Goal: Communication & Community: Answer question/provide support

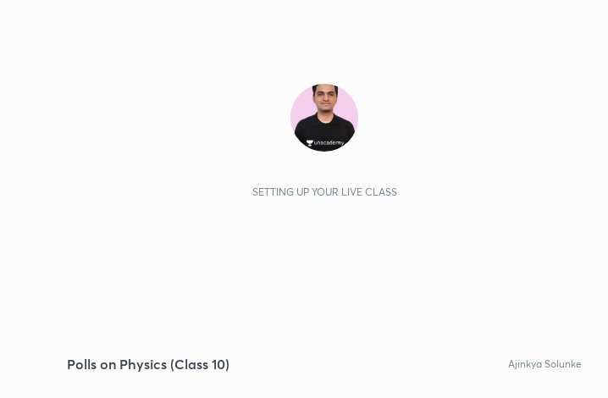
scroll to position [290, 541]
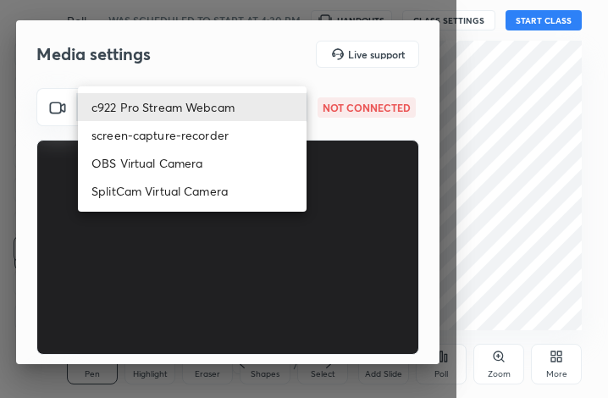
click at [211, 104] on body "1 2 3 4 5 6 7 C X Z C X Z E E Erase all H H Polls on Physics (Class 10) WAS SCH…" at bounding box center [304, 199] width 608 height 398
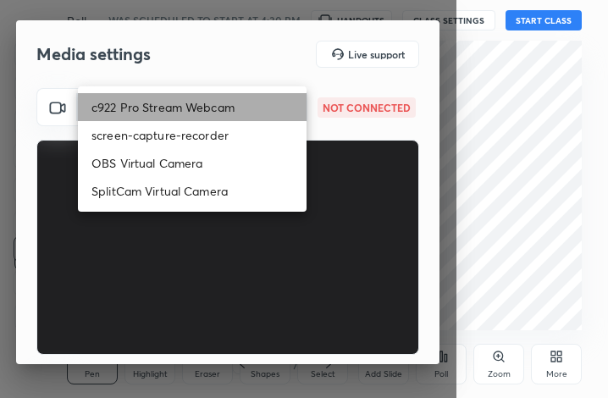
click at [211, 104] on li "c922 Pro Stream Webcam" at bounding box center [192, 107] width 229 height 28
type input "mz5XeYAkNWp2QV5IzfhKg2mI2T6XPNDecROMxnJfp9w="
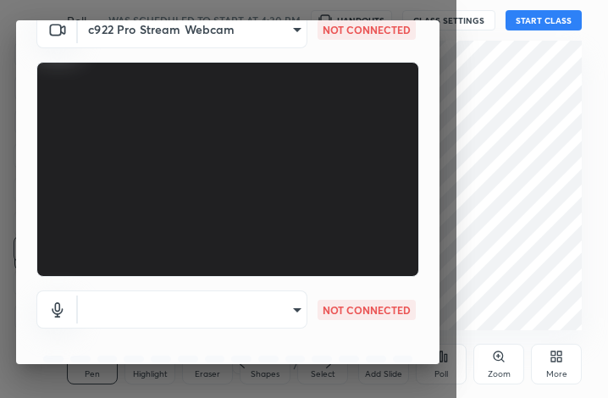
scroll to position [107, 0]
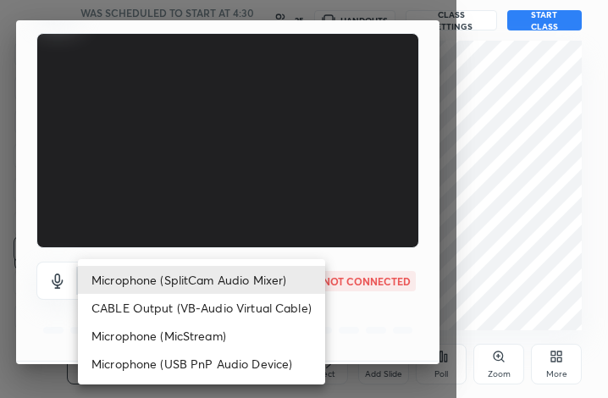
click at [292, 277] on body "1 2 3 4 5 6 7 C X Z C X Z E E Erase all H H Polls on Physics (Class 10) WAS SCH…" at bounding box center [304, 199] width 608 height 398
click at [292, 277] on li "Microphone (SplitCam Audio Mixer)" at bounding box center [201, 280] width 247 height 28
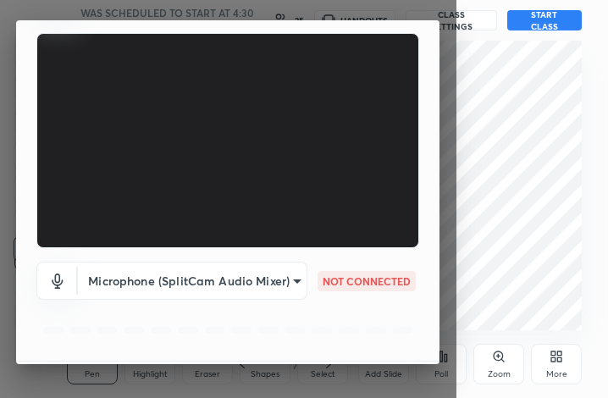
click at [292, 277] on body "1 2 3 4 5 6 7 C X Z C X Z E E Erase all H H Polls on Physics (Class 10) WAS SCH…" at bounding box center [304, 199] width 608 height 398
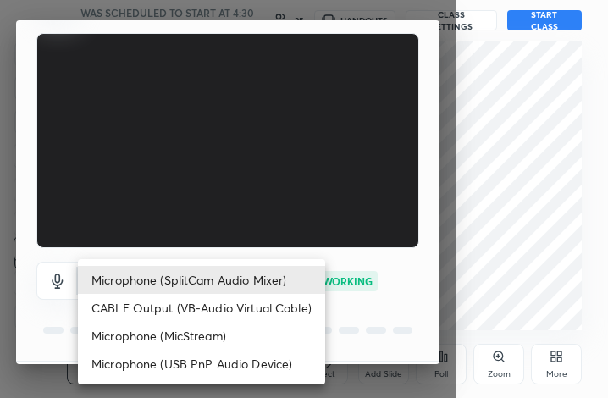
click at [285, 365] on li "Microphone (USB PnP Audio Device)" at bounding box center [201, 364] width 247 height 28
type input "oUNpIqRH5Bv91YqiF2O0STeZDQanxxjm/Ml/BXQcZRk="
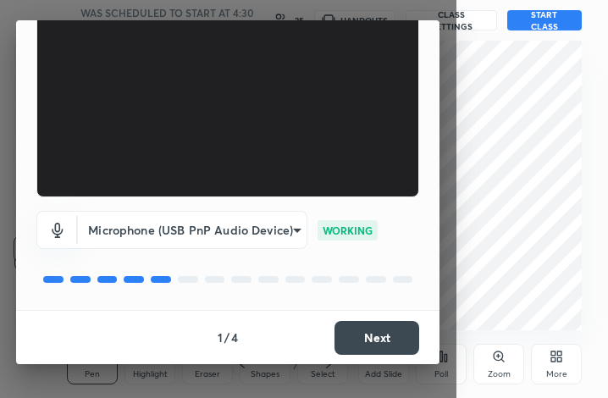
click at [380, 333] on button "Next" at bounding box center [377, 338] width 85 height 34
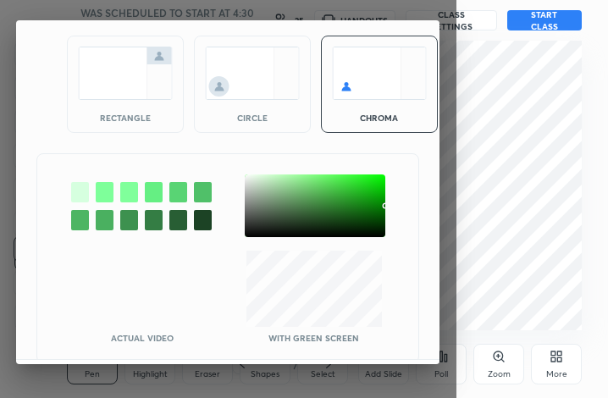
click at [252, 178] on div at bounding box center [315, 206] width 141 height 63
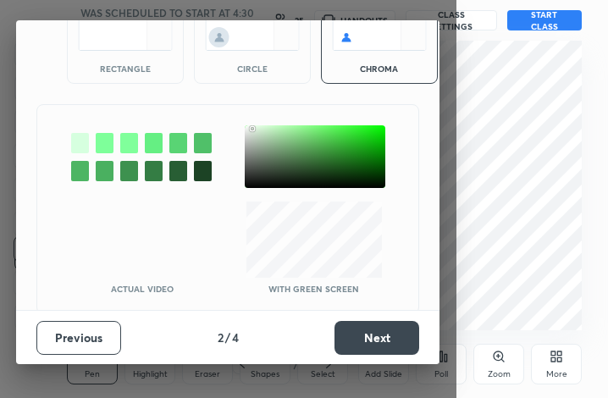
click at [393, 318] on div "Previous 2 / 4 Next" at bounding box center [228, 337] width 424 height 54
click at [385, 338] on button "Next" at bounding box center [377, 338] width 85 height 34
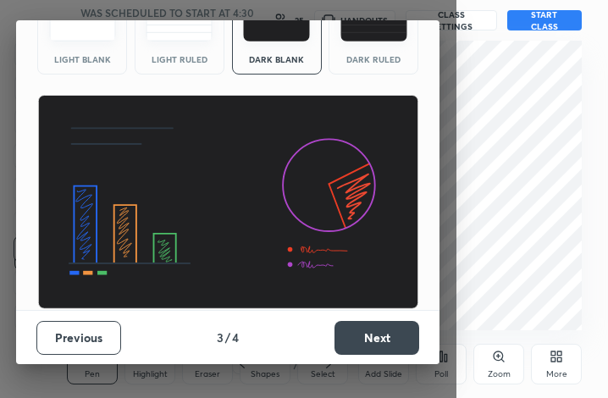
scroll to position [110, 0]
click at [385, 338] on button "Next" at bounding box center [377, 338] width 85 height 34
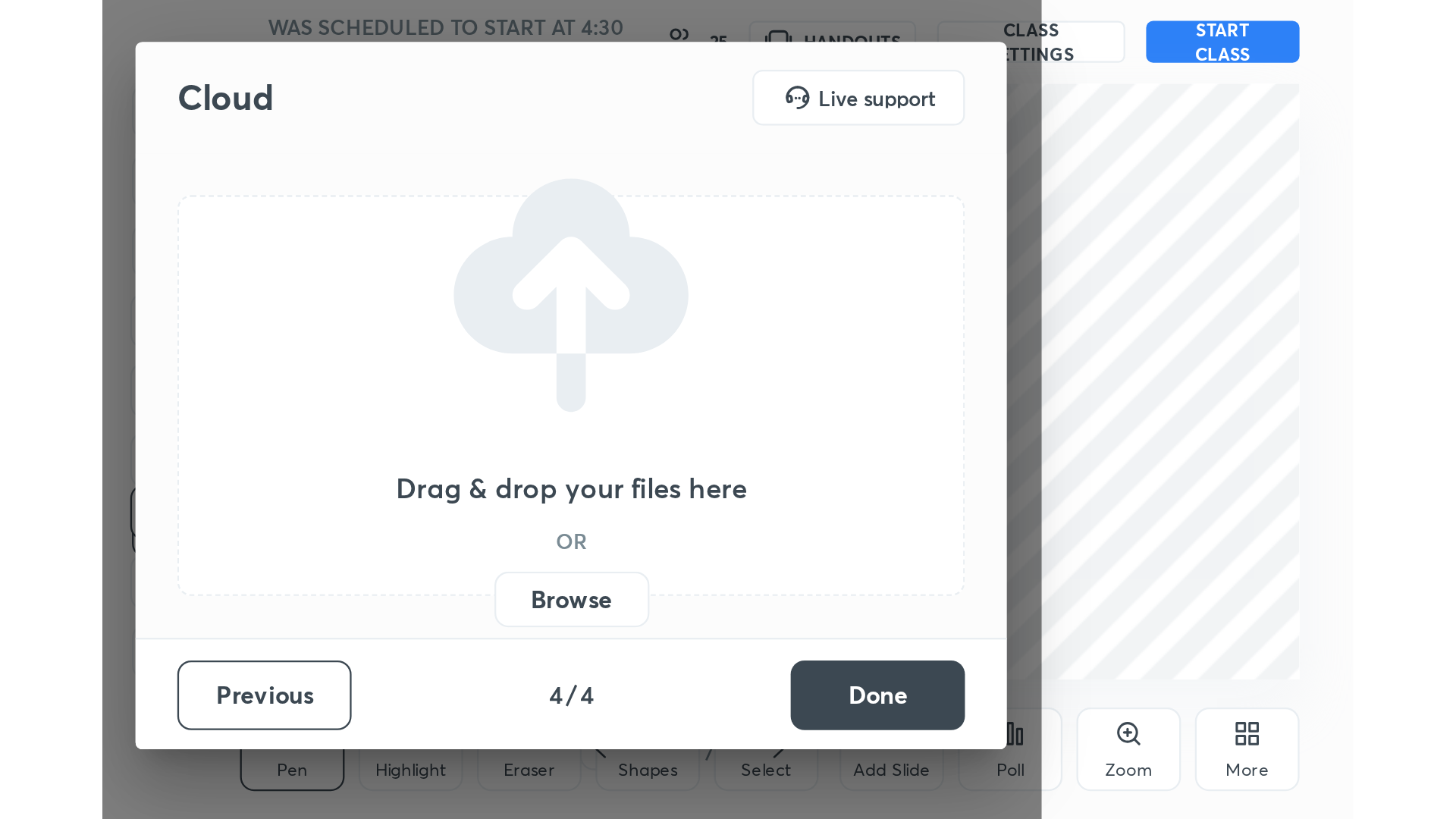
scroll to position [0, 0]
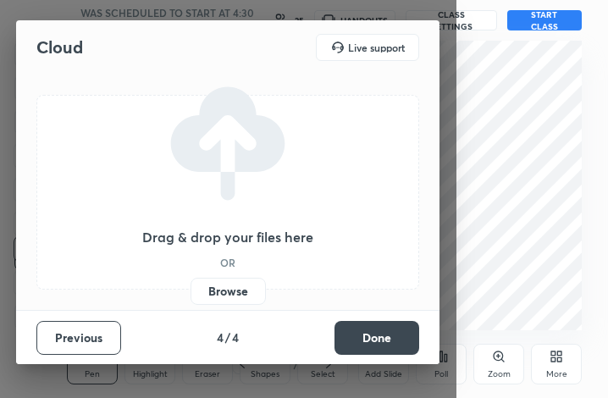
click at [385, 338] on button "Done" at bounding box center [377, 338] width 85 height 34
click at [385, 338] on div "Cloud Live support Drag & drop your files here OR Browse Previous 4 / 4 Done" at bounding box center [228, 199] width 457 height 398
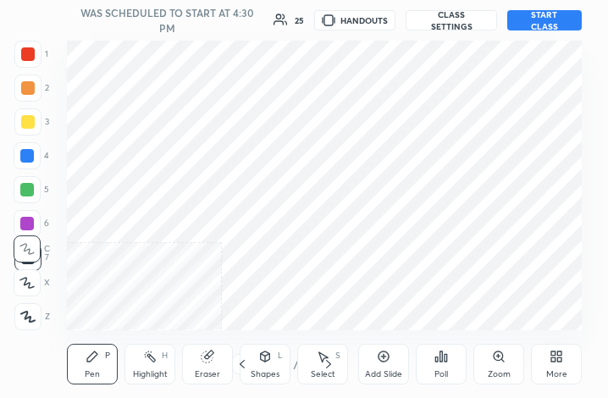
click at [551, 365] on div "More" at bounding box center [556, 364] width 51 height 41
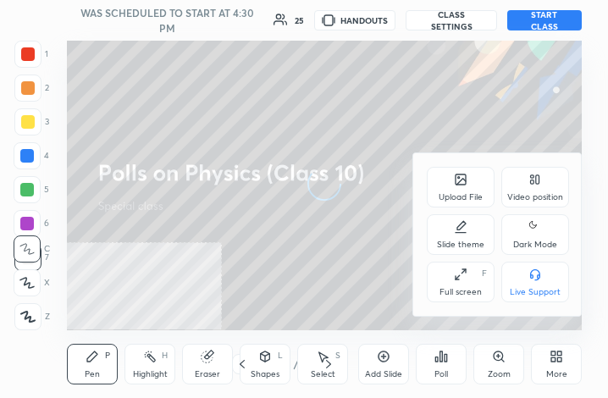
click at [466, 277] on icon at bounding box center [461, 275] width 14 height 14
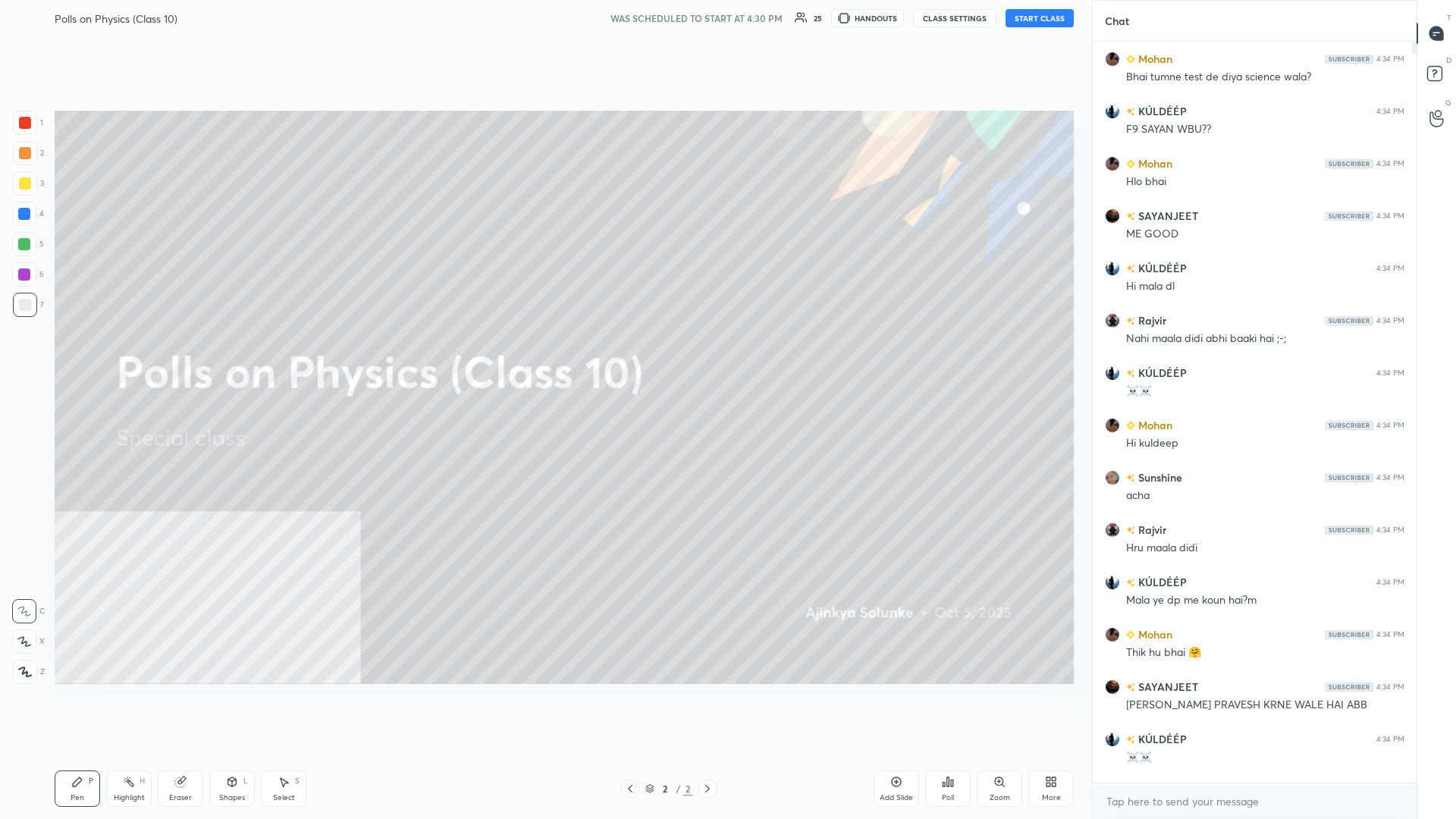
click at [543, 13] on button "START CLASS" at bounding box center [1039, 18] width 68 height 18
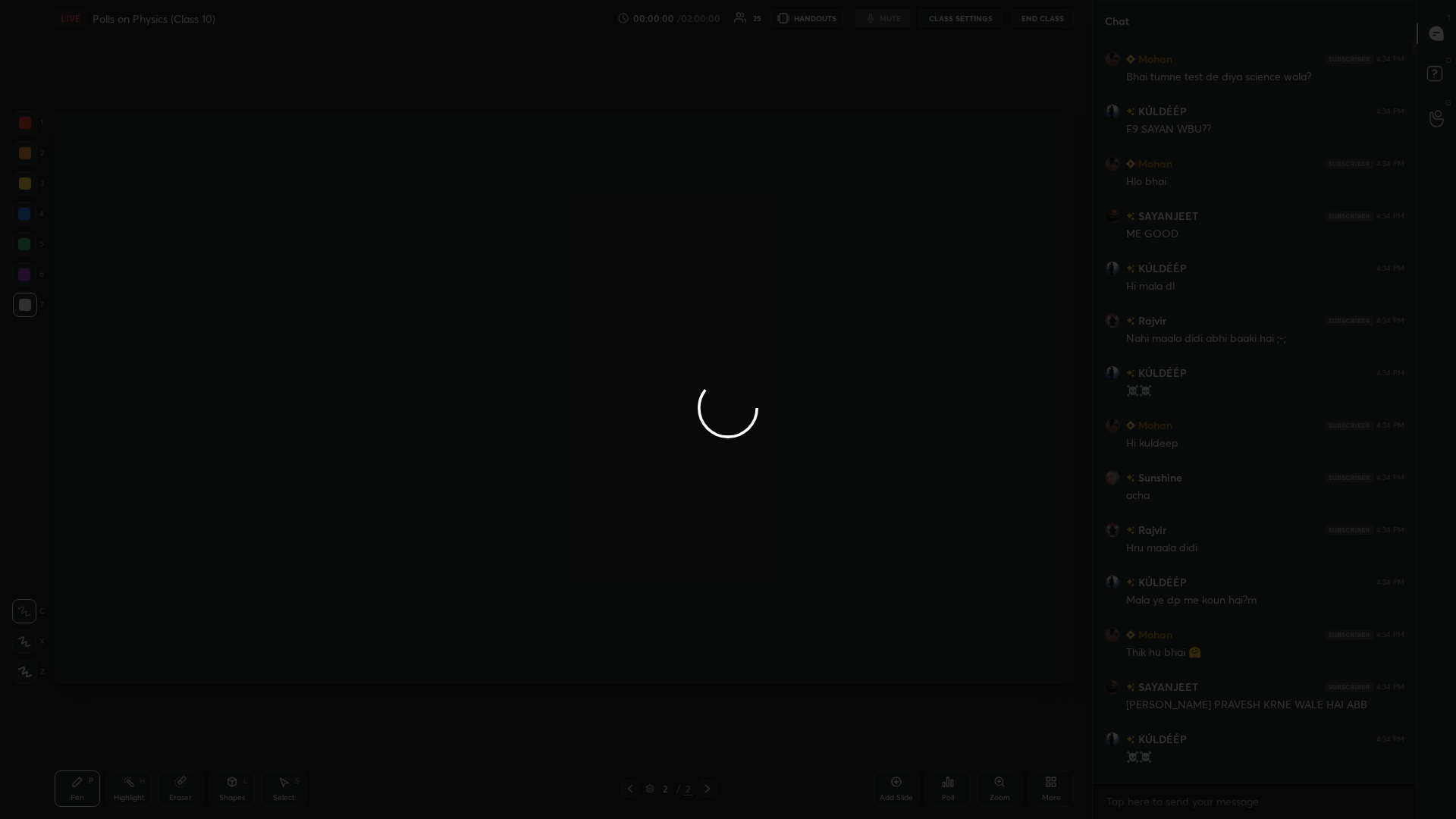
type textarea "x"
click at [123, 265] on div at bounding box center [728, 409] width 1456 height 819
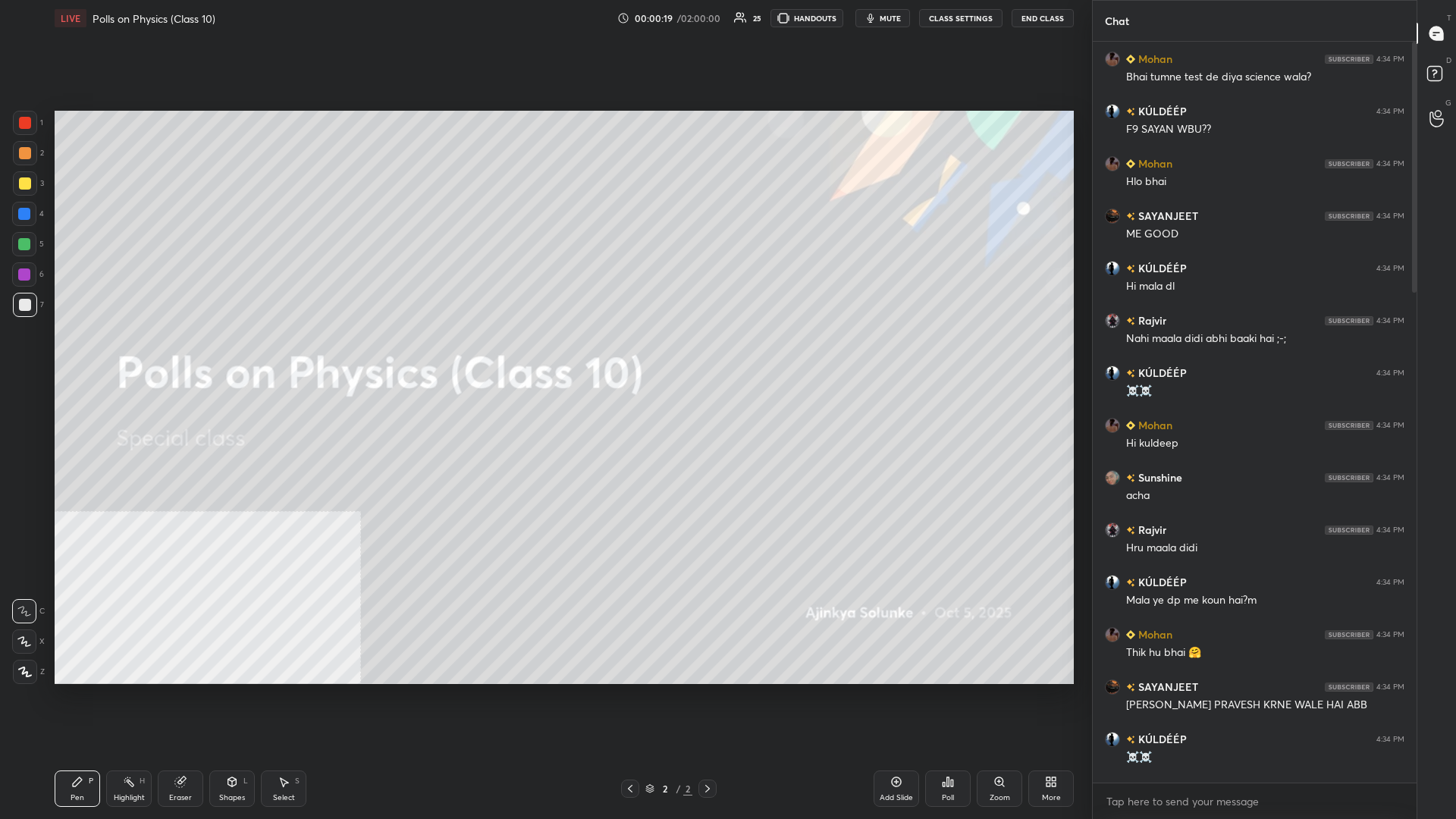
click at [543, 355] on div "More" at bounding box center [1051, 789] width 46 height 37
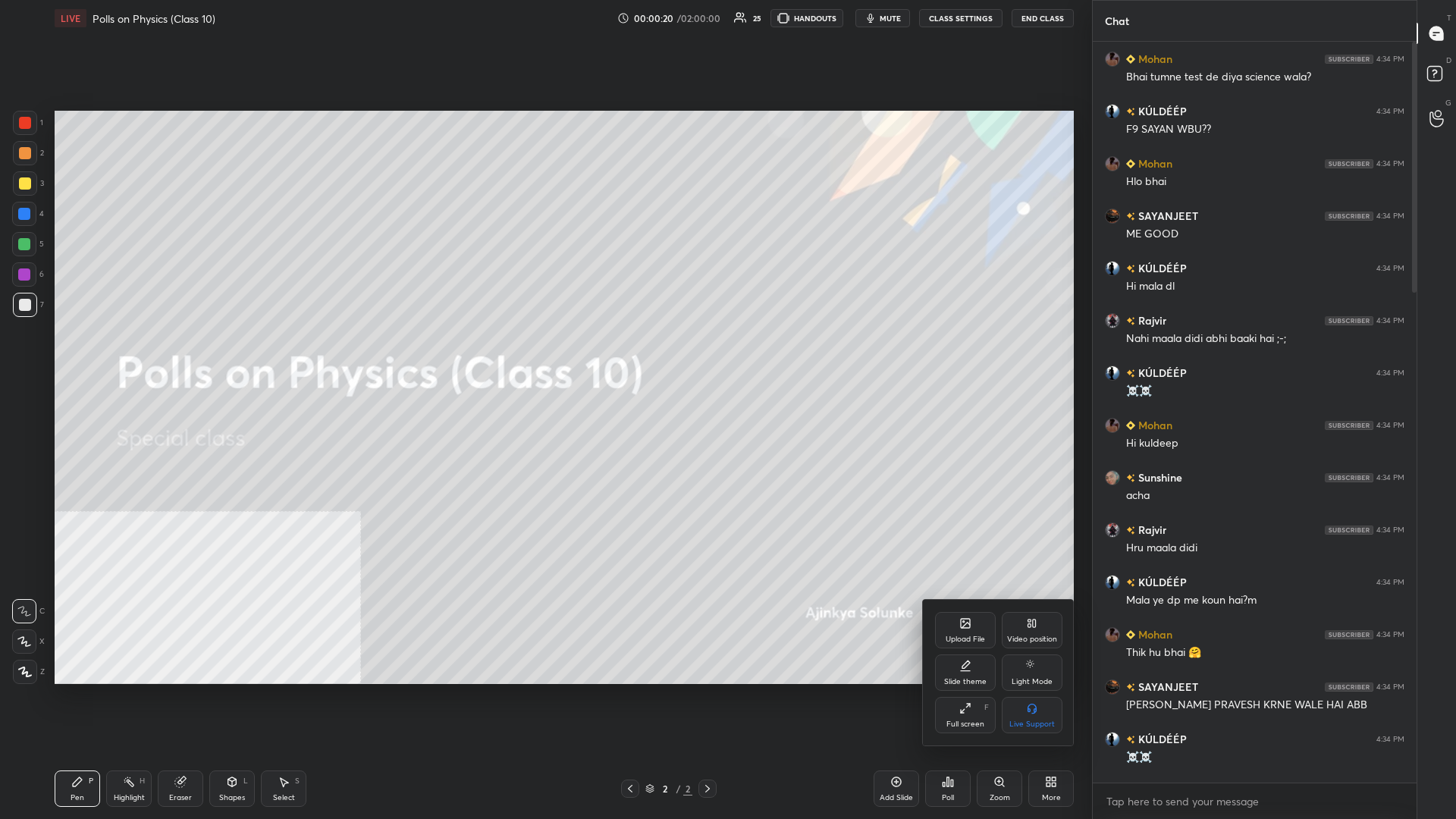
click at [543, 355] on div "Video position" at bounding box center [1032, 630] width 61 height 37
click at [543, 355] on div "Bottom right" at bounding box center [1032, 724] width 46 height 7
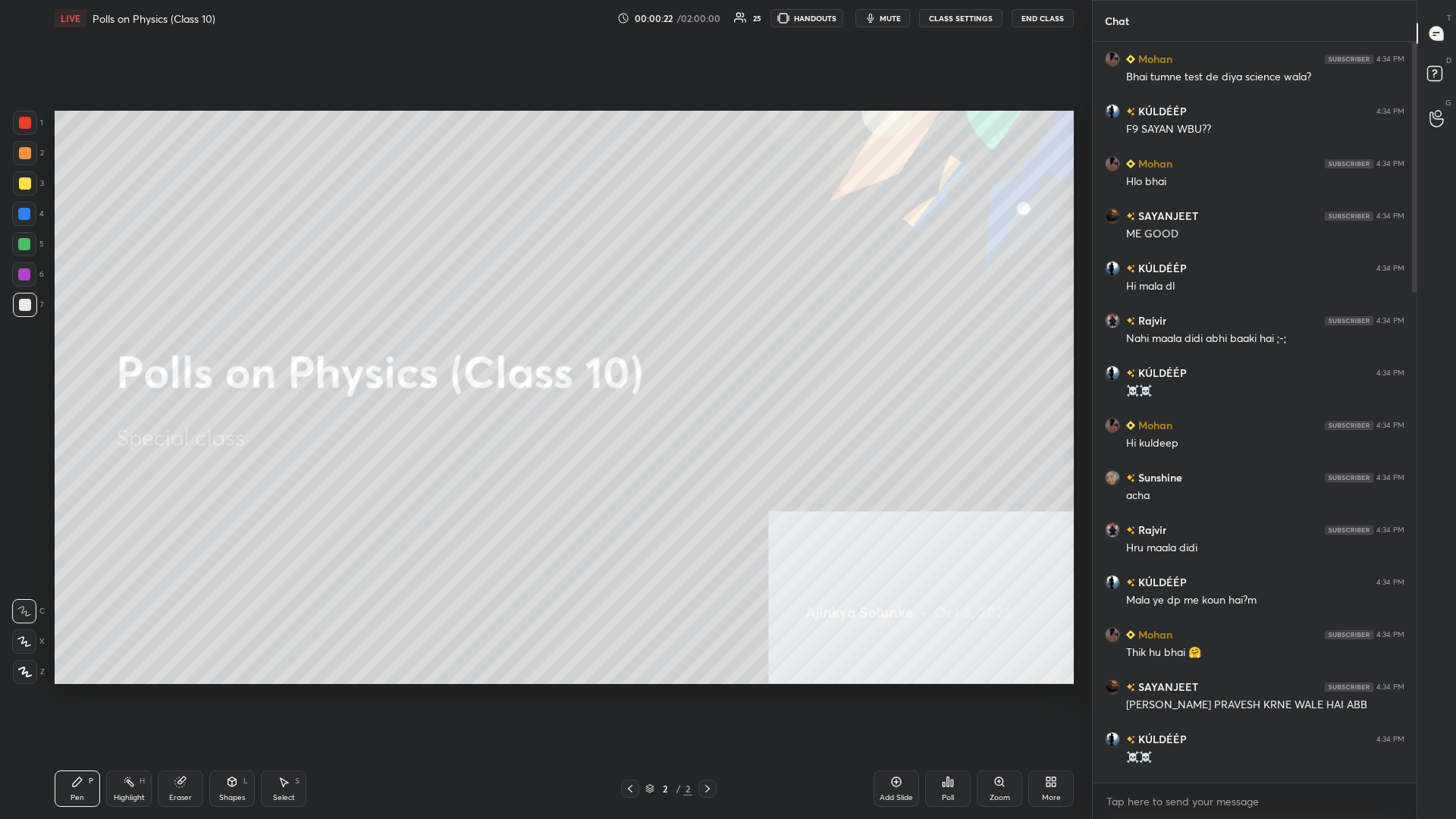
click at [42, 355] on div "1 2 3 4 5 6 7 C X Z C X Z E E Erase all H H" at bounding box center [24, 397] width 48 height 574
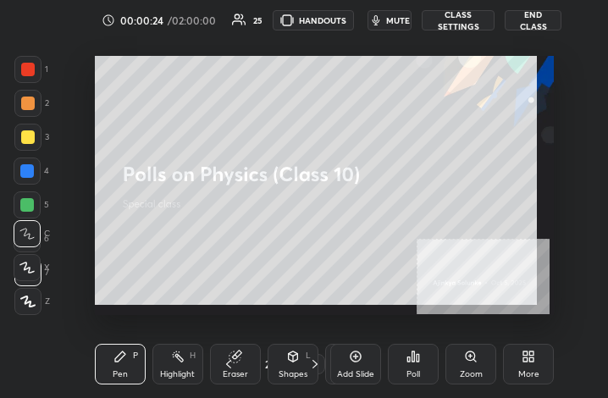
scroll to position [84436, 84185]
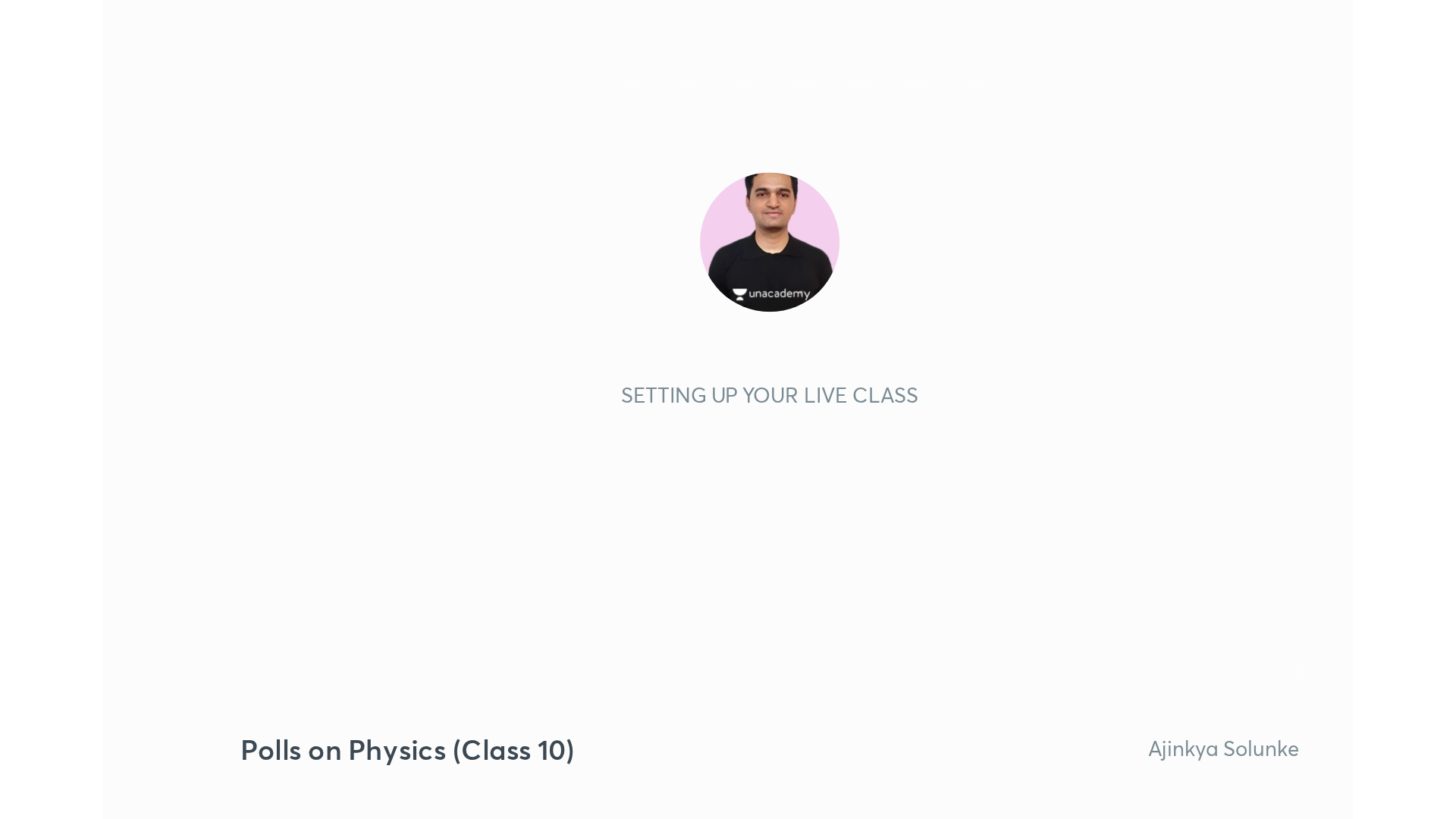
scroll to position [260, 484]
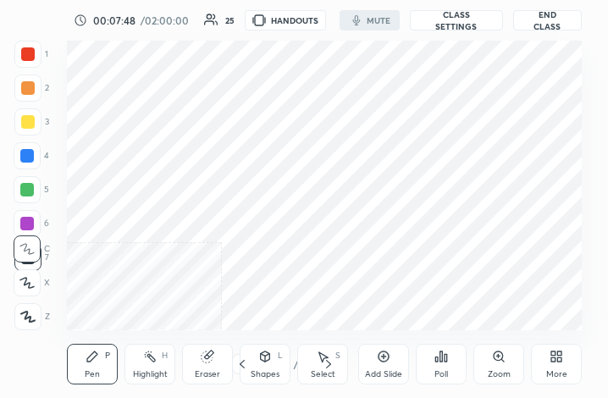
click at [555, 370] on div "More" at bounding box center [556, 374] width 21 height 8
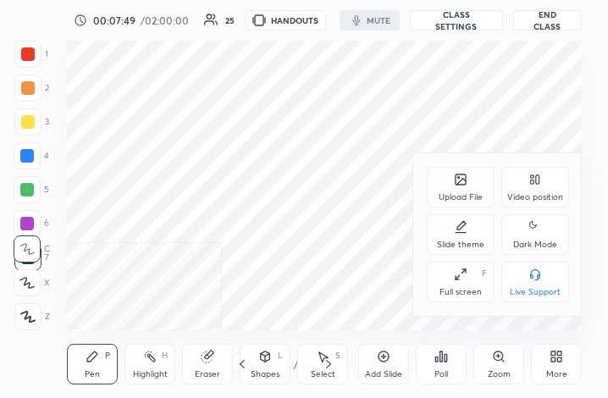
click at [459, 279] on icon at bounding box center [461, 275] width 14 height 14
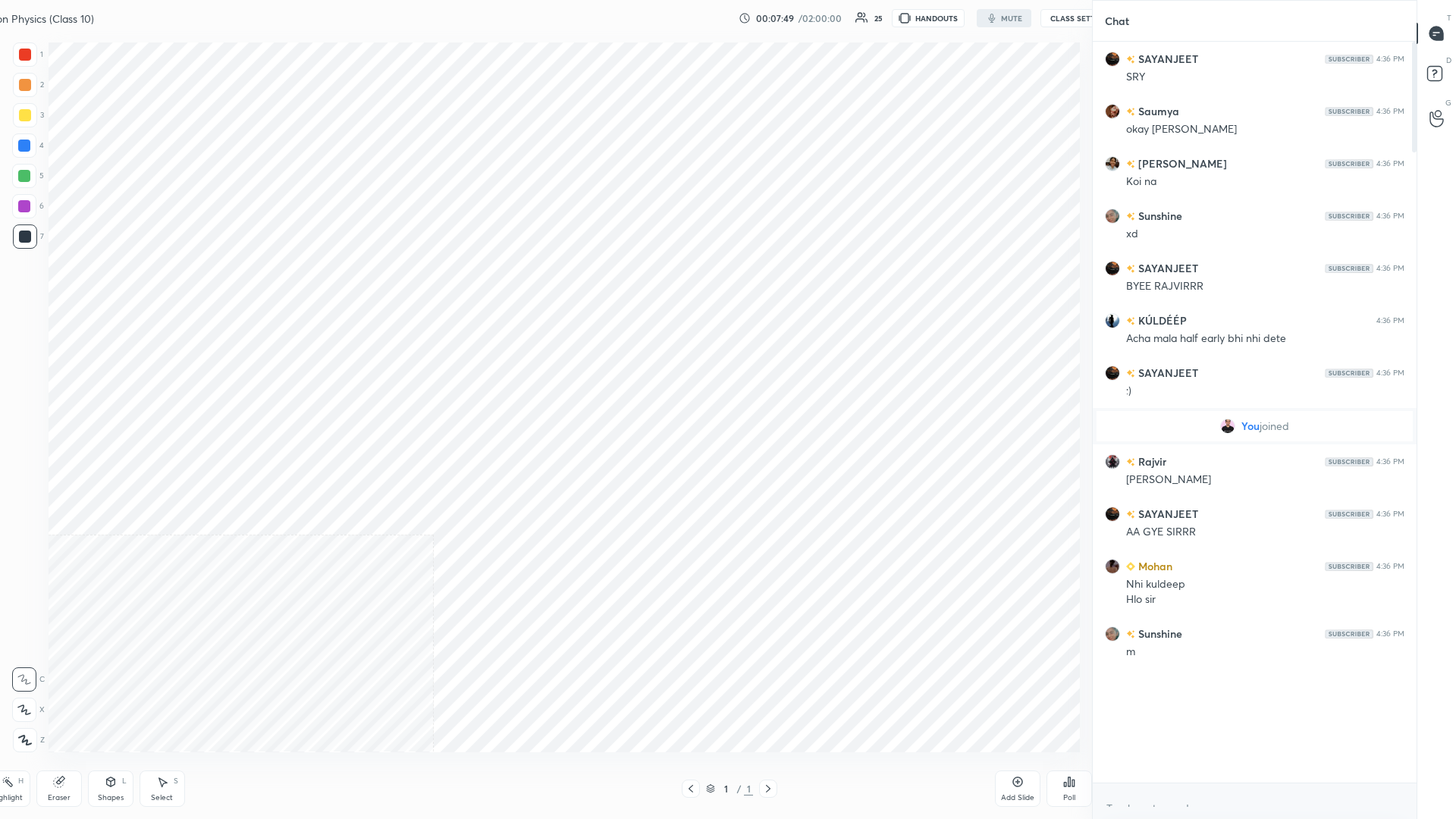
scroll to position [722, 1234]
type textarea "x"
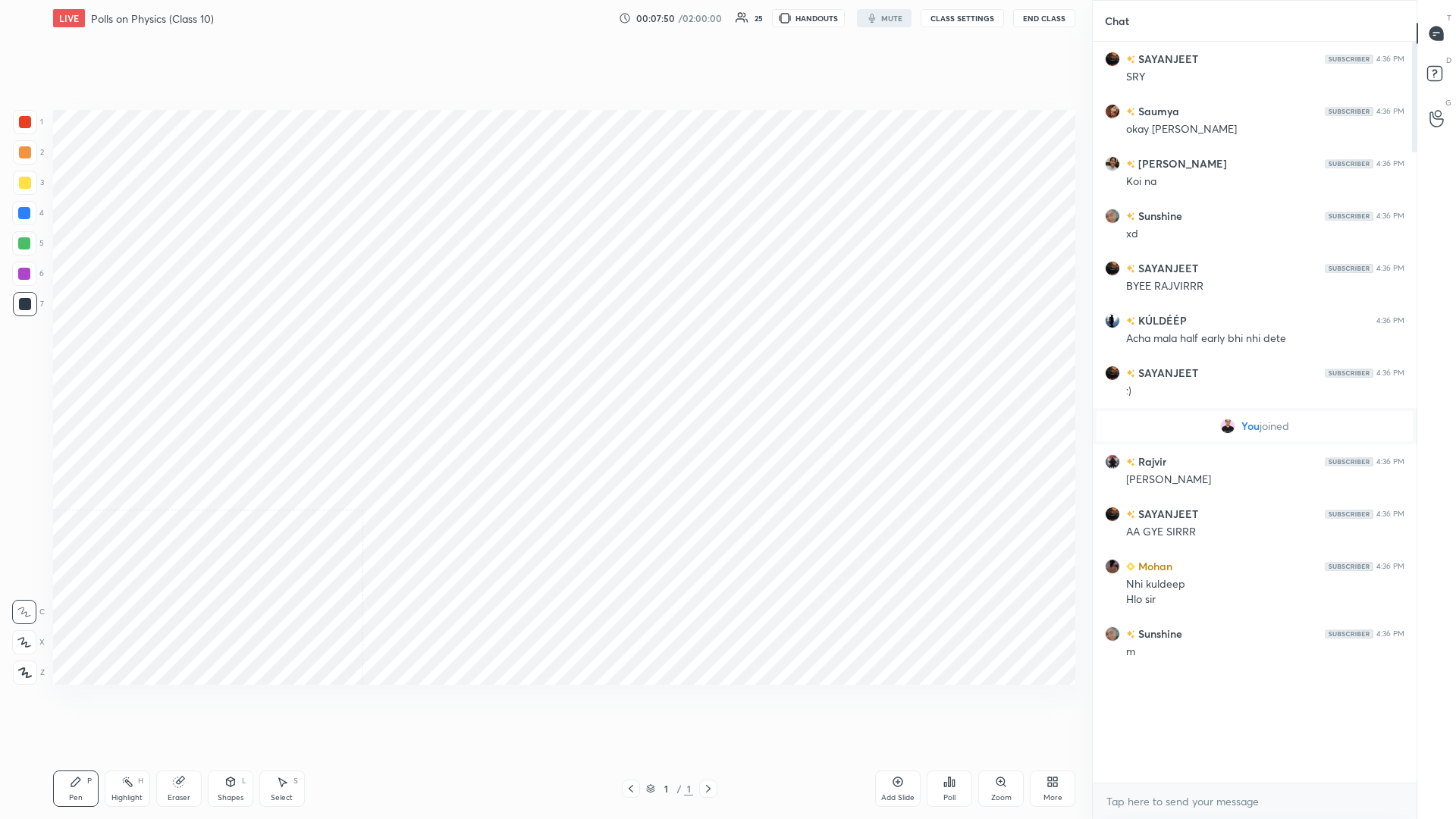
scroll to position [0, 0]
click at [543, 16] on button "CLASS SETTINGS" at bounding box center [960, 18] width 83 height 18
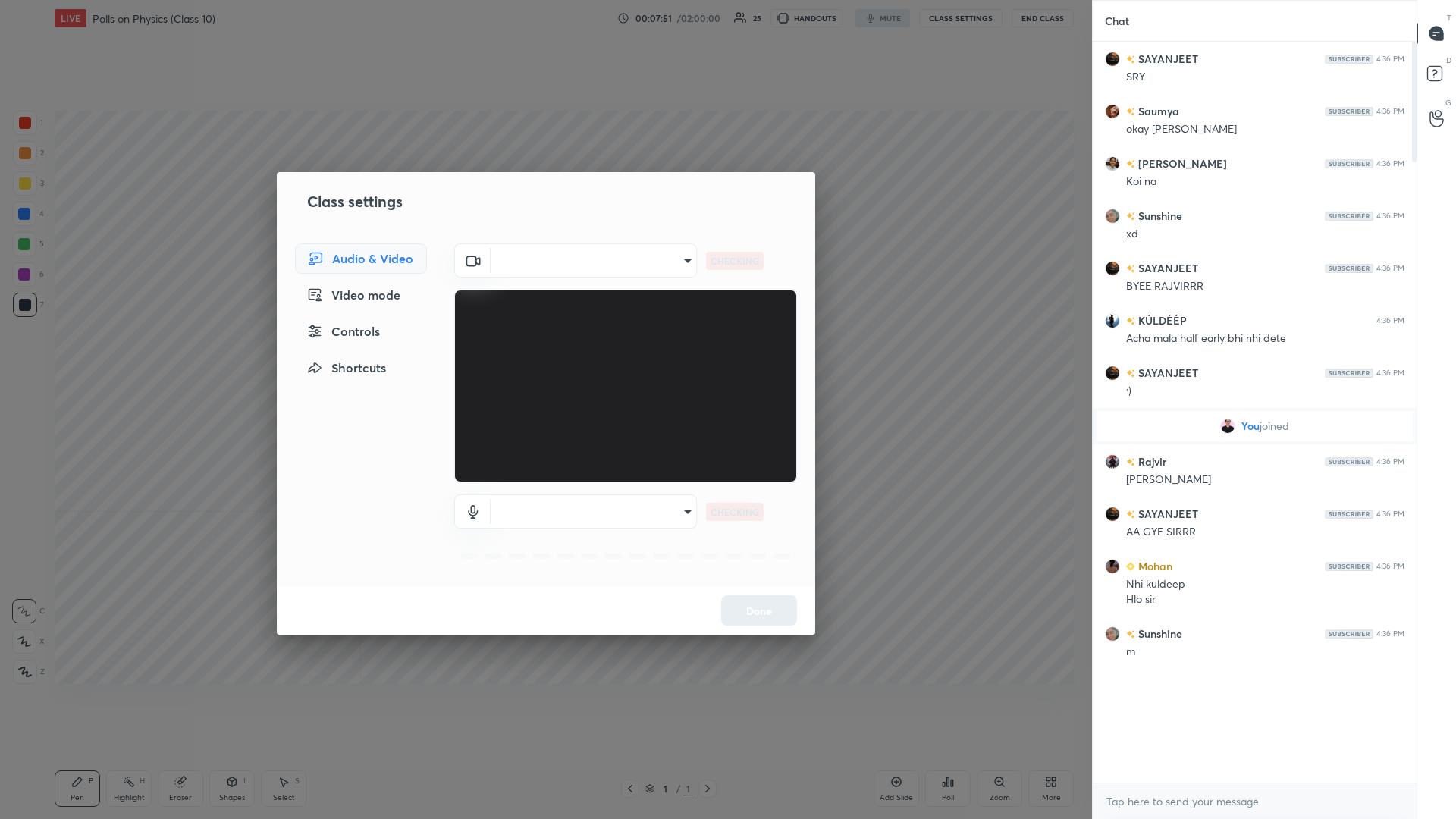
click at [543, 268] on body "1 2 3 4 5 6 7 C X Z C X Z E E Erase all H H LIVE Polls on Physics (Class 10) 00…" at bounding box center [728, 409] width 1456 height 819
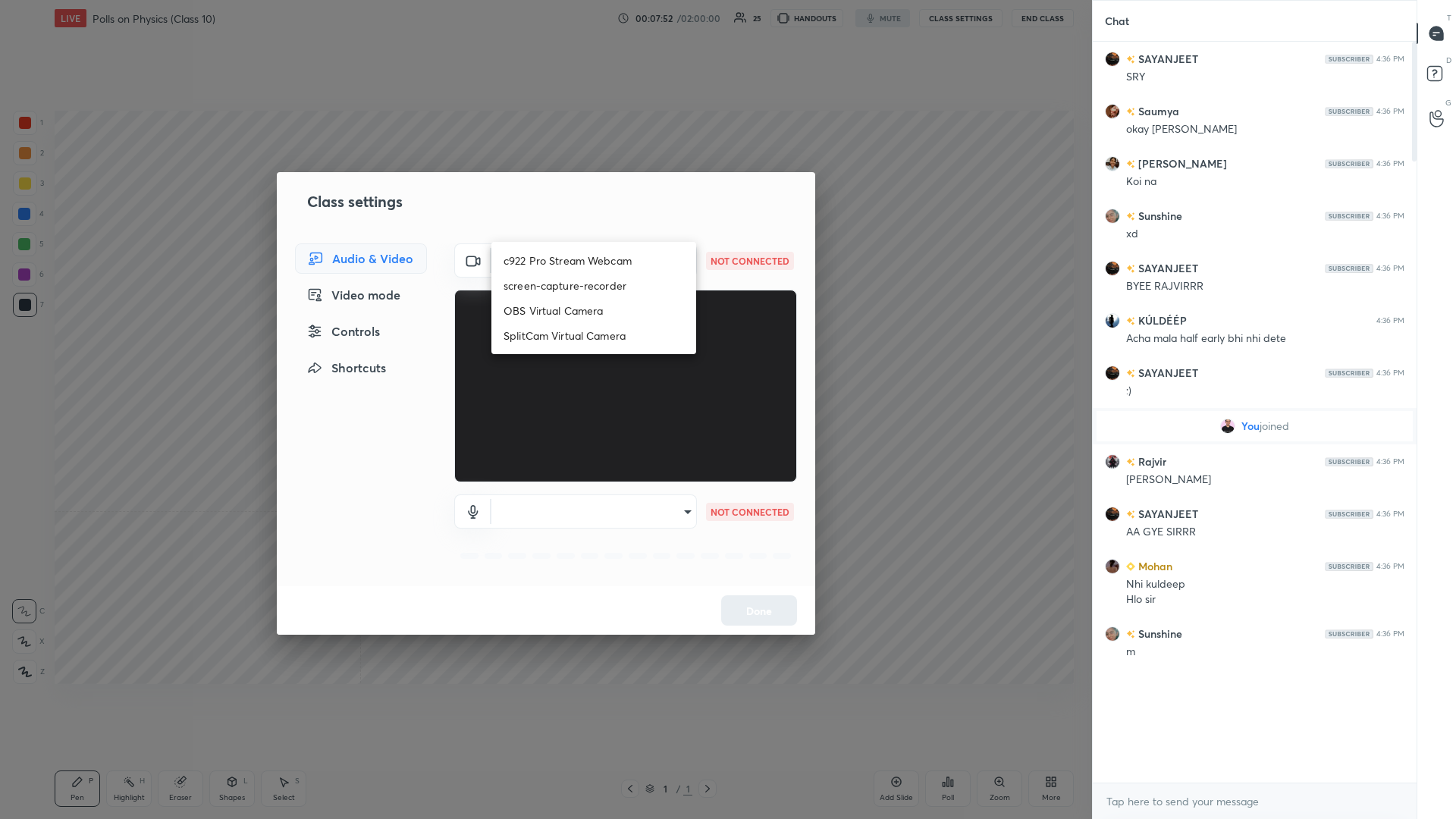
click at [543, 255] on li "c922 Pro Stream Webcam" at bounding box center [593, 260] width 205 height 25
type input "mz5XeYAkNWp2QV5IzfhKg2mI2T6XPNDecROMxnJfp9w="
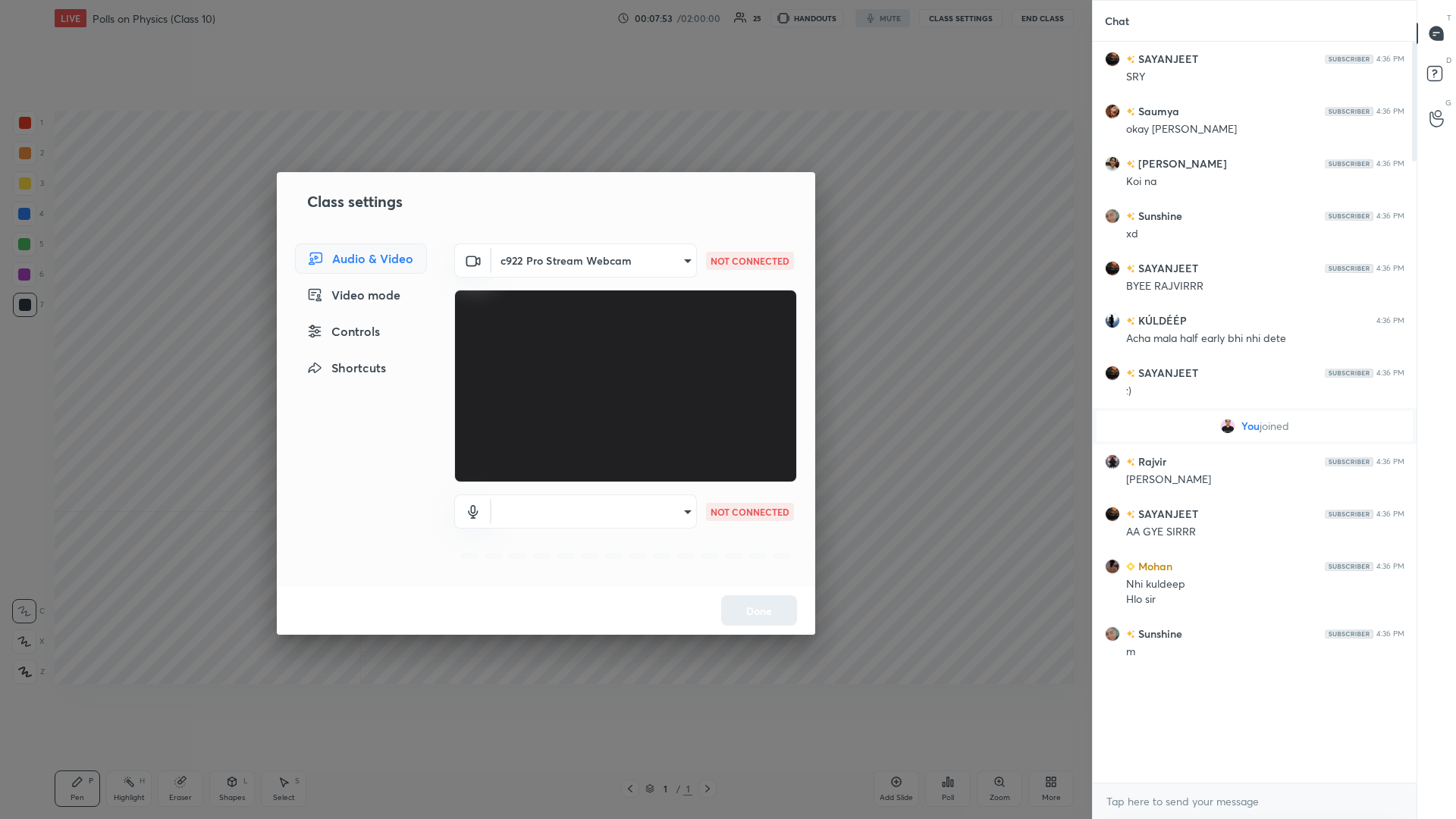
click at [543, 355] on body "1 2 3 4 5 6 7 C X Z C X Z E E Erase all H H LIVE Polls on Physics (Class 10) 00…" at bounding box center [728, 409] width 1456 height 819
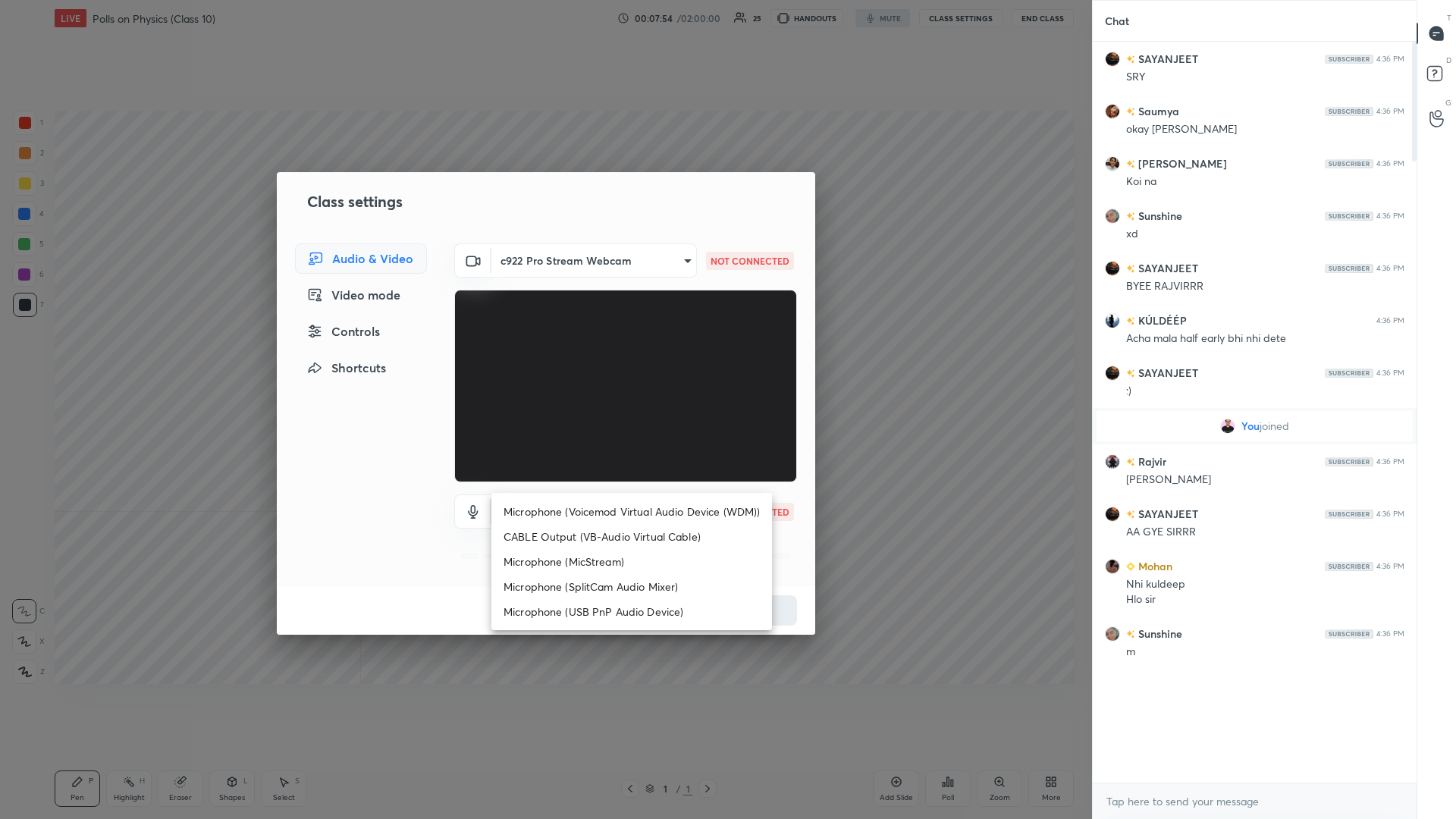
click at [543, 355] on li "Microphone (Voicemod Virtual Audio Device (WDM))" at bounding box center [631, 511] width 280 height 25
type input "VBCGzjgTZ+0gmPAsoHgp+LhUckAxO9S5WqeSPDF+pXU="
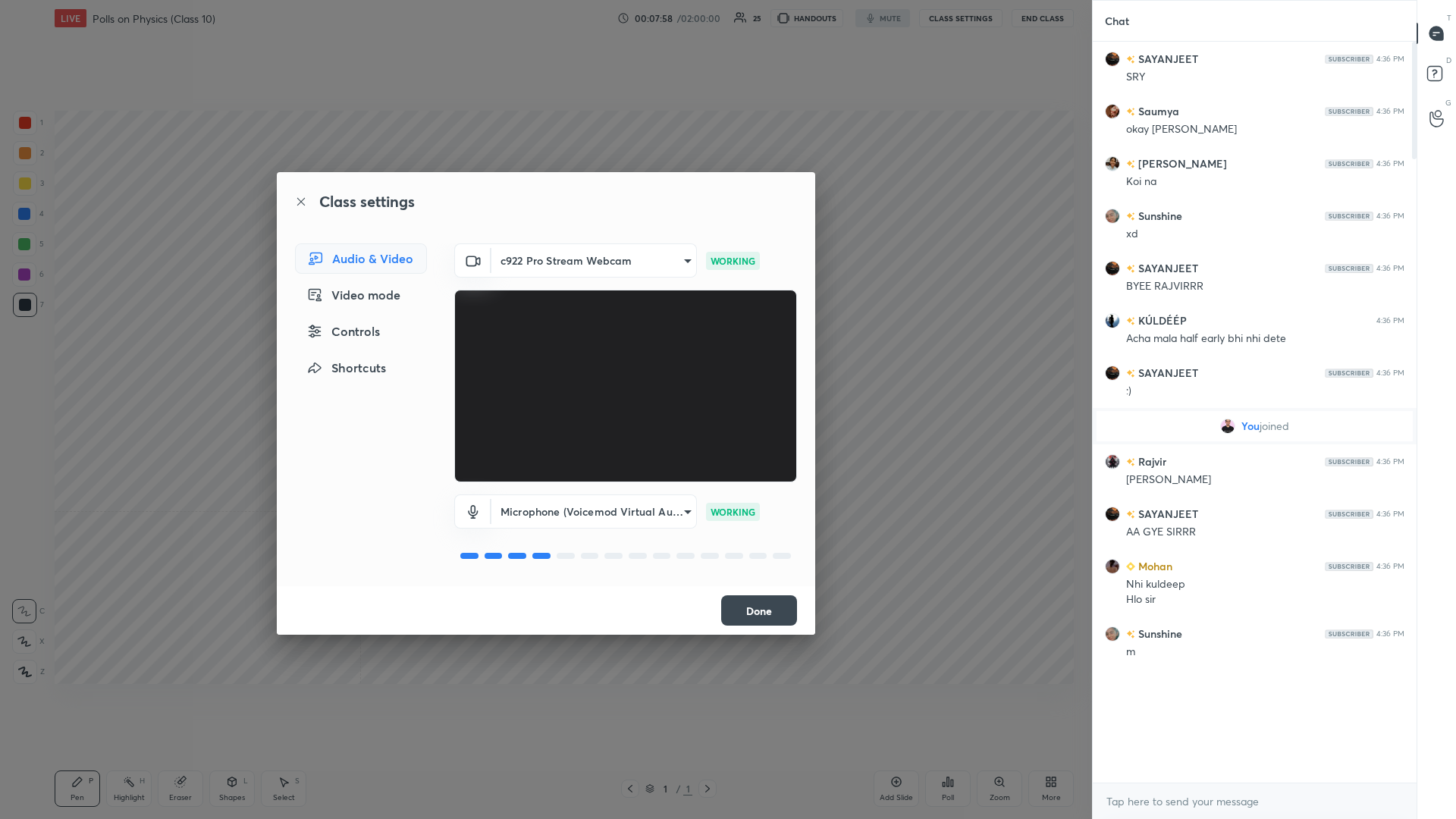
click at [543, 355] on button "Done" at bounding box center [759, 610] width 76 height 30
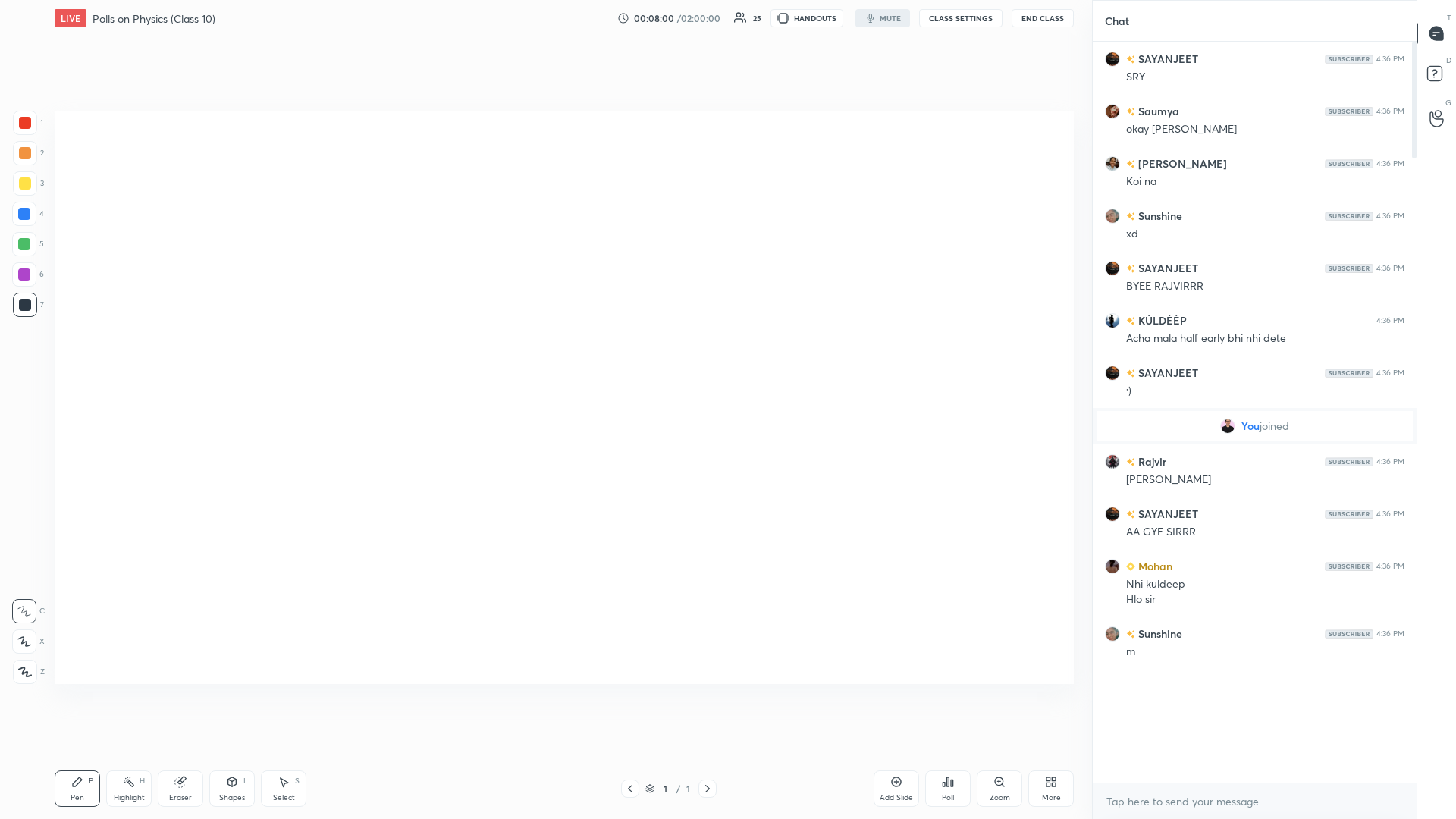
click at [543, 355] on div "More" at bounding box center [1051, 789] width 46 height 37
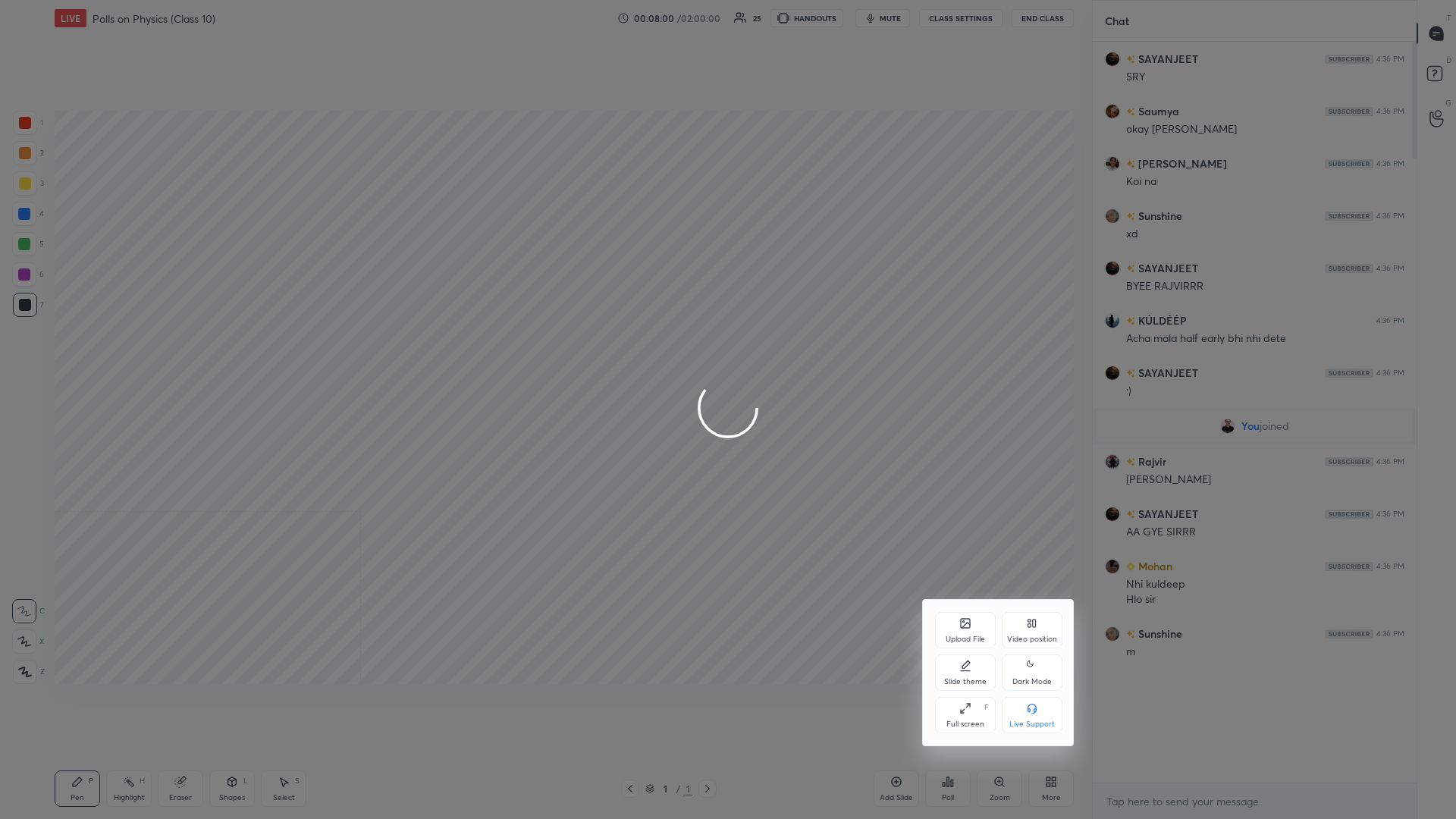
click at [543, 355] on div "Video position" at bounding box center [1032, 639] width 50 height 7
click at [543, 355] on div "Video position Bottom left Bottom right" at bounding box center [998, 695] width 151 height 102
click at [543, 355] on div "Bottom right" at bounding box center [1032, 715] width 61 height 37
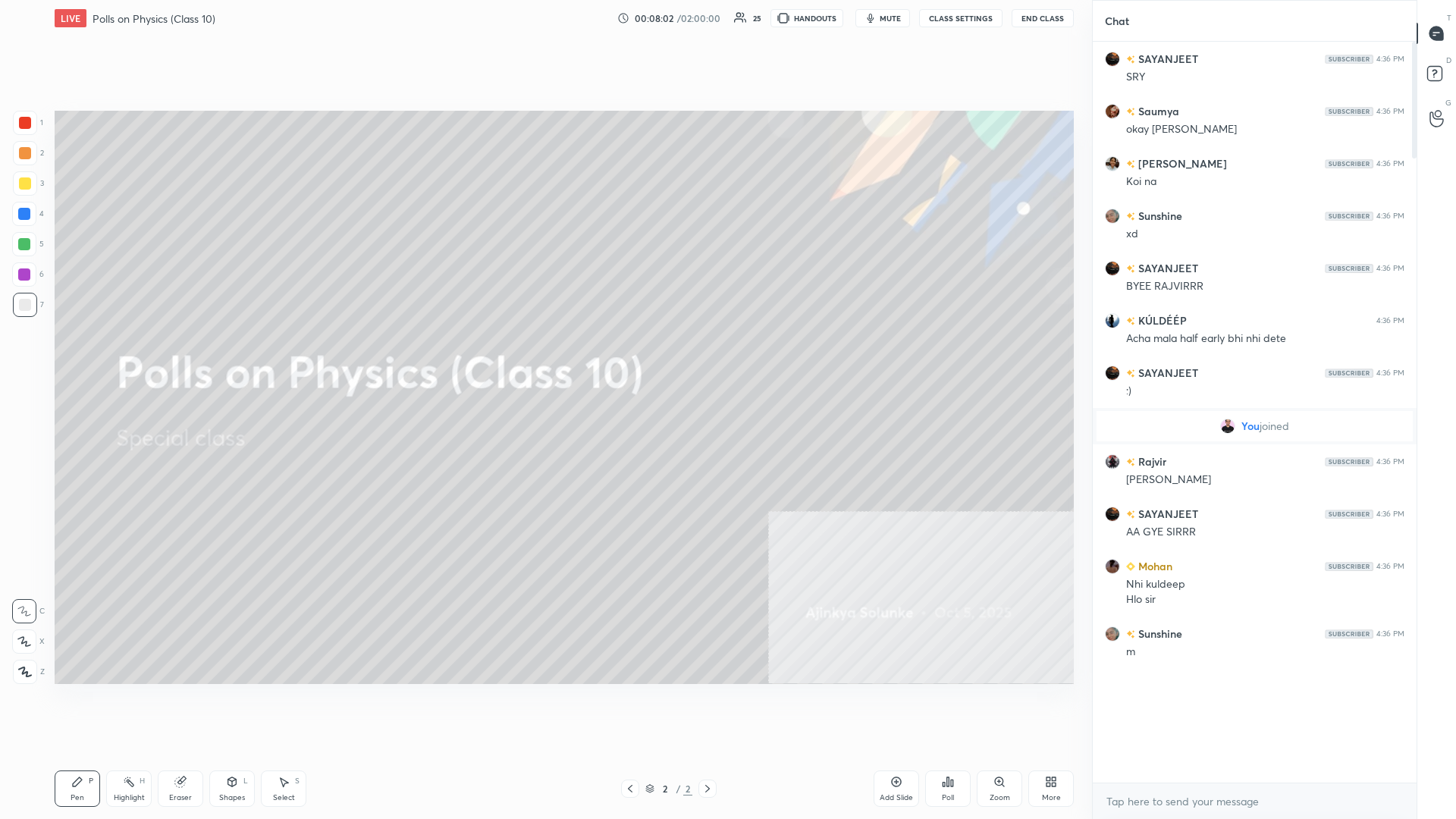
click at [543, 355] on div "More" at bounding box center [1051, 789] width 46 height 37
click at [543, 355] on div "Dark Mode" at bounding box center [1032, 681] width 39 height 7
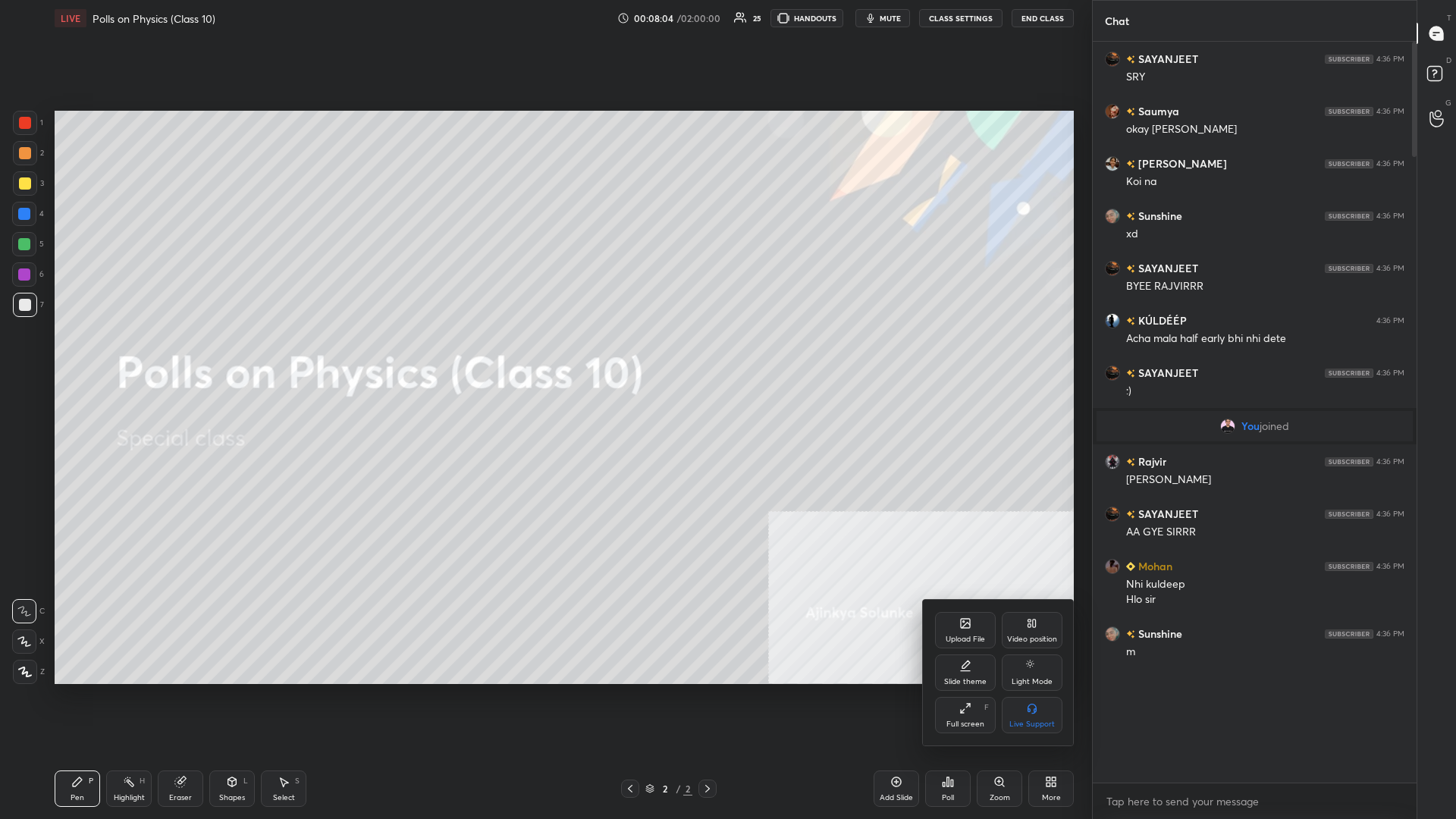
click at [543, 355] on div at bounding box center [728, 409] width 1456 height 819
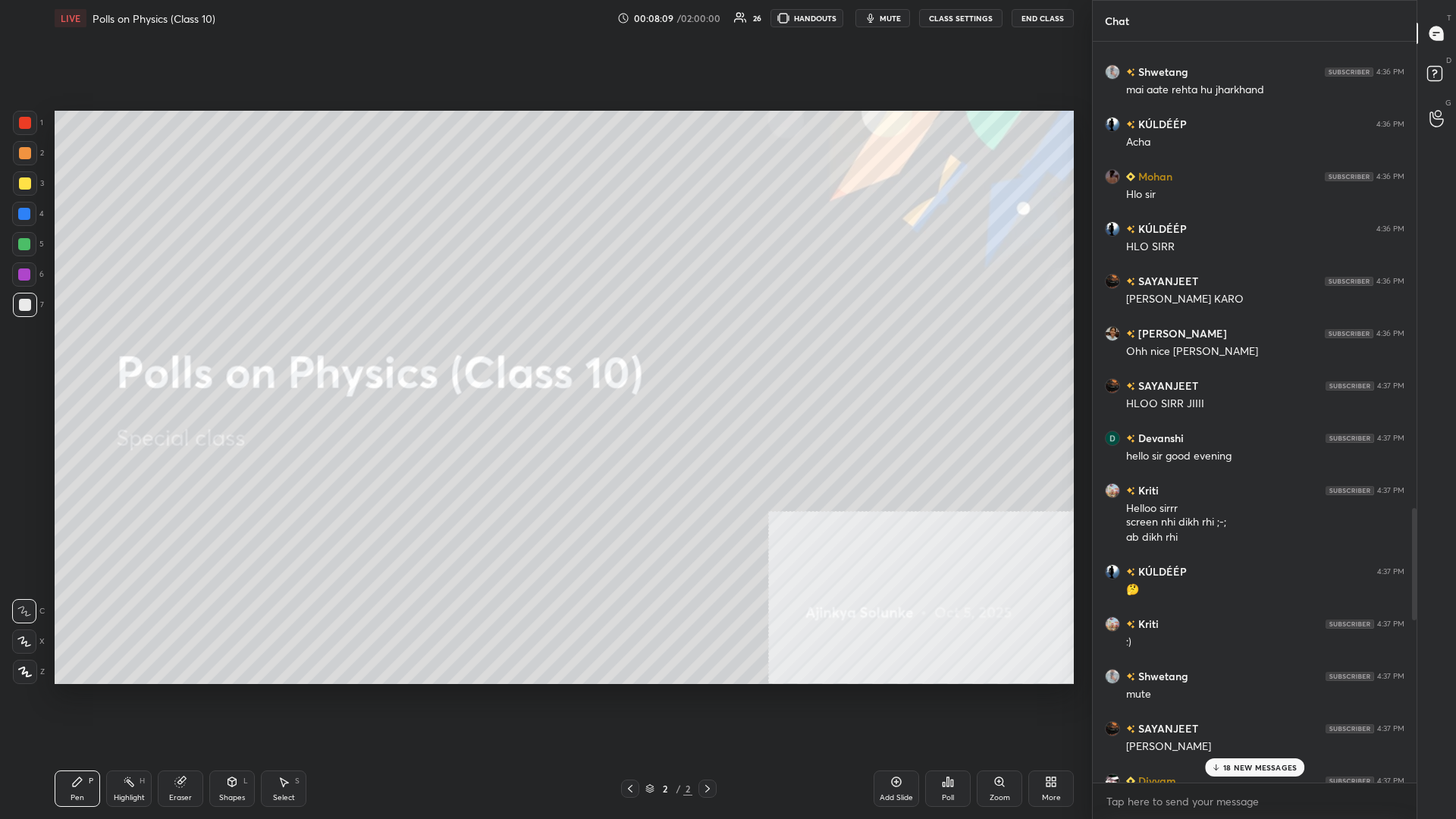
click at [543, 355] on p "18 NEW MESSAGES" at bounding box center [1260, 767] width 73 height 9
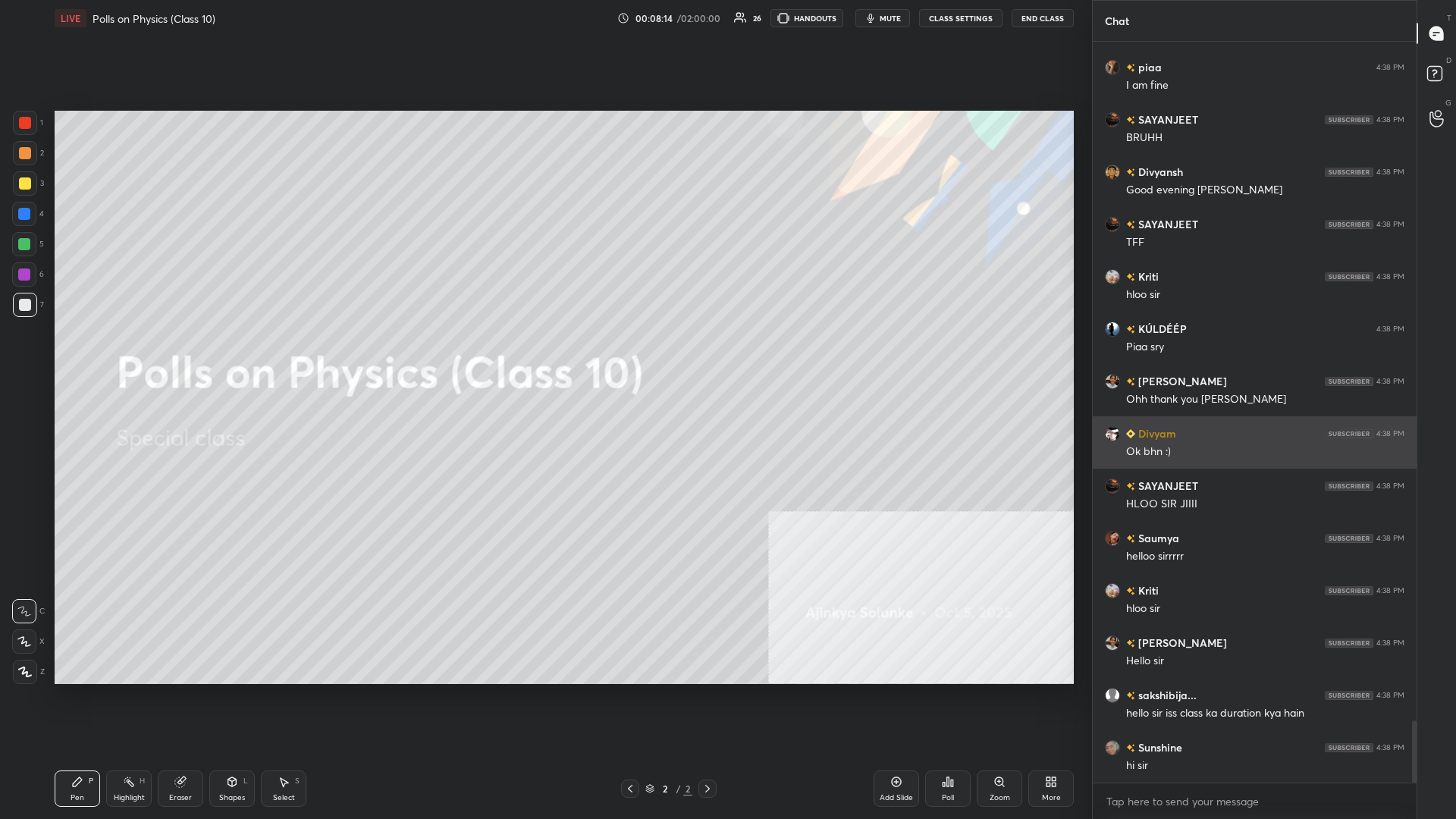
scroll to position [8155, 0]
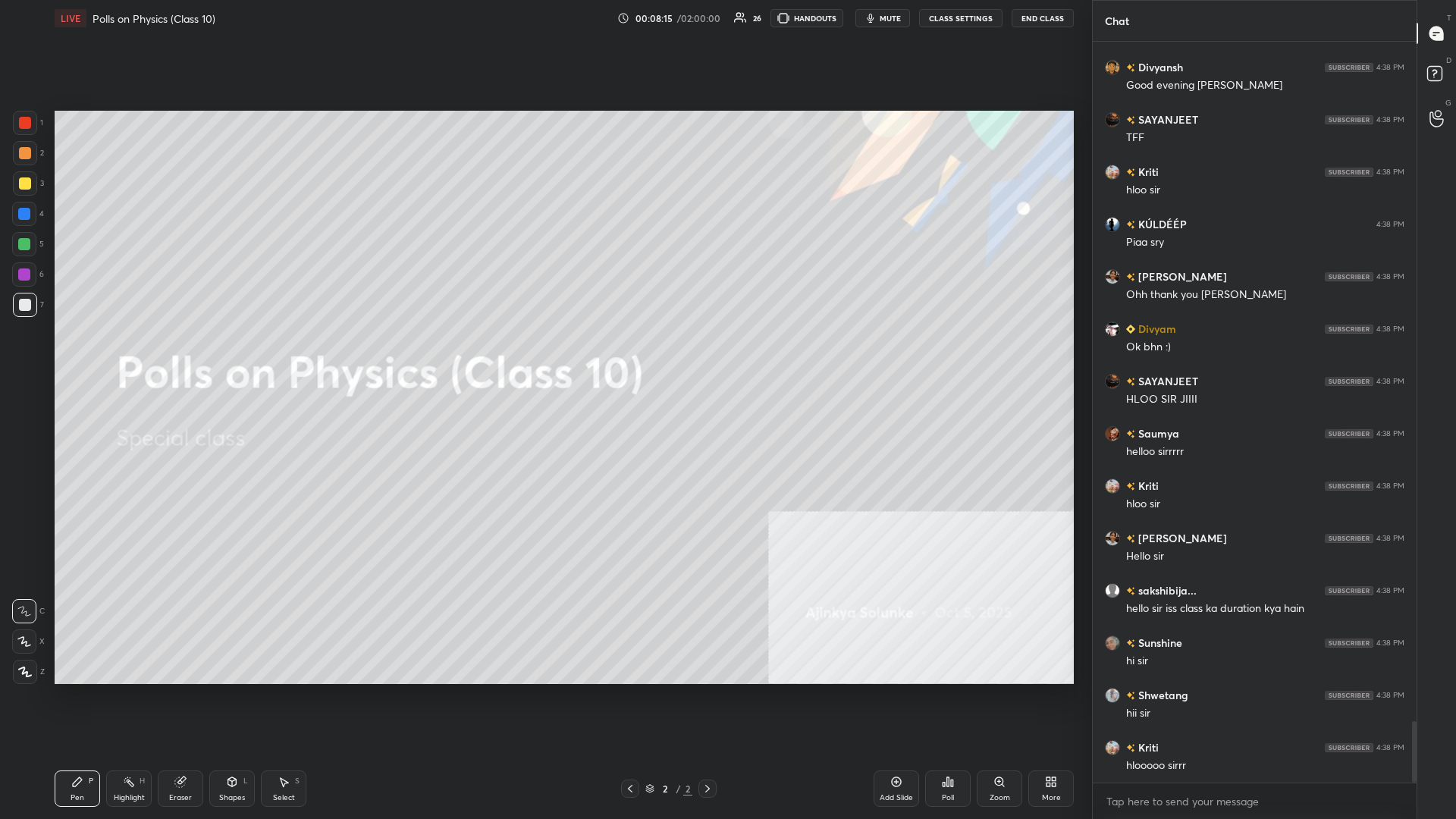
click at [27, 166] on div "2" at bounding box center [28, 157] width 31 height 30
click at [33, 186] on div at bounding box center [24, 183] width 24 height 24
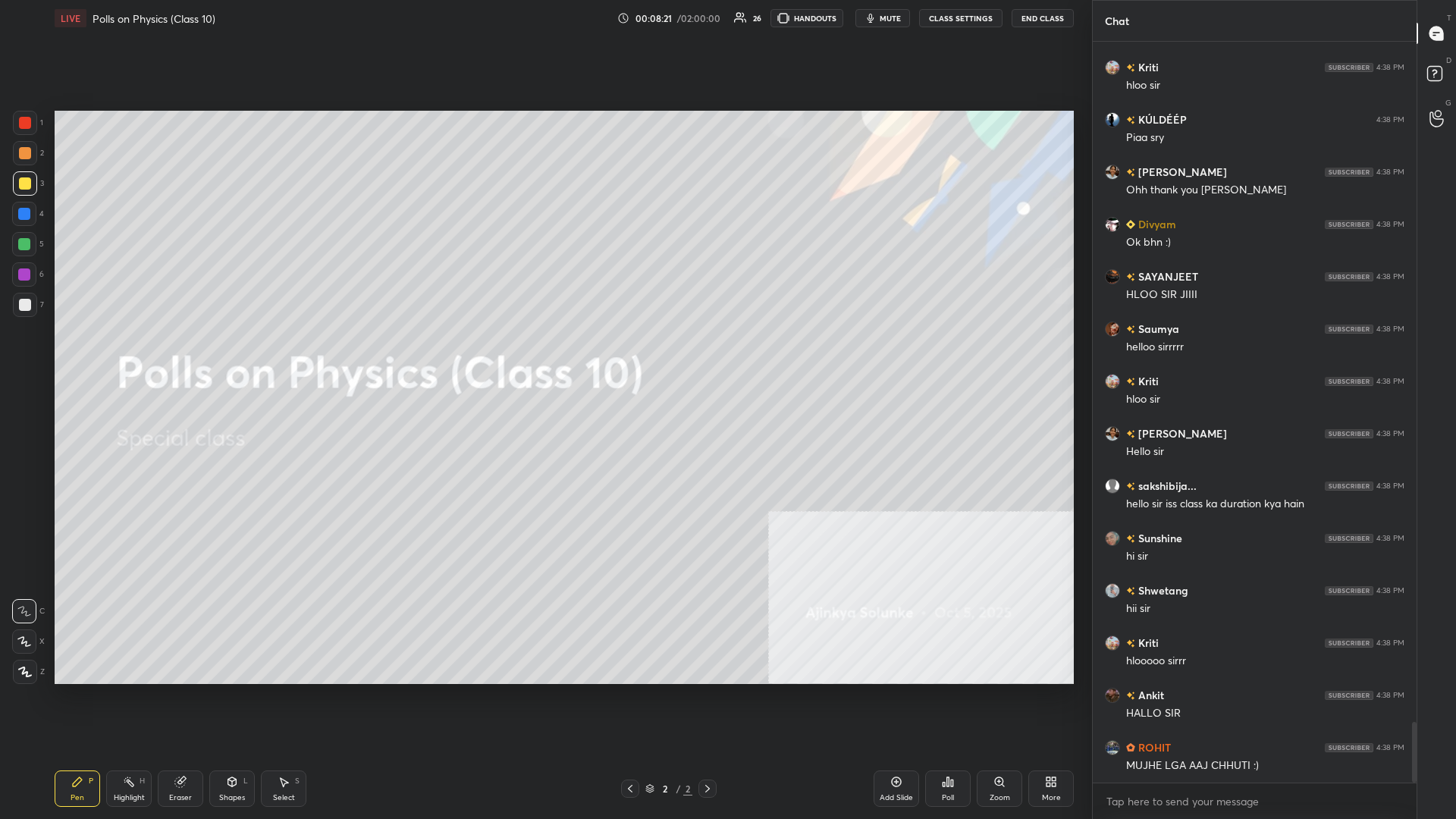
scroll to position [8312, 0]
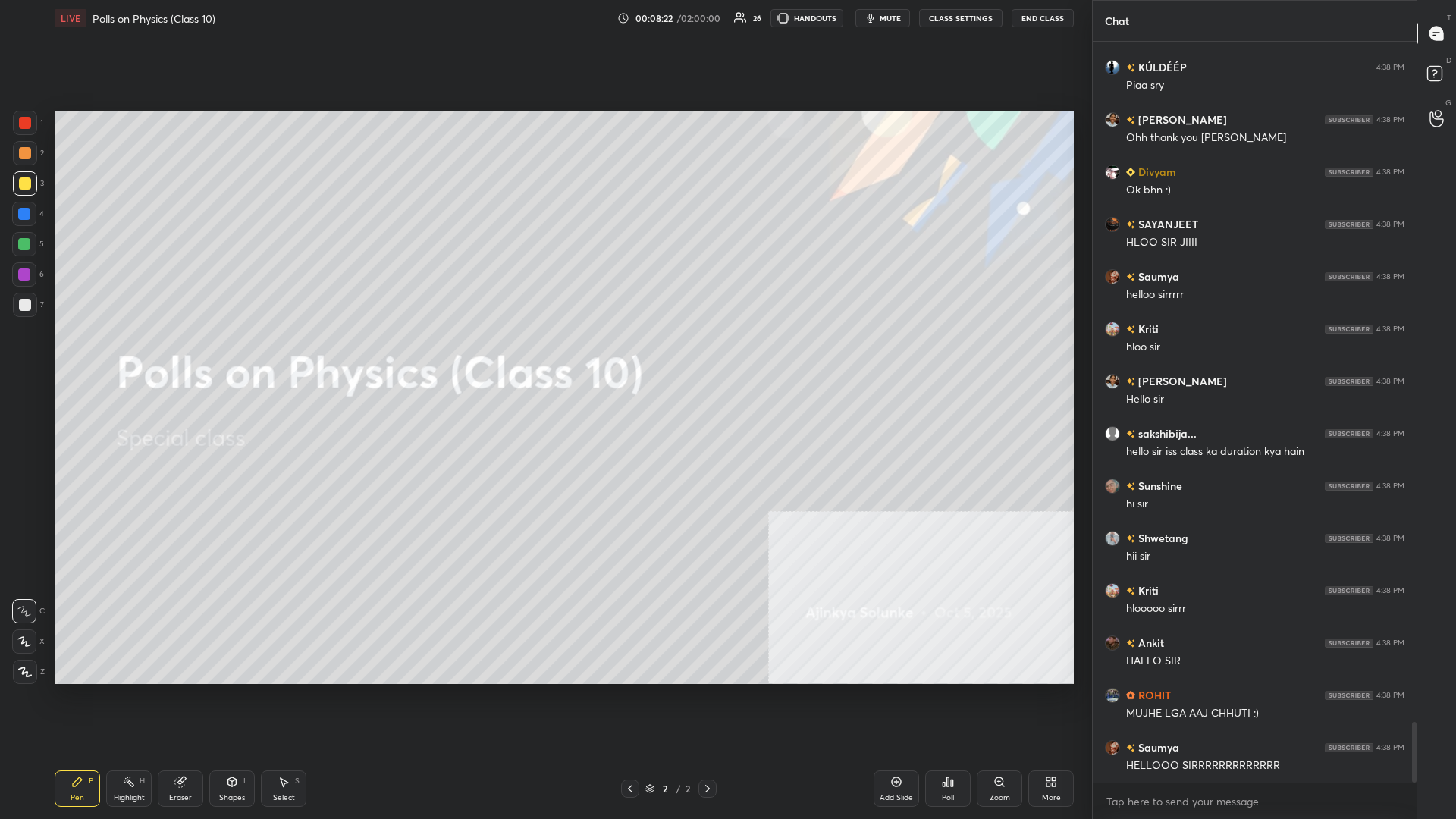
click at [18, 355] on div "1 2 3 4 5 6 7 C X Z C X Z E E Erase all H H LIVE Polls on Physics (Class 10) 00…" at bounding box center [540, 409] width 1079 height 819
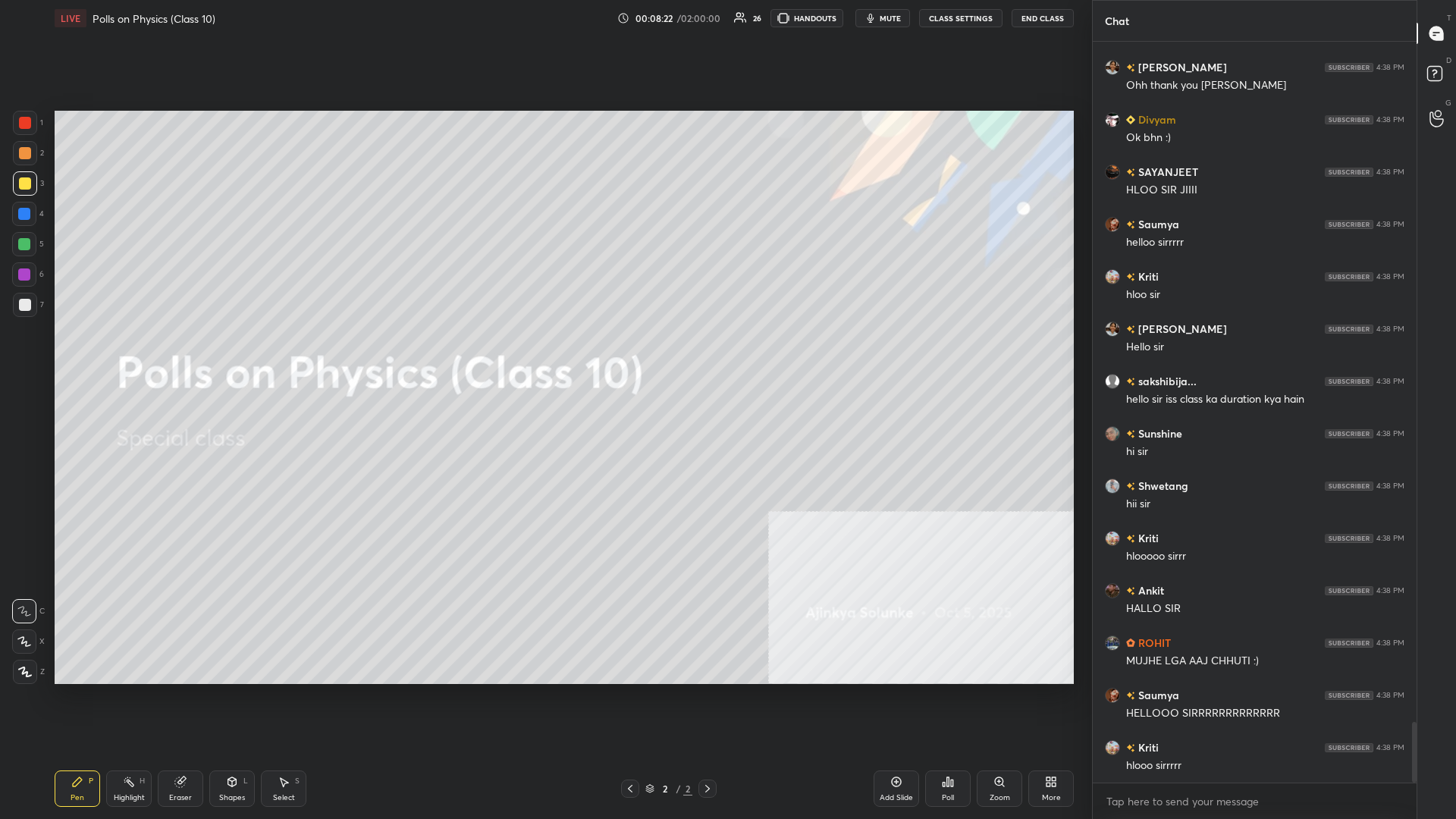
click at [26, 355] on icon at bounding box center [24, 672] width 13 height 11
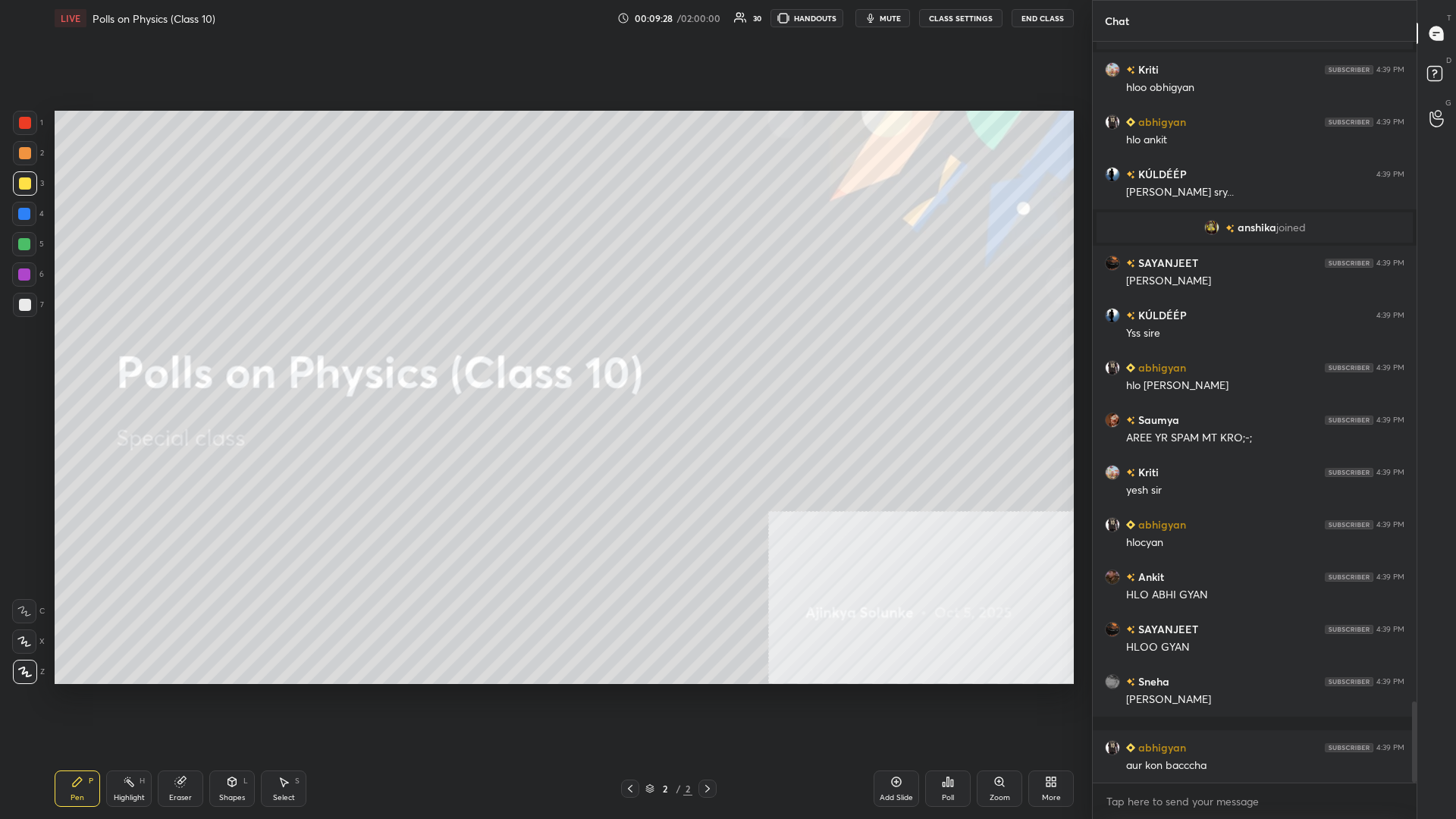
scroll to position [6002, 0]
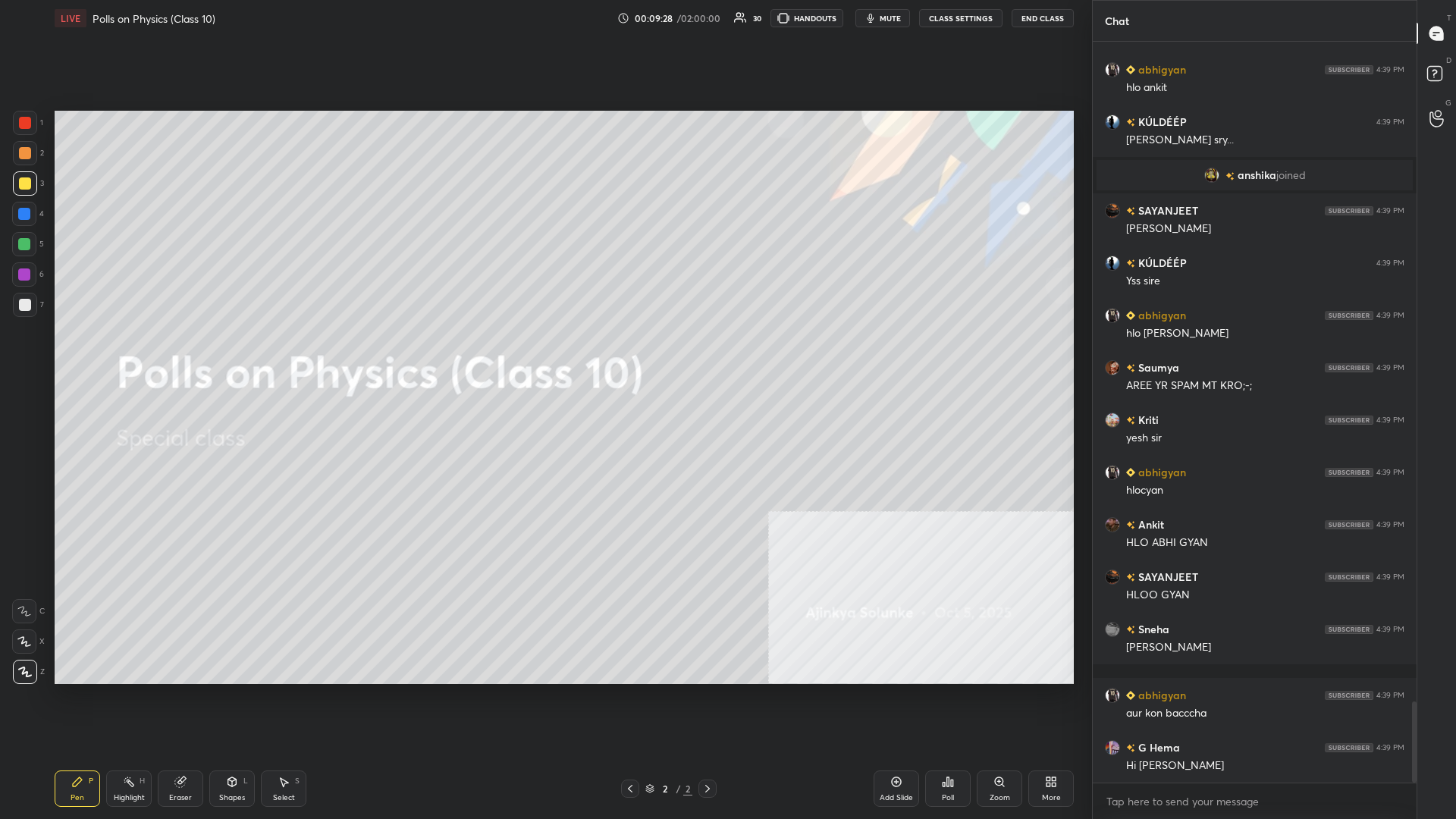
click at [543, 355] on div "Add Slide" at bounding box center [896, 789] width 46 height 37
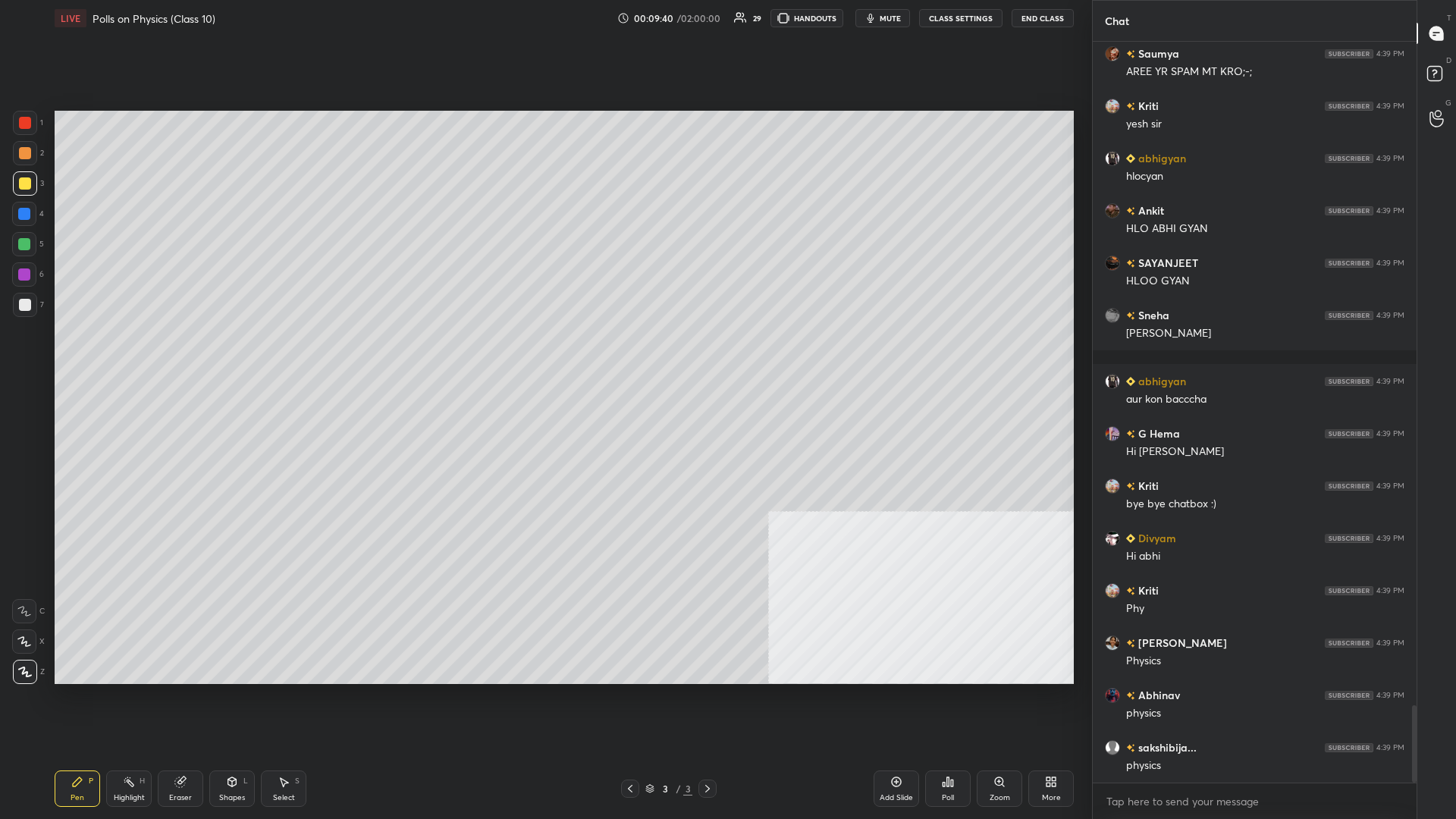
scroll to position [6368, 0]
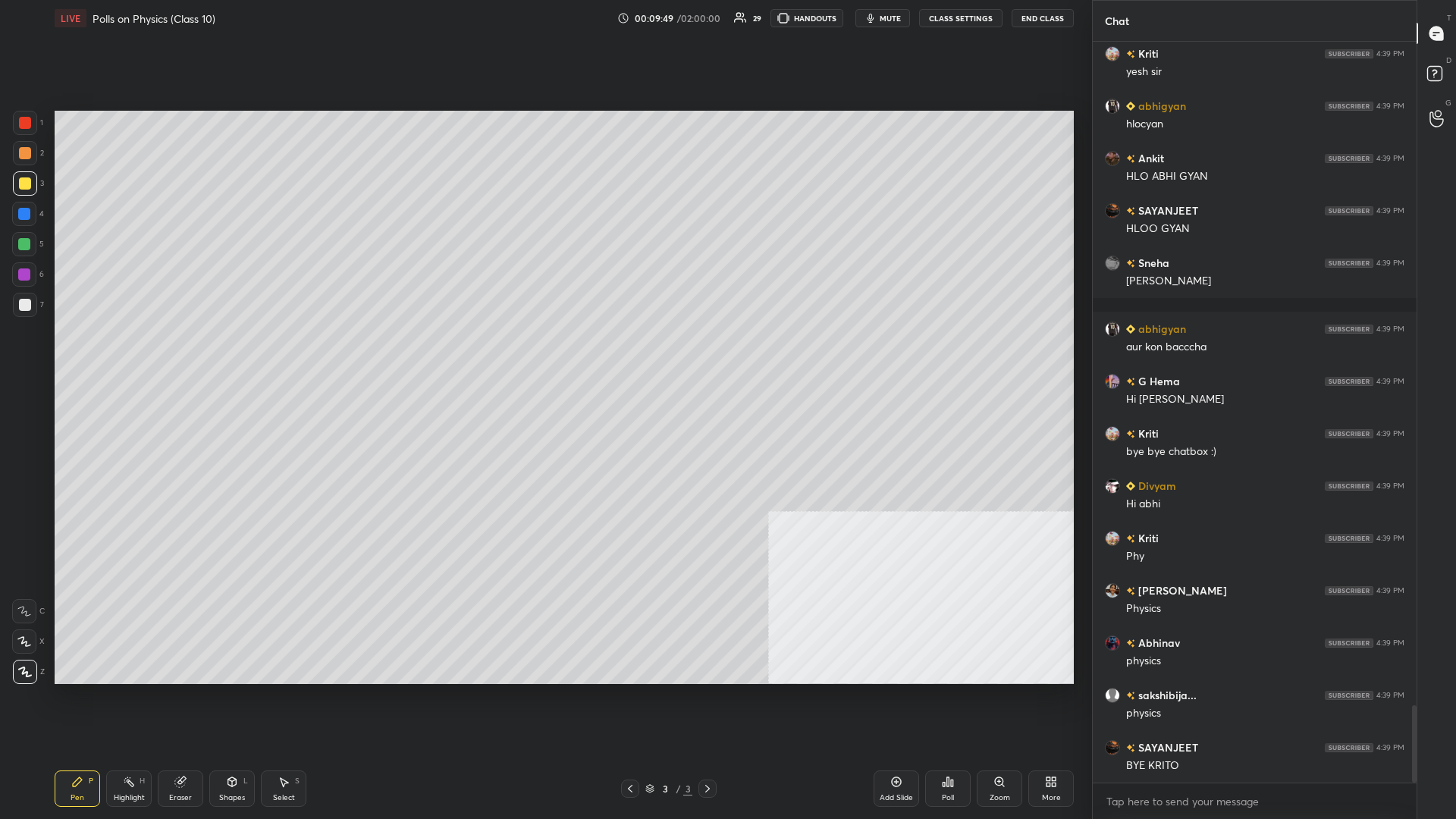
drag, startPoint x: 911, startPoint y: 794, endPoint x: 931, endPoint y: 782, distance: 23.3
click at [543, 355] on div "Add Slide" at bounding box center [896, 798] width 33 height 7
click at [543, 355] on div "More" at bounding box center [1051, 789] width 46 height 37
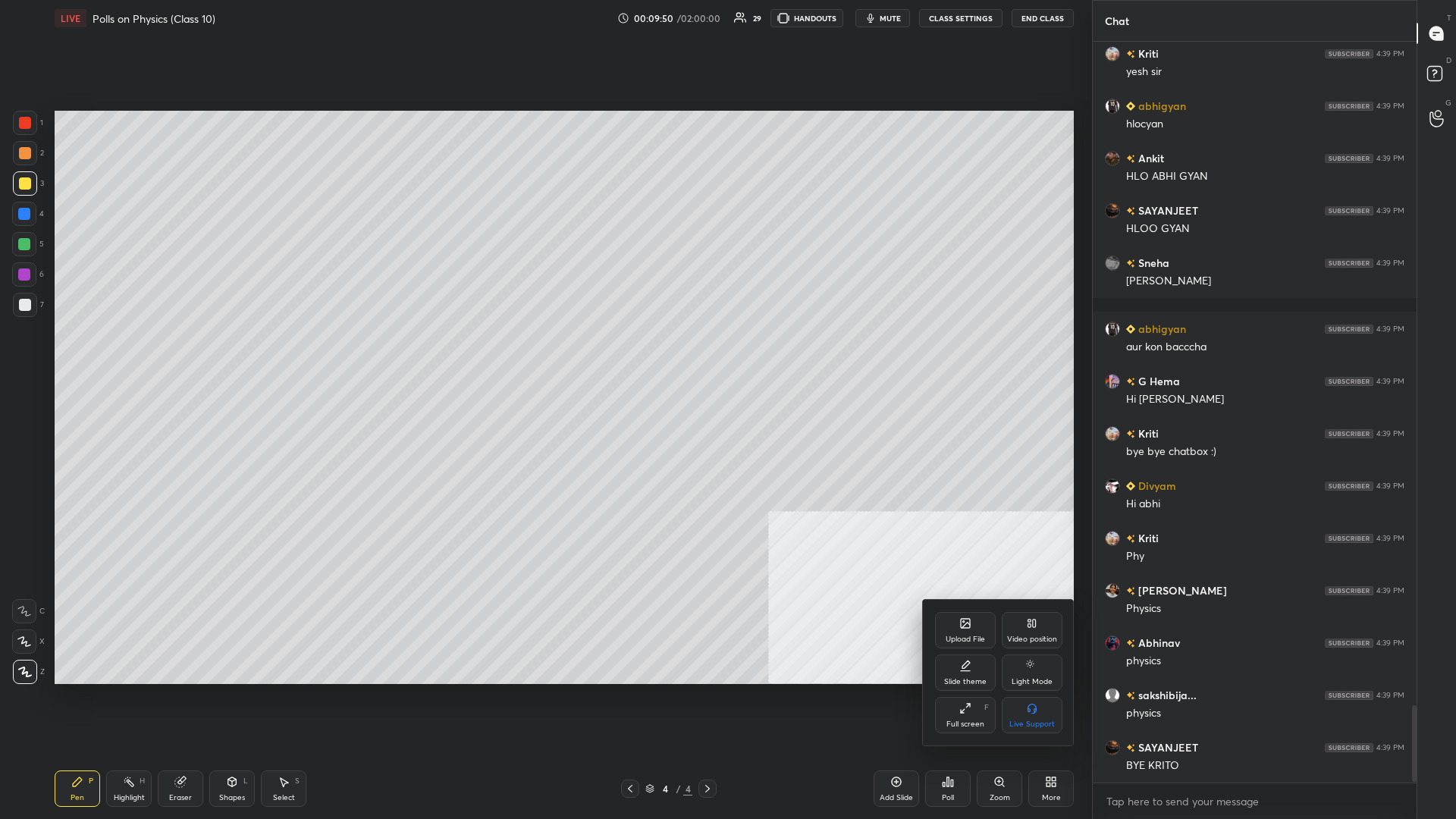
scroll to position [6420, 0]
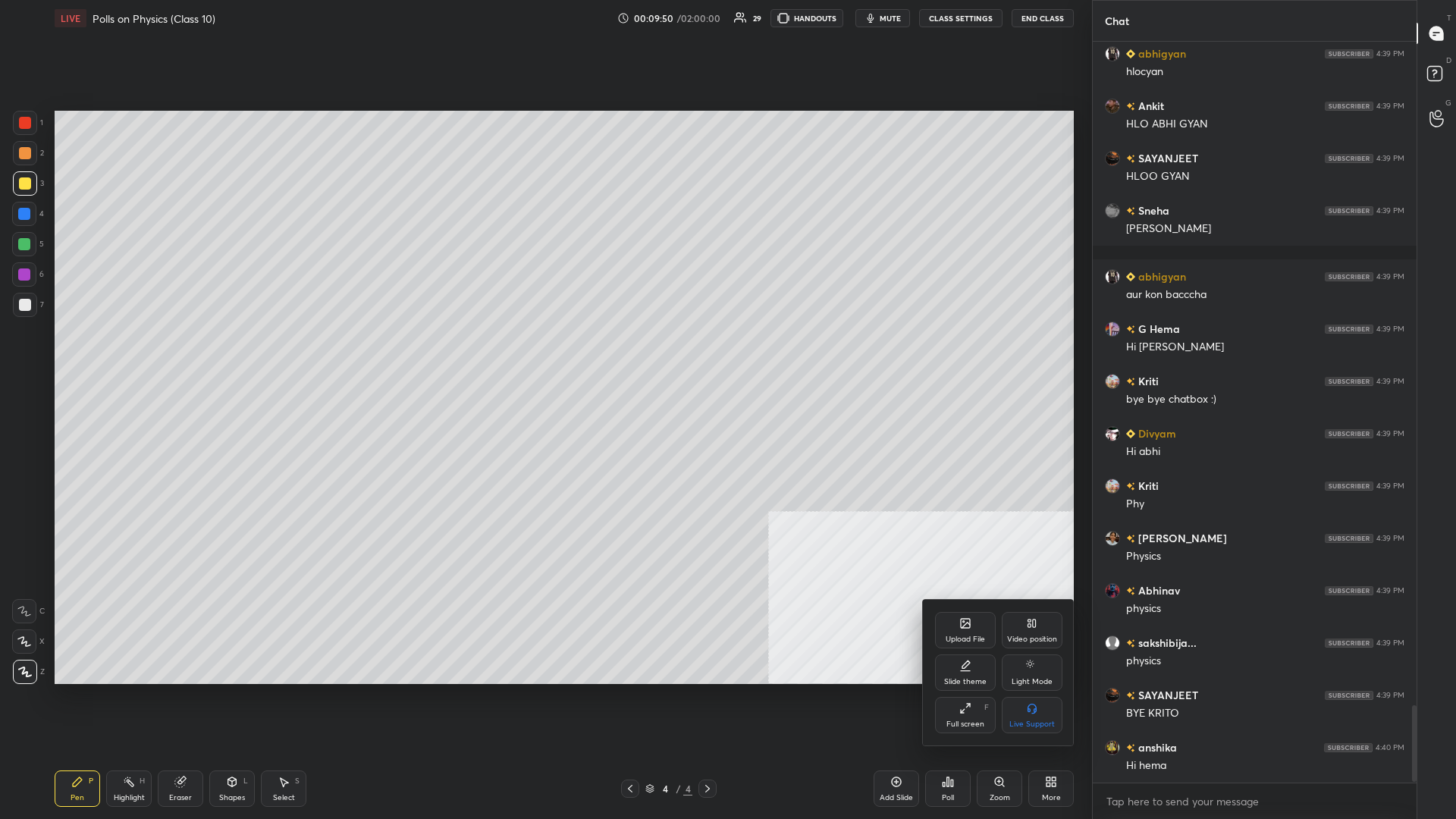
click at [543, 355] on div "Upload File Video position Slide theme Light Mode Full screen F Live Support" at bounding box center [998, 672] width 151 height 146
click at [543, 355] on div "Upload File" at bounding box center [966, 630] width 61 height 37
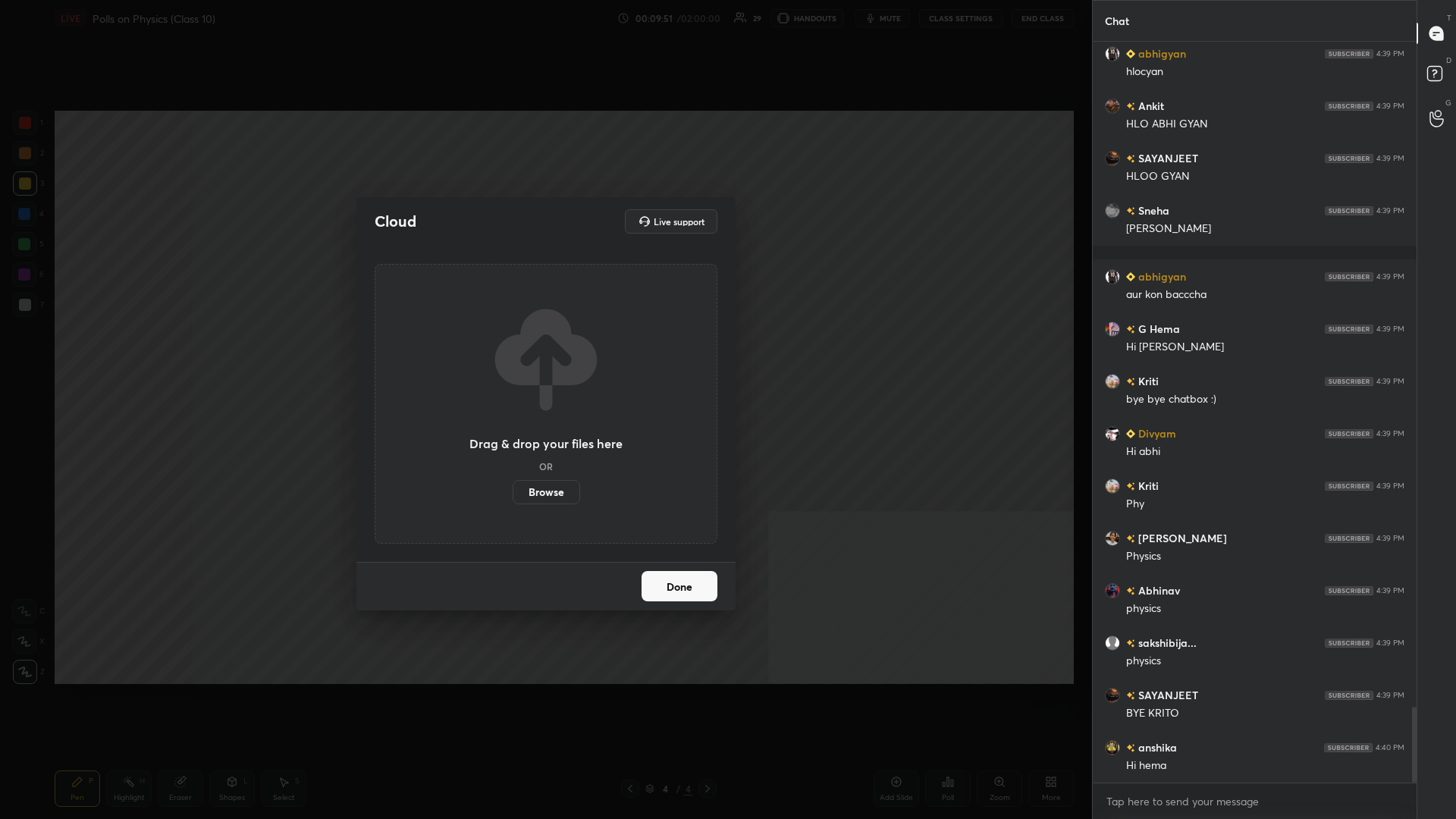
scroll to position [6472, 0]
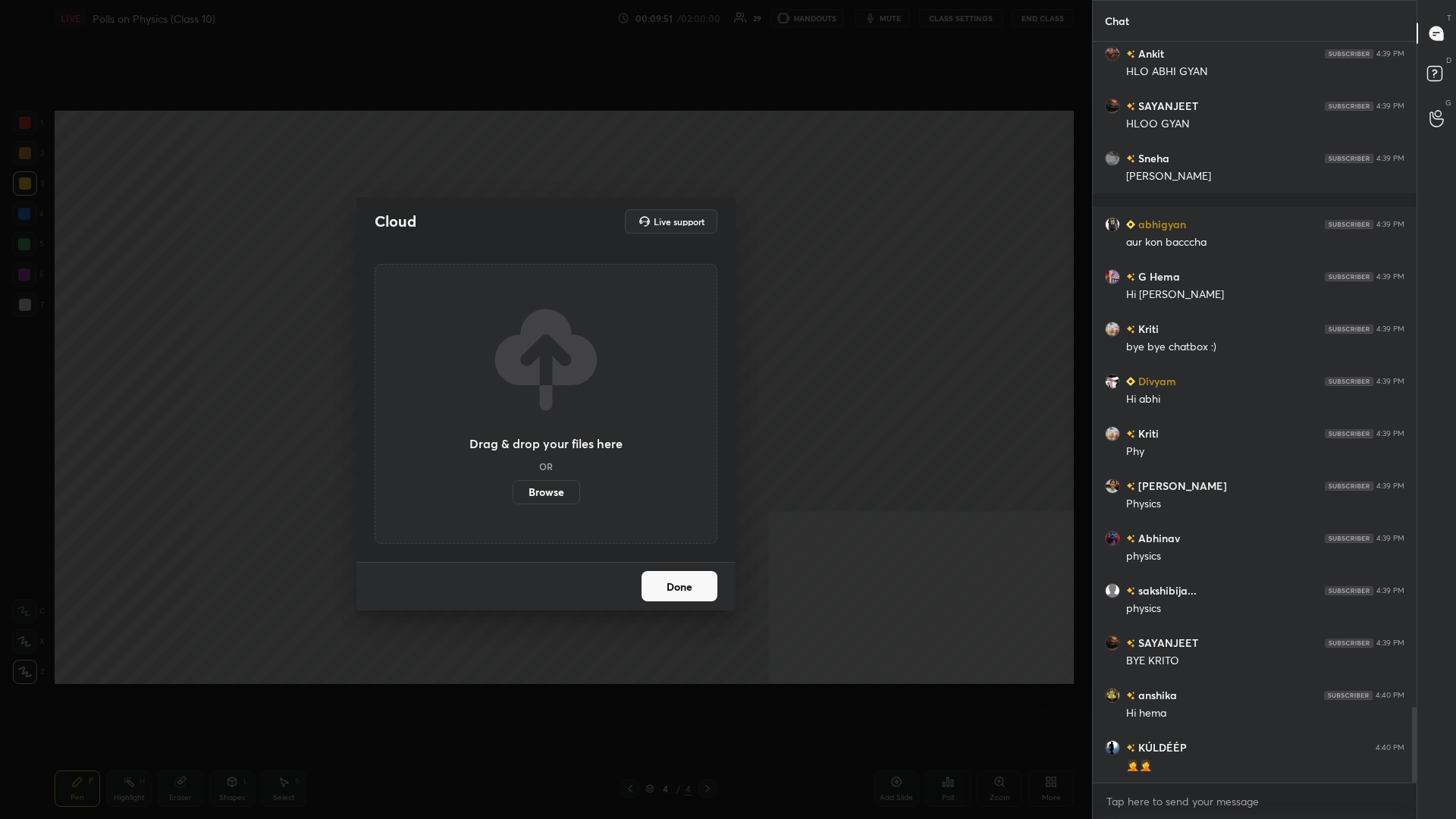
click at [540, 355] on label "Browse" at bounding box center [546, 491] width 67 height 24
click at [513, 355] on input "Browse" at bounding box center [513, 491] width 0 height 24
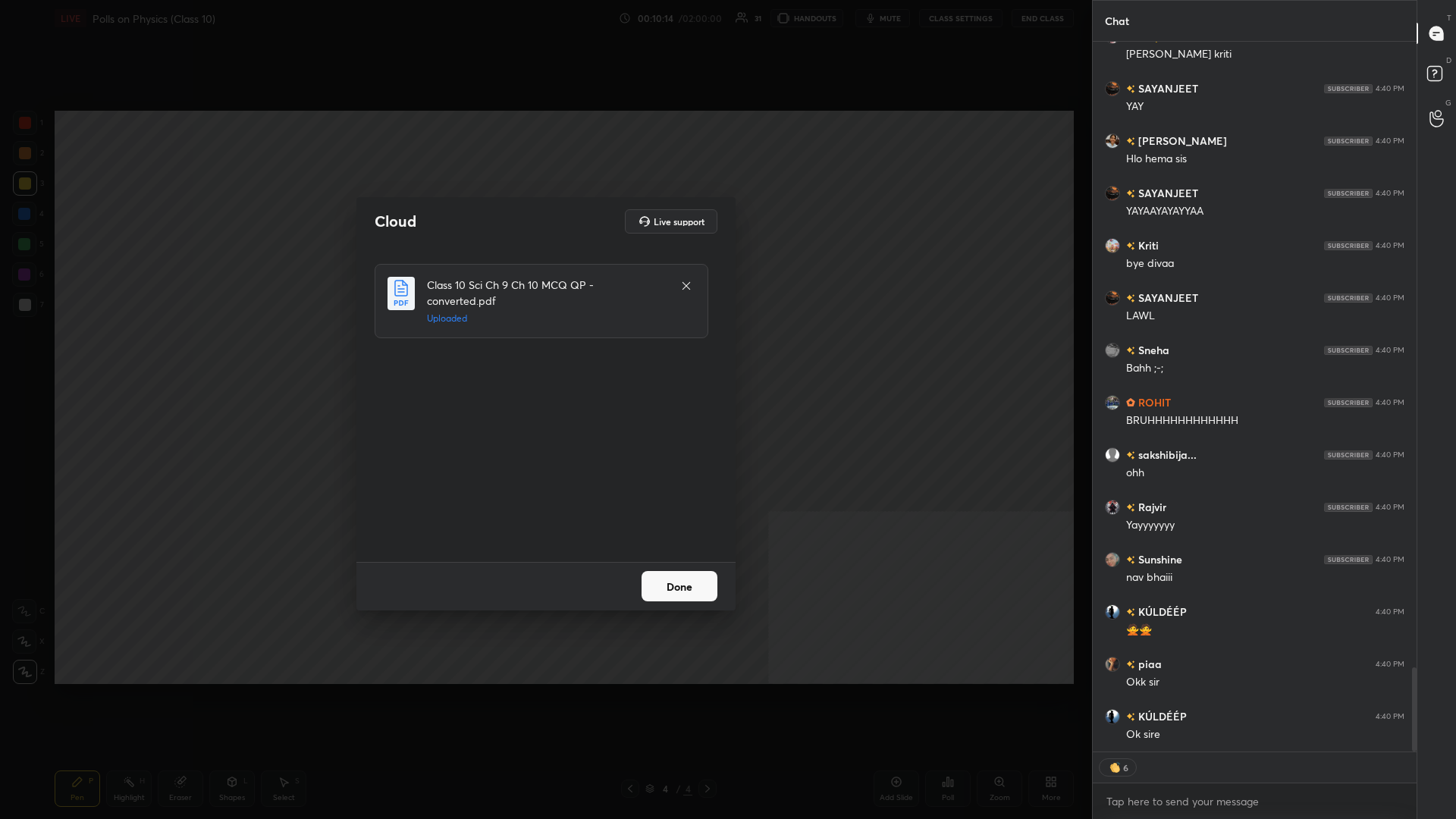
scroll to position [5353, 0]
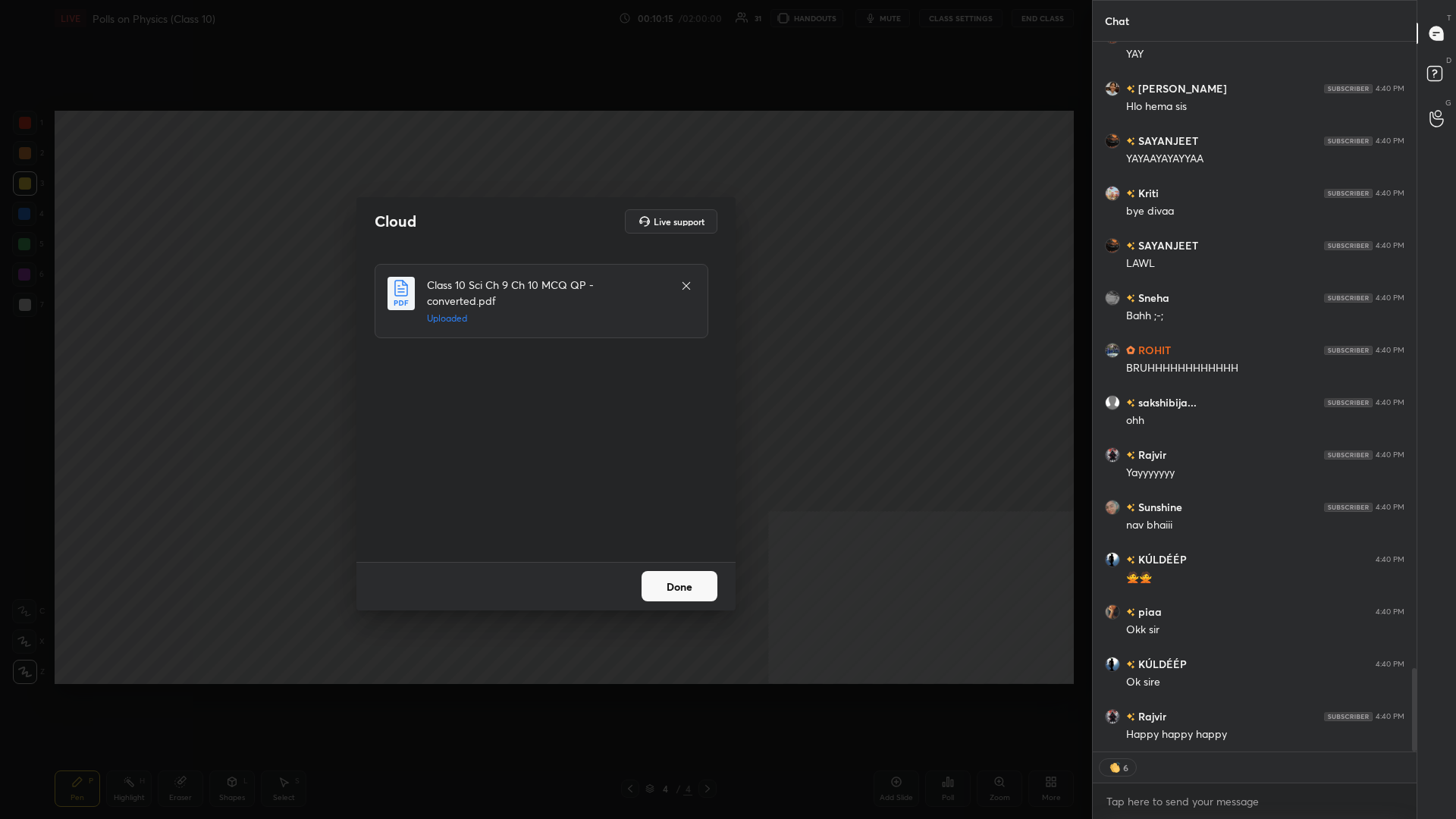
click at [543, 355] on button "Done" at bounding box center [679, 586] width 76 height 30
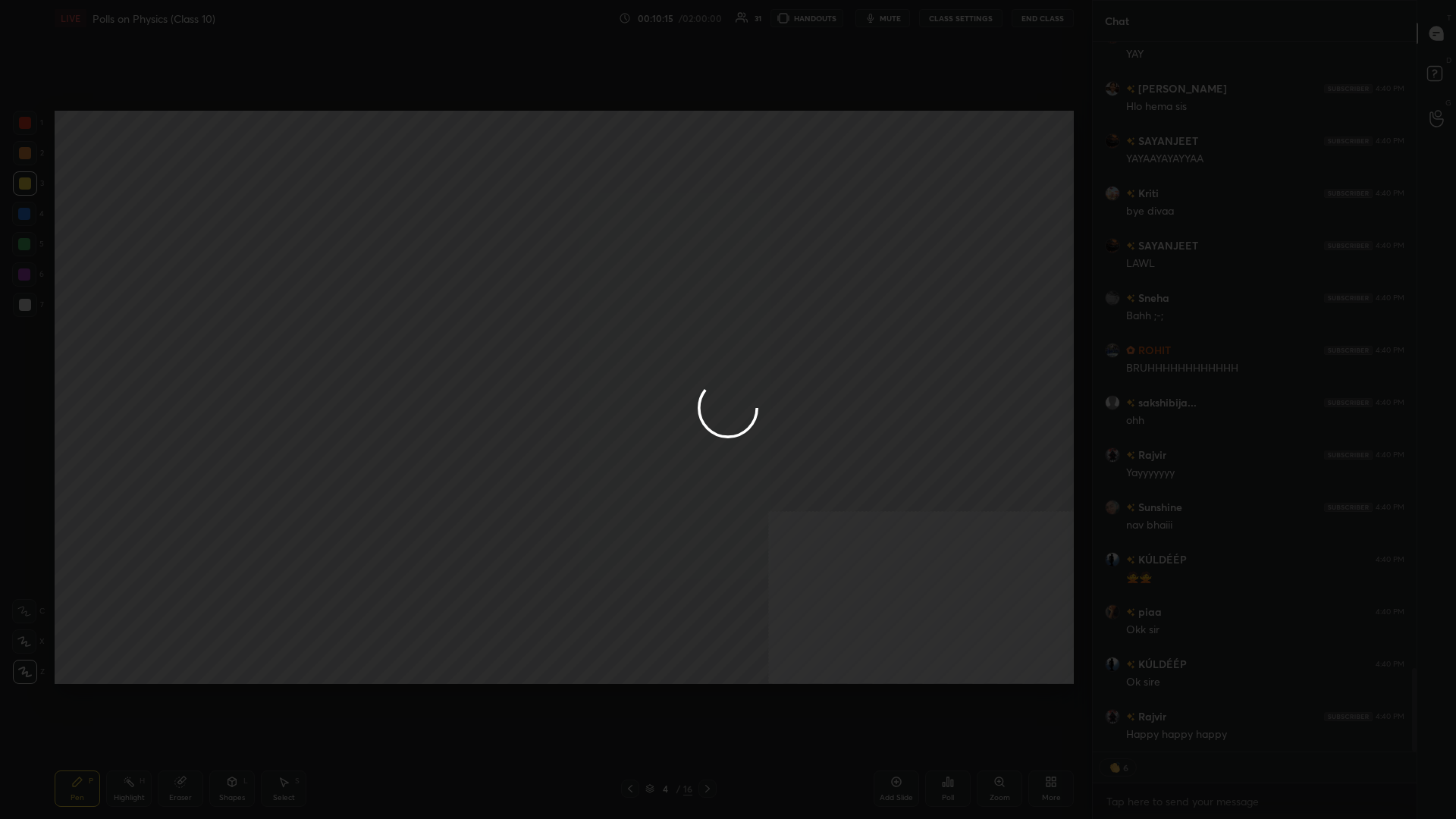
click at [543, 355] on div at bounding box center [728, 409] width 1456 height 819
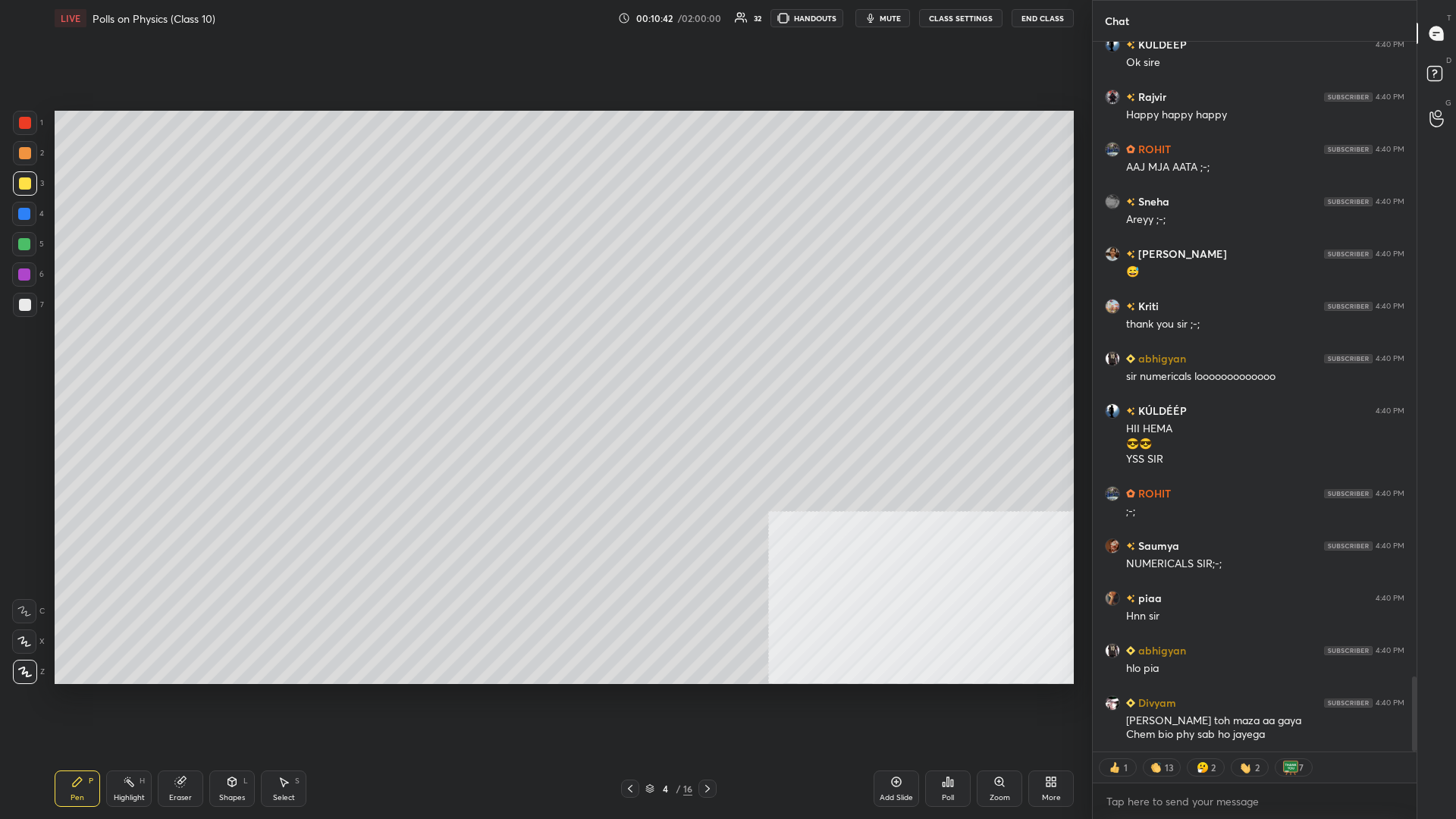
scroll to position [6025, 0]
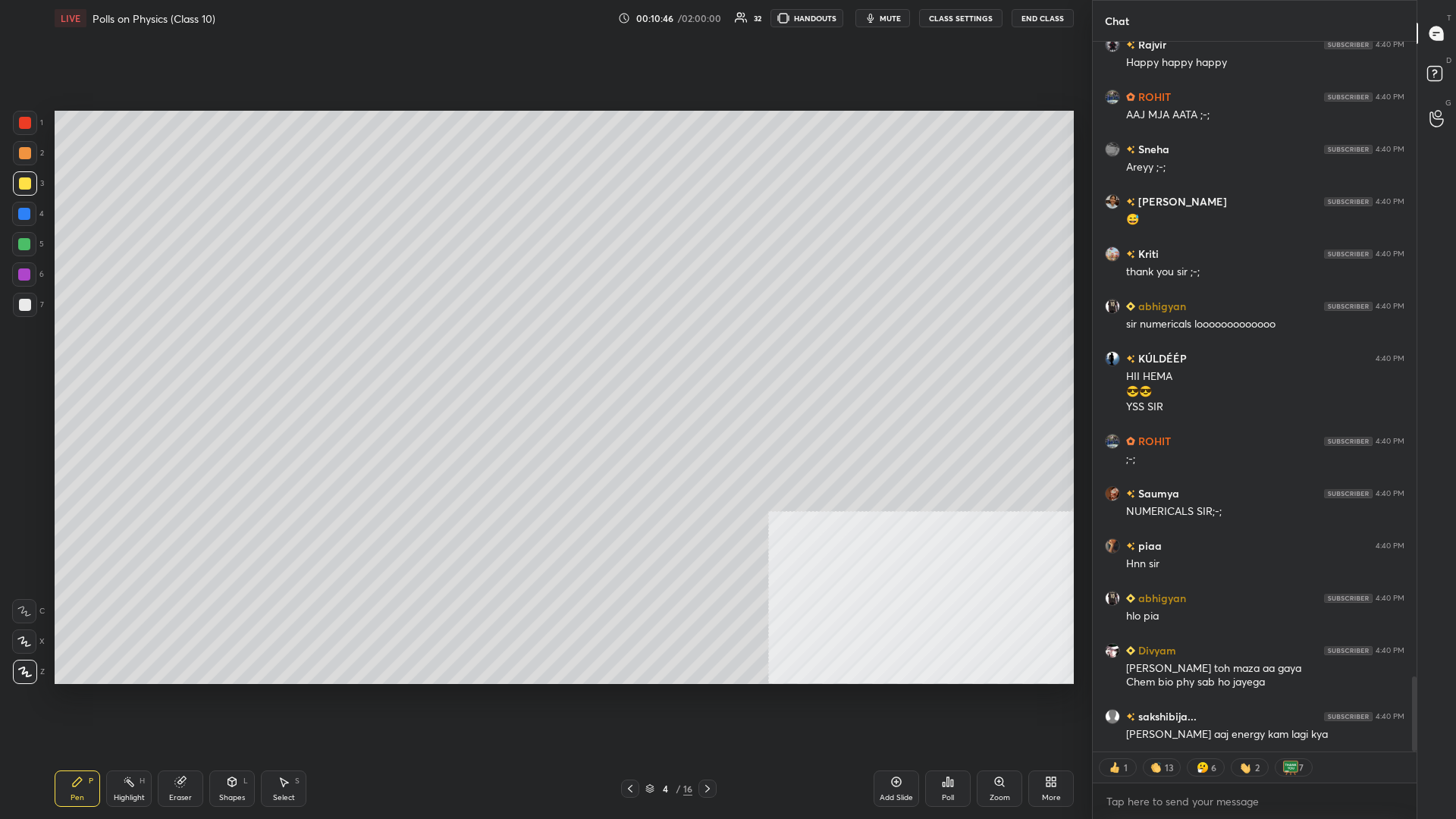
click at [543, 355] on div "4 / 16" at bounding box center [668, 789] width 47 height 13
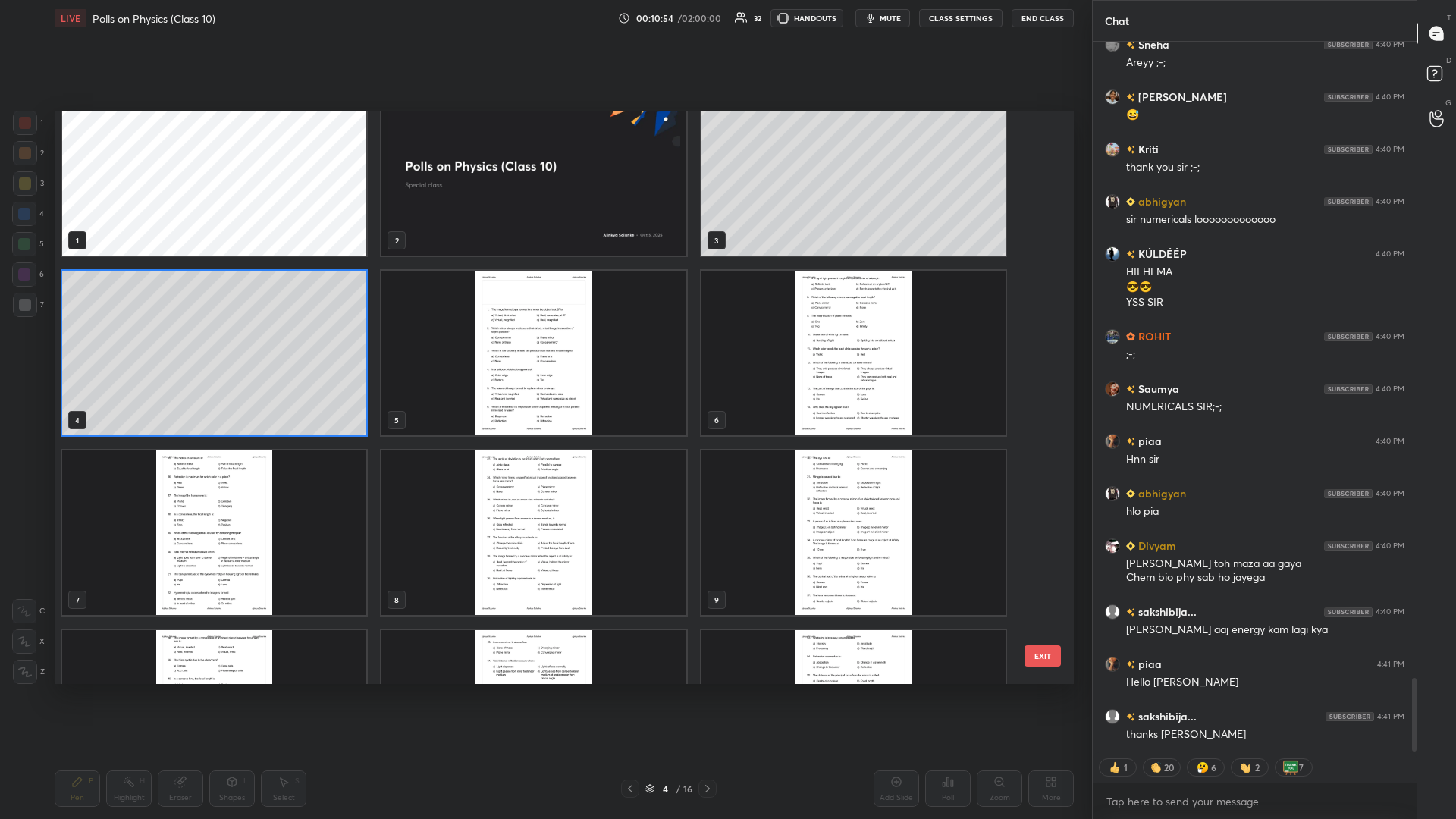
click at [500, 345] on img "grid" at bounding box center [533, 353] width 304 height 165
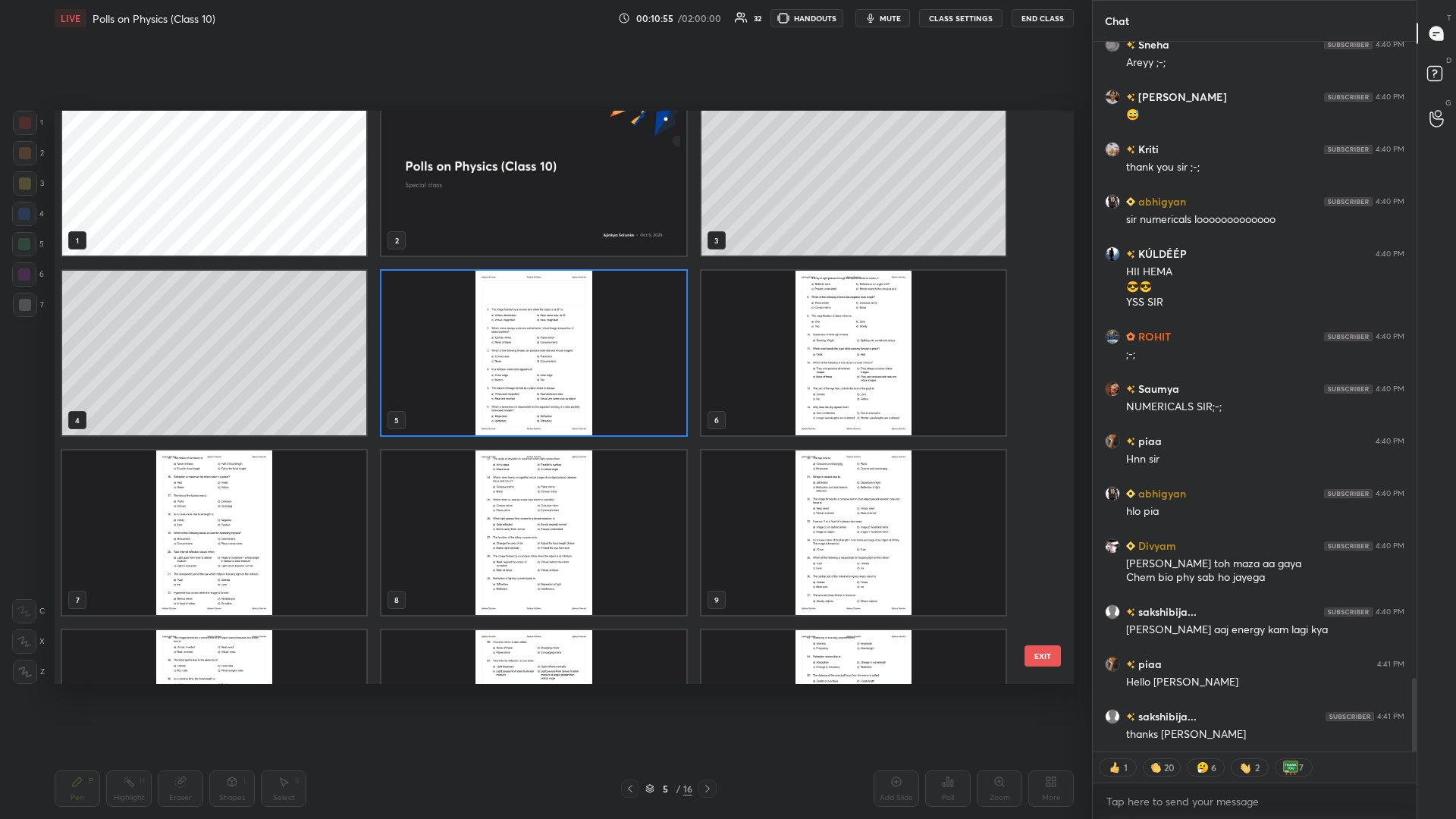
click at [500, 345] on img "grid" at bounding box center [533, 353] width 304 height 165
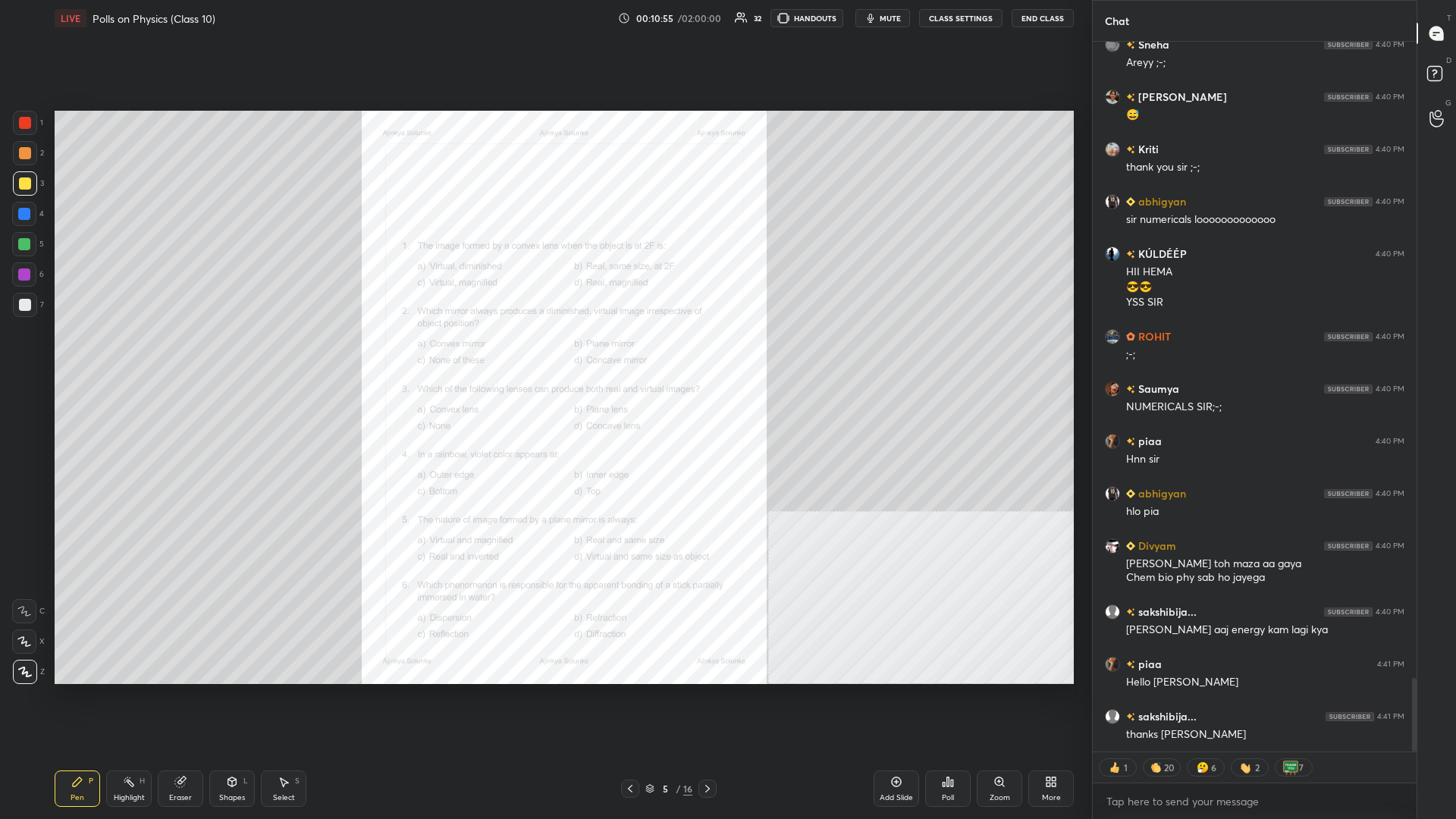
click at [543, 355] on div "Poll" at bounding box center [948, 789] width 46 height 37
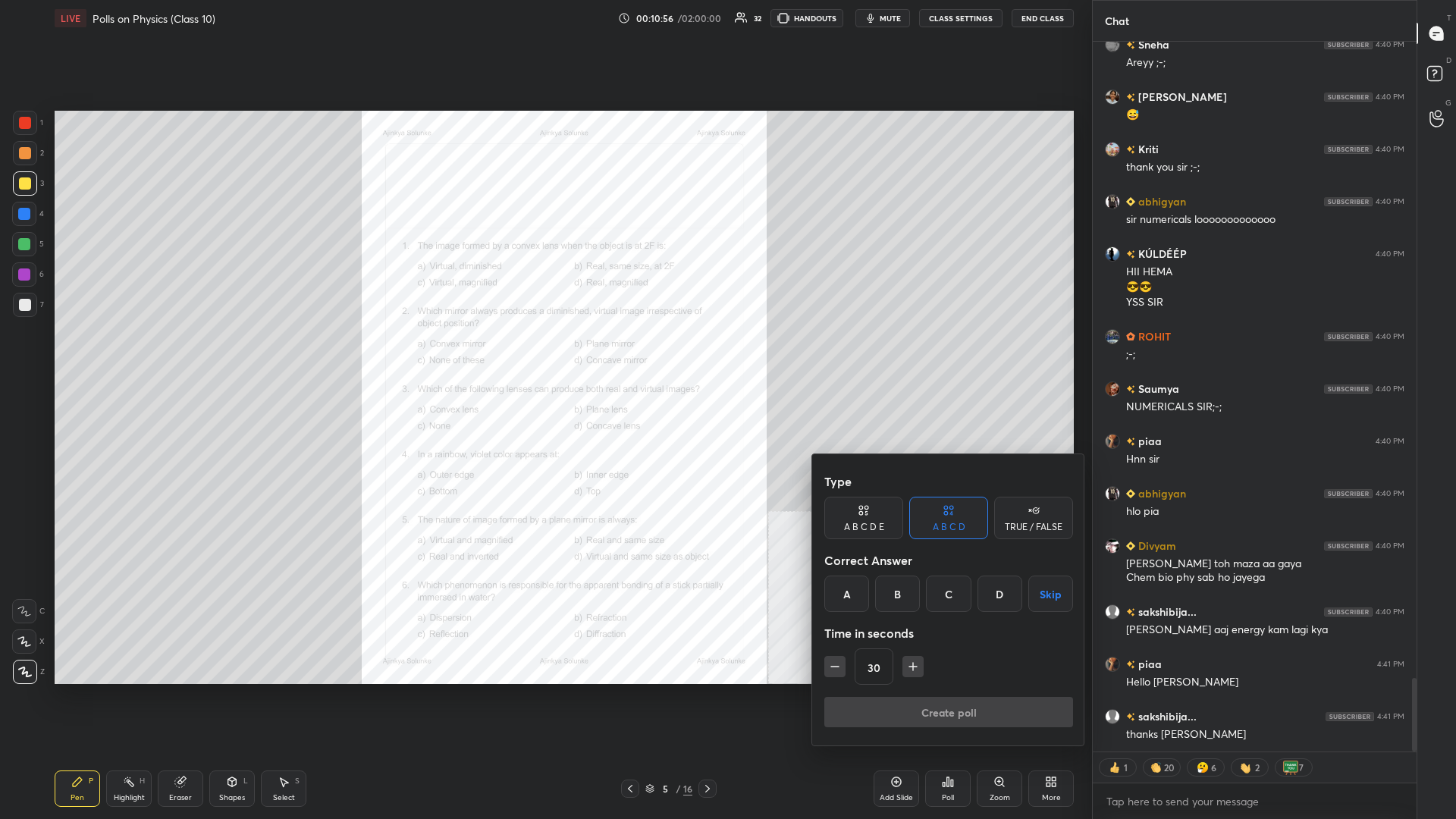
scroll to position [6181, 0]
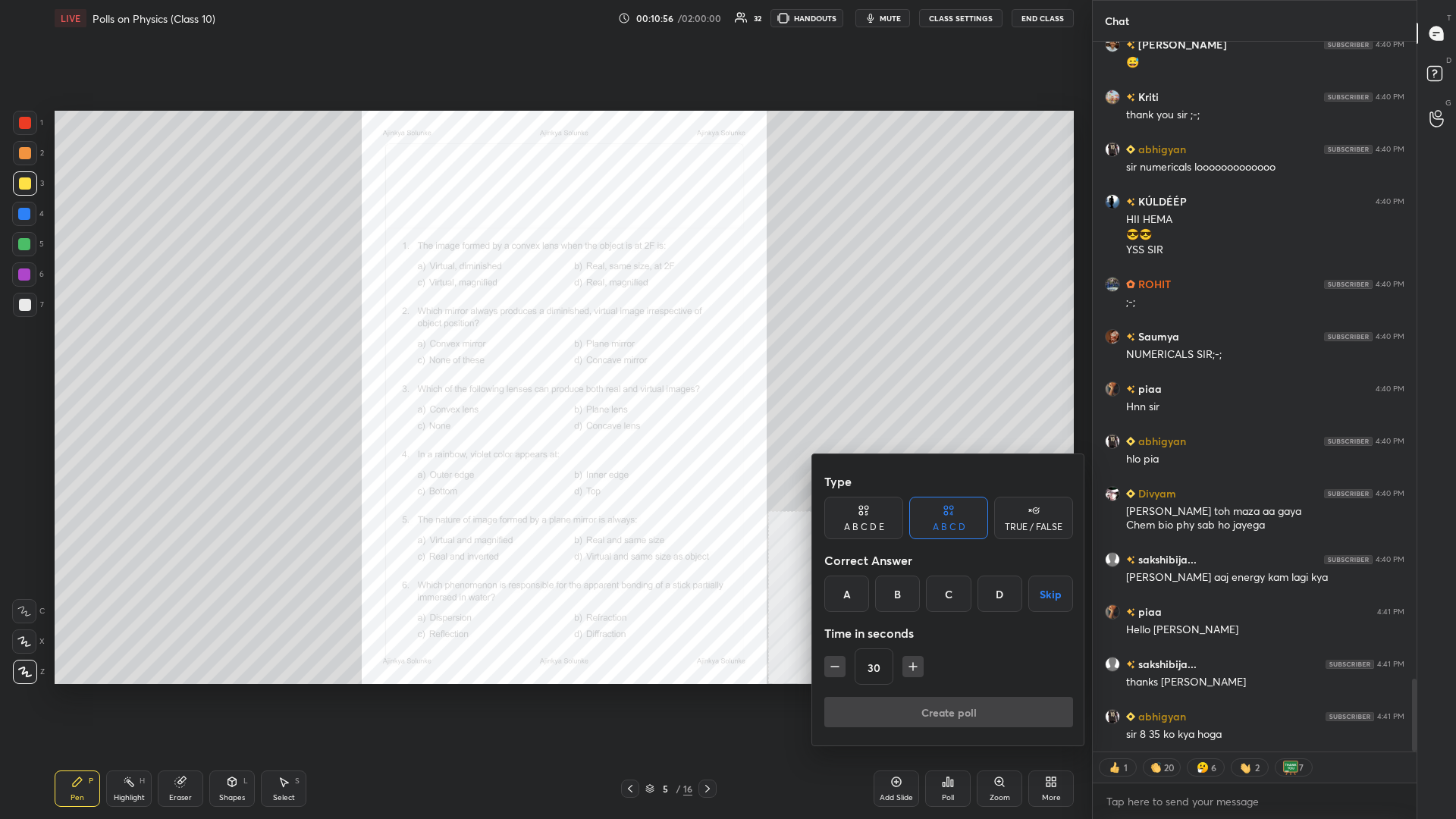
click at [543, 355] on div at bounding box center [728, 409] width 1456 height 819
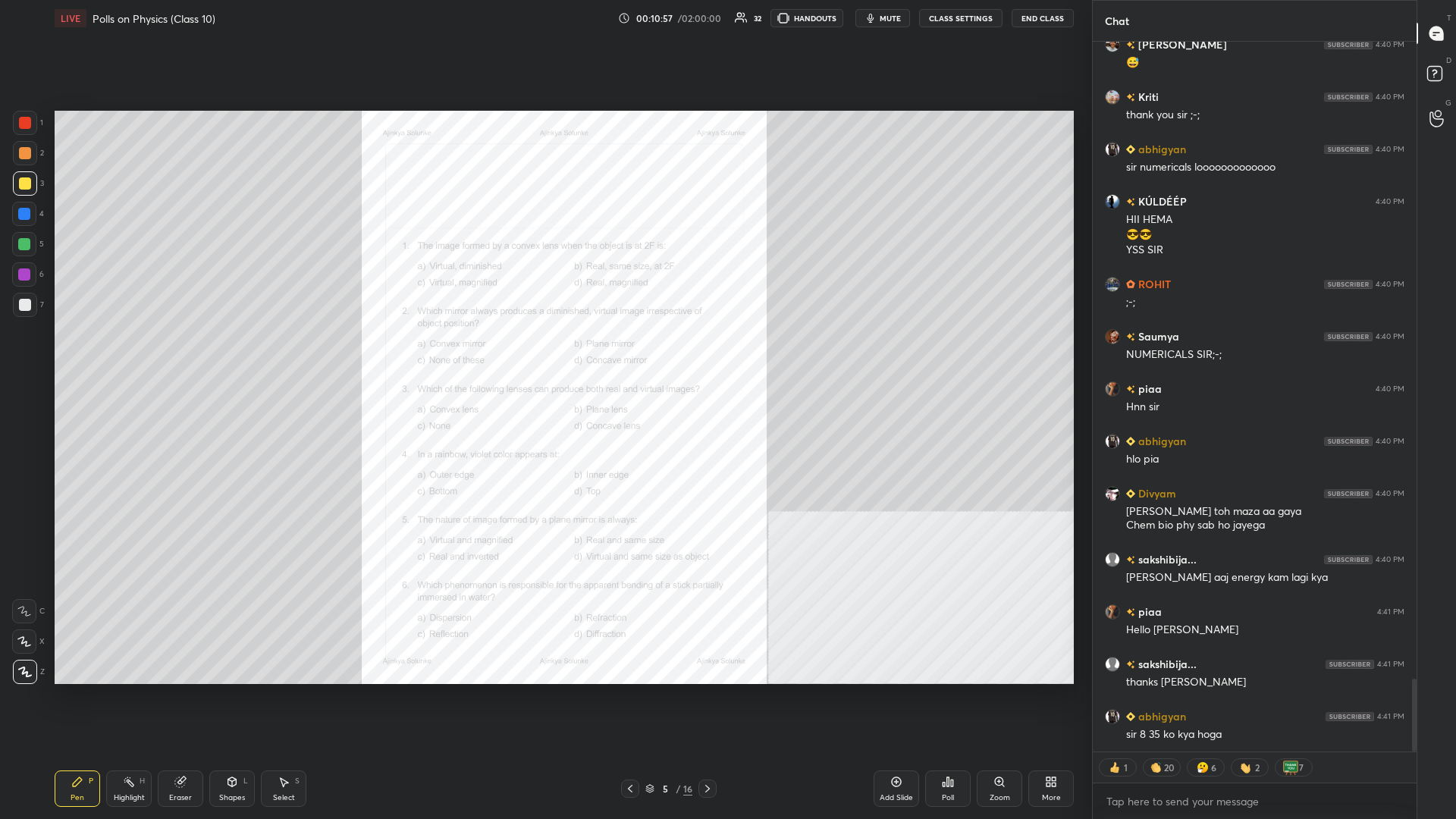
click at [543, 355] on div "Zoom" at bounding box center [999, 789] width 46 height 37
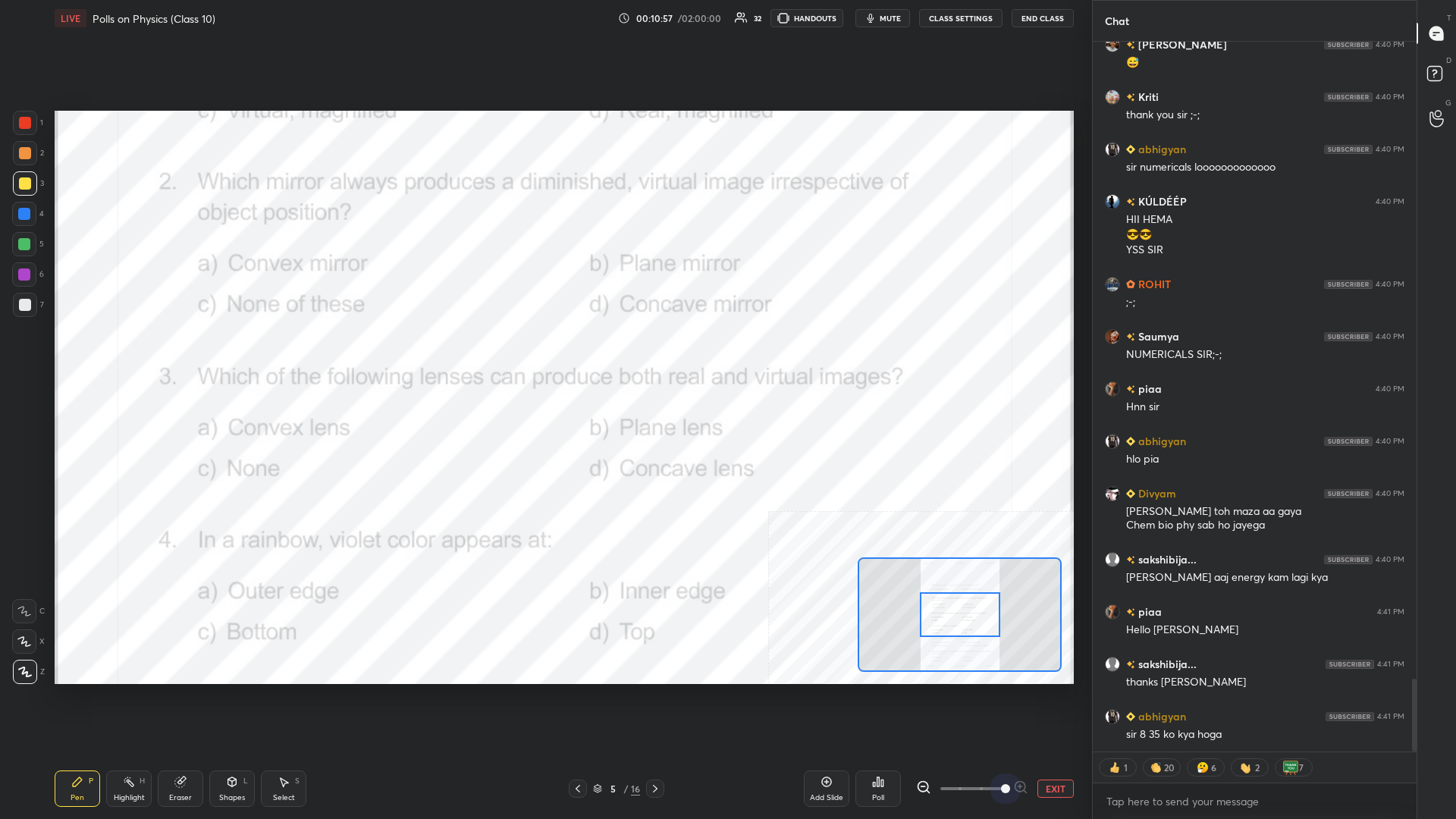
drag, startPoint x: 985, startPoint y: 782, endPoint x: 1060, endPoint y: 782, distance: 75.0
click at [543, 355] on div "EXIT" at bounding box center [994, 789] width 158 height 18
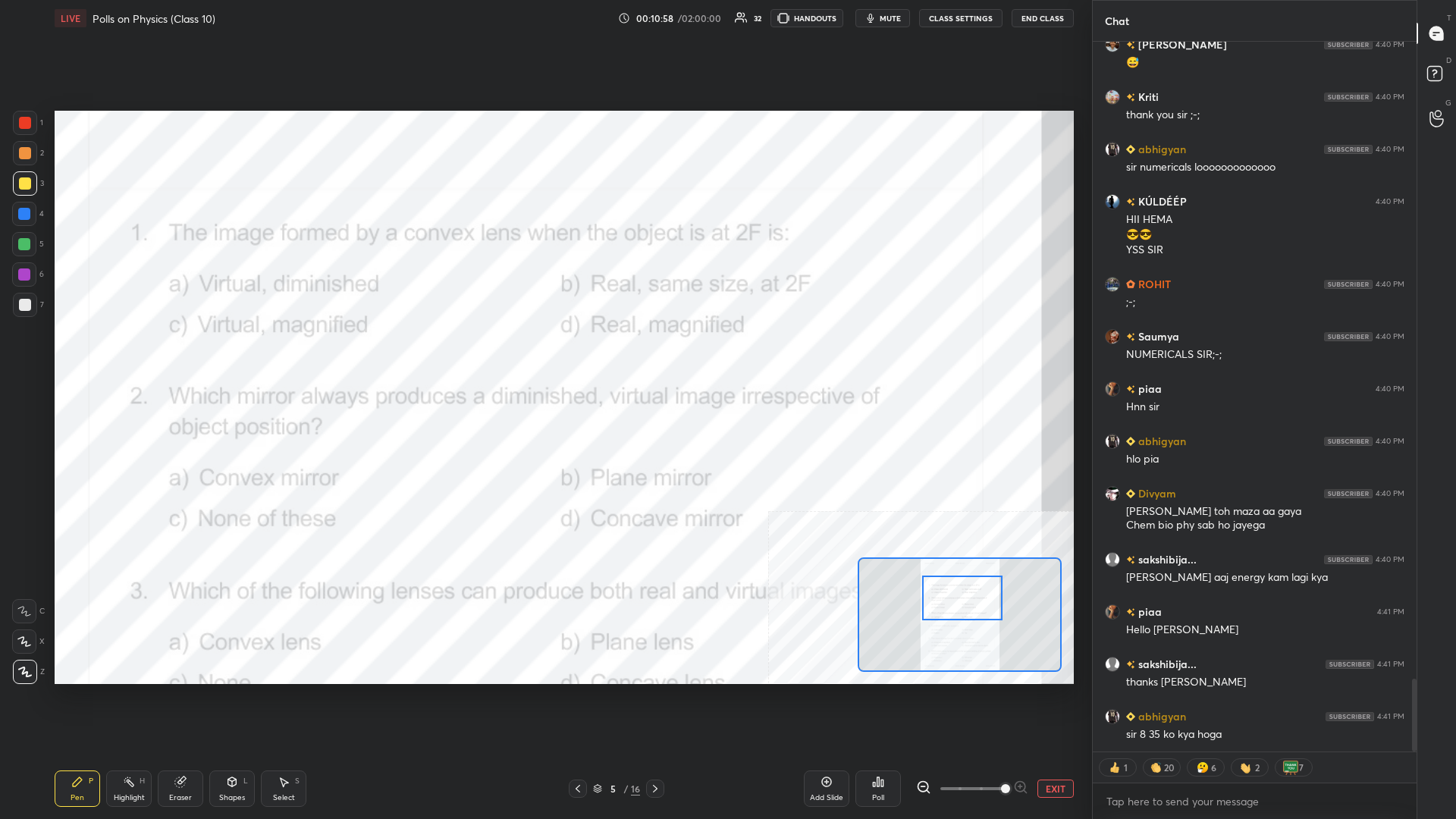
drag, startPoint x: 975, startPoint y: 626, endPoint x: 978, endPoint y: 609, distance: 17.3
click at [543, 355] on div at bounding box center [962, 598] width 81 height 45
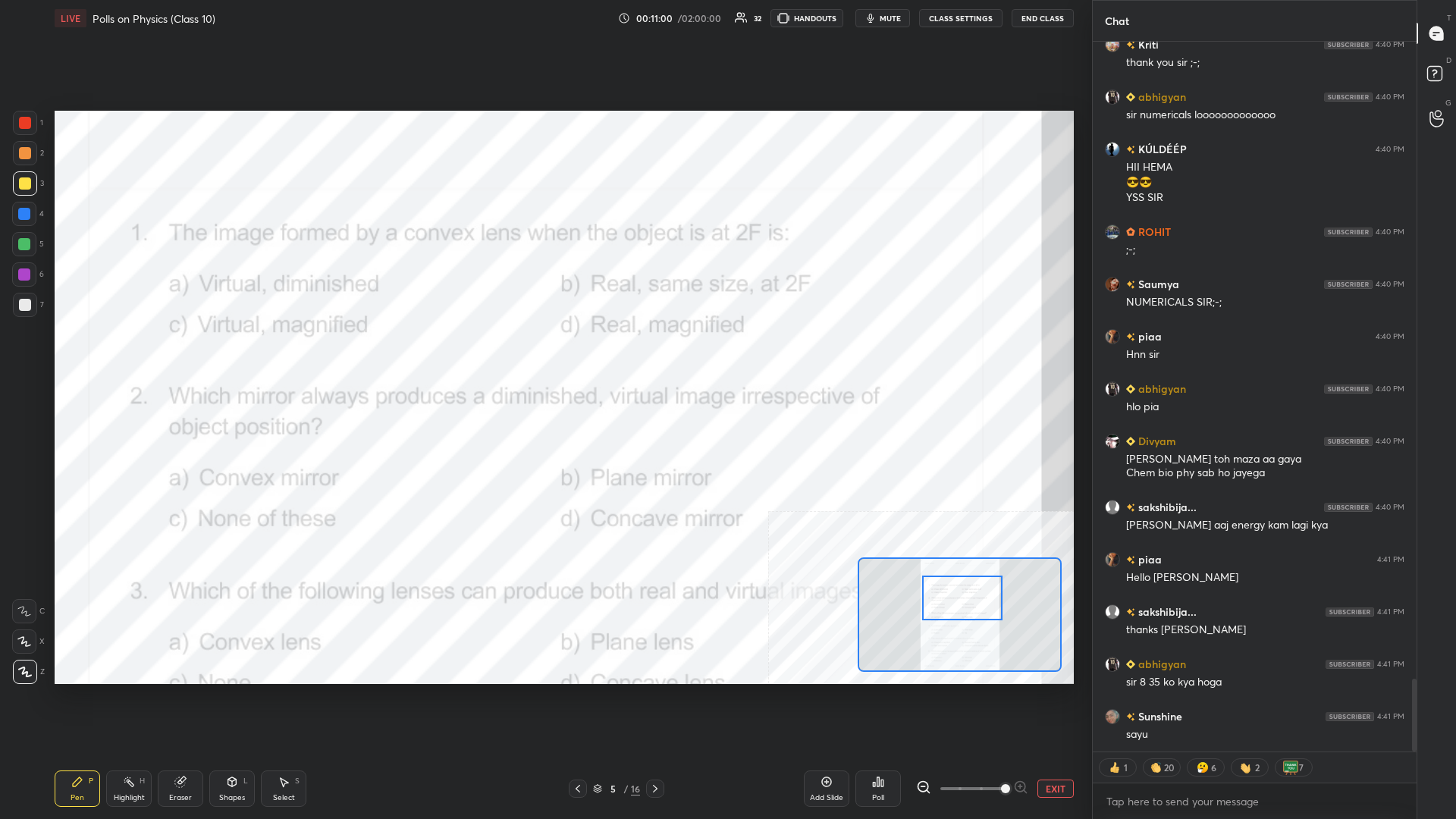
click at [149, 355] on div "Highlight H" at bounding box center [129, 789] width 46 height 37
click at [131, 355] on div "Highlight H" at bounding box center [129, 789] width 46 height 37
click at [22, 121] on div at bounding box center [25, 123] width 13 height 13
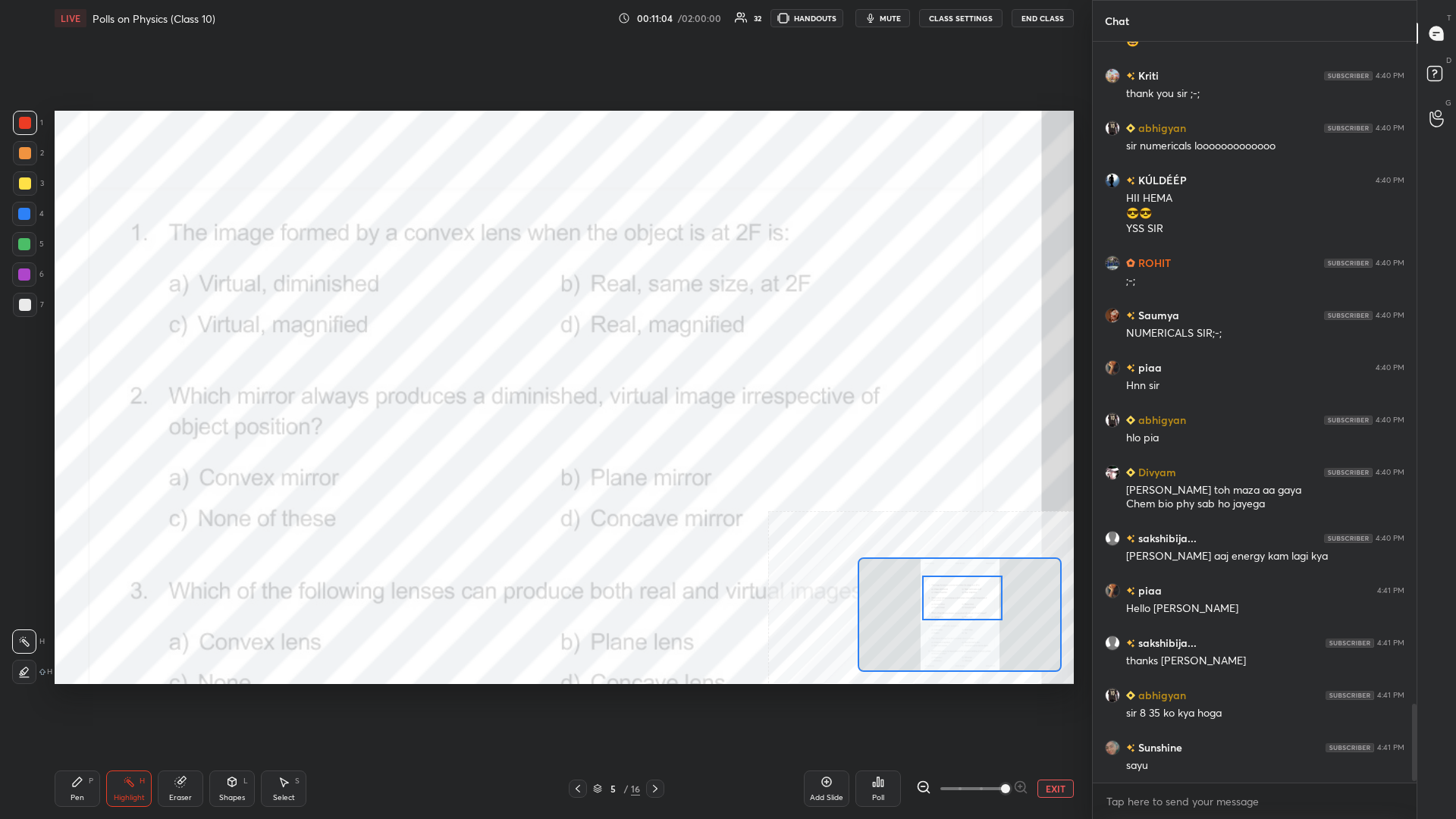
click at [543, 355] on icon at bounding box center [878, 782] width 13 height 13
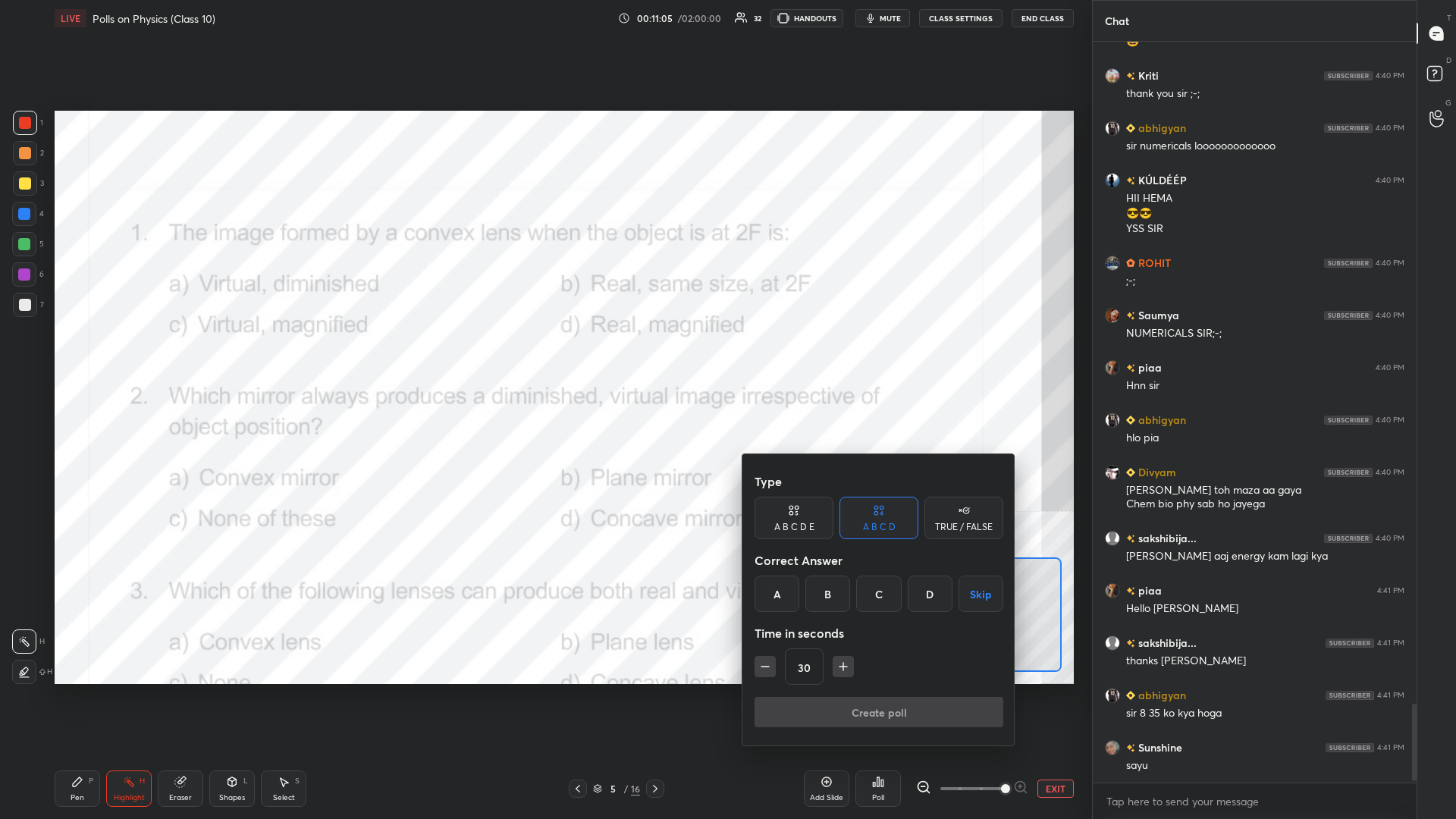
scroll to position [6255, 0]
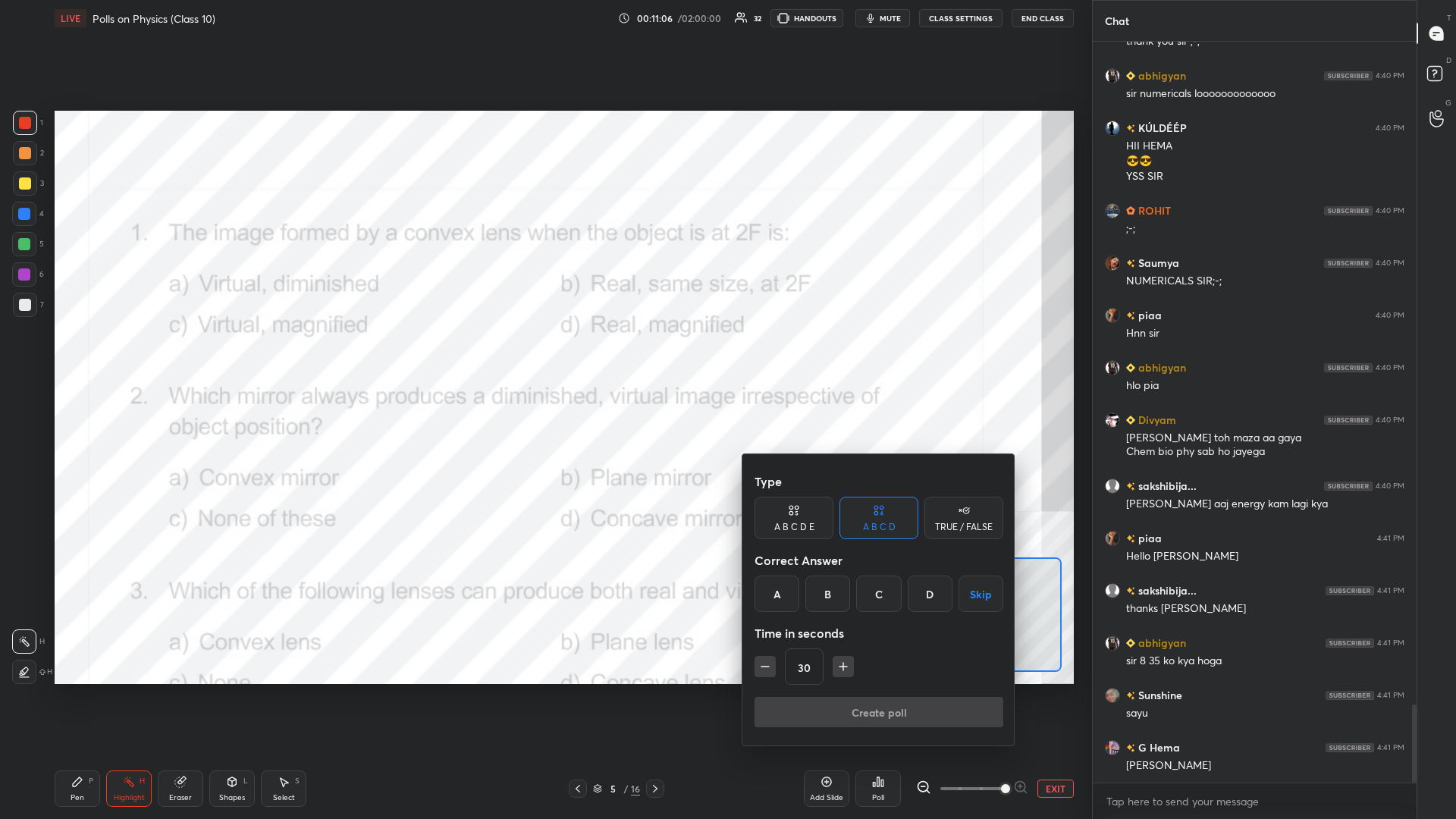
click at [543, 355] on div "B" at bounding box center [828, 593] width 45 height 37
click at [543, 355] on button "Create poll" at bounding box center [879, 712] width 249 height 30
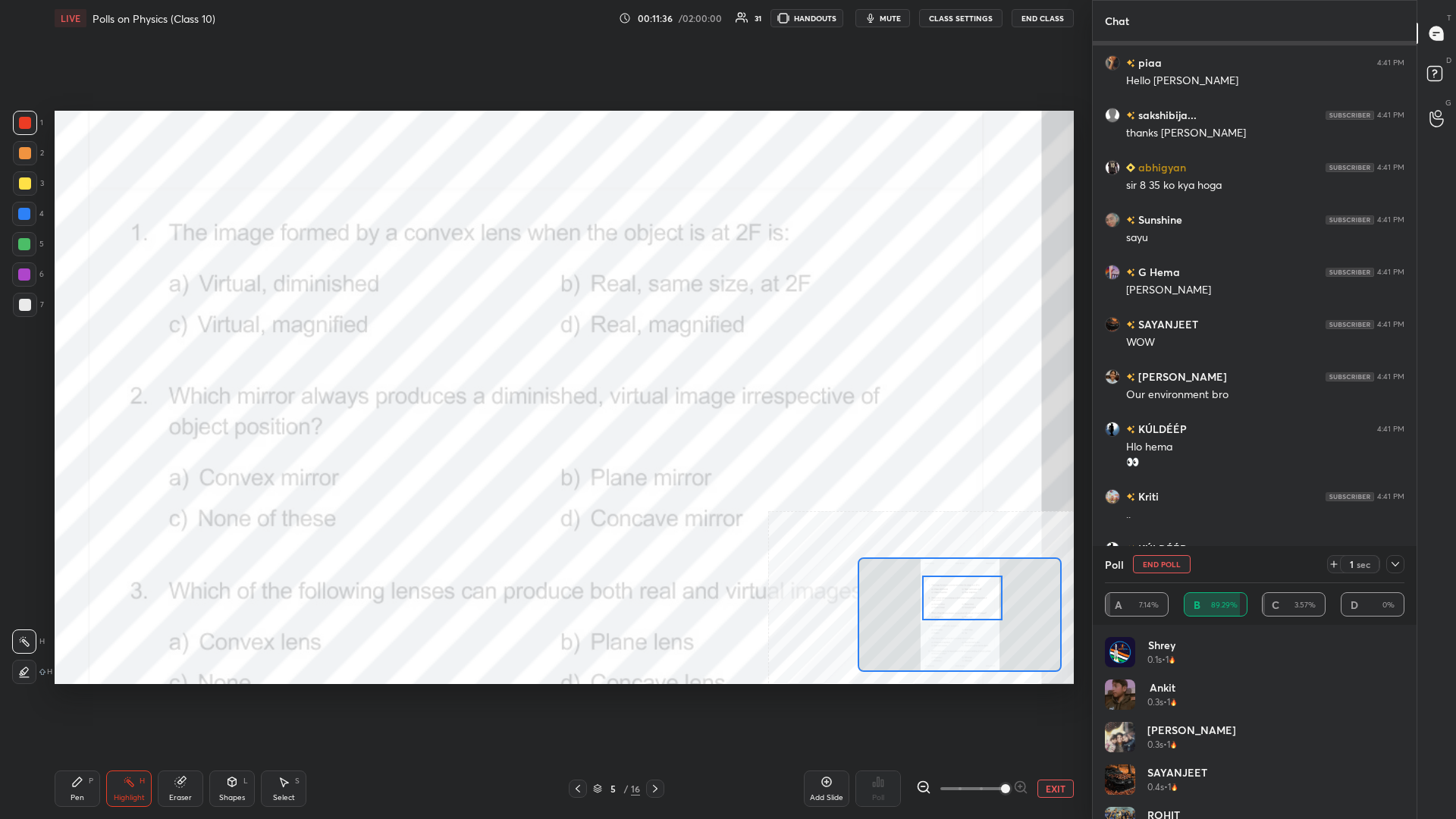
scroll to position [6783, 0]
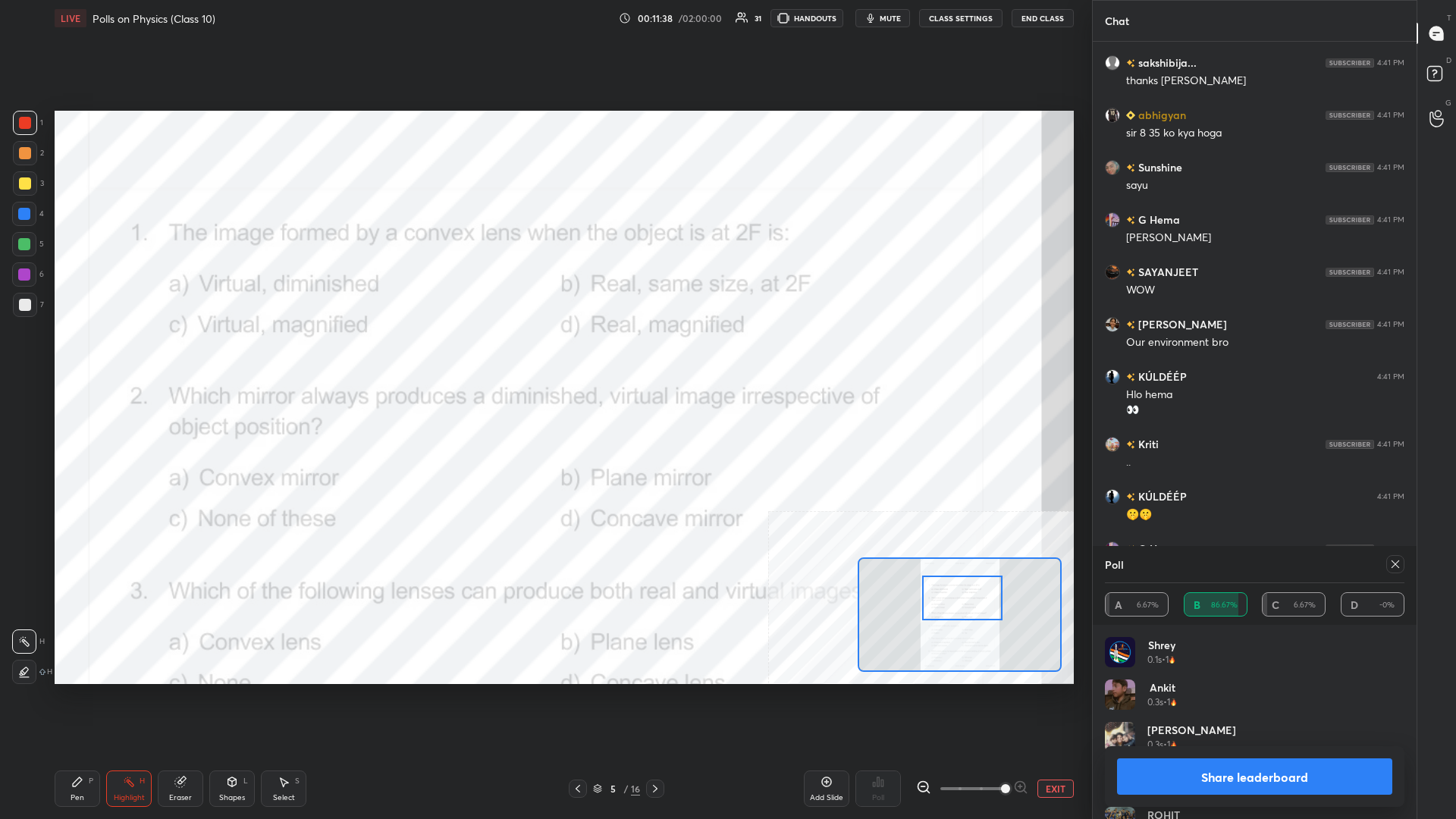
click at [543, 355] on button "Share leaderboard" at bounding box center [1255, 776] width 276 height 37
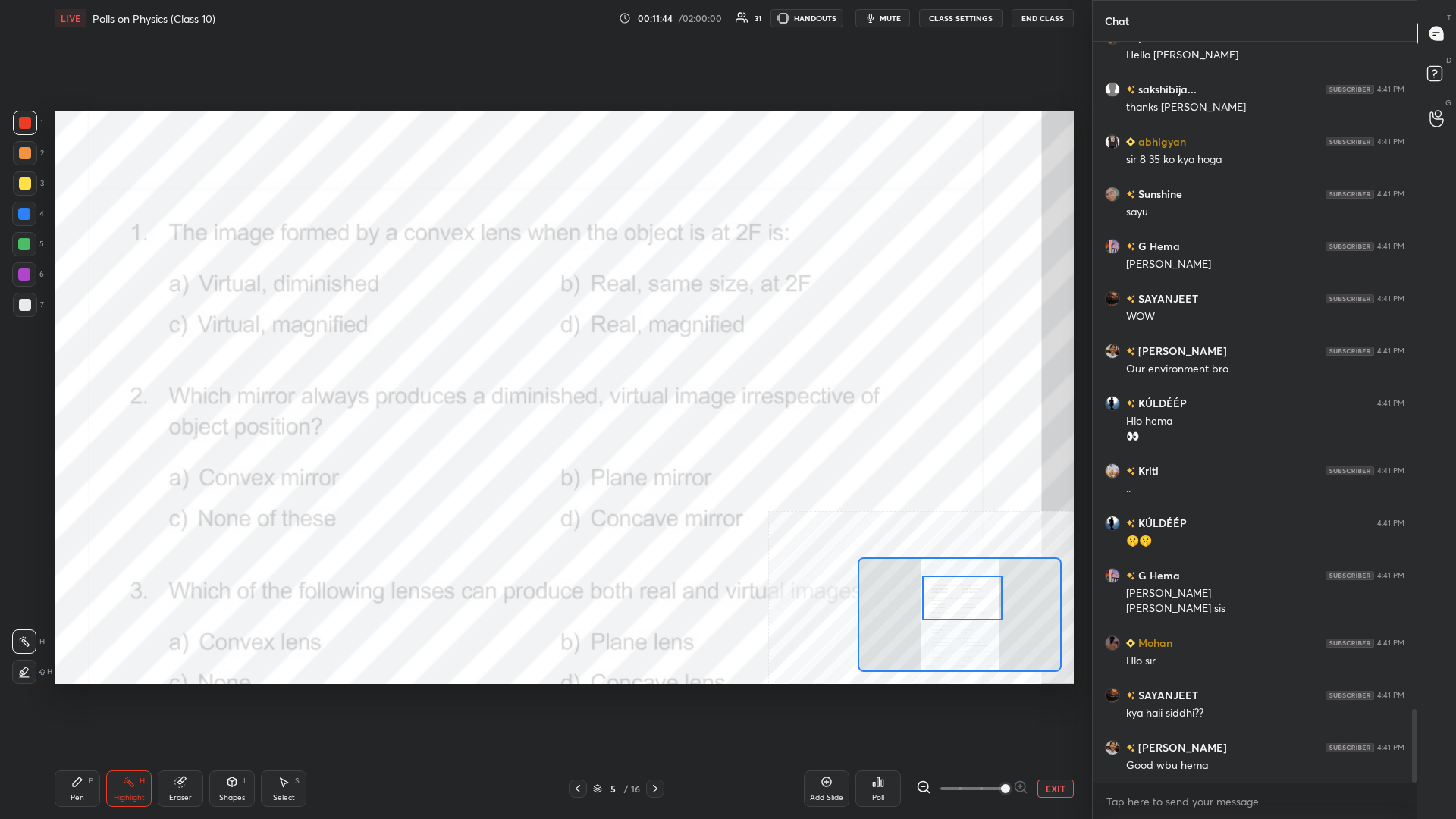
click at [83, 355] on div "Pen P" at bounding box center [77, 789] width 46 height 37
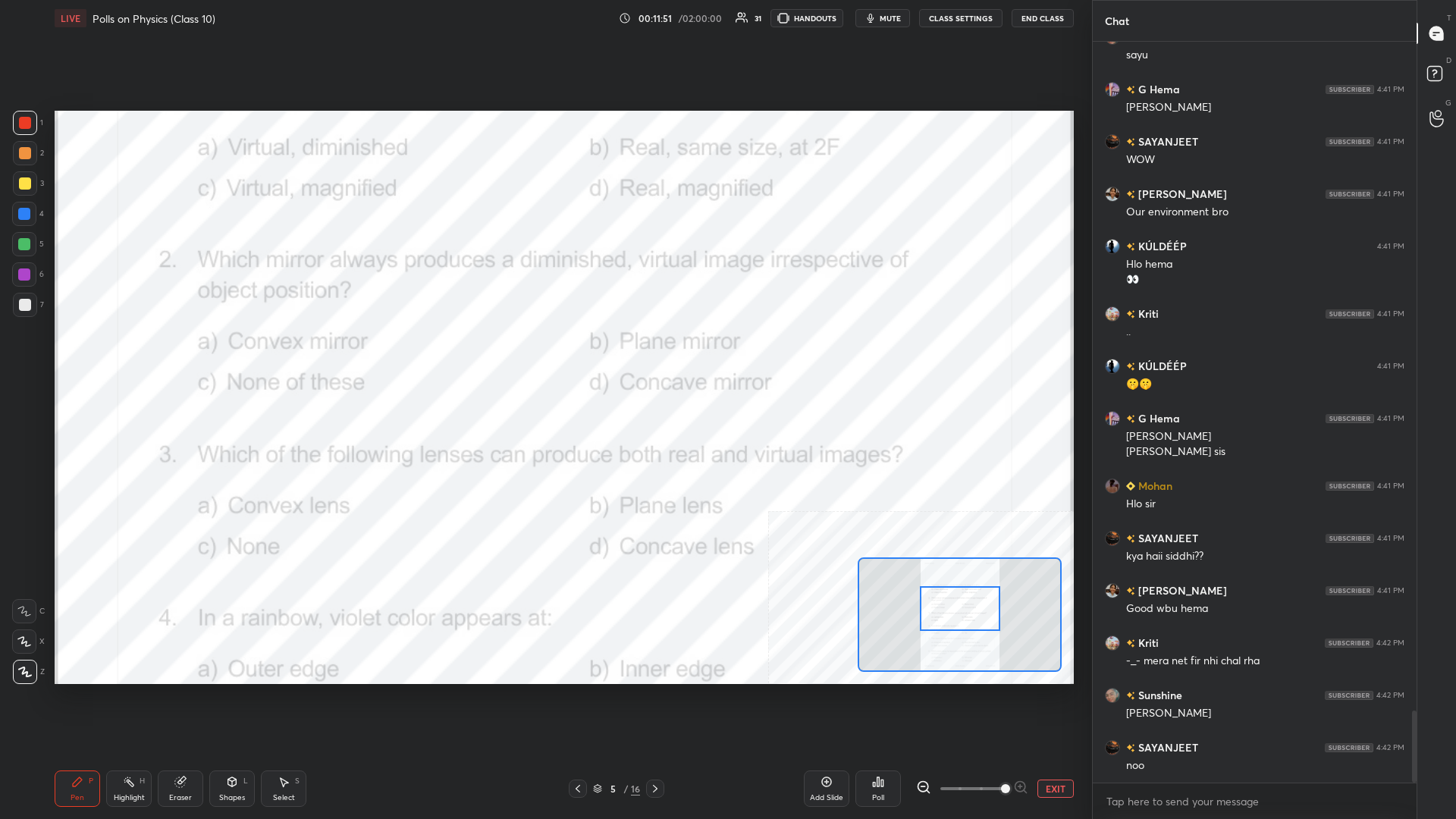
click at [115, 355] on div "Highlight H" at bounding box center [129, 789] width 46 height 37
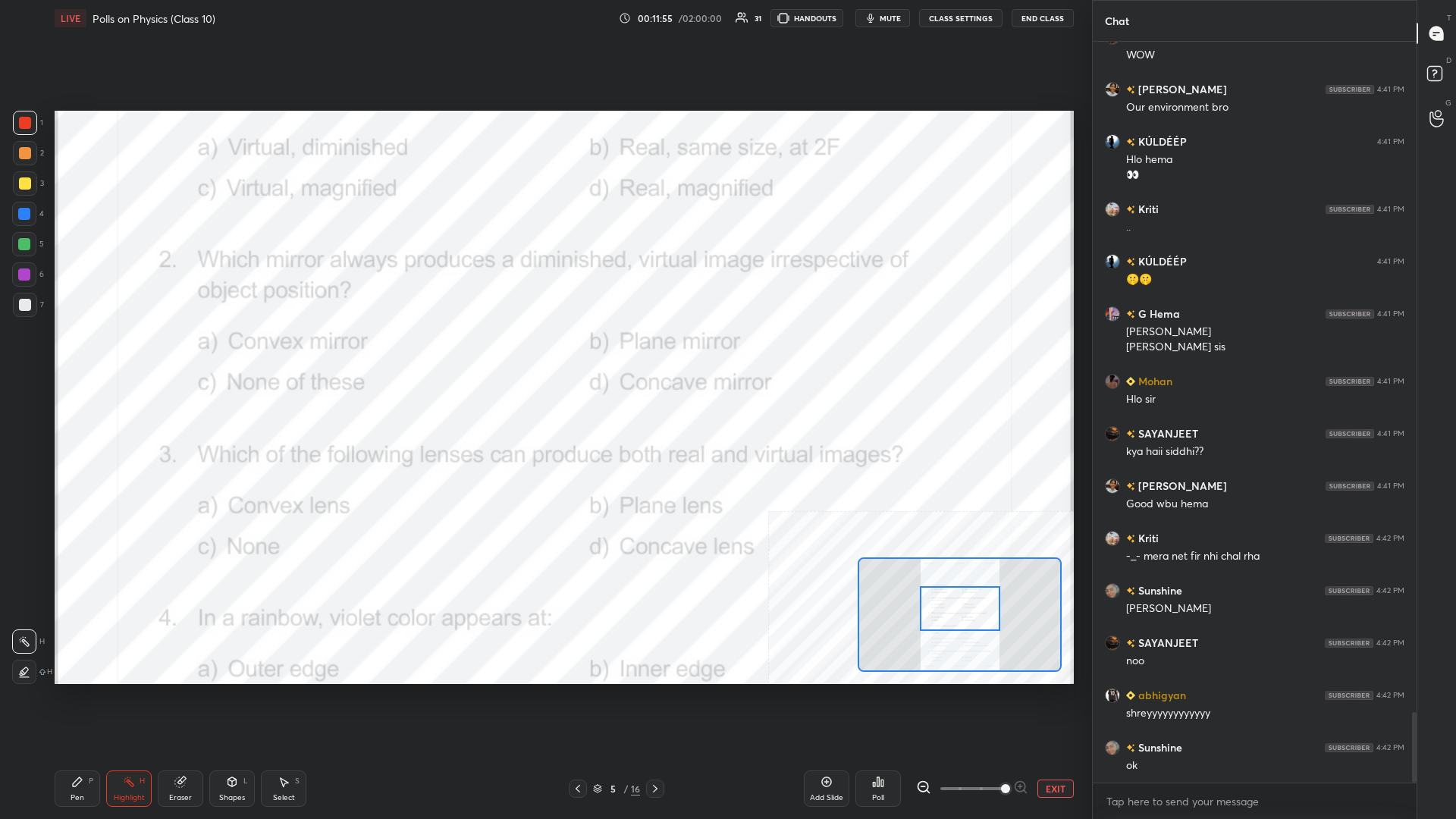
click at [543, 355] on icon at bounding box center [878, 782] width 13 height 13
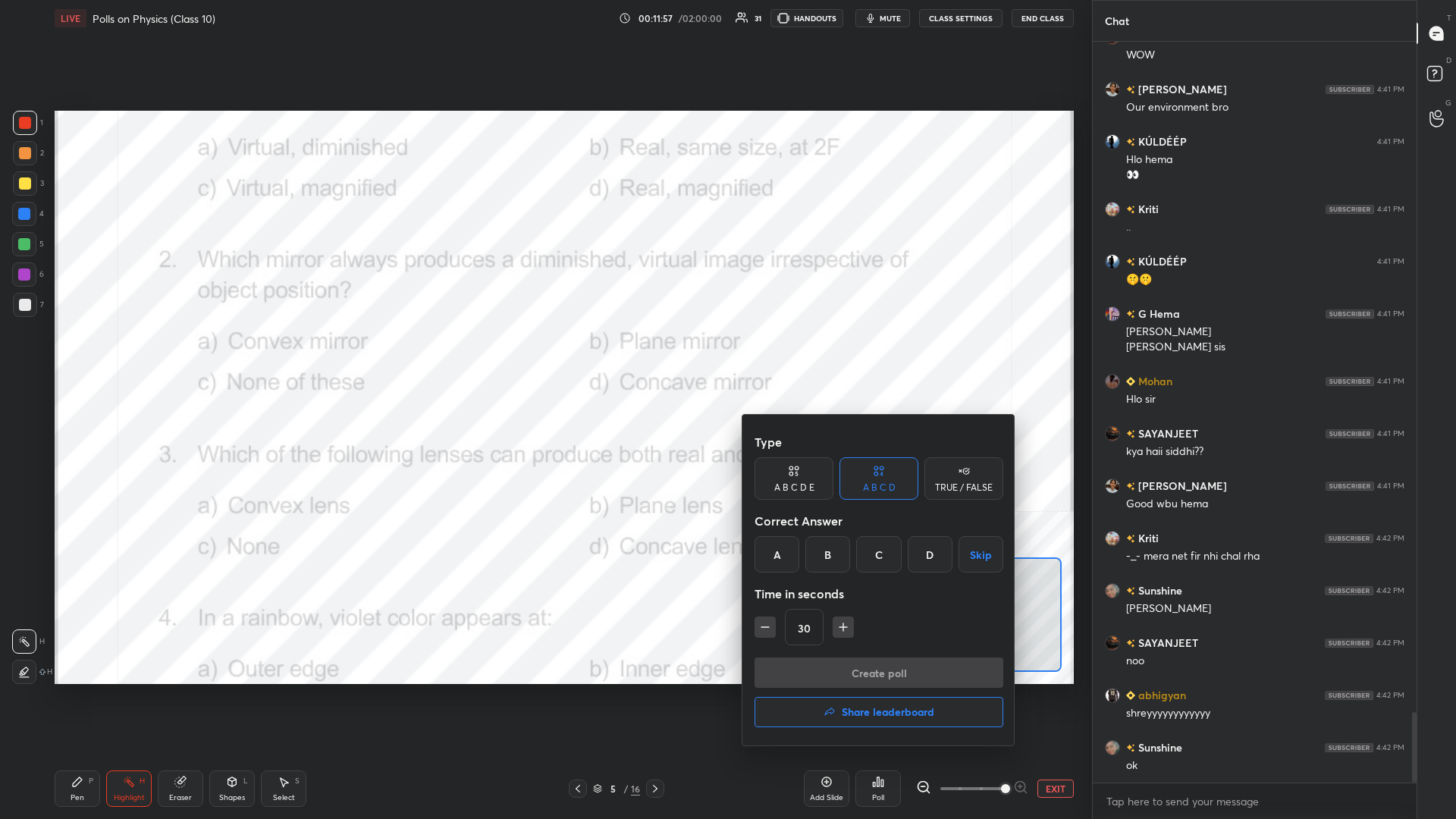
click at [543, 355] on div "A" at bounding box center [777, 554] width 45 height 37
click at [543, 355] on button "Create poll" at bounding box center [879, 673] width 249 height 30
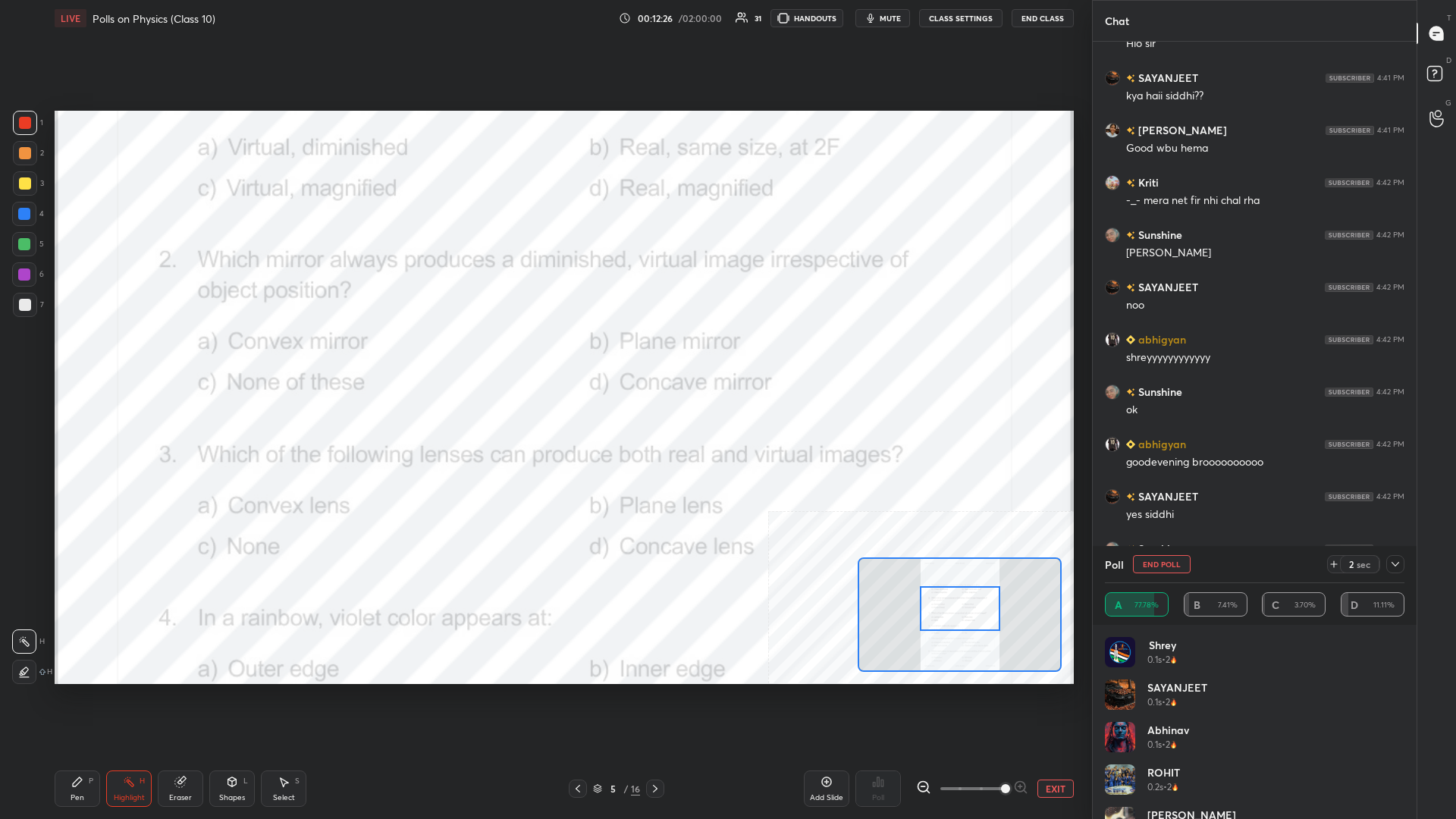
click at [75, 355] on div "Pen P" at bounding box center [77, 789] width 46 height 37
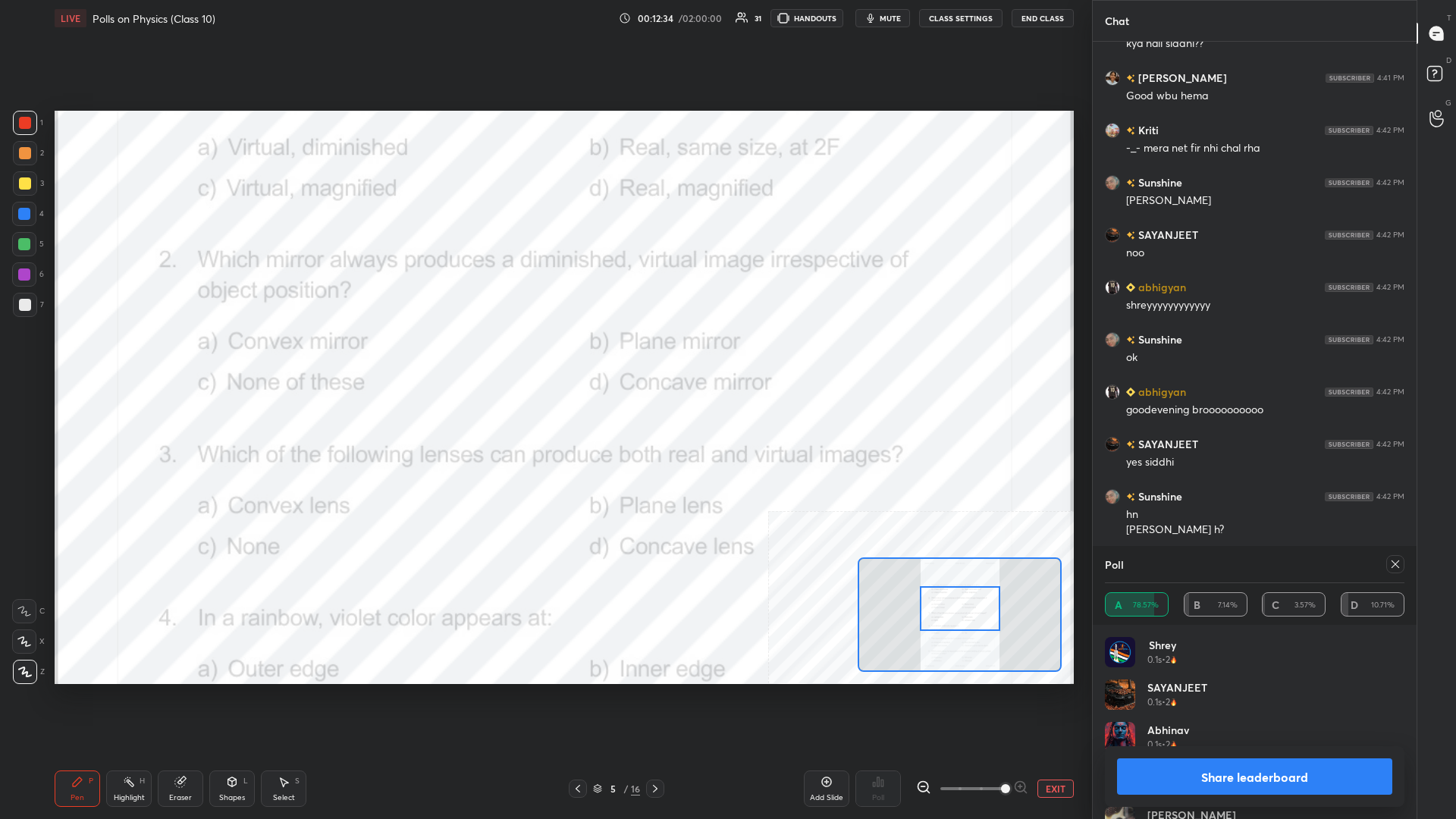
click at [543, 355] on button "Share leaderboard" at bounding box center [1255, 776] width 276 height 37
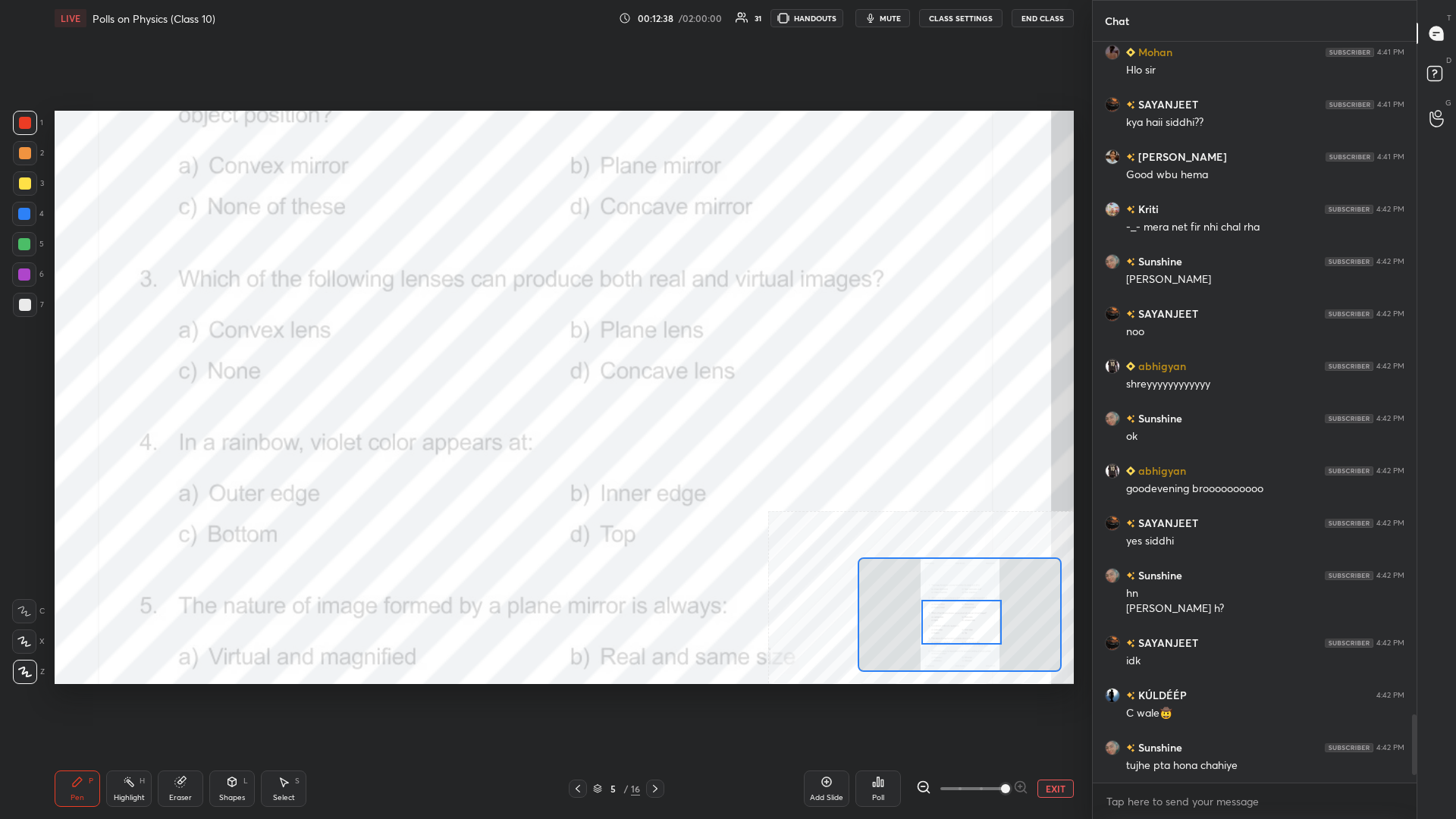
click at [131, 355] on div "Highlight H" at bounding box center [129, 789] width 46 height 37
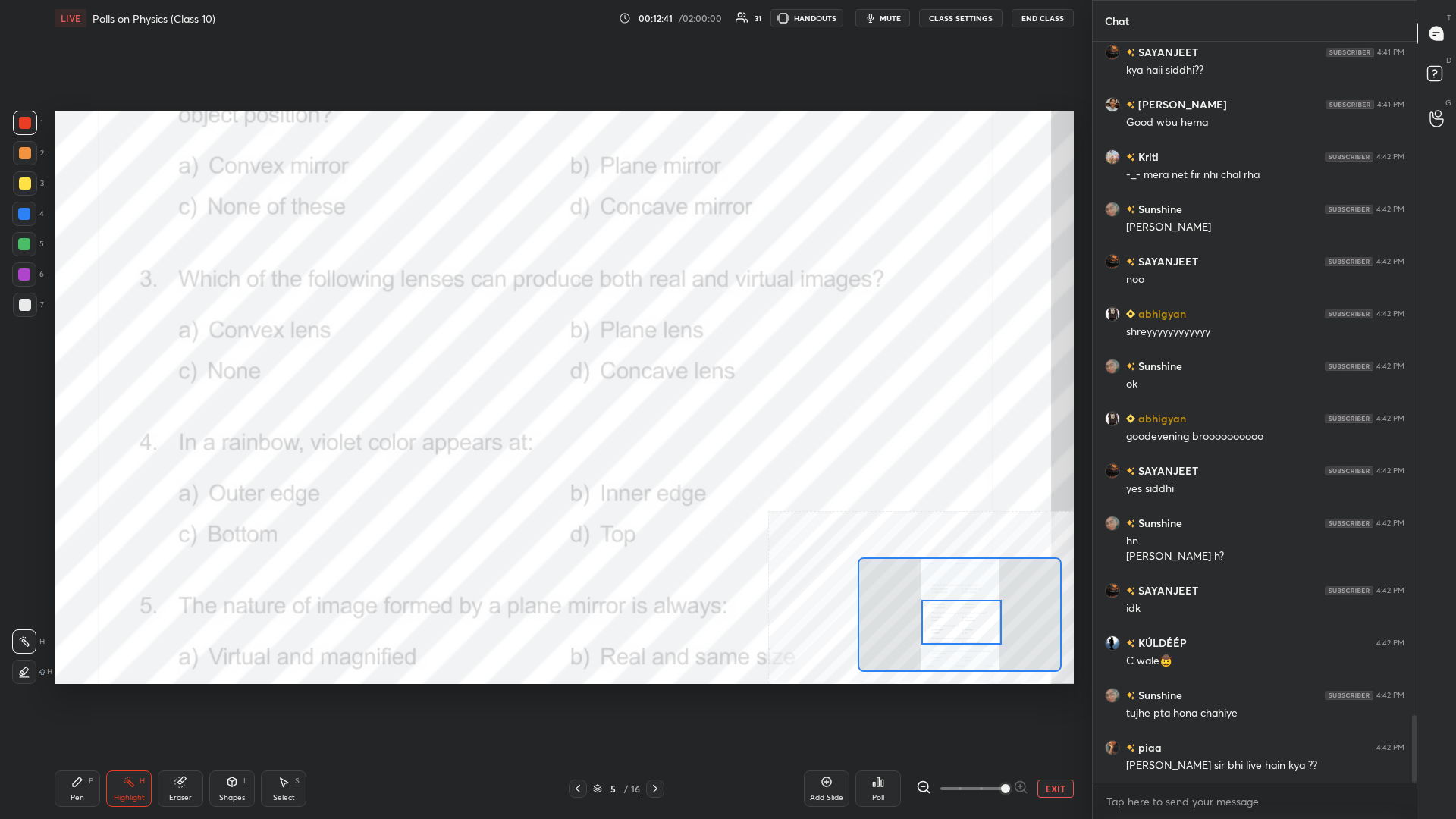
click at [543, 355] on icon at bounding box center [878, 782] width 13 height 13
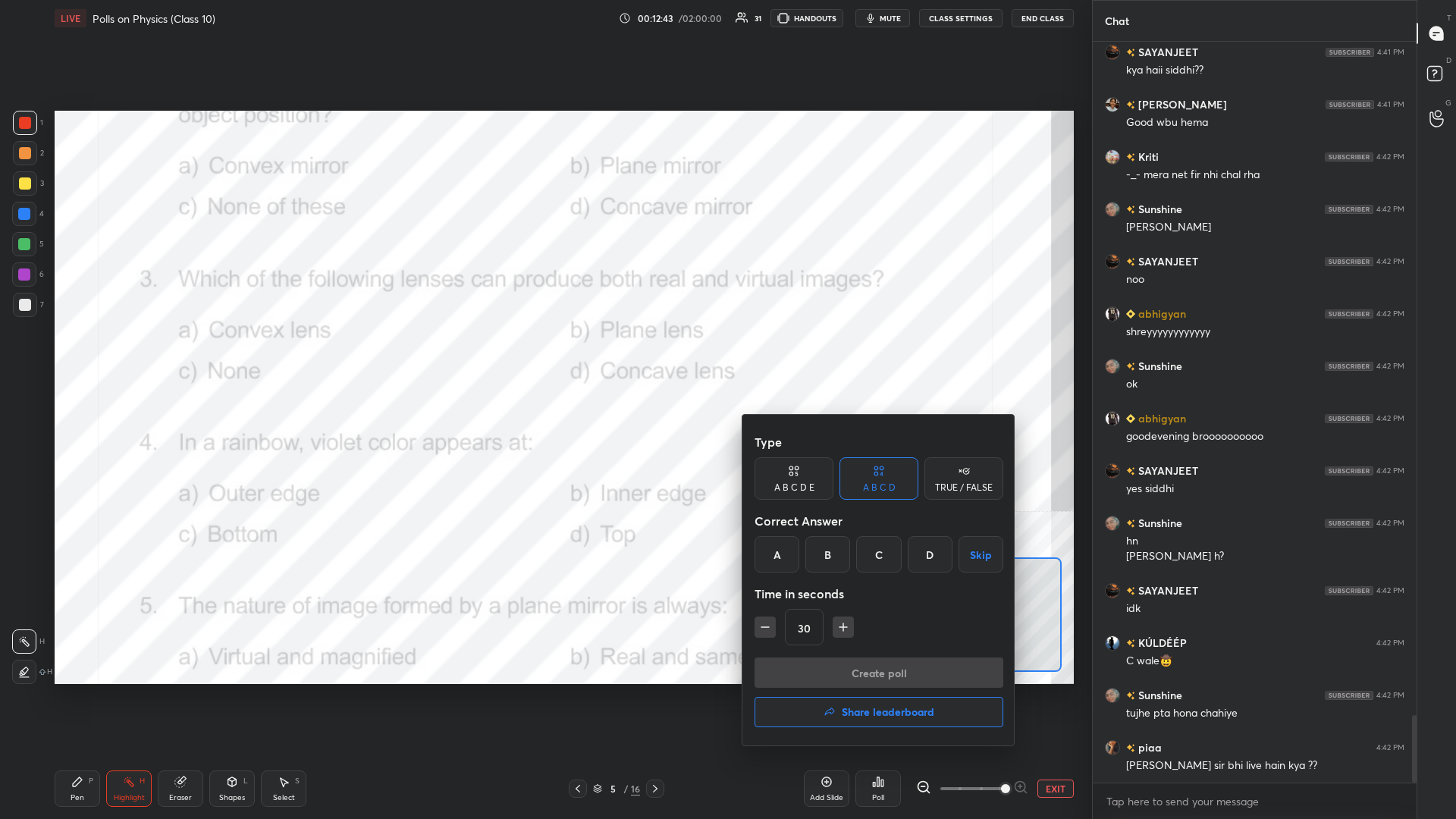
click at [543, 355] on div "A" at bounding box center [777, 554] width 45 height 37
click at [543, 355] on button "Create poll" at bounding box center [879, 673] width 249 height 30
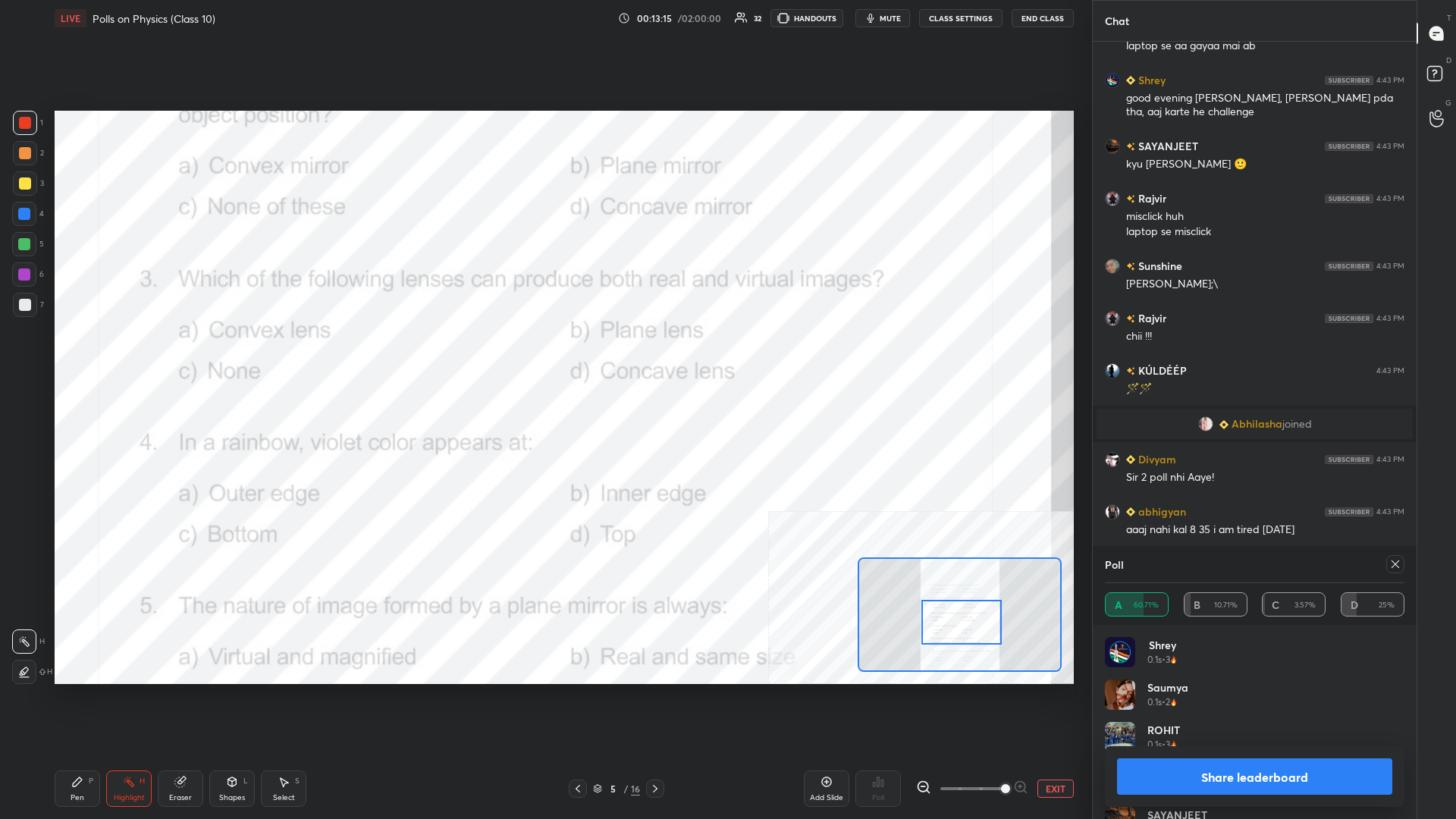
click at [543, 355] on button "Share leaderboard" at bounding box center [1255, 776] width 276 height 37
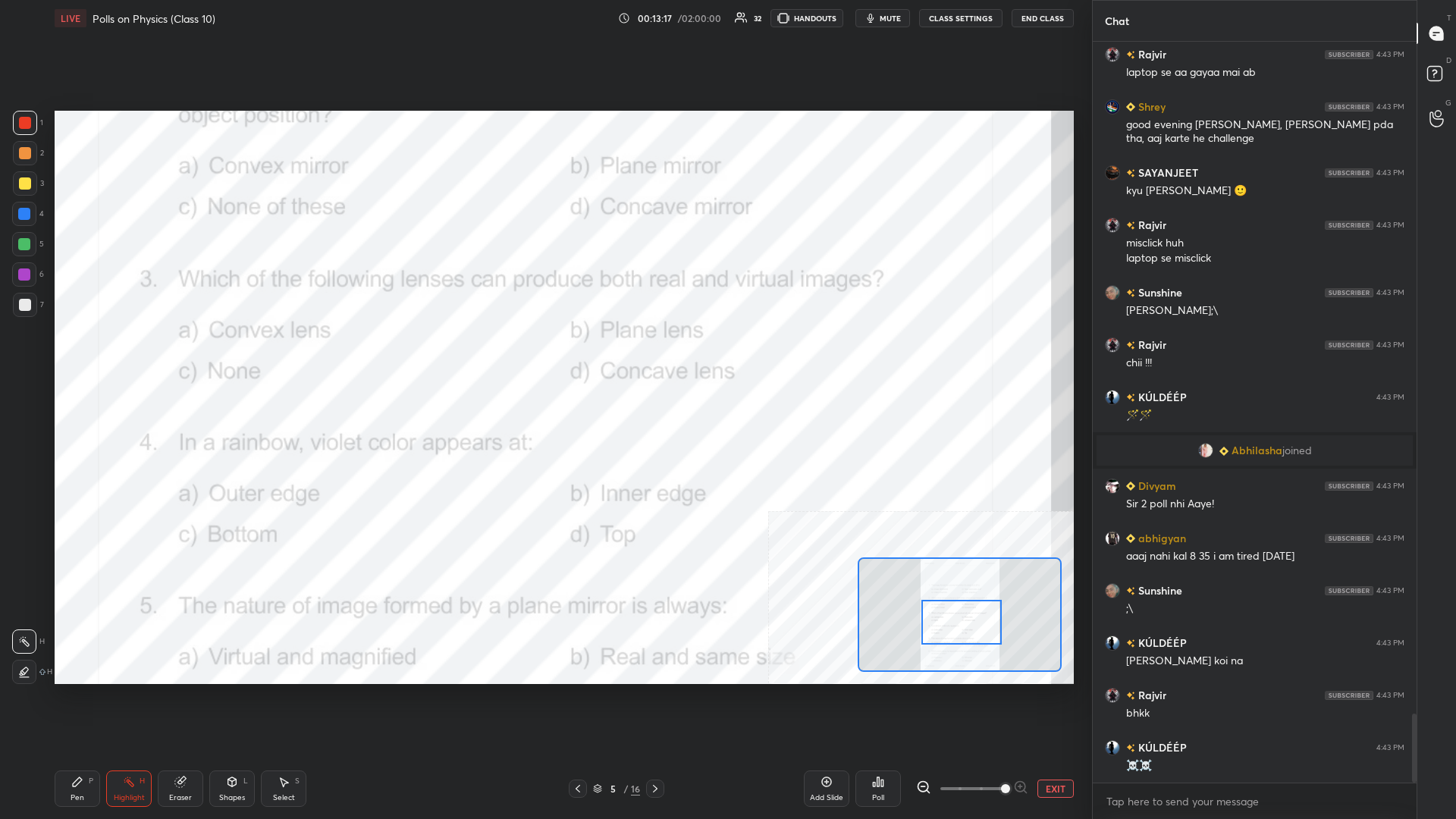
click at [79, 355] on icon at bounding box center [77, 781] width 9 height 9
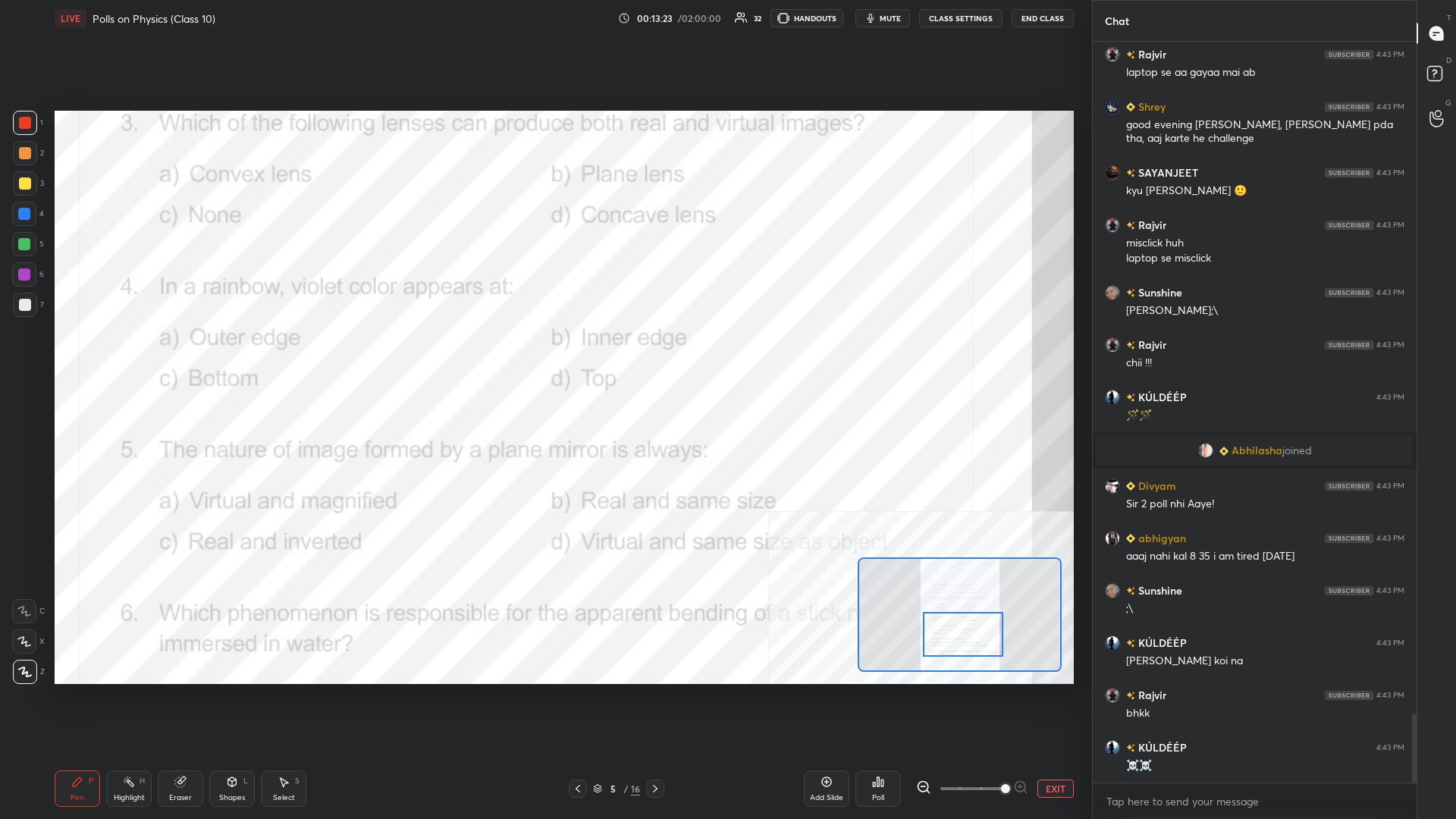
click at [141, 355] on div "Highlight H" at bounding box center [129, 789] width 46 height 37
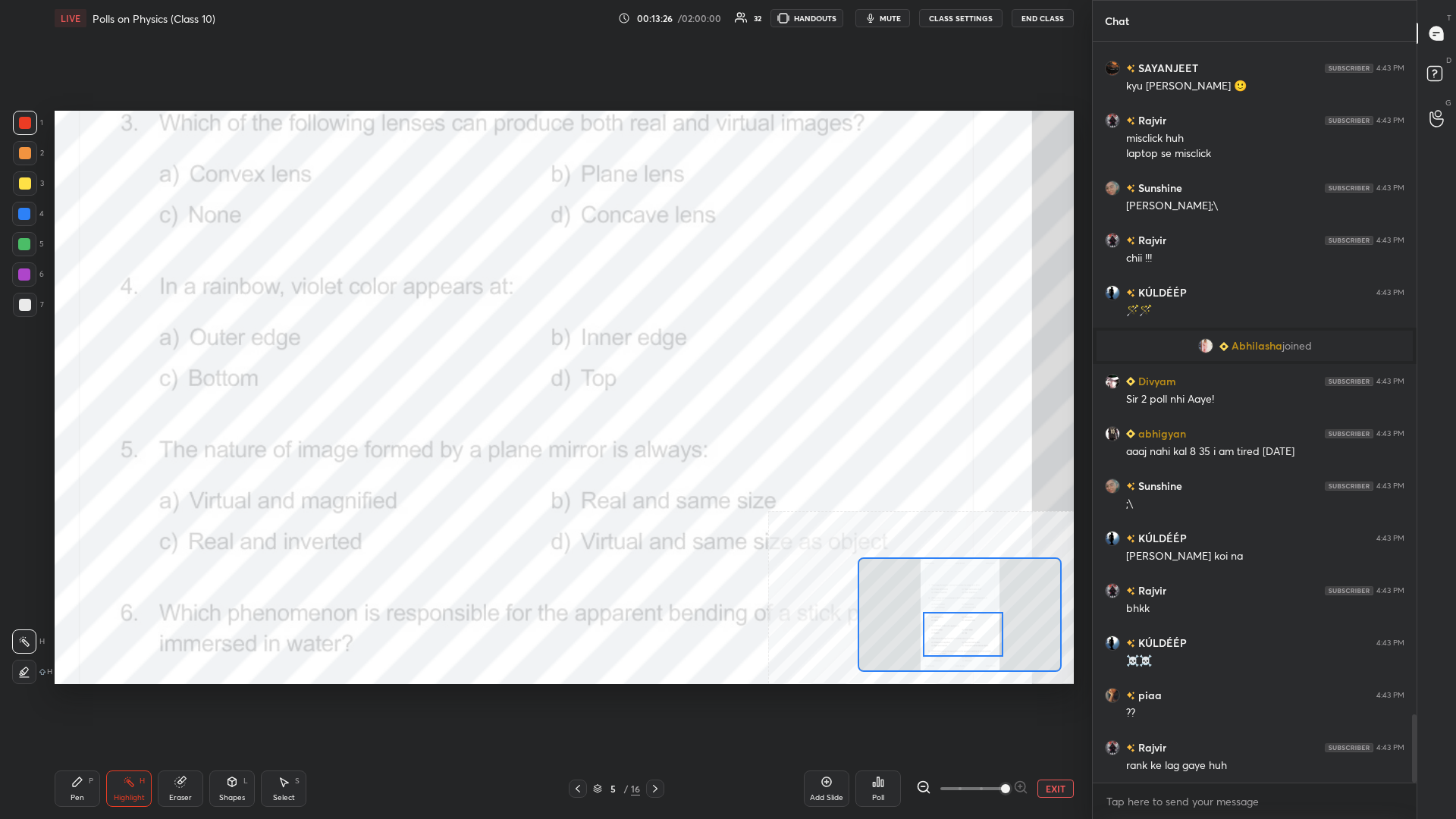
click at [543, 355] on icon at bounding box center [882, 783] width 3 height 7
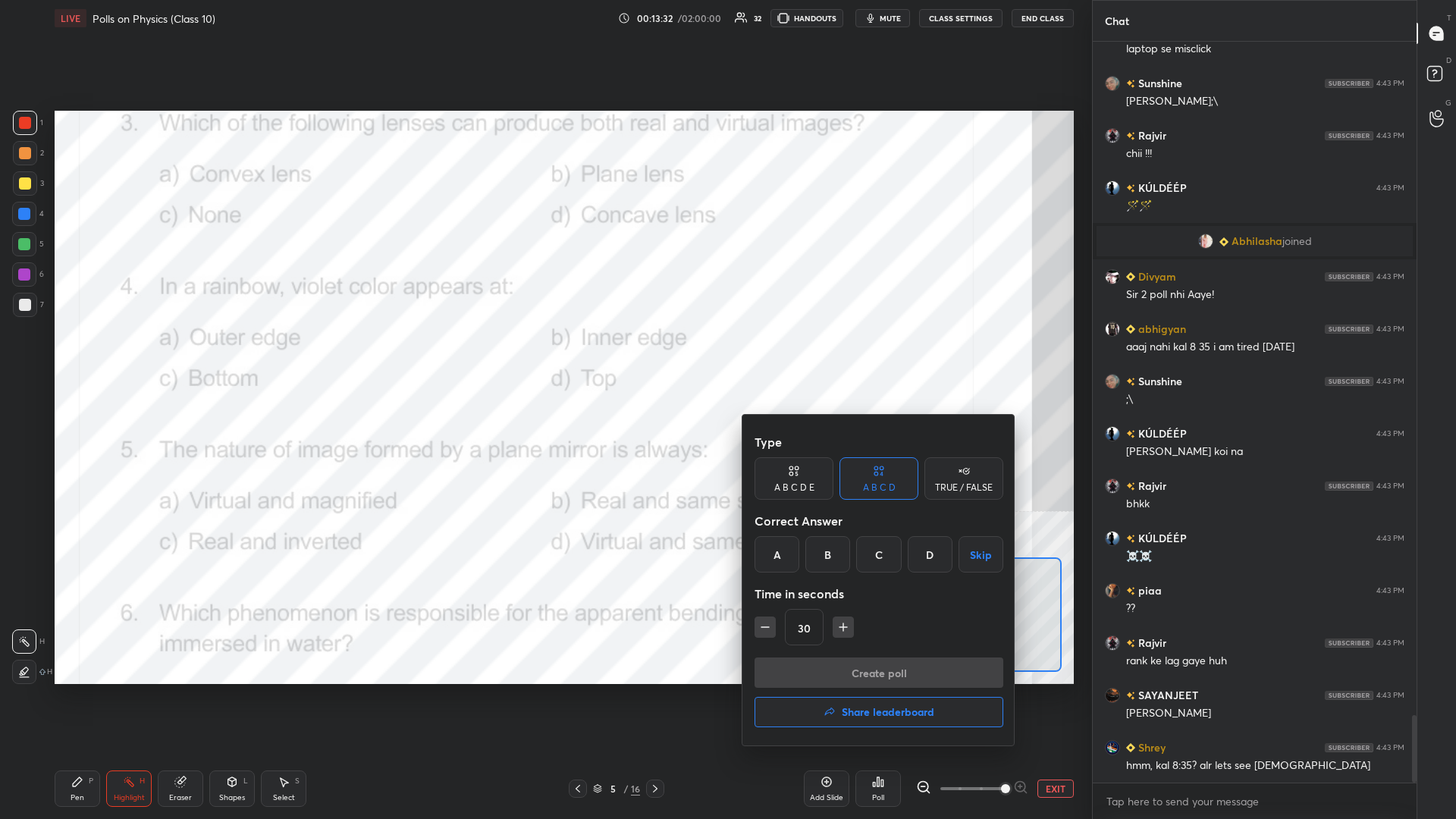
click at [543, 355] on div "B" at bounding box center [828, 554] width 45 height 37
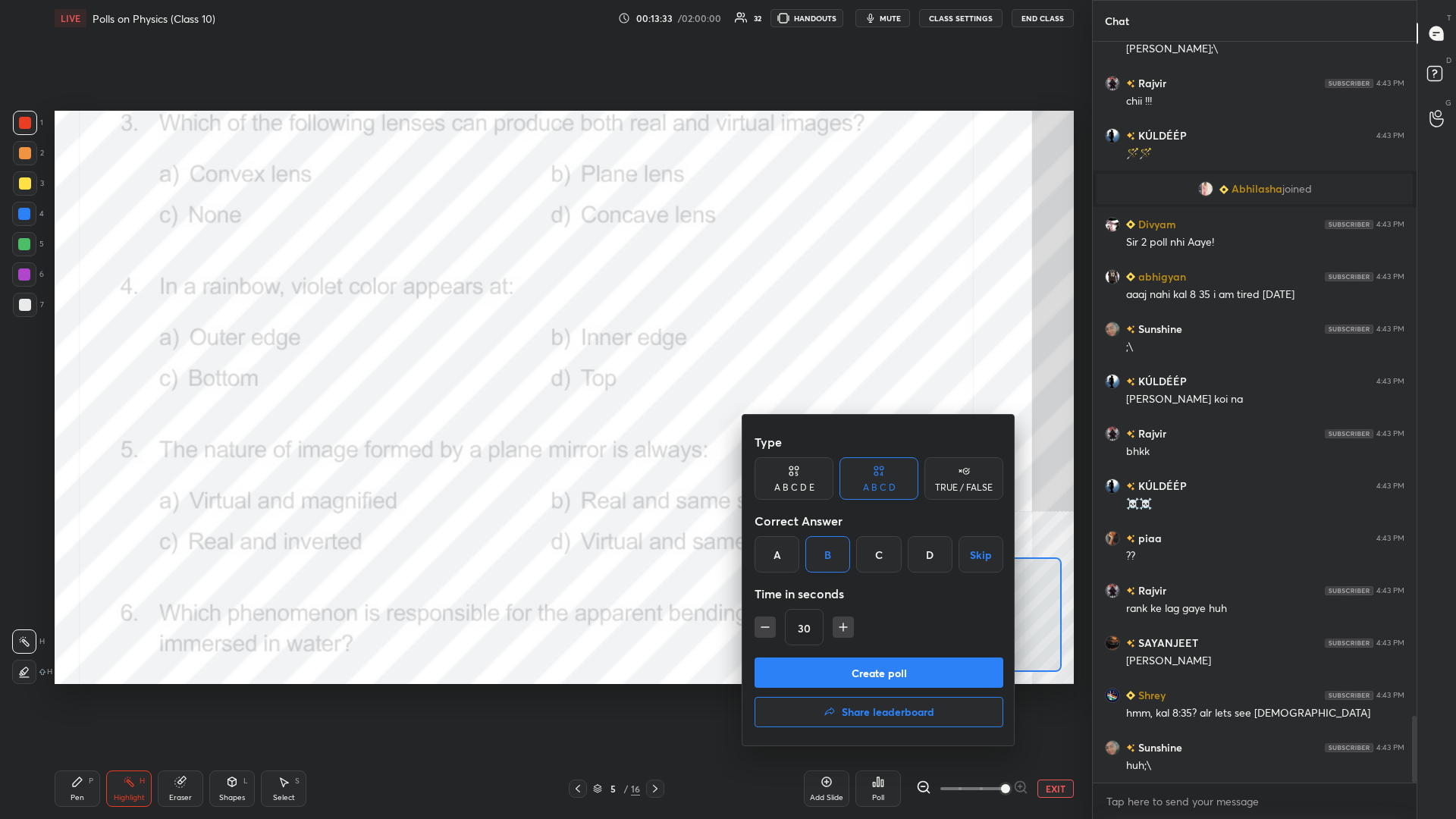
click at [543, 355] on button "Create poll" at bounding box center [879, 673] width 249 height 30
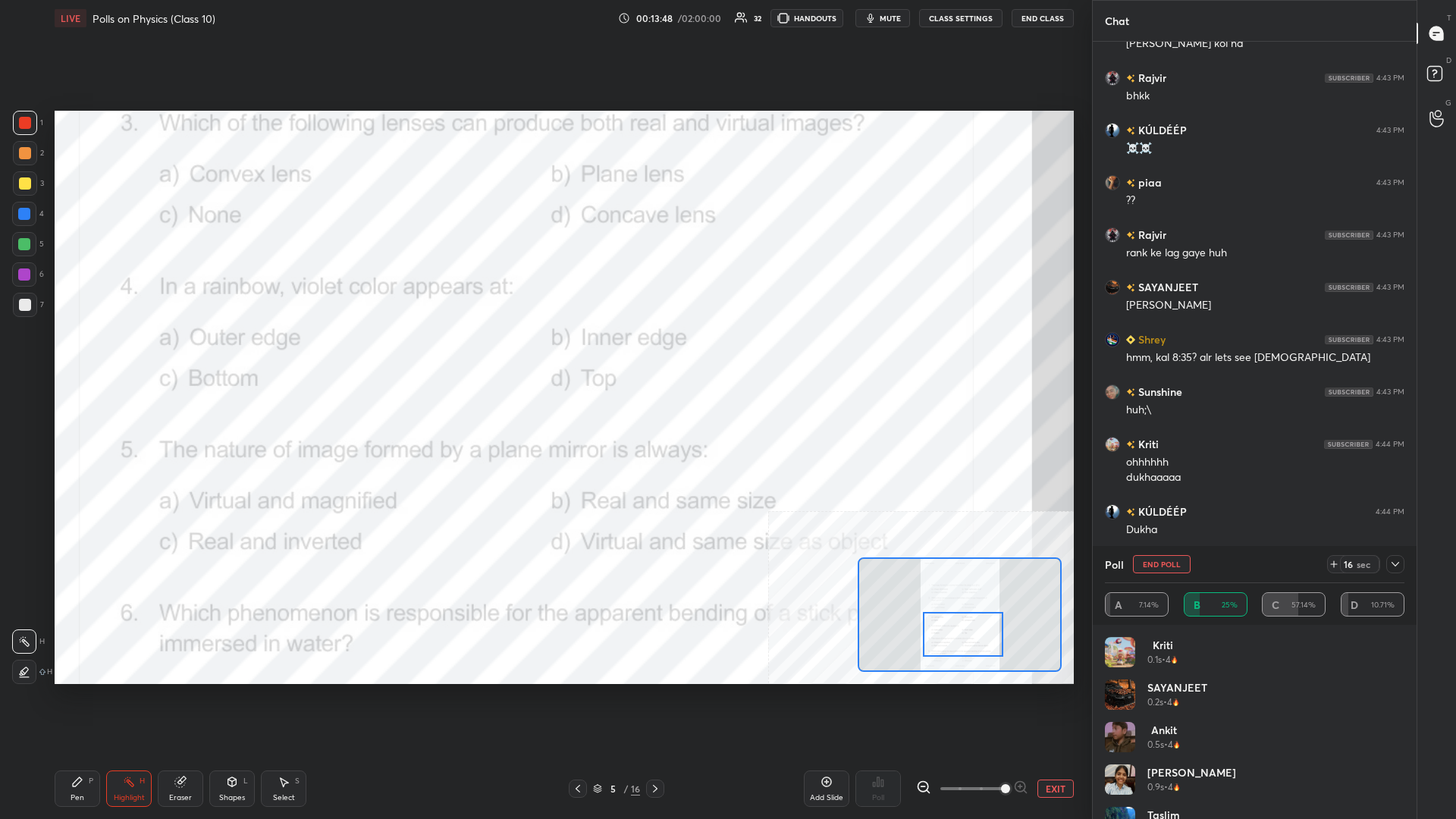
click at [77, 355] on icon at bounding box center [78, 782] width 13 height 13
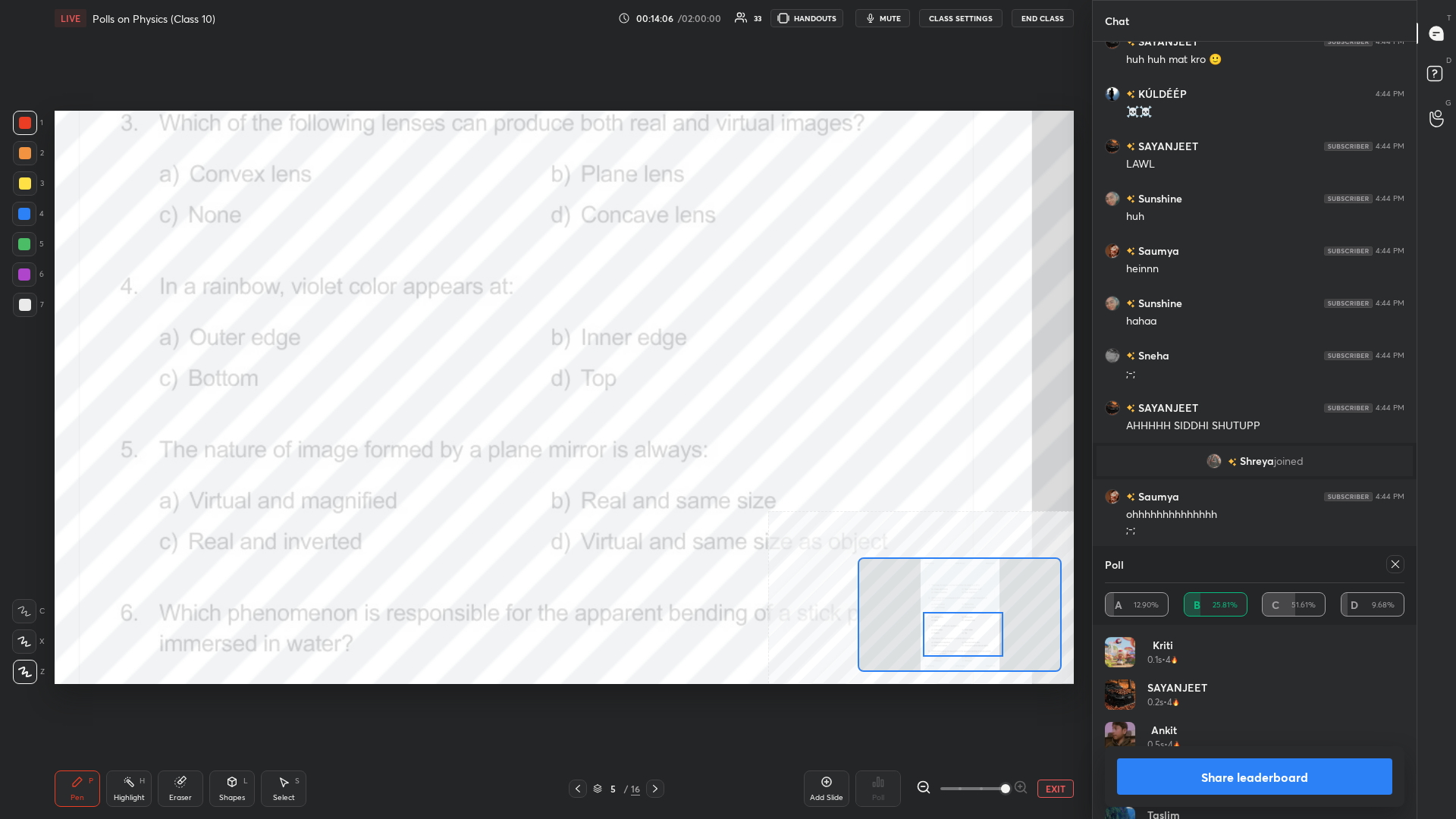
click at [543, 355] on button "Share leaderboard" at bounding box center [1255, 776] width 276 height 37
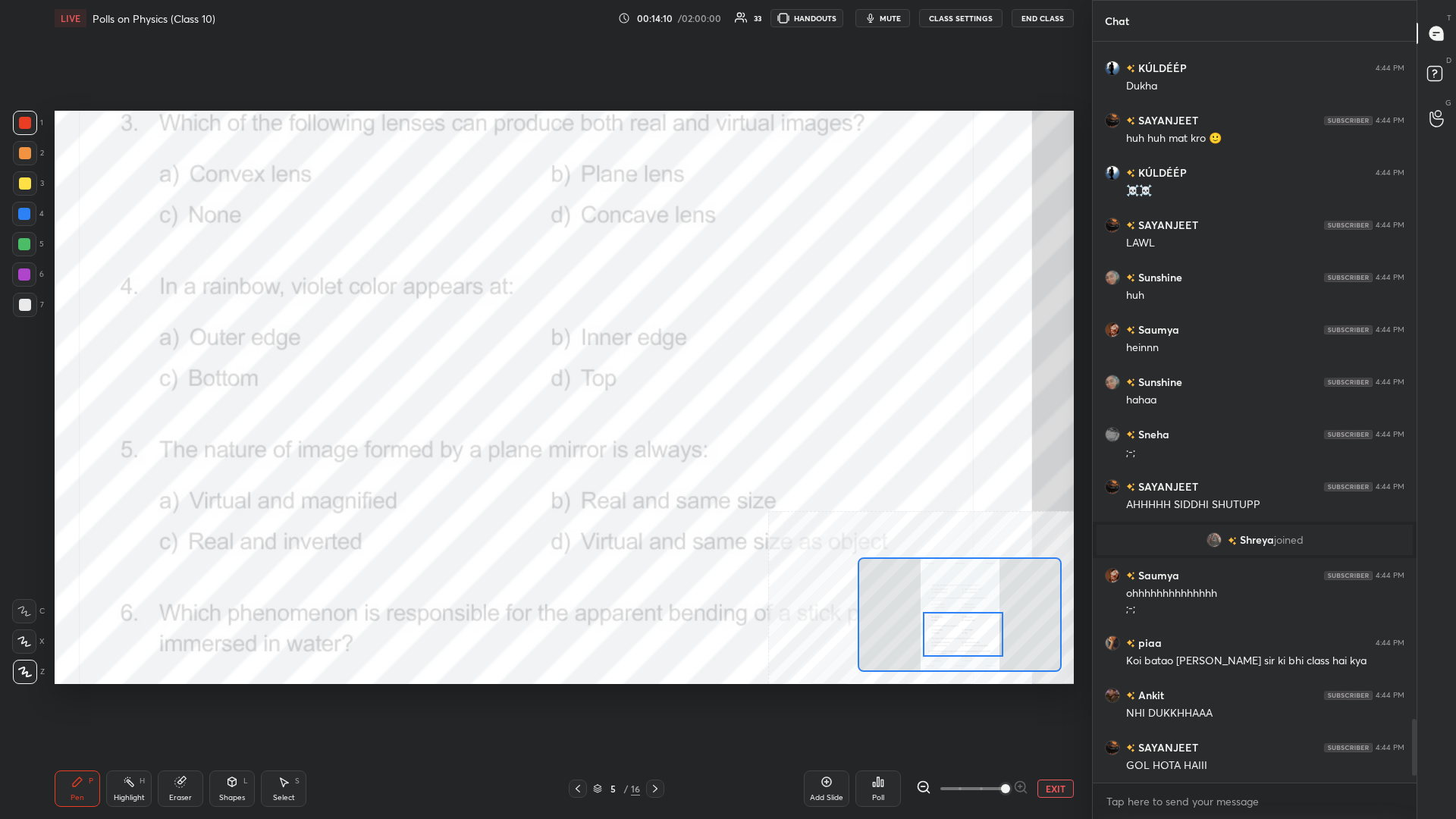
click at [1, 281] on div "1 2 3 4 5 6 7 C X Z C X Z E E Erase all H H" at bounding box center [24, 397] width 48 height 574
click at [21, 280] on div at bounding box center [24, 274] width 24 height 24
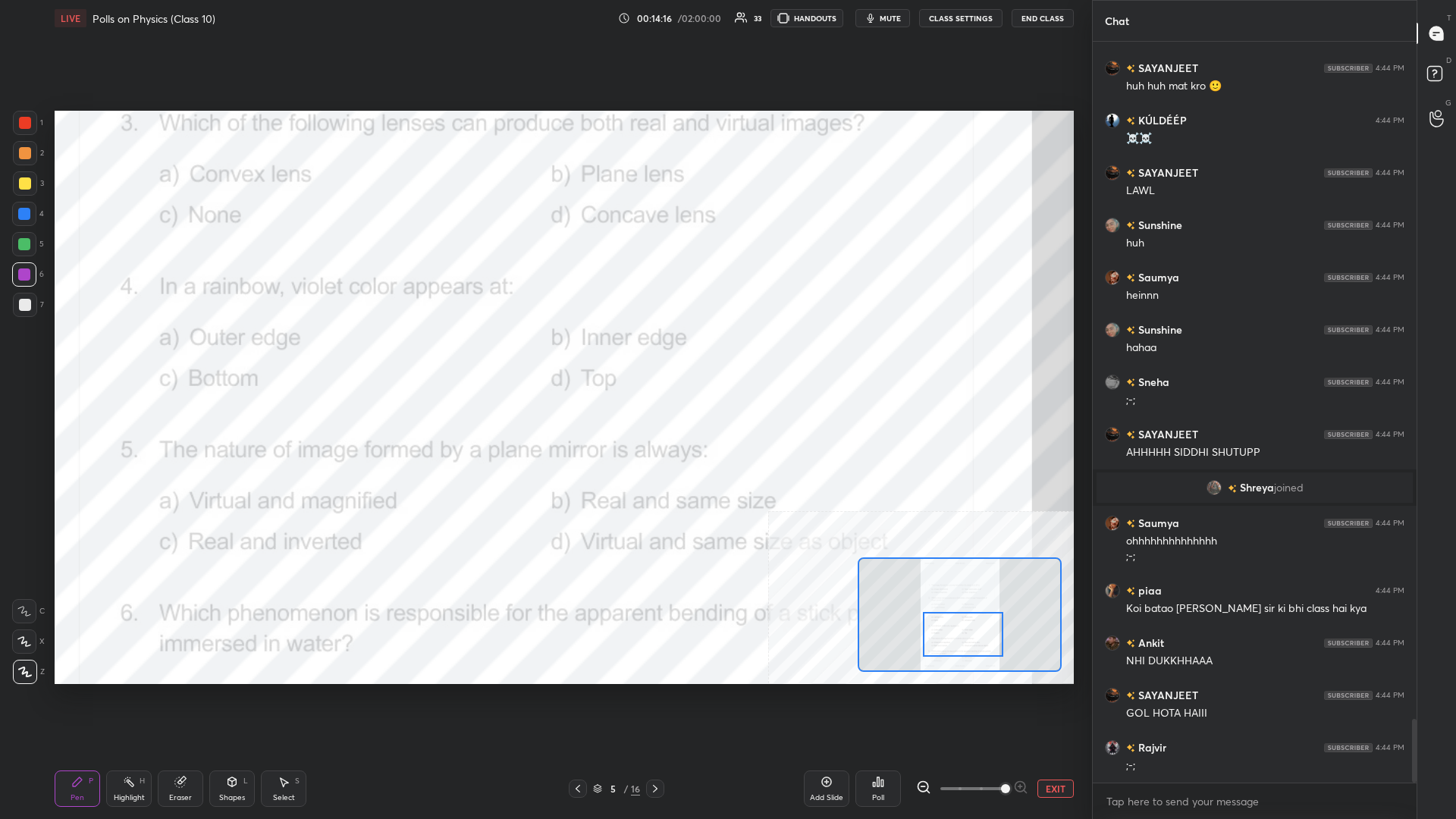
click at [34, 137] on div "1" at bounding box center [28, 126] width 30 height 30
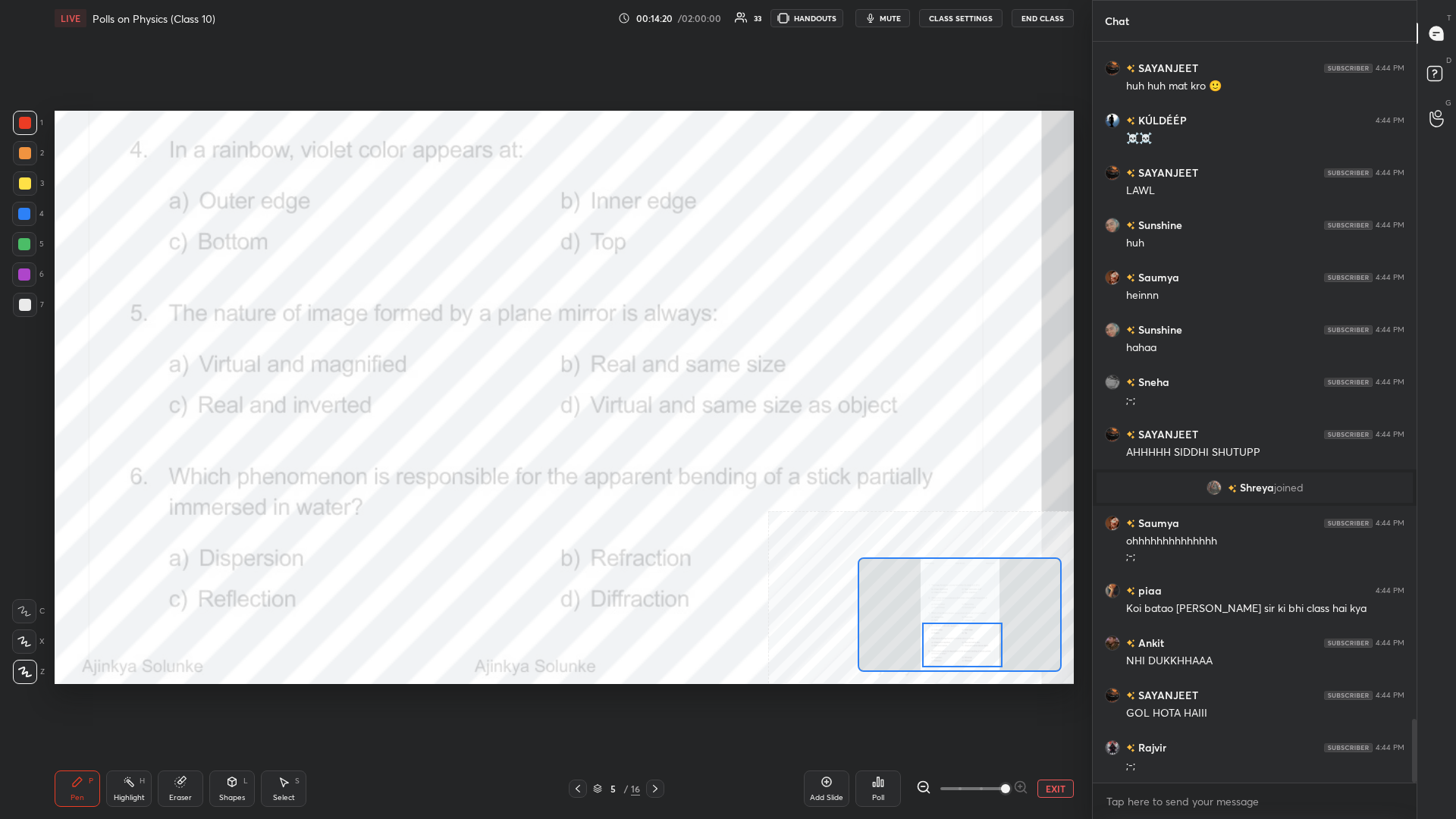
click at [132, 355] on icon at bounding box center [129, 782] width 13 height 13
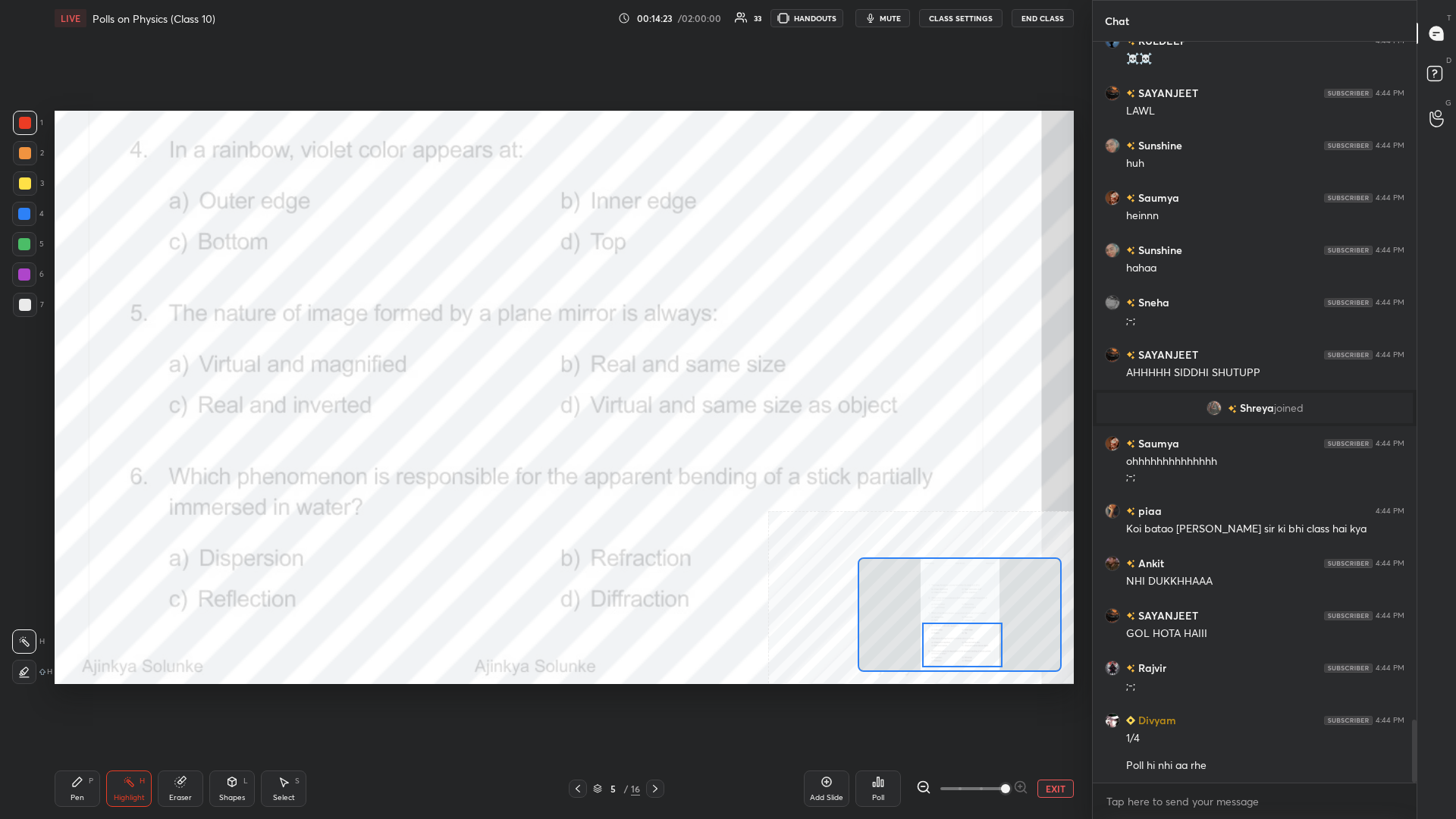
click at [543, 355] on icon at bounding box center [878, 782] width 13 height 13
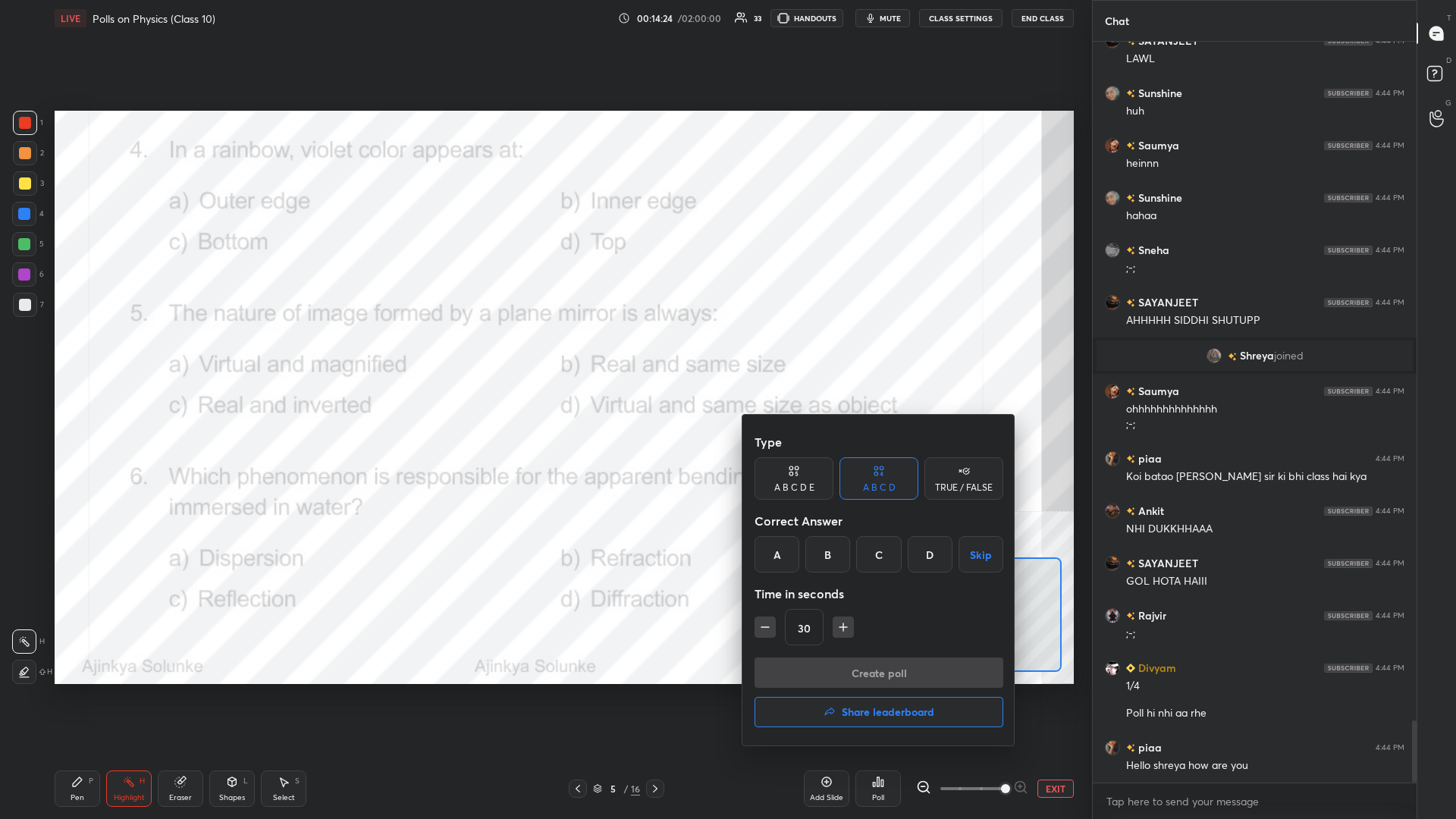
click at [543, 355] on div "D" at bounding box center [930, 554] width 45 height 37
click at [543, 355] on button "Create poll" at bounding box center [879, 673] width 249 height 30
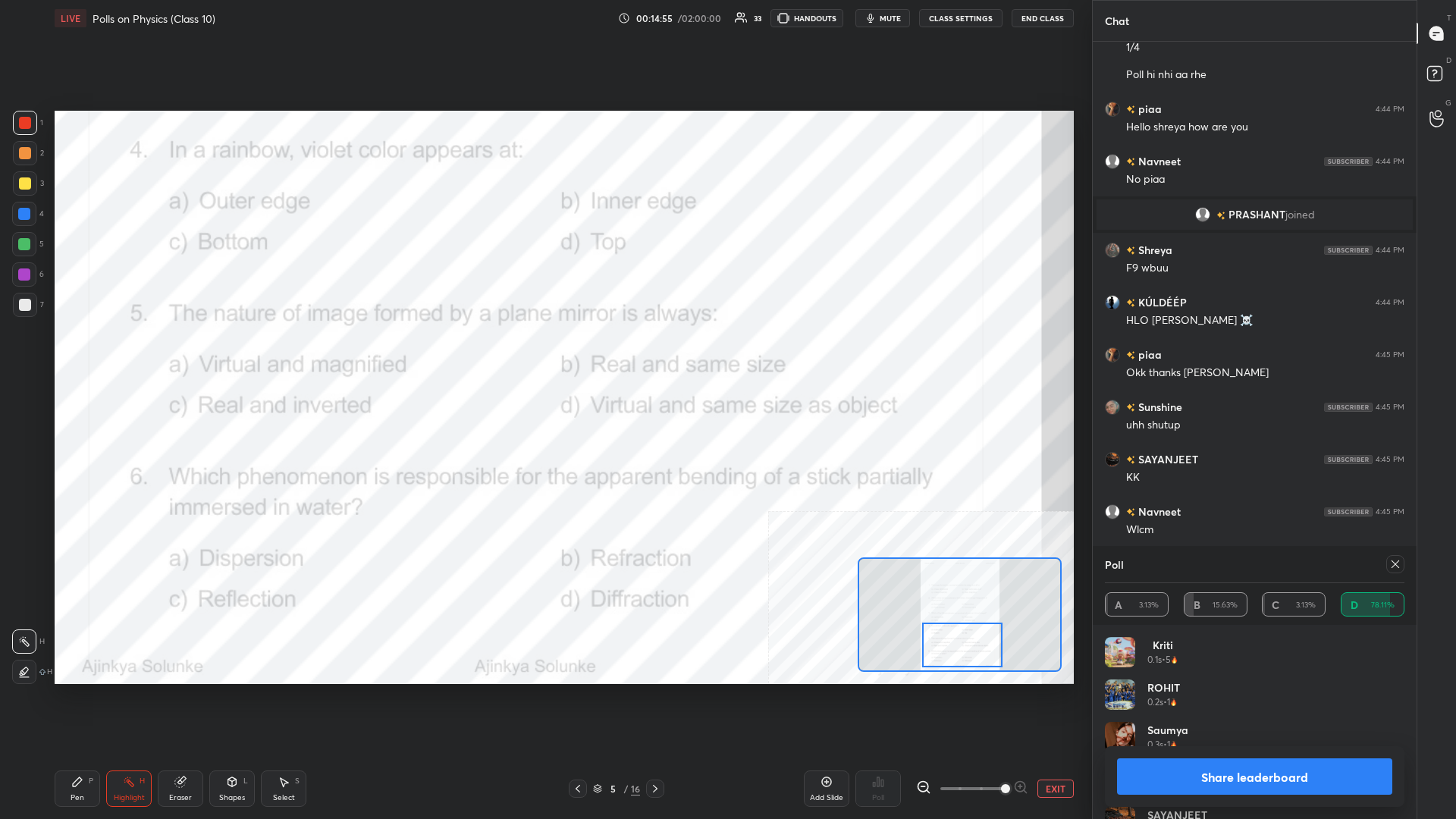
click at [543, 355] on button "Share leaderboard" at bounding box center [1255, 776] width 276 height 37
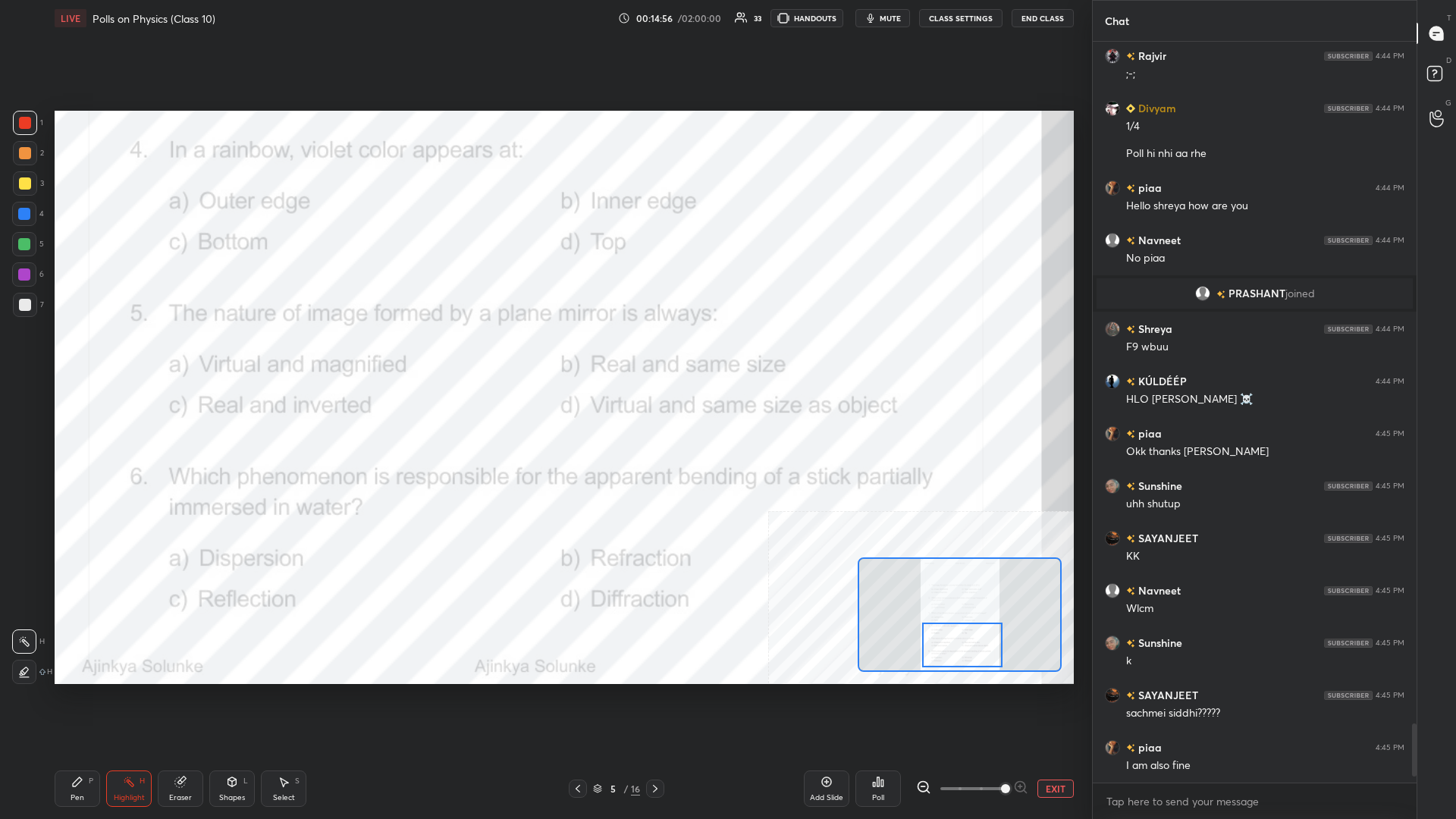
click at [96, 355] on div "Pen P" at bounding box center [77, 789] width 46 height 37
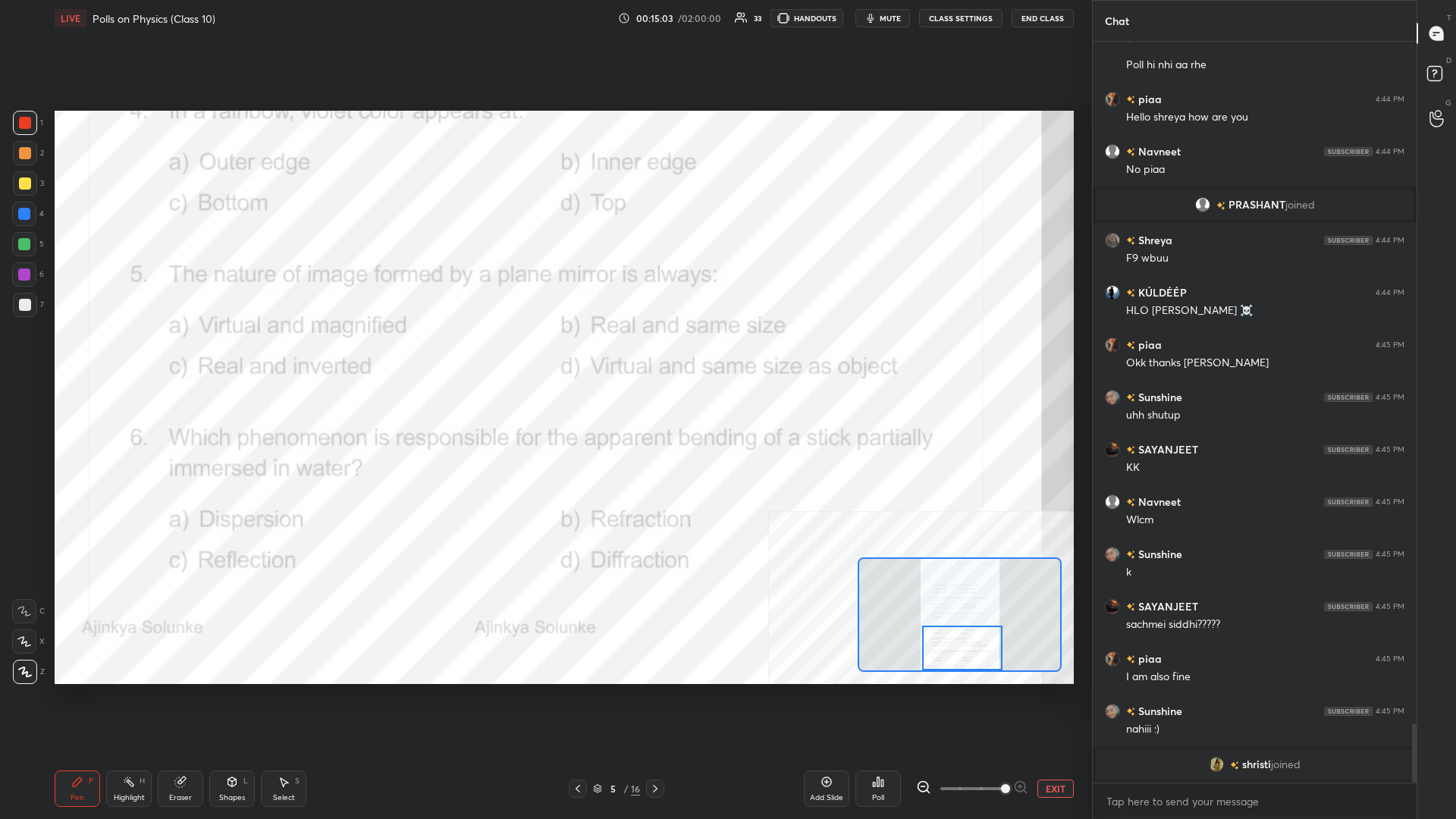
click at [140, 355] on div "H" at bounding box center [142, 781] width 5 height 7
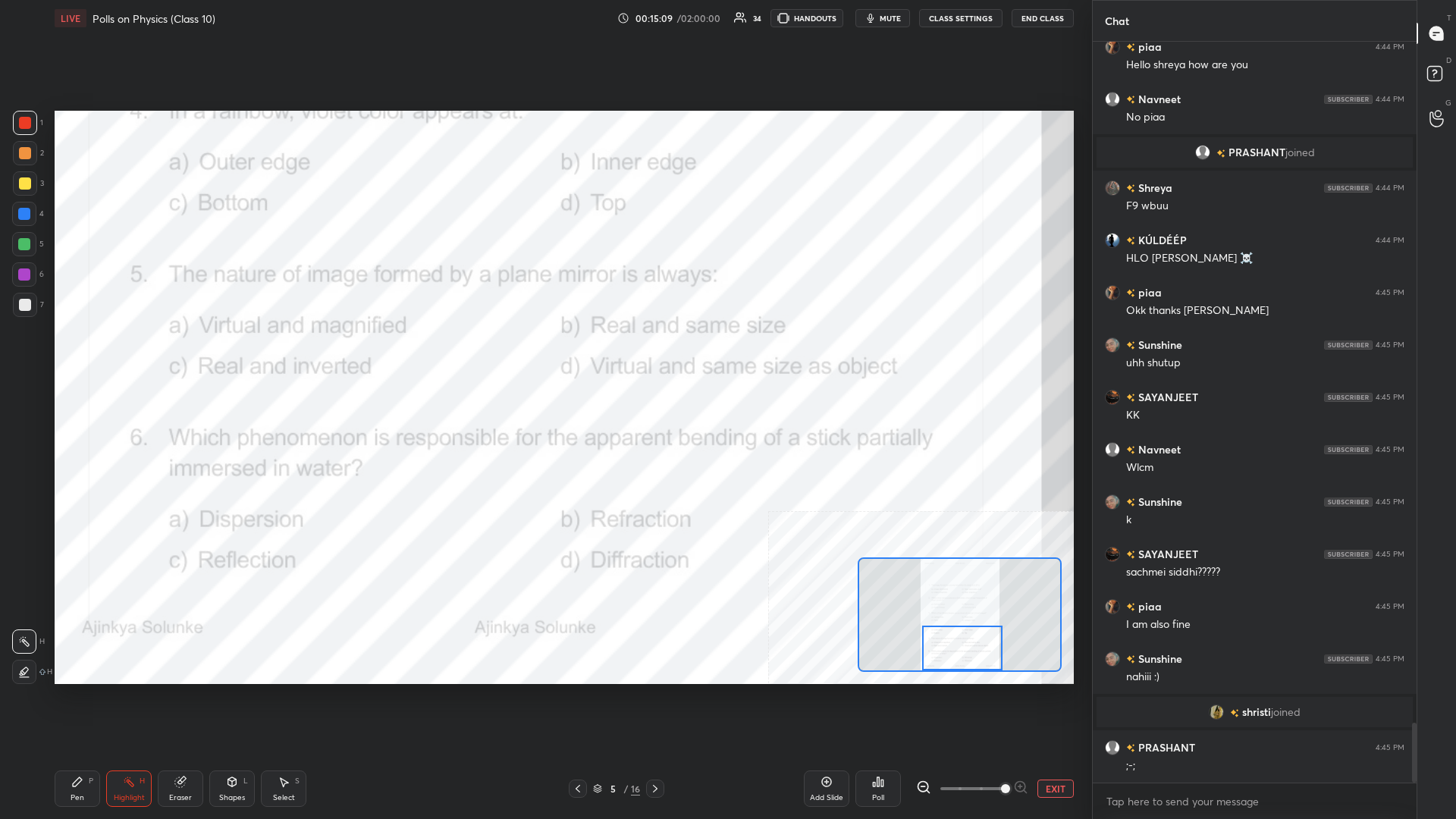
click at [543, 355] on div "Poll" at bounding box center [878, 789] width 46 height 37
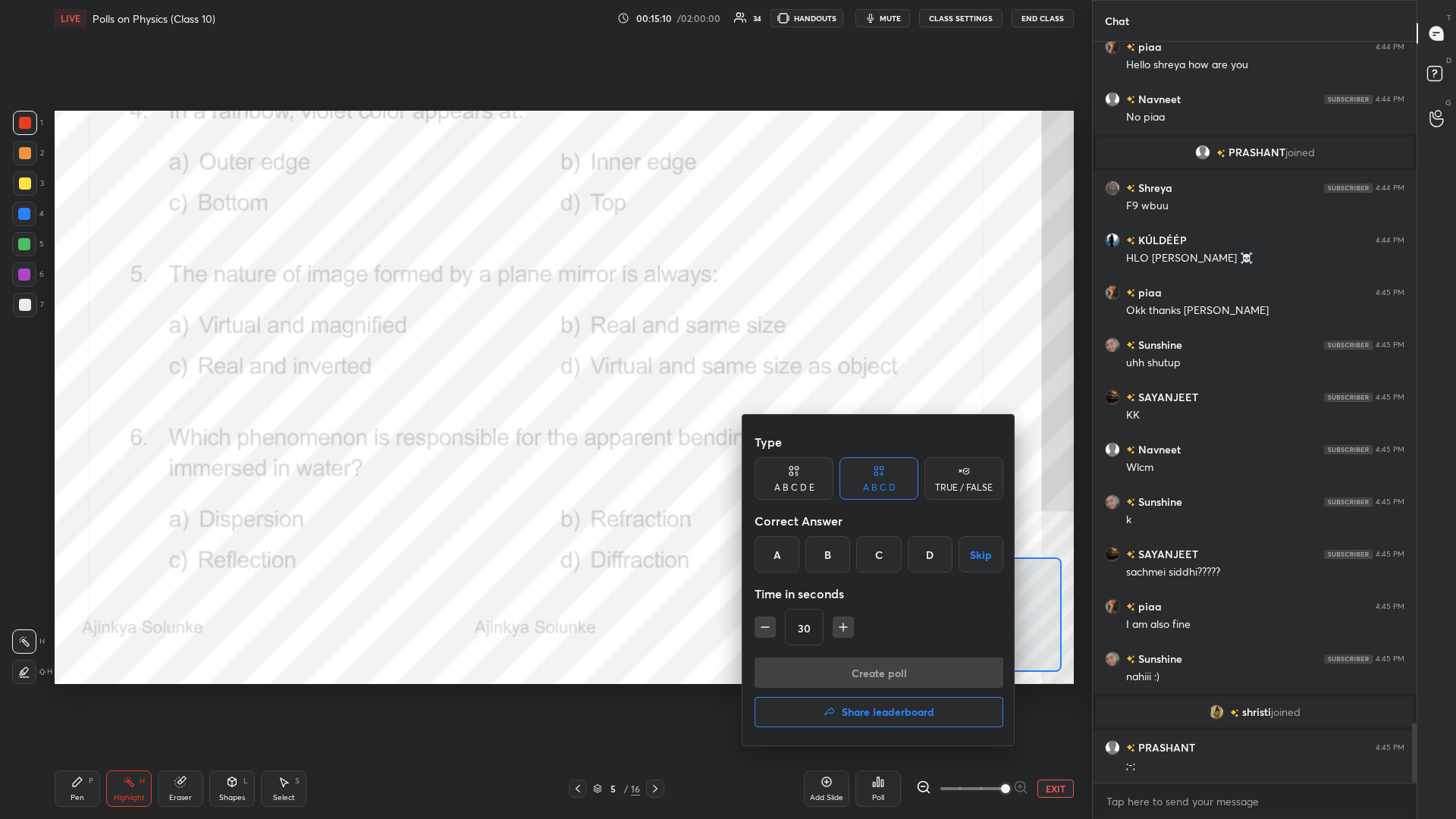
click at [543, 355] on div "B" at bounding box center [828, 554] width 45 height 37
click at [543, 355] on button "Create poll" at bounding box center [879, 673] width 249 height 30
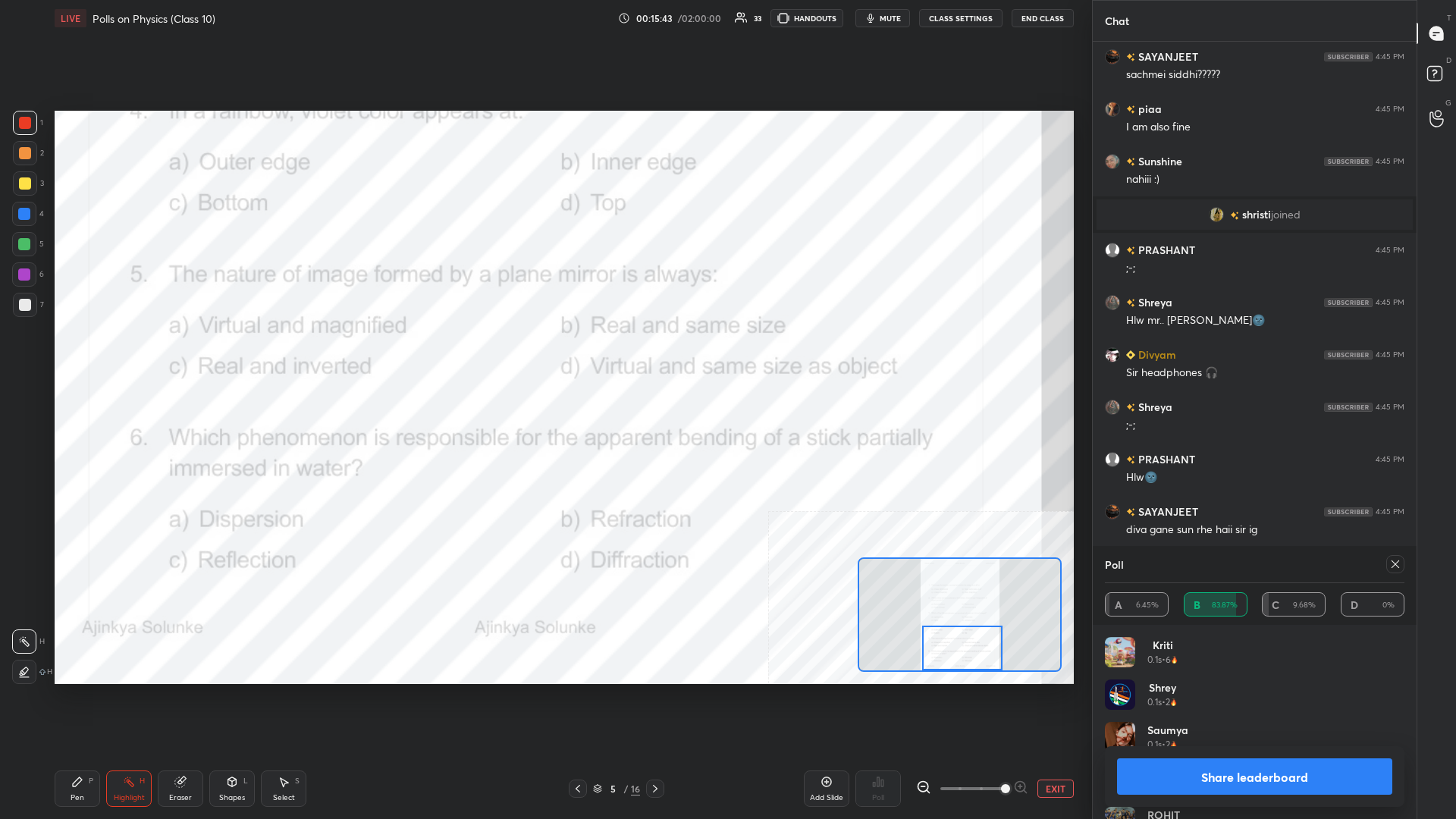
click at [543, 355] on button "Share leaderboard" at bounding box center [1255, 776] width 276 height 37
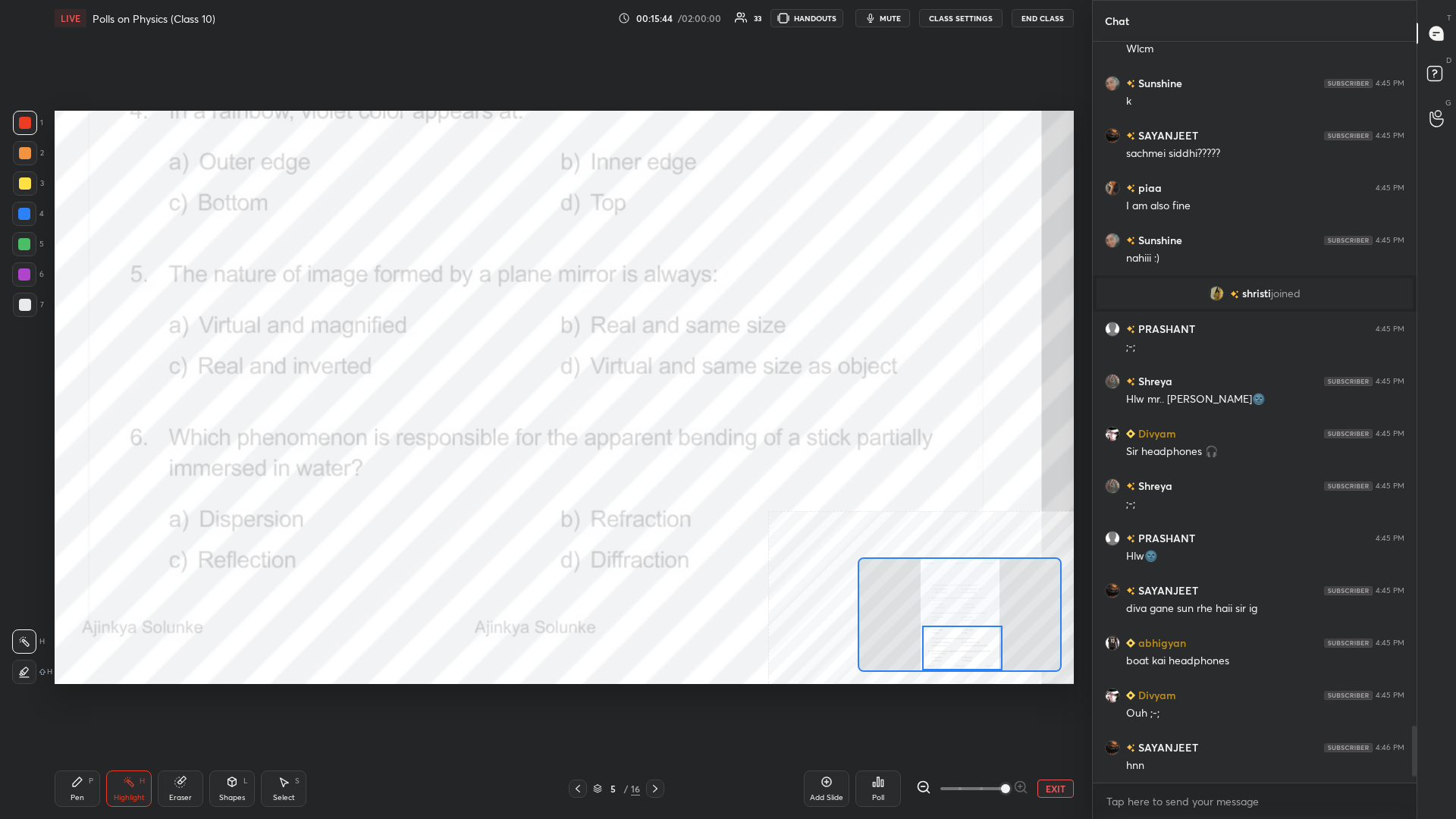
click at [94, 355] on div "Pen P" at bounding box center [77, 789] width 46 height 37
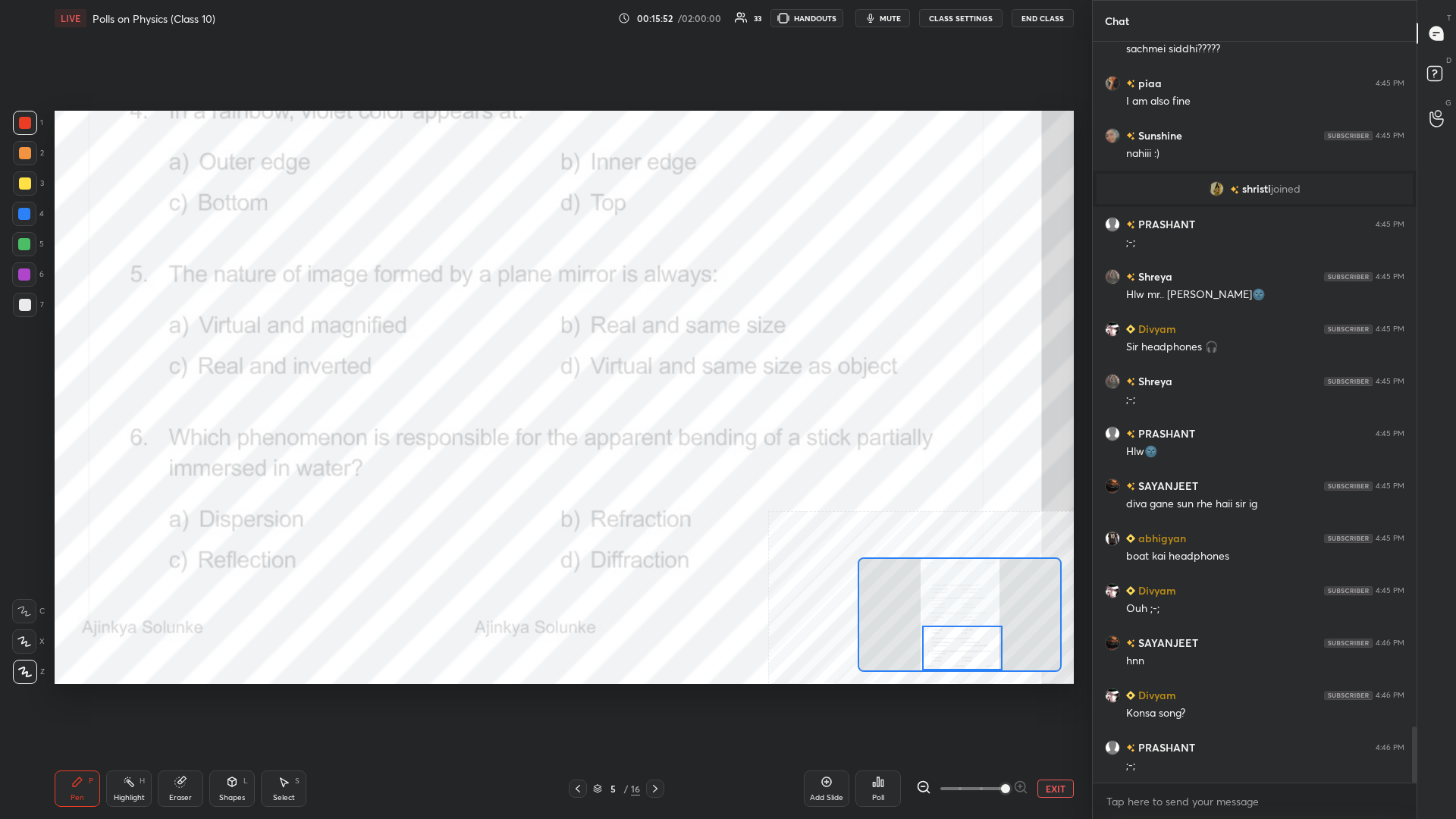
click at [543, 355] on button "EXIT" at bounding box center [1055, 789] width 37 height 18
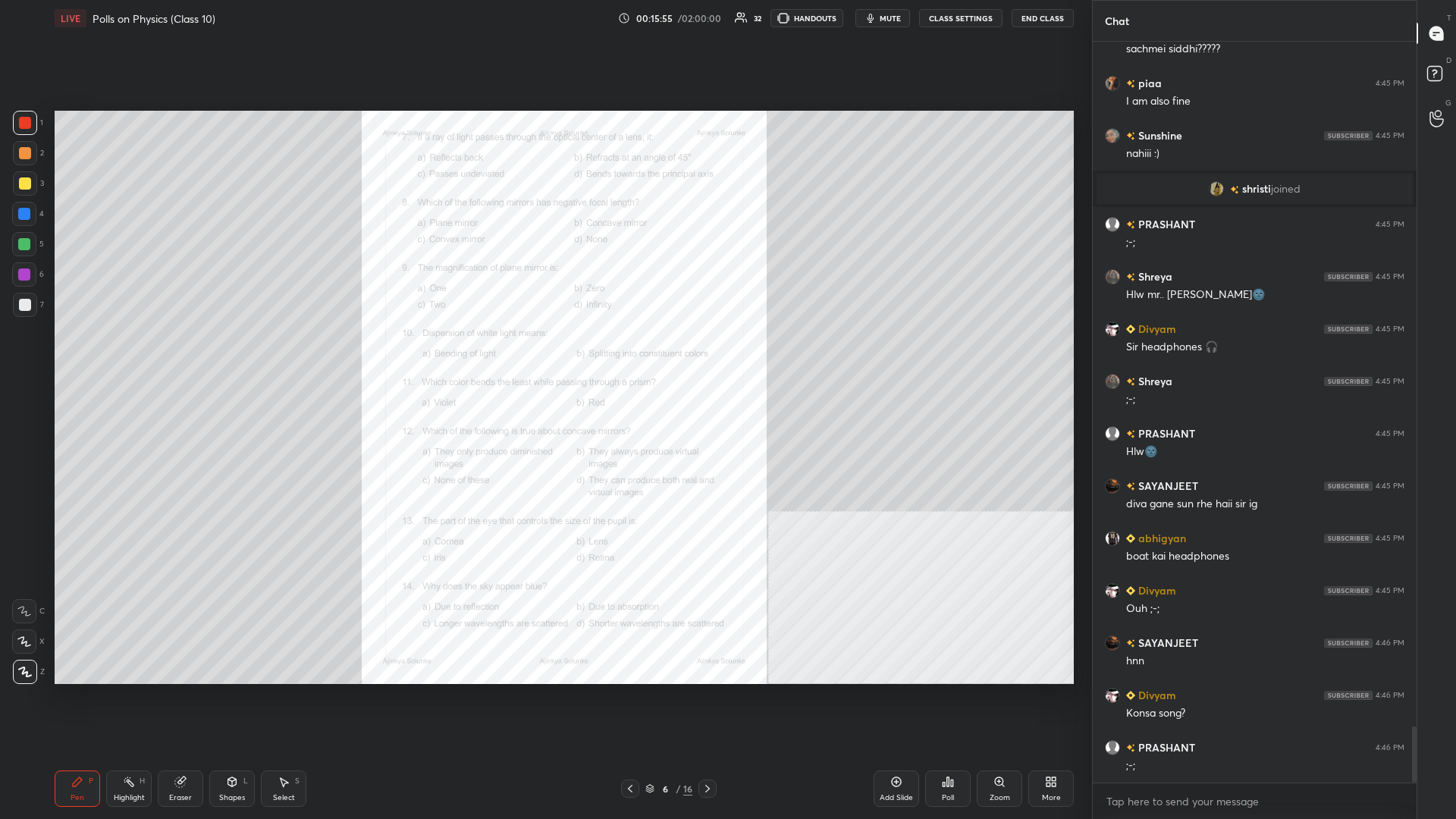
click at [543, 355] on icon at bounding box center [1000, 782] width 13 height 13
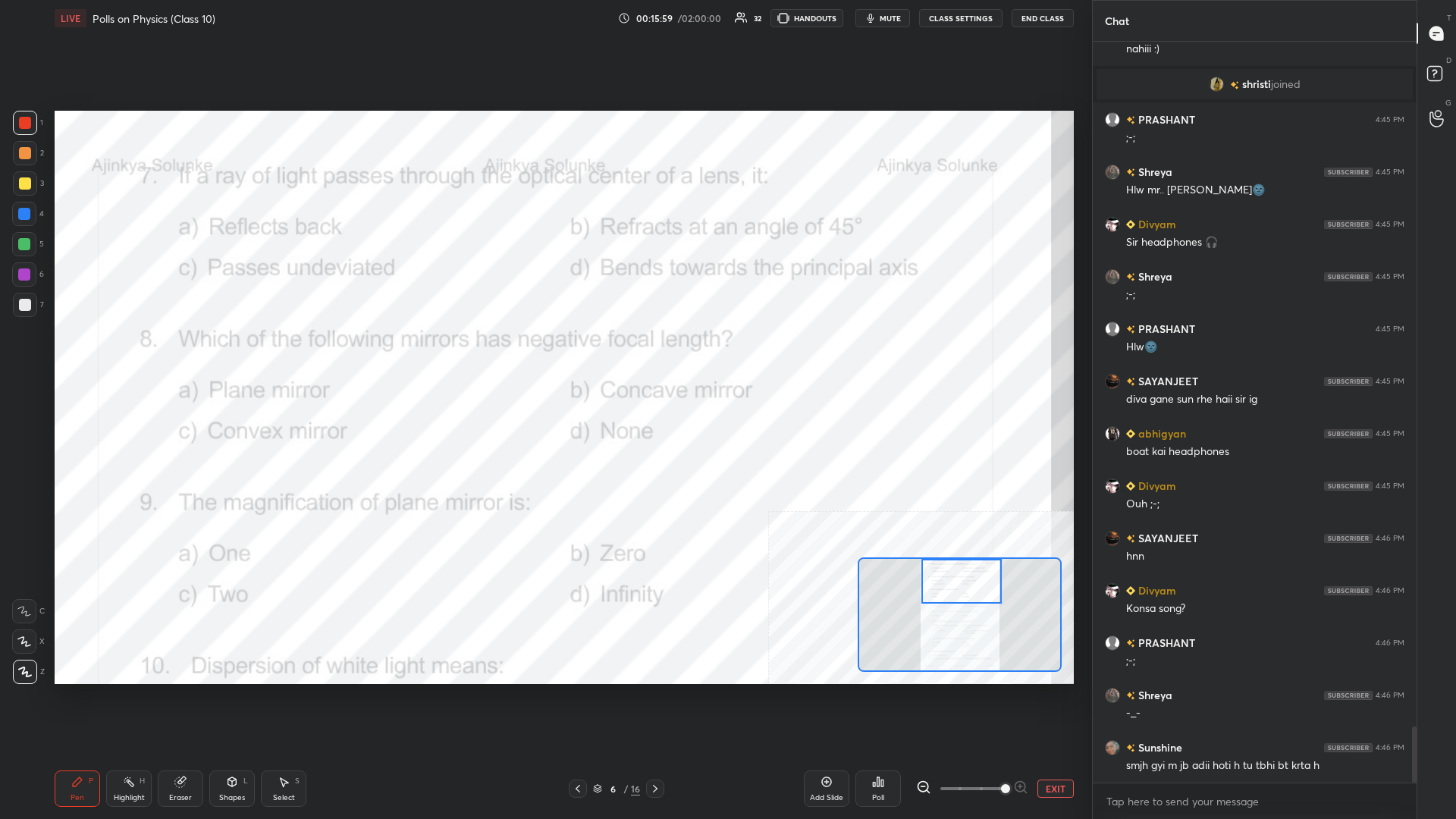
click at [147, 355] on div "Highlight H" at bounding box center [129, 789] width 46 height 37
click at [543, 355] on div "Poll" at bounding box center [878, 789] width 46 height 37
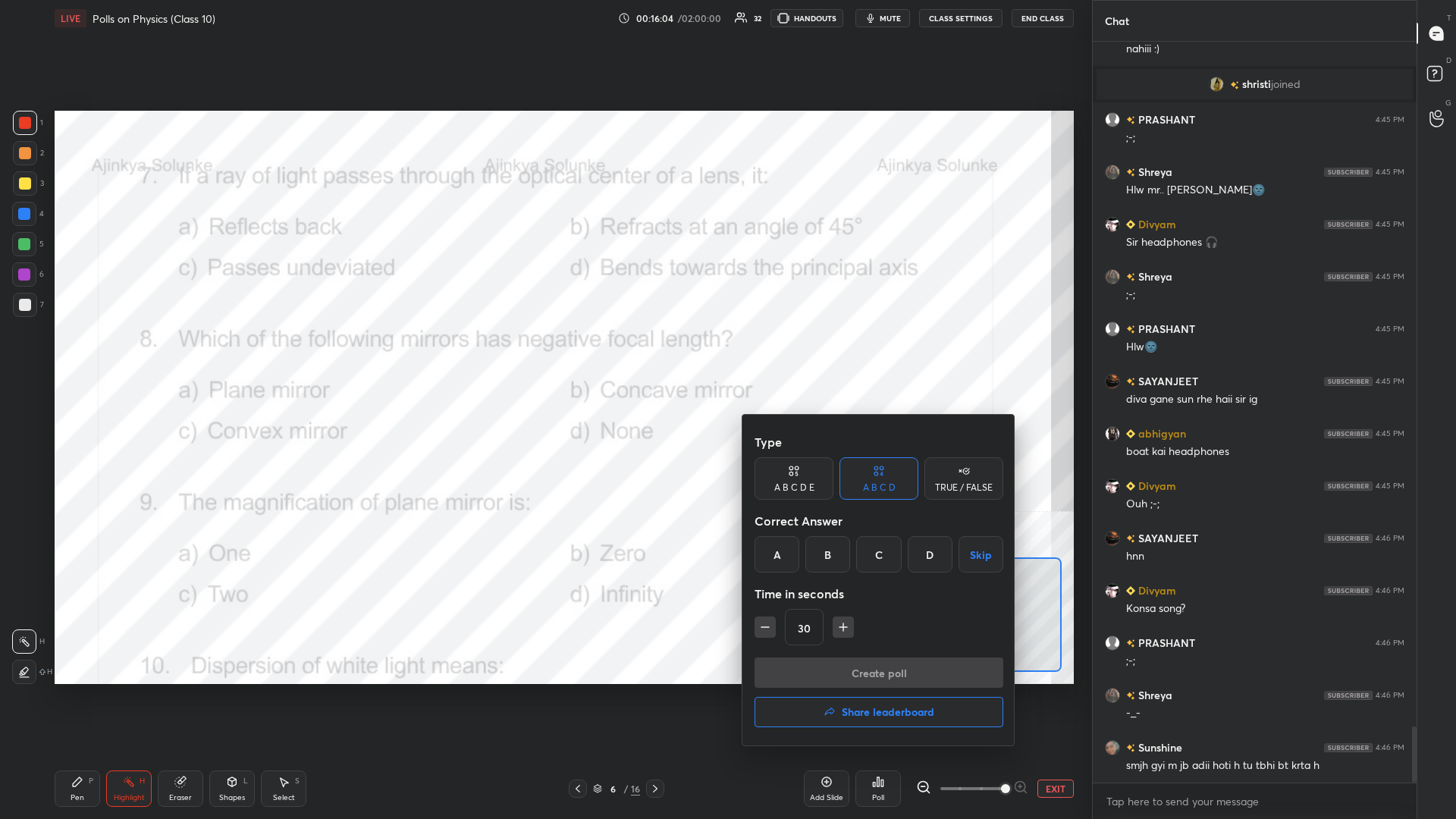
click at [543, 355] on div "C" at bounding box center [879, 554] width 45 height 37
click at [543, 355] on button "Create poll" at bounding box center [879, 673] width 249 height 30
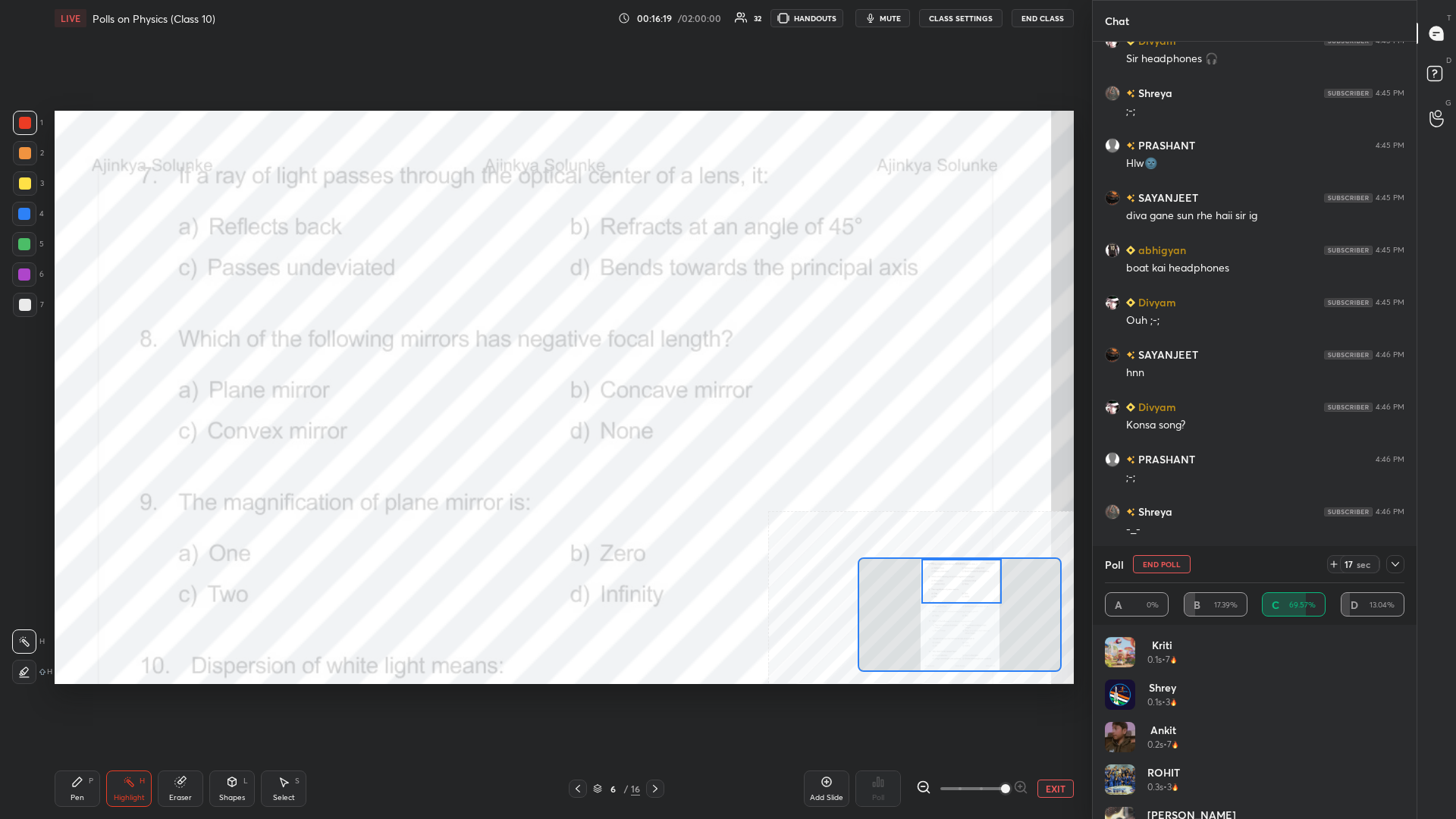
click at [543, 355] on div "Setting up your live class Poll for secs No correct answer Start poll" at bounding box center [564, 397] width 1031 height 722
click at [81, 355] on div "Pen P" at bounding box center [77, 789] width 46 height 37
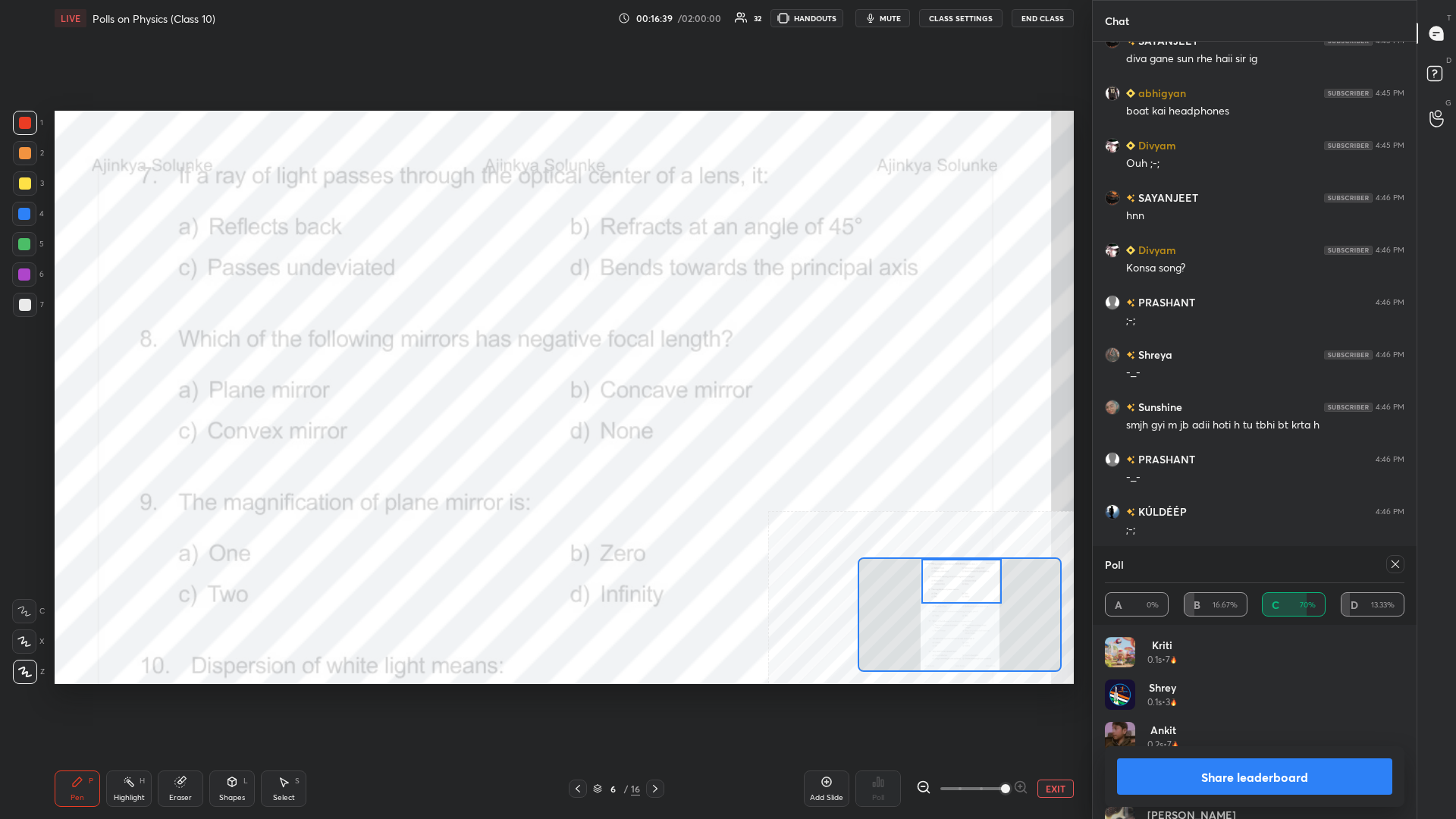
click at [543, 355] on button "Share leaderboard" at bounding box center [1255, 776] width 276 height 37
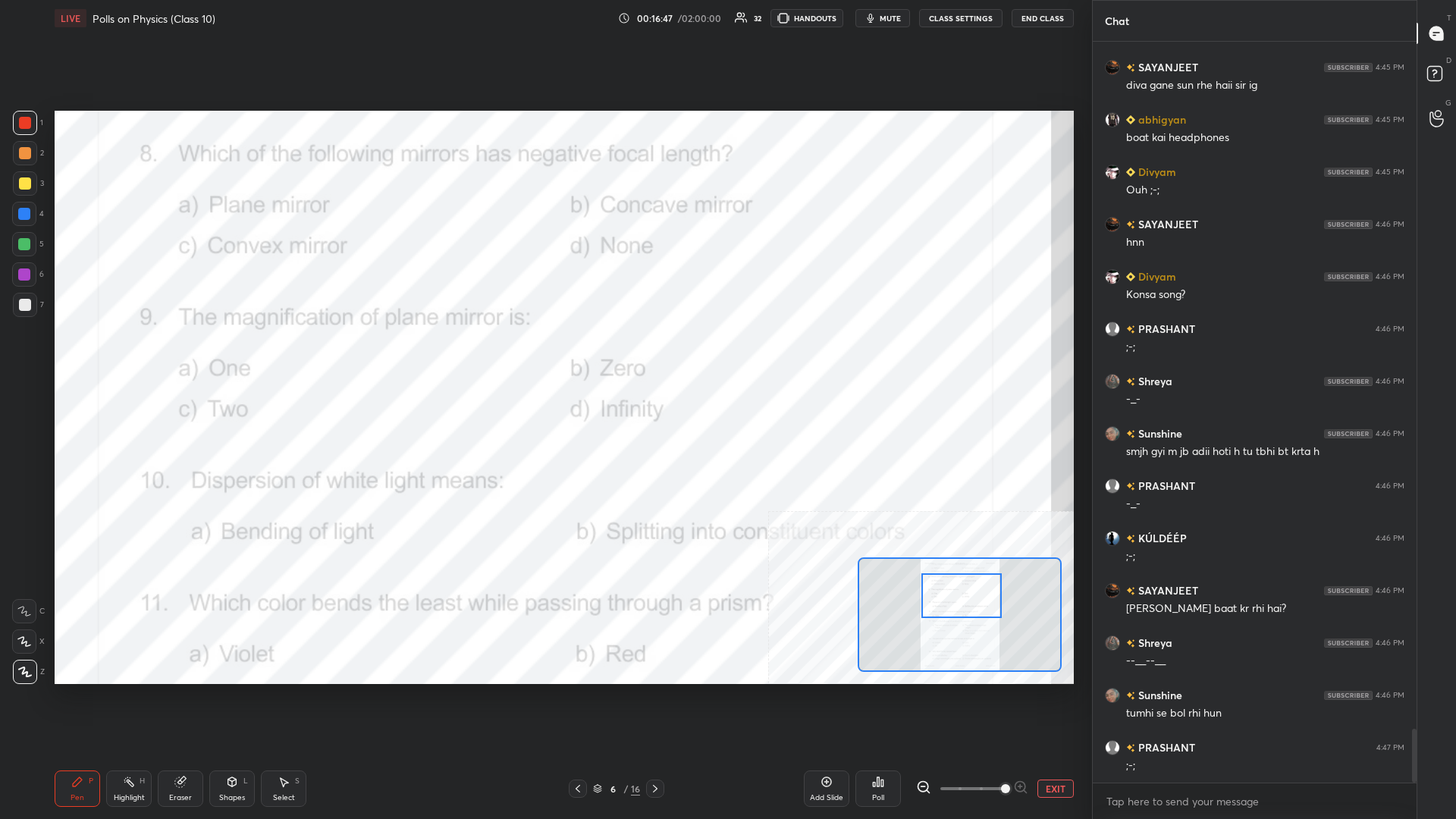
scroll to position [9472, 0]
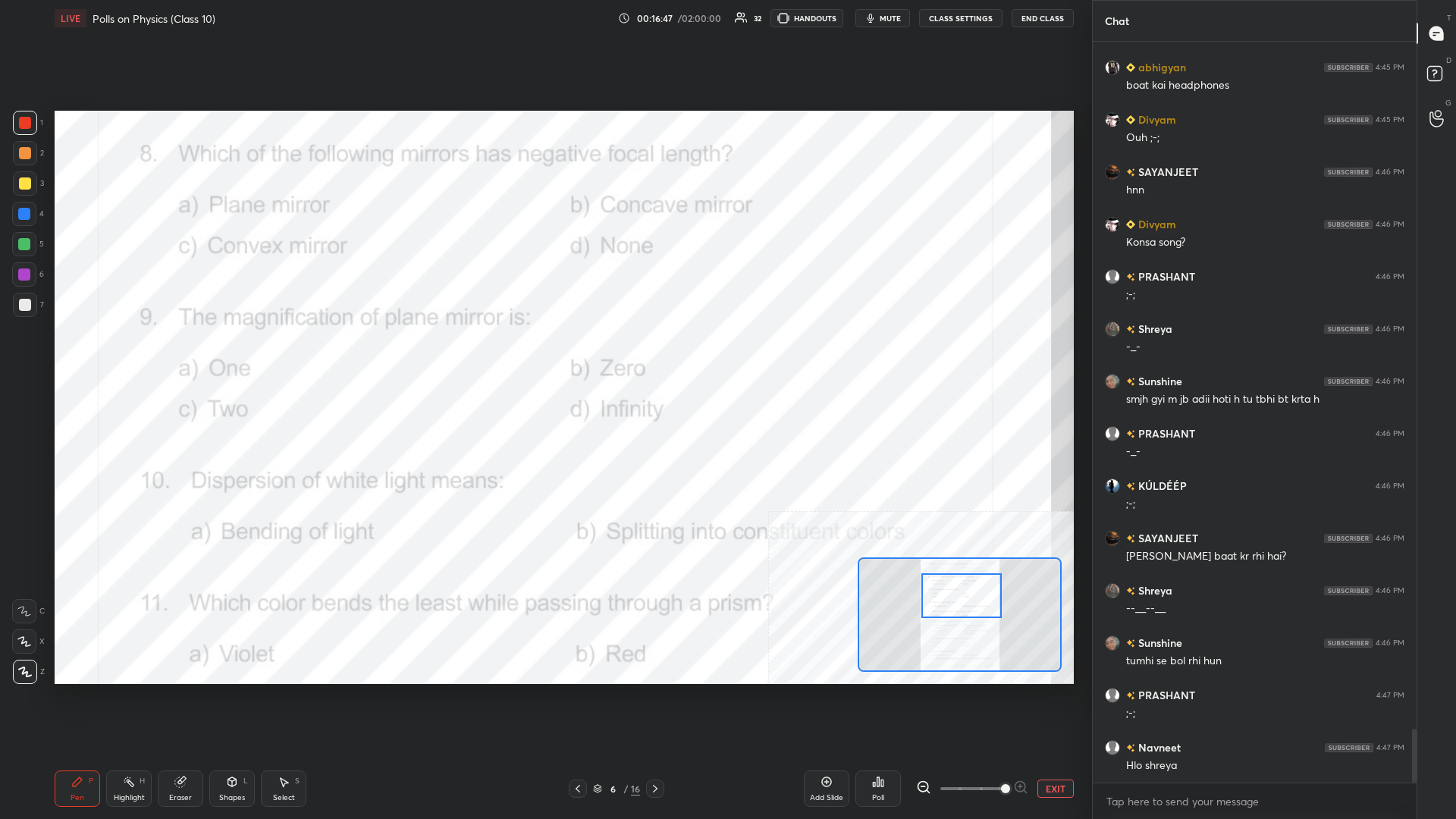
click at [124, 355] on div "Highlight H" at bounding box center [129, 789] width 46 height 37
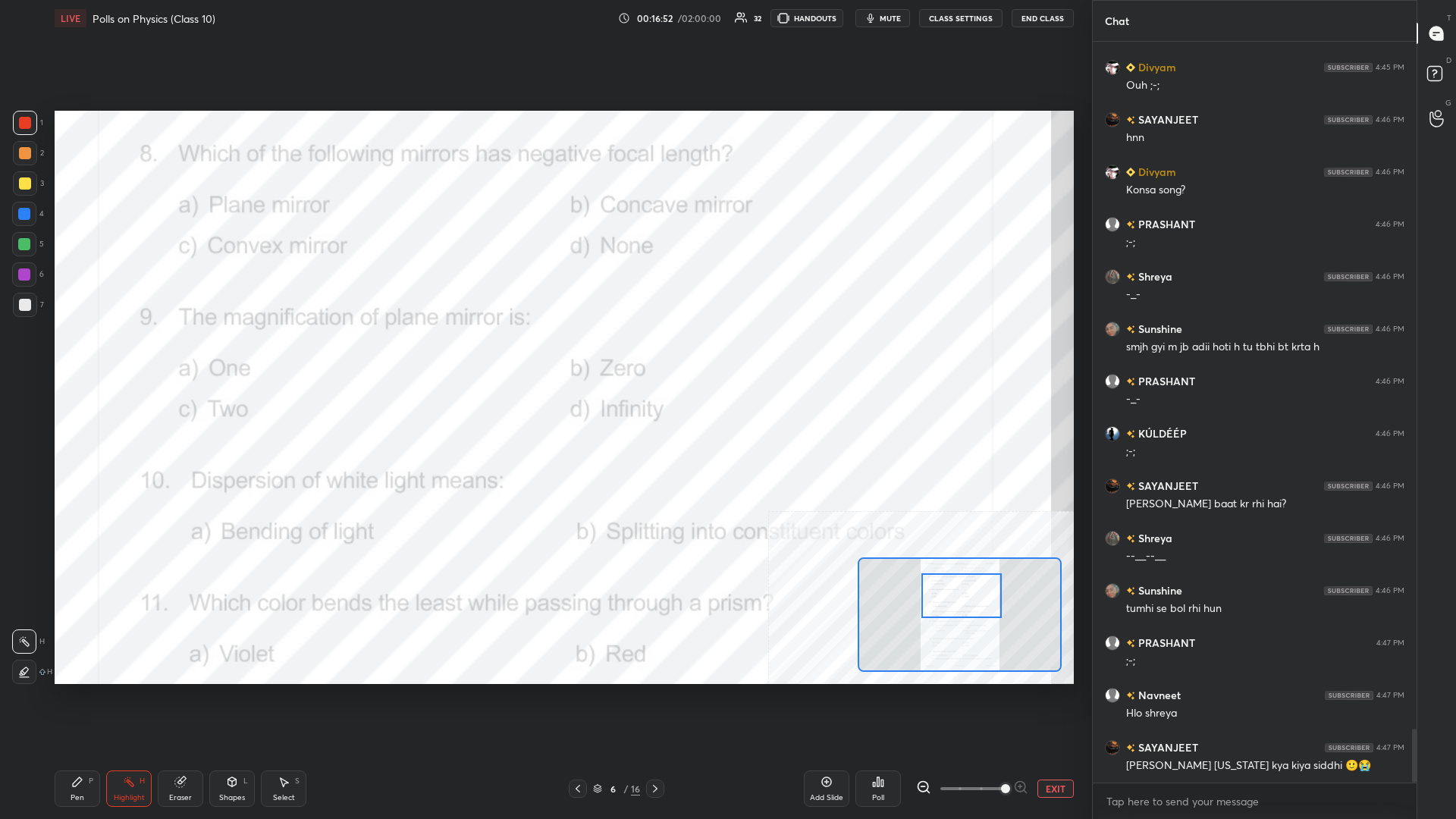
click at [543, 355] on icon at bounding box center [878, 782] width 13 height 13
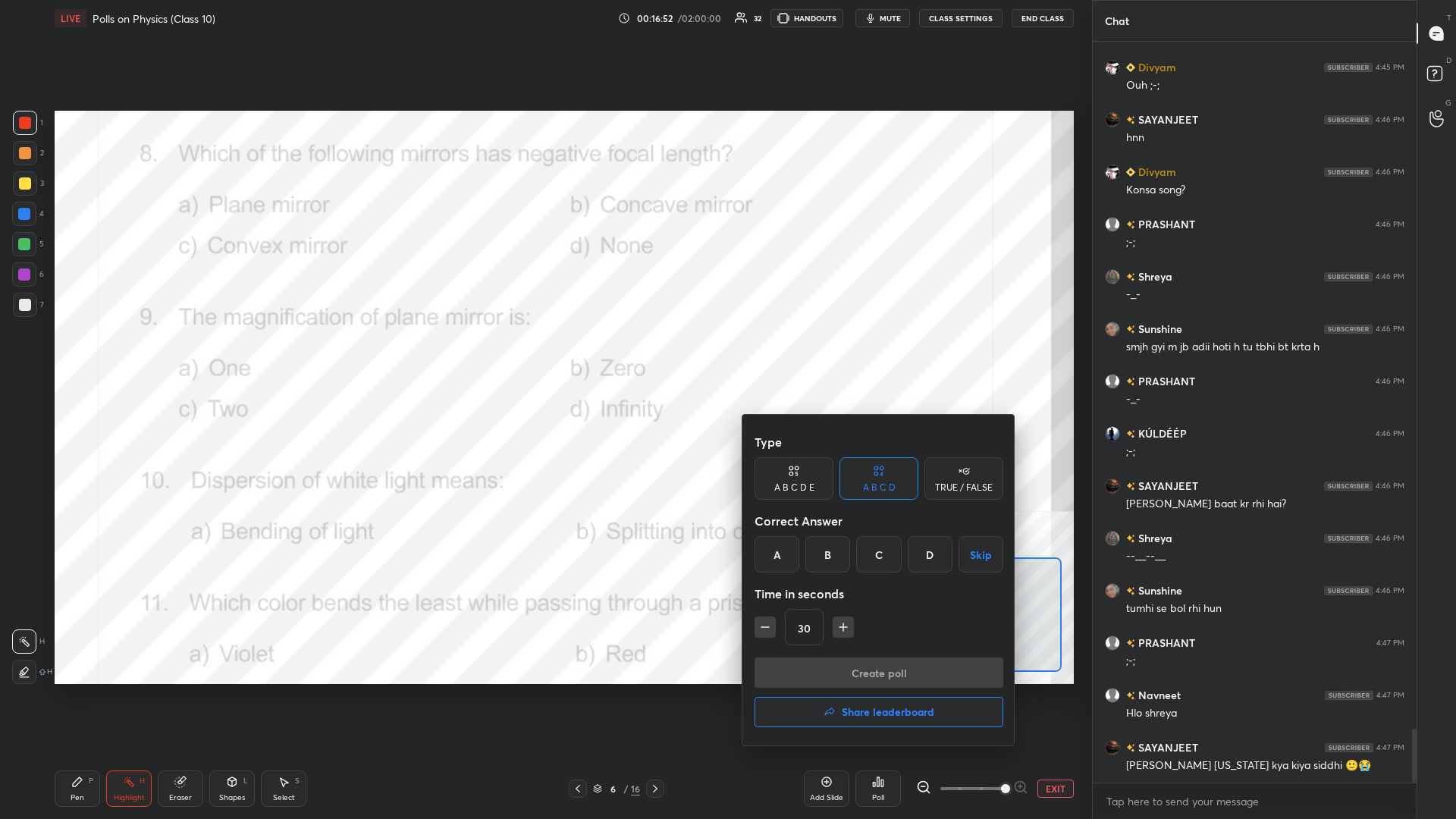
scroll to position [9576, 0]
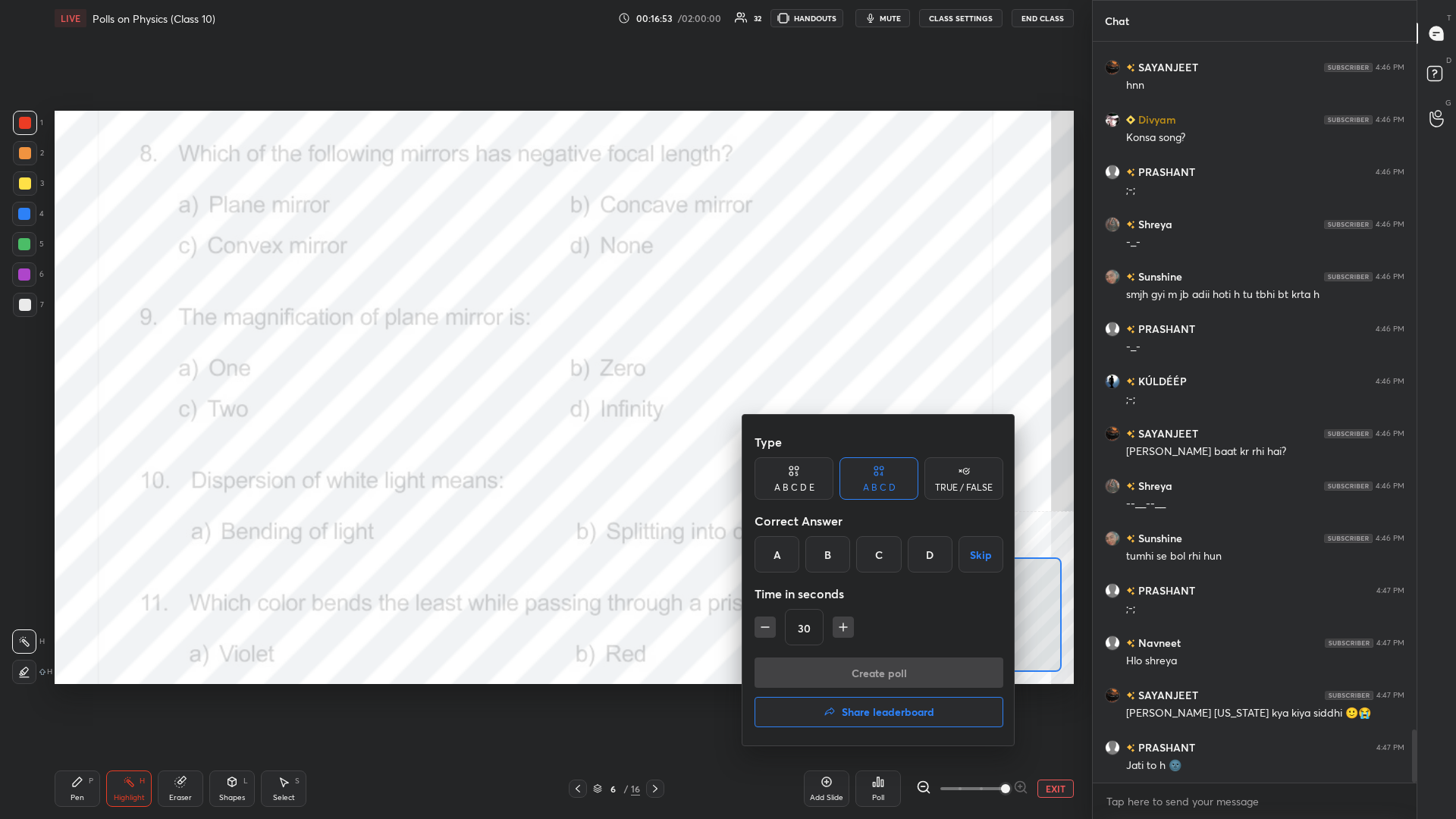
click at [543, 355] on div "C" at bounding box center [879, 554] width 45 height 37
click at [543, 355] on button "Create poll" at bounding box center [879, 673] width 249 height 30
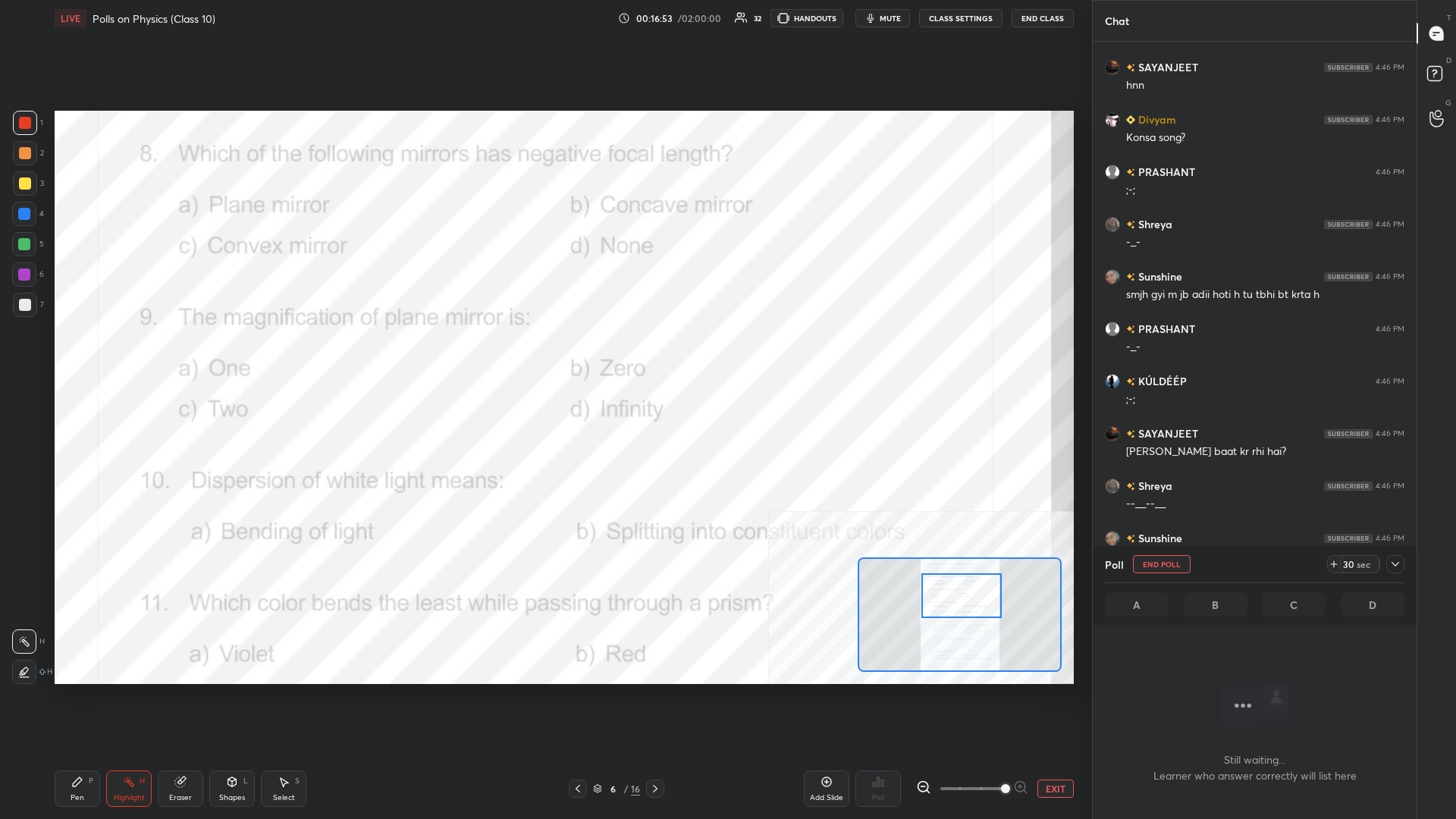
scroll to position [700, 324]
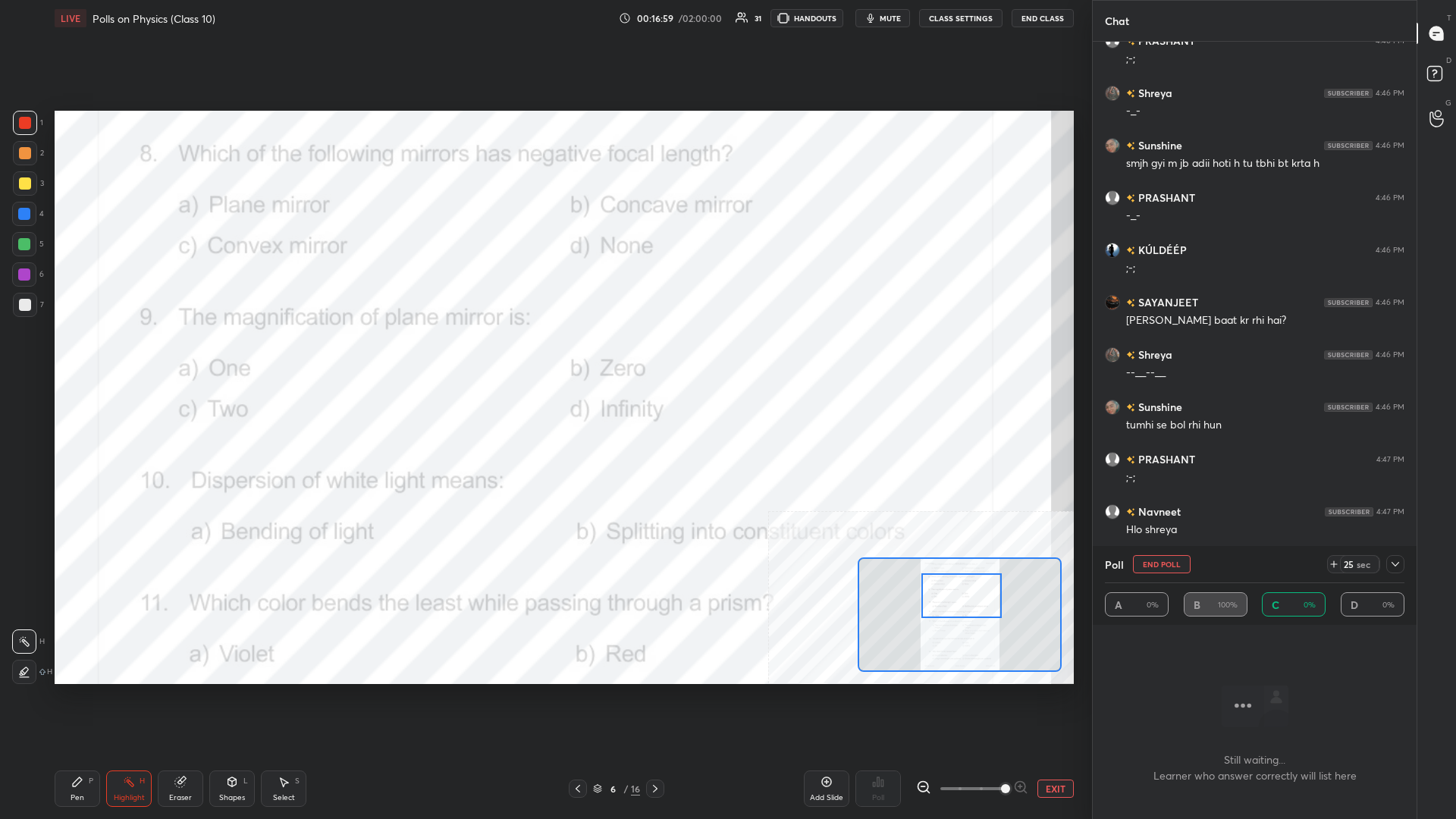
click at [543, 355] on button "End Poll" at bounding box center [1162, 564] width 57 height 18
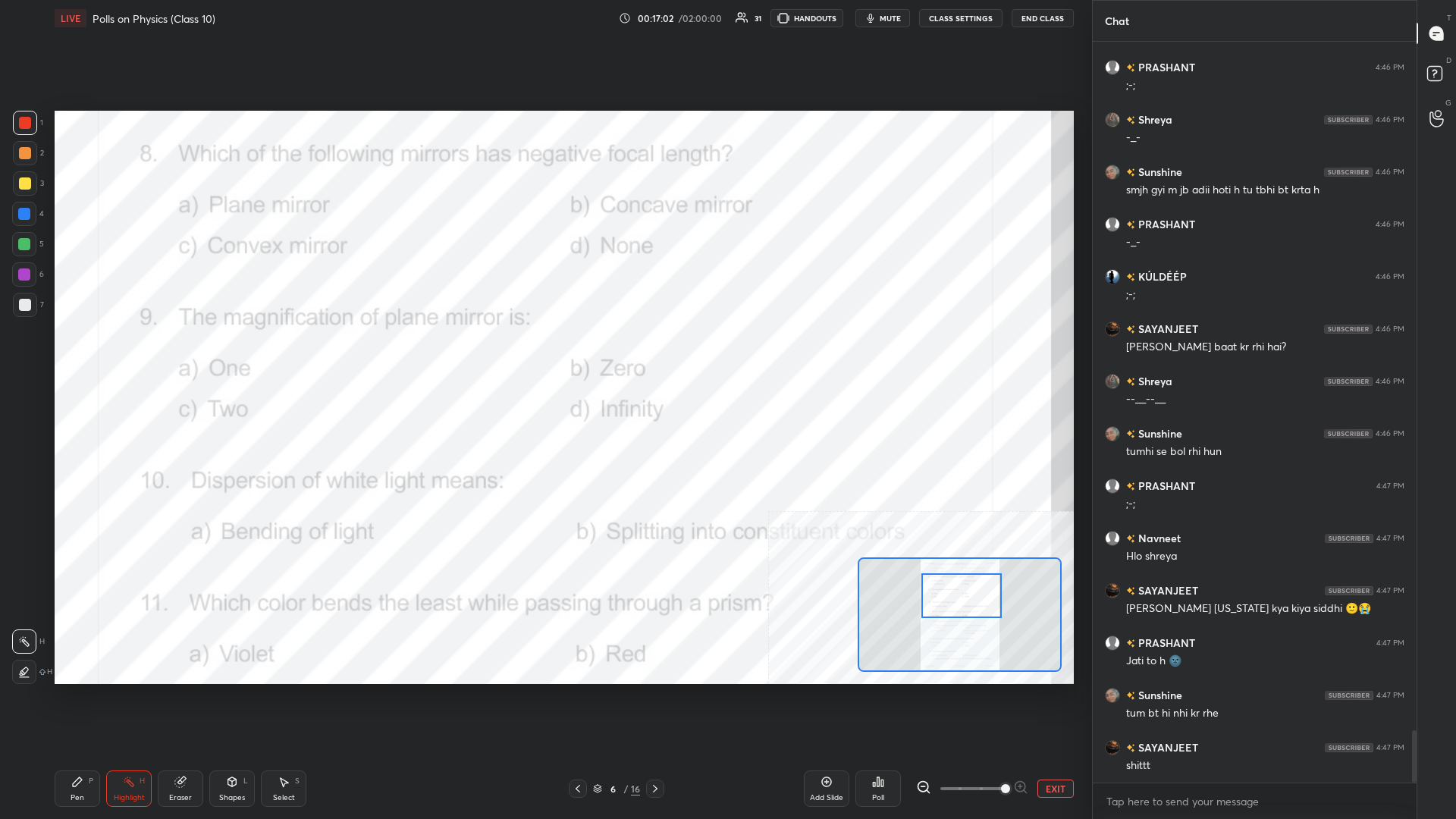
click at [543, 355] on div "Poll" at bounding box center [878, 789] width 46 height 37
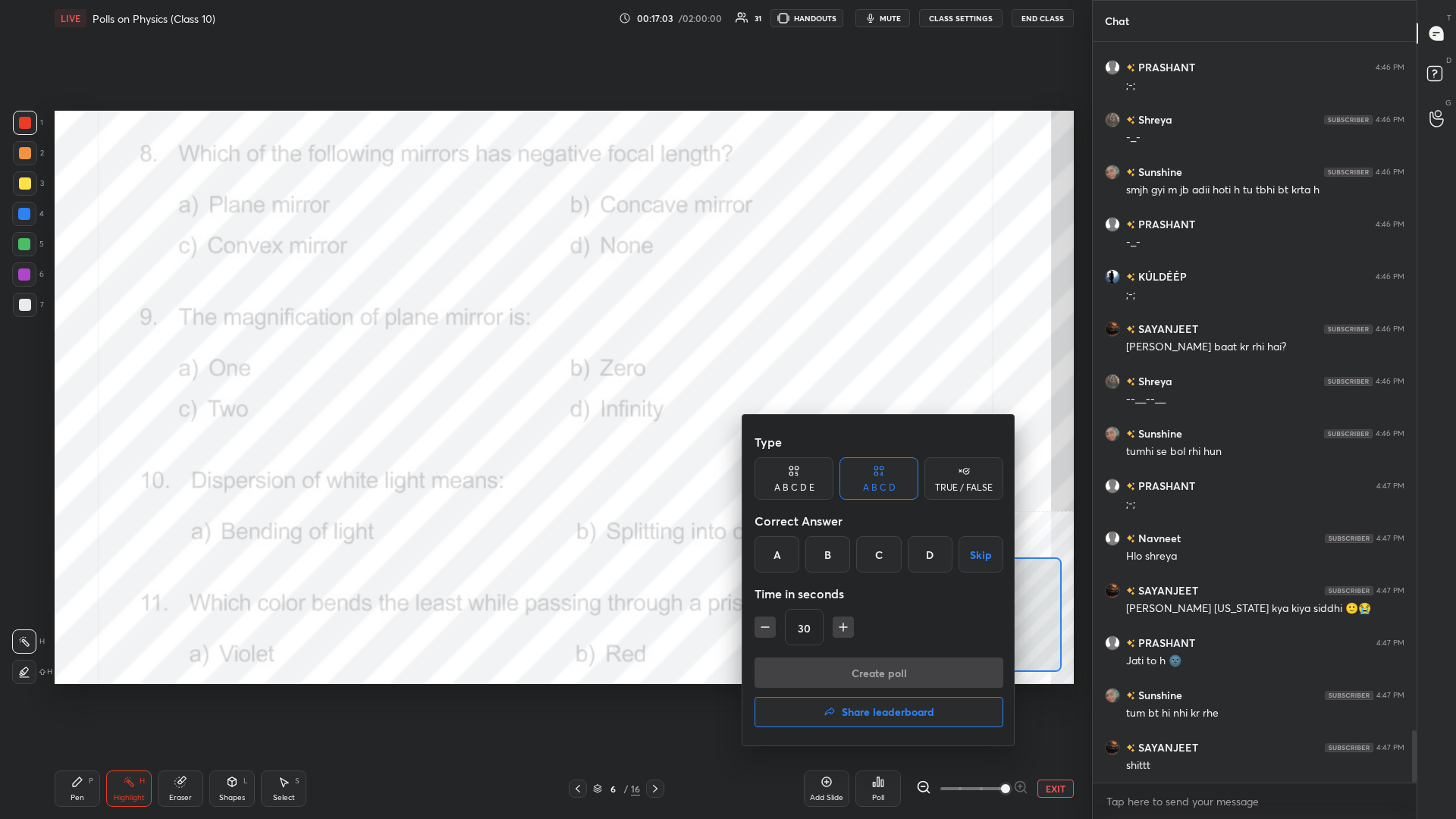
click at [543, 355] on div "B" at bounding box center [828, 554] width 45 height 37
click at [543, 355] on button "Create poll" at bounding box center [879, 673] width 249 height 30
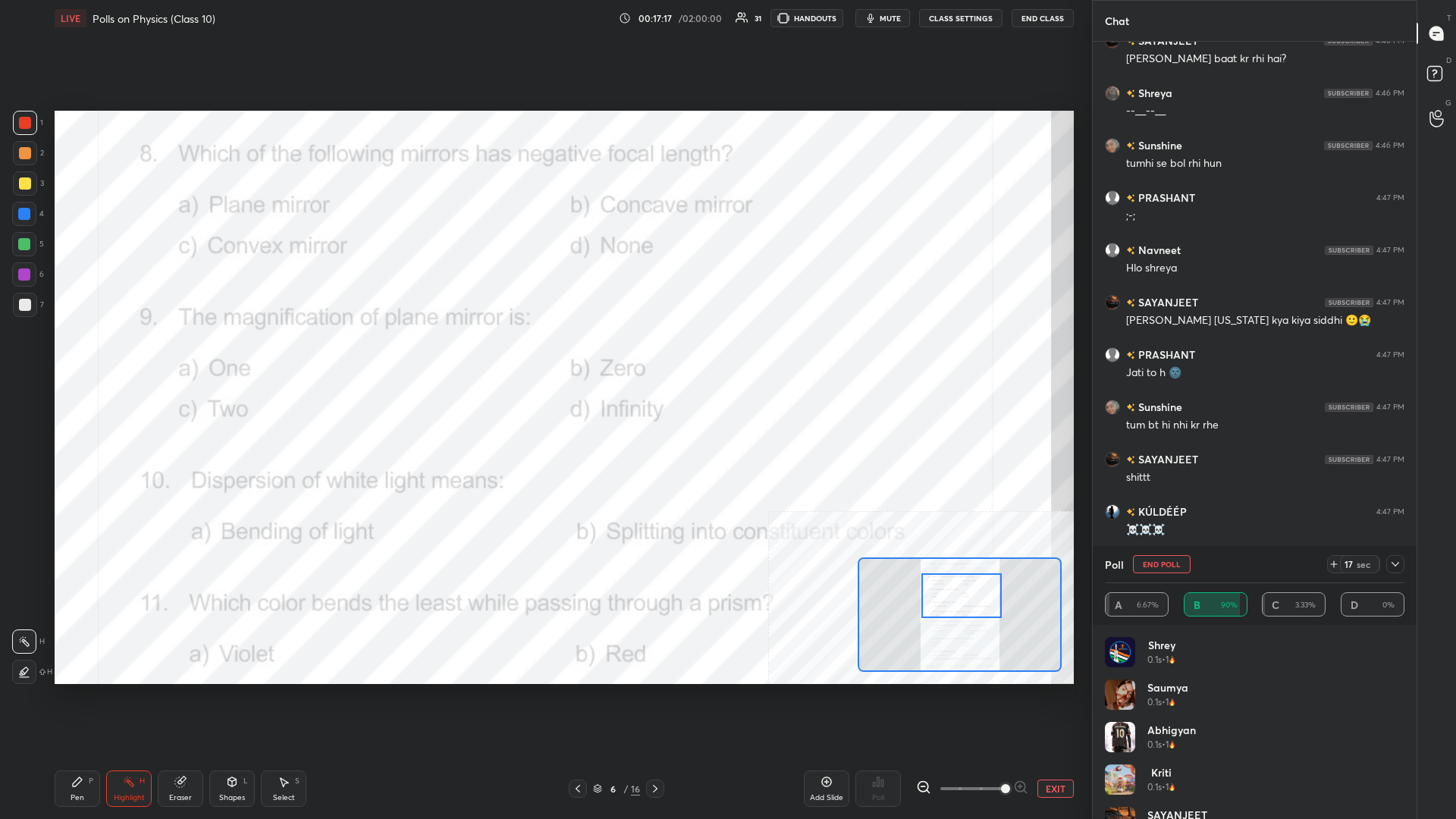
click at [543, 15] on icon "button" at bounding box center [871, 18] width 7 height 9
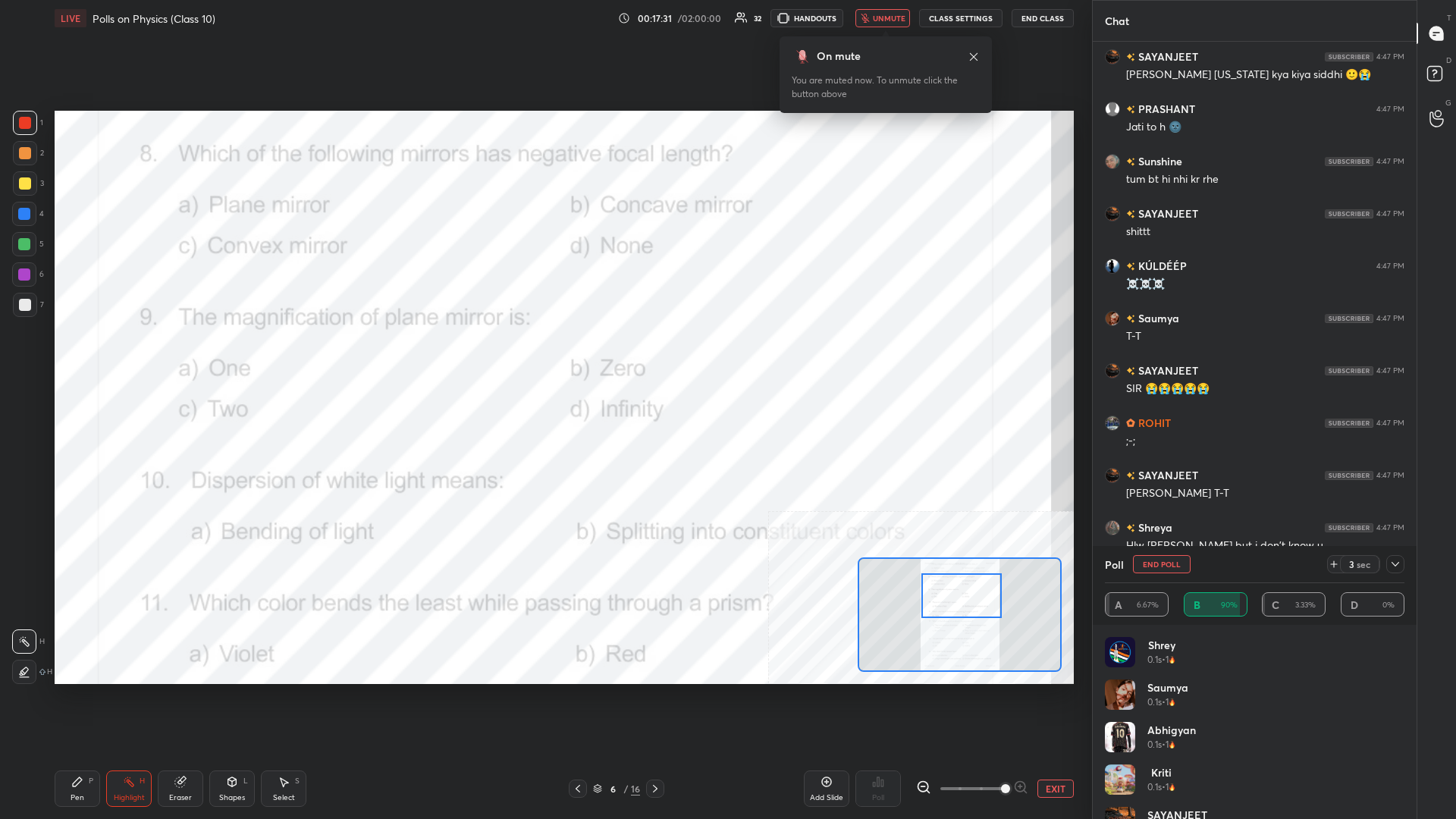
click at [543, 355] on div at bounding box center [1395, 564] width 18 height 18
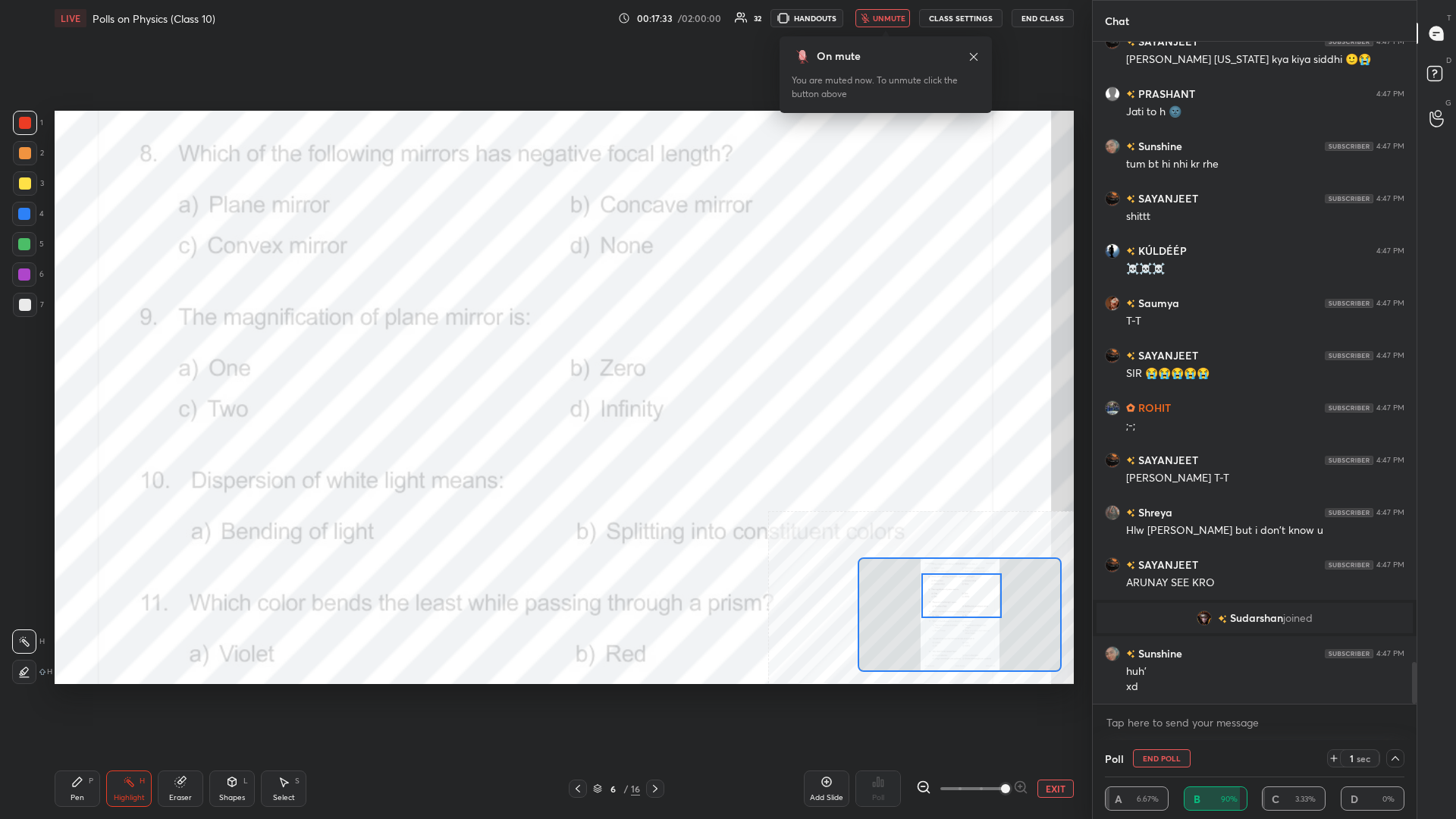
click at [543, 17] on span "unmute" at bounding box center [889, 18] width 32 height 11
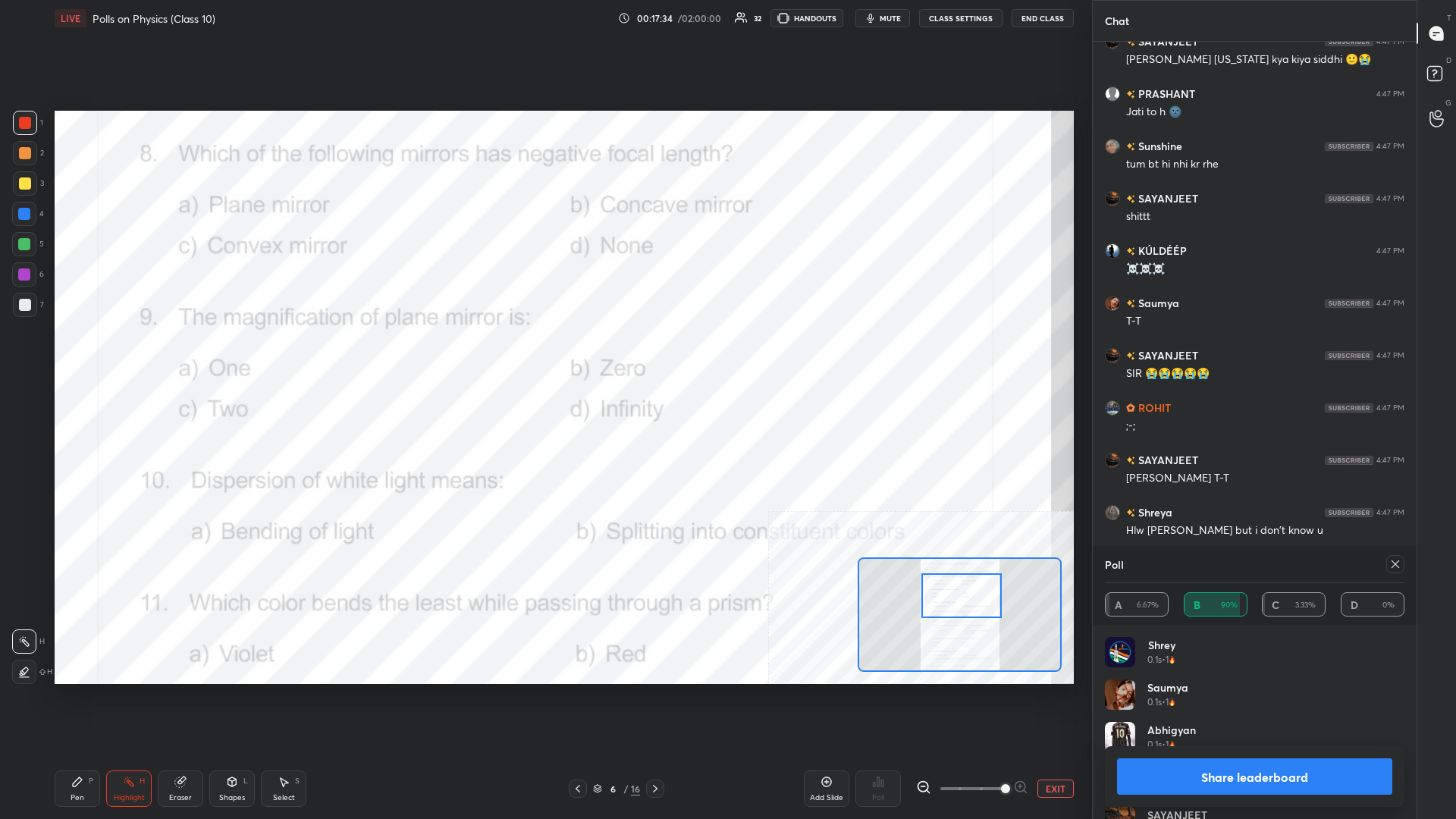
click at [543, 355] on button "Share leaderboard" at bounding box center [1255, 776] width 276 height 37
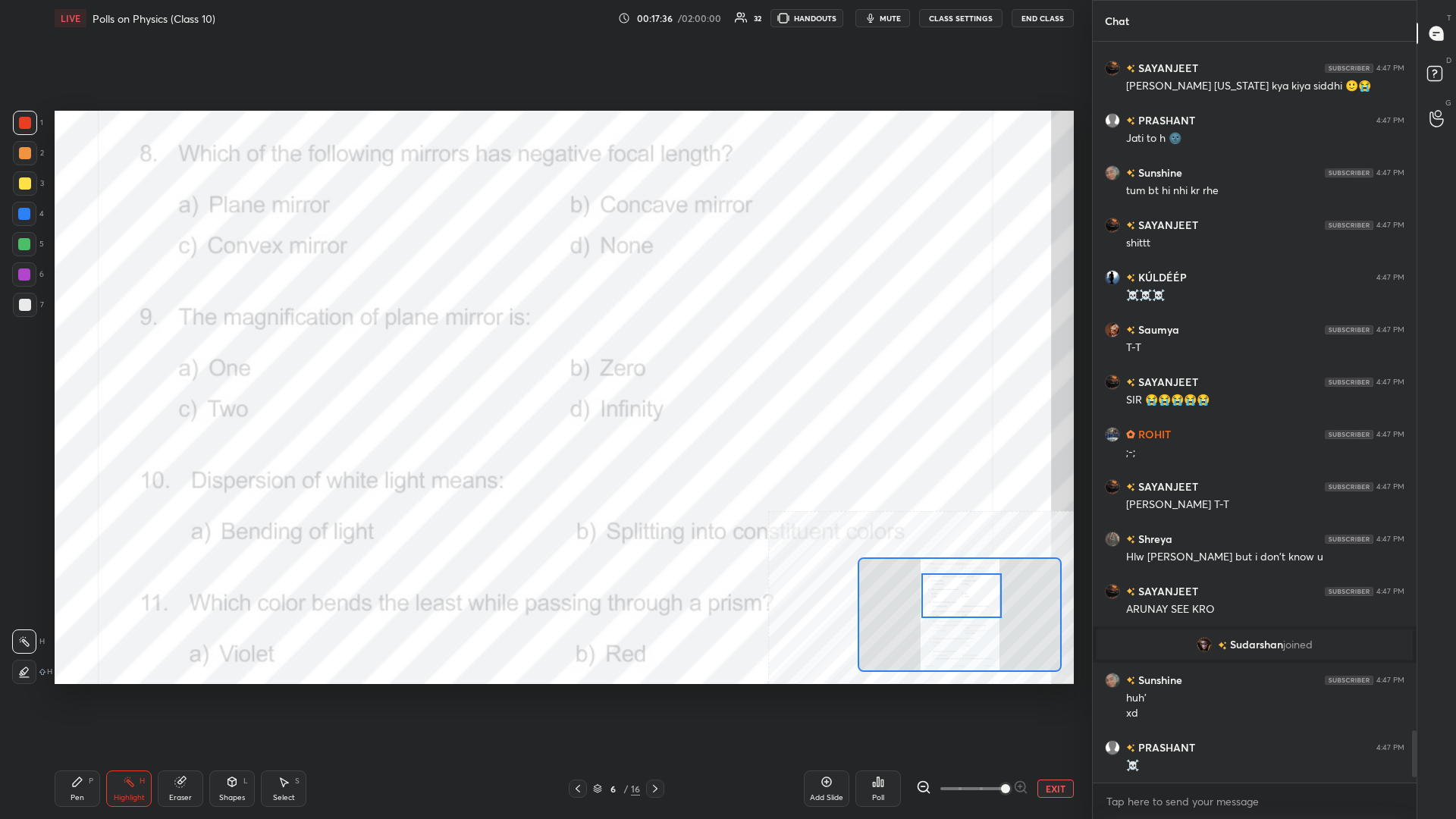
click at [72, 355] on div "Pen P" at bounding box center [77, 789] width 46 height 37
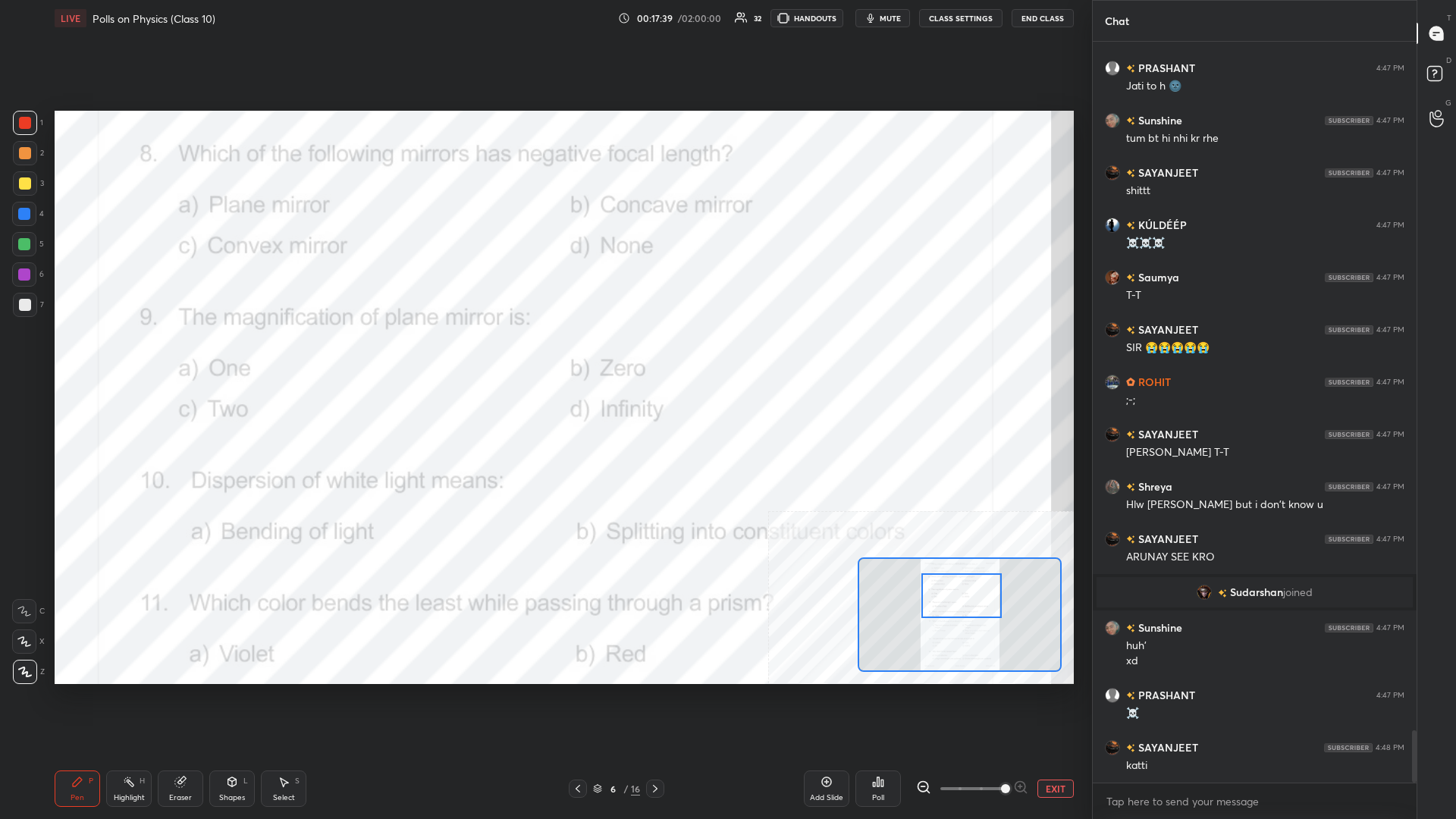
click at [117, 355] on div "Highlight H" at bounding box center [129, 789] width 46 height 37
click at [543, 355] on icon at bounding box center [873, 784] width 3 height 4
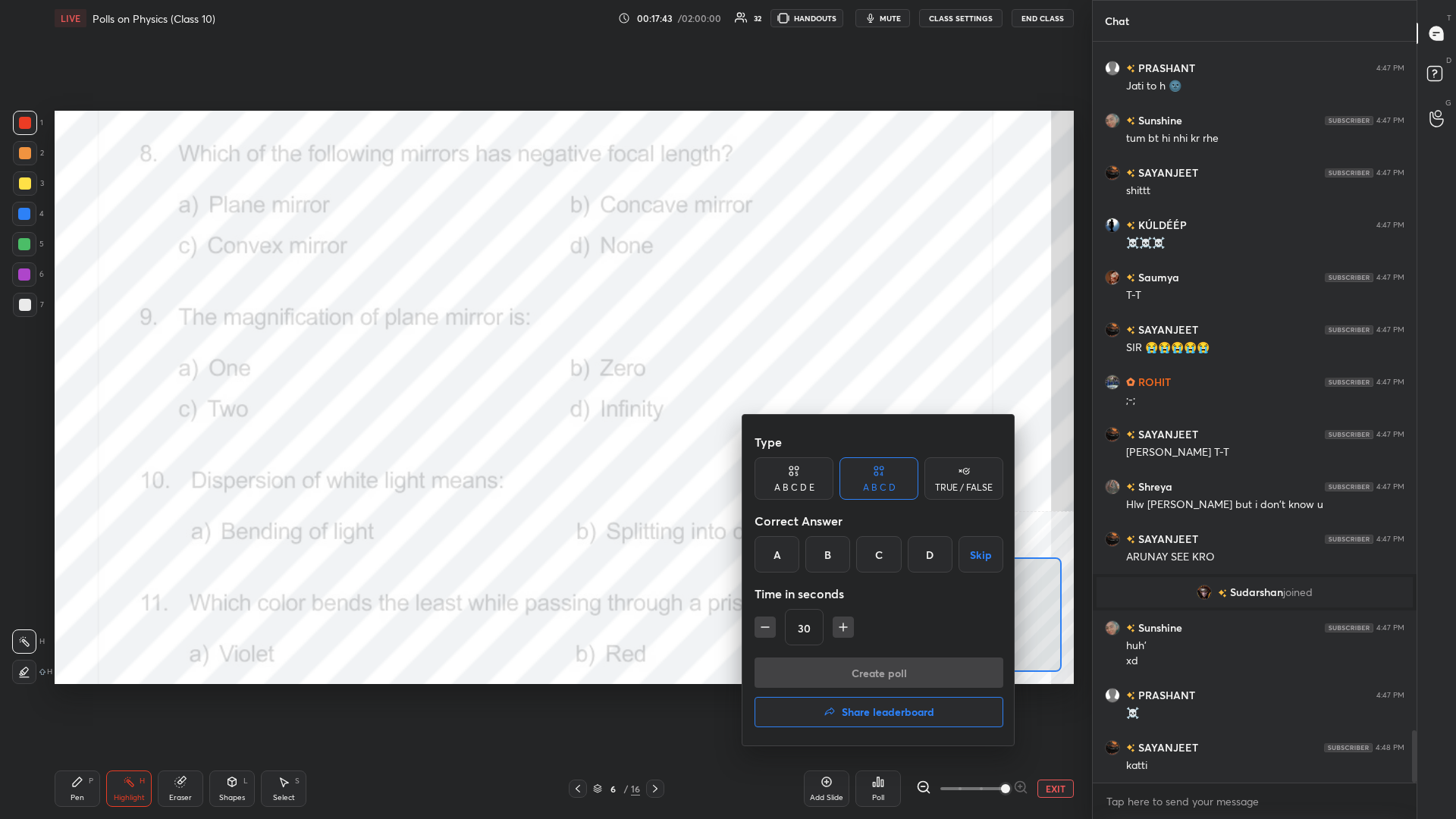
click at [543, 355] on div "A" at bounding box center [777, 554] width 45 height 37
click at [543, 355] on button "Create poll" at bounding box center [879, 673] width 249 height 30
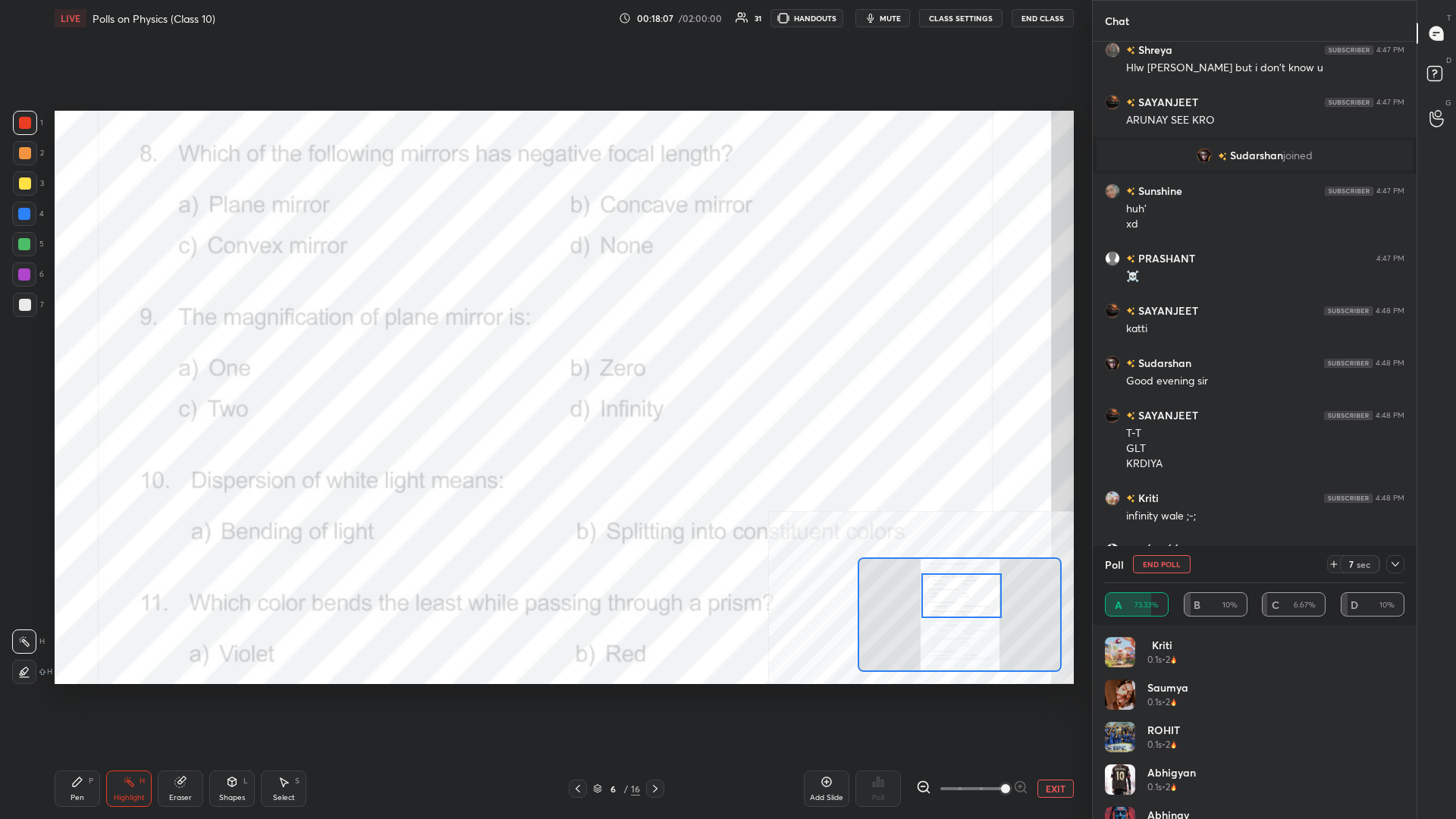
click at [73, 355] on div "Pen P" at bounding box center [77, 789] width 46 height 37
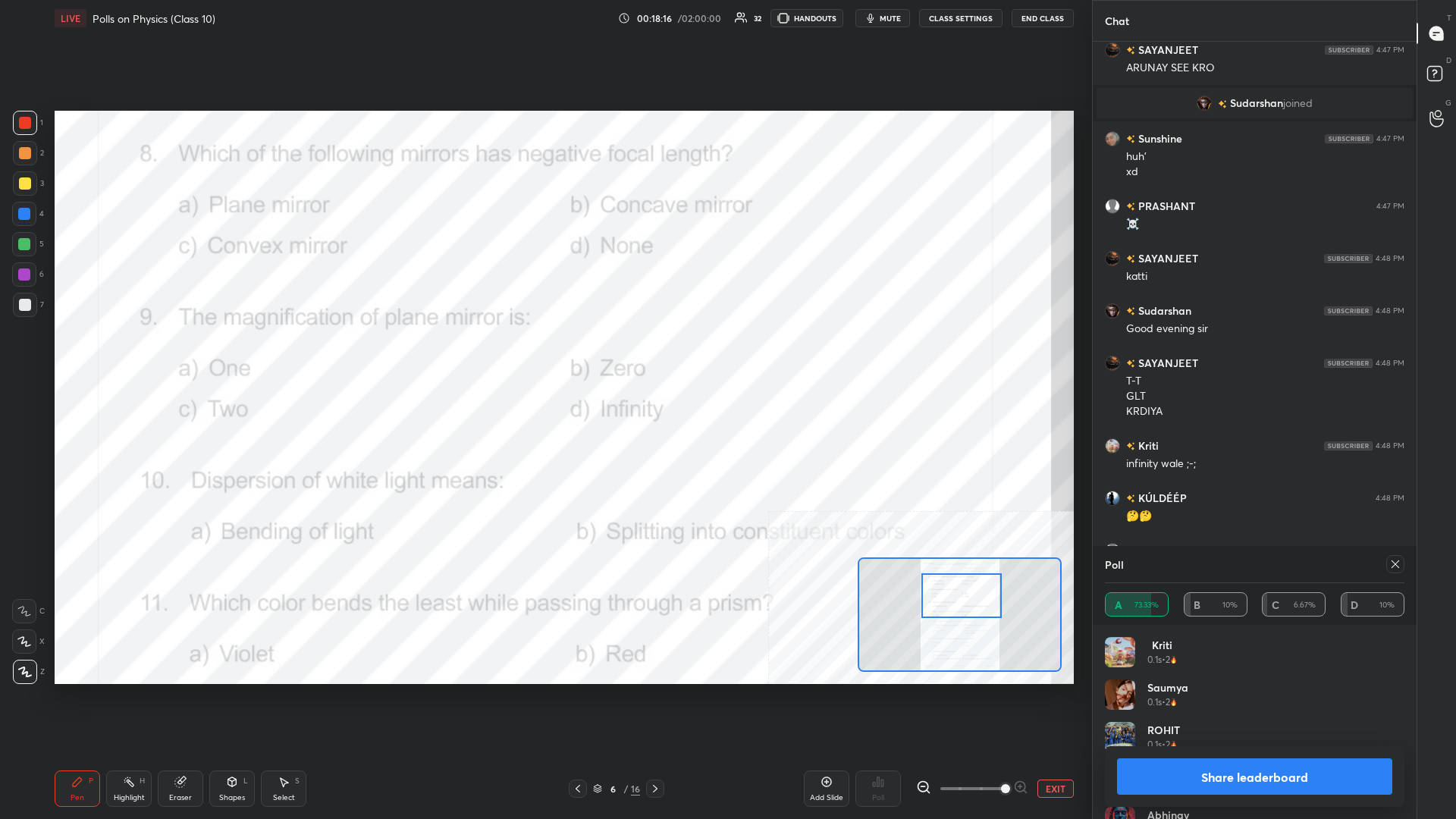
click at [38, 218] on div "4" at bounding box center [29, 213] width 32 height 24
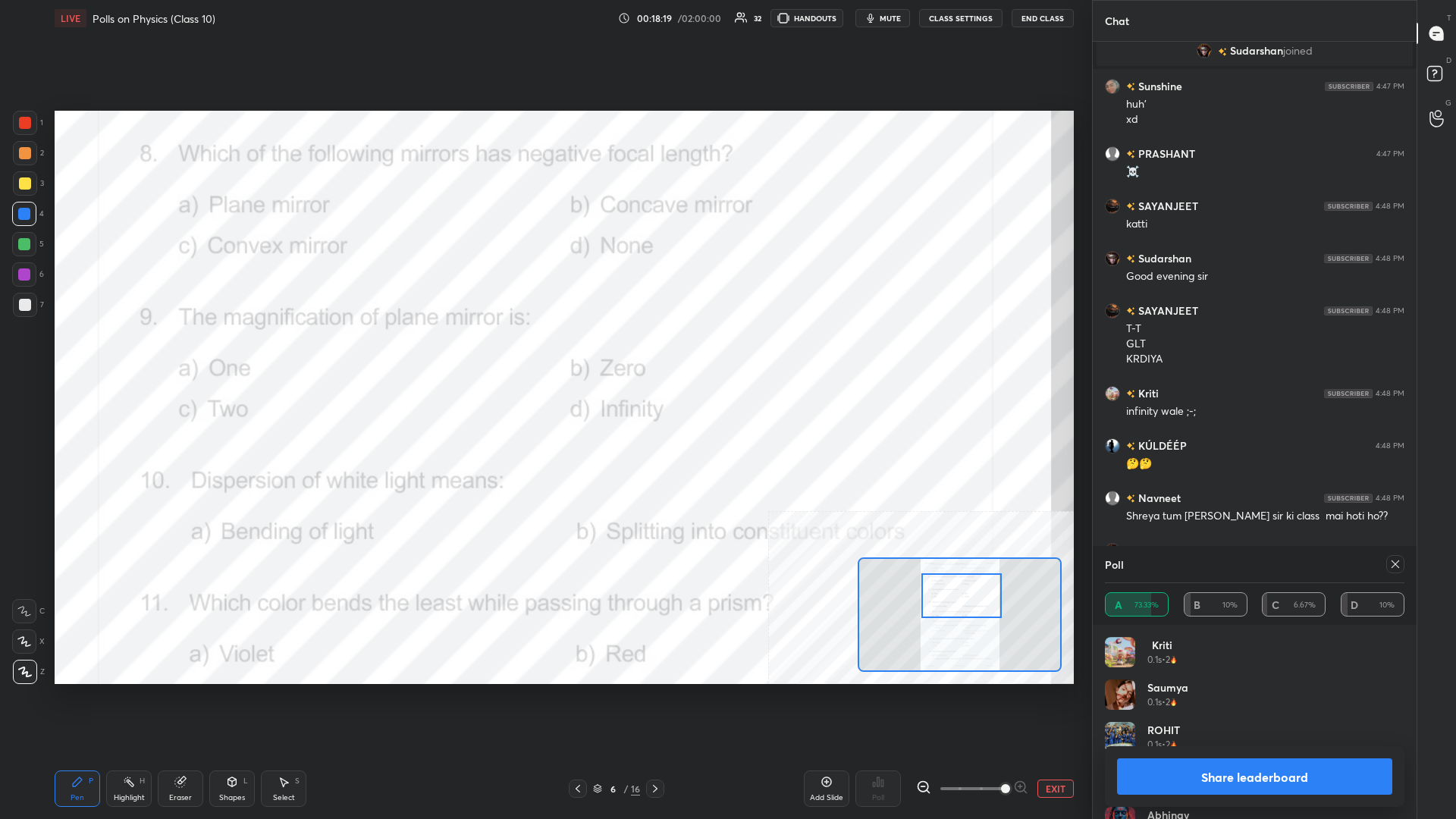
click at [543, 355] on button "Share leaderboard" at bounding box center [1255, 776] width 276 height 37
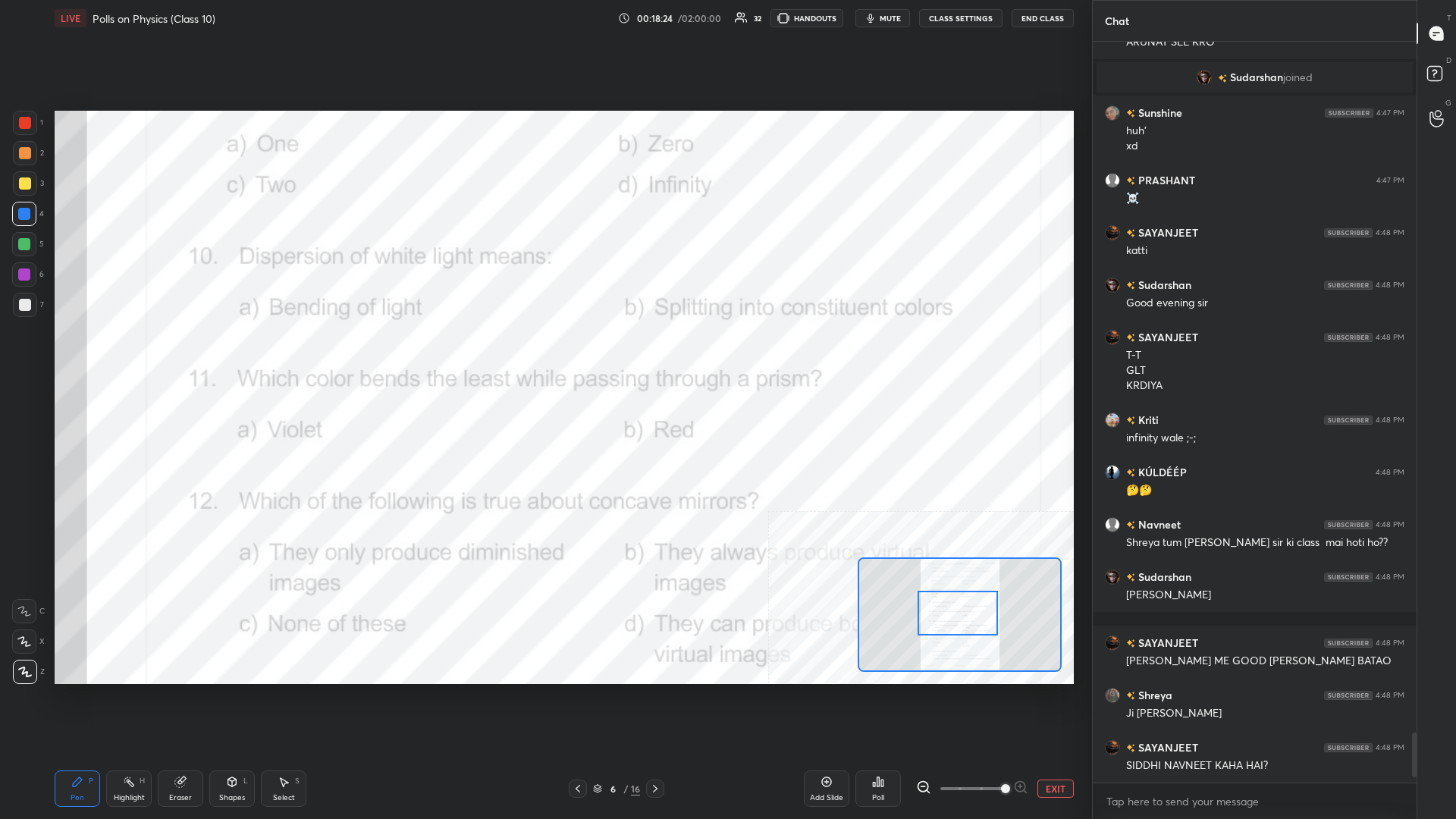
click at [114, 355] on div "Highlight H" at bounding box center [129, 789] width 46 height 37
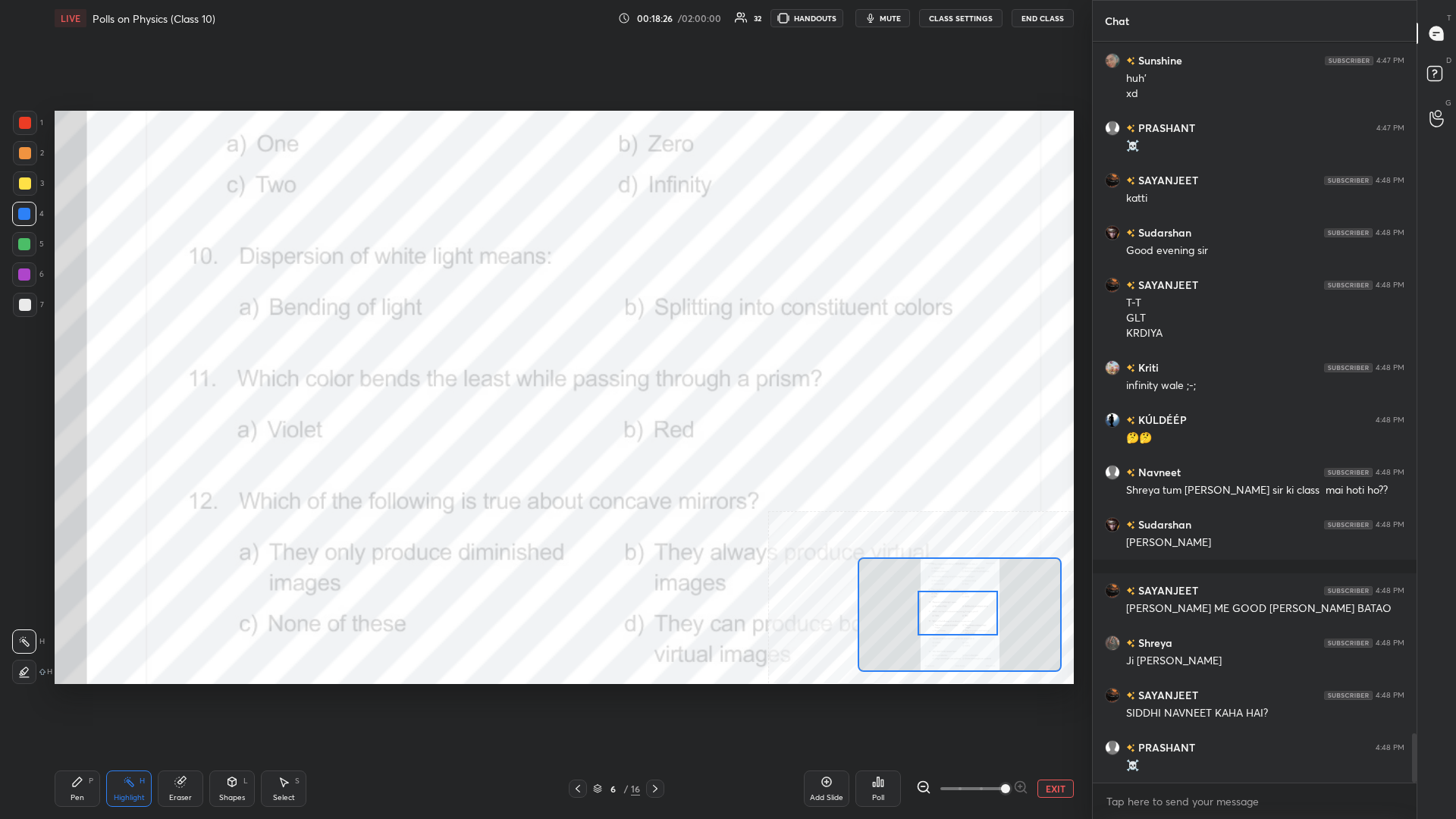
click at [543, 355] on div "Poll" at bounding box center [878, 798] width 13 height 7
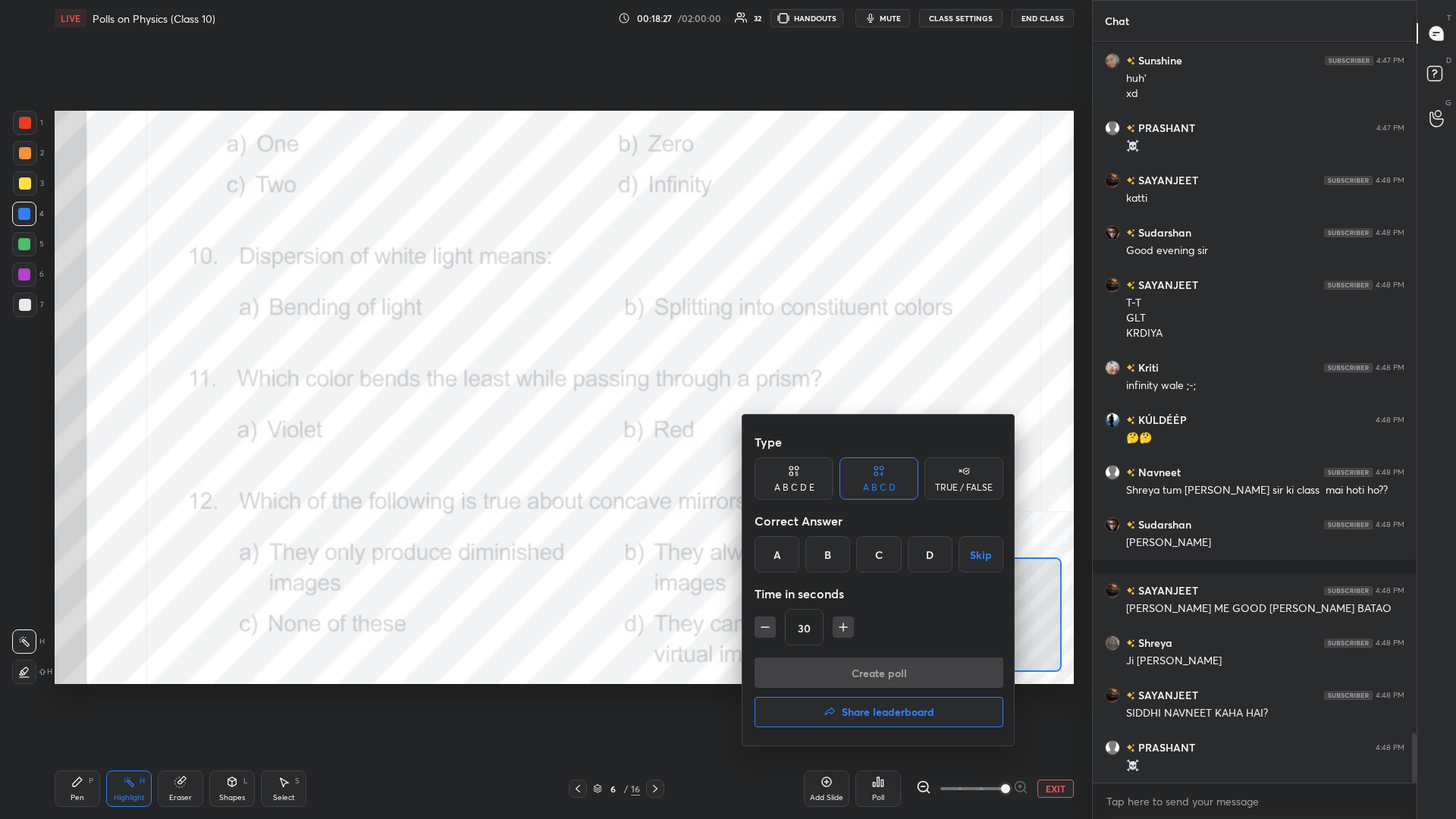
click at [543, 355] on div "B" at bounding box center [828, 554] width 45 height 37
click at [543, 355] on button "Create poll" at bounding box center [879, 673] width 249 height 30
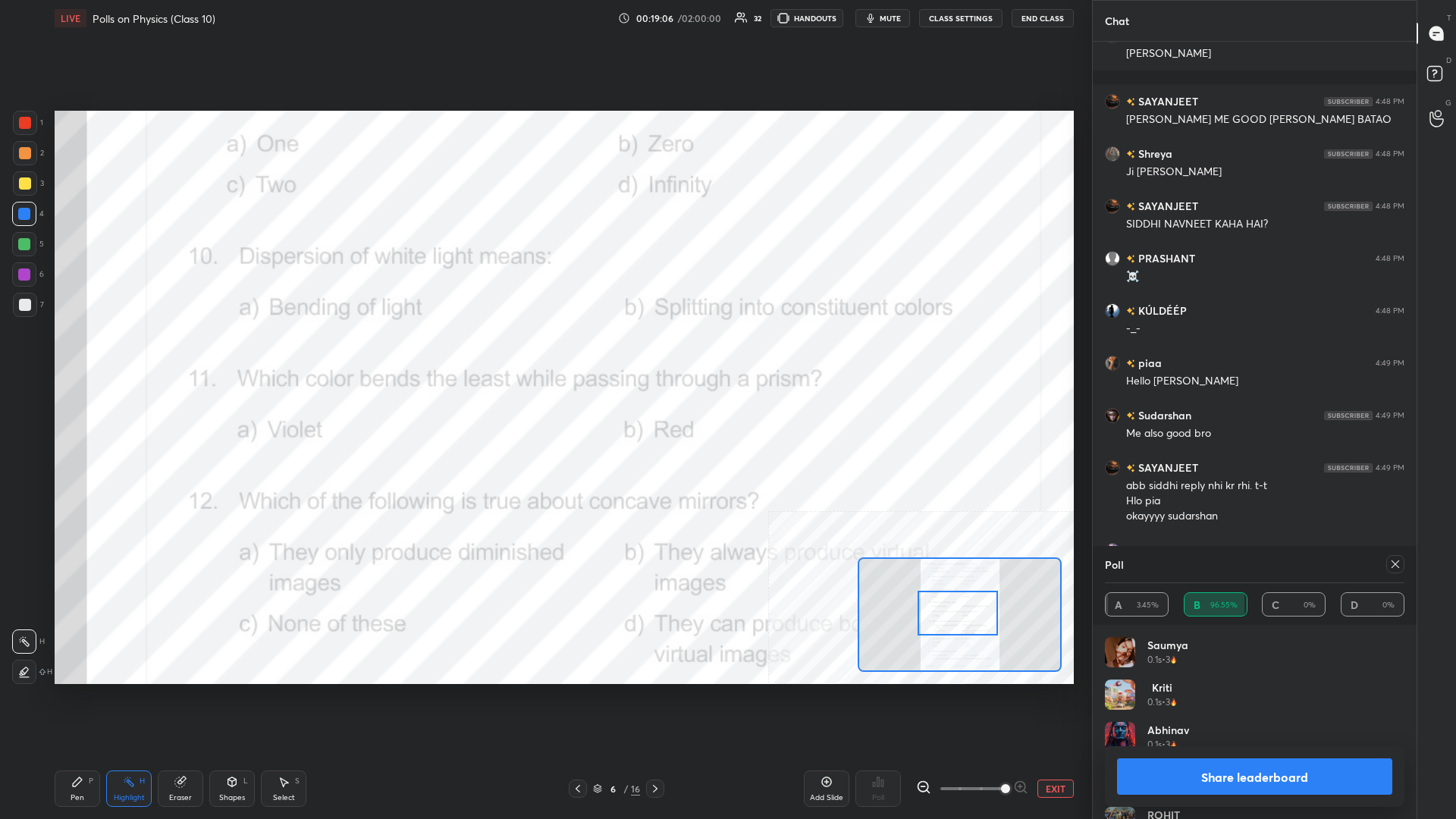
drag, startPoint x: 1239, startPoint y: 764, endPoint x: 1225, endPoint y: 781, distance: 22.0
click at [543, 355] on button "Share leaderboard" at bounding box center [1255, 776] width 276 height 37
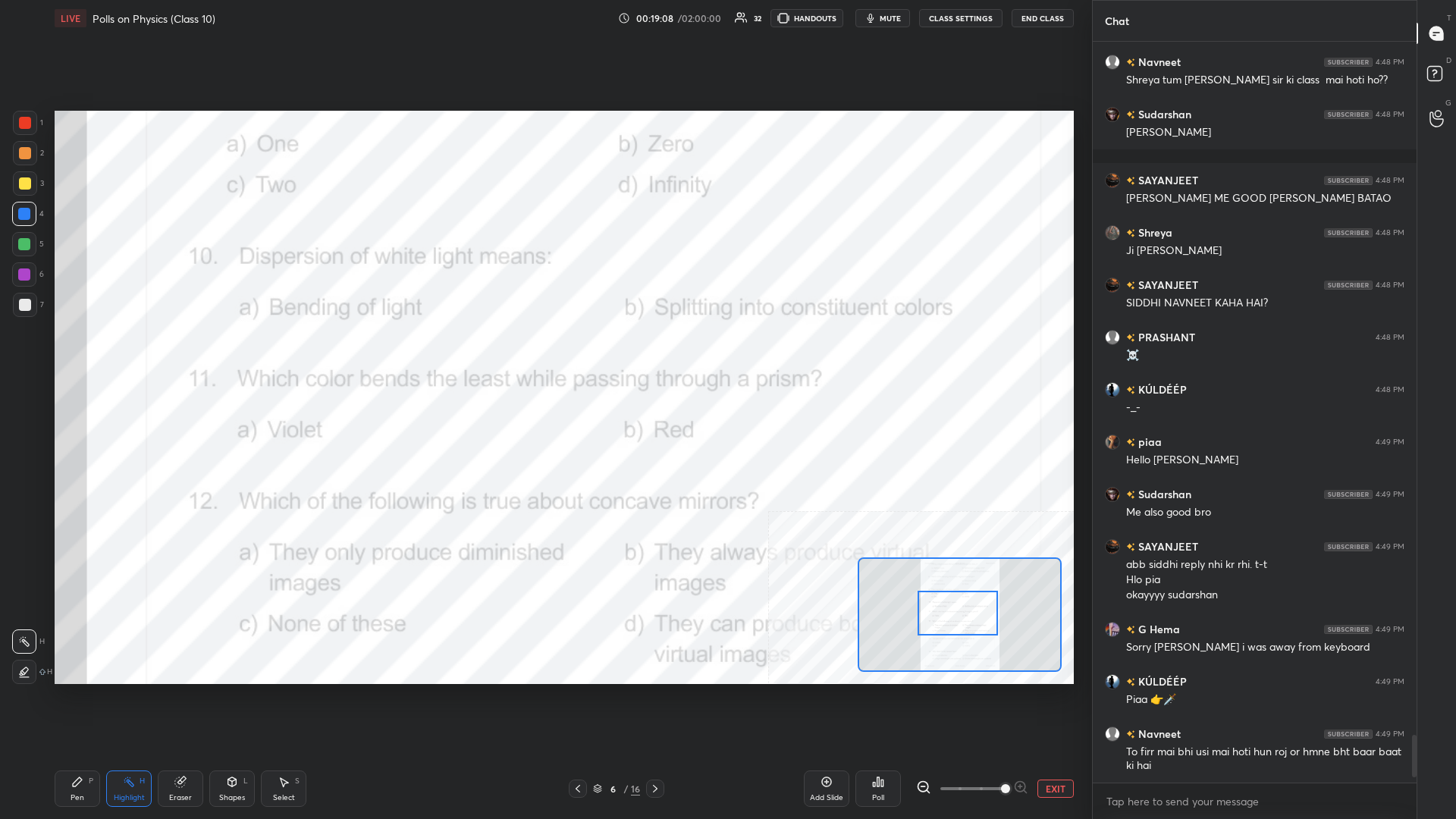
click at [84, 355] on div "Pen P" at bounding box center [77, 789] width 46 height 37
click at [81, 355] on icon at bounding box center [77, 781] width 9 height 9
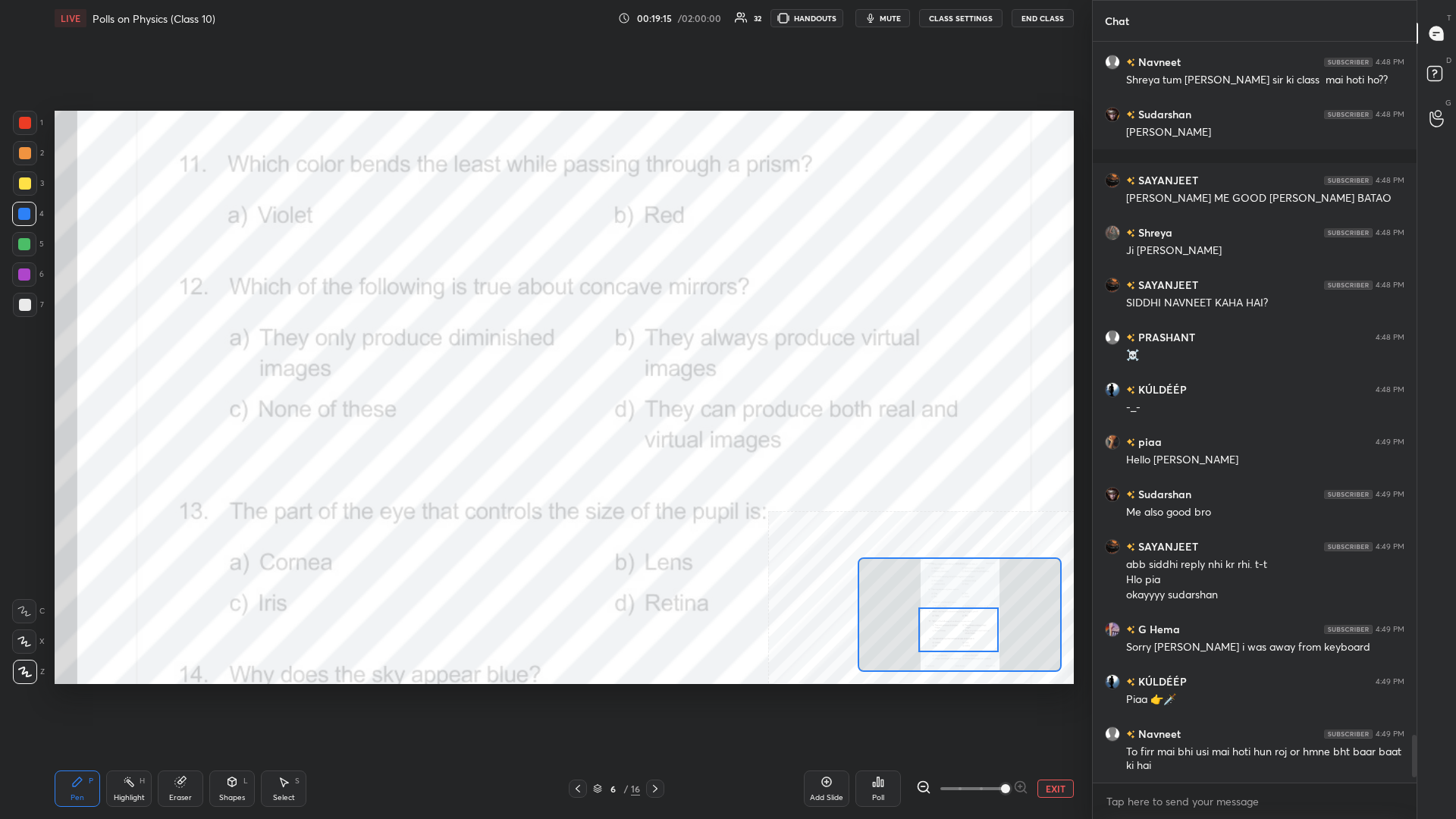
click at [121, 355] on div "Highlight H" at bounding box center [129, 789] width 46 height 37
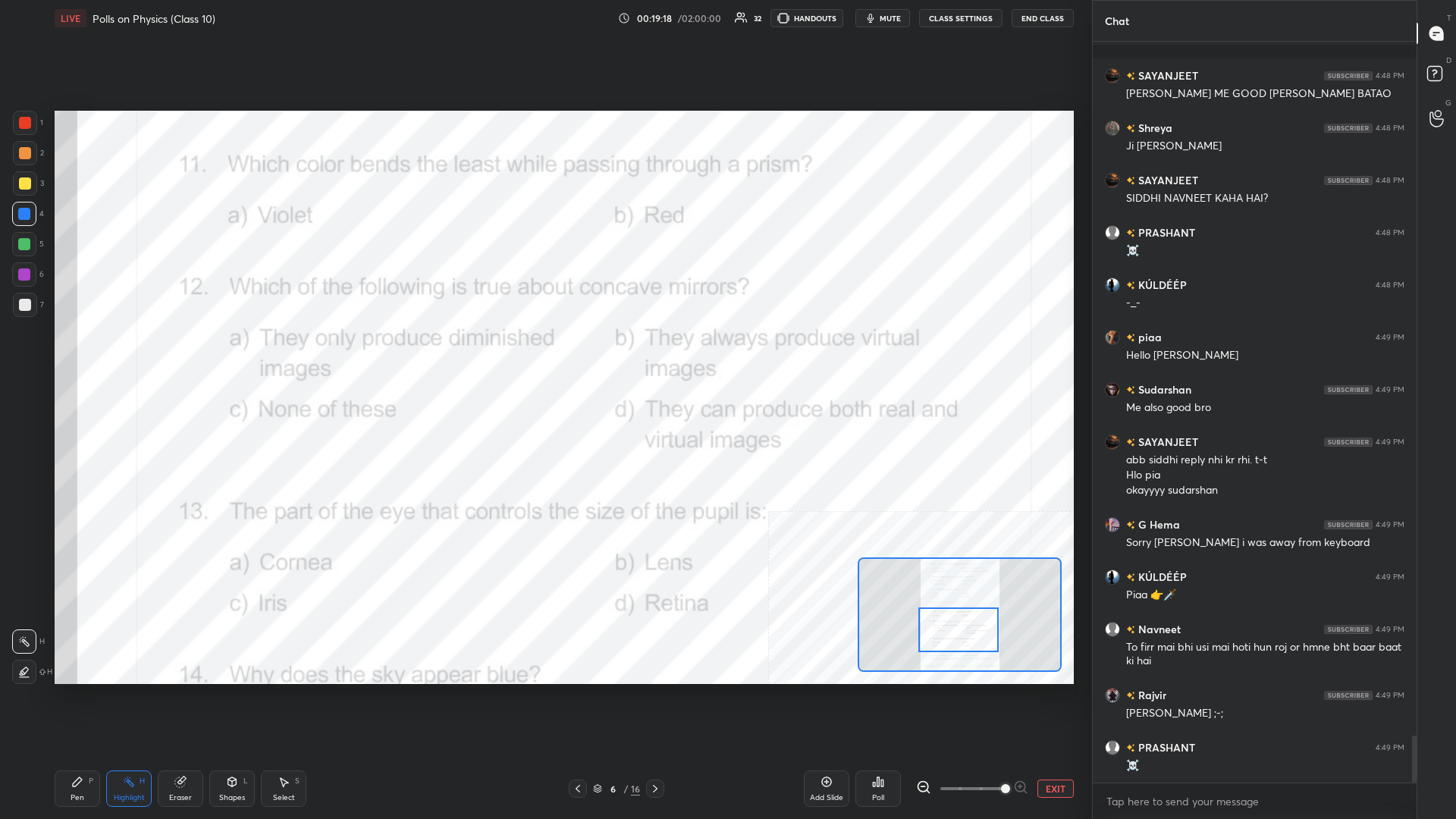
click at [543, 355] on div "Poll" at bounding box center [878, 789] width 46 height 37
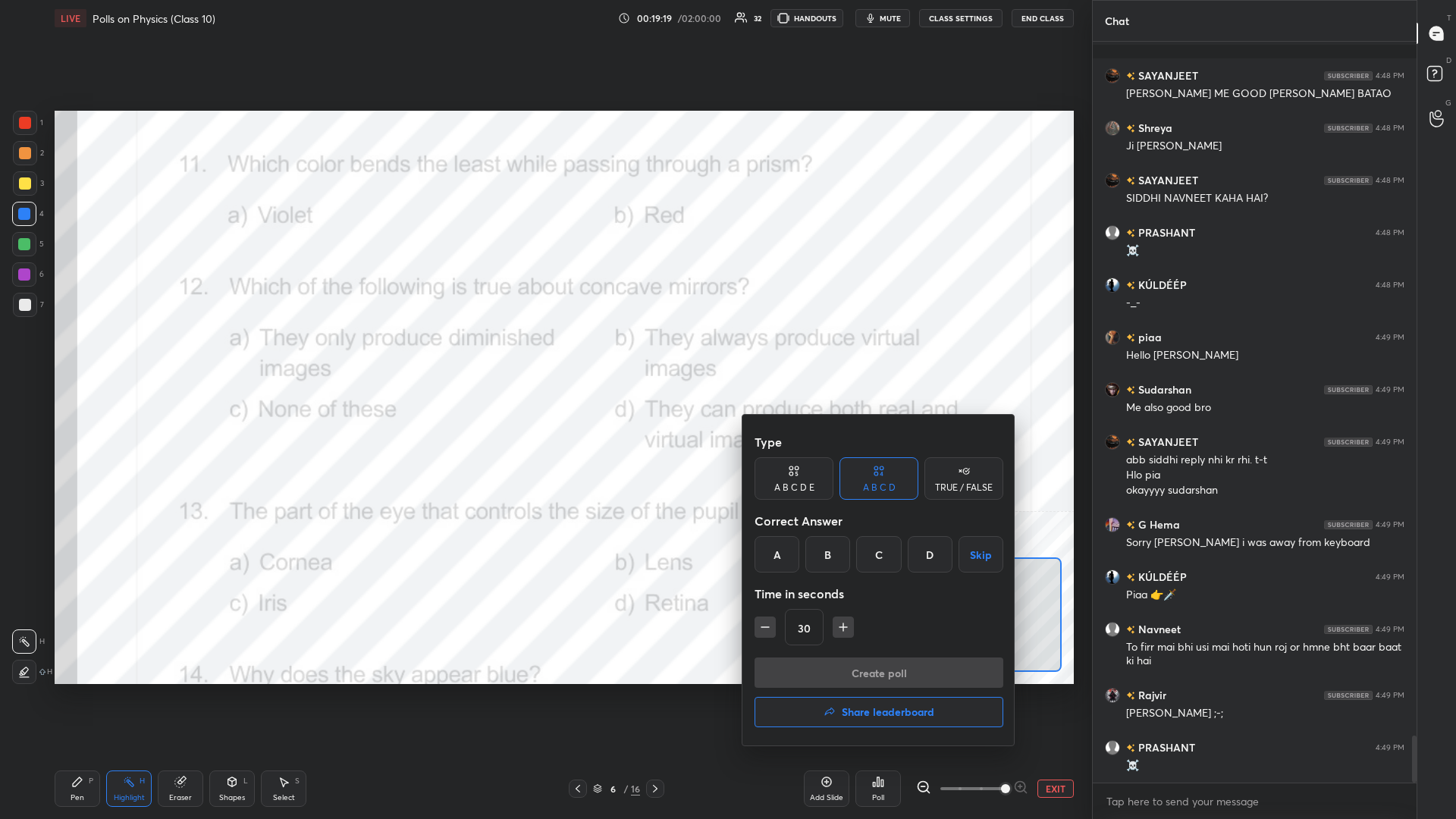
click at [543, 355] on div "B" at bounding box center [828, 554] width 45 height 37
click at [543, 355] on button "Create poll" at bounding box center [879, 673] width 249 height 30
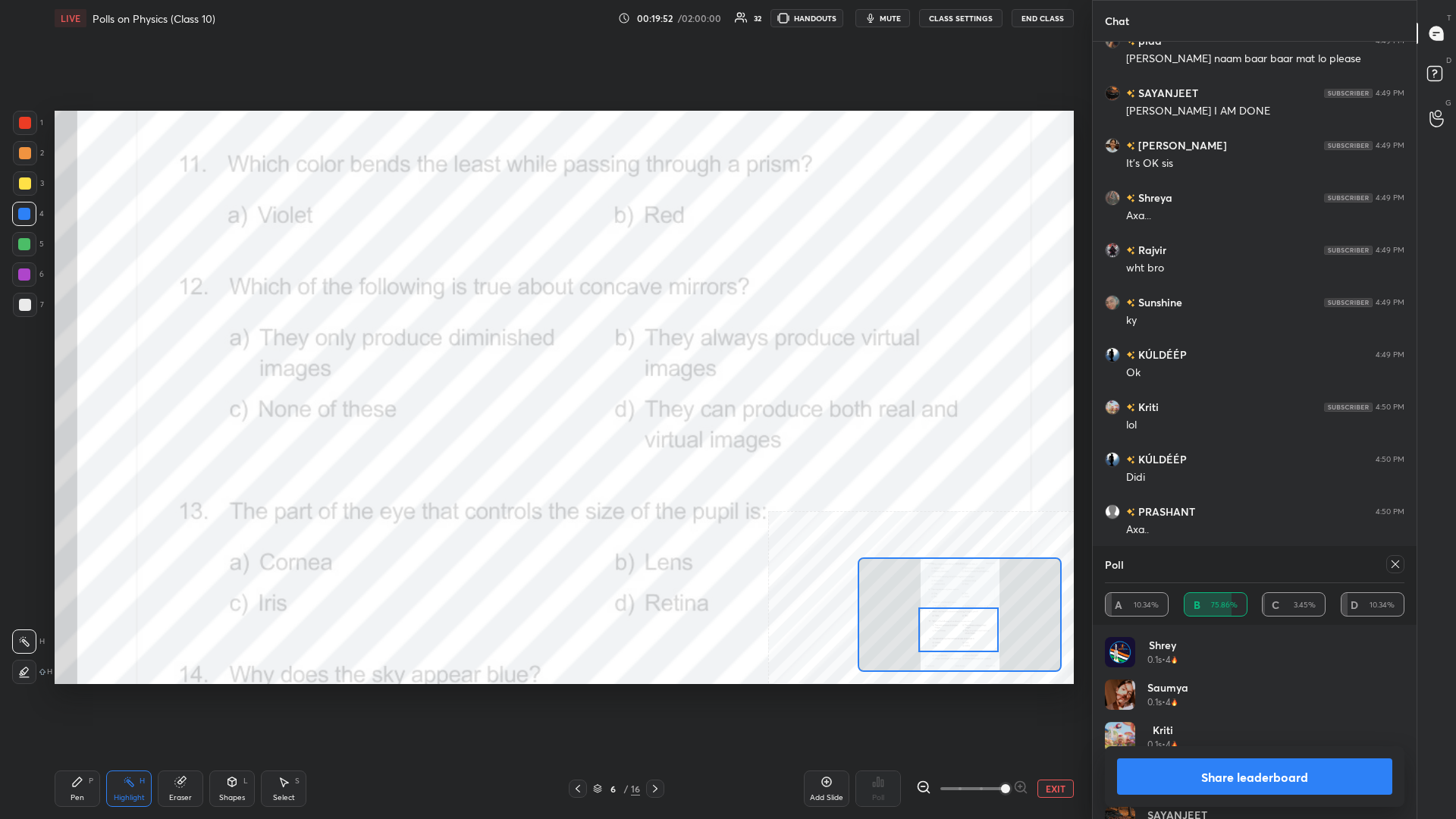
click at [543, 355] on div "Share leaderboard" at bounding box center [1254, 777] width 300 height 61
click at [543, 355] on button "Share leaderboard" at bounding box center [1255, 776] width 276 height 37
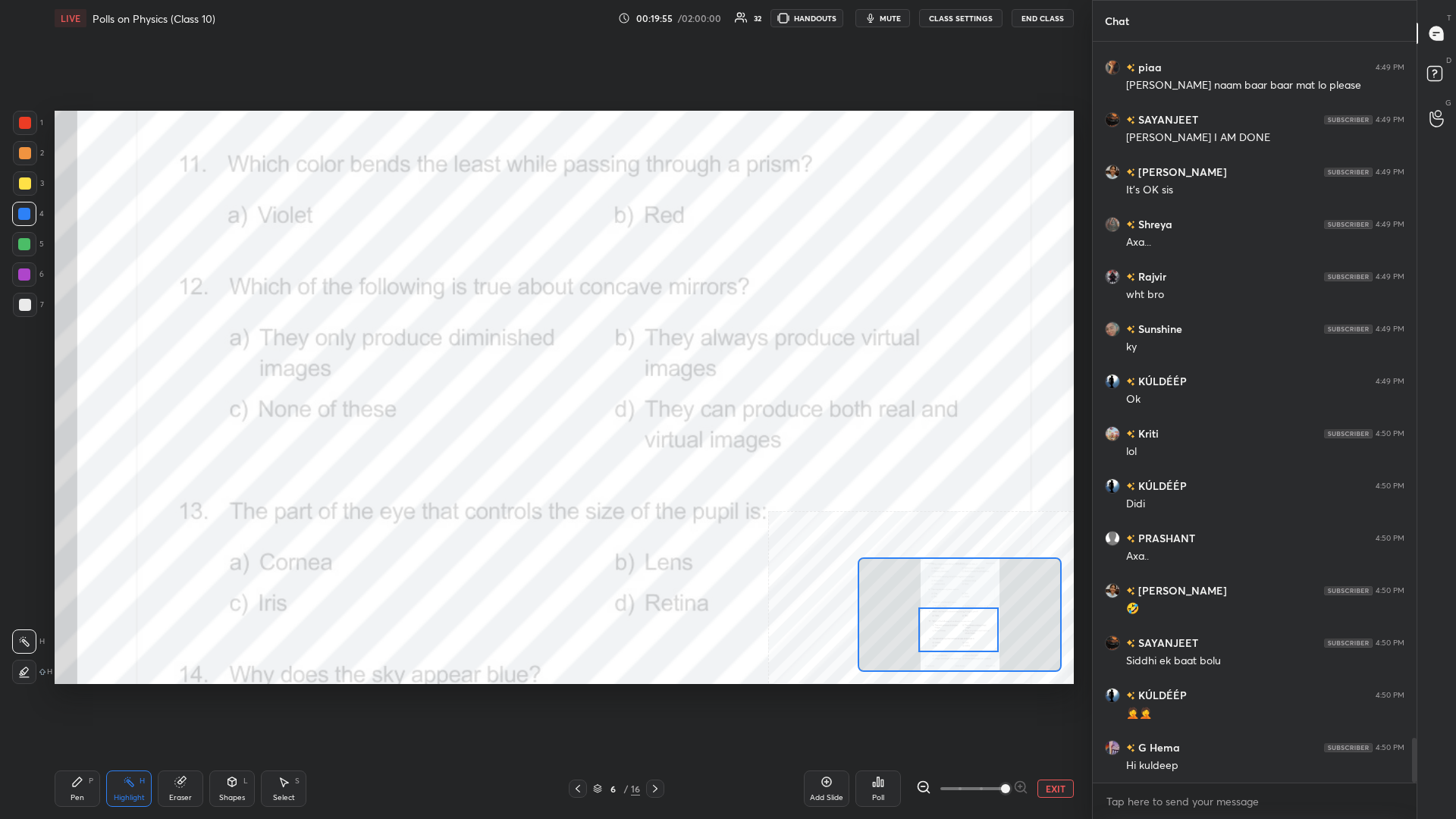
click at [86, 355] on div "Pen P" at bounding box center [77, 789] width 46 height 37
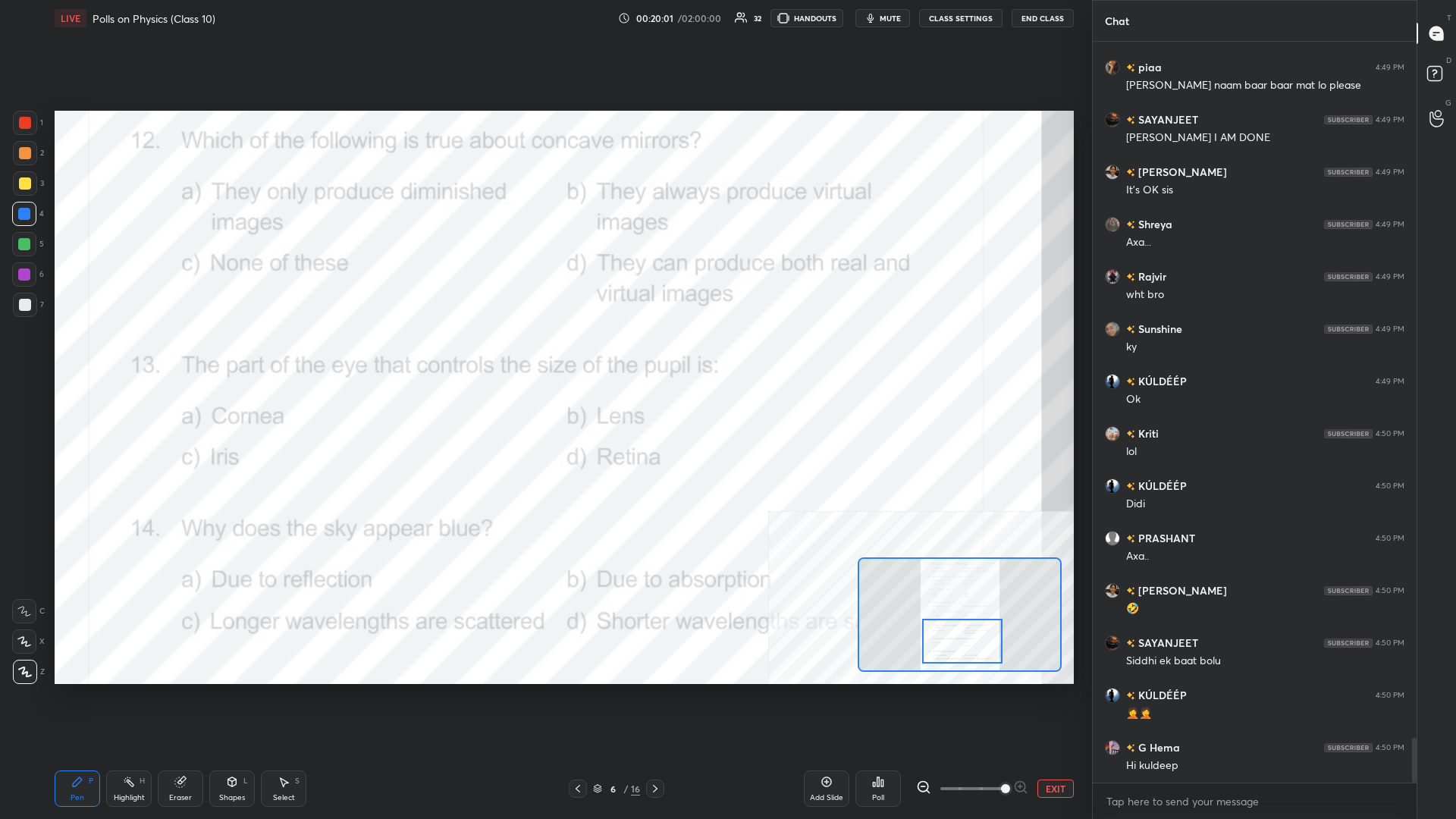
click at [122, 355] on div "Highlight H" at bounding box center [129, 789] width 46 height 37
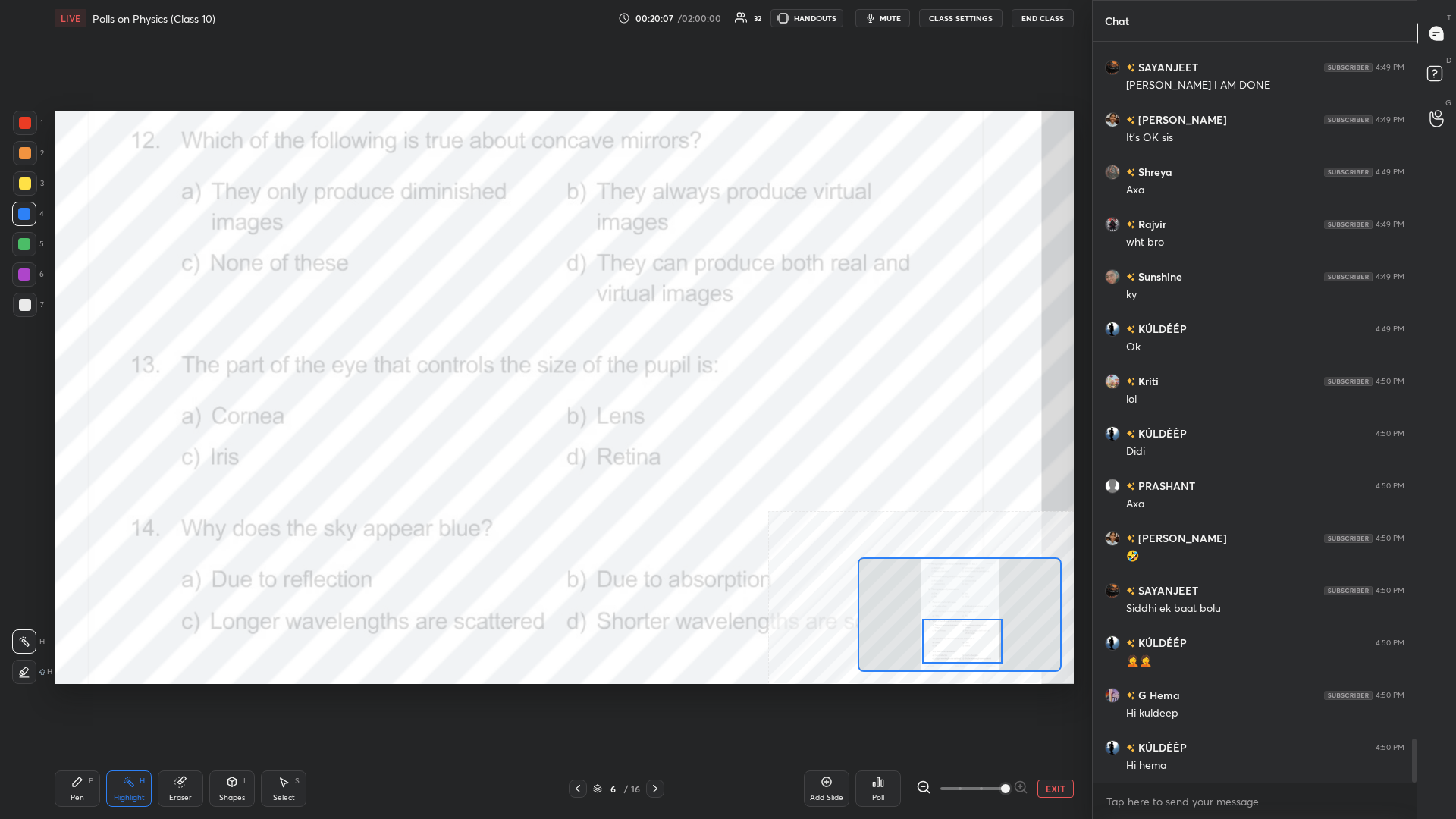
click at [543, 355] on div "Poll" at bounding box center [878, 789] width 46 height 37
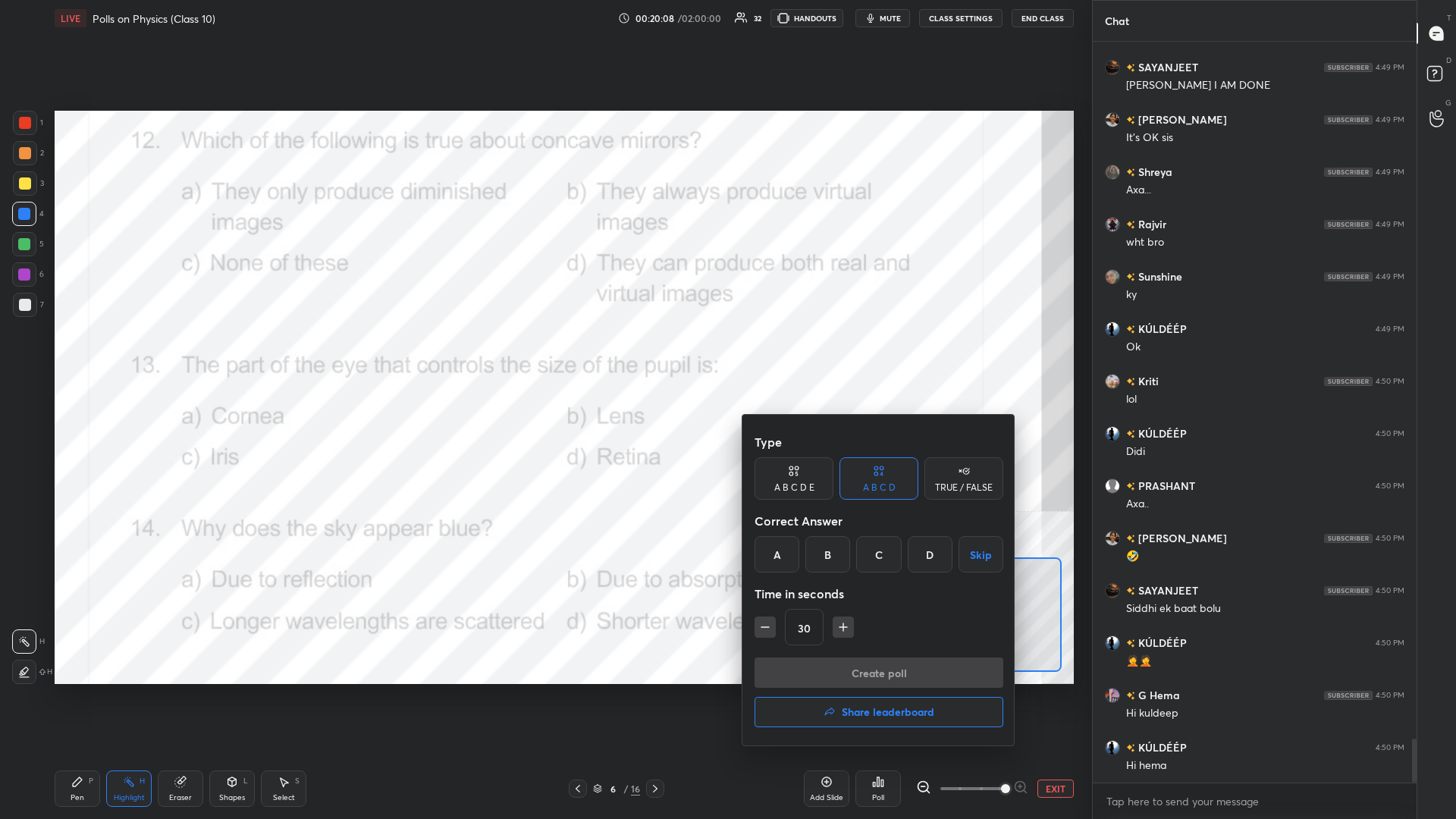
click at [543, 355] on div "D" at bounding box center [930, 554] width 45 height 37
click at [543, 355] on button "Create poll" at bounding box center [879, 673] width 249 height 30
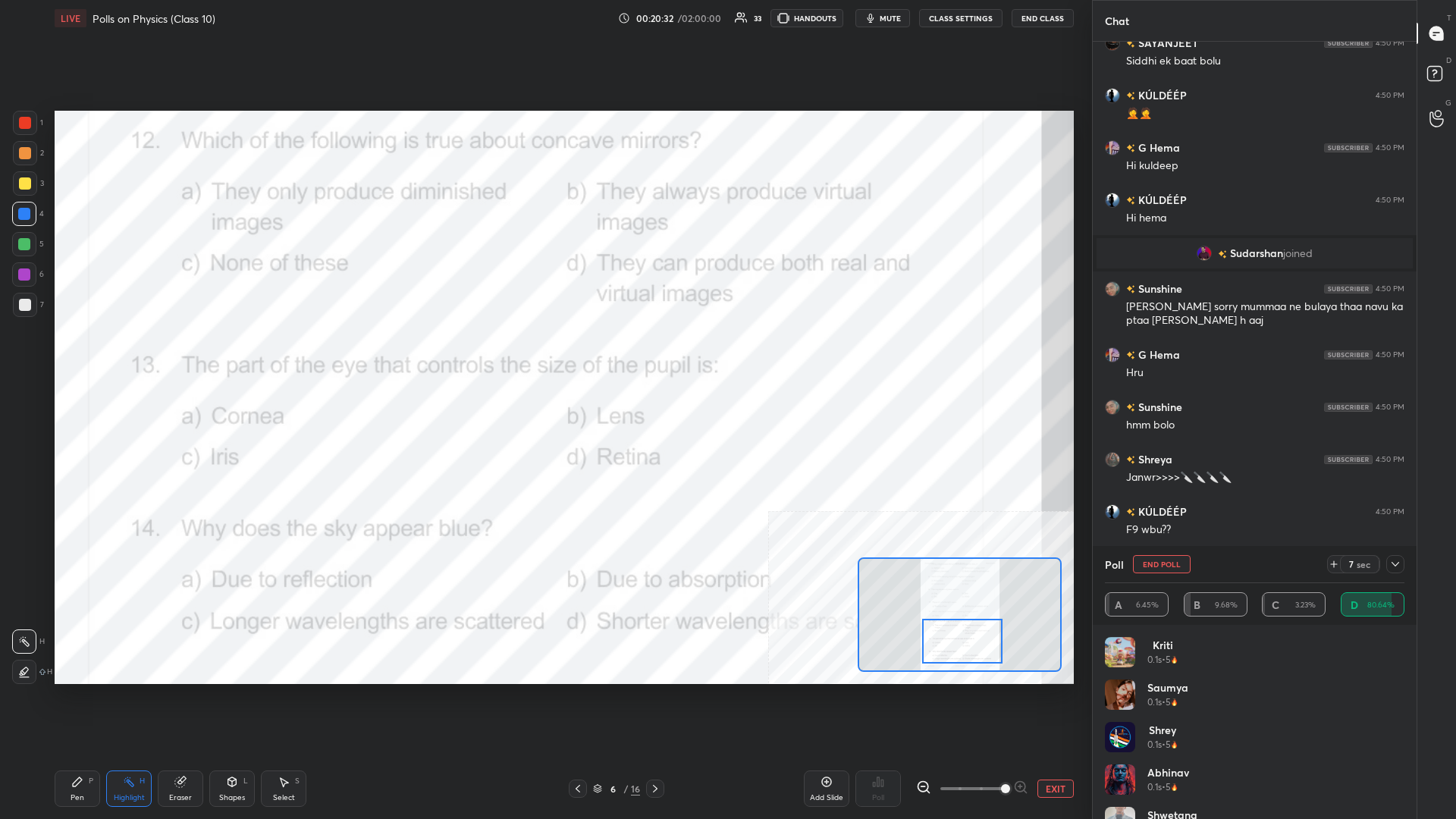
click at [87, 355] on div "Pen P" at bounding box center [77, 789] width 46 height 37
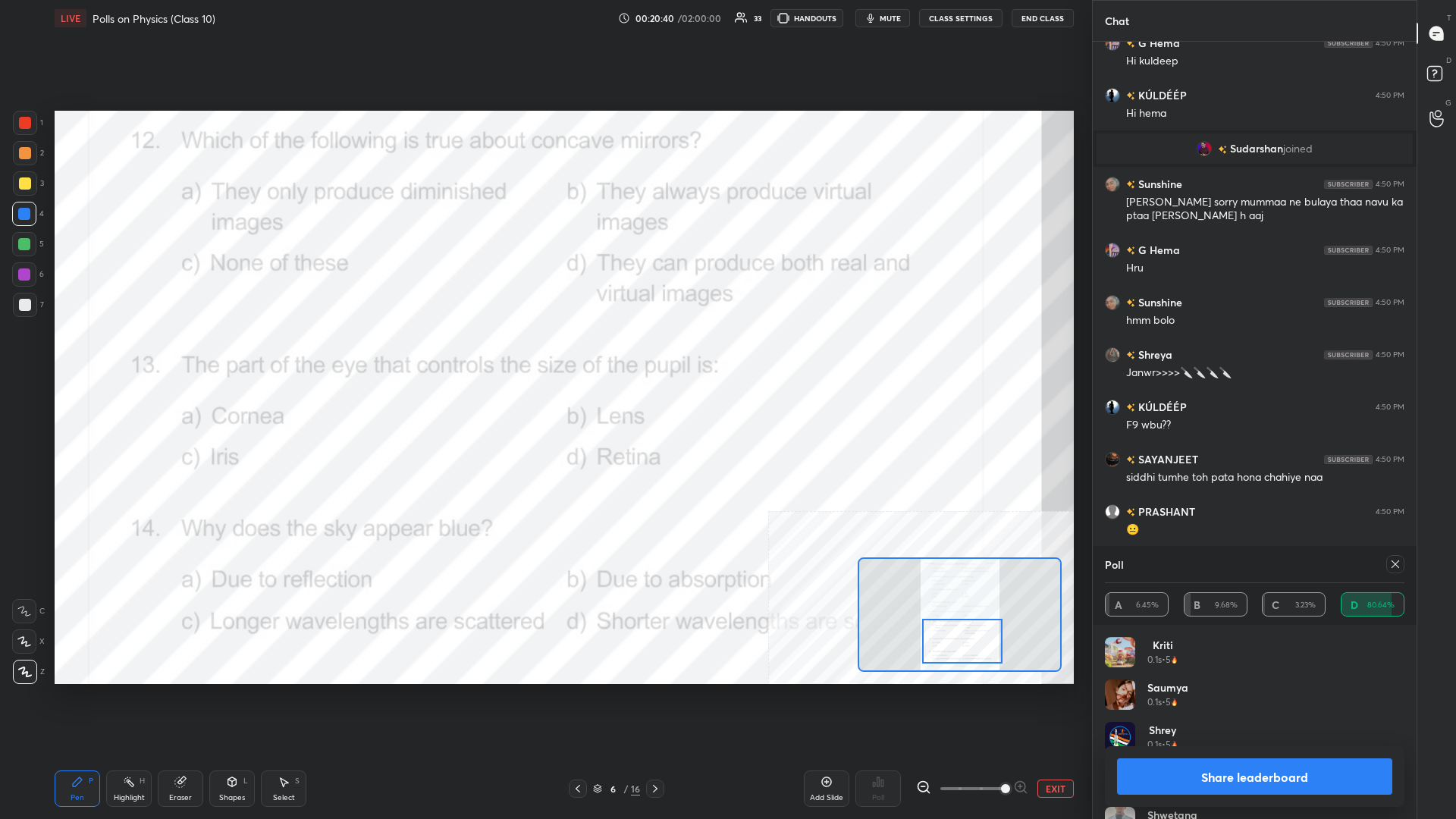
click at [543, 355] on button "Share leaderboard" at bounding box center [1255, 776] width 276 height 37
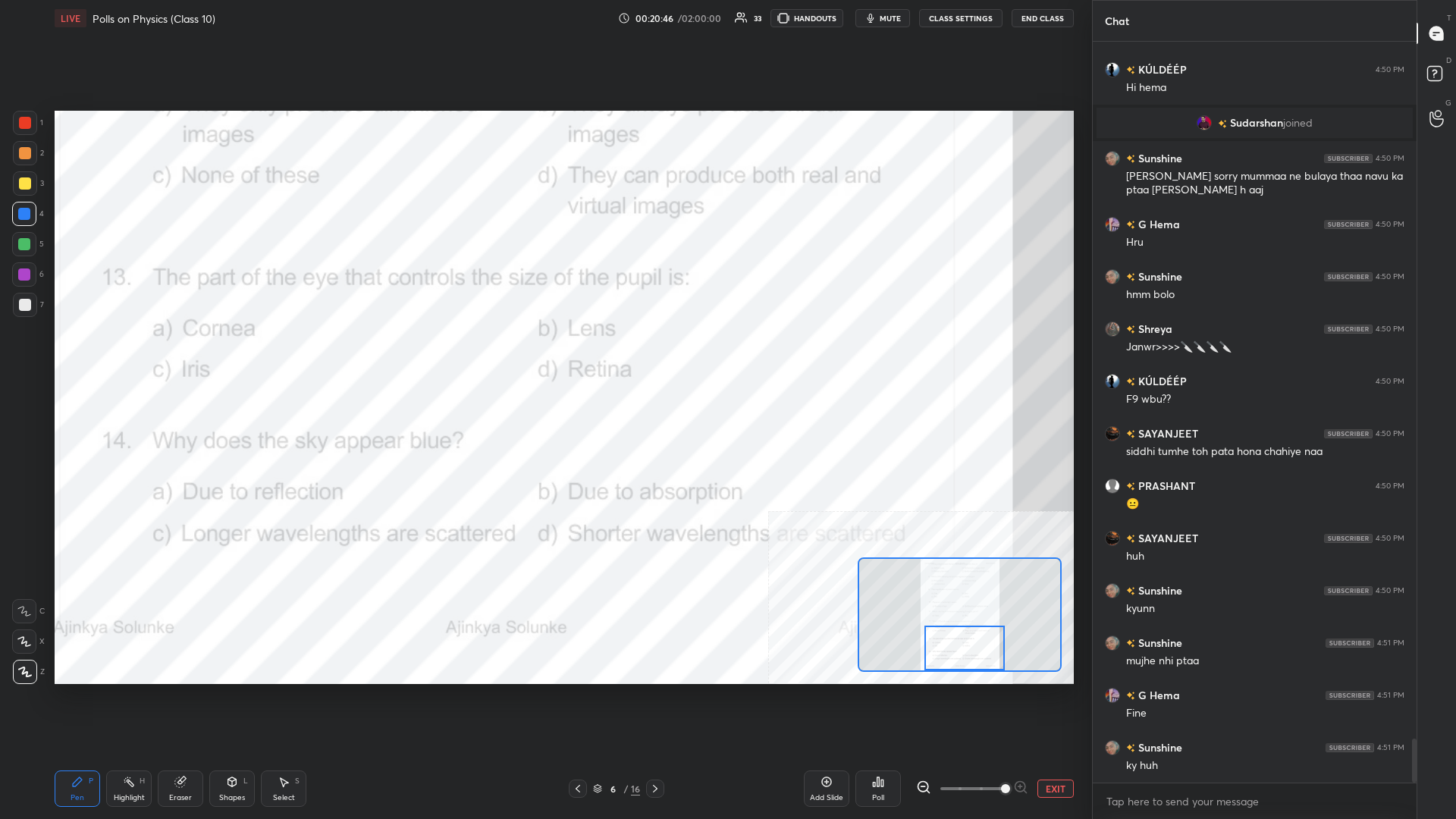
click at [118, 355] on div "Highlight H" at bounding box center [129, 789] width 46 height 37
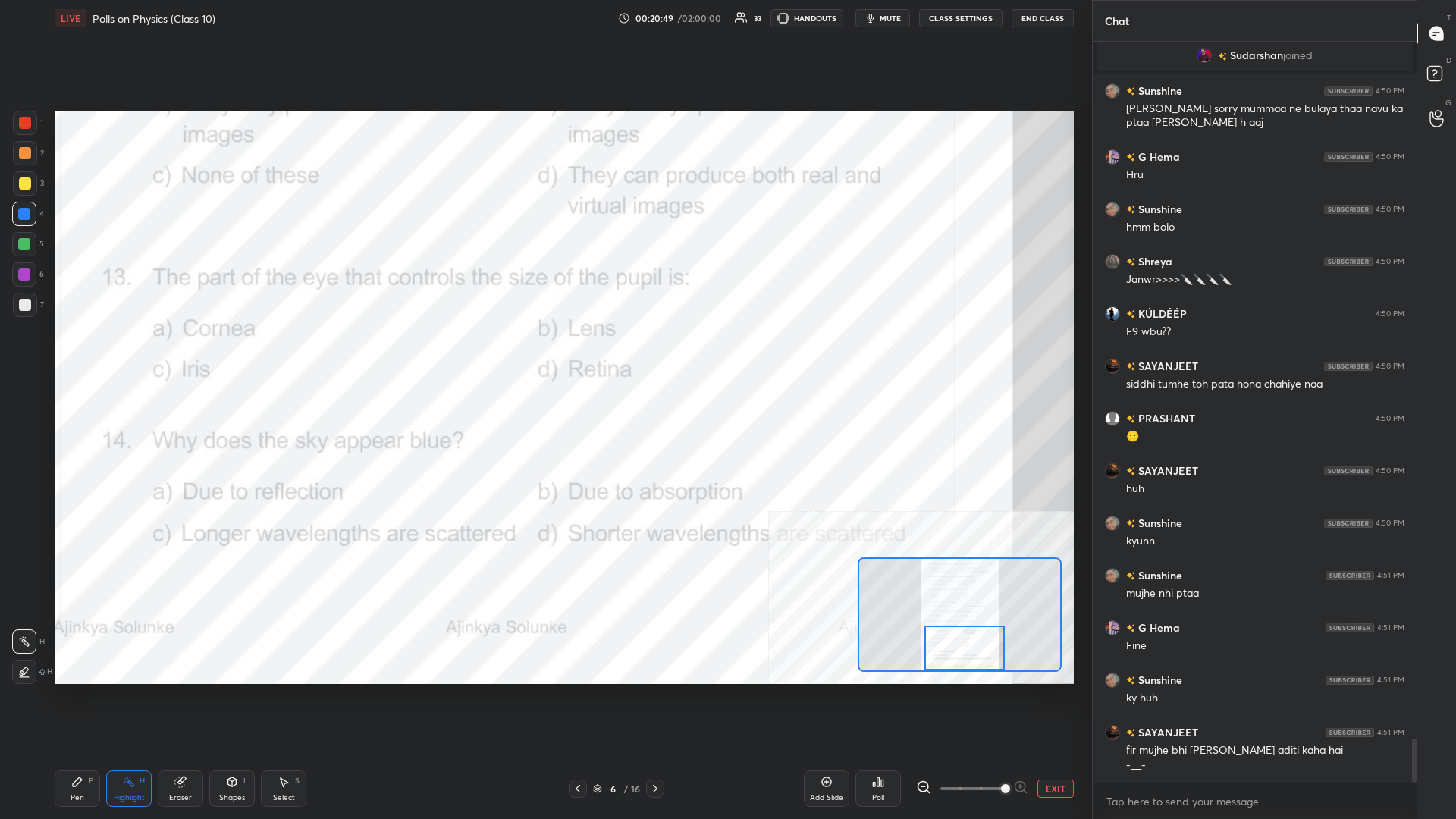
click at [543, 355] on div "Poll" at bounding box center [878, 789] width 46 height 37
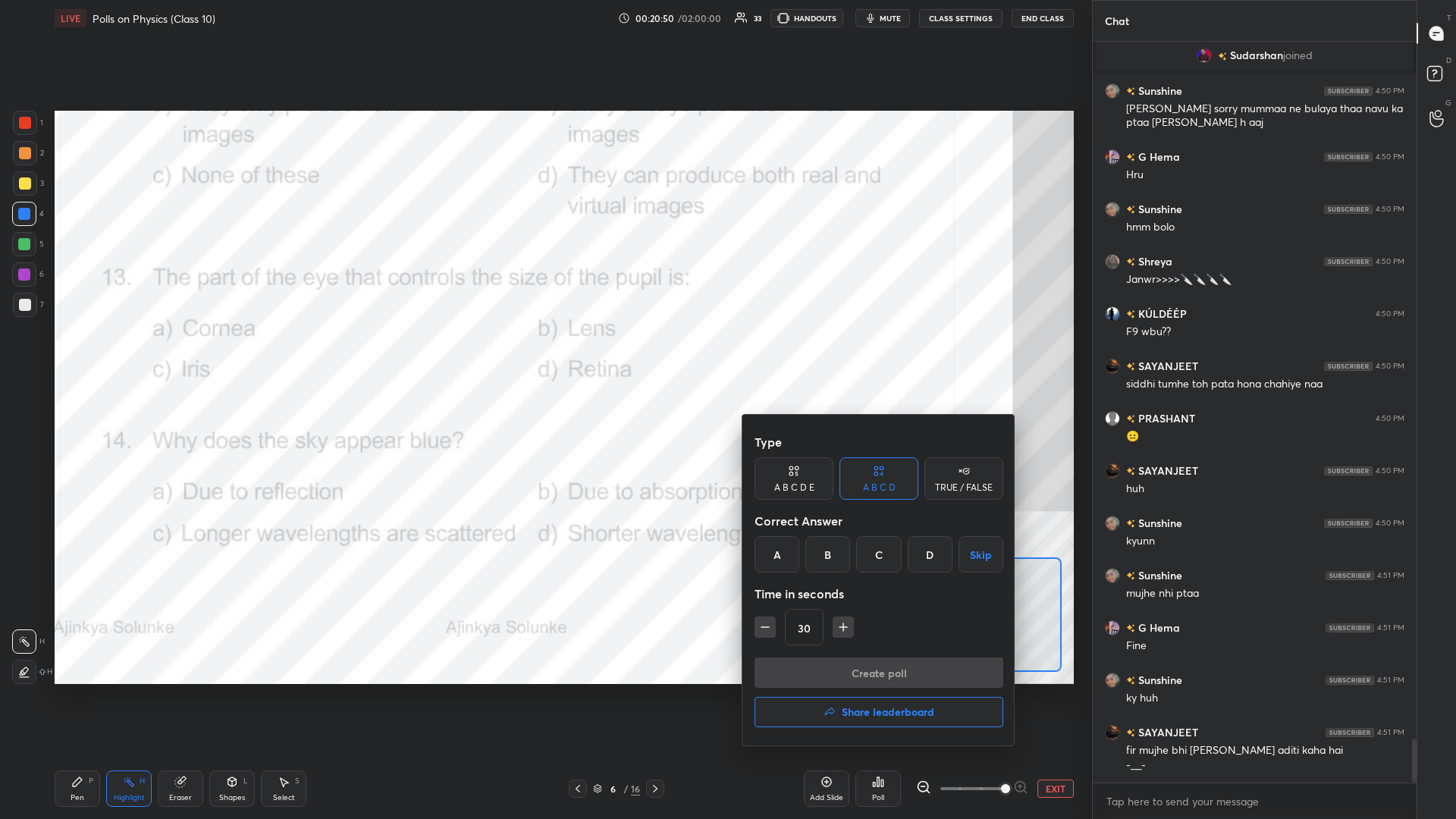
click at [543, 355] on div "C" at bounding box center [879, 554] width 45 height 37
click at [543, 355] on button "Create poll" at bounding box center [879, 673] width 249 height 30
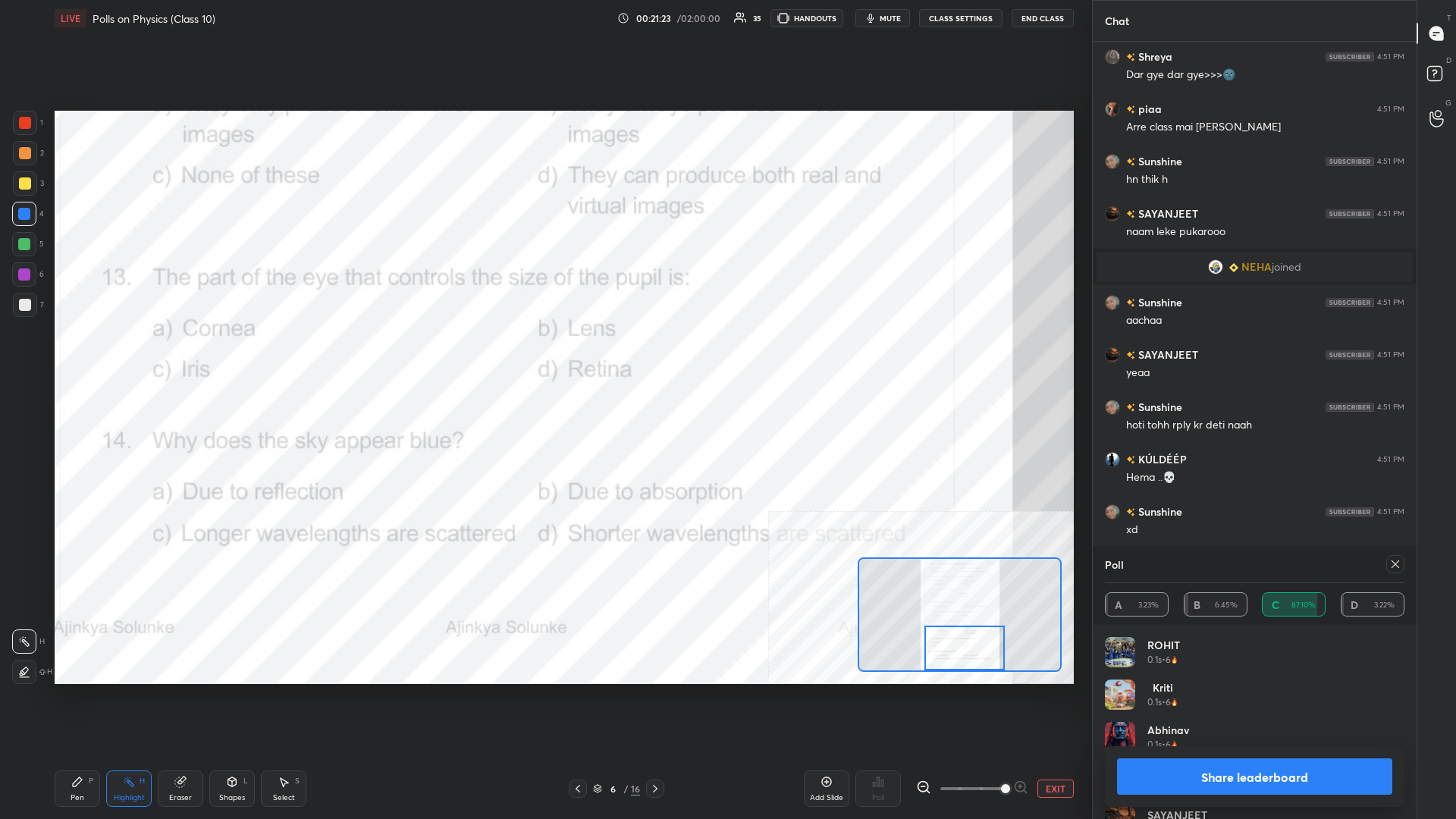
click at [543, 355] on button "Share leaderboard" at bounding box center [1255, 776] width 276 height 37
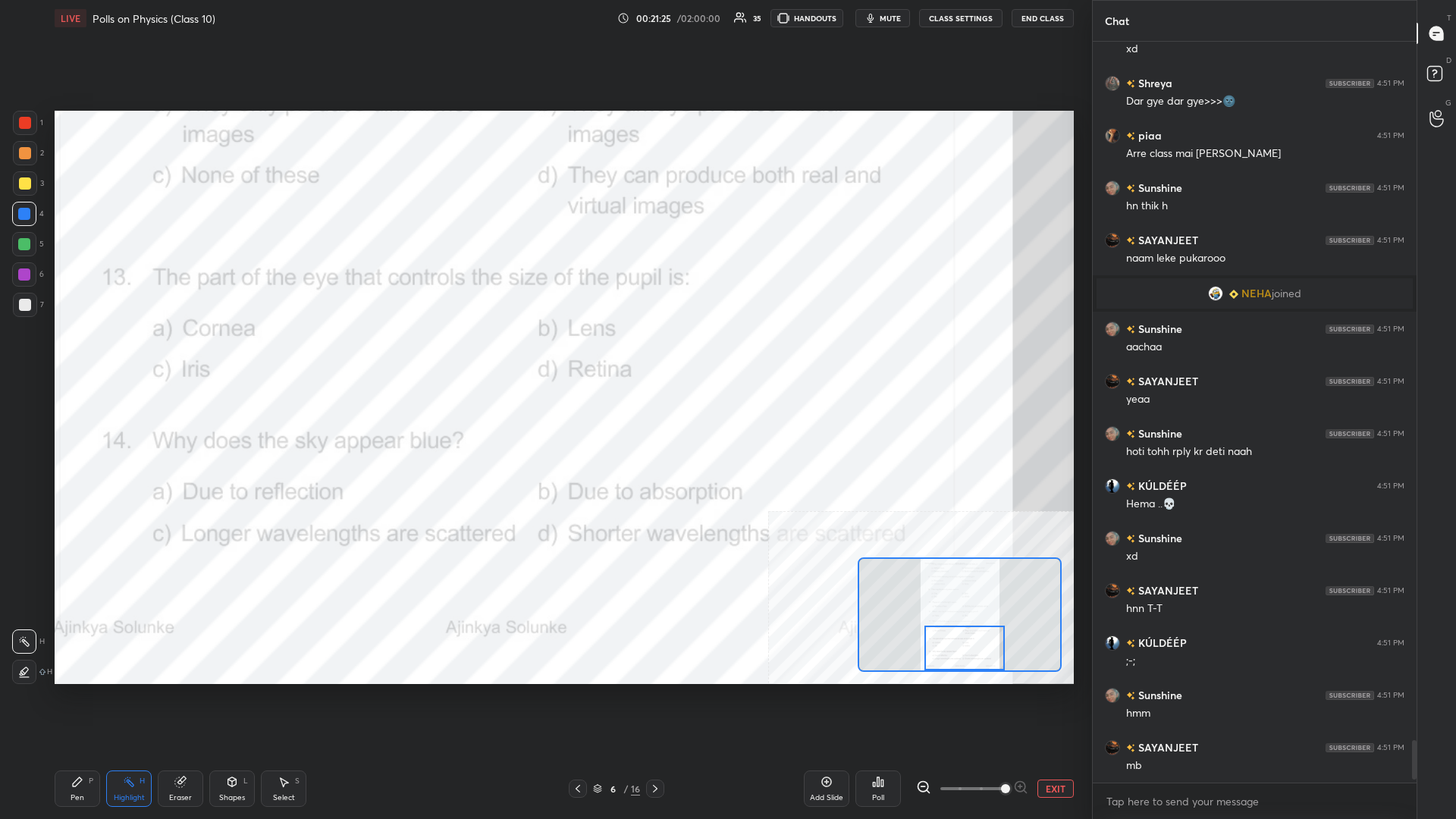
click at [64, 355] on div "Pen P" at bounding box center [77, 789] width 46 height 37
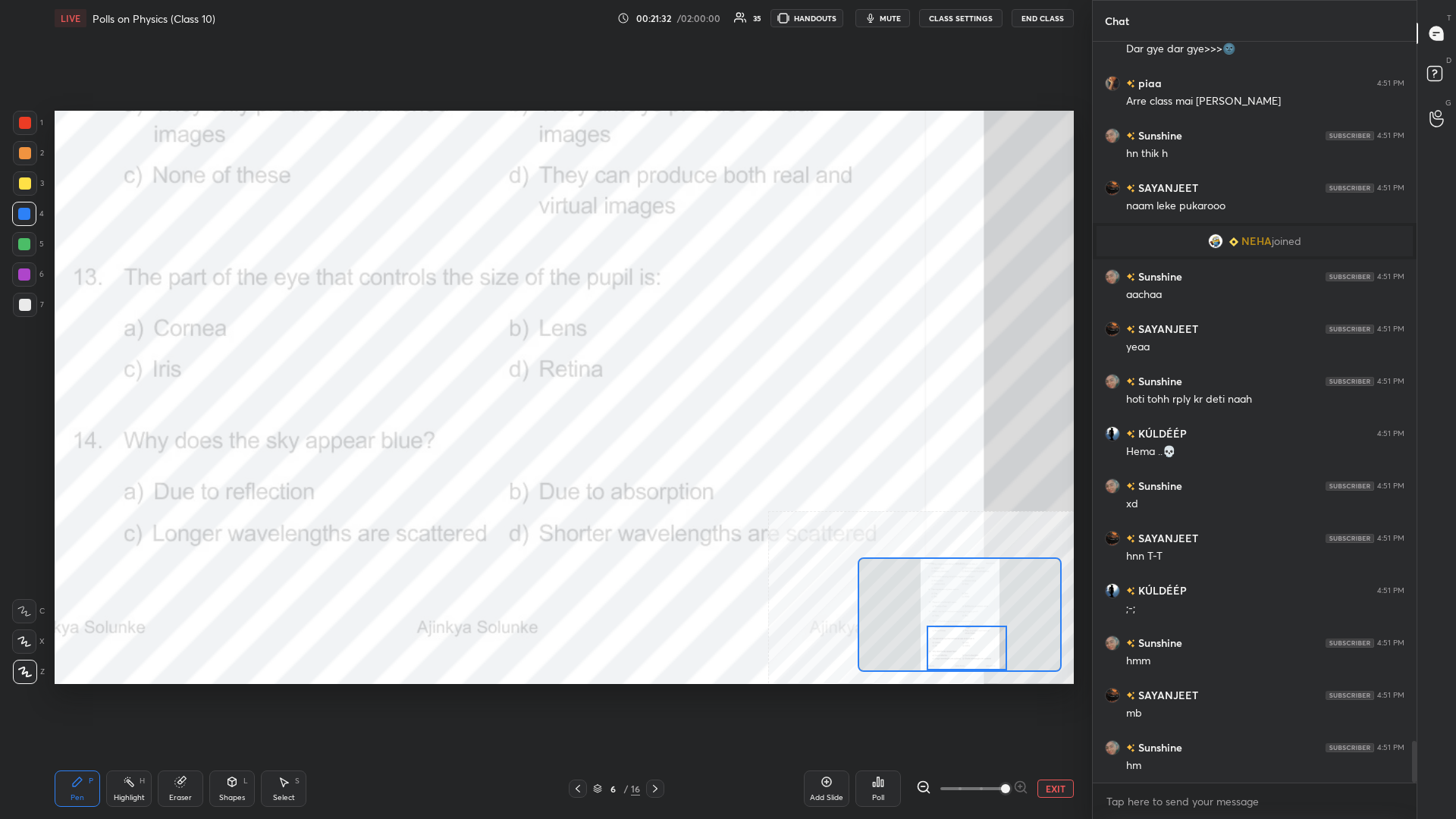
click at [143, 355] on div "Highlight" at bounding box center [129, 798] width 31 height 7
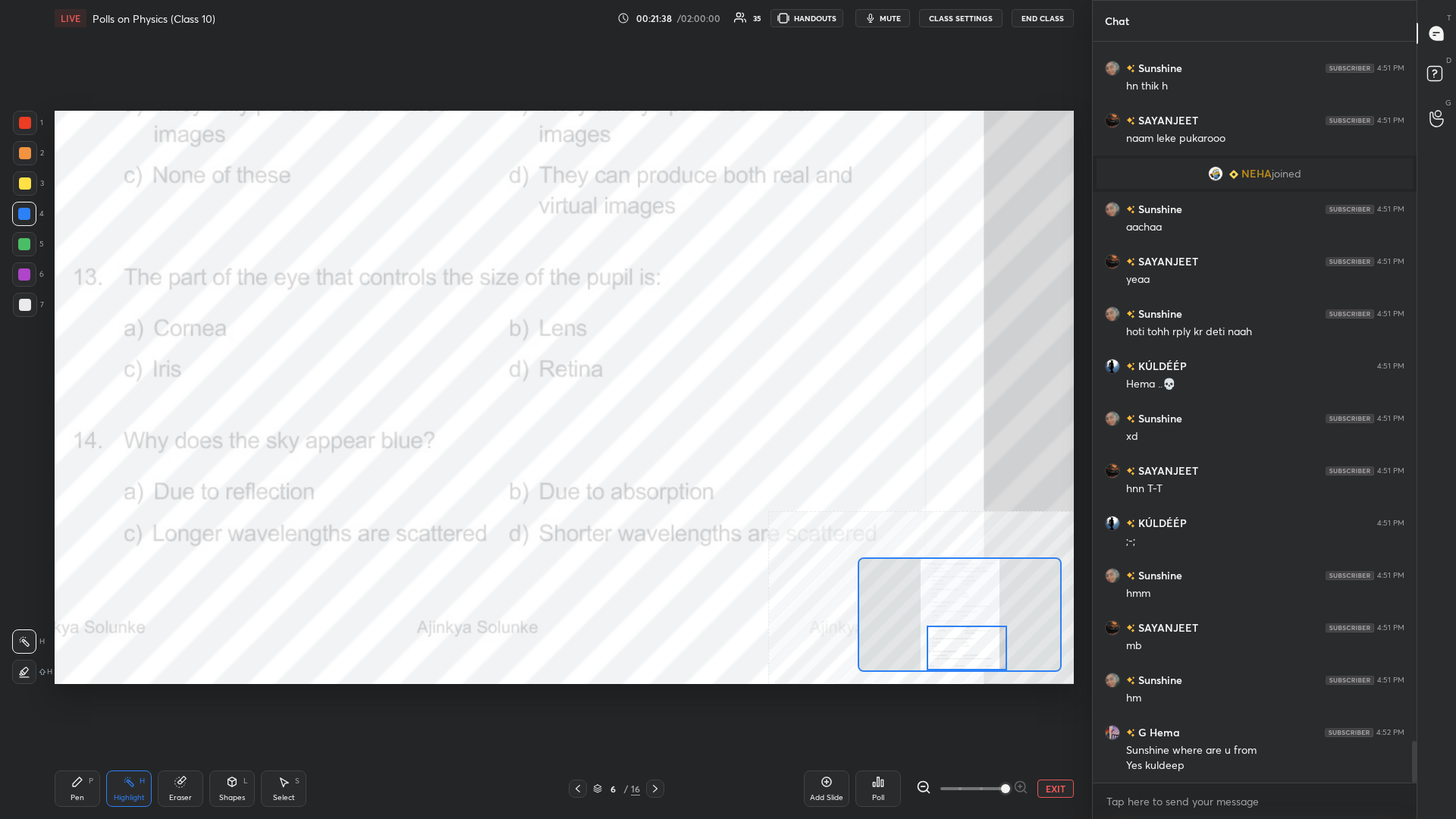
click at [543, 355] on div "Poll" at bounding box center [878, 789] width 46 height 37
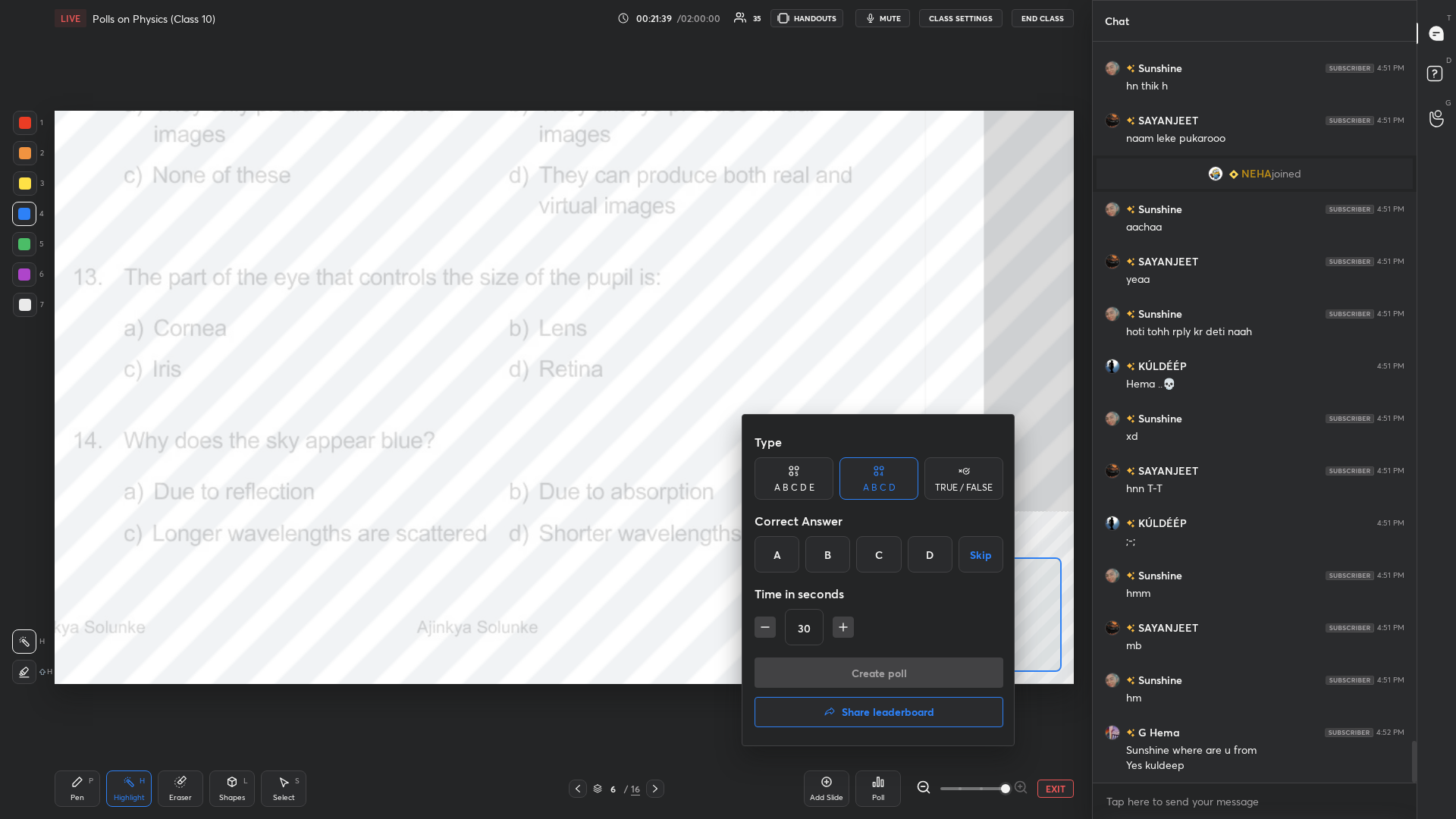
click at [543, 355] on div "D" at bounding box center [930, 554] width 45 height 37
click at [543, 355] on button "Create poll" at bounding box center [879, 673] width 249 height 30
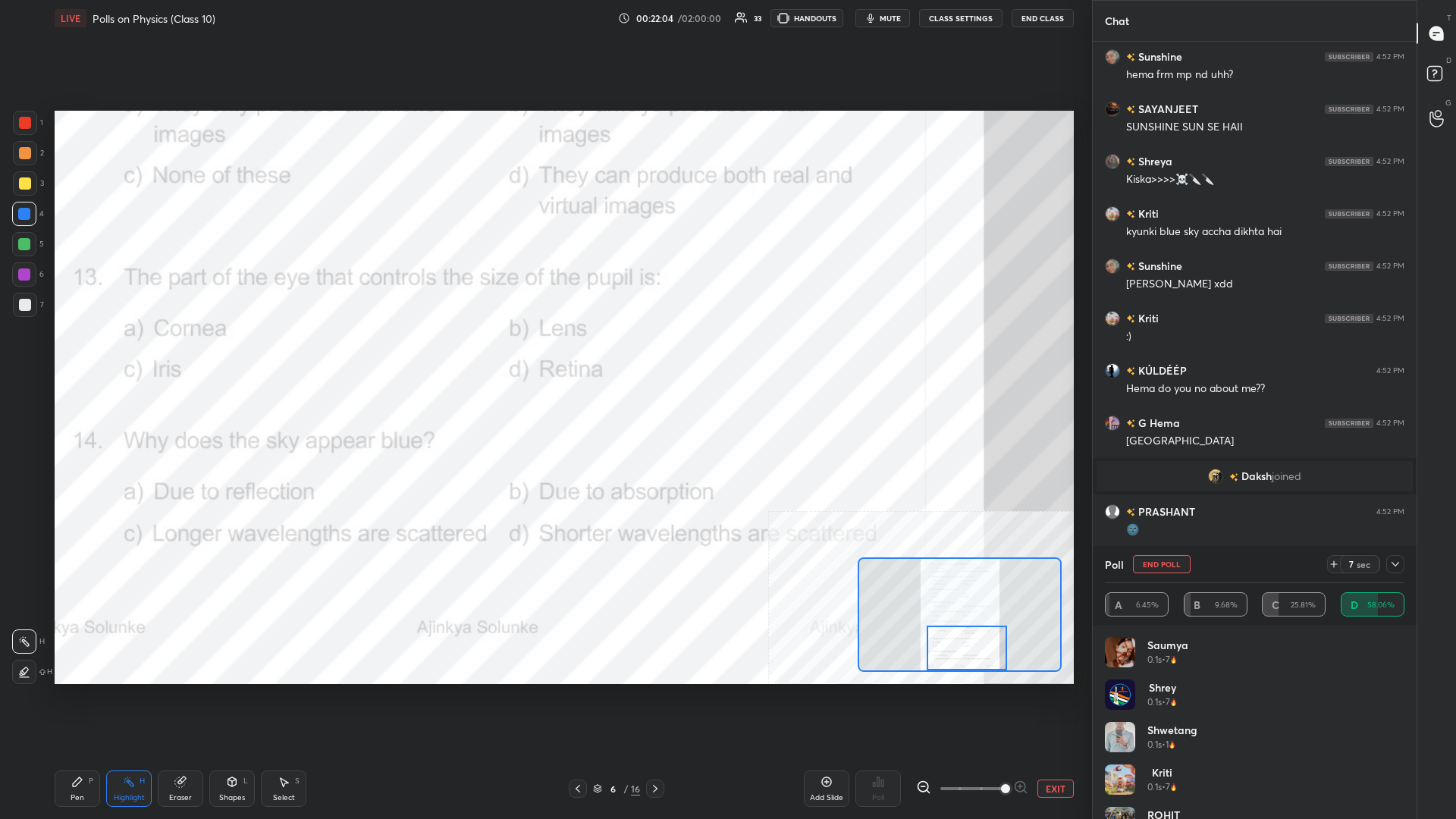
click at [57, 355] on div "Pen P" at bounding box center [77, 789] width 46 height 37
click at [21, 123] on div at bounding box center [25, 123] width 13 height 13
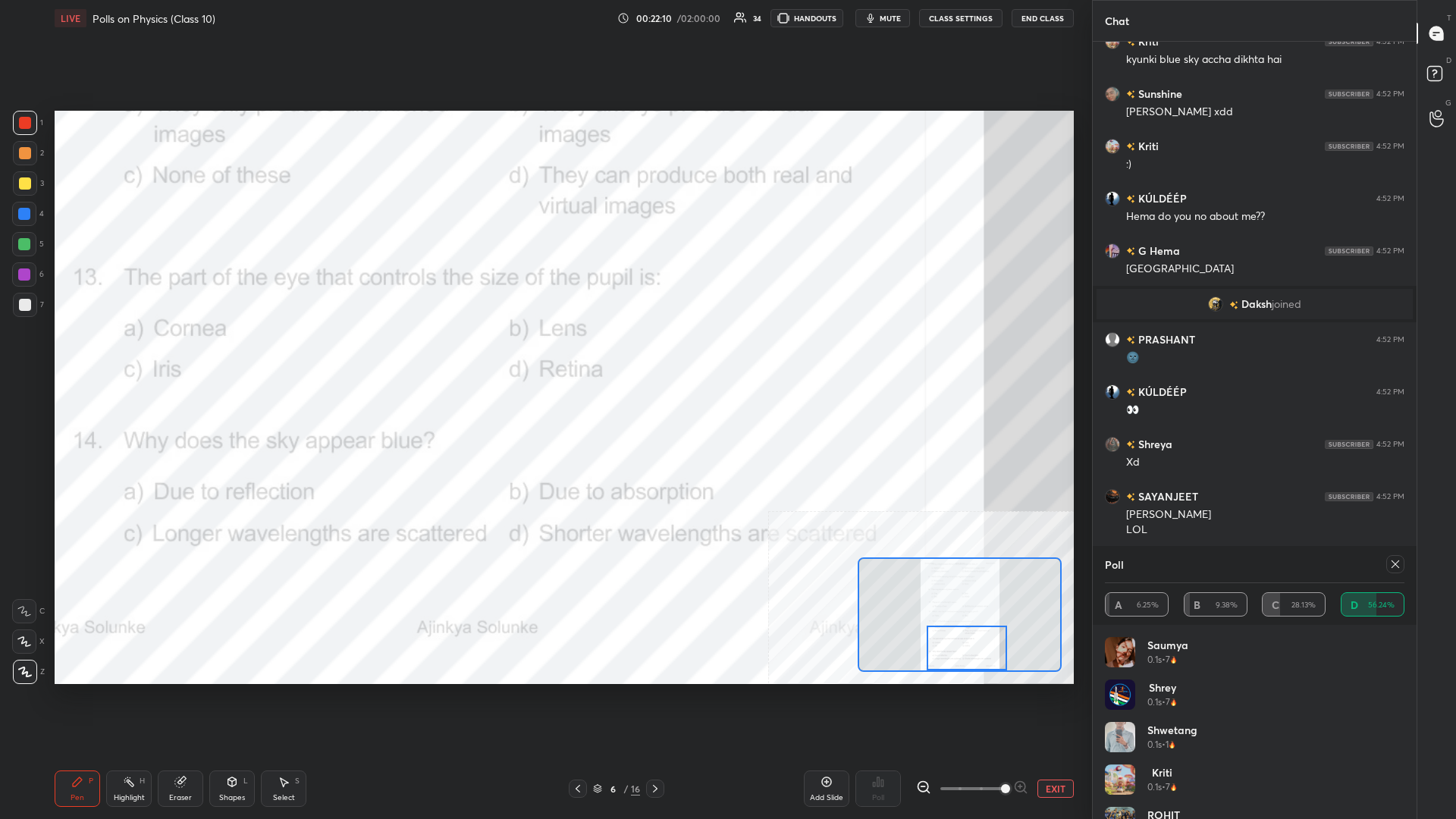
click at [19, 260] on div "5" at bounding box center [29, 247] width 32 height 30
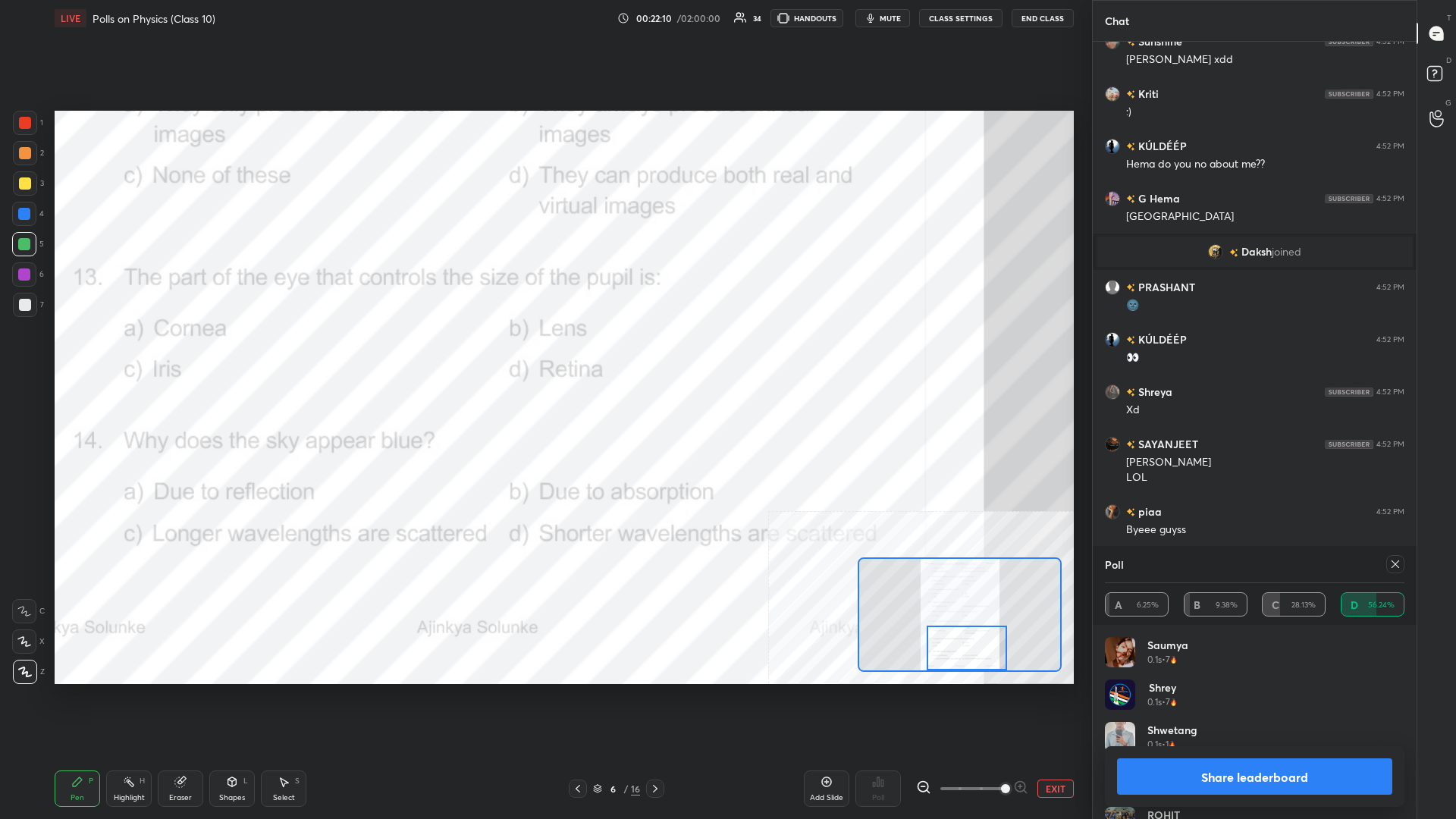
click at [25, 210] on div at bounding box center [24, 214] width 13 height 13
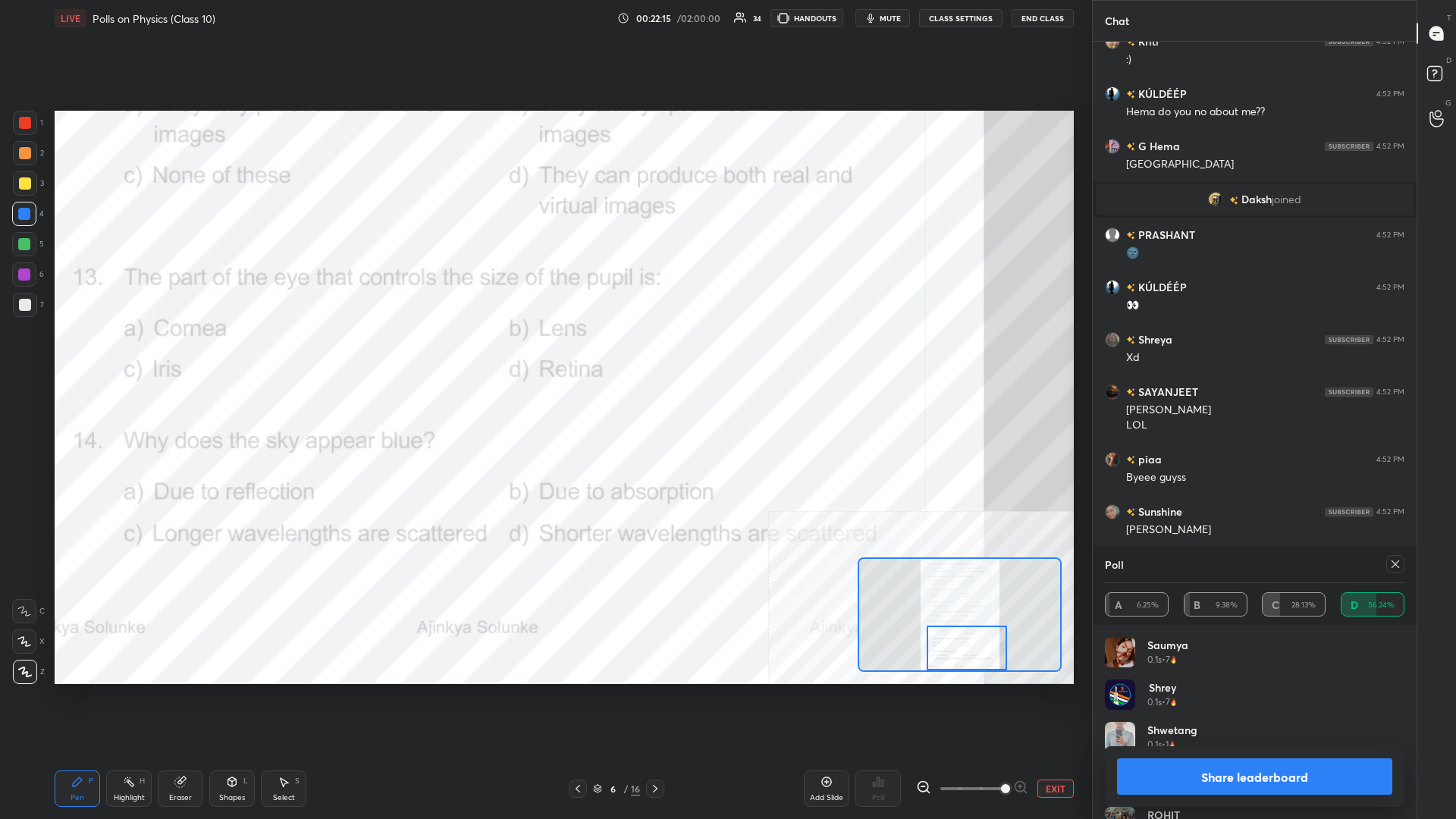
click at [543, 355] on button "Share leaderboard" at bounding box center [1255, 776] width 276 height 37
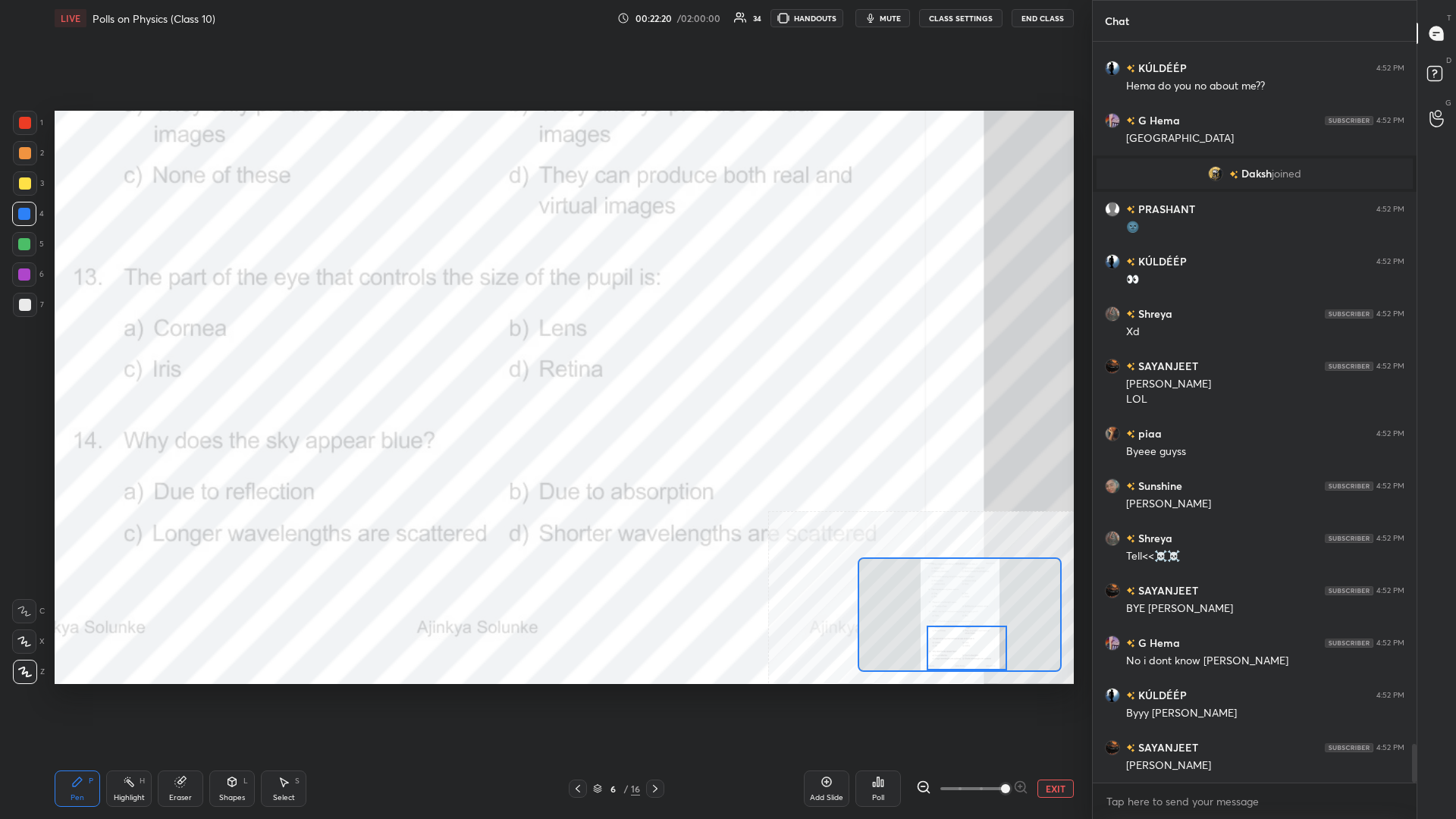
click at [543, 355] on button "EXIT" at bounding box center [1055, 789] width 37 height 18
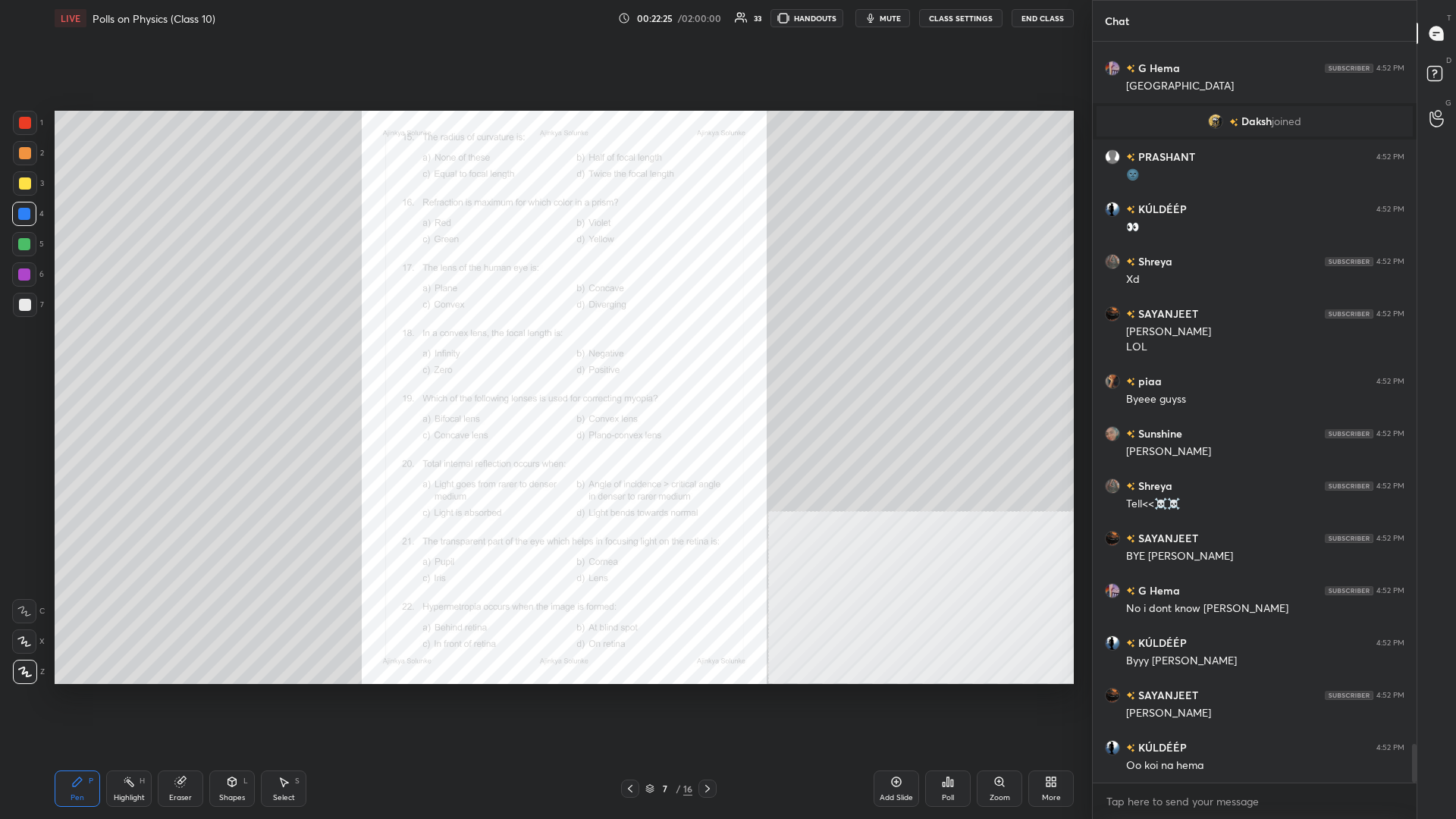
click at [543, 355] on div "Zoom" at bounding box center [999, 789] width 46 height 37
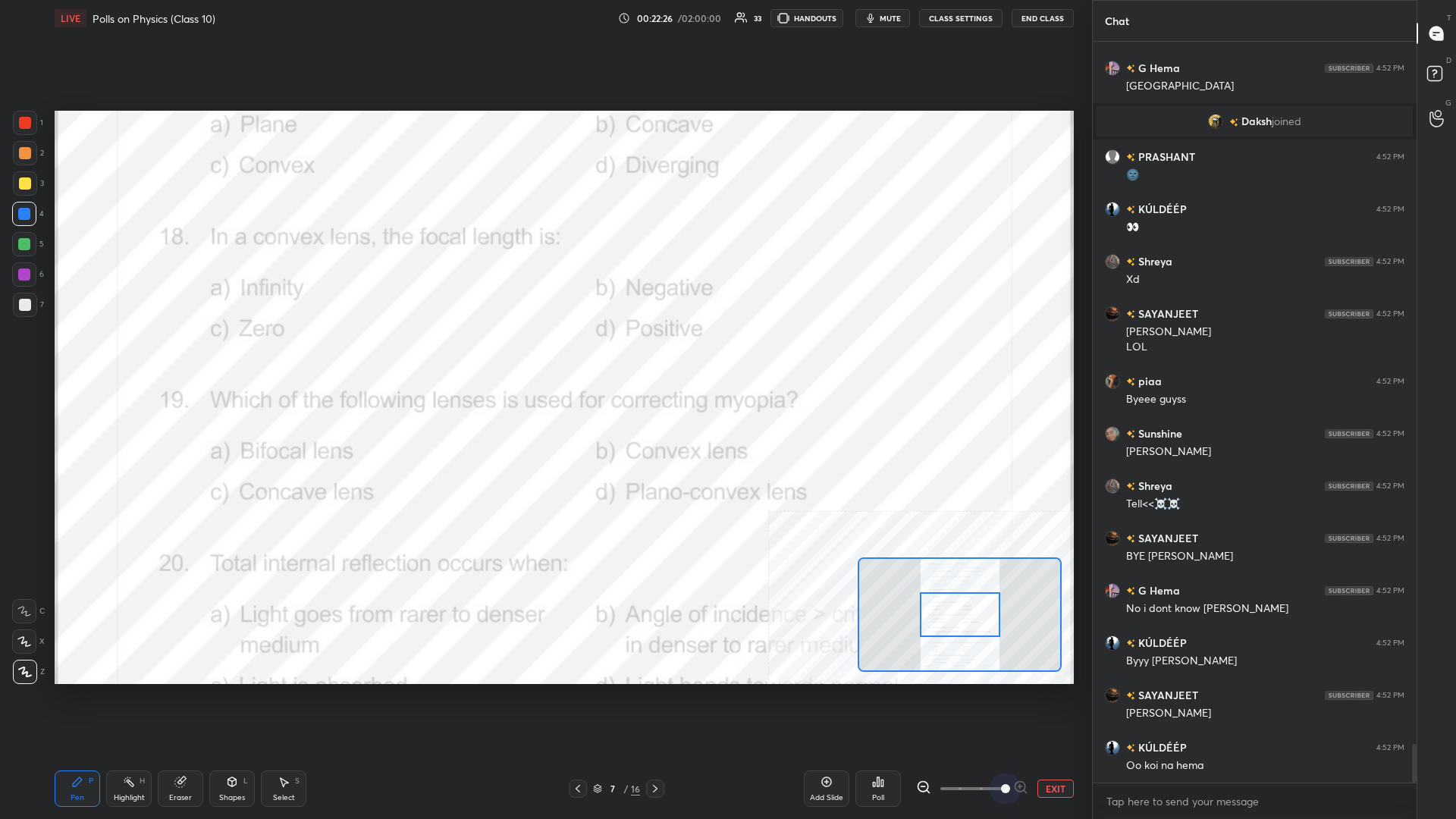
drag, startPoint x: 985, startPoint y: 790, endPoint x: 1113, endPoint y: 791, distance: 128.0
click at [543, 355] on div "1 2 3 4 5 6 7 C X Z C X Z E E Erase all H H LIVE Polls on Physics (Class 10) 00…" at bounding box center [728, 409] width 1456 height 819
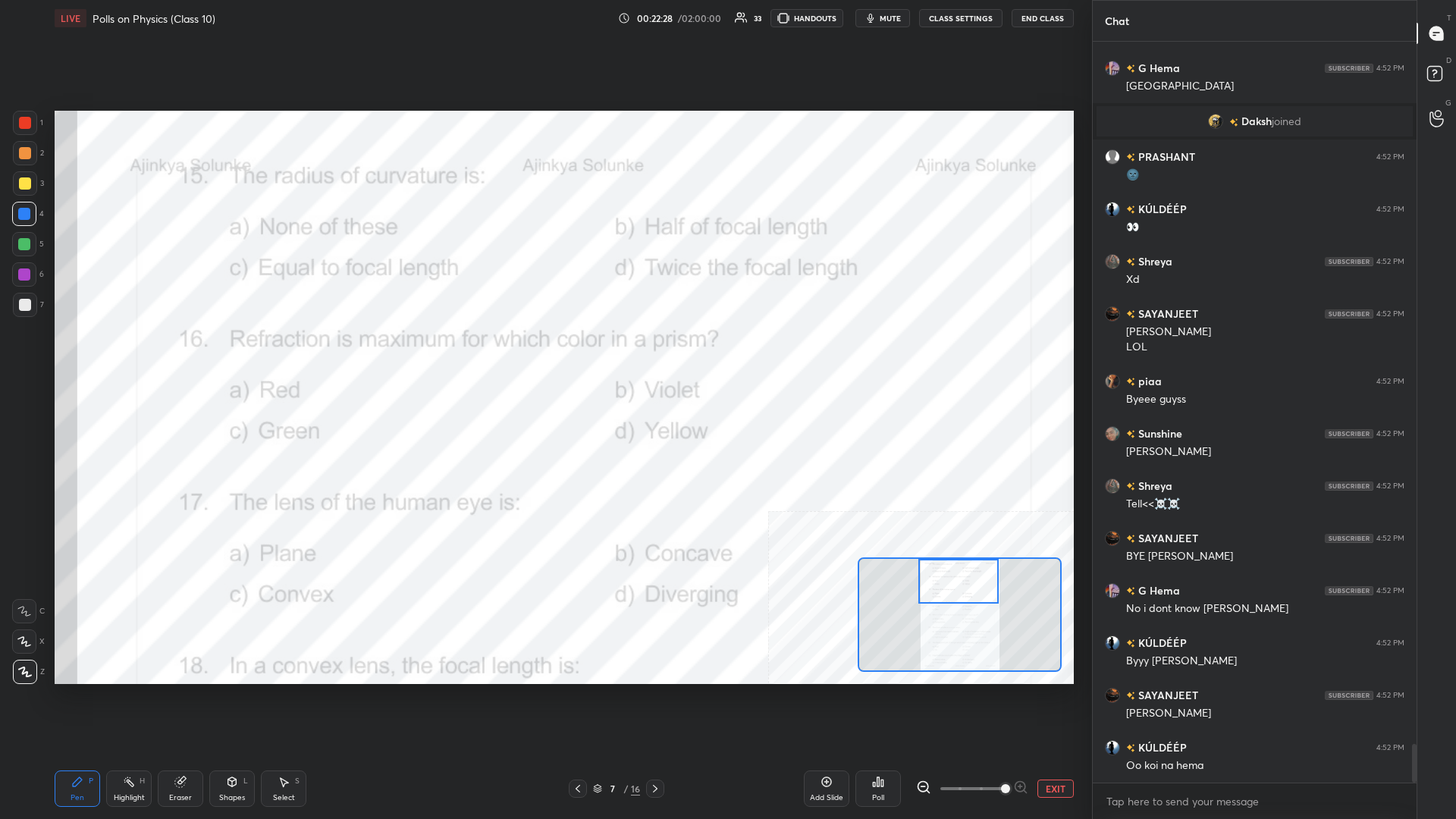
click at [543, 355] on div "Setting up your live class Poll for secs No correct answer Start poll" at bounding box center [564, 397] width 1019 height 574
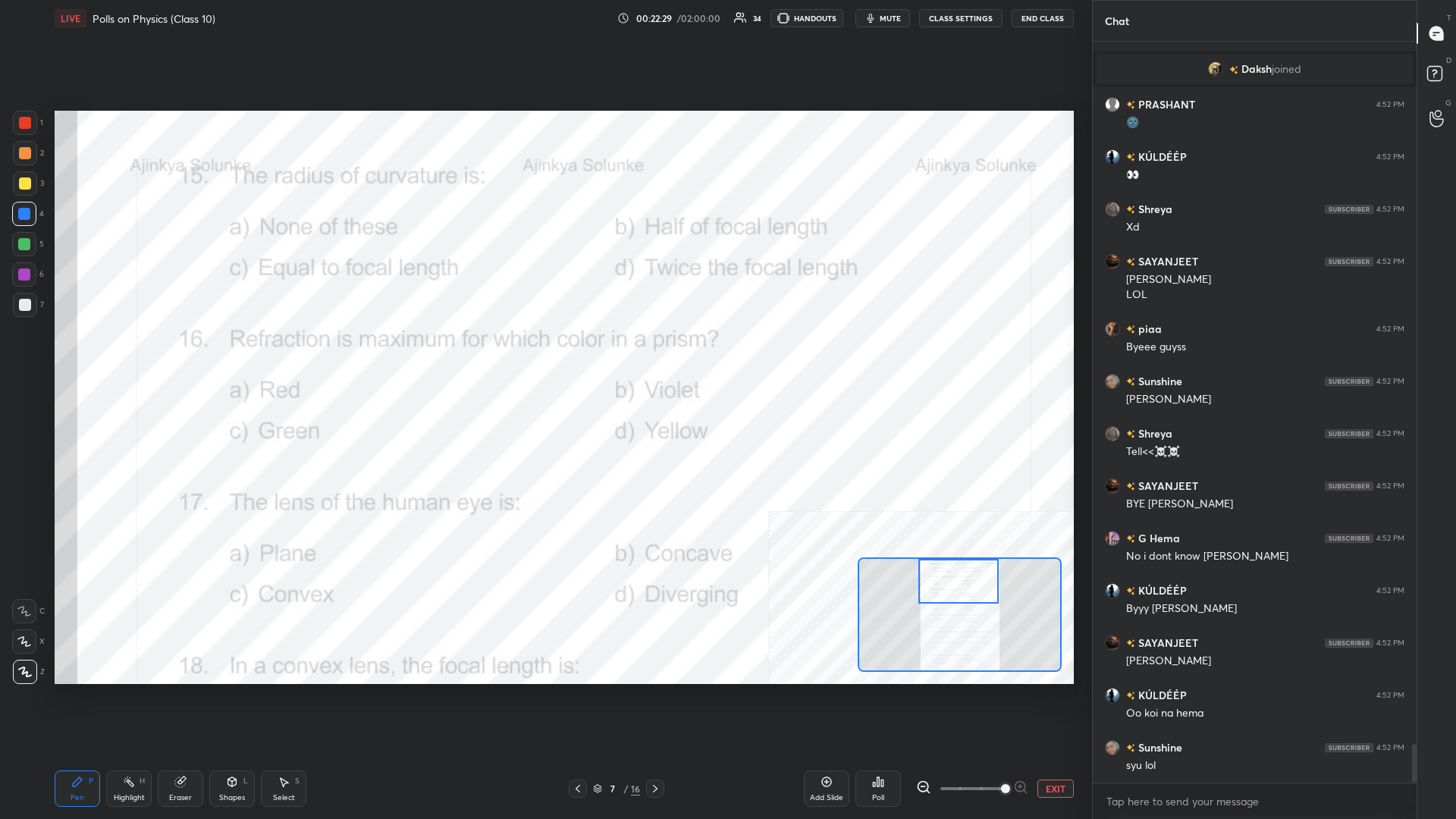
click at [140, 355] on div "Highlight" at bounding box center [129, 798] width 31 height 7
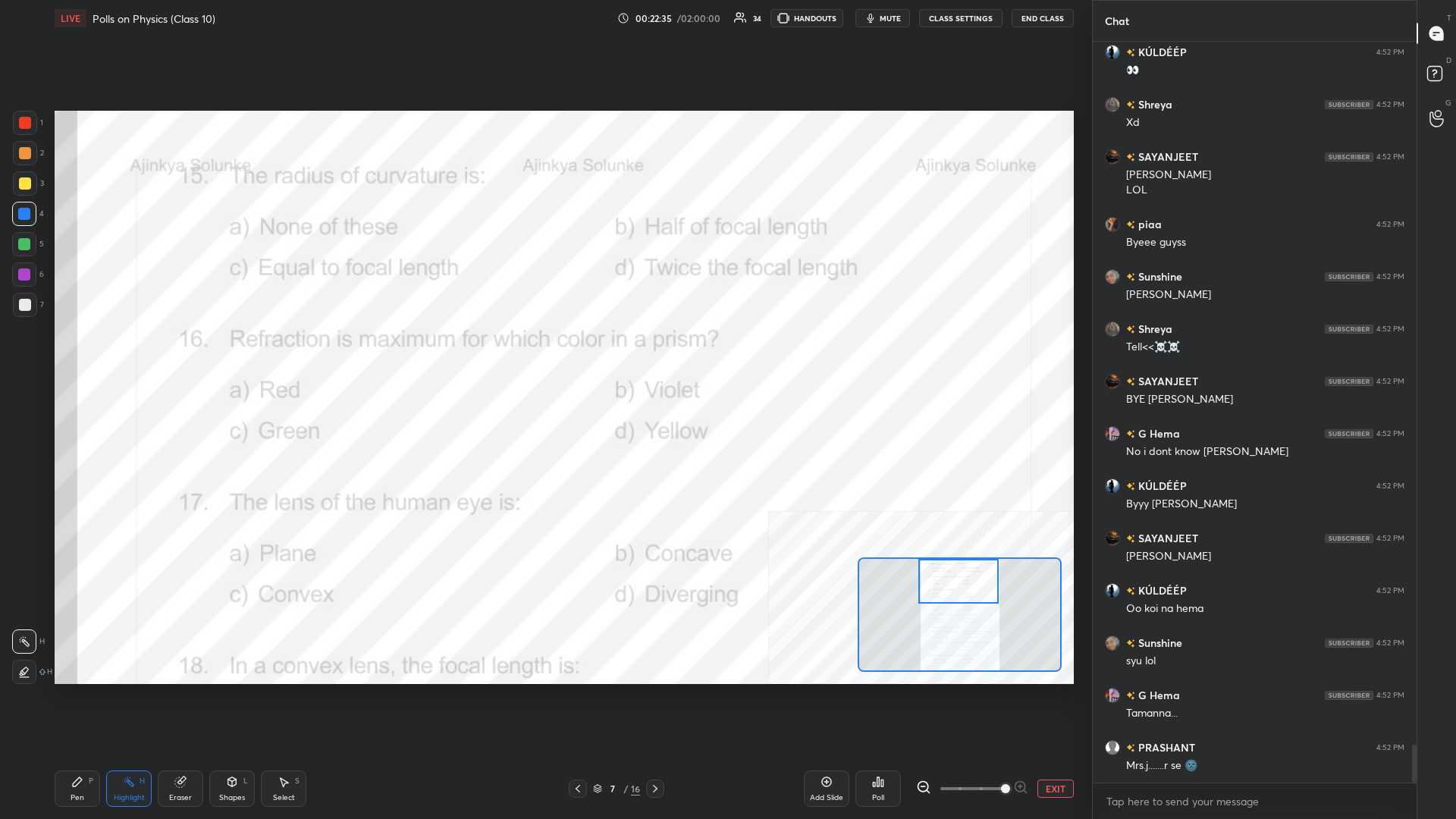
click at [543, 355] on div "Poll" at bounding box center [878, 789] width 46 height 37
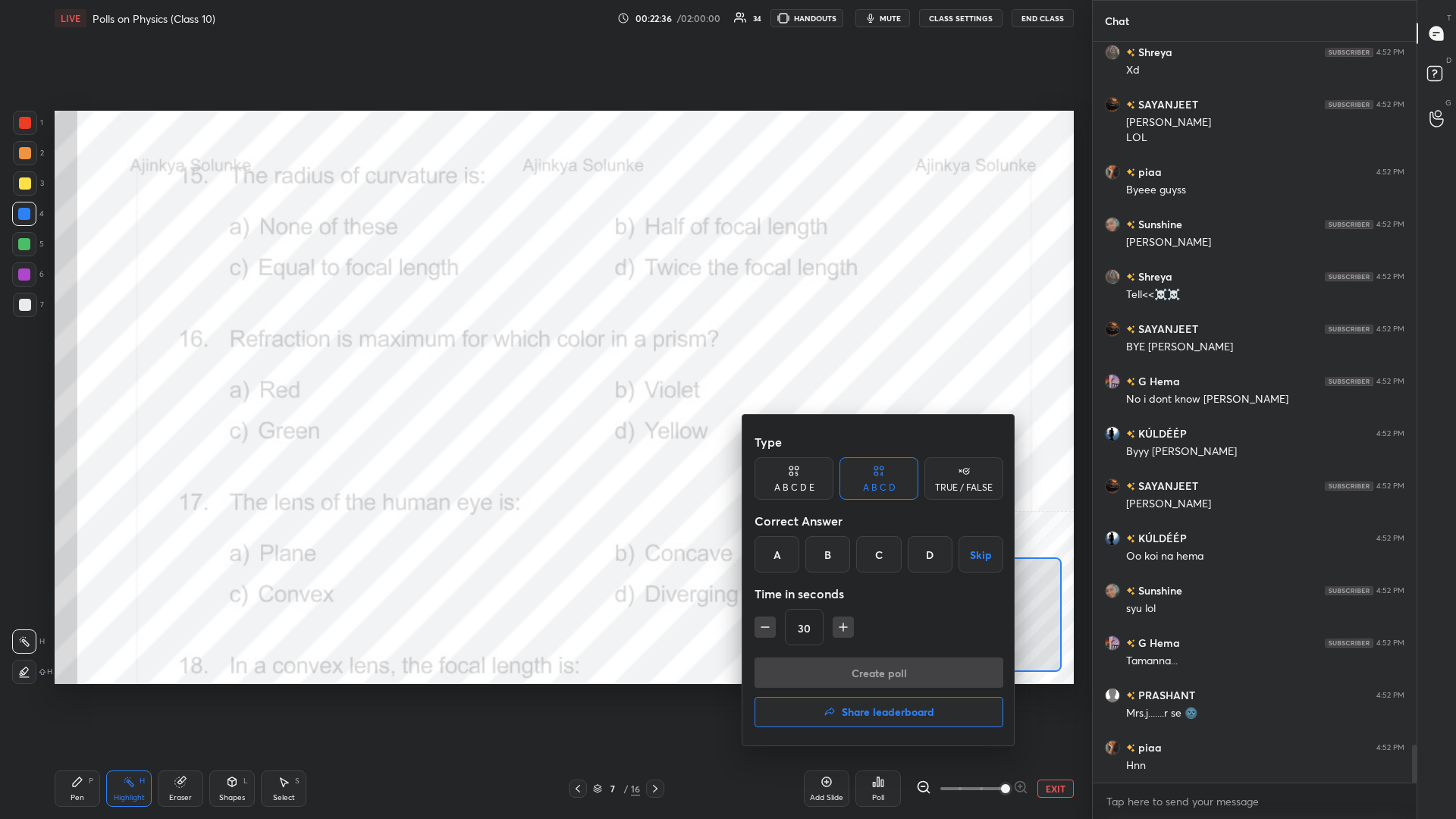
click at [543, 355] on div "D" at bounding box center [930, 554] width 45 height 37
click at [543, 355] on button "Create poll" at bounding box center [879, 673] width 249 height 30
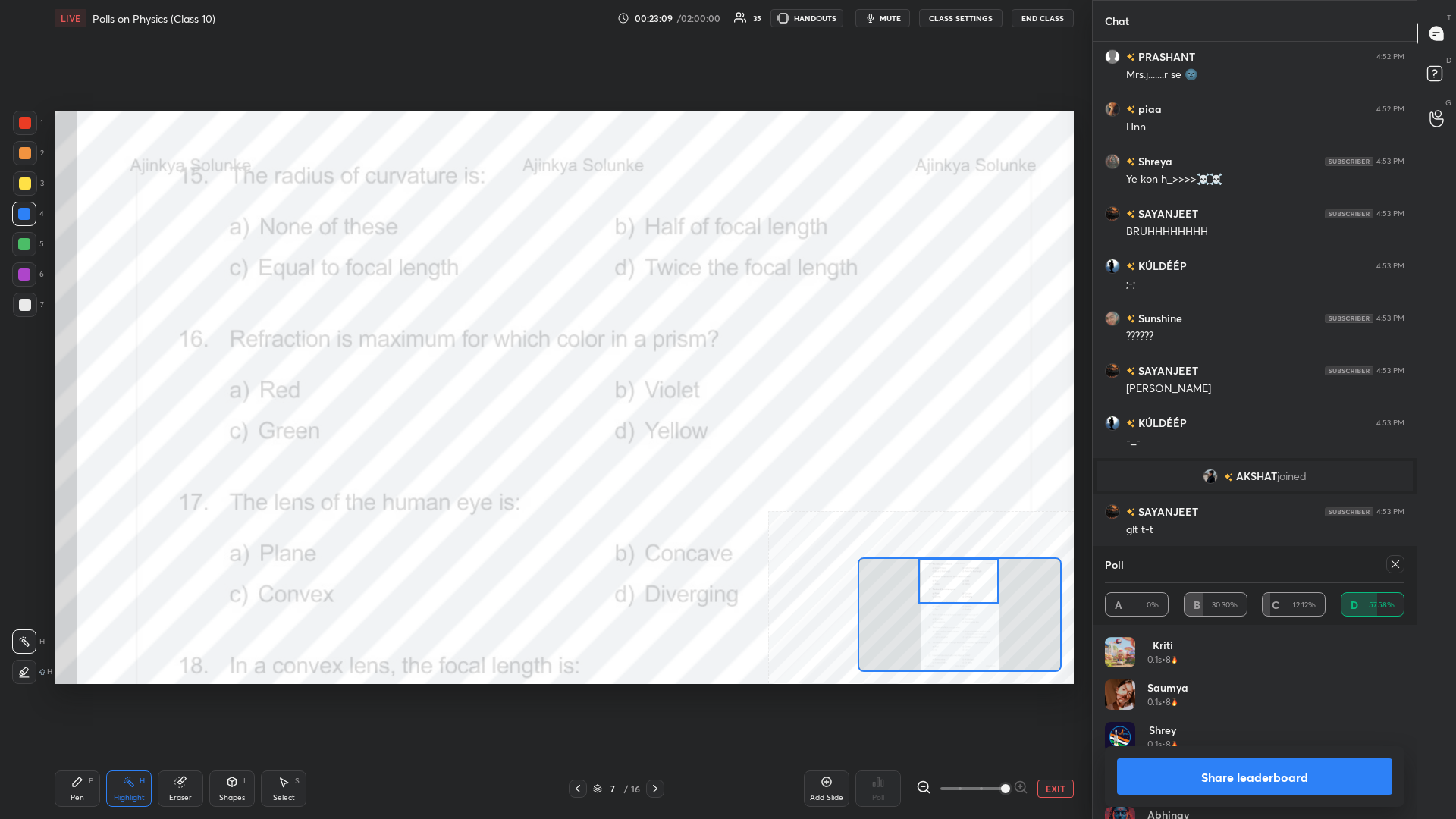
click at [543, 355] on button "Share leaderboard" at bounding box center [1255, 776] width 276 height 37
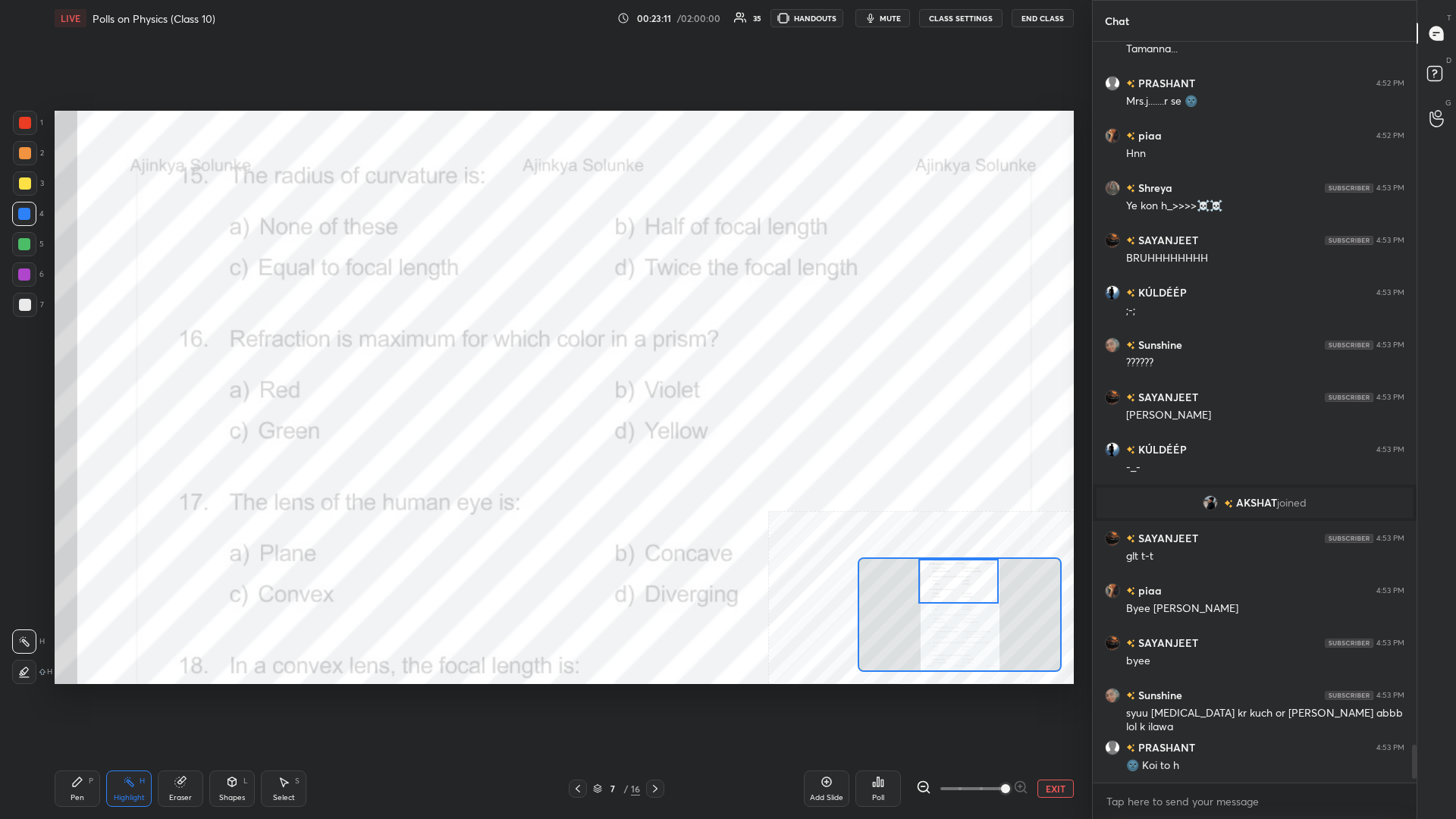
click at [81, 355] on div "Pen P" at bounding box center [77, 789] width 46 height 37
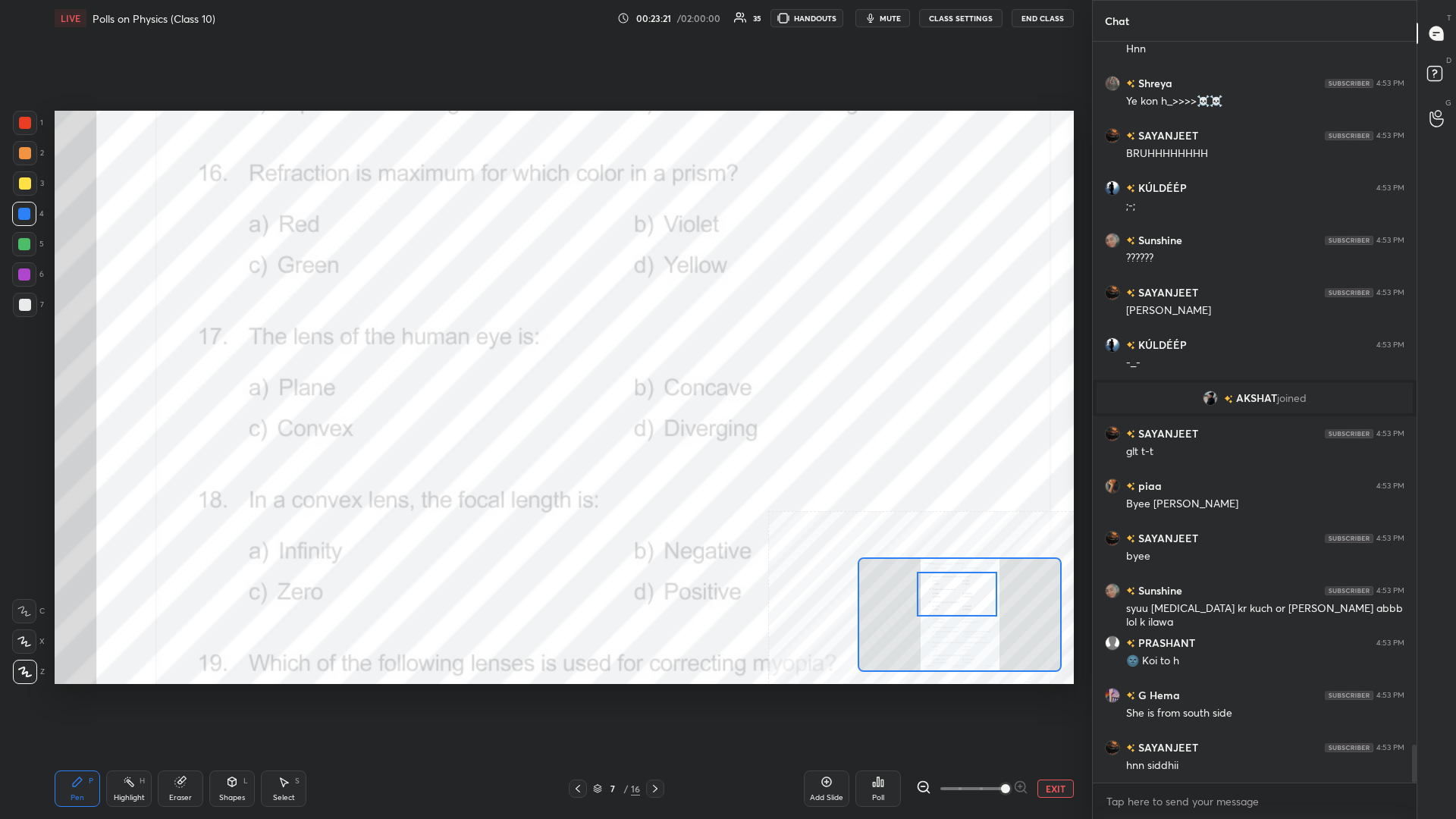
click at [123, 355] on icon at bounding box center [129, 782] width 13 height 13
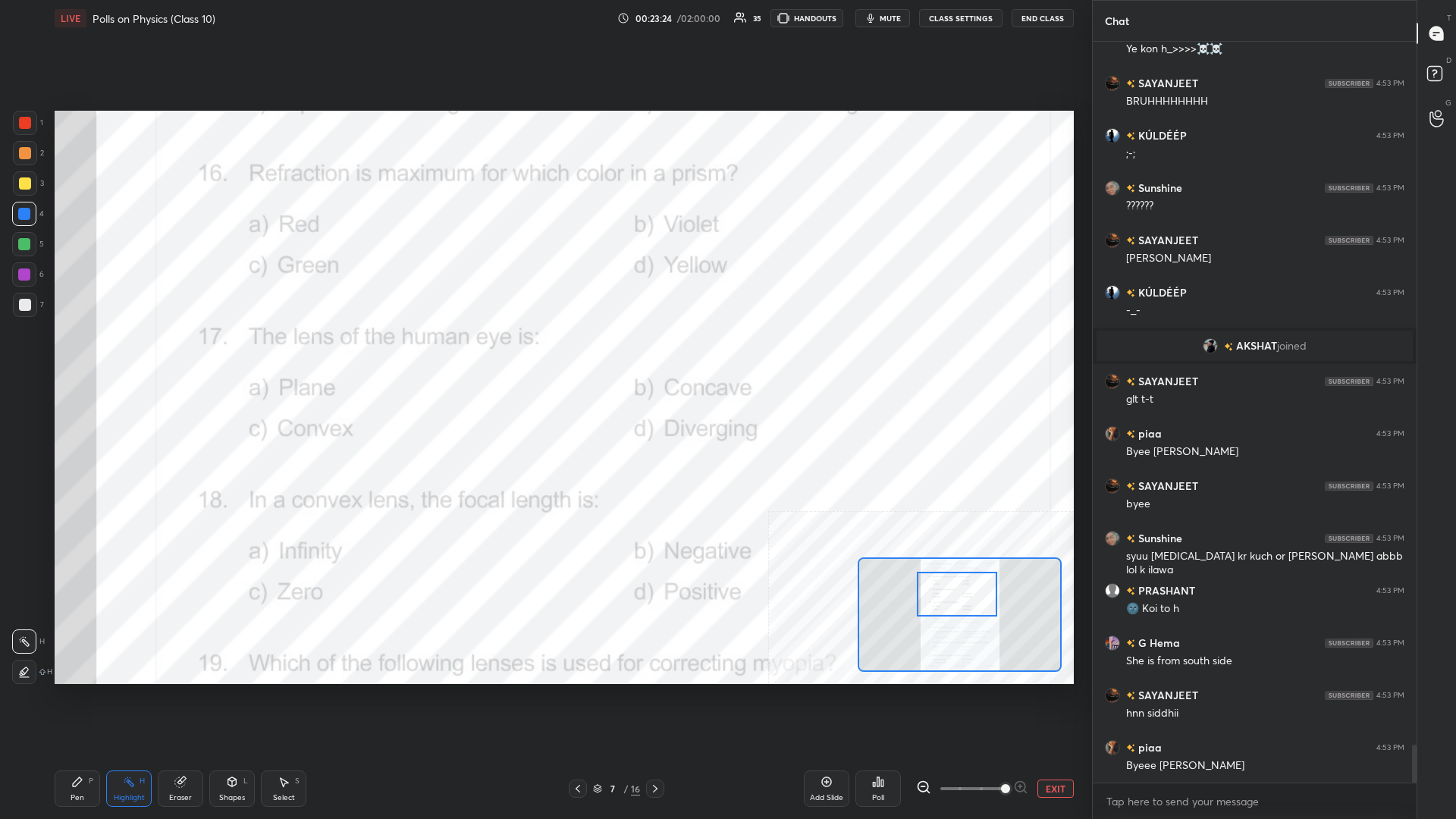
click at [543, 355] on div "Poll" at bounding box center [878, 789] width 46 height 37
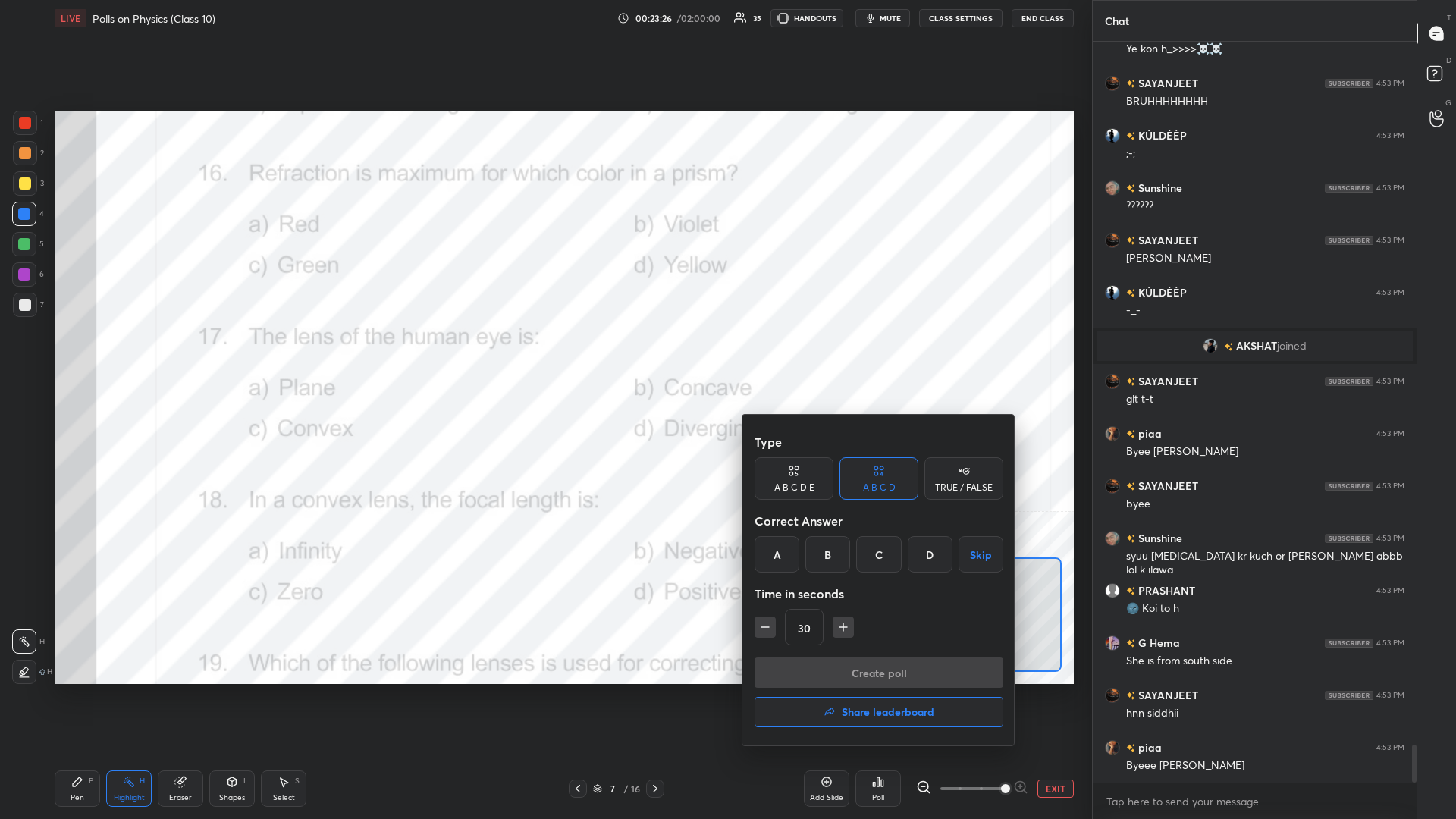
click at [543, 355] on div "B" at bounding box center [828, 554] width 45 height 37
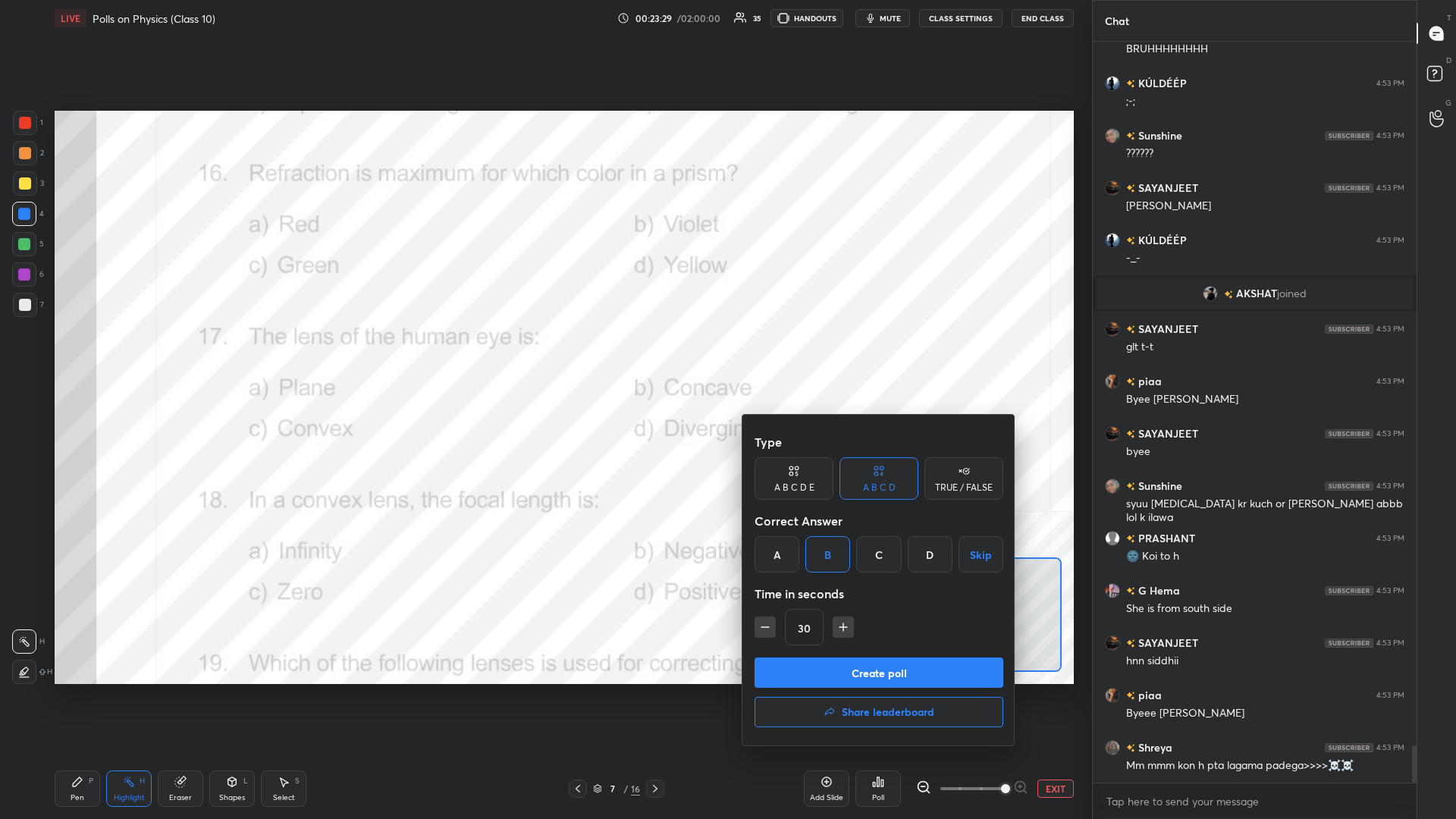
click at [543, 355] on button "Create poll" at bounding box center [879, 673] width 249 height 30
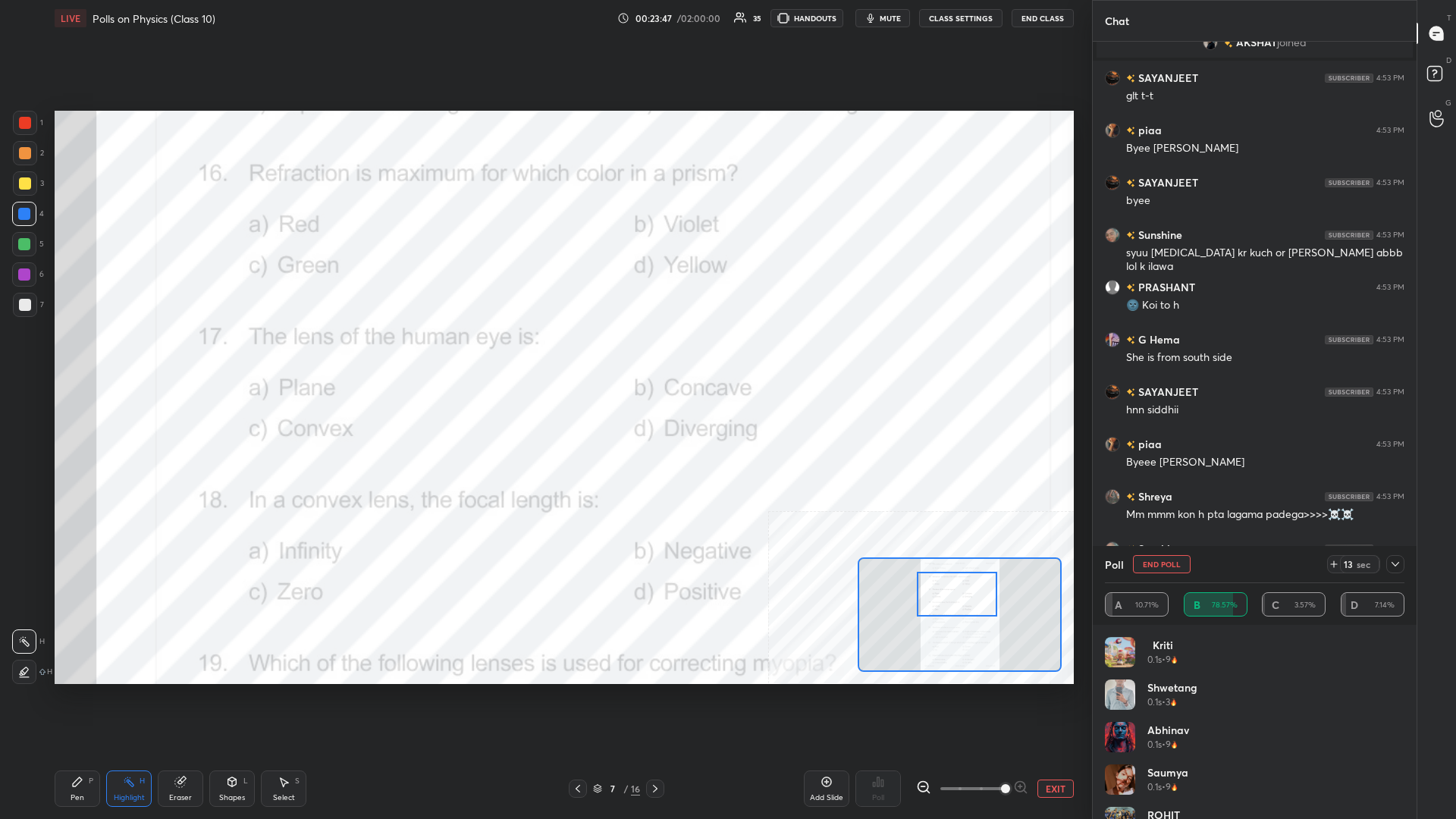
click at [81, 355] on icon at bounding box center [78, 782] width 13 height 13
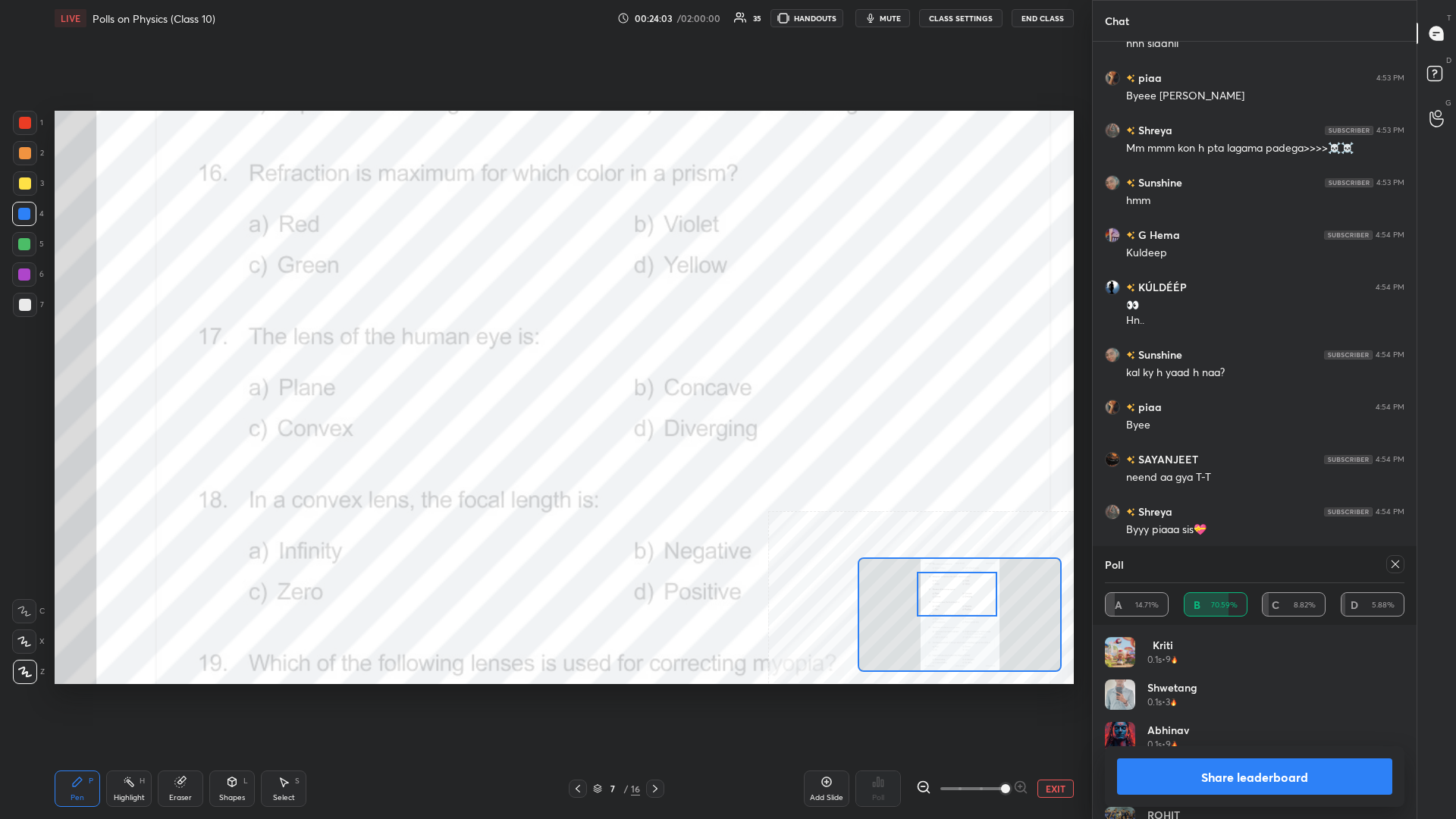
click at [543, 355] on button "Share leaderboard" at bounding box center [1255, 776] width 276 height 37
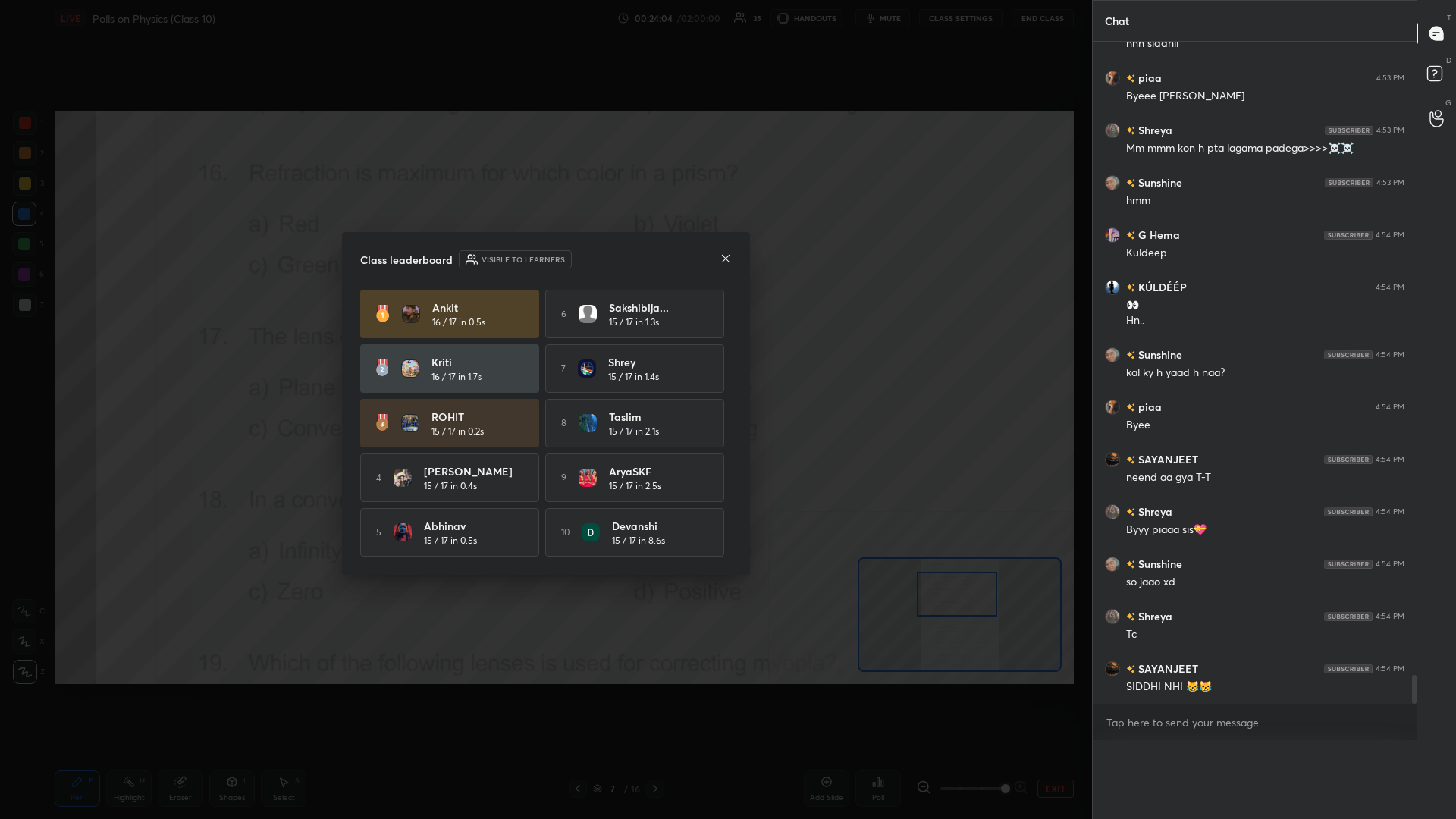
click at [543, 355] on div "Poll A 14.71% B 70.59% C 8.82% D 5.88%" at bounding box center [1255, 780] width 324 height 79
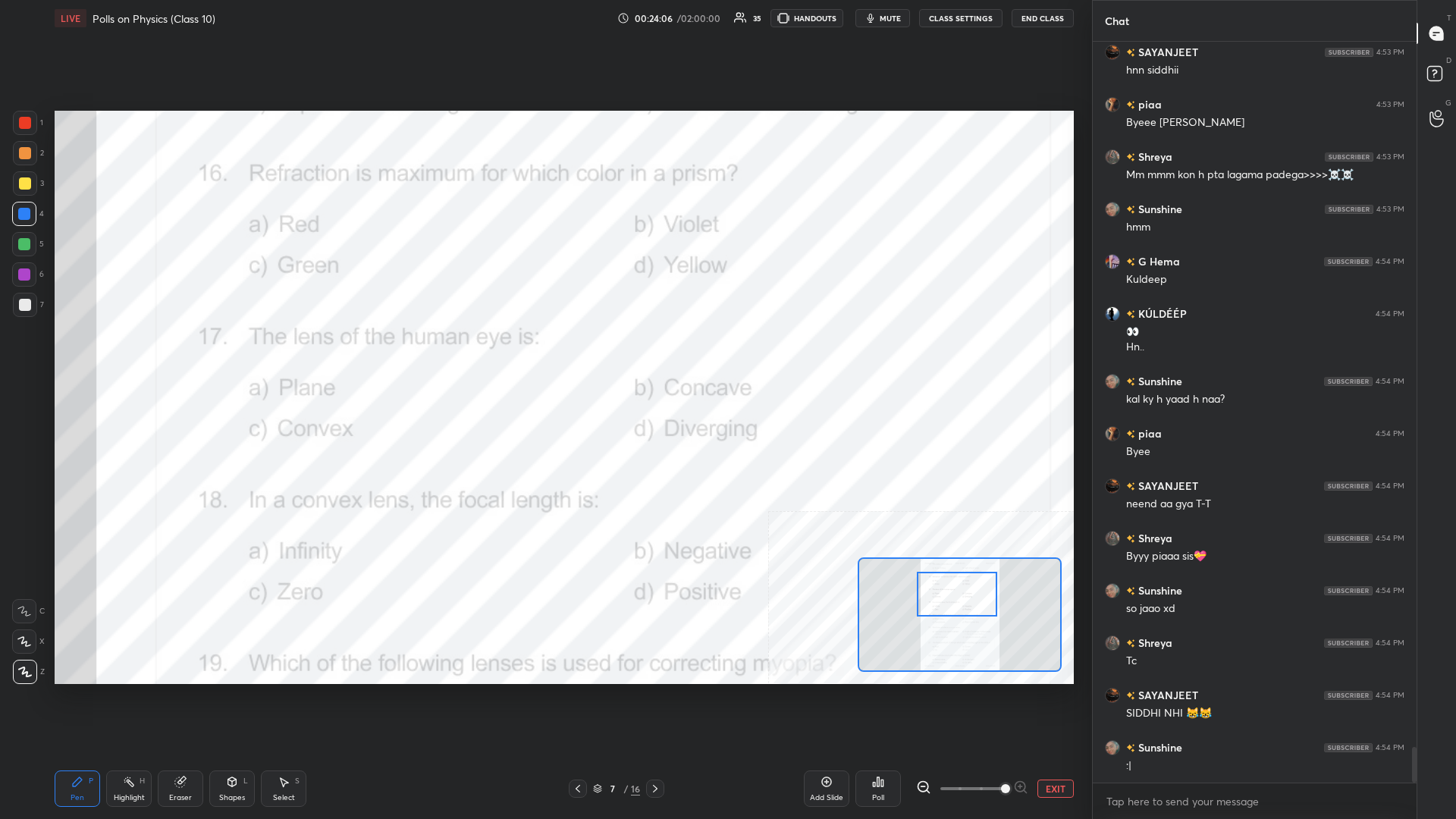
click at [126, 355] on div "Highlight H" at bounding box center [129, 789] width 46 height 37
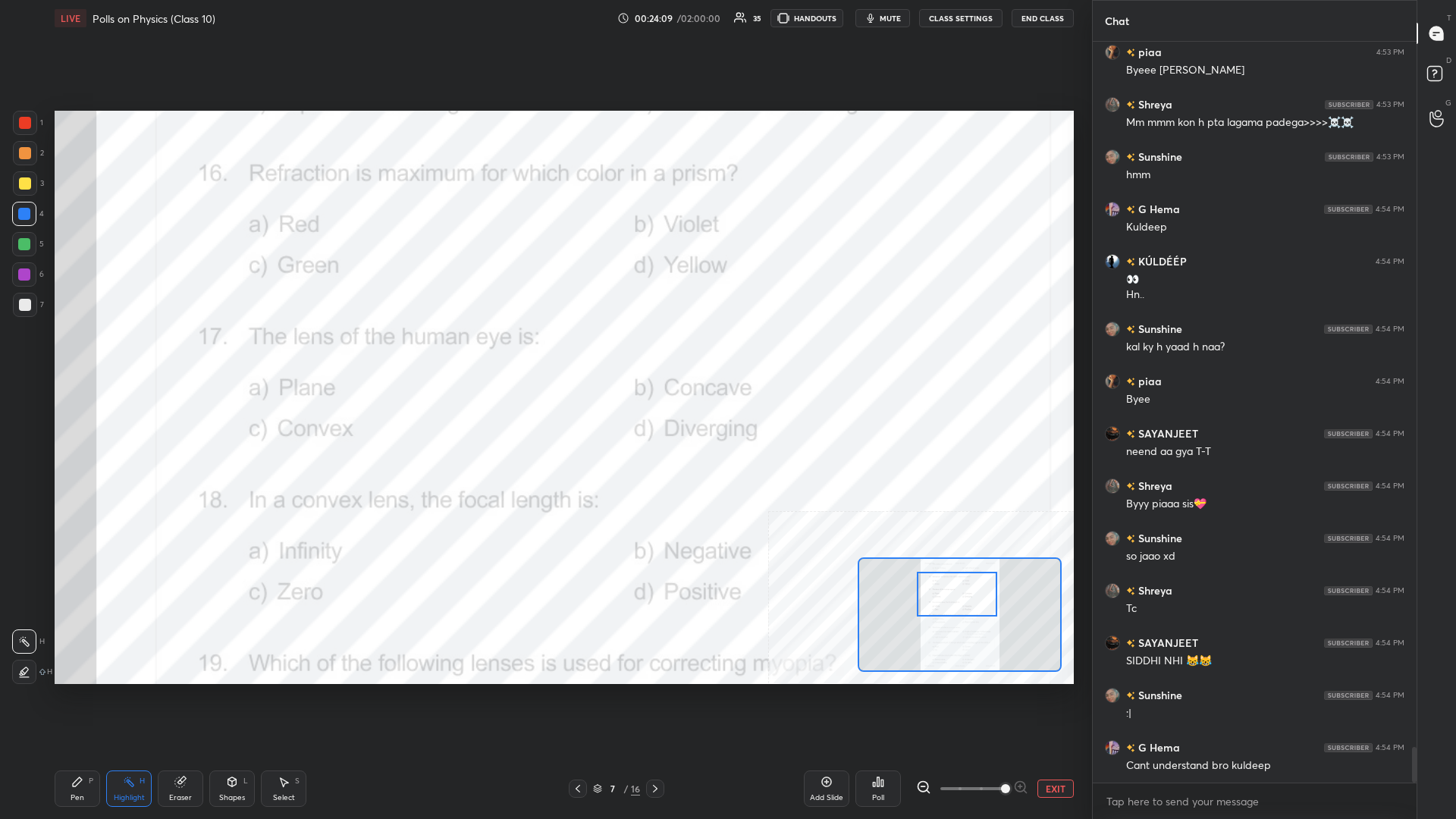
click at [543, 355] on icon at bounding box center [878, 782] width 13 height 13
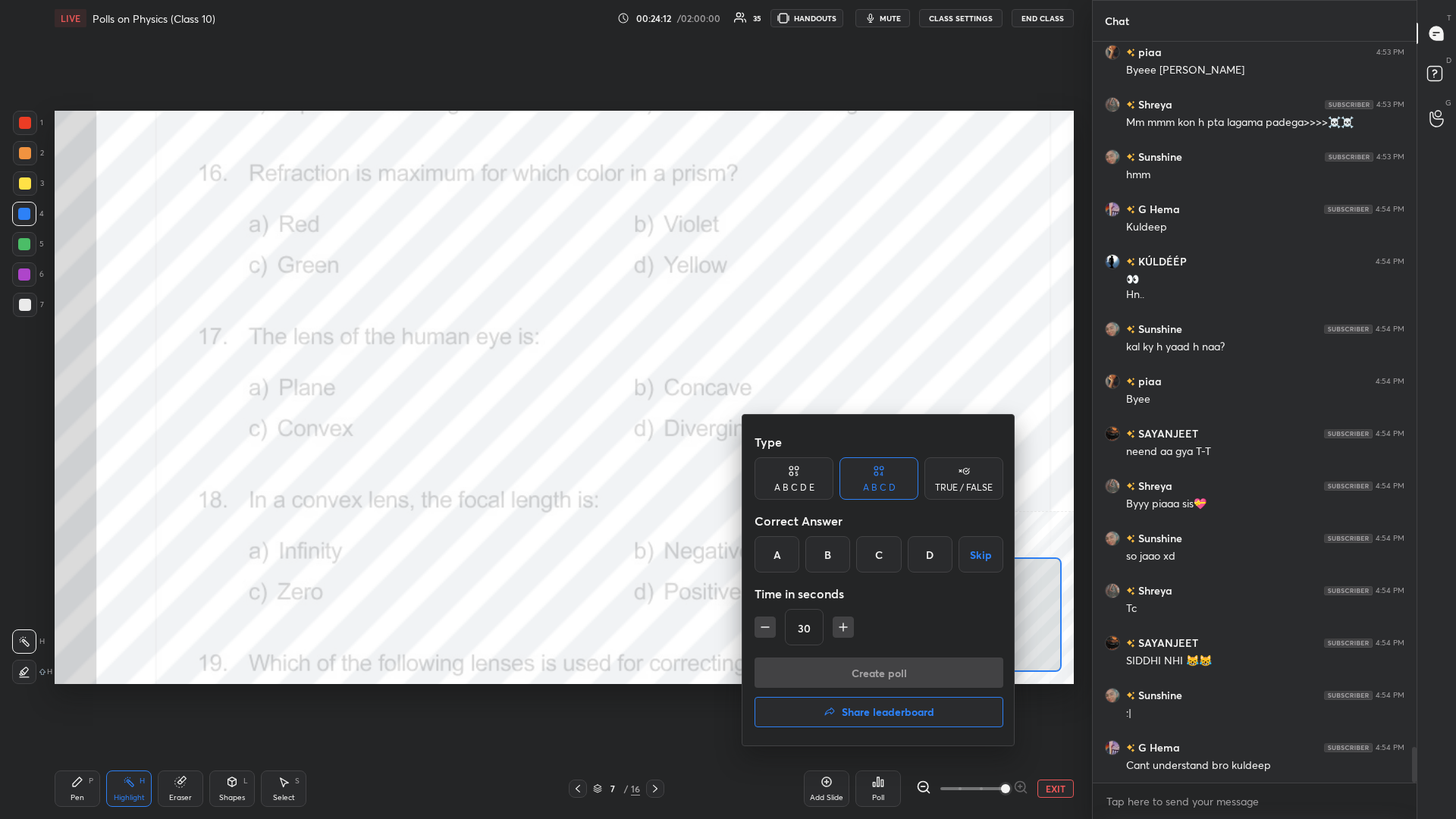
click at [543, 355] on div "C" at bounding box center [879, 554] width 45 height 37
click at [543, 355] on button "Create poll" at bounding box center [879, 673] width 249 height 30
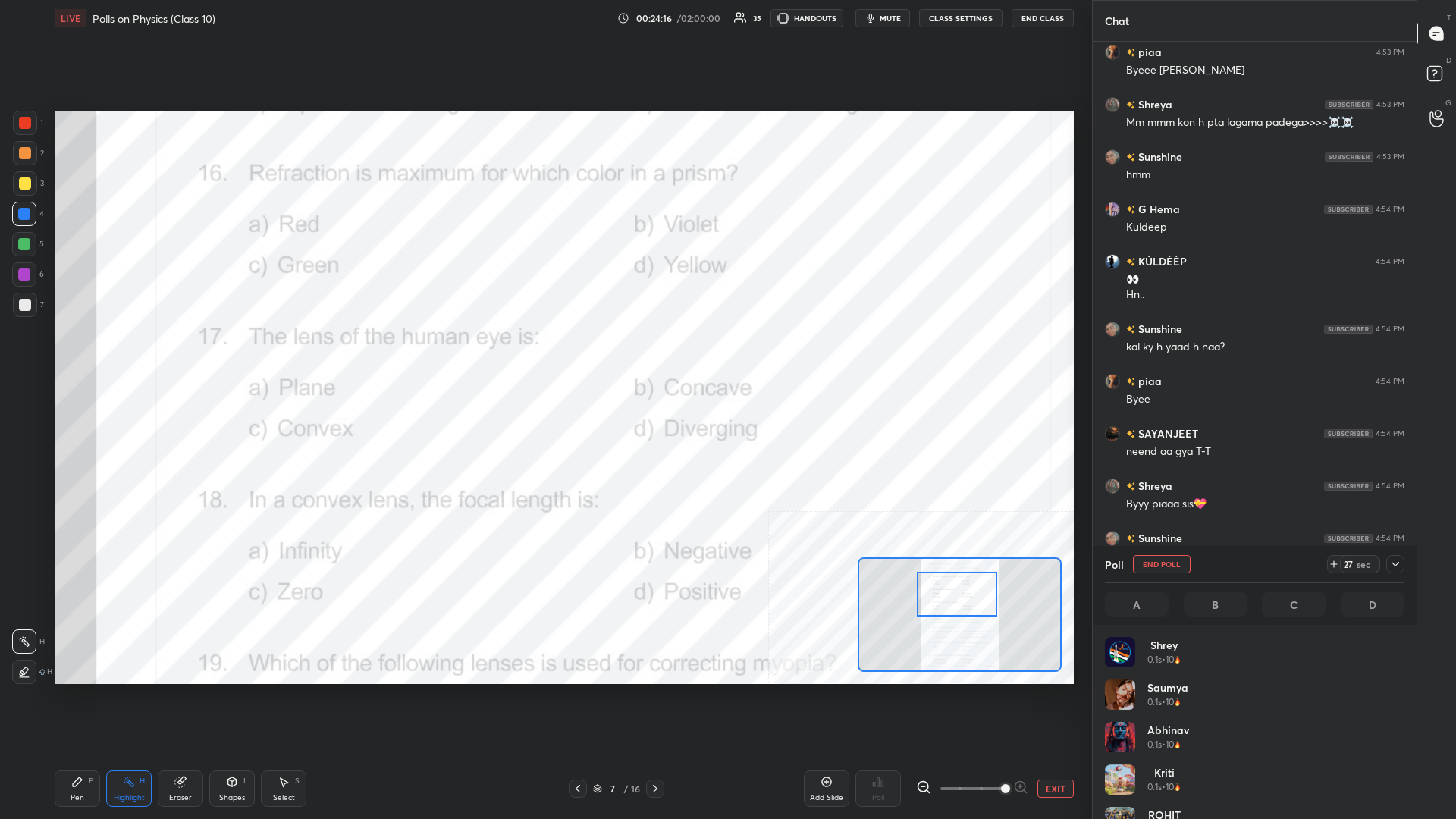
click at [81, 355] on div "Pen P" at bounding box center [77, 789] width 46 height 37
click at [26, 271] on div at bounding box center [24, 275] width 13 height 13
click at [31, 220] on div at bounding box center [24, 213] width 24 height 24
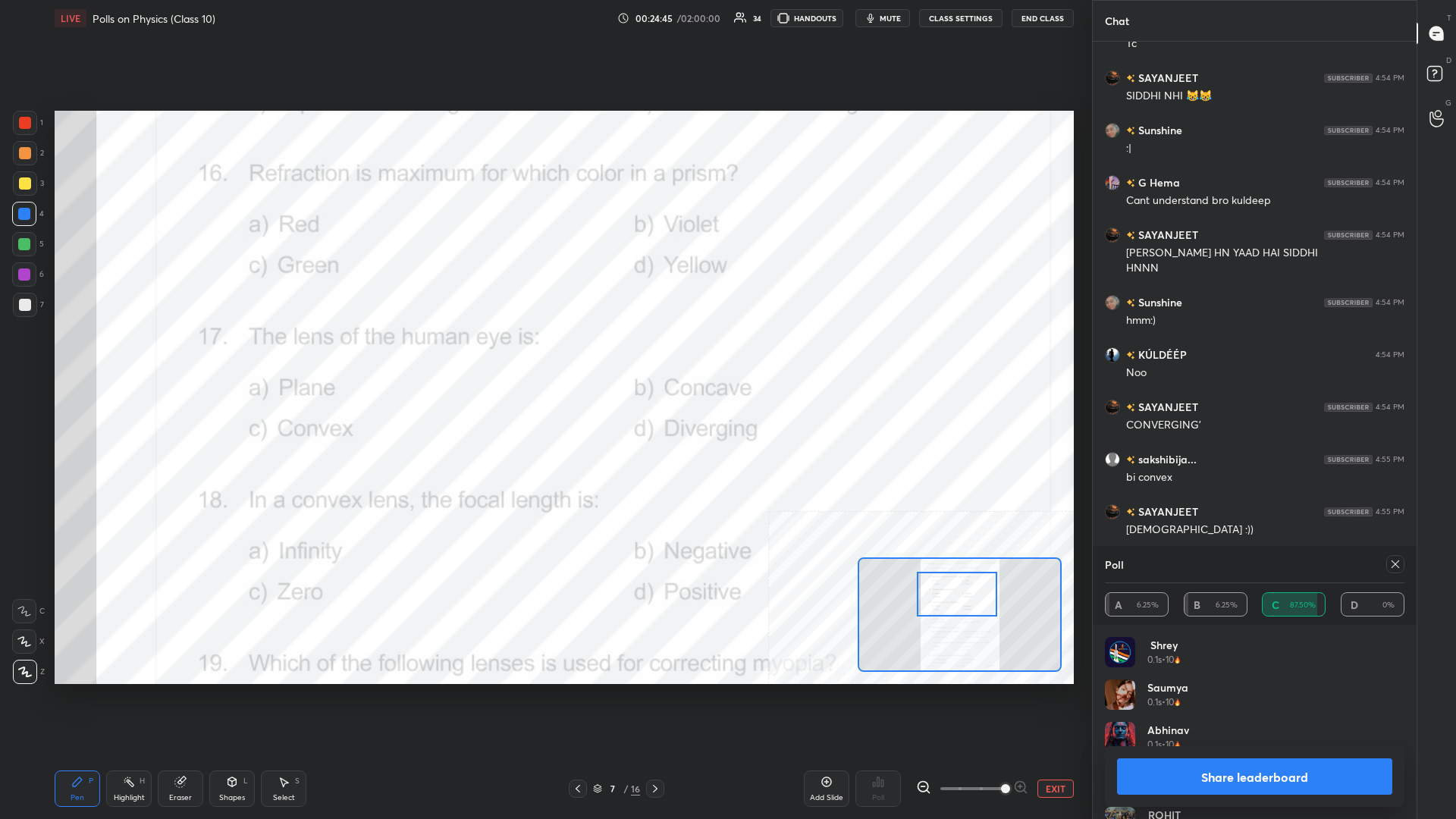
click at [543, 355] on button "Share leaderboard" at bounding box center [1255, 776] width 276 height 37
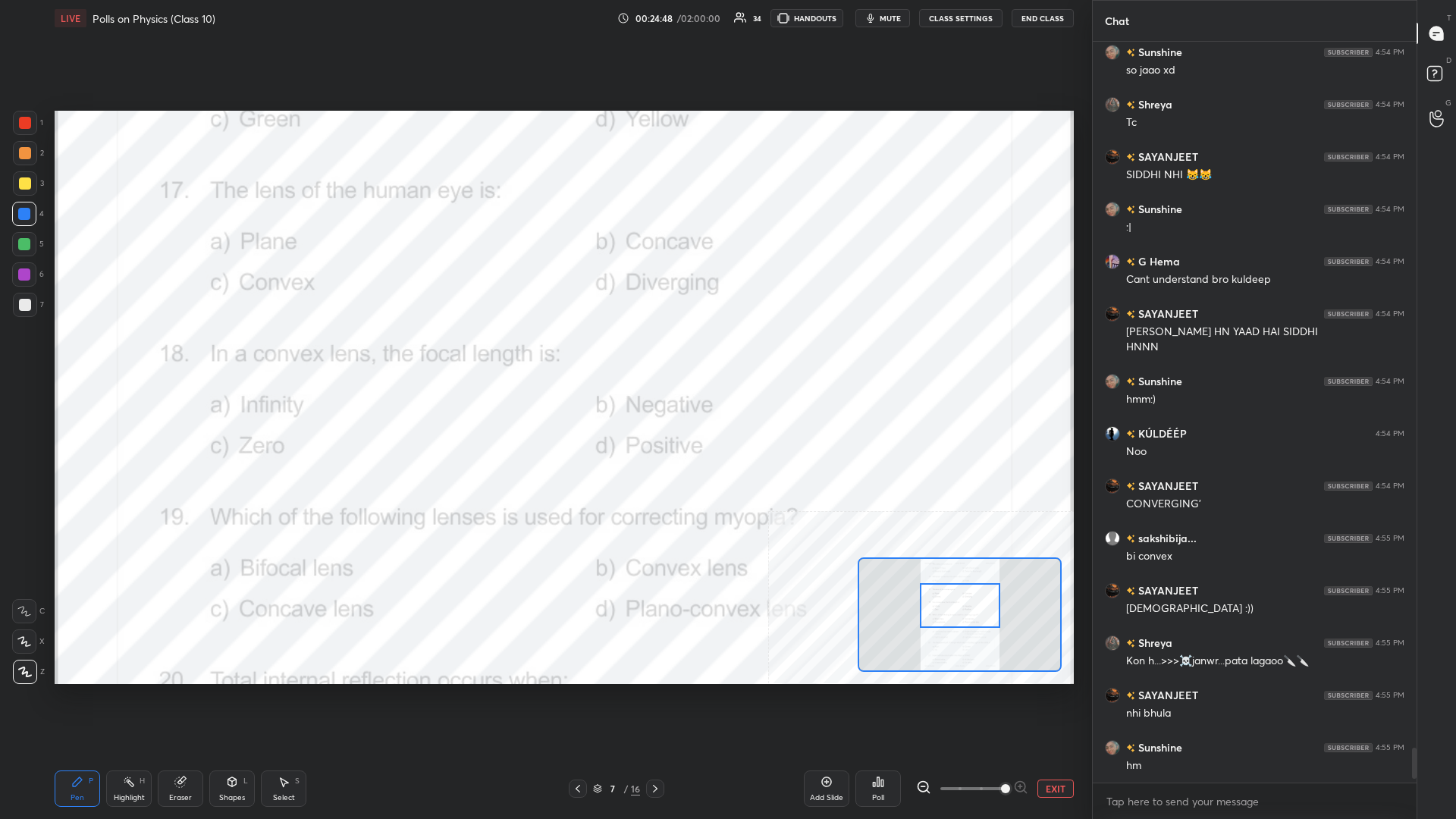
drag, startPoint x: 967, startPoint y: 591, endPoint x: 970, endPoint y: 604, distance: 13.3
click at [543, 355] on div at bounding box center [960, 606] width 81 height 45
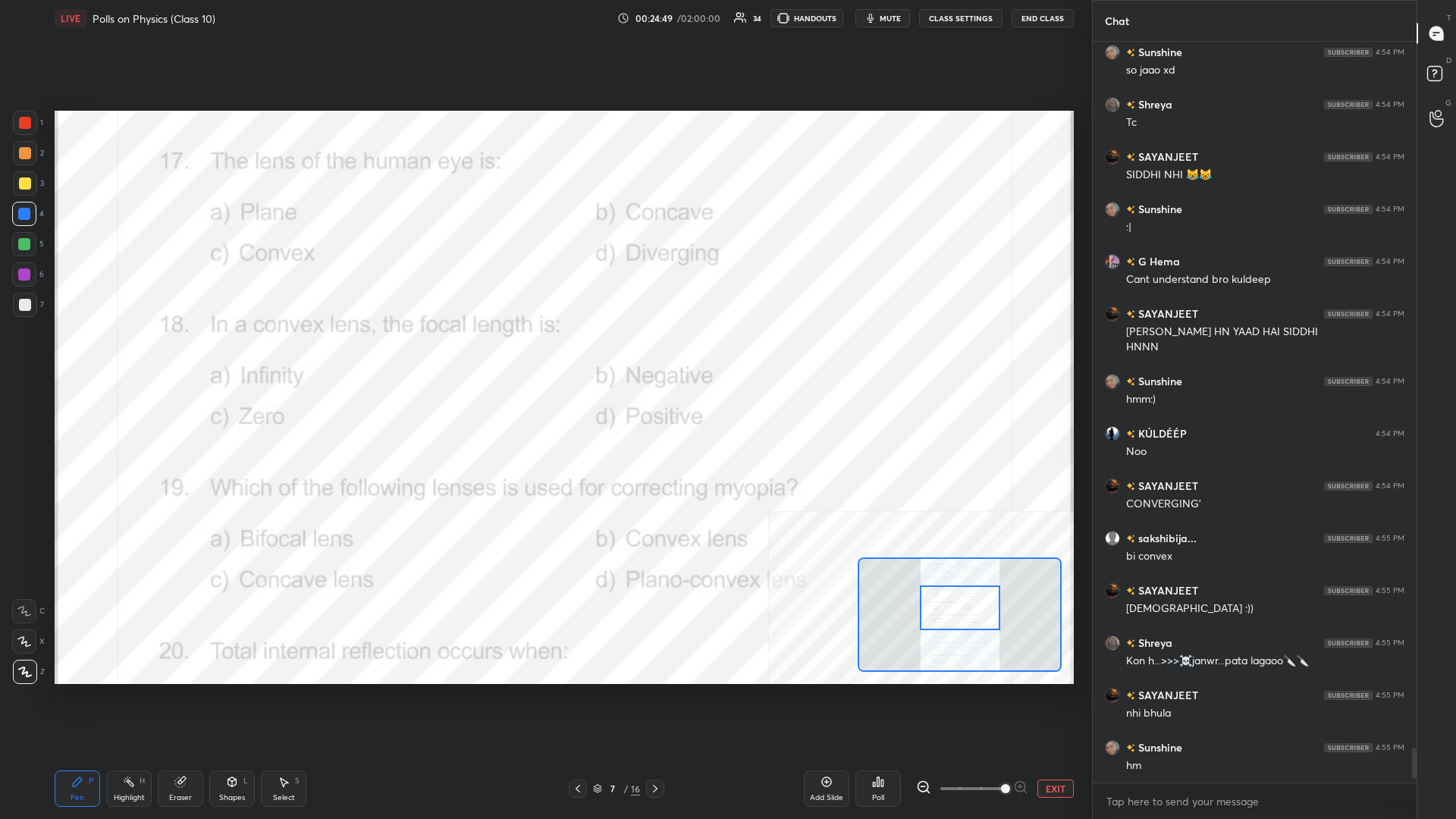
click at [126, 355] on icon at bounding box center [129, 782] width 13 height 13
click at [543, 355] on div "Poll" at bounding box center [878, 789] width 46 height 37
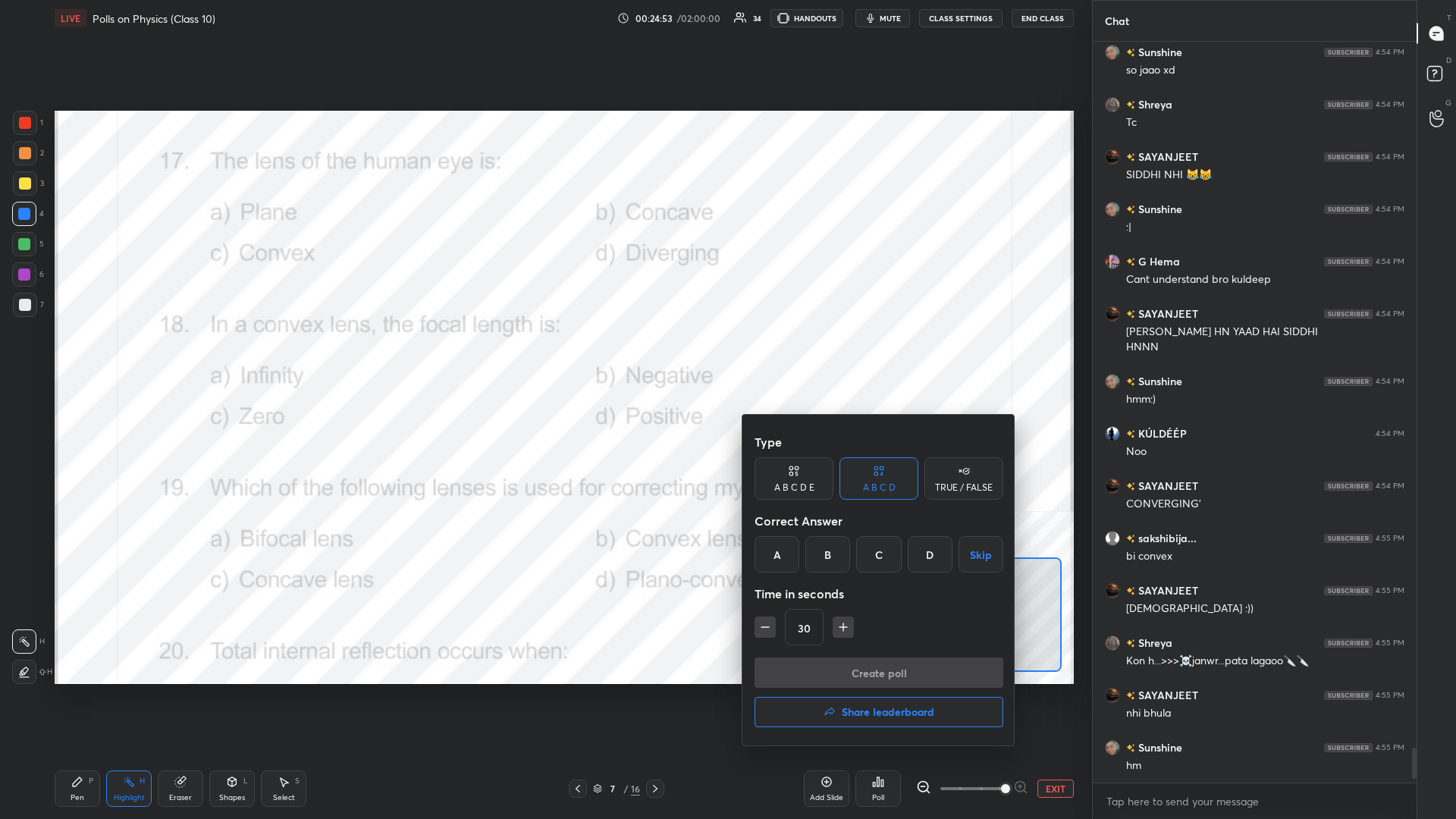
click at [543, 355] on div "D" at bounding box center [930, 554] width 45 height 37
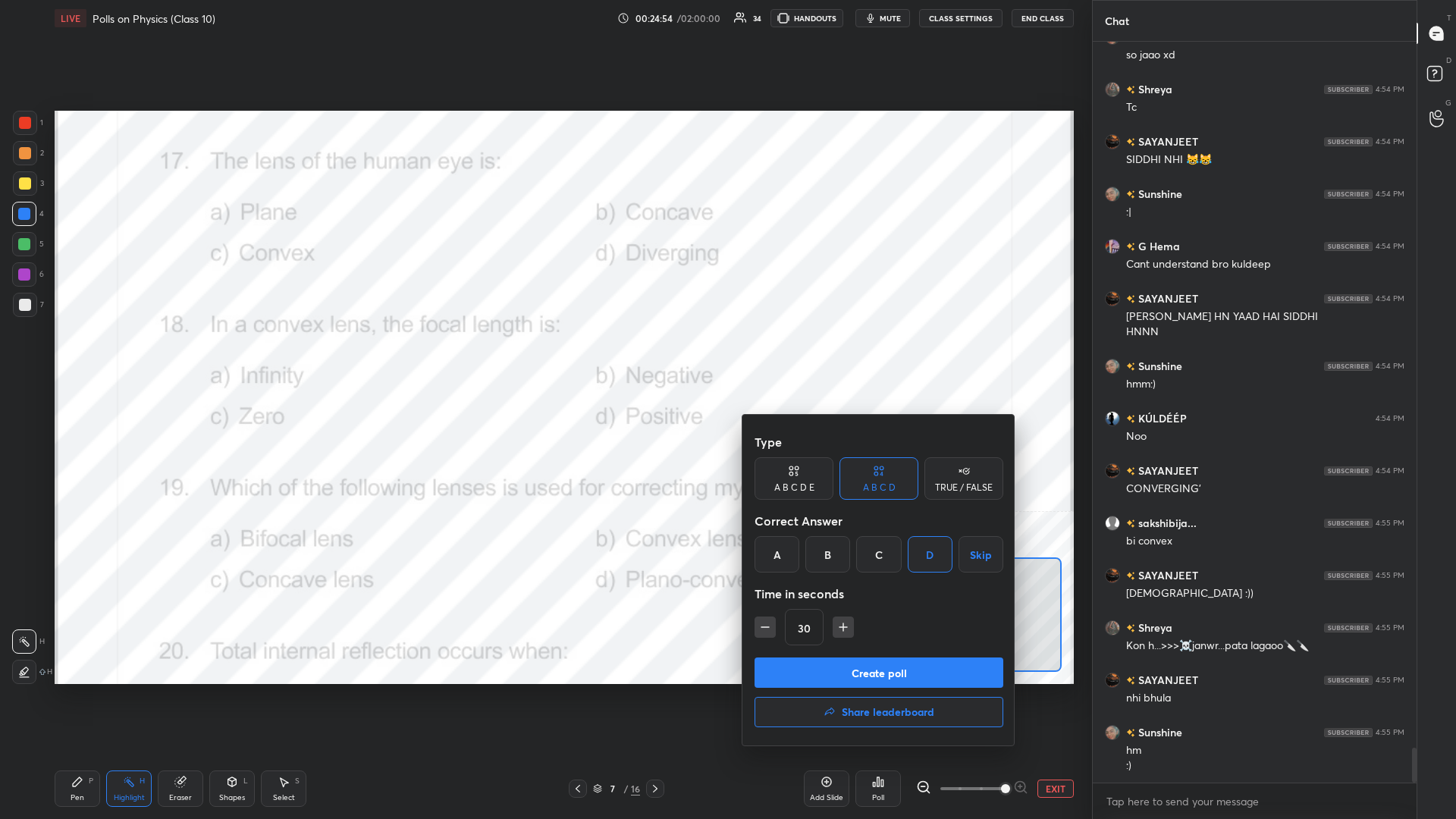
click at [543, 355] on button "Create poll" at bounding box center [879, 673] width 249 height 30
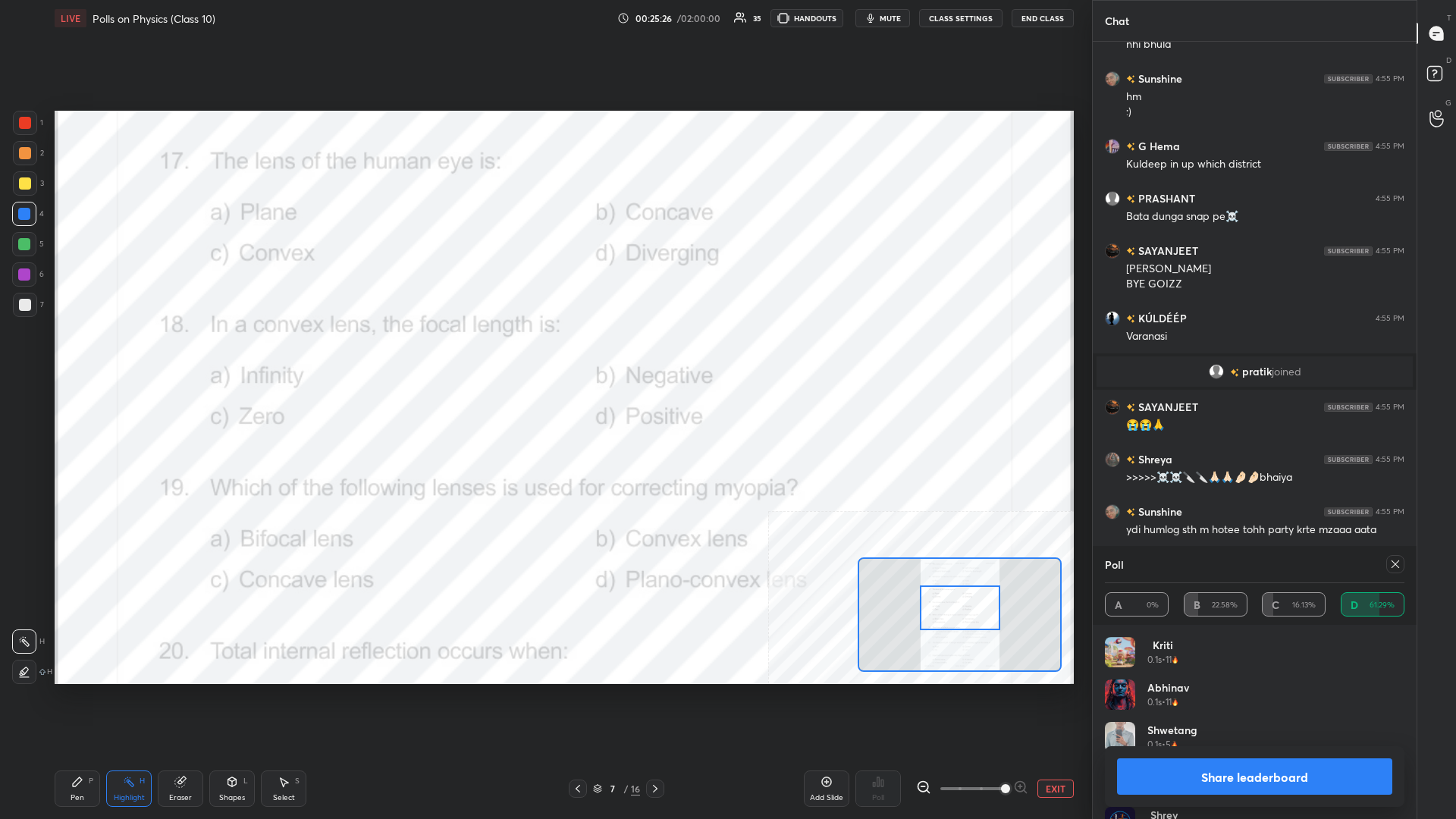
click at [543, 355] on button "Share leaderboard" at bounding box center [1255, 776] width 276 height 37
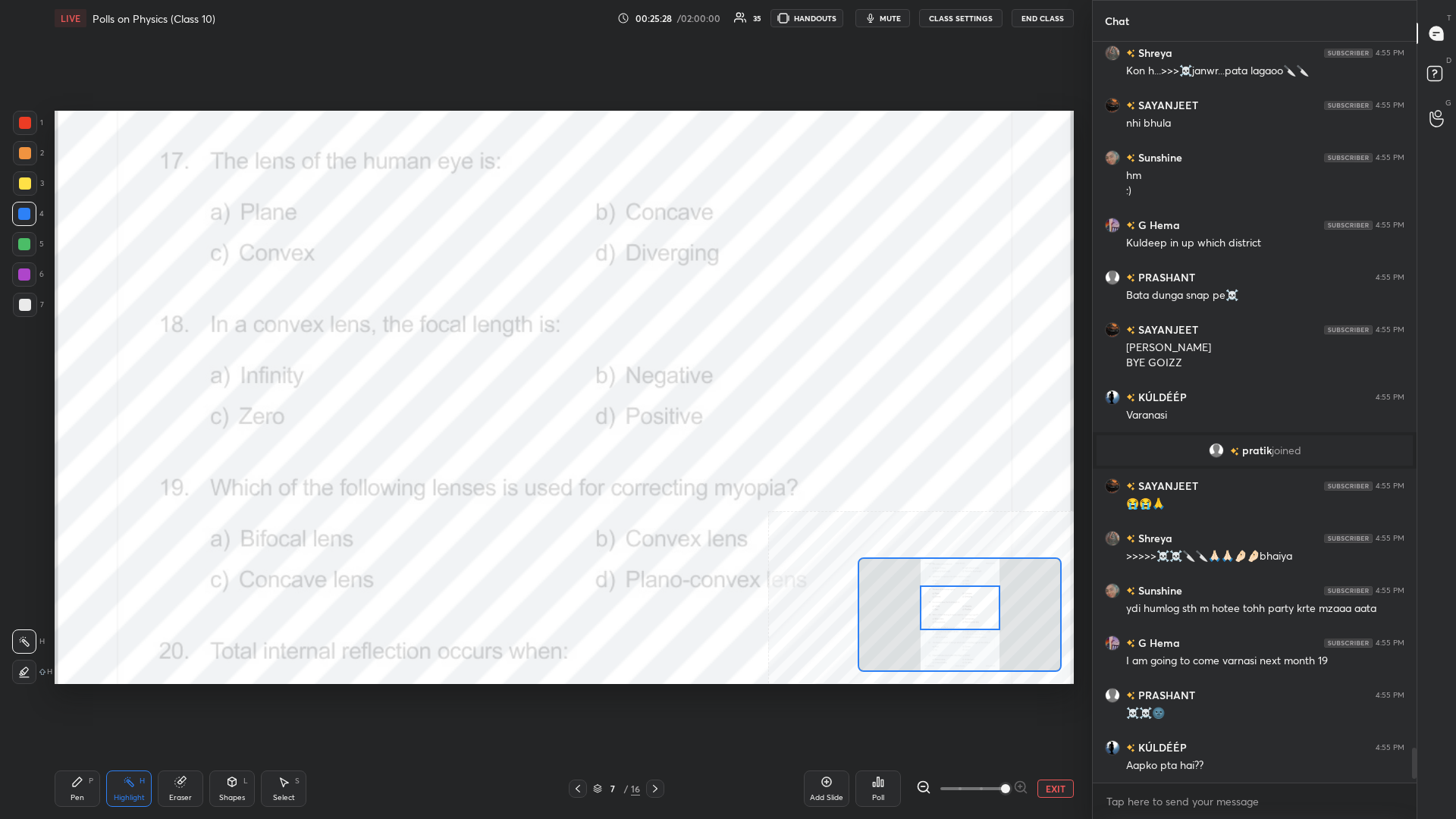
click at [54, 355] on div "LIVE Polls on Physics (Class 10) 00:25:28 / 02:00:00 35 HANDOUTS mute CLASS SET…" at bounding box center [564, 409] width 1031 height 819
click at [72, 355] on icon at bounding box center [78, 782] width 13 height 13
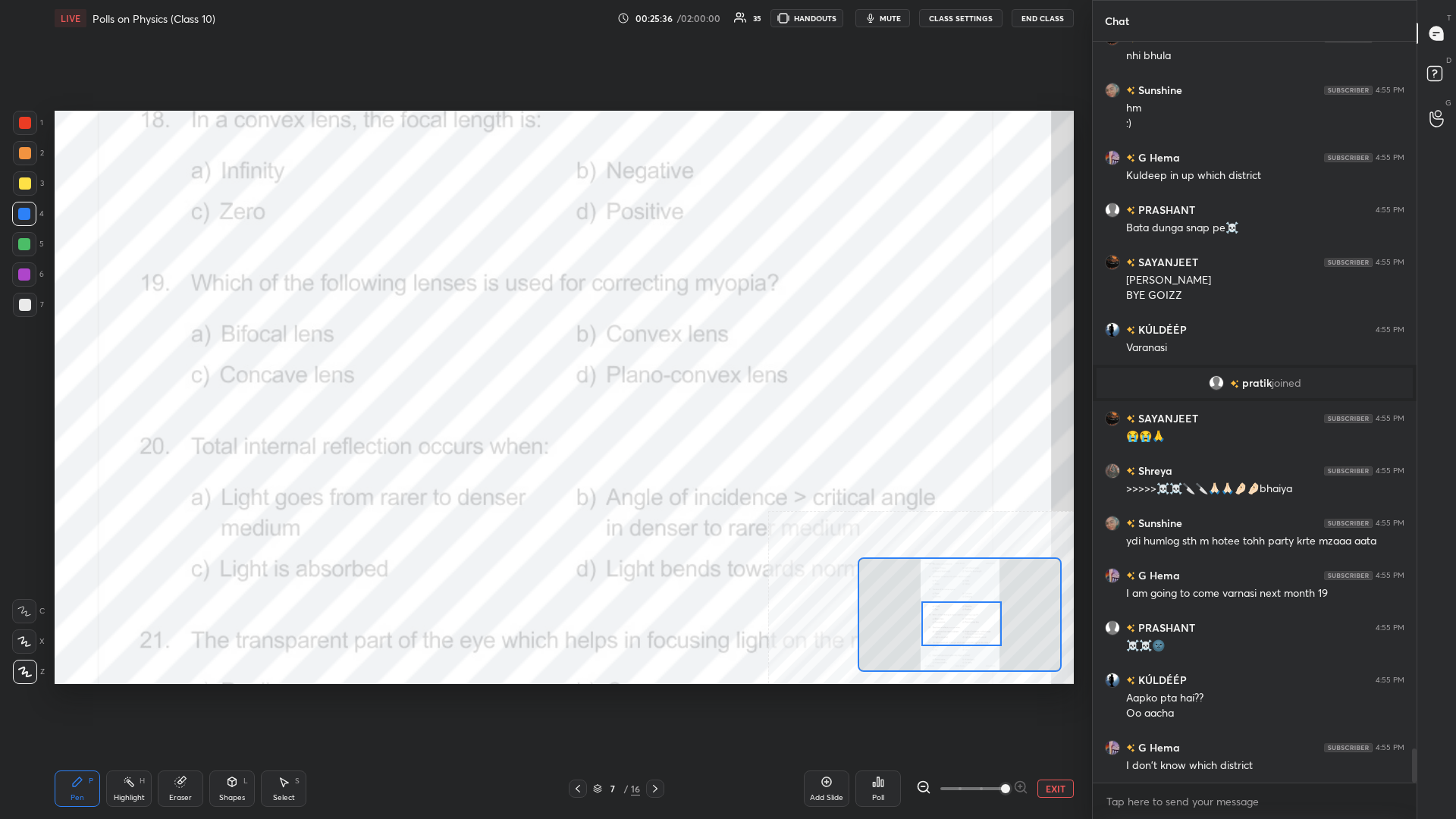
click at [119, 355] on div "Highlight H" at bounding box center [129, 789] width 46 height 37
click at [543, 355] on icon at bounding box center [878, 782] width 13 height 13
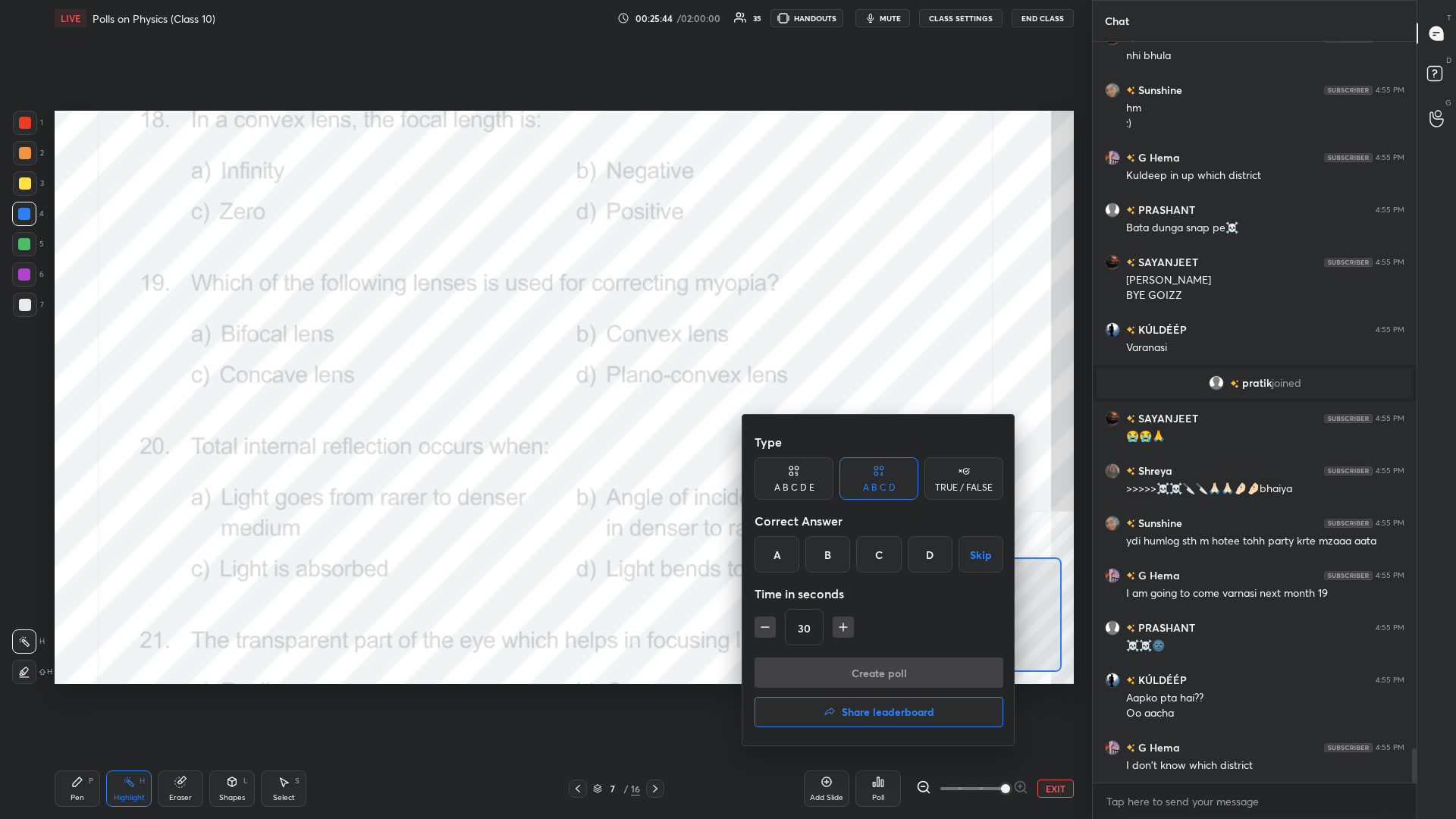
click at [543, 355] on div "C" at bounding box center [879, 554] width 45 height 37
click at [543, 355] on button "Create poll" at bounding box center [879, 673] width 249 height 30
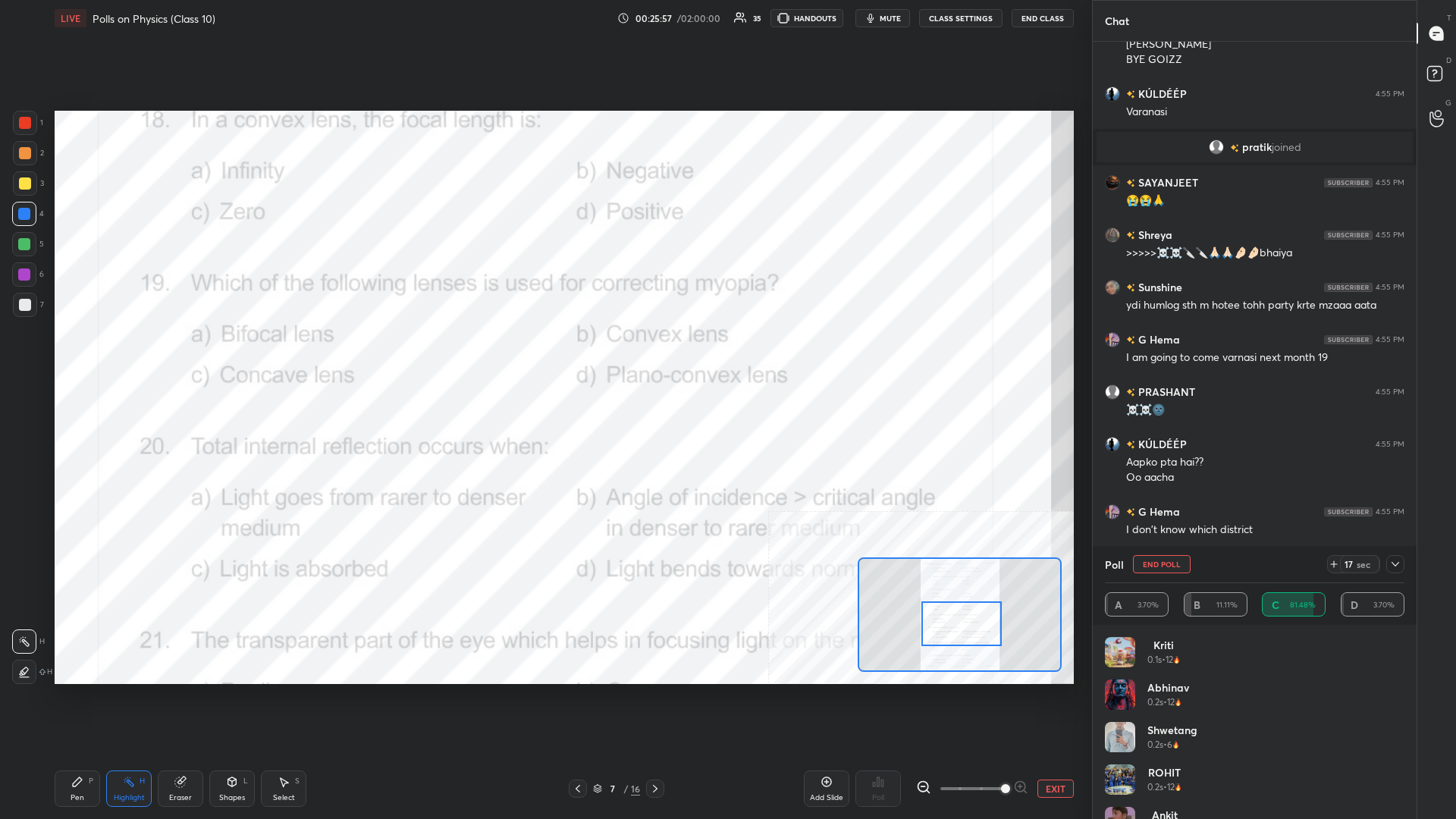
scroll to position [15457, 0]
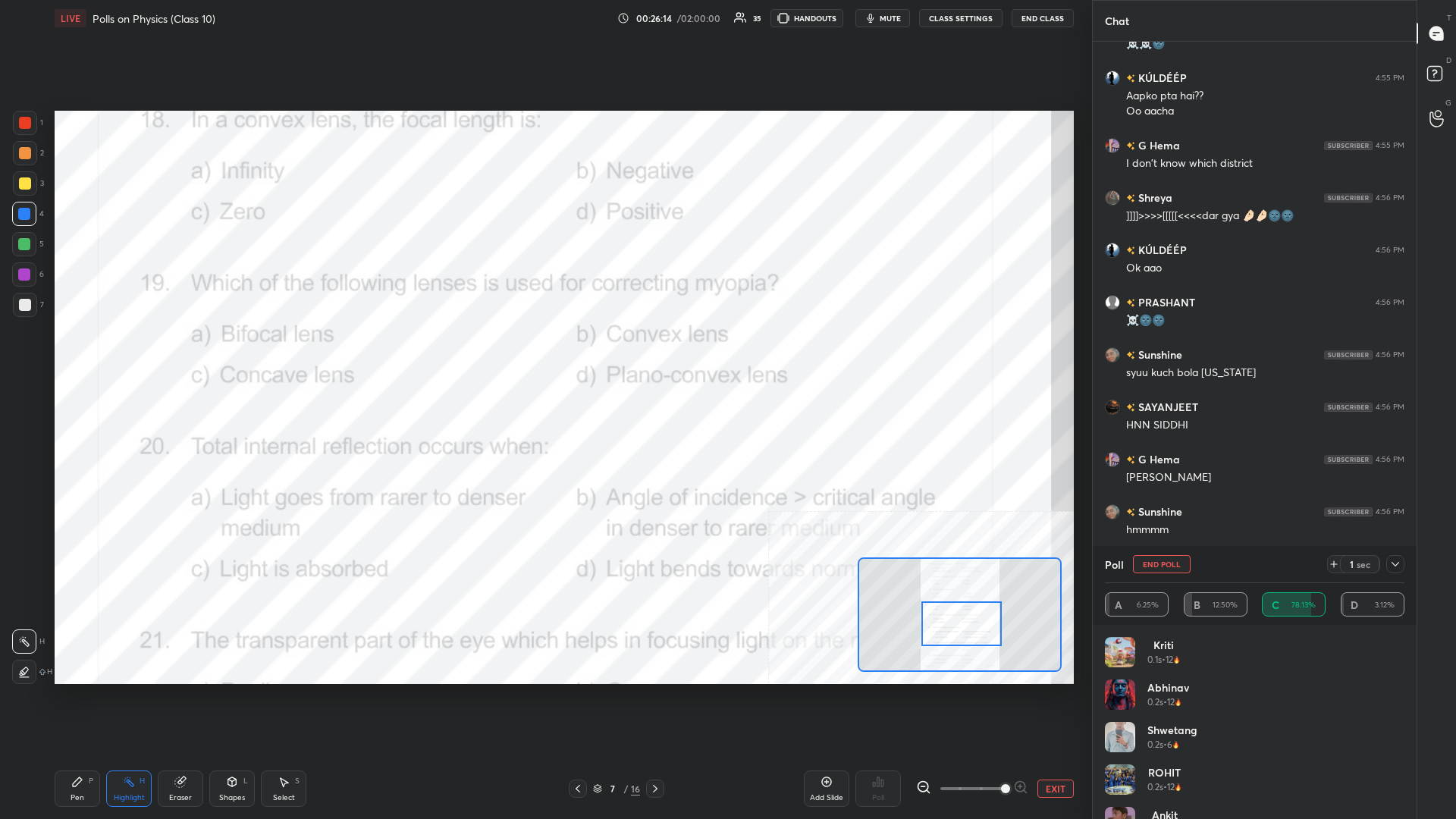
click at [92, 355] on div "P" at bounding box center [90, 781] width 4 height 7
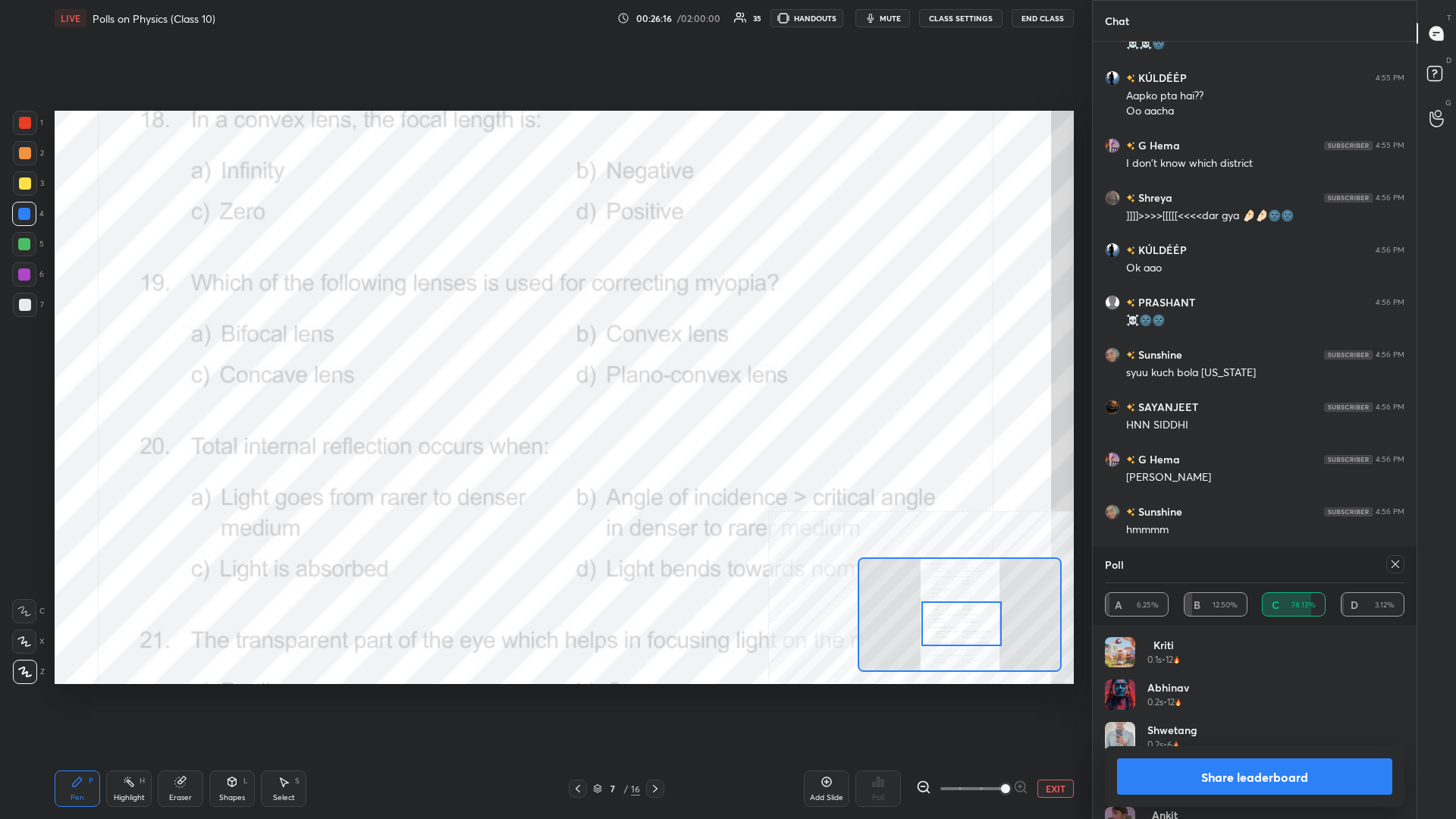
click at [543, 355] on button "Share leaderboard" at bounding box center [1255, 776] width 276 height 37
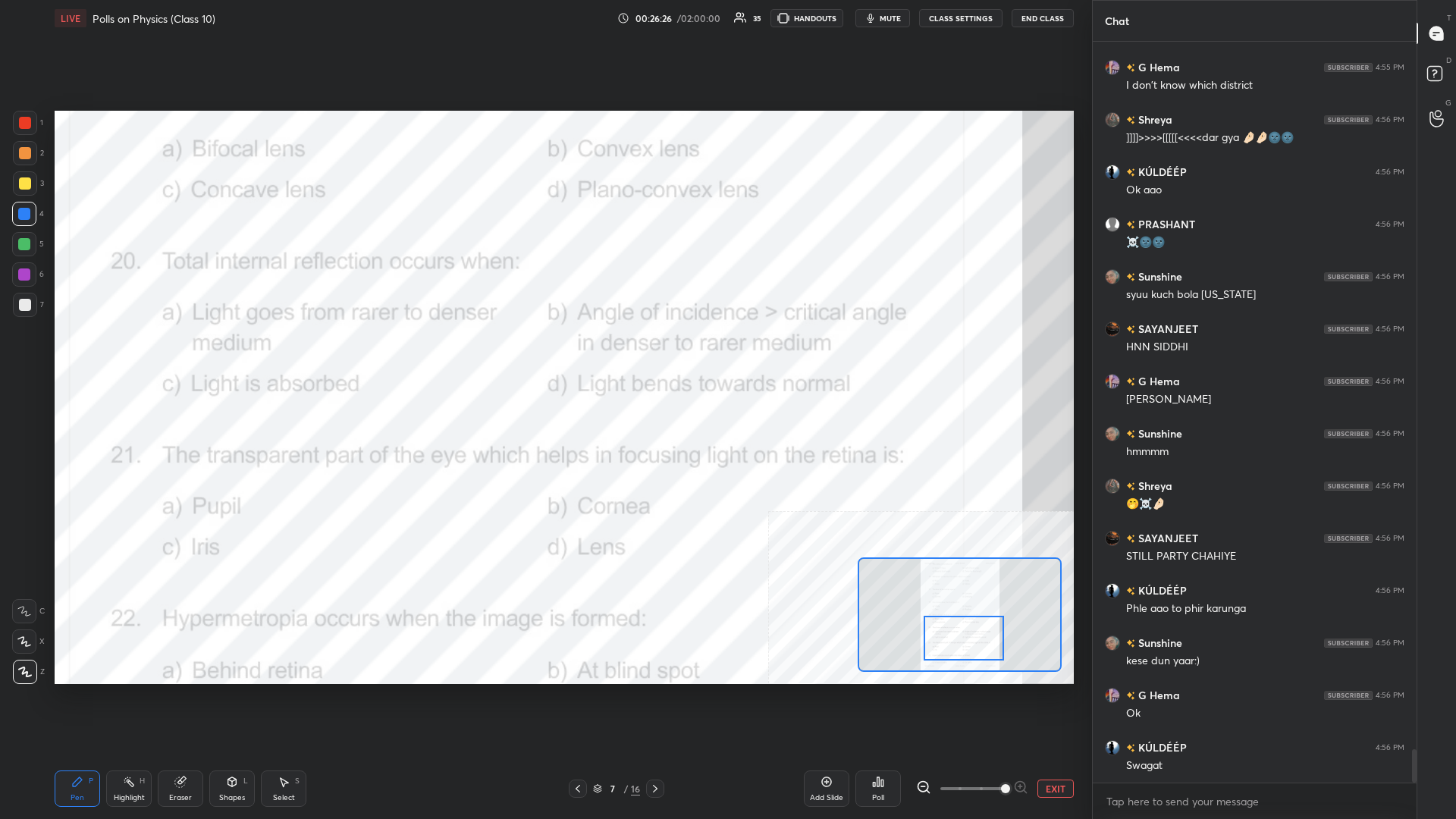
click at [108, 355] on div "Highlight H" at bounding box center [129, 789] width 46 height 37
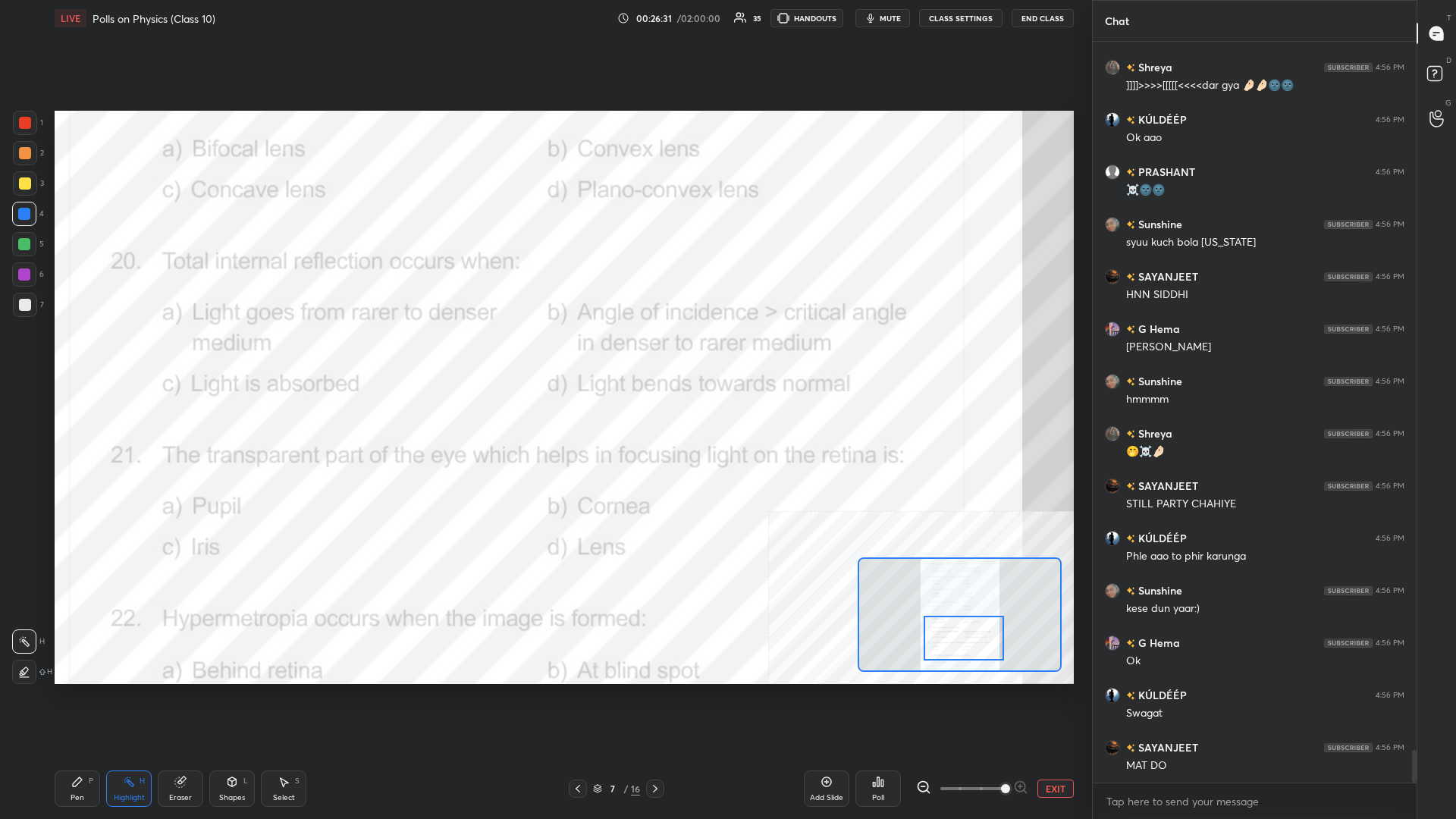
click at [543, 355] on icon at bounding box center [878, 782] width 13 height 13
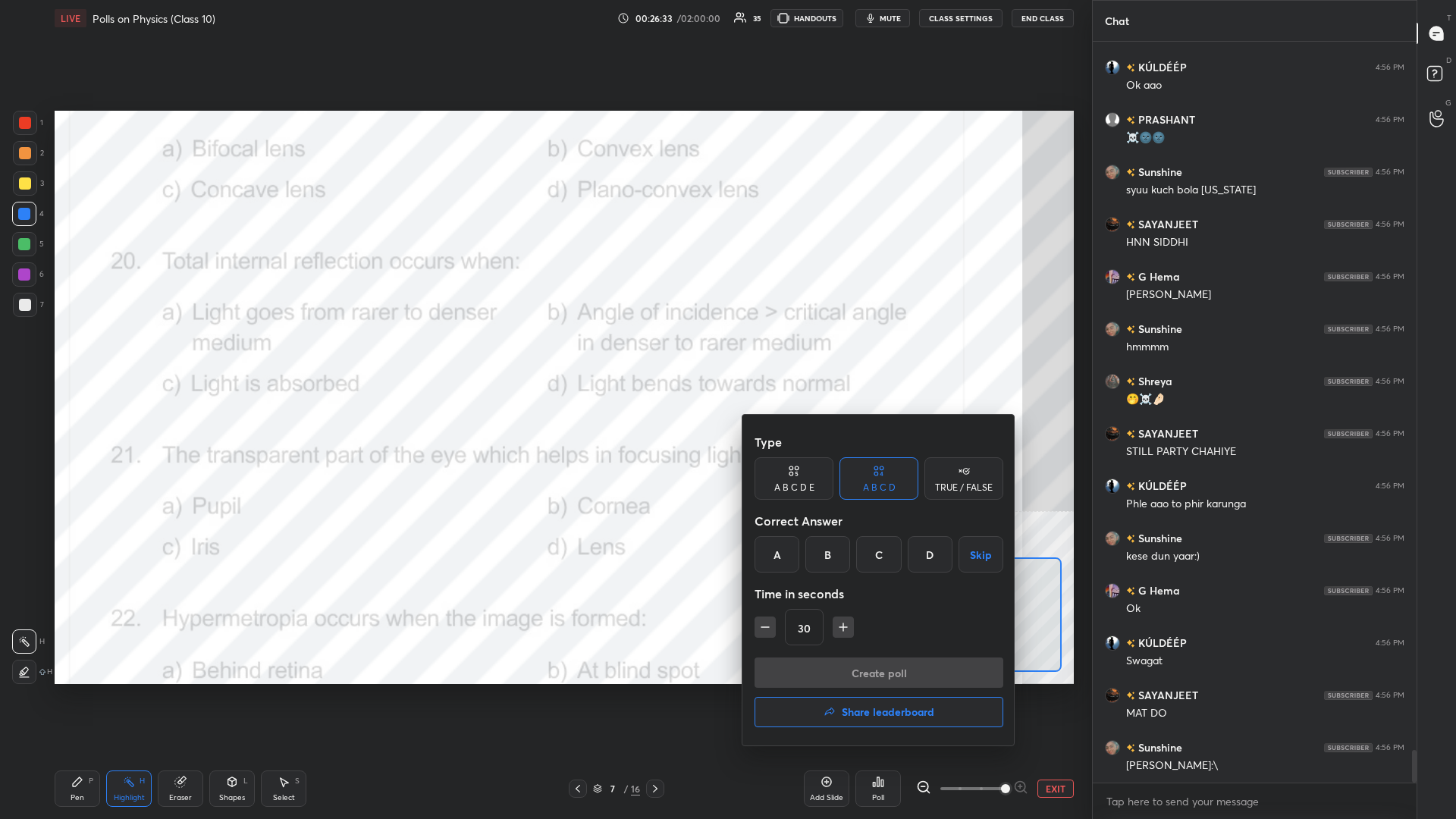
click at [543, 355] on div "B" at bounding box center [828, 554] width 45 height 37
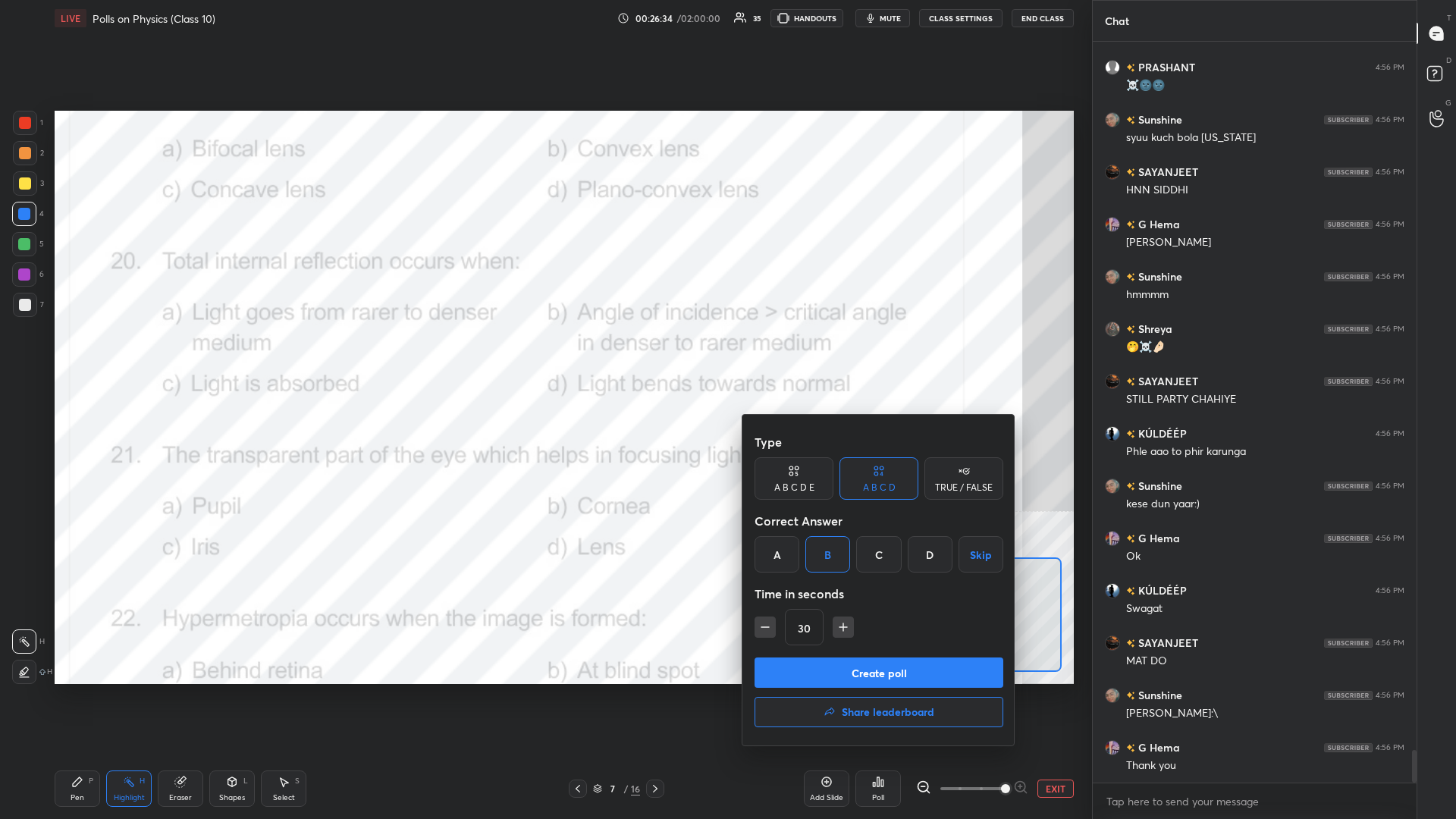
click at [543, 355] on button "Create poll" at bounding box center [879, 673] width 249 height 30
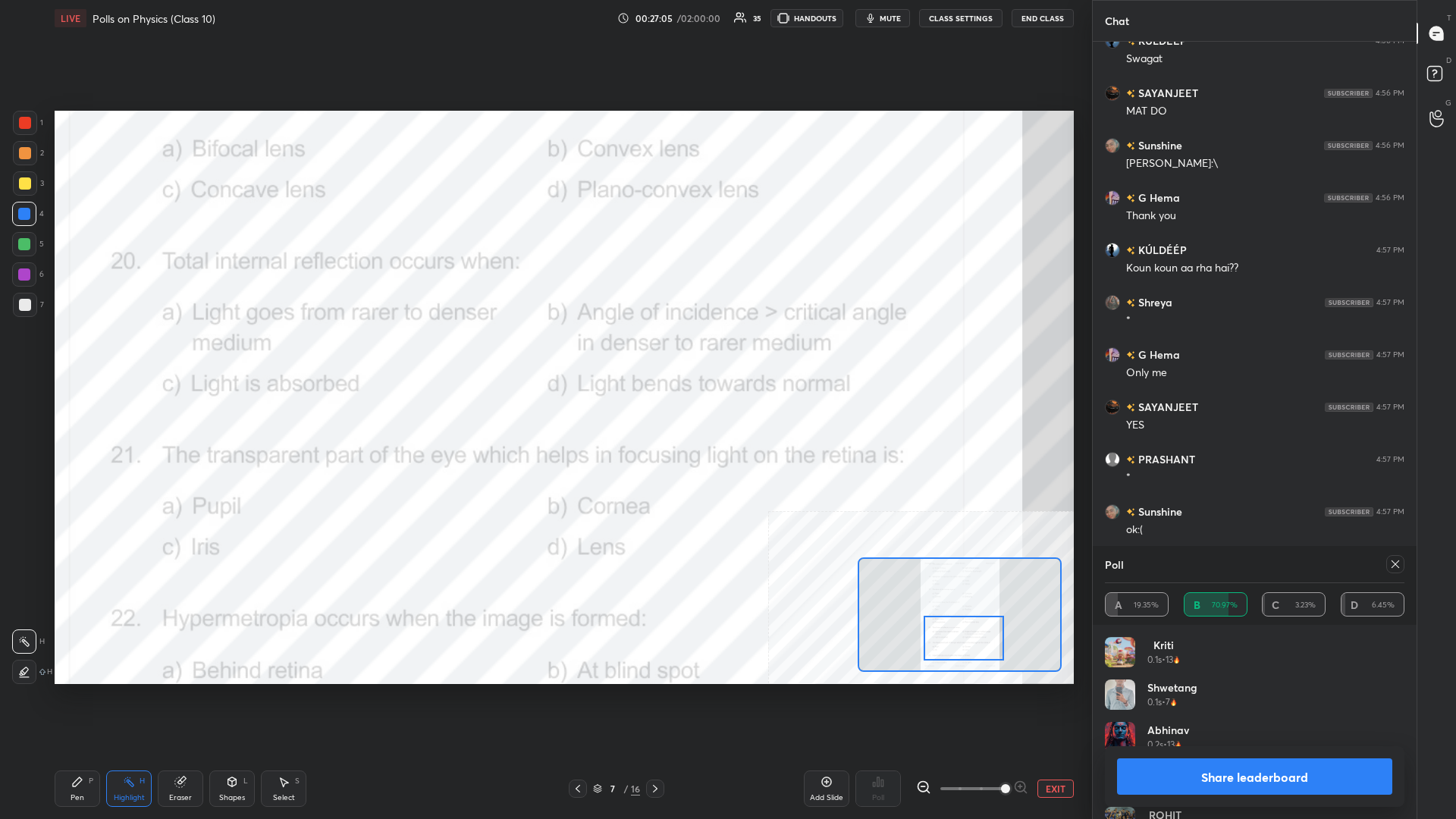
click at [543, 355] on button "Share leaderboard" at bounding box center [1255, 776] width 276 height 37
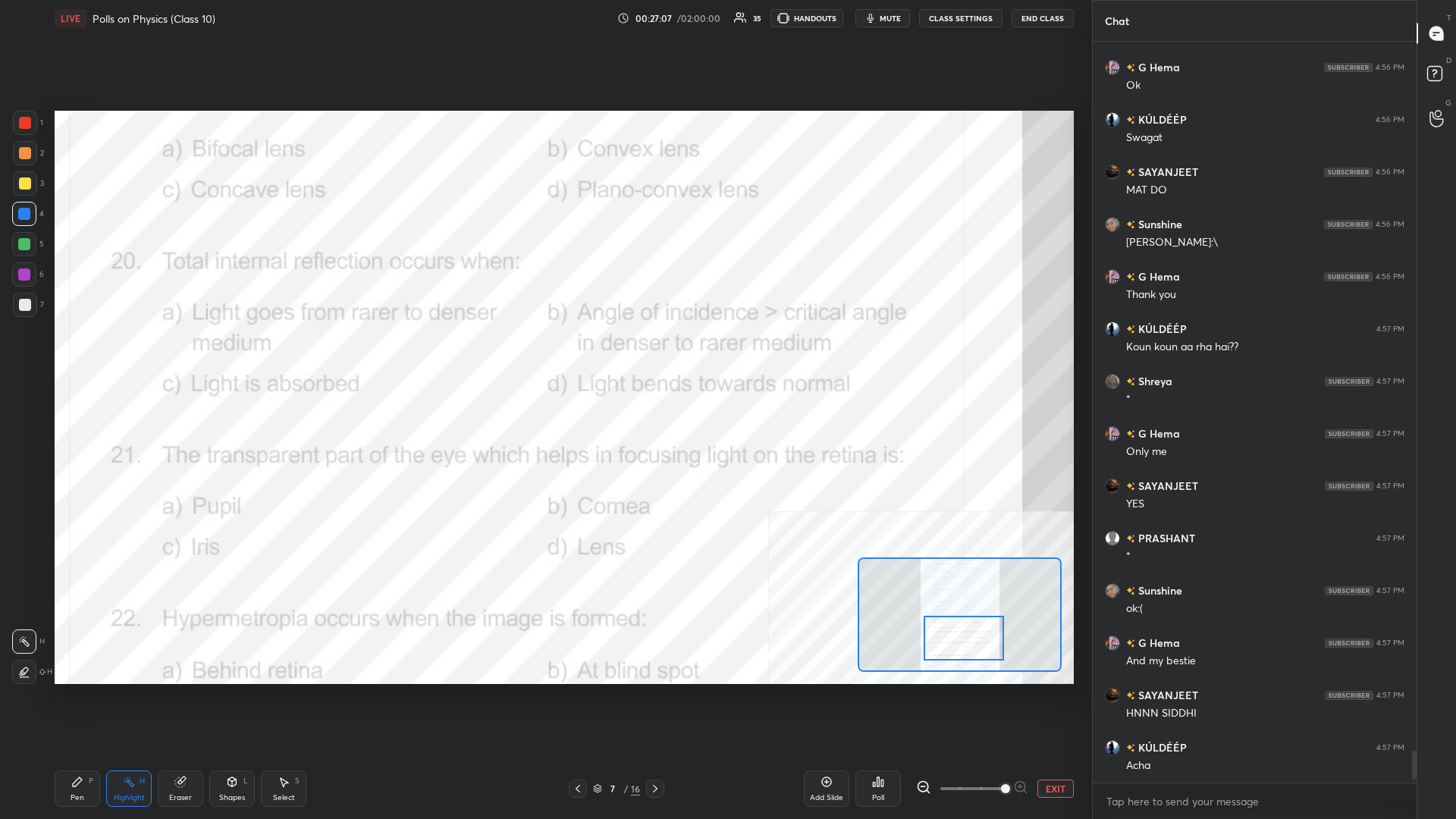
click at [75, 355] on div "Pen P" at bounding box center [77, 789] width 46 height 37
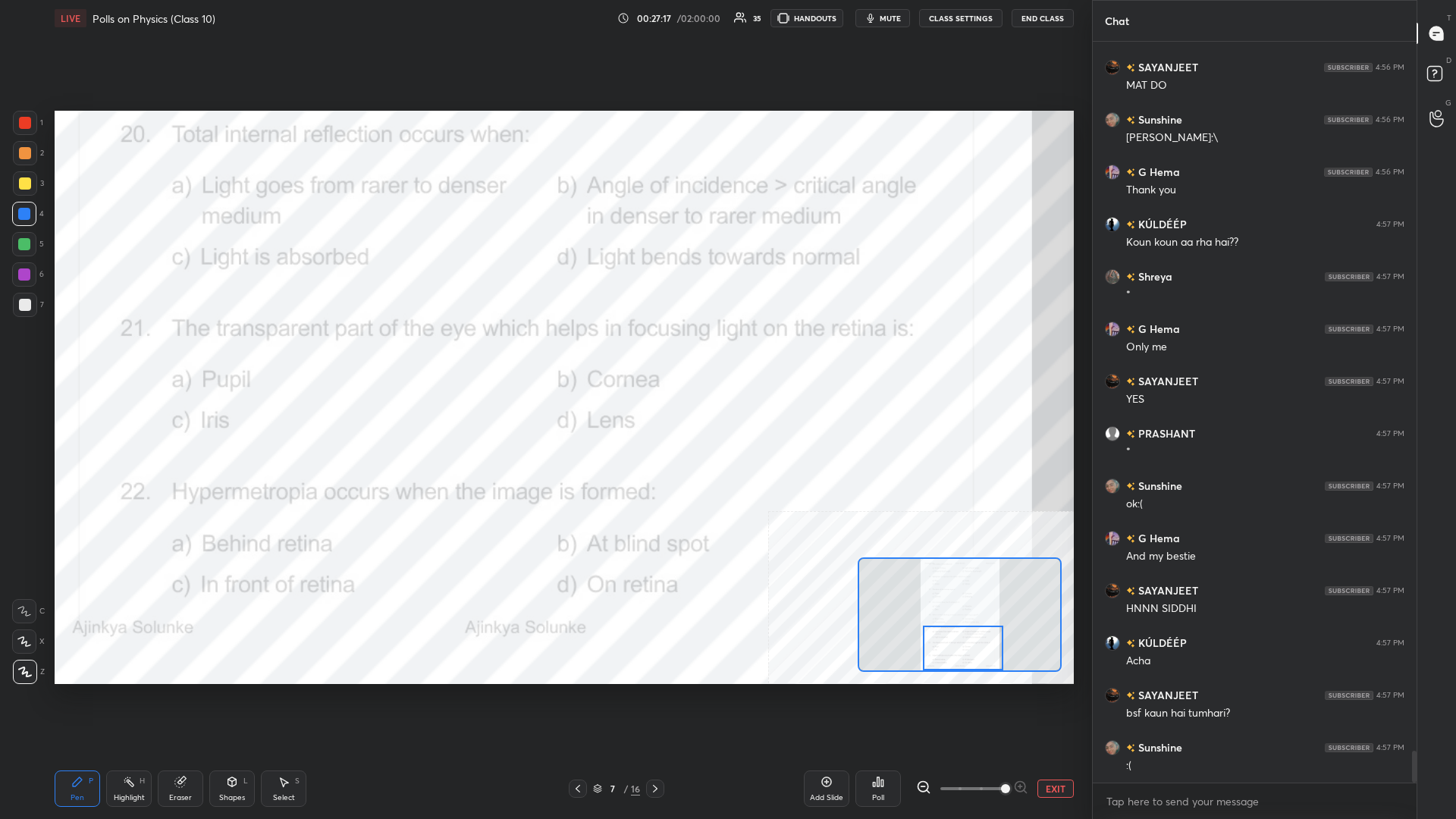
click at [136, 355] on div "Highlight H" at bounding box center [129, 789] width 46 height 37
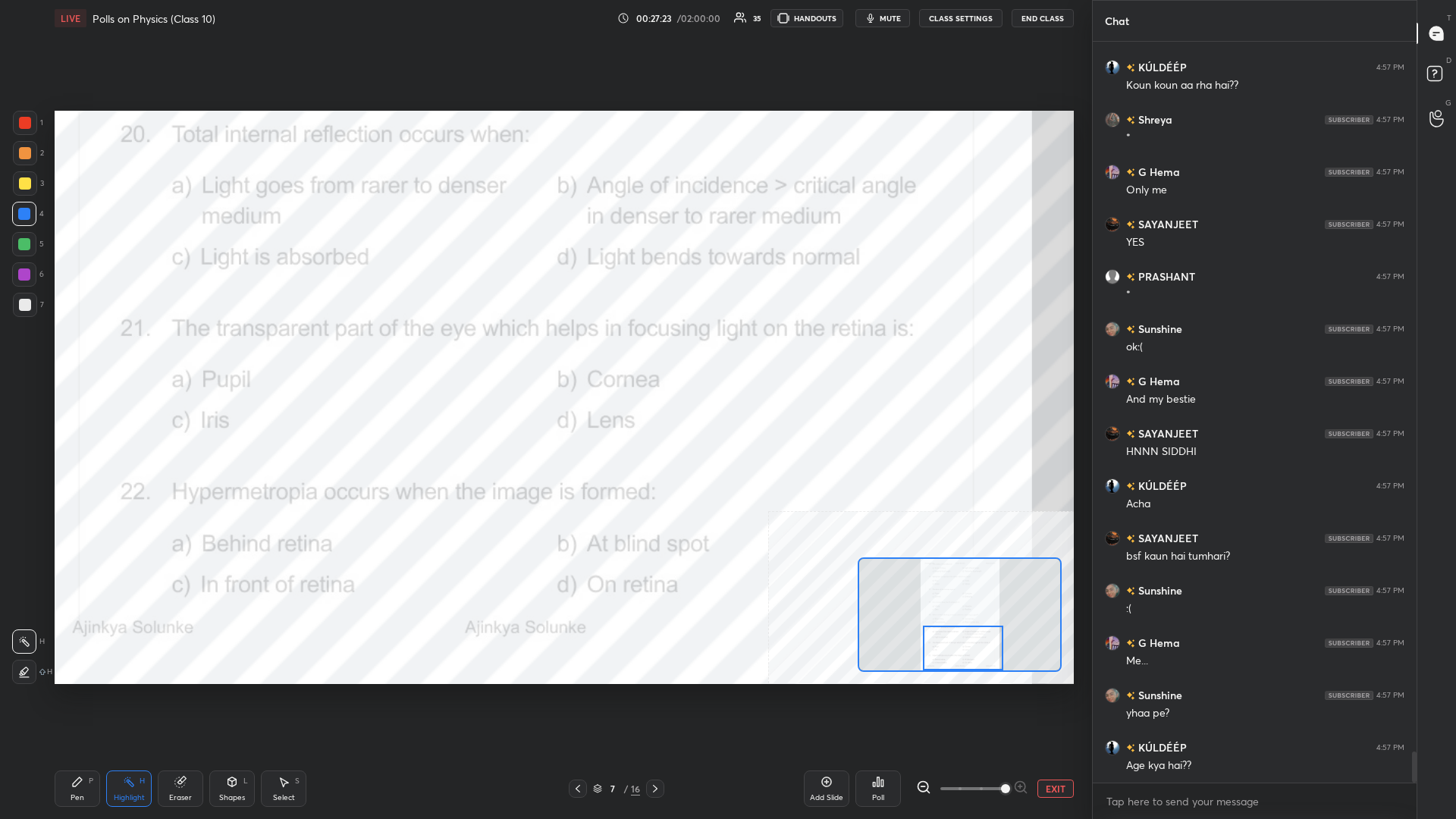
click at [543, 355] on div "Poll" at bounding box center [878, 789] width 46 height 37
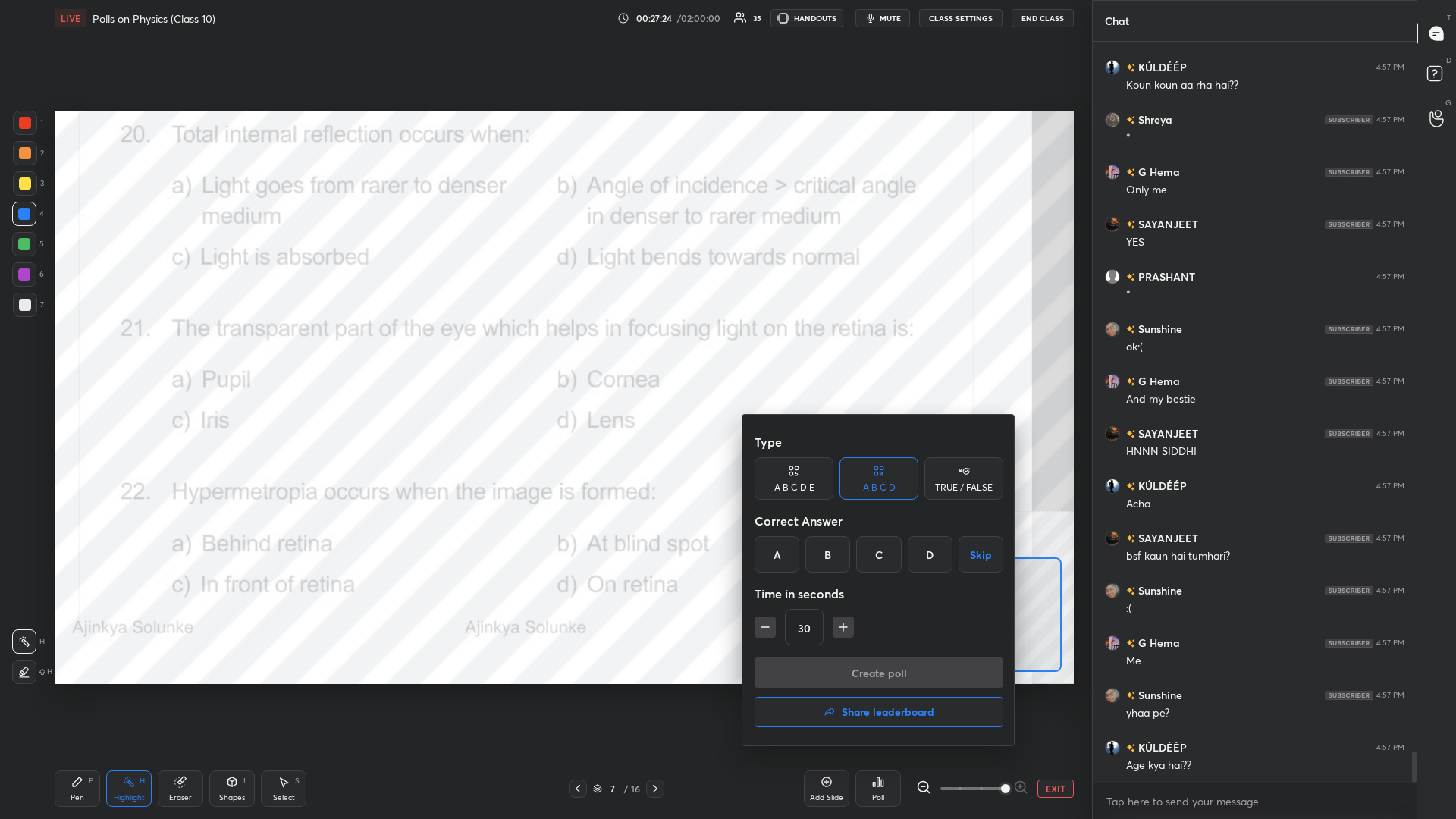
click at [543, 355] on div "B" at bounding box center [828, 554] width 45 height 37
click at [543, 355] on button "Create poll" at bounding box center [879, 673] width 249 height 30
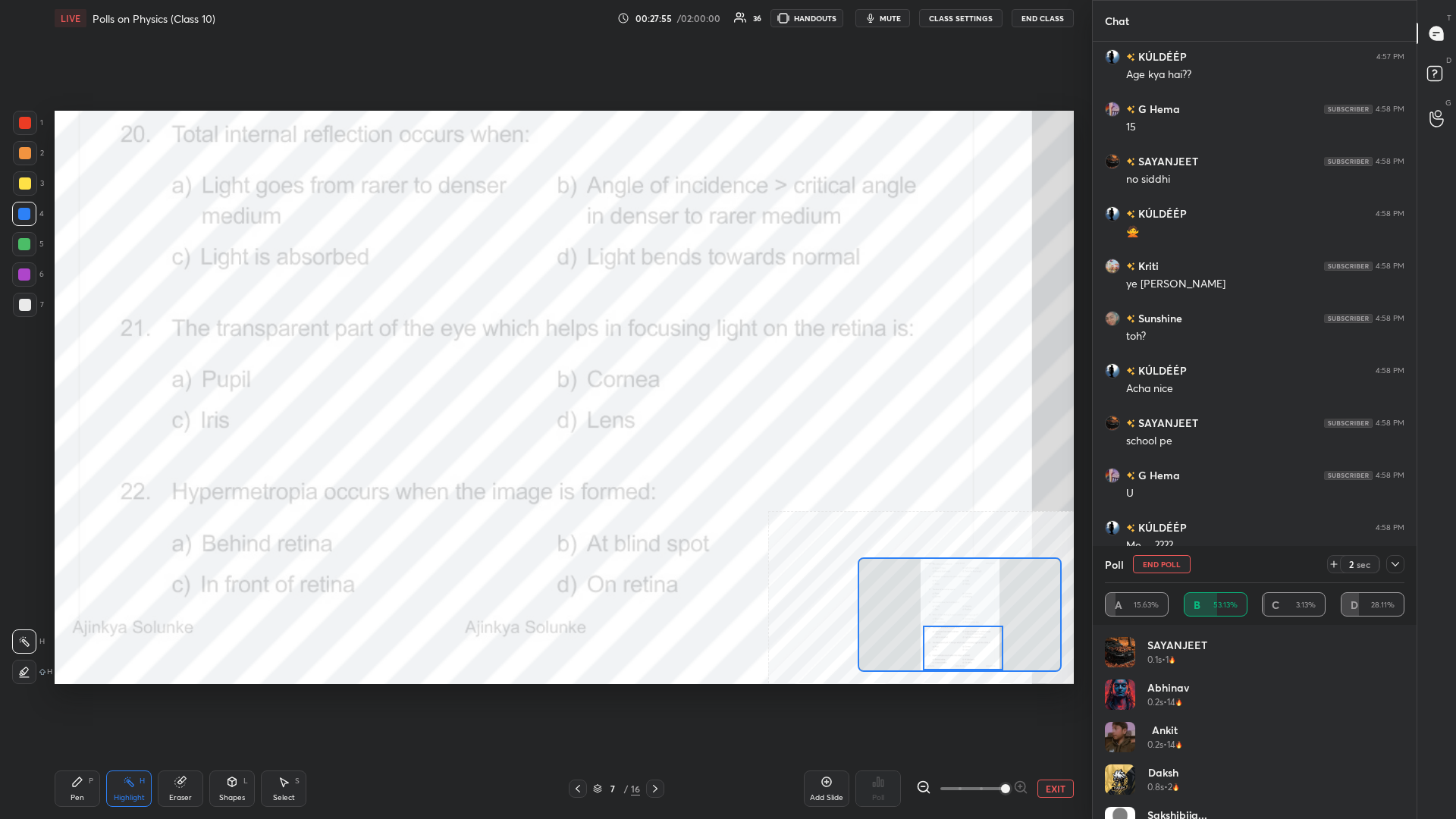
click at [62, 355] on div "Pen P" at bounding box center [77, 789] width 46 height 37
click at [73, 355] on icon at bounding box center [77, 781] width 9 height 9
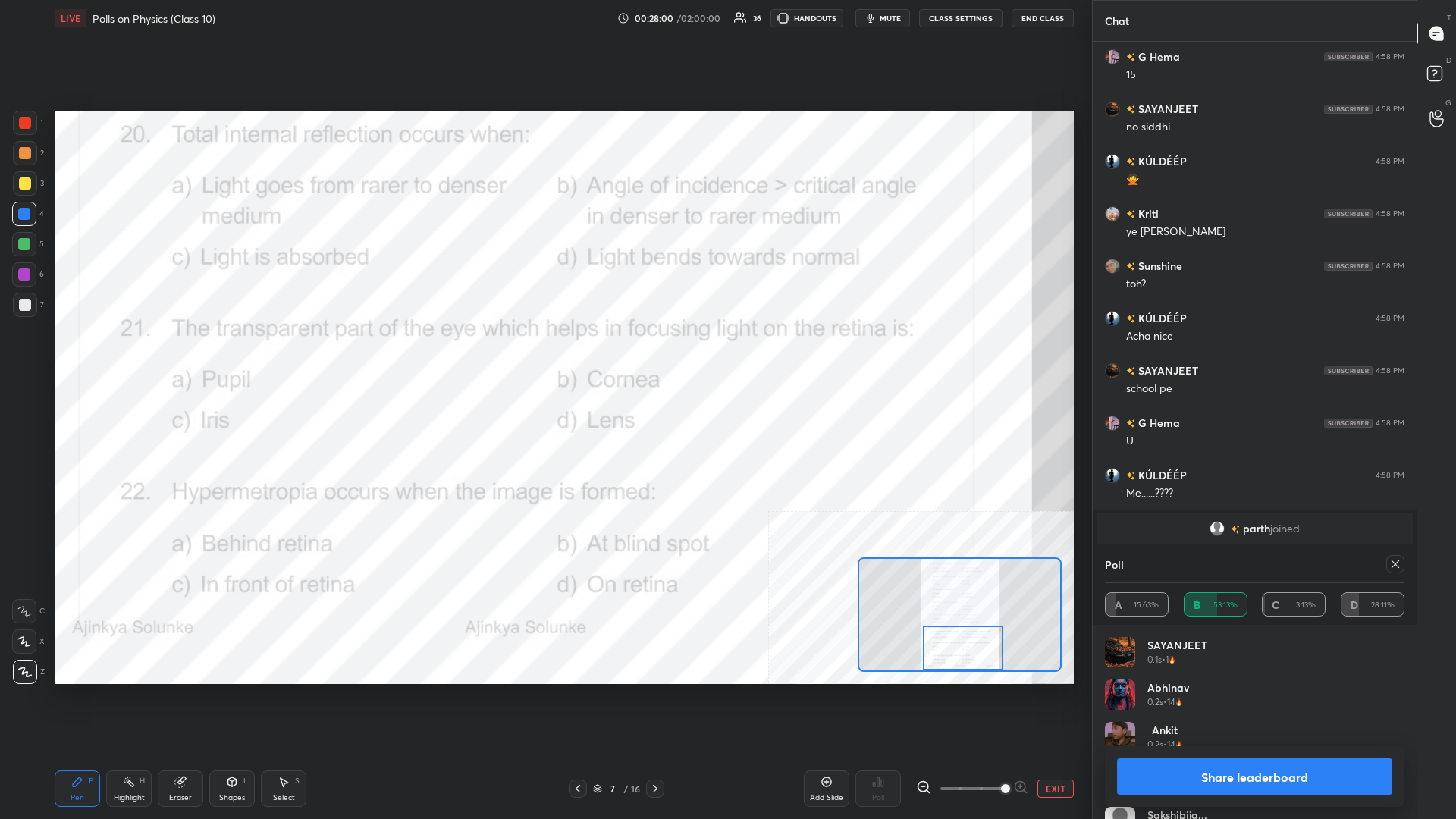
click at [543, 355] on button "Share leaderboard" at bounding box center [1255, 776] width 276 height 37
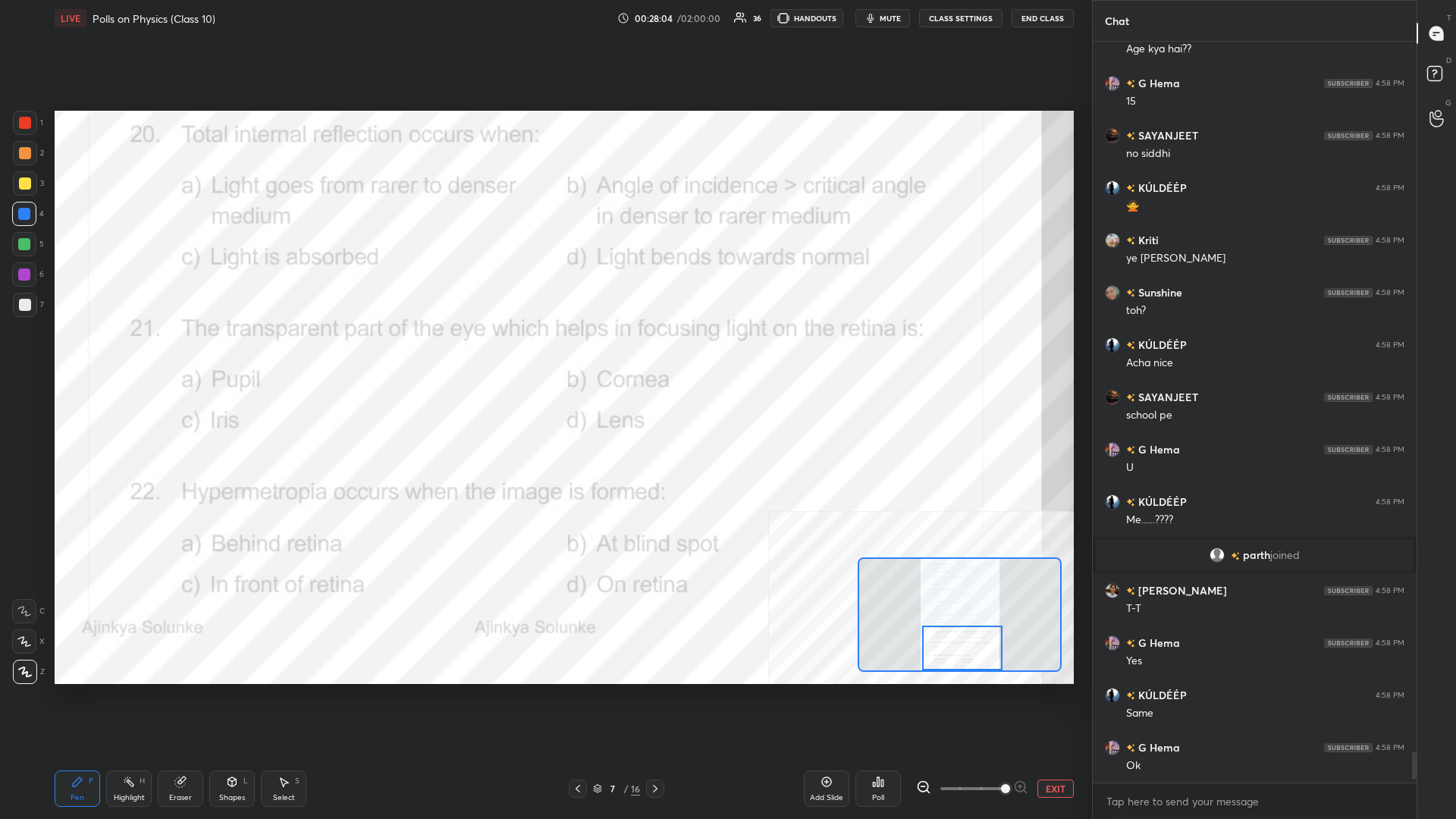
click at [140, 355] on div "Highlight" at bounding box center [129, 798] width 31 height 7
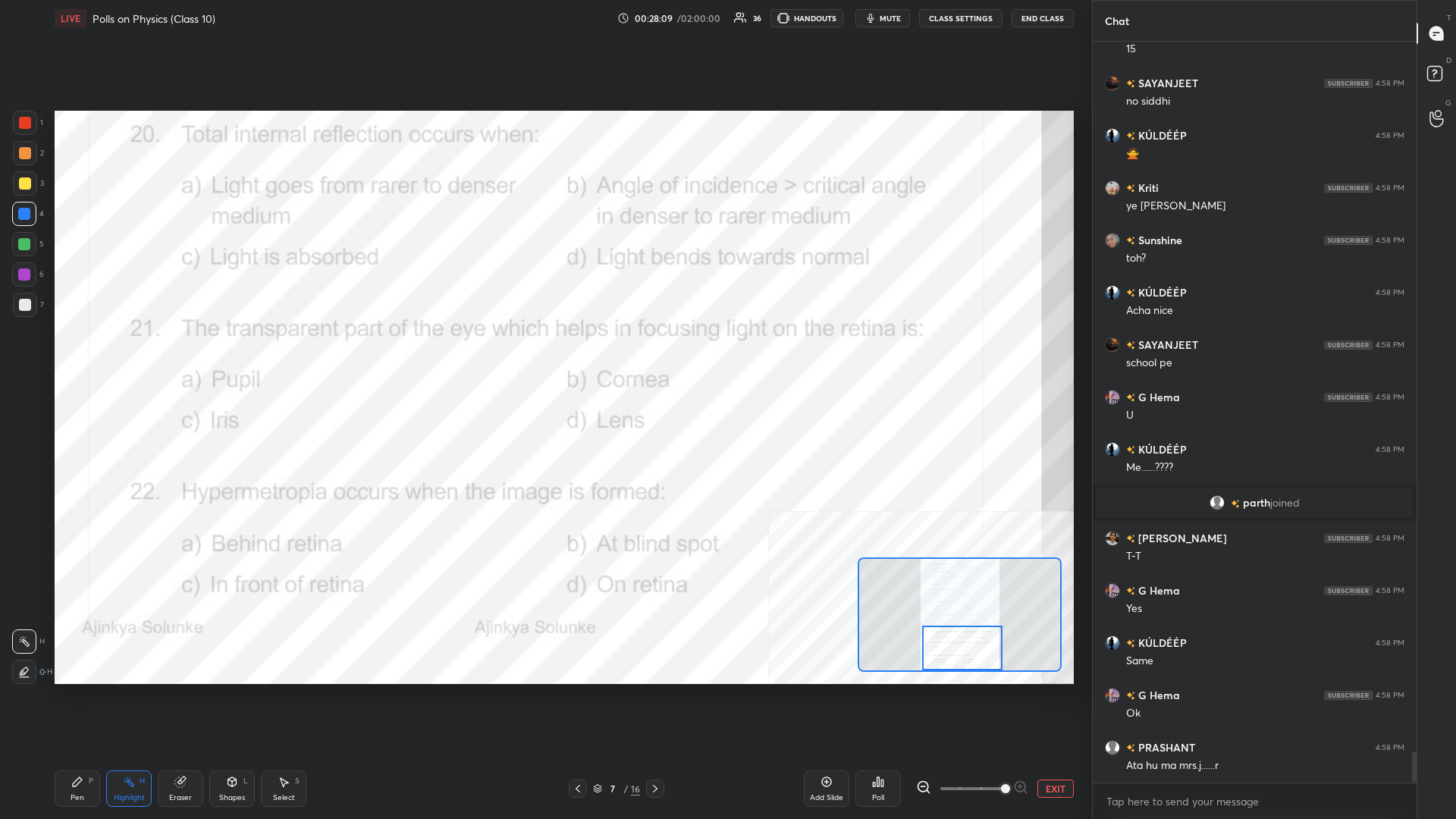
click at [543, 355] on icon at bounding box center [878, 782] width 13 height 13
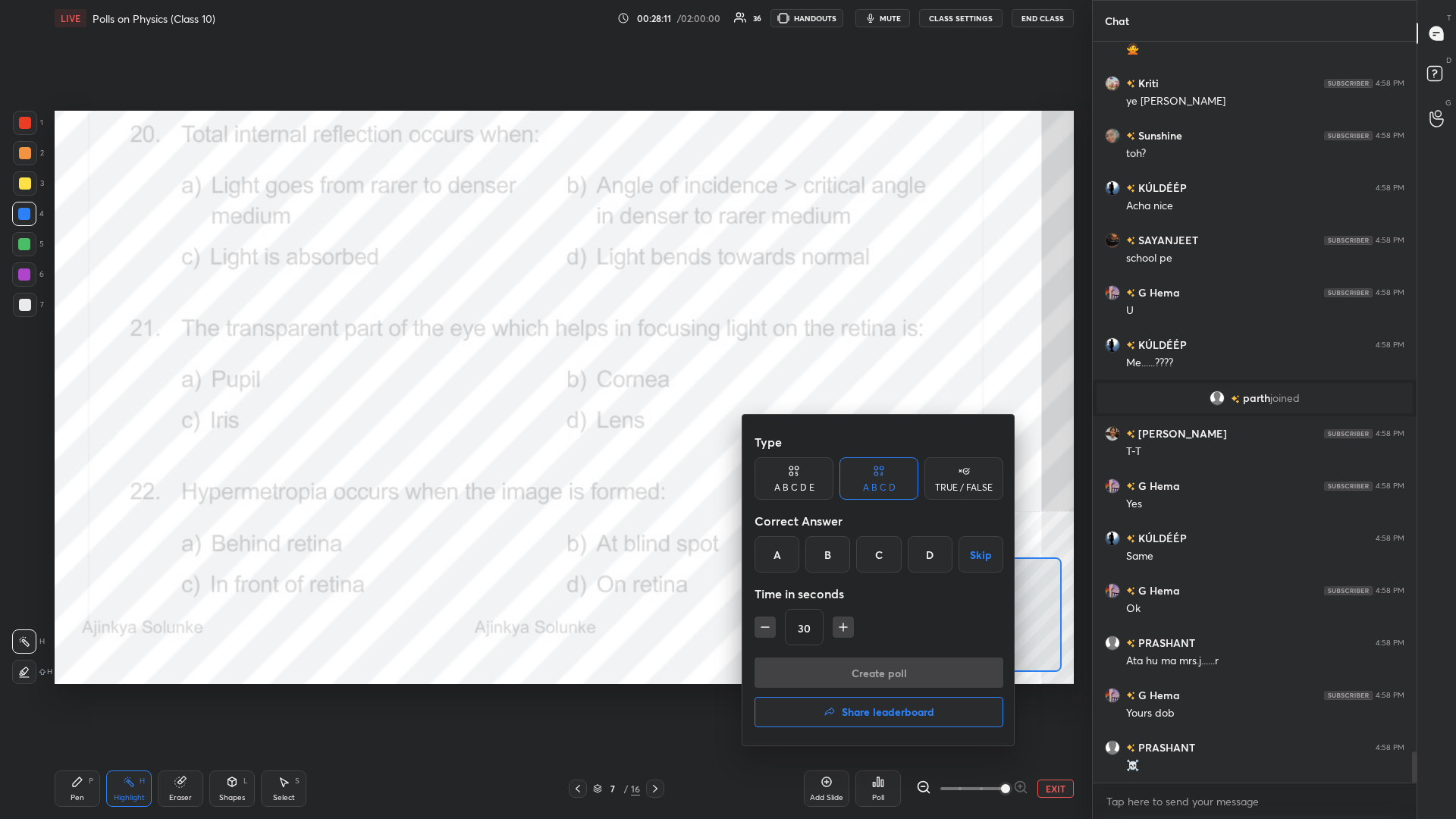
click at [543, 355] on div "A" at bounding box center [777, 554] width 45 height 37
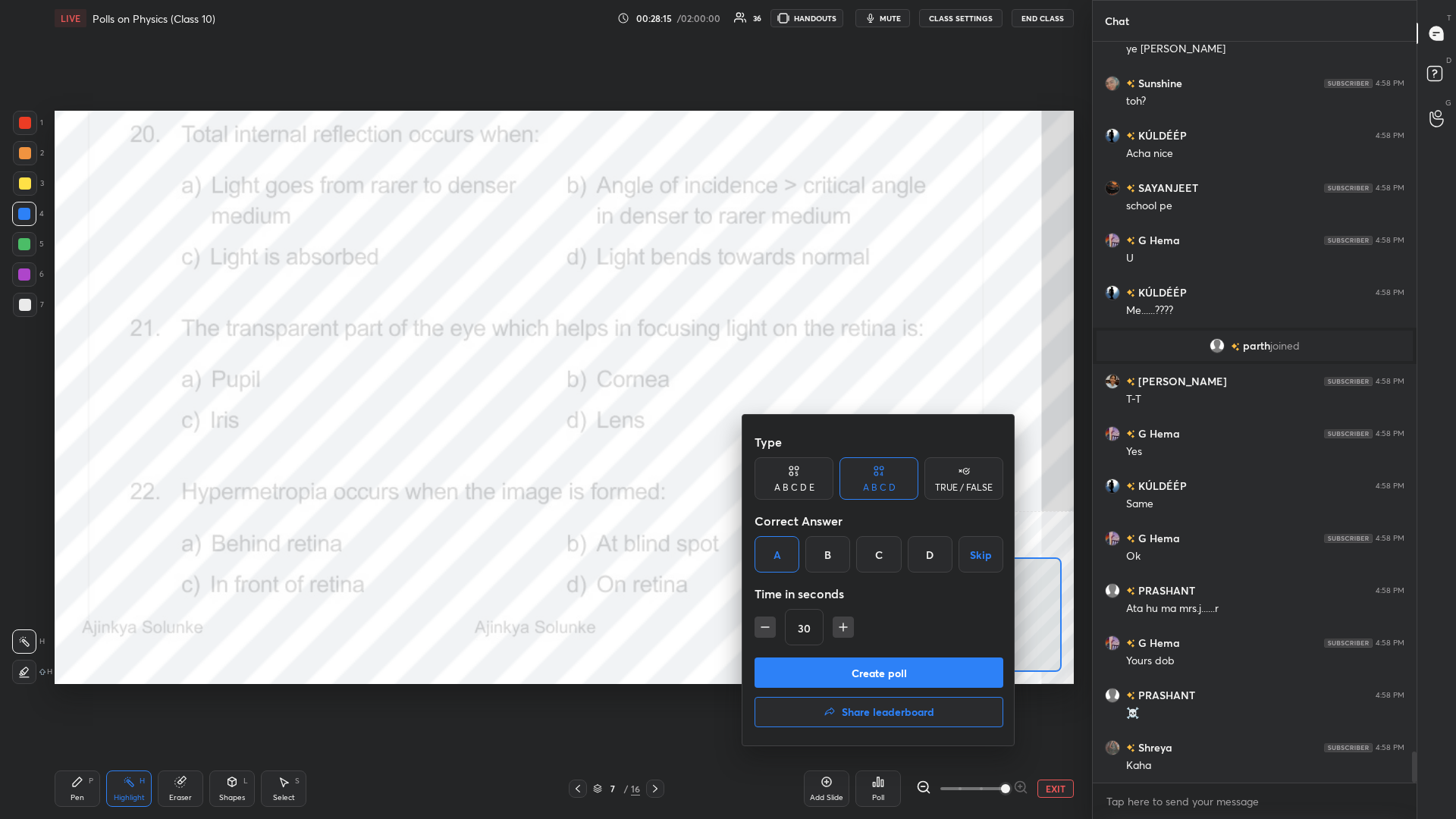
click at [543, 355] on button "Create poll" at bounding box center [879, 673] width 249 height 30
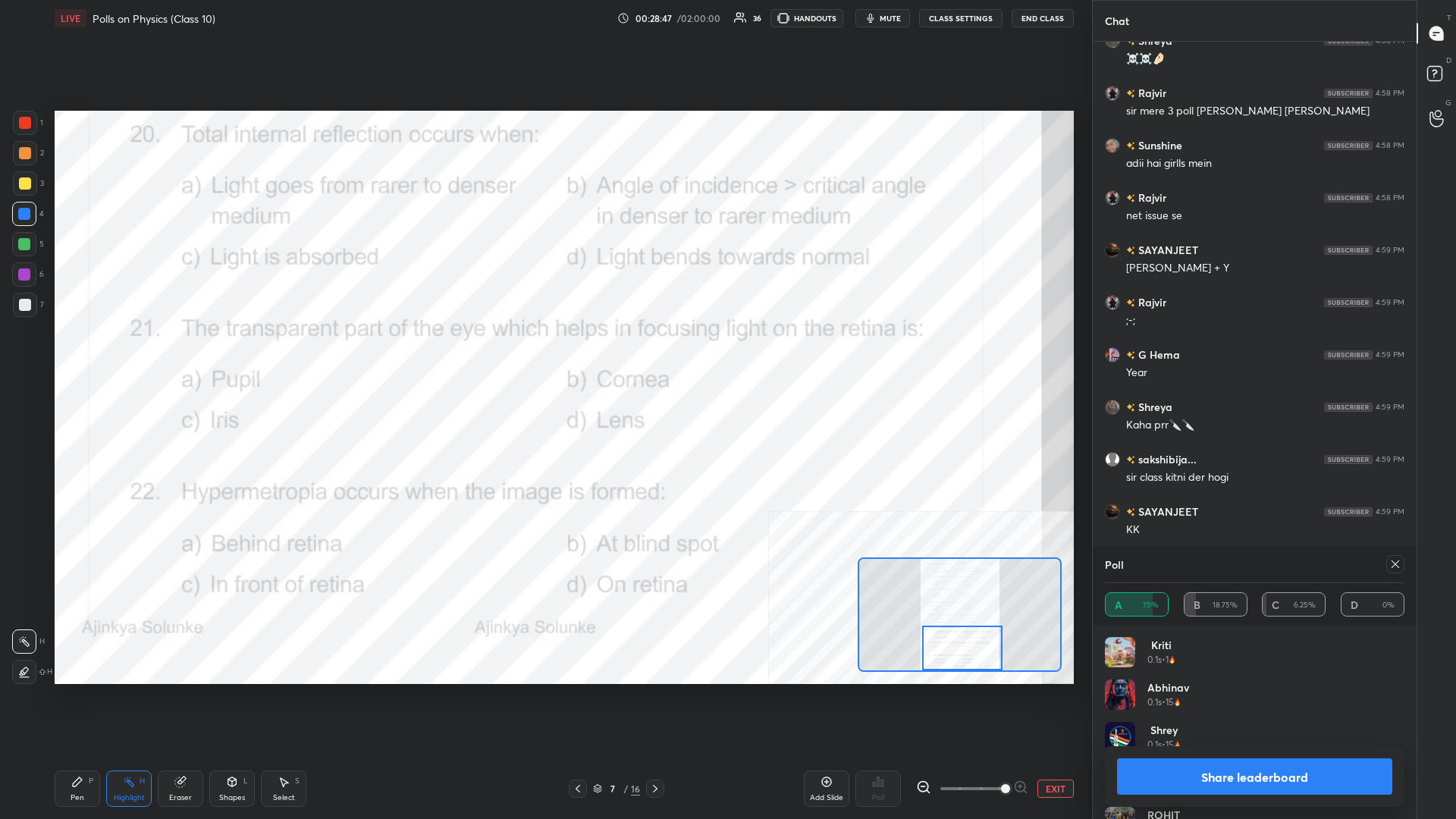
click at [543, 355] on button "Share leaderboard" at bounding box center [1255, 776] width 276 height 37
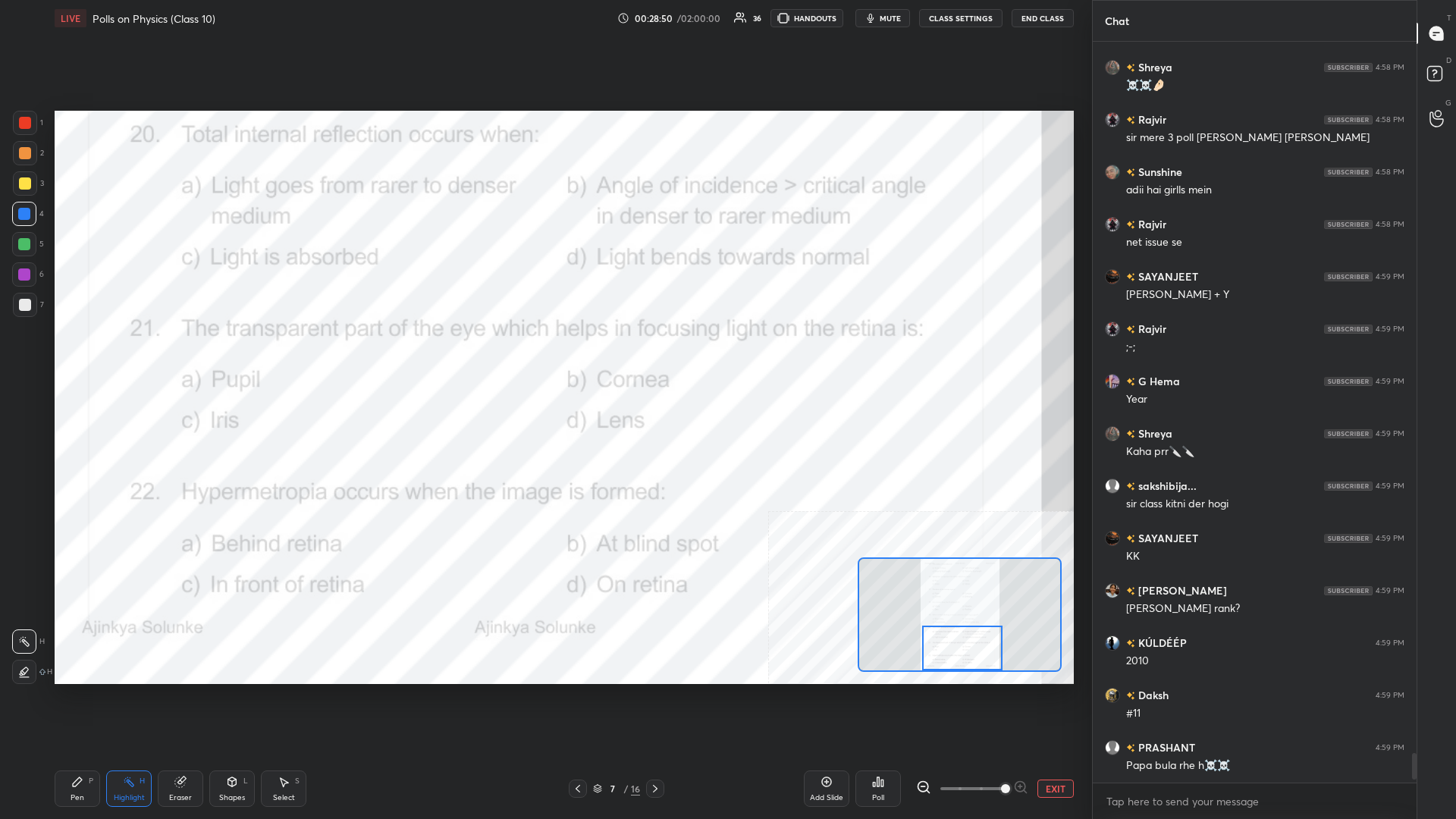
click at [65, 355] on div "Pen P" at bounding box center [77, 789] width 46 height 37
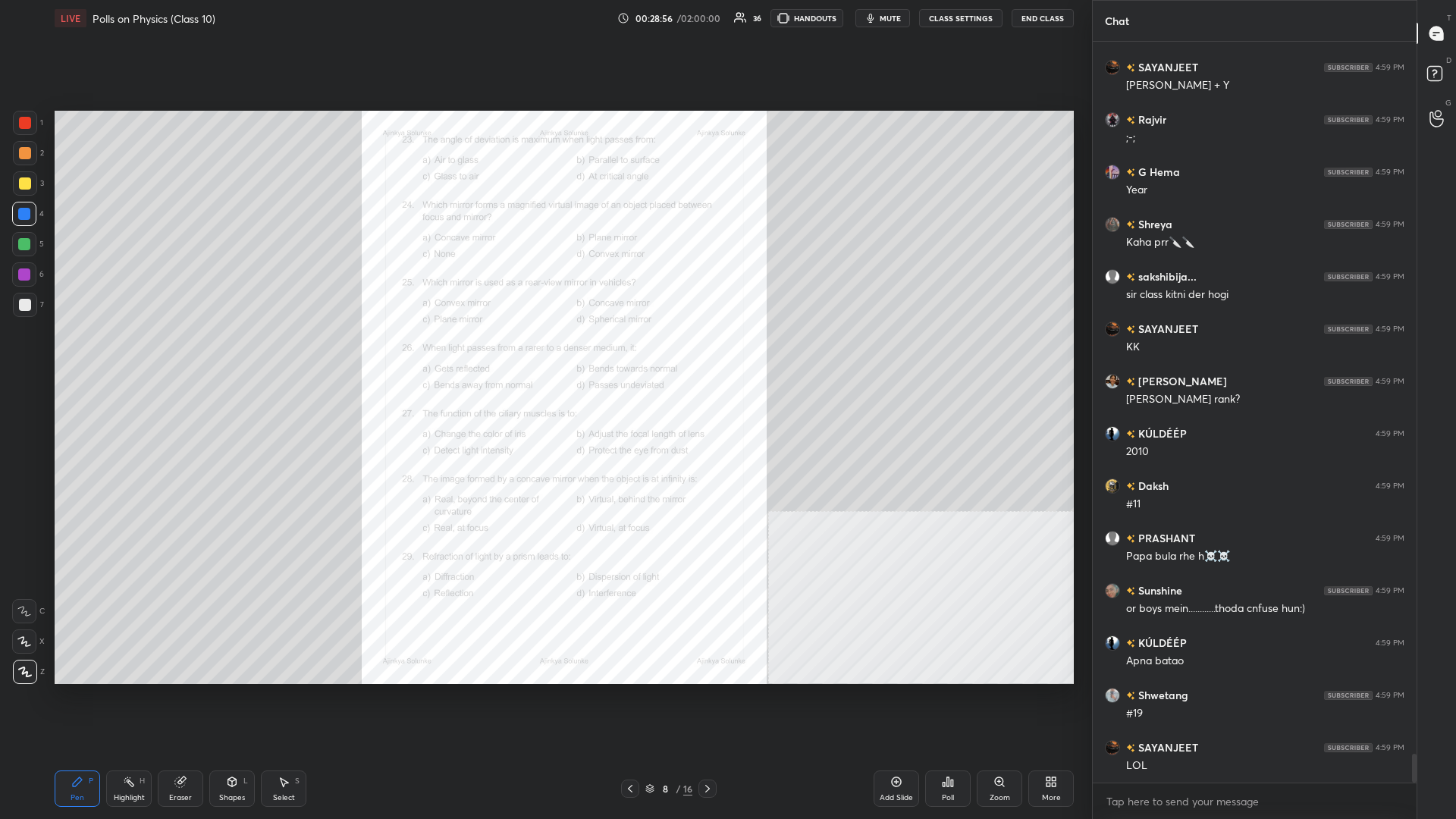
click at [543, 355] on icon at bounding box center [1000, 782] width 13 height 13
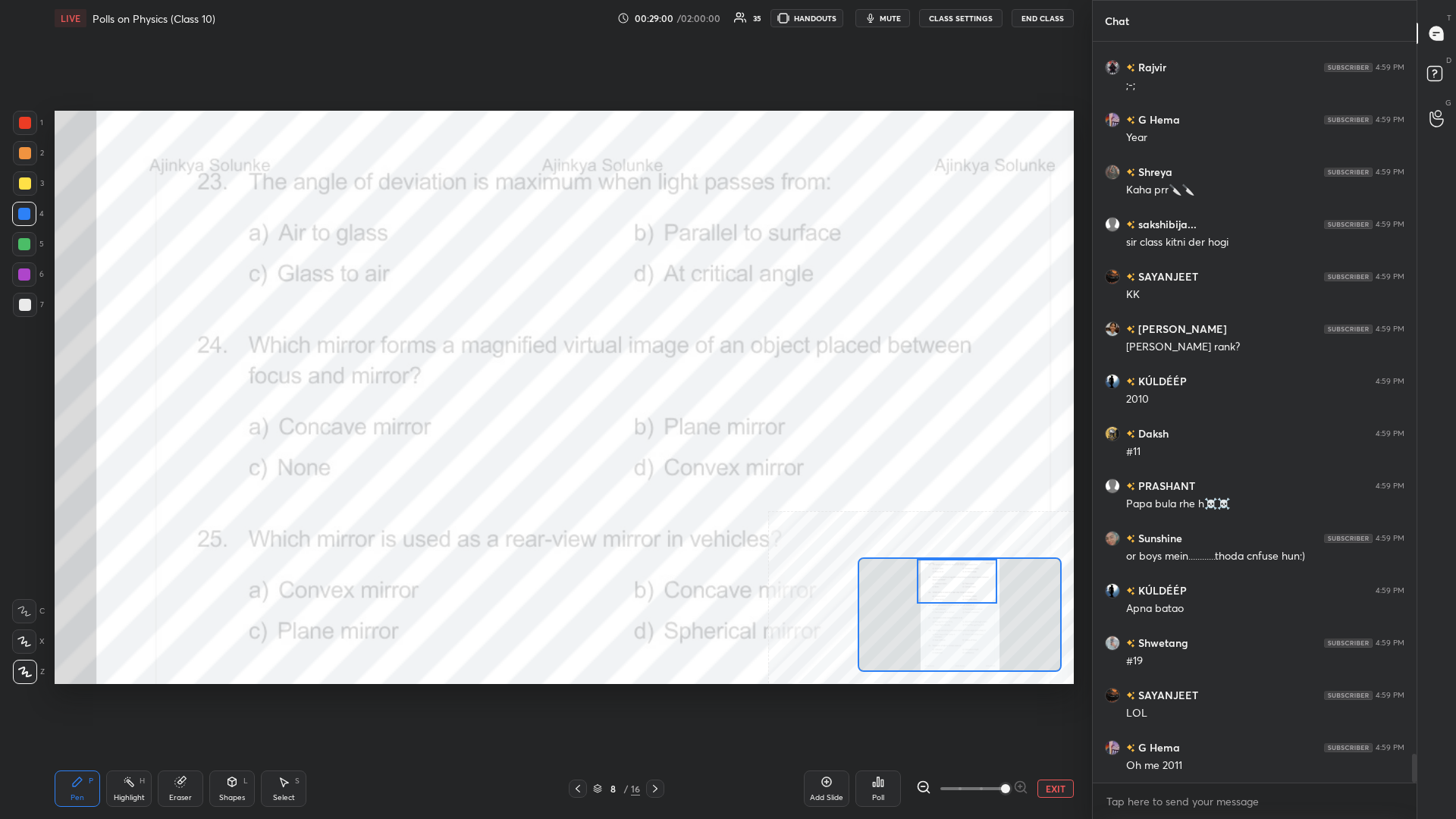
click at [124, 355] on icon at bounding box center [129, 782] width 13 height 13
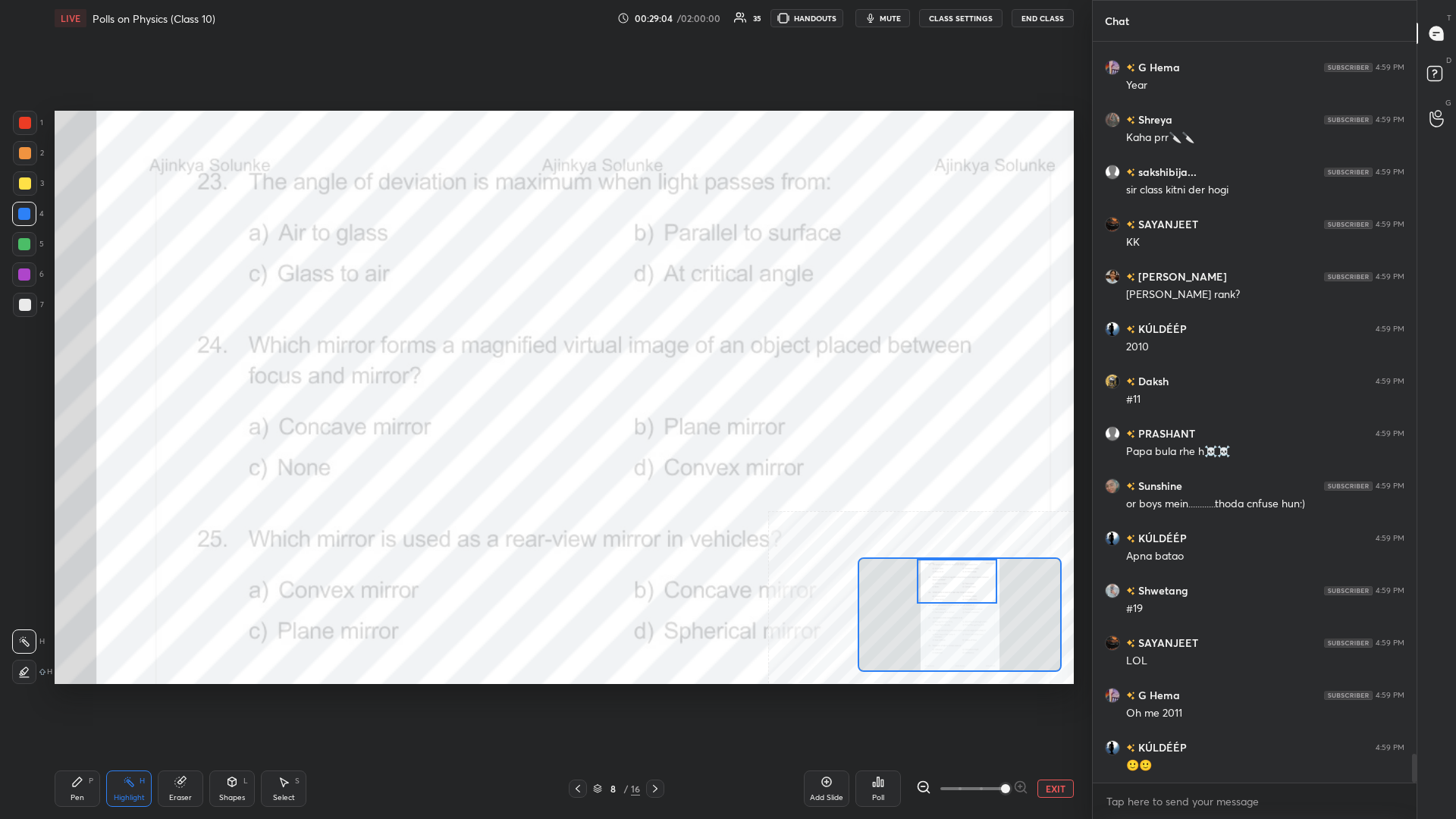
click at [543, 355] on div "Poll" at bounding box center [878, 789] width 46 height 37
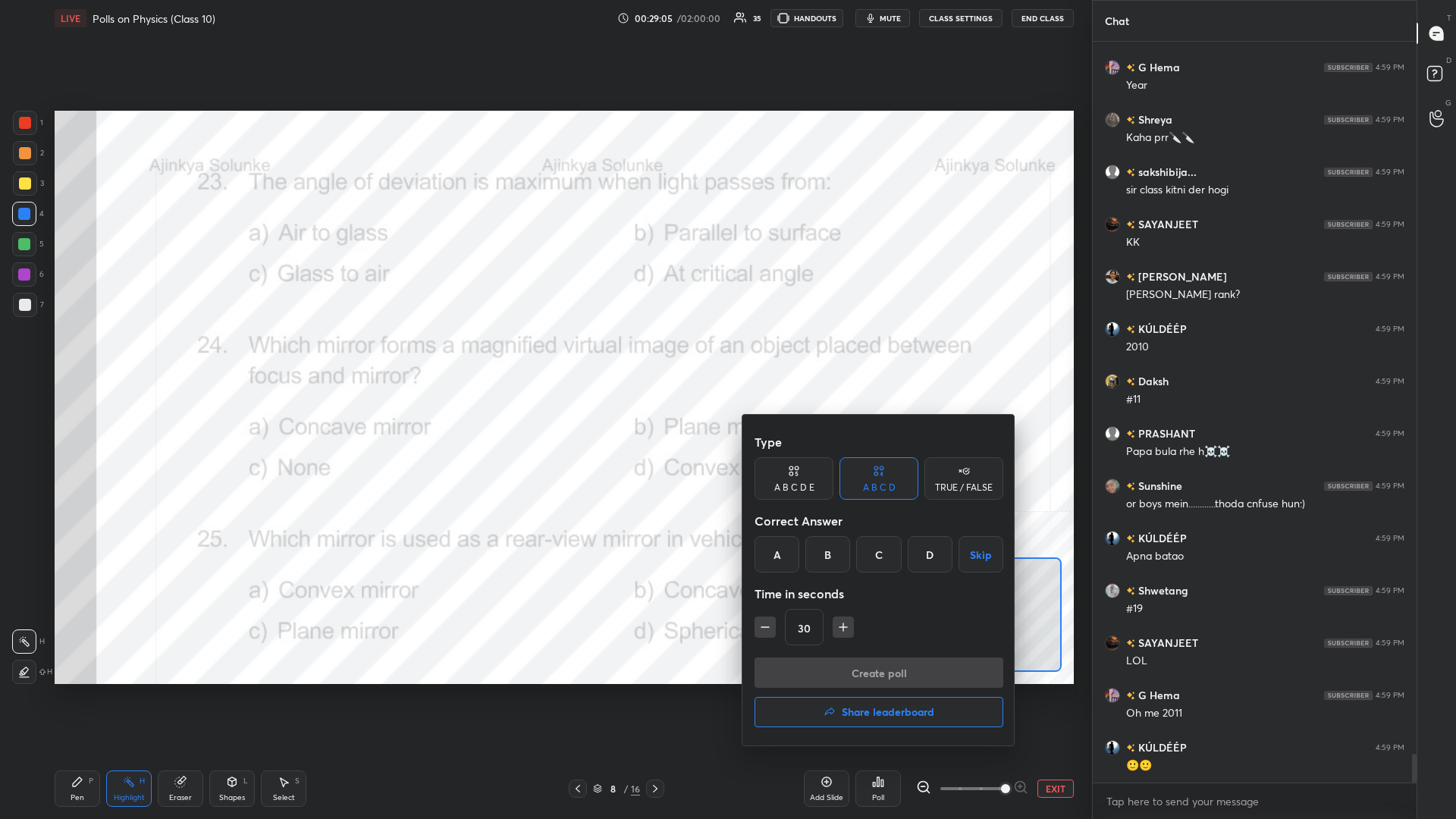
click at [543, 355] on div "D" at bounding box center [930, 554] width 45 height 37
click at [543, 355] on button "Create poll" at bounding box center [879, 673] width 249 height 30
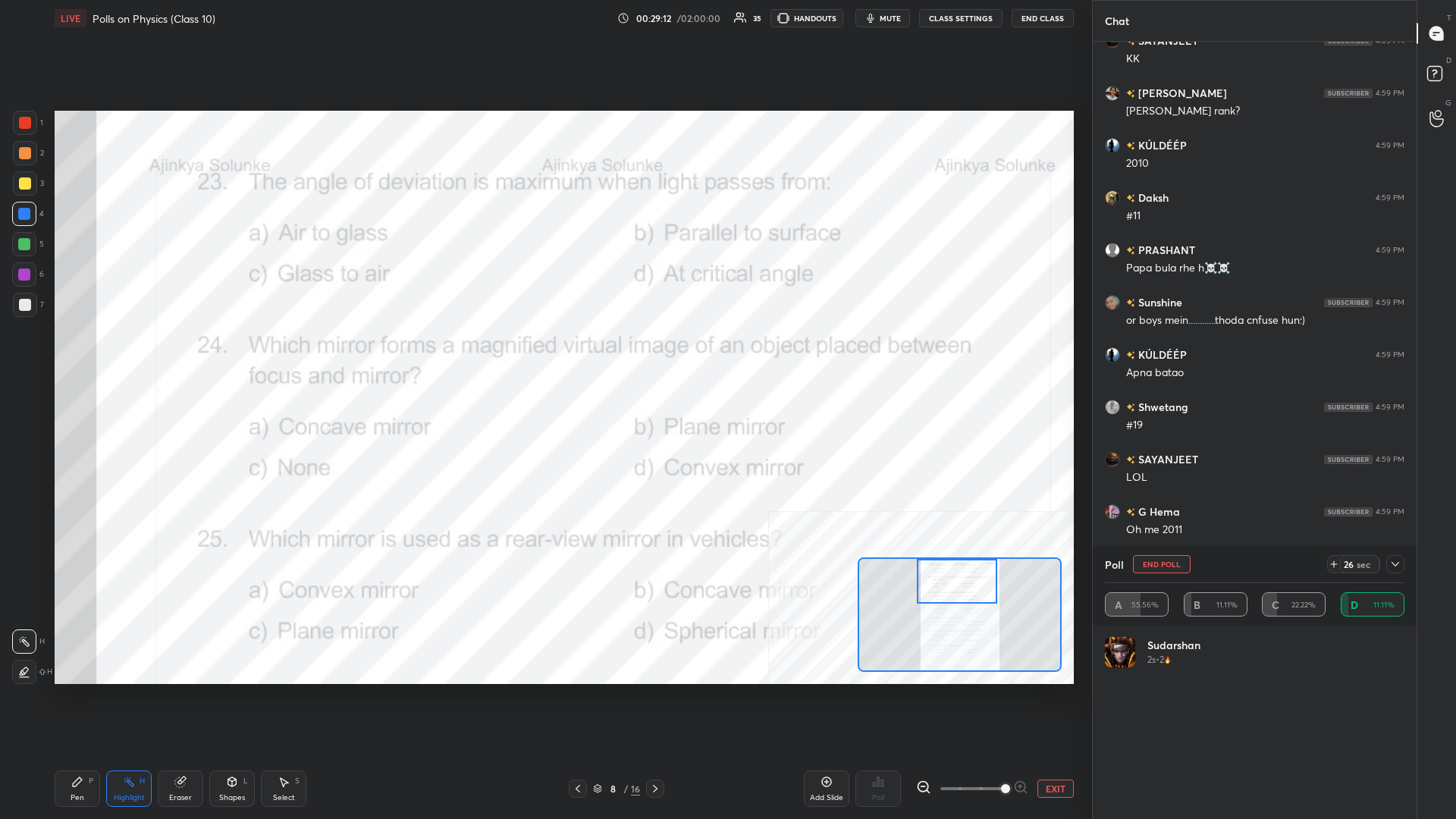
click at [543, 355] on div "Setting up your live class Poll for secs No correct answer Start poll" at bounding box center [564, 397] width 1031 height 722
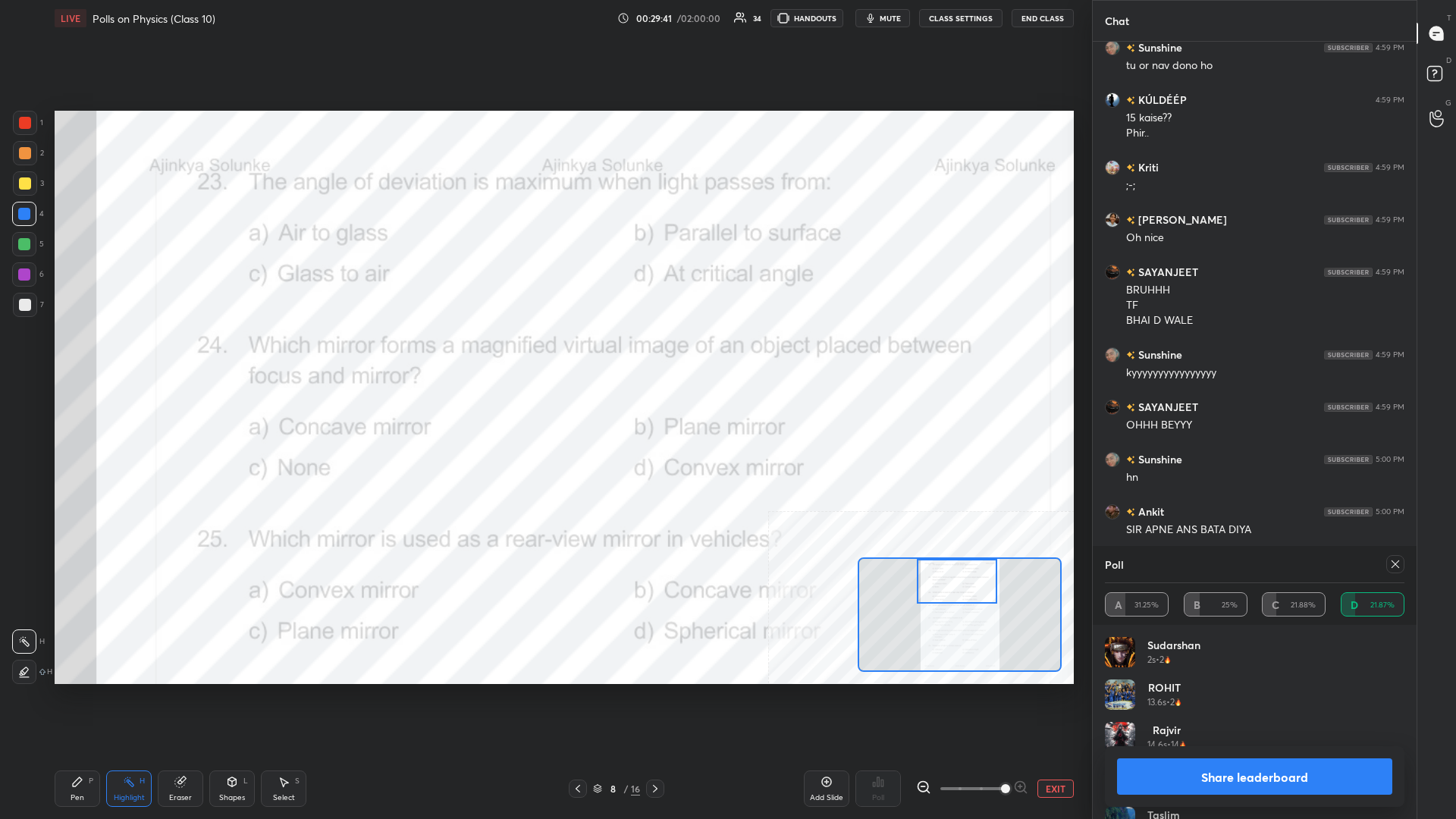
click at [543, 355] on button "Share leaderboard" at bounding box center [1255, 776] width 276 height 37
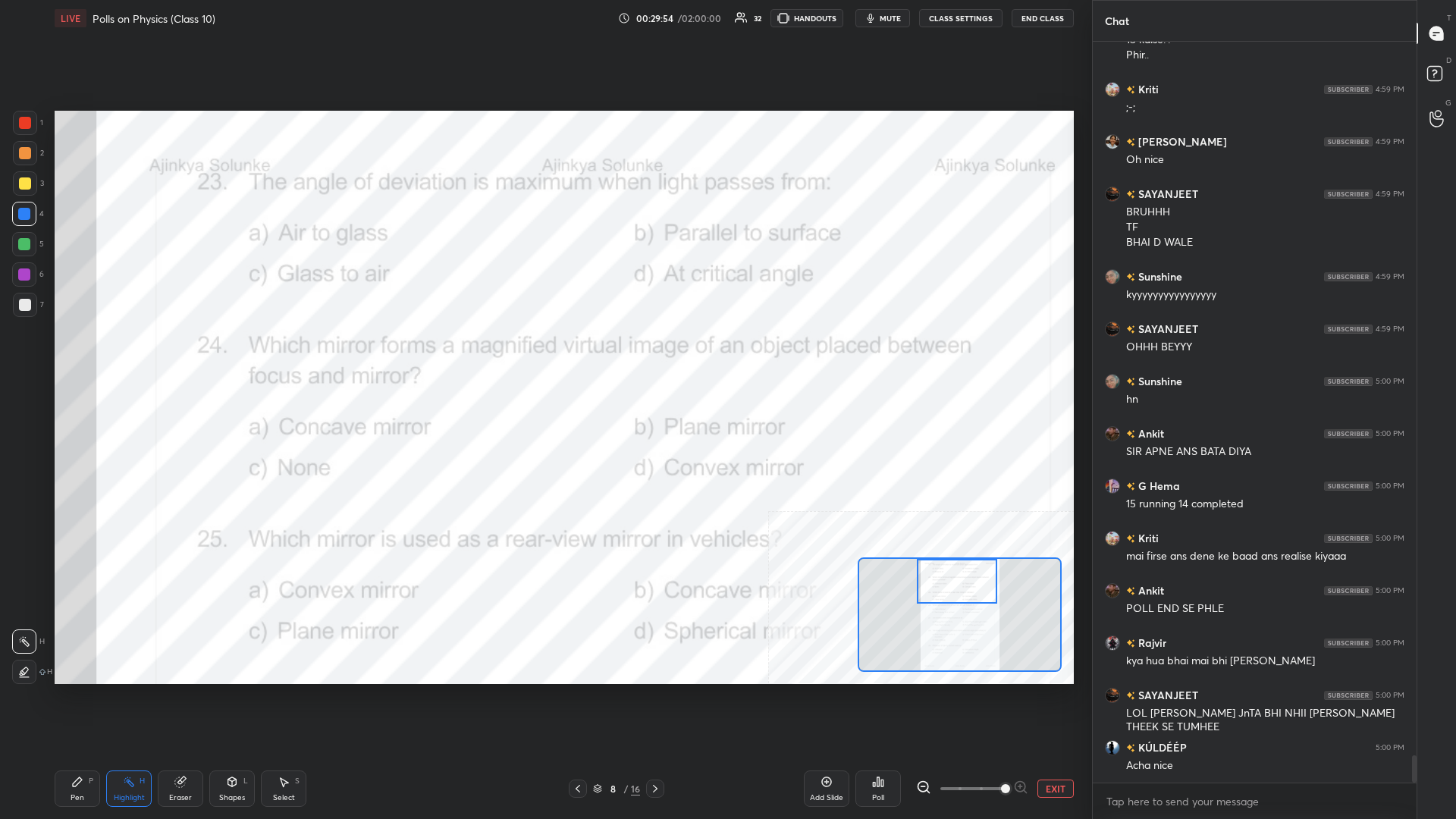
click at [543, 355] on div "Poll" at bounding box center [878, 789] width 46 height 37
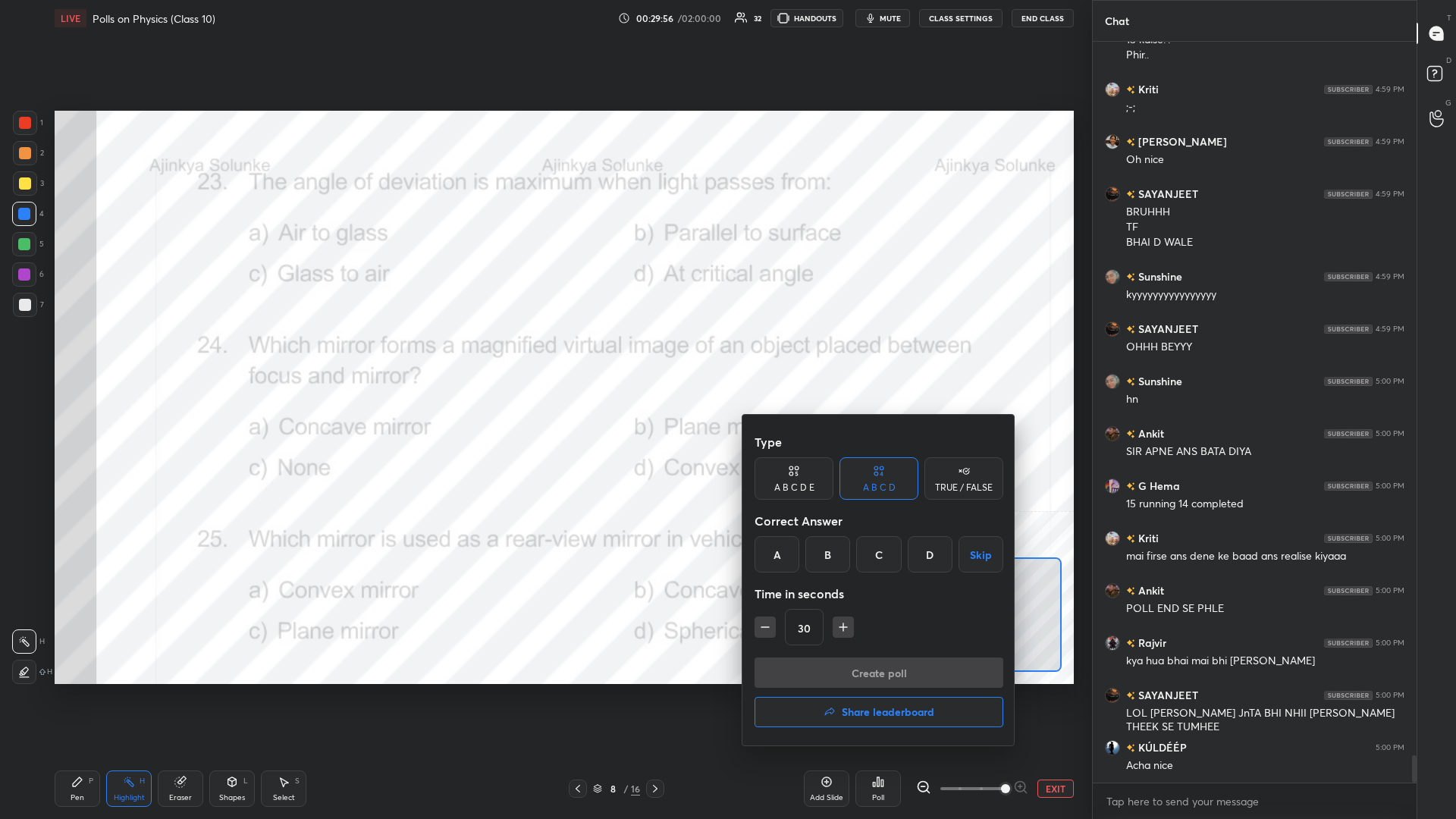
click at [543, 355] on div "A" at bounding box center [777, 554] width 45 height 37
click at [543, 355] on button "Create poll" at bounding box center [879, 673] width 249 height 30
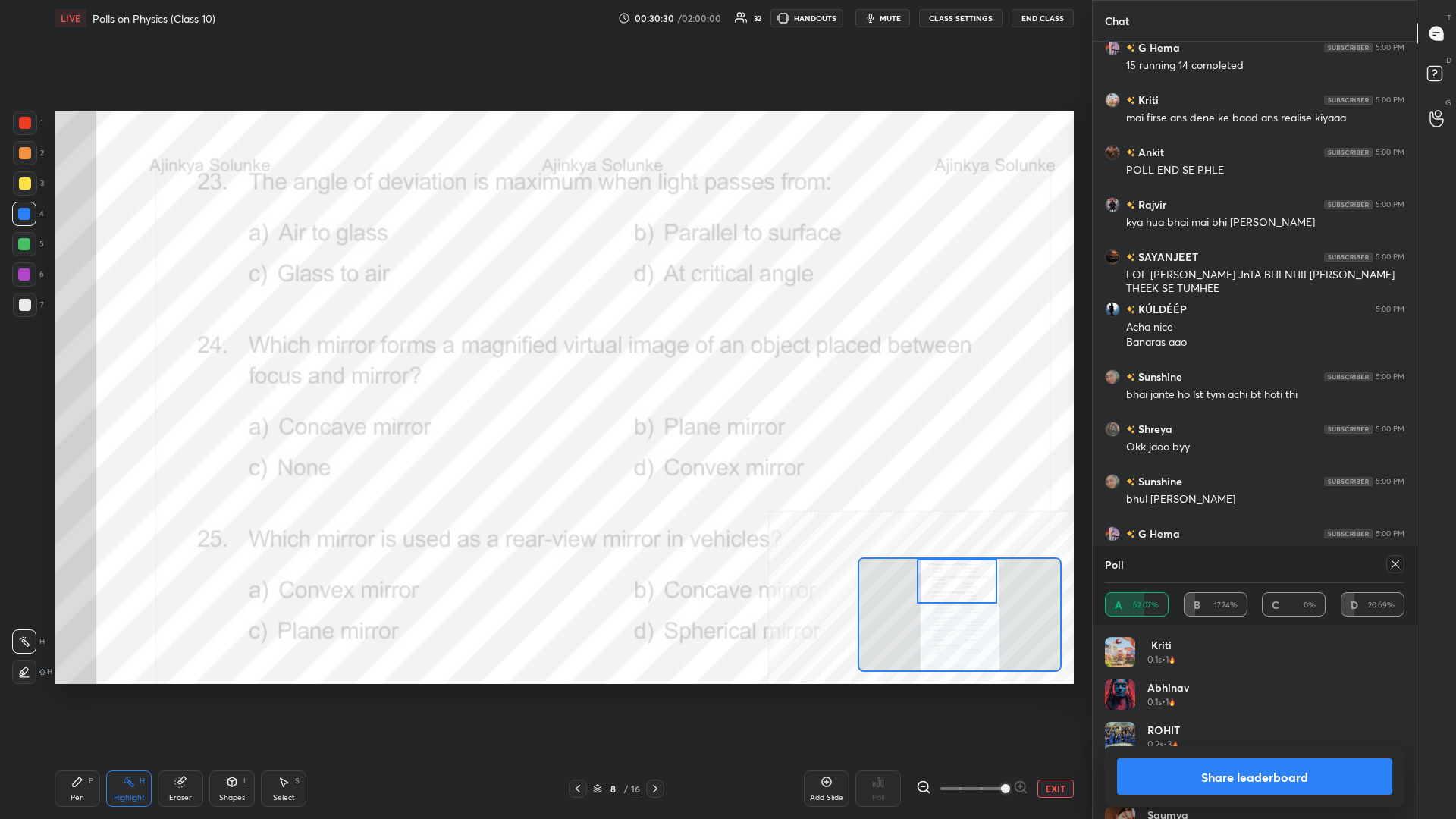
click at [543, 355] on button "Share leaderboard" at bounding box center [1255, 776] width 276 height 37
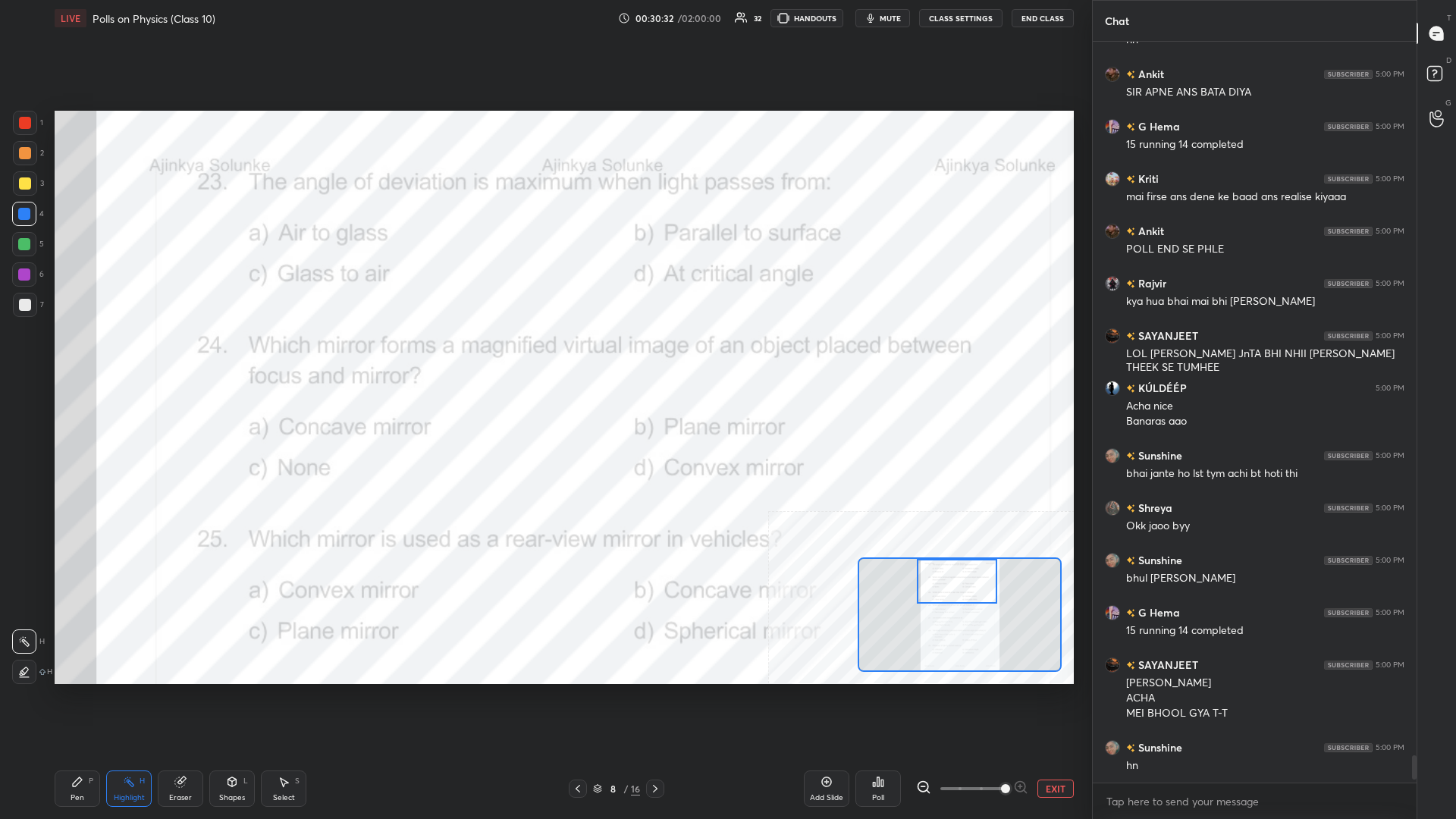
click at [84, 355] on div "Pen P" at bounding box center [77, 789] width 46 height 37
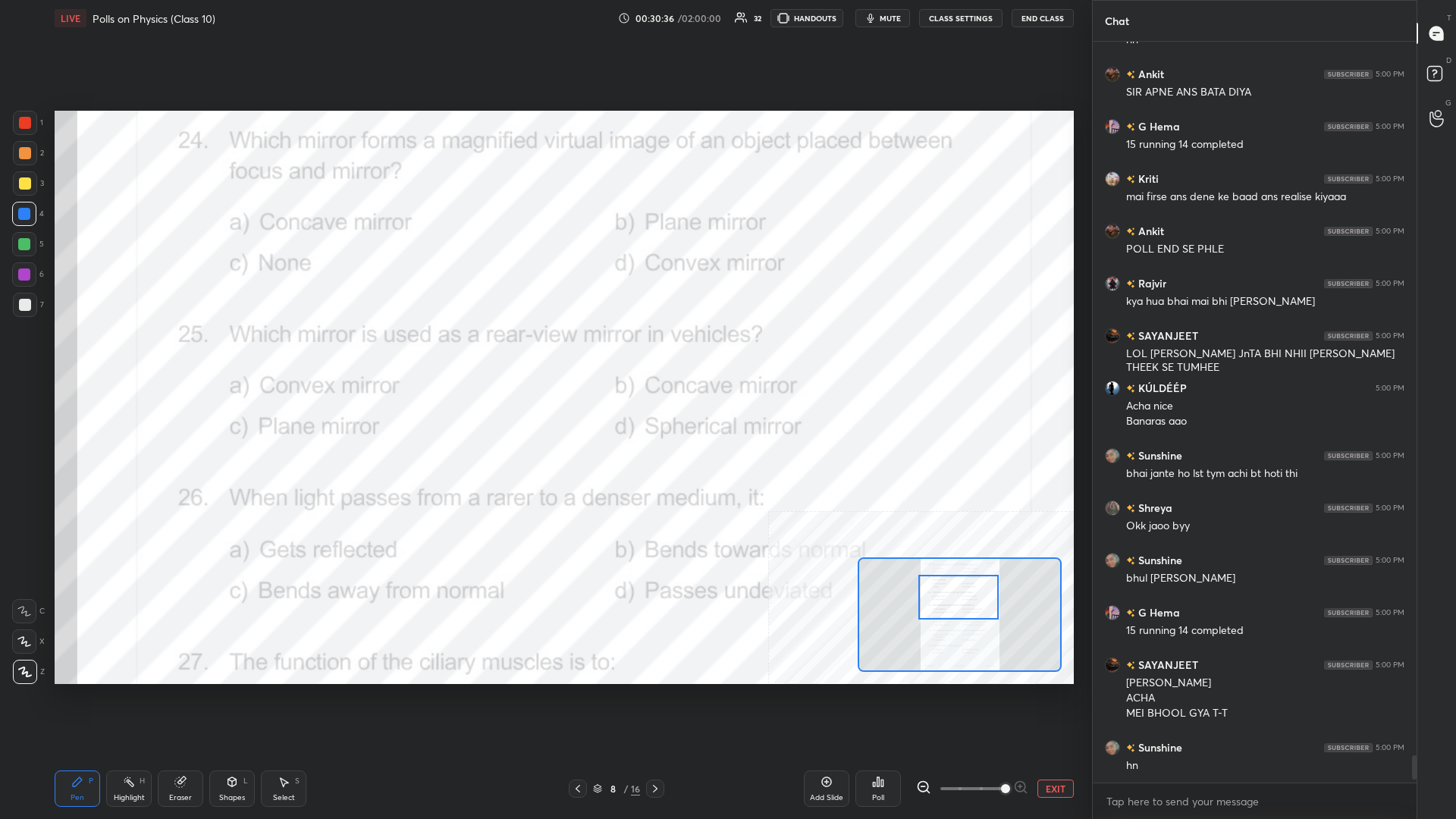
click at [102, 355] on div "Pen P Highlight H Eraser Shapes L Select S" at bounding box center [242, 789] width 375 height 37
click at [119, 355] on div "Highlight H" at bounding box center [129, 789] width 46 height 37
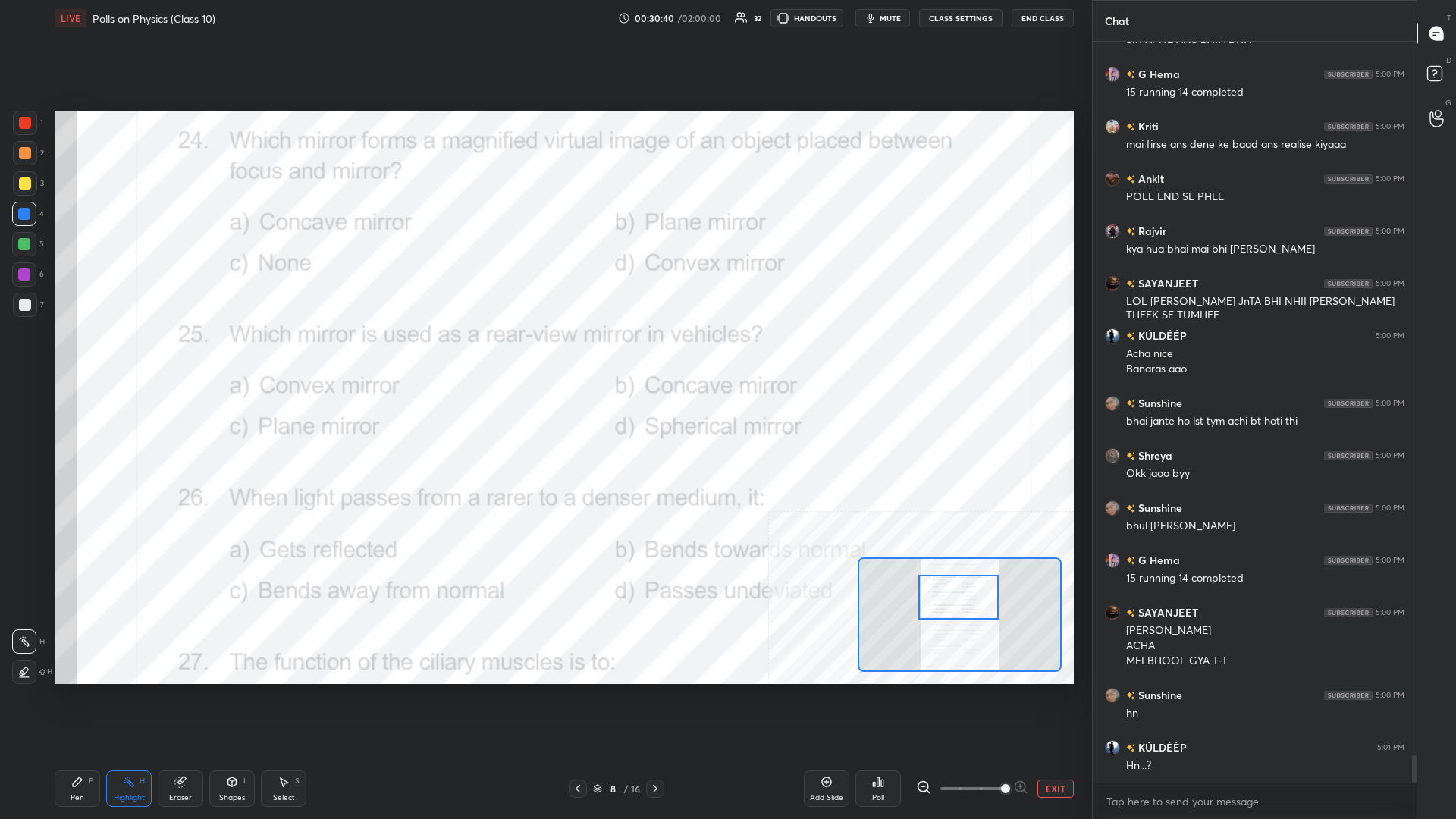
click at [543, 355] on icon at bounding box center [878, 782] width 13 height 13
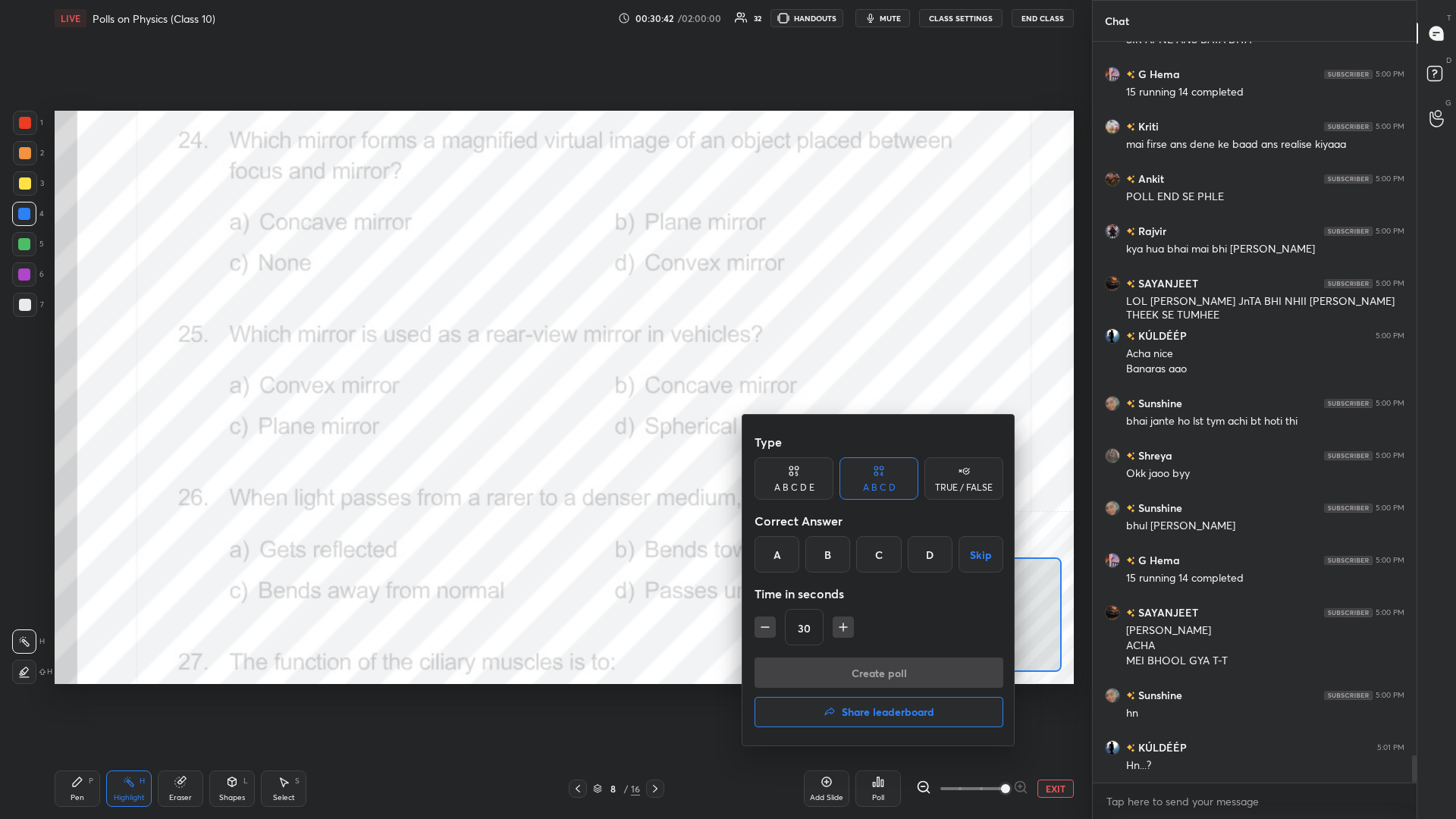
click at [543, 355] on div "A" at bounding box center [777, 554] width 45 height 37
click at [543, 355] on button "Create poll" at bounding box center [879, 673] width 249 height 30
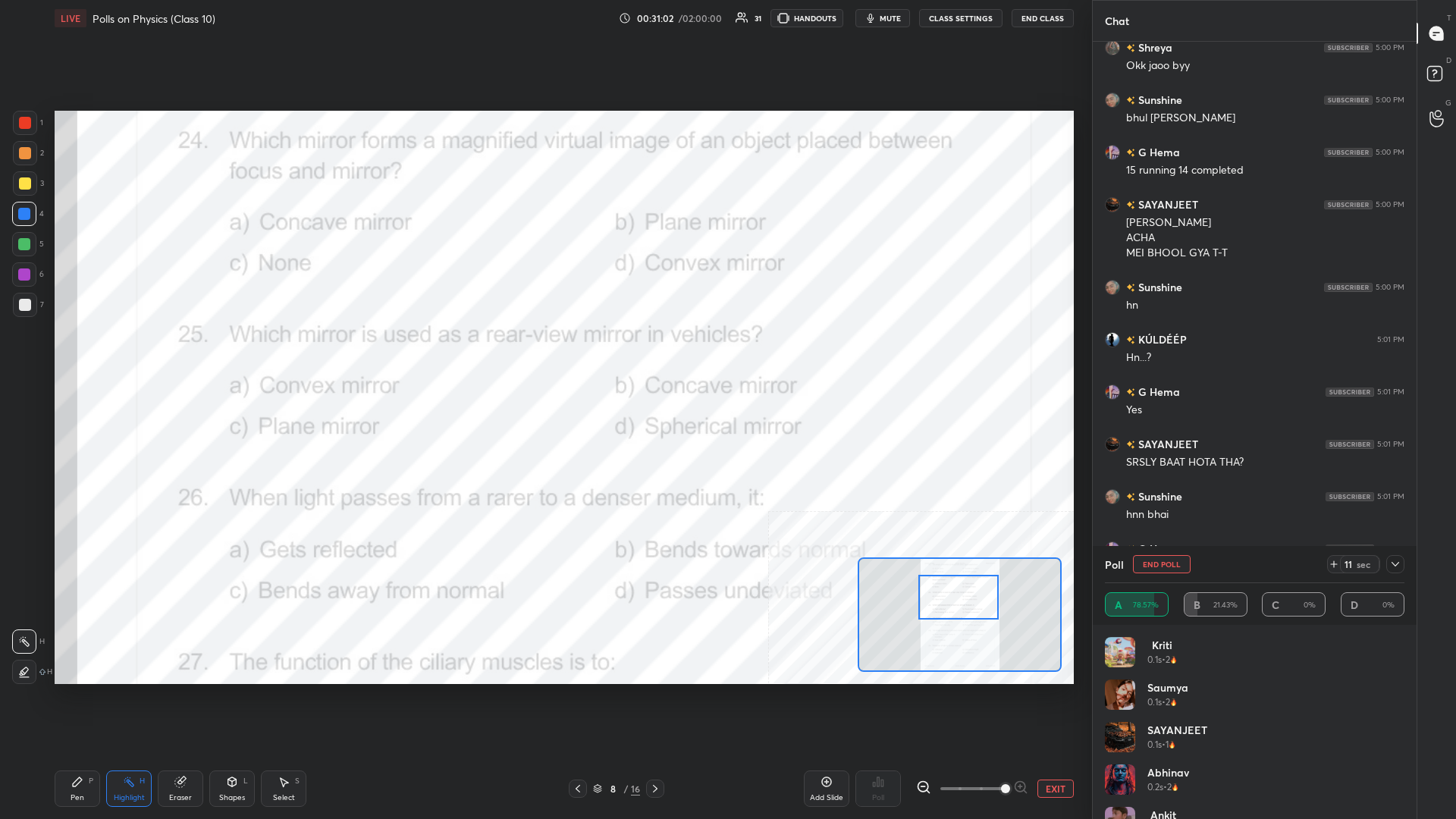
click at [83, 355] on div "Pen P" at bounding box center [77, 789] width 46 height 37
click at [79, 355] on icon at bounding box center [77, 781] width 9 height 9
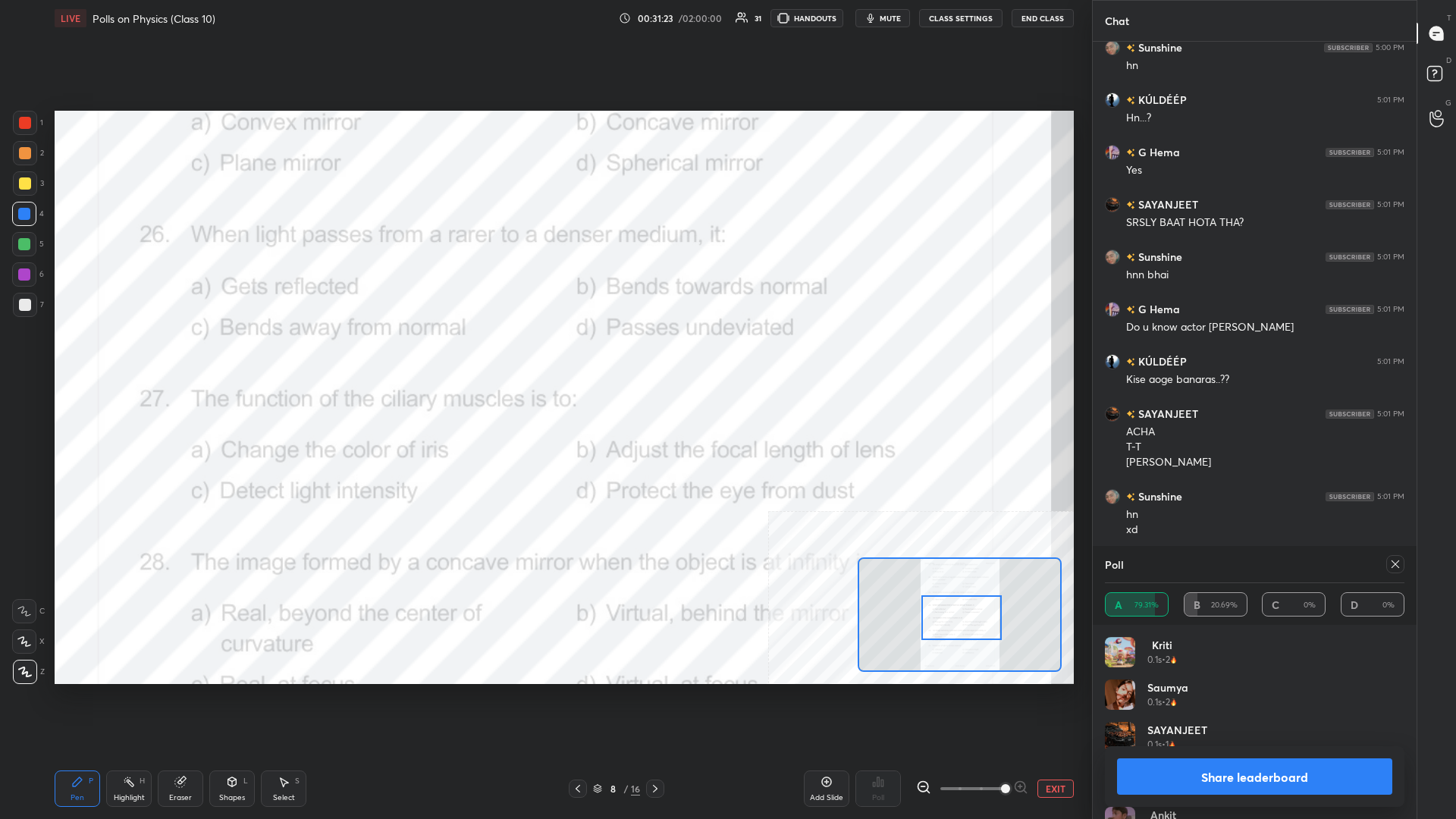
click at [137, 355] on div "Highlight" at bounding box center [129, 798] width 31 height 7
click at [543, 355] on button "Share leaderboard" at bounding box center [1255, 776] width 276 height 37
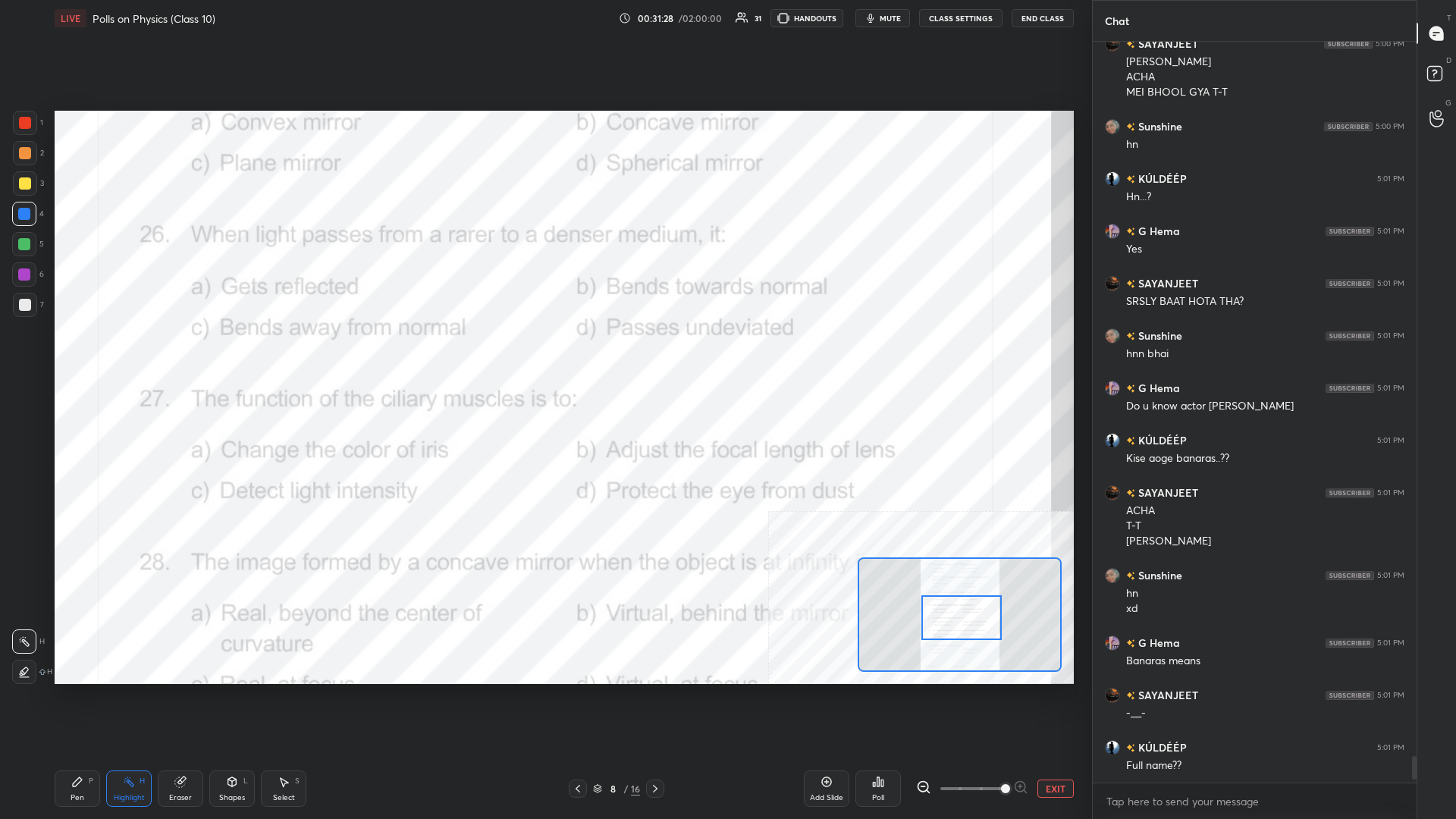
click at [543, 355] on div "Poll" at bounding box center [878, 789] width 46 height 37
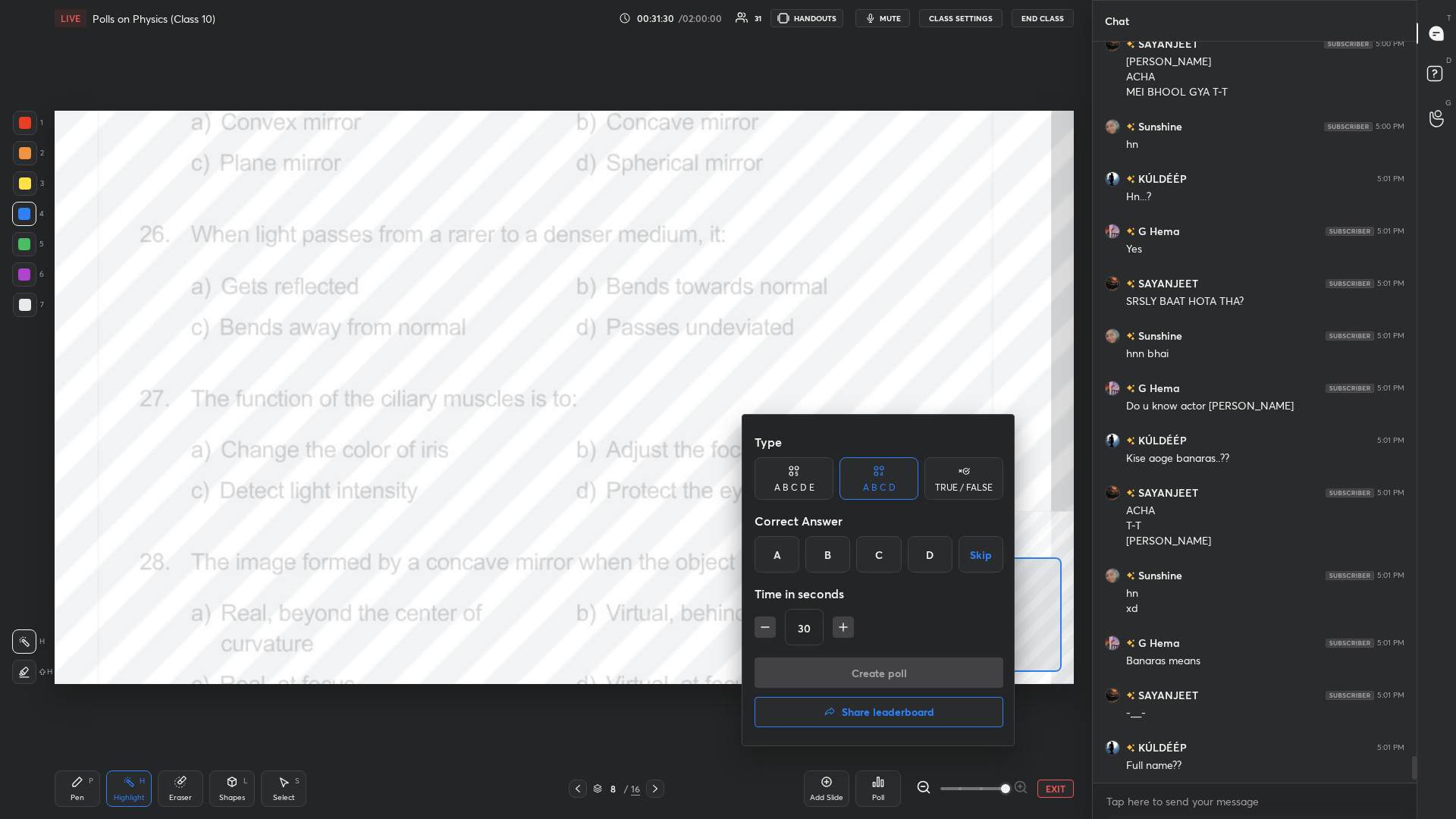
click at [543, 355] on div "B" at bounding box center [828, 554] width 45 height 37
click at [543, 355] on button "Create poll" at bounding box center [879, 673] width 249 height 30
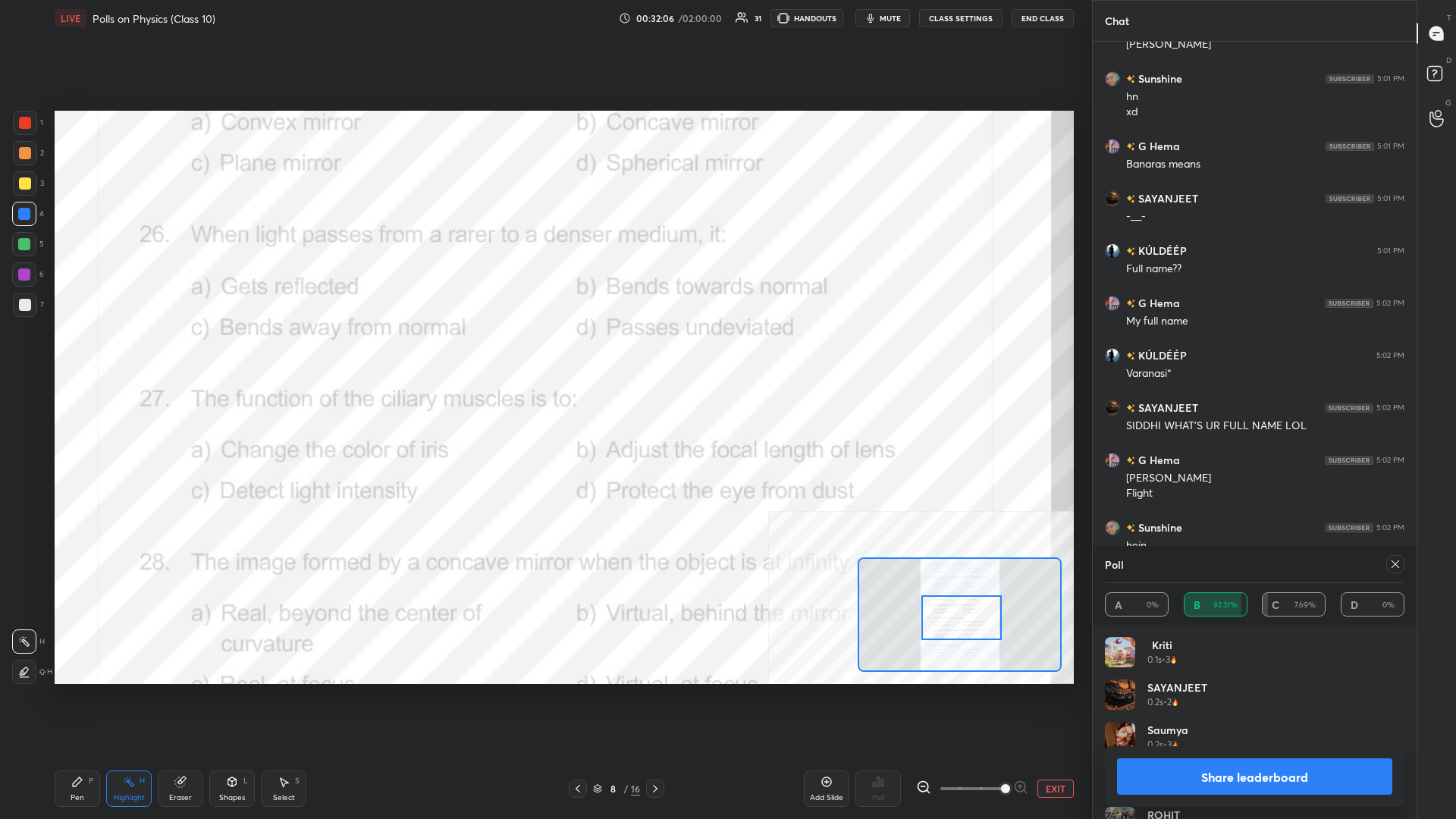
click at [543, 355] on div "Setting up your live class Poll for secs No correct answer Start poll" at bounding box center [564, 397] width 1031 height 722
click at [543, 355] on button "Share leaderboard" at bounding box center [1255, 776] width 276 height 37
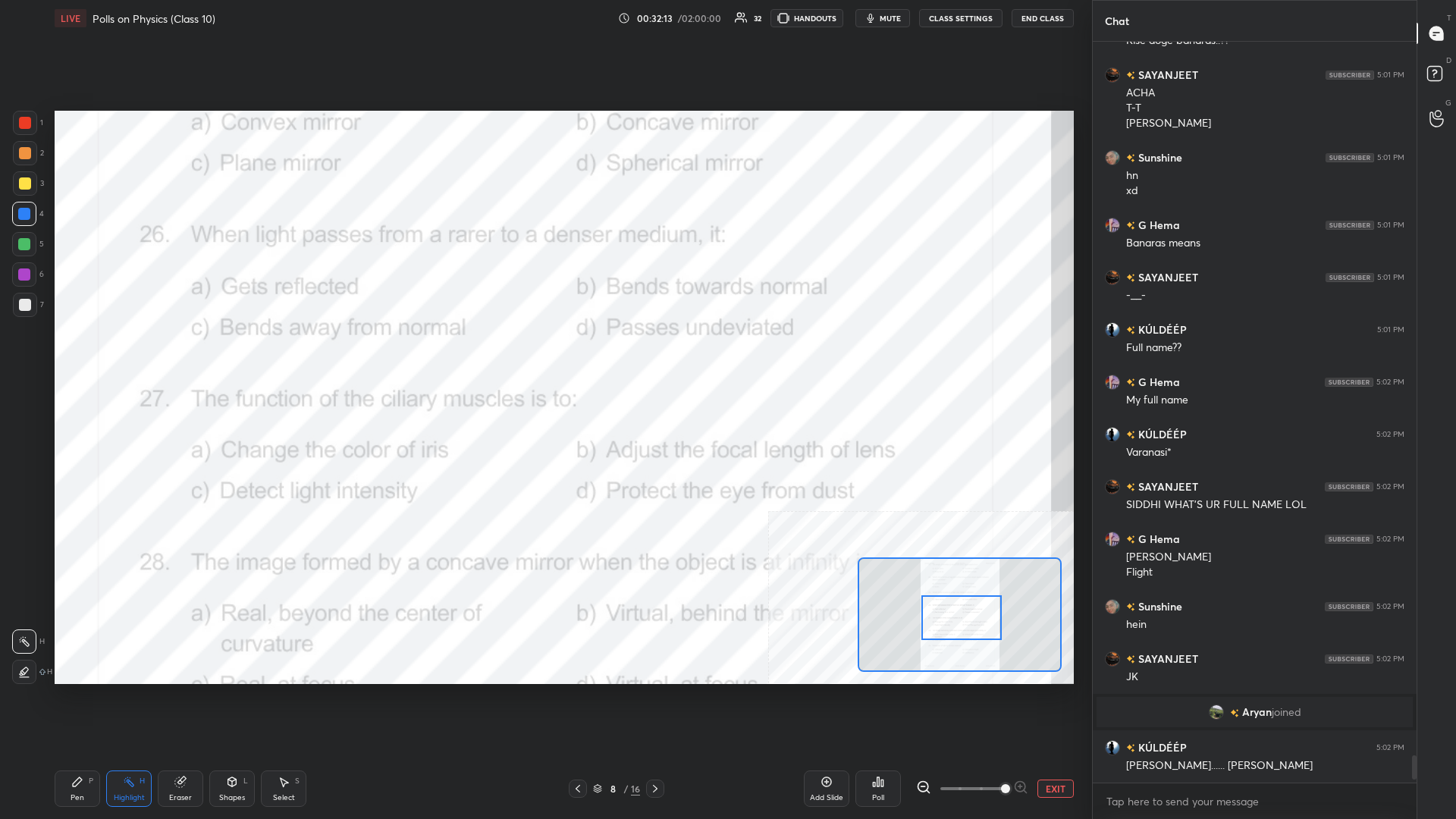
click at [93, 355] on div "Pen P" at bounding box center [77, 789] width 46 height 37
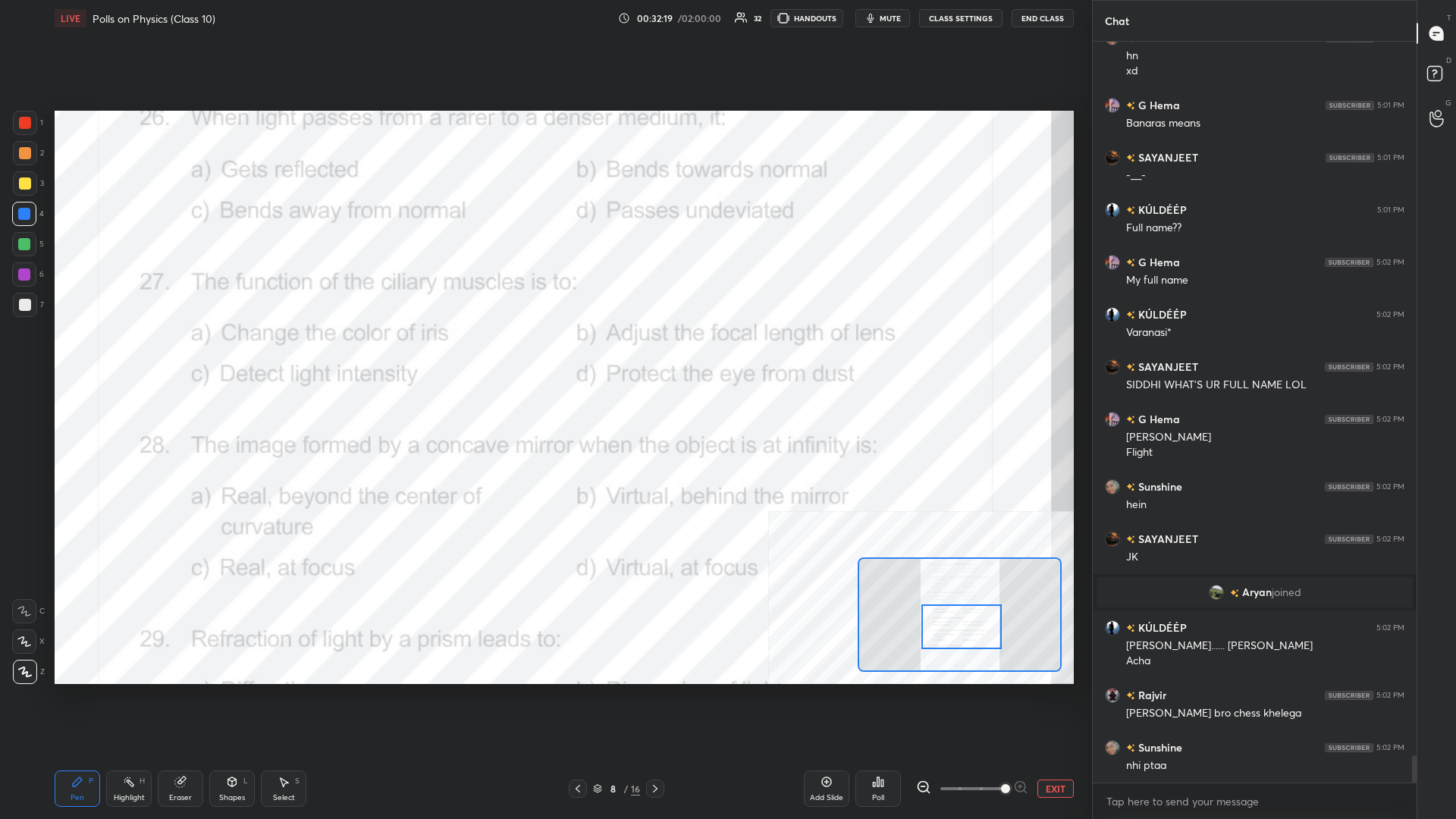
drag, startPoint x: 963, startPoint y: 627, endPoint x: 963, endPoint y: 636, distance: 9.0
click at [543, 355] on div at bounding box center [961, 627] width 81 height 45
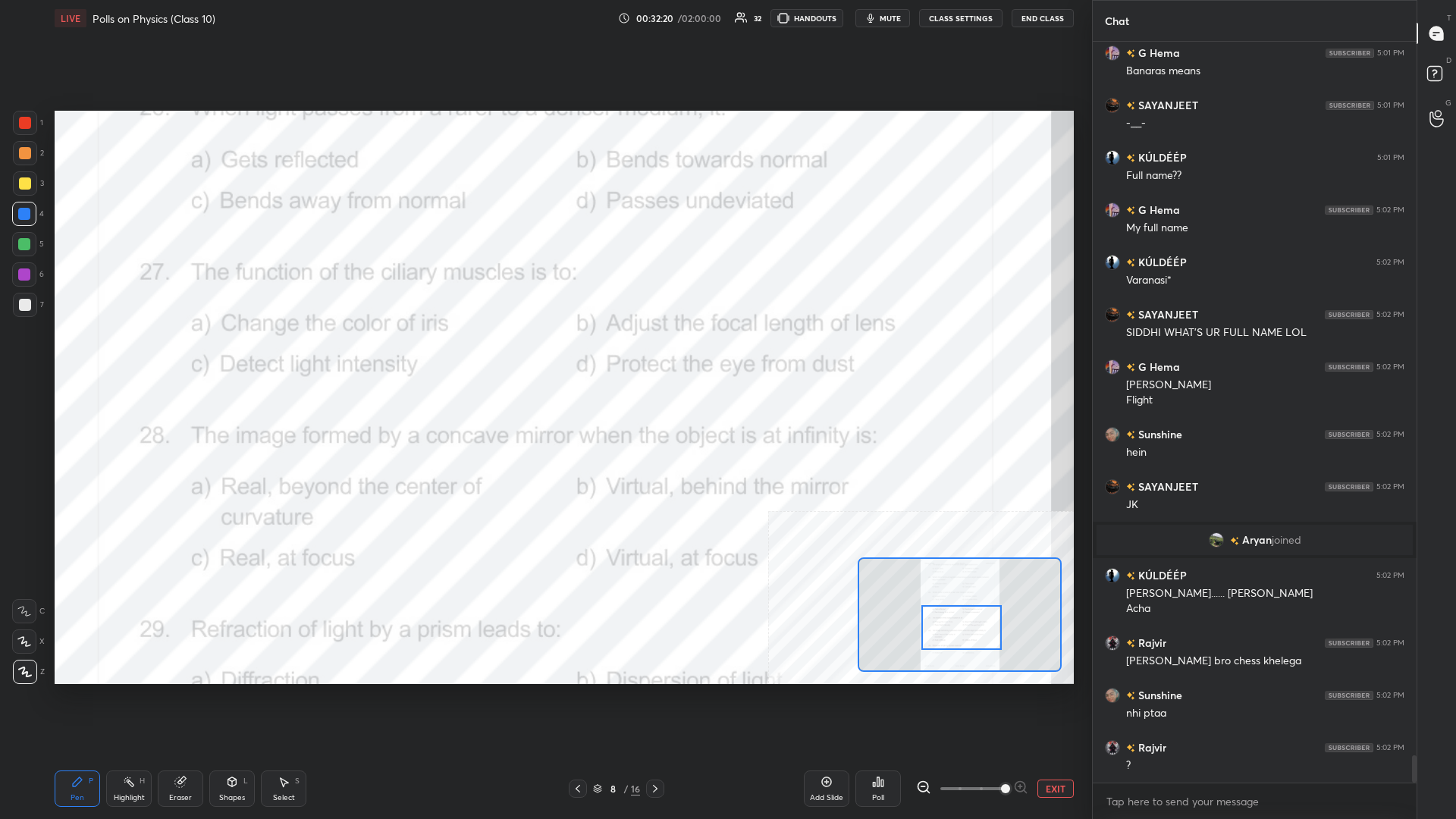
drag, startPoint x: 123, startPoint y: 792, endPoint x: 143, endPoint y: 707, distance: 87.3
click at [126, 355] on div "Highlight H" at bounding box center [129, 789] width 46 height 37
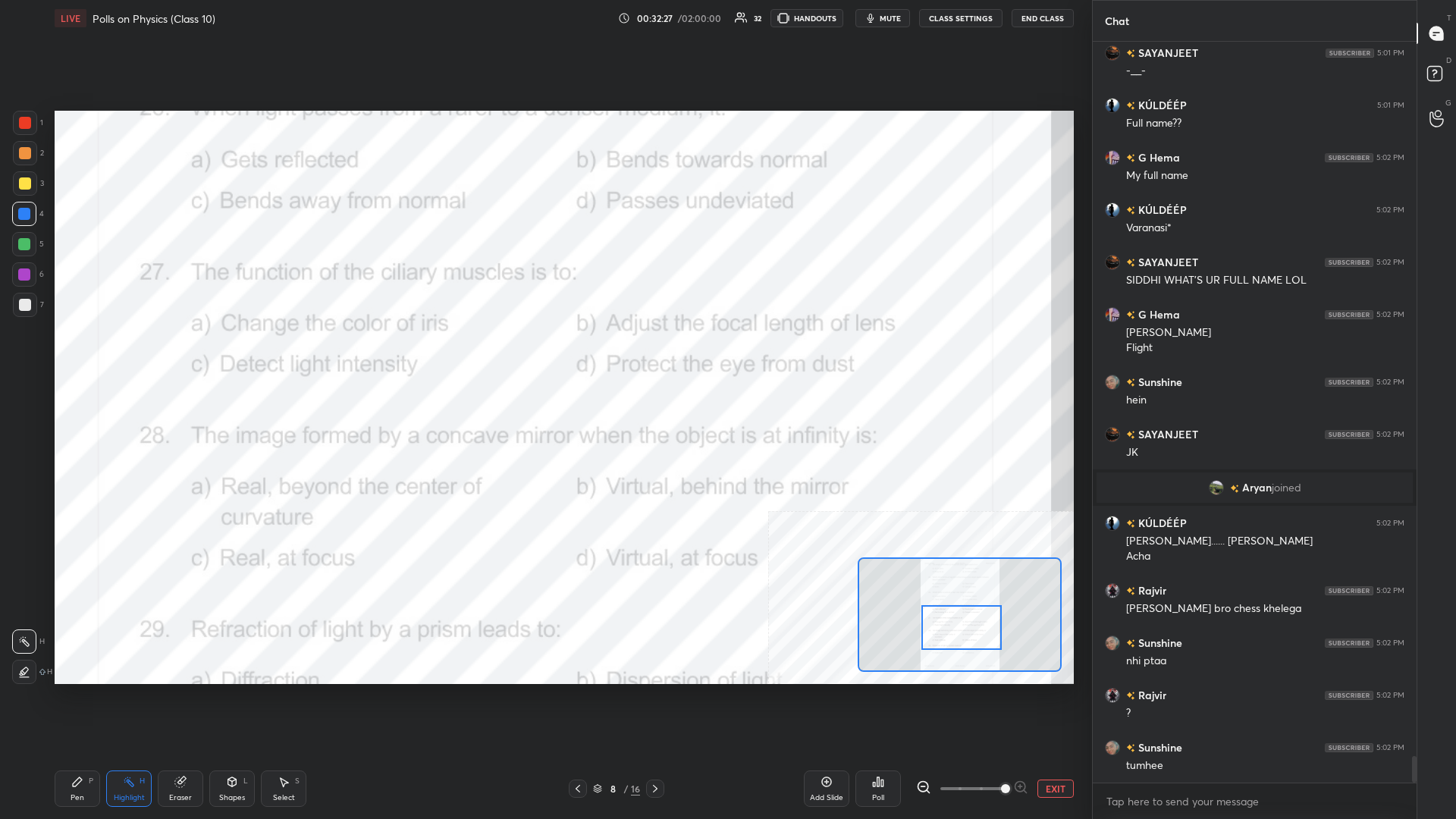
click at [543, 355] on div "Poll" at bounding box center [878, 798] width 13 height 7
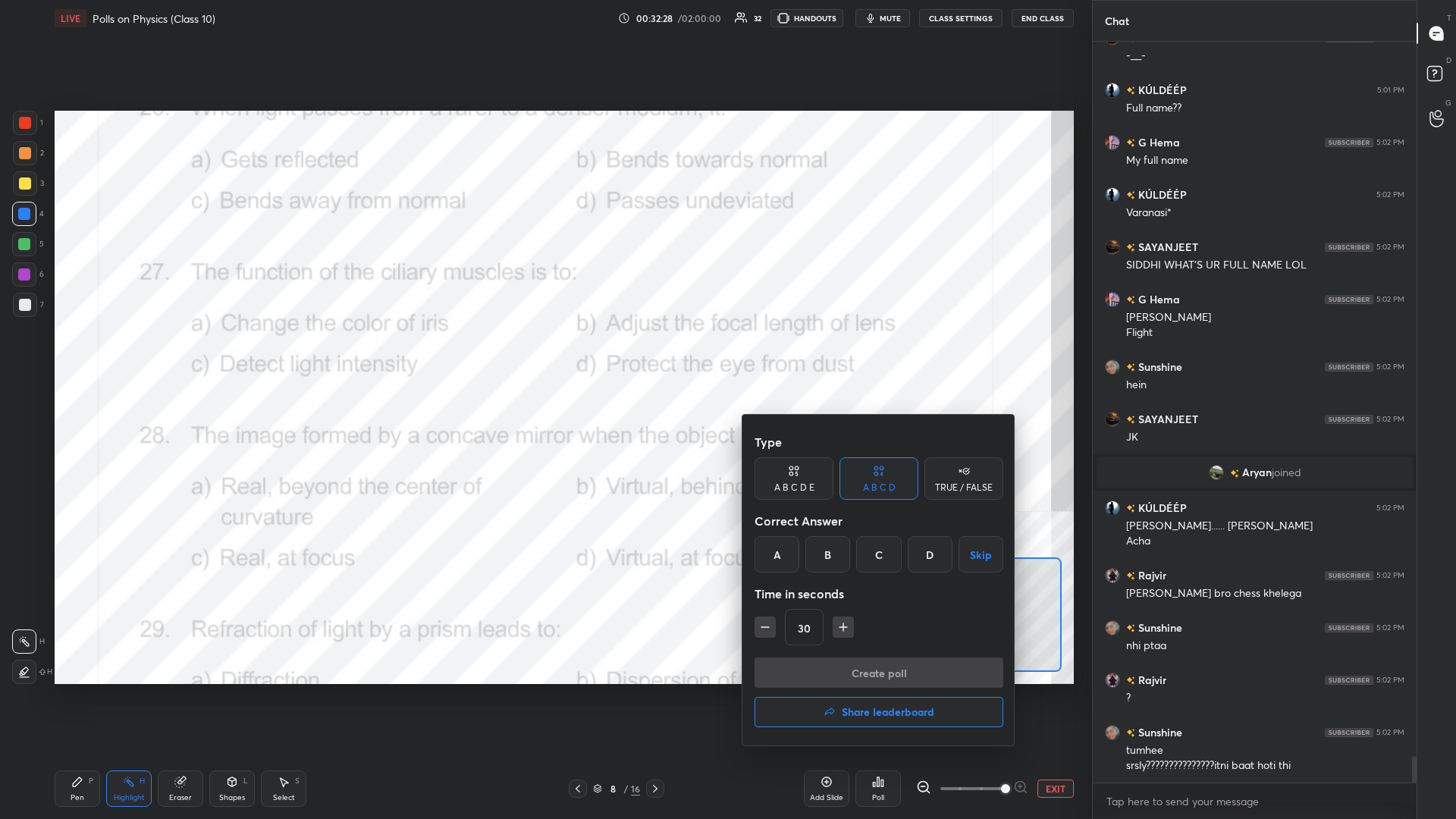
click at [543, 355] on div "B" at bounding box center [828, 554] width 45 height 37
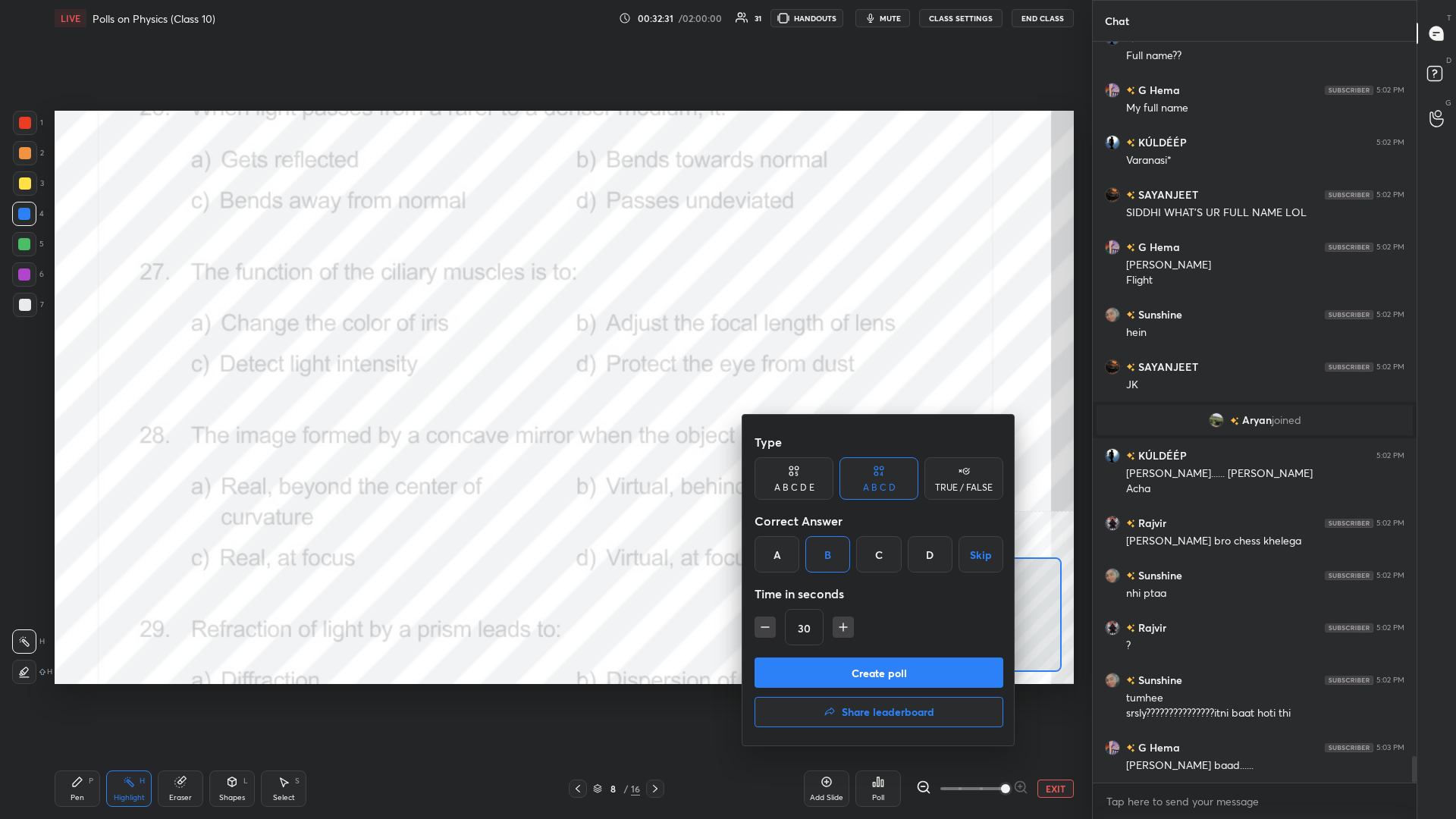
click at [543, 355] on button "Create poll" at bounding box center [879, 673] width 249 height 30
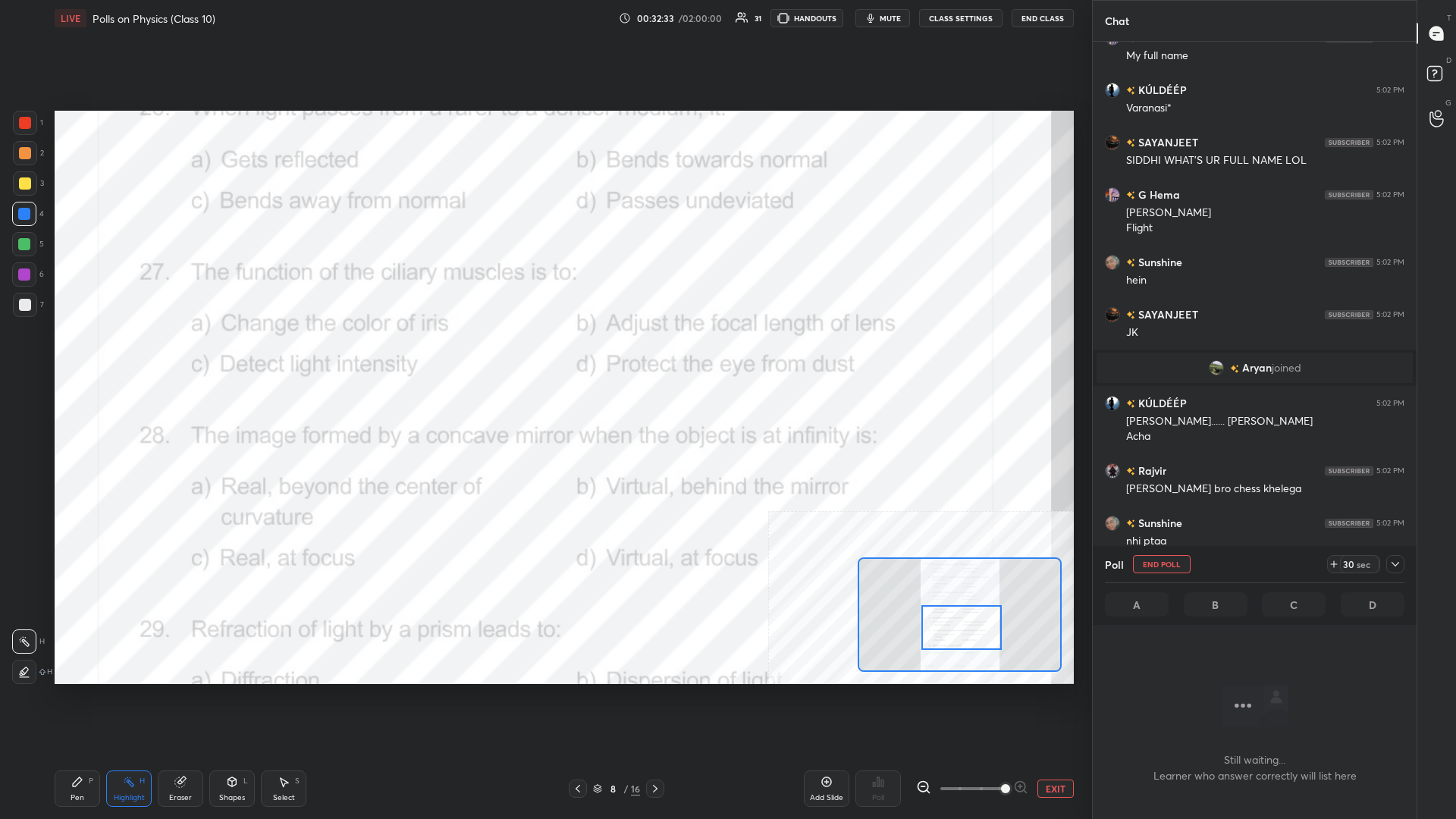
click at [543, 355] on icon at bounding box center [1395, 565] width 13 height 13
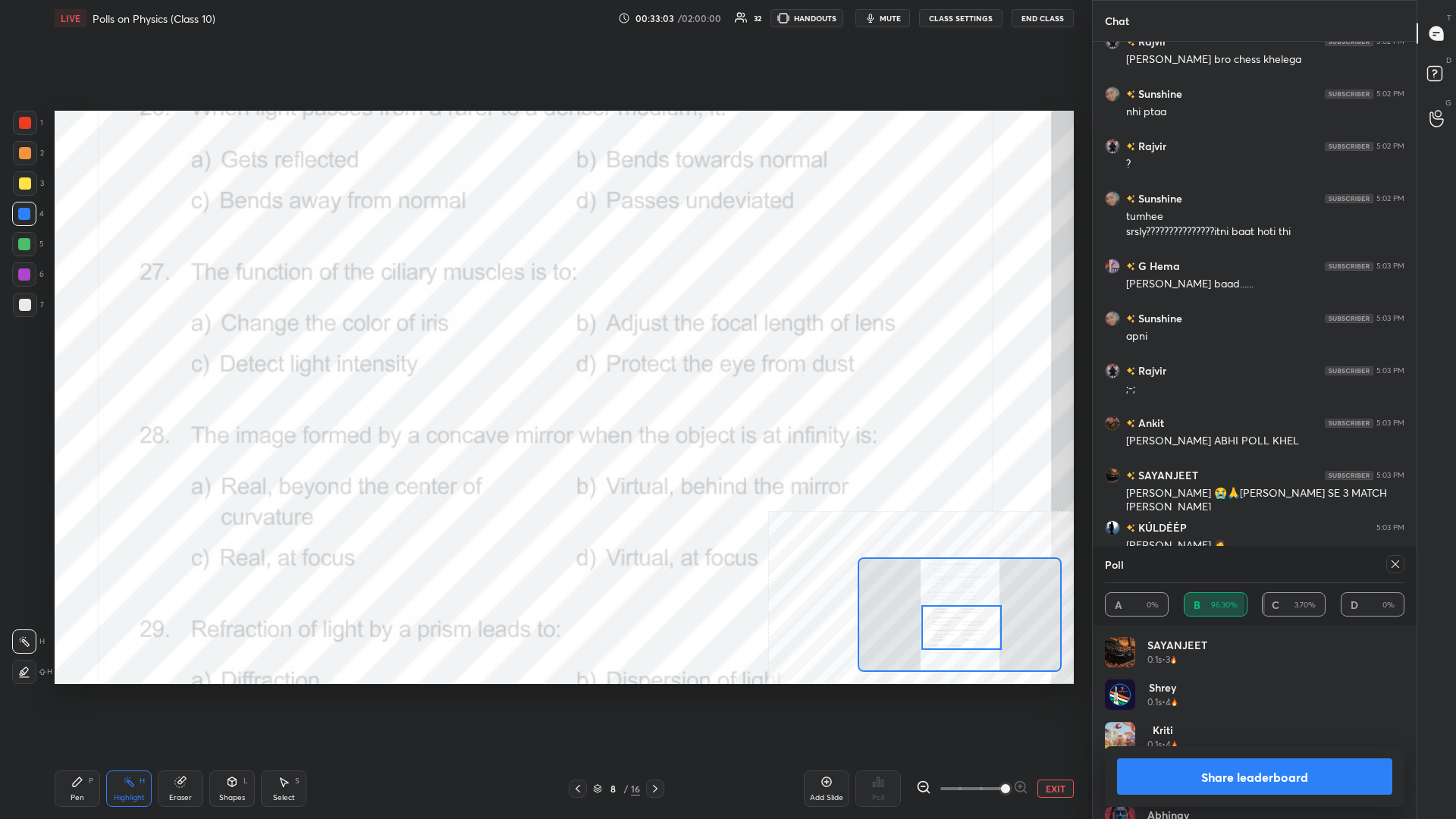
click at [543, 355] on button "Share leaderboard" at bounding box center [1255, 776] width 276 height 37
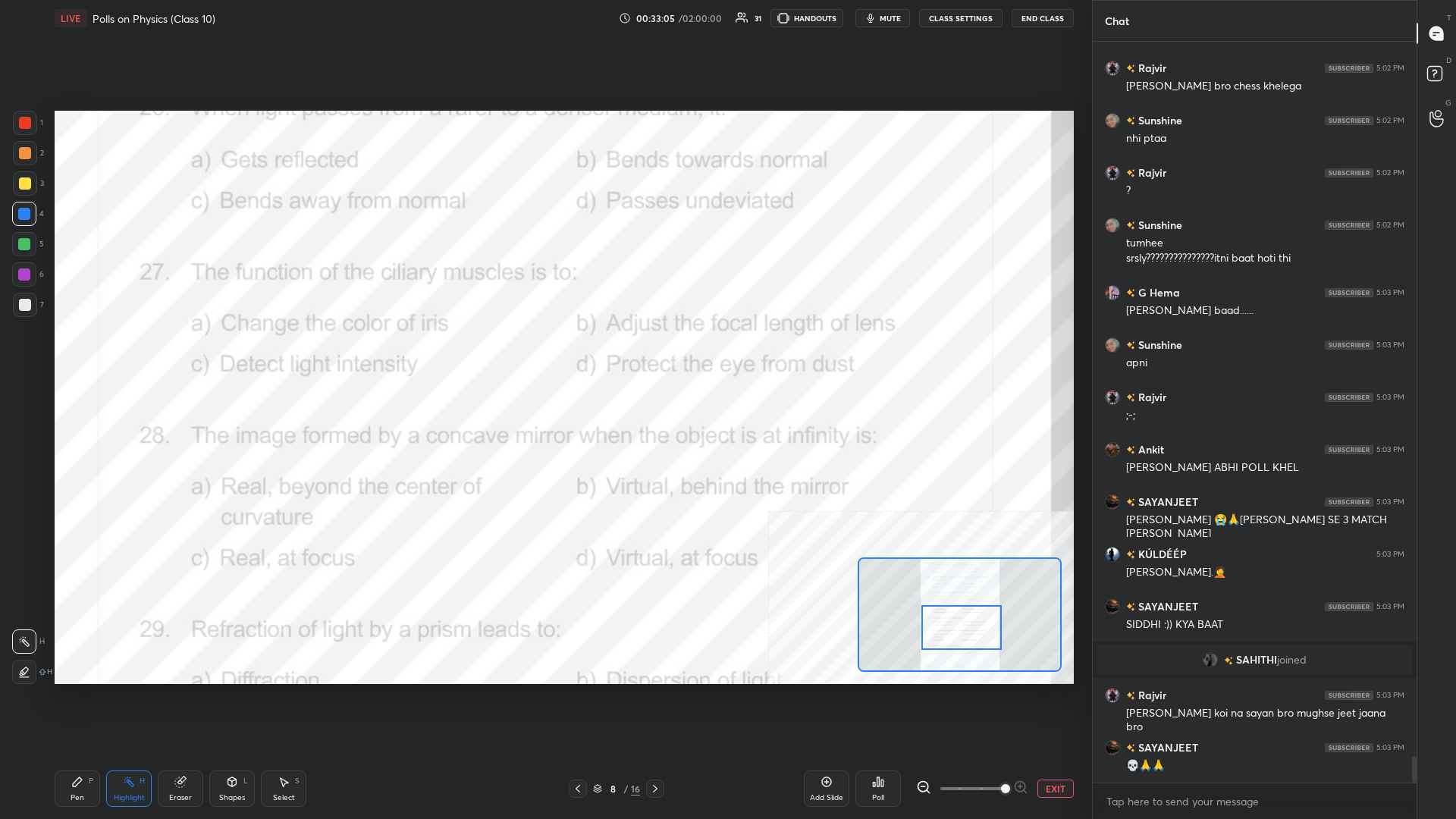
click at [92, 355] on div "P" at bounding box center [90, 781] width 4 height 7
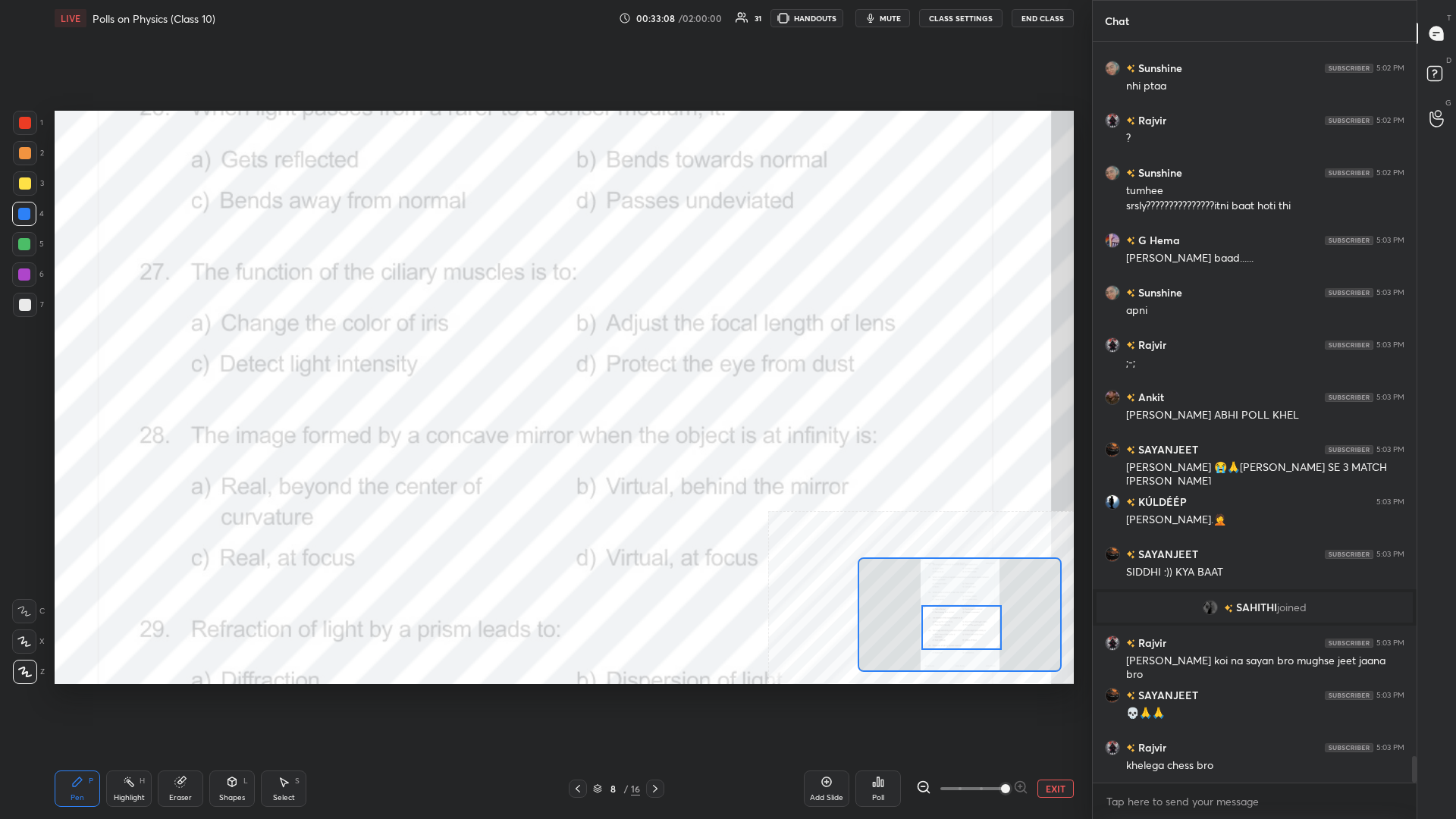
click at [543, 355] on div at bounding box center [961, 627] width 81 height 45
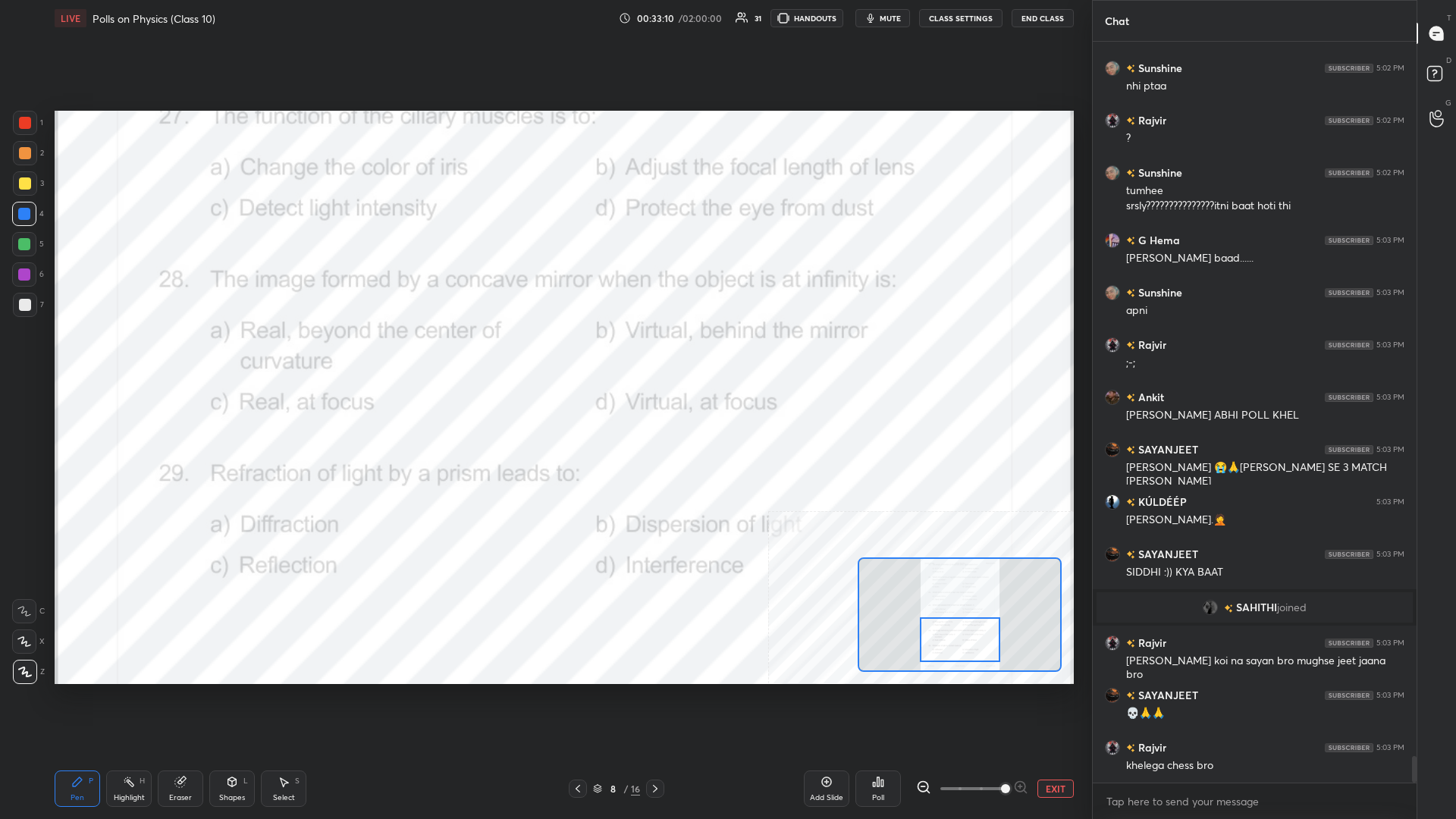
click at [138, 355] on div "Highlight H" at bounding box center [129, 789] width 46 height 37
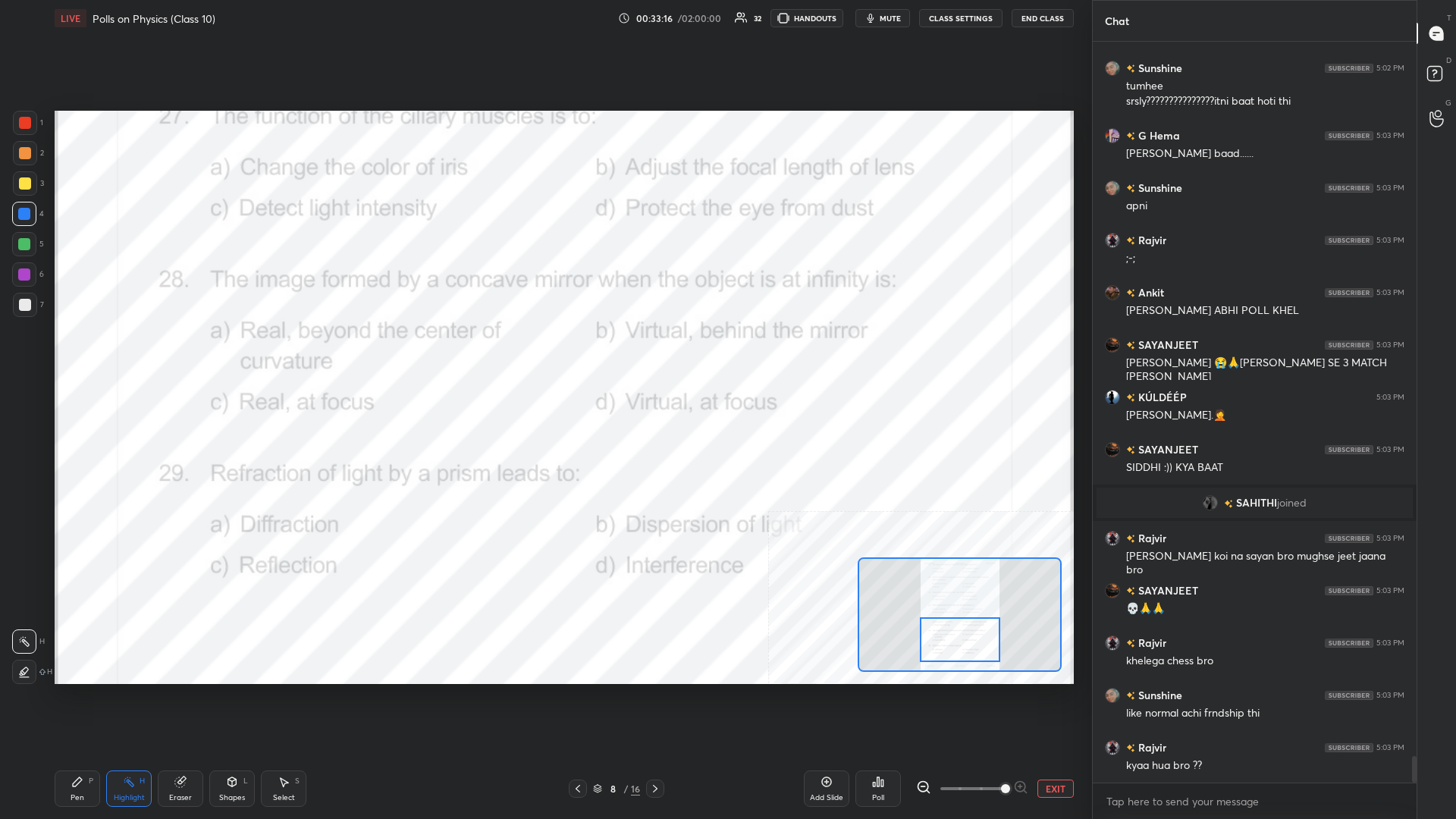
click at [543, 355] on icon at bounding box center [878, 782] width 13 height 13
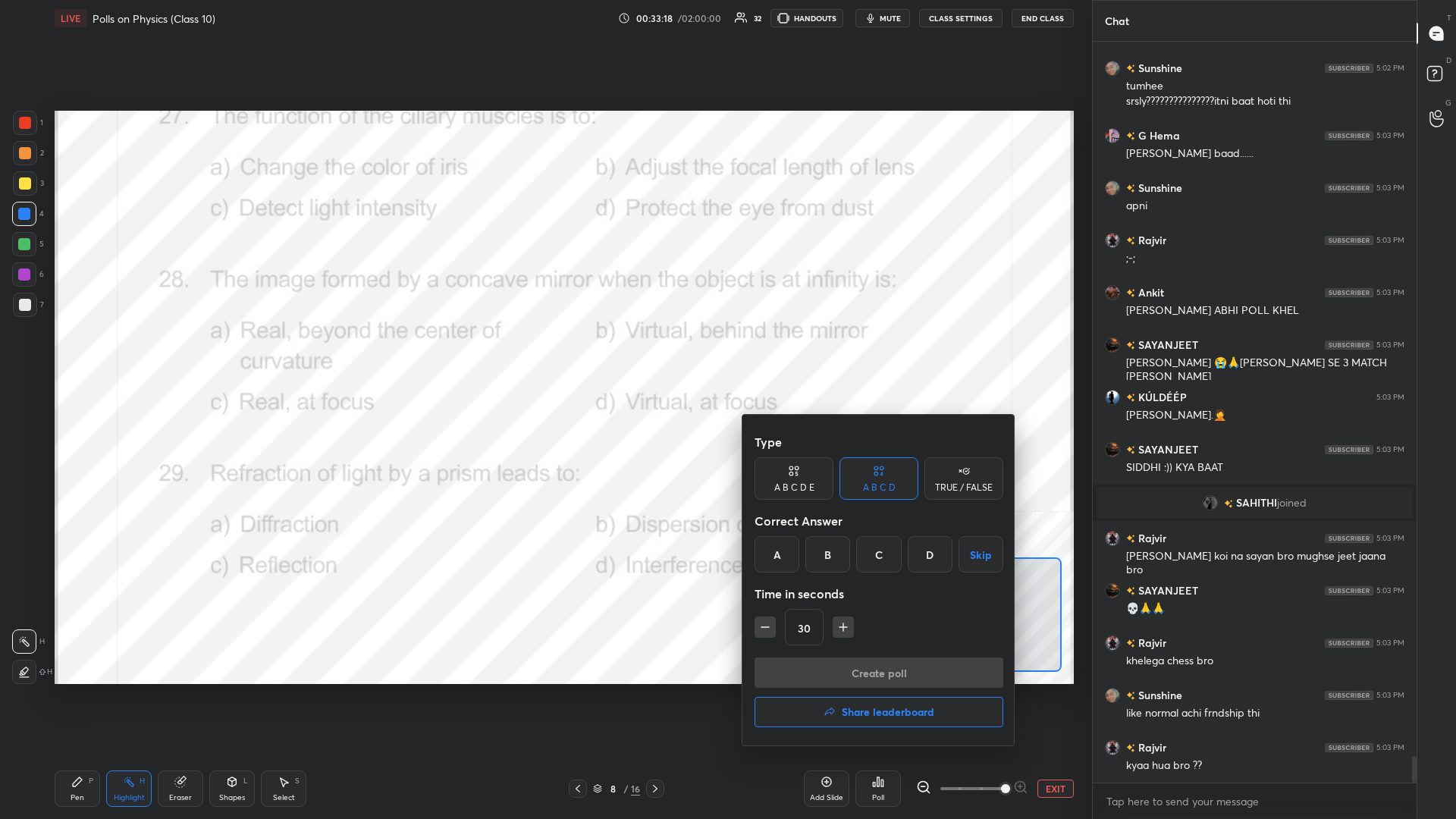
click at [543, 355] on div "C" at bounding box center [879, 554] width 45 height 37
click at [543, 355] on button "Create poll" at bounding box center [879, 673] width 249 height 30
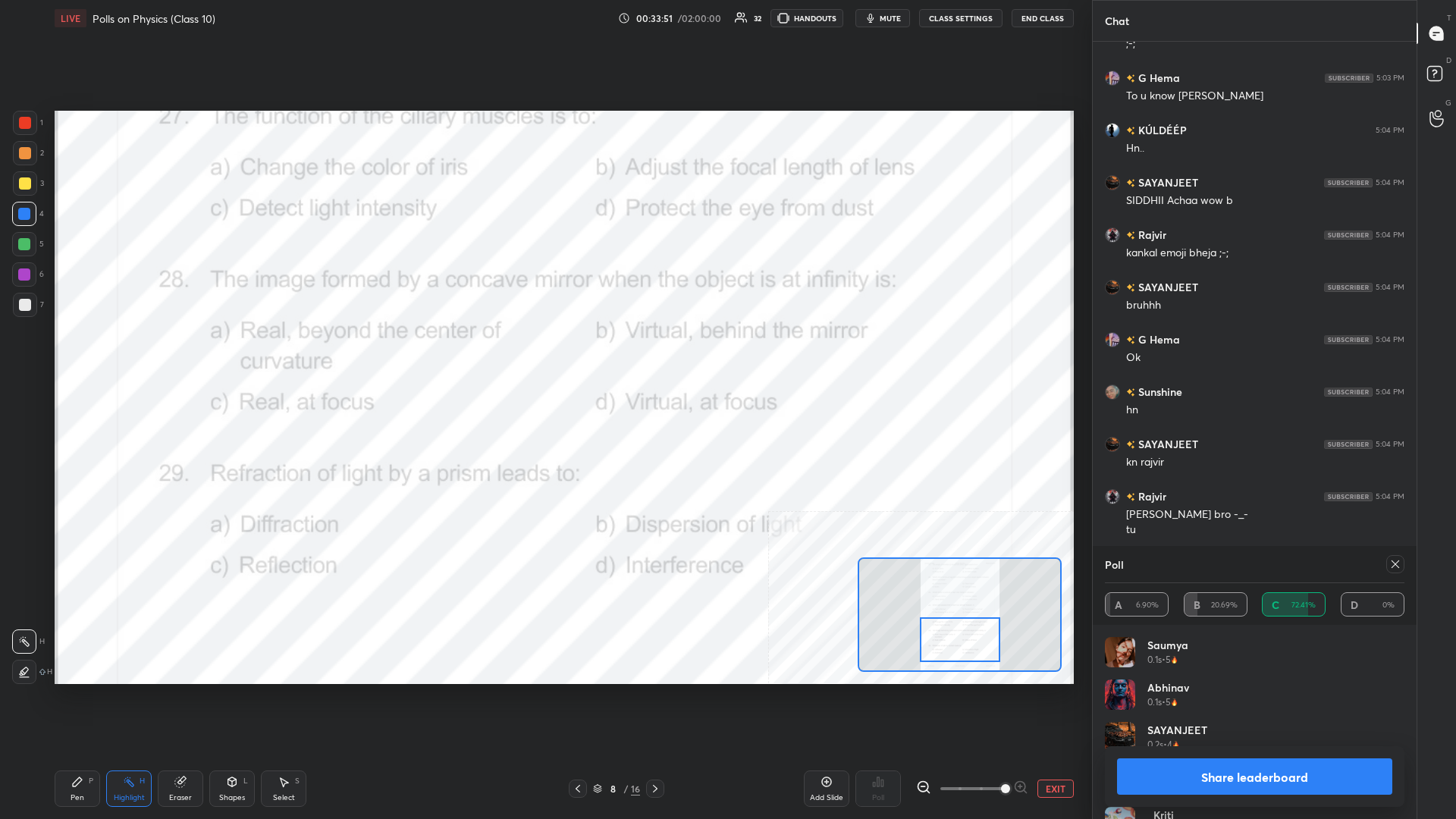
click at [543, 355] on button "Share leaderboard" at bounding box center [1255, 776] width 276 height 37
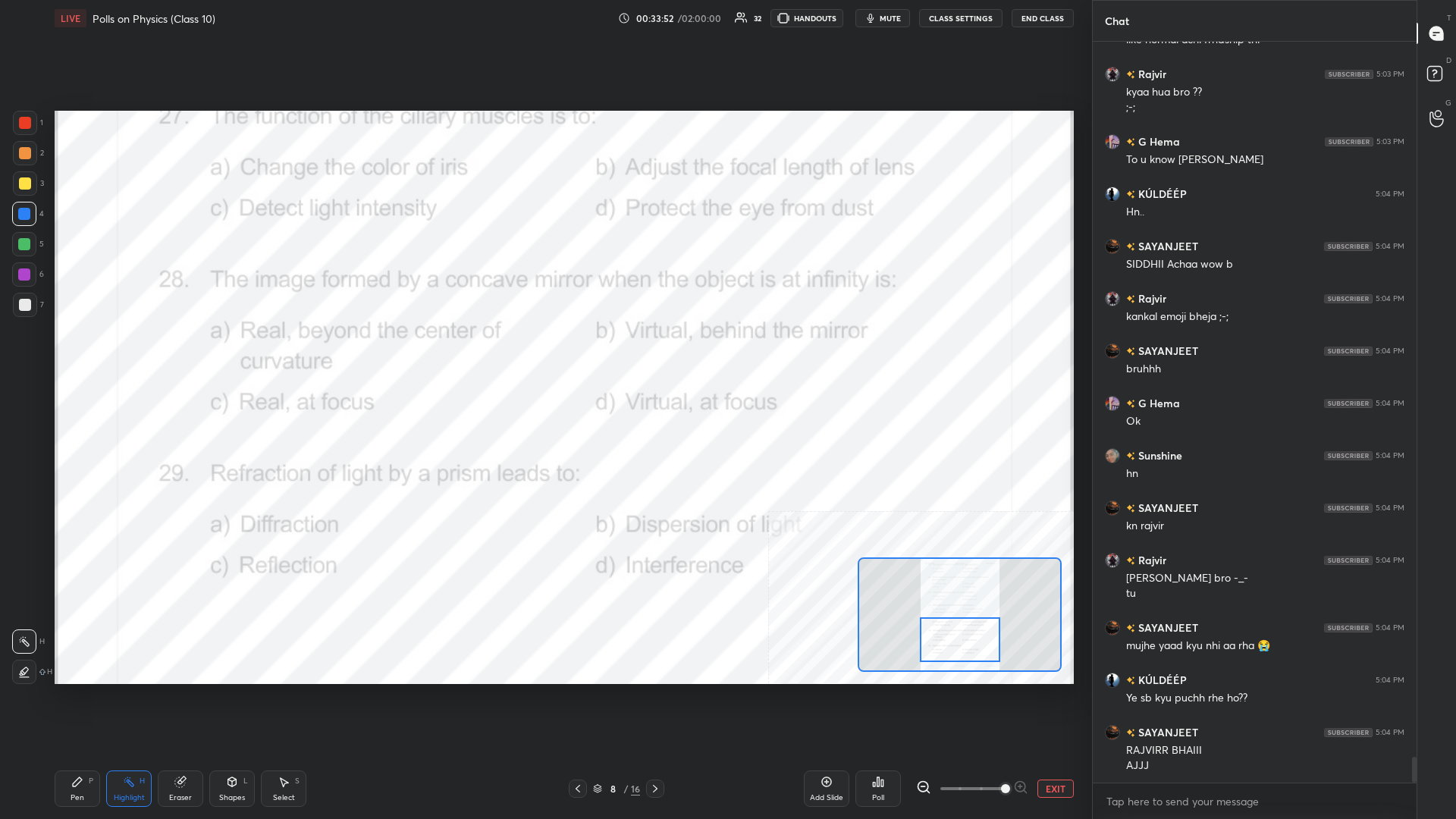
click at [74, 355] on div "Pen" at bounding box center [77, 798] width 13 height 7
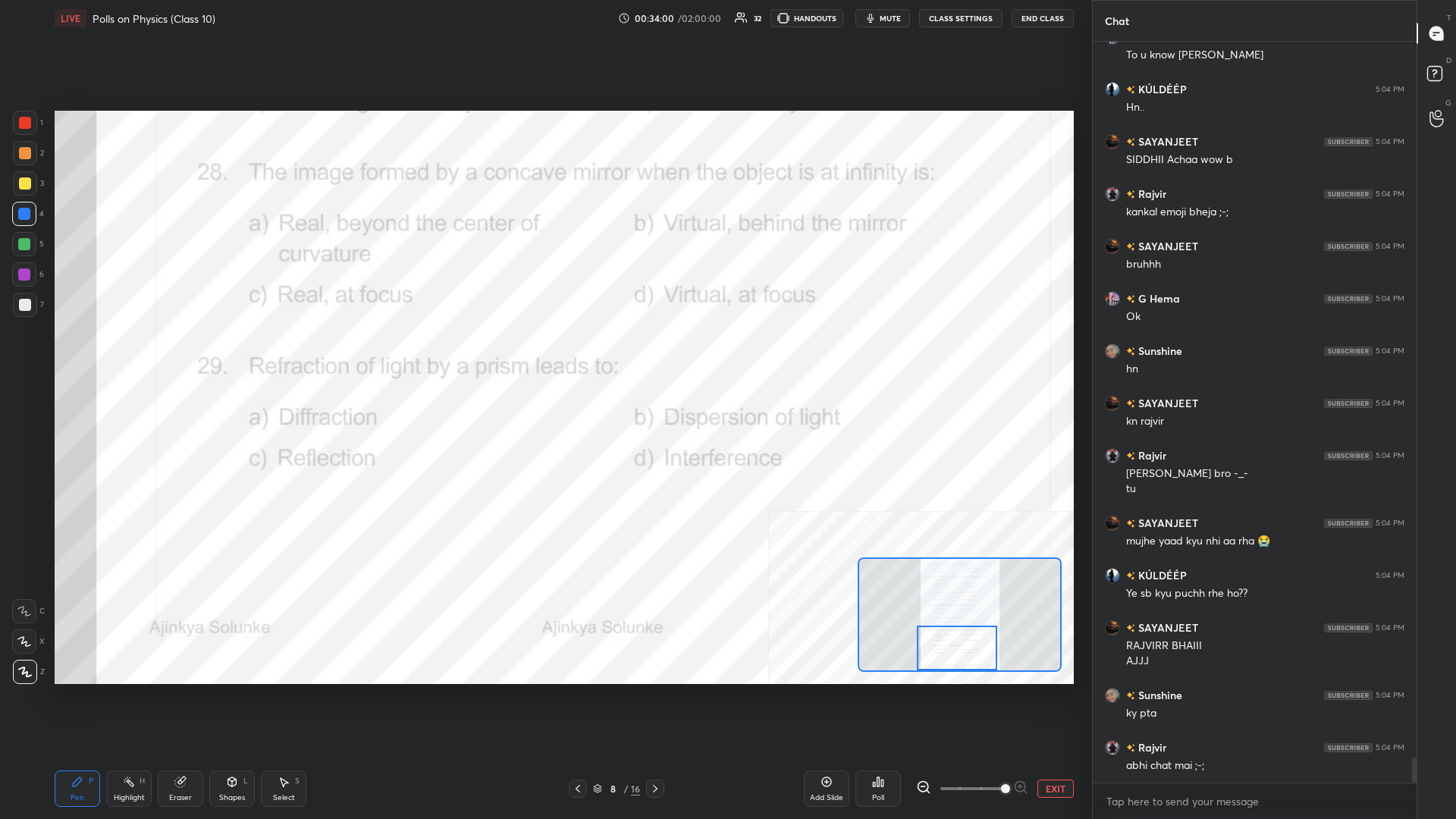
click at [149, 355] on div "Highlight H" at bounding box center [129, 789] width 46 height 37
click at [543, 355] on div "Poll" at bounding box center [878, 789] width 46 height 37
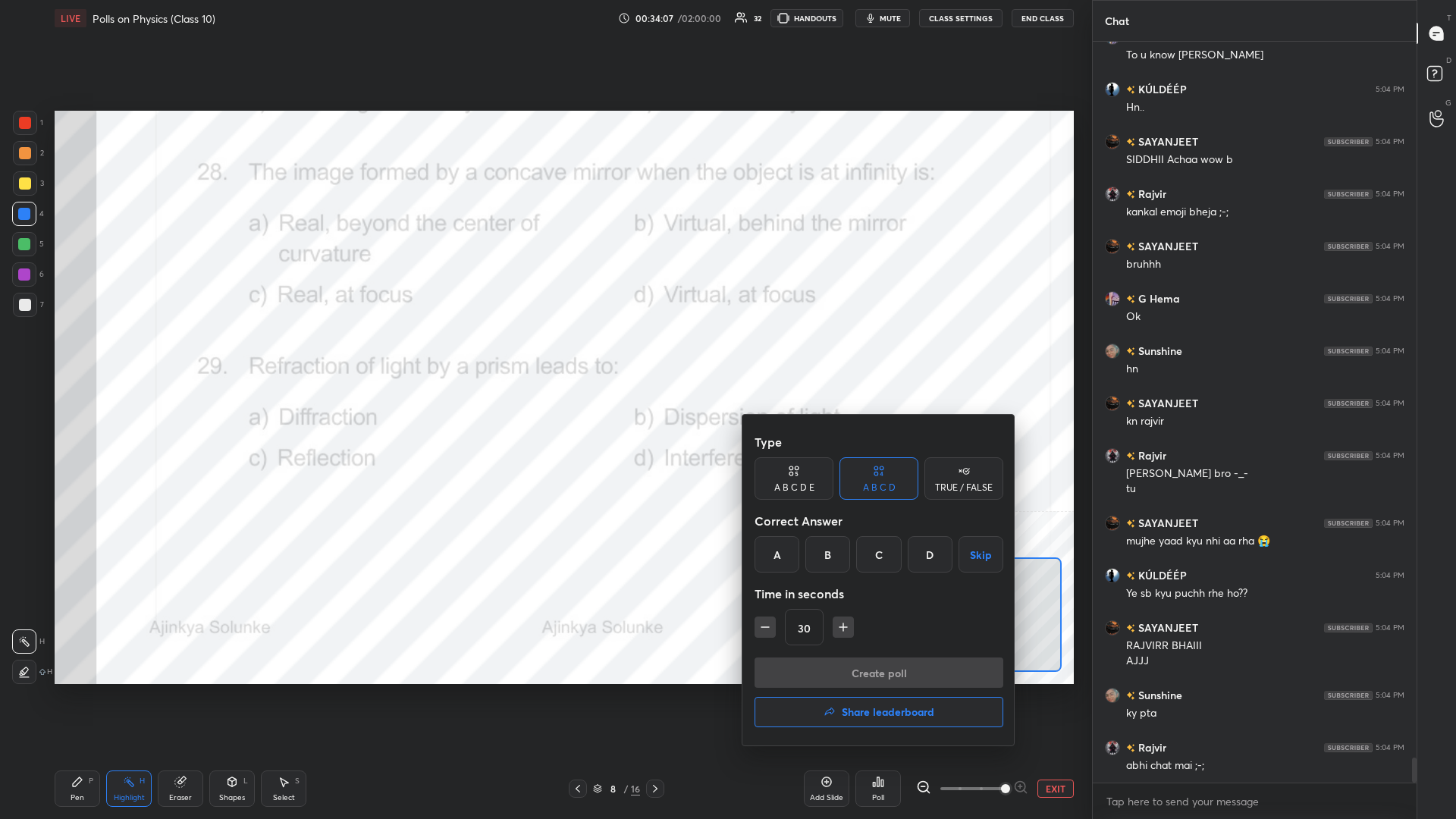
click at [543, 355] on div "B" at bounding box center [828, 554] width 45 height 37
click at [543, 355] on button "Create poll" at bounding box center [879, 673] width 249 height 30
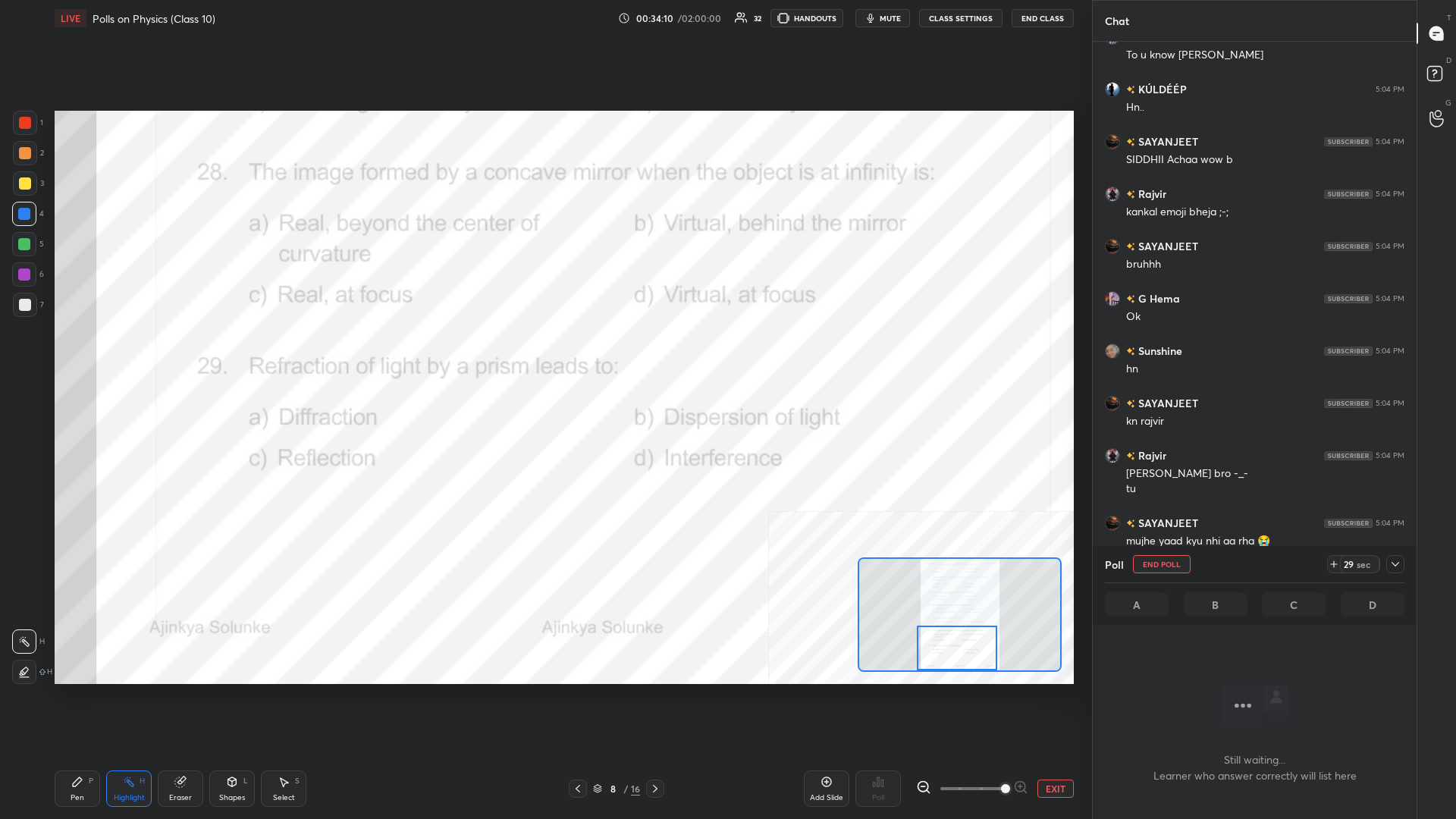
click at [543, 355] on div at bounding box center [1395, 564] width 18 height 18
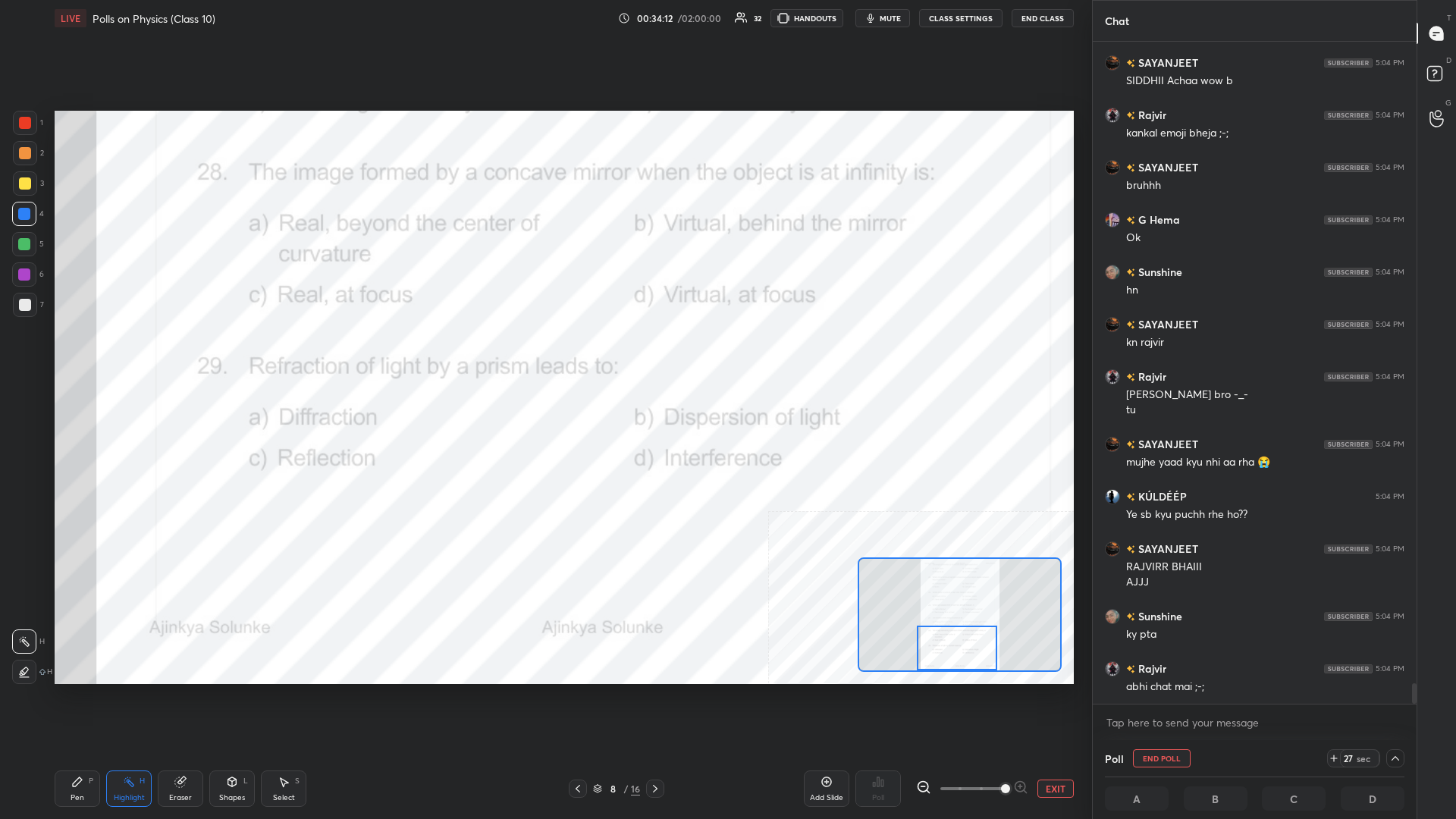
click at [543, 355] on textarea at bounding box center [1254, 722] width 300 height 24
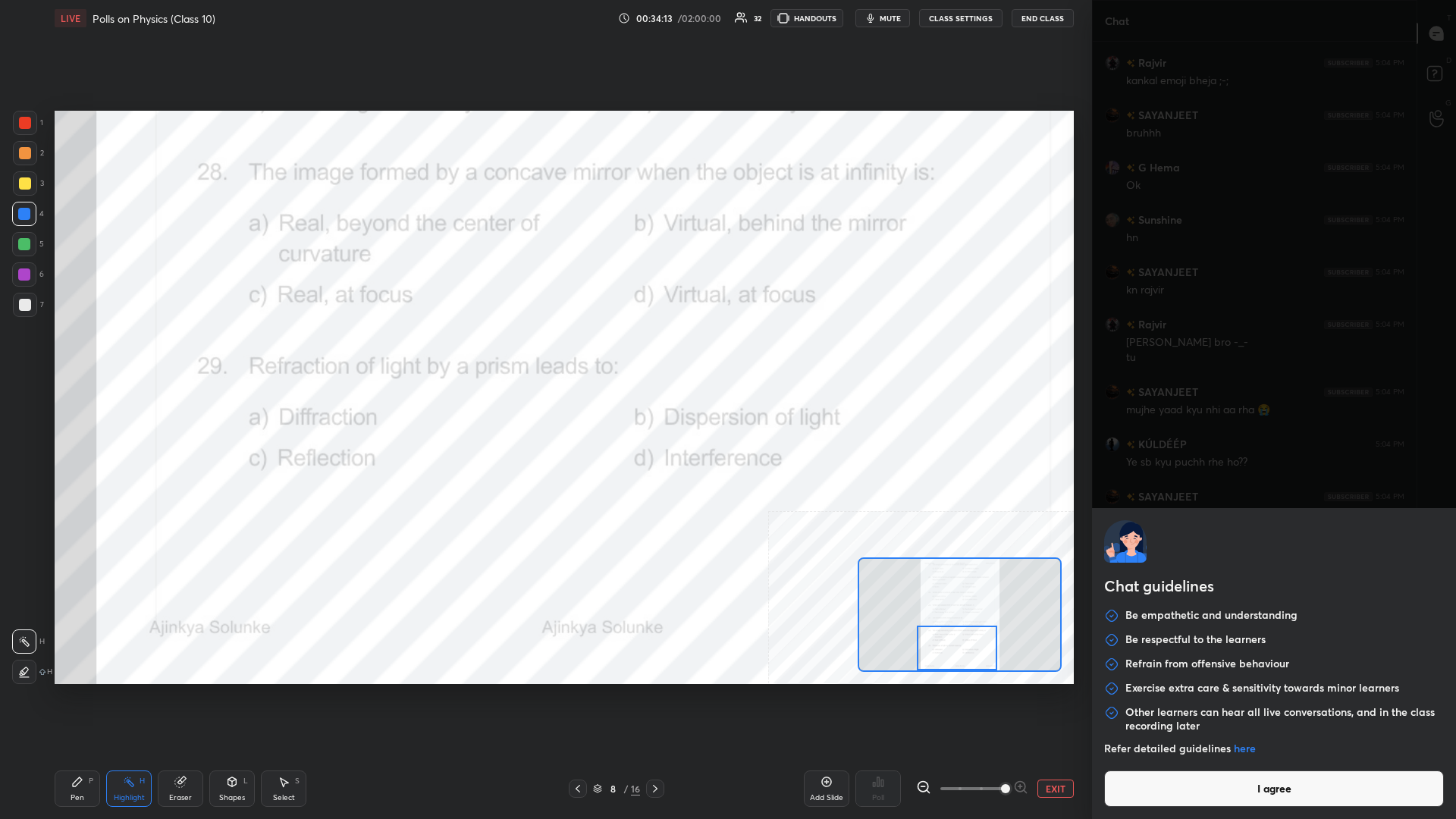
click at [543, 355] on button "I agree" at bounding box center [1274, 789] width 340 height 37
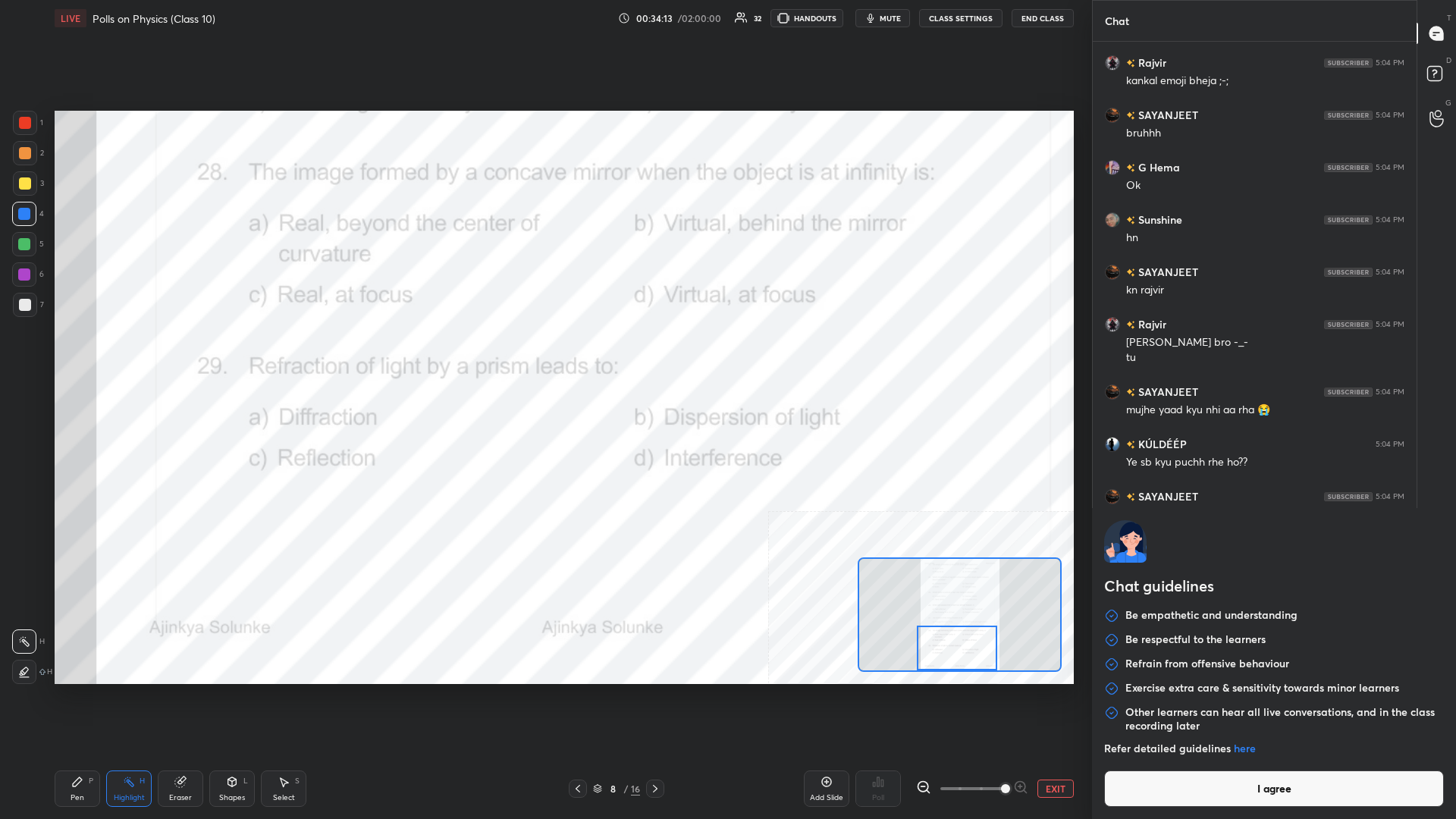
type textarea "x"
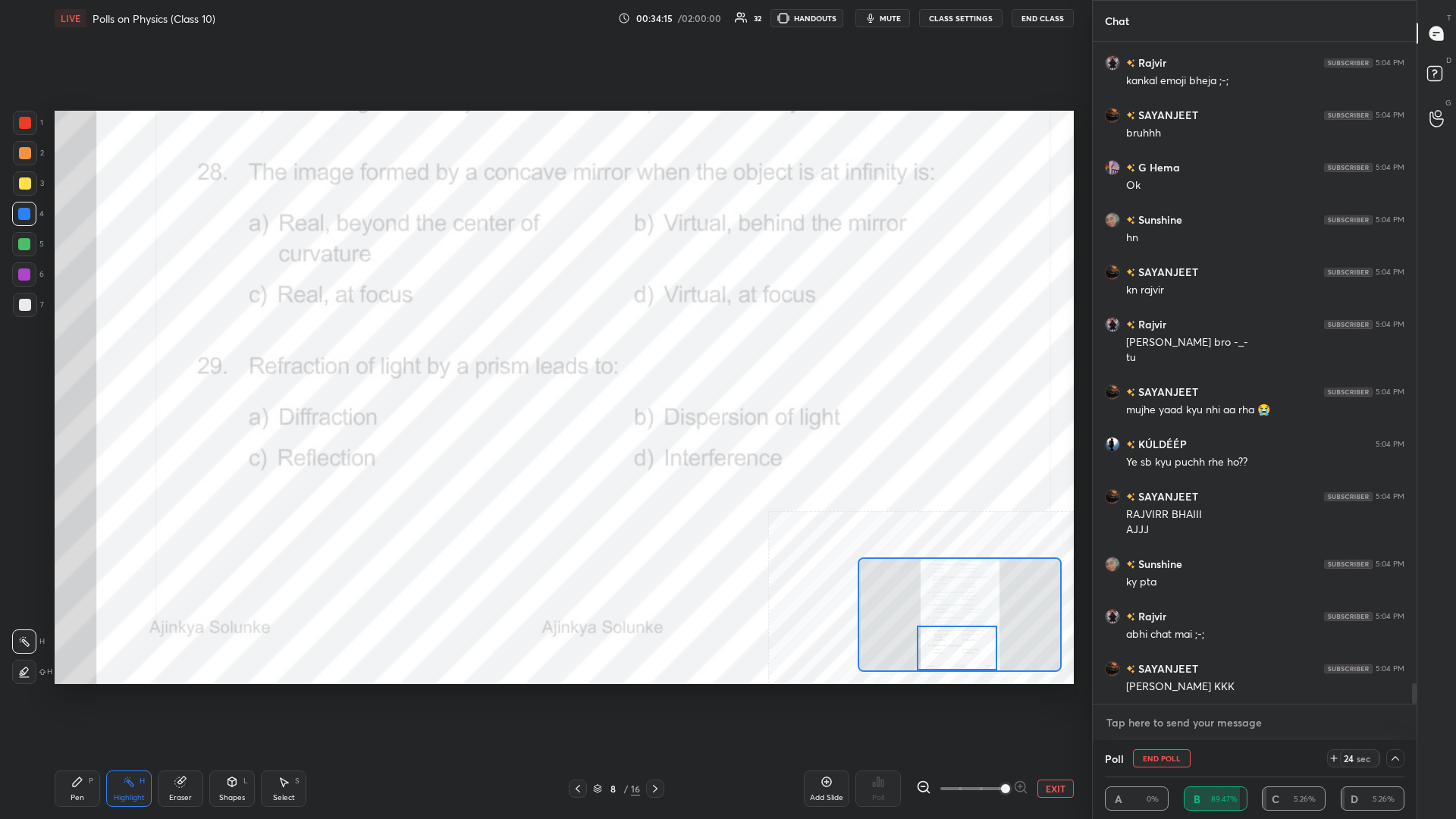
click at [543, 355] on textarea at bounding box center [1254, 722] width 300 height 24
type textarea "@"
type textarea "x"
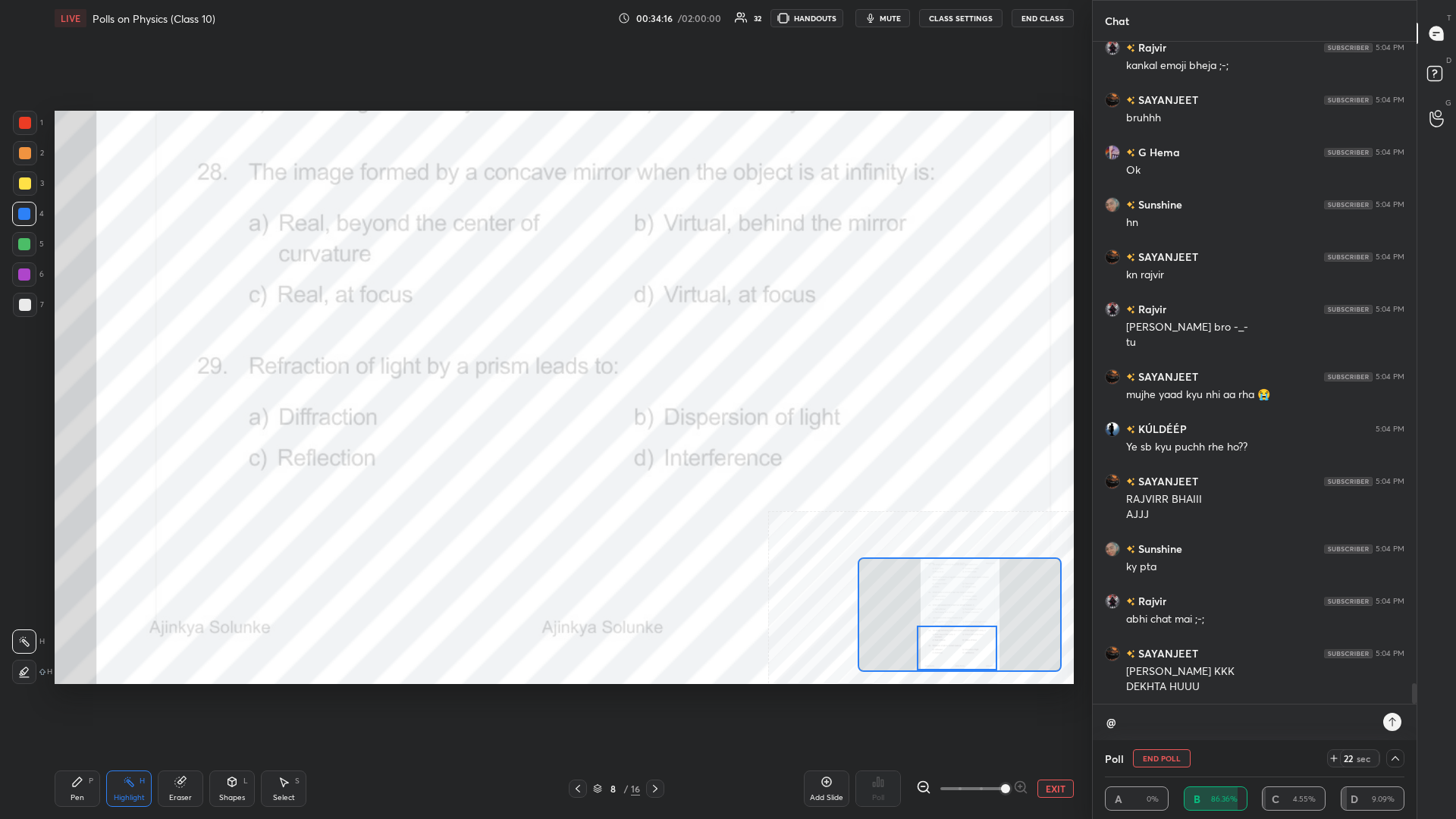
type textarea "@k"
type textarea "x"
type textarea "@ku"
type textarea "x"
type textarea "@kul"
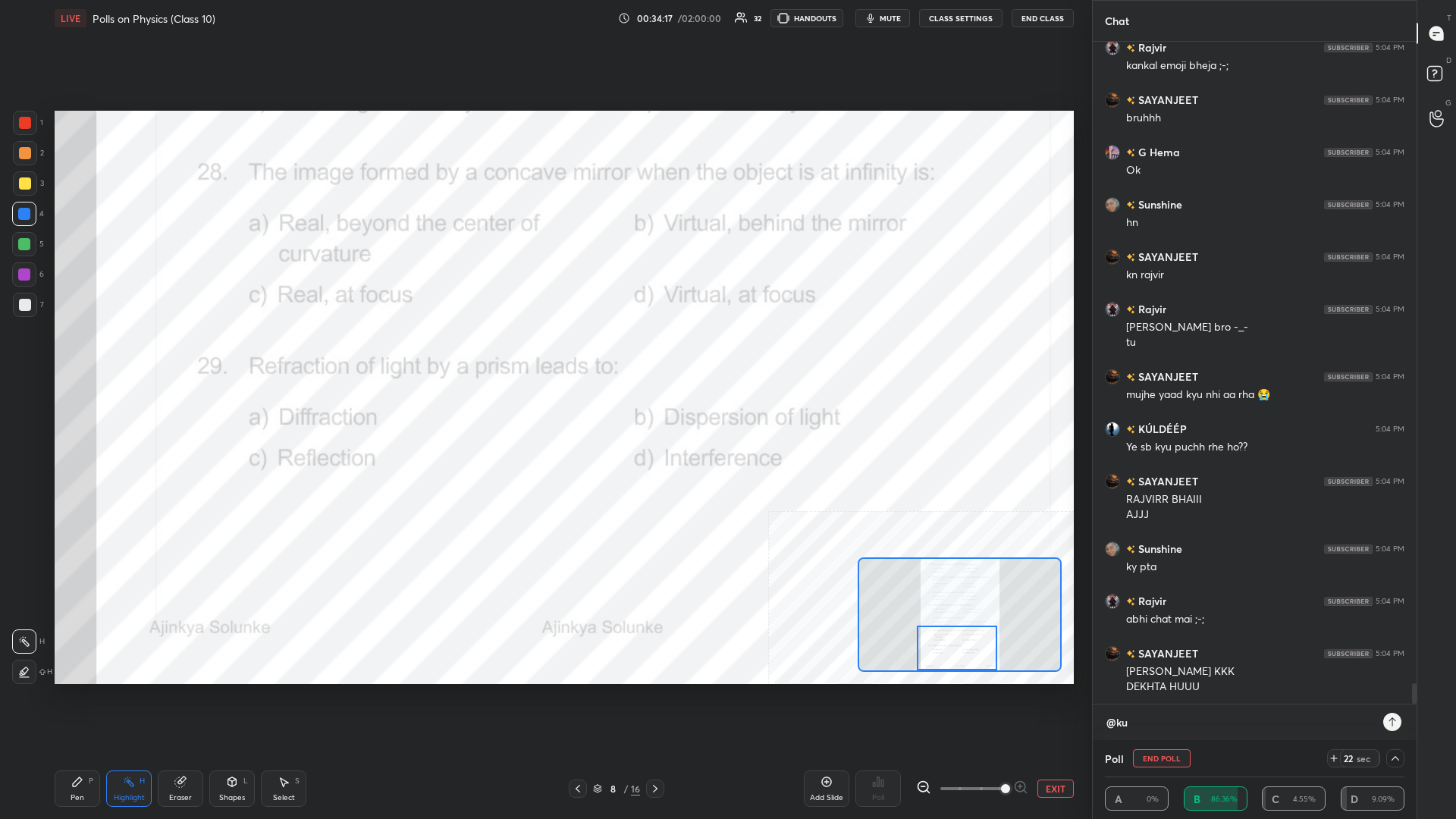
type textarea "x"
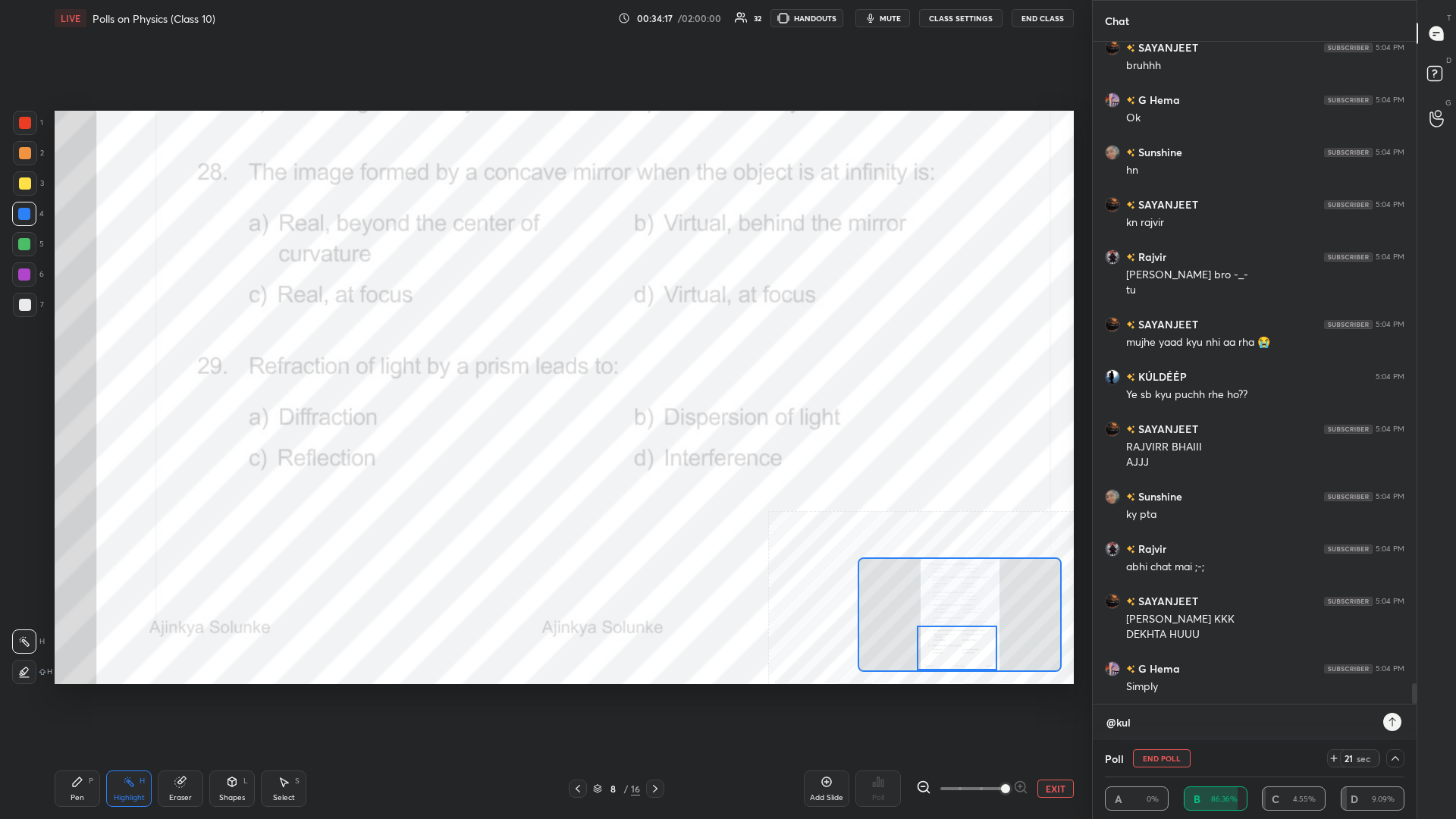
type textarea "@kuld"
type textarea "x"
type textarea "@kulde"
type textarea "x"
type textarea "@kuldee"
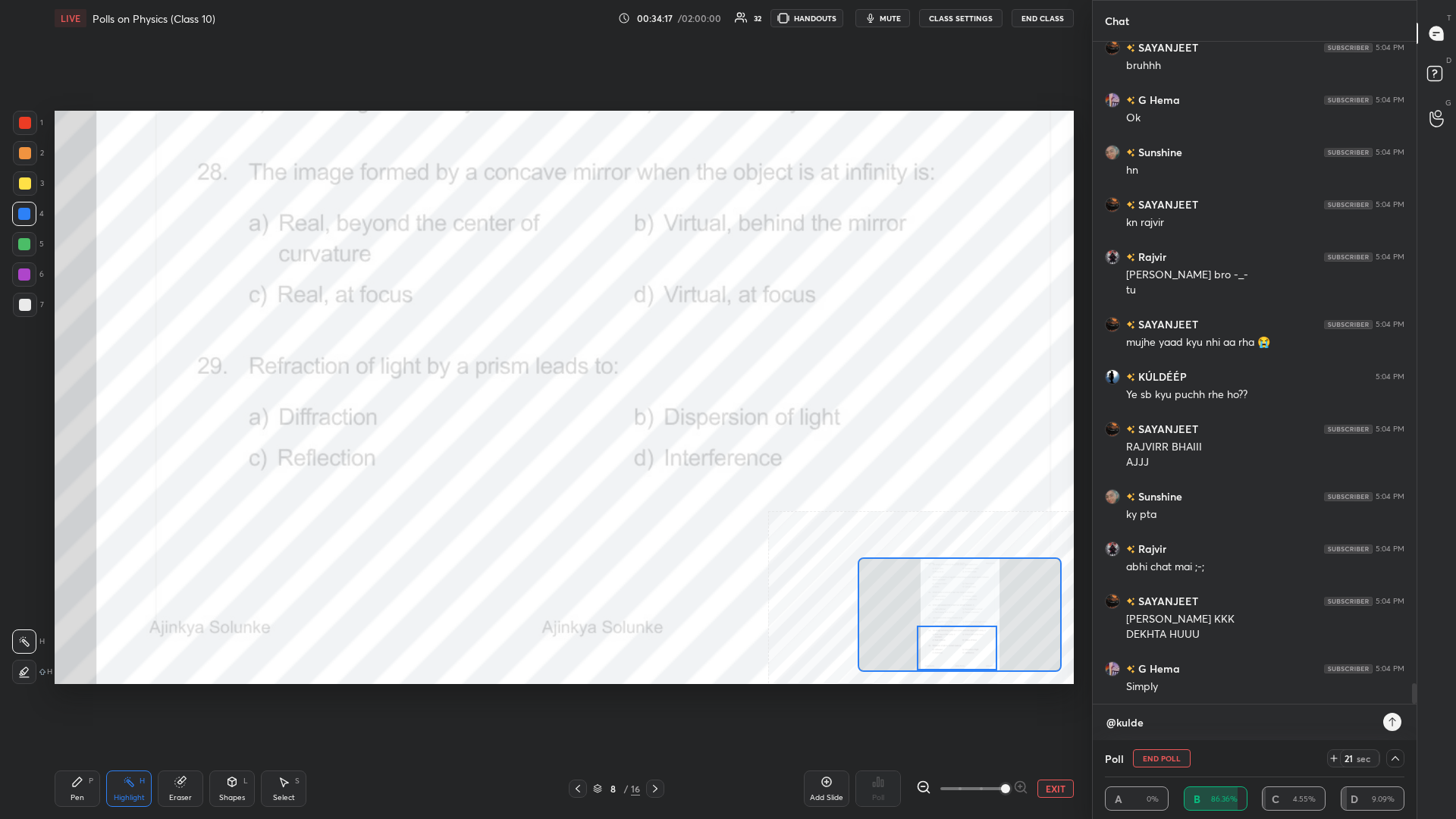
type textarea "x"
type textarea "@kuldeep"
type textarea "x"
type textarea "@kuldeep"
type textarea "x"
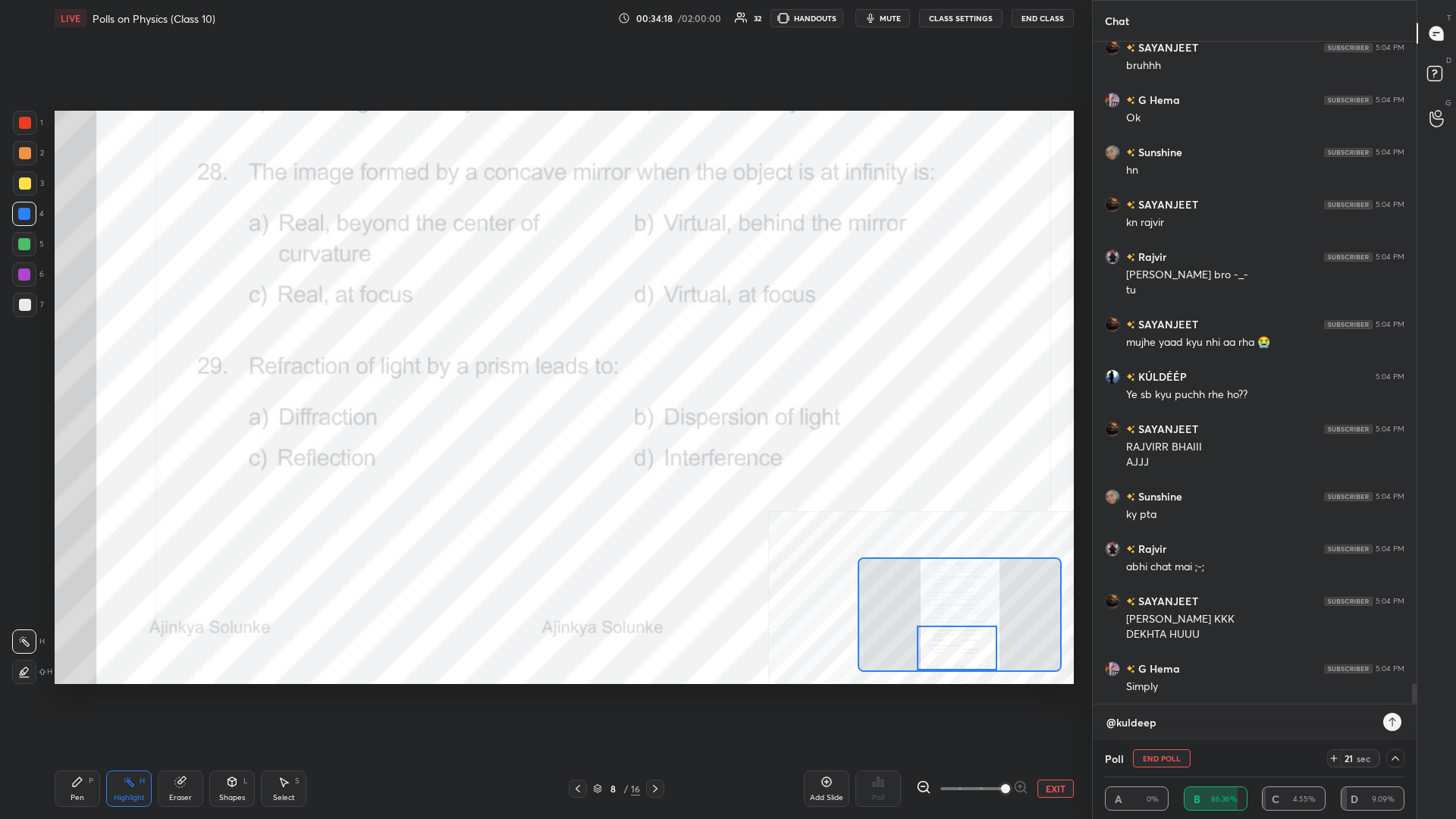
type textarea "@kuldeep w"
type textarea "x"
type textarea "@kuldeep wo"
type textarea "x"
type textarea "@kuldeep woh"
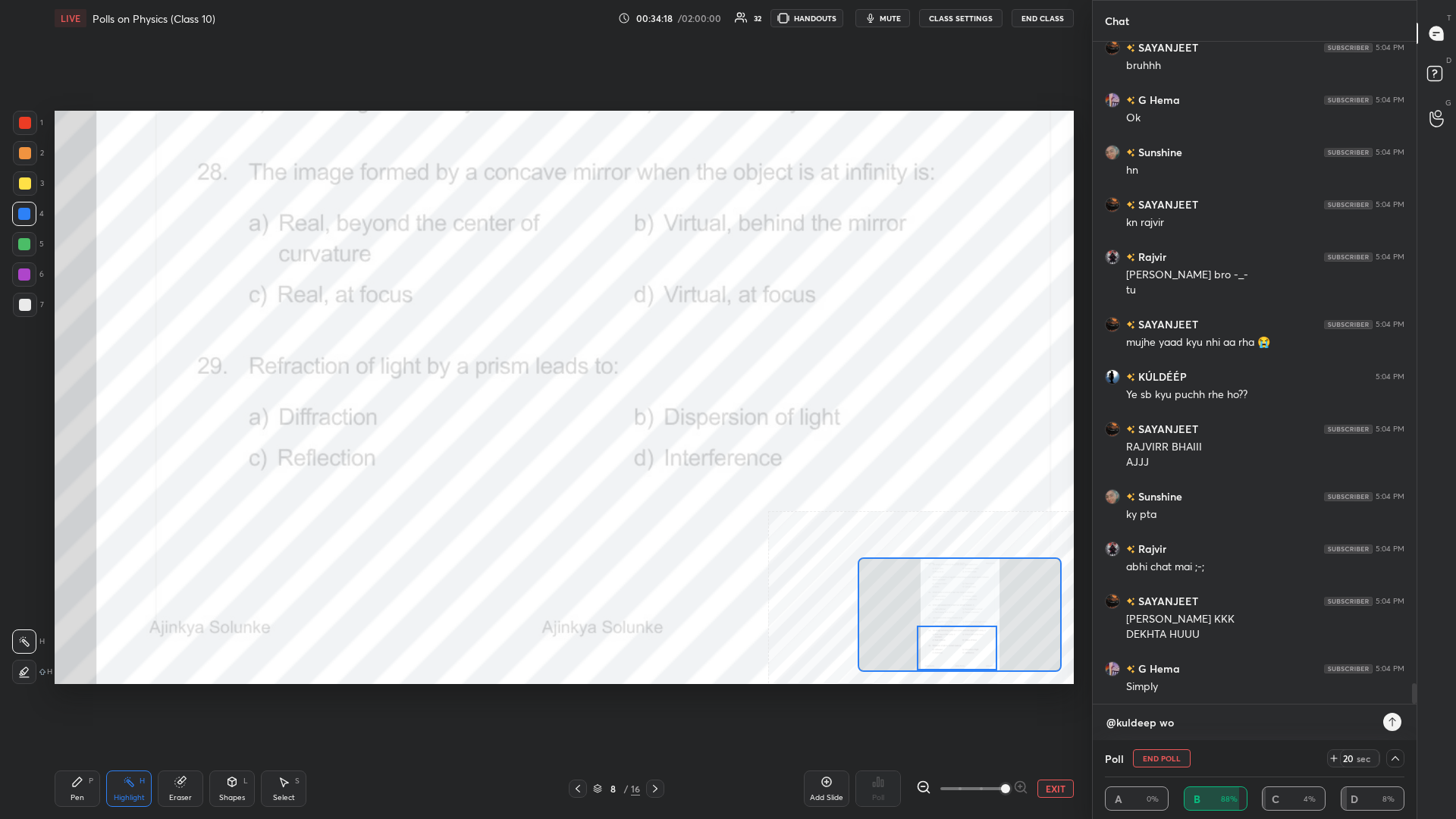
type textarea "x"
type textarea "@kuldeep woh"
type textarea "x"
type textarea "@kuldeep woh m"
type textarea "x"
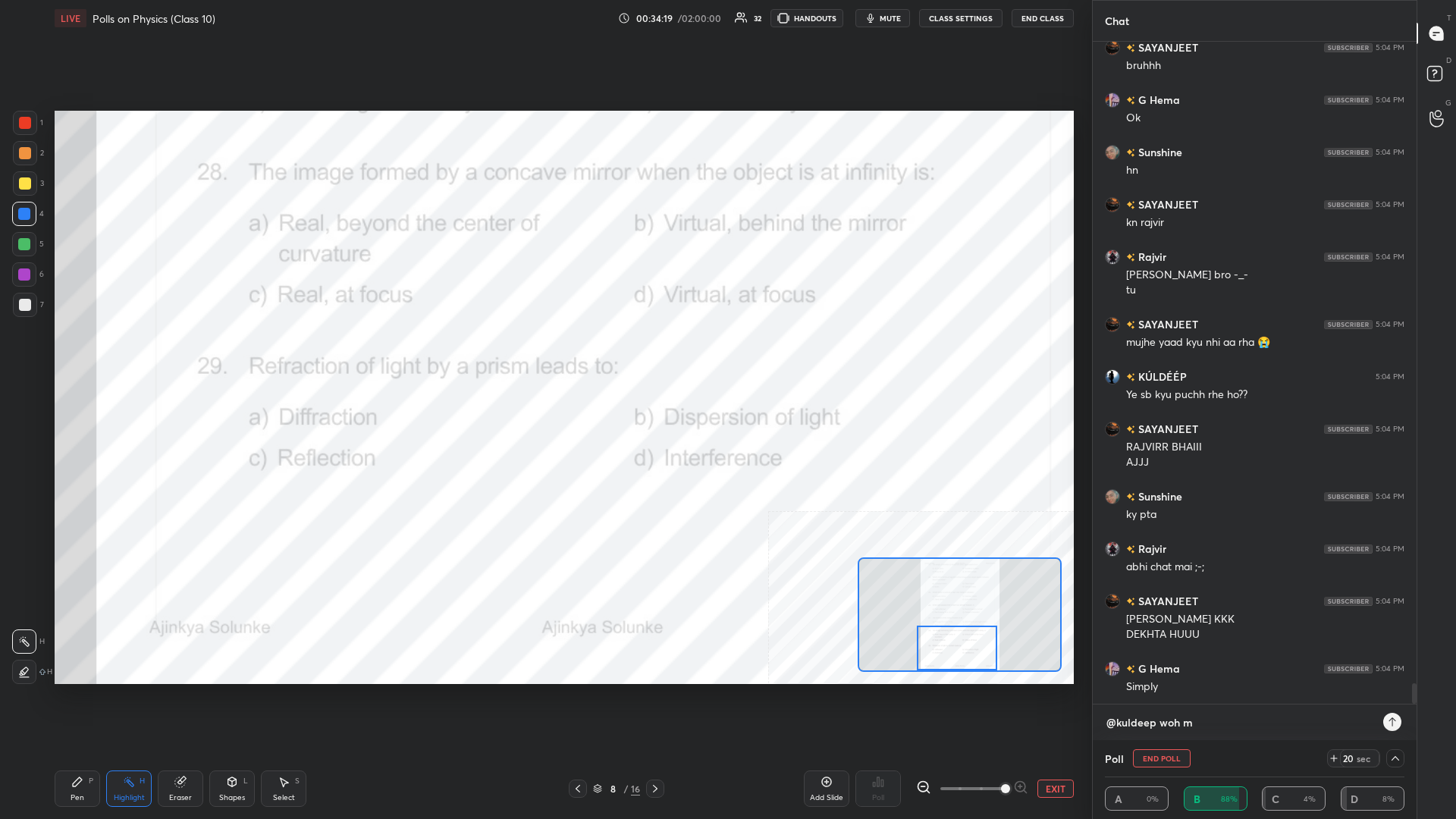
type textarea "@kuldeep woh mo"
type textarea "x"
type textarea "@kuldeep woh mov"
type textarea "x"
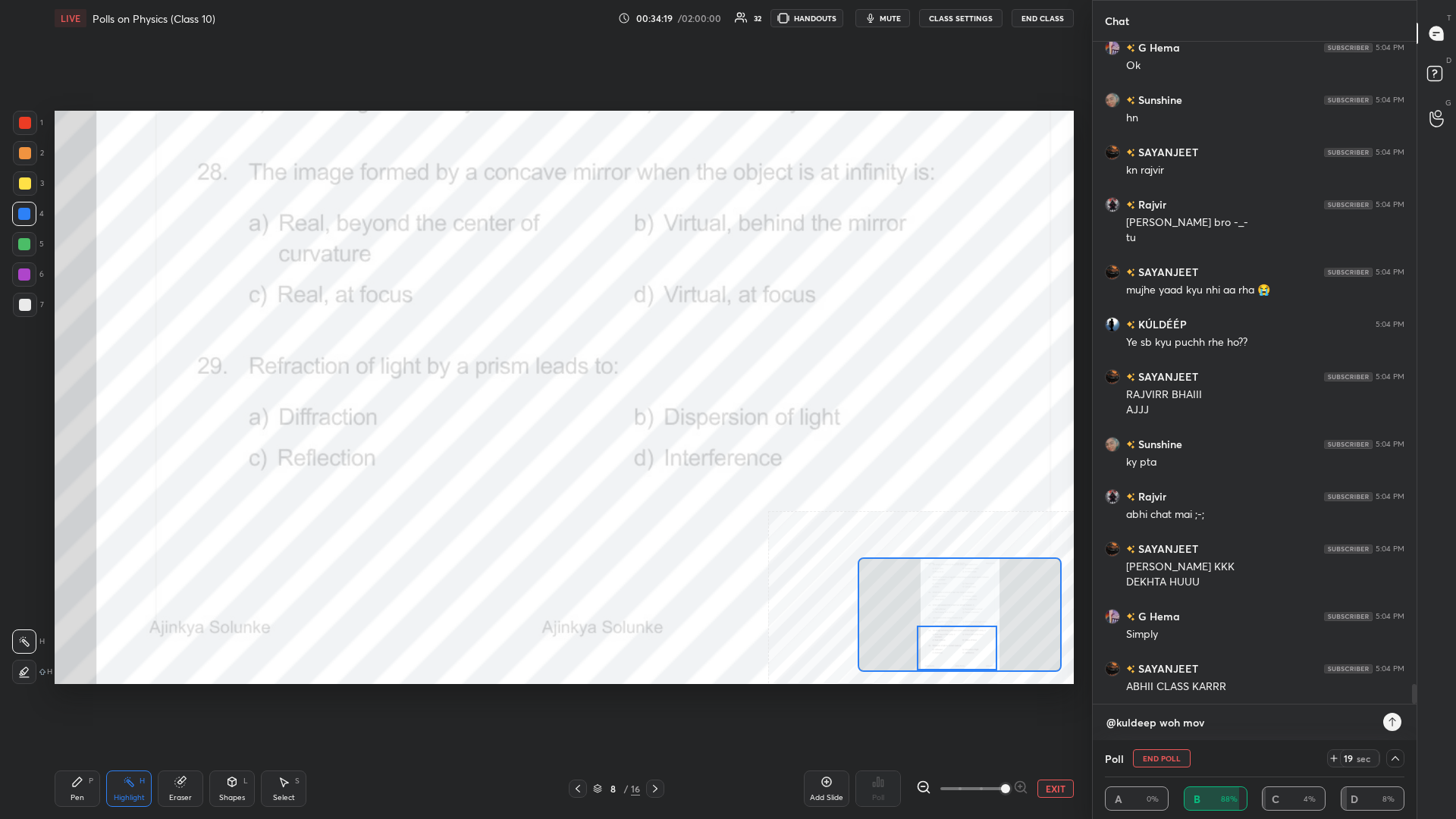
type textarea "@kuldeep woh movi"
type textarea "x"
type textarea "@kuldeep woh movie"
type textarea "x"
type textarea "@kuldeep woh movie"
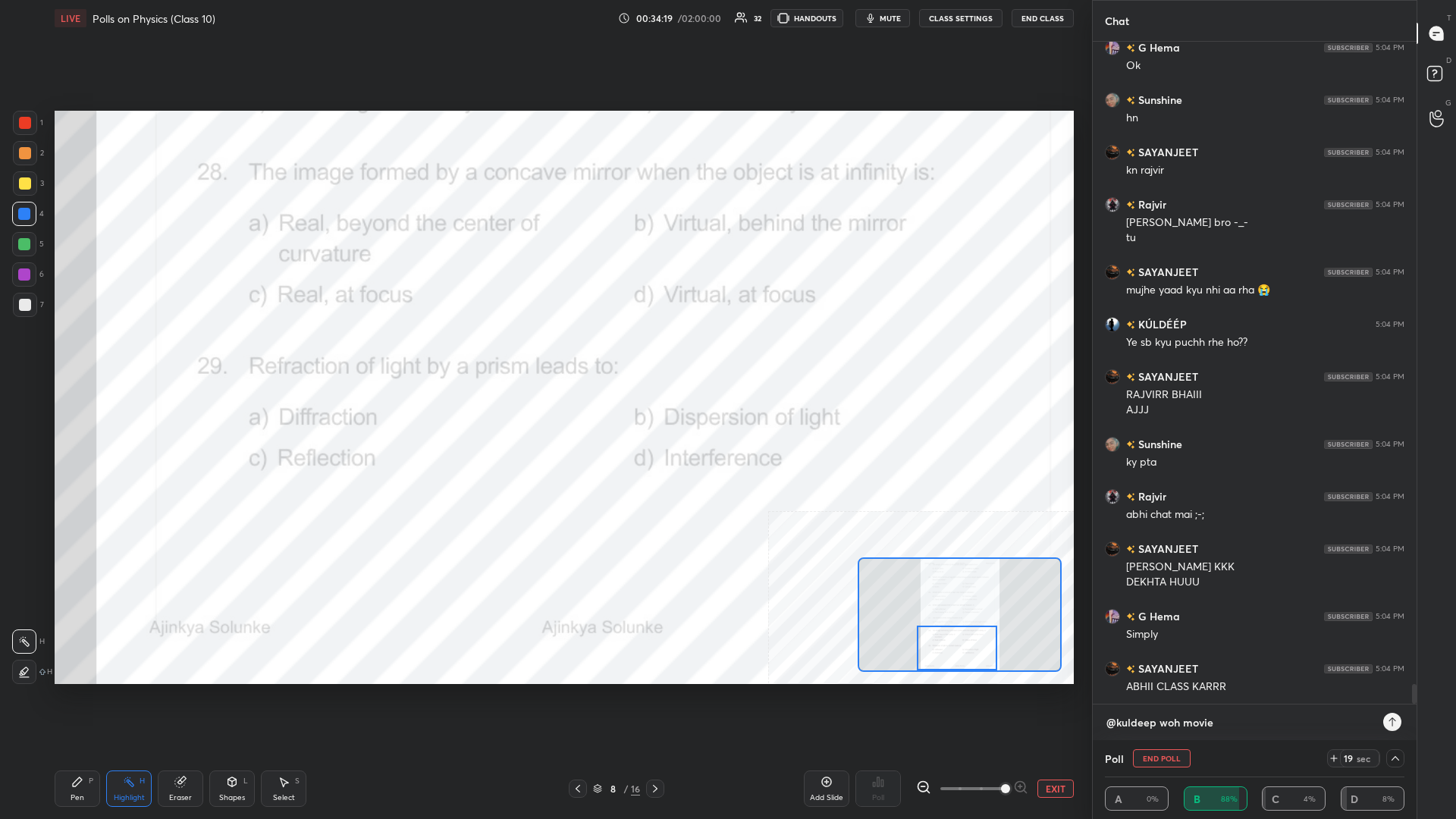
type textarea "x"
type textarea "@kuldeep woh movie b"
type textarea "x"
type textarea "@kuldeep woh movie ba"
type textarea "x"
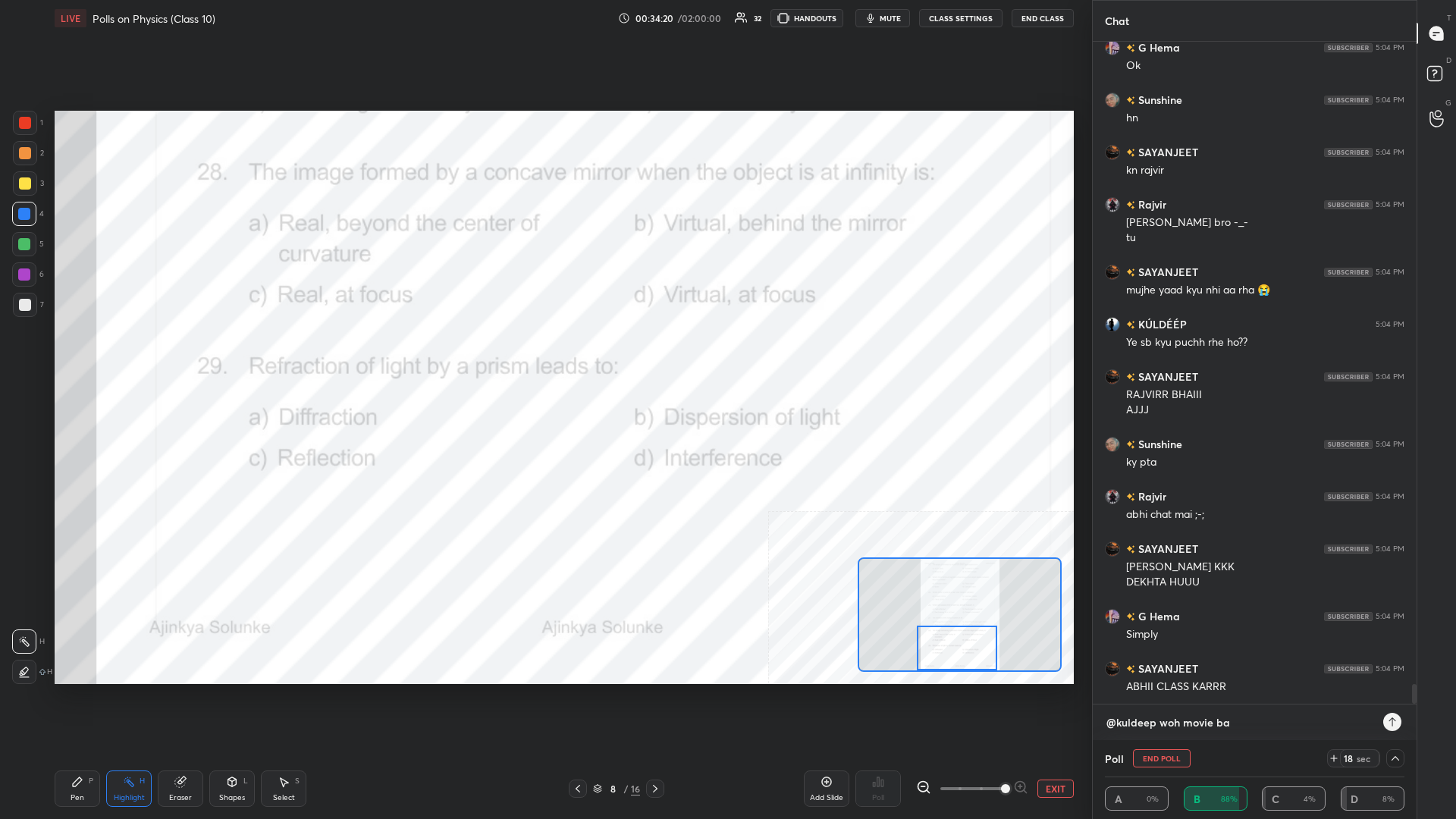
type textarea "@kuldeep woh movie ban"
type textarea "x"
type textarea "@kuldeep woh movie bana"
type textarea "x"
type textarea "@kuldeep woh movie banay"
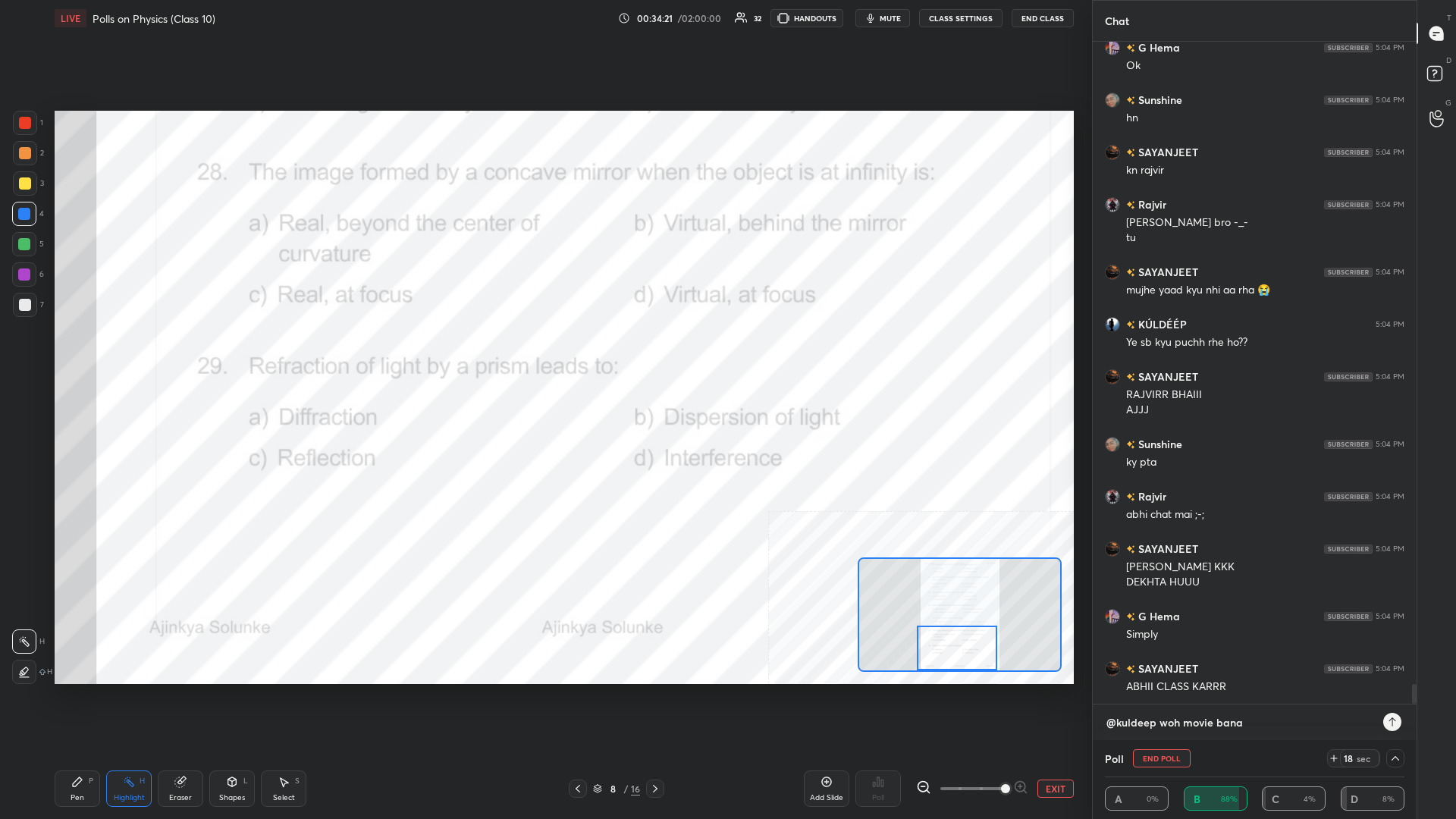
type textarea "x"
type textarea "@kuldeep woh movie banayn"
type textarea "x"
type textarea "@kuldeep woh movie banayng"
type textarea "x"
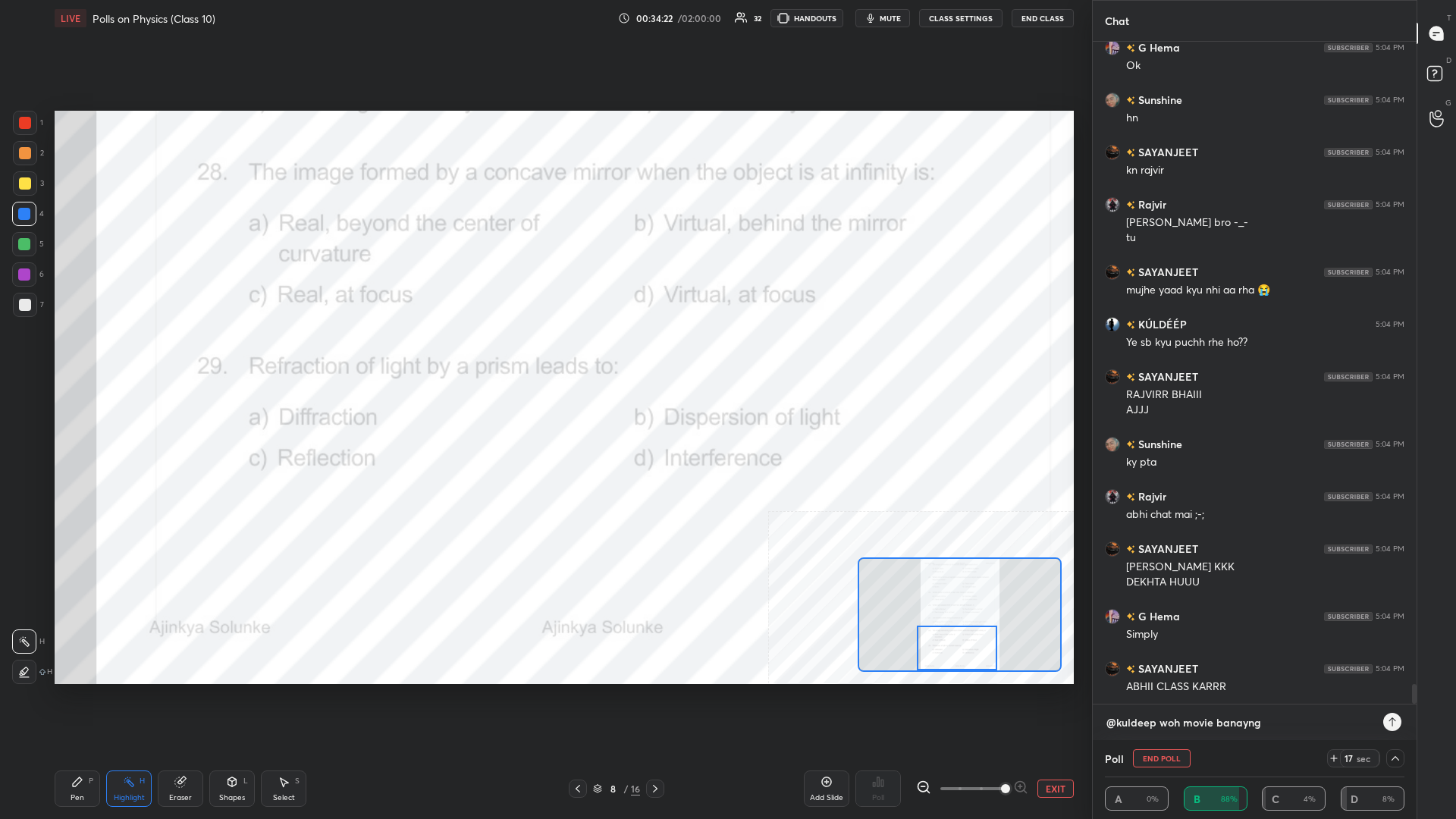
type textarea "@kuldeep woh movie banaynge"
type textarea "x"
type textarea "@kuldeep woh movie banaynge"
type textarea "x"
type textarea "@[PERSON_NAME] woh movie banaynge u"
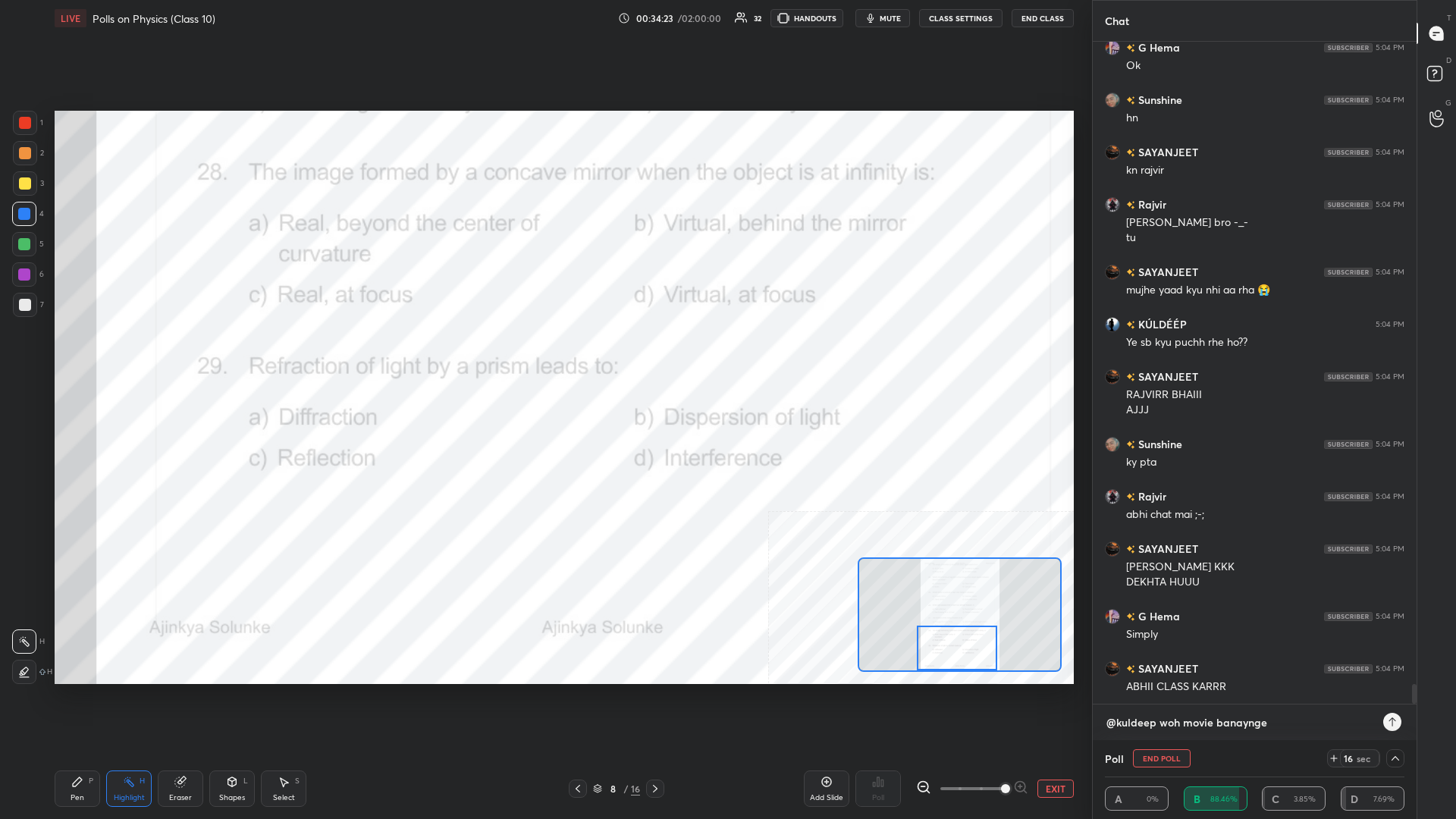
type textarea "x"
type textarea "@kuldeep woh movie banaynge us"
type textarea "x"
type textarea "@kuldeep woh movie banaynge uss"
type textarea "x"
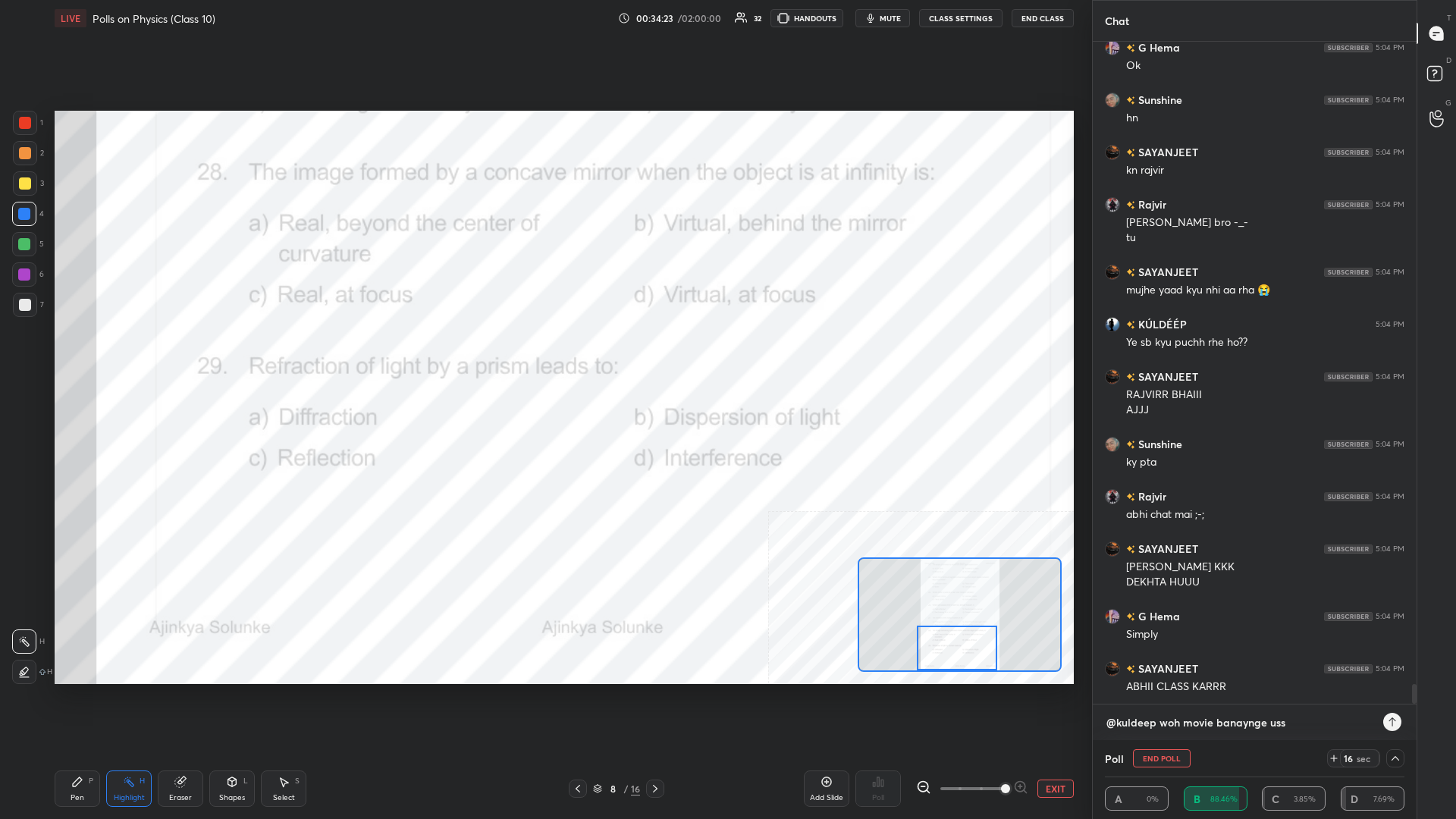
type textarea "@kuldeep woh movie banaynge uss"
type textarea "x"
type textarea "@kuldeep woh movie banaynge uss i"
type textarea "x"
type textarea "@kuldeep woh movie banaynge uss if"
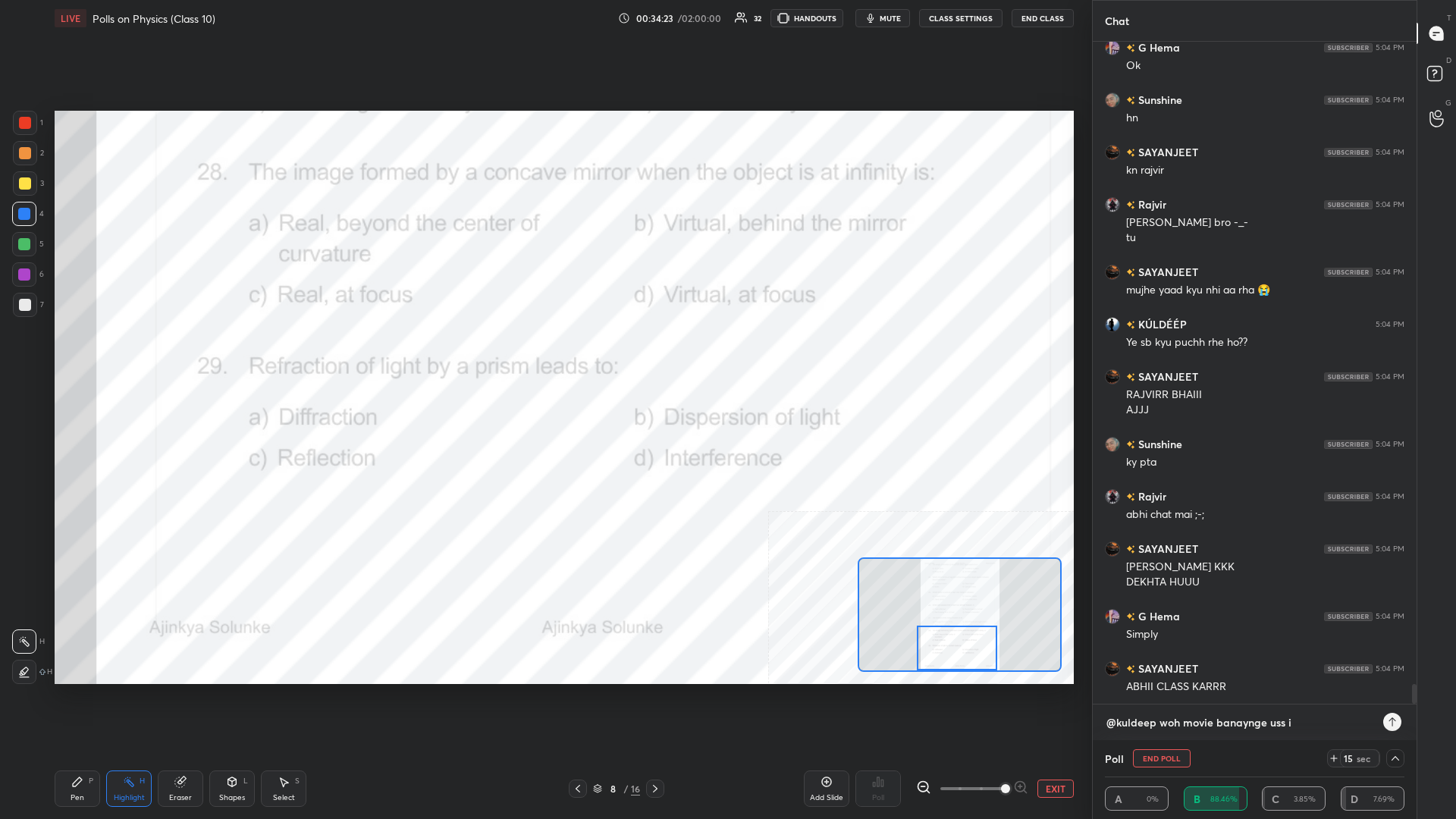
type textarea "x"
type textarea "@kuldeep woh movie banaynge uss ifn"
type textarea "x"
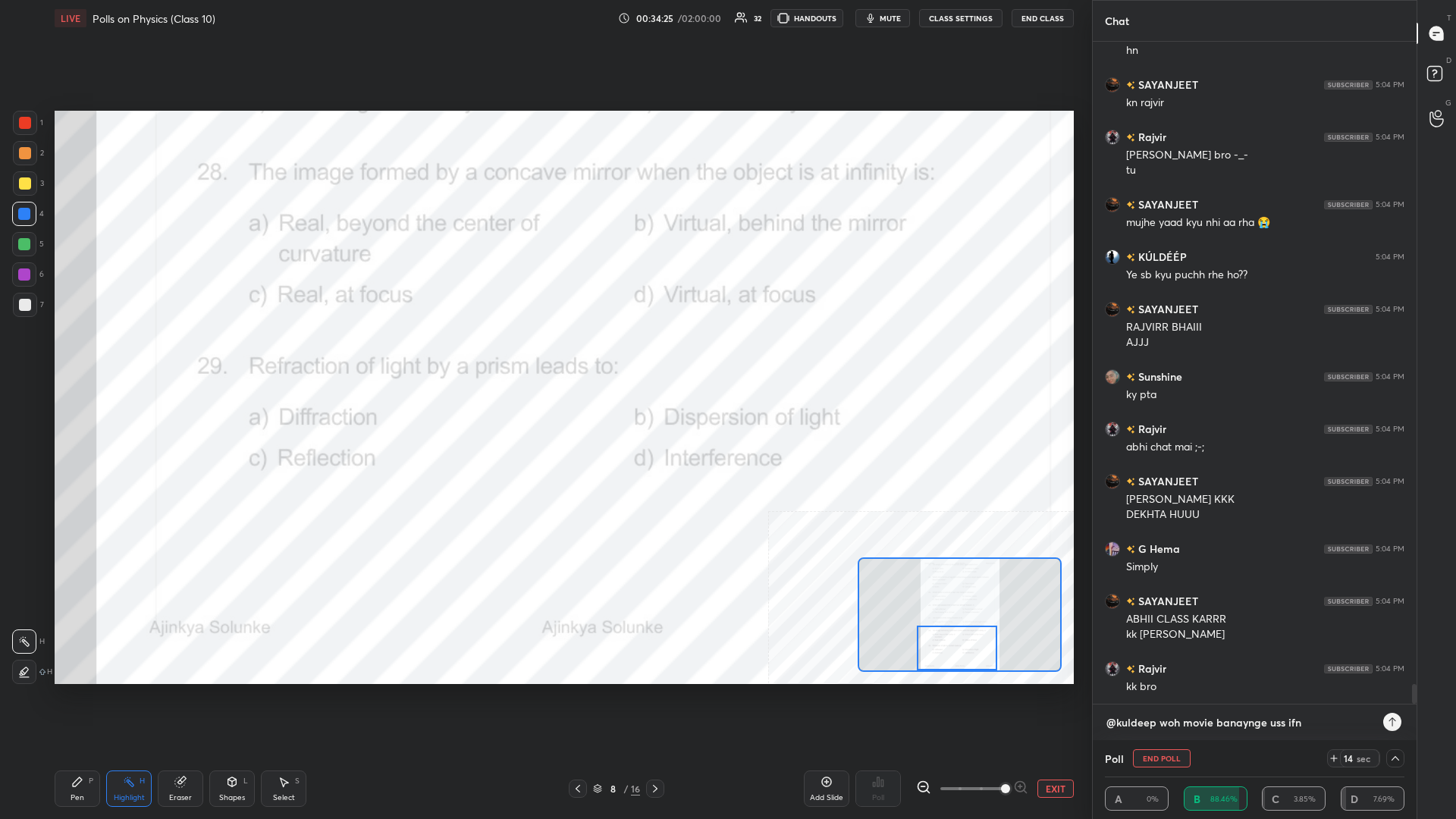
type textarea "@kuldeep woh movie banaynge uss if"
type textarea "x"
type textarea "@kuldeep woh movie banaynge uss i"
type textarea "x"
type textarea "@kuldeep woh movie banaynge uss in"
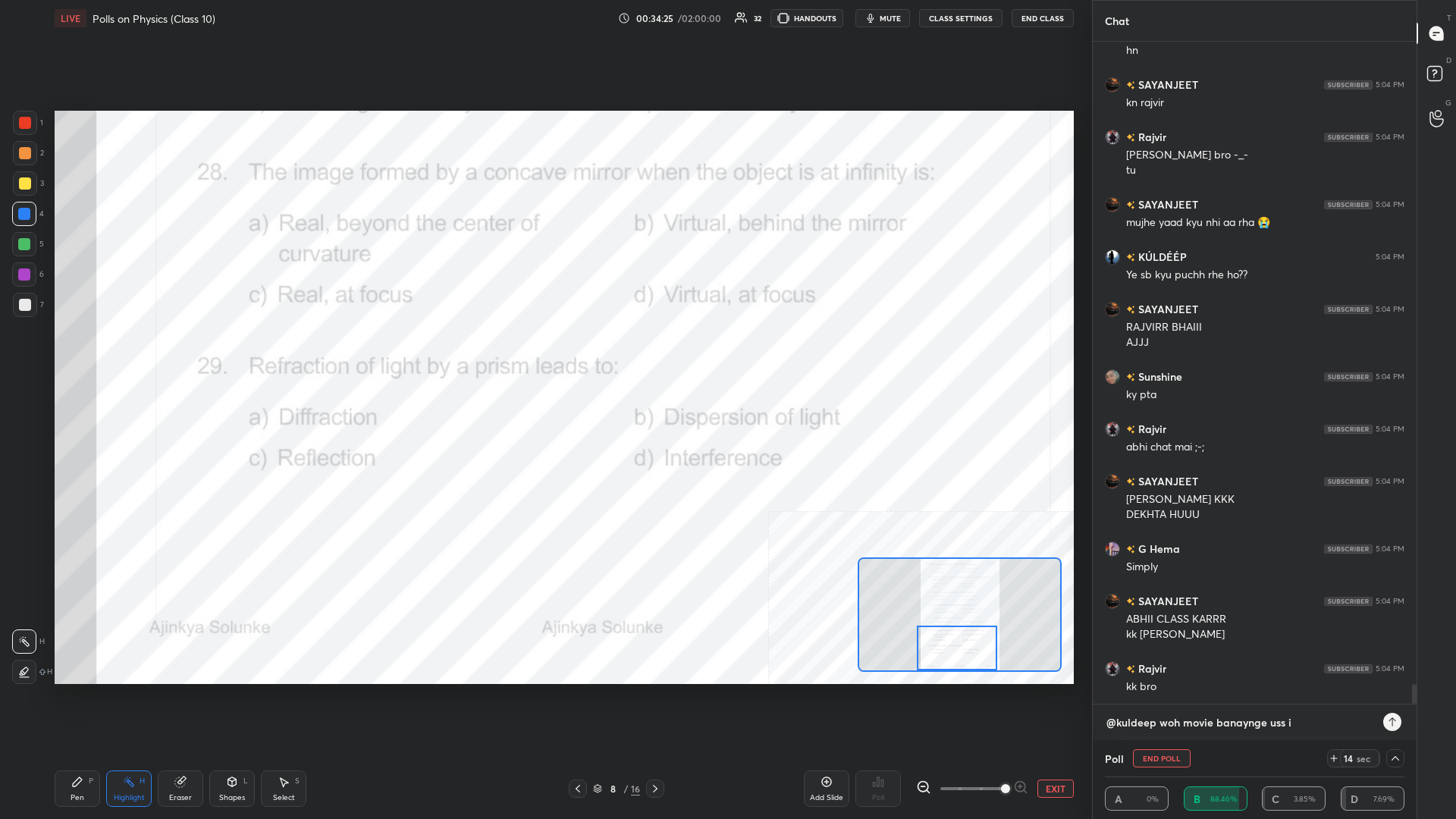
type textarea "x"
type textarea "@kuldeep woh movie banaynge uss inf"
type textarea "x"
type textarea "@kuldeep woh movie banaynge uss info"
type textarea "x"
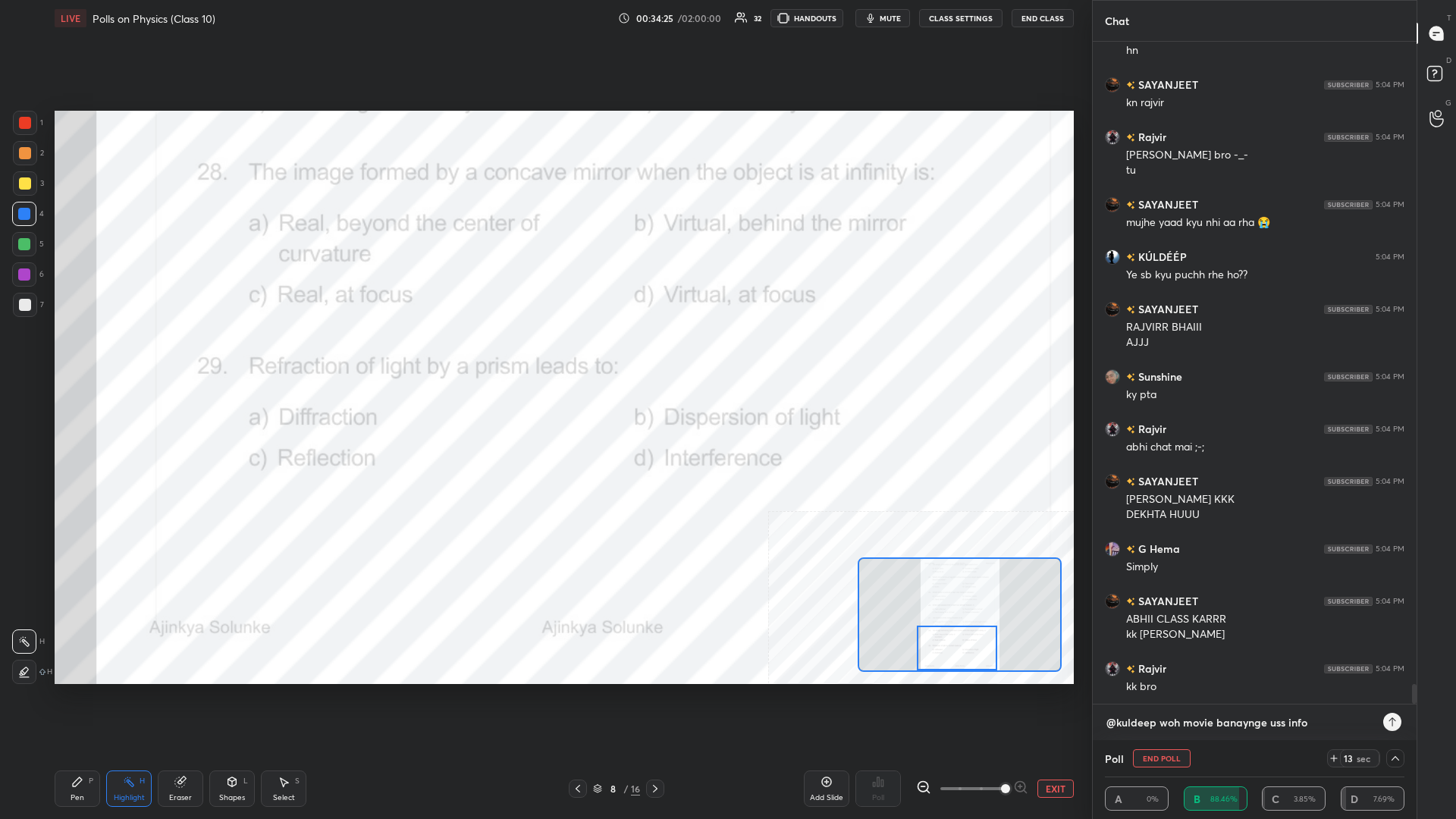
type textarea "@kuldeep woh movie banaynge uss infor"
type textarea "x"
type textarea "@kuldeep woh movie banaynge uss inform"
type textarea "x"
type textarea "@kuldeep woh movie banaynge uss informa"
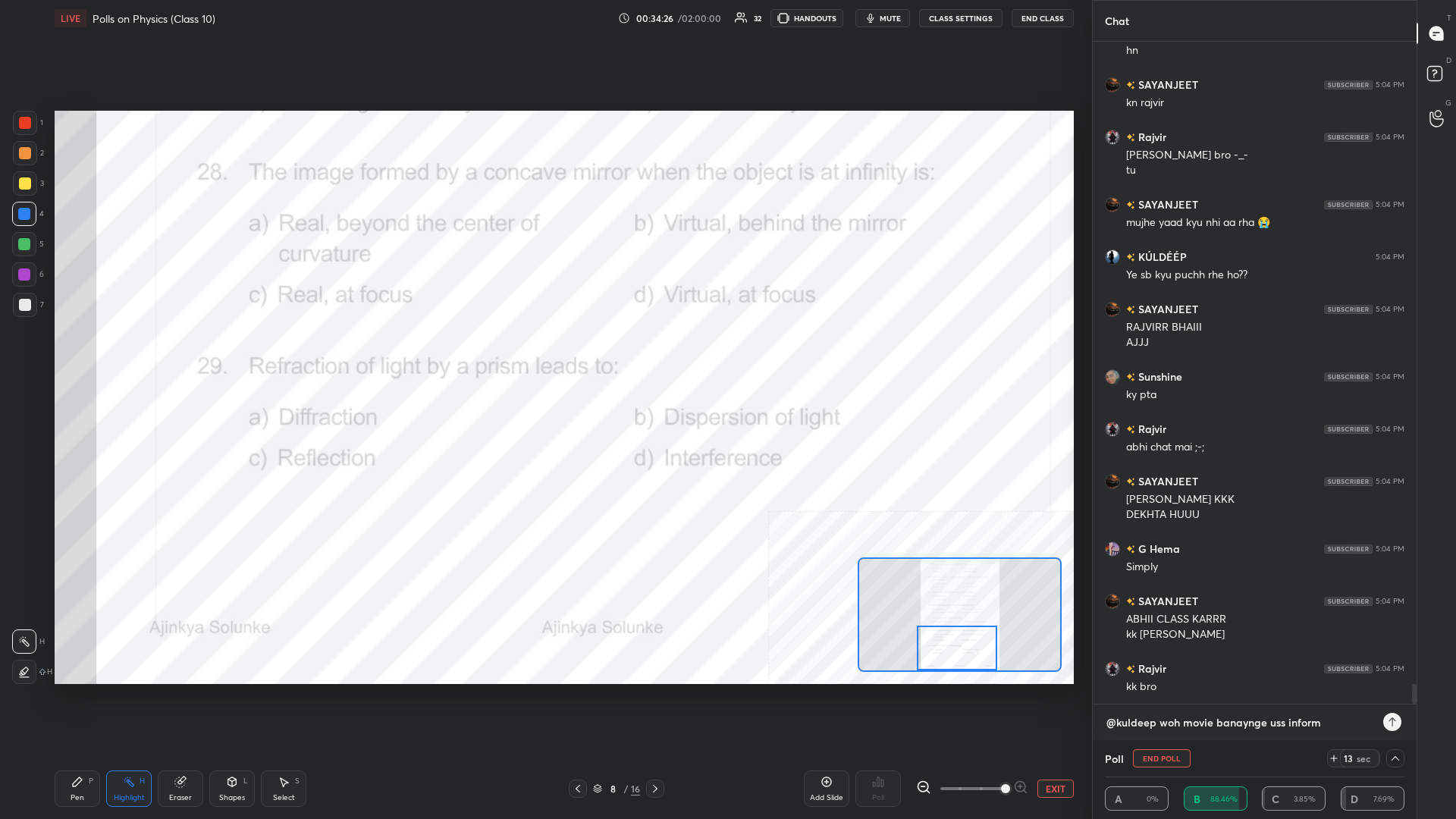
type textarea "x"
type textarea "@kuldeep woh movie banaynge uss informat"
type textarea "x"
type textarea "@kuldeep woh movie banaynge uss informati"
type textarea "x"
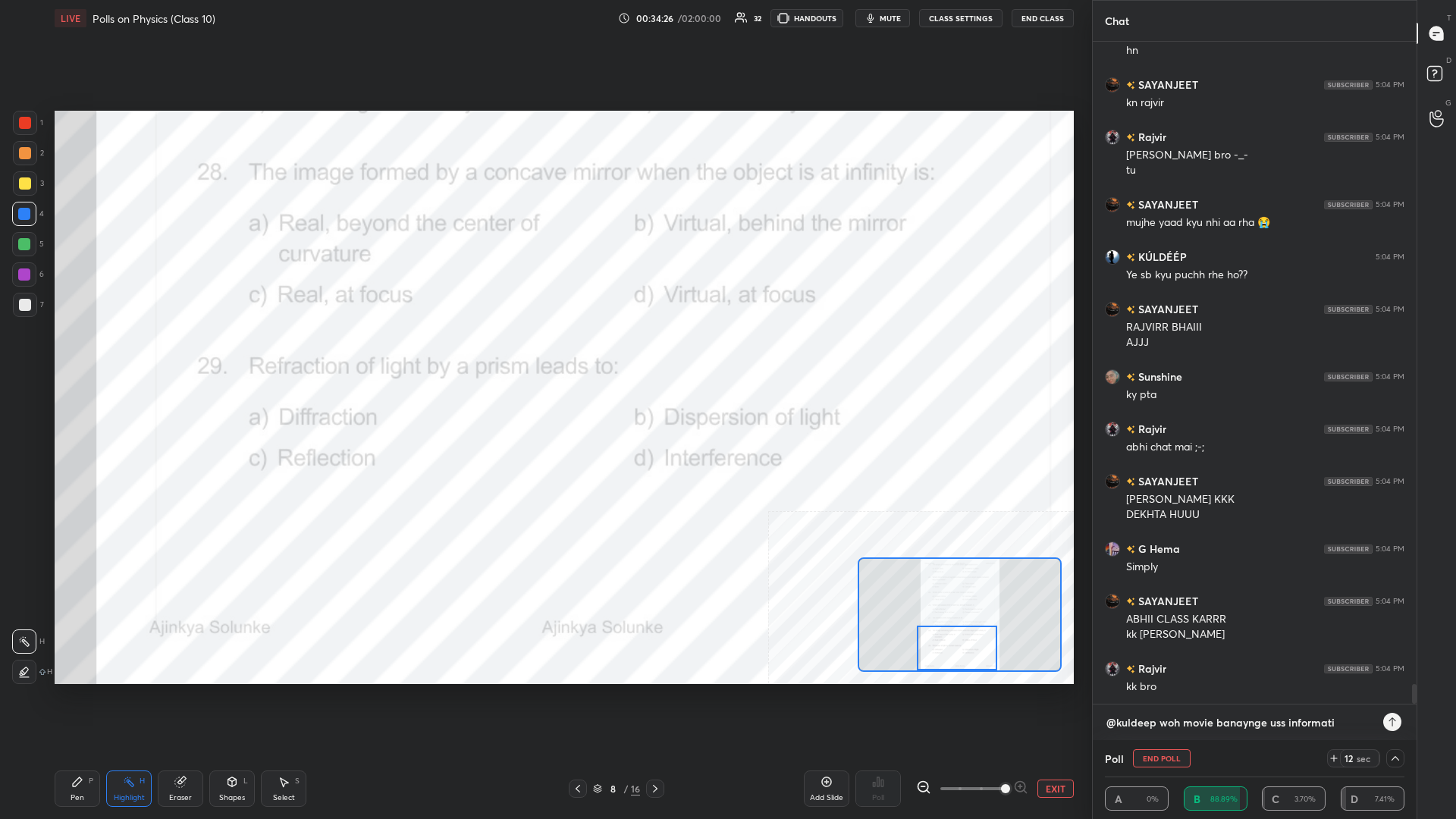
type textarea "@kuldeep woh movie banaynge uss informatio"
type textarea "x"
type textarea "@kuldeep woh movie banaynge uss information"
type textarea "x"
type textarea "@kuldeep woh movie banaynge uss information"
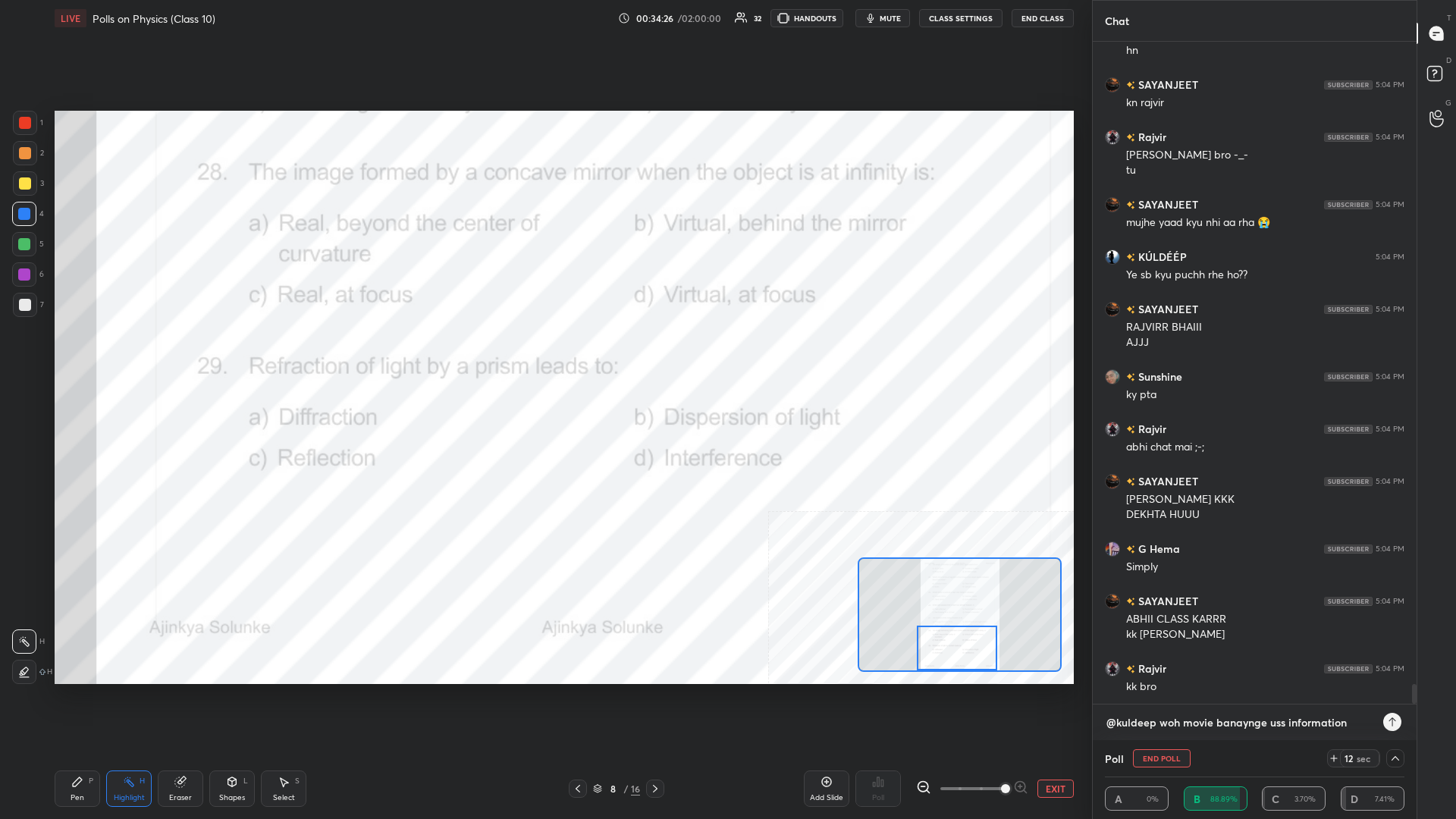
type textarea "x"
type textarea "@kuldeep woh movie banaynge uss information k"
type textarea "x"
type textarea "@kuldeep woh movie banaynge uss information ka"
type textarea "x"
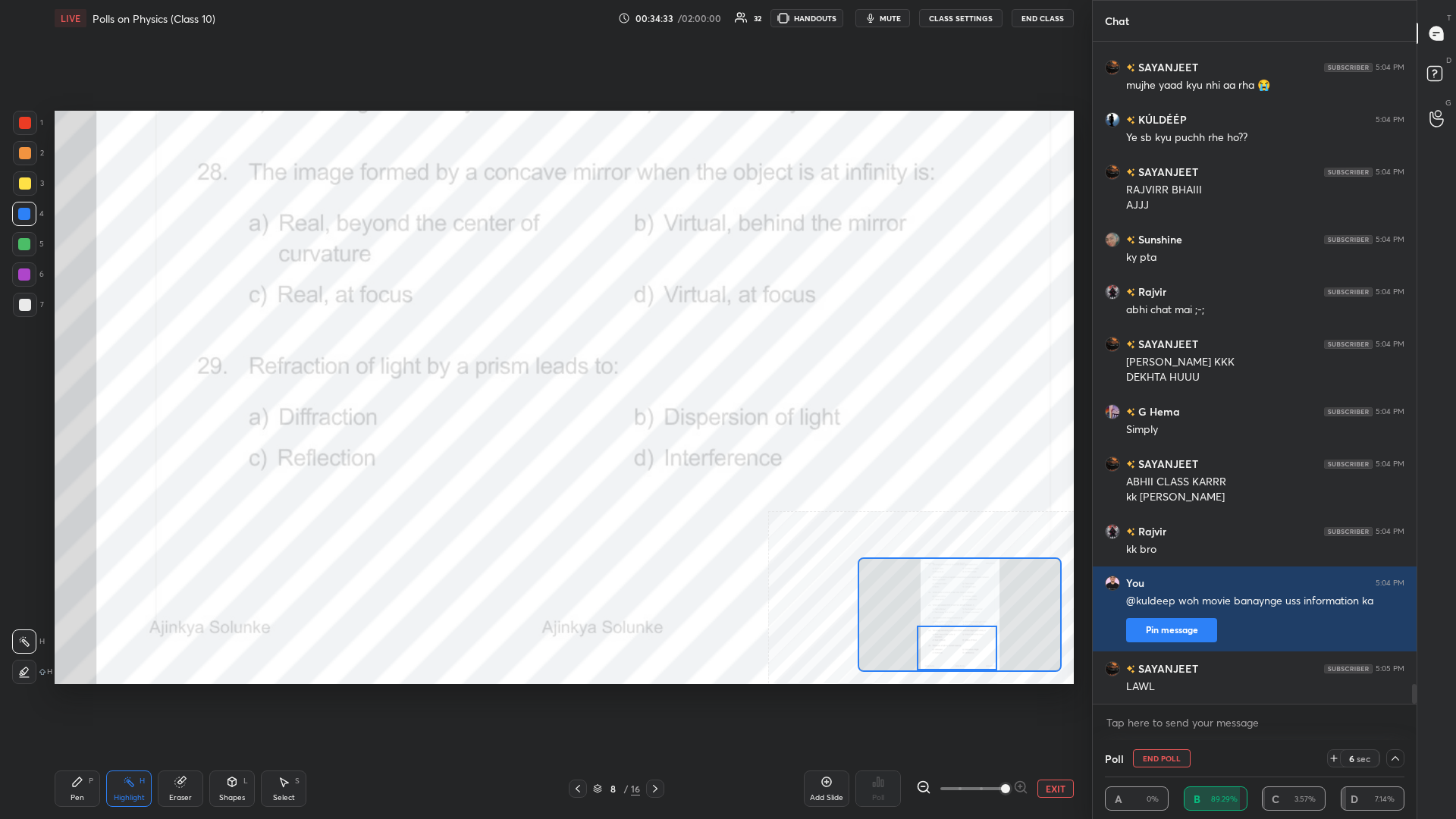
click at [62, 355] on div "Pen P" at bounding box center [77, 789] width 46 height 37
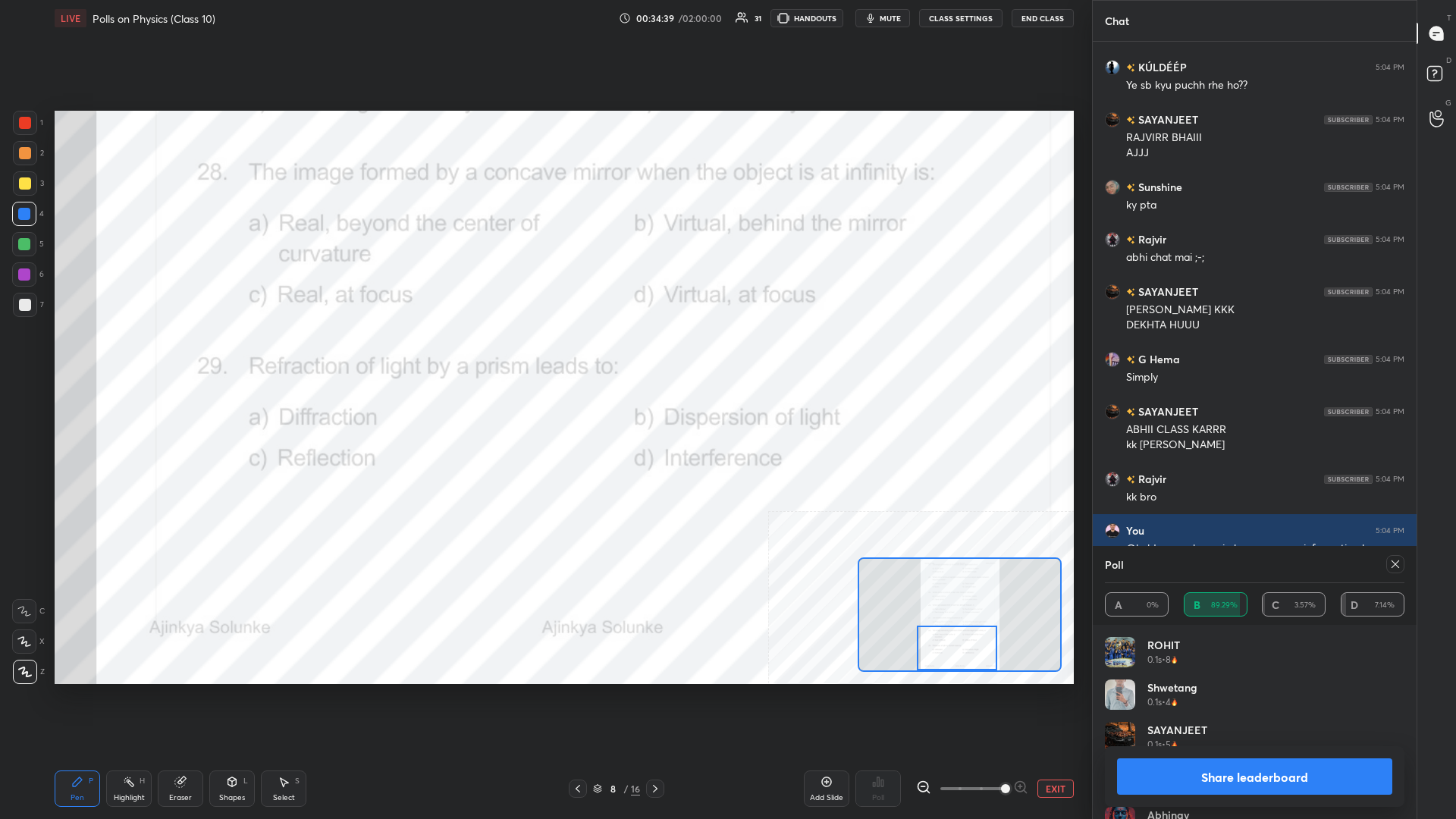
click at [543, 355] on button "Share leaderboard" at bounding box center [1255, 776] width 276 height 37
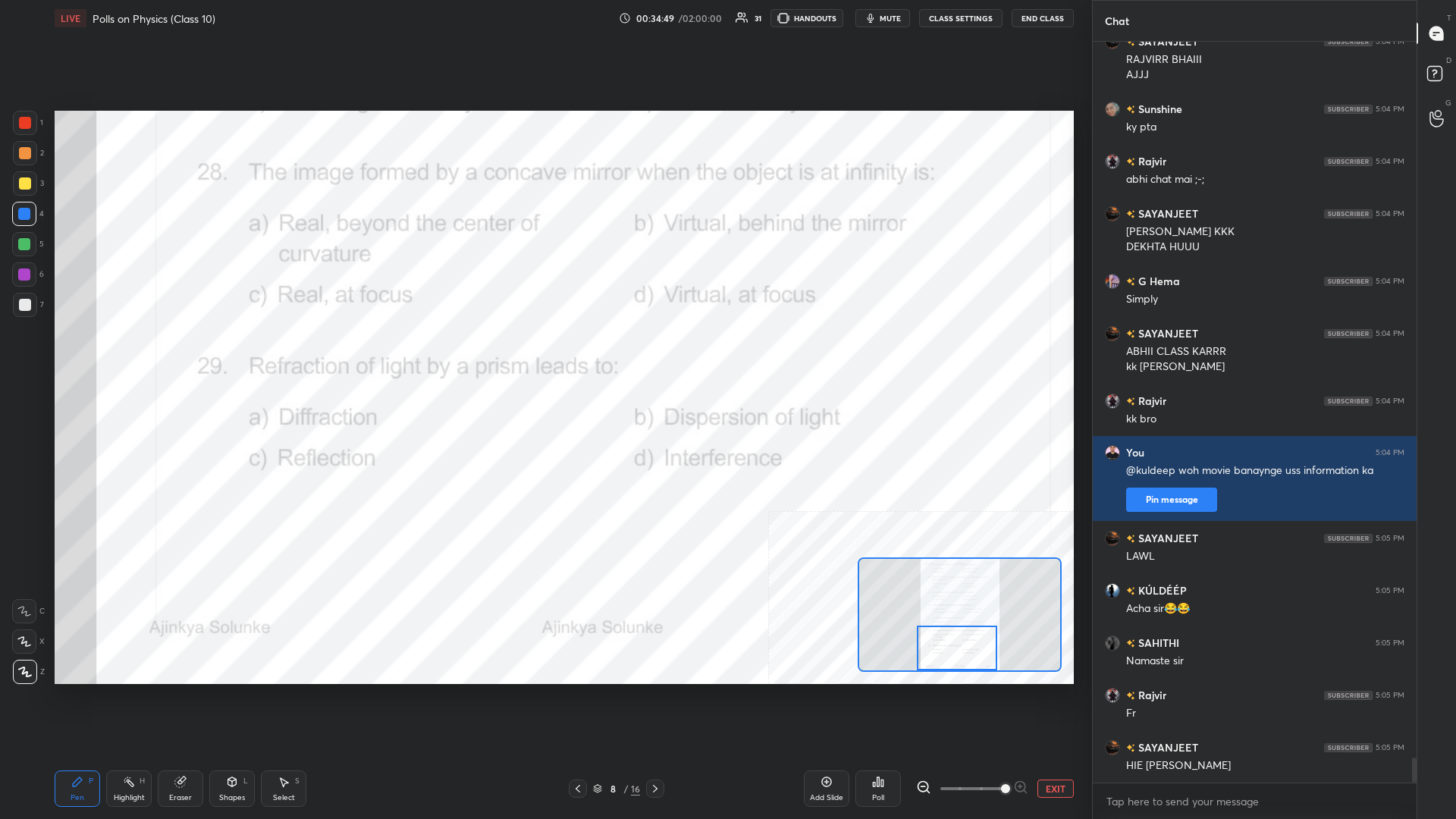
click at [543, 355] on button "EXIT" at bounding box center [1055, 789] width 37 height 18
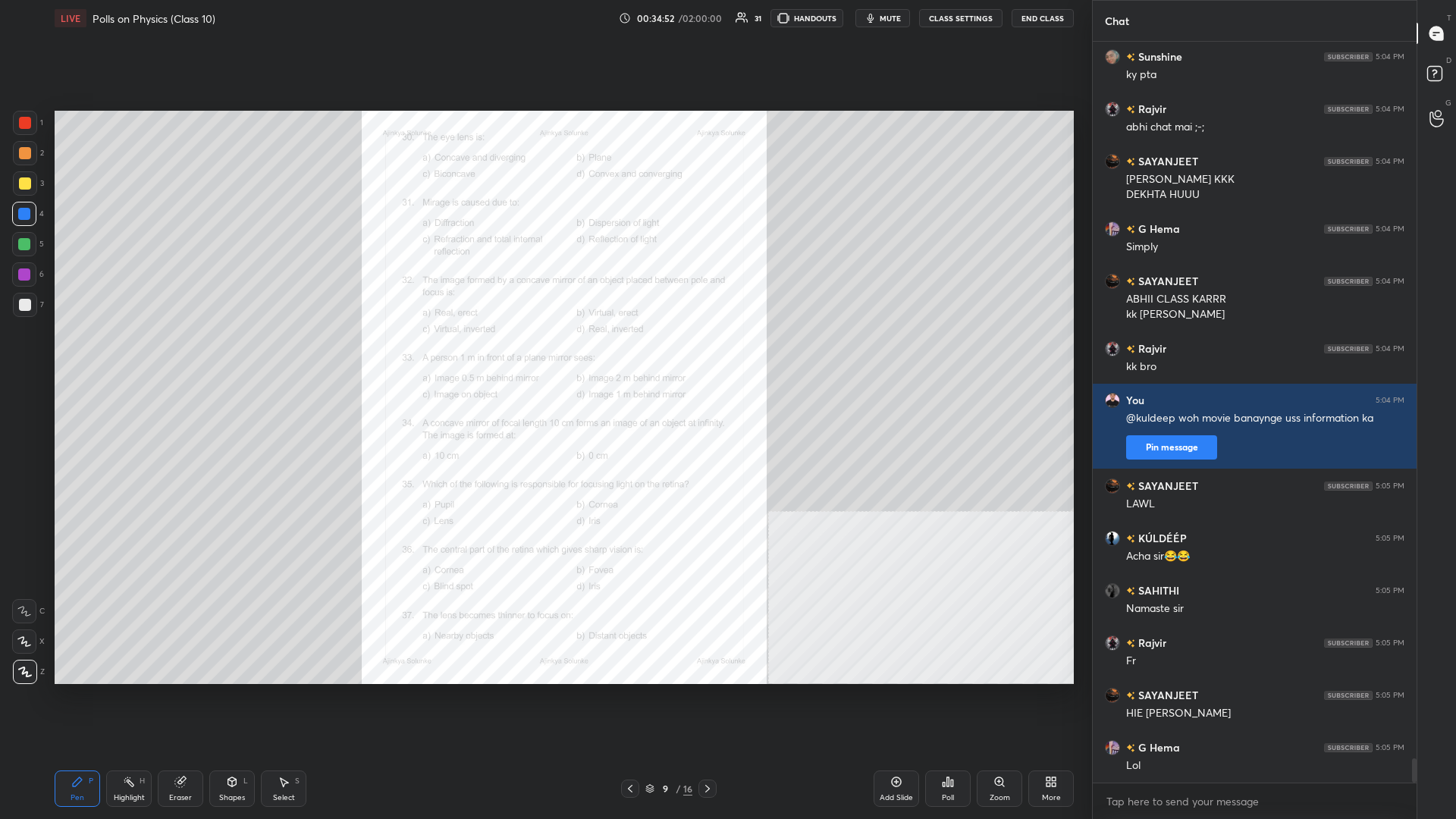
click at [543, 355] on div "Zoom" at bounding box center [999, 789] width 46 height 37
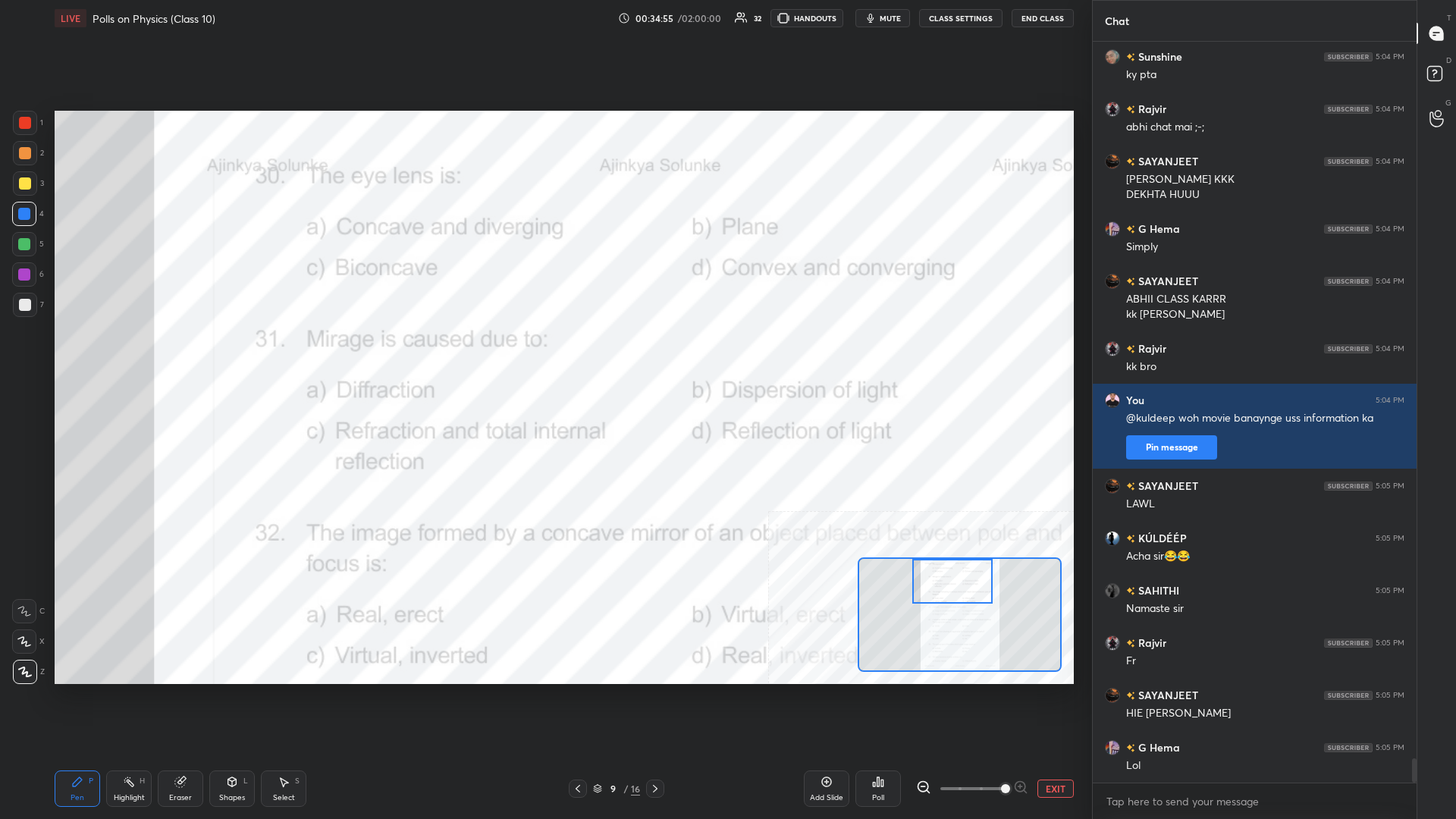
click at [121, 355] on div "Highlight H" at bounding box center [129, 789] width 46 height 37
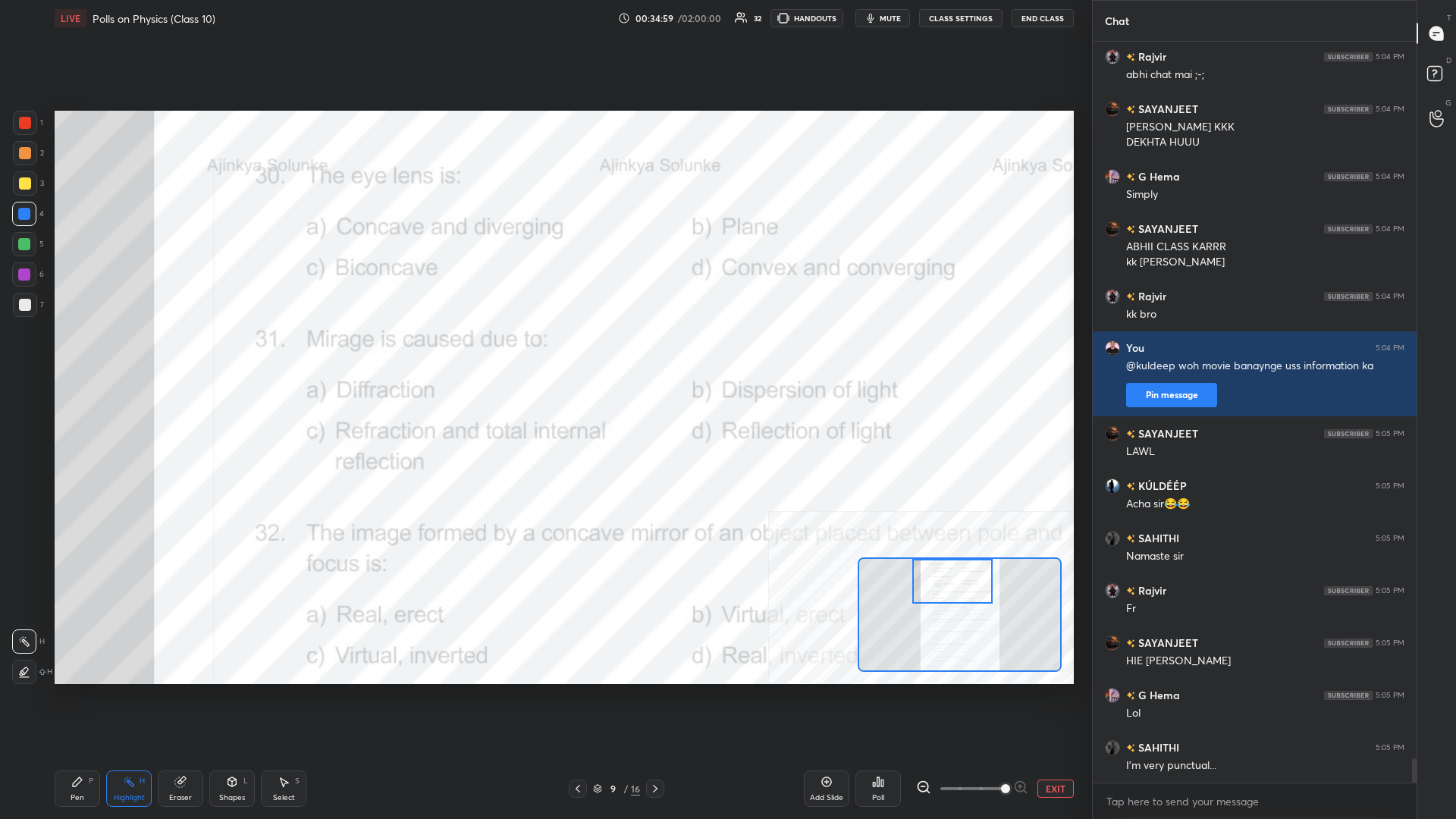
click at [543, 355] on icon at bounding box center [878, 782] width 13 height 13
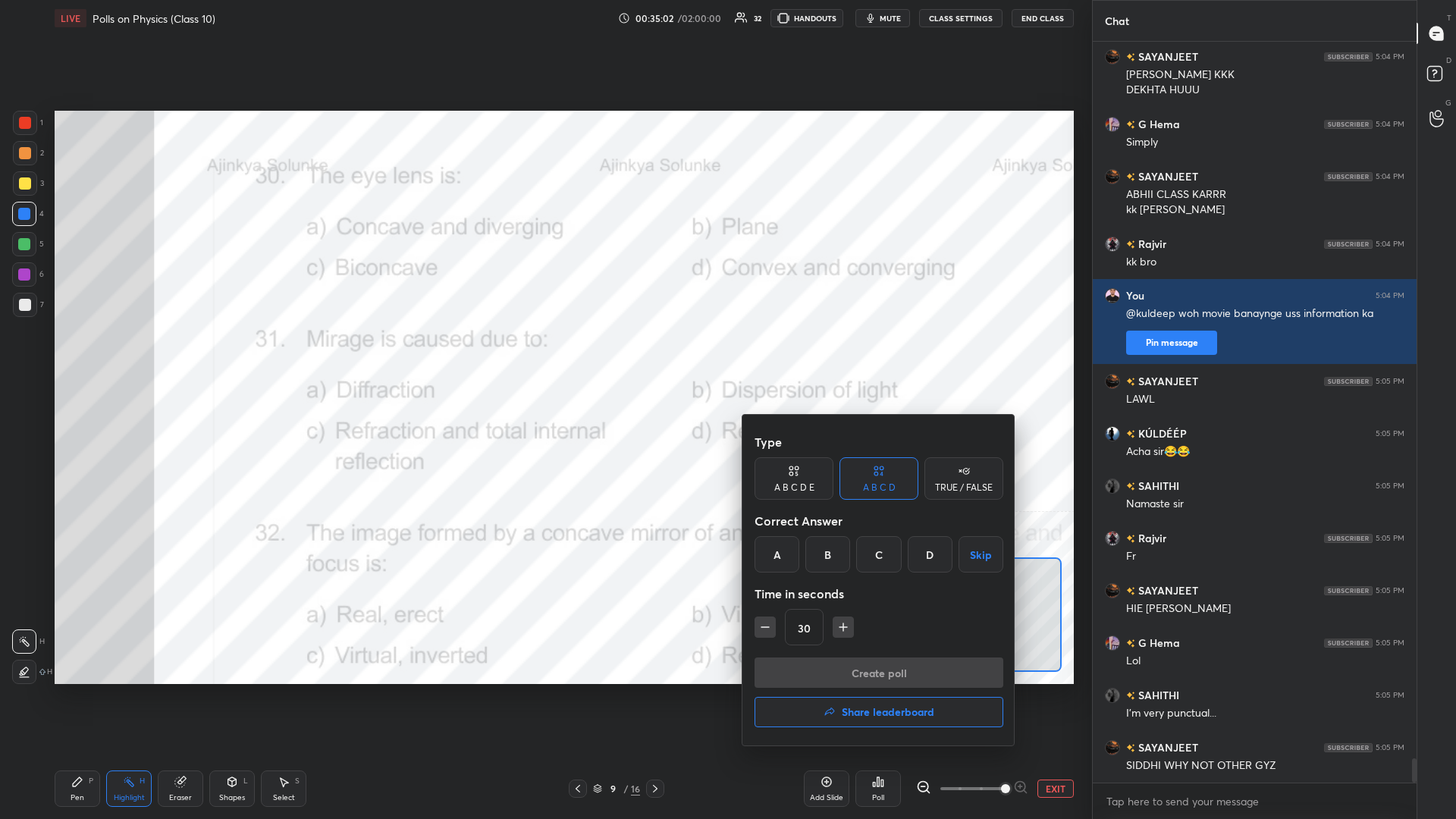
click at [543, 355] on div "D" at bounding box center [930, 554] width 45 height 37
click at [543, 355] on button "Create poll" at bounding box center [879, 673] width 249 height 30
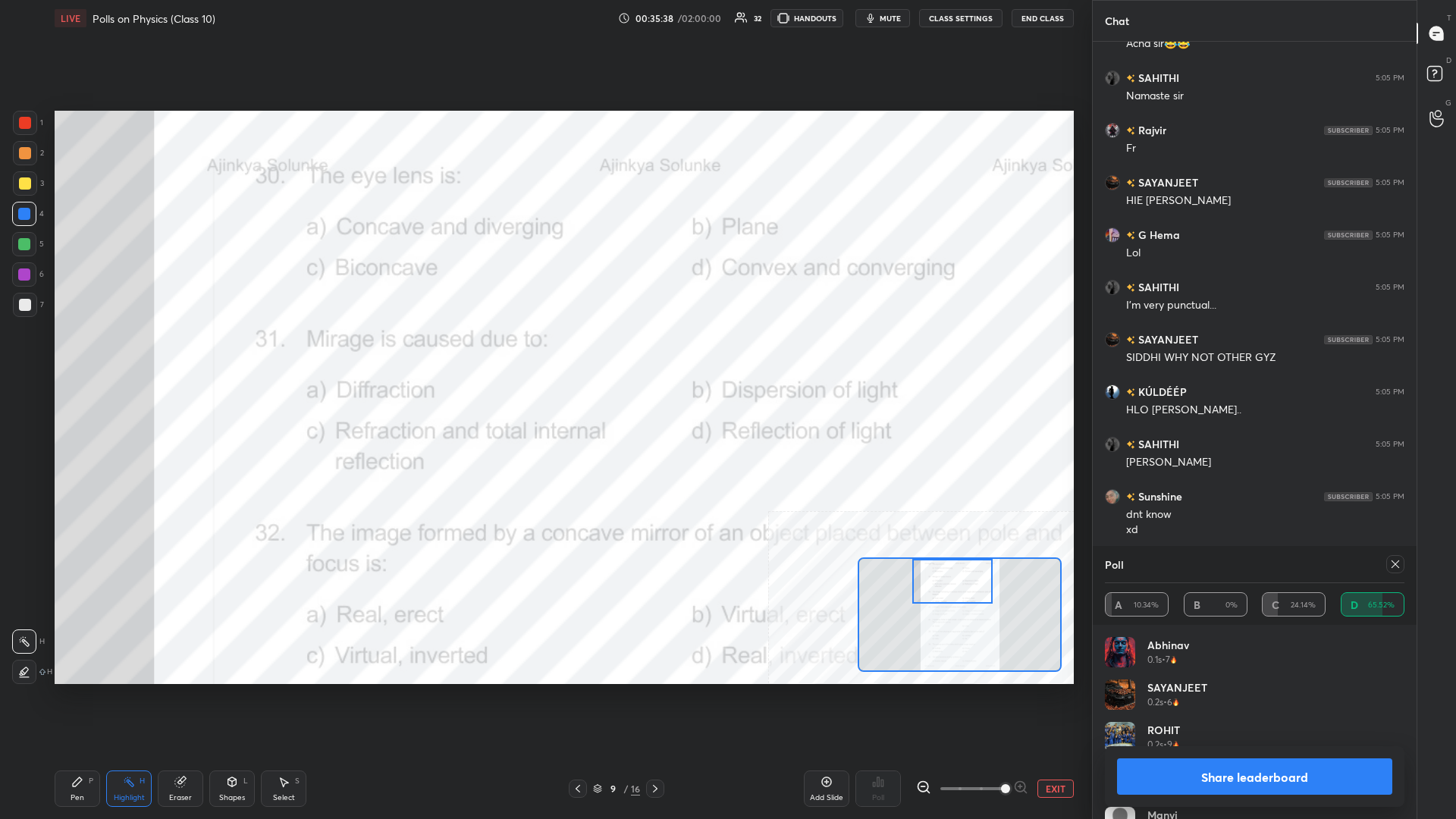
scroll to position [22109, 0]
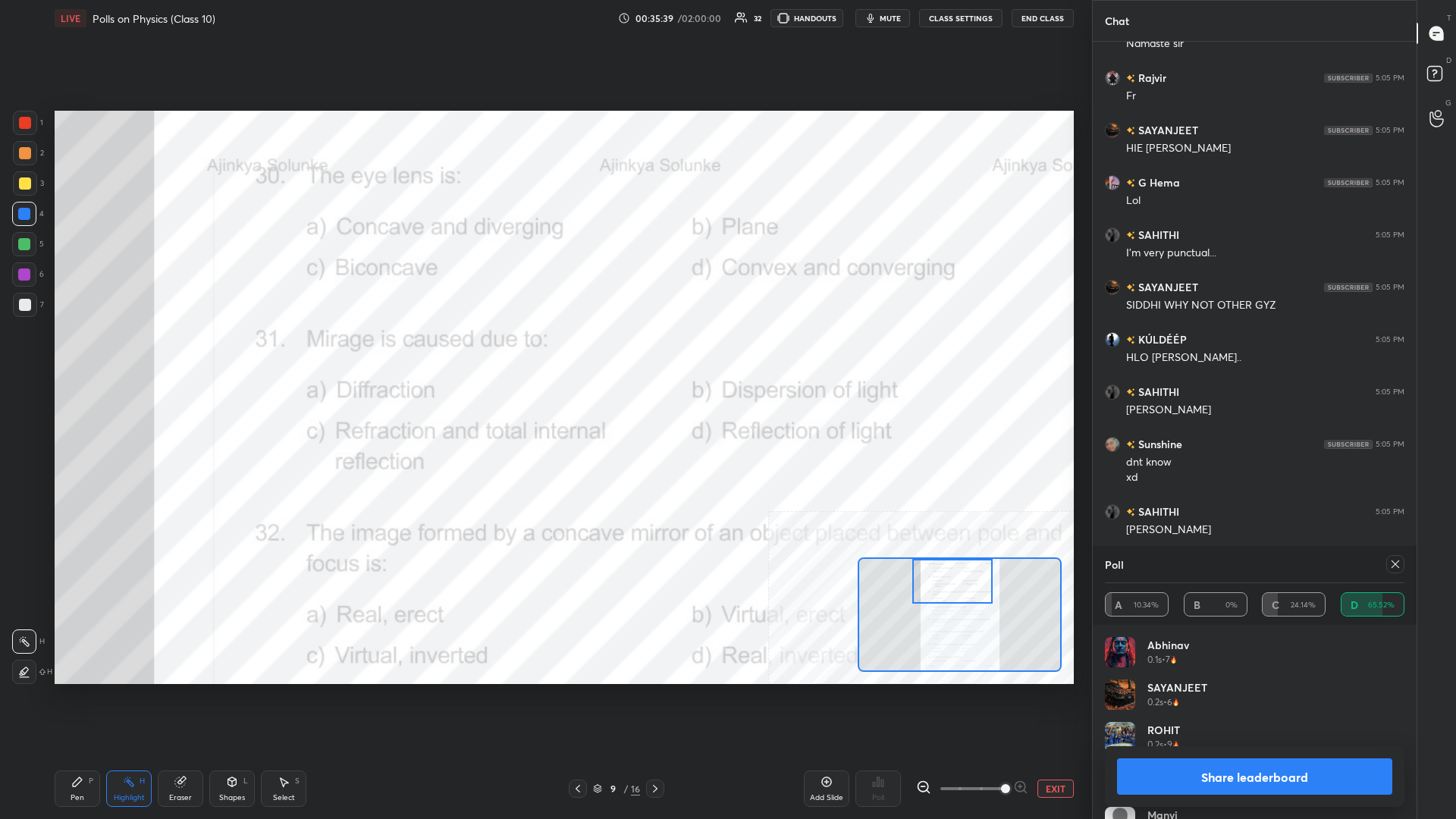
click at [543, 355] on button "Share leaderboard" at bounding box center [1255, 776] width 276 height 37
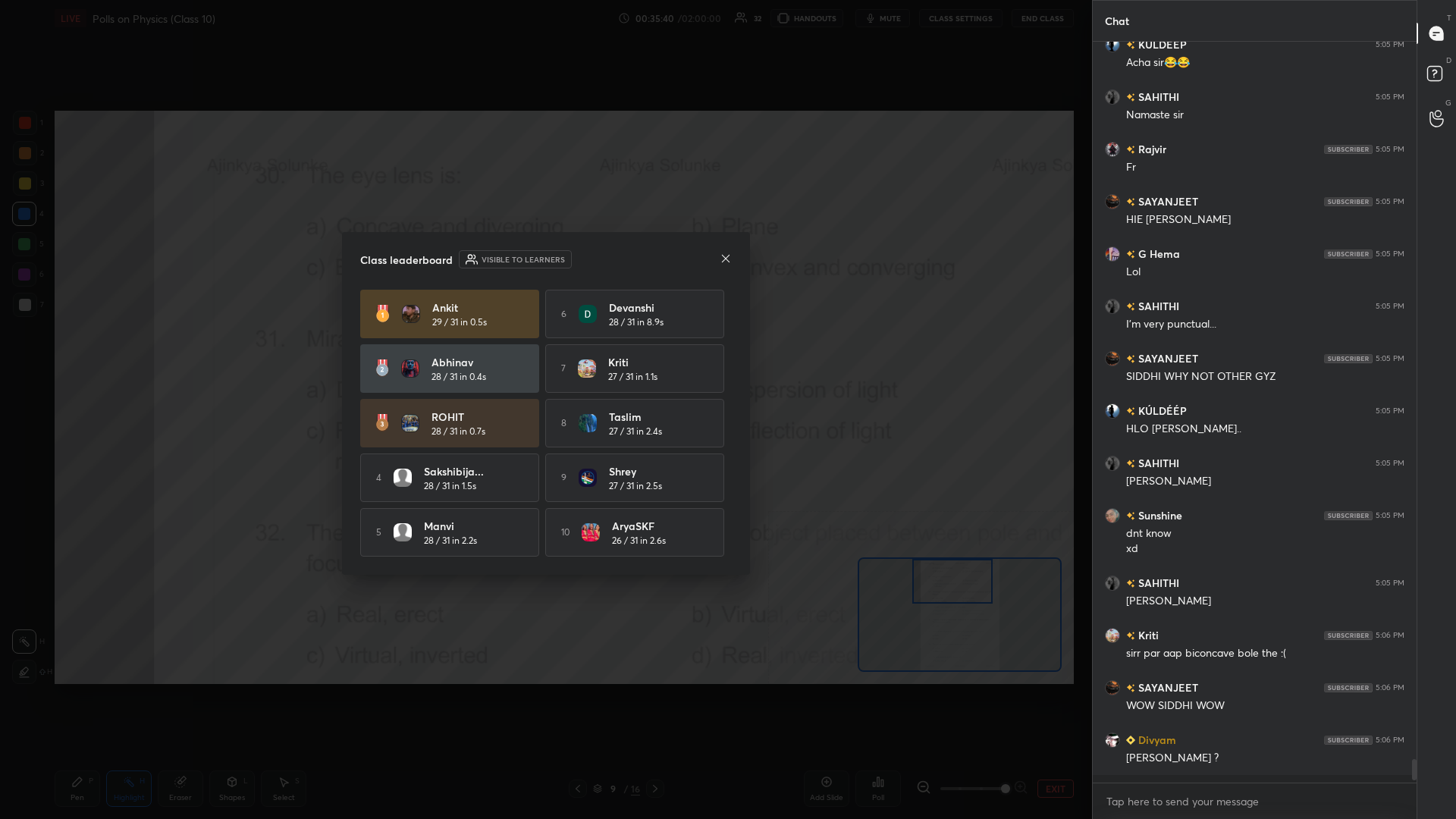
scroll to position [1, 1]
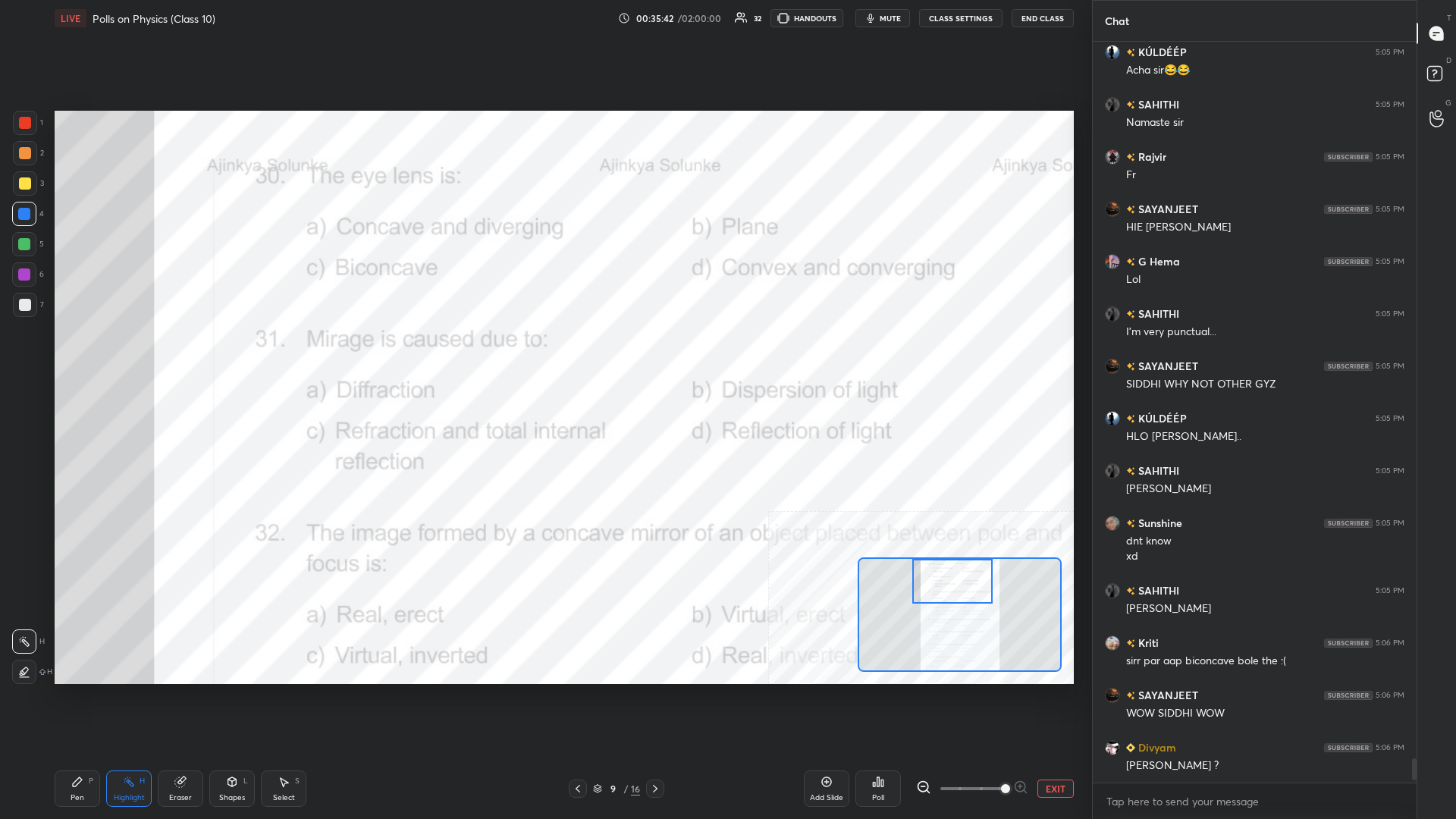
click at [83, 355] on div "Pen P" at bounding box center [77, 789] width 46 height 37
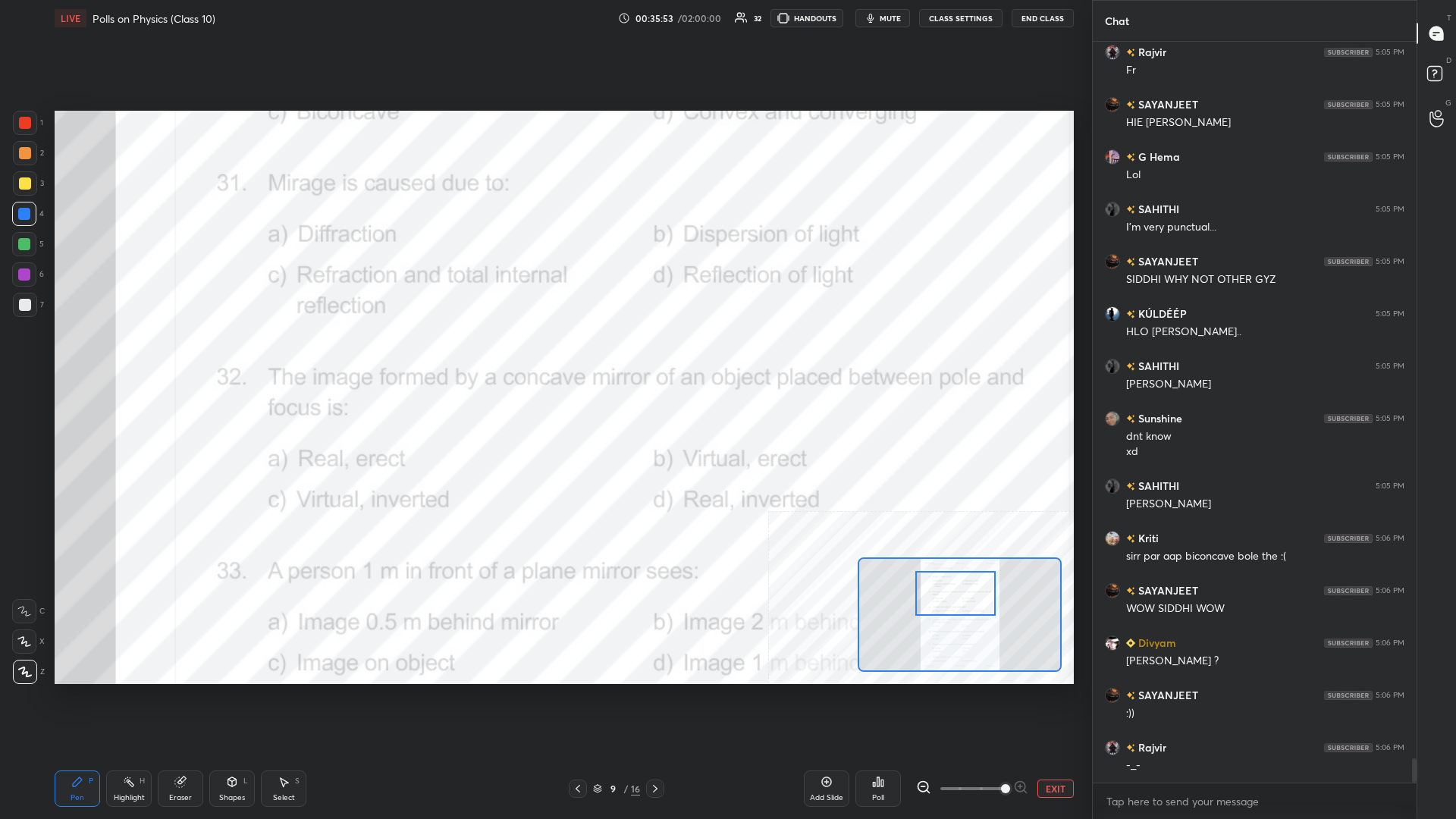
click at [137, 355] on div "Highlight H" at bounding box center [129, 789] width 46 height 37
click at [543, 355] on div "Poll" at bounding box center [878, 789] width 46 height 37
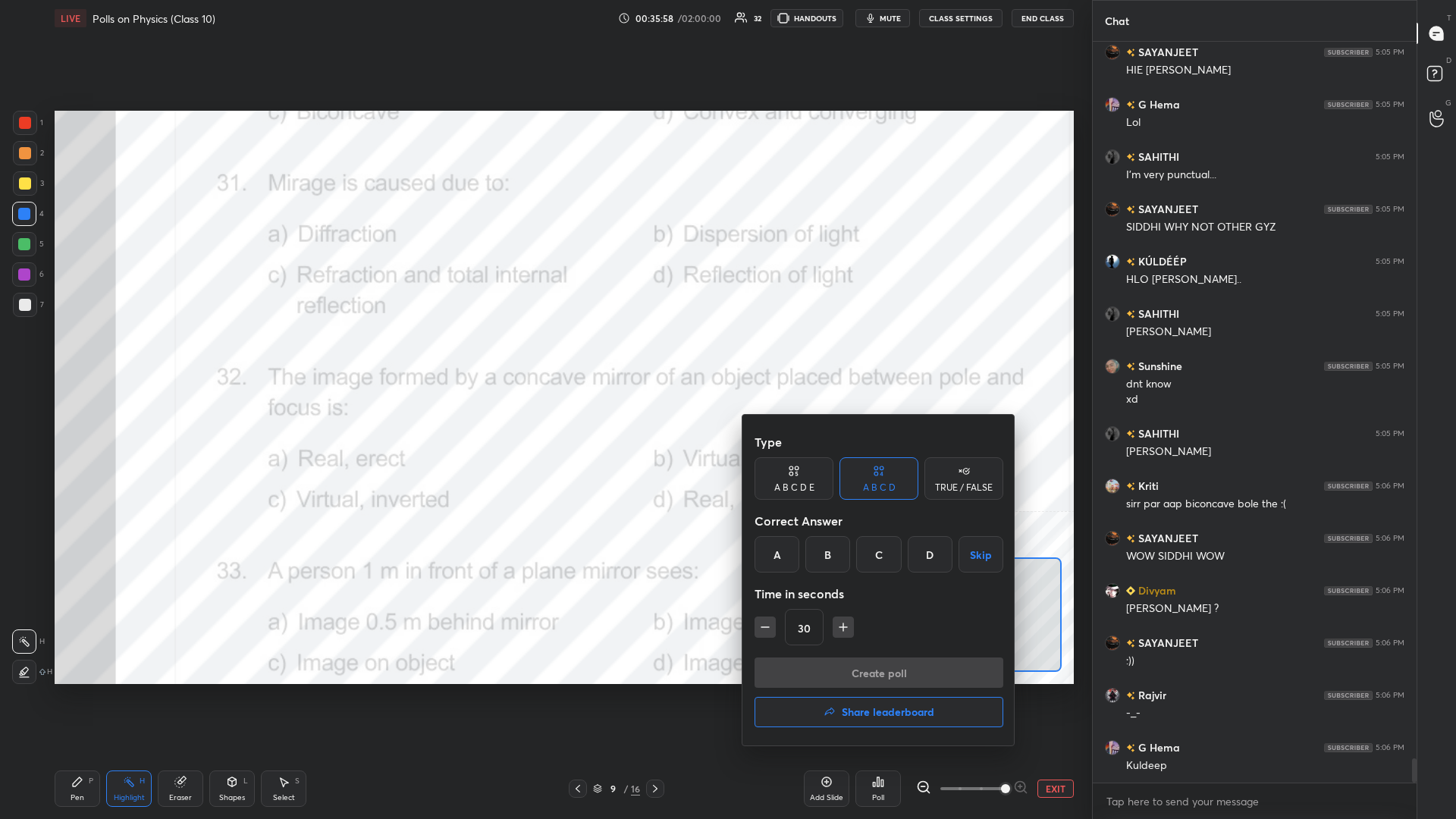
click at [543, 355] on div "B" at bounding box center [828, 554] width 45 height 37
click at [543, 355] on div "C" at bounding box center [879, 554] width 45 height 37
click at [543, 355] on button "Create poll" at bounding box center [879, 673] width 249 height 30
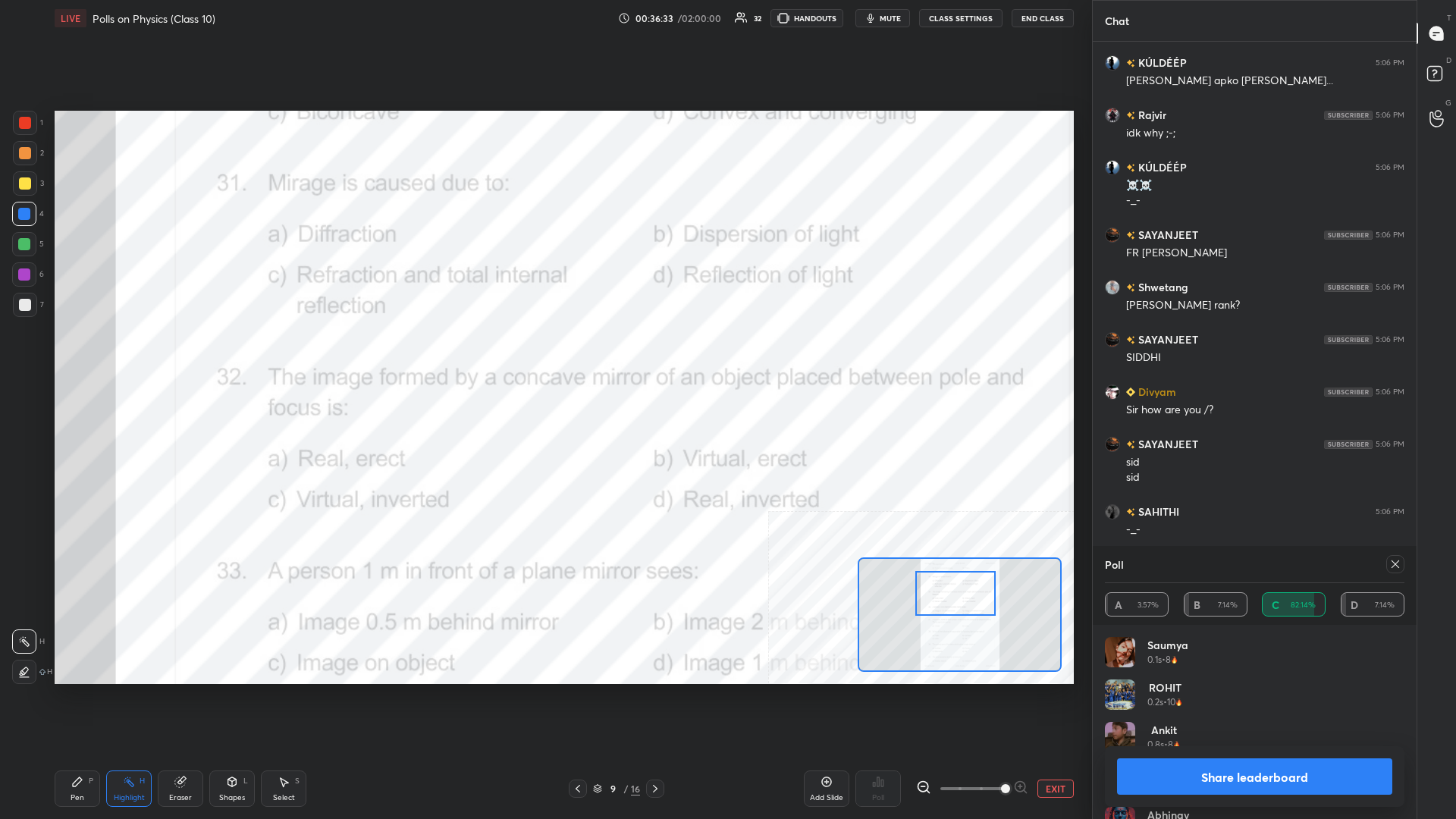
click at [543, 355] on button "Share leaderboard" at bounding box center [1255, 776] width 276 height 37
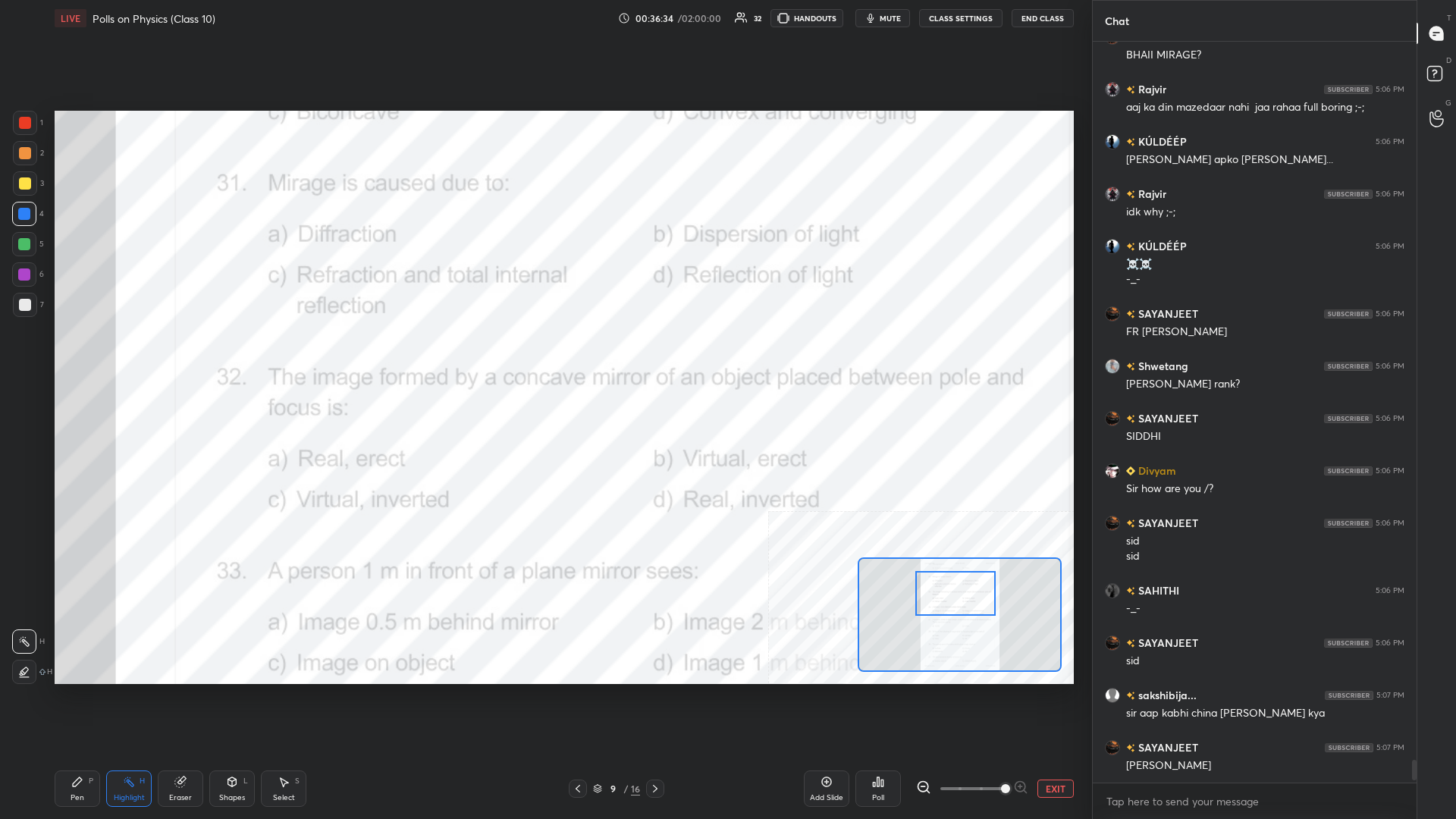
click at [79, 355] on div "Pen" at bounding box center [77, 798] width 13 height 7
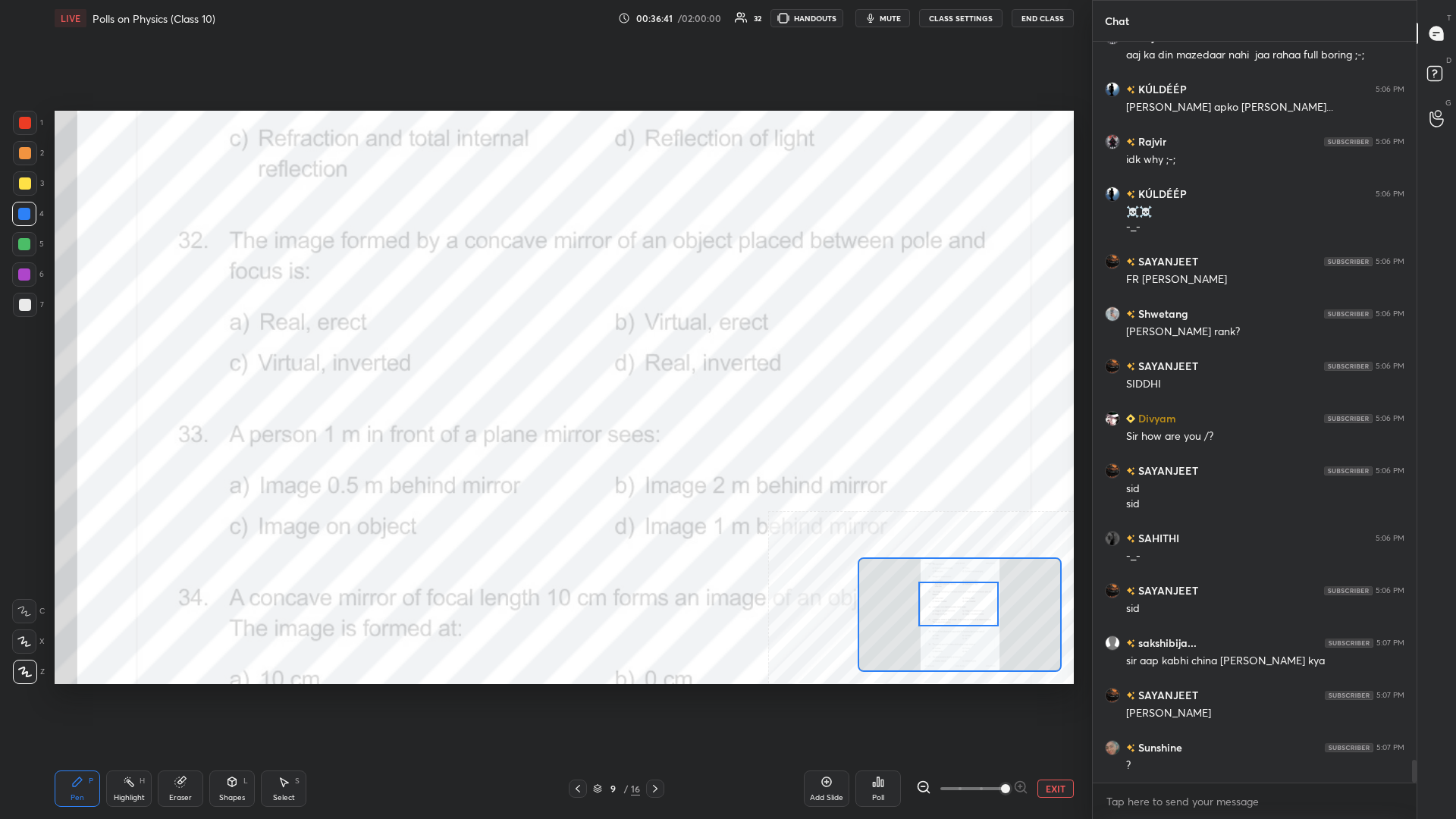
click at [115, 355] on div "Highlight H" at bounding box center [129, 789] width 46 height 37
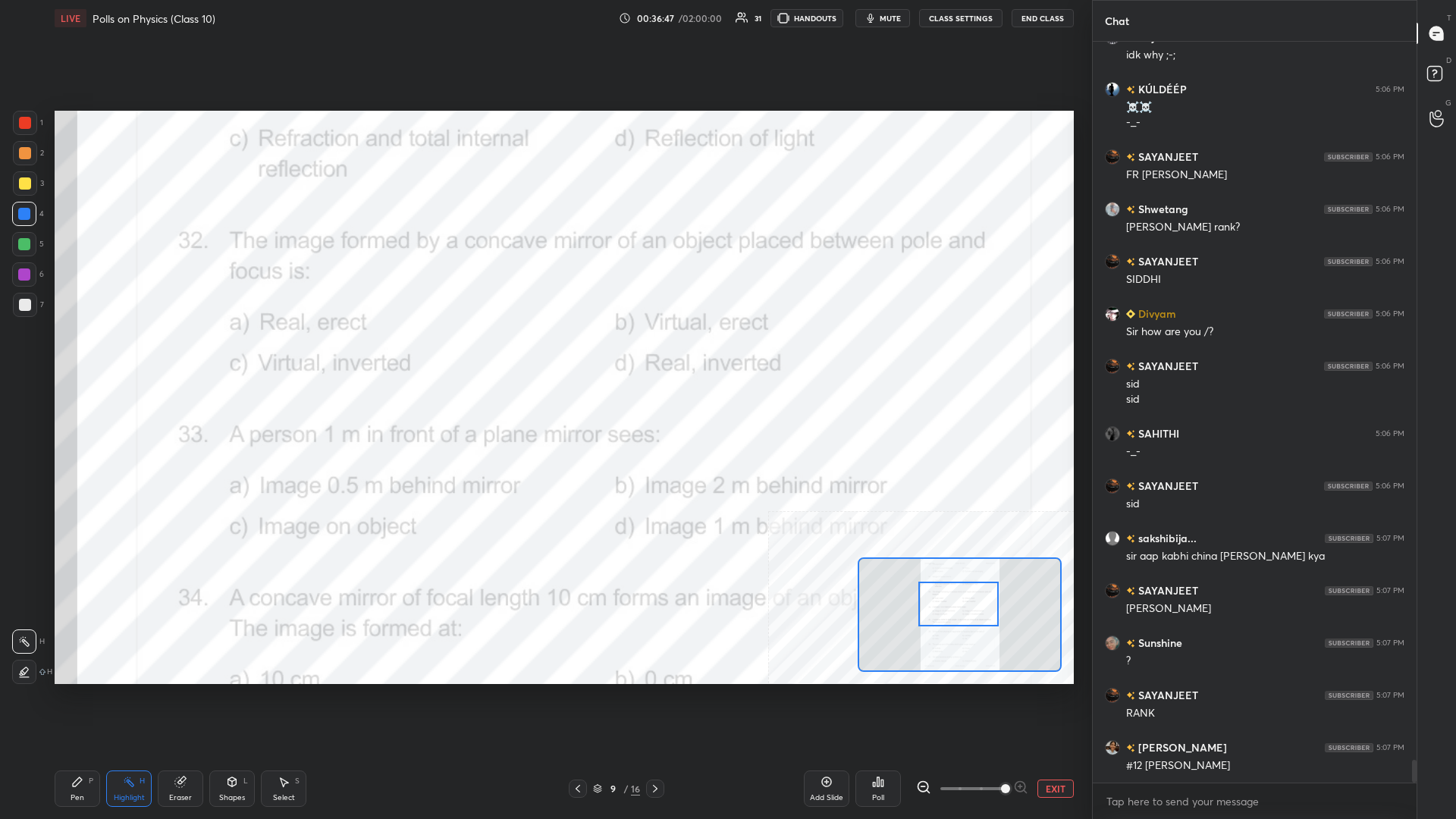
click at [543, 355] on div "Poll" at bounding box center [878, 789] width 46 height 37
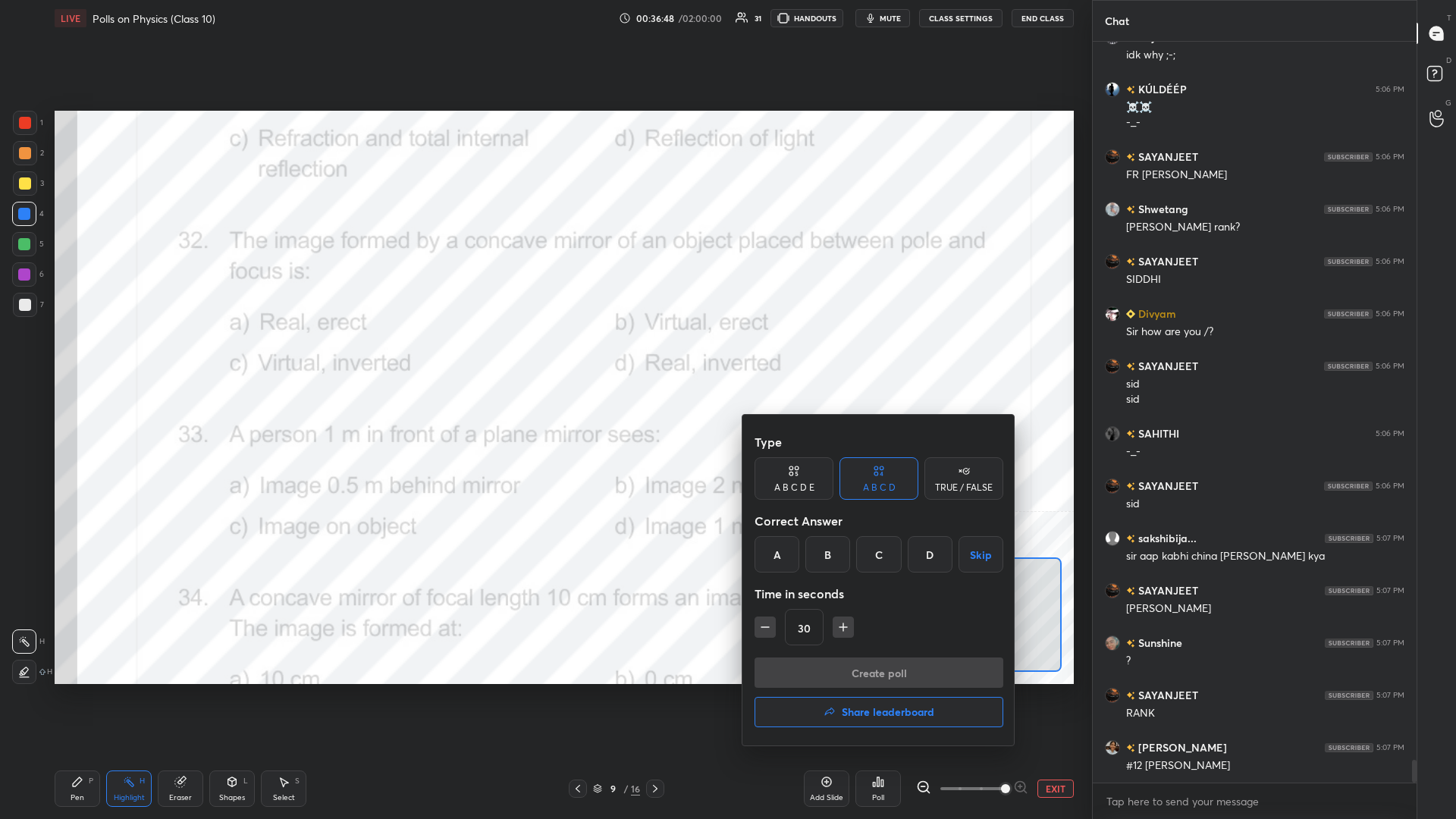
click at [543, 355] on div "B" at bounding box center [828, 554] width 45 height 37
click at [543, 355] on button "Create poll" at bounding box center [879, 673] width 249 height 30
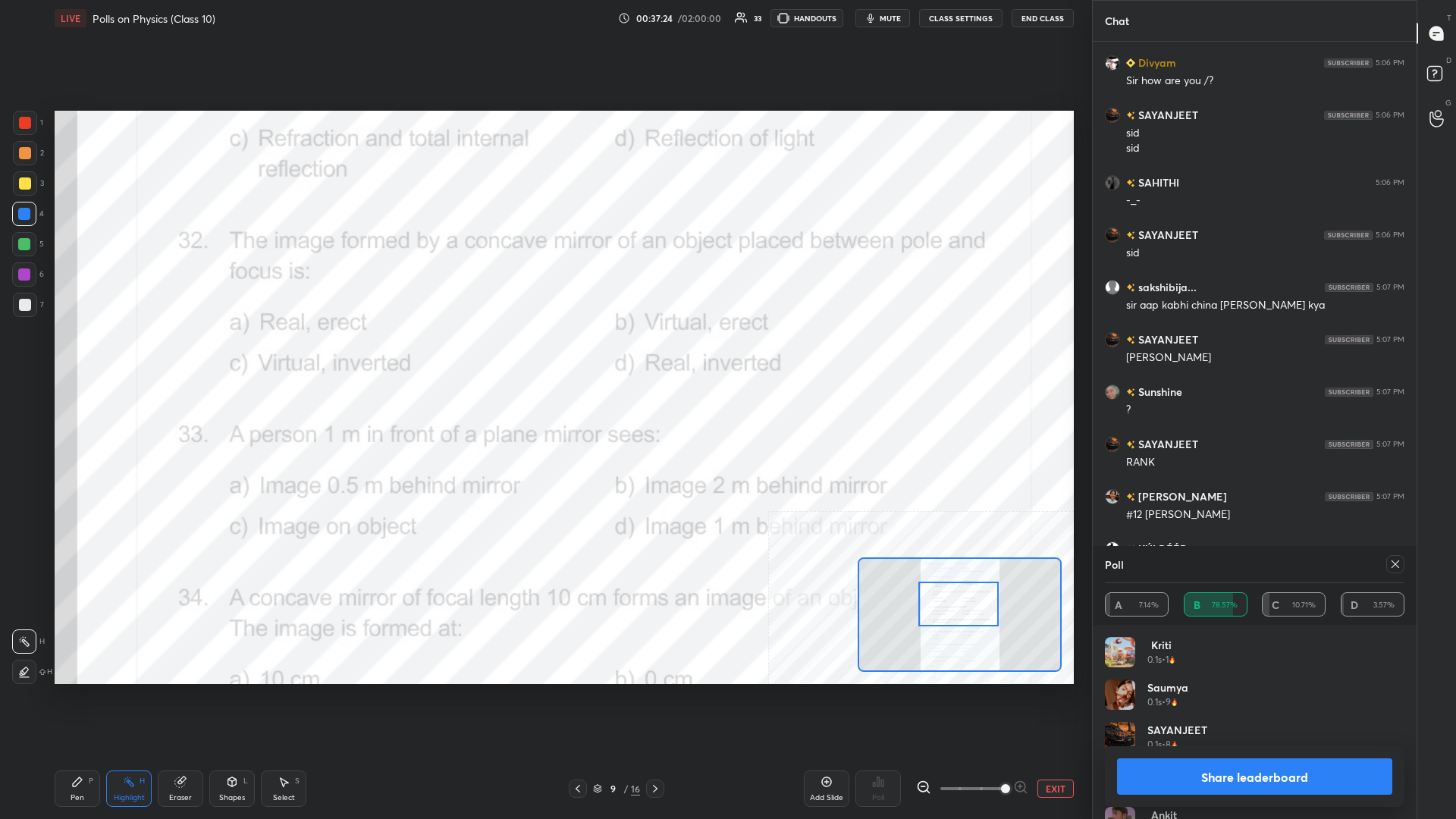
click at [543, 355] on button "Share leaderboard" at bounding box center [1255, 776] width 276 height 37
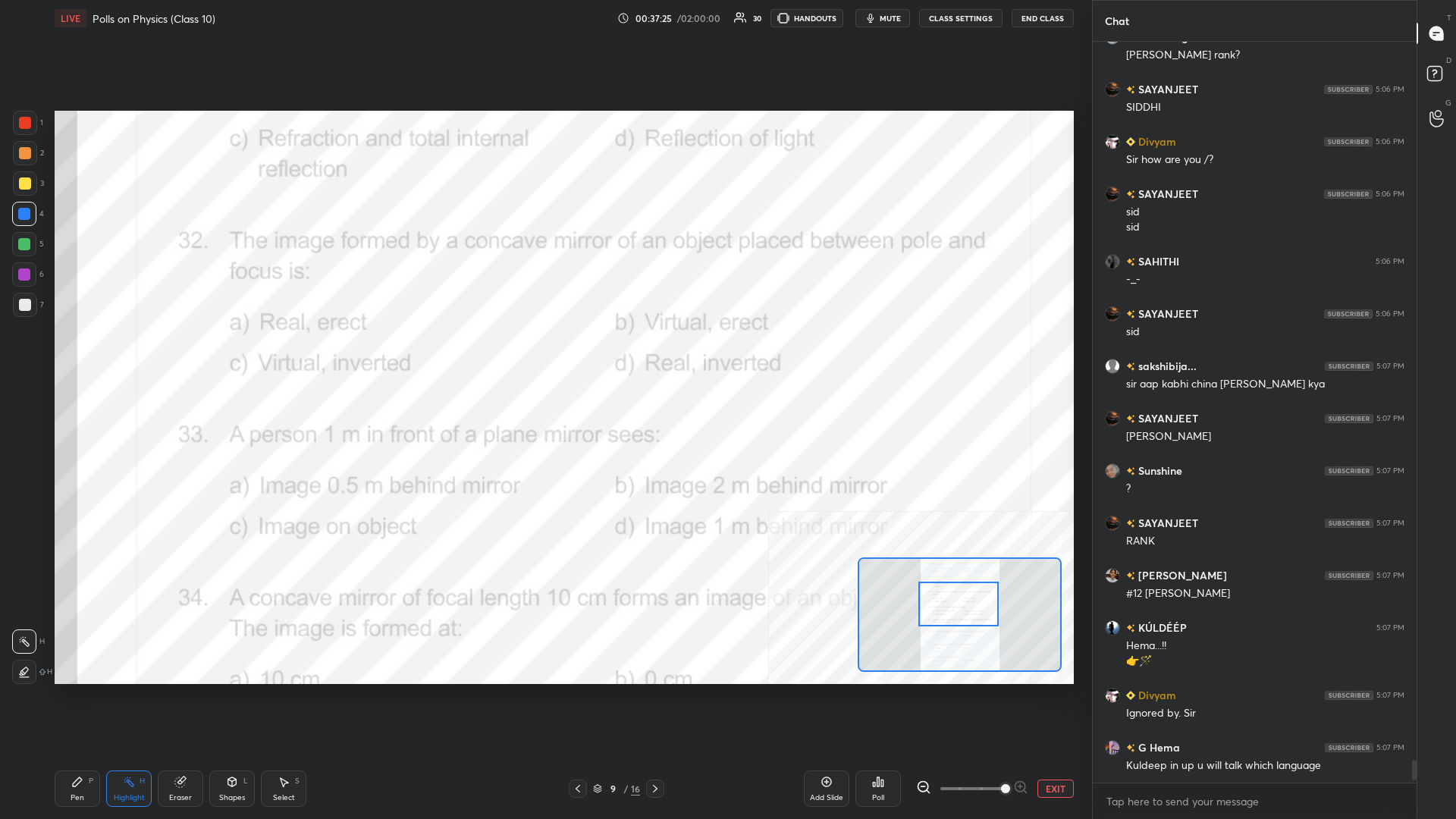
click at [73, 355] on div "Pen P" at bounding box center [77, 789] width 46 height 37
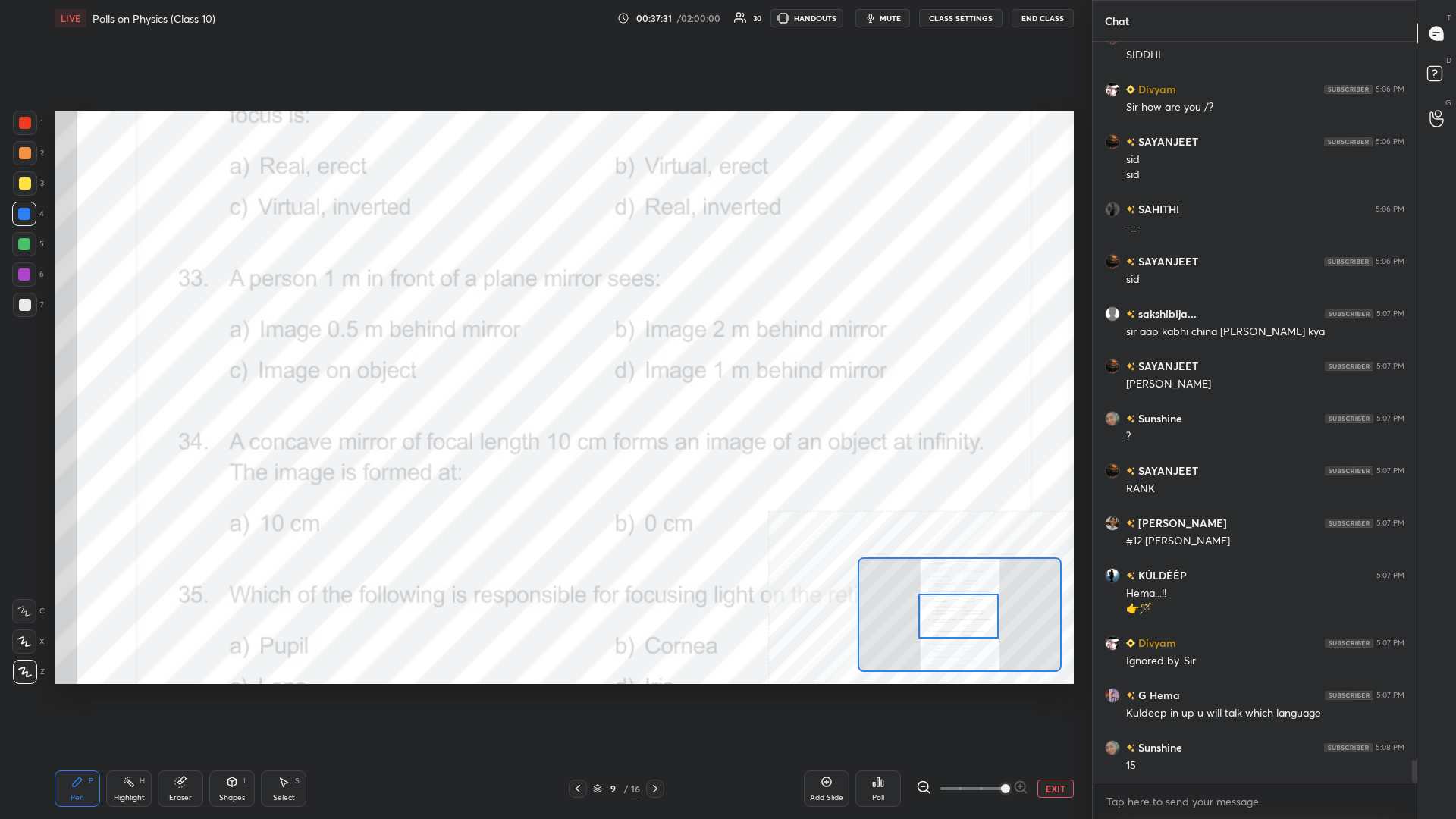
click at [126, 355] on icon at bounding box center [129, 782] width 13 height 13
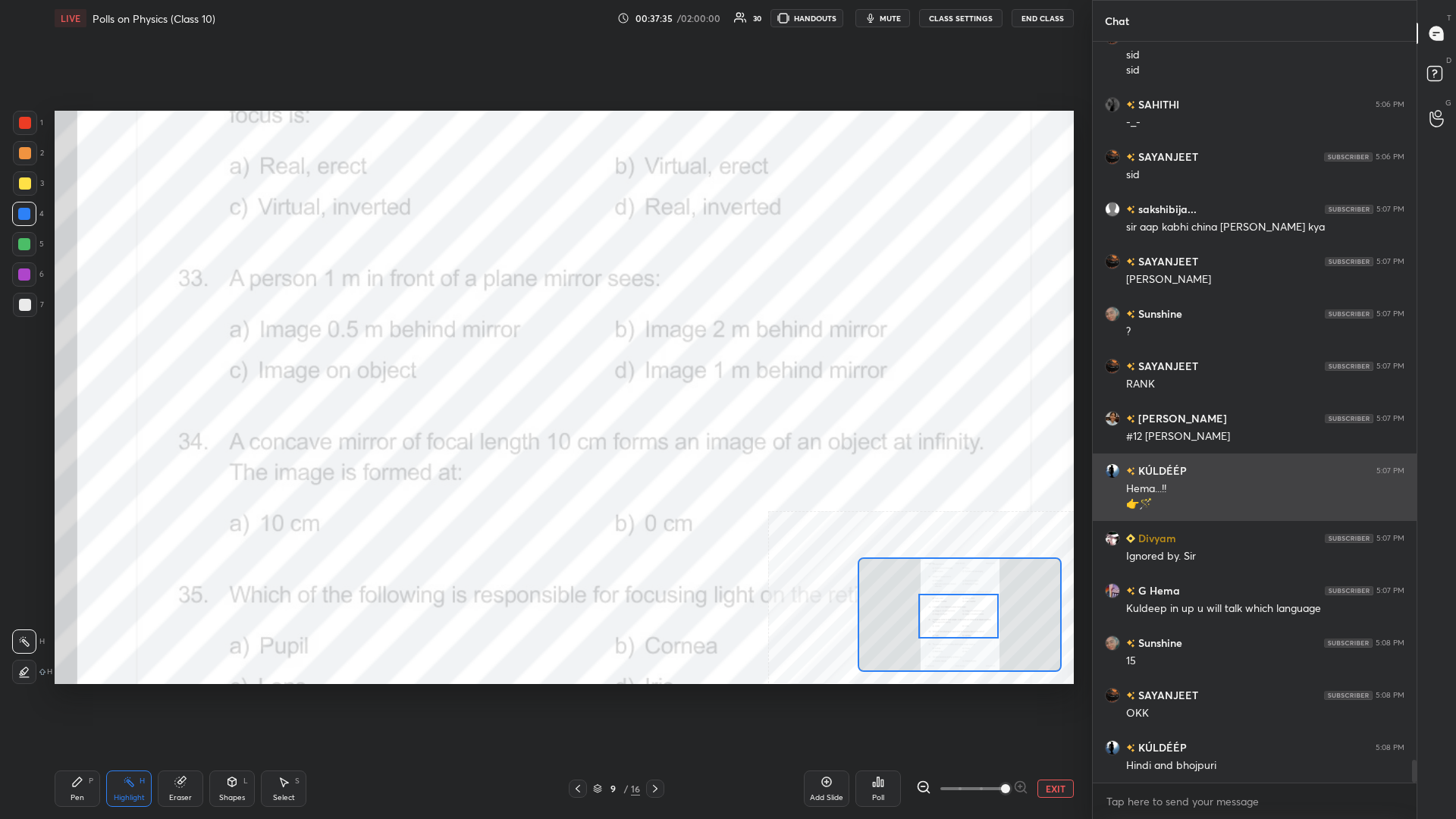
scroll to position [23661, 0]
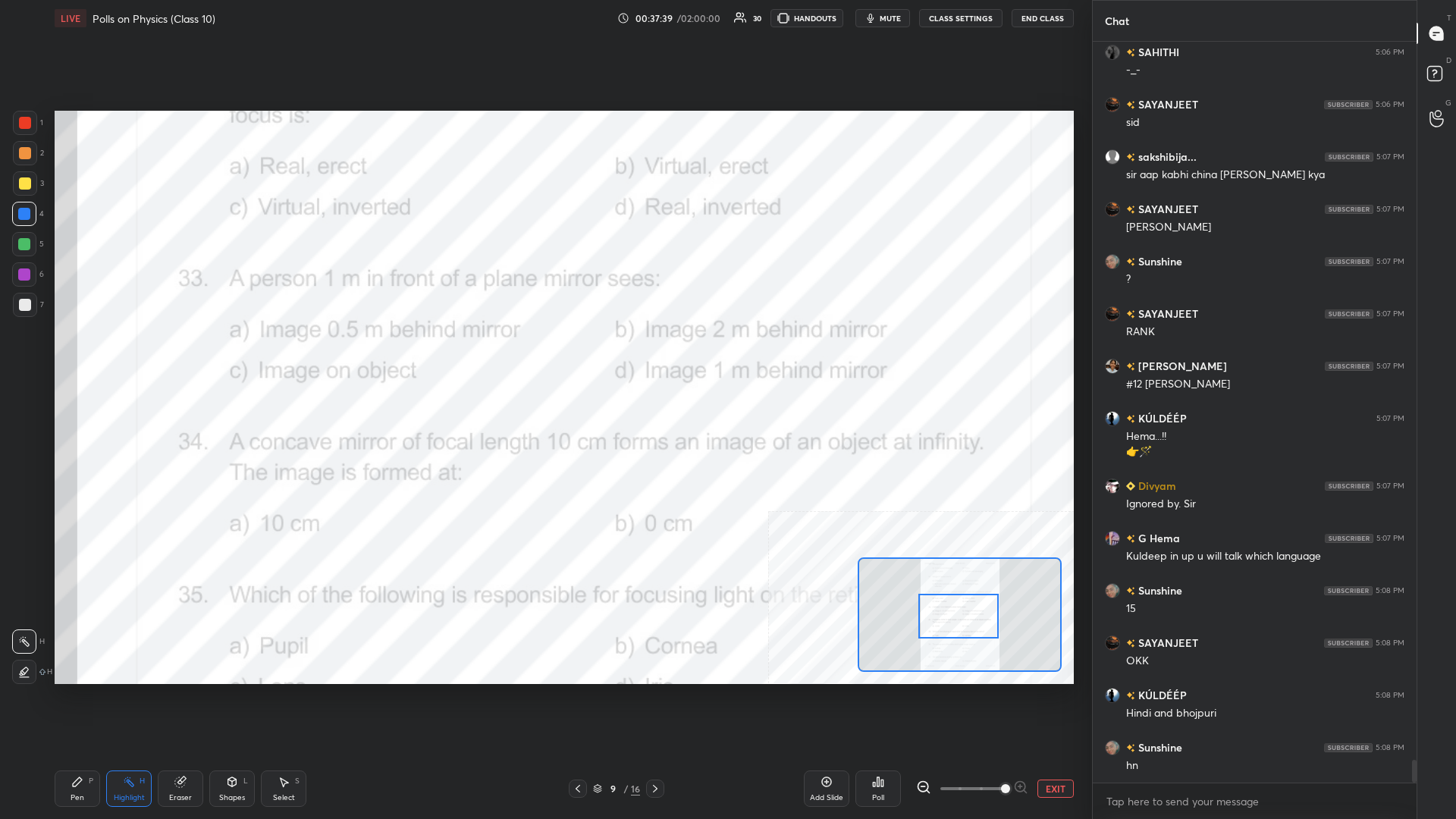
click at [543, 355] on div "Poll" at bounding box center [878, 789] width 46 height 37
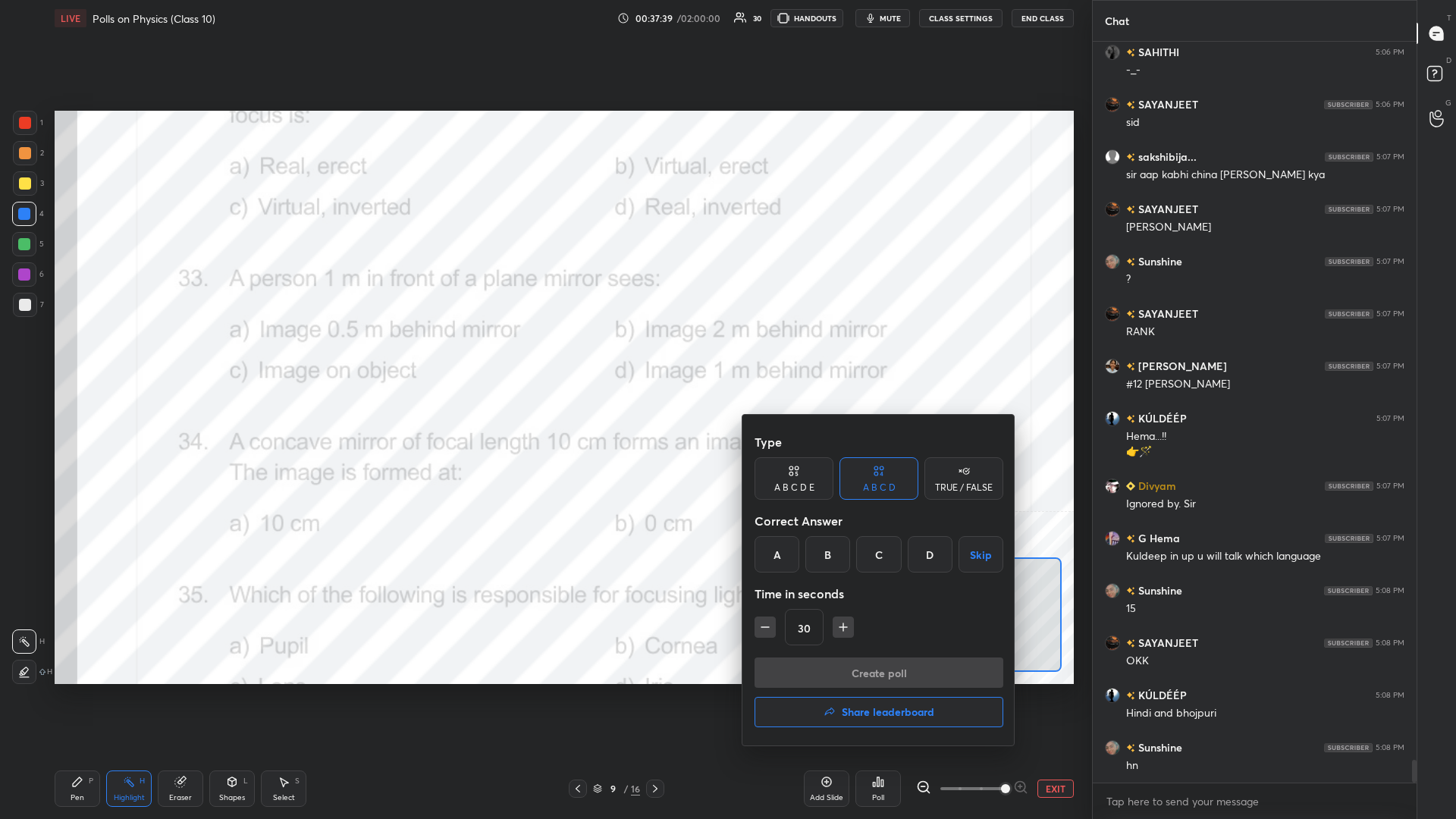
scroll to position [23713, 0]
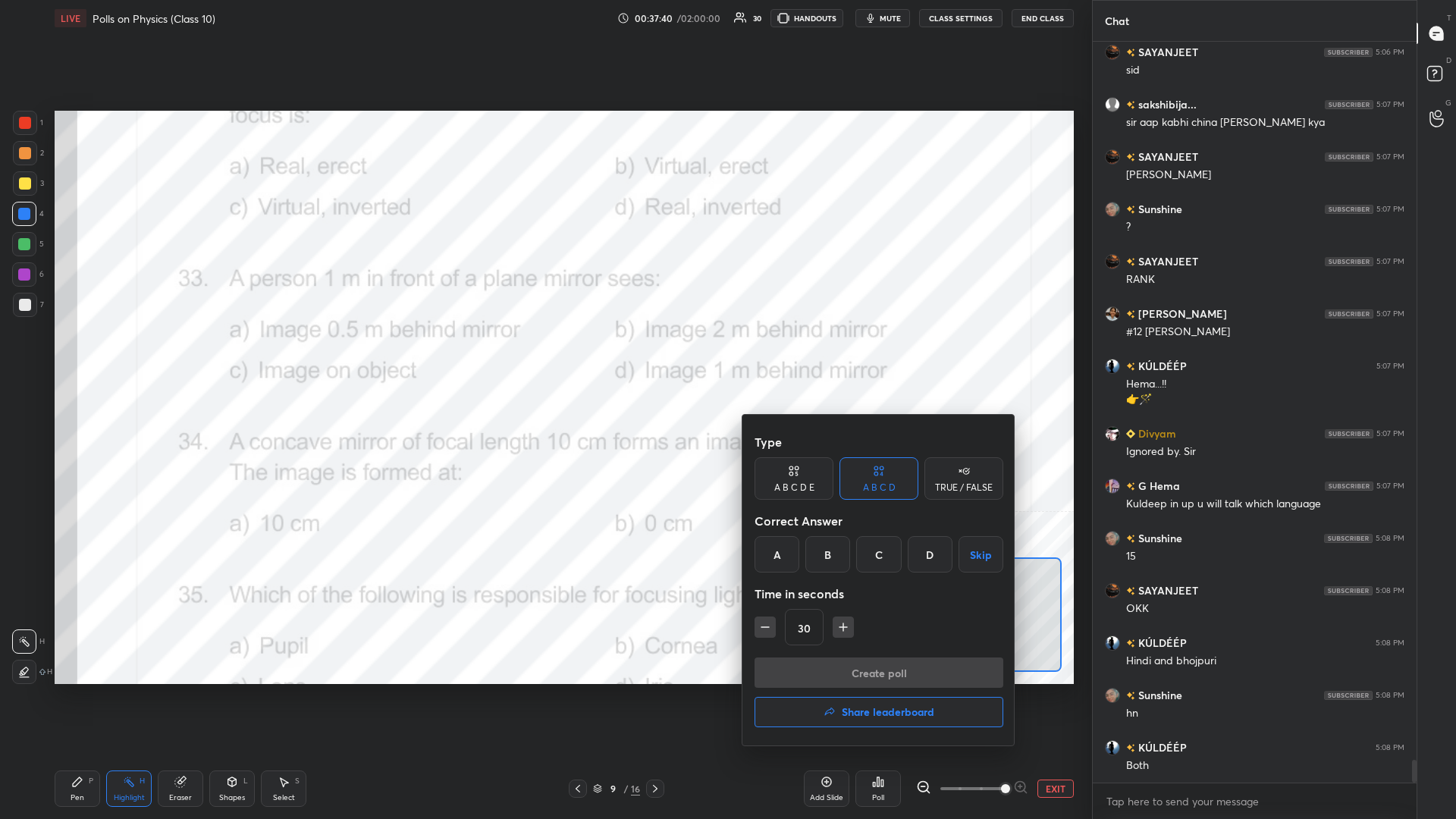
click at [543, 355] on div "D" at bounding box center [930, 554] width 45 height 37
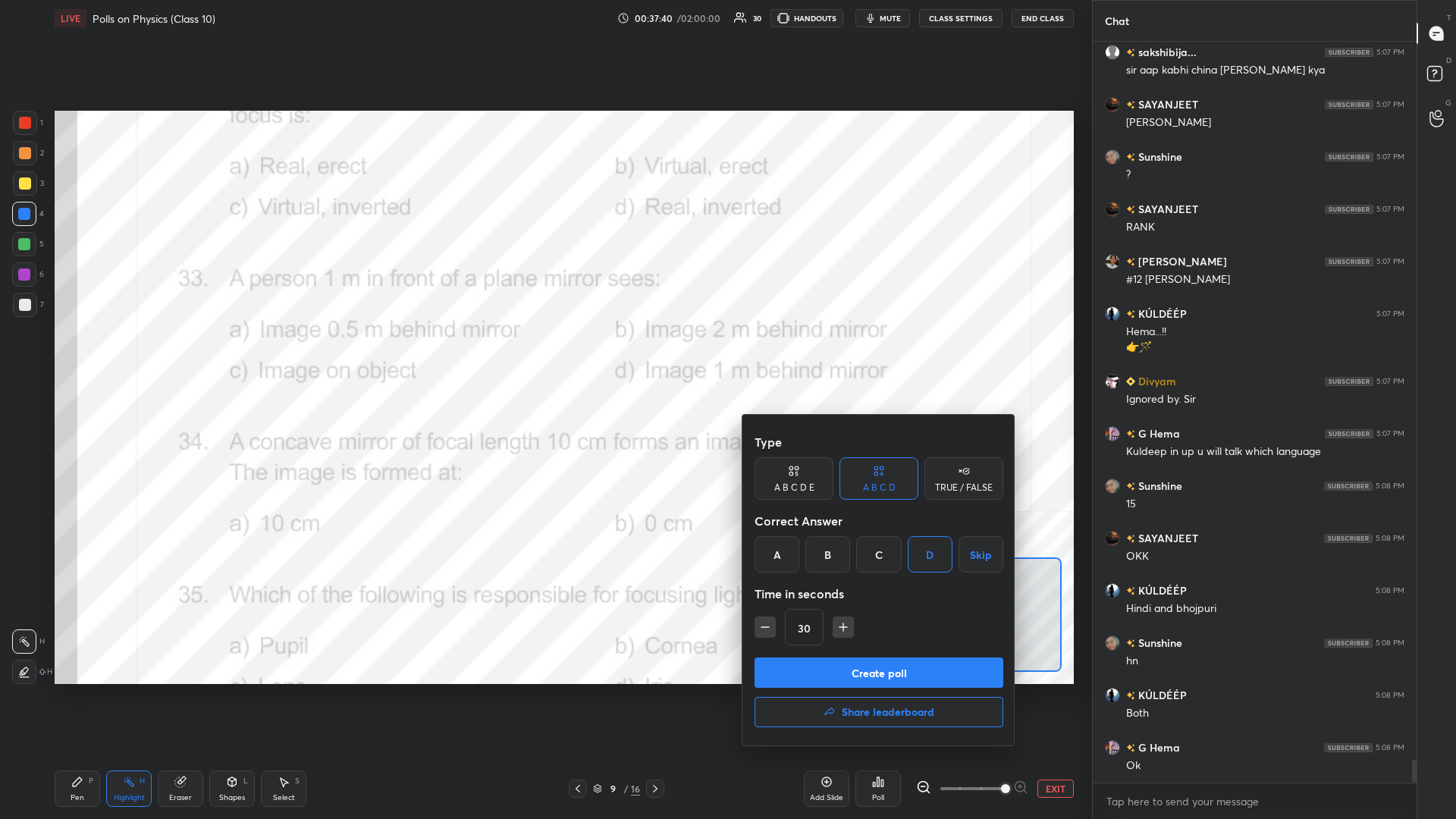
click at [543, 355] on button "Create poll" at bounding box center [879, 673] width 249 height 30
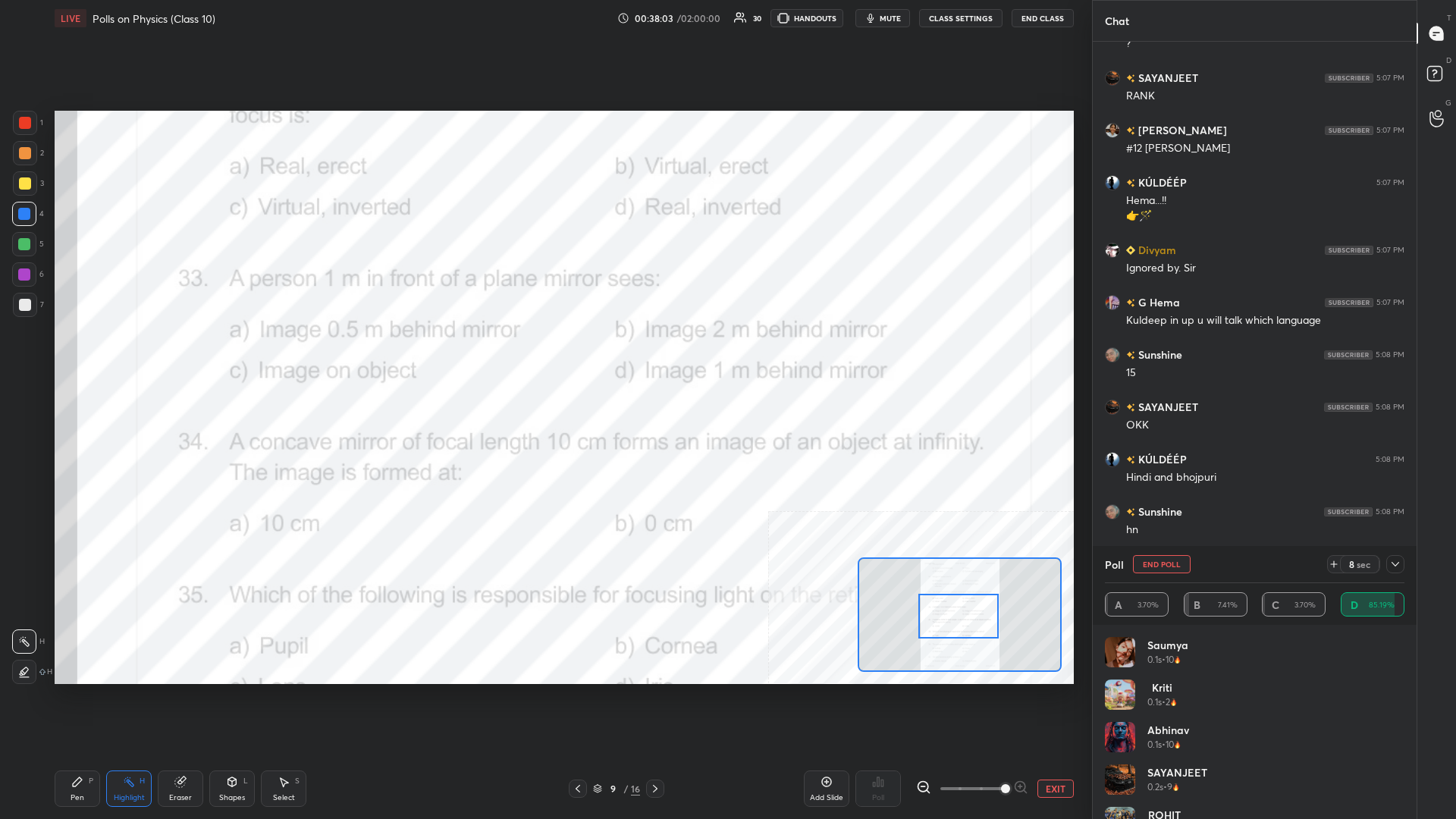
scroll to position [23949, 0]
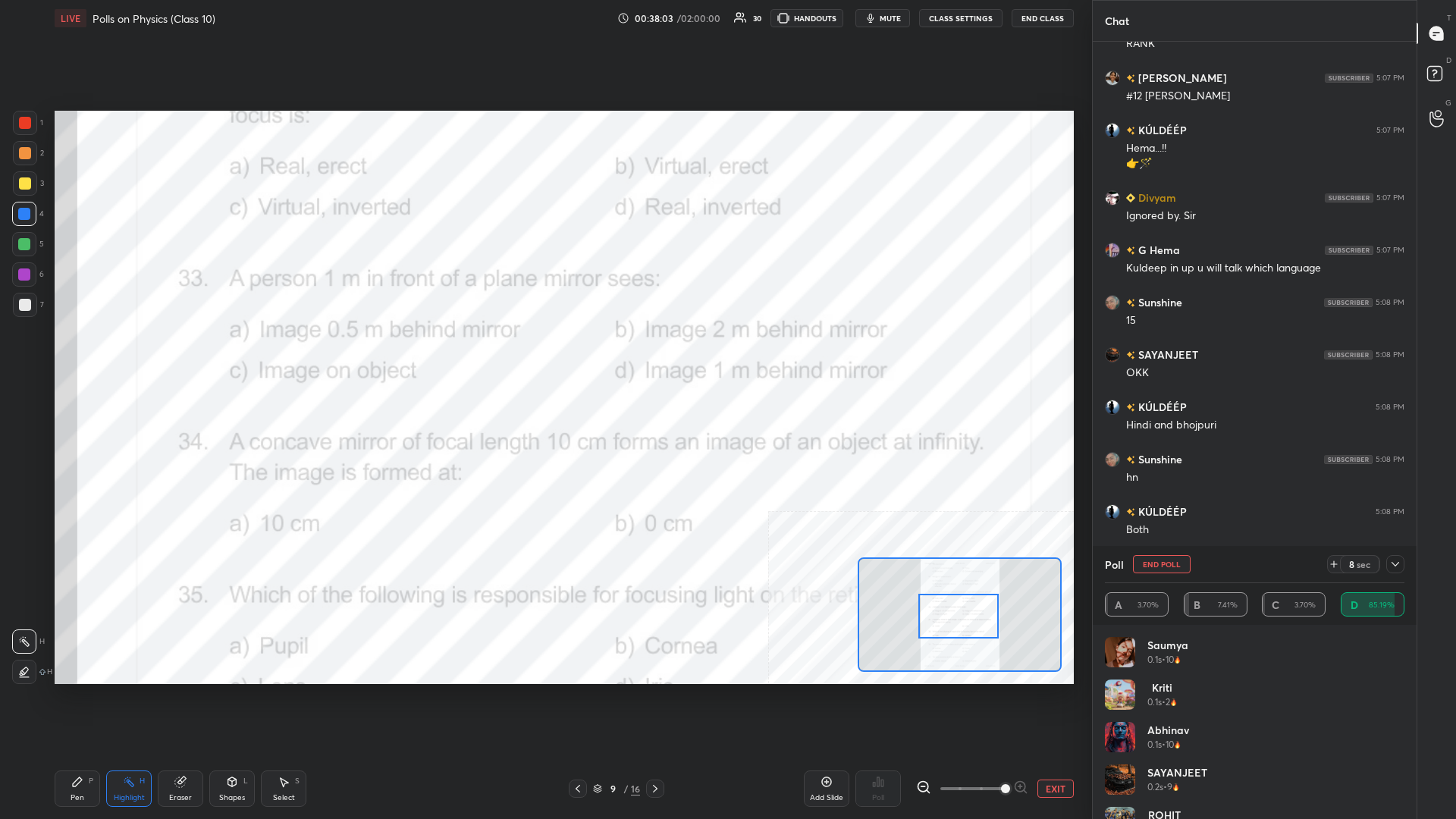
click at [72, 355] on div "Pen P" at bounding box center [77, 789] width 46 height 37
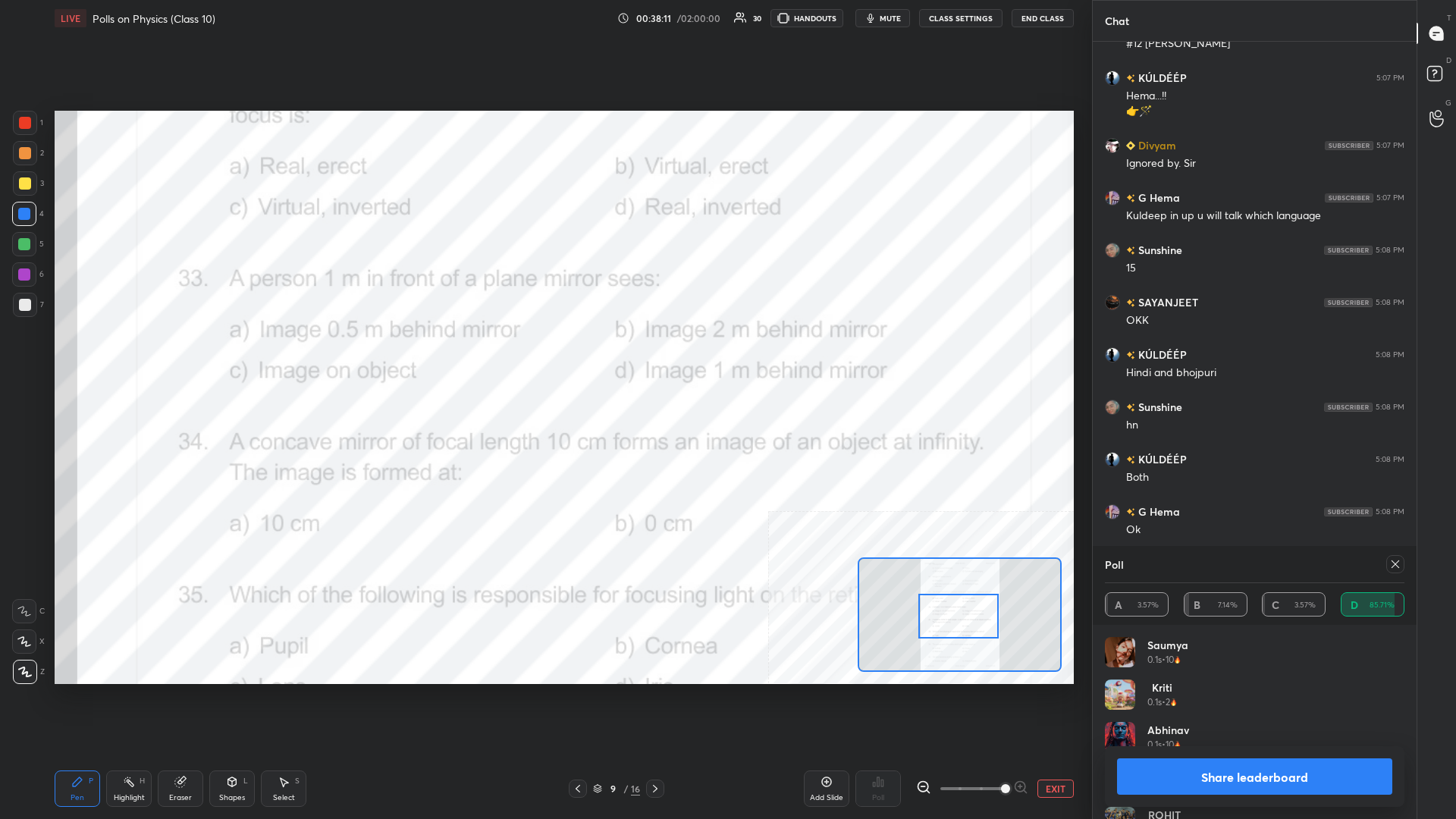
click at [543, 355] on button "Share leaderboard" at bounding box center [1255, 776] width 276 height 37
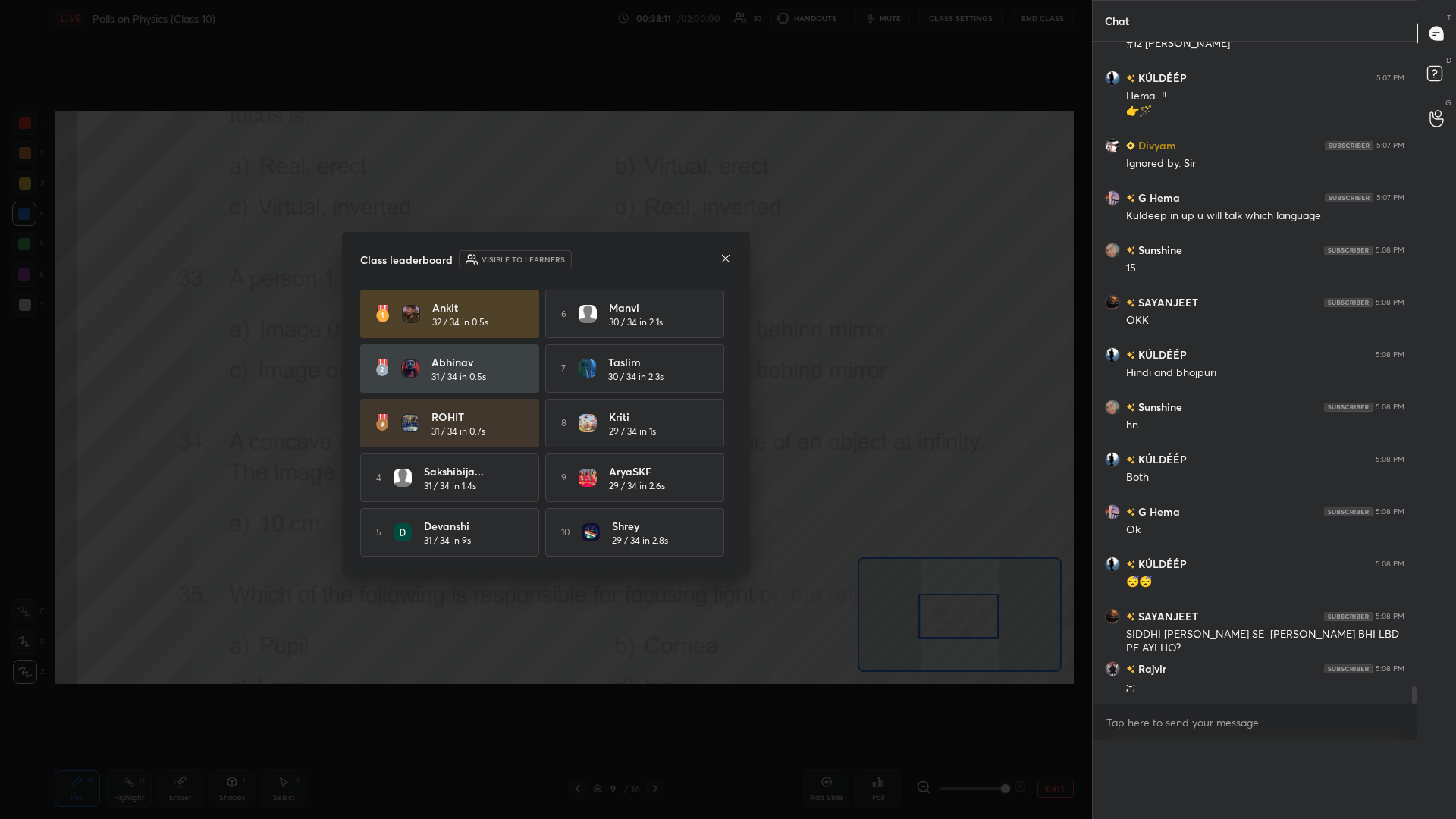
scroll to position [0, 0]
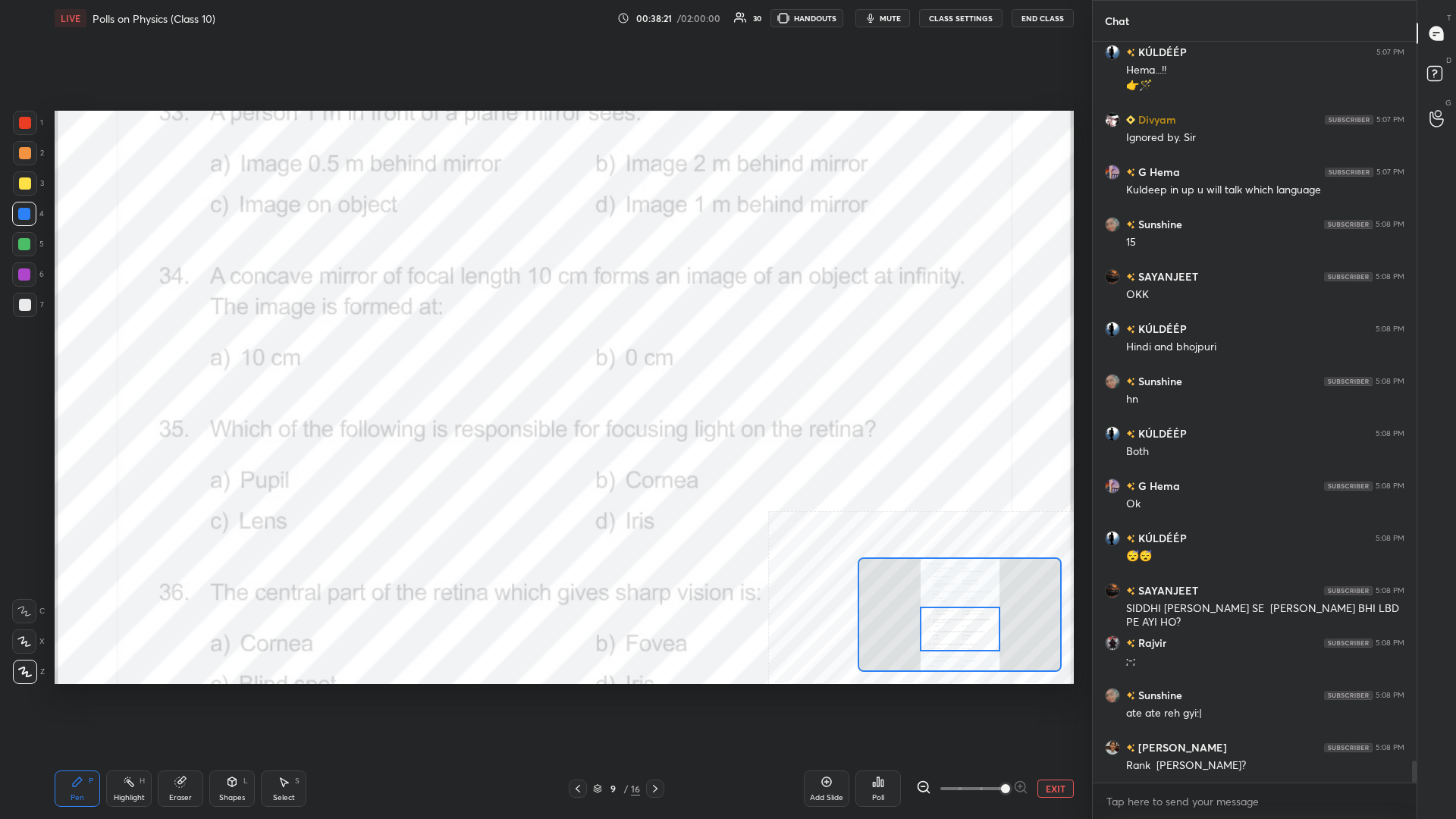
click at [132, 355] on rect at bounding box center [130, 783] width 7 height 7
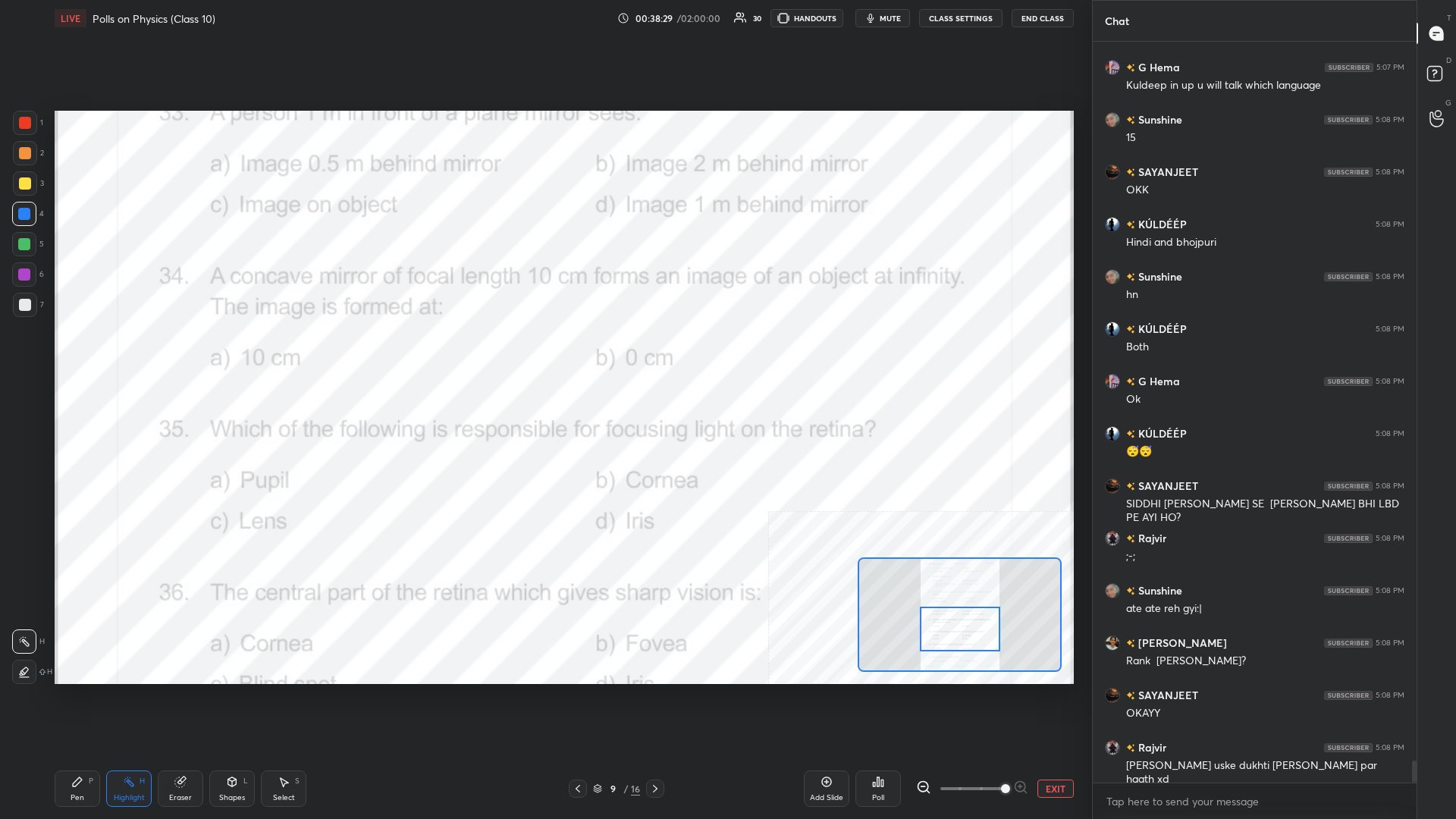
click at [543, 355] on div "Poll" at bounding box center [878, 789] width 46 height 37
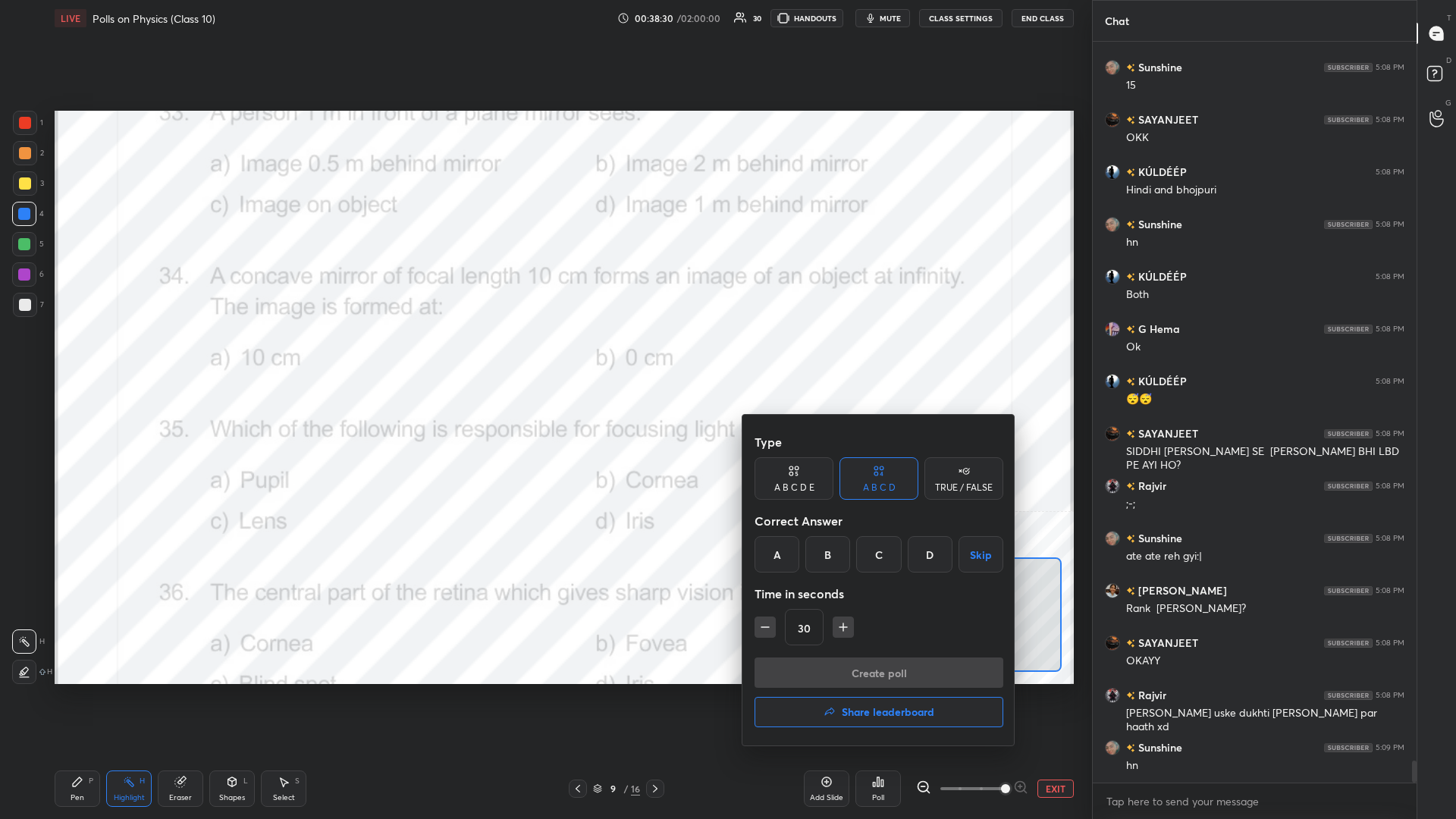
click at [543, 355] on div "A" at bounding box center [777, 554] width 45 height 37
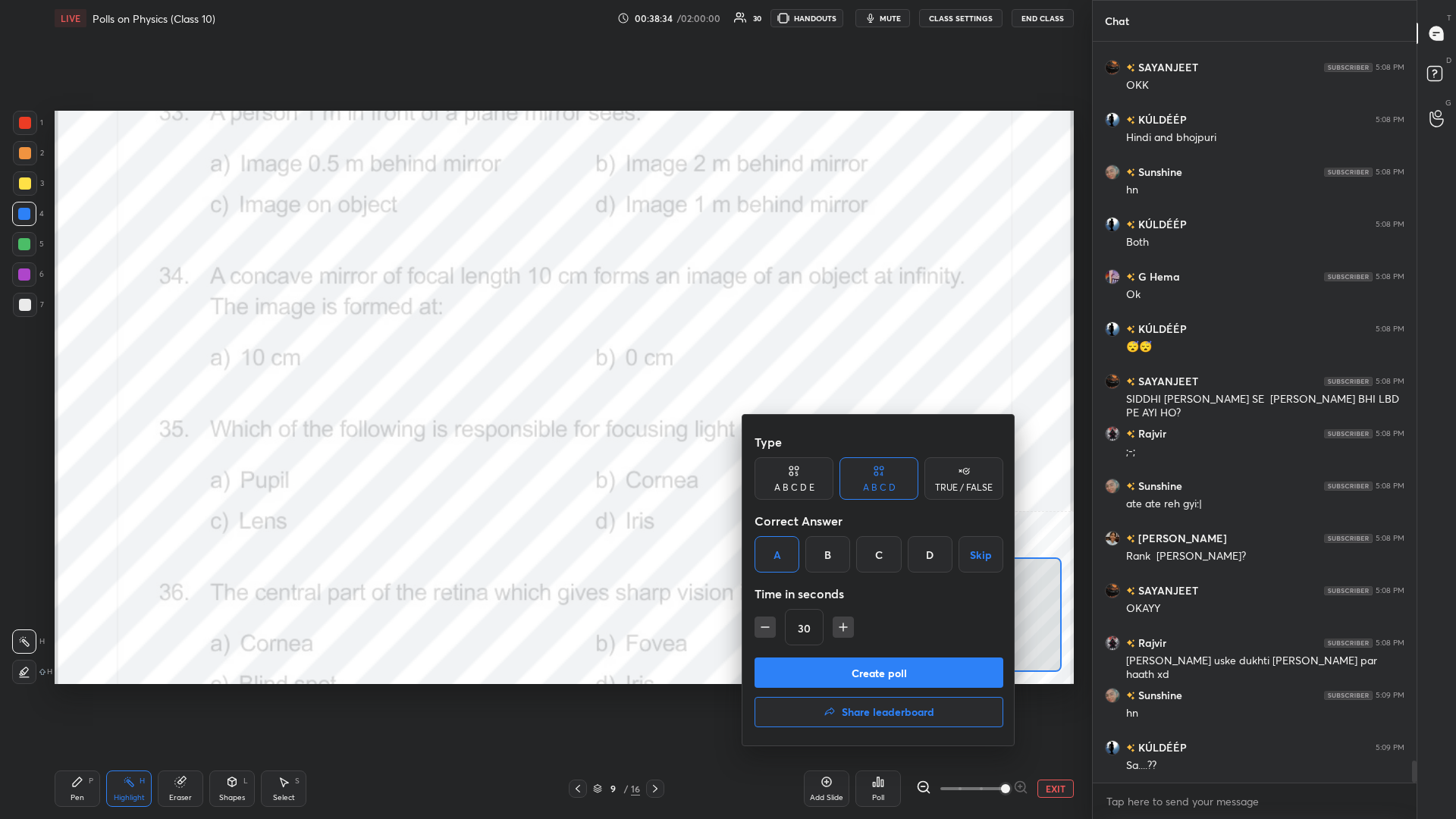
click at [543, 355] on button "Create poll" at bounding box center [879, 673] width 249 height 30
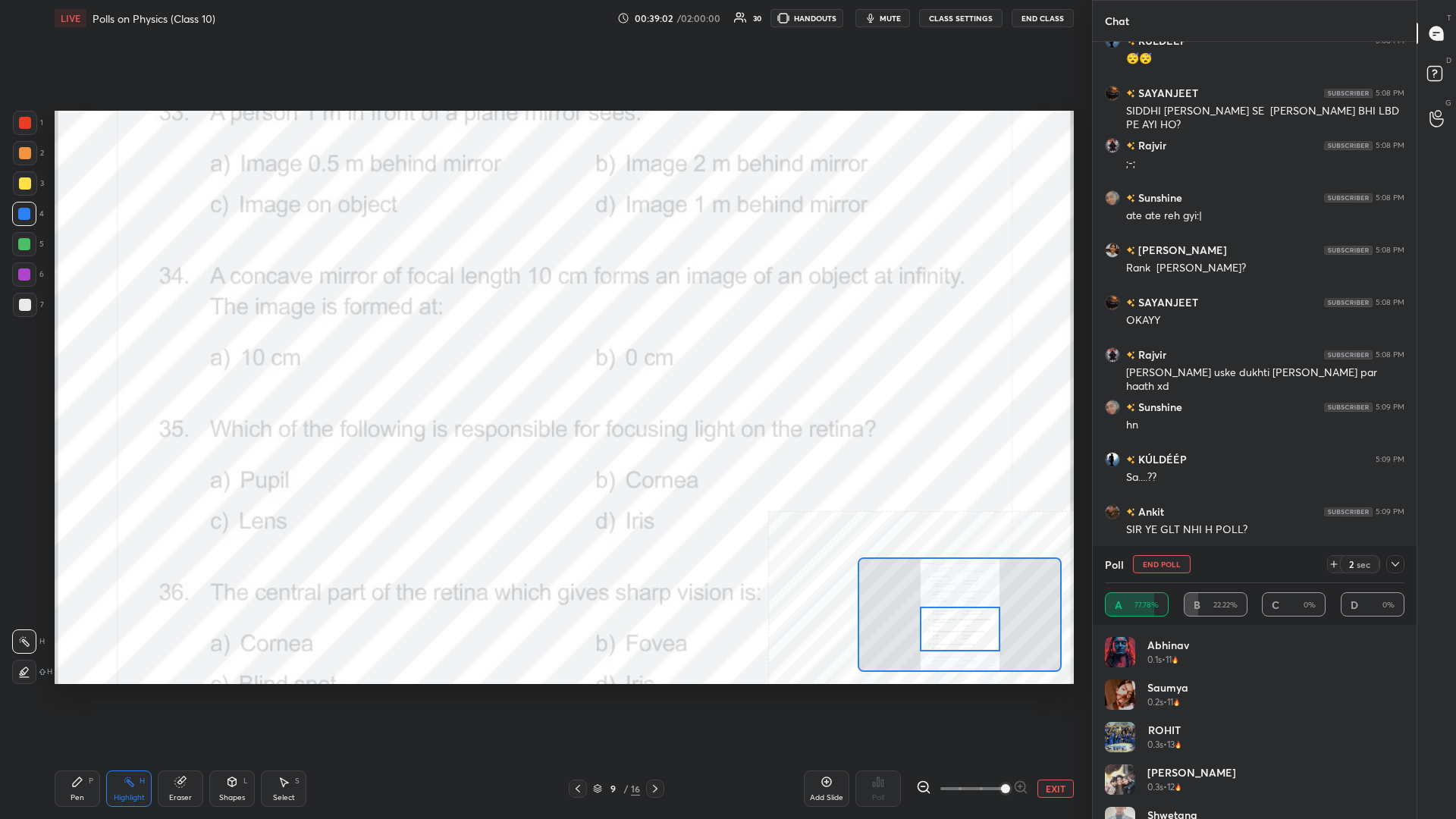
click at [78, 355] on icon at bounding box center [77, 781] width 9 height 9
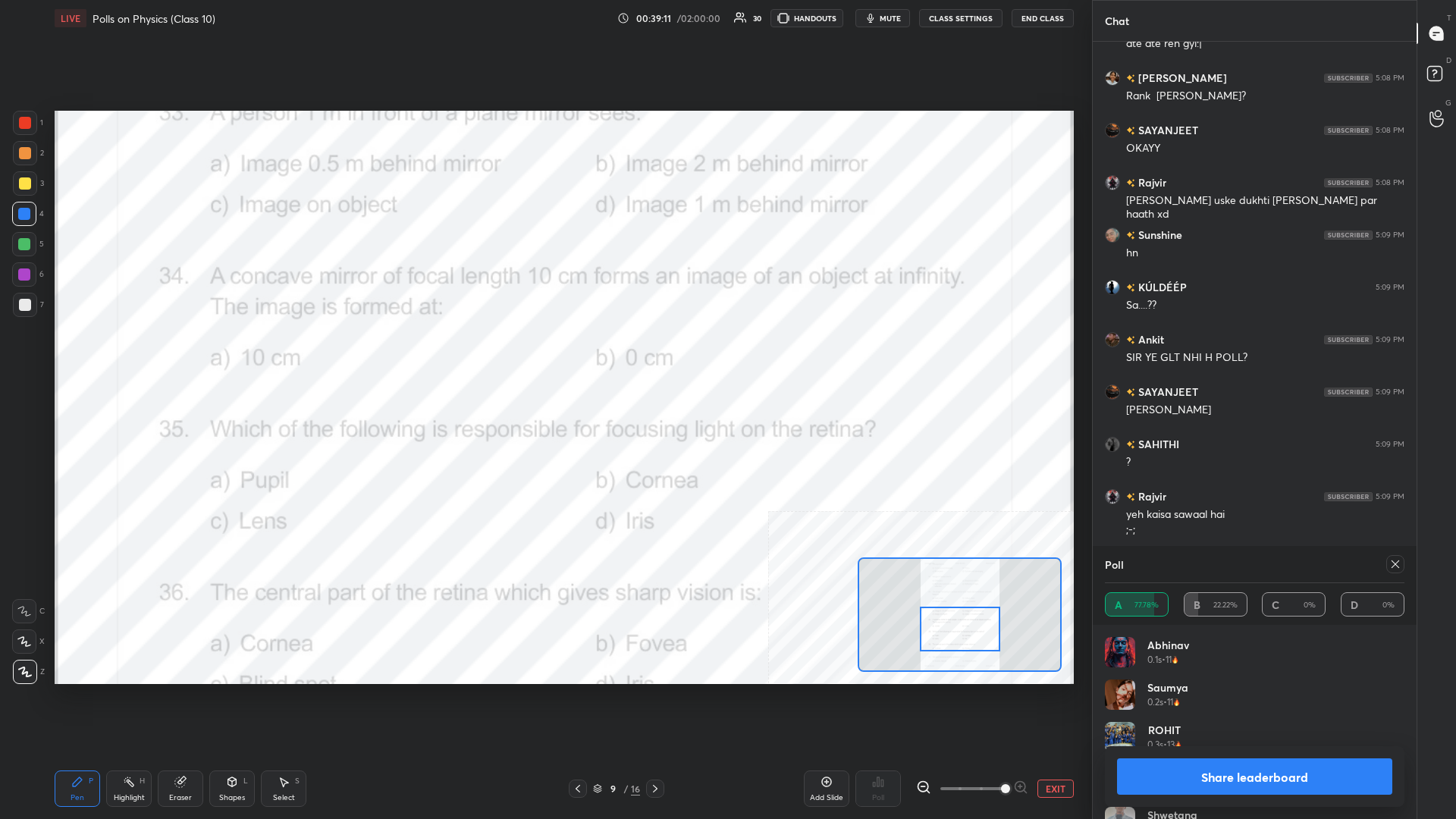
click at [543, 355] on button "Share leaderboard" at bounding box center [1255, 776] width 276 height 37
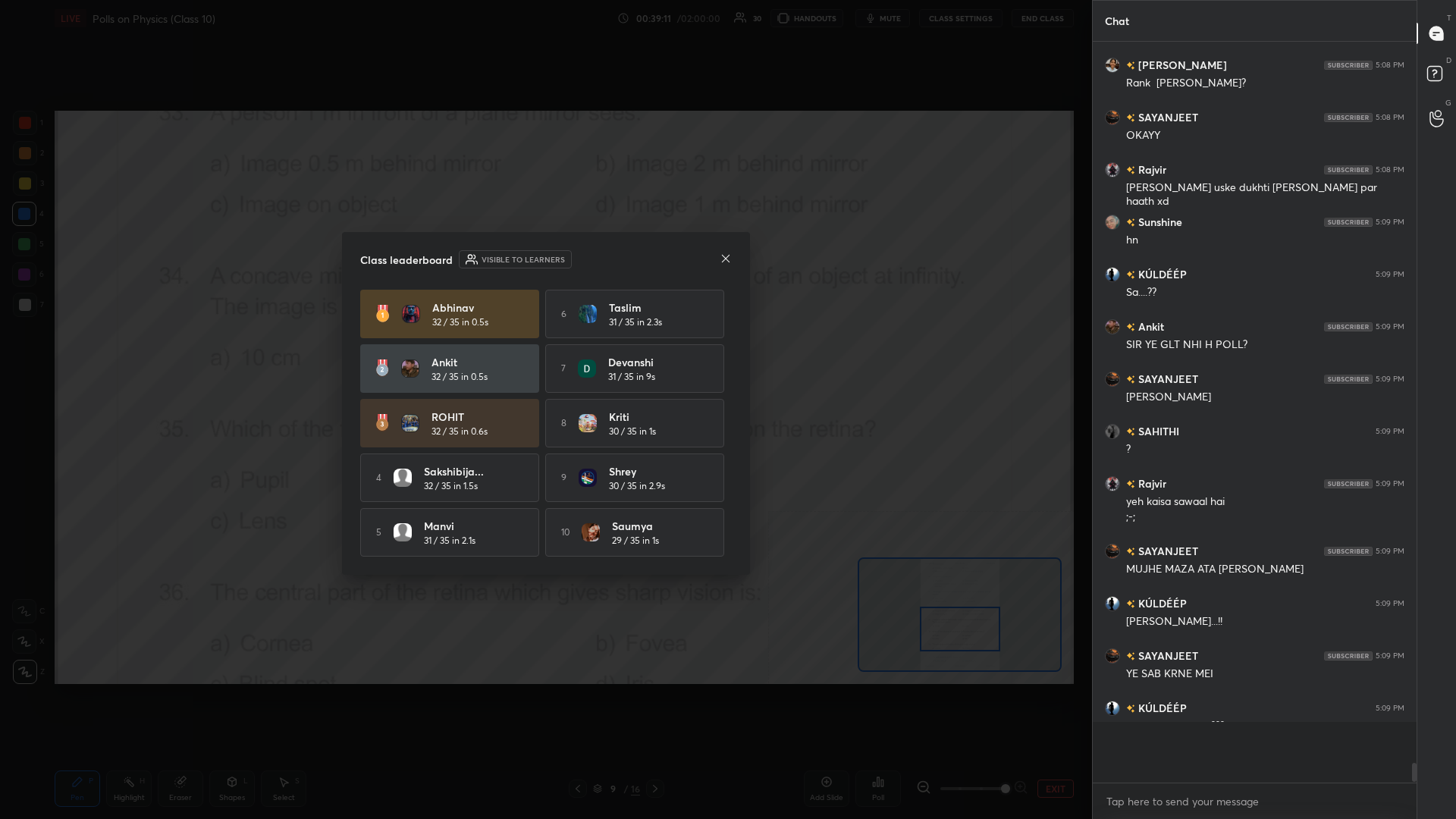
scroll to position [772, 324]
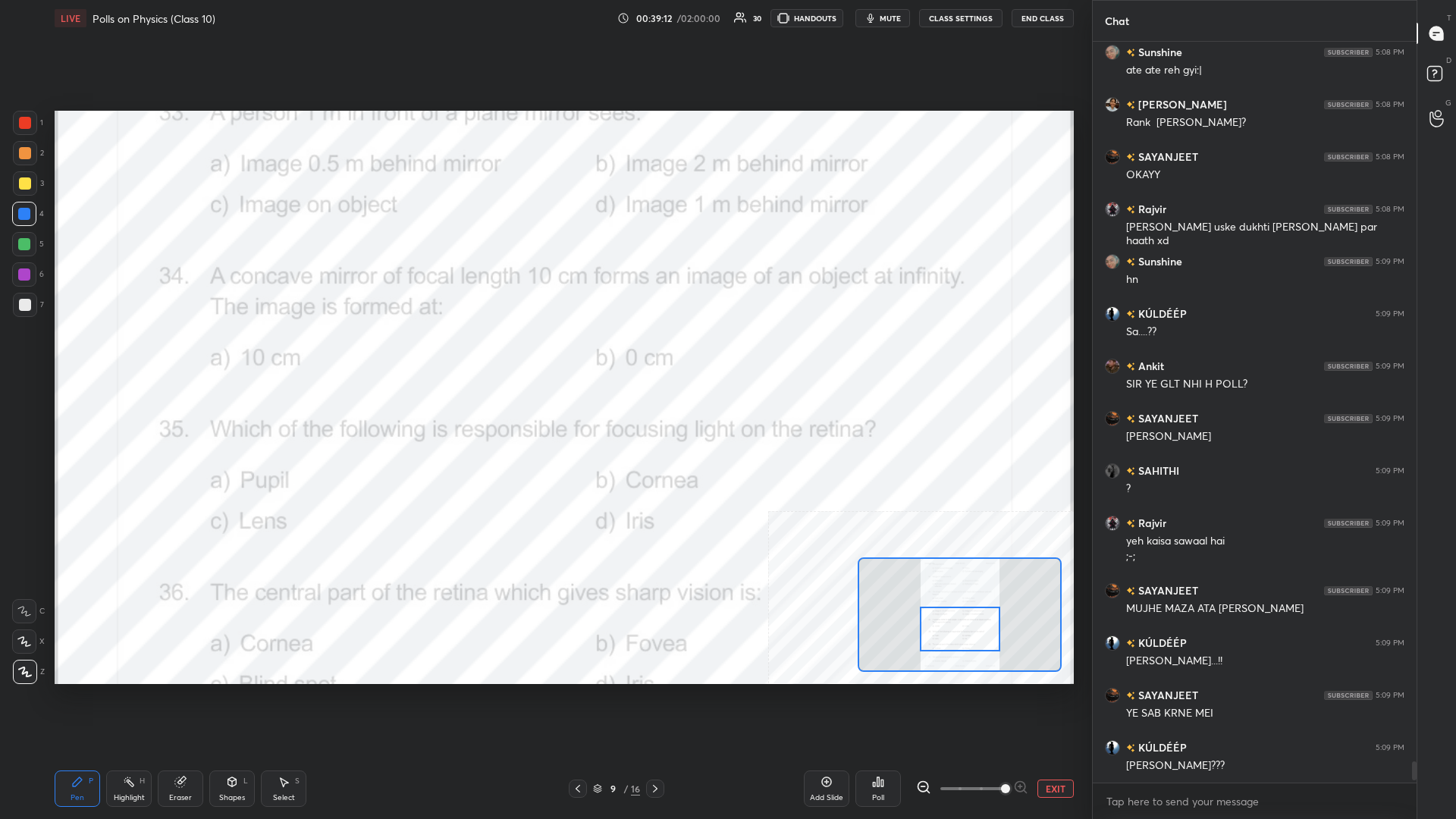
click at [140, 355] on div "Highlight H" at bounding box center [129, 789] width 46 height 37
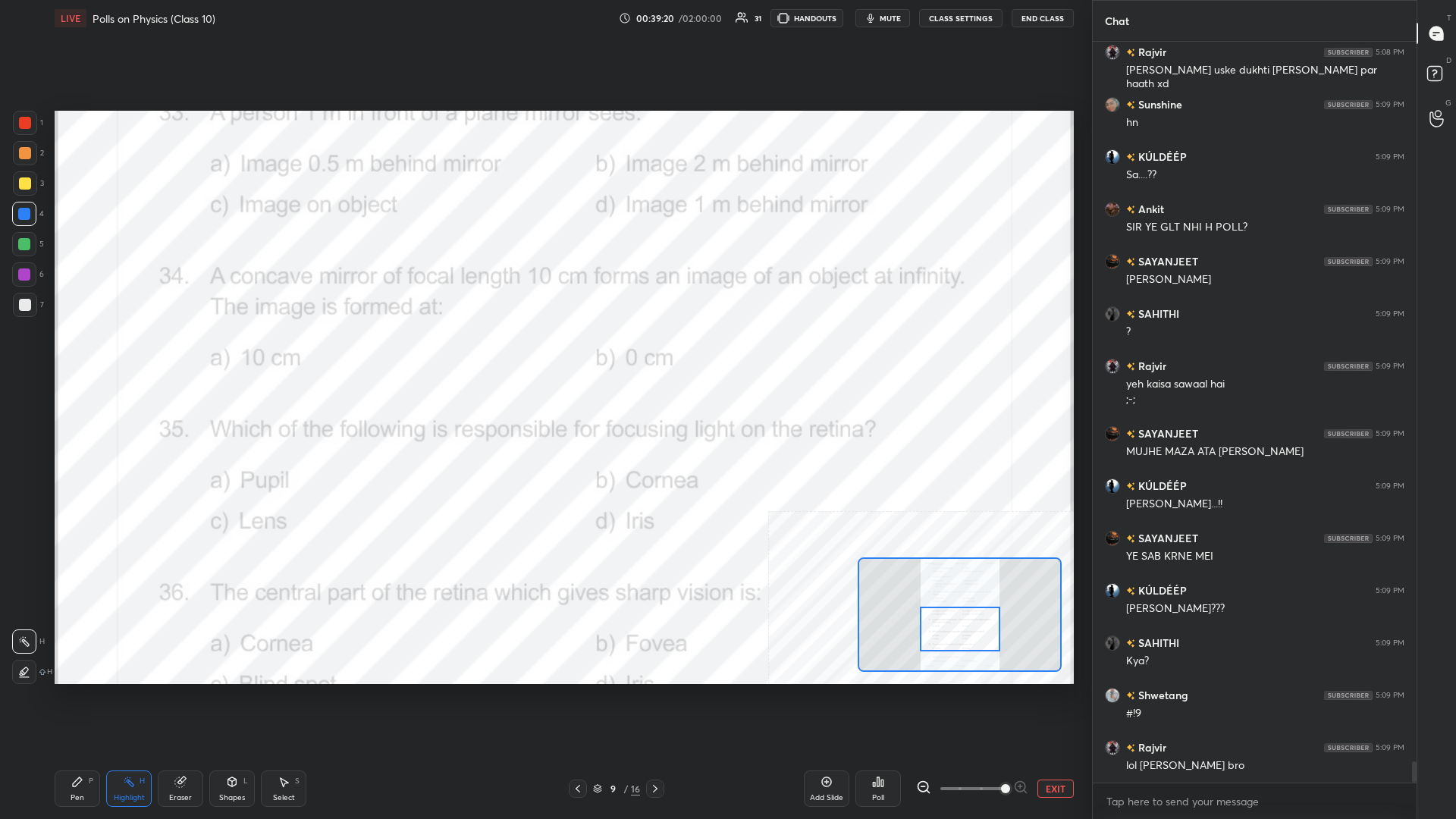
click at [543, 355] on icon at bounding box center [882, 783] width 3 height 7
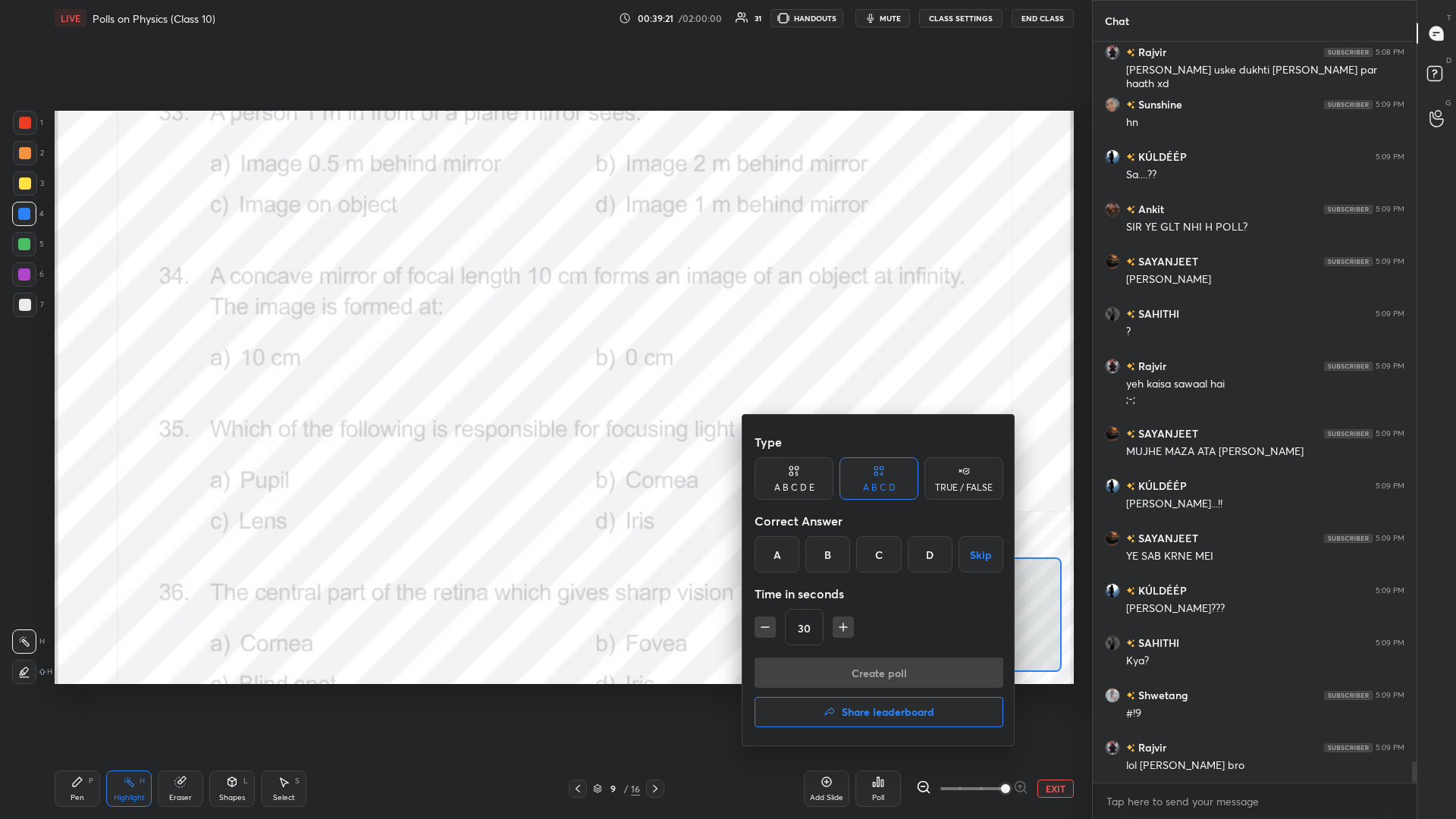
click at [543, 355] on div "C" at bounding box center [879, 554] width 45 height 37
click at [543, 355] on div at bounding box center [728, 409] width 1456 height 819
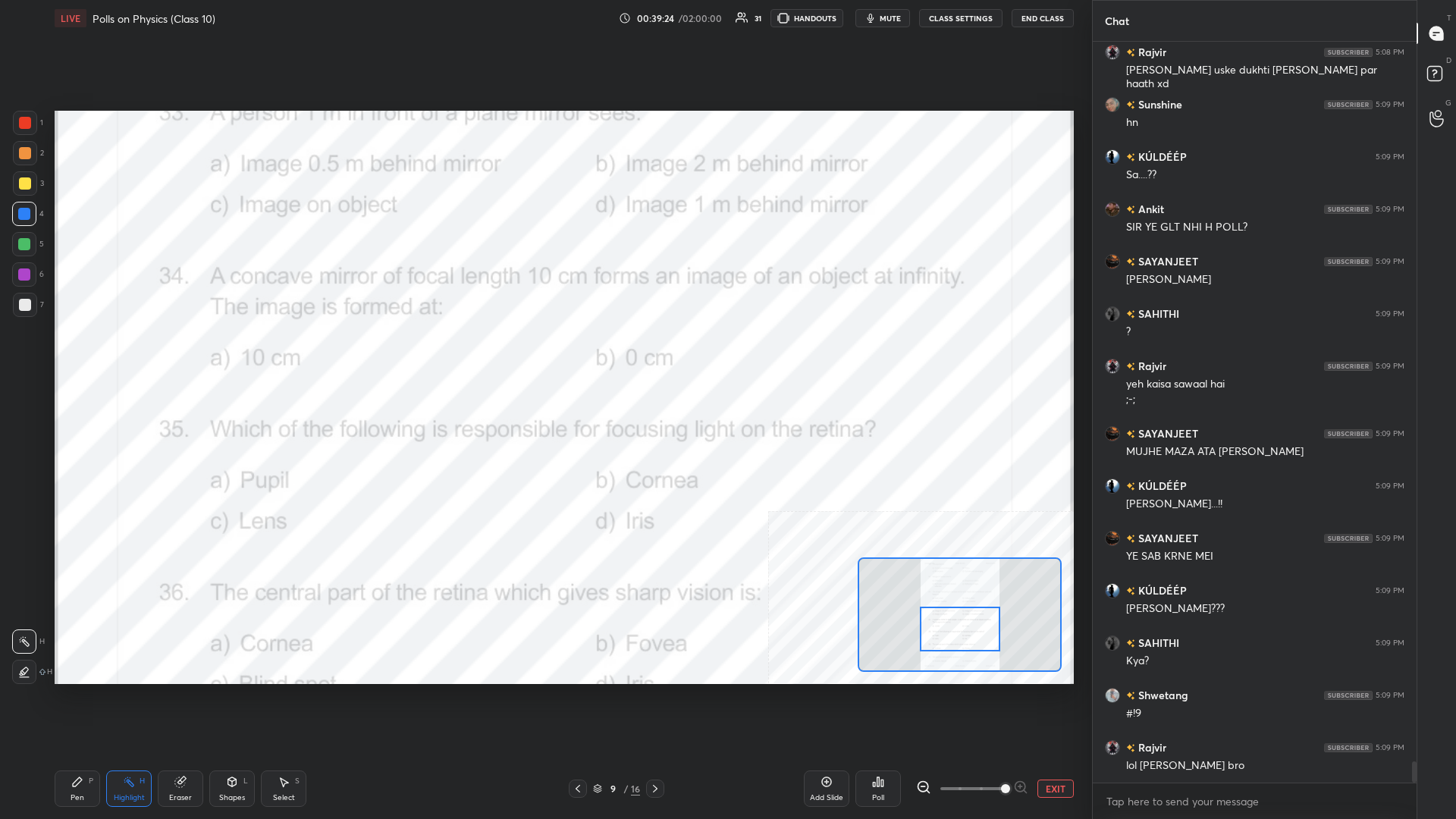
click at [543, 355] on div "Poll" at bounding box center [878, 789] width 46 height 37
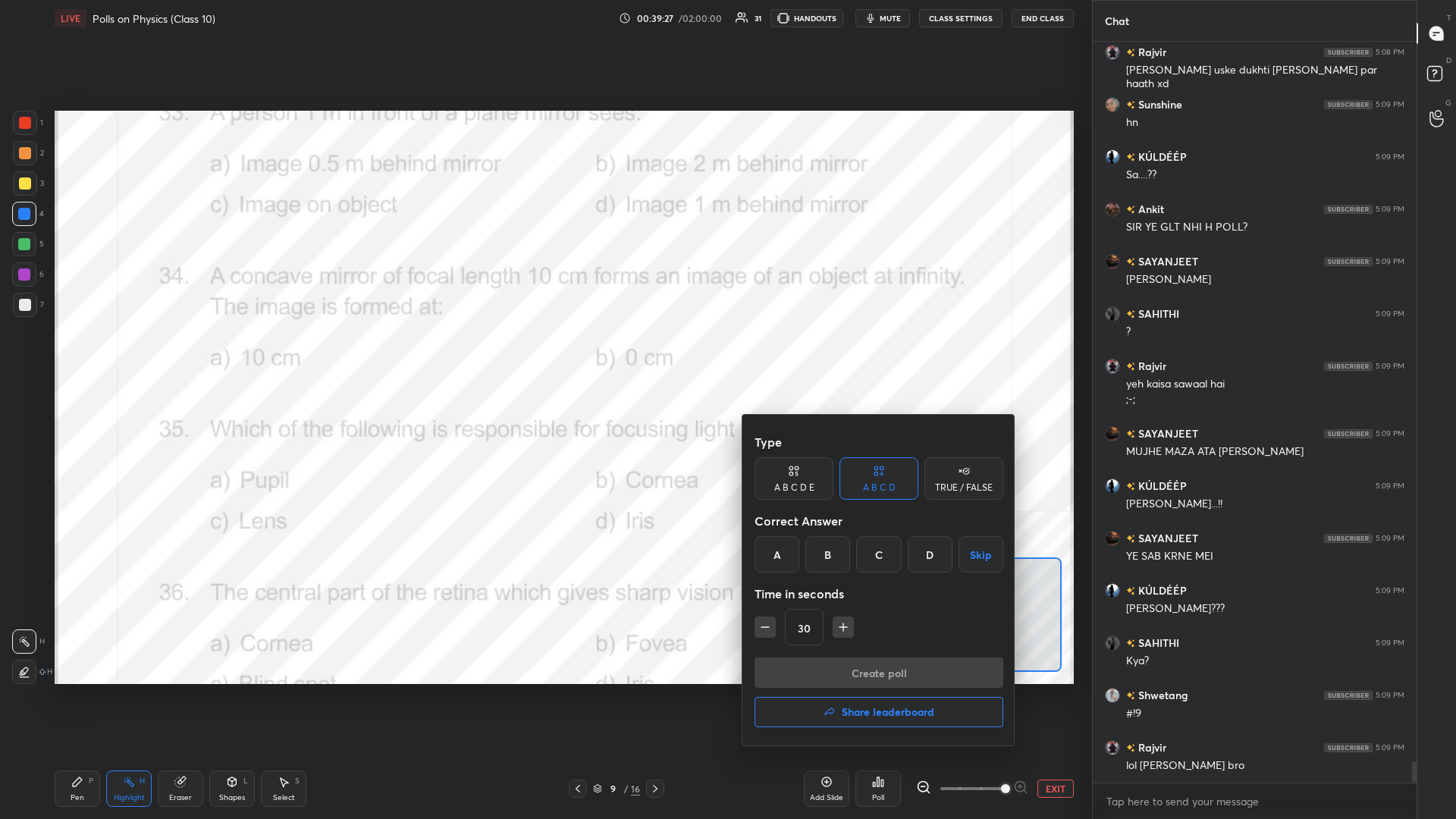
click at [543, 355] on div "C" at bounding box center [879, 554] width 45 height 37
click at [543, 355] on div at bounding box center [728, 409] width 1456 height 819
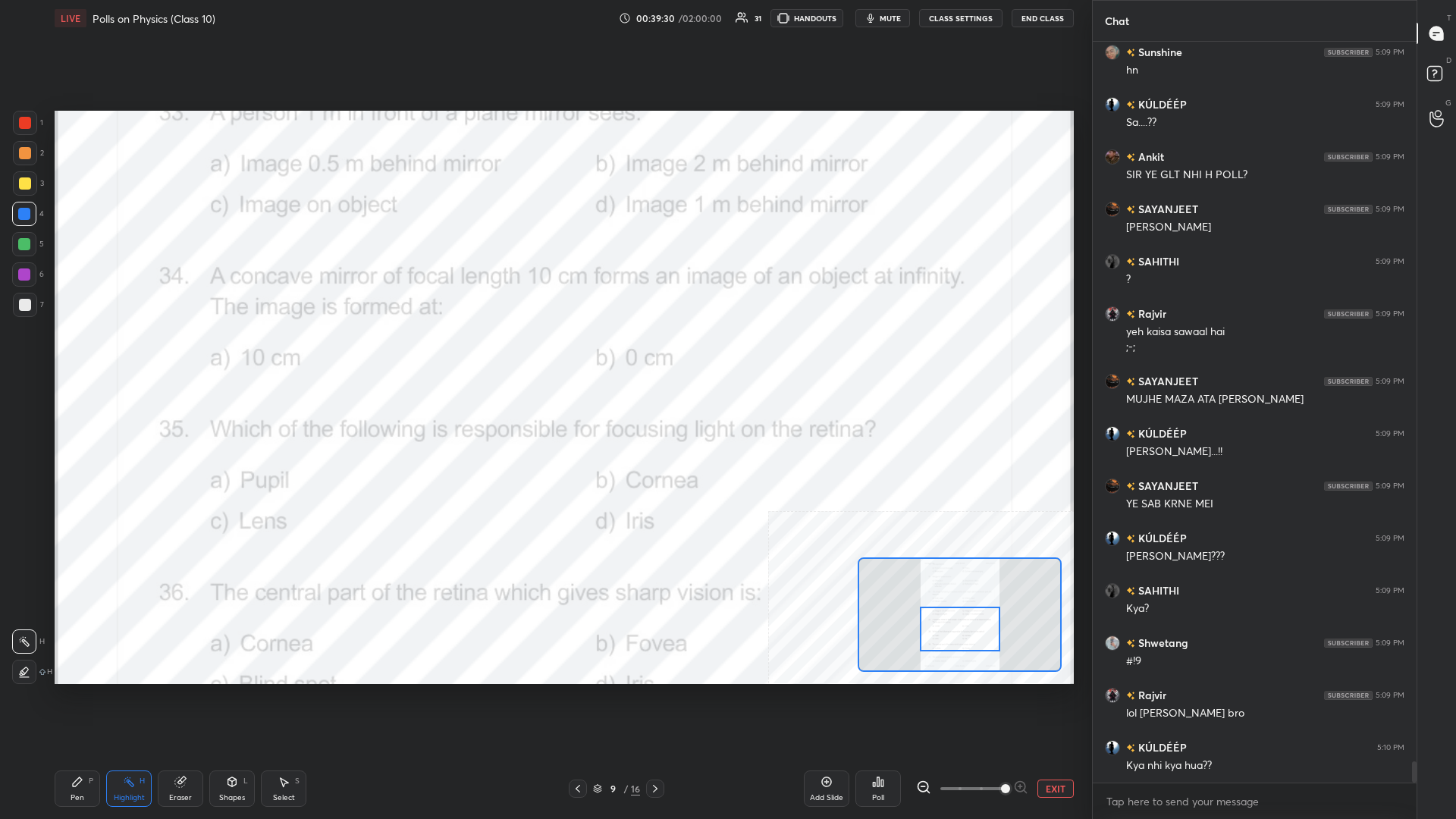
click at [543, 355] on div "Poll" at bounding box center [878, 789] width 46 height 37
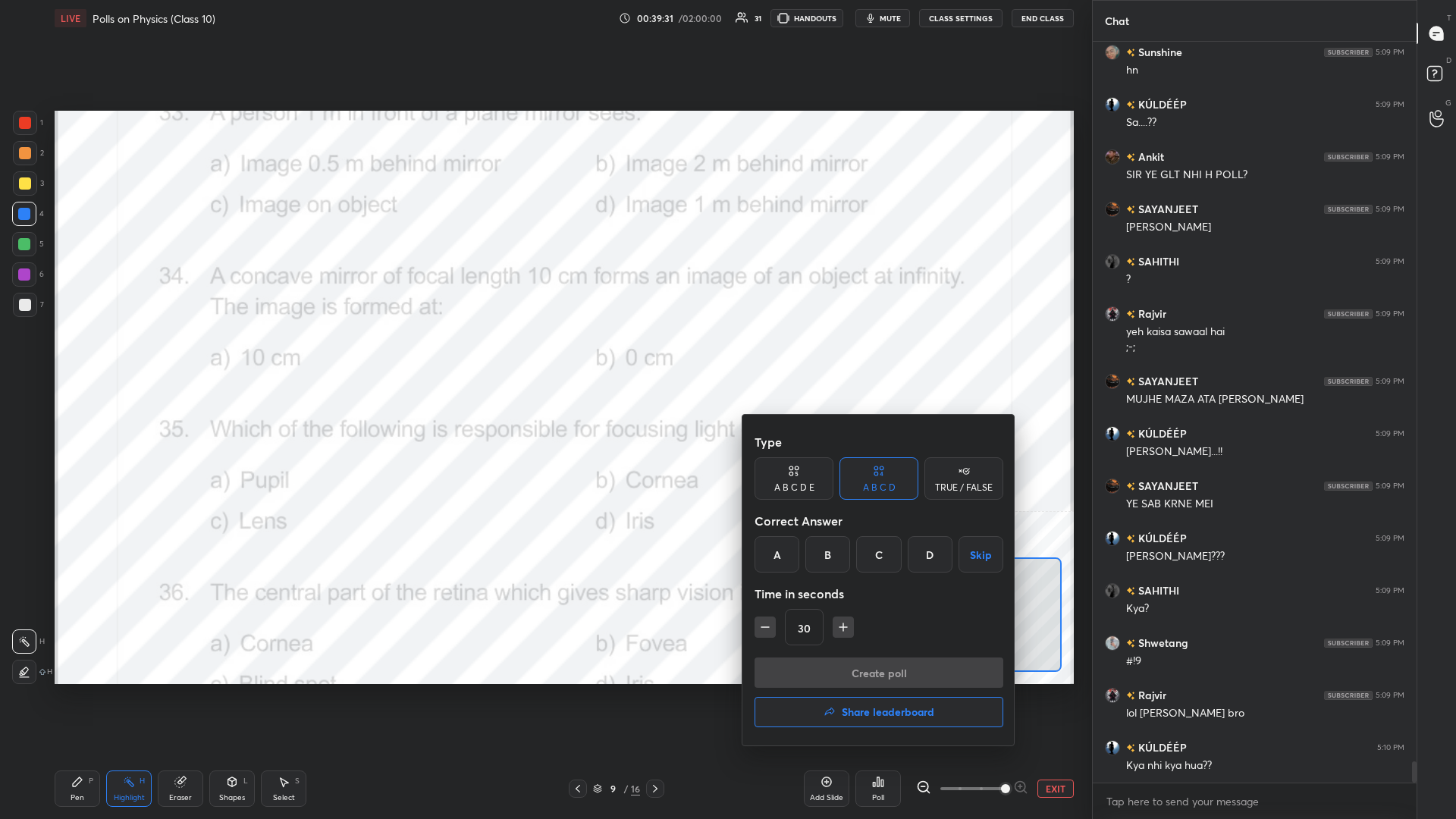
click at [543, 355] on div "C" at bounding box center [879, 554] width 45 height 37
click at [543, 355] on button "Create poll" at bounding box center [879, 673] width 249 height 30
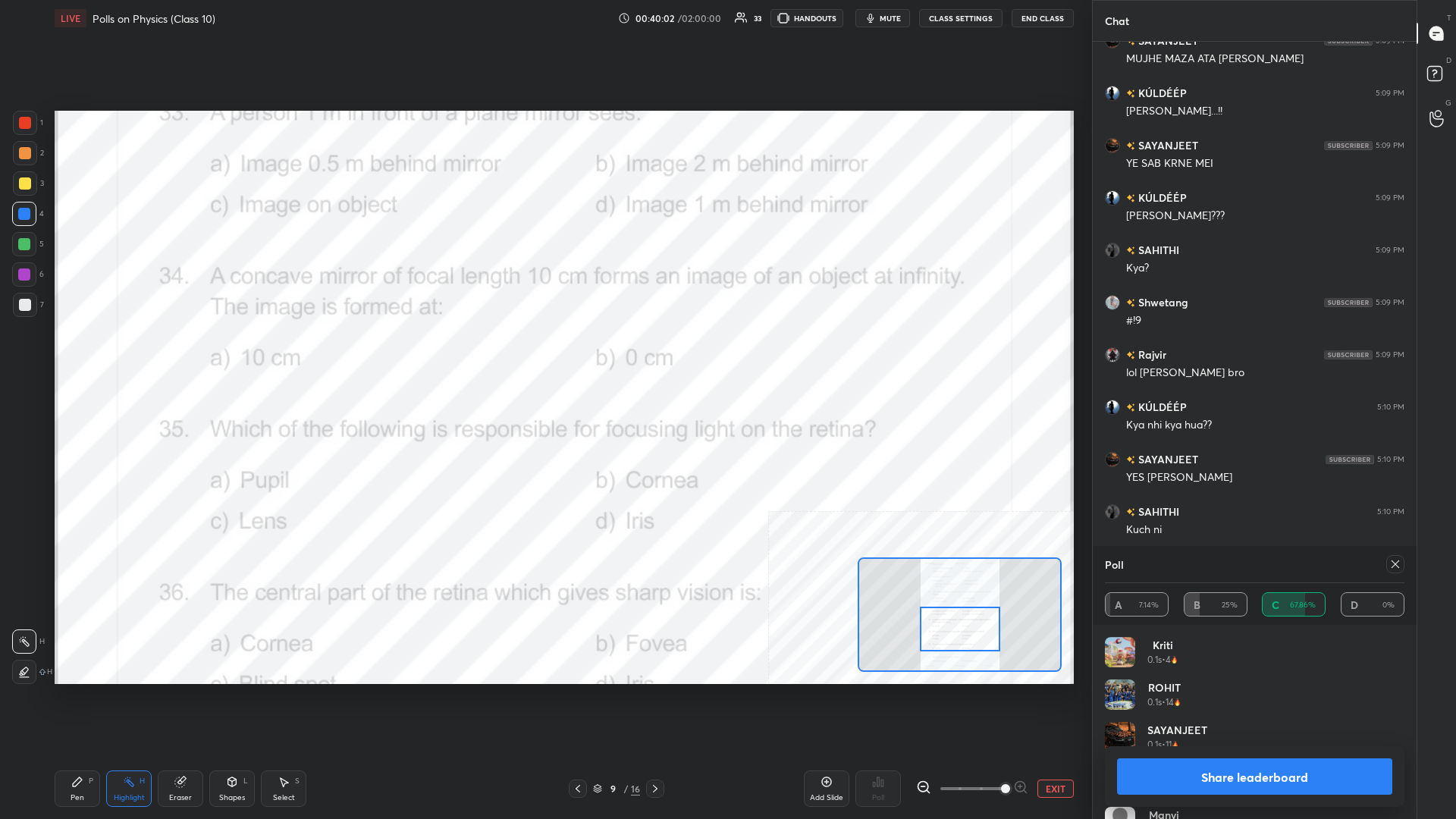
click at [543, 355] on button "Share leaderboard" at bounding box center [1255, 776] width 276 height 37
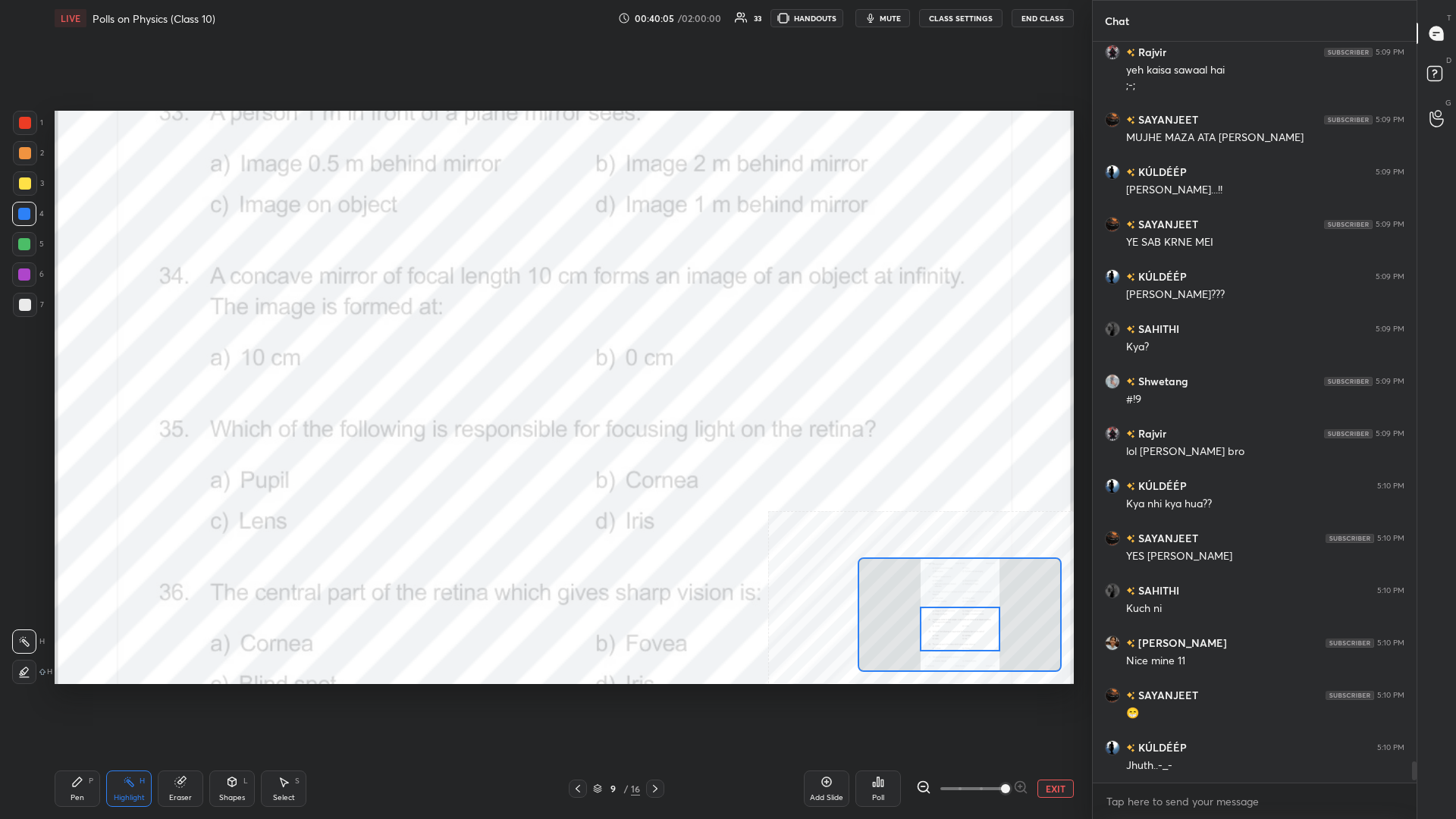
click at [72, 355] on div "Pen P" at bounding box center [77, 789] width 46 height 37
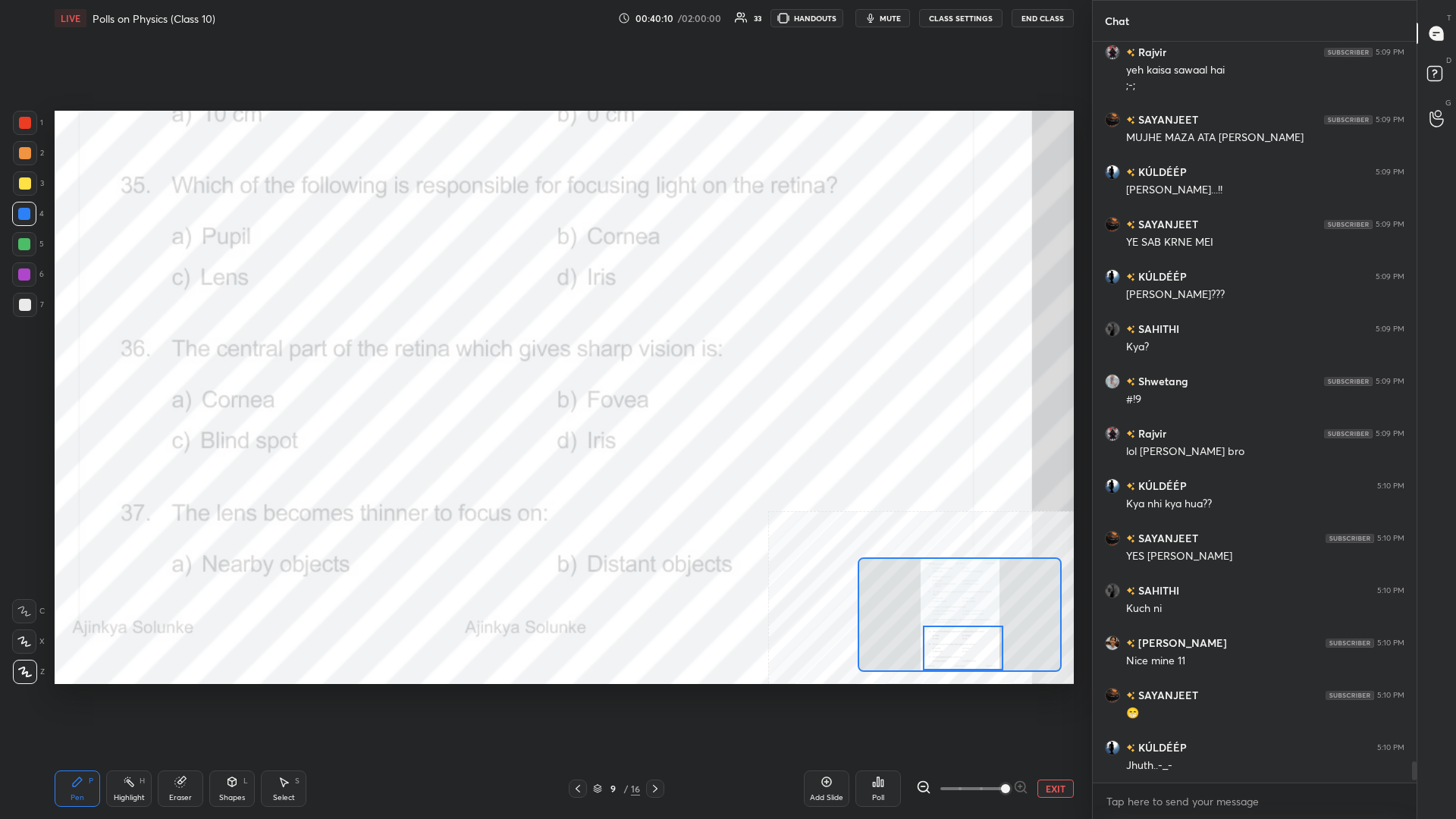
click at [137, 355] on div "Highlight H" at bounding box center [129, 789] width 46 height 37
click at [543, 355] on div "Poll" at bounding box center [878, 789] width 46 height 37
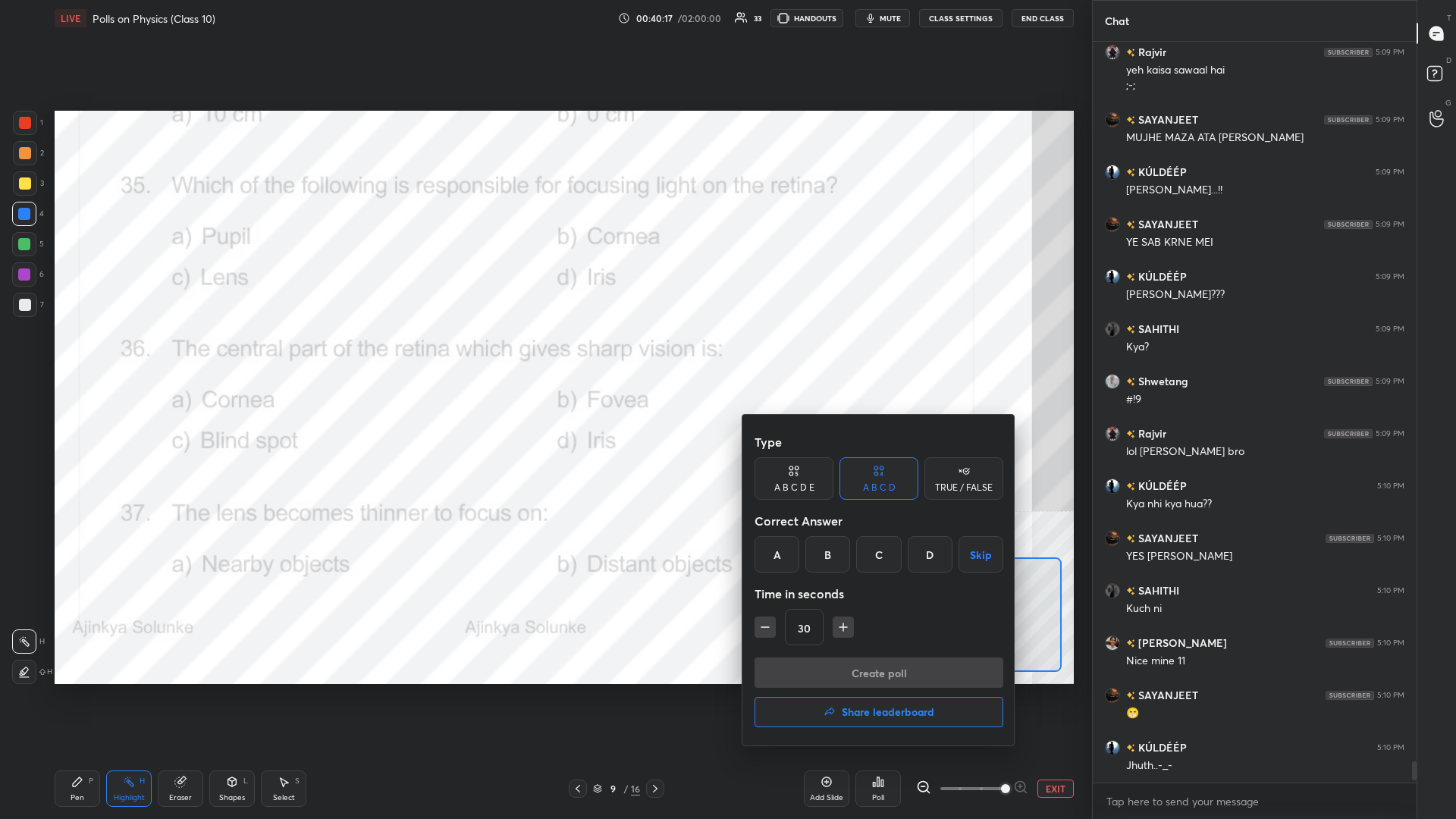
click at [543, 355] on div "B" at bounding box center [828, 554] width 45 height 37
click at [543, 355] on button "Create poll" at bounding box center [879, 673] width 249 height 30
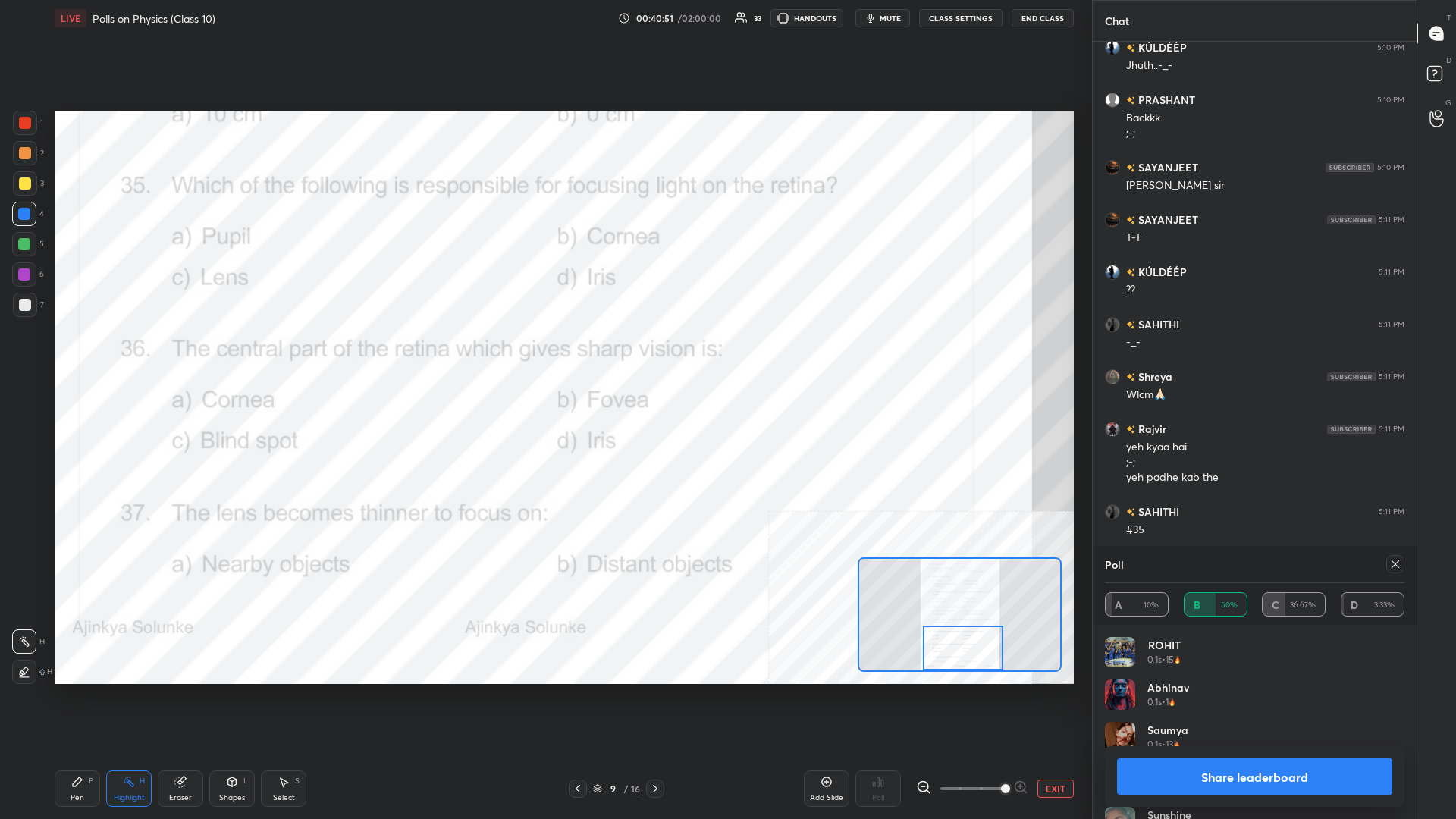
click at [543, 355] on button "Share leaderboard" at bounding box center [1255, 776] width 276 height 37
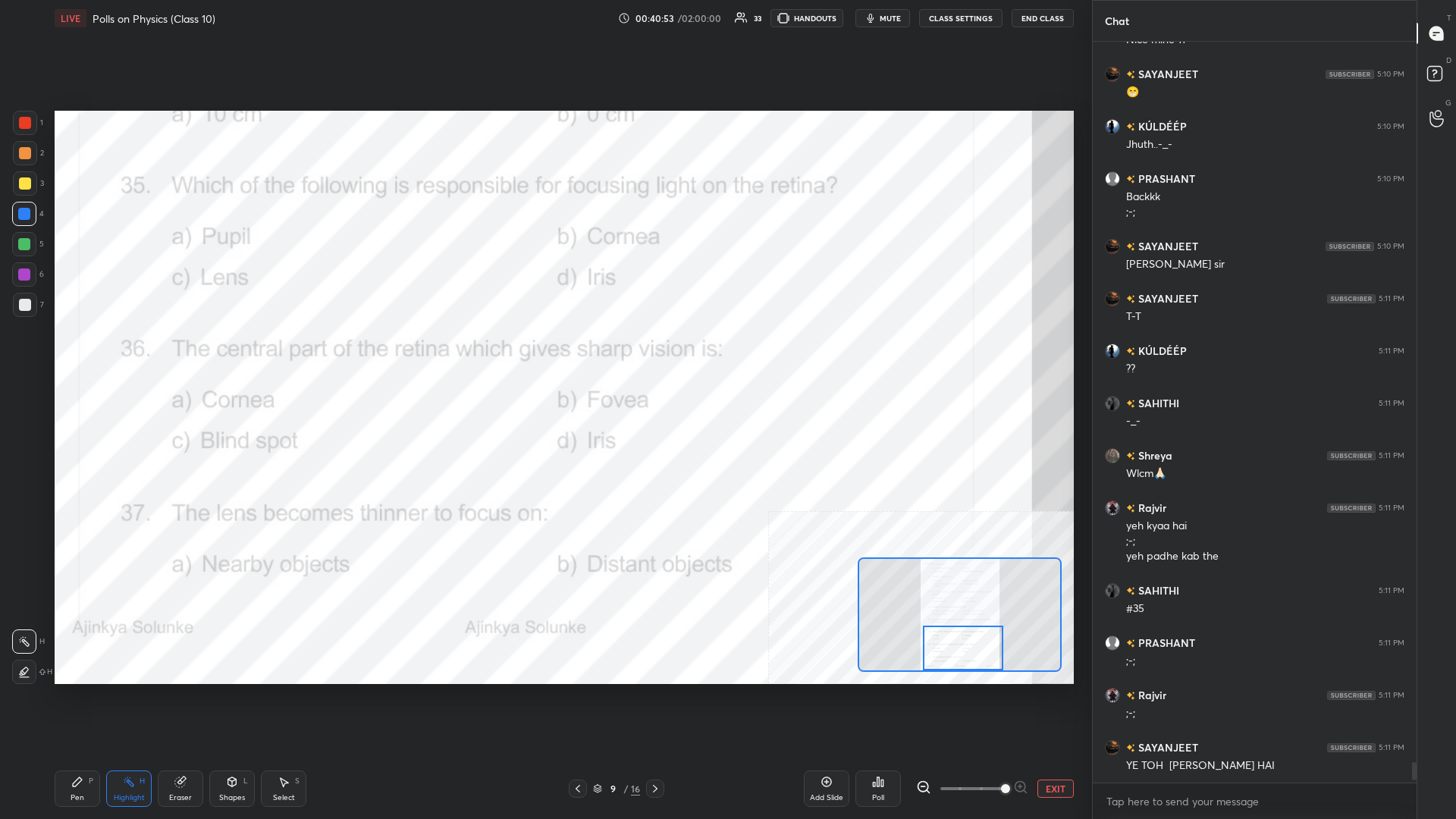
click at [67, 355] on div "Pen P" at bounding box center [77, 789] width 46 height 37
click at [132, 355] on div "Highlight H" at bounding box center [129, 789] width 46 height 37
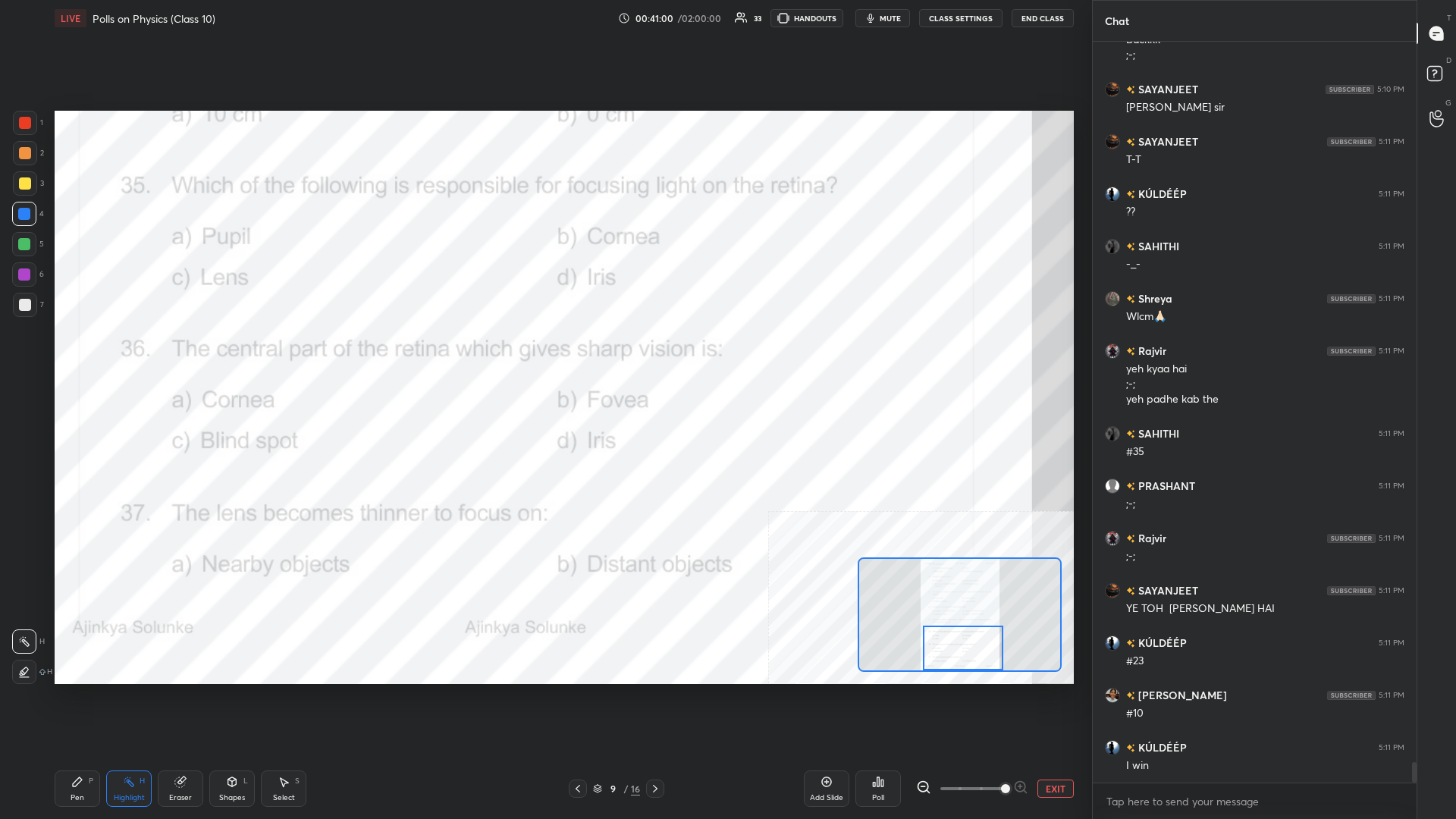
click at [543, 355] on div "Poll" at bounding box center [878, 789] width 46 height 37
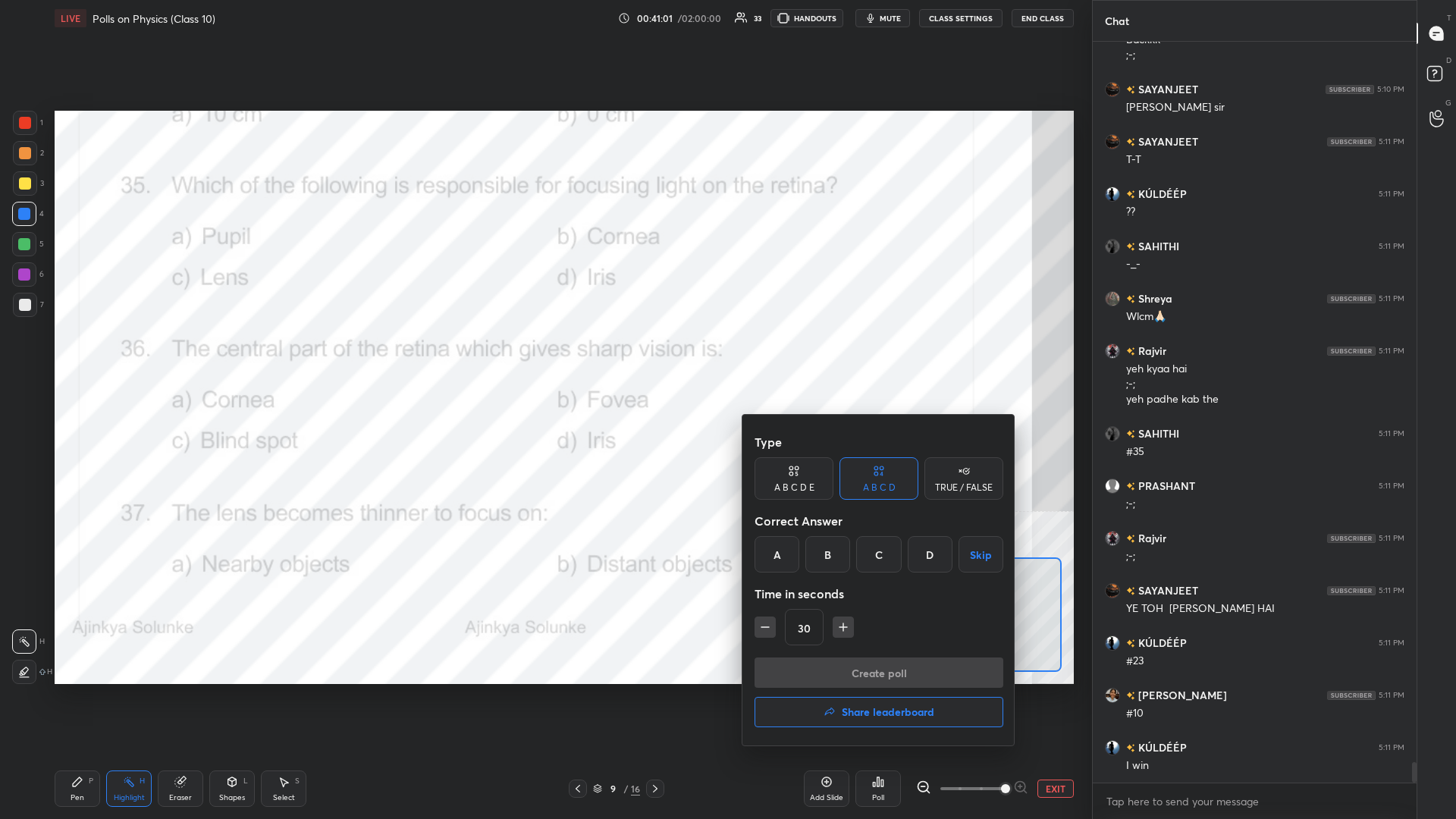
click at [543, 355] on div "B" at bounding box center [828, 554] width 45 height 37
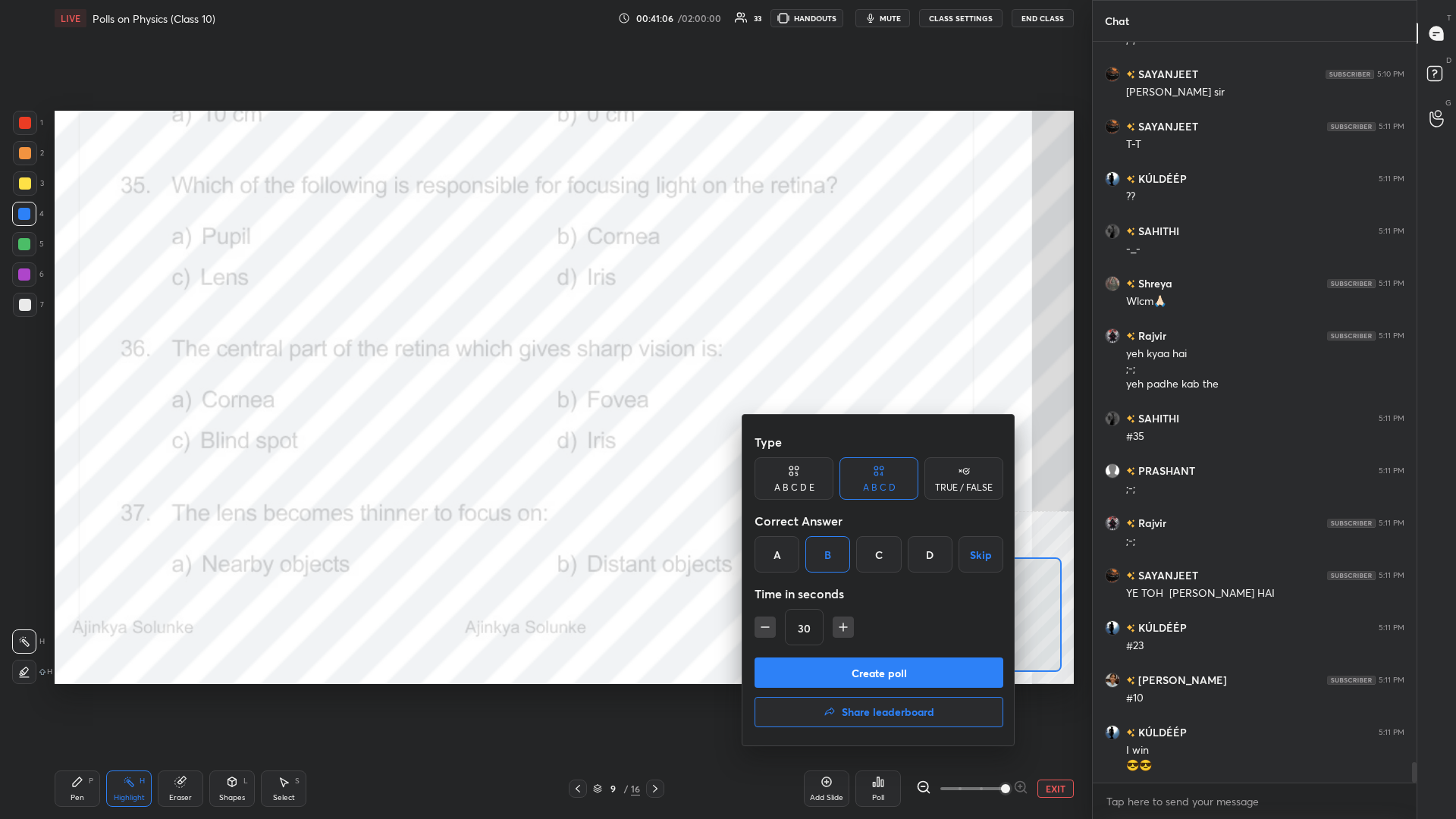
click at [543, 355] on button "Create poll" at bounding box center [879, 673] width 249 height 30
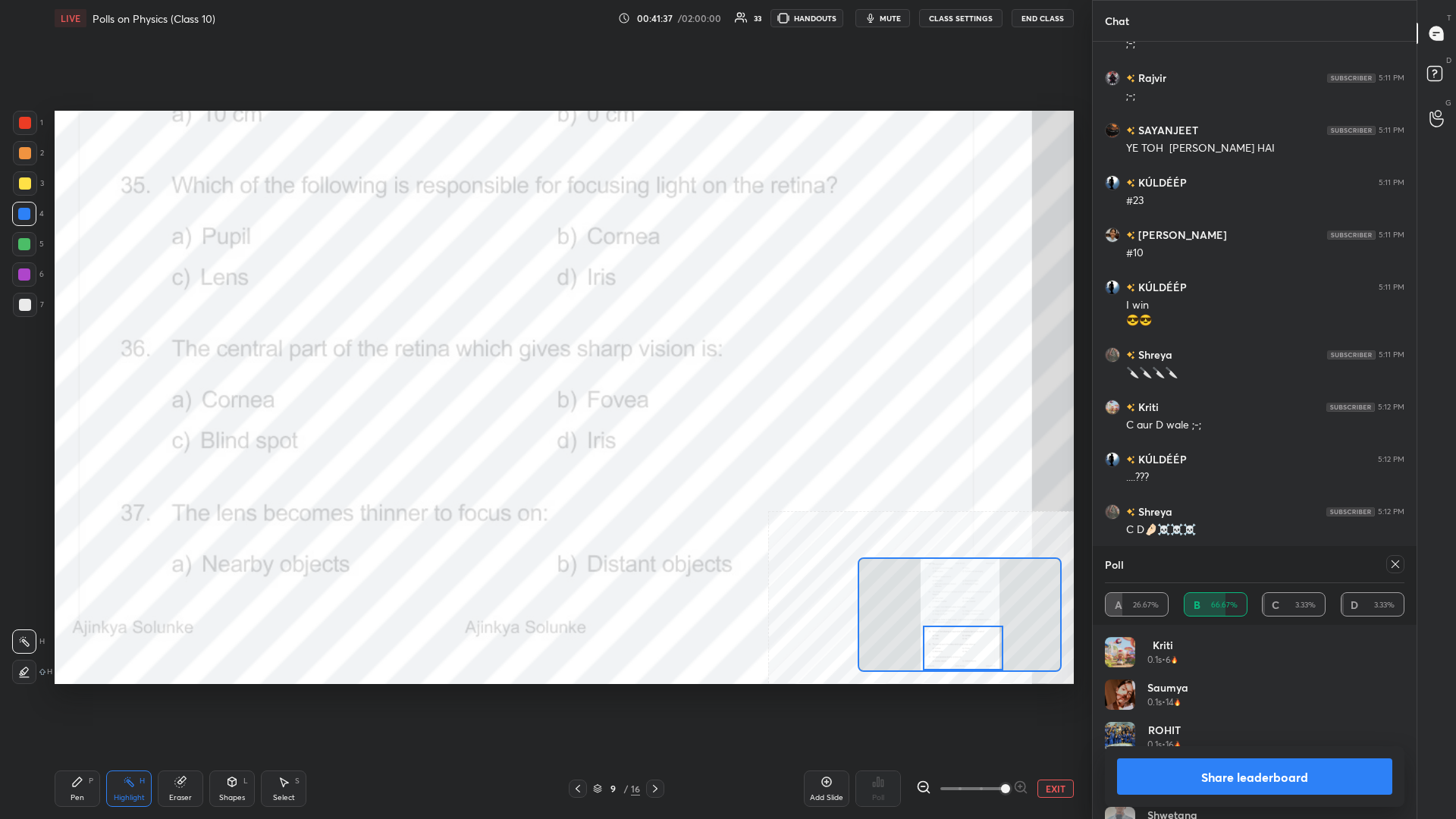
click at [543, 355] on button "Share leaderboard" at bounding box center [1255, 776] width 276 height 37
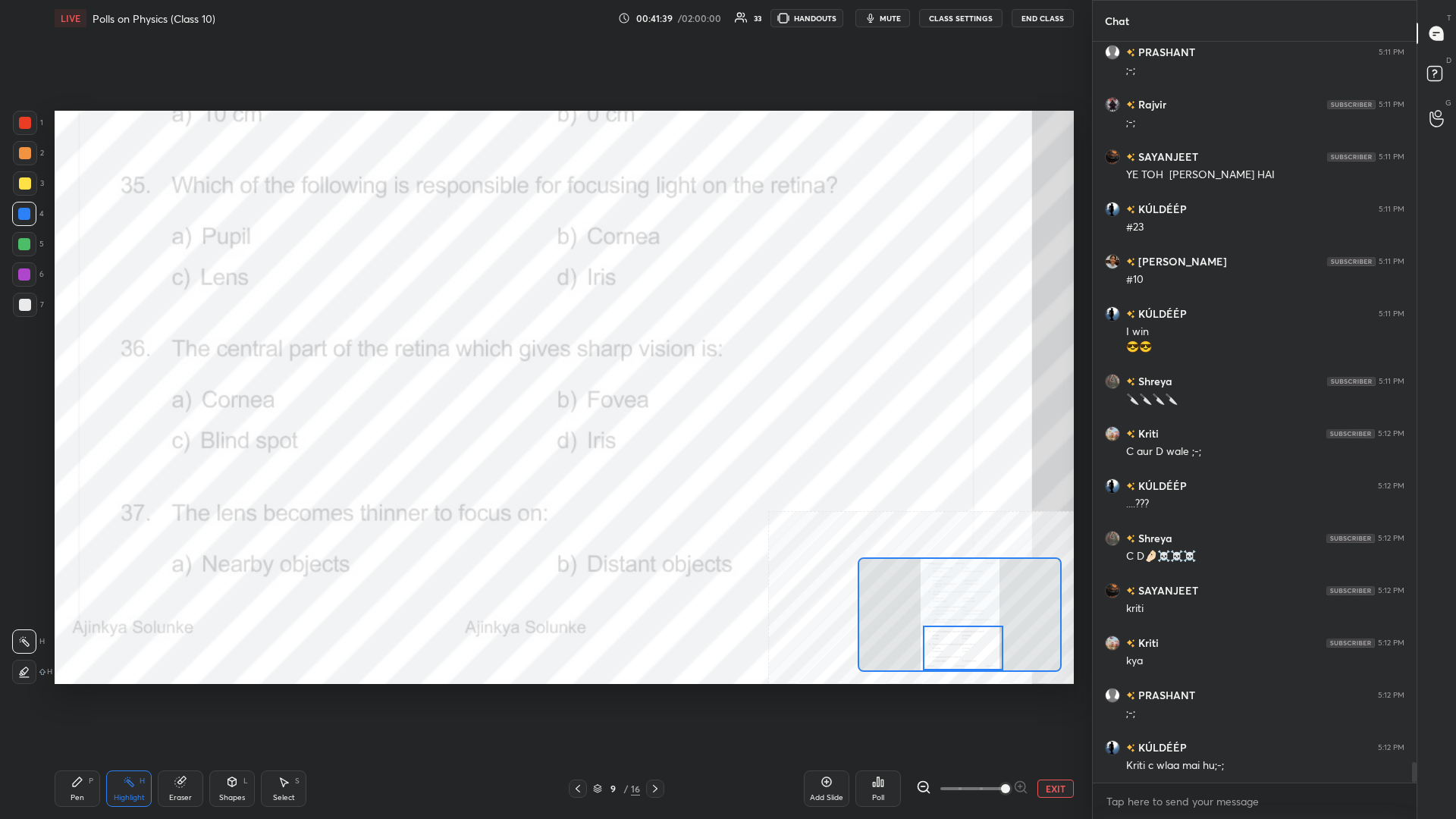
click at [82, 355] on div "Pen P" at bounding box center [77, 789] width 46 height 37
click at [543, 355] on button "EXIT" at bounding box center [1055, 789] width 37 height 18
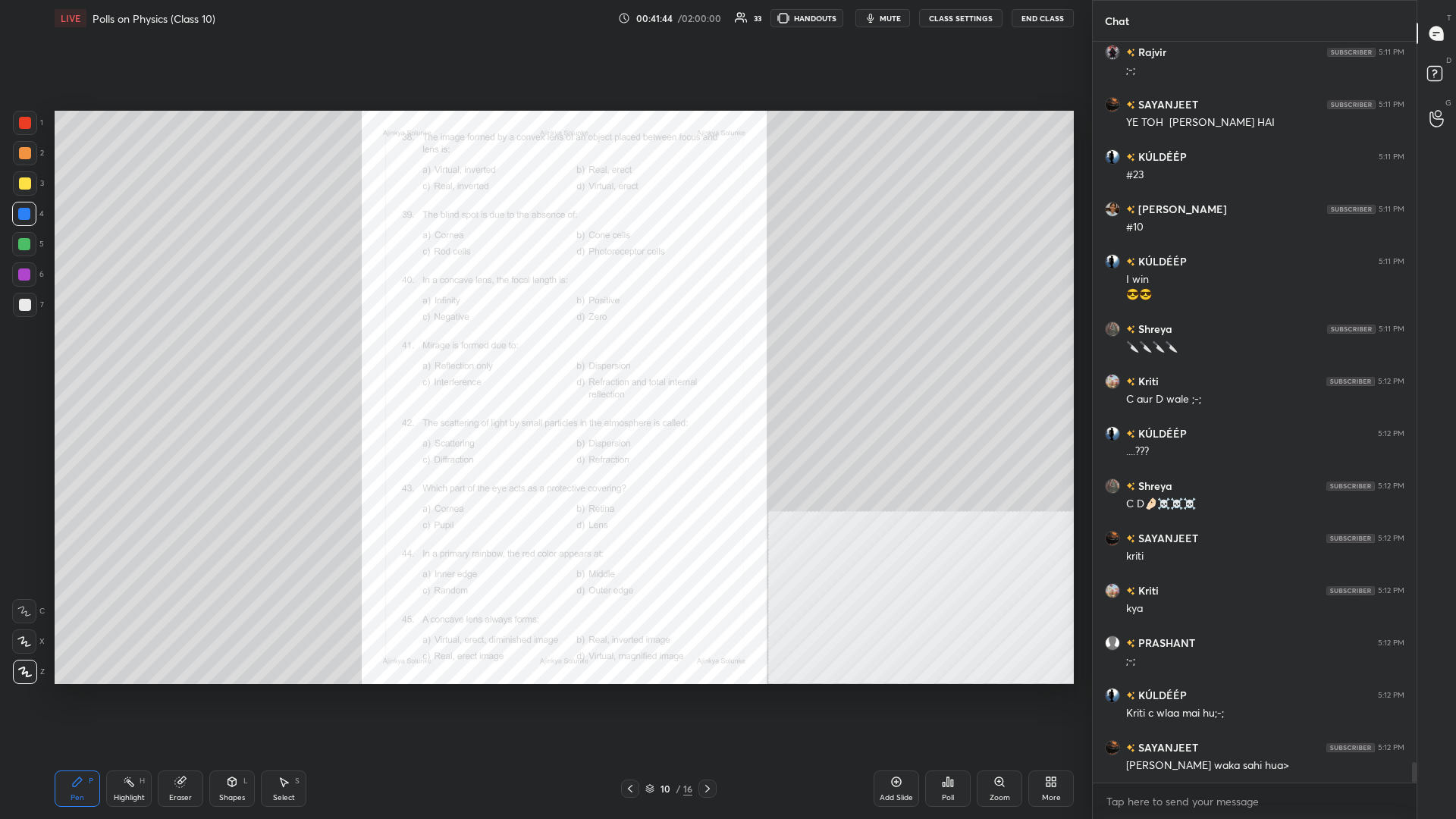
click at [543, 355] on div "Zoom" at bounding box center [1000, 798] width 21 height 7
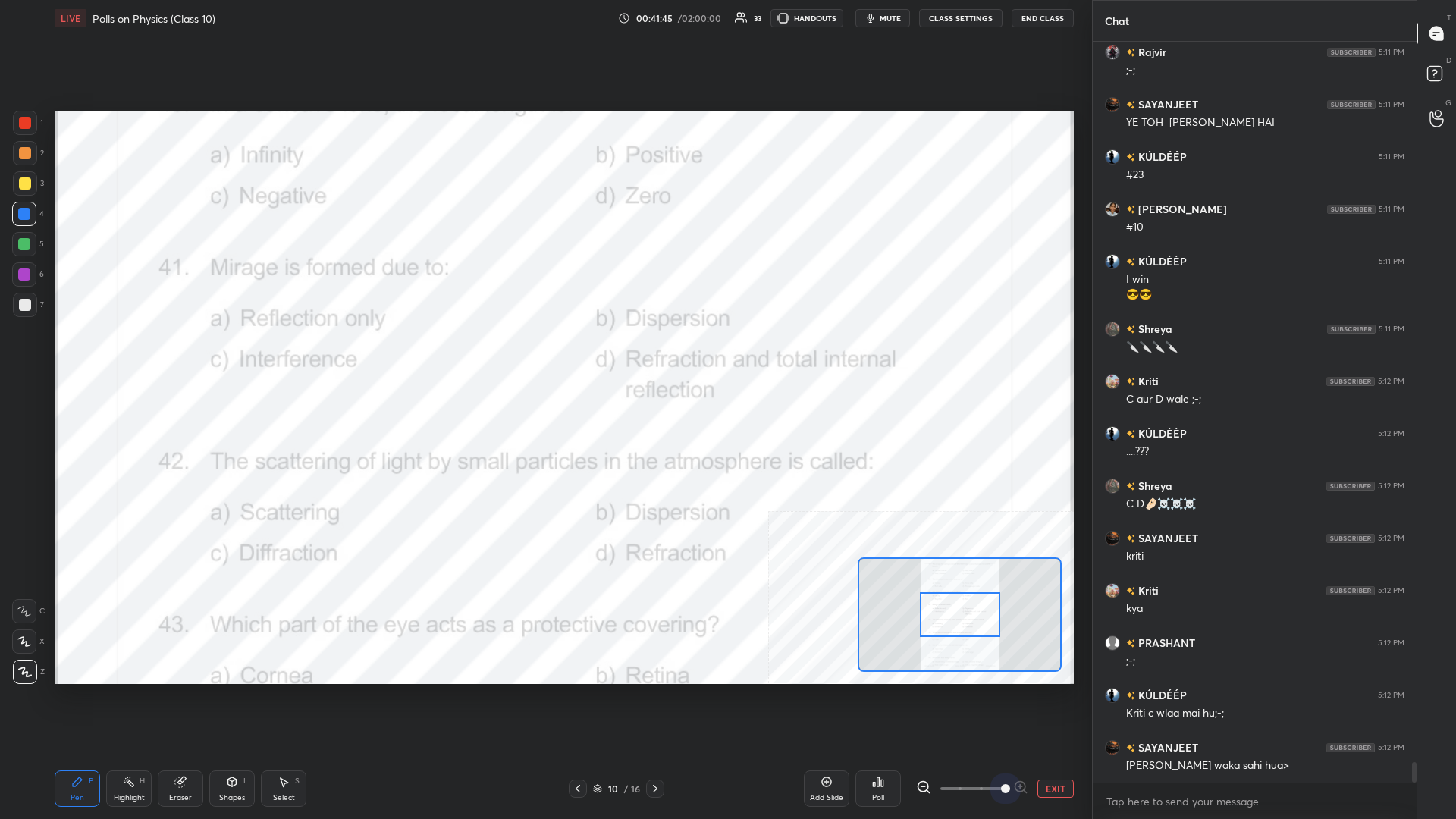
drag, startPoint x: 980, startPoint y: 795, endPoint x: 1034, endPoint y: 781, distance: 55.8
click at [543, 355] on div "EXIT" at bounding box center [994, 789] width 158 height 18
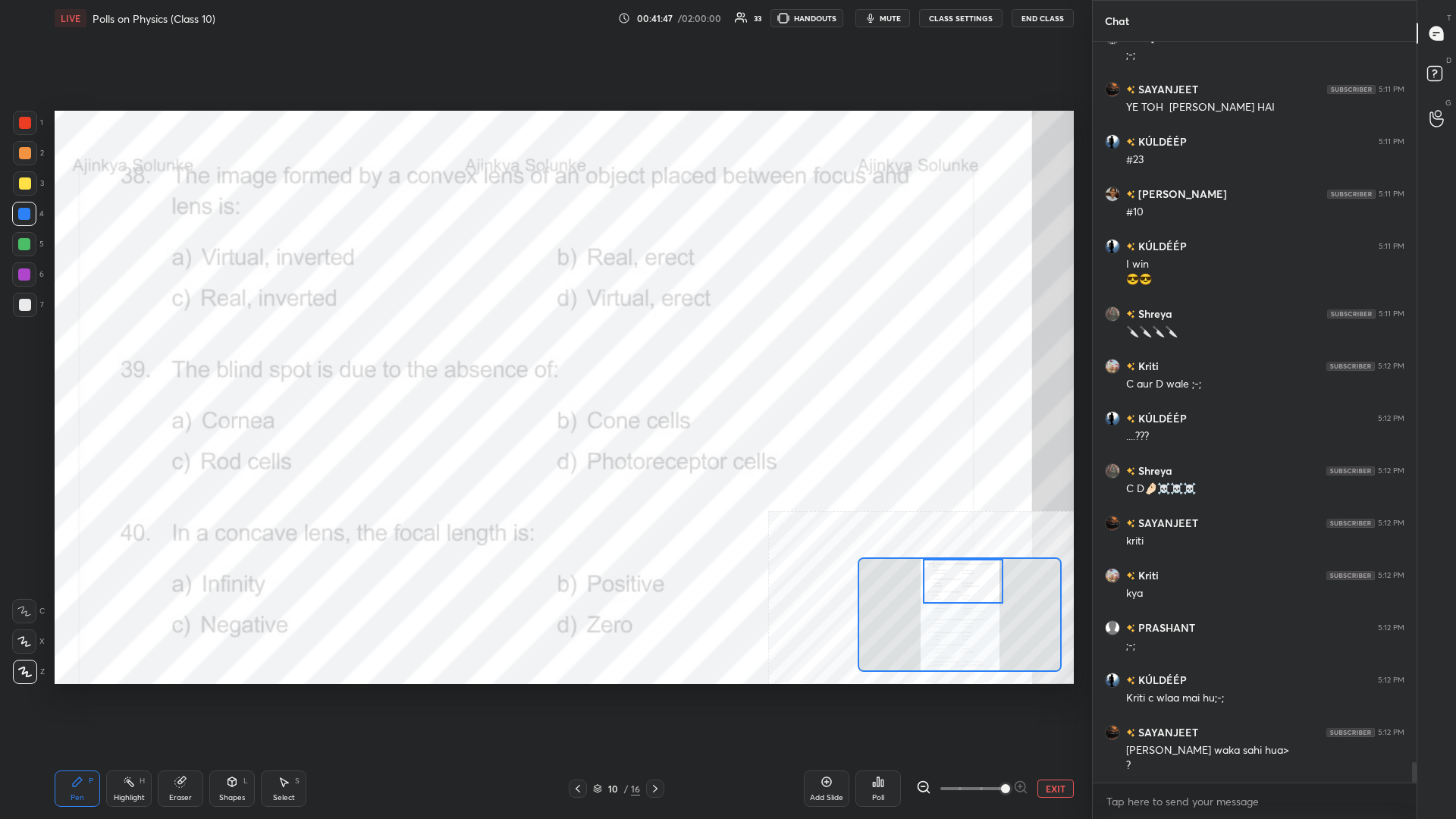
click at [543, 355] on div "Setting up your live class Poll for secs No correct answer Start poll" at bounding box center [564, 397] width 1019 height 574
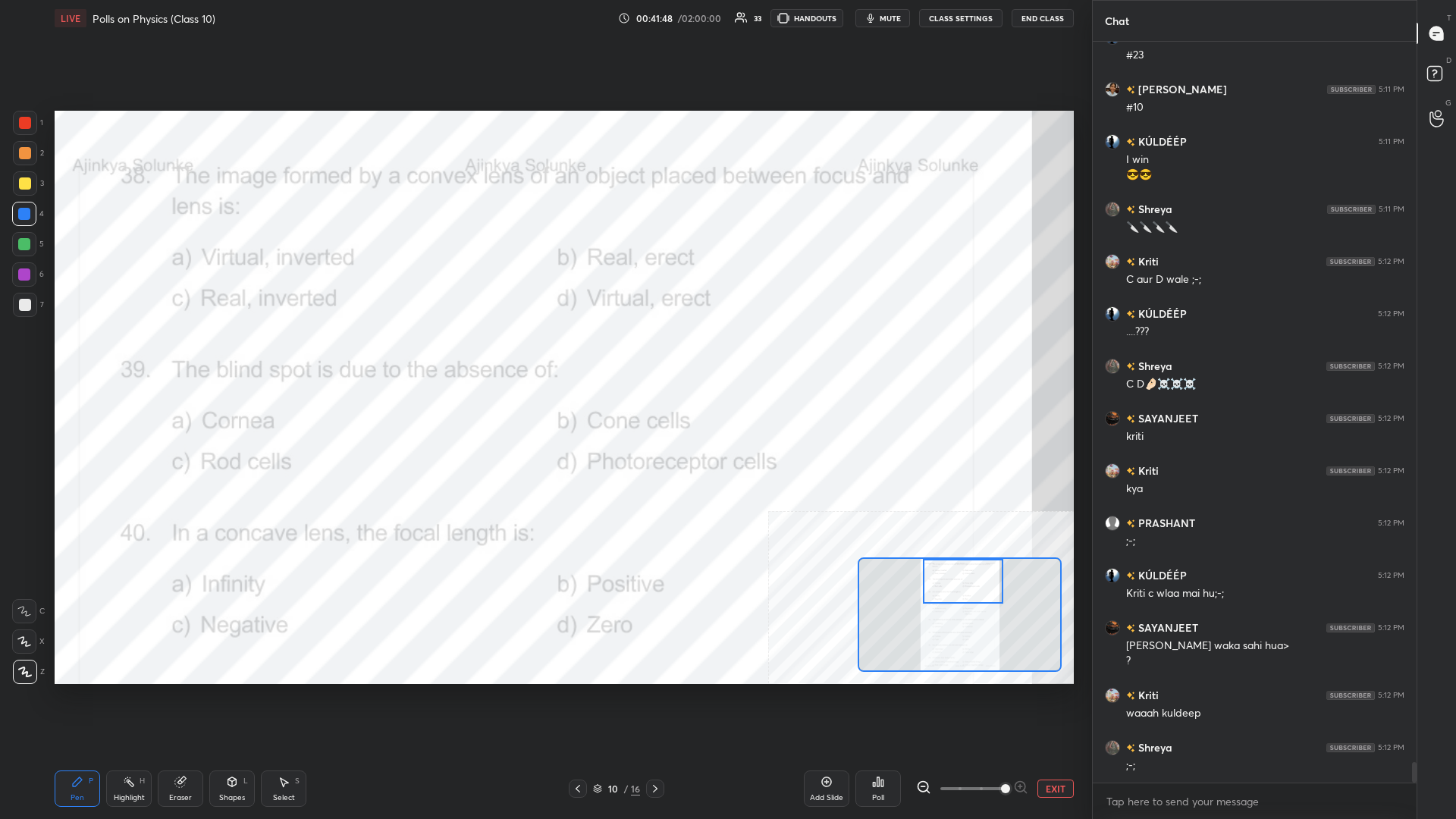
click at [102, 355] on div "Pen P Highlight H Eraser Shapes L Select S" at bounding box center [242, 789] width 375 height 37
click at [117, 355] on div "Highlight H" at bounding box center [129, 789] width 46 height 37
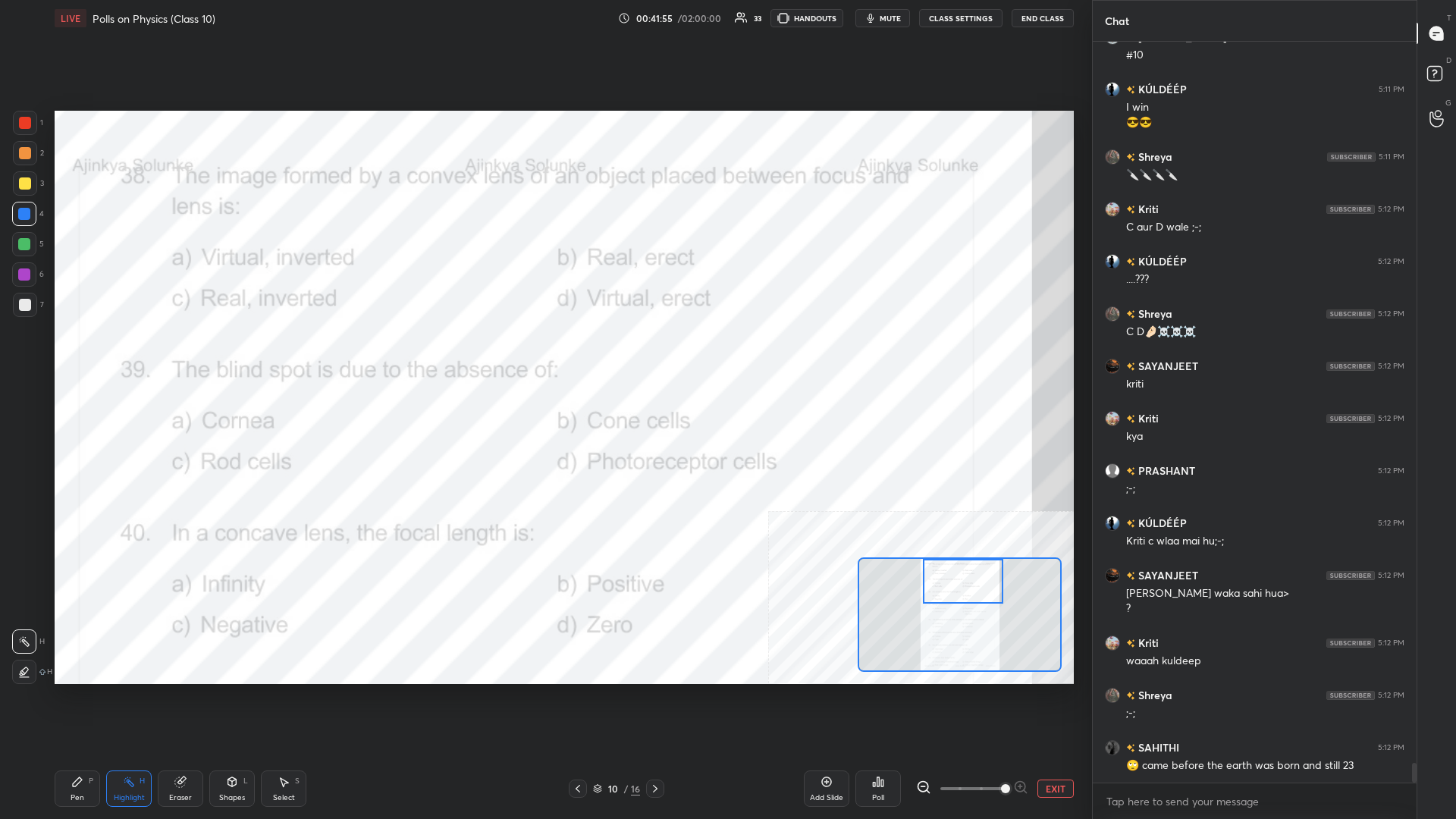
click at [543, 355] on icon at bounding box center [878, 782] width 13 height 13
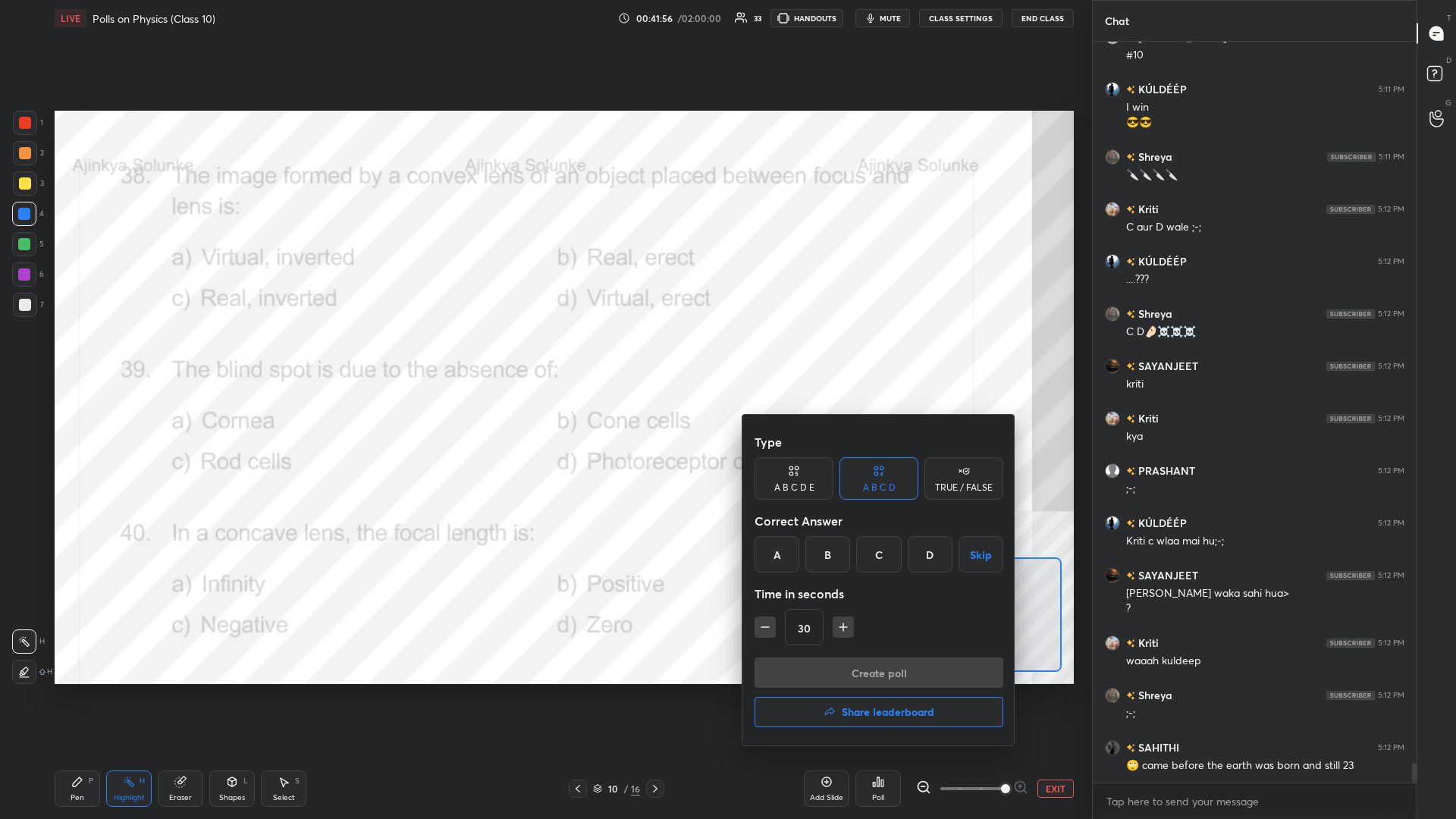
scroll to position [26630, 0]
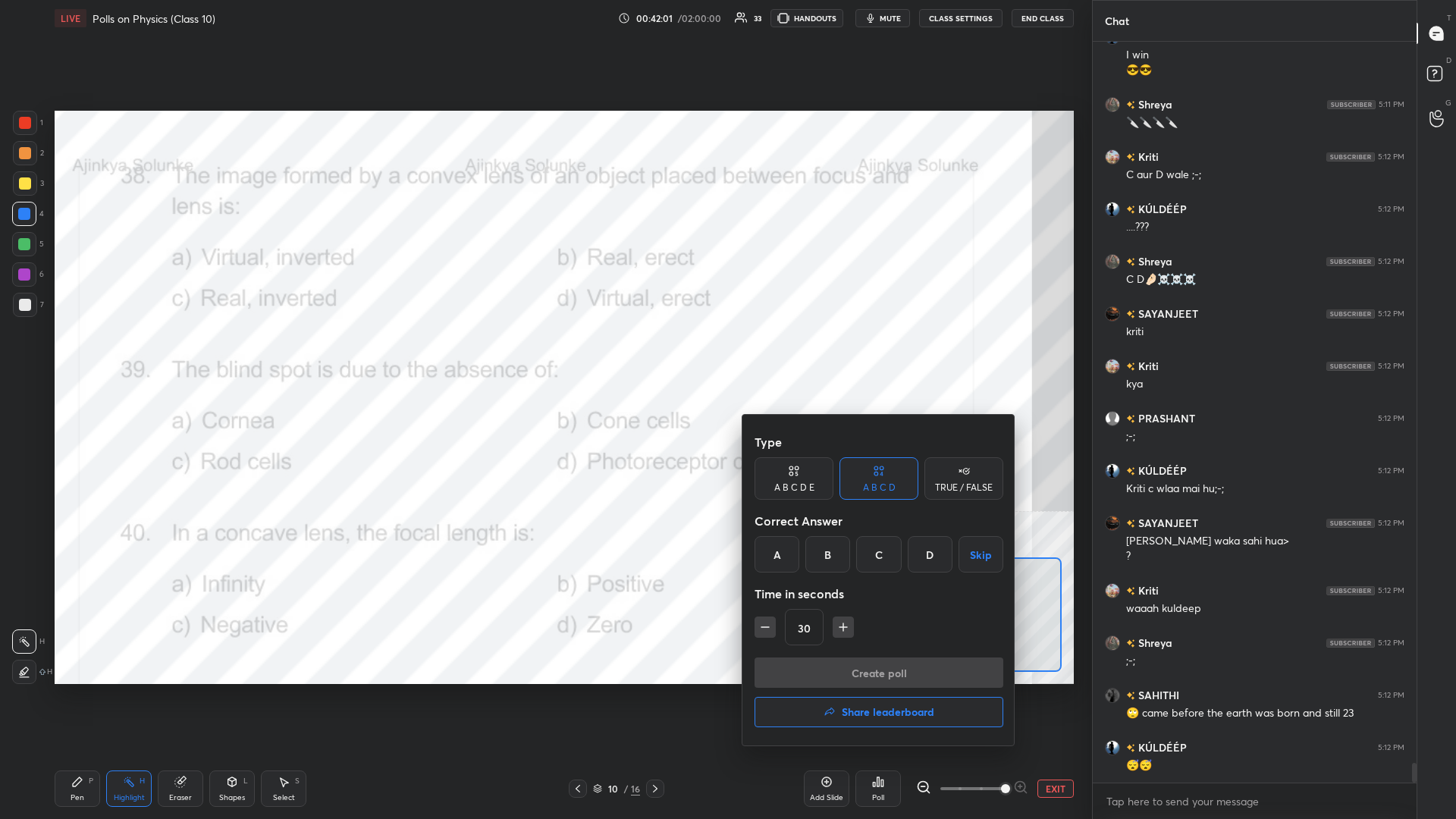
click at [543, 355] on div "D" at bounding box center [930, 554] width 45 height 37
click at [543, 355] on button "Create poll" at bounding box center [879, 673] width 249 height 30
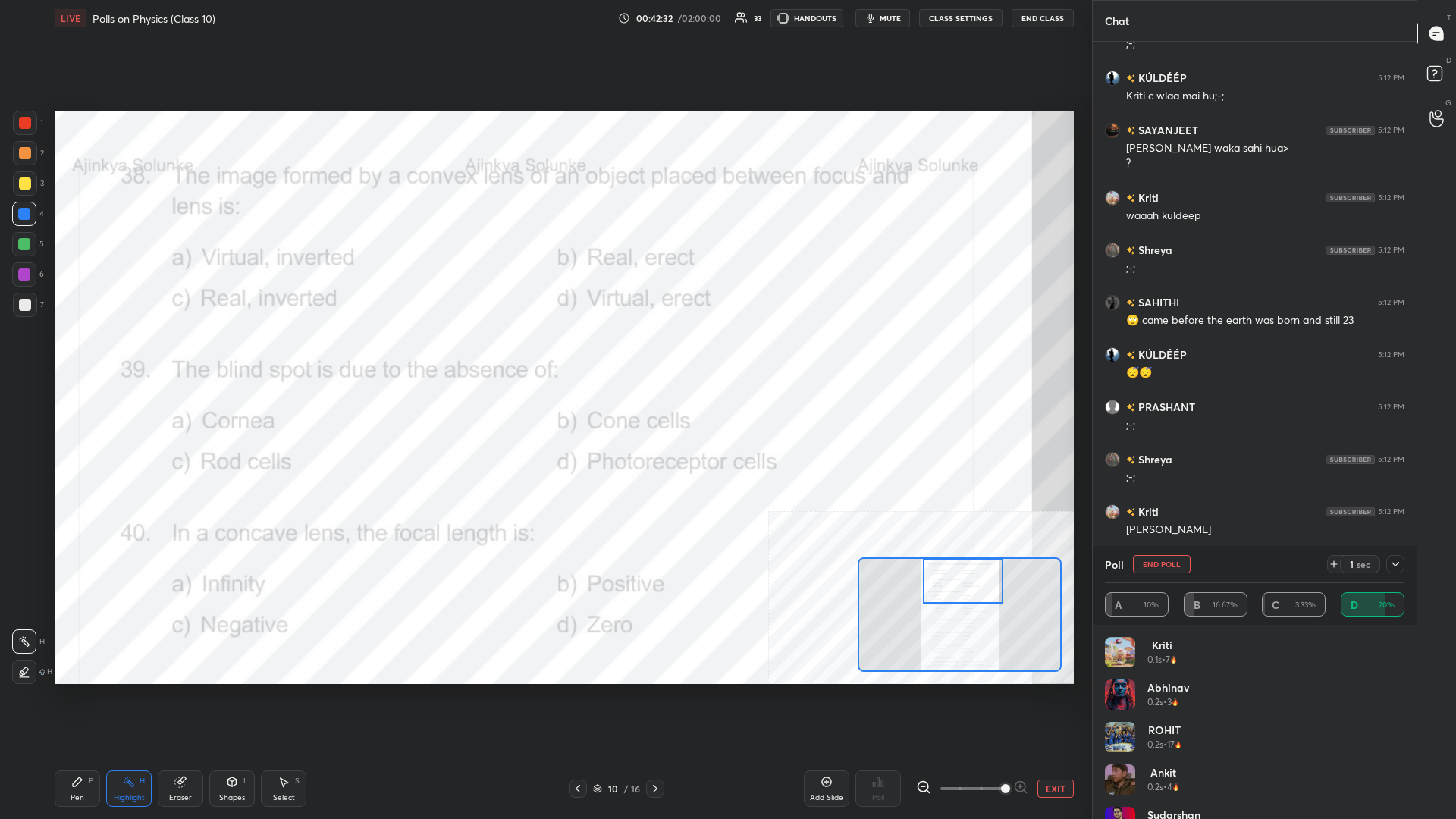
scroll to position [27074, 0]
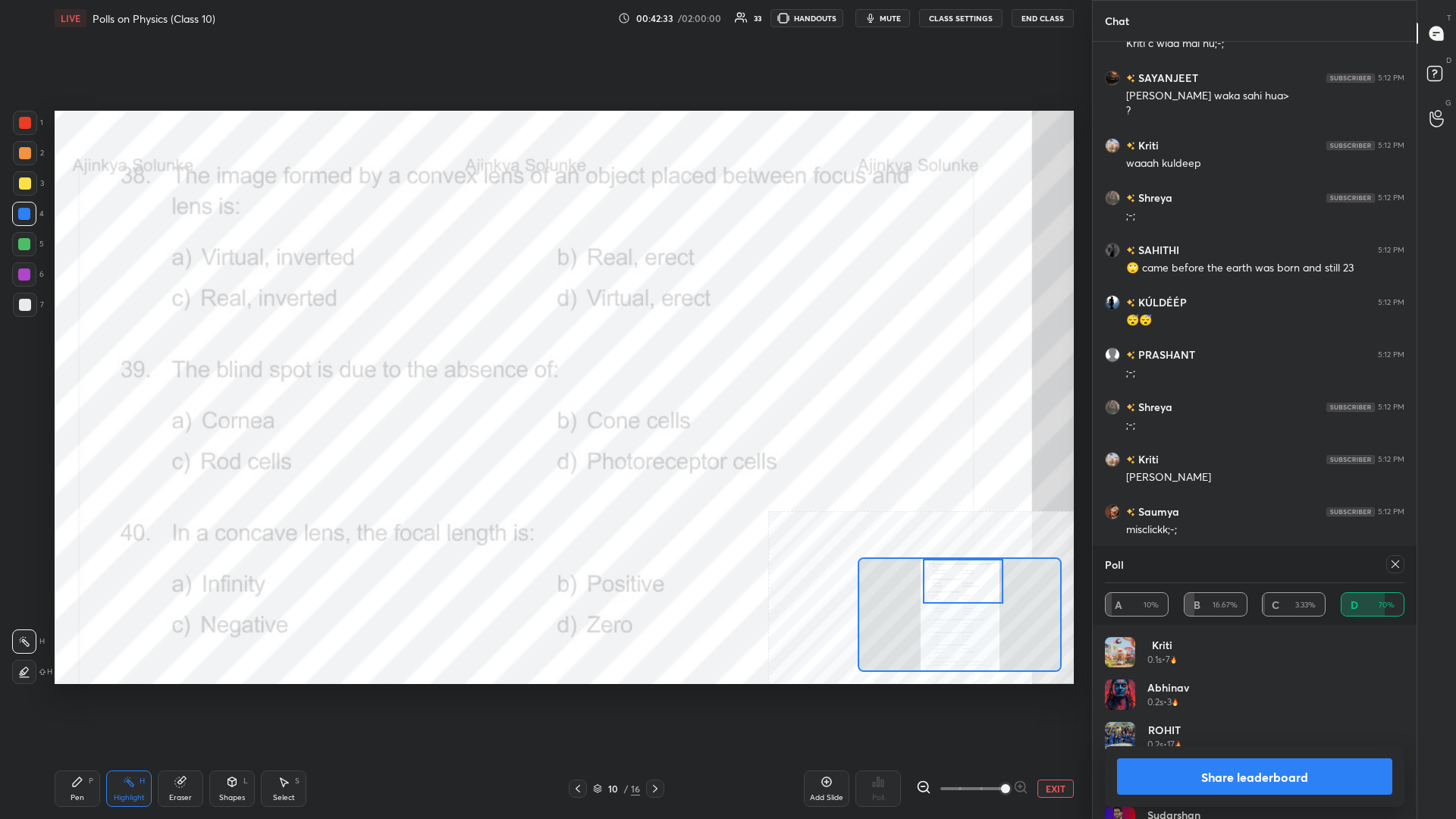
click at [543, 355] on button "Share leaderboard" at bounding box center [1255, 776] width 276 height 37
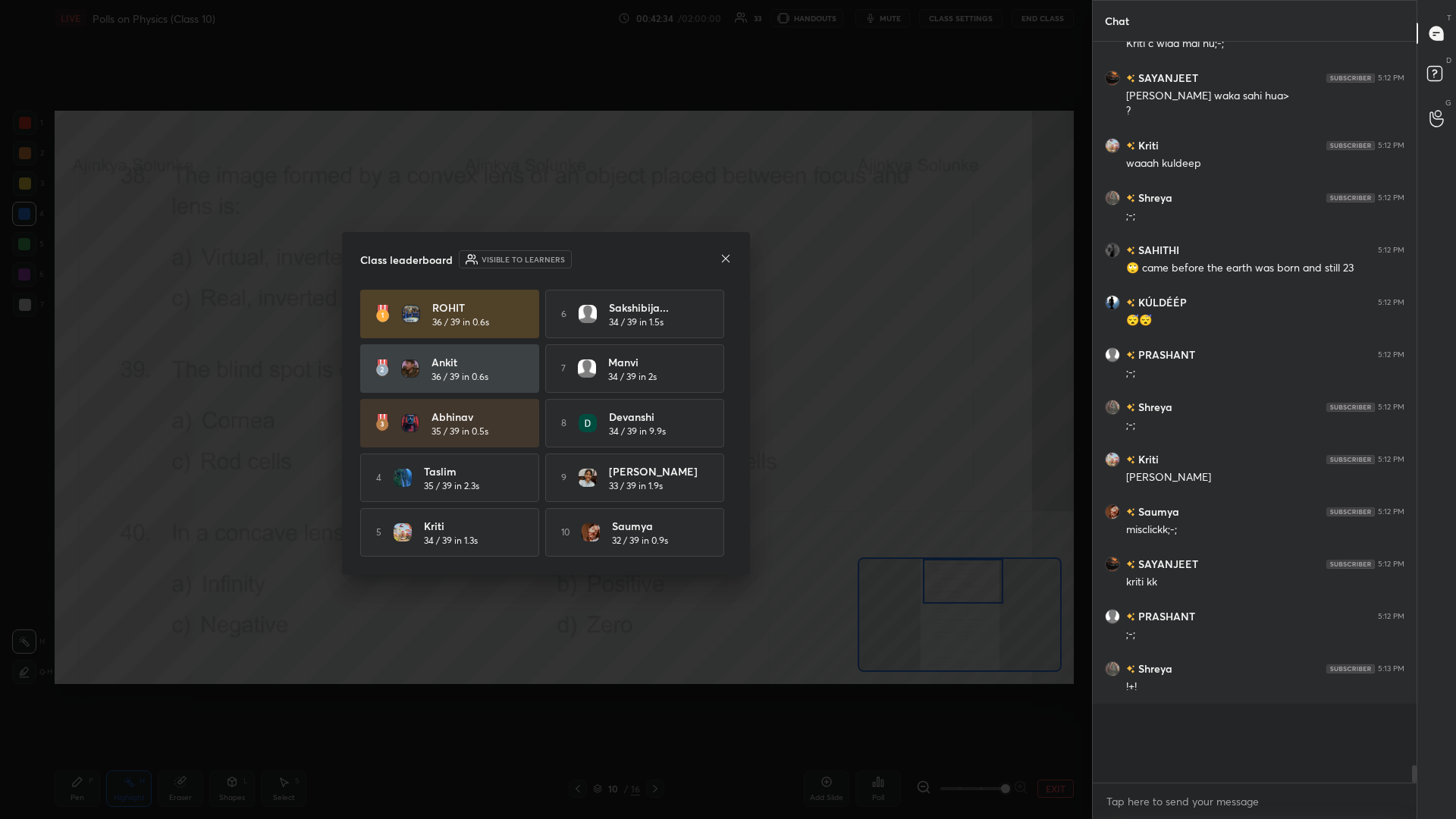
click at [543, 325] on div "Class leaderboard Visible to learners ROHIT 36 / 39 in 0.6s 6 sakshibija... 34 …" at bounding box center [546, 409] width 1092 height 819
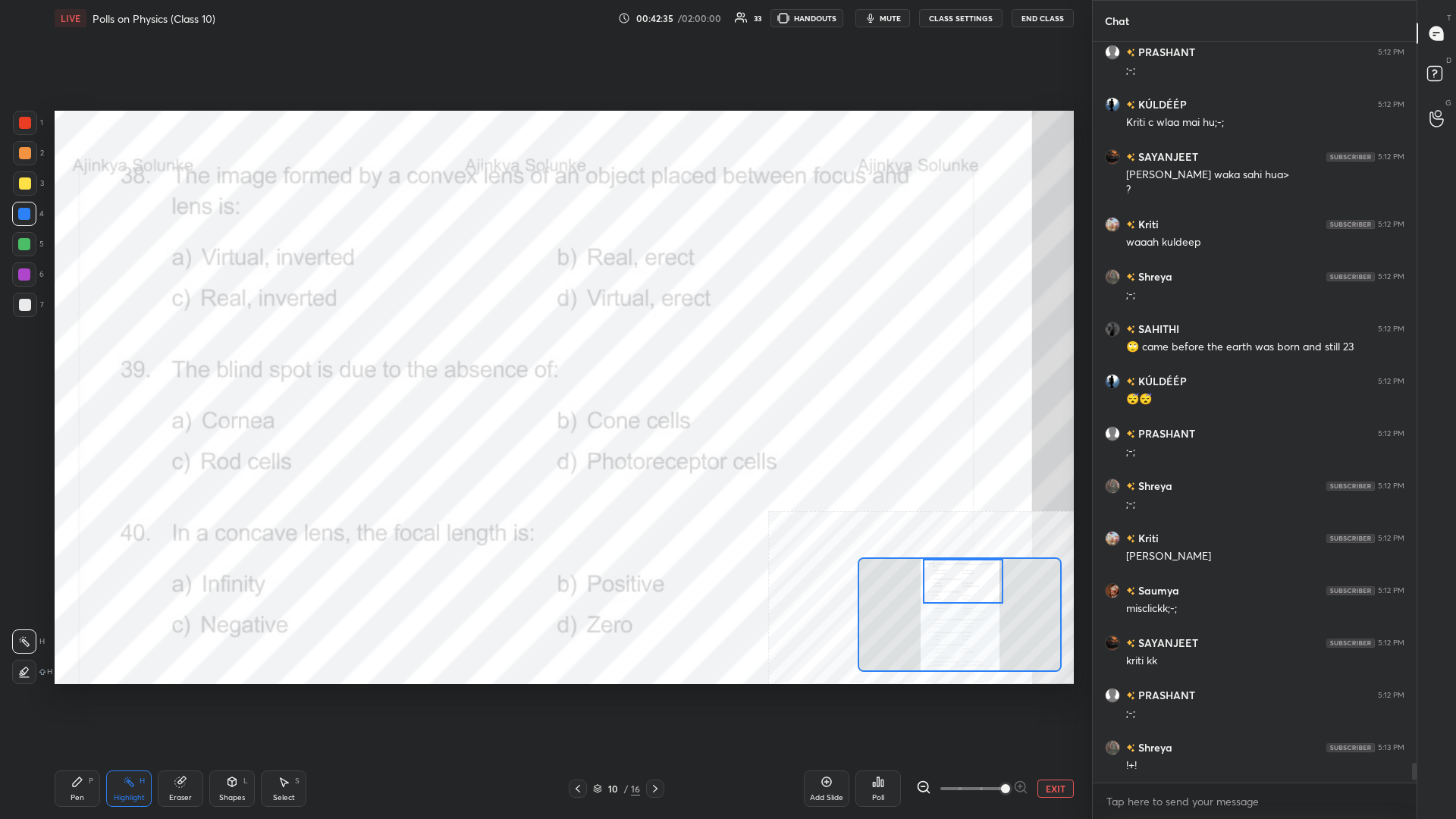
click at [80, 355] on icon at bounding box center [78, 782] width 13 height 13
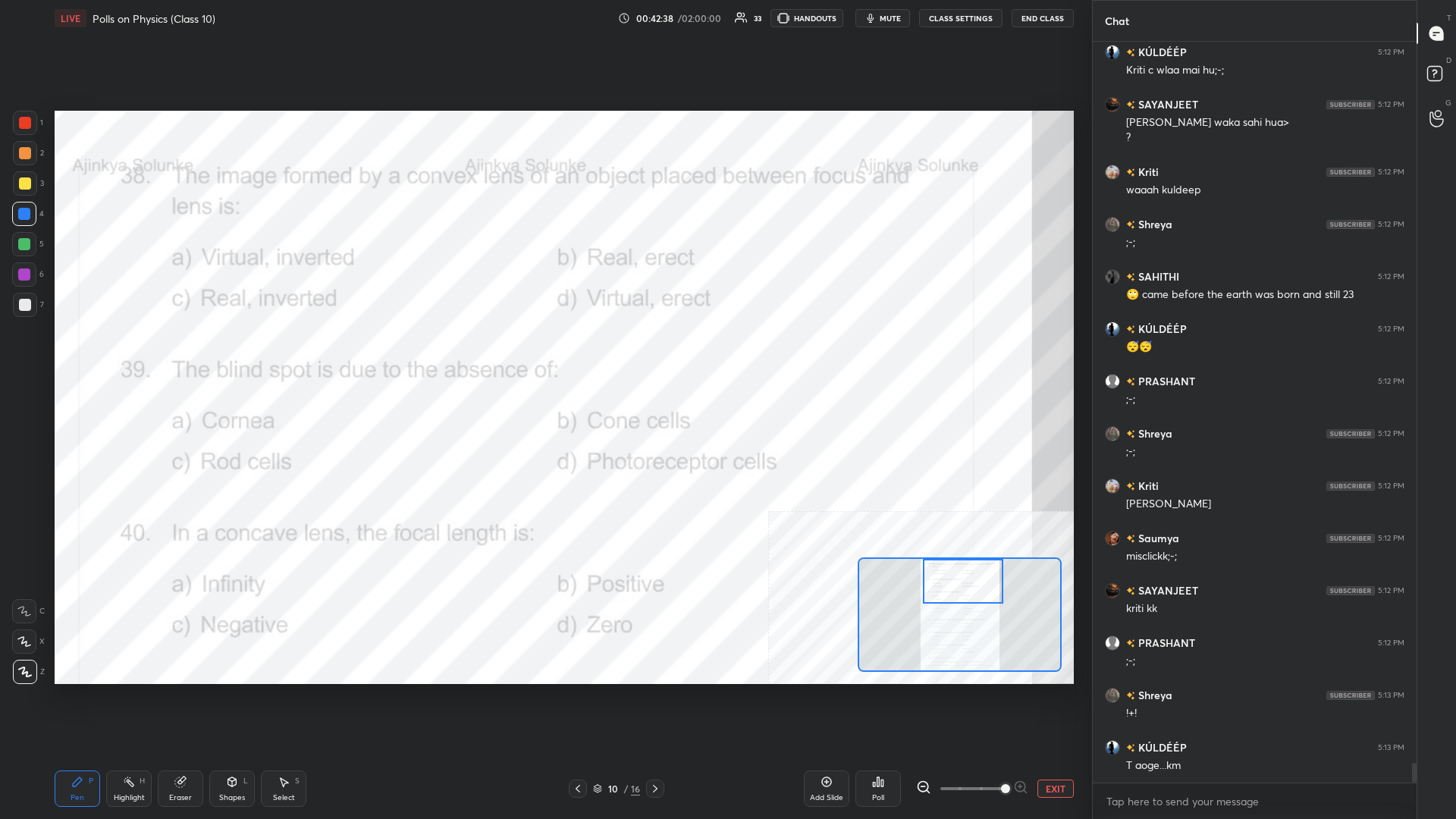
click at [126, 355] on div "Highlight H" at bounding box center [129, 789] width 46 height 37
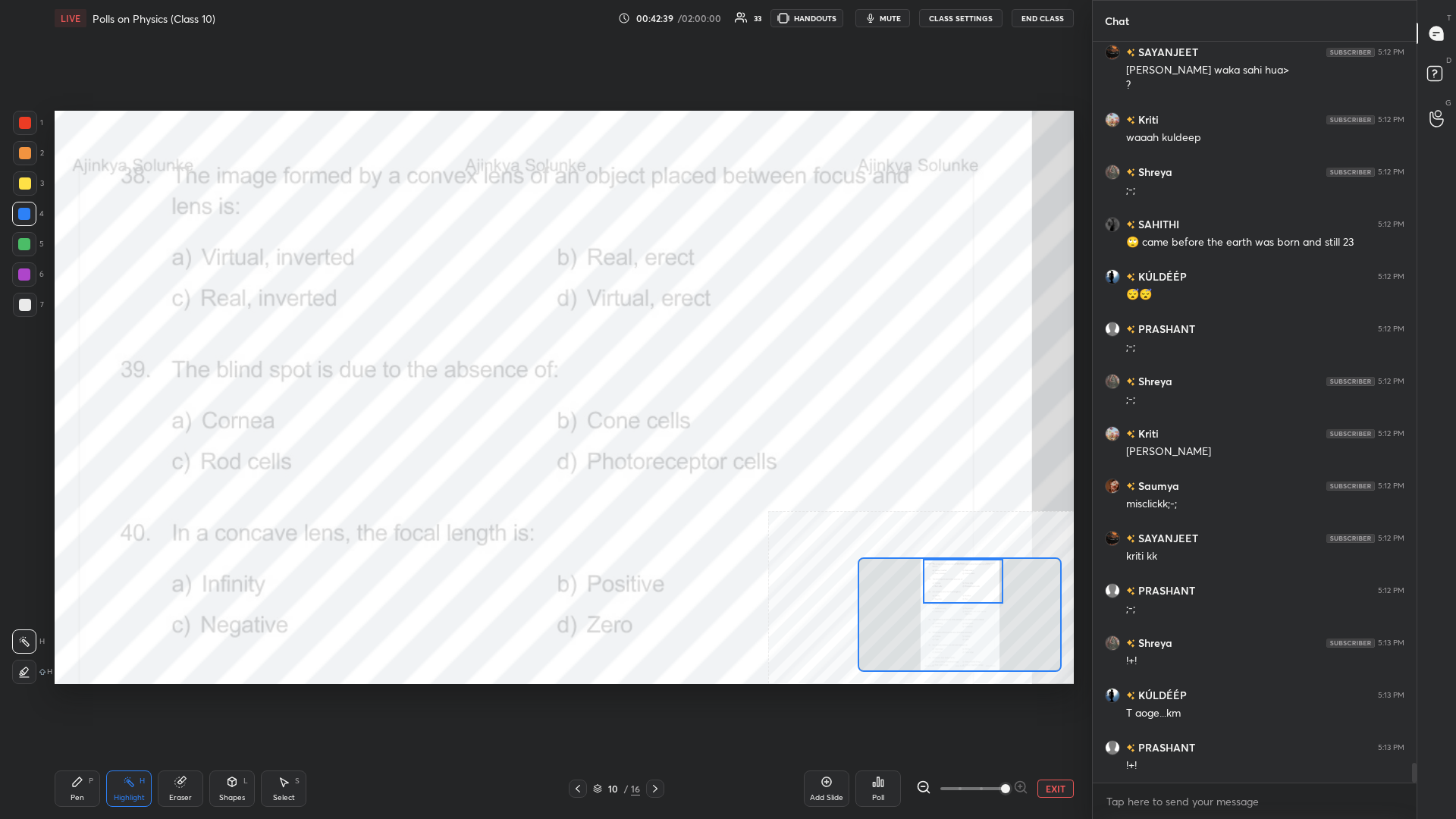
scroll to position [27152, 0]
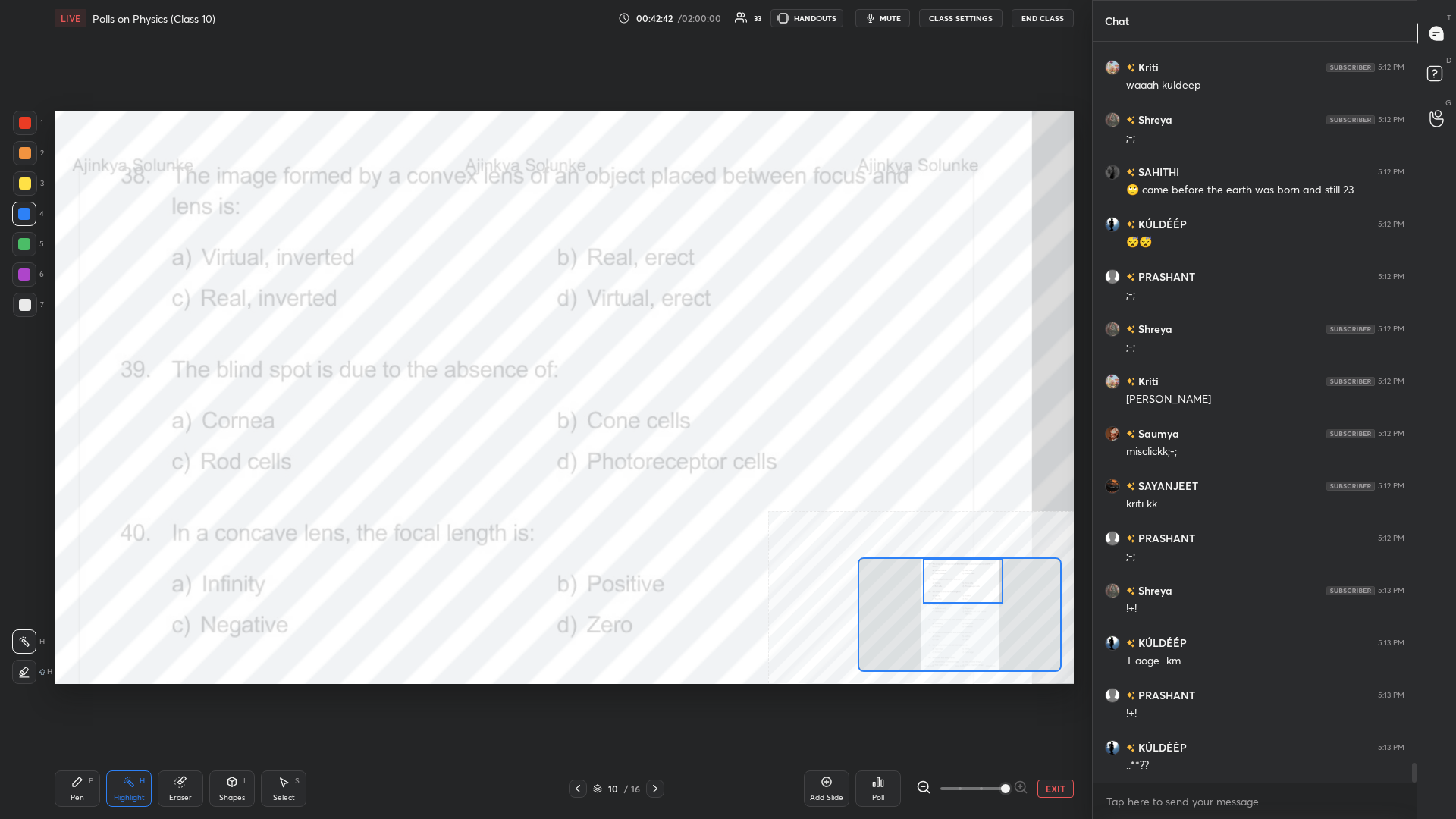
click at [543, 355] on div "Poll" at bounding box center [878, 789] width 46 height 37
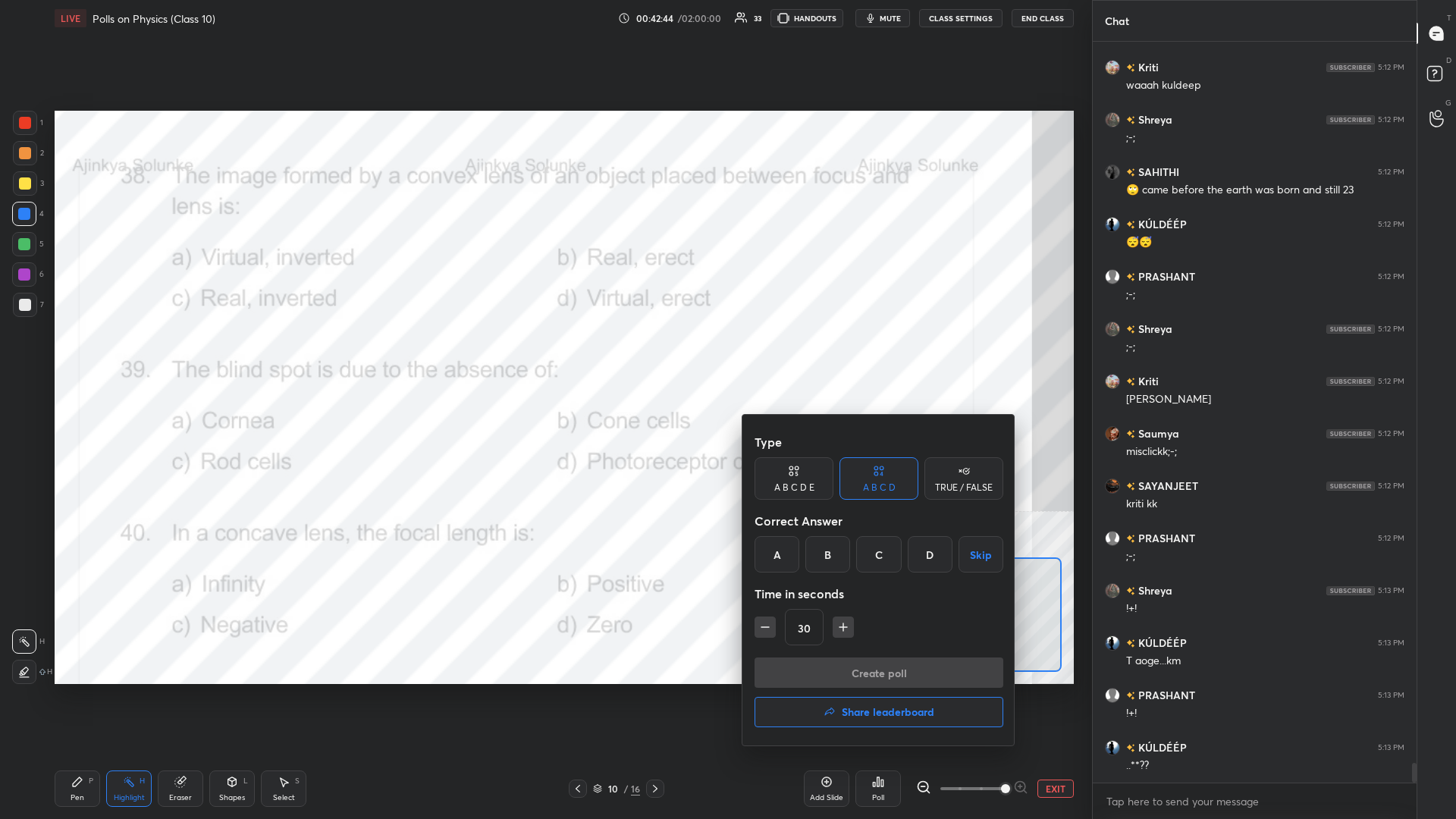
scroll to position [27205, 0]
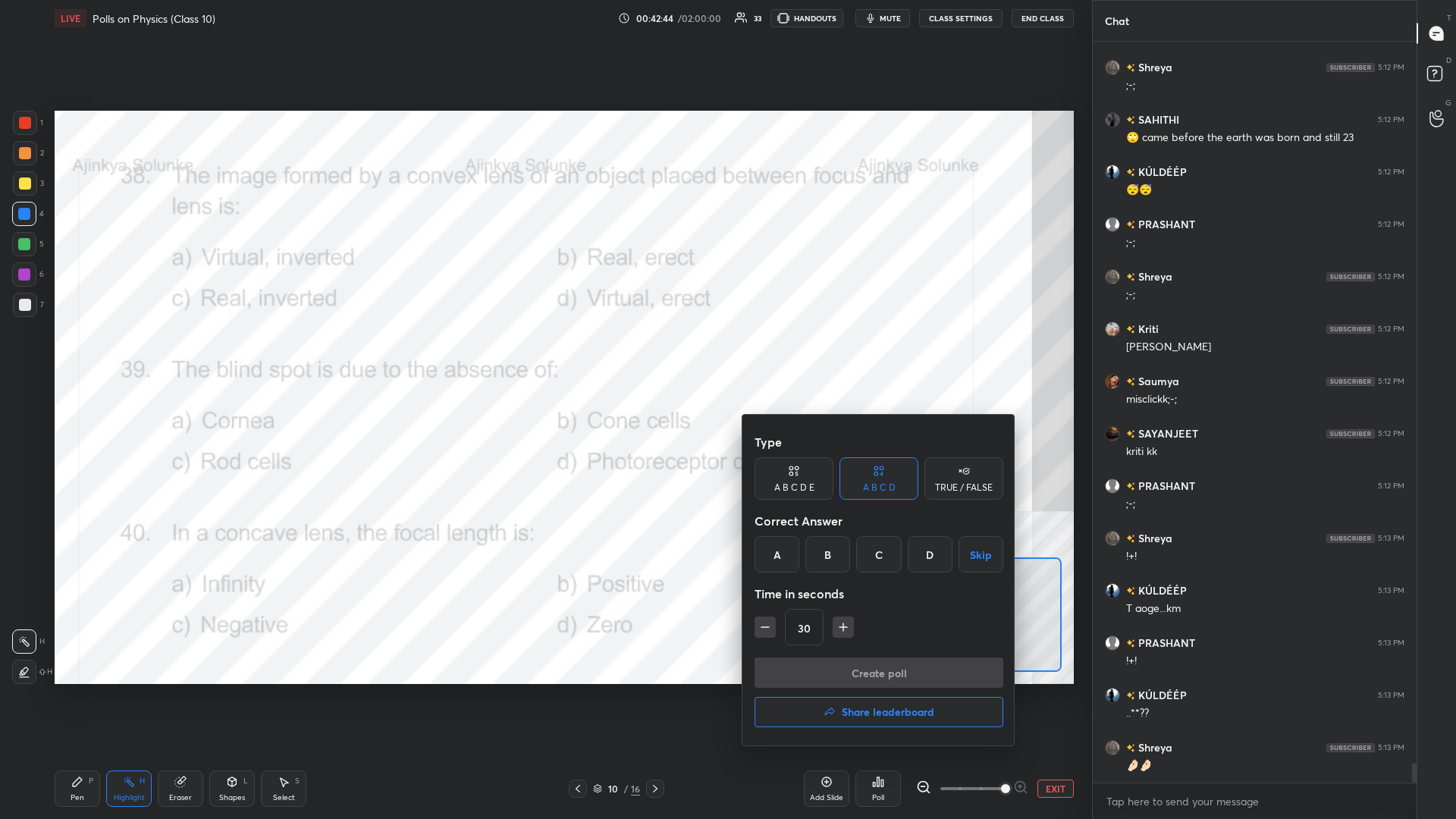
click at [543, 355] on div "D" at bounding box center [930, 554] width 45 height 37
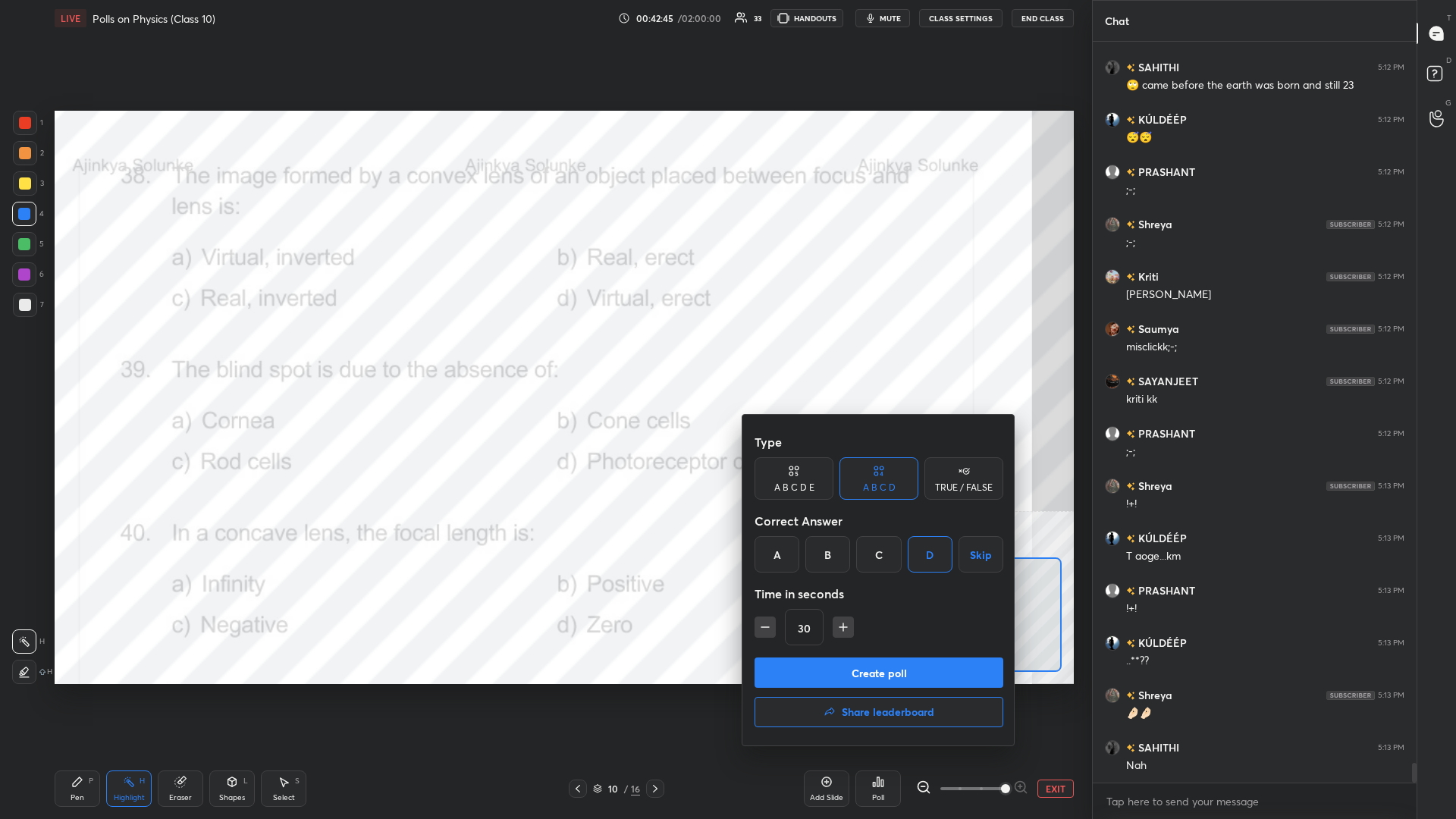
click at [543, 355] on button "Create poll" at bounding box center [879, 673] width 249 height 30
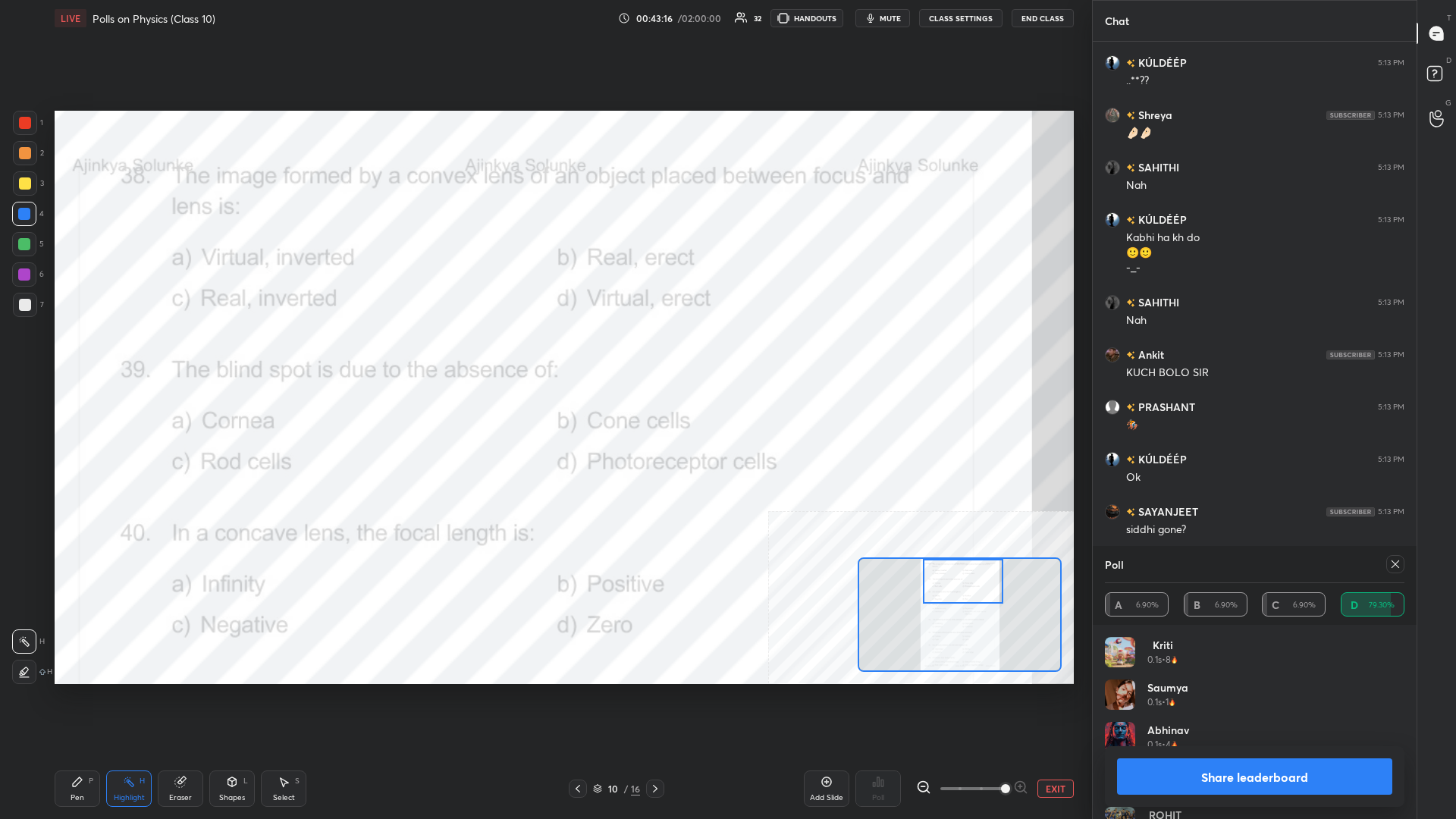
click at [543, 355] on button "Share leaderboard" at bounding box center [1255, 776] width 276 height 37
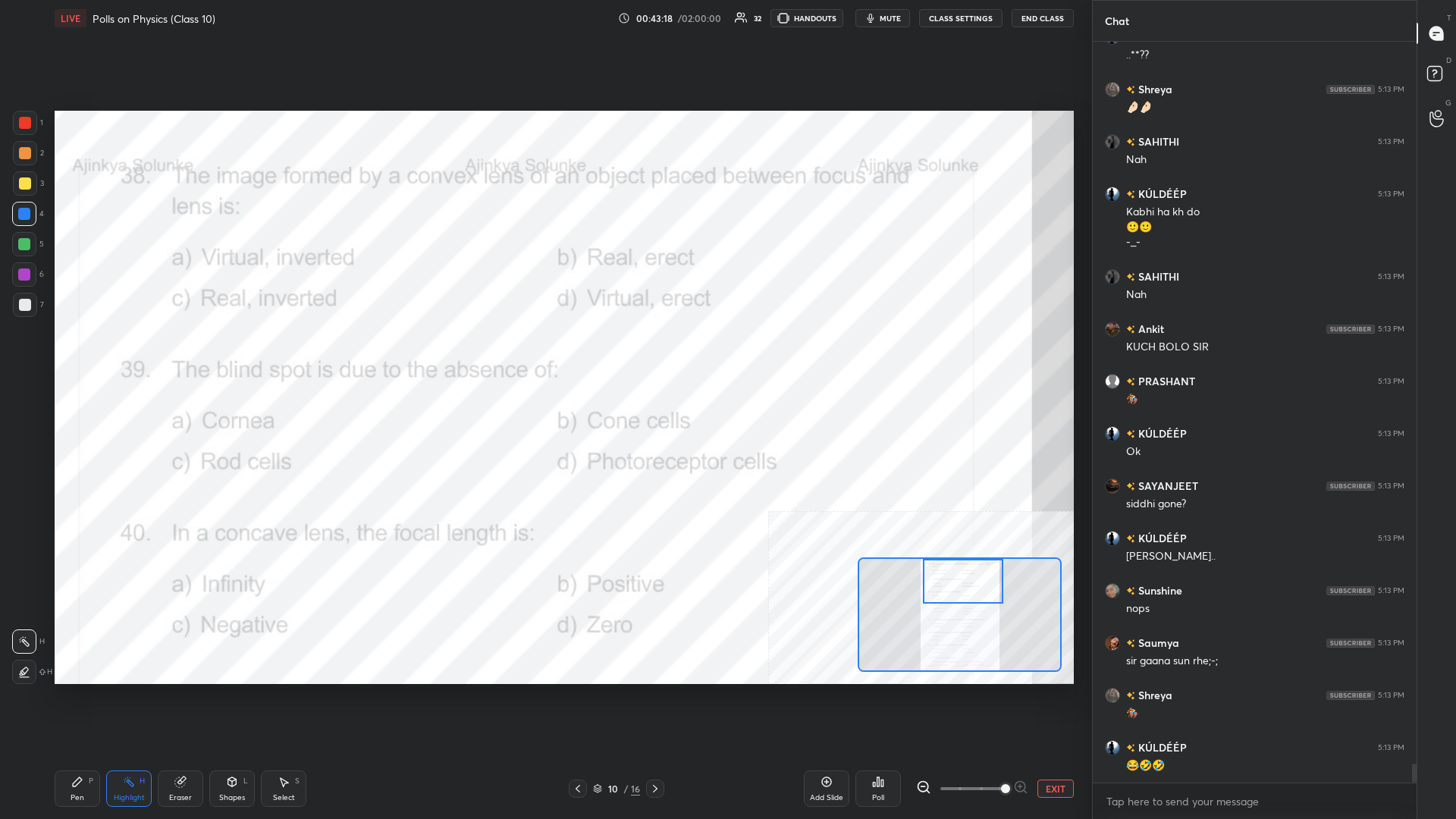
click at [88, 355] on div "Pen P" at bounding box center [77, 789] width 46 height 37
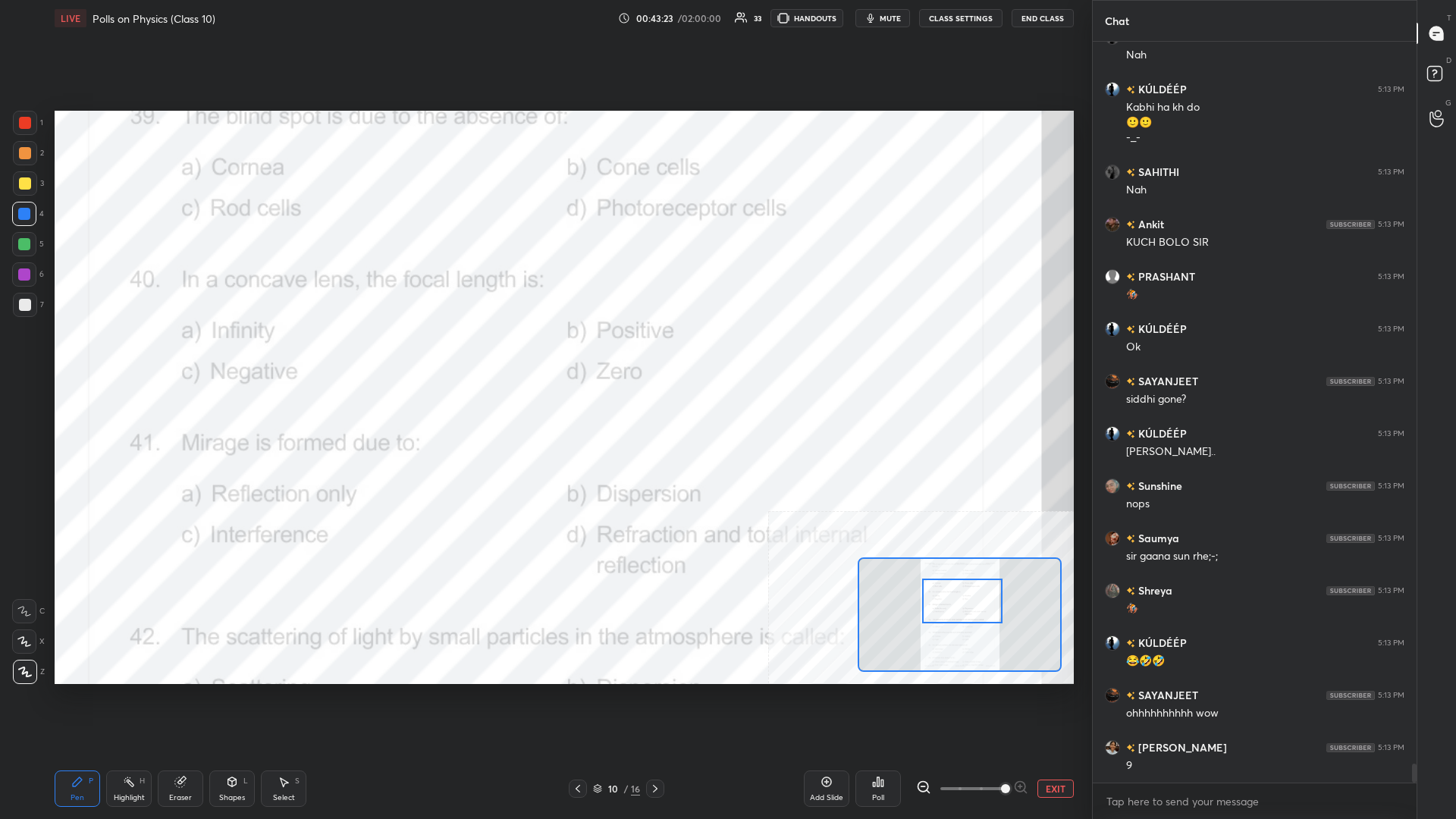
click at [112, 355] on div "Highlight H" at bounding box center [129, 789] width 46 height 37
click at [543, 355] on div "Poll" at bounding box center [878, 789] width 46 height 37
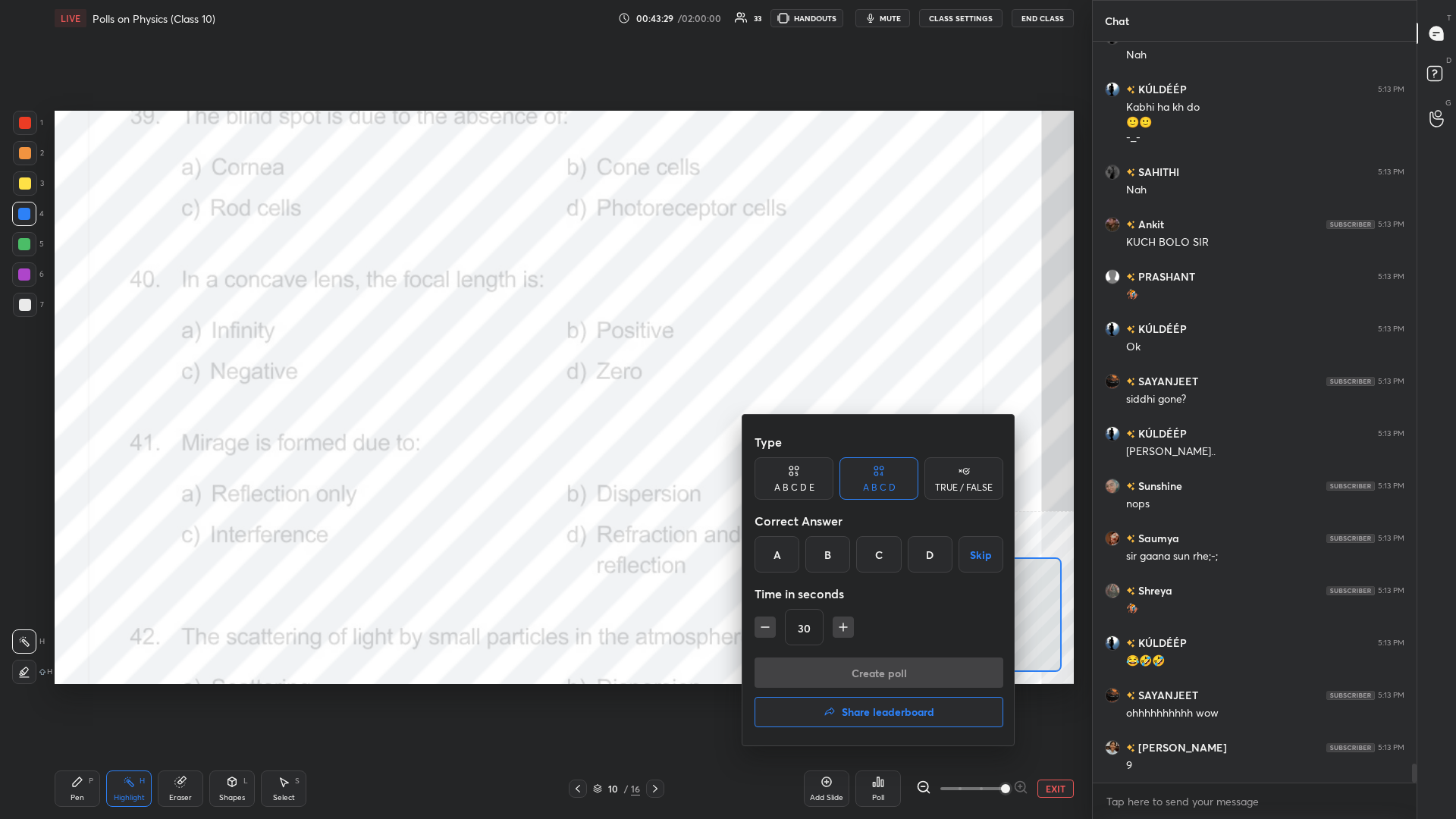
click at [543, 355] on div "C" at bounding box center [879, 554] width 45 height 37
click at [543, 355] on button "Create poll" at bounding box center [879, 673] width 249 height 30
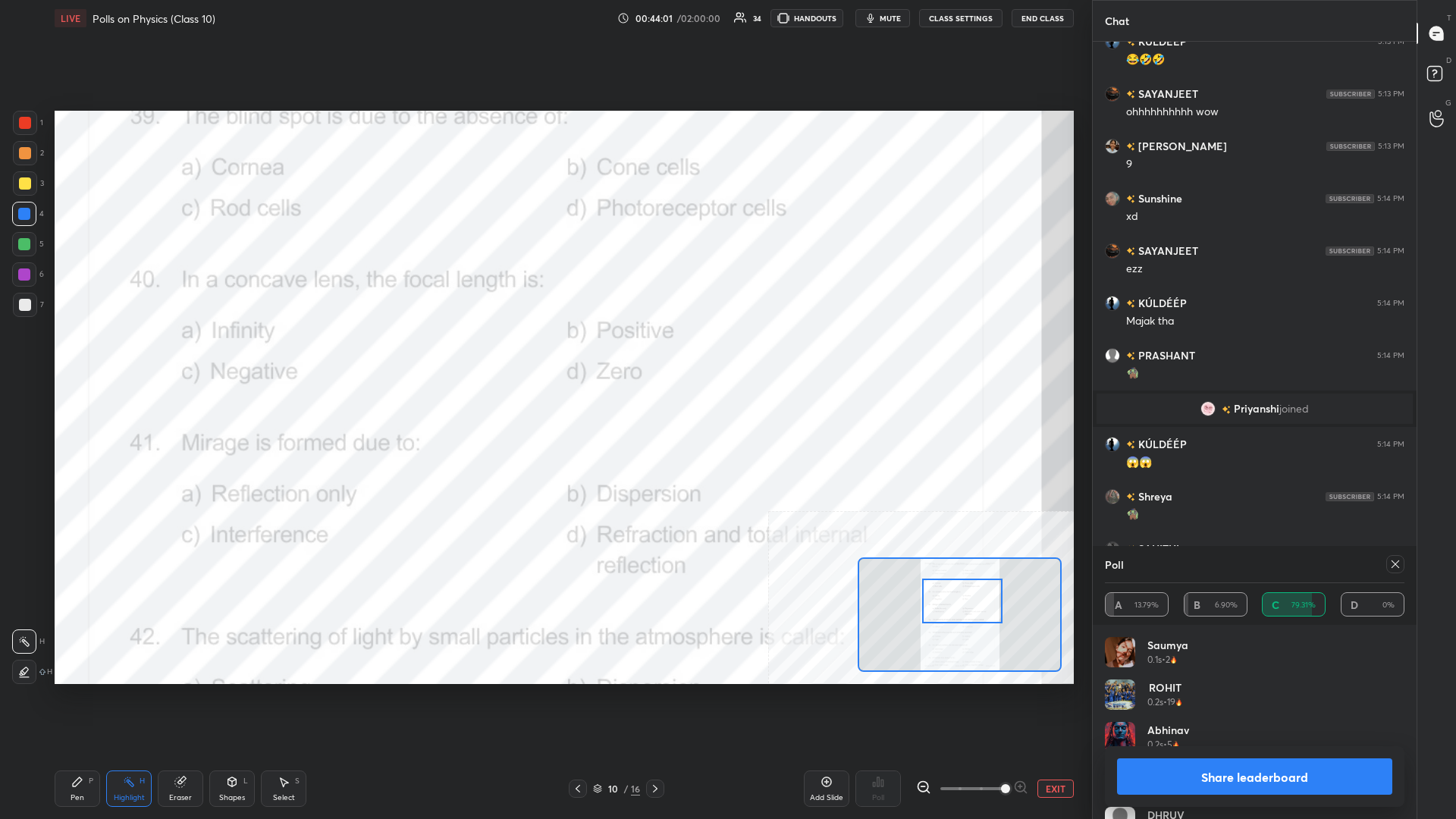
click at [543, 355] on button "Share leaderboard" at bounding box center [1255, 776] width 276 height 37
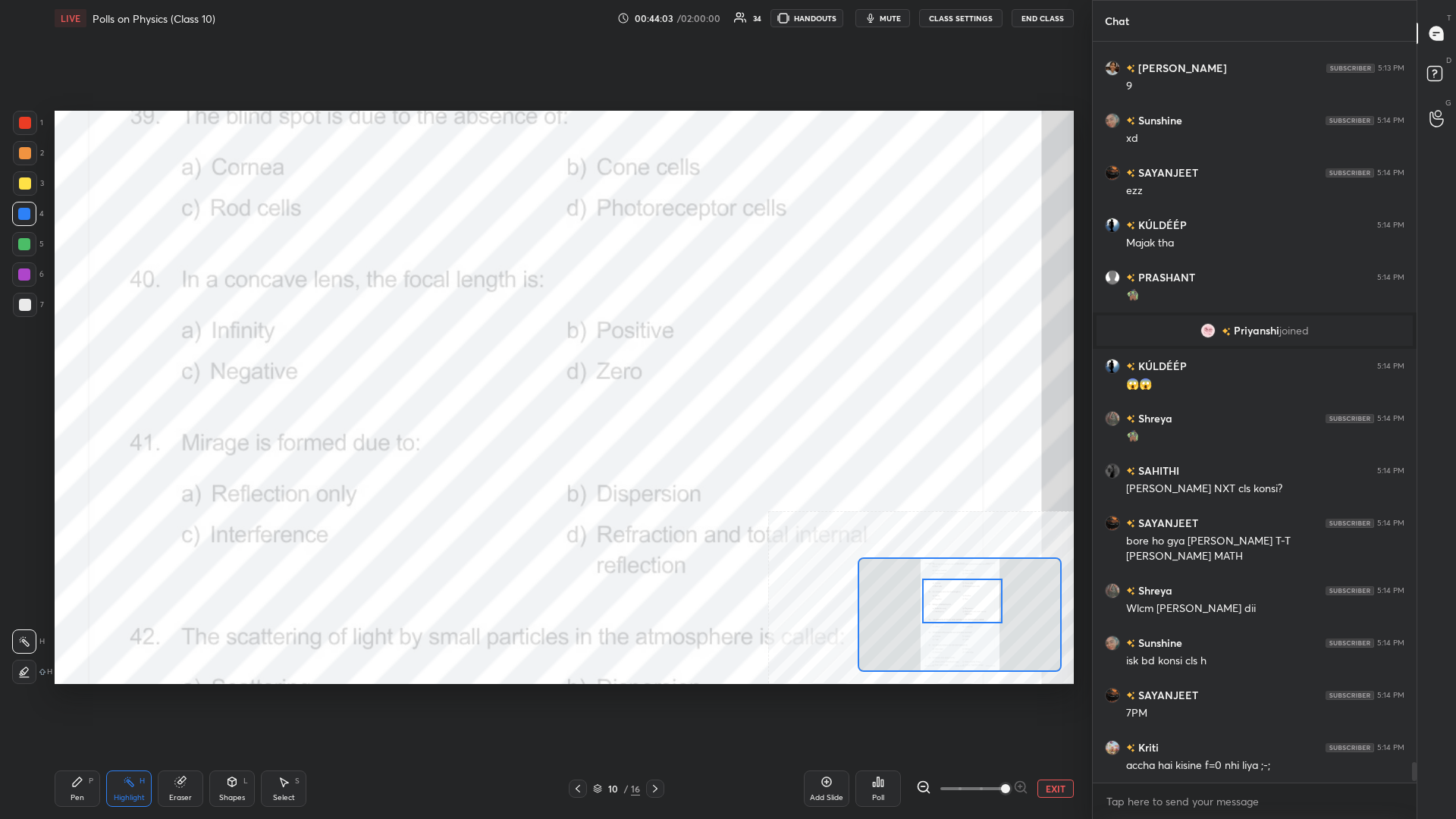
click at [92, 355] on div "Pen P" at bounding box center [77, 789] width 46 height 37
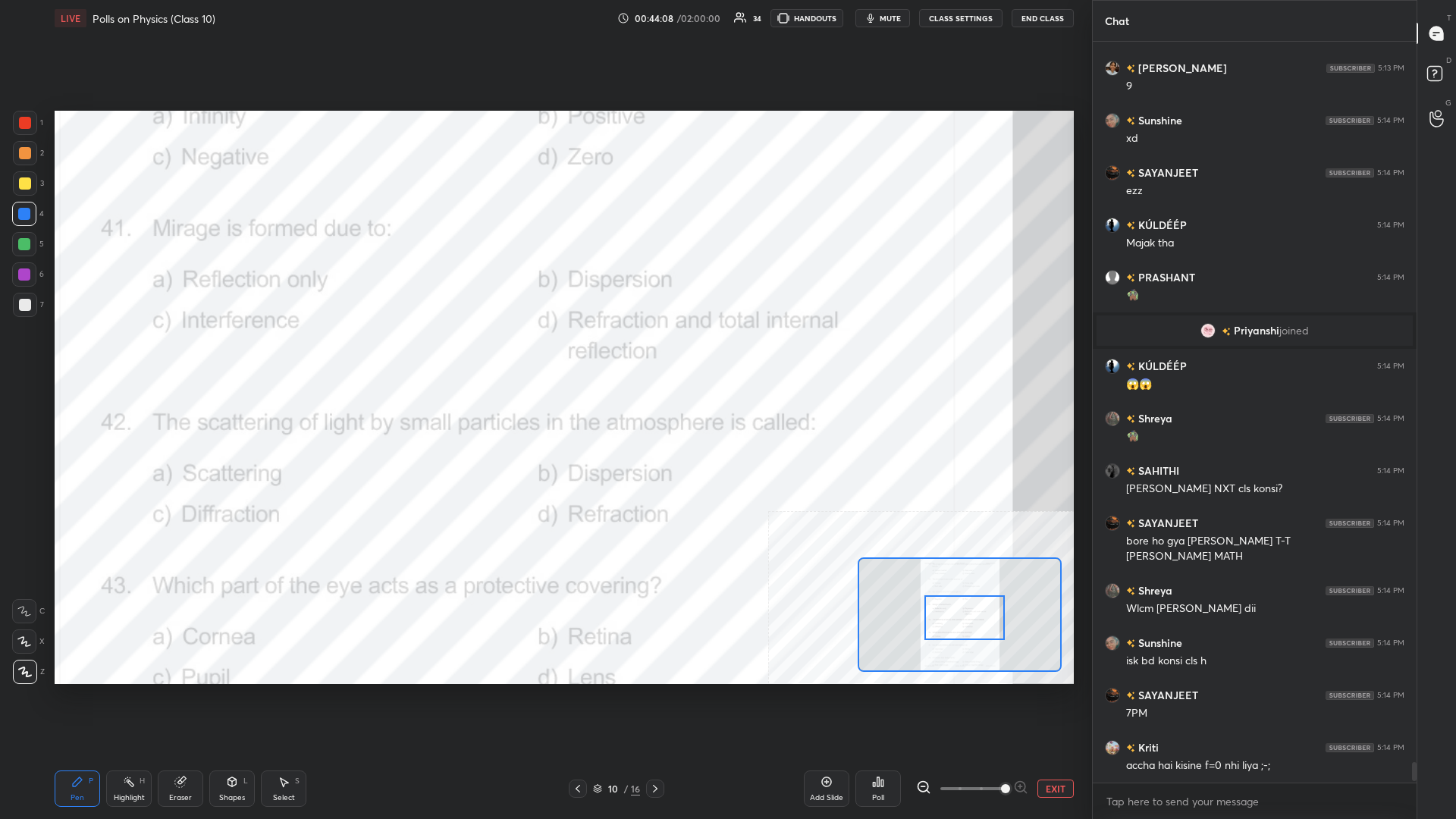
click at [130, 355] on div "Highlight H" at bounding box center [129, 789] width 46 height 37
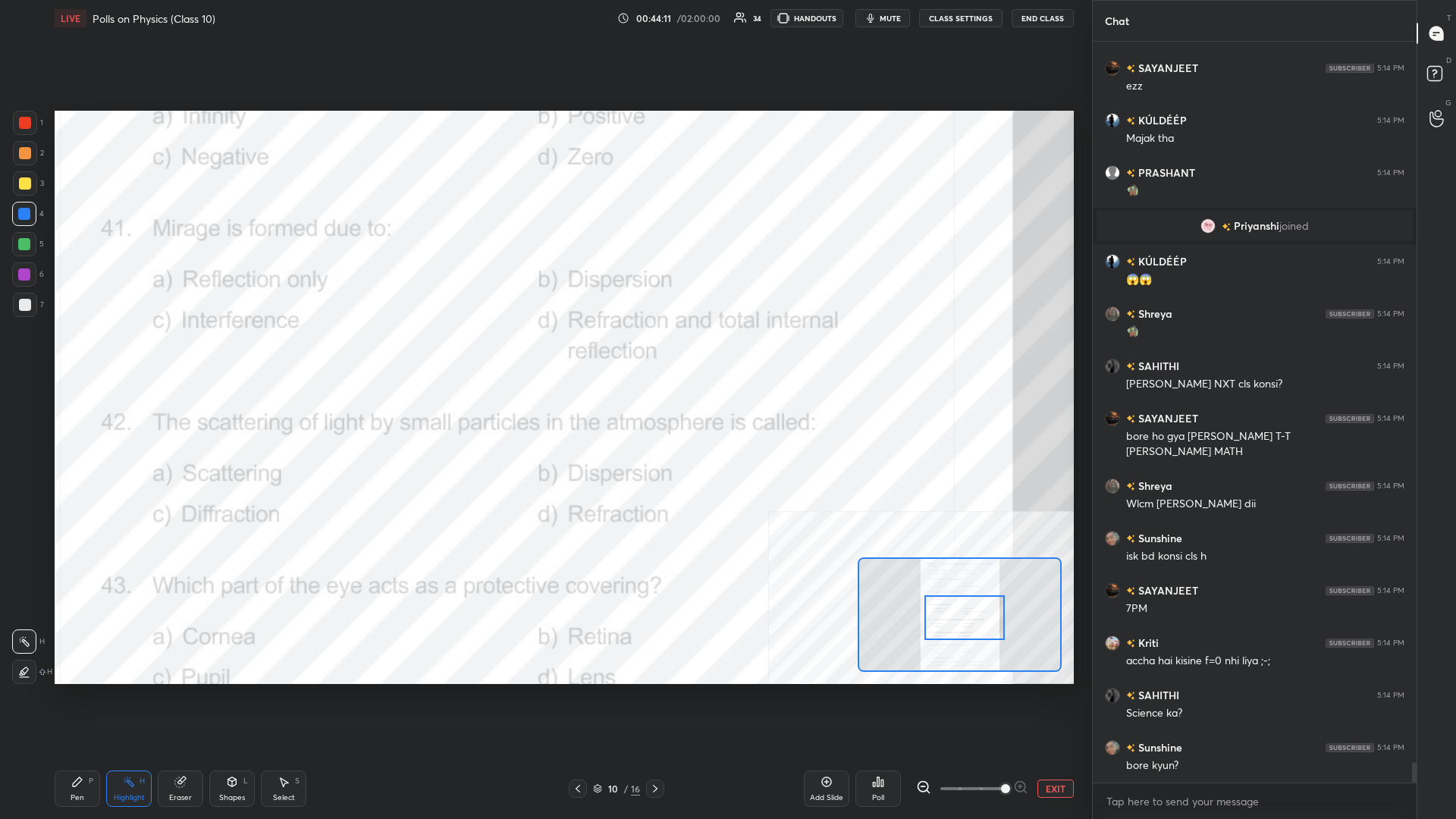
click at [543, 355] on div "Poll" at bounding box center [878, 789] width 46 height 37
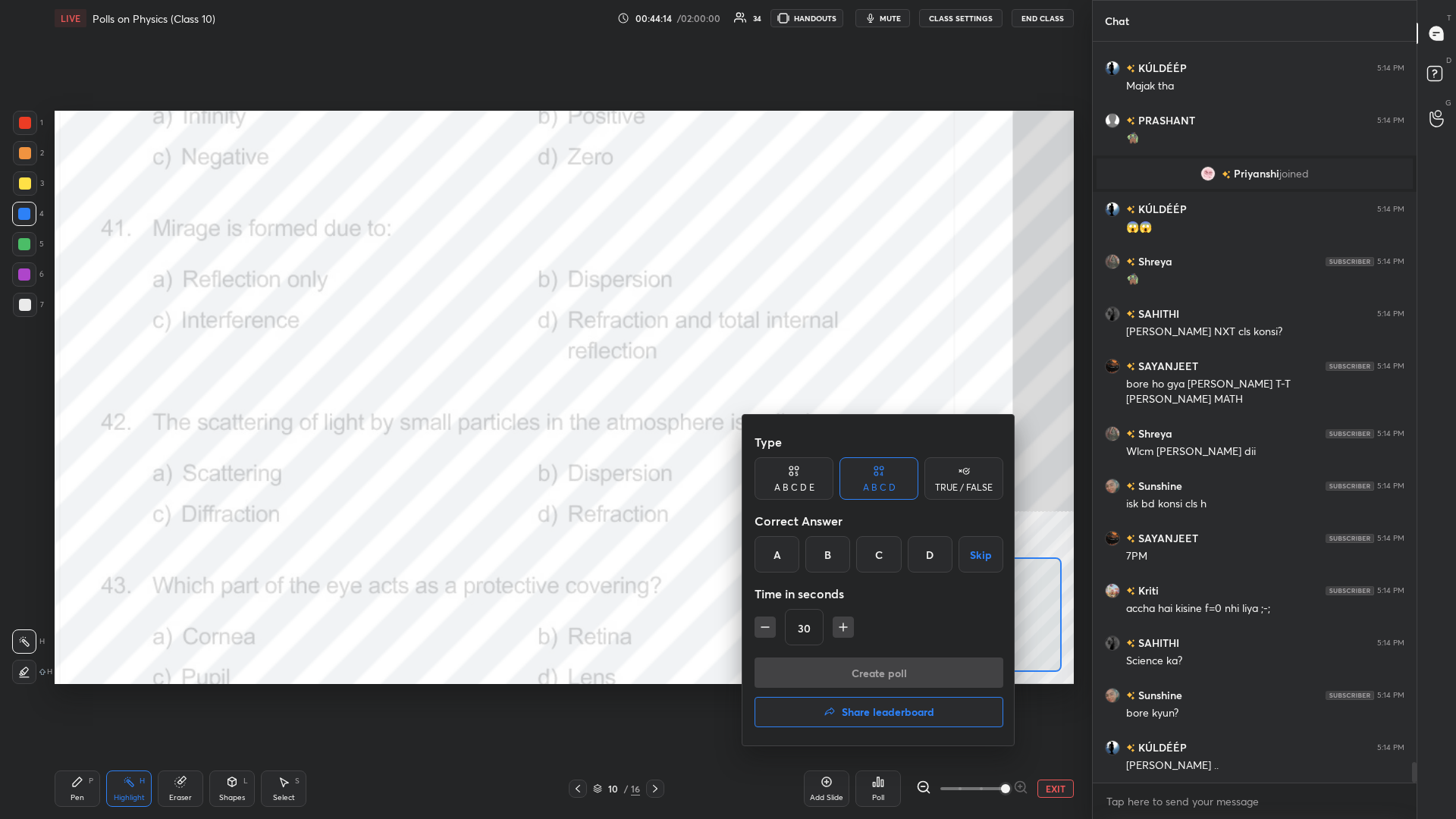
click at [543, 355] on div "D" at bounding box center [930, 554] width 45 height 37
click at [543, 355] on button "Create poll" at bounding box center [879, 673] width 249 height 30
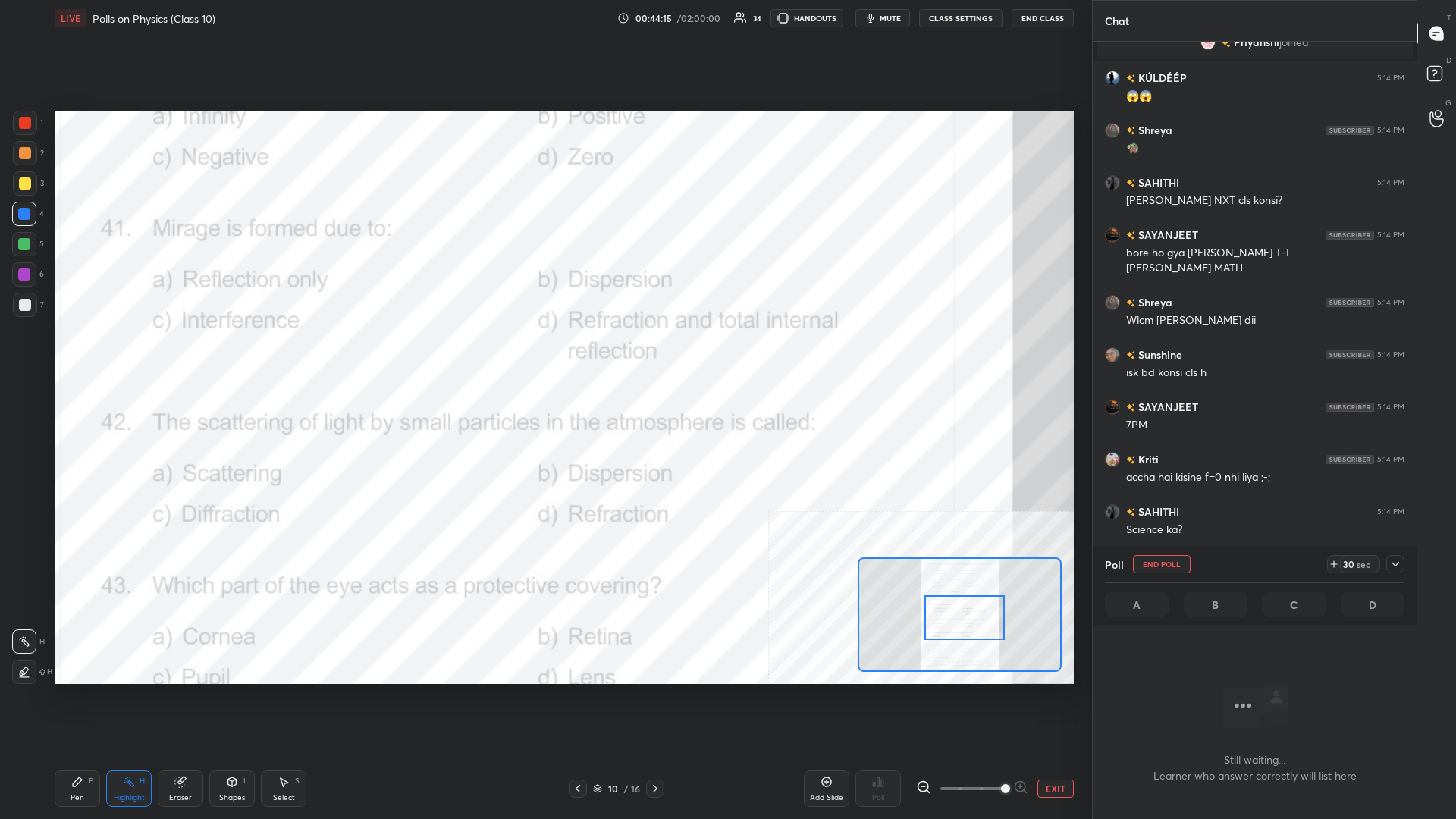
click at [543, 355] on icon at bounding box center [1395, 564] width 7 height 4
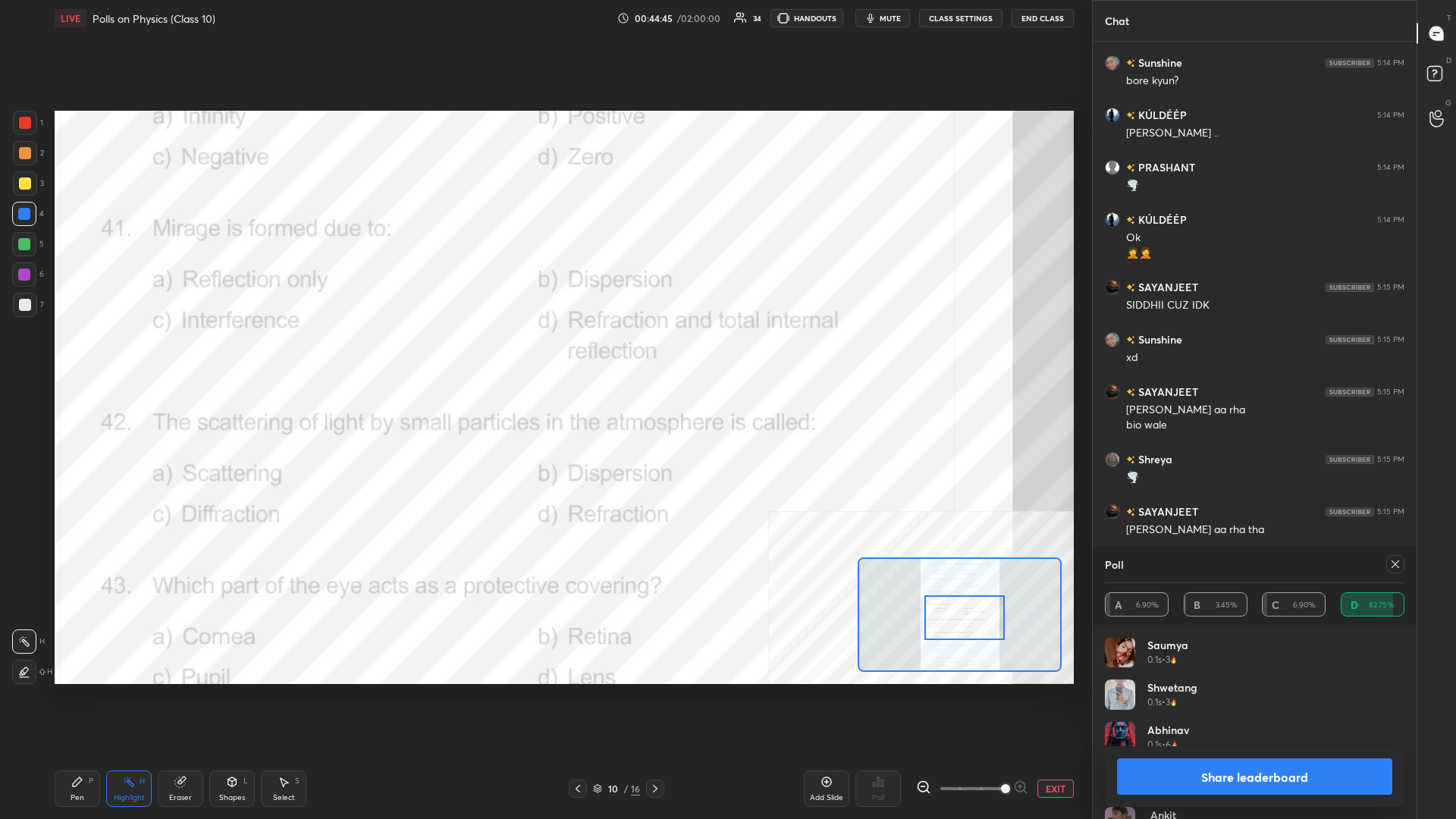
click at [543, 355] on button "Share leaderboard" at bounding box center [1255, 776] width 276 height 37
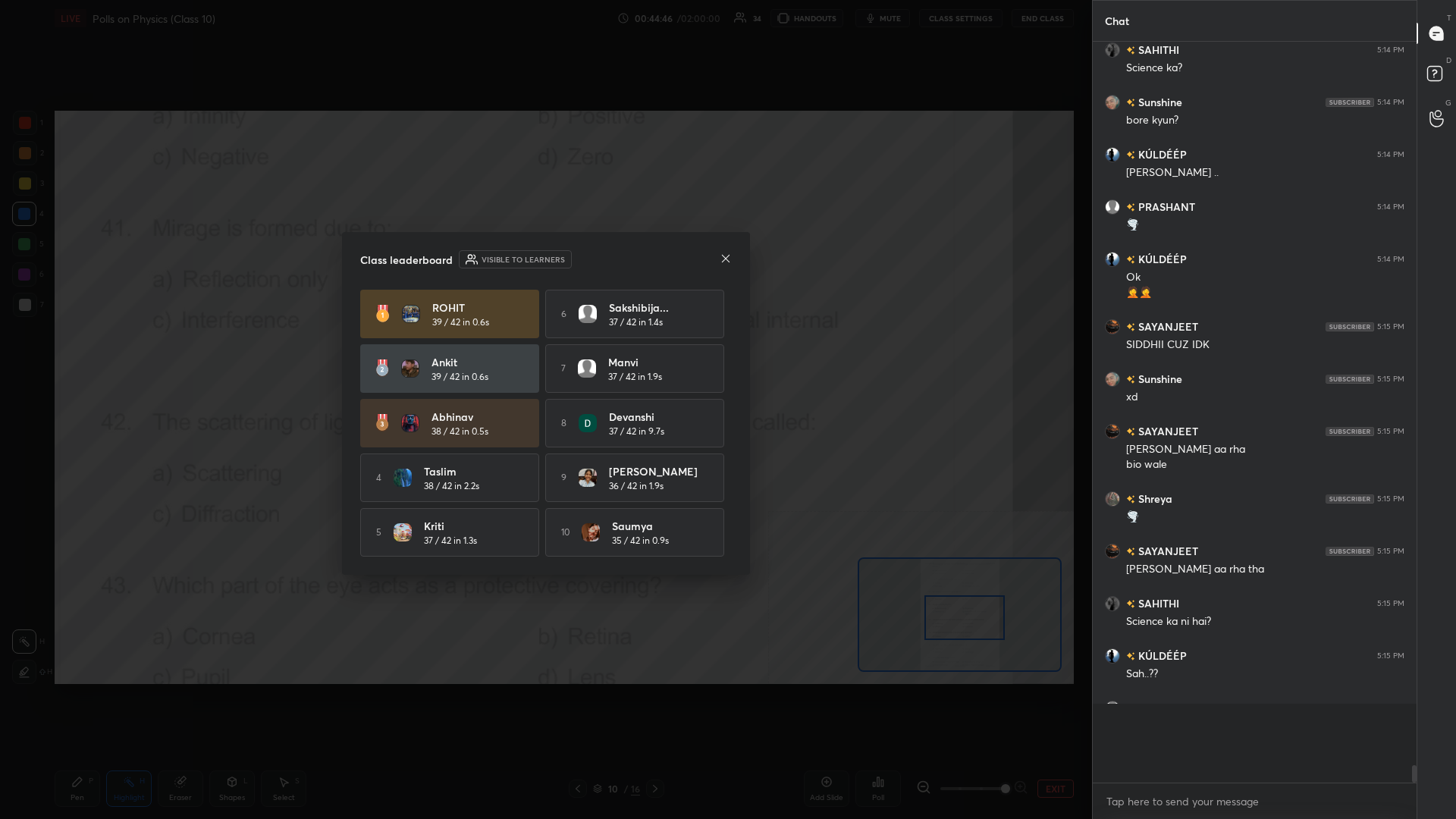
click at [543, 355] on div "10 [PERSON_NAME] 35 / 42 in 0.9s" at bounding box center [634, 533] width 179 height 48
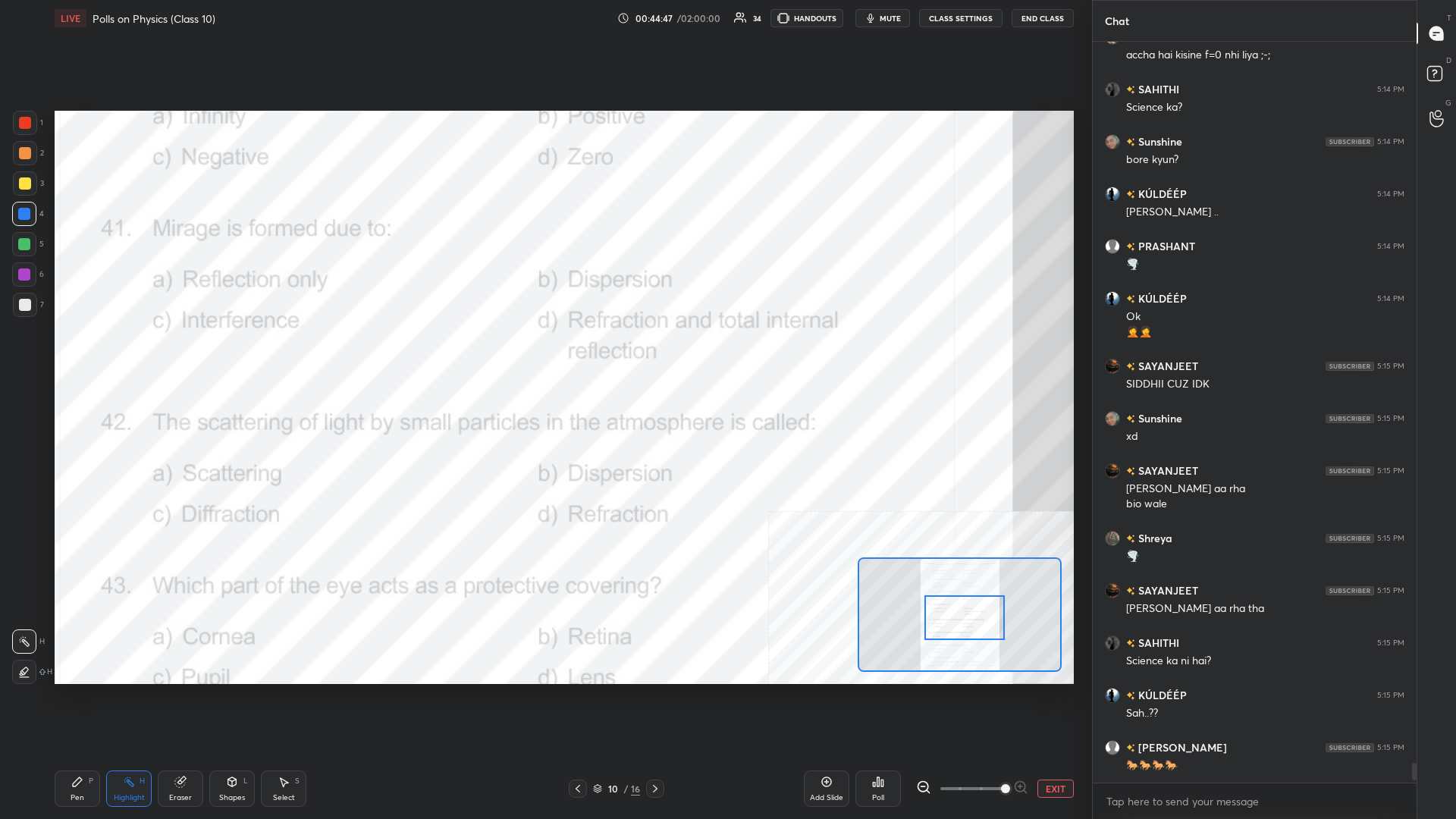
click at [71, 355] on div "Pen P" at bounding box center [77, 789] width 46 height 37
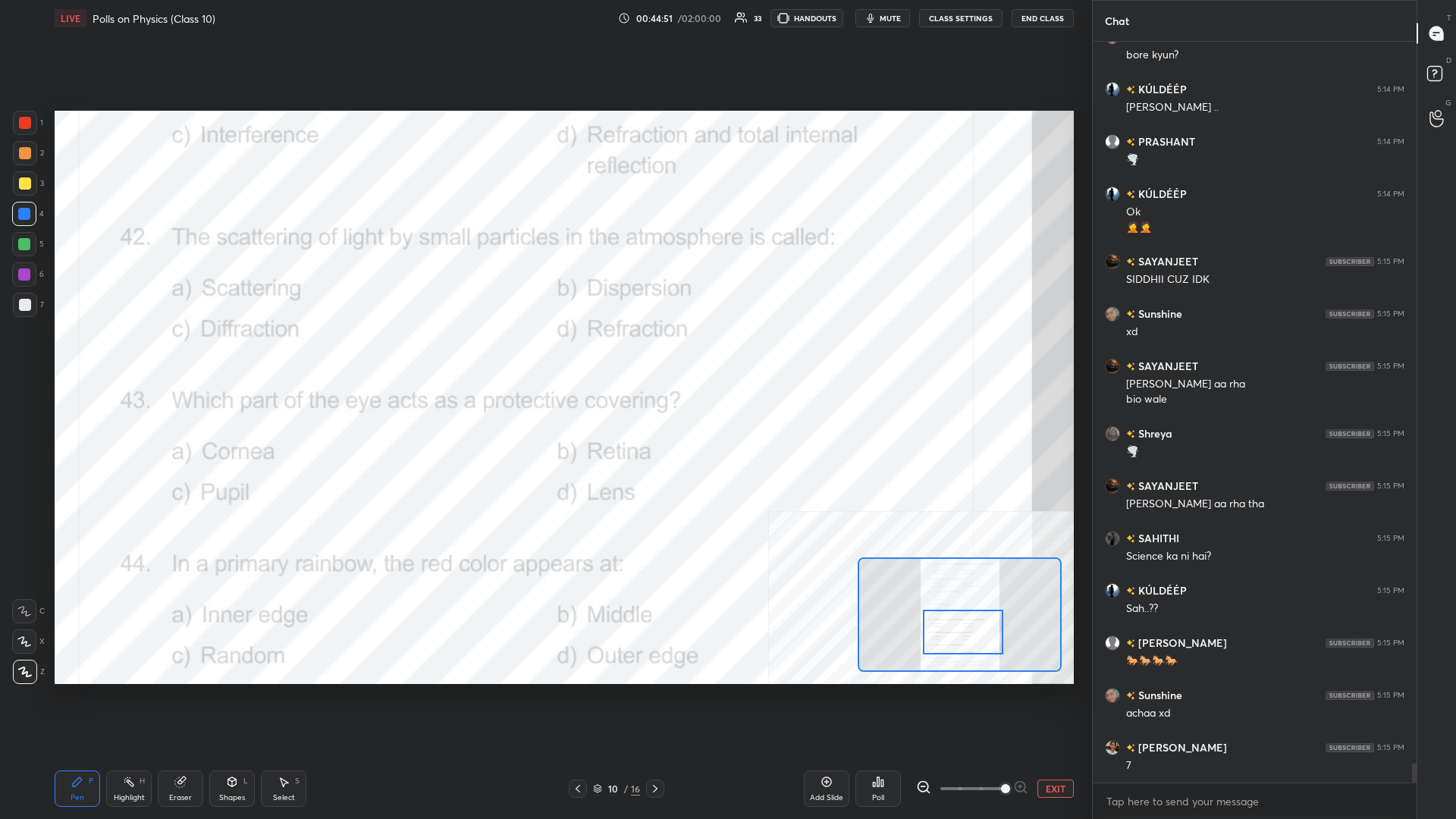
click at [116, 355] on div "Highlight H" at bounding box center [129, 789] width 46 height 37
click at [543, 355] on div "Poll" at bounding box center [878, 789] width 46 height 37
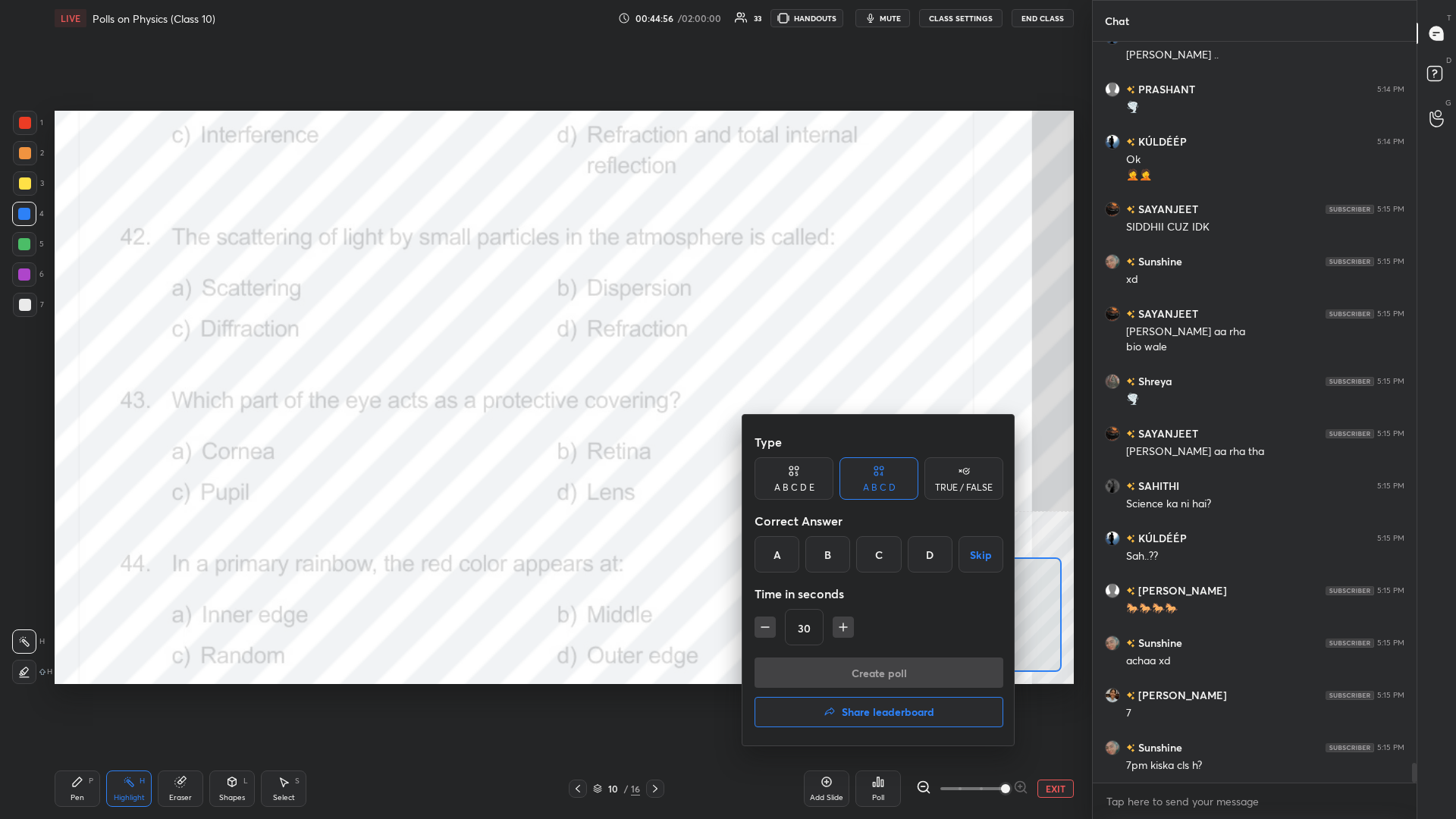
click at [543, 355] on div "A" at bounding box center [777, 554] width 45 height 37
click at [543, 355] on button "Create poll" at bounding box center [879, 673] width 249 height 30
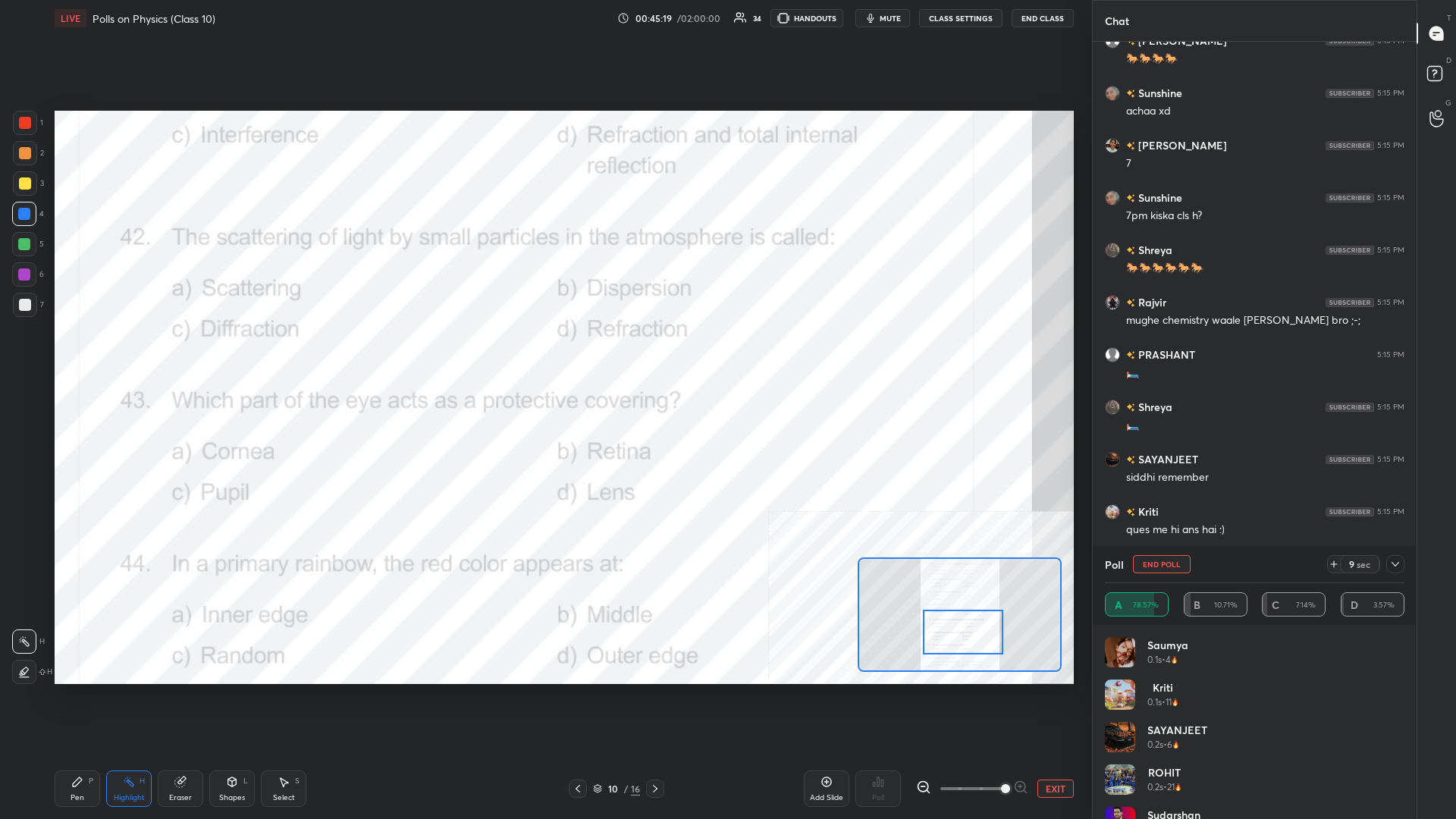
click at [73, 355] on icon at bounding box center [78, 782] width 13 height 13
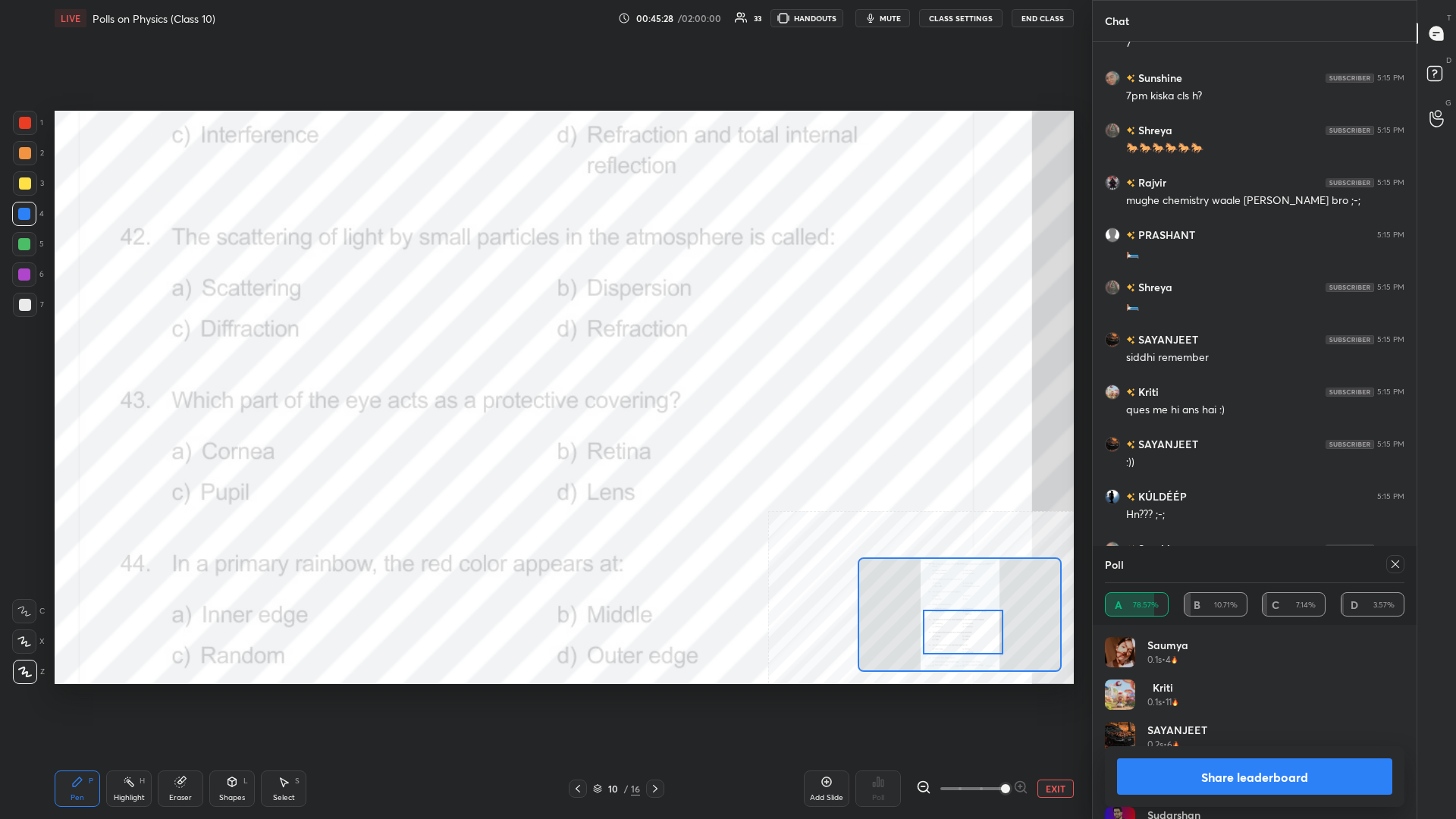
click at [543, 355] on button "Share leaderboard" at bounding box center [1255, 776] width 276 height 37
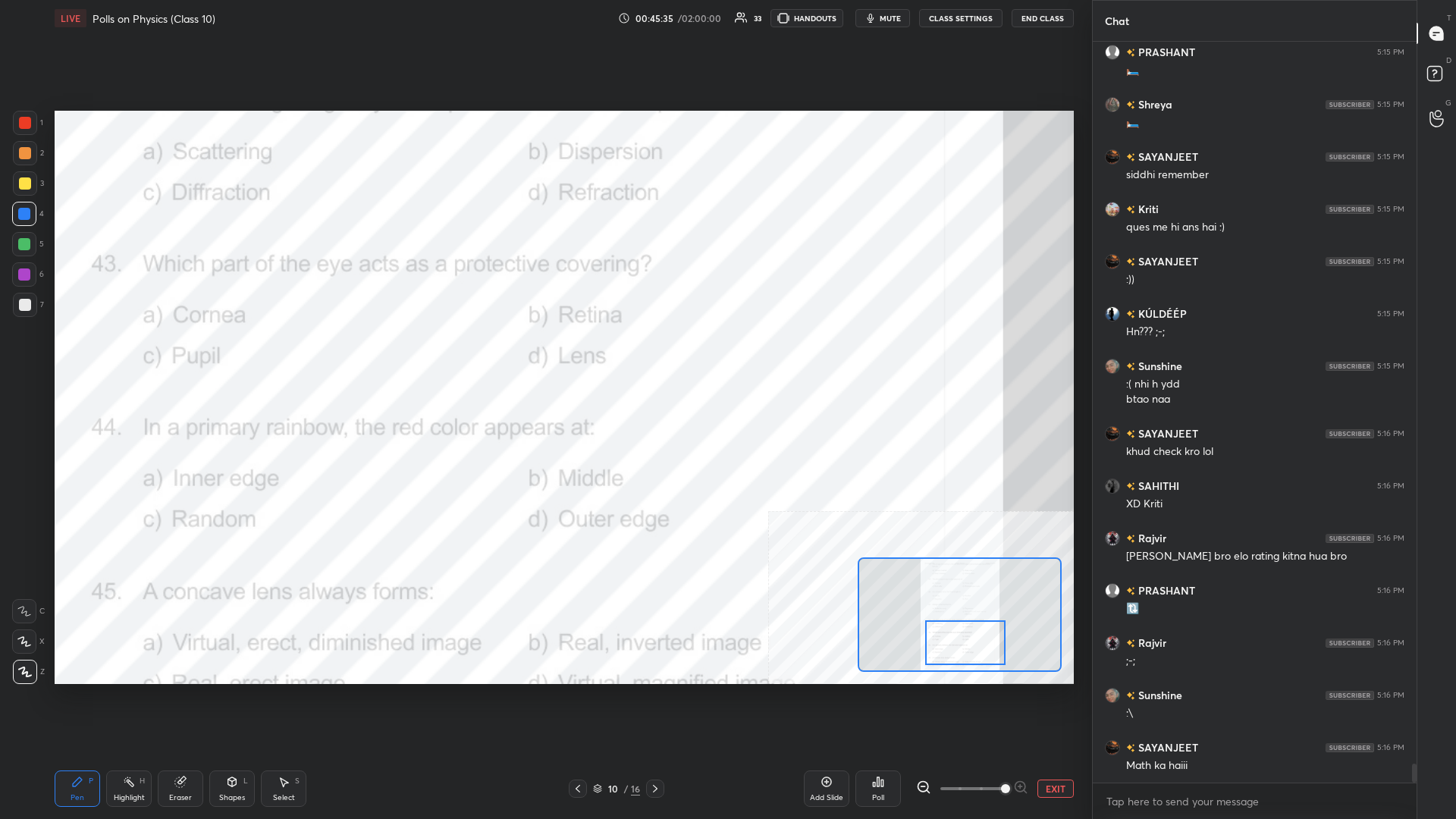
click at [133, 355] on div "Highlight H" at bounding box center [129, 789] width 46 height 37
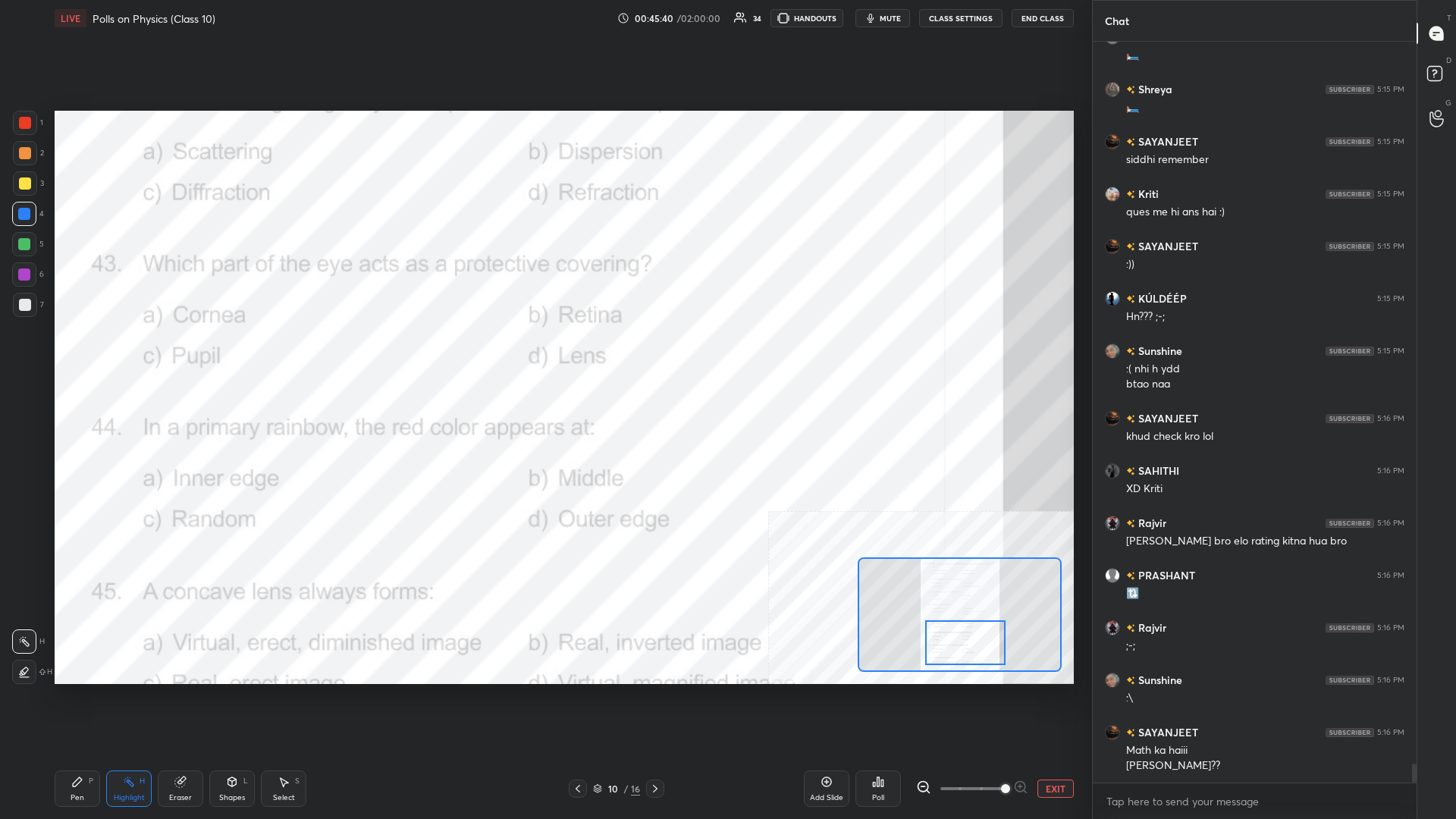
click at [543, 355] on div "Poll" at bounding box center [878, 789] width 46 height 37
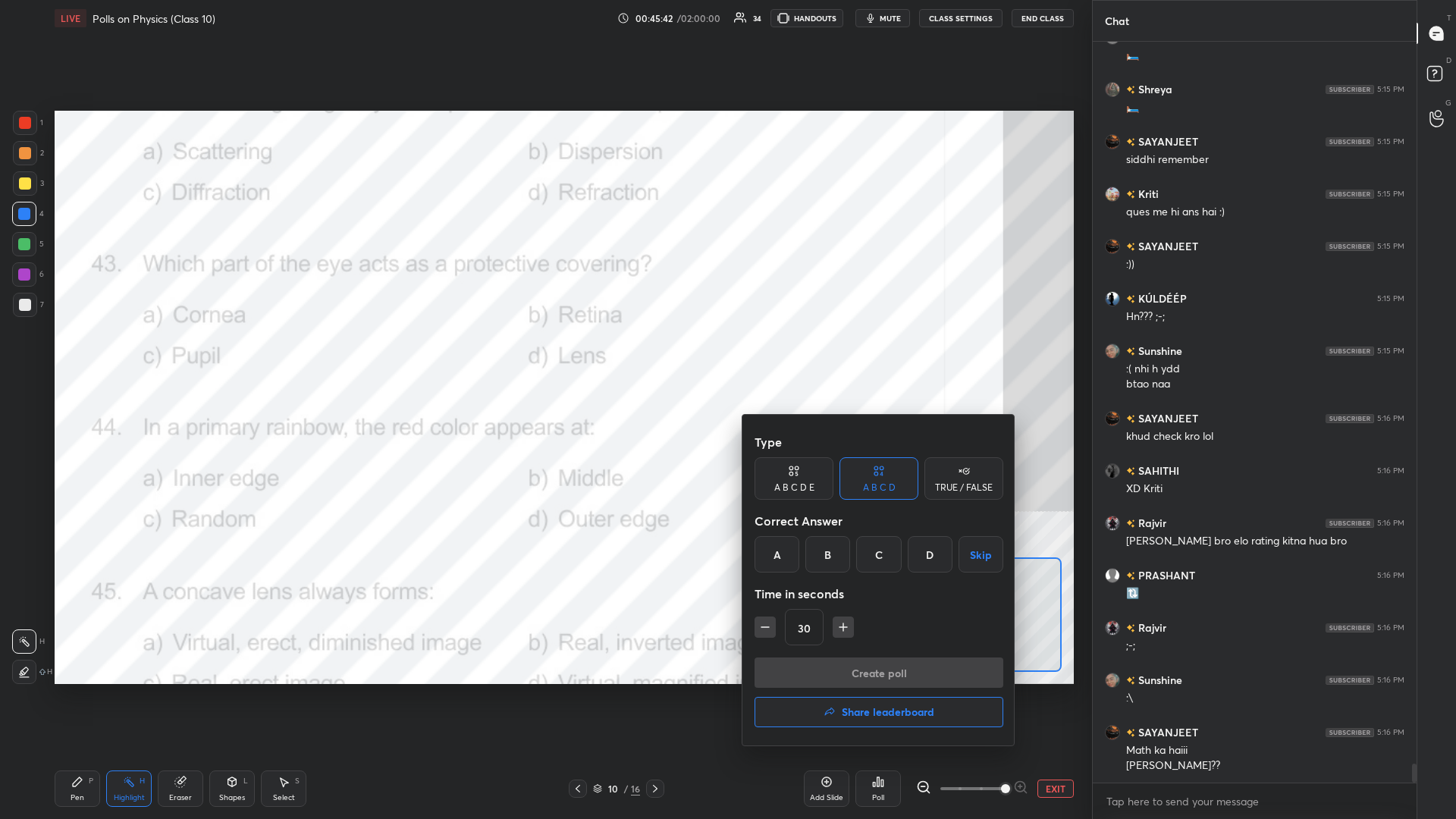
click at [543, 355] on div "A" at bounding box center [777, 554] width 45 height 37
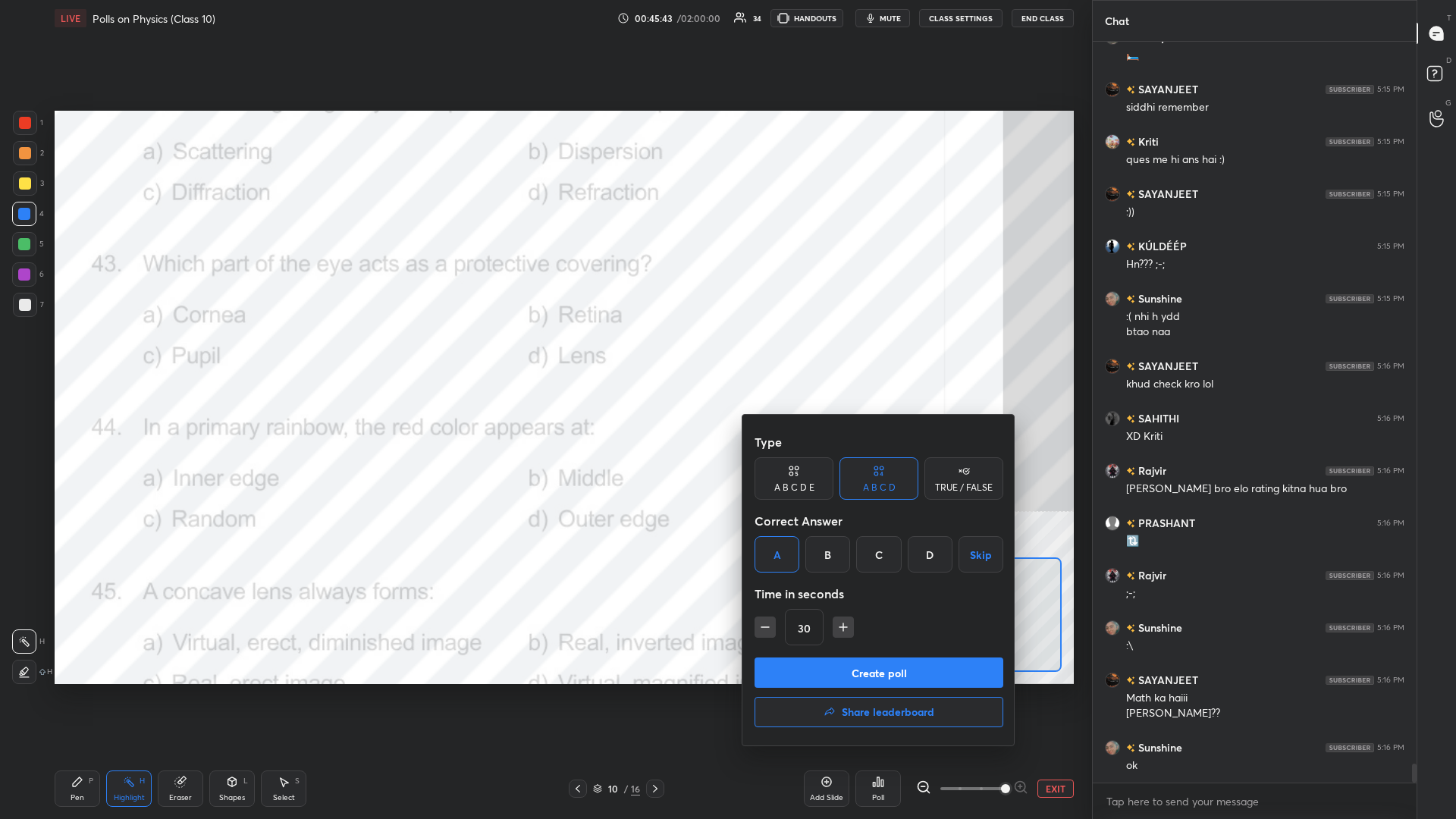
click at [543, 355] on button "Create poll" at bounding box center [879, 673] width 249 height 30
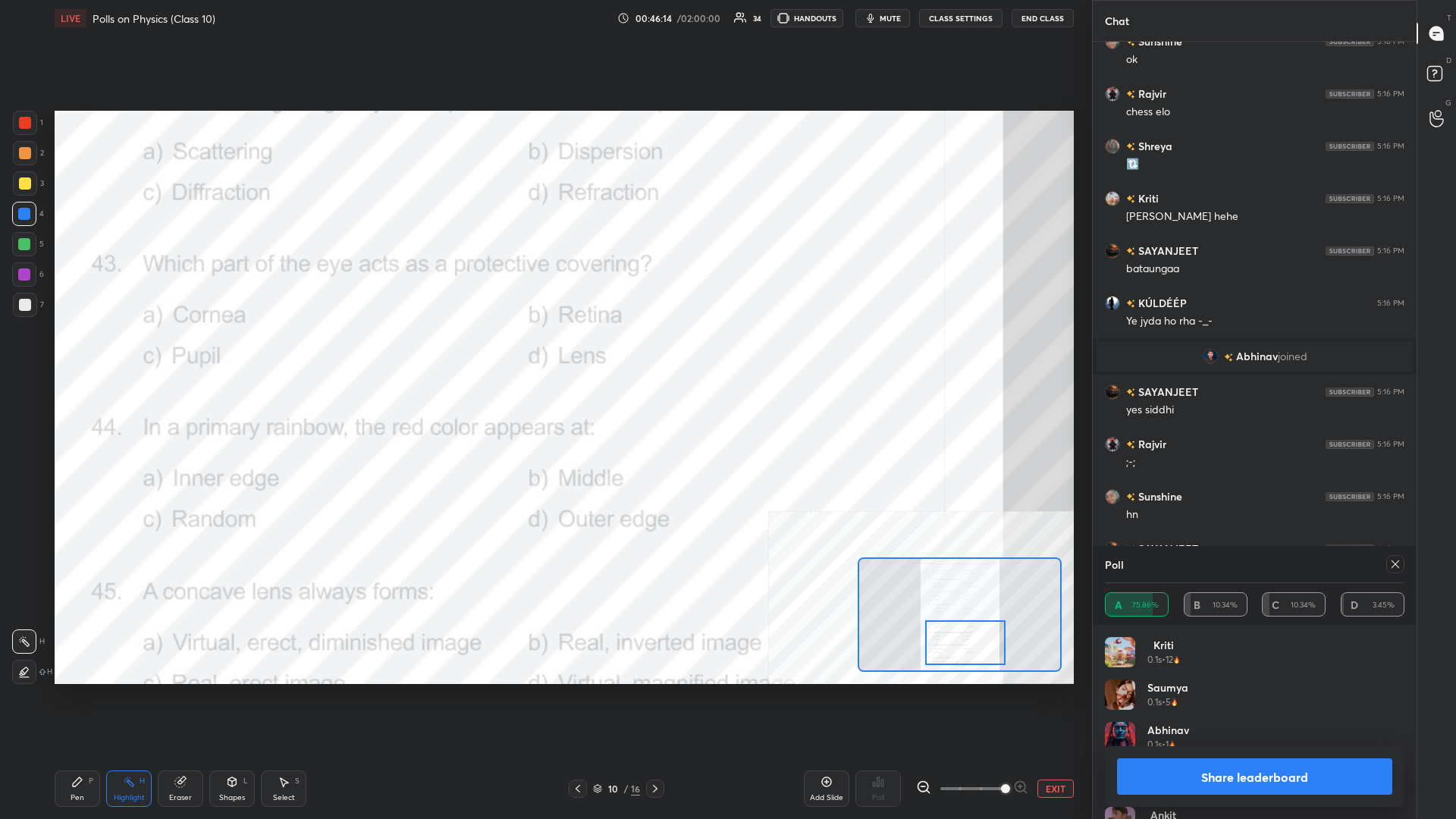
click at [543, 355] on button "Share leaderboard" at bounding box center [1255, 776] width 276 height 37
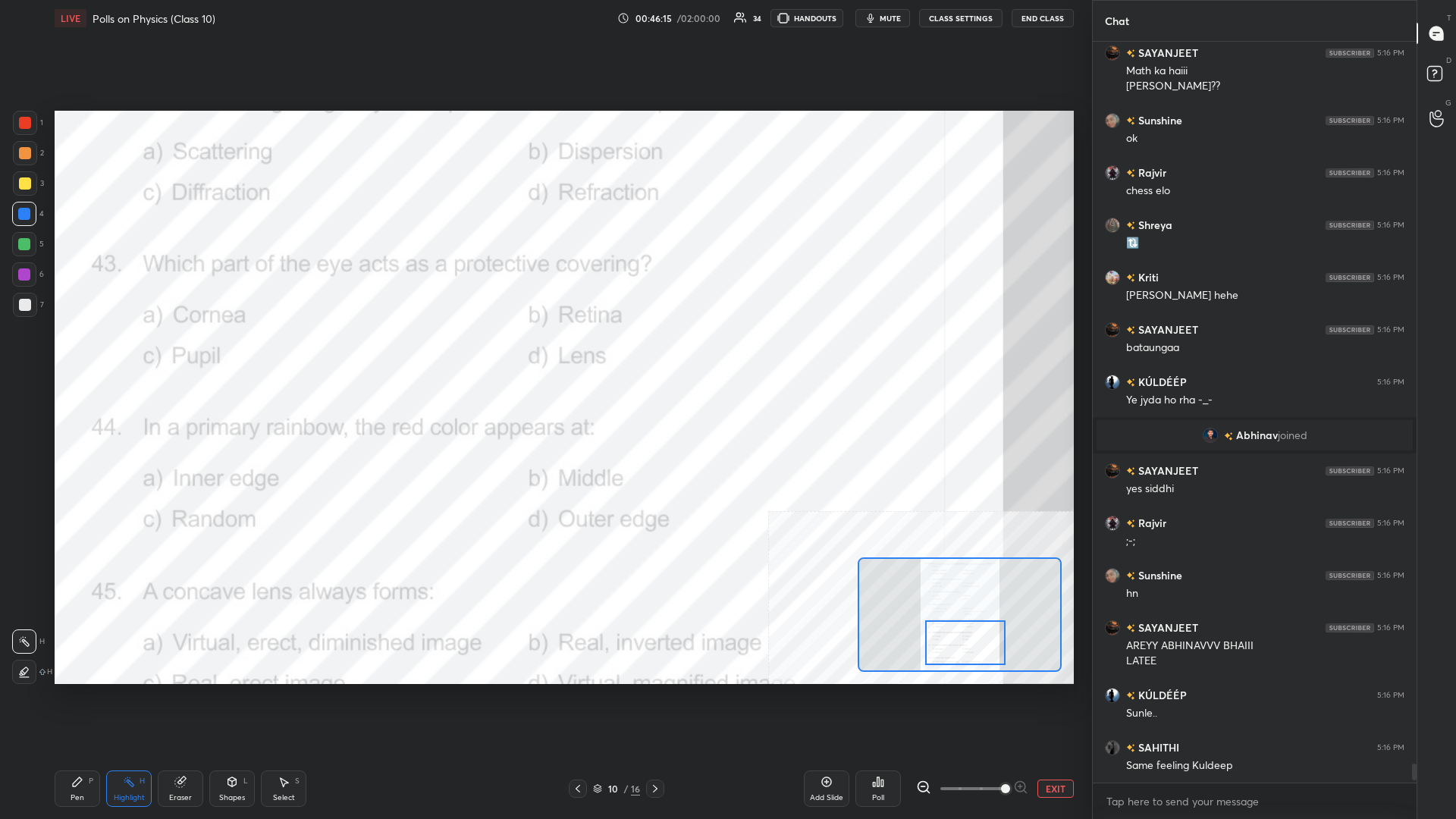
click at [90, 355] on div "P" at bounding box center [90, 781] width 4 height 7
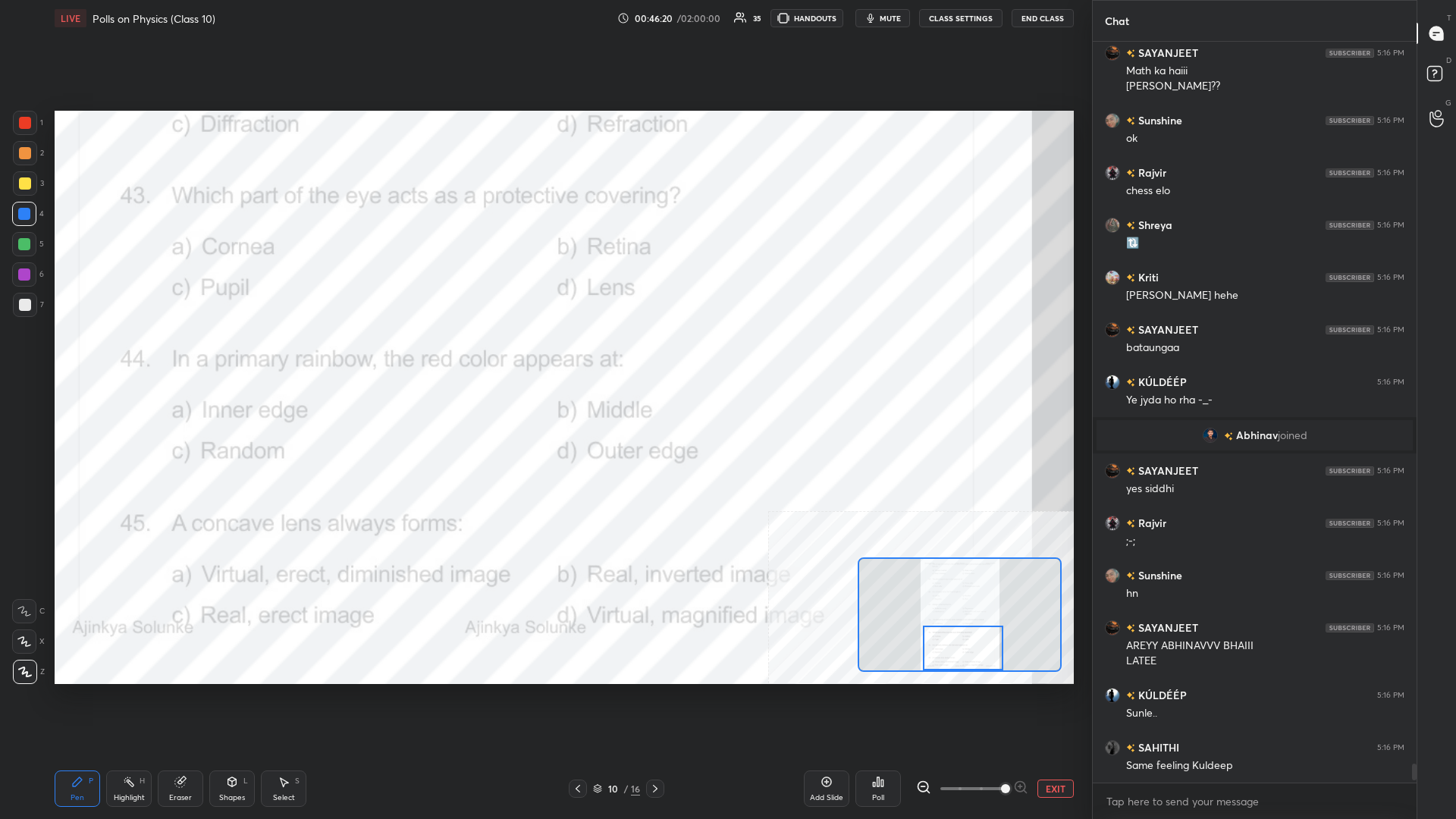
click at [133, 355] on div "Highlight" at bounding box center [129, 798] width 31 height 7
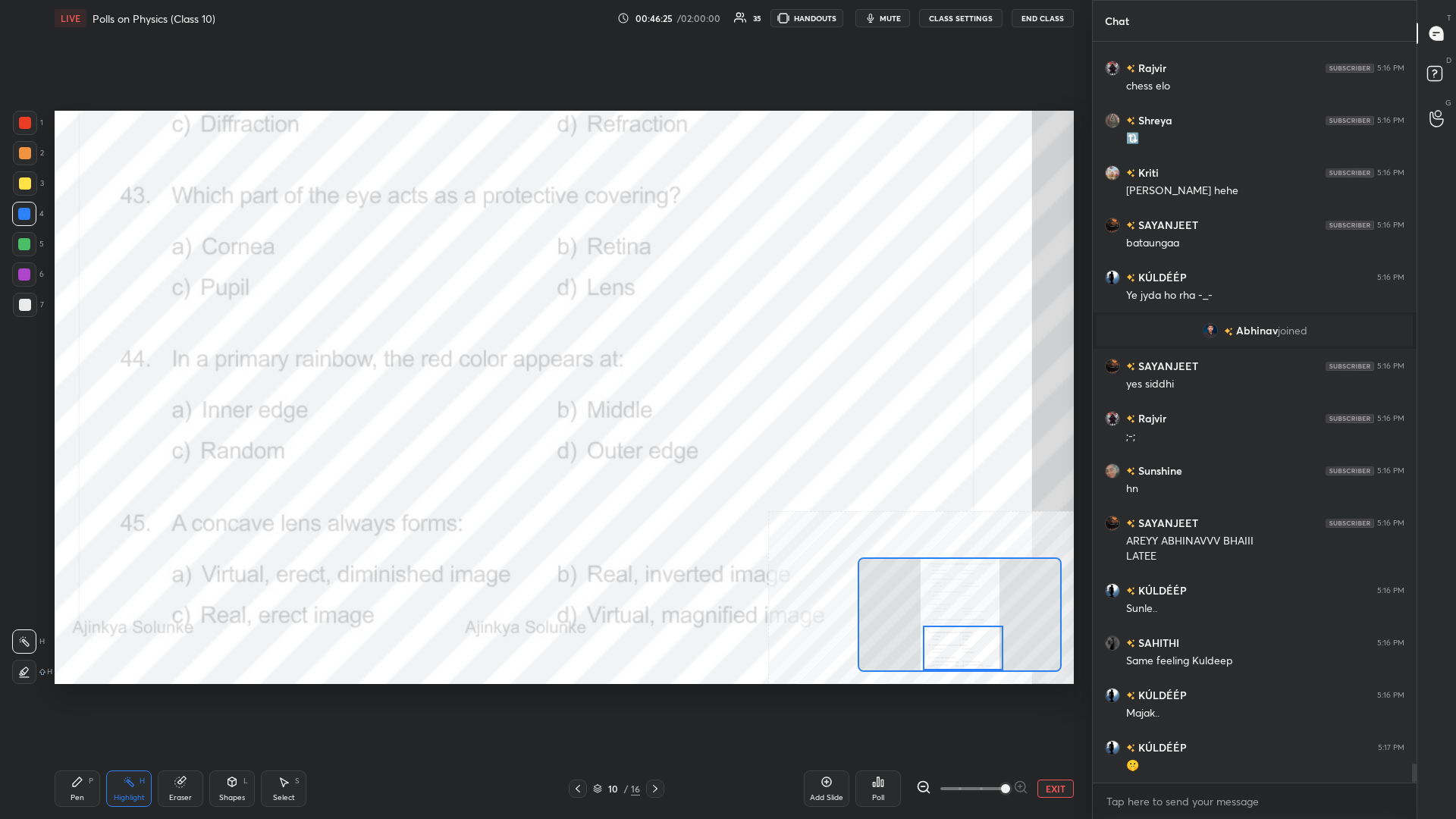
click at [543, 355] on div "Poll" at bounding box center [878, 789] width 46 height 37
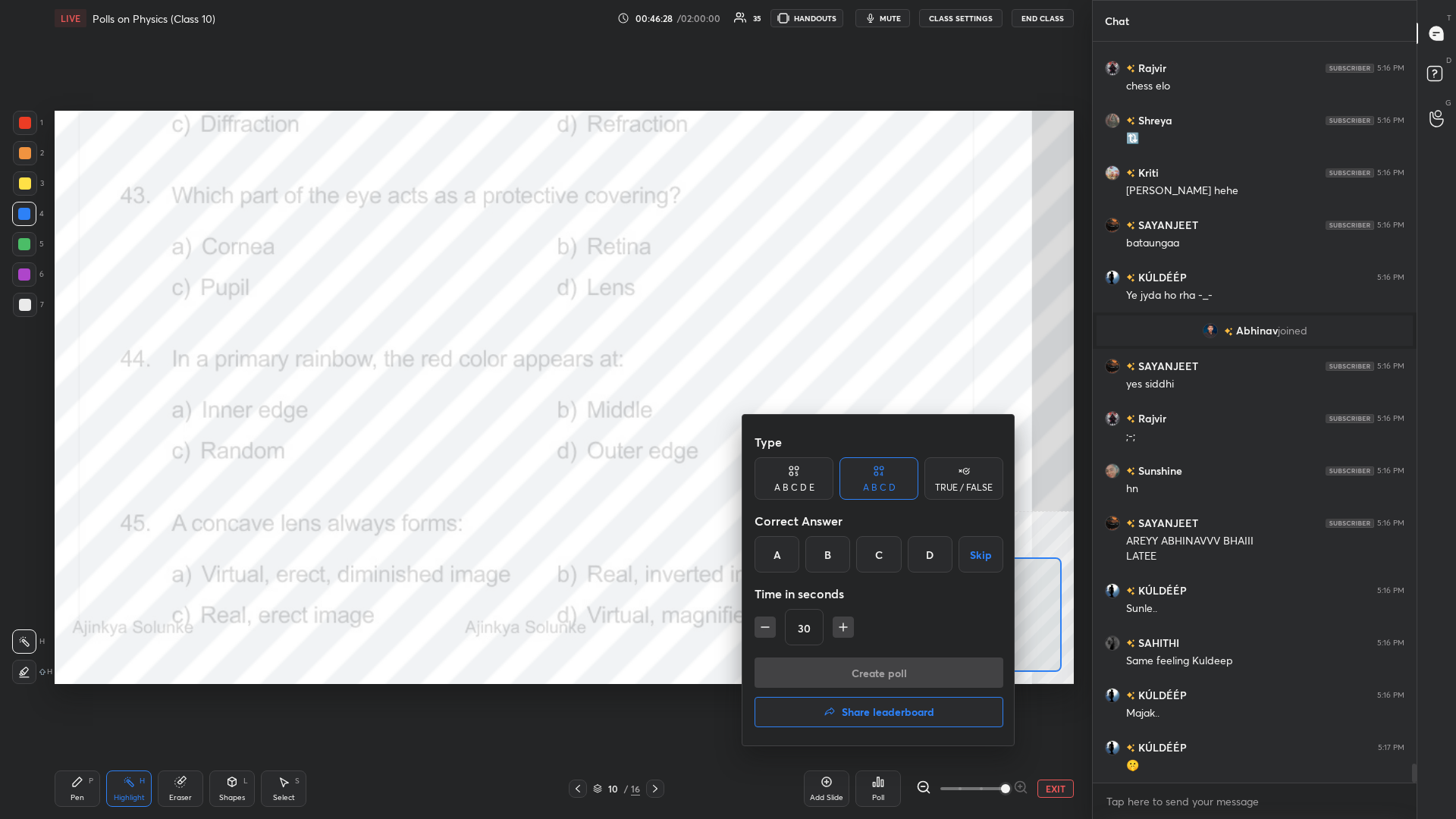
click at [543, 355] on div "D" at bounding box center [930, 554] width 45 height 37
click at [543, 355] on button "Create poll" at bounding box center [879, 673] width 249 height 30
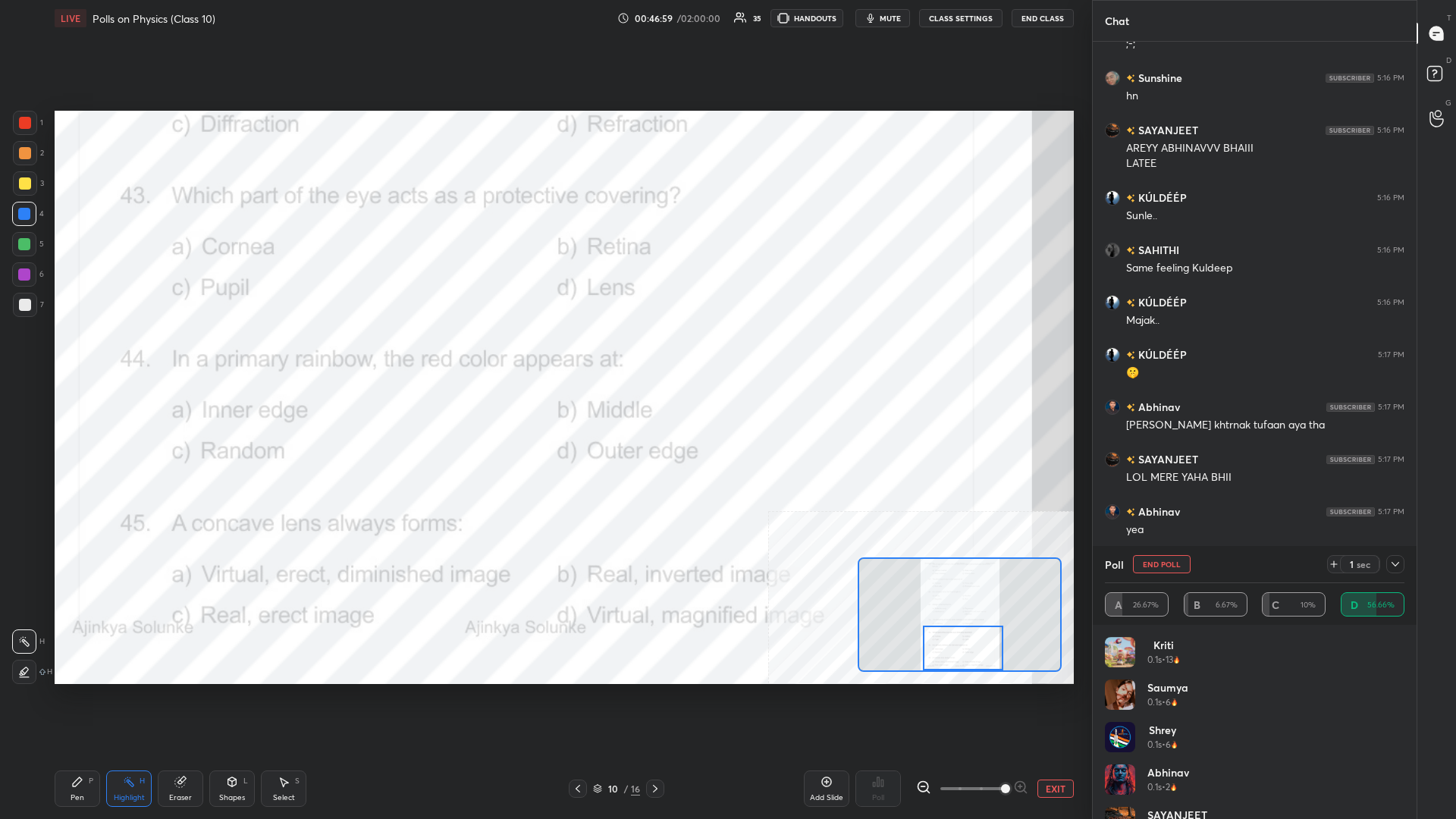
scroll to position [28278, 0]
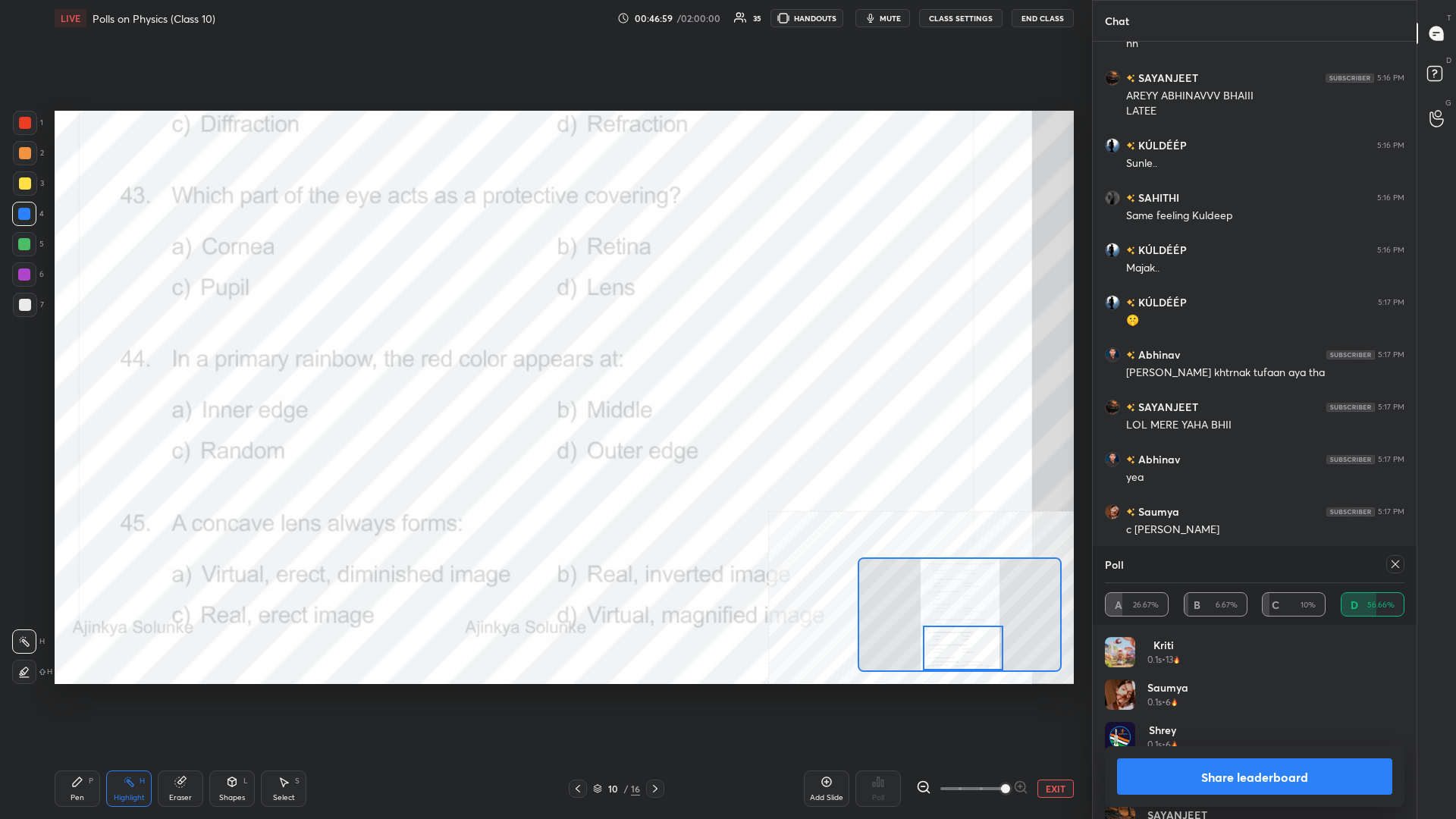
click at [543, 355] on button "Share leaderboard" at bounding box center [1255, 776] width 276 height 37
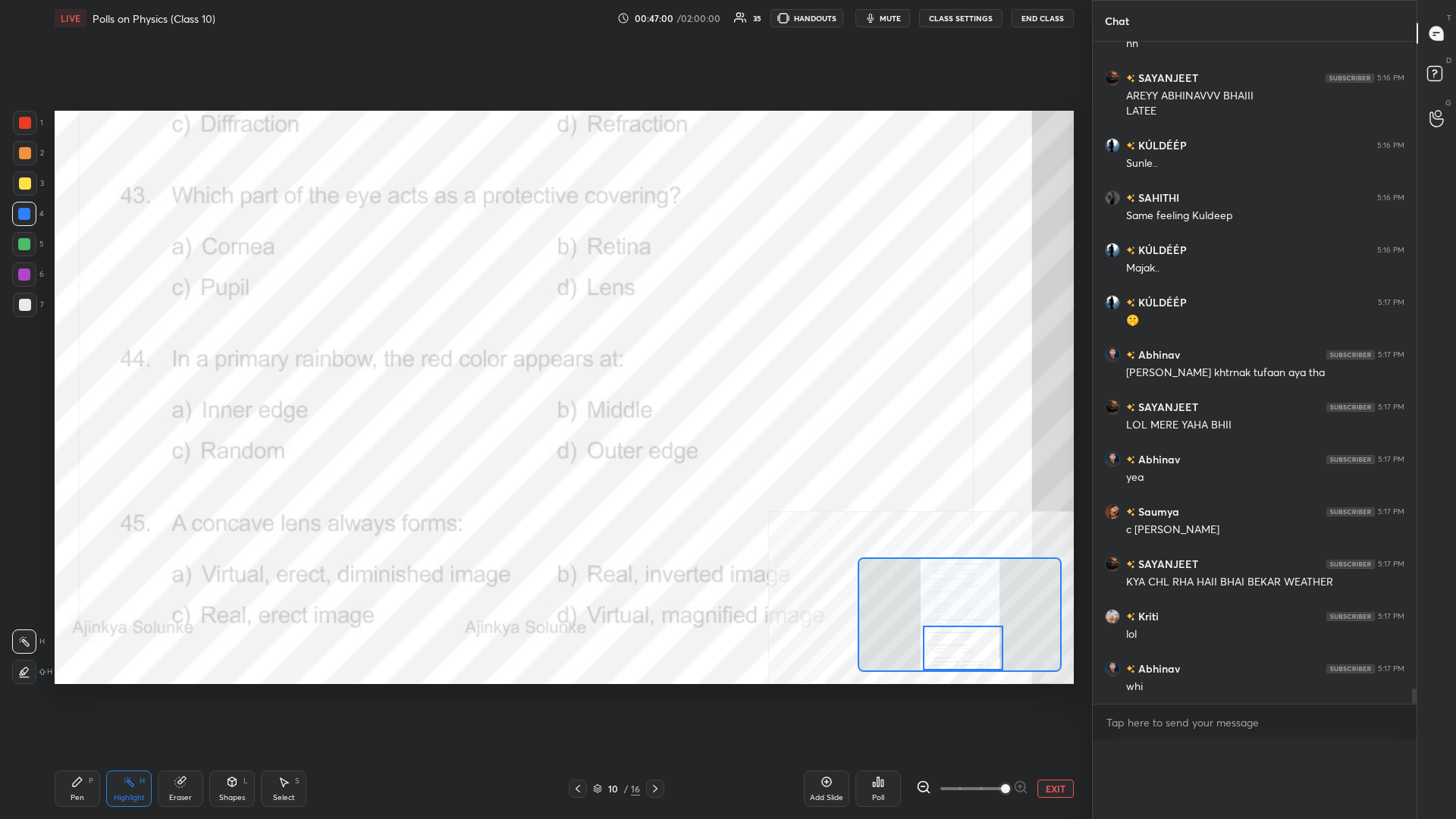
scroll to position [0, 0]
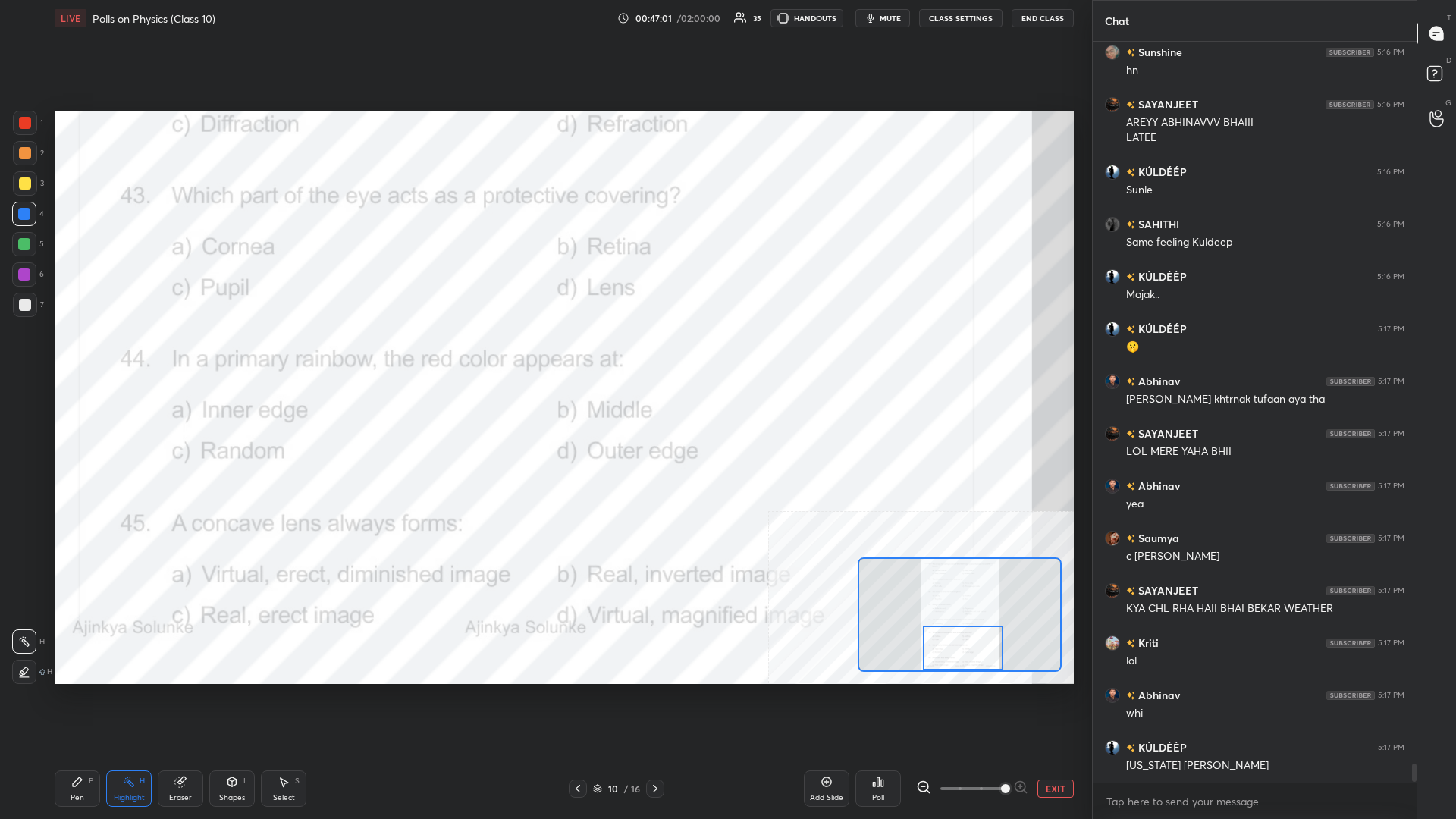
click at [36, 355] on div "1 2 3 4 5 6 7 C X Z C X Z E E Erase all H H LIVE Polls on Physics (Class 10) 00…" at bounding box center [540, 409] width 1079 height 819
click at [76, 355] on div "Pen P" at bounding box center [77, 789] width 46 height 37
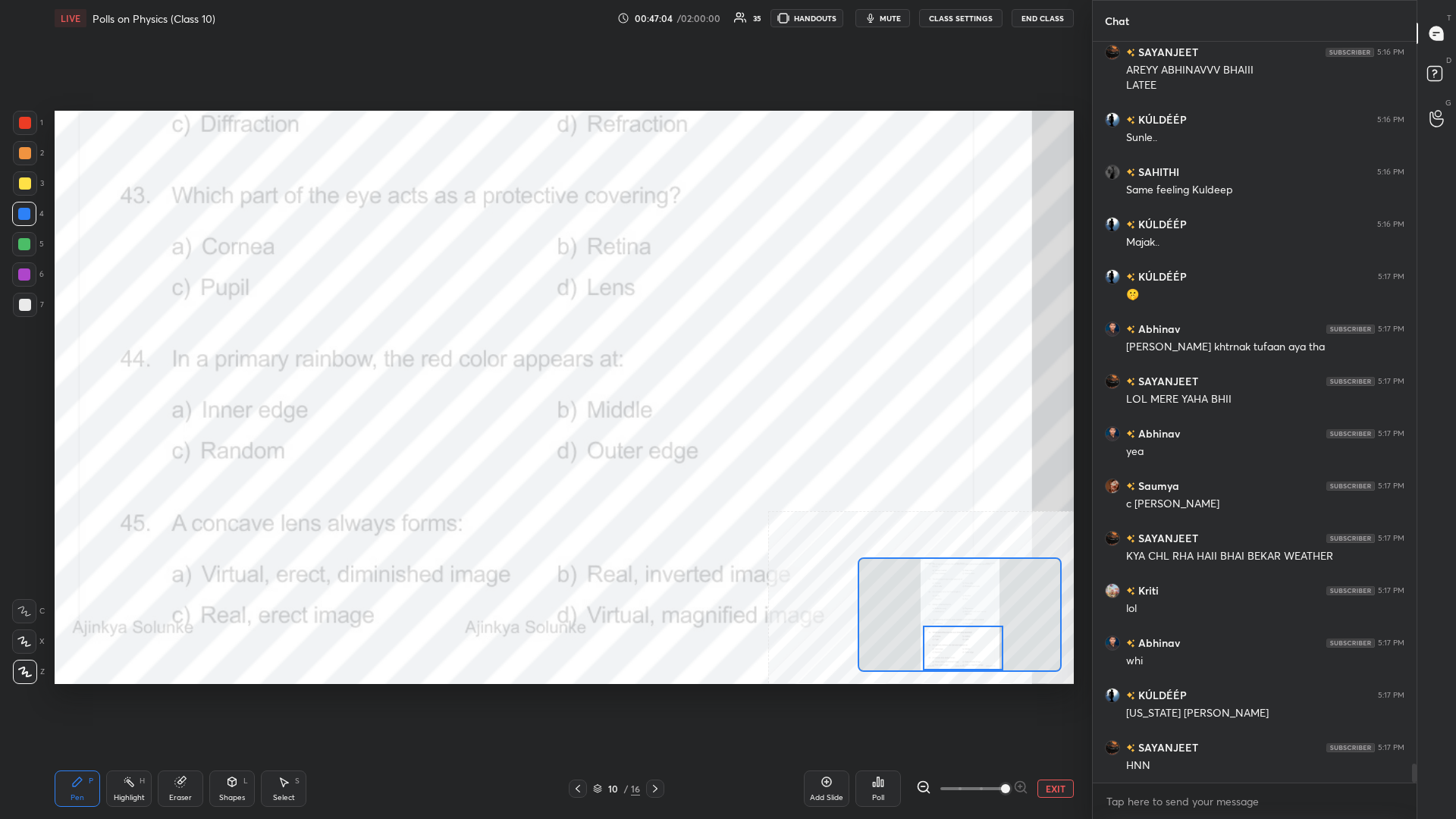
click at [117, 355] on div "Highlight" at bounding box center [129, 798] width 31 height 7
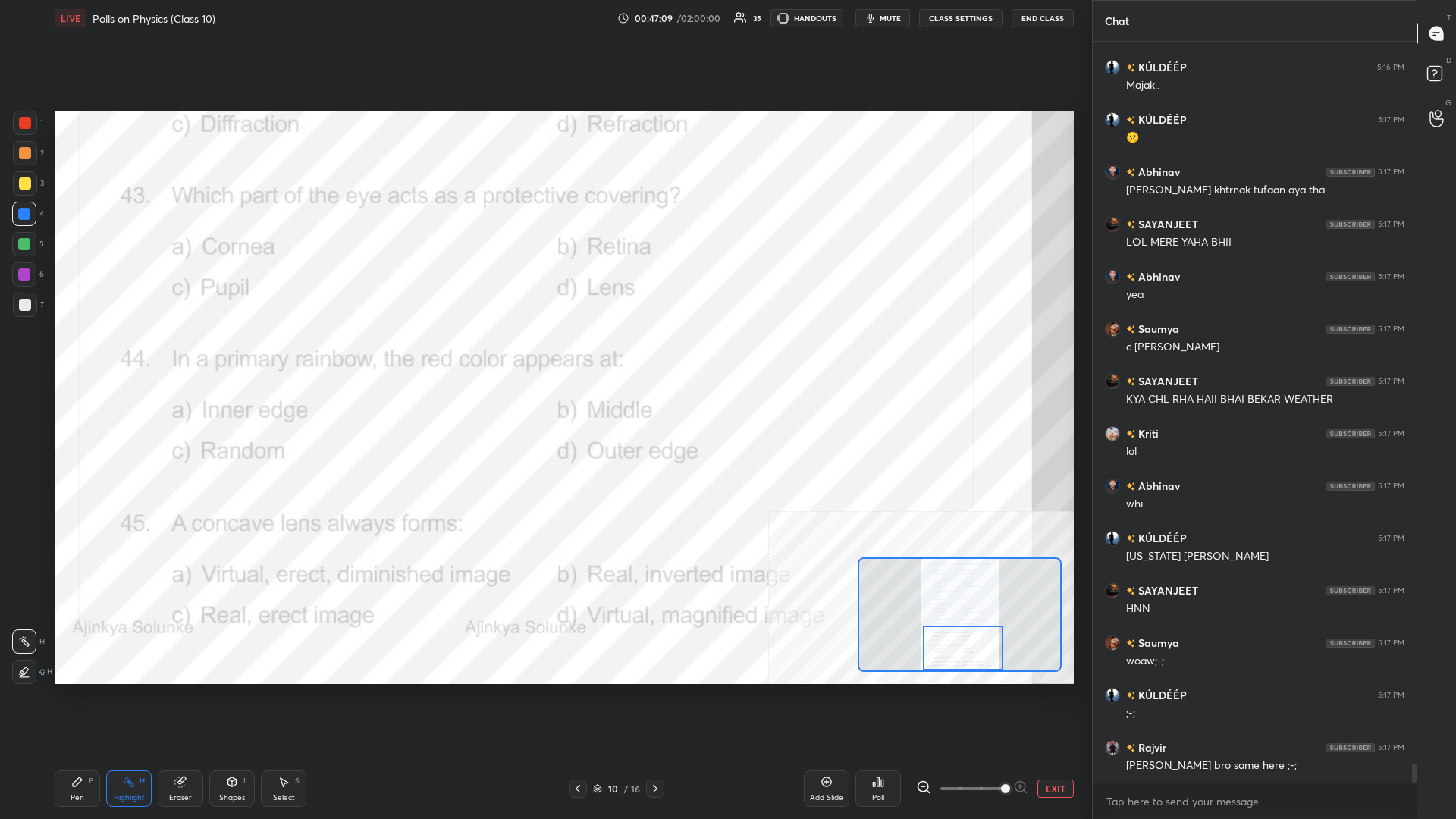
click at [543, 355] on icon at bounding box center [878, 782] width 13 height 13
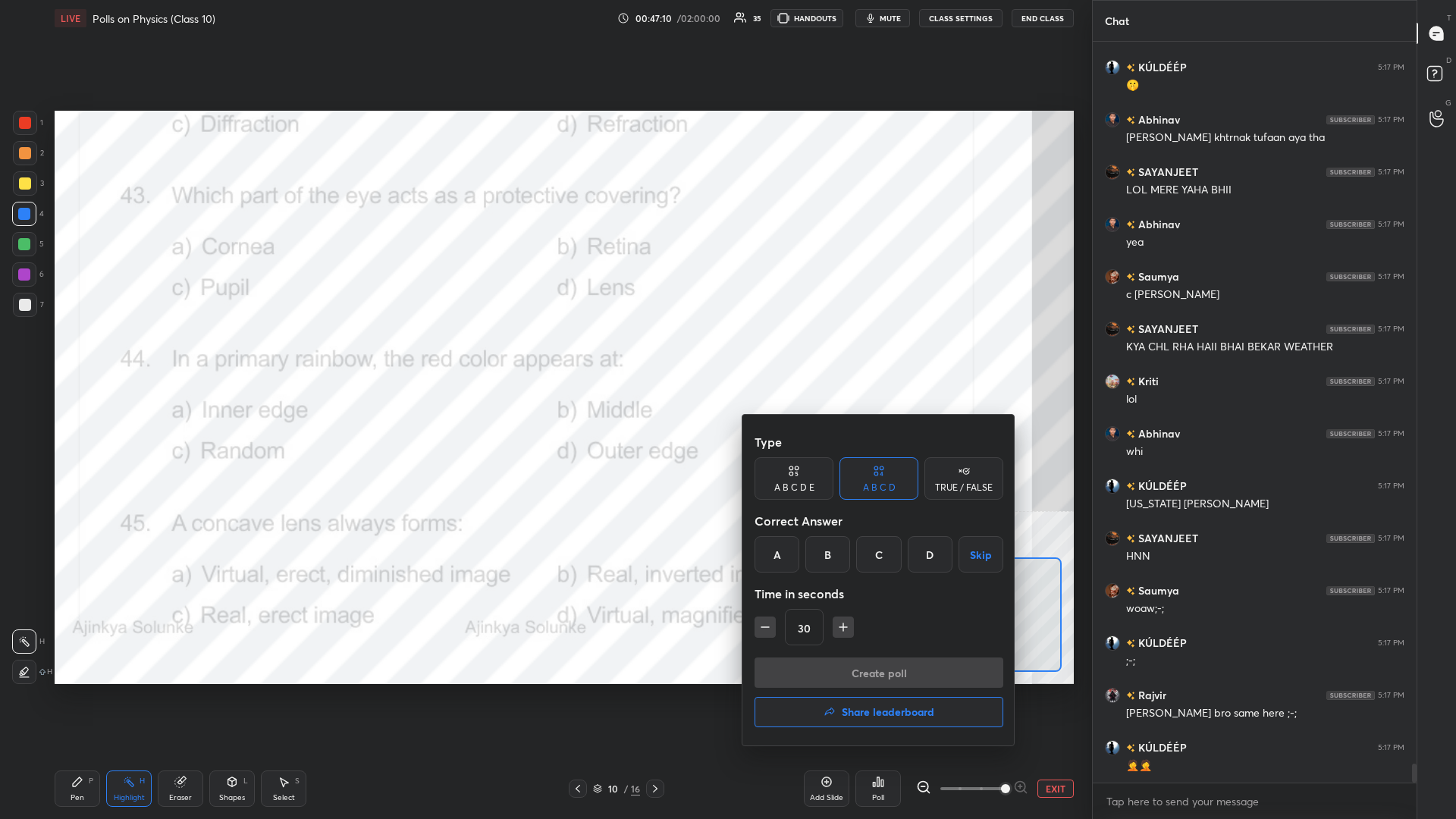
click at [543, 355] on div "A" at bounding box center [777, 554] width 45 height 37
click at [543, 355] on button "Create poll" at bounding box center [879, 673] width 249 height 30
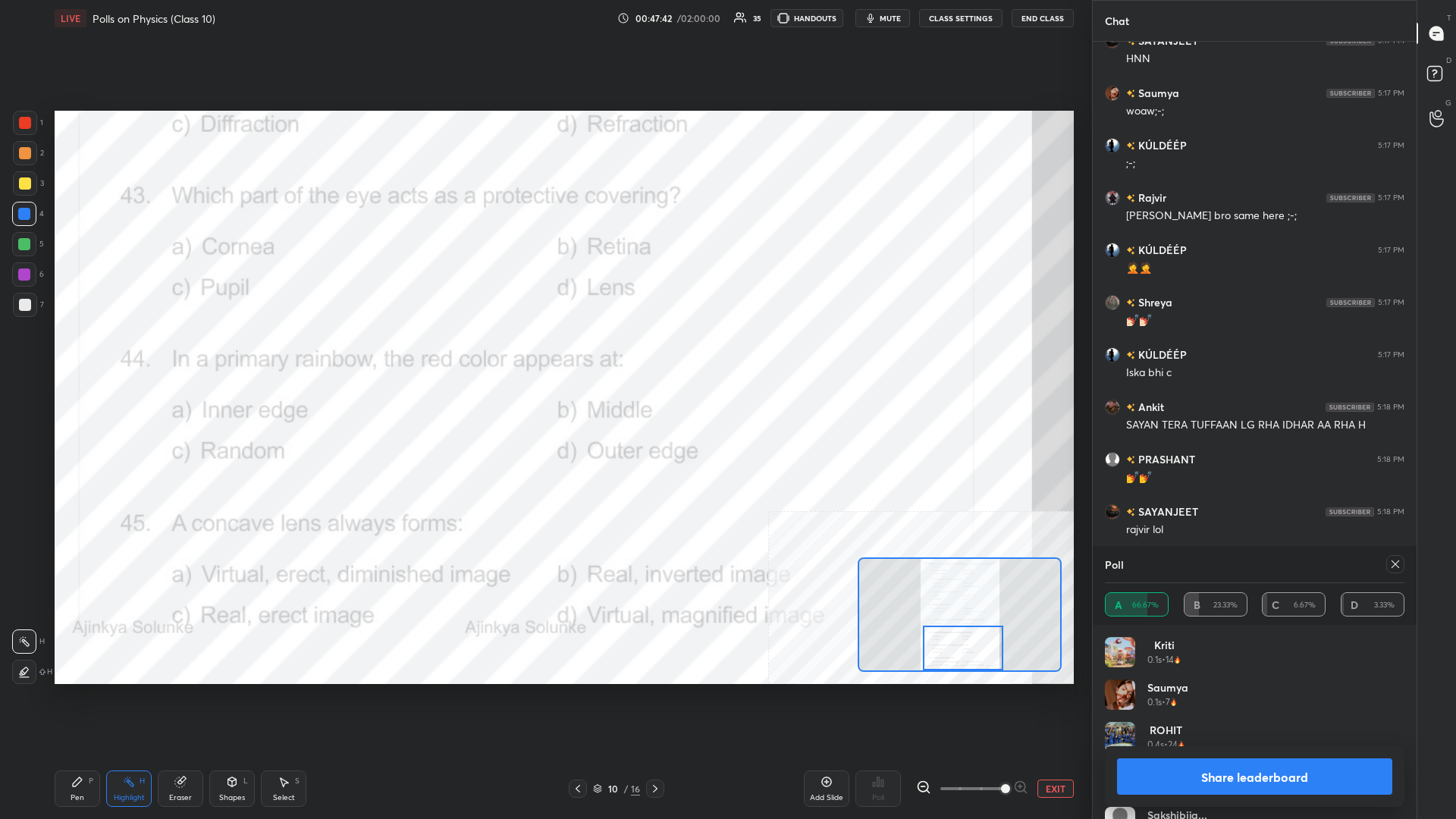
click at [543, 355] on button "Share leaderboard" at bounding box center [1255, 776] width 276 height 37
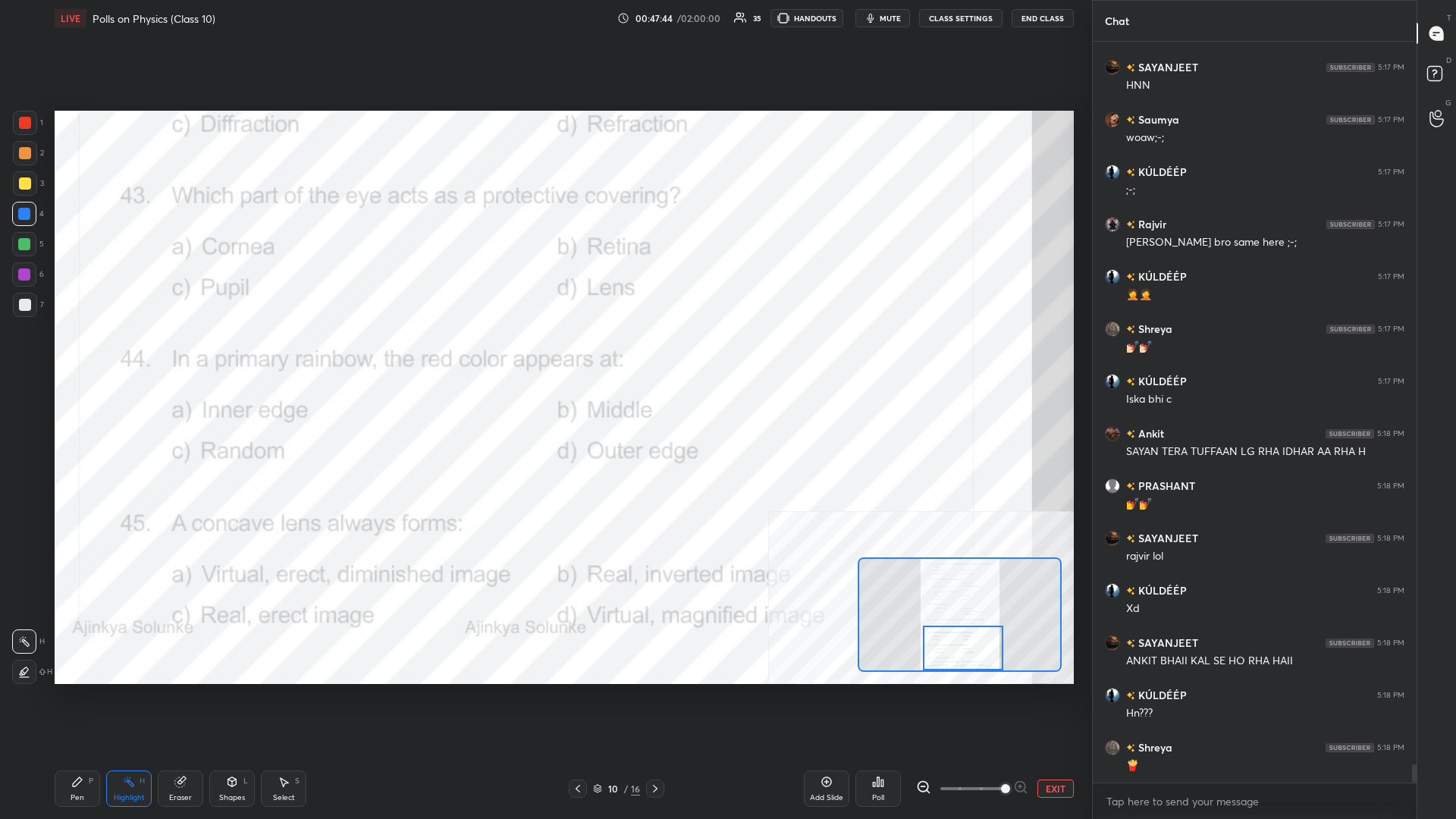
click at [87, 355] on div "Pen P" at bounding box center [77, 789] width 46 height 37
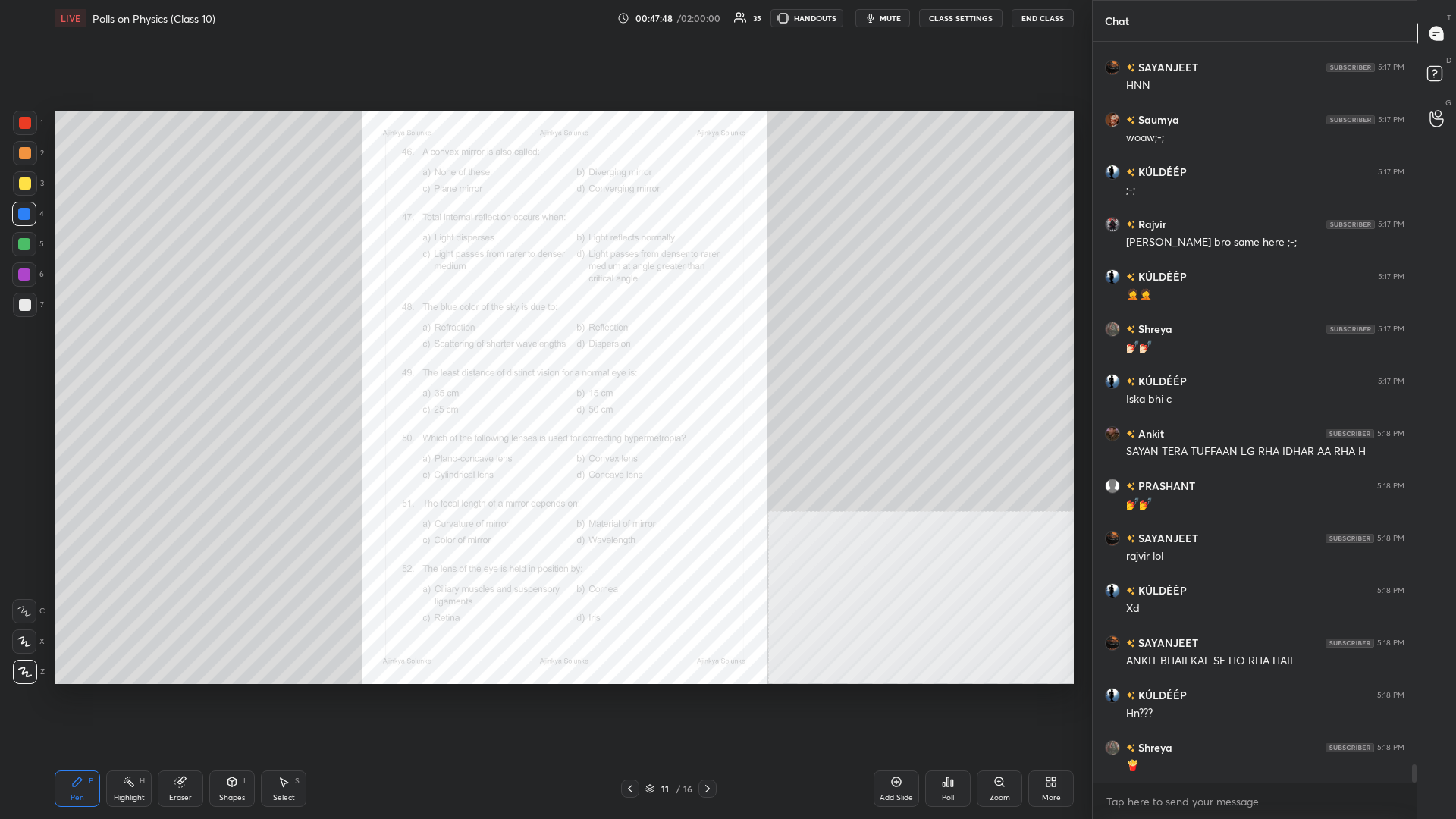
click at [543, 355] on div "Zoom" at bounding box center [999, 789] width 46 height 37
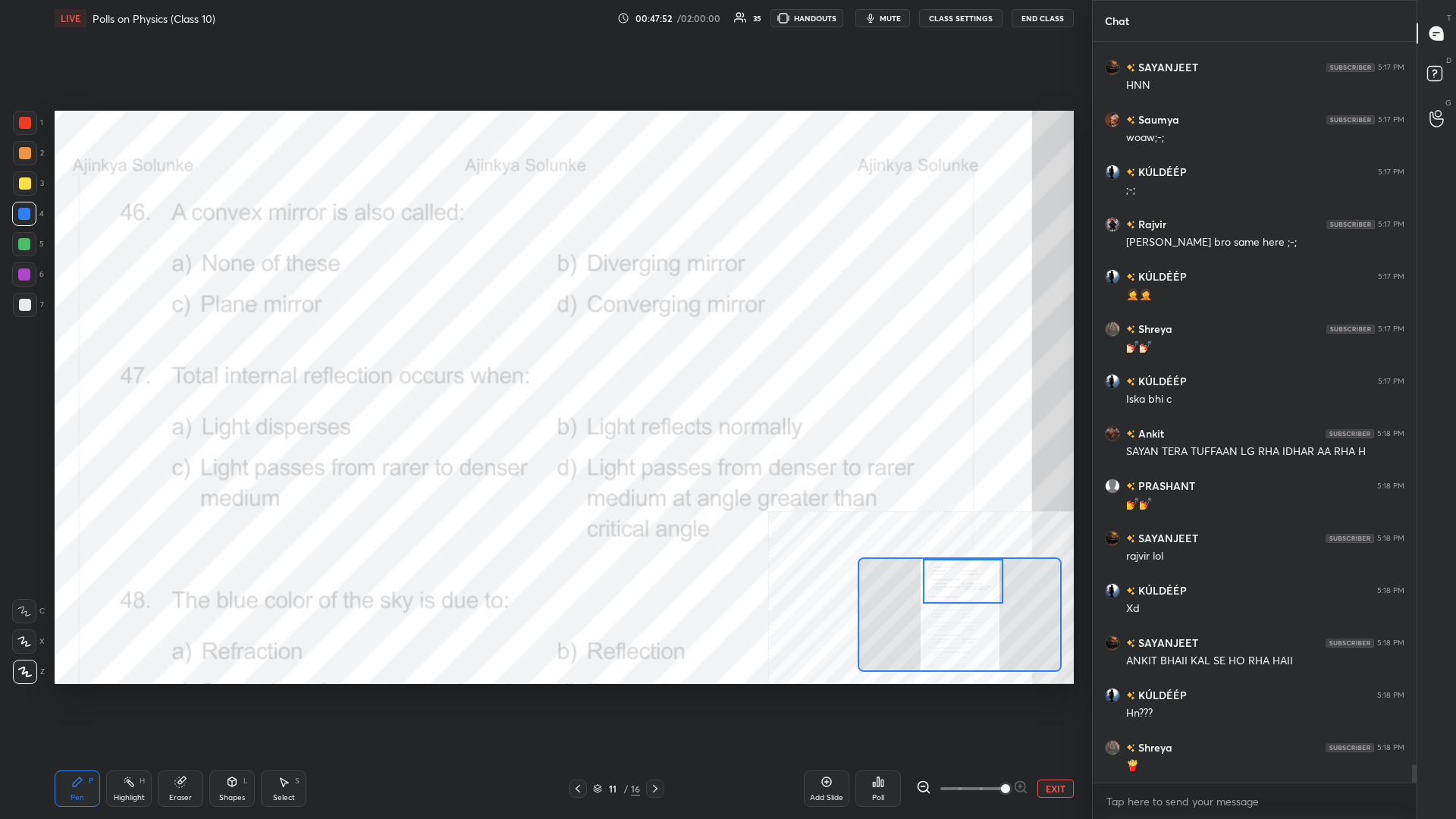
click at [138, 355] on div "Highlight" at bounding box center [129, 798] width 31 height 7
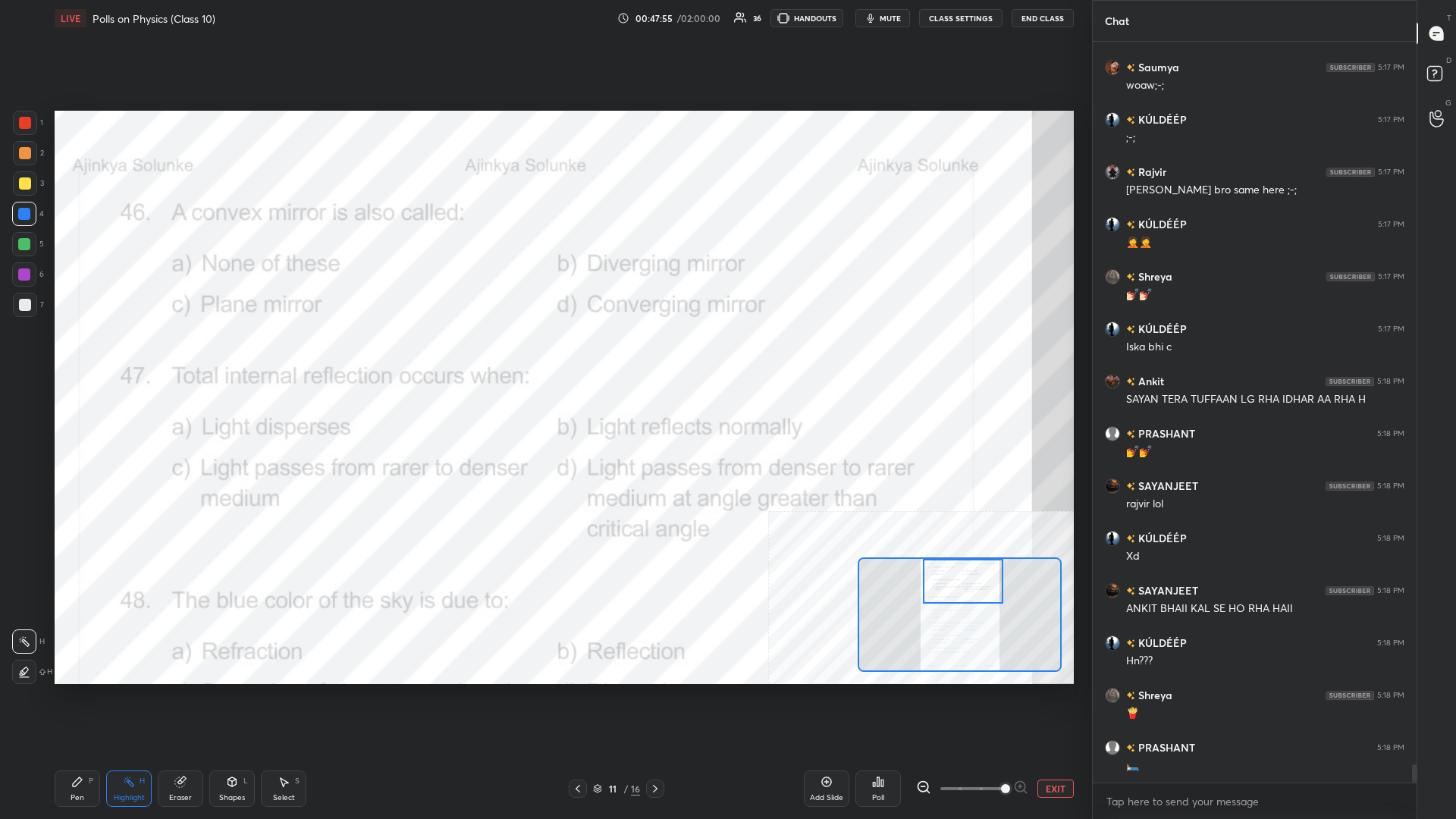
click at [543, 355] on icon at bounding box center [873, 784] width 3 height 4
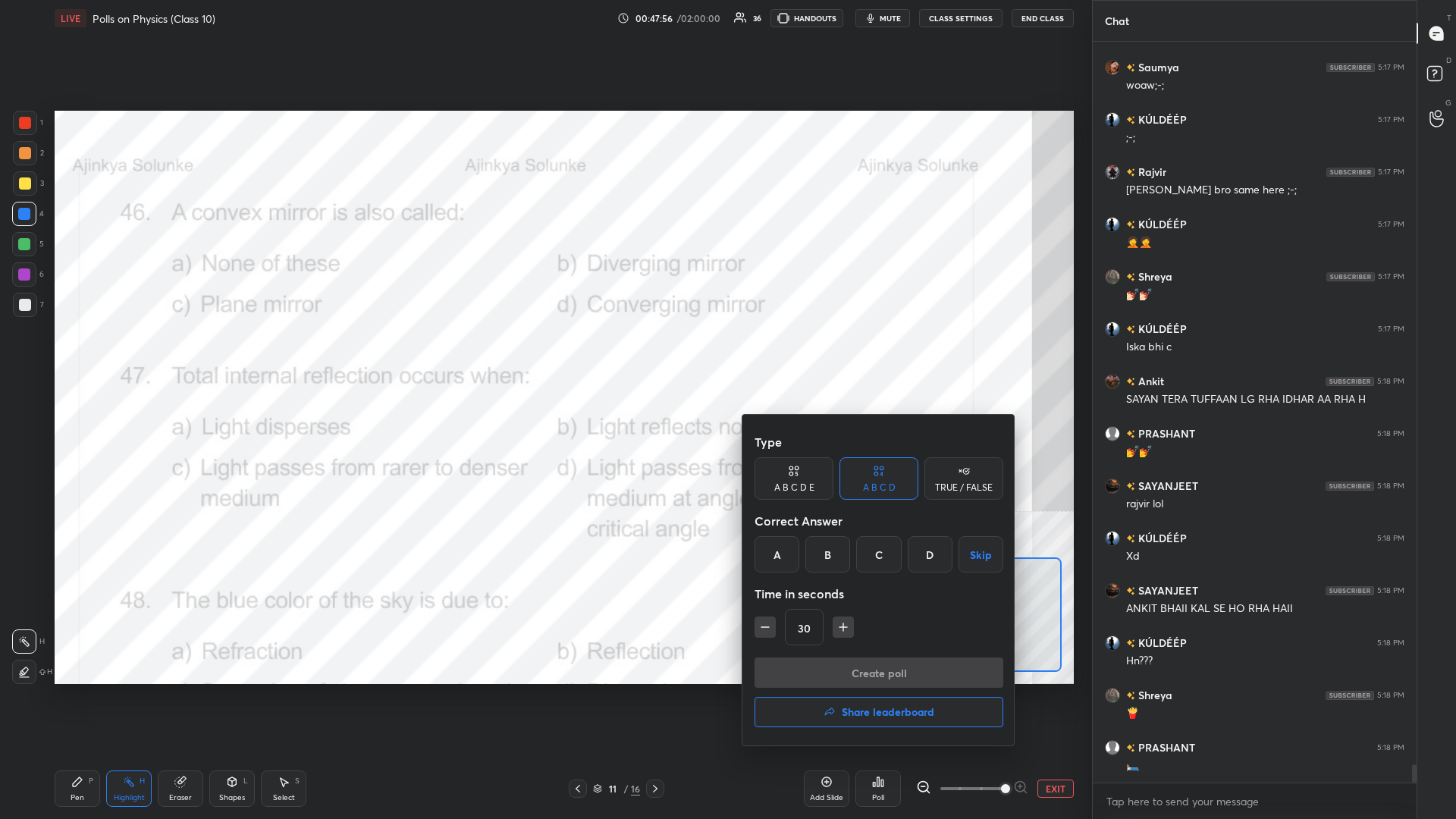
click at [543, 355] on div "B" at bounding box center [828, 554] width 45 height 37
click at [543, 355] on button "Create poll" at bounding box center [879, 673] width 249 height 30
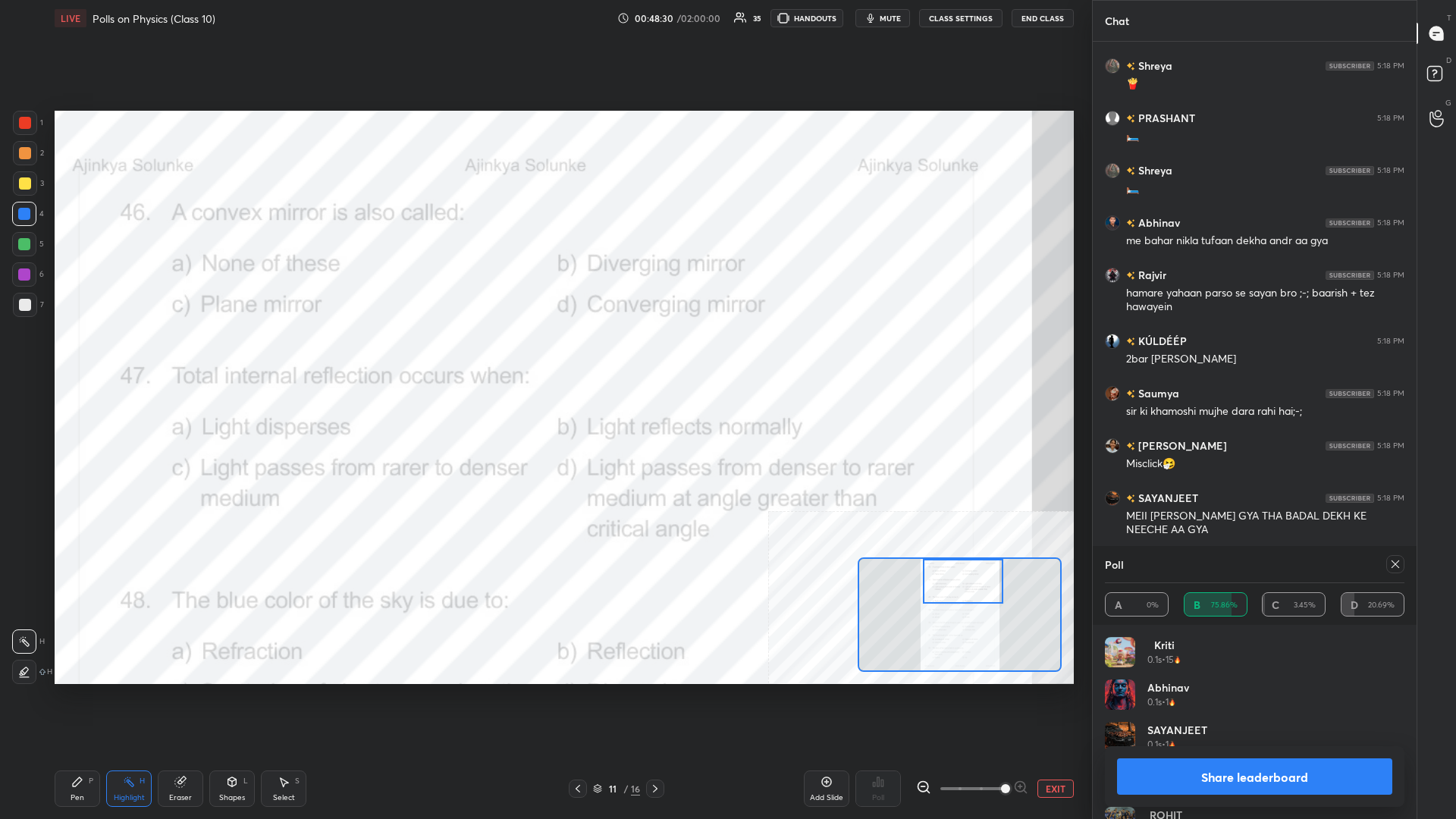
click at [543, 355] on div "Share leaderboard" at bounding box center [1254, 777] width 300 height 61
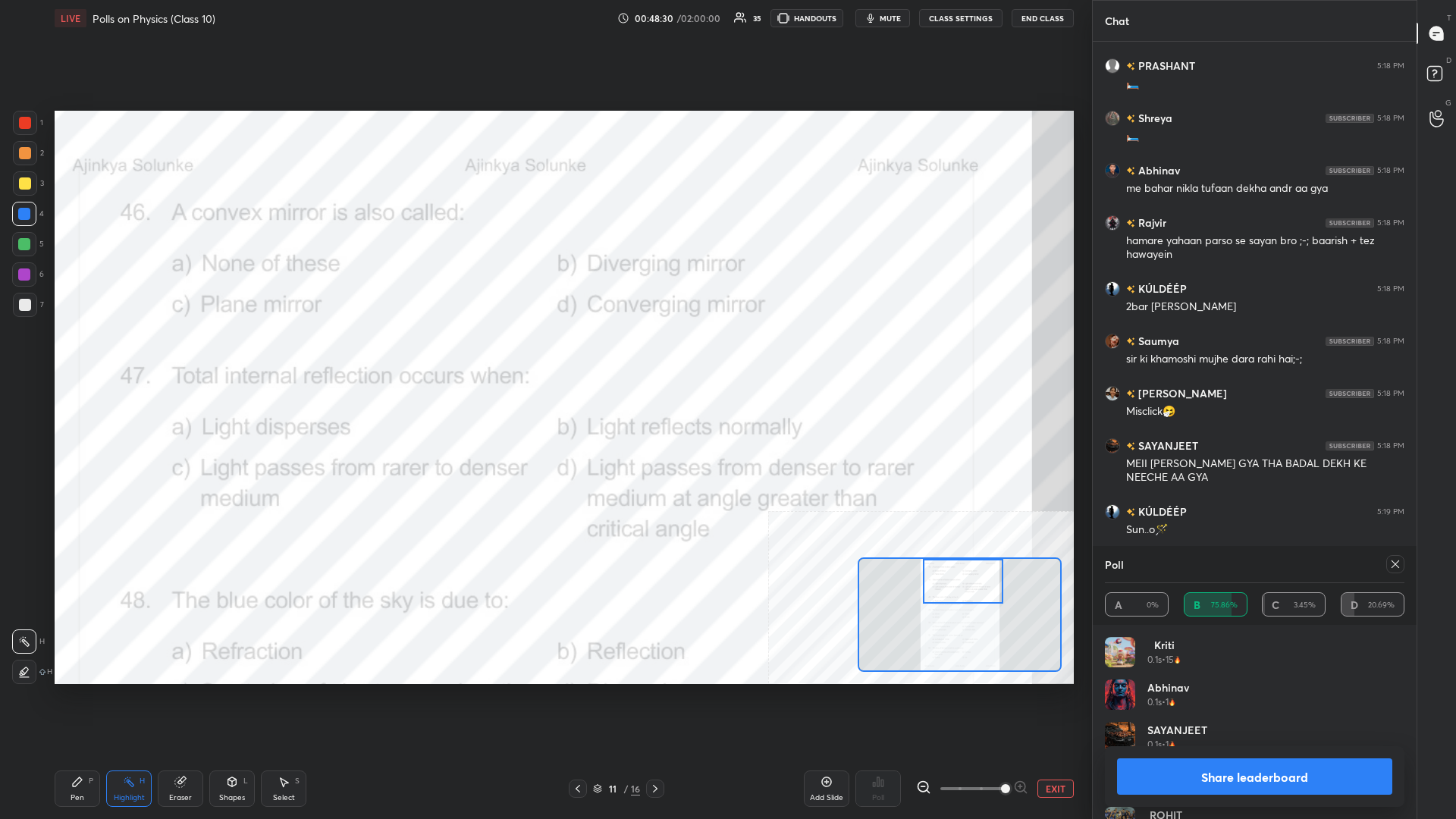
click at [543, 355] on button "Share leaderboard" at bounding box center [1255, 776] width 276 height 37
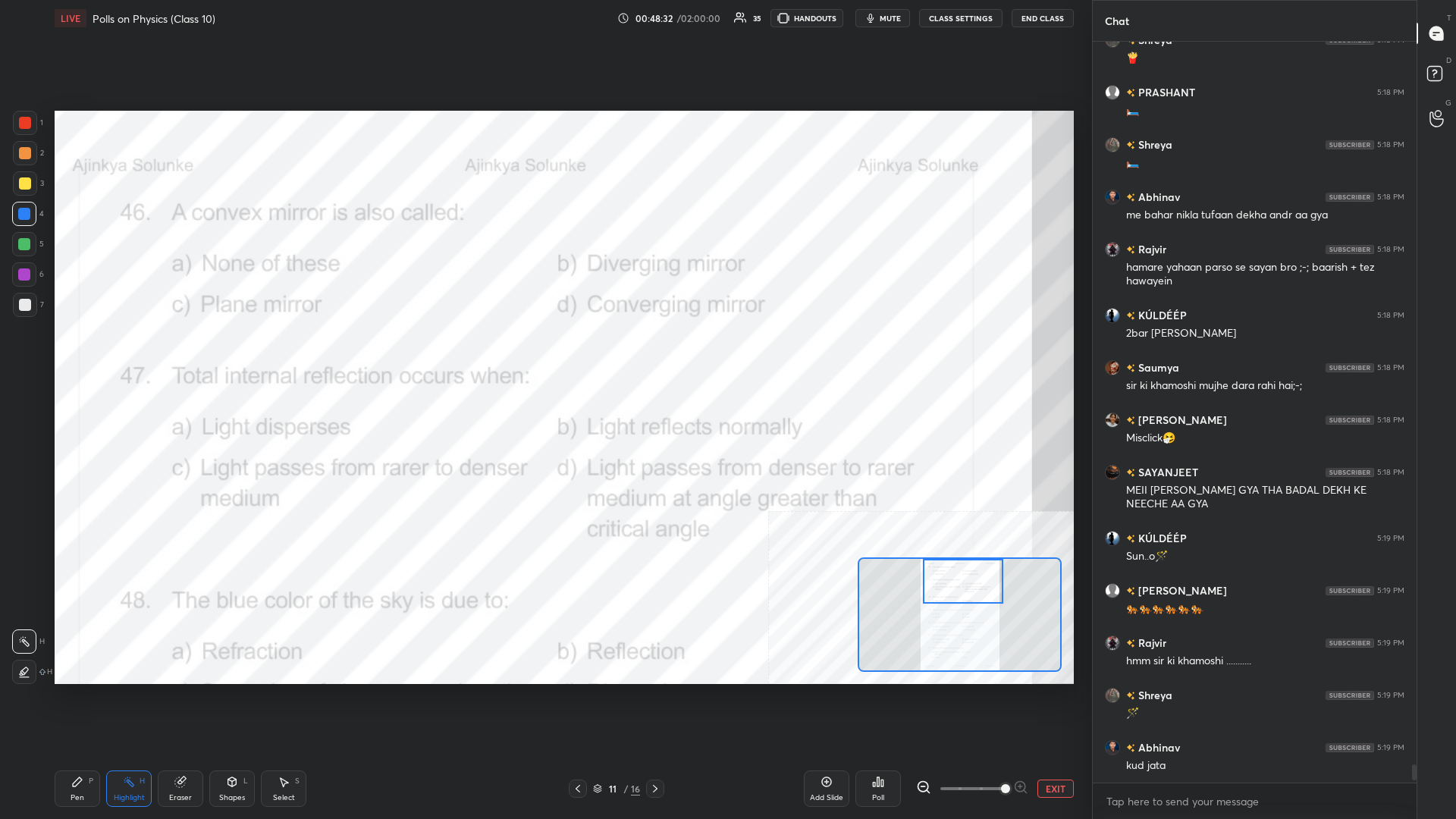
click at [72, 355] on icon at bounding box center [78, 782] width 13 height 13
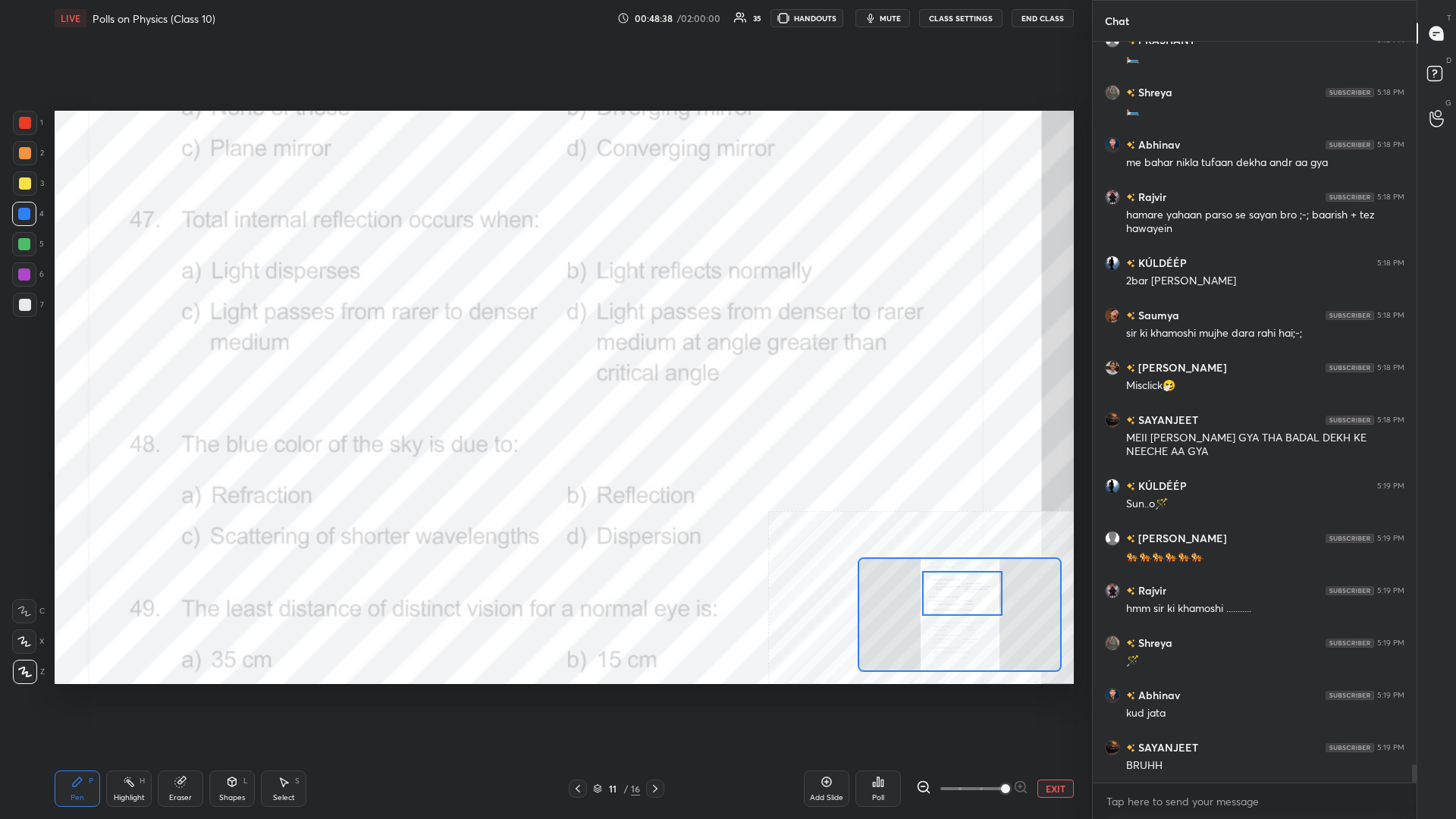
click at [119, 355] on div "Highlight H" at bounding box center [129, 789] width 46 height 37
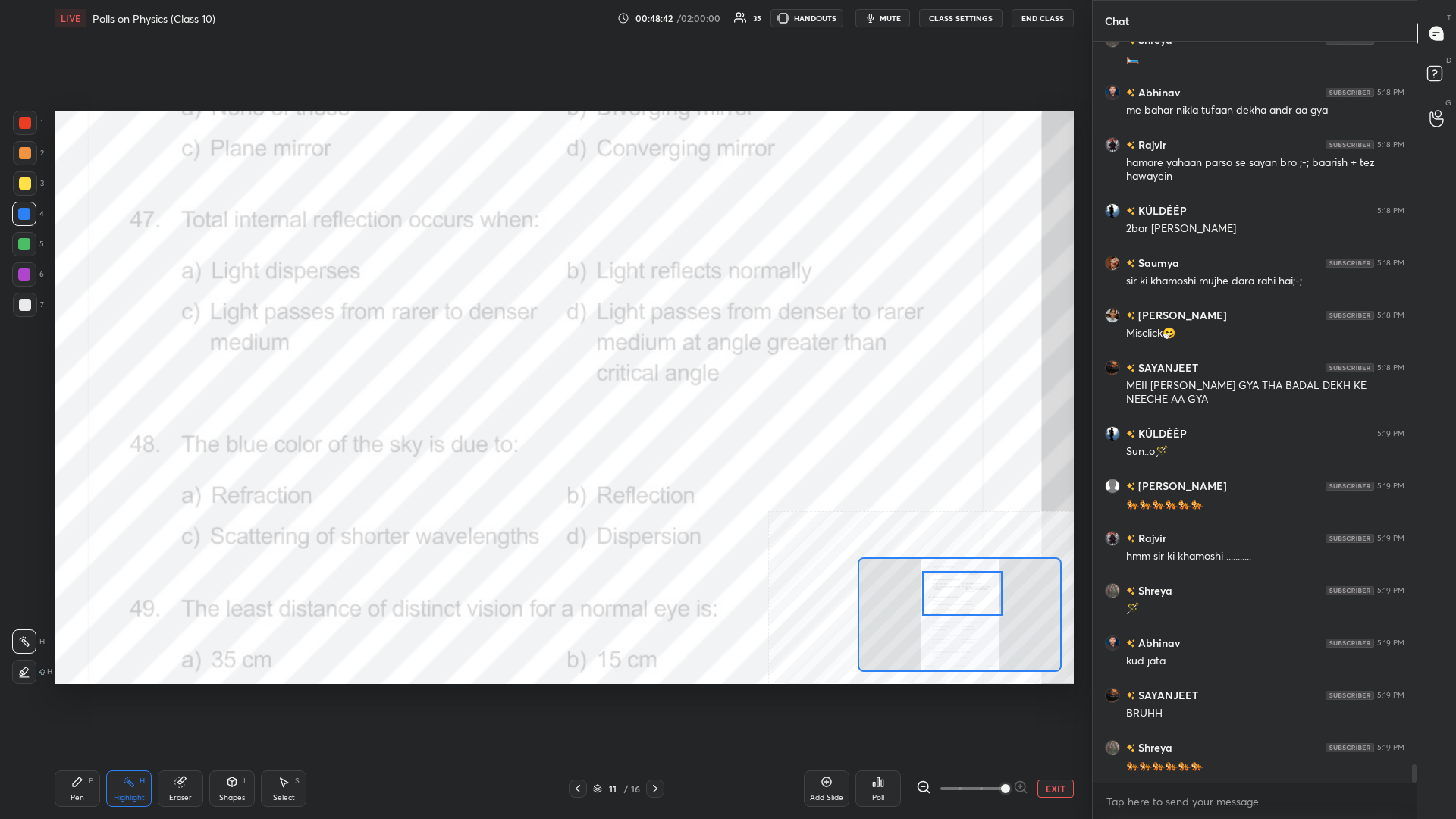
click at [543, 355] on icon at bounding box center [882, 783] width 3 height 7
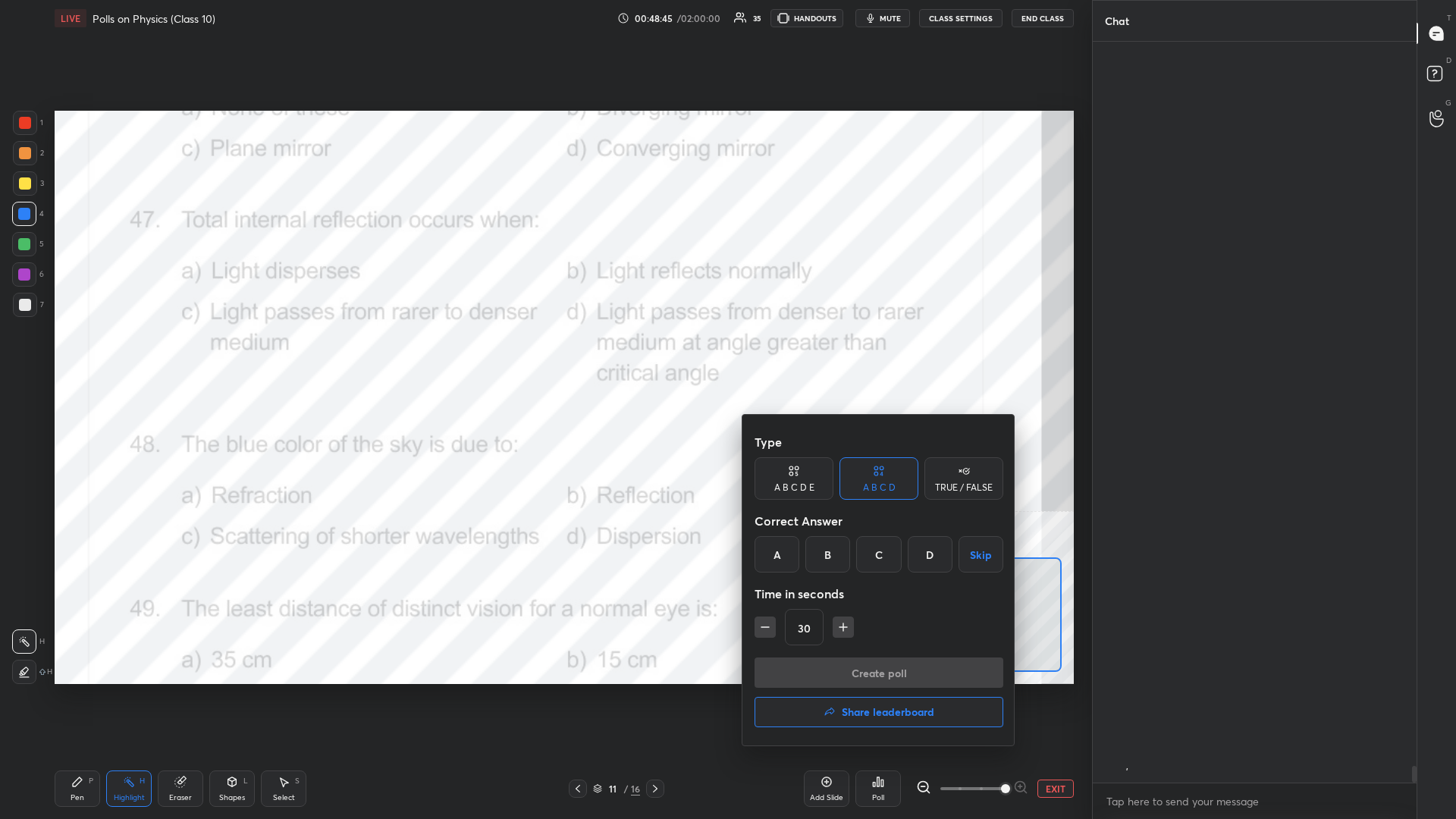
click at [543, 355] on div "D" at bounding box center [930, 554] width 45 height 37
click at [543, 355] on button "Create poll" at bounding box center [879, 673] width 249 height 30
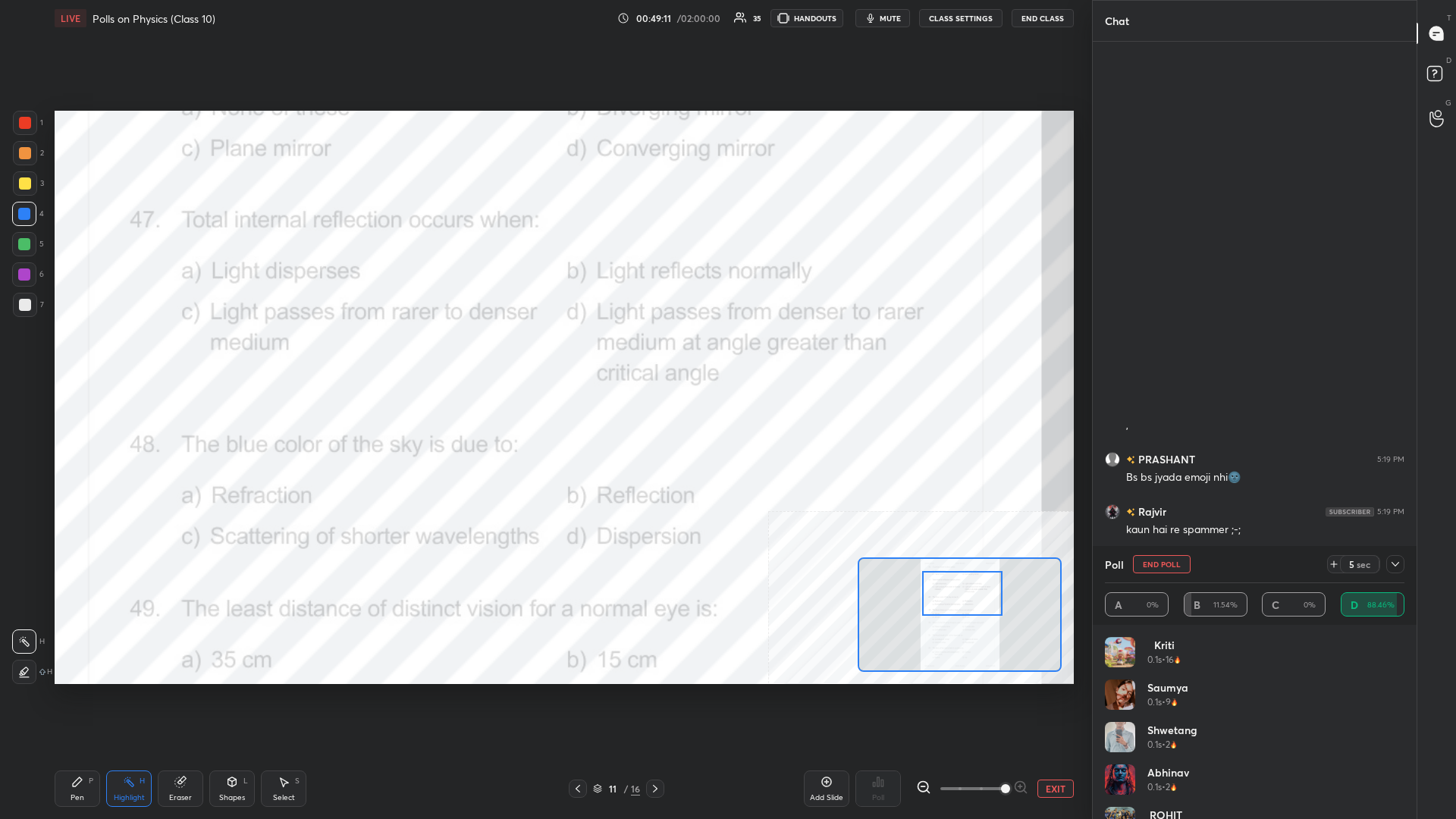
click at [56, 355] on div "Pen P Highlight H Eraser Shapes L Select S 11 / 16 Add Slide Poll EXIT" at bounding box center [564, 789] width 1019 height 61
click at [72, 355] on div "Pen" at bounding box center [77, 798] width 13 height 7
click at [82, 355] on div "Pen" at bounding box center [77, 798] width 13 height 7
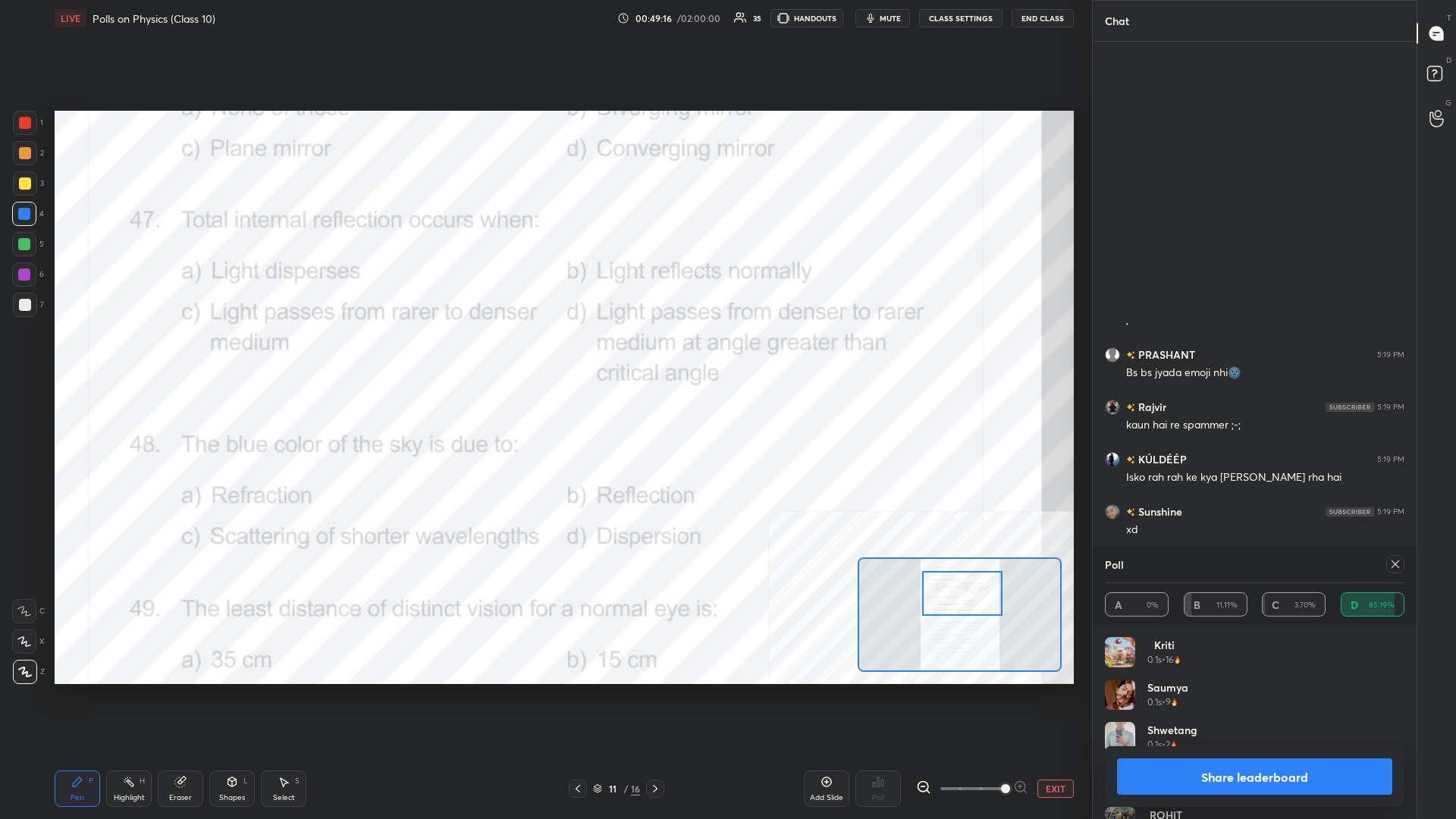
click at [543, 355] on button "Share leaderboard" at bounding box center [1255, 776] width 276 height 37
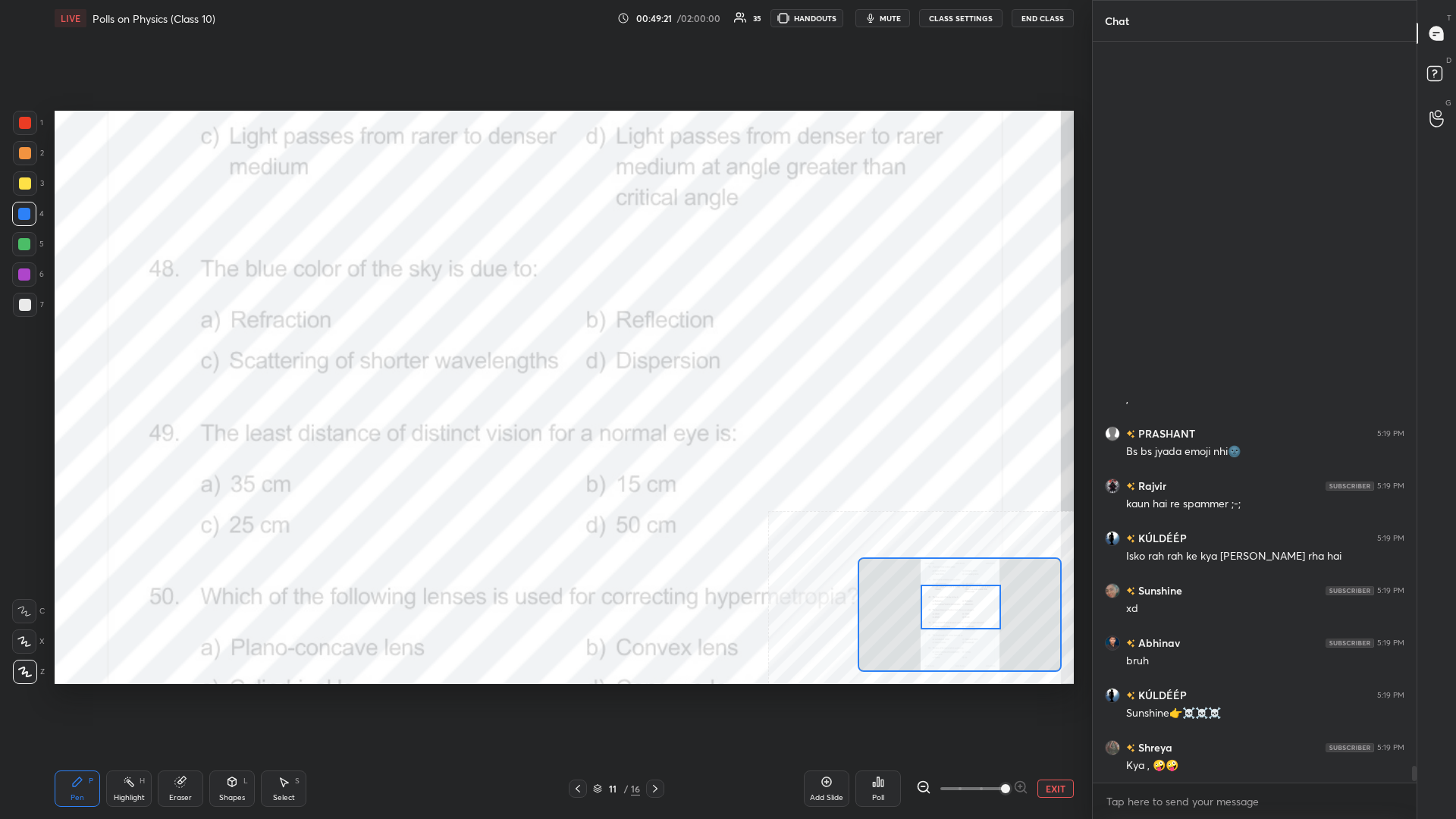
click at [127, 355] on icon at bounding box center [129, 782] width 13 height 13
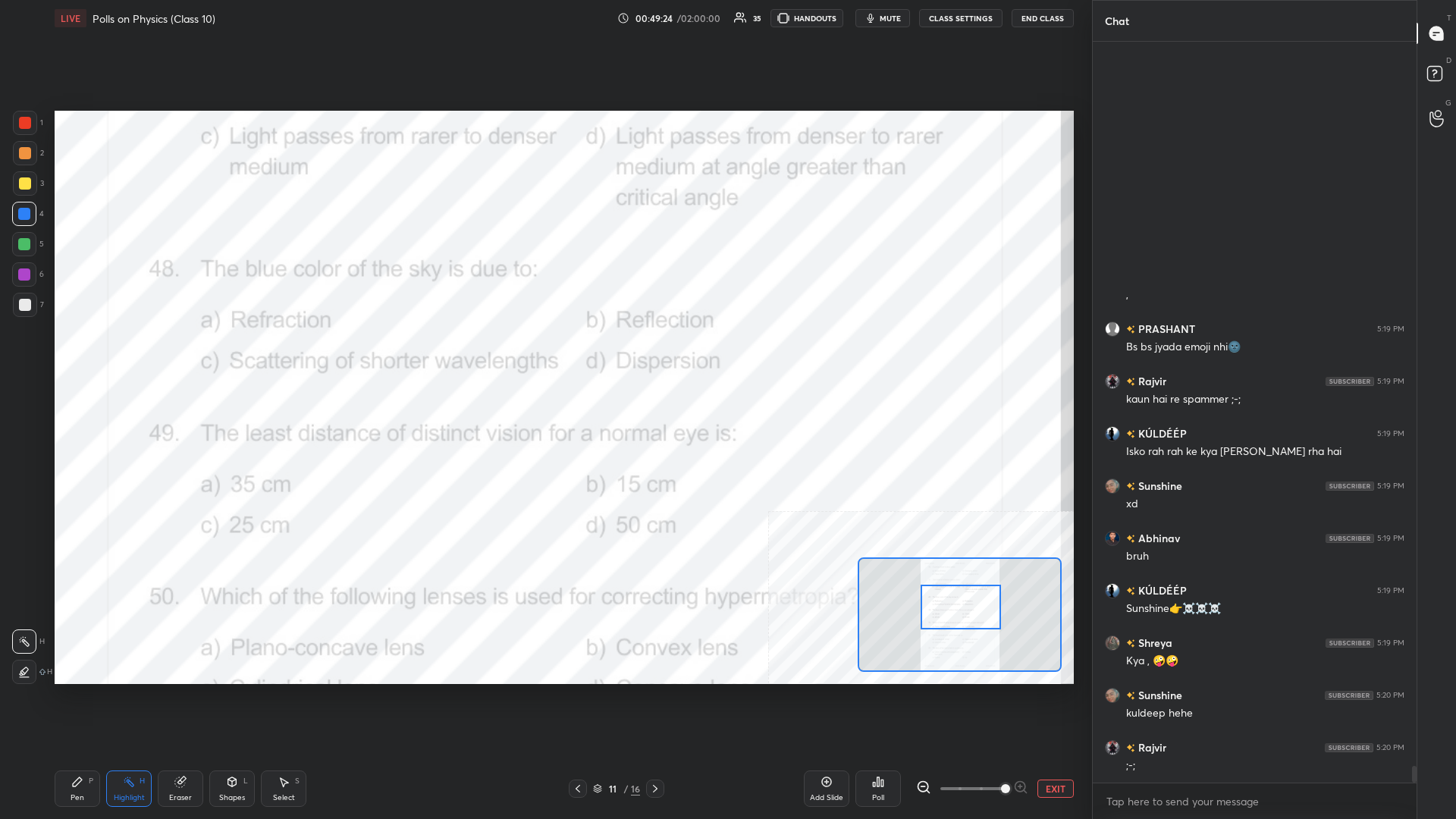
click at [543, 355] on div "Poll" at bounding box center [878, 798] width 13 height 7
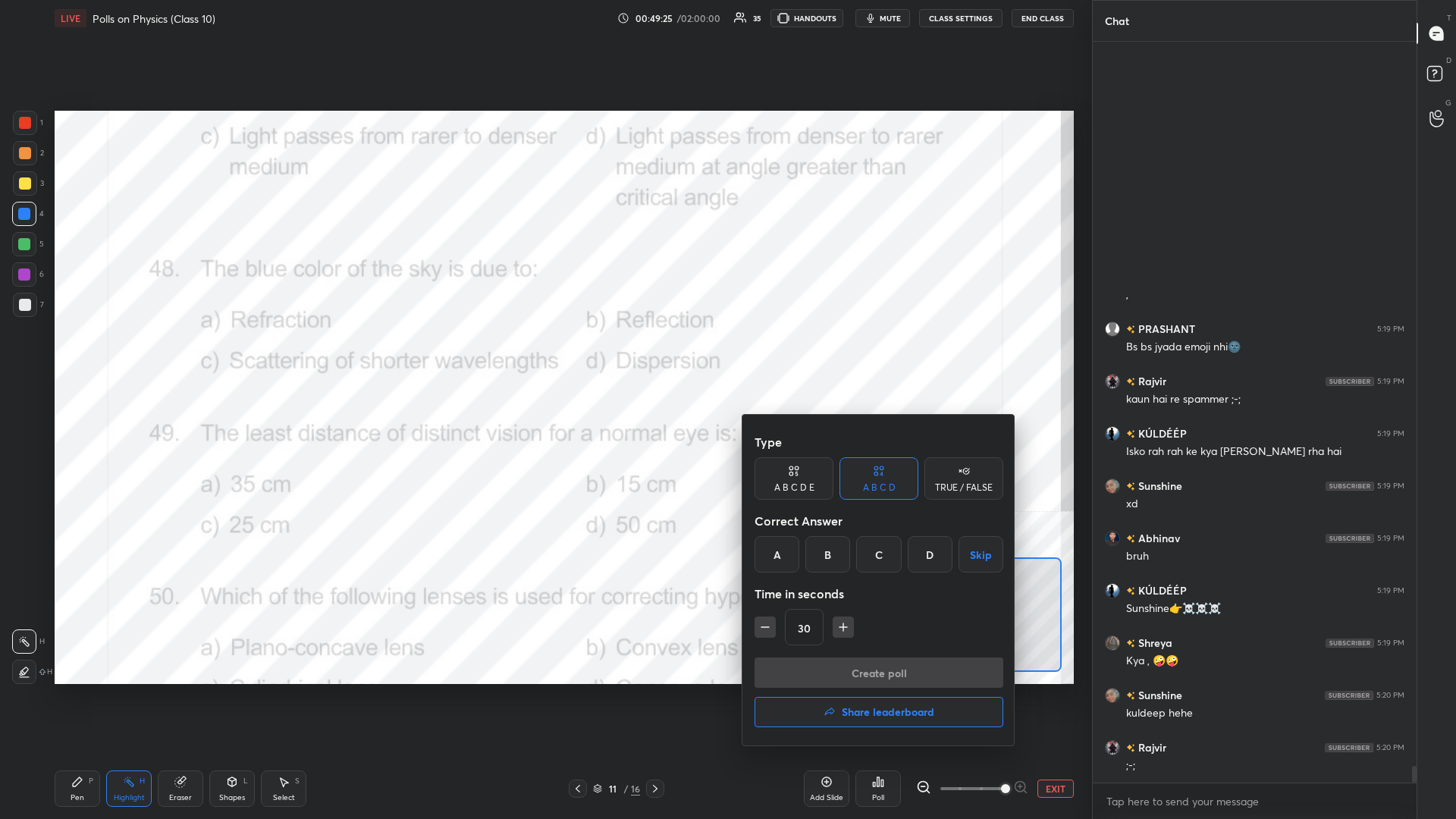
click at [543, 355] on div "C" at bounding box center [879, 554] width 45 height 37
click at [543, 355] on button "Create poll" at bounding box center [879, 673] width 249 height 30
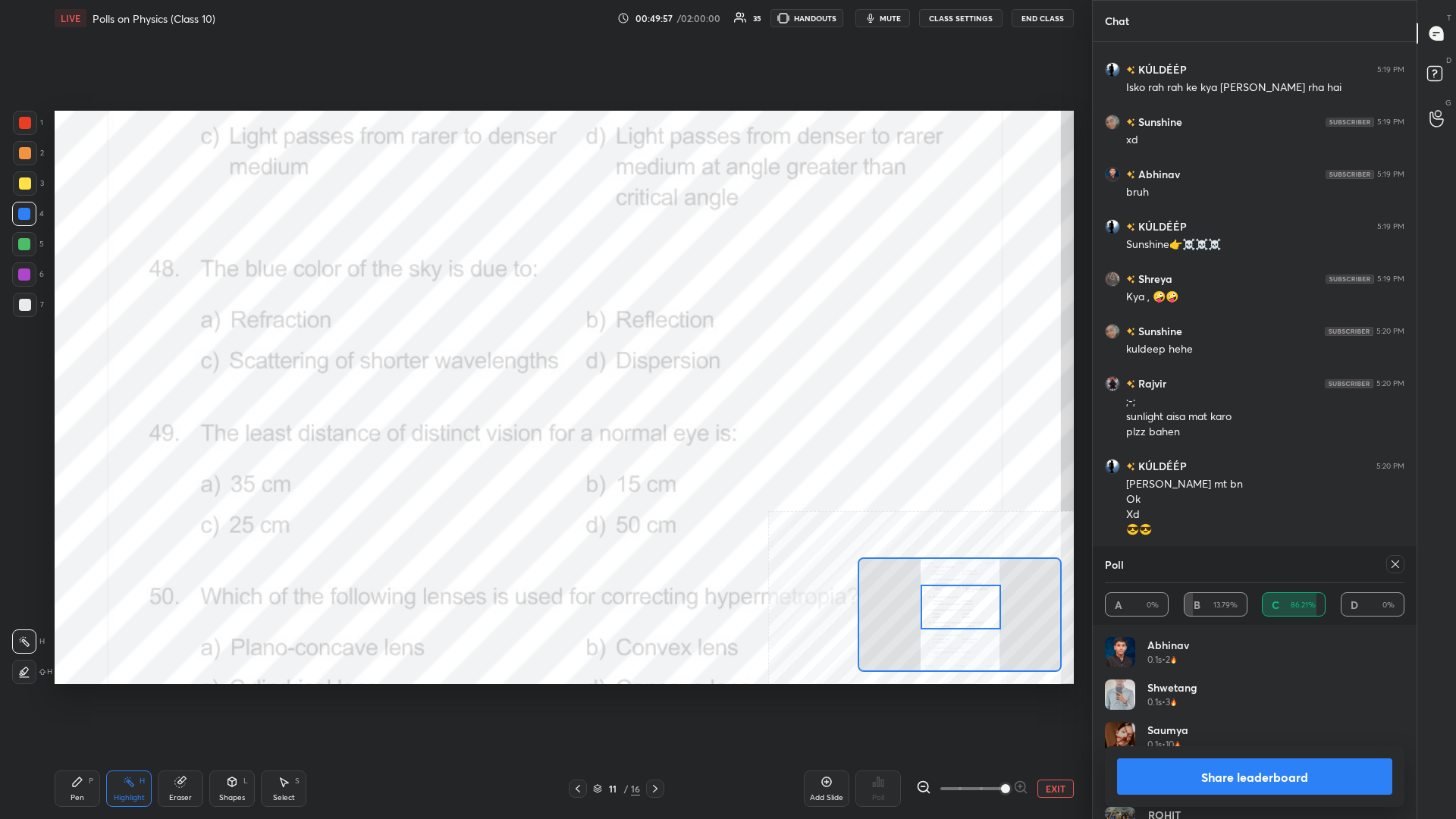
click at [543, 355] on button "Share leaderboard" at bounding box center [1255, 776] width 276 height 37
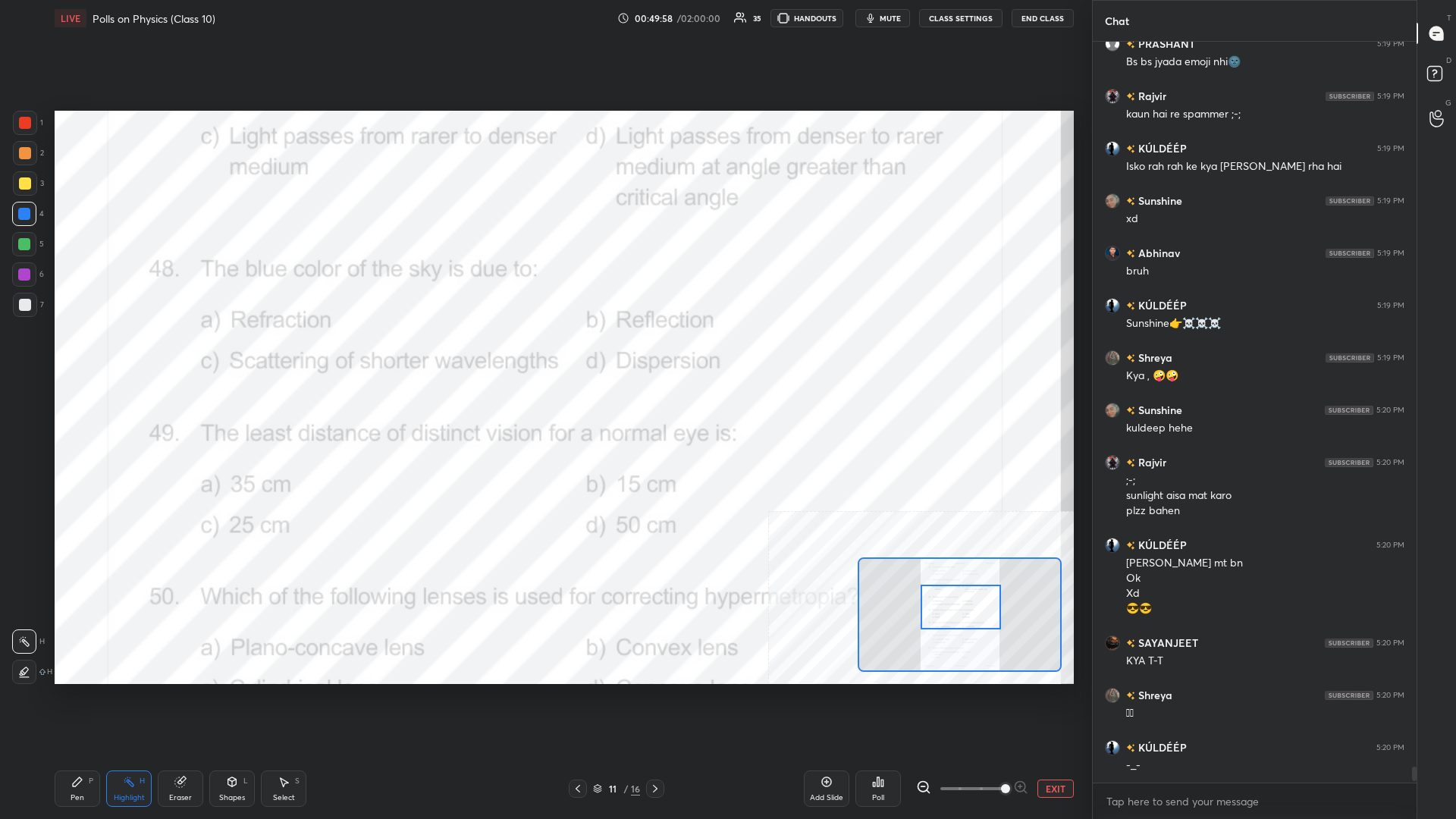
click at [86, 355] on div "Pen P" at bounding box center [77, 789] width 46 height 37
click at [75, 355] on icon at bounding box center [77, 781] width 9 height 9
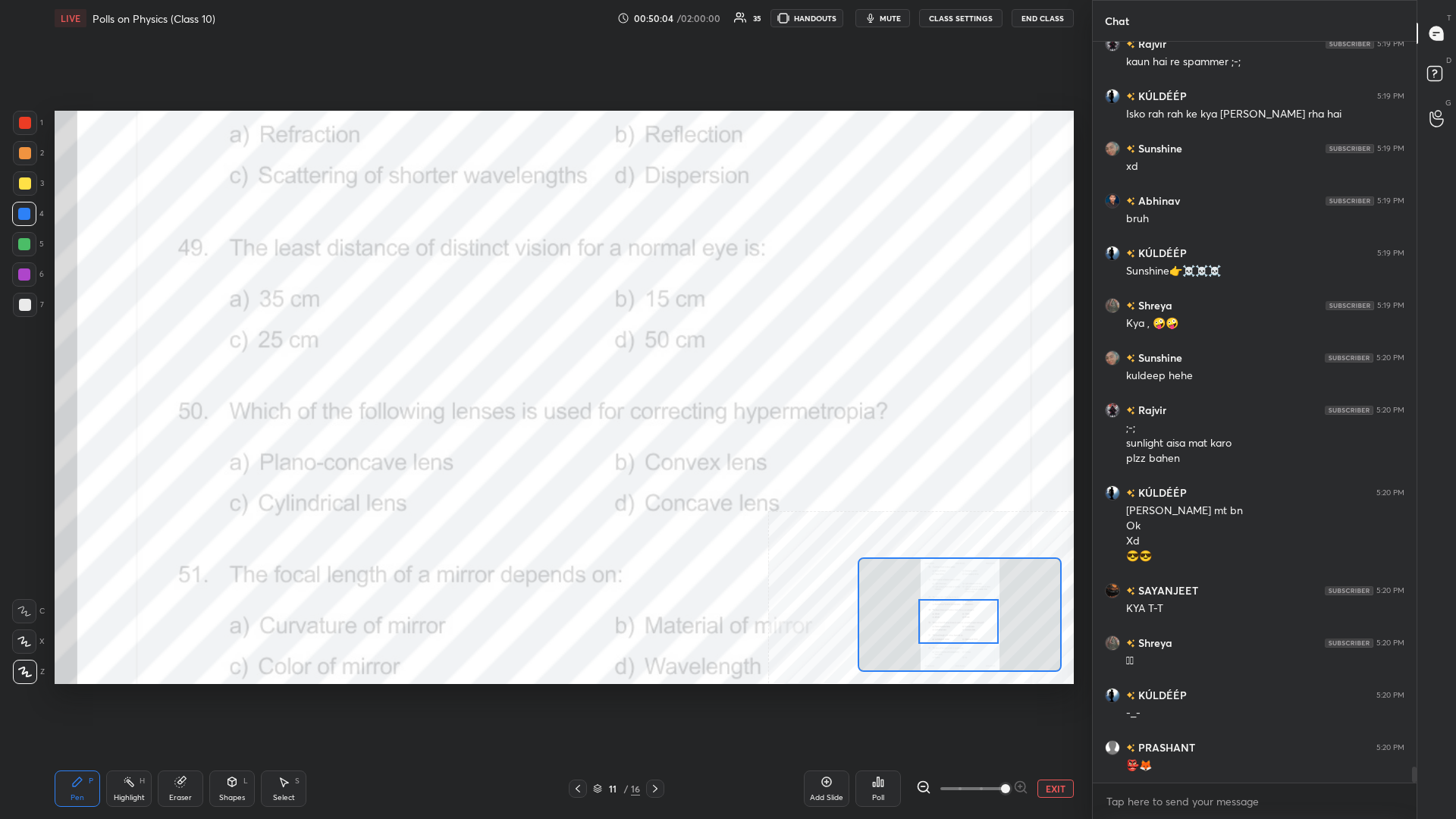
click at [132, 355] on div "Highlight H" at bounding box center [129, 789] width 46 height 37
click at [543, 355] on div "Poll" at bounding box center [878, 789] width 46 height 37
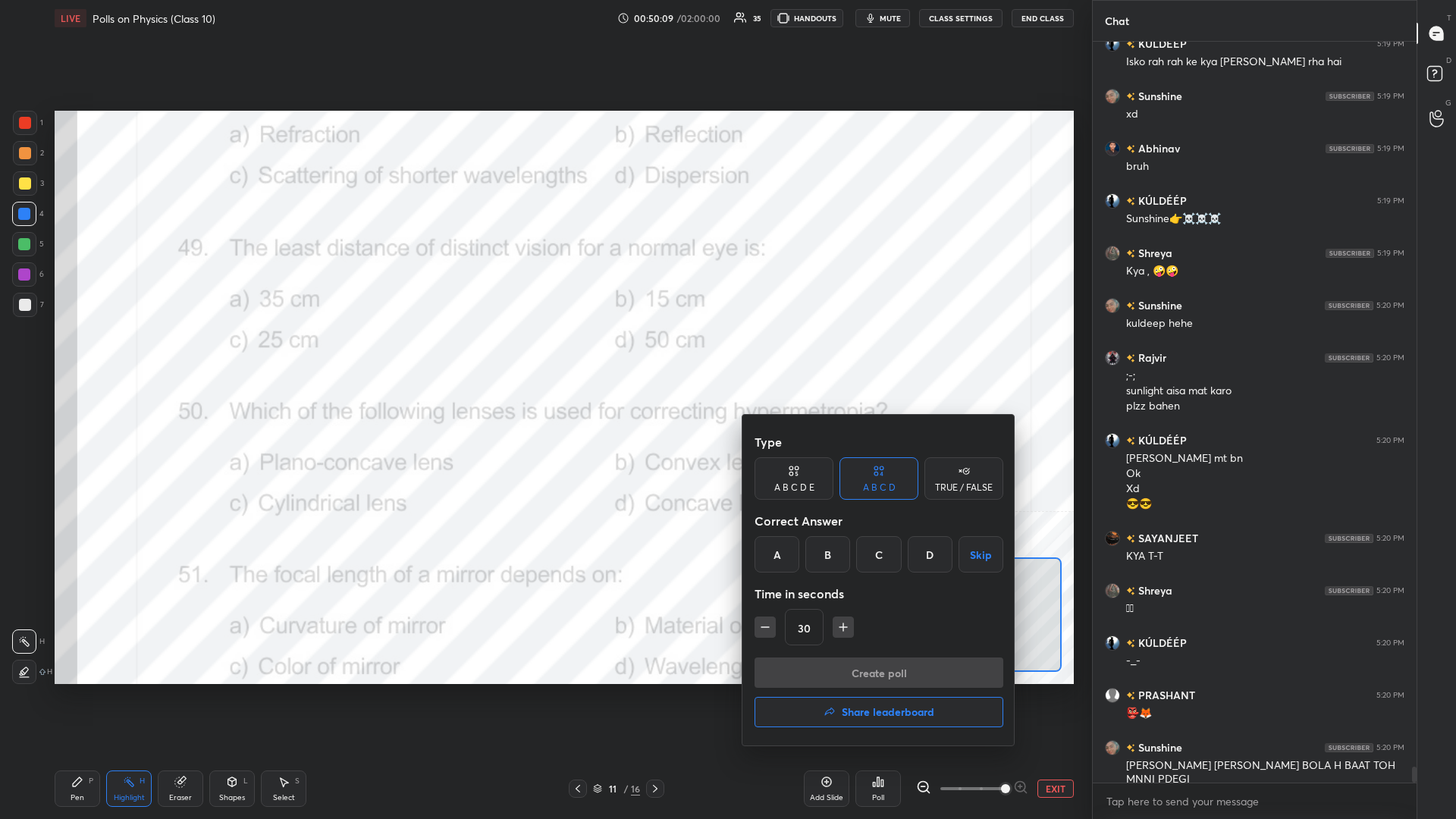
click at [543, 355] on div "C" at bounding box center [879, 554] width 45 height 37
click at [543, 355] on button "Create poll" at bounding box center [879, 673] width 249 height 30
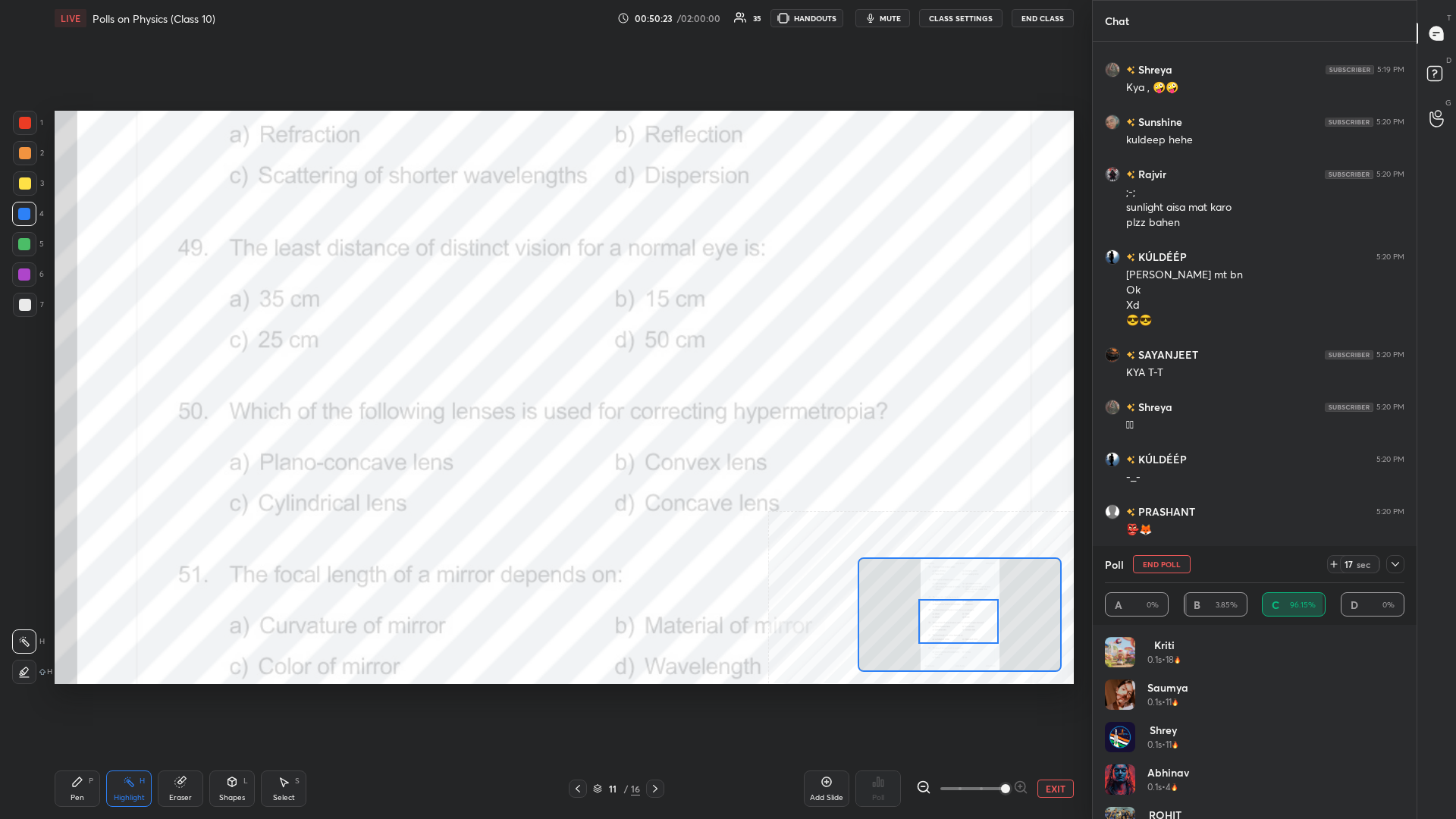
click at [75, 355] on icon at bounding box center [77, 781] width 9 height 9
click at [543, 355] on div "Setting up your live class Poll for secs No correct answer Start poll" at bounding box center [564, 397] width 1031 height 722
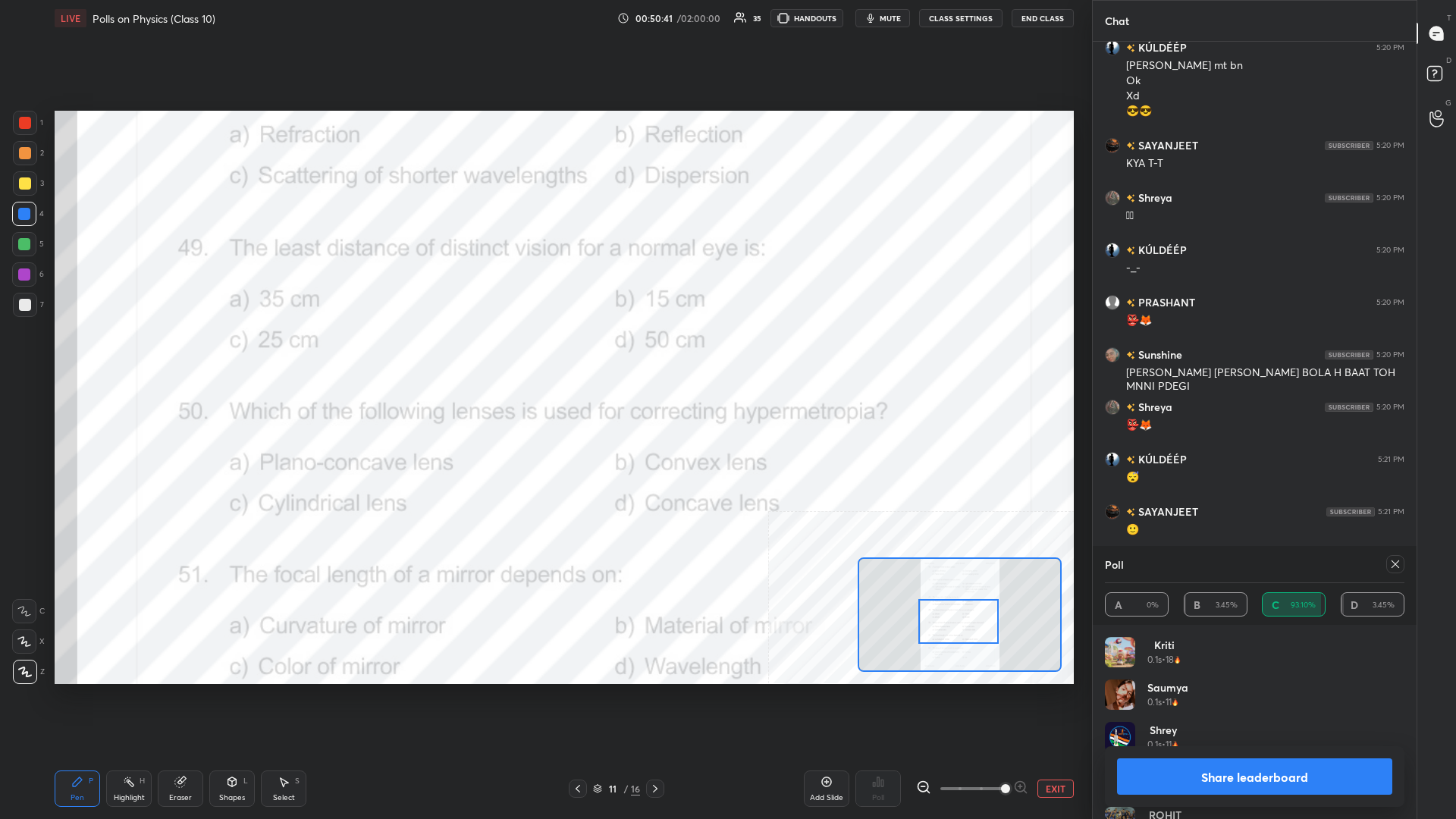
click at [543, 355] on button "Share leaderboard" at bounding box center [1255, 776] width 276 height 37
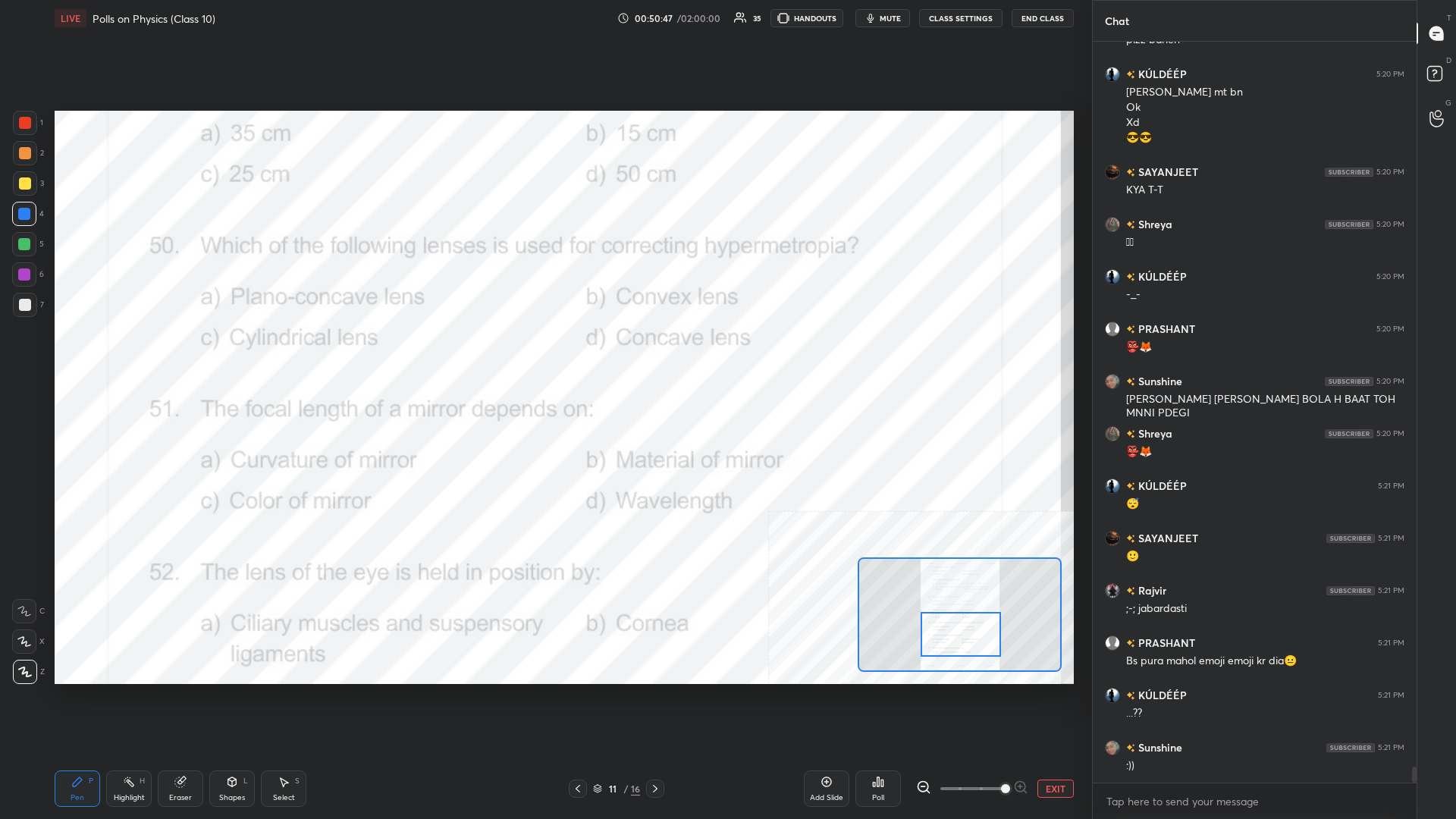
click at [132, 355] on div "Highlight H" at bounding box center [129, 789] width 46 height 37
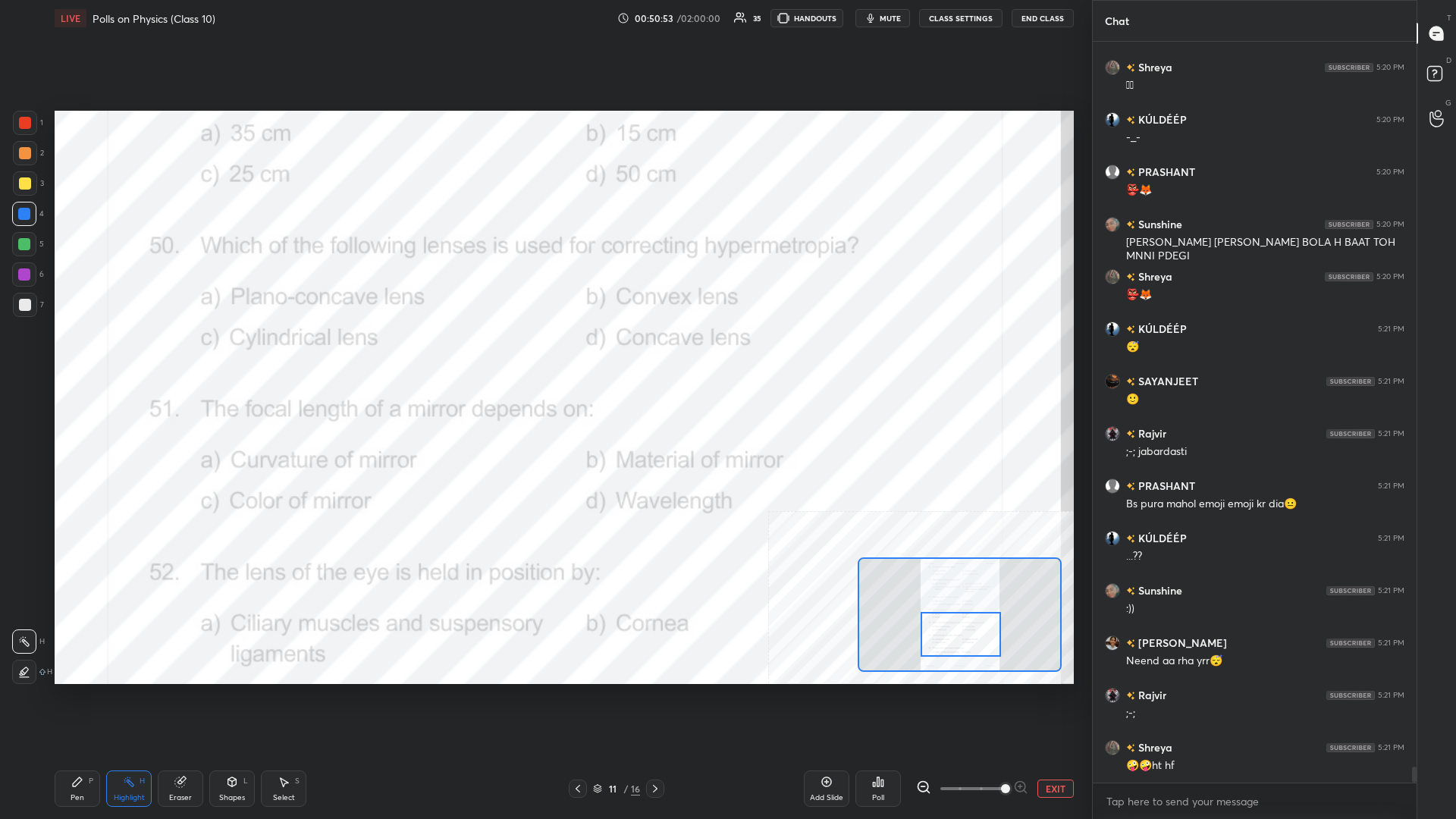
click at [543, 355] on div "Poll" at bounding box center [878, 789] width 46 height 85
click at [543, 355] on div "Poll" at bounding box center [878, 789] width 46 height 37
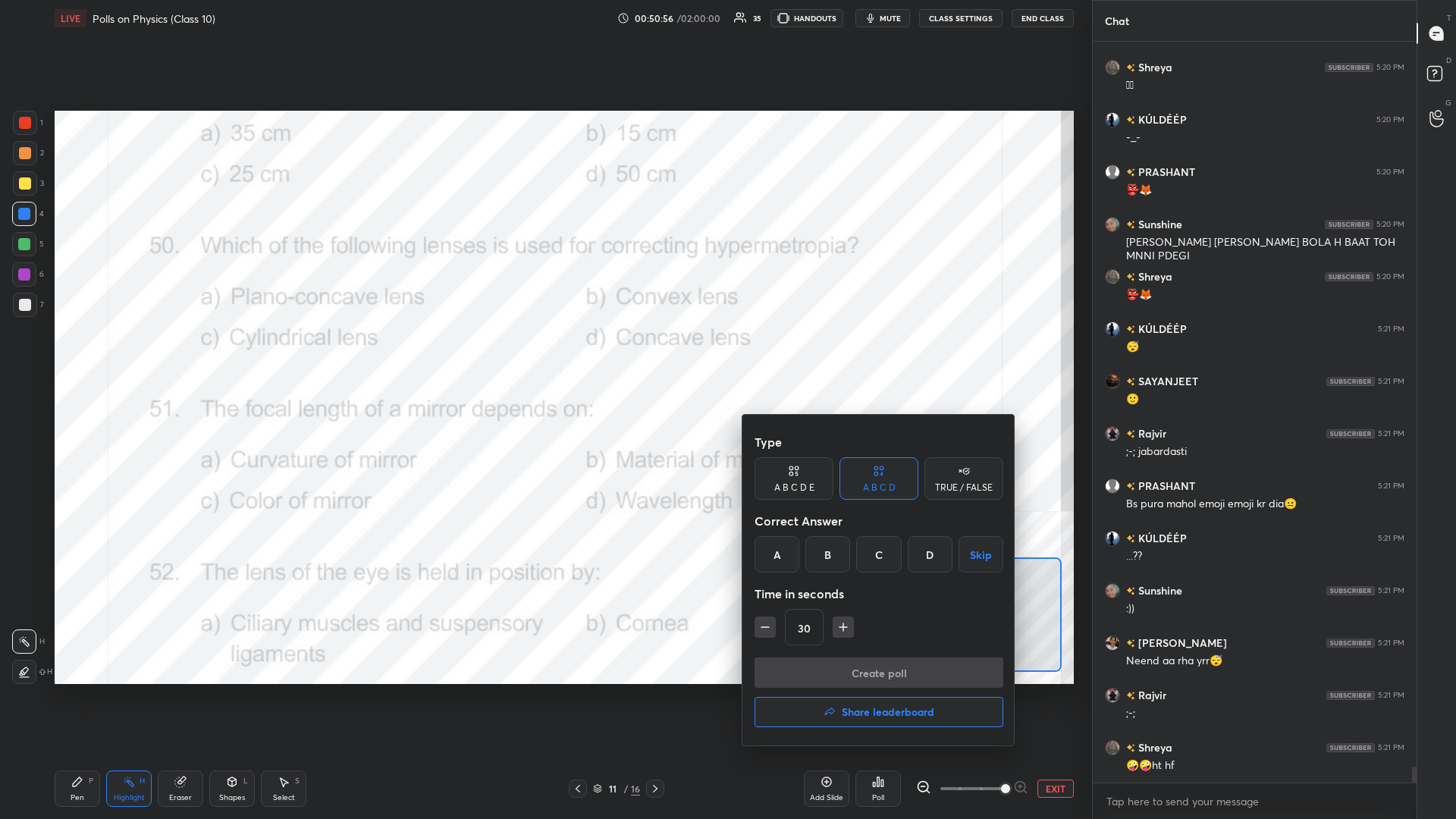
click at [543, 355] on div "B" at bounding box center [828, 554] width 45 height 37
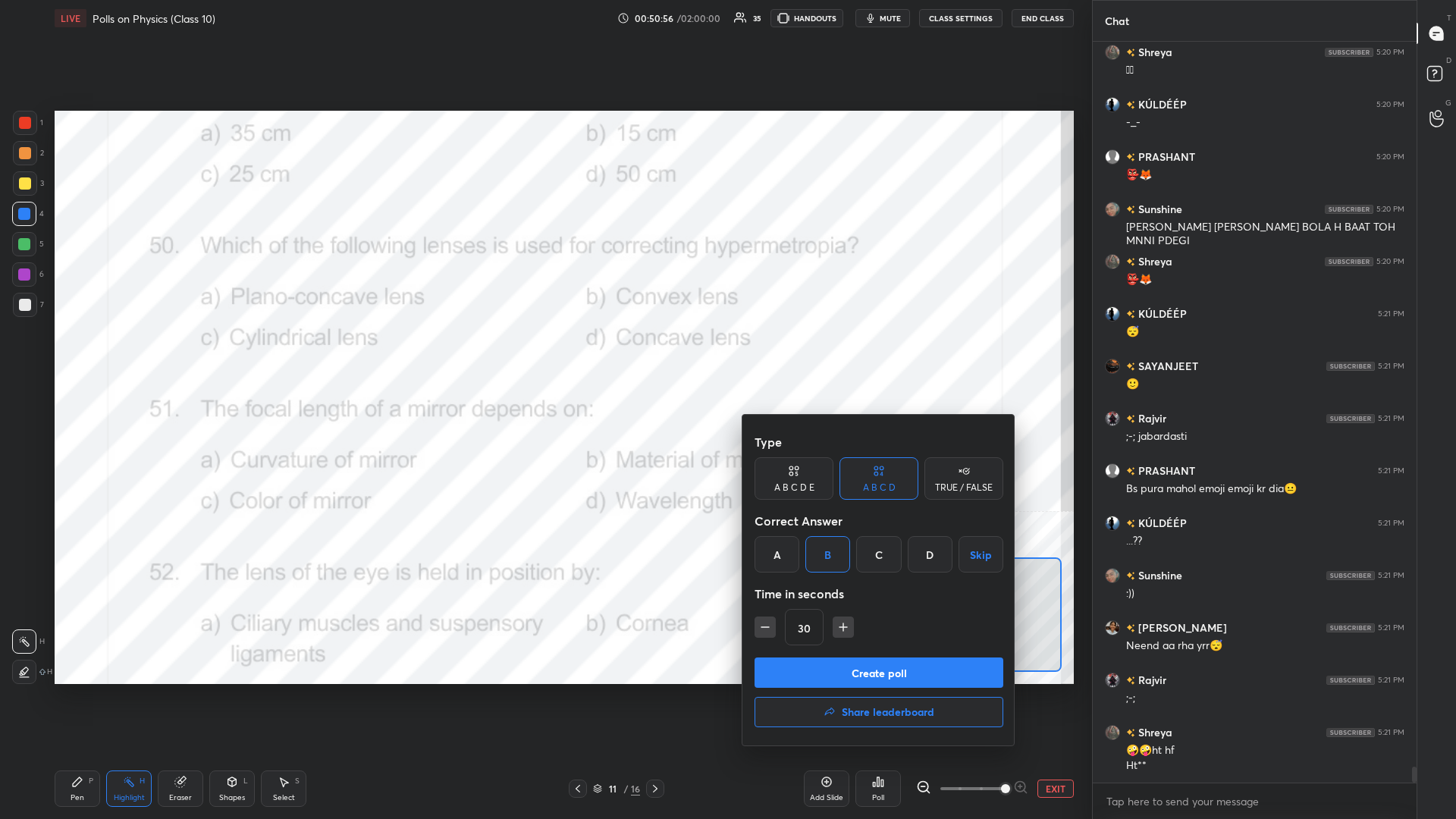
click at [543, 355] on button "Create poll" at bounding box center [879, 673] width 249 height 30
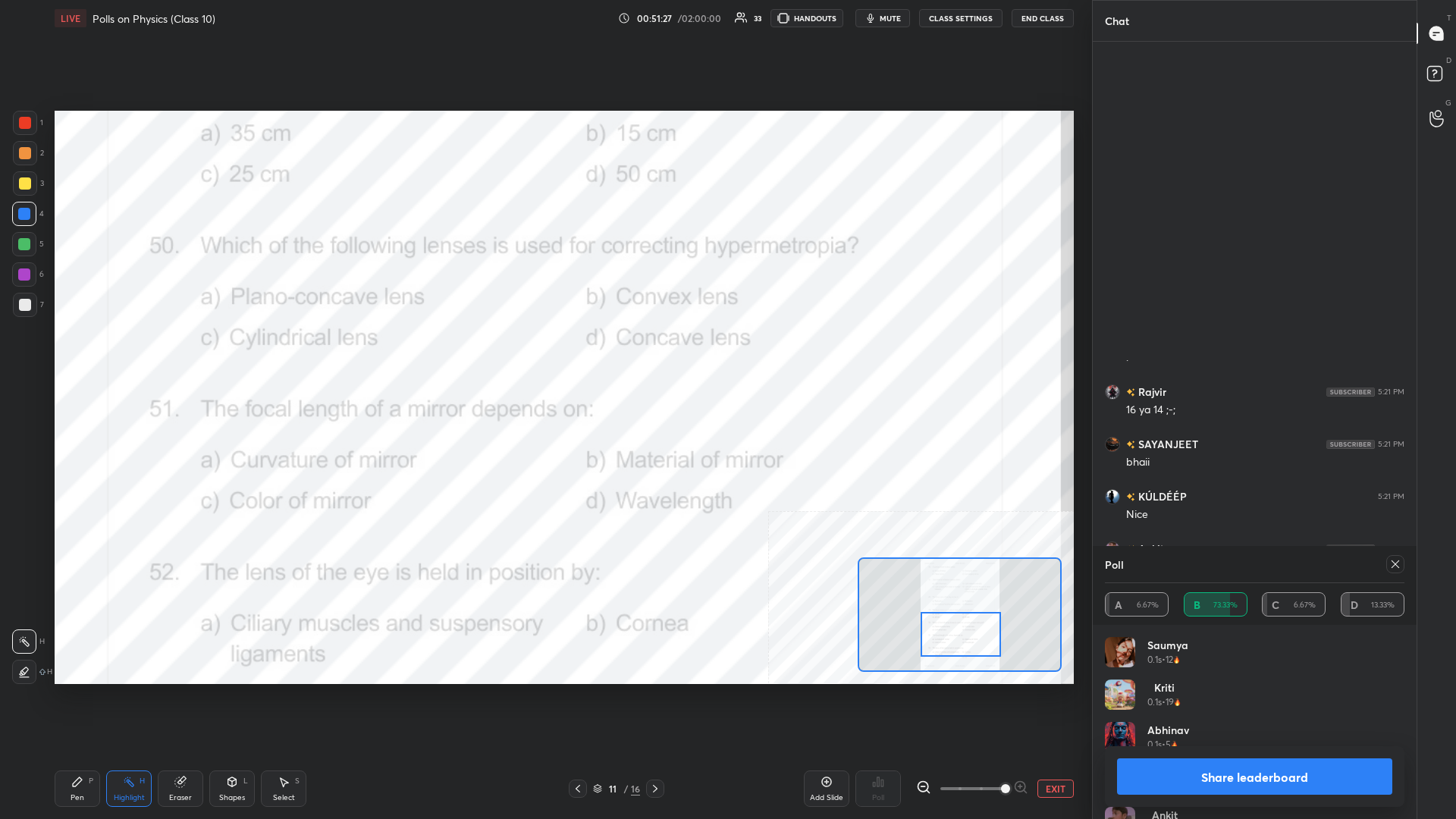
click at [543, 355] on button "Share leaderboard" at bounding box center [1255, 776] width 276 height 37
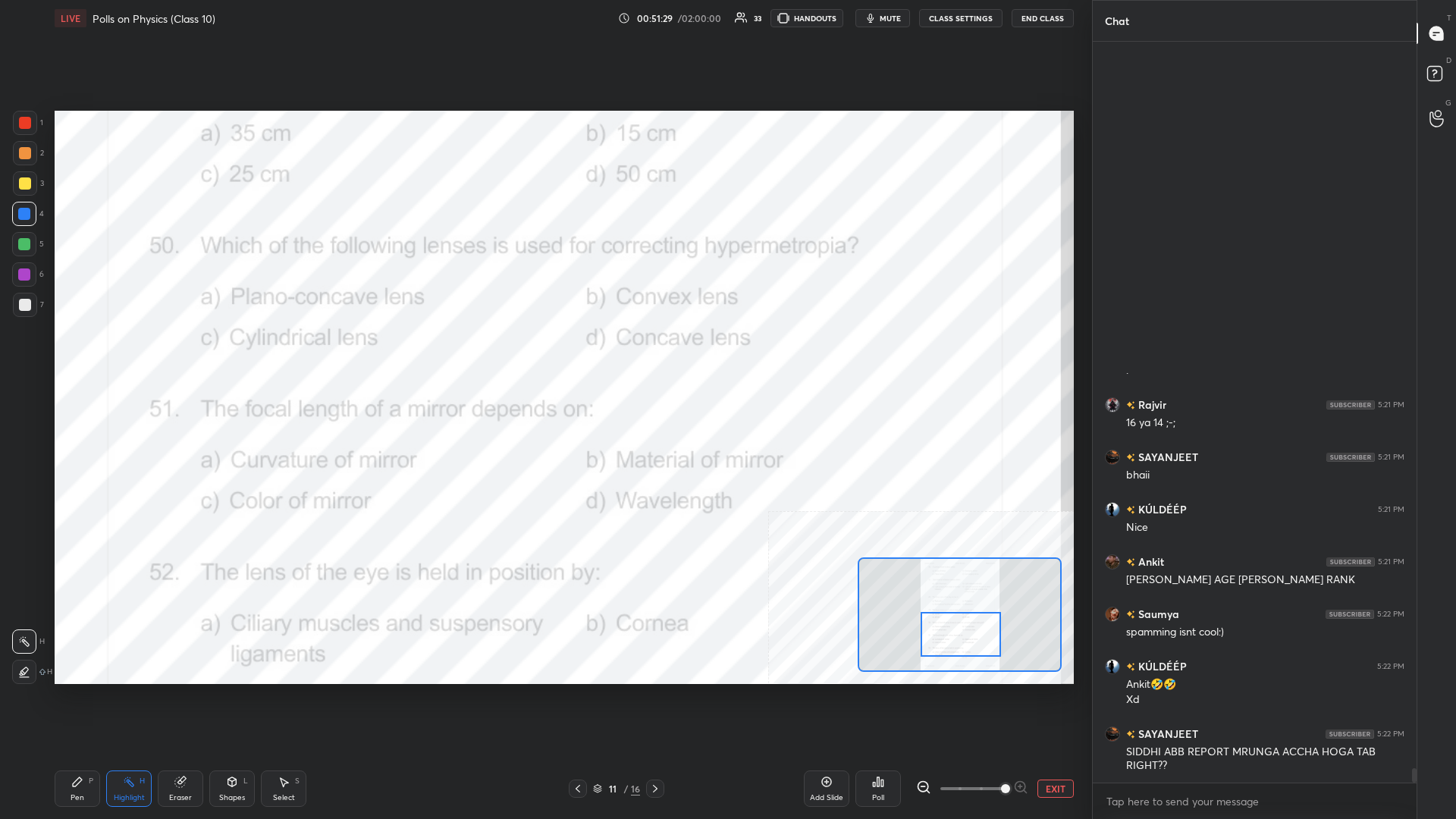
click at [86, 355] on div "Pen P" at bounding box center [77, 789] width 46 height 37
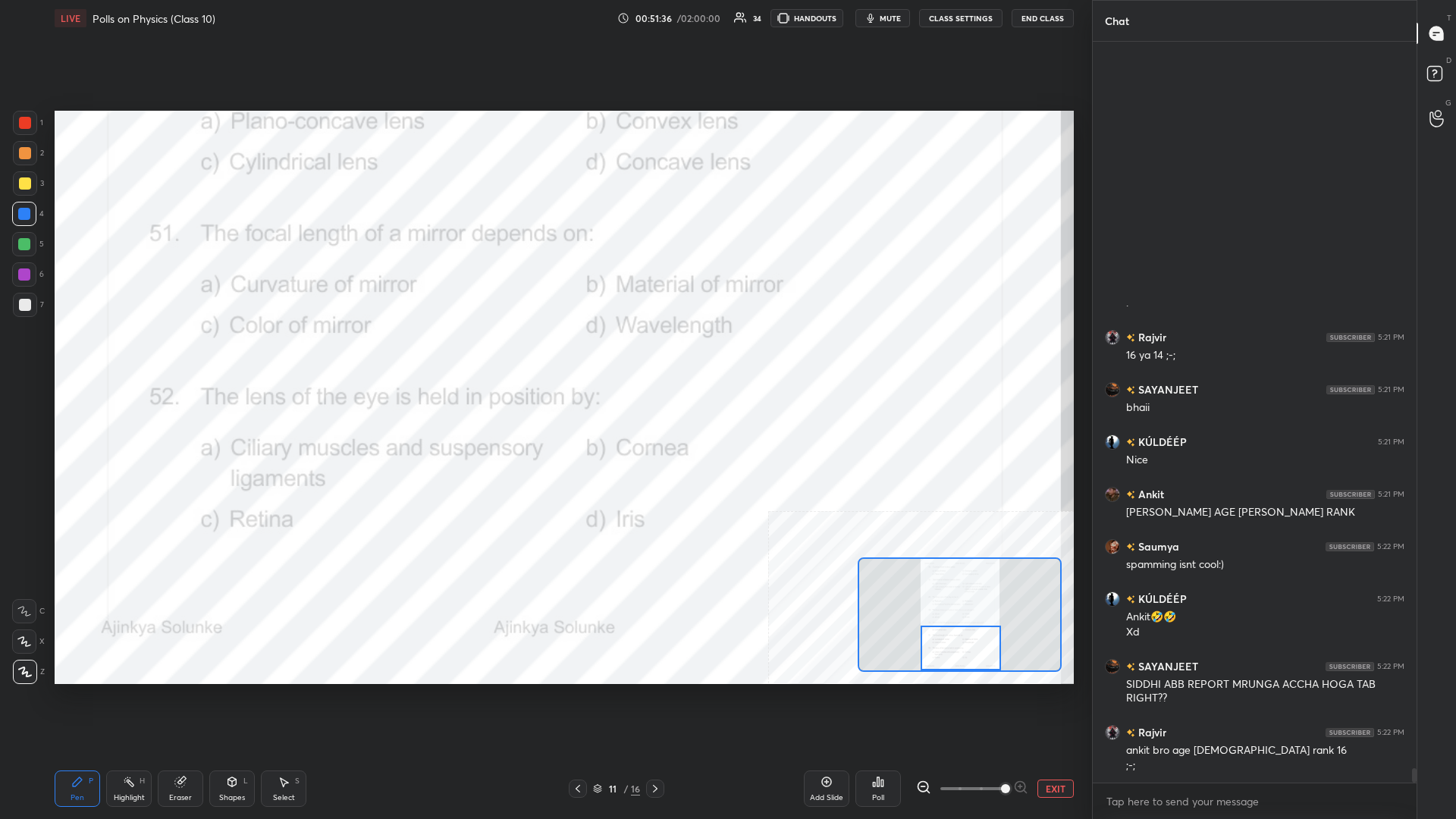
drag, startPoint x: 977, startPoint y: 633, endPoint x: 977, endPoint y: 649, distance: 16.0
click at [543, 355] on div at bounding box center [961, 648] width 81 height 45
drag, startPoint x: 126, startPoint y: 796, endPoint x: 122, endPoint y: 776, distance: 20.4
click at [124, 355] on div "Highlight" at bounding box center [129, 798] width 31 height 7
click at [543, 355] on div "Poll" at bounding box center [878, 789] width 46 height 37
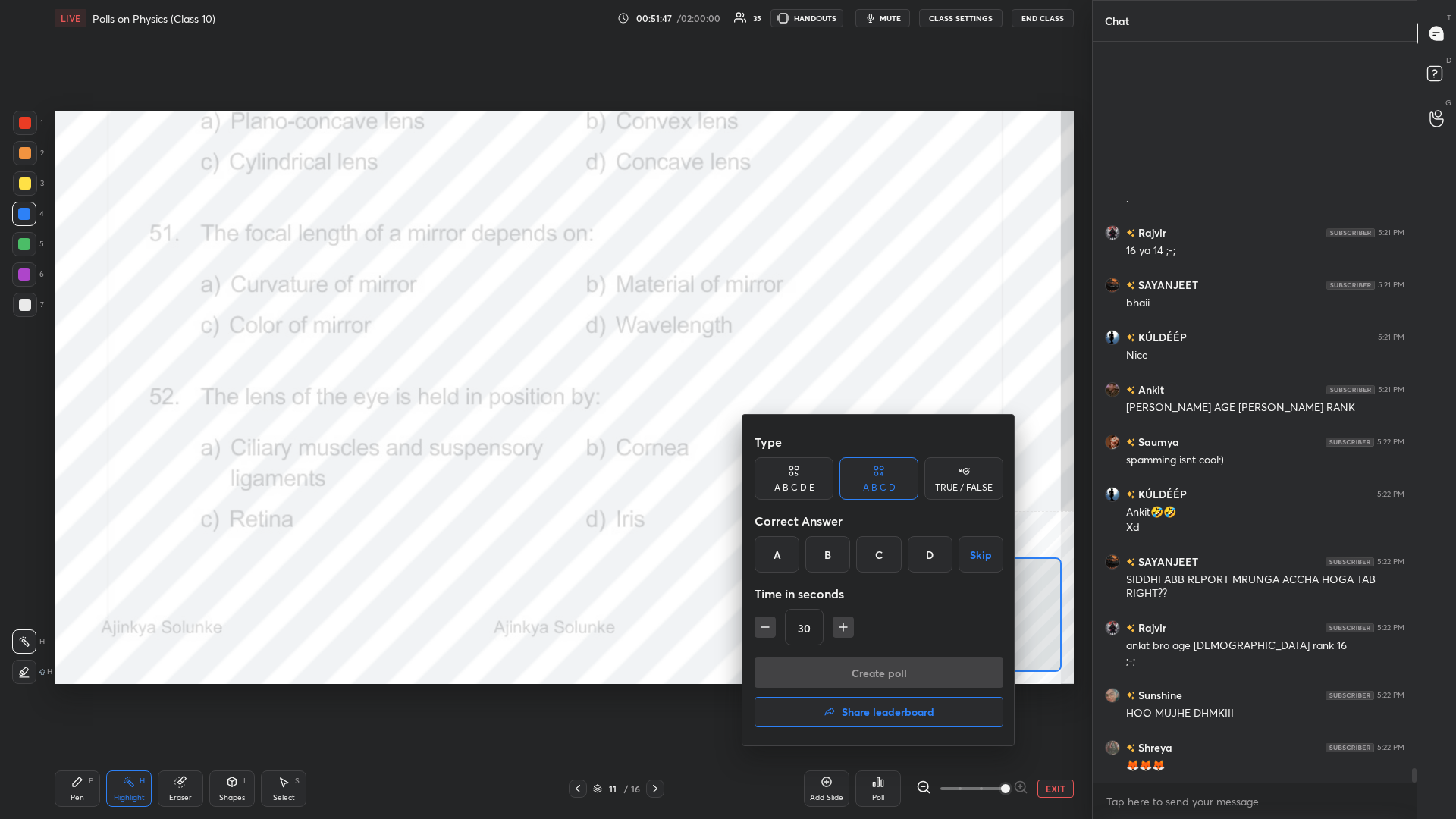
click at [543, 355] on div "A" at bounding box center [777, 554] width 45 height 37
click at [543, 355] on button "Create poll" at bounding box center [879, 673] width 249 height 30
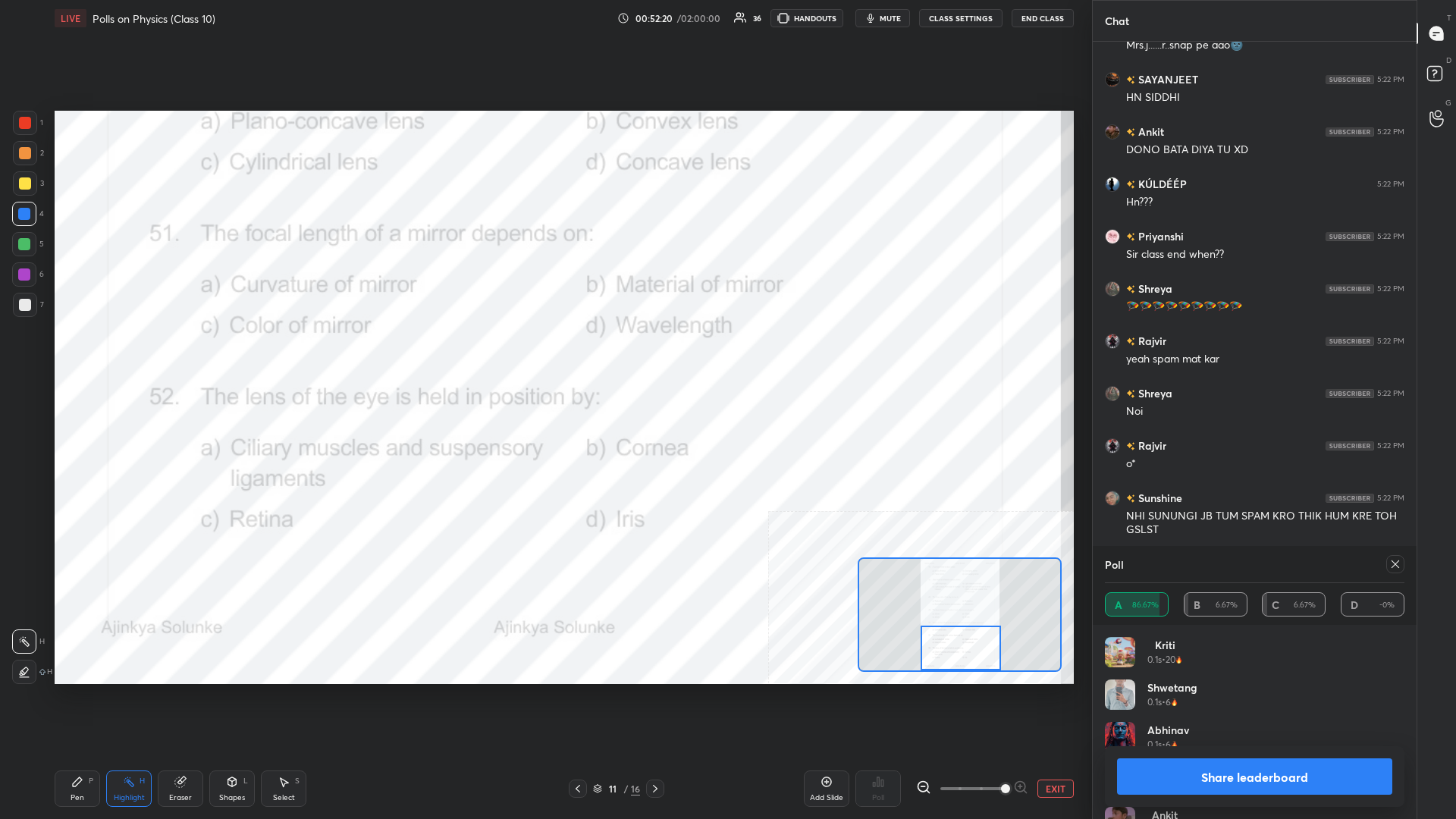
click at [543, 355] on button "Share leaderboard" at bounding box center [1255, 776] width 276 height 37
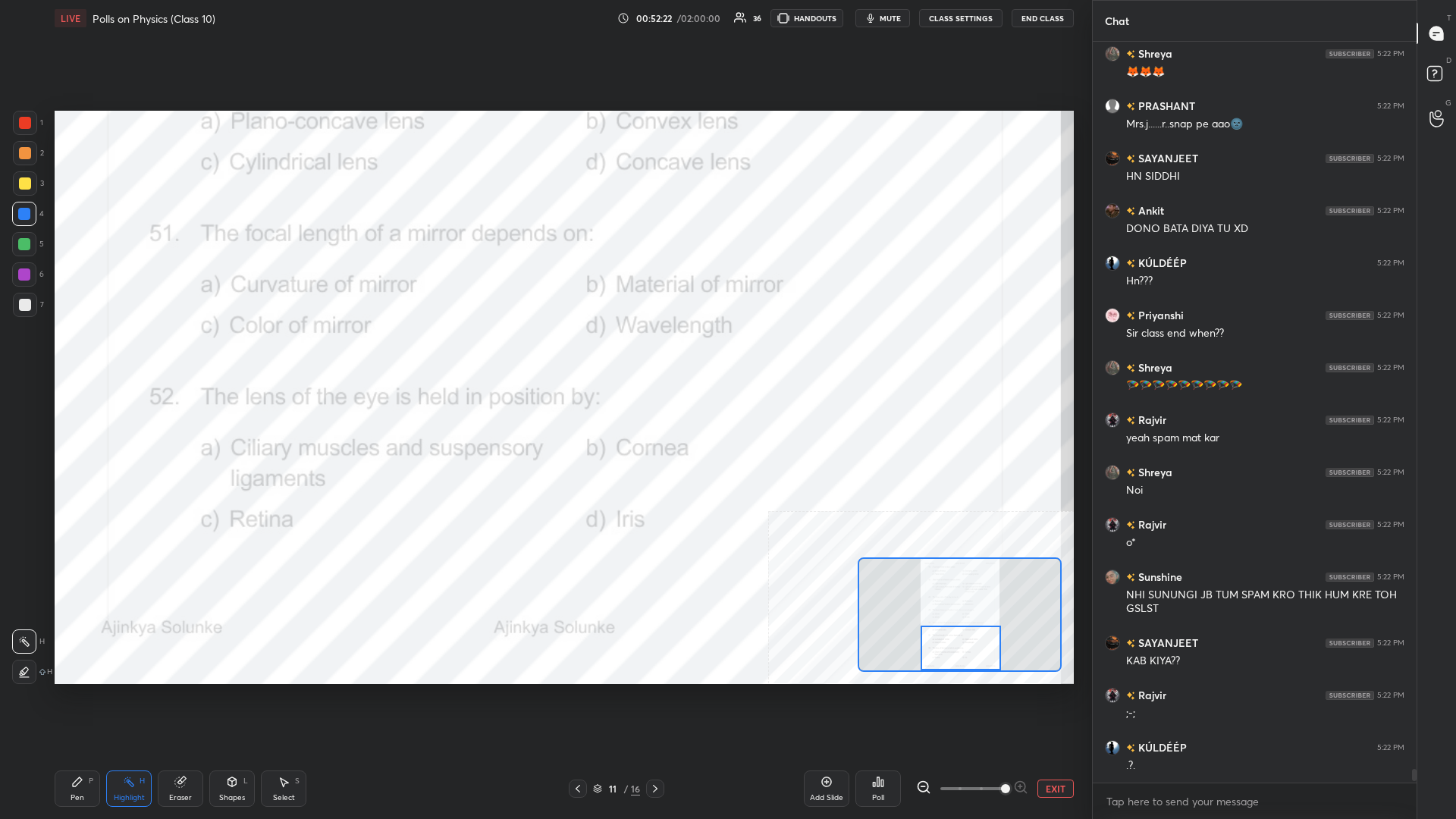
click at [100, 355] on div "Pen P Highlight H Eraser Shapes L Select S" at bounding box center [242, 789] width 375 height 37
click at [70, 355] on div "Pen P" at bounding box center [77, 789] width 46 height 37
click at [122, 355] on div "Highlight H" at bounding box center [129, 789] width 46 height 37
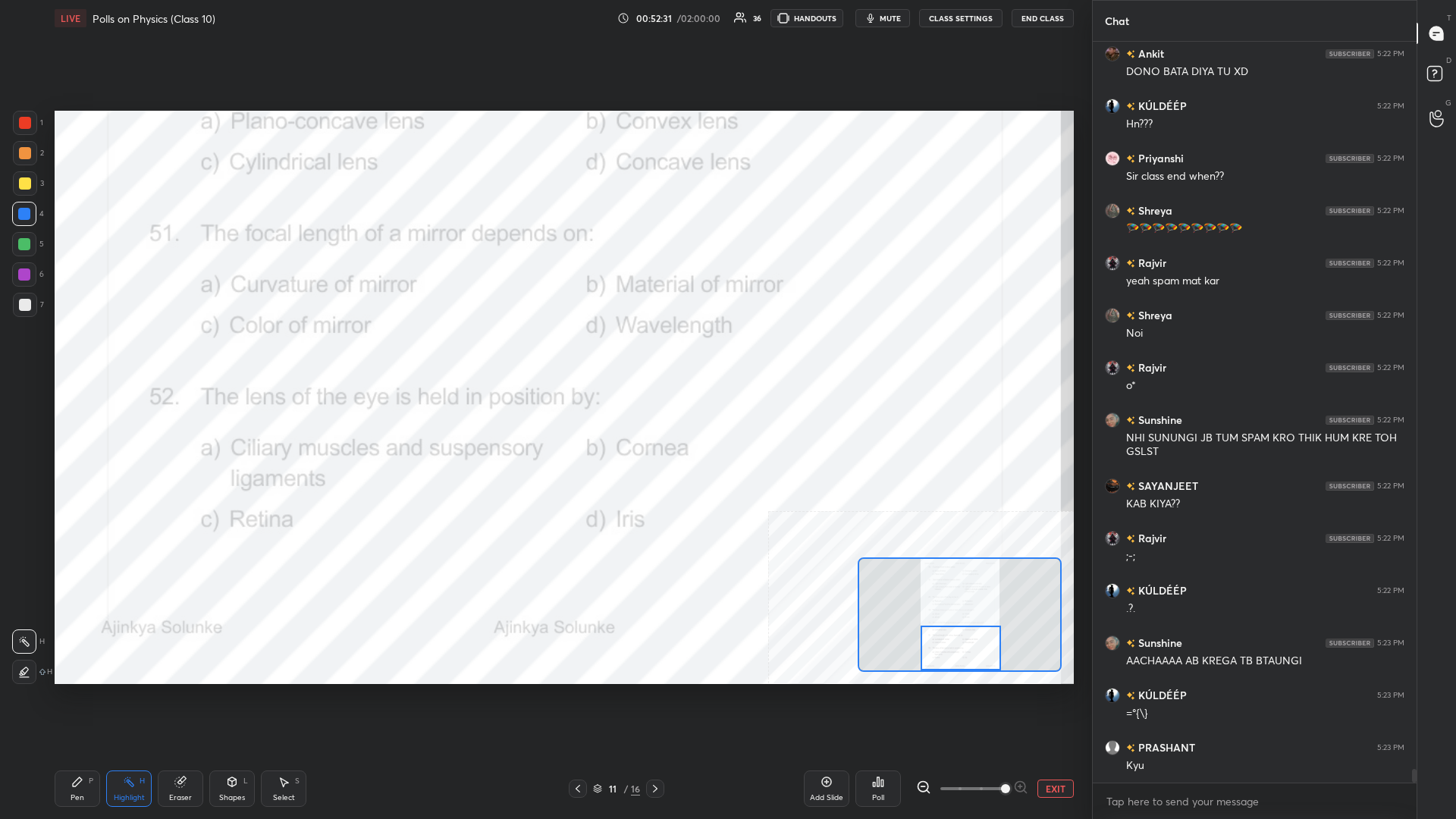
click at [543, 355] on icon at bounding box center [873, 784] width 3 height 4
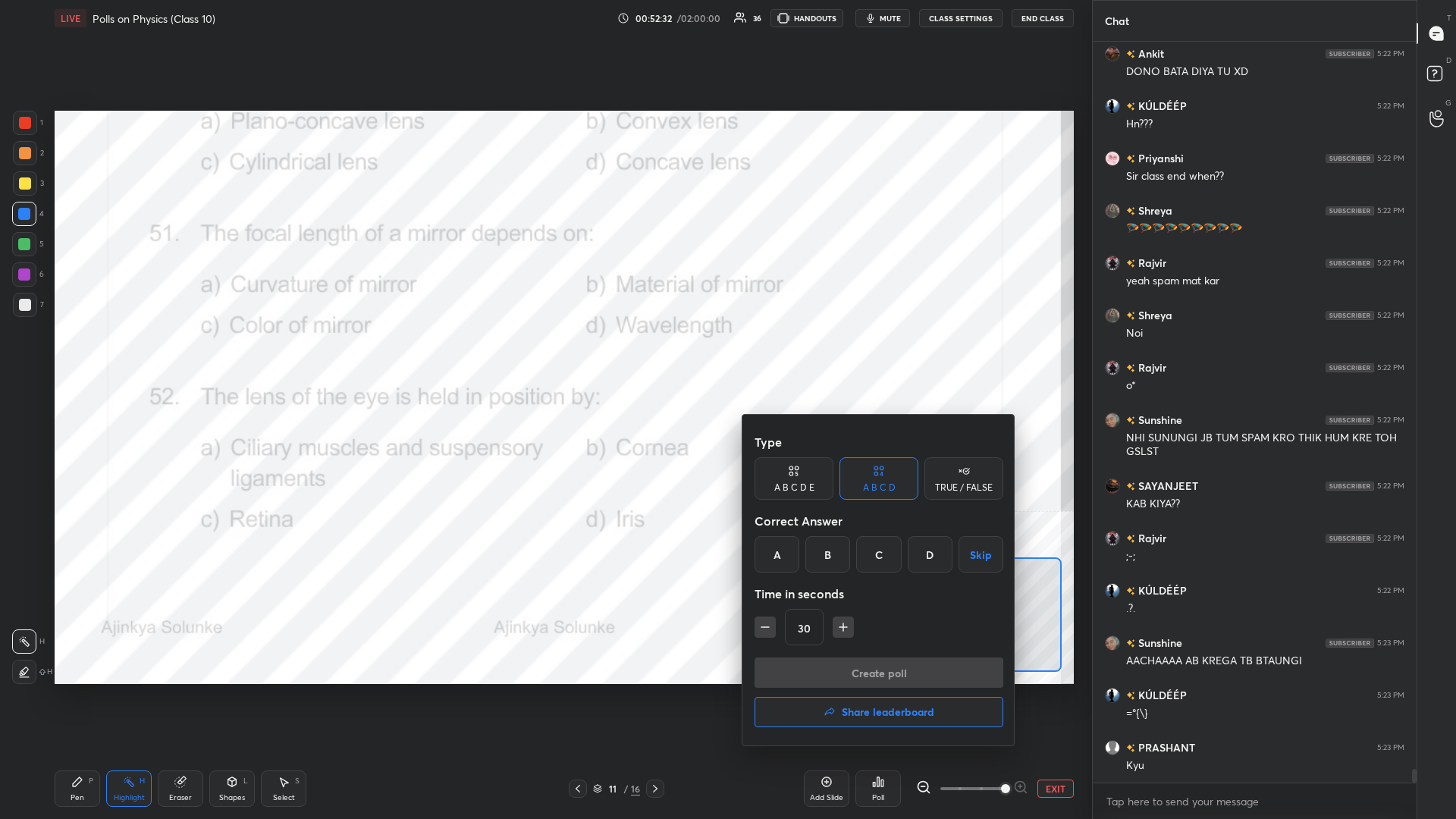
click at [543, 355] on div "A" at bounding box center [777, 554] width 45 height 37
click at [543, 355] on button "Create poll" at bounding box center [879, 673] width 249 height 30
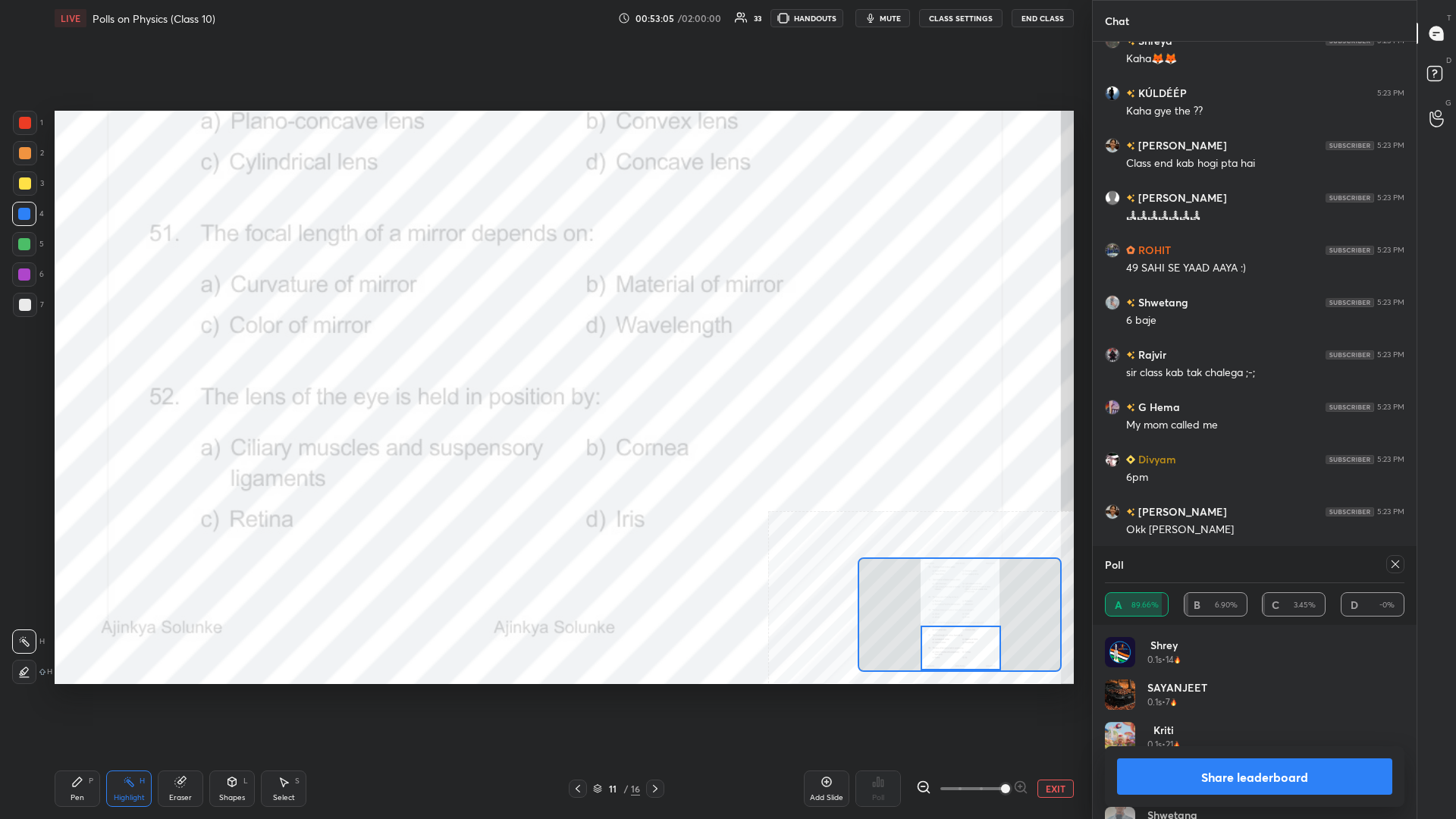
click at [543, 355] on button "Share leaderboard" at bounding box center [1255, 776] width 276 height 37
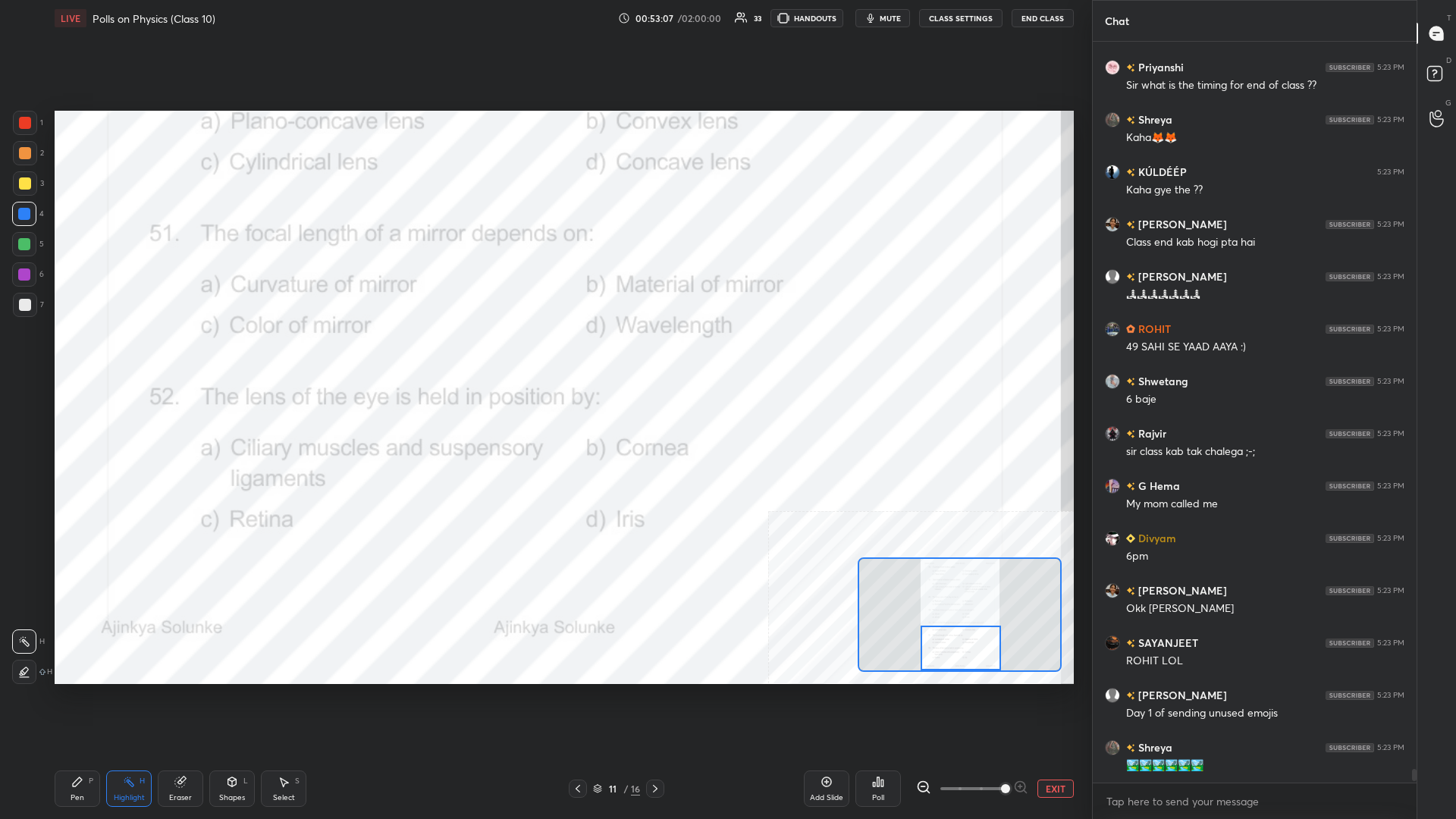
click at [85, 355] on div "Pen P" at bounding box center [77, 789] width 46 height 37
click at [543, 355] on button "EXIT" at bounding box center [1055, 789] width 37 height 18
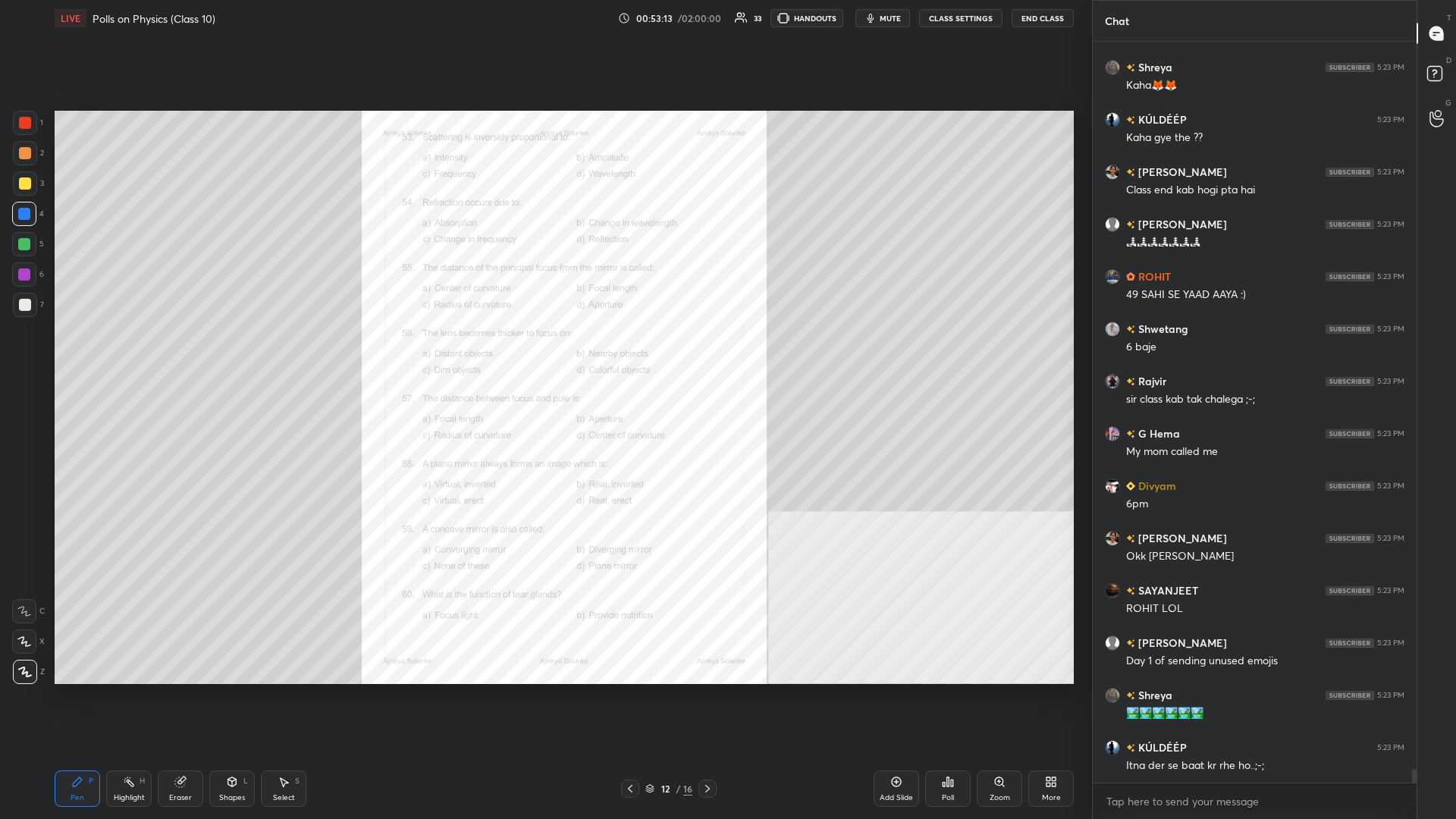
click at [543, 355] on div "Zoom" at bounding box center [999, 789] width 46 height 37
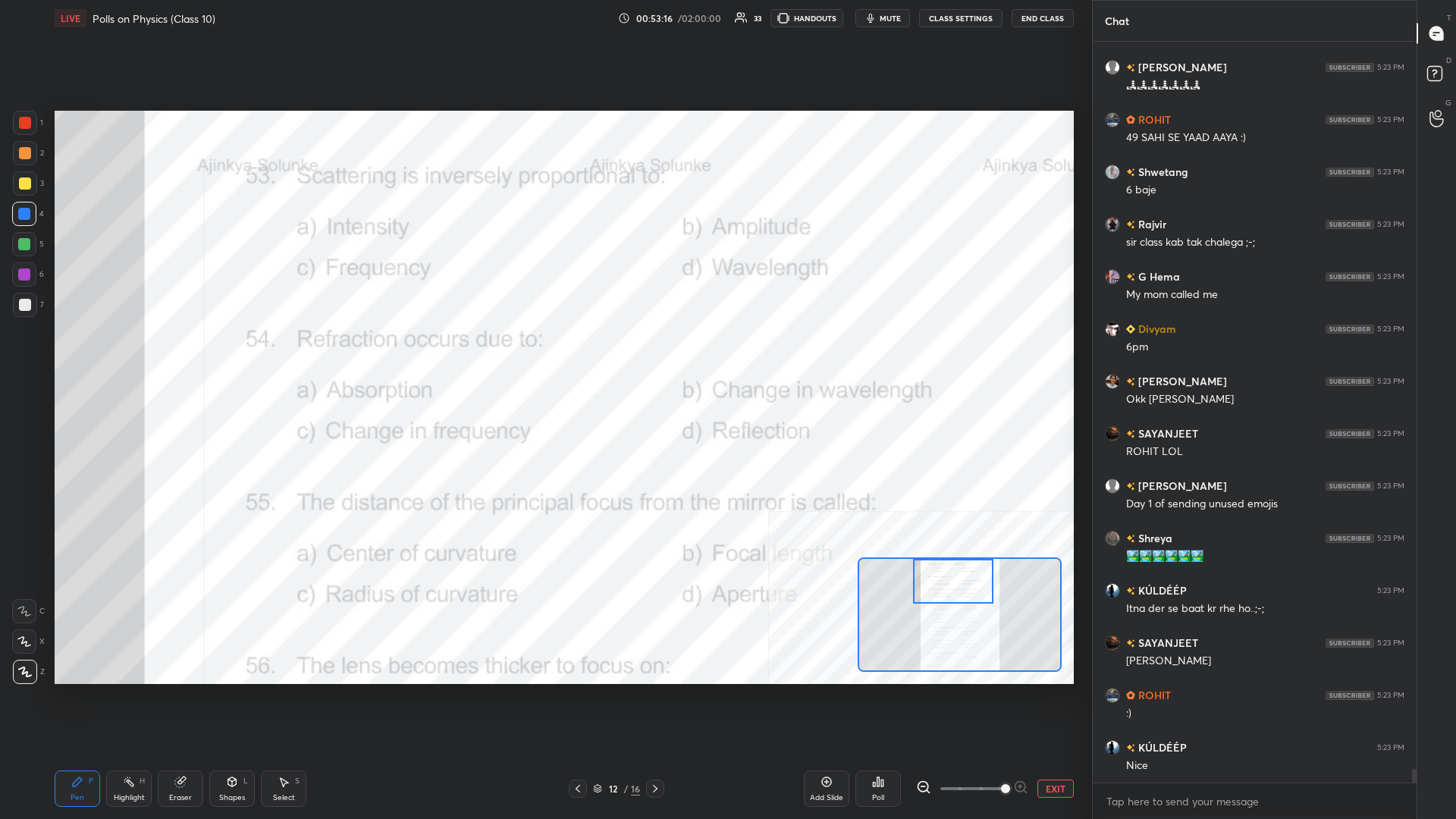
click at [126, 355] on circle at bounding box center [125, 782] width 2 height 2
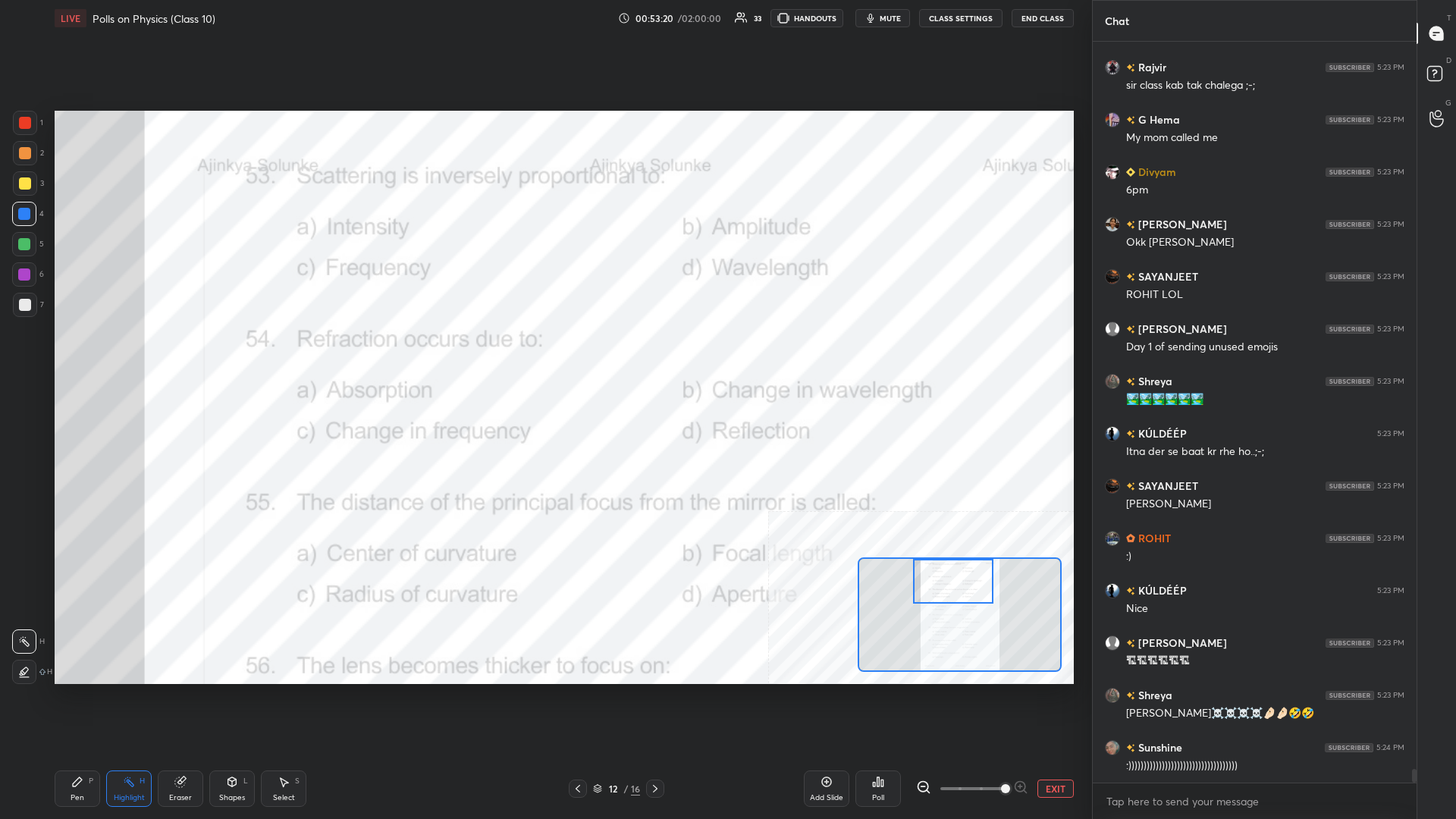
click at [543, 355] on div "Poll" at bounding box center [878, 789] width 46 height 37
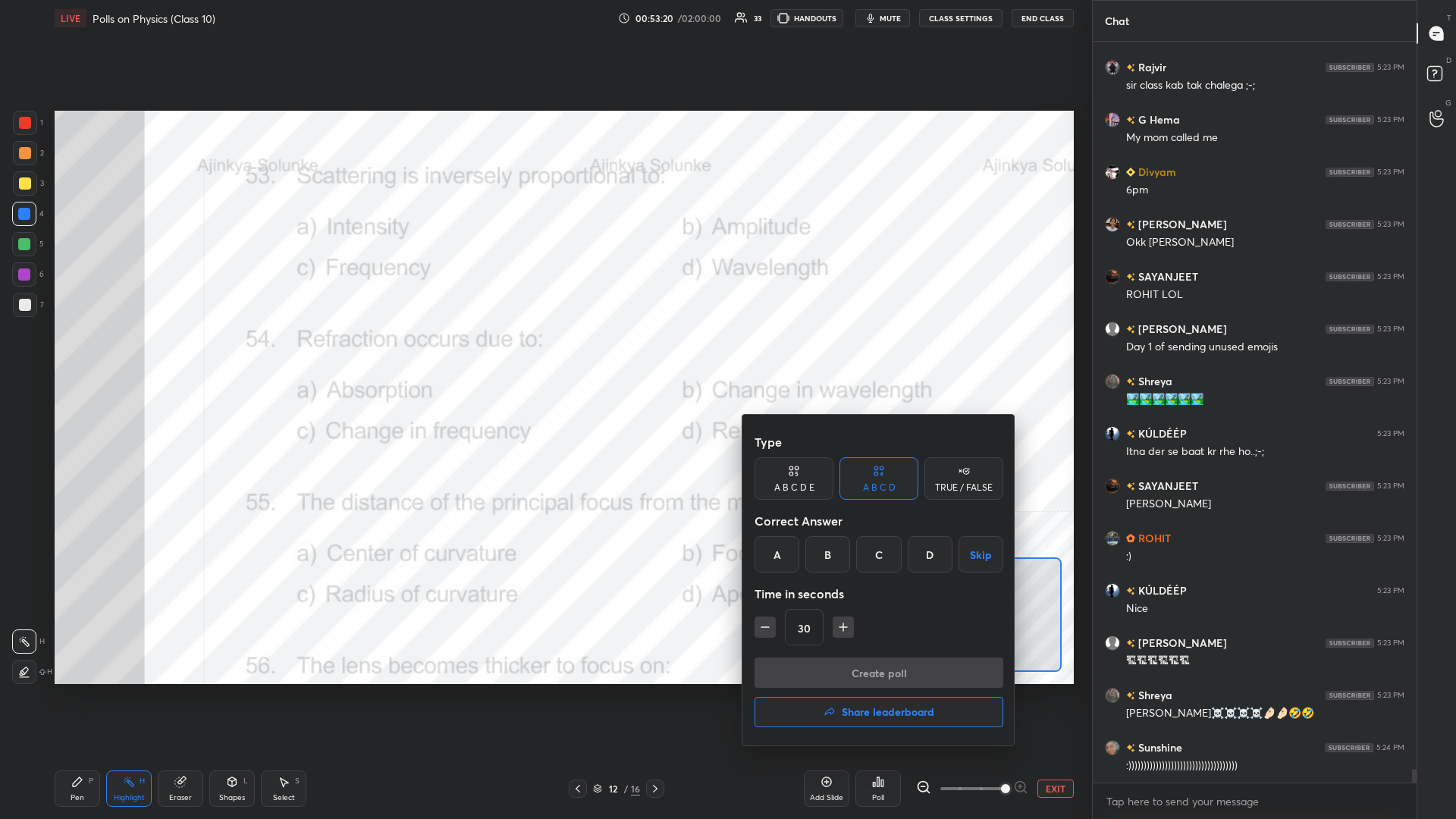
click at [543, 355] on div "D" at bounding box center [930, 554] width 45 height 37
click at [543, 355] on button "Create poll" at bounding box center [879, 673] width 249 height 30
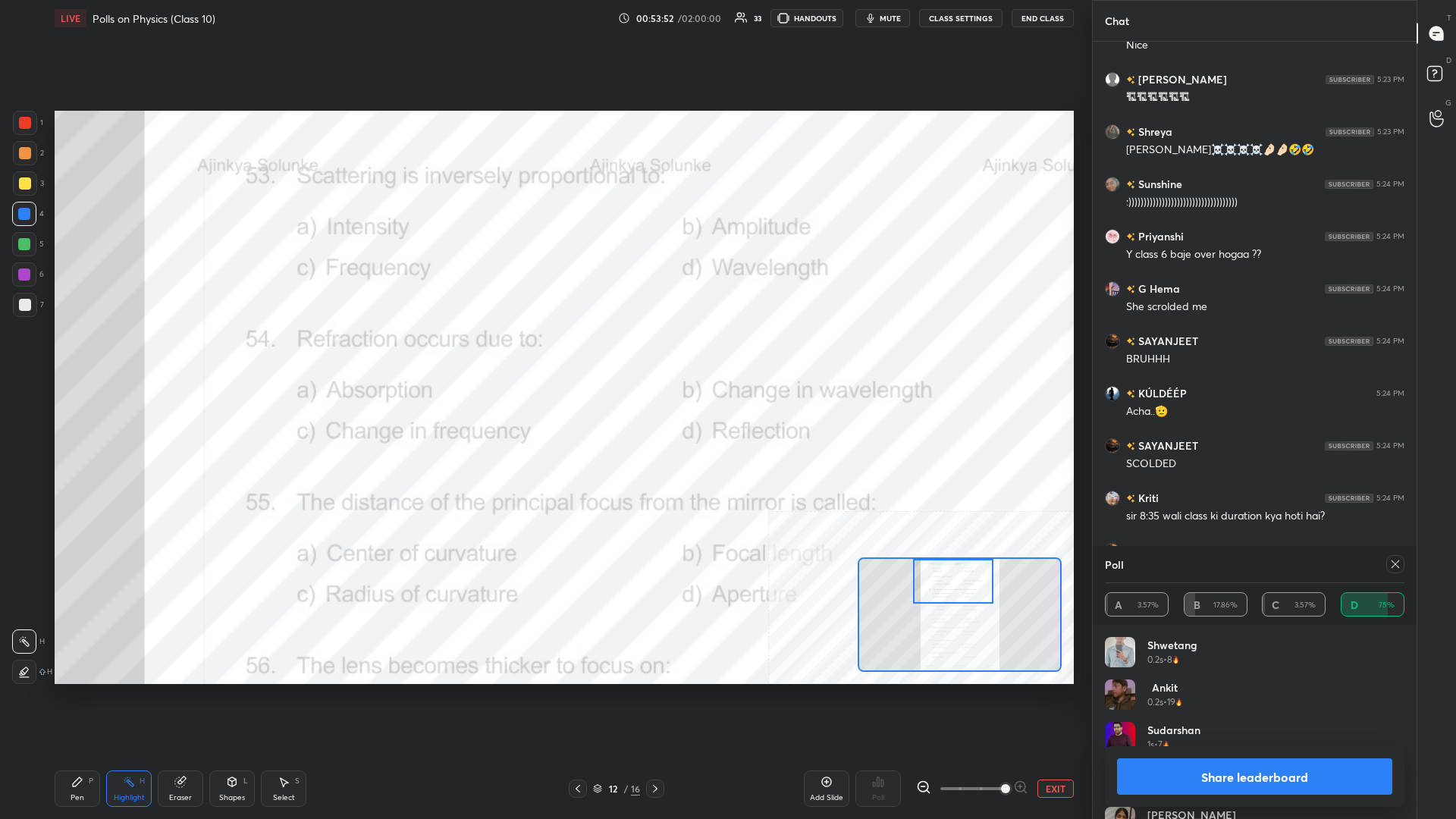
click at [82, 355] on div "Pen P" at bounding box center [77, 789] width 46 height 37
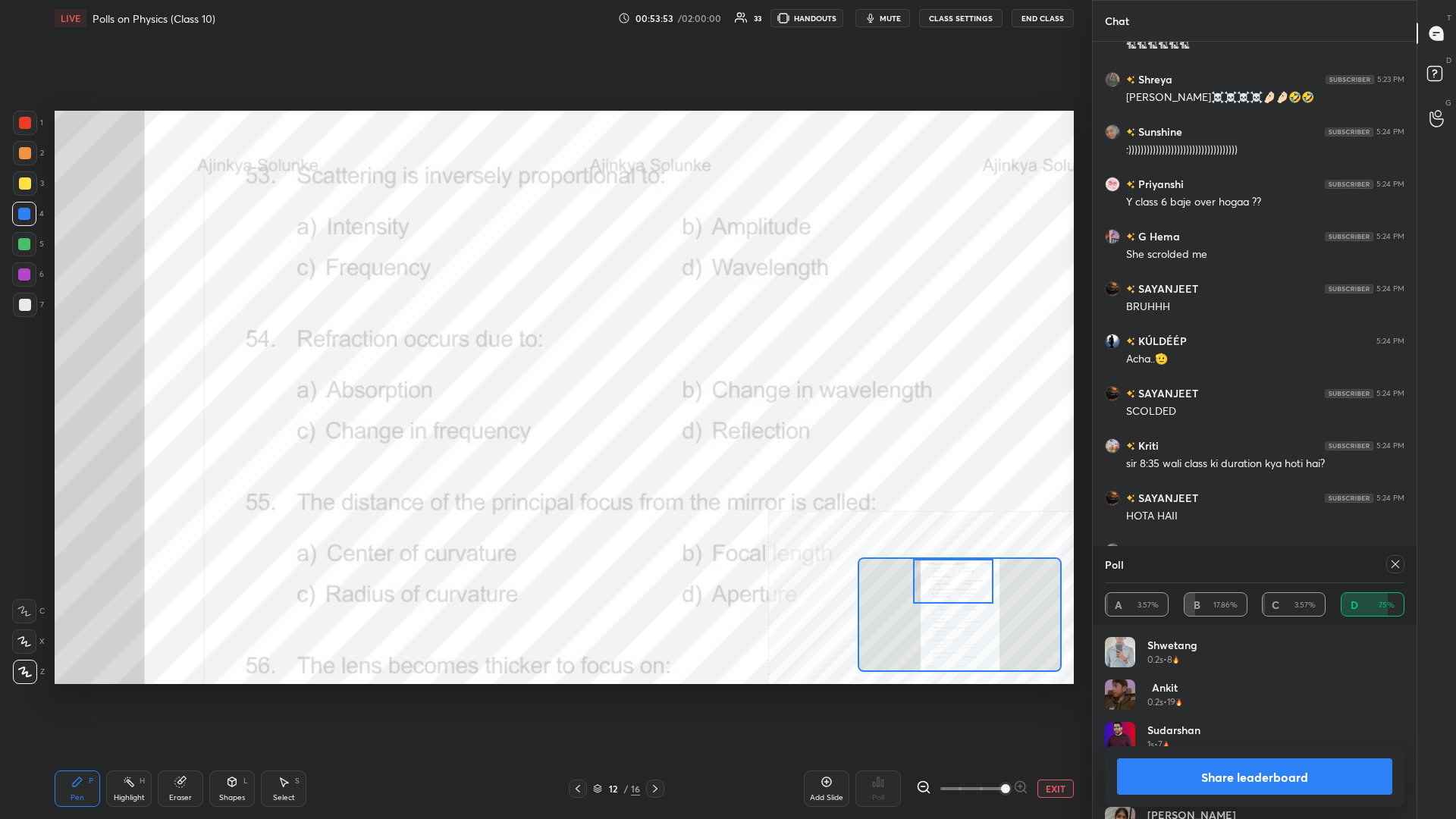
click at [543, 355] on button "Share leaderboard" at bounding box center [1255, 776] width 276 height 37
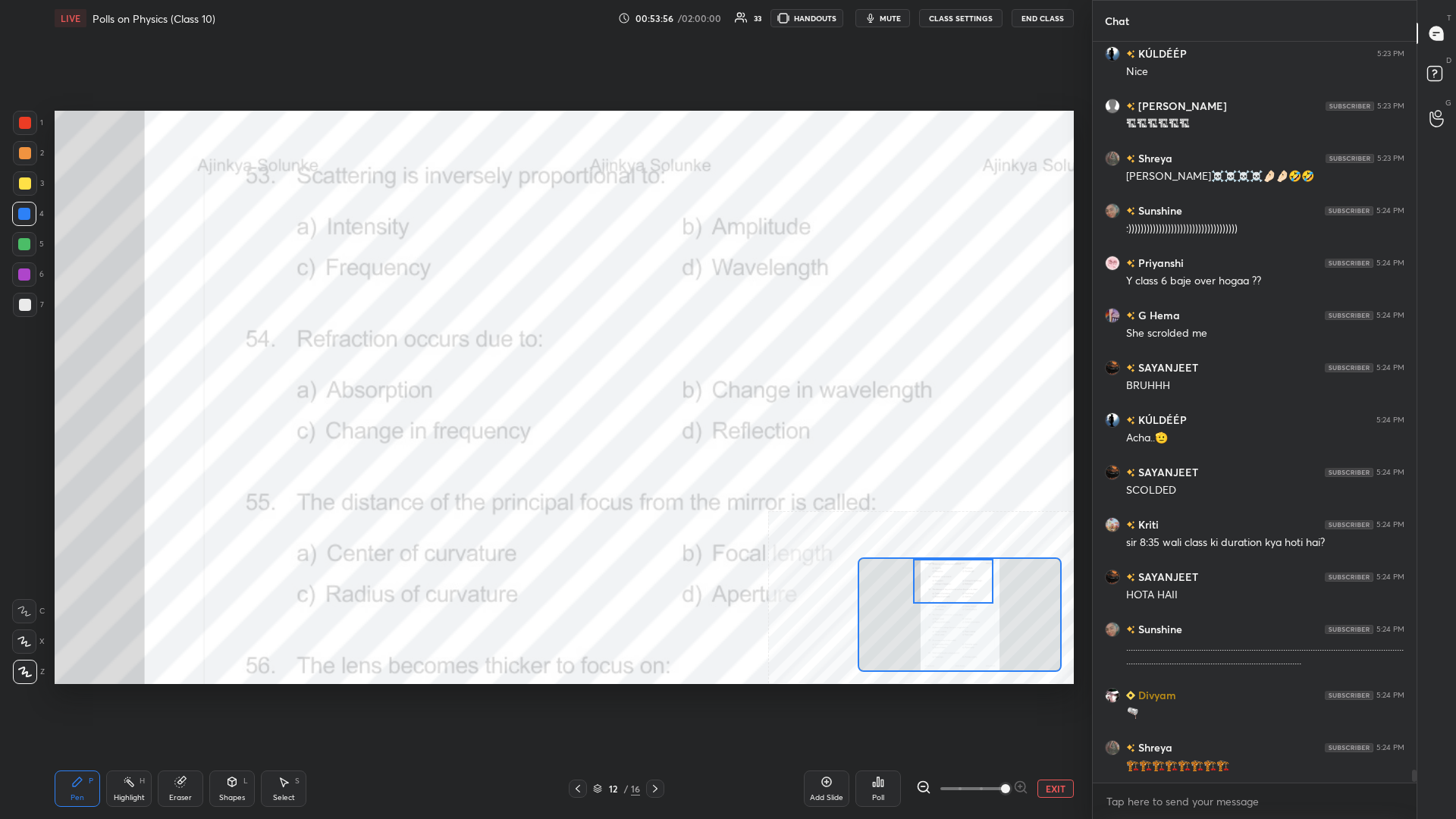
click at [136, 355] on div "Highlight" at bounding box center [129, 798] width 31 height 7
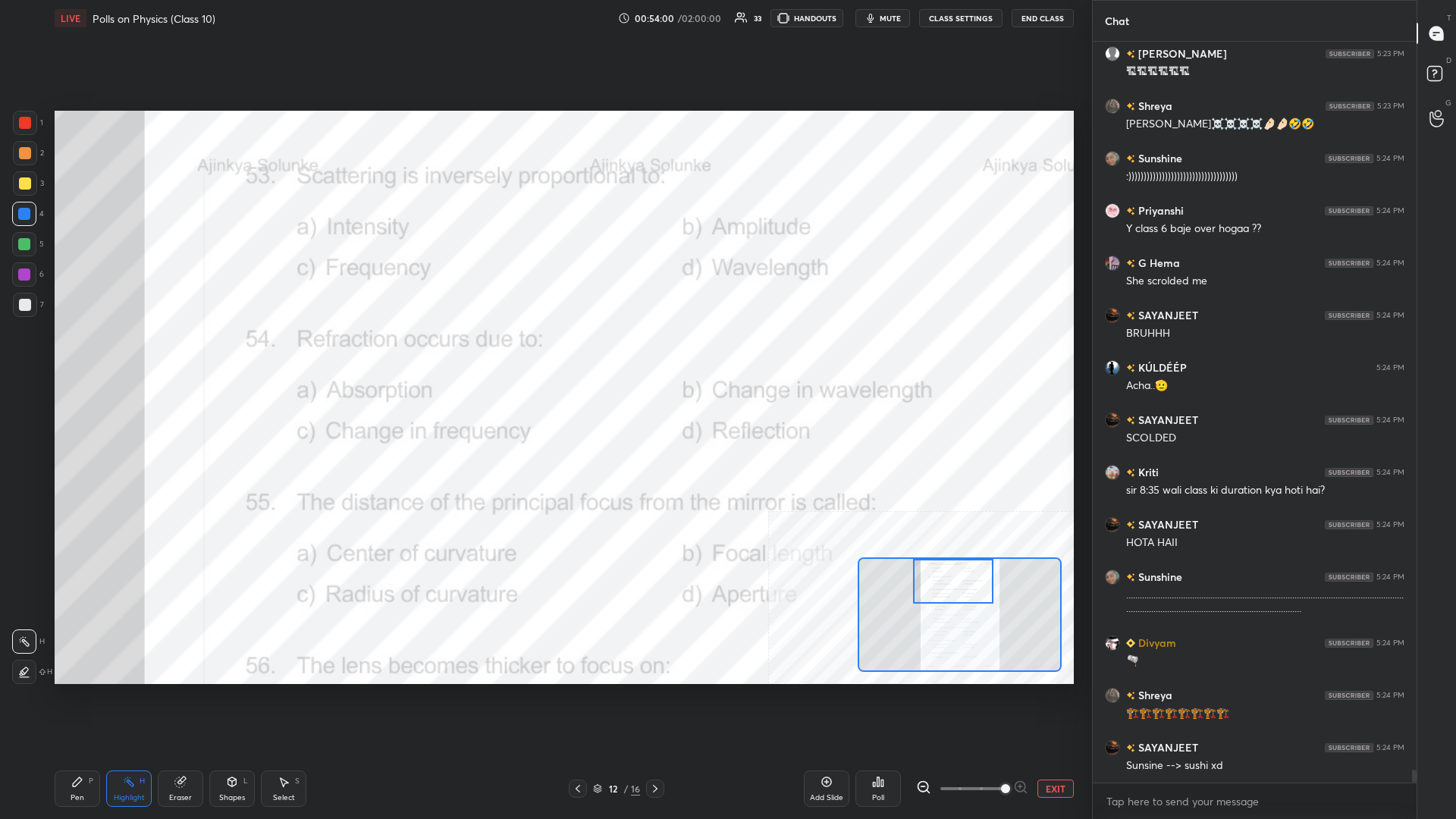
click at [543, 355] on icon at bounding box center [878, 782] width 13 height 13
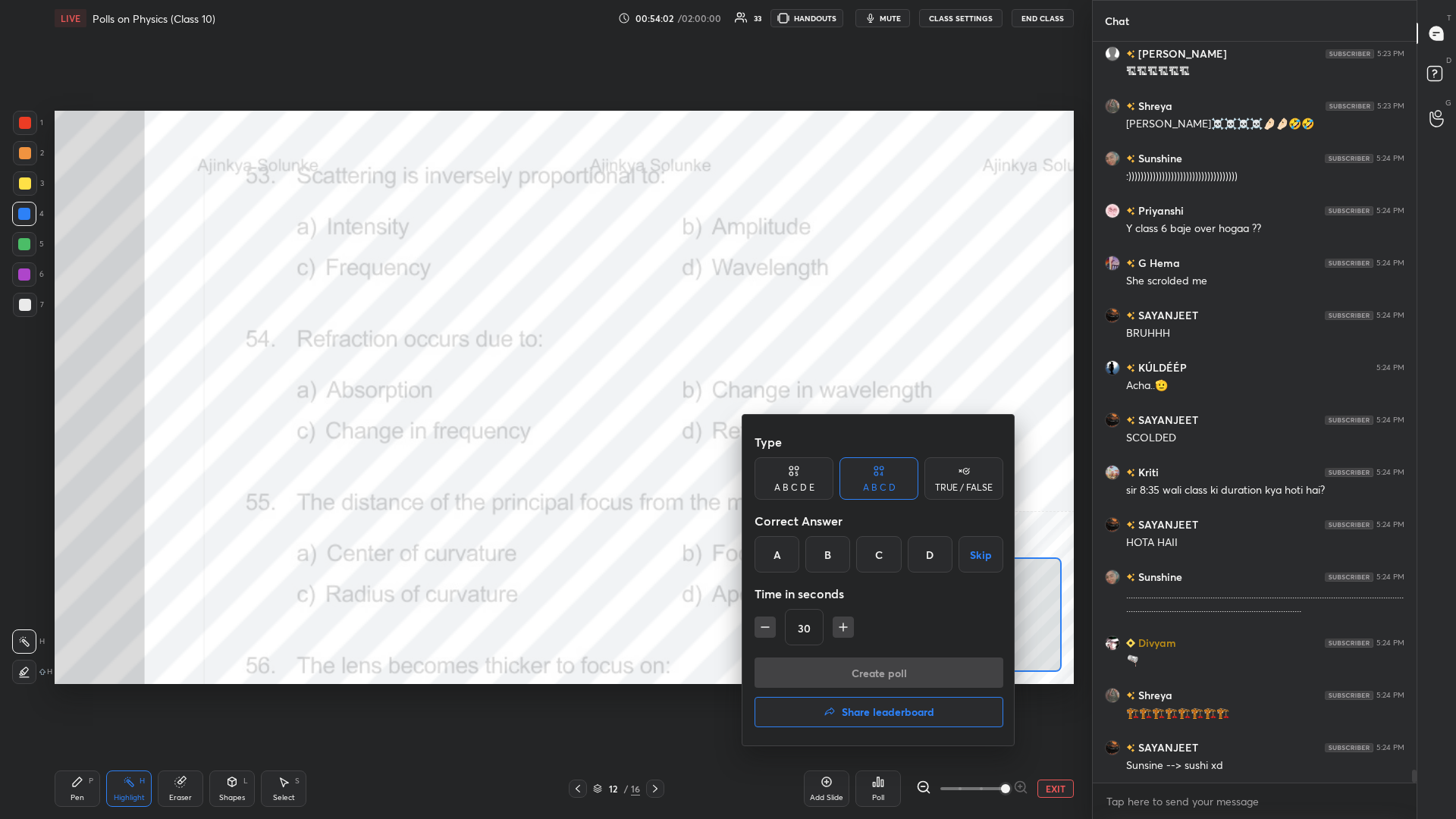
click at [543, 355] on div "B" at bounding box center [828, 554] width 45 height 37
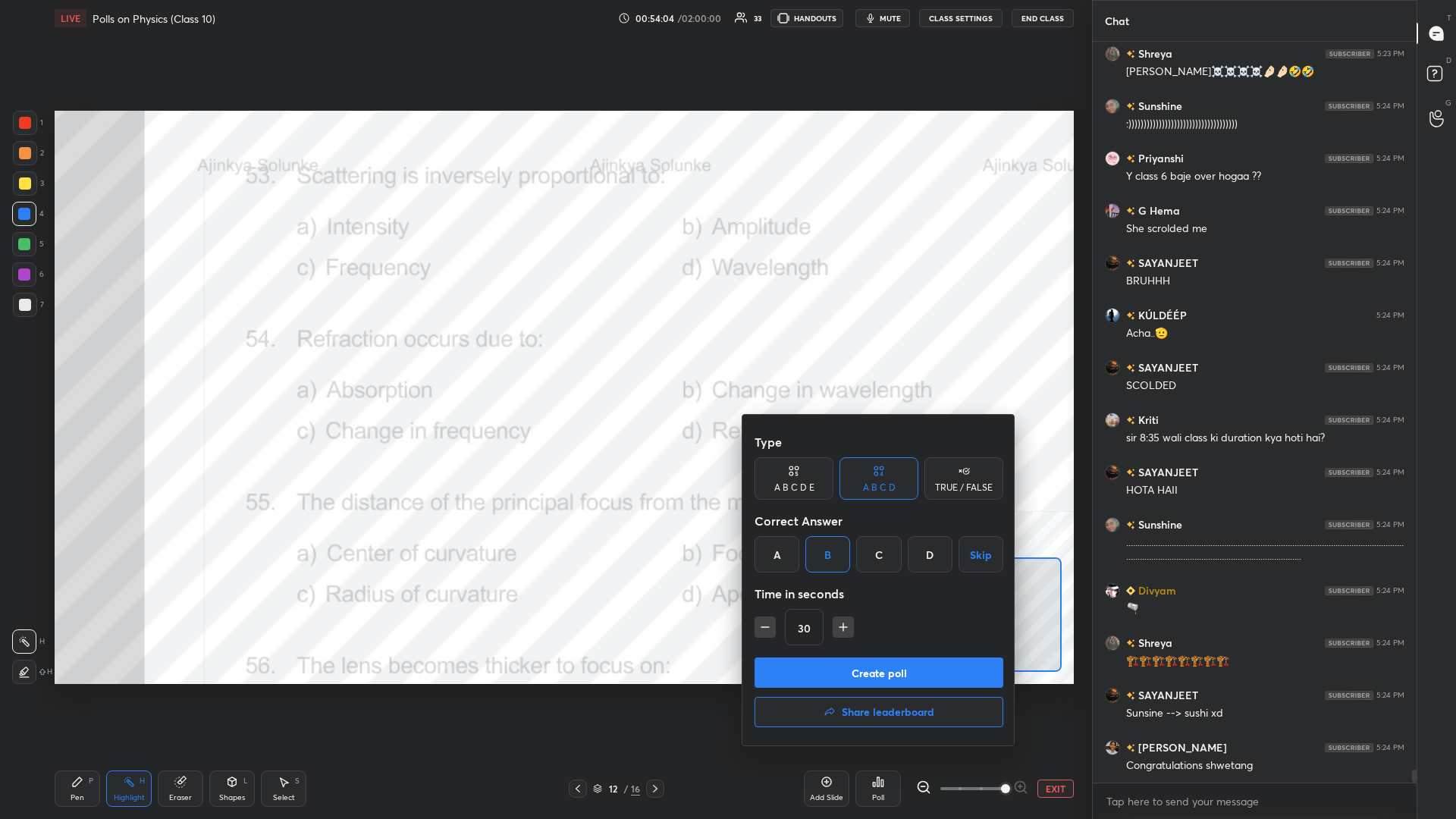
click at [543, 355] on button "Create poll" at bounding box center [879, 673] width 249 height 30
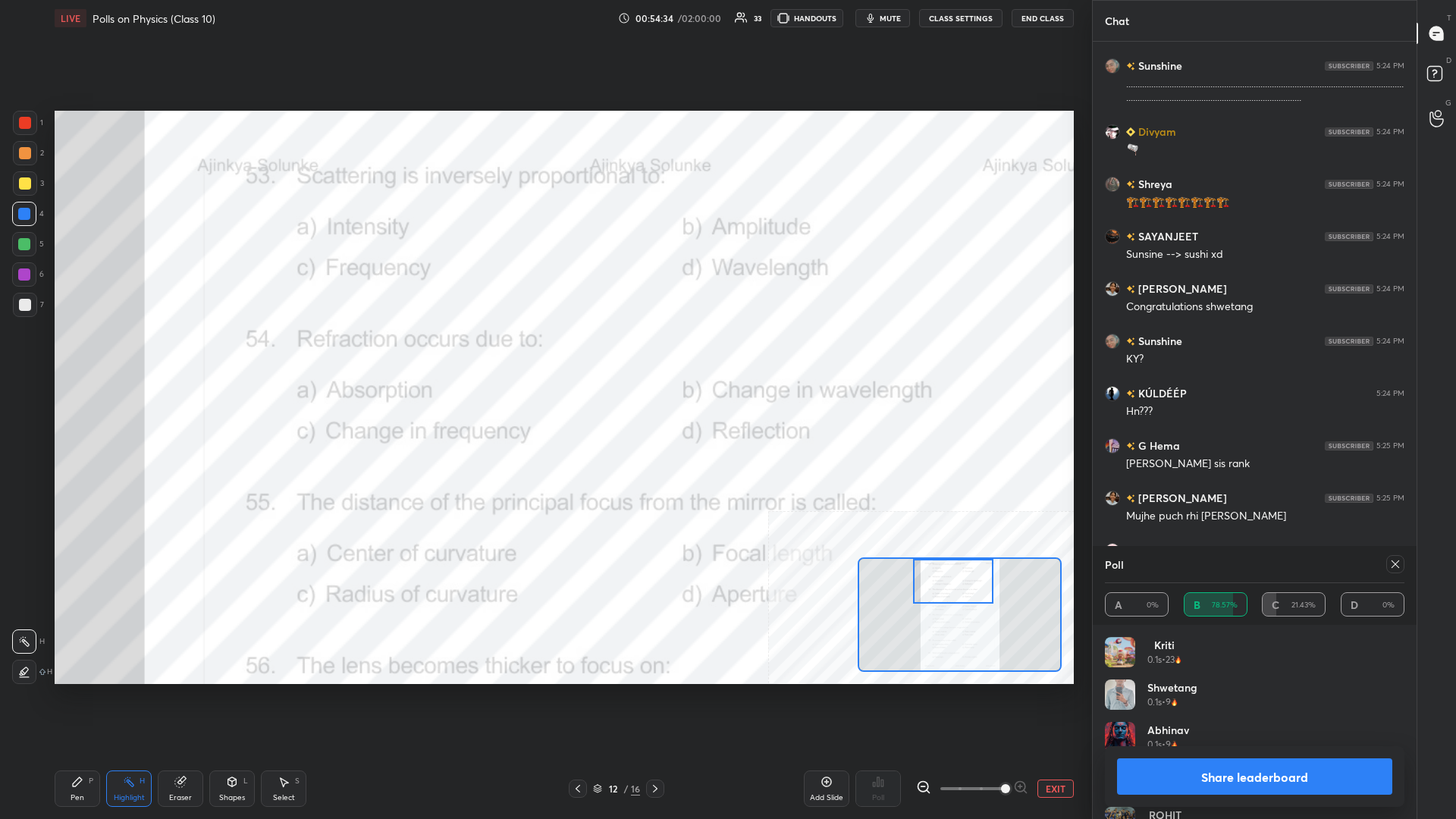
click at [543, 355] on button "Share leaderboard" at bounding box center [1255, 776] width 276 height 37
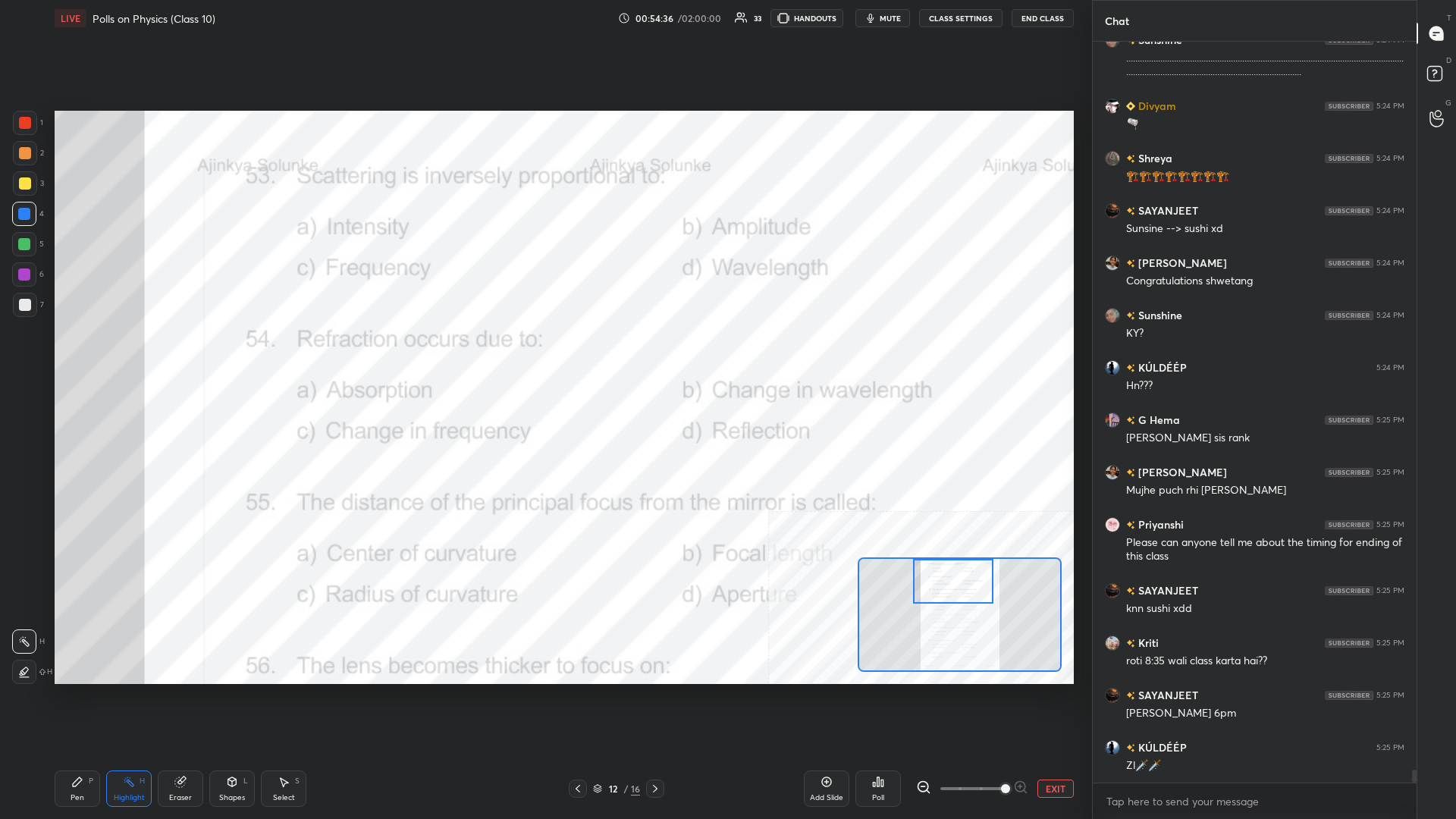
click at [70, 355] on div "Pen P" at bounding box center [77, 789] width 46 height 37
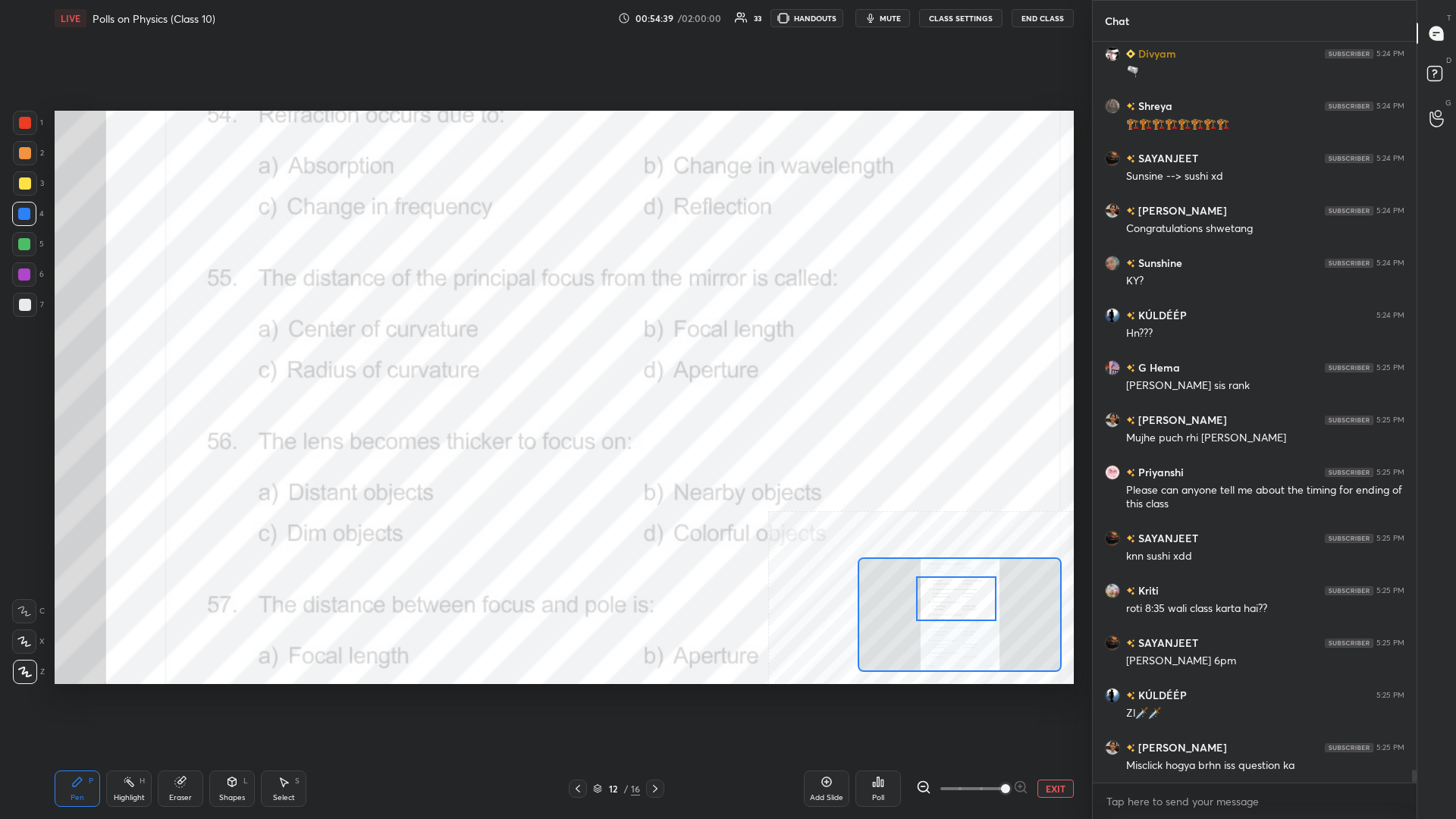
drag, startPoint x: 949, startPoint y: 584, endPoint x: 950, endPoint y: 609, distance: 25.0
click at [543, 355] on div at bounding box center [956, 599] width 81 height 45
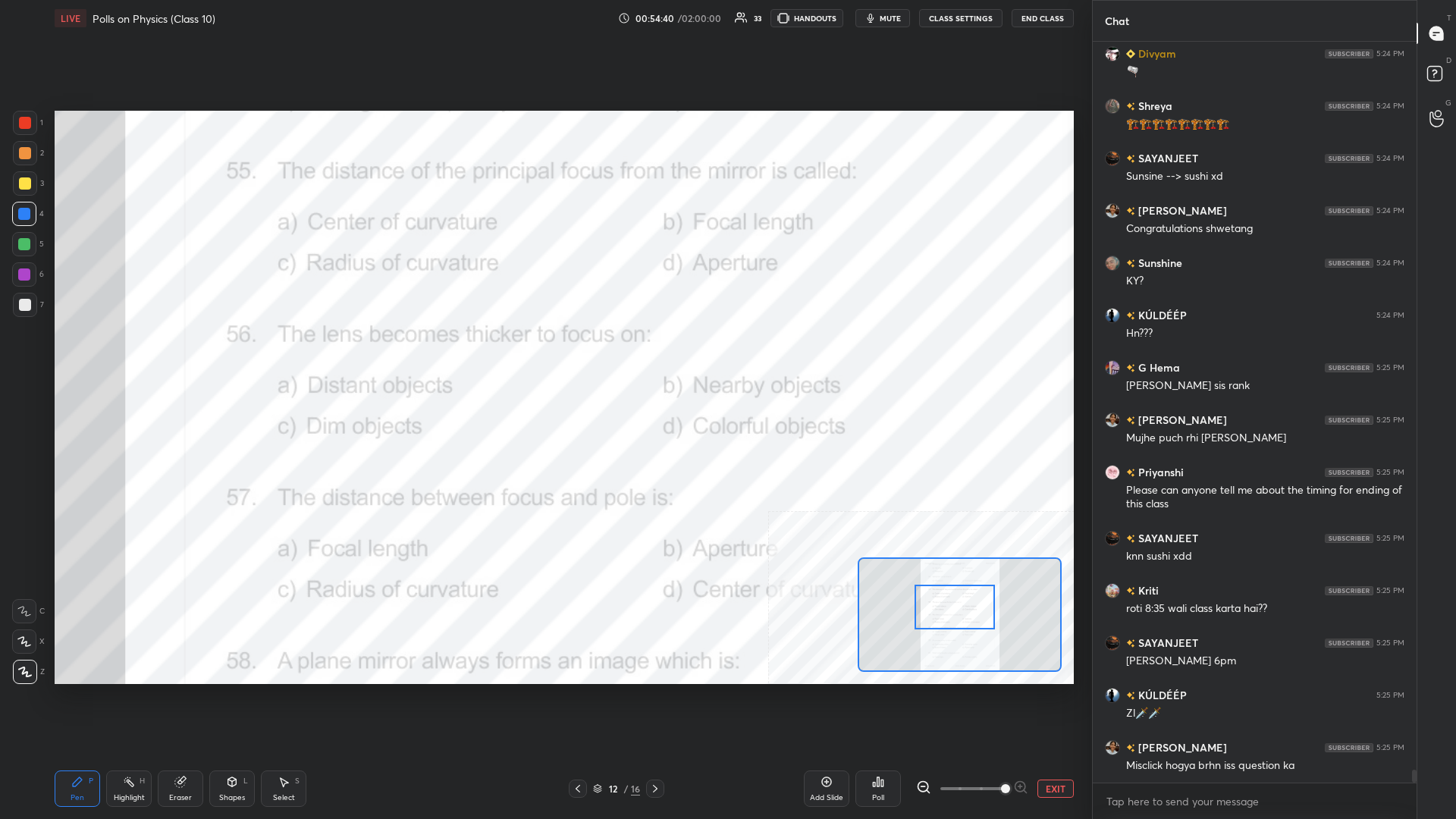
click at [114, 355] on div "Highlight H" at bounding box center [129, 789] width 46 height 37
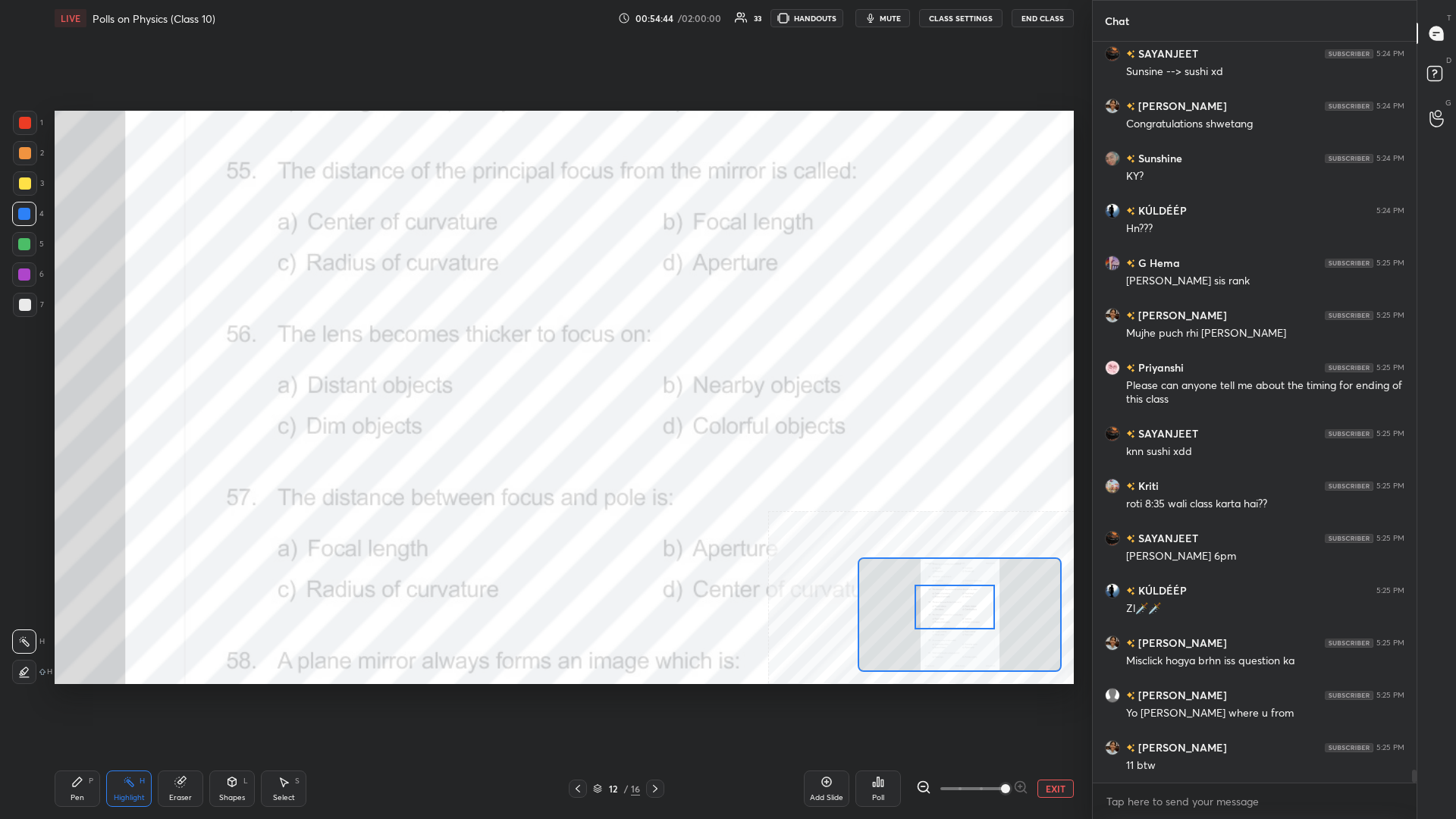
click at [543, 355] on div "Poll" at bounding box center [878, 789] width 46 height 37
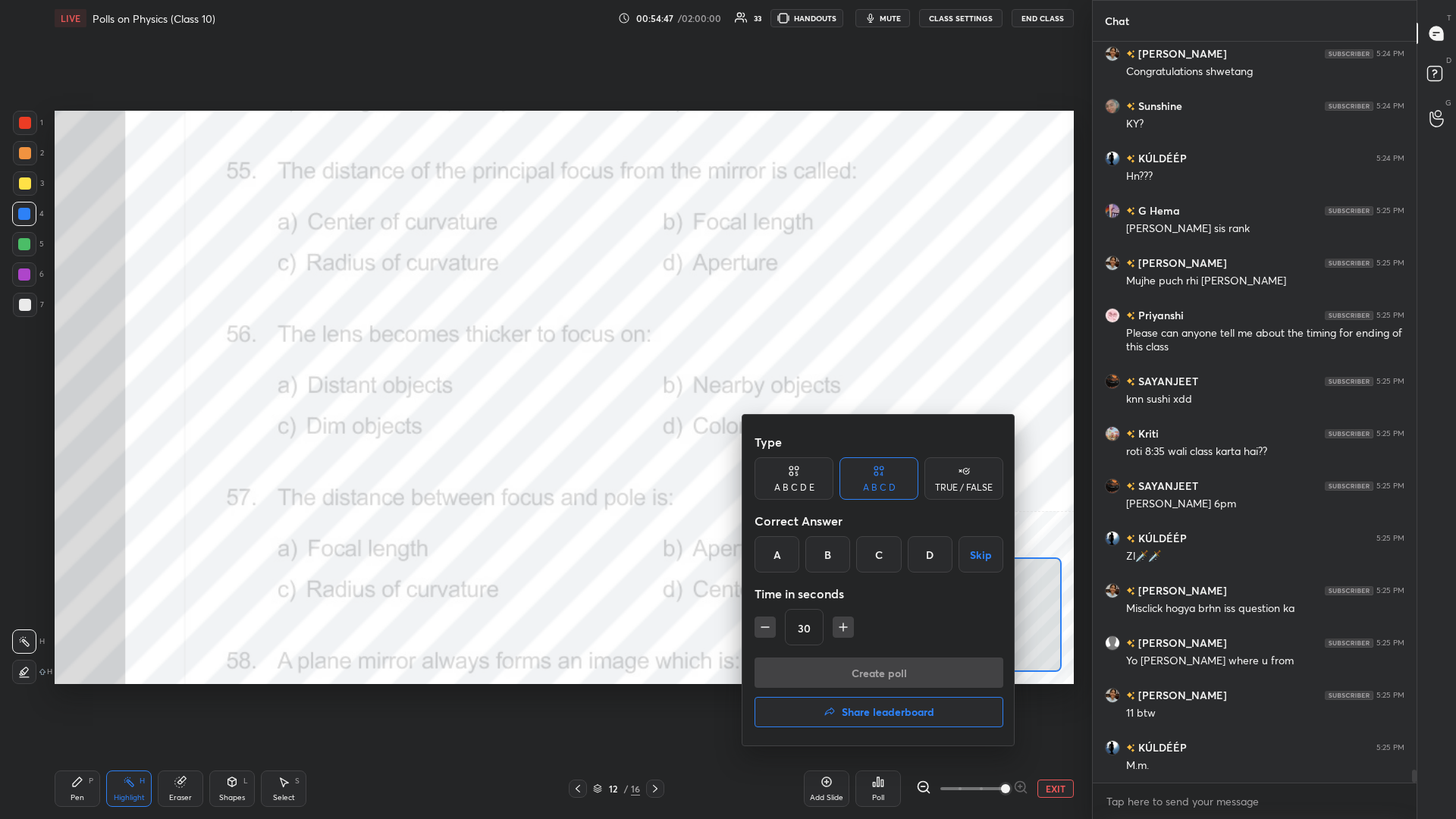
click at [543, 355] on div "B" at bounding box center [828, 554] width 45 height 37
click at [543, 355] on button "Create poll" at bounding box center [879, 673] width 249 height 30
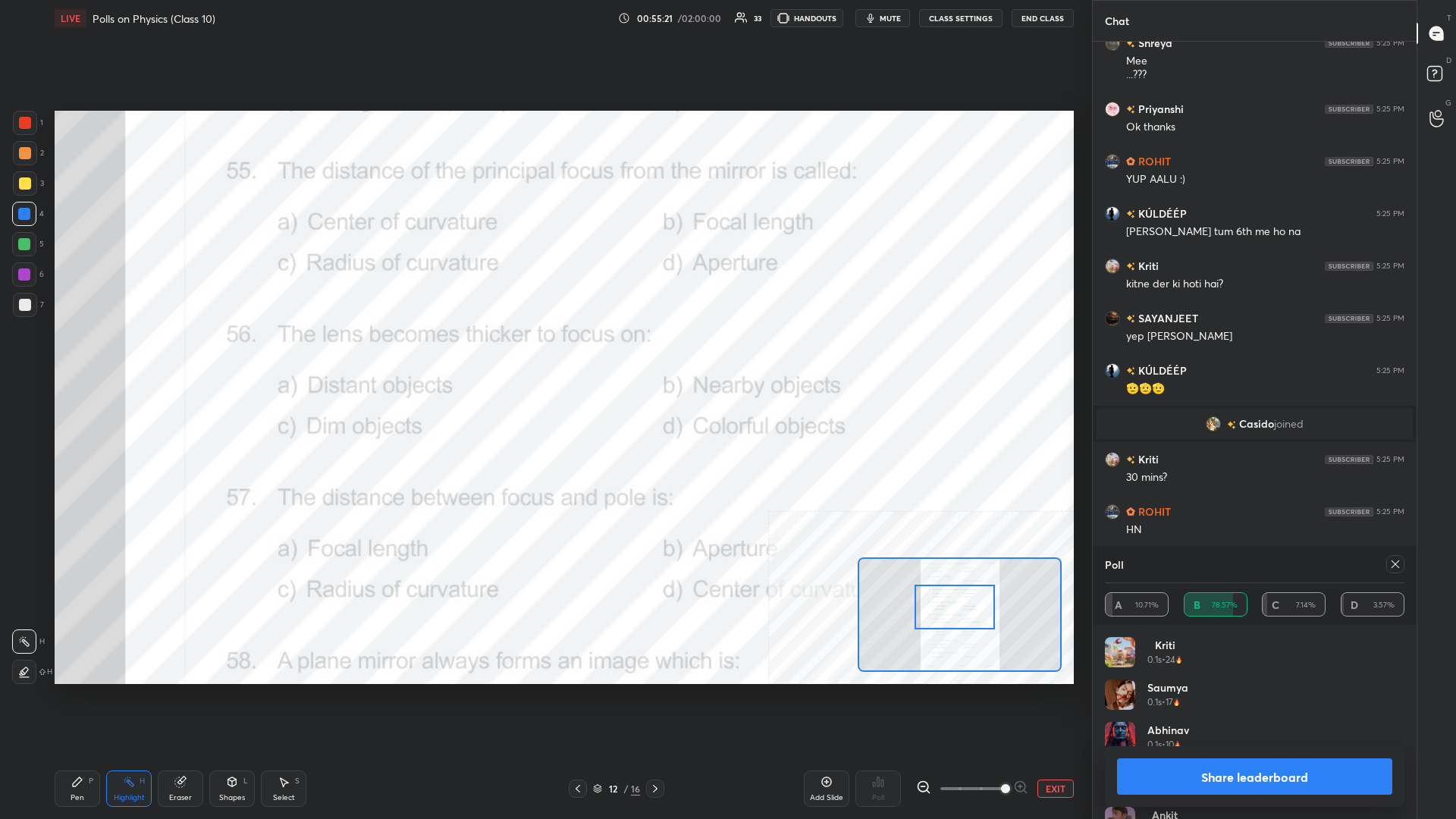
click at [543, 355] on button "Share leaderboard" at bounding box center [1255, 776] width 276 height 37
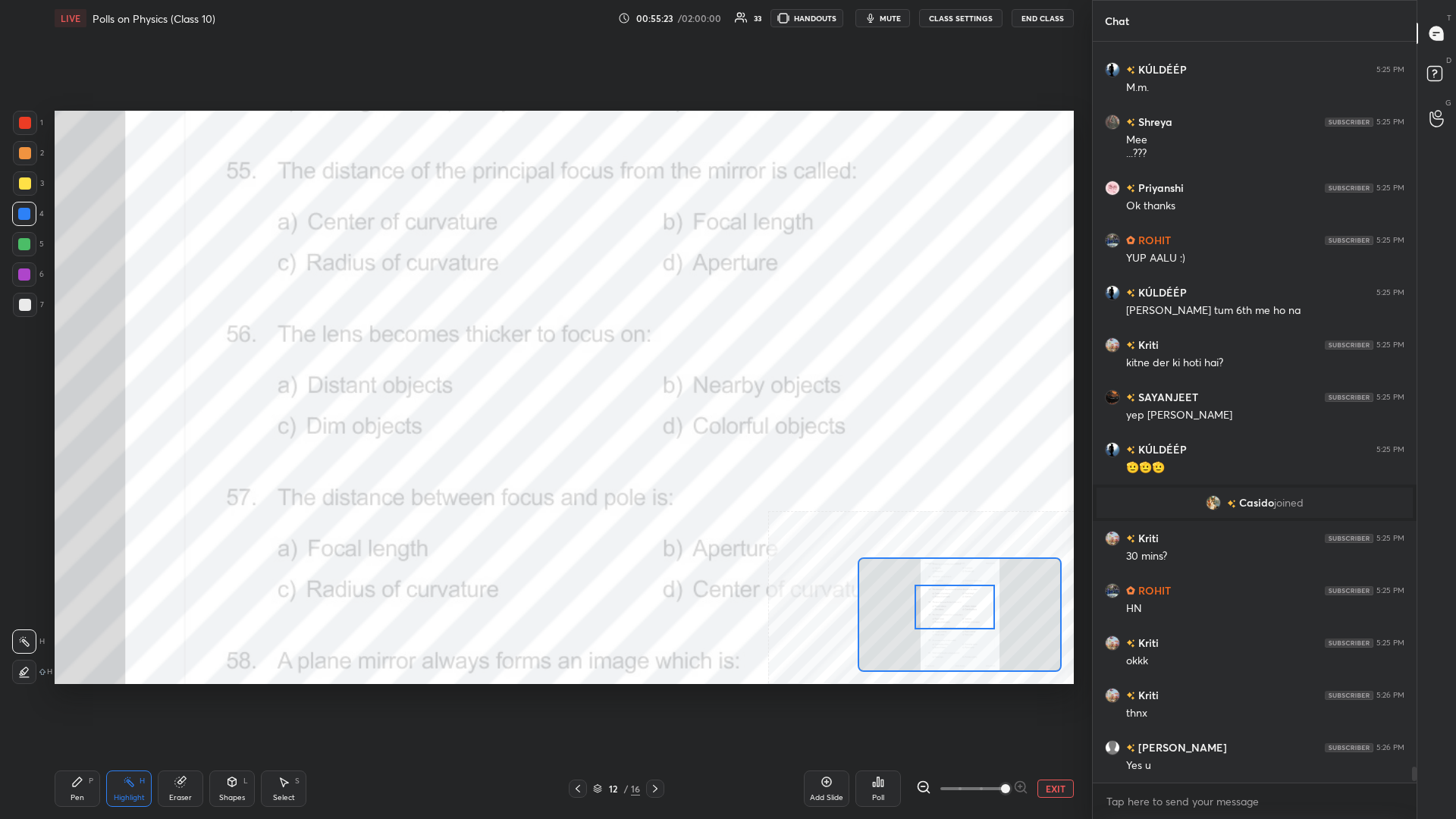
click at [82, 355] on icon at bounding box center [78, 782] width 13 height 13
click at [132, 355] on icon at bounding box center [129, 782] width 13 height 13
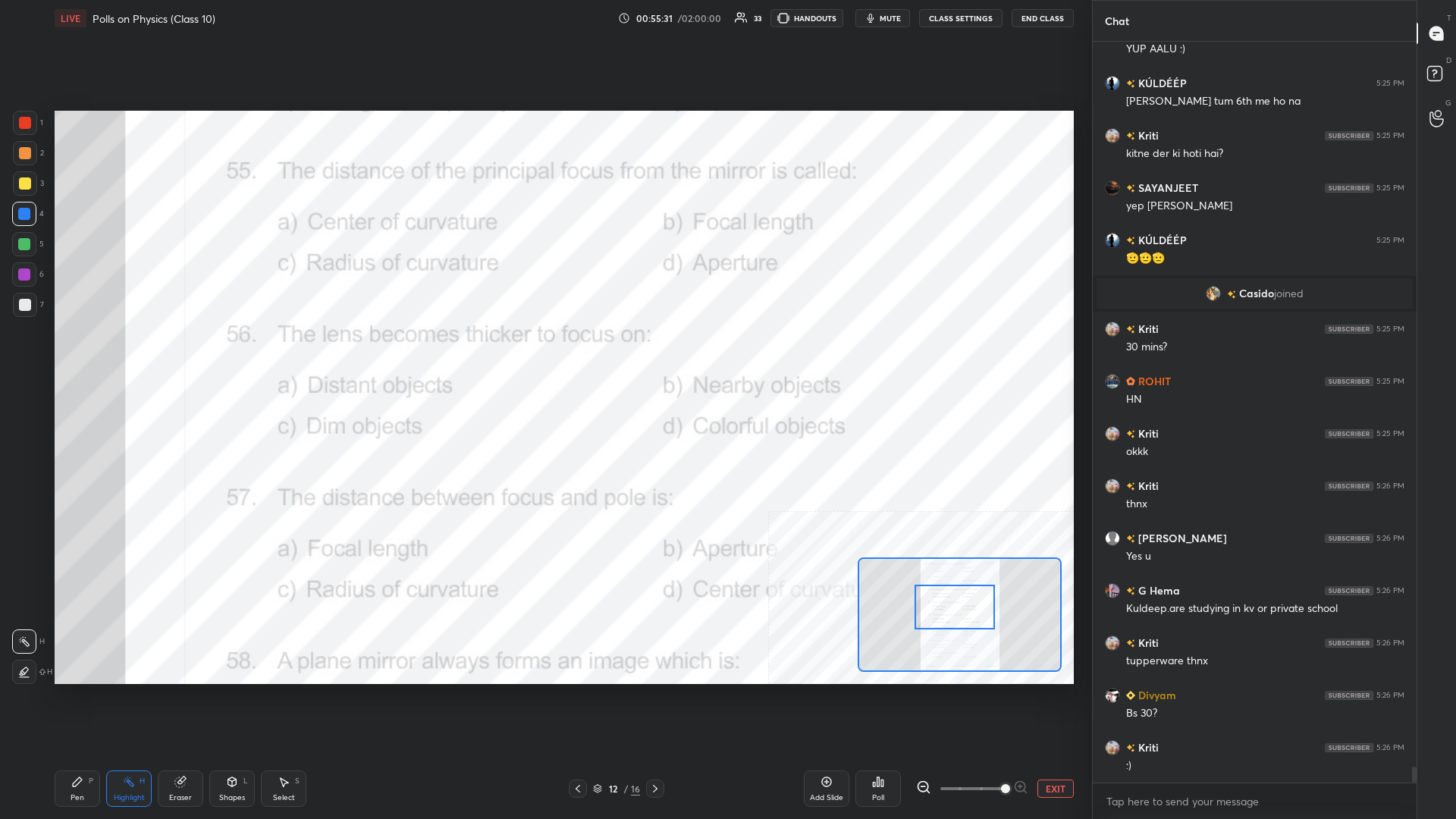
click at [543, 355] on div "Poll" at bounding box center [878, 789] width 46 height 37
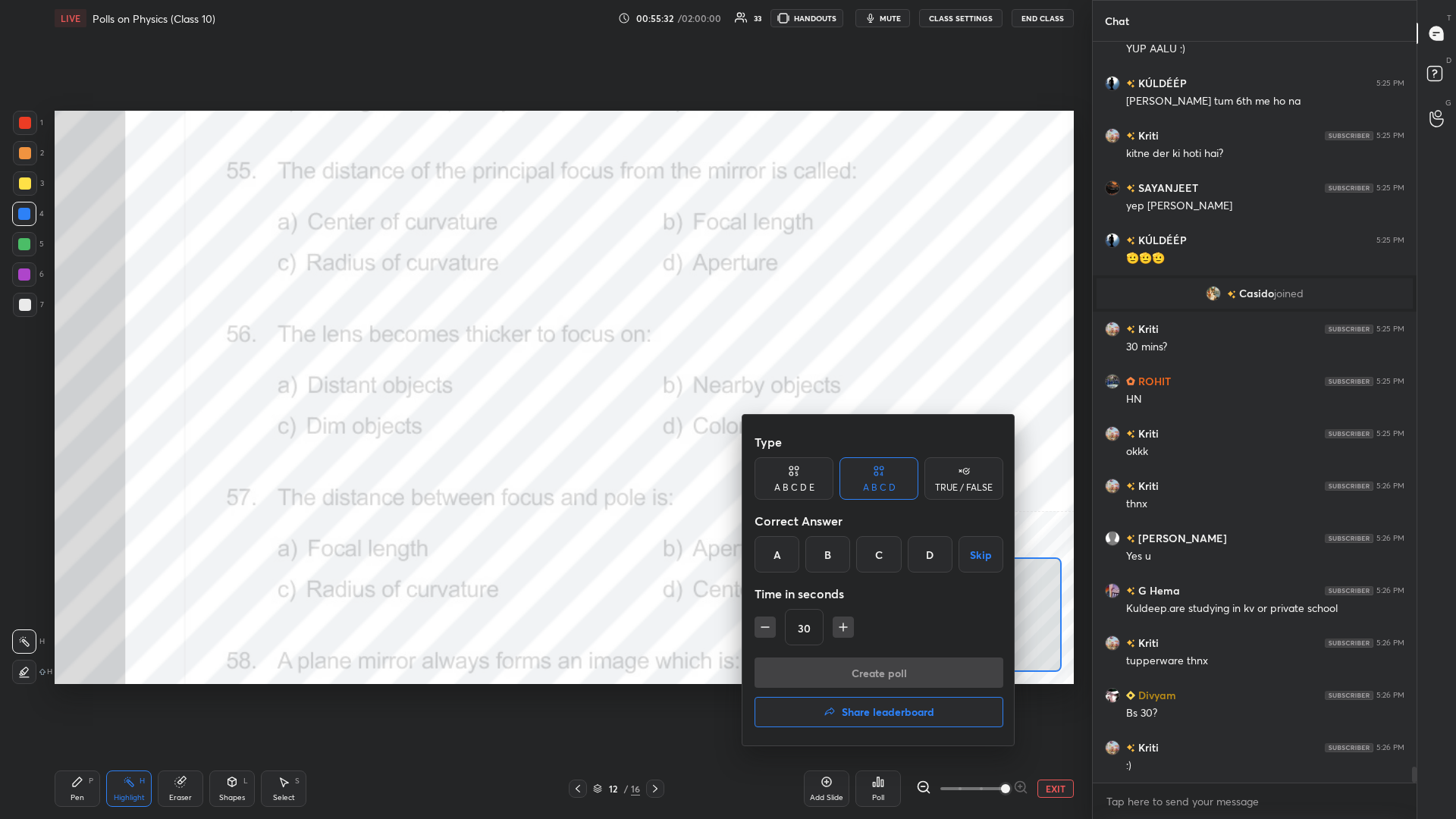
click at [543, 355] on div "B" at bounding box center [828, 554] width 45 height 37
click at [543, 355] on button "Create poll" at bounding box center [879, 673] width 249 height 30
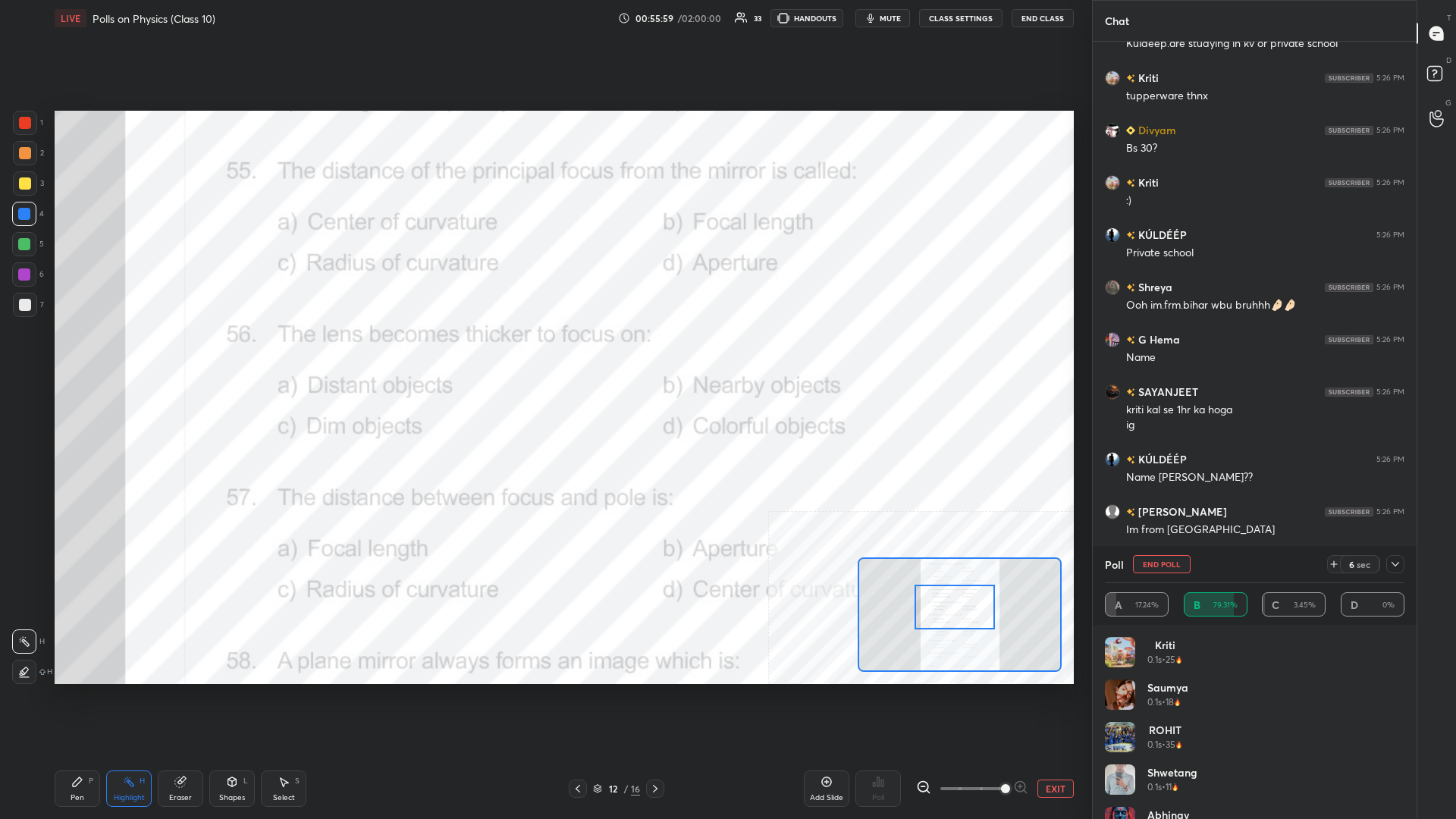
click at [79, 355] on div "Pen" at bounding box center [77, 798] width 13 height 7
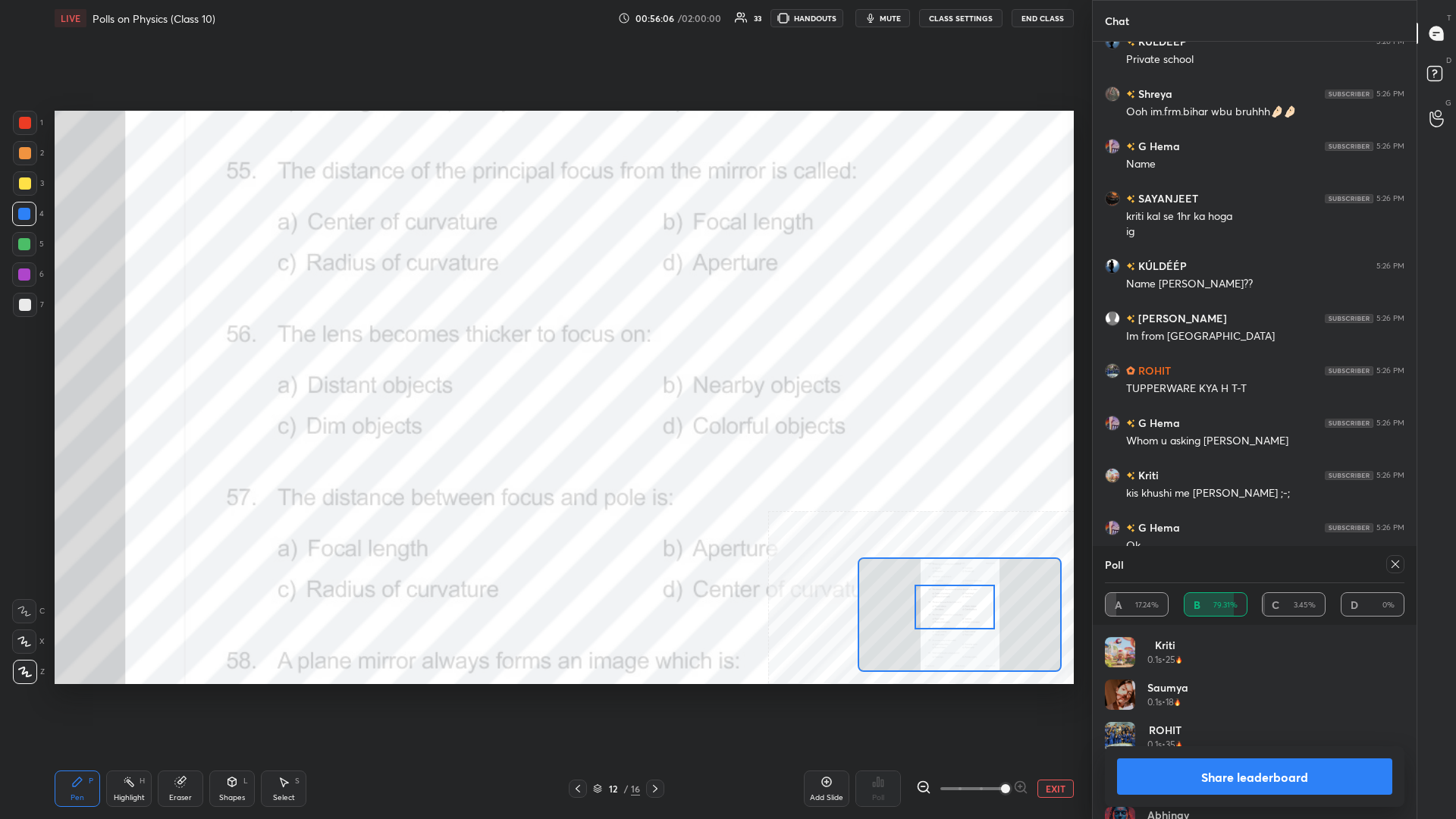
click at [543, 355] on button "Share leaderboard" at bounding box center [1255, 776] width 276 height 37
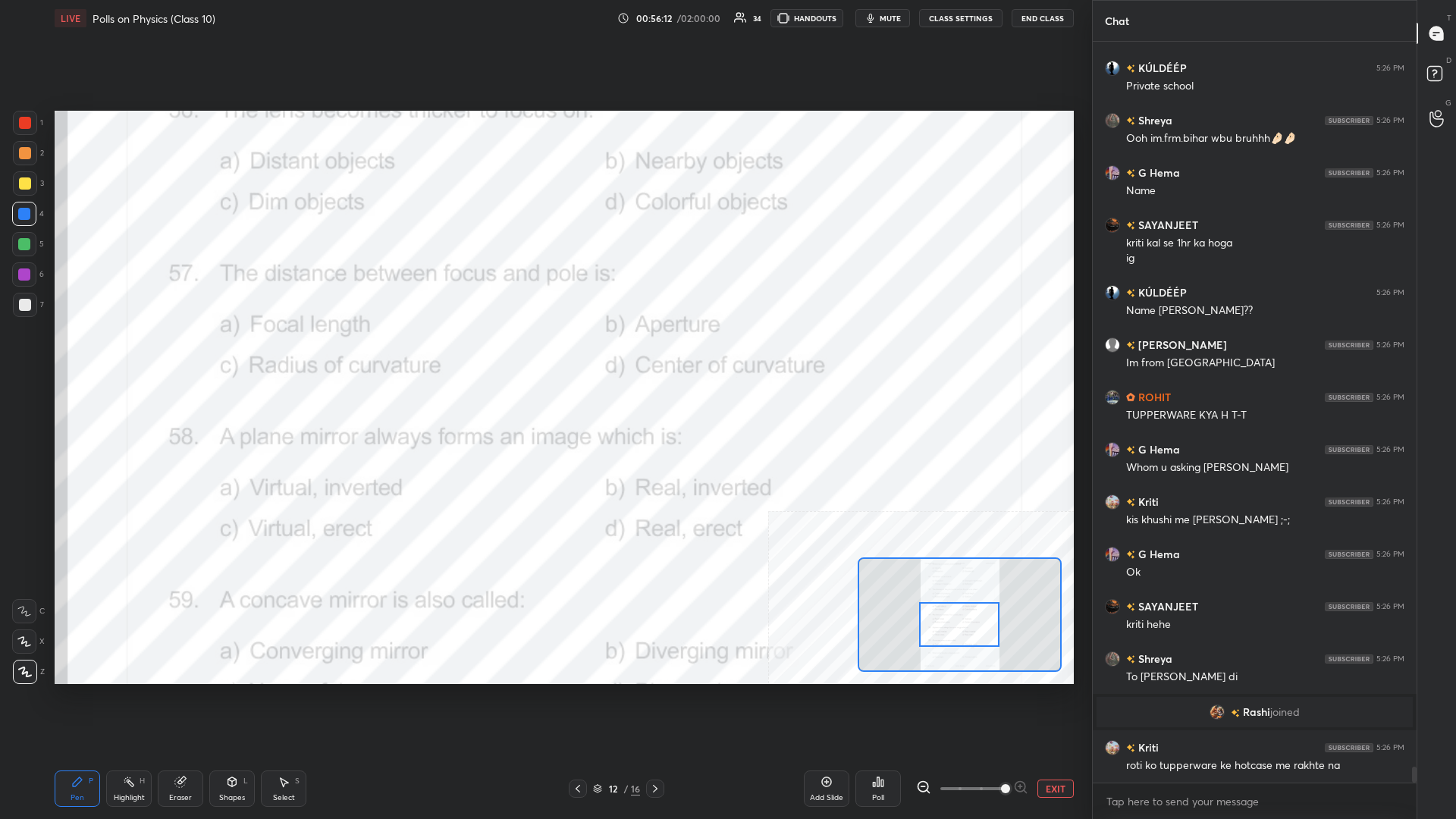
click at [112, 355] on div "Highlight H" at bounding box center [129, 789] width 46 height 37
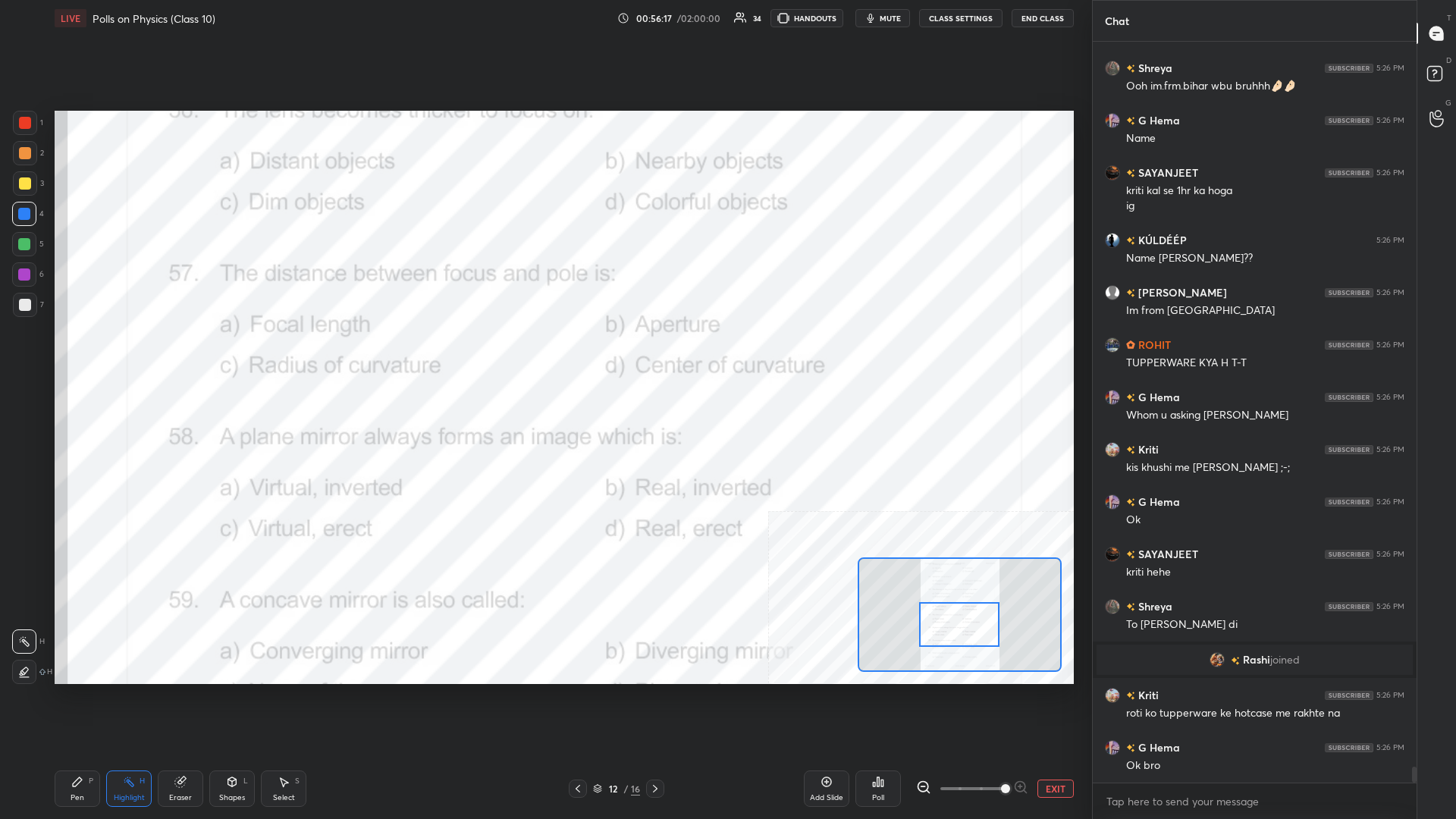
click at [543, 355] on div "Poll" at bounding box center [878, 789] width 46 height 37
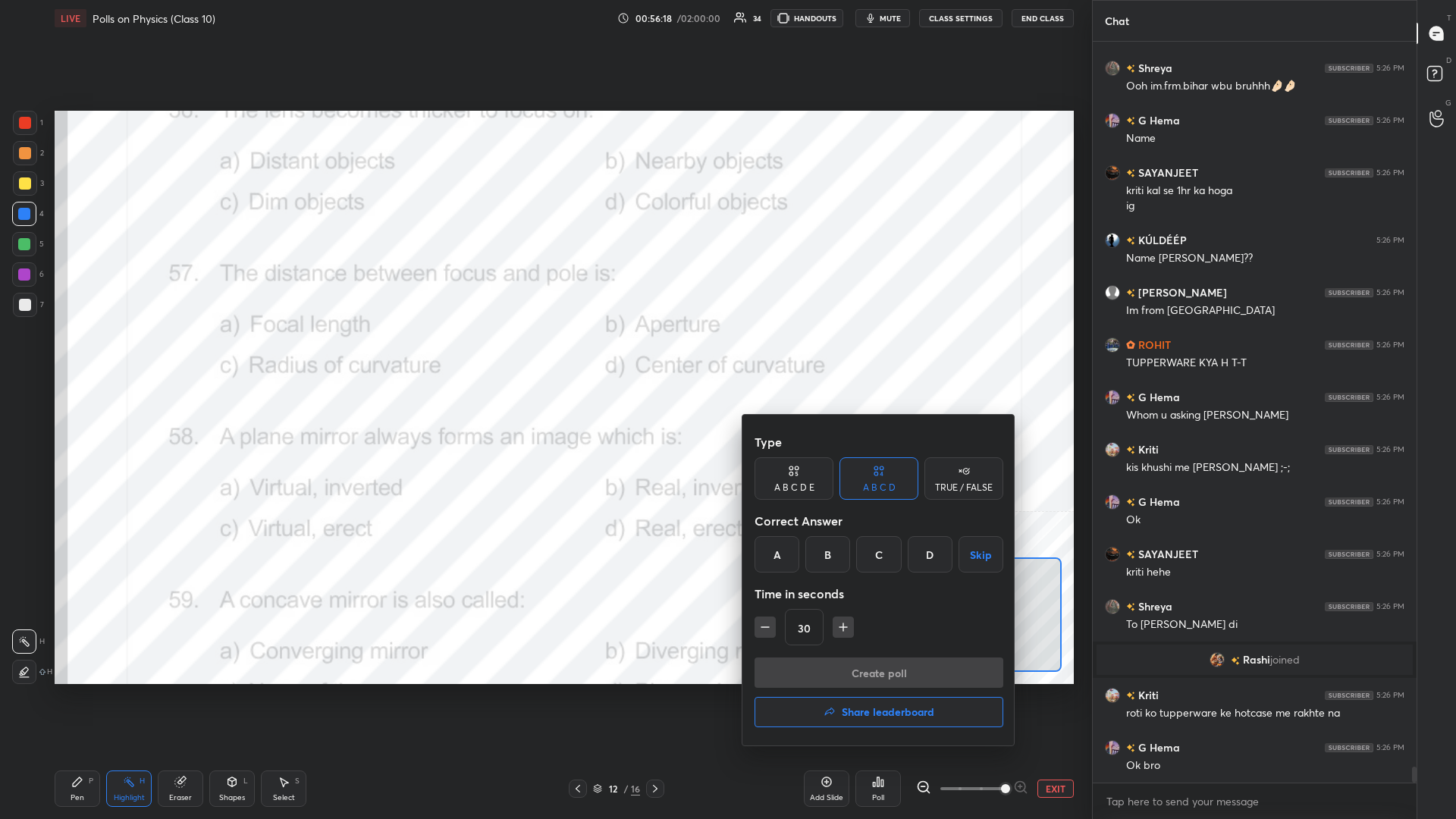
click at [543, 355] on div "A" at bounding box center [777, 554] width 45 height 37
click at [543, 355] on button "Create poll" at bounding box center [879, 673] width 249 height 30
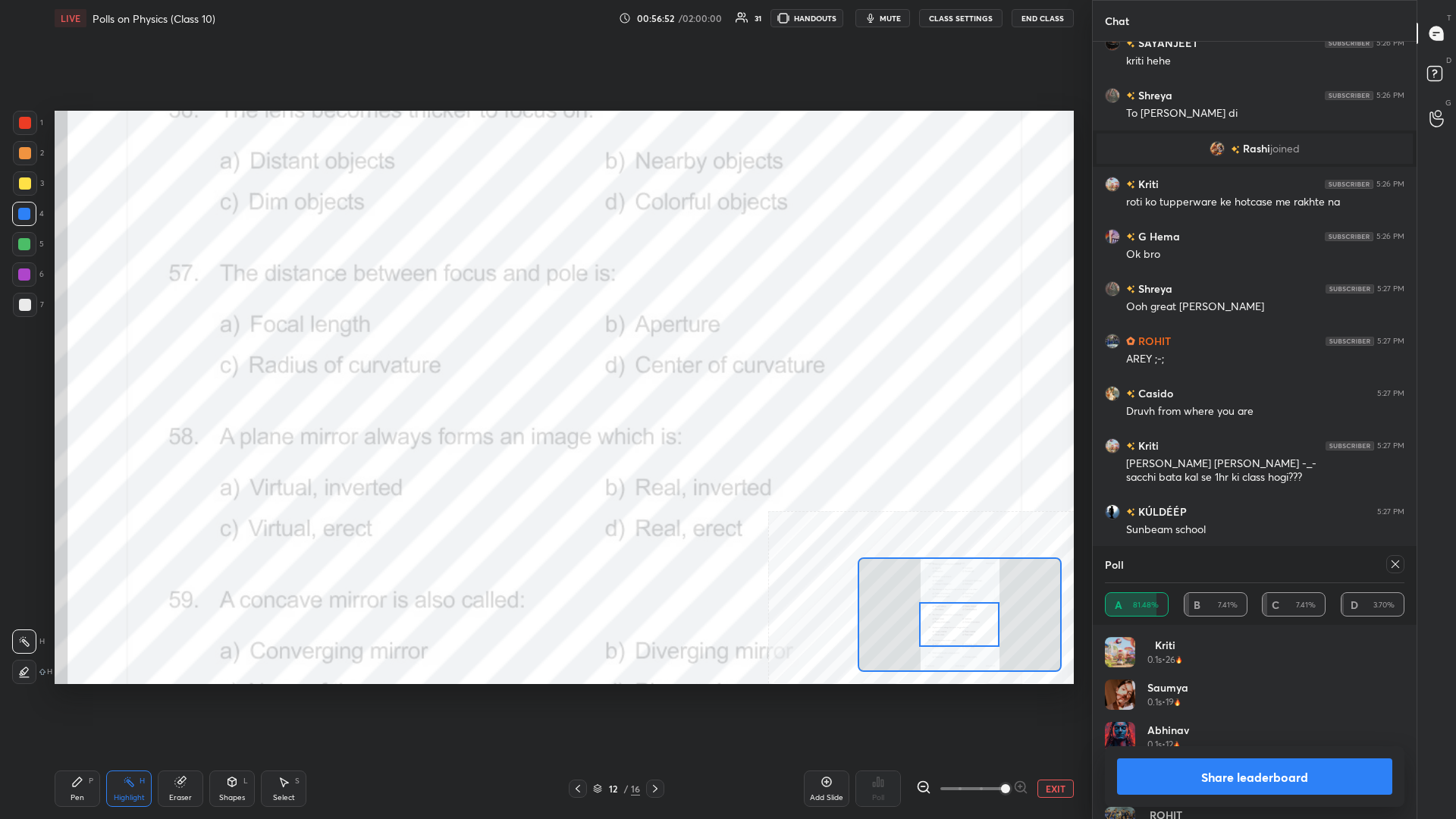
click at [543, 355] on button "Share leaderboard" at bounding box center [1255, 776] width 276 height 37
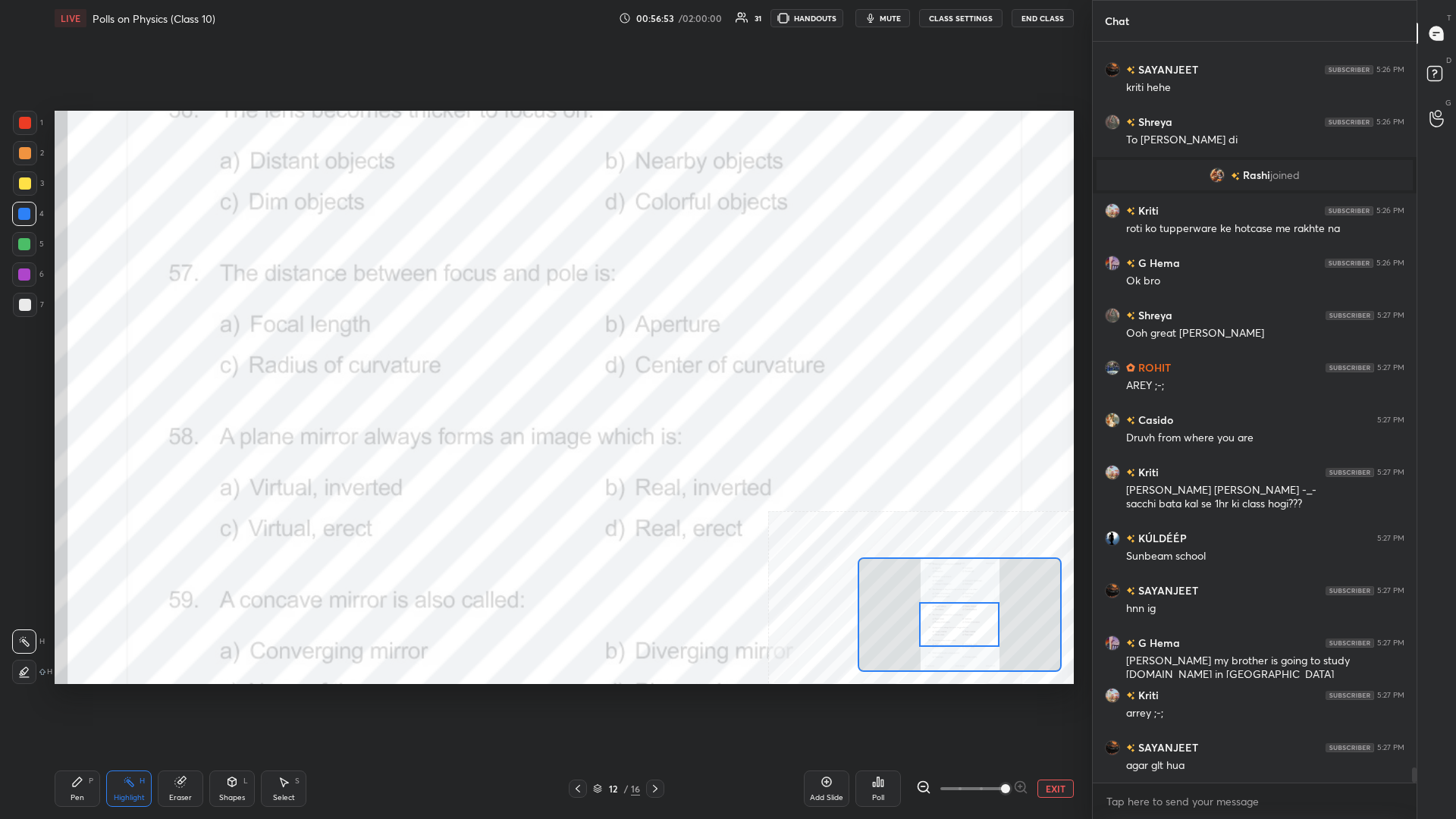
click at [69, 355] on div "Pen P" at bounding box center [77, 789] width 46 height 37
click at [66, 355] on div "Pen P" at bounding box center [77, 789] width 46 height 37
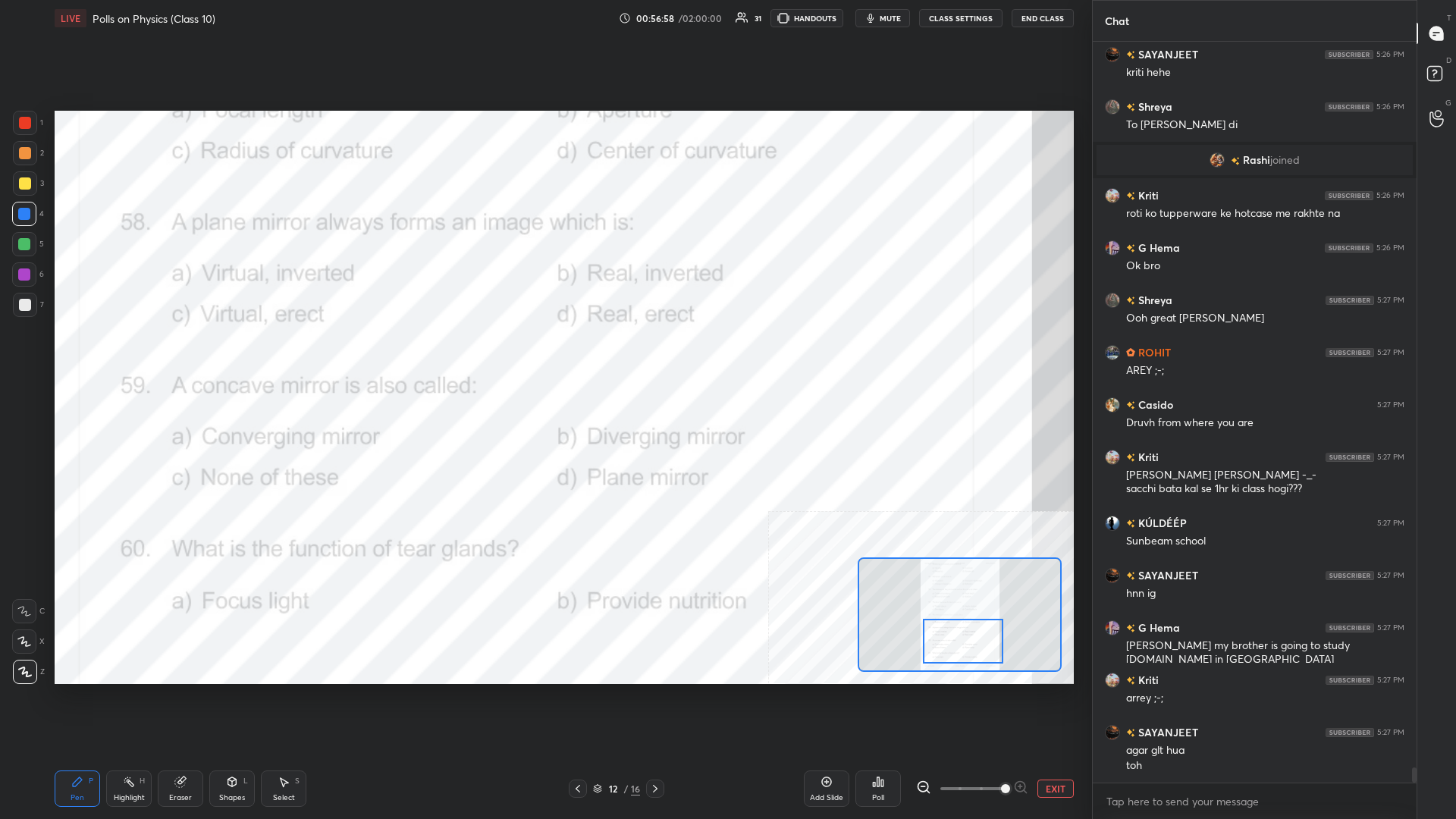
click at [140, 355] on div "H" at bounding box center [142, 781] width 5 height 7
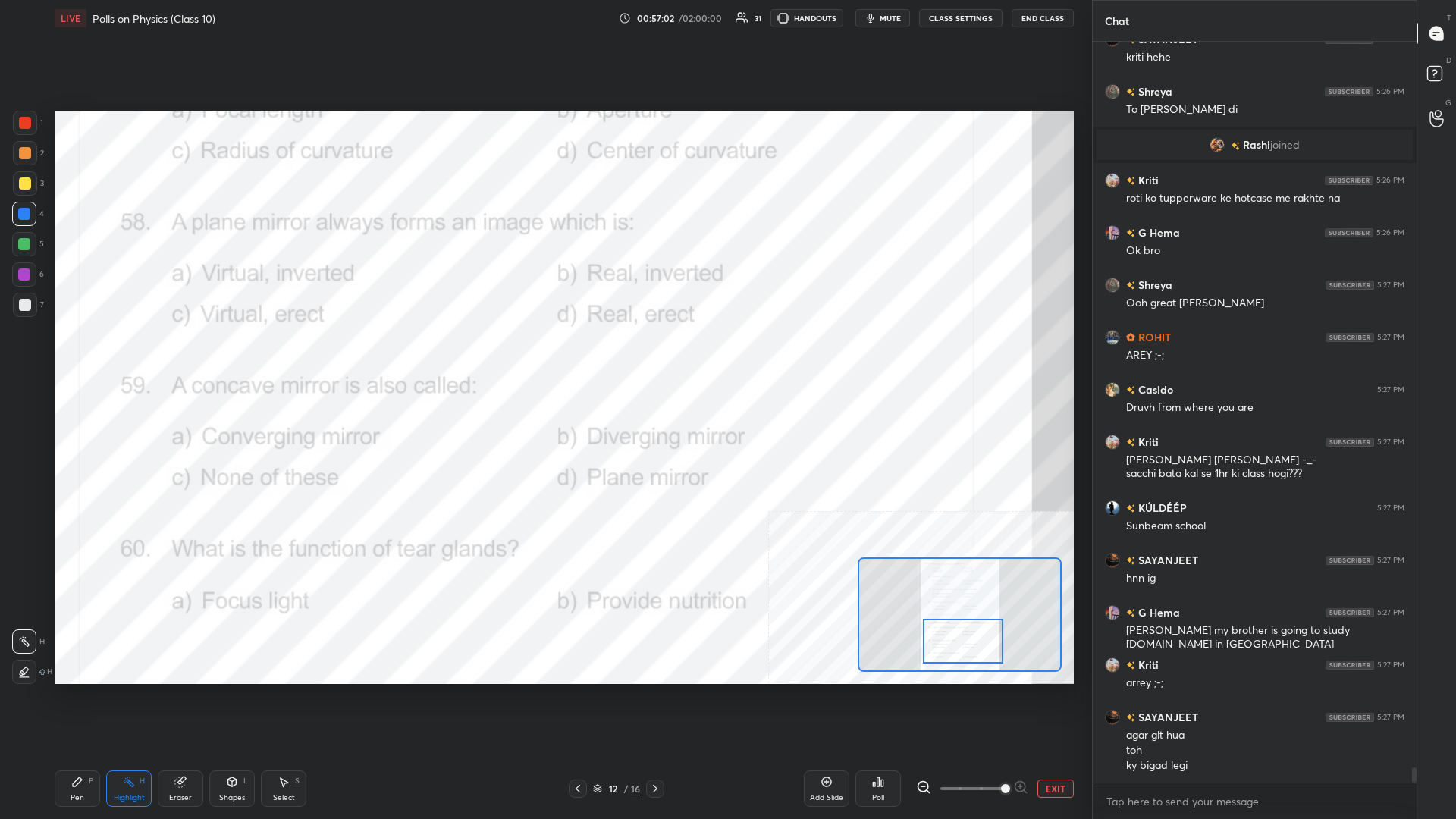
click at [543, 355] on div "Poll" at bounding box center [878, 789] width 46 height 37
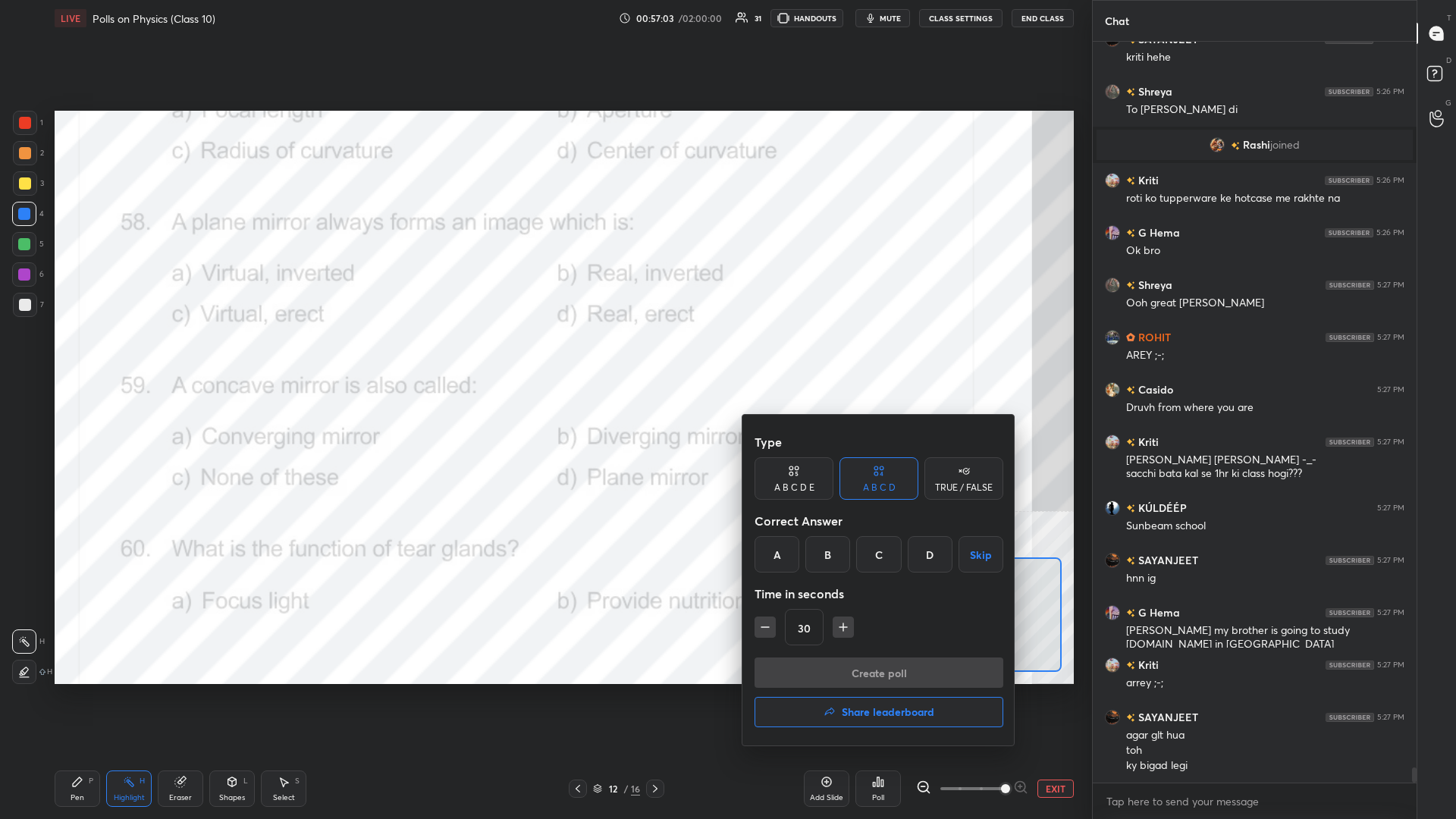
click at [543, 355] on div "C" at bounding box center [879, 554] width 45 height 37
click at [543, 355] on button "Create poll" at bounding box center [879, 673] width 249 height 30
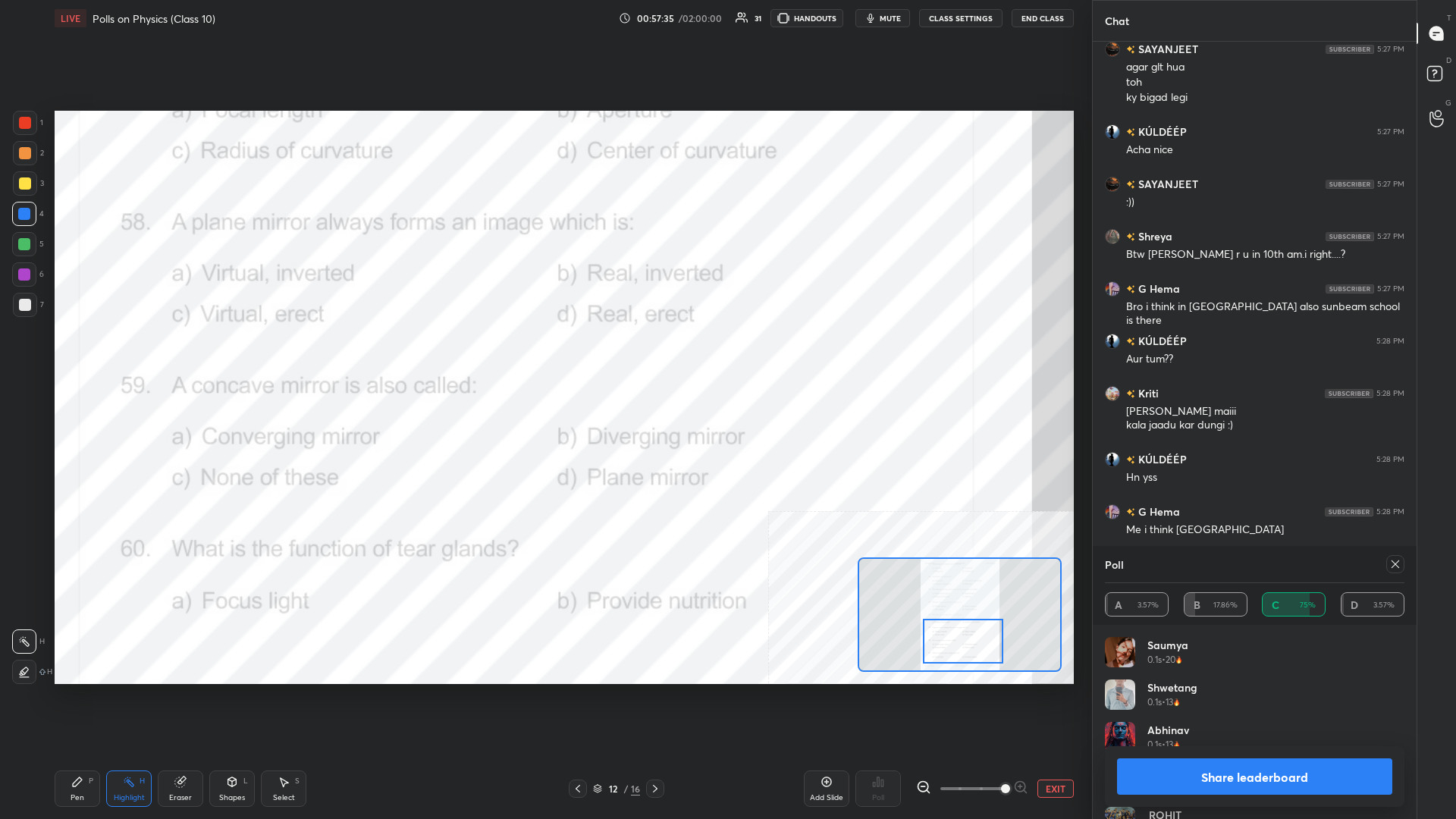
click at [543, 355] on button "Share leaderboard" at bounding box center [1255, 776] width 276 height 37
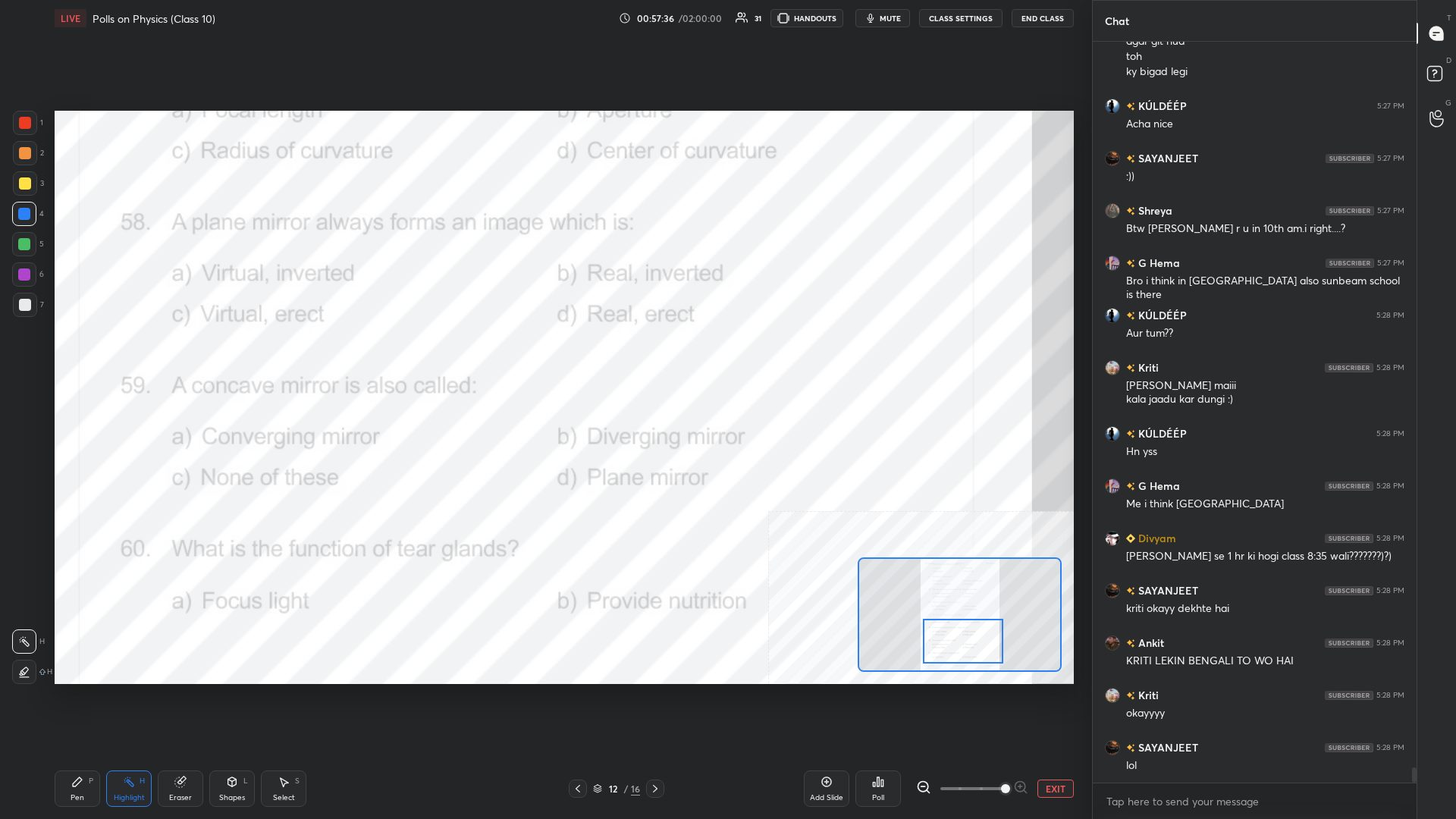
click at [67, 355] on div "Pen P" at bounding box center [77, 789] width 46 height 37
click at [69, 355] on div "Pen P" at bounding box center [77, 789] width 46 height 37
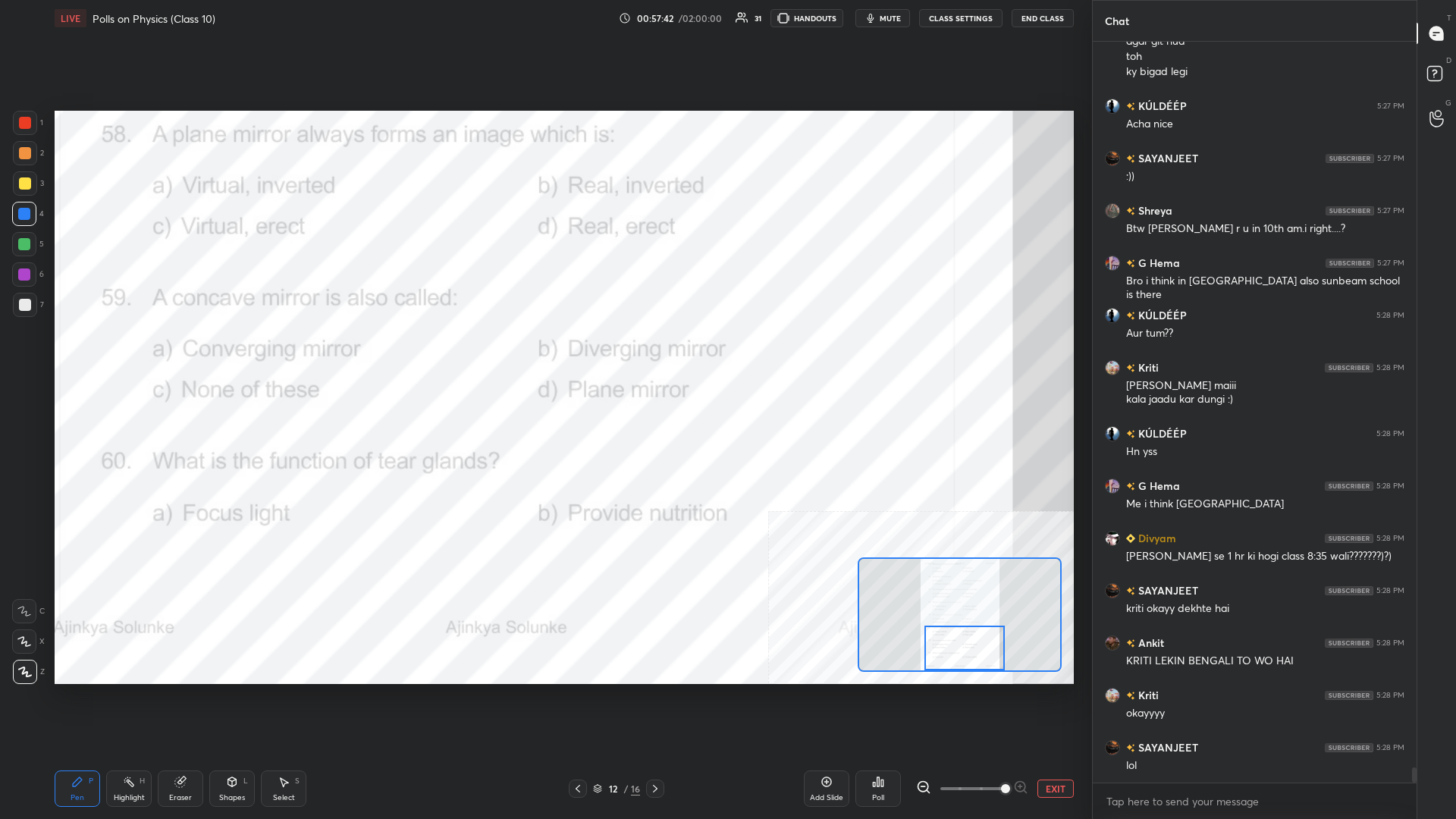
click at [125, 355] on icon at bounding box center [129, 782] width 13 height 13
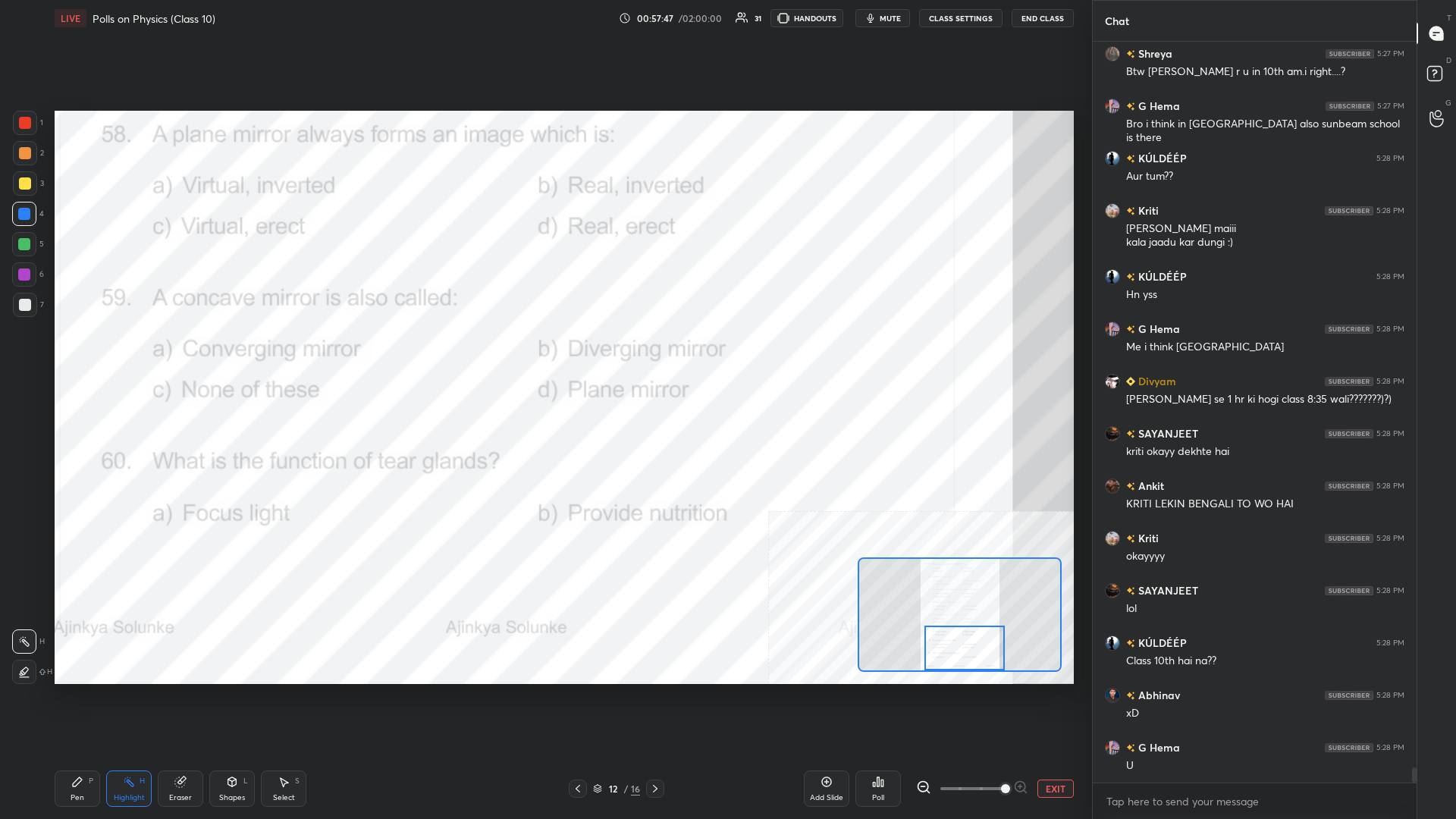
click at [543, 355] on div "Add Slide Poll EXIT" at bounding box center [939, 789] width 270 height 85
click at [543, 355] on div "Poll" at bounding box center [878, 789] width 46 height 37
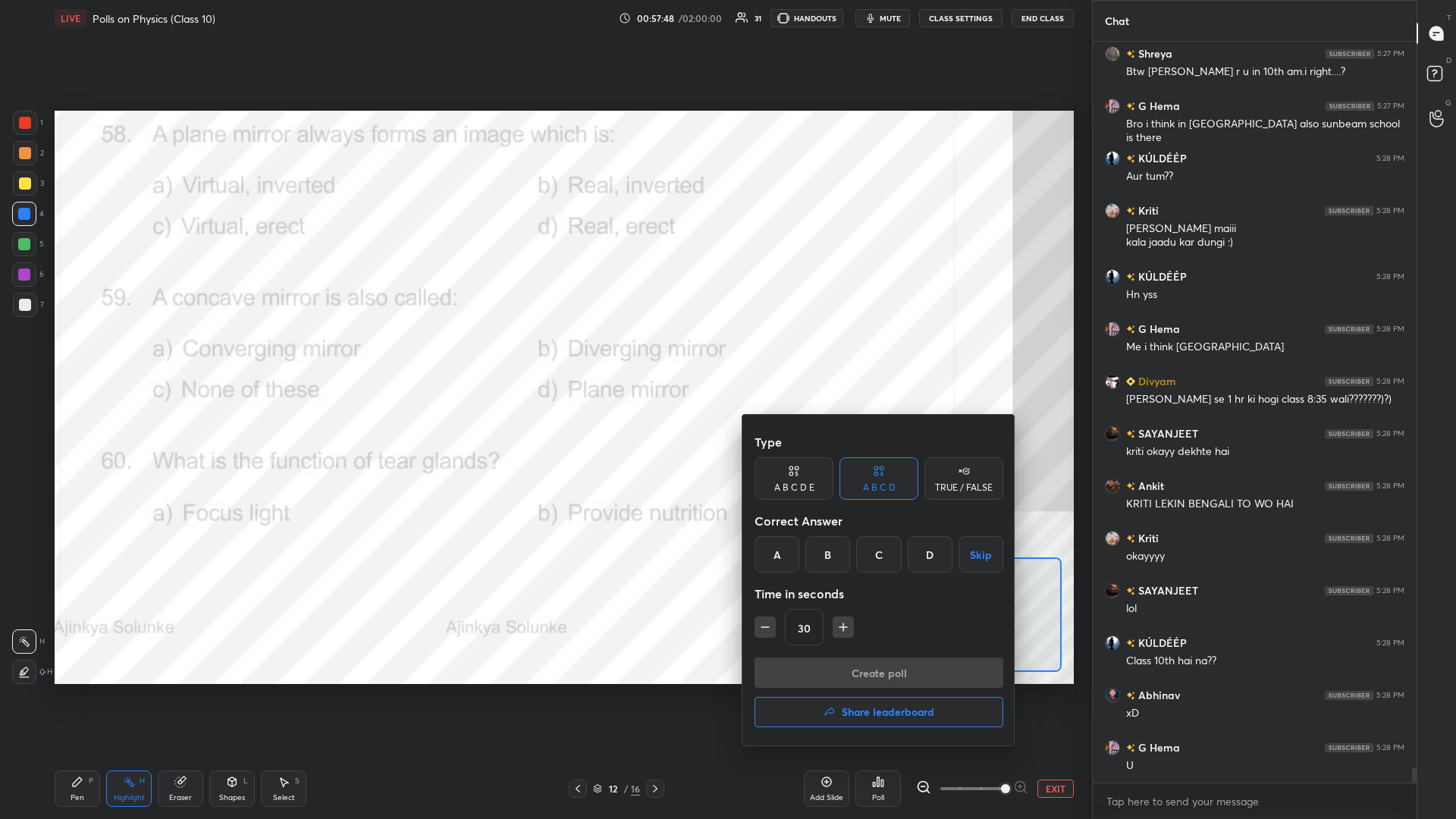
click at [543, 355] on div "A" at bounding box center [777, 554] width 45 height 37
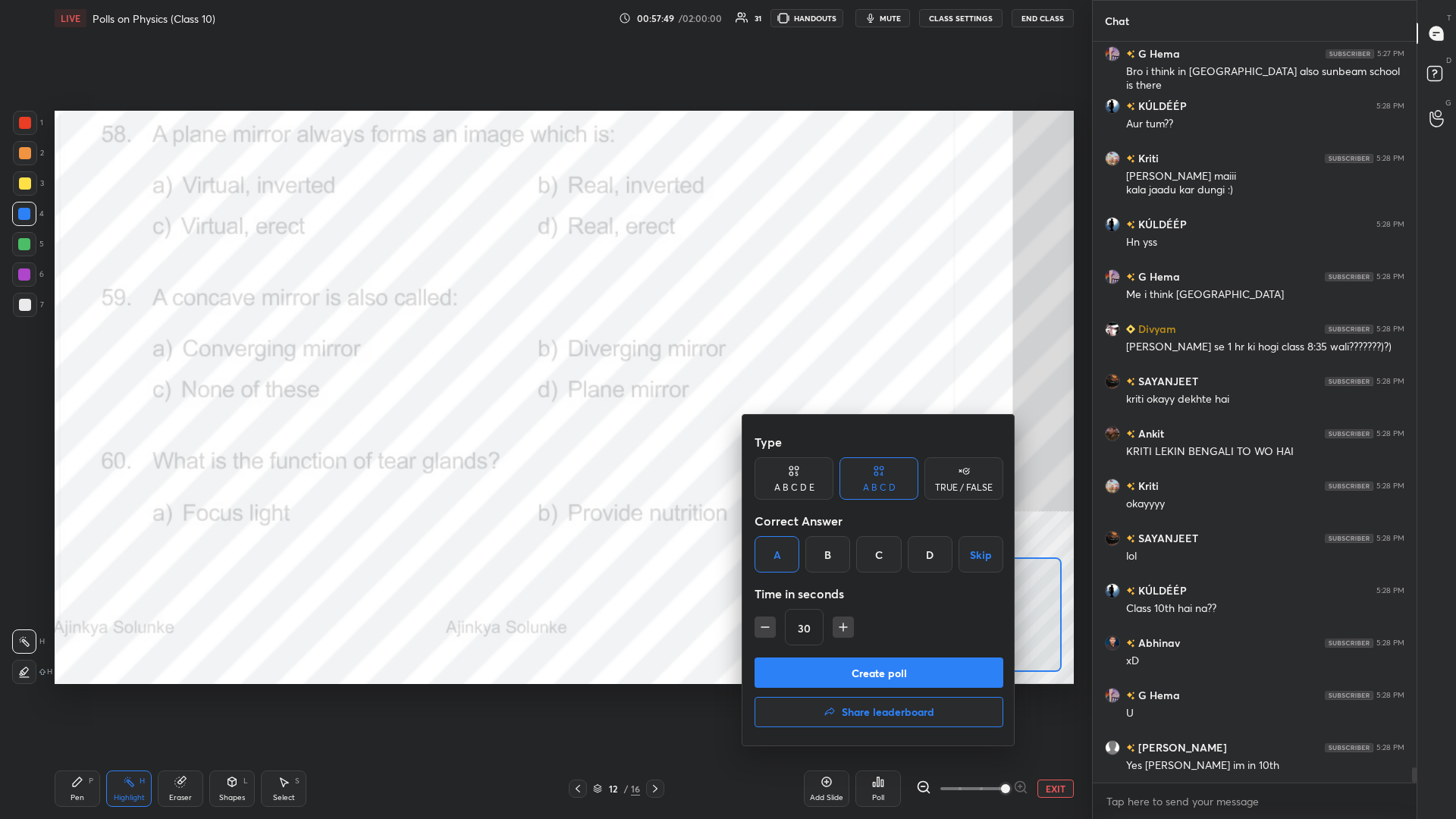
click at [543, 355] on button "Create poll" at bounding box center [879, 673] width 249 height 30
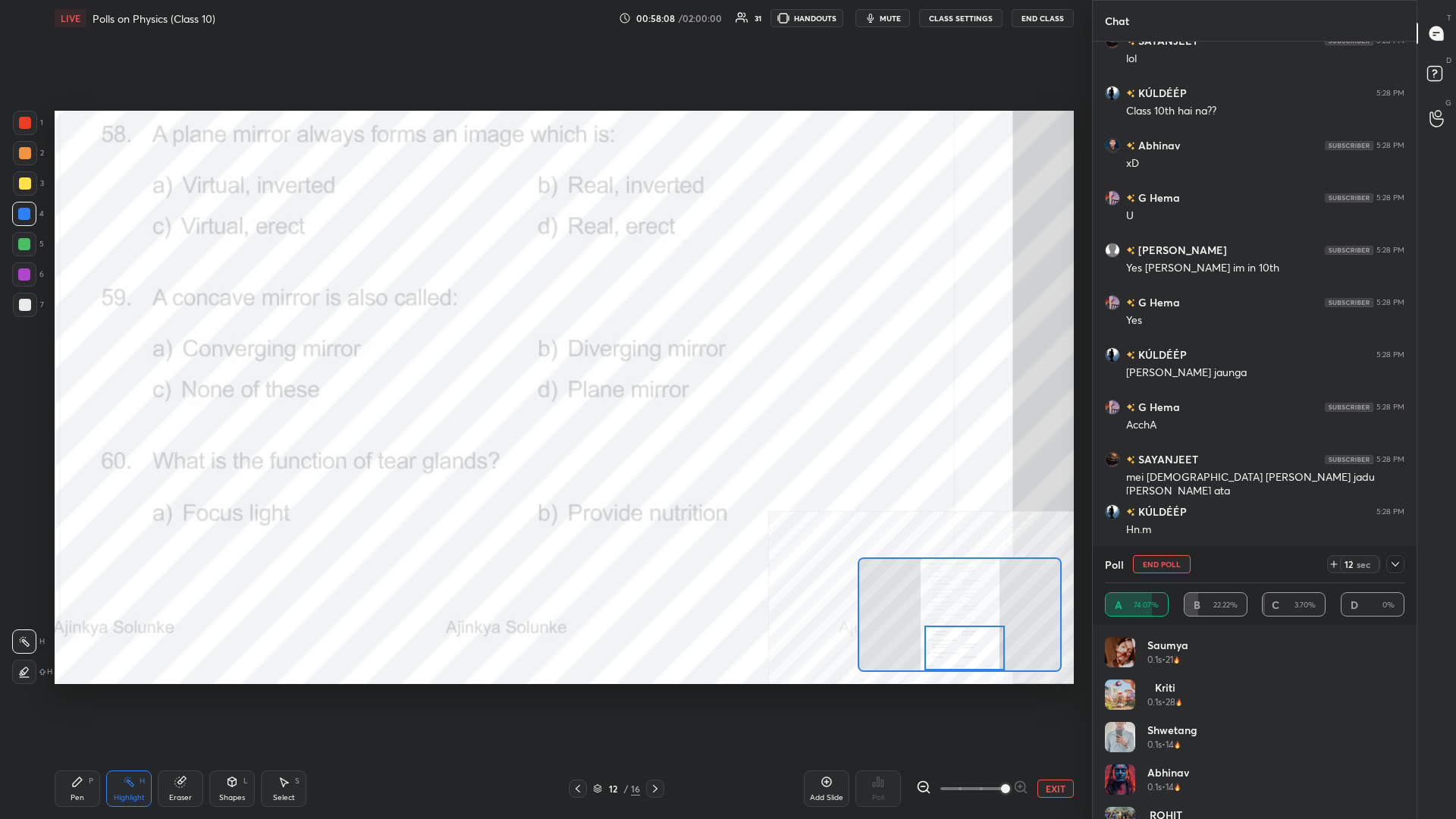
click at [89, 355] on div "Pen P" at bounding box center [77, 789] width 46 height 37
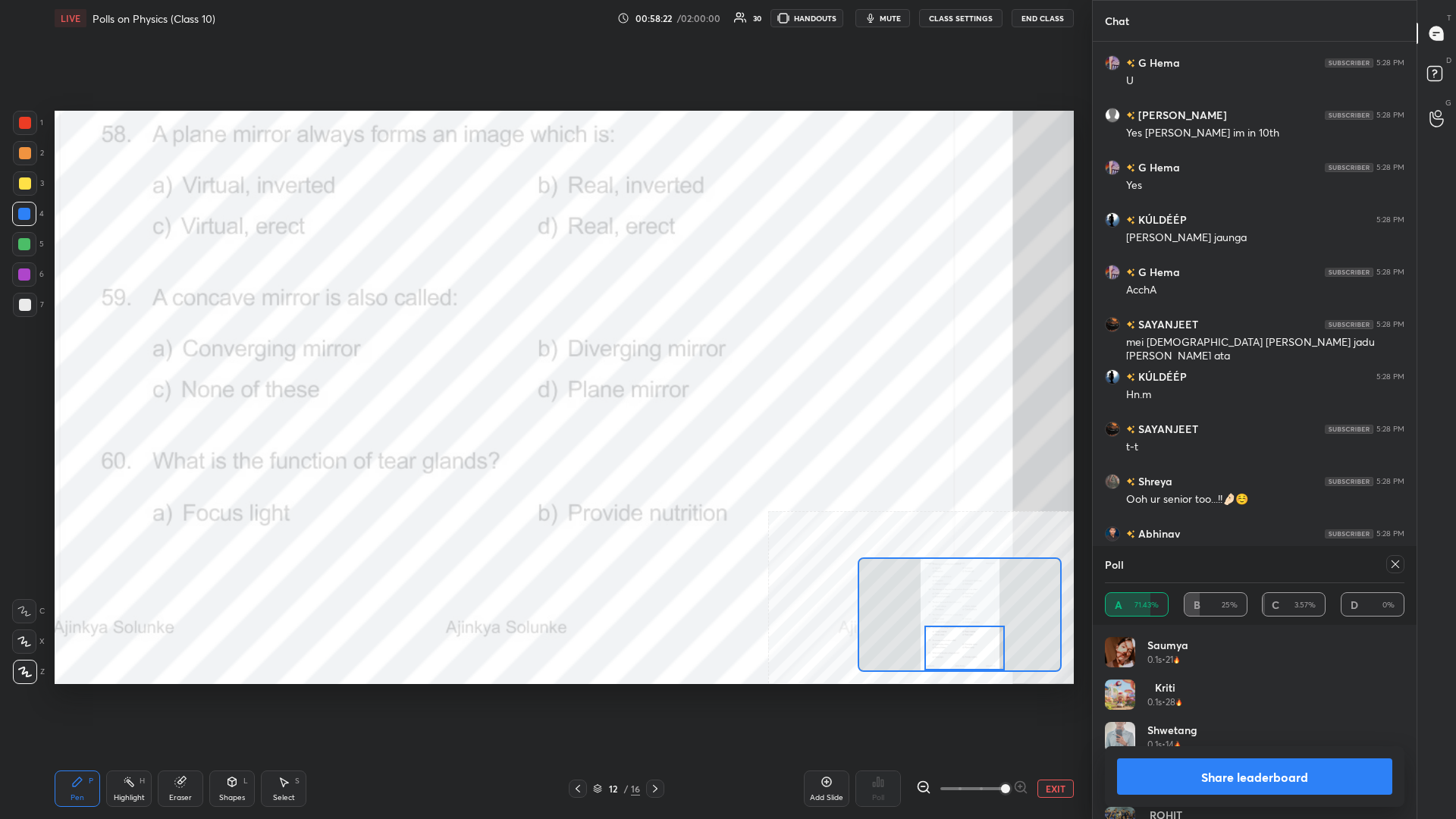
click at [543, 355] on button "Share leaderboard" at bounding box center [1255, 776] width 276 height 37
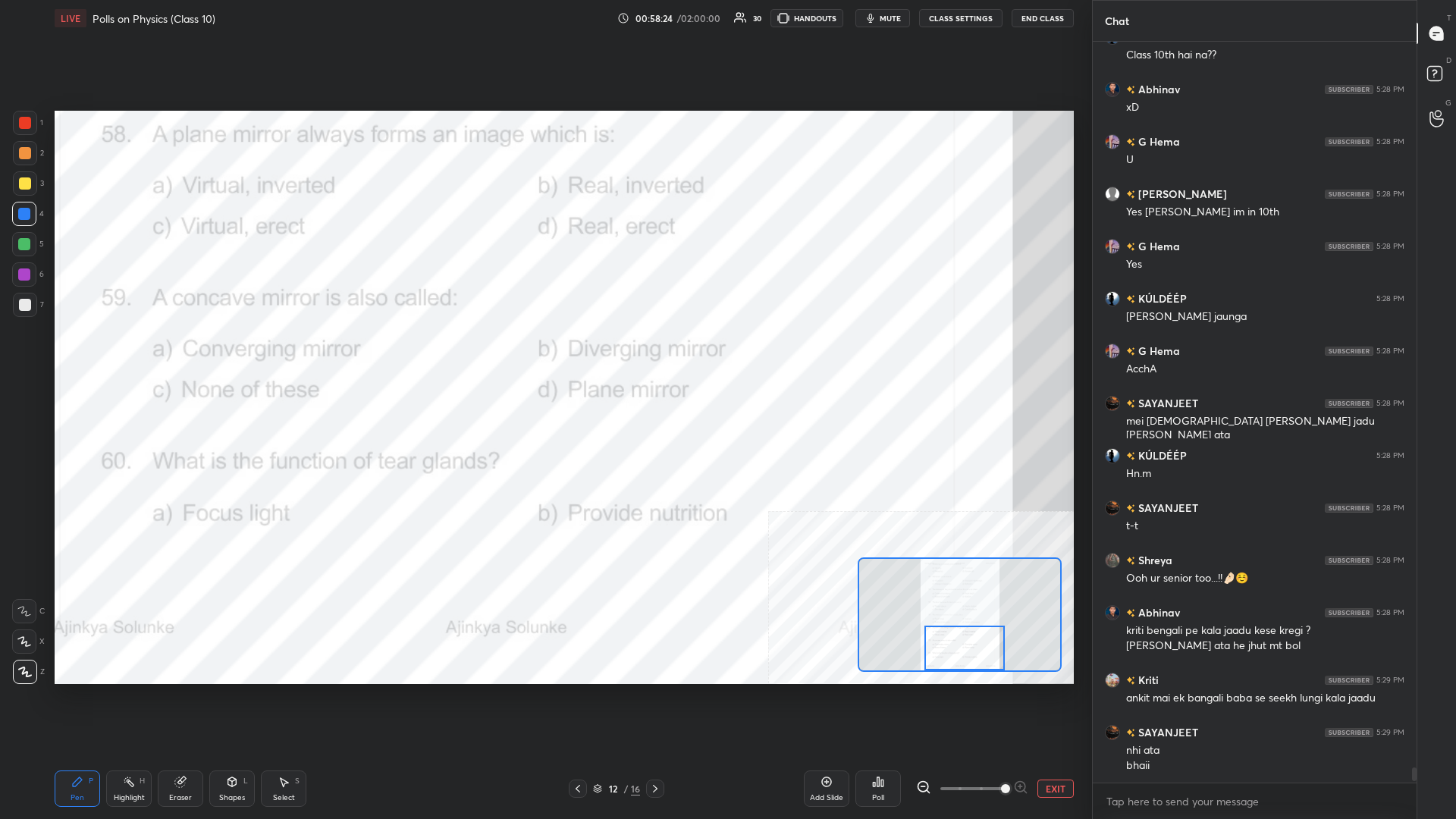
click at [140, 355] on div "Highlight H" at bounding box center [129, 789] width 46 height 37
click at [543, 355] on div "Poll" at bounding box center [878, 789] width 46 height 37
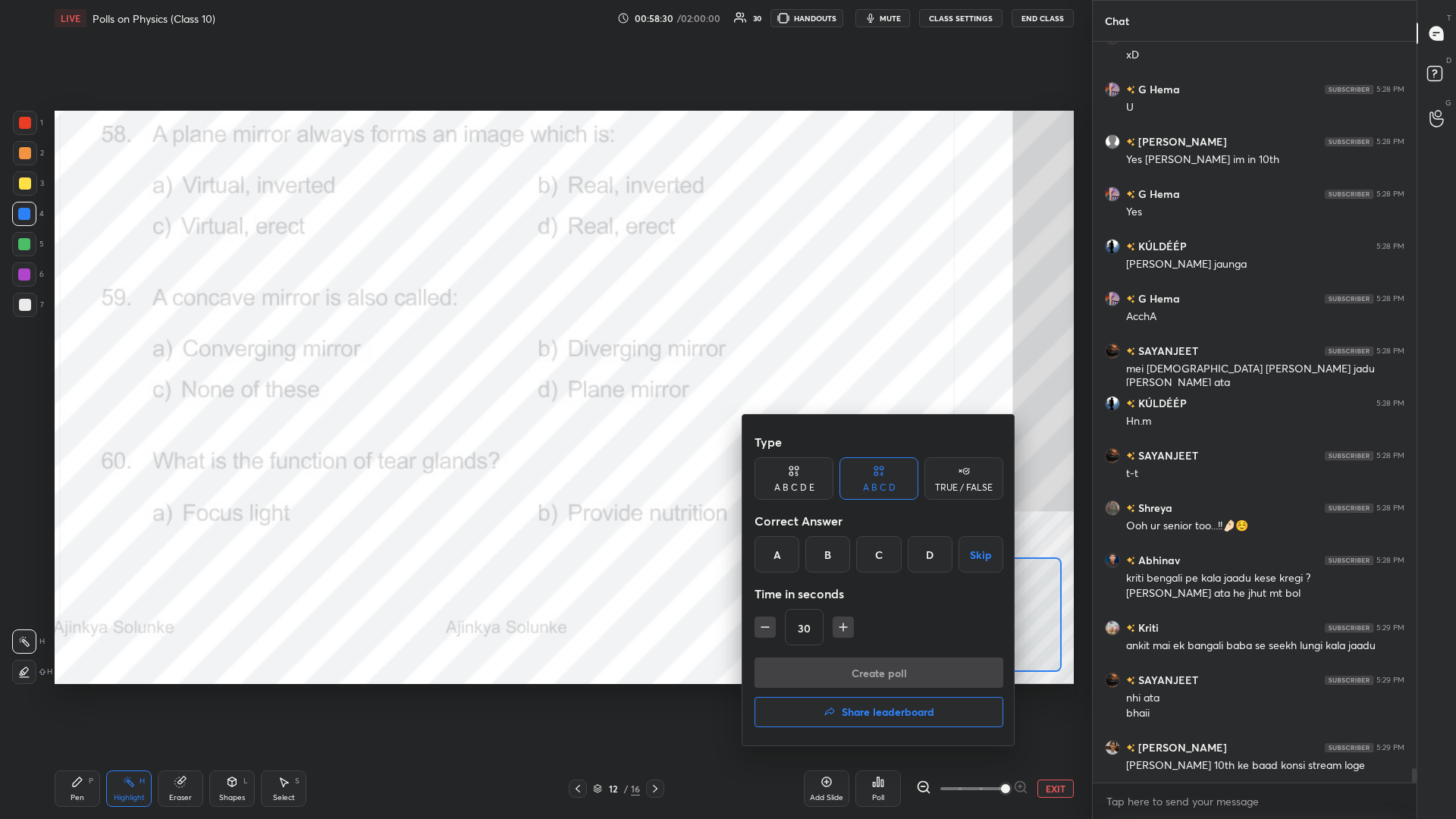
click at [543, 355] on div "B" at bounding box center [828, 554] width 45 height 37
click at [543, 355] on button "Create poll" at bounding box center [879, 673] width 249 height 30
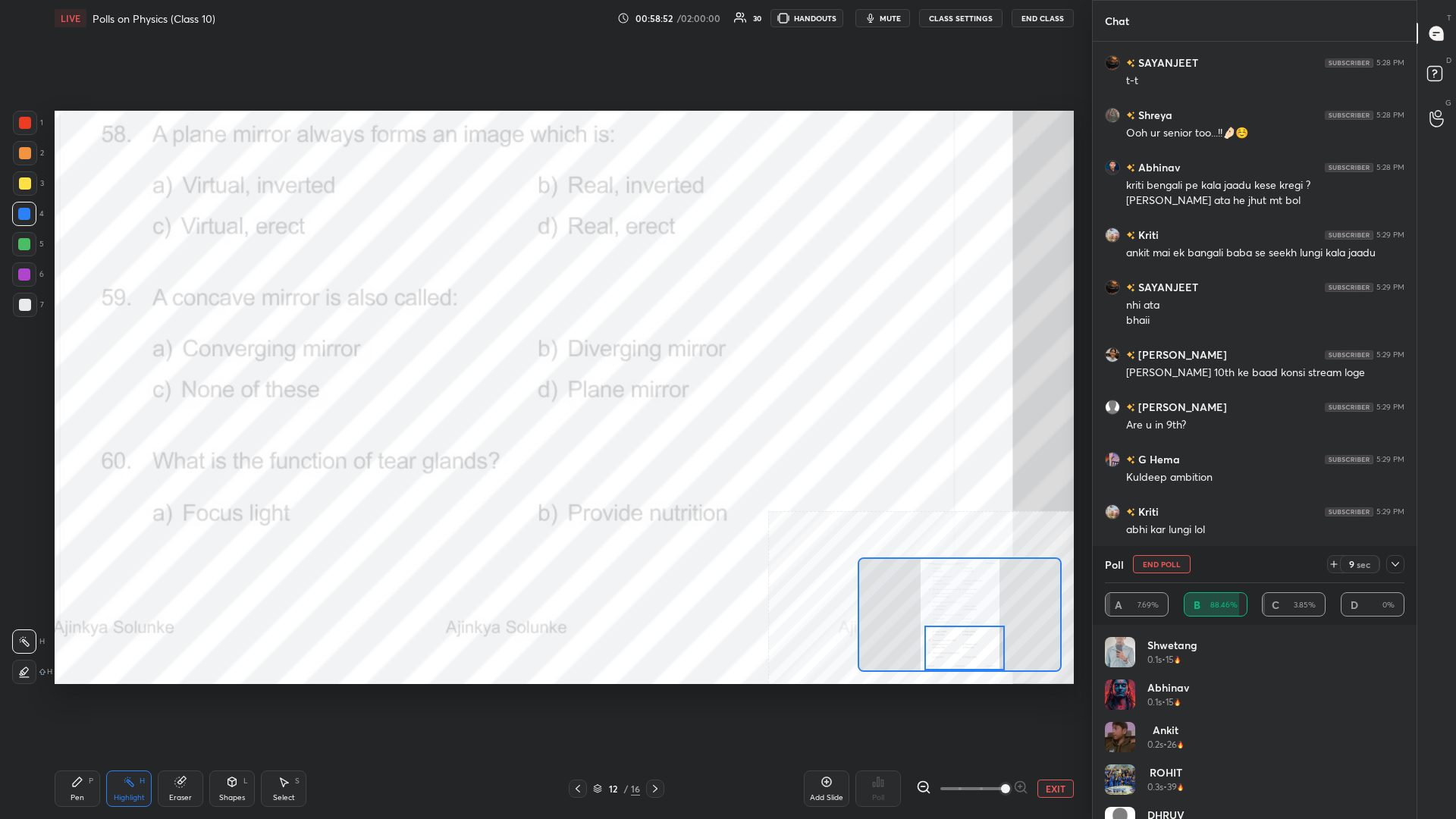
click at [67, 355] on div "Pen P" at bounding box center [77, 789] width 46 height 37
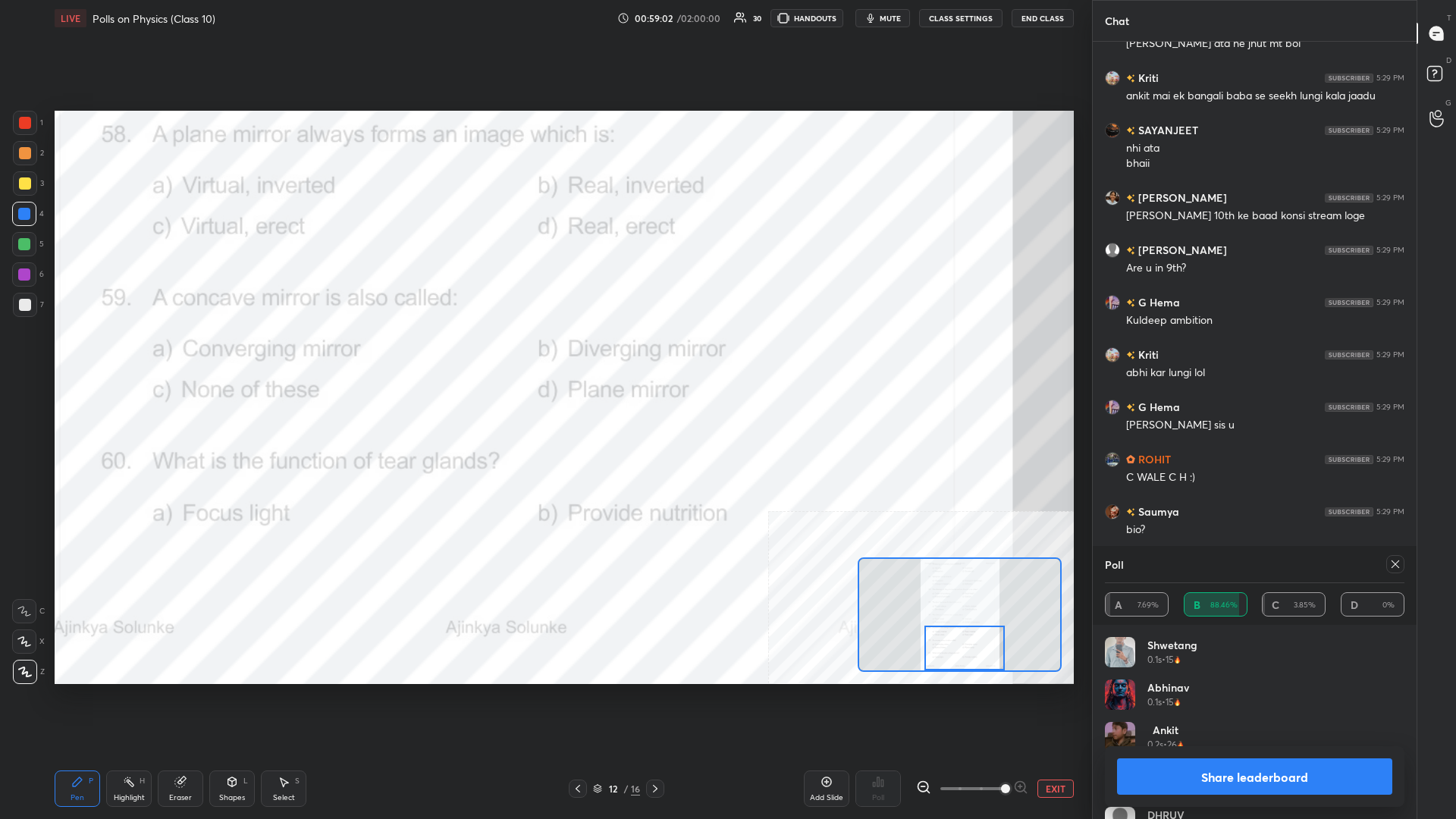
click at [543, 355] on button "Share leaderboard" at bounding box center [1255, 776] width 276 height 37
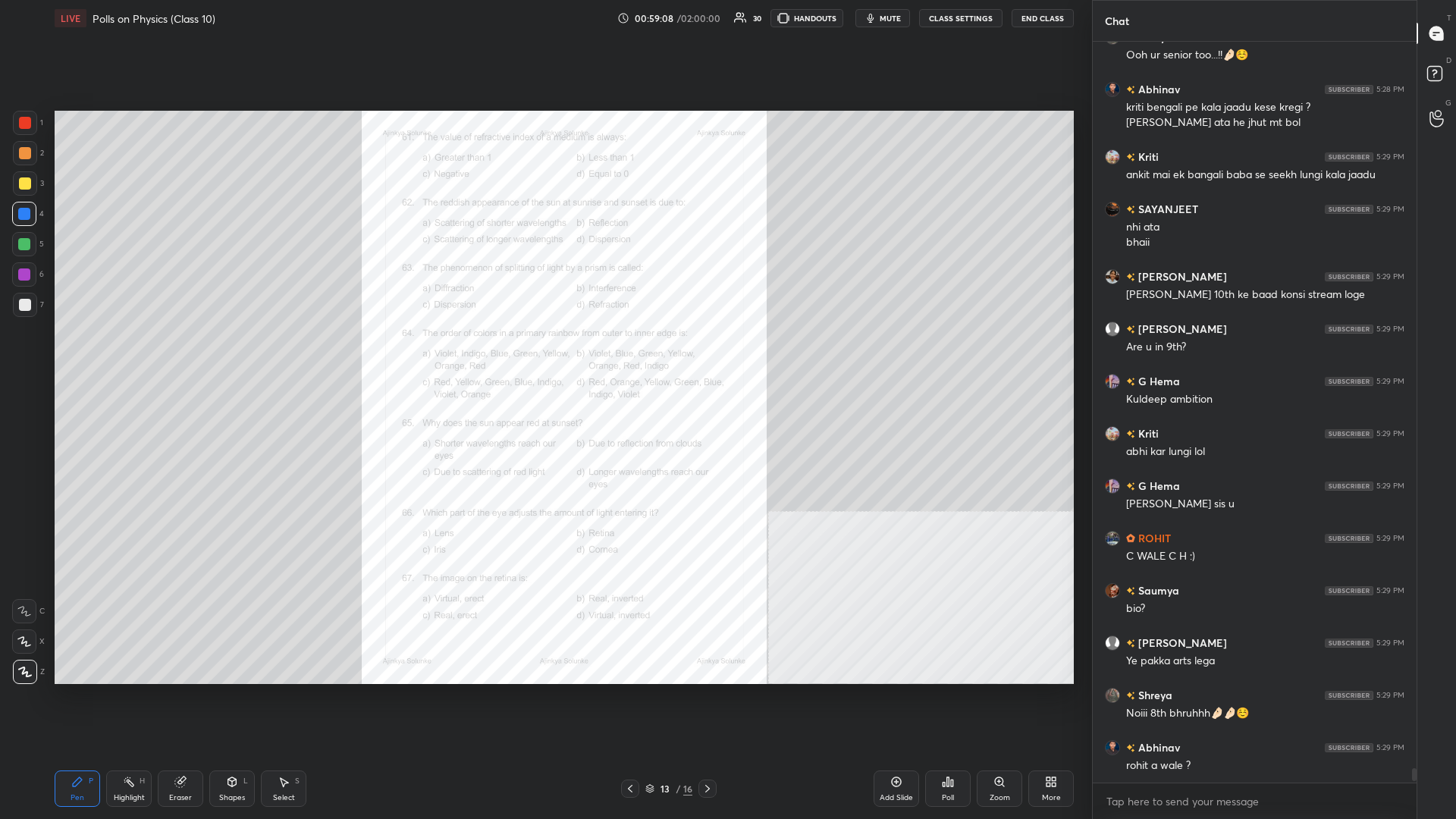
click at [543, 355] on div "Zoom" at bounding box center [1000, 798] width 21 height 7
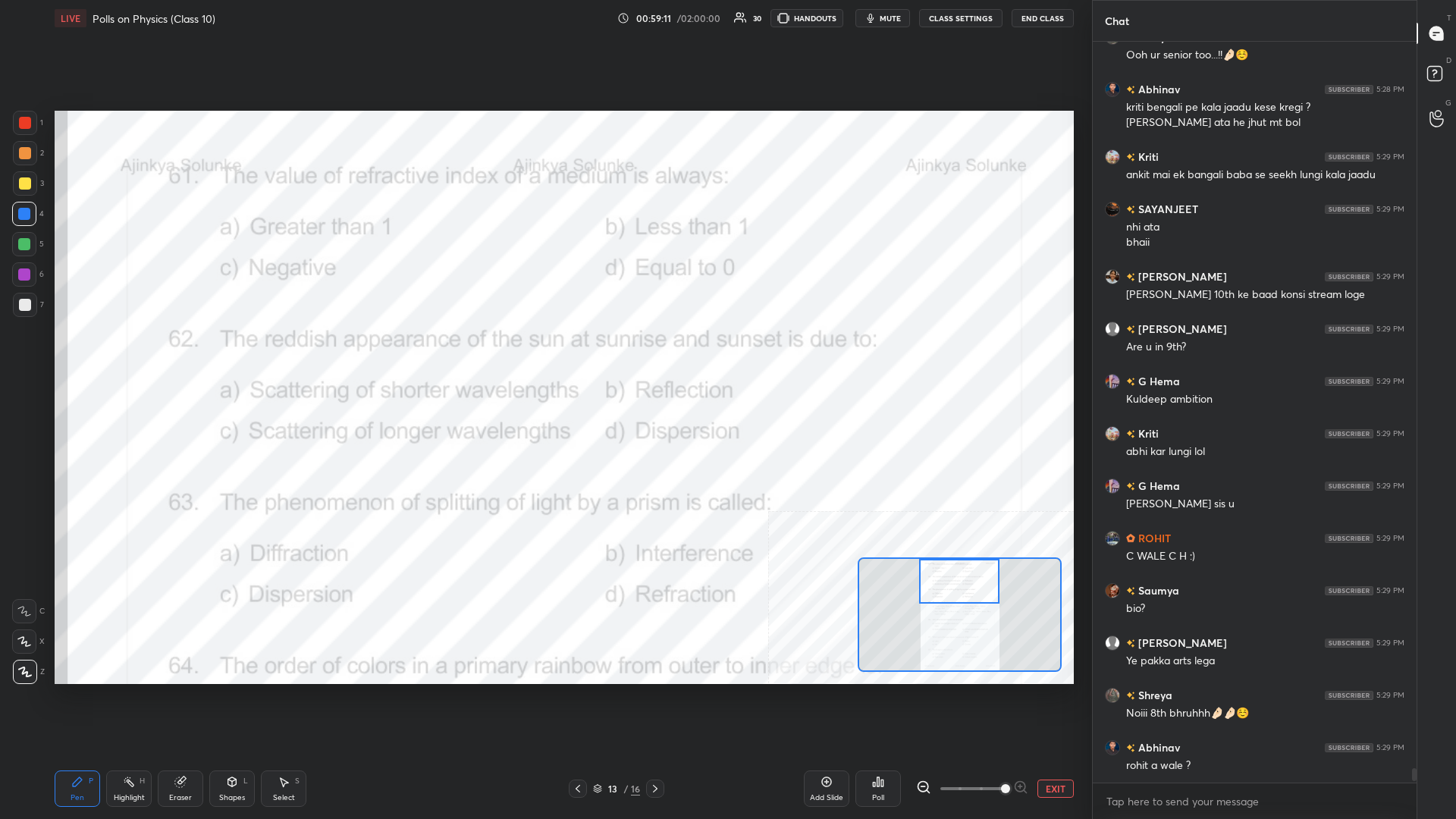
click at [130, 355] on div "Highlight" at bounding box center [129, 798] width 31 height 7
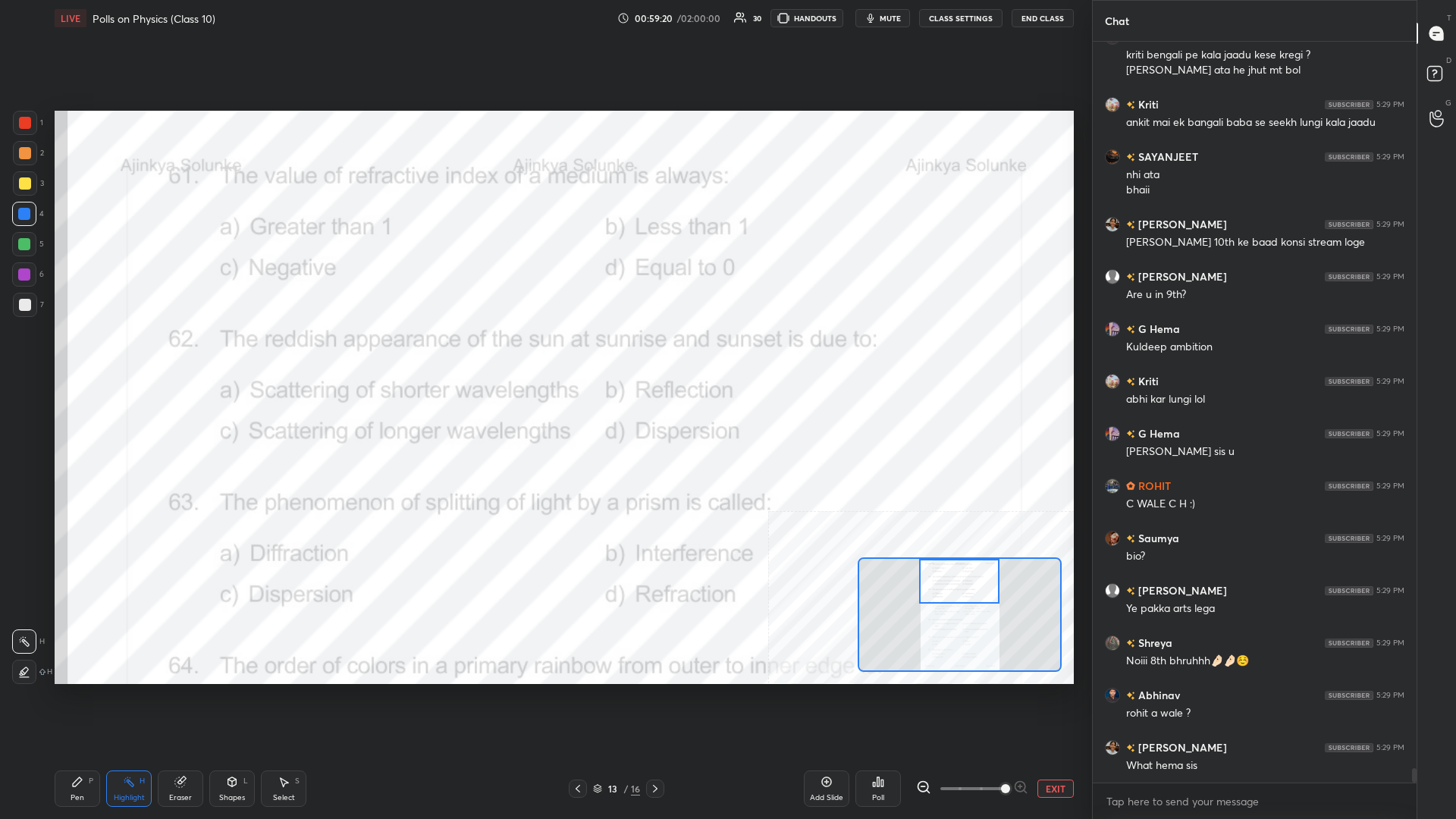
click at [543, 355] on div "Poll" at bounding box center [878, 789] width 46 height 37
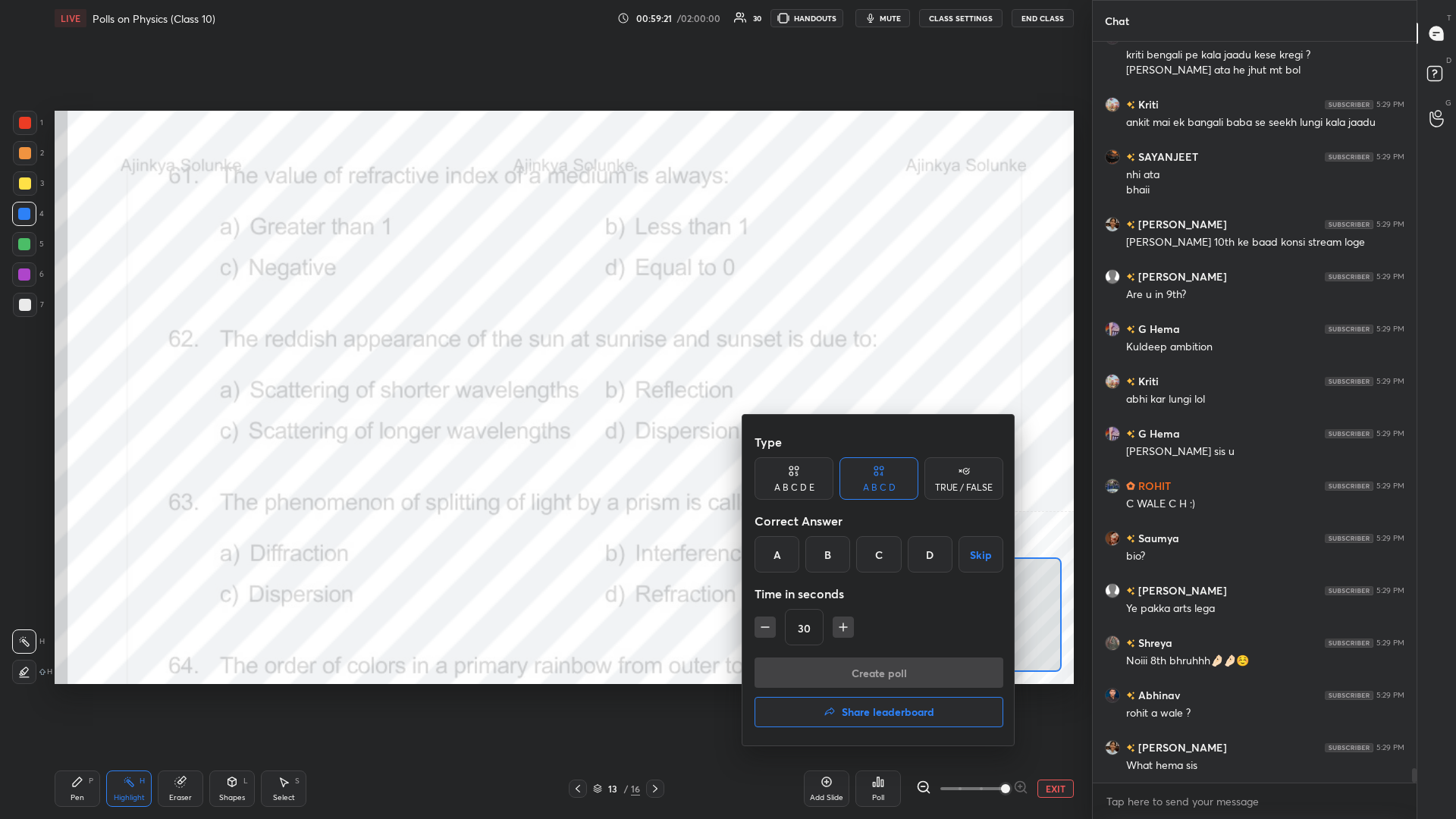
click at [543, 355] on div "A" at bounding box center [777, 554] width 45 height 37
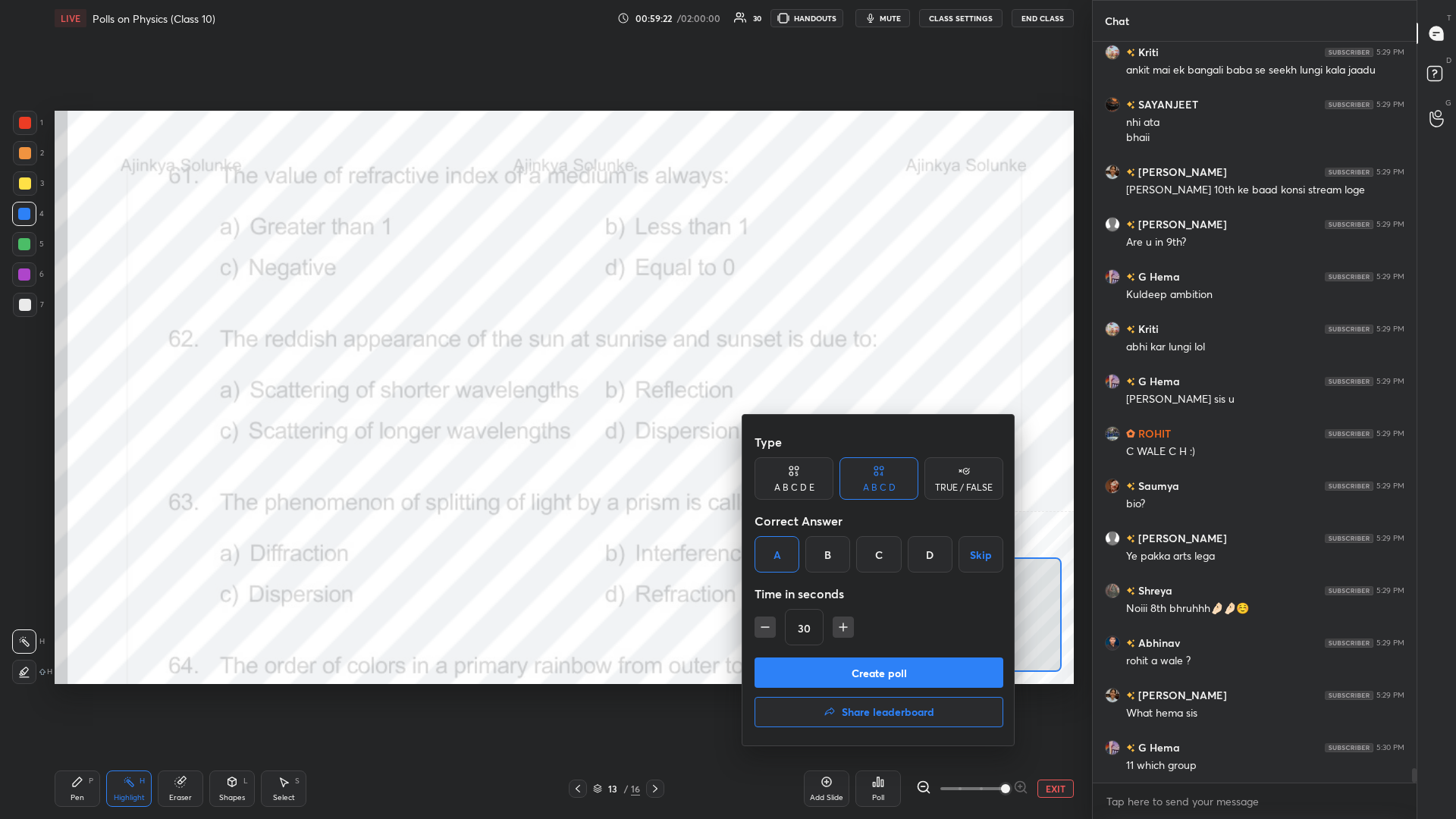
click at [543, 355] on button "Create poll" at bounding box center [879, 673] width 249 height 30
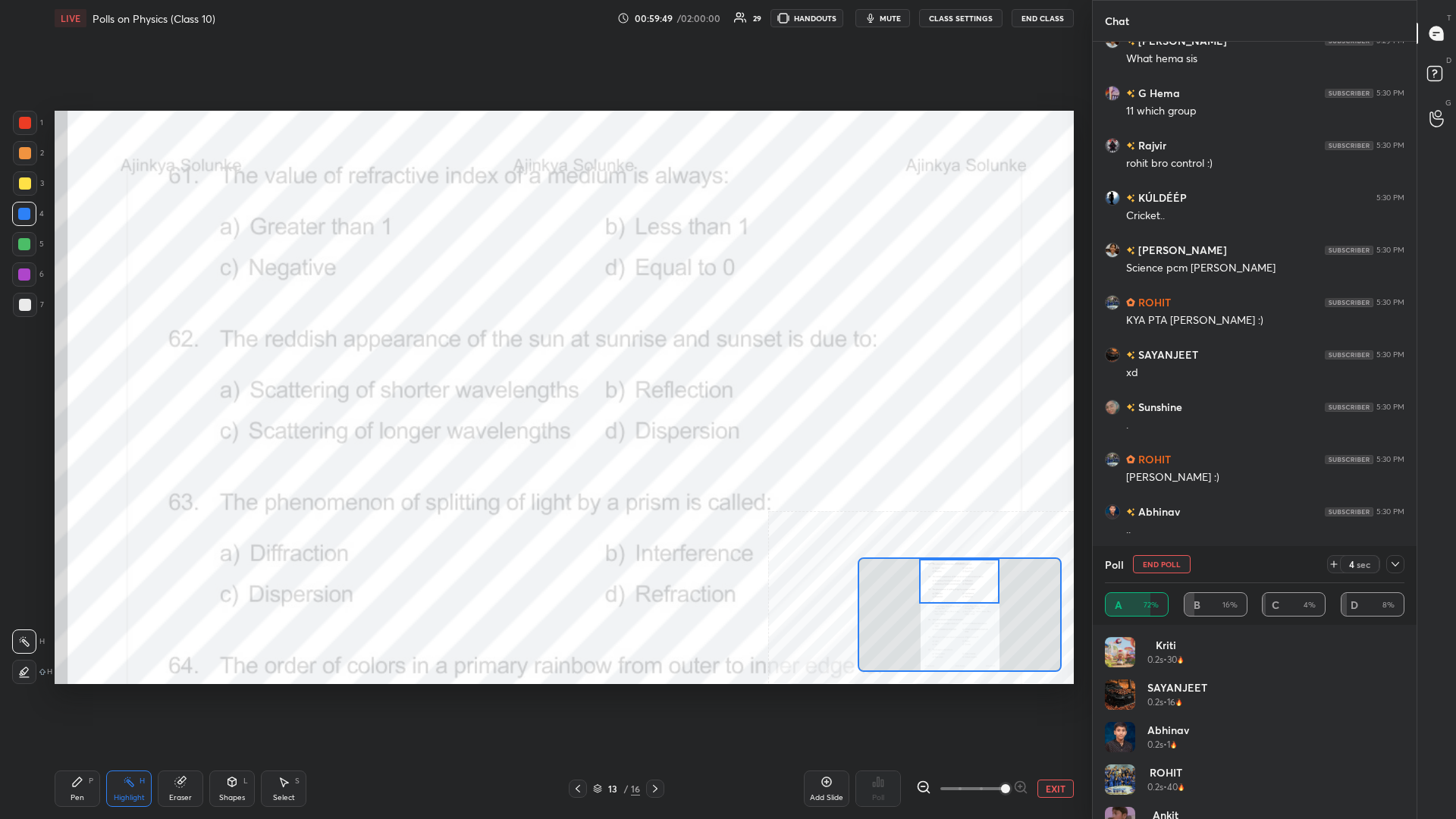
click at [90, 355] on div "P" at bounding box center [90, 781] width 4 height 7
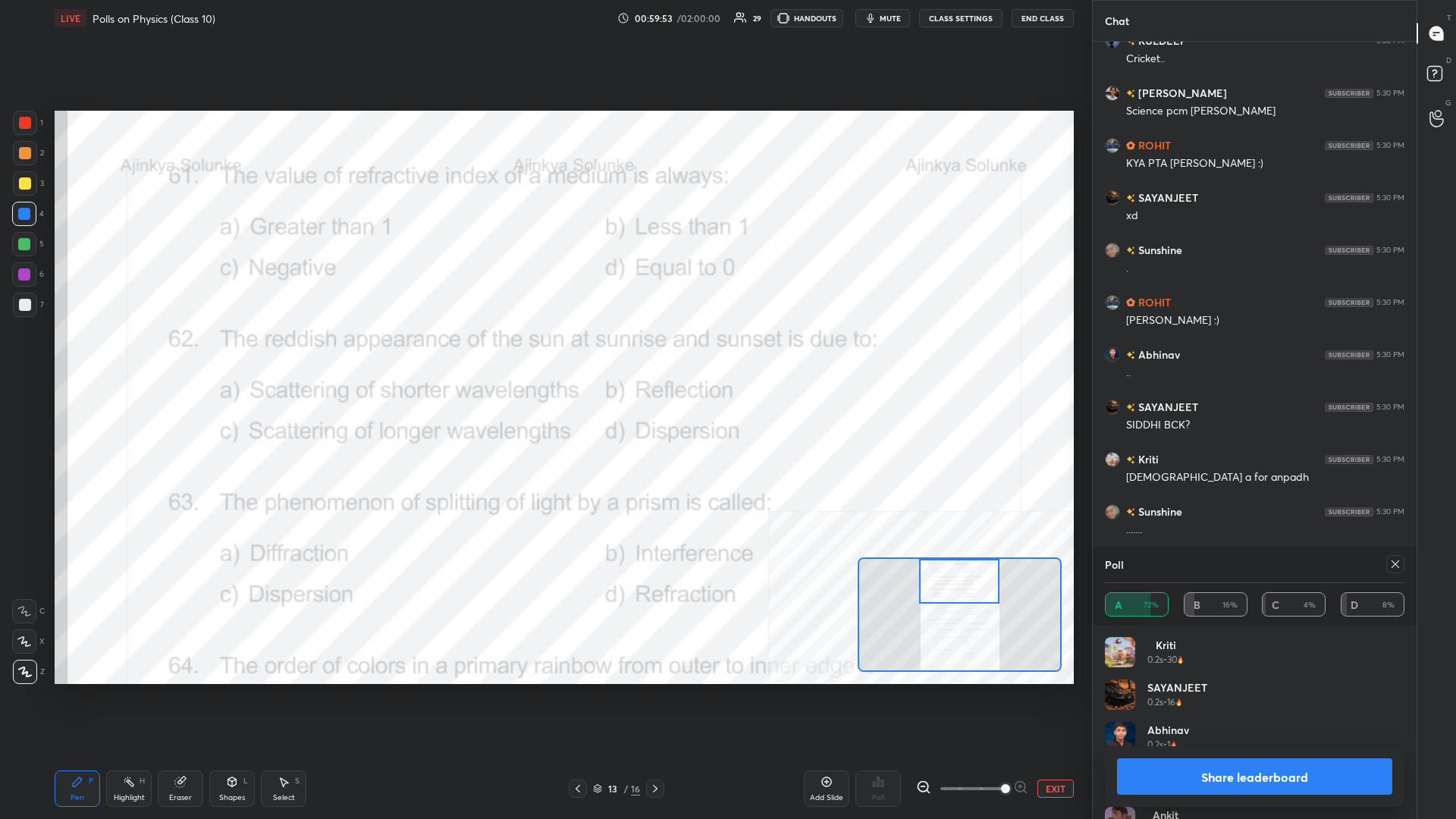
click at [543, 355] on button "Share leaderboard" at bounding box center [1255, 776] width 276 height 37
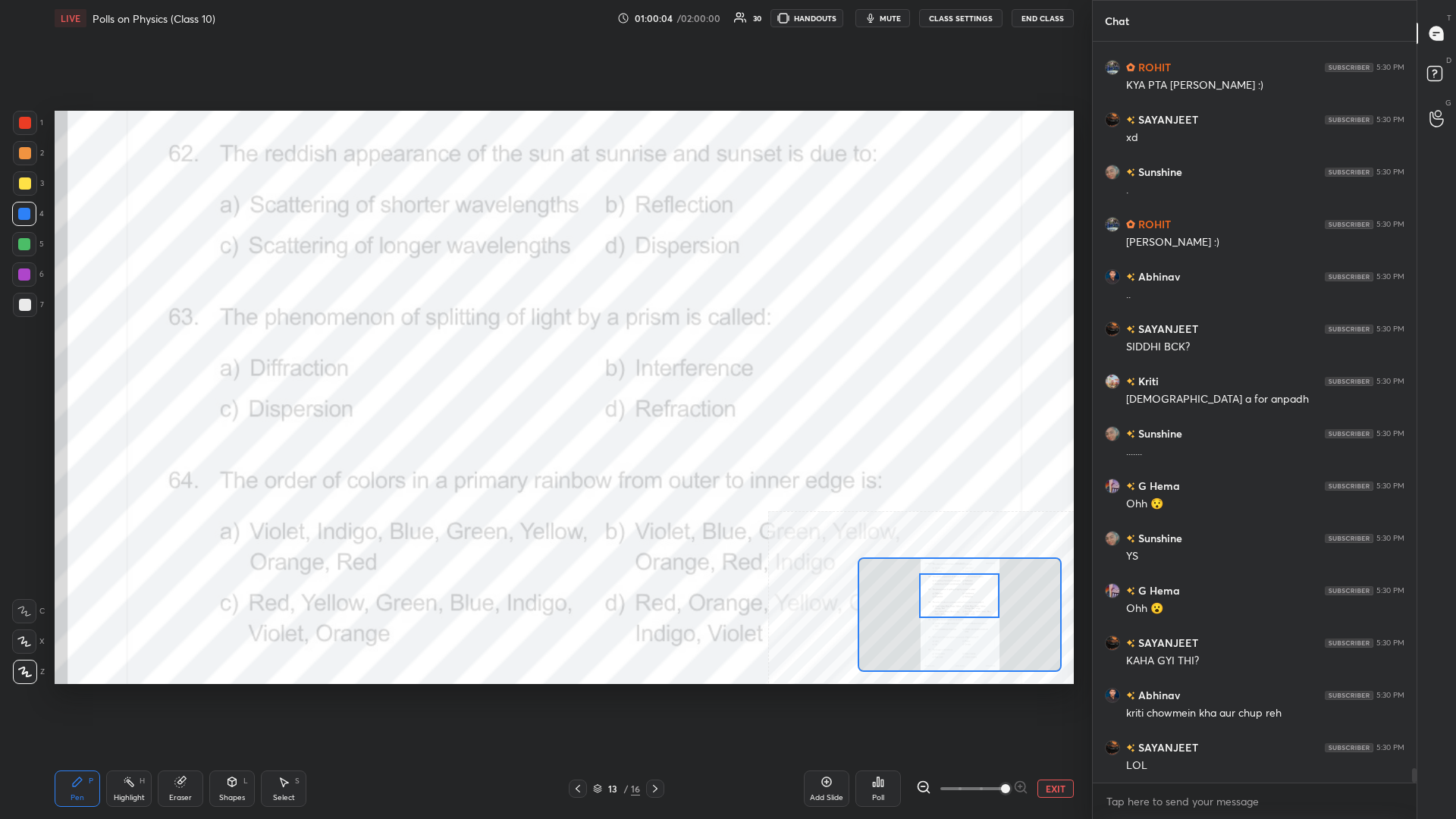
drag, startPoint x: 962, startPoint y: 590, endPoint x: 962, endPoint y: 604, distance: 14.0
click at [543, 355] on div at bounding box center [959, 596] width 81 height 45
click at [109, 355] on div "Highlight H" at bounding box center [129, 789] width 46 height 37
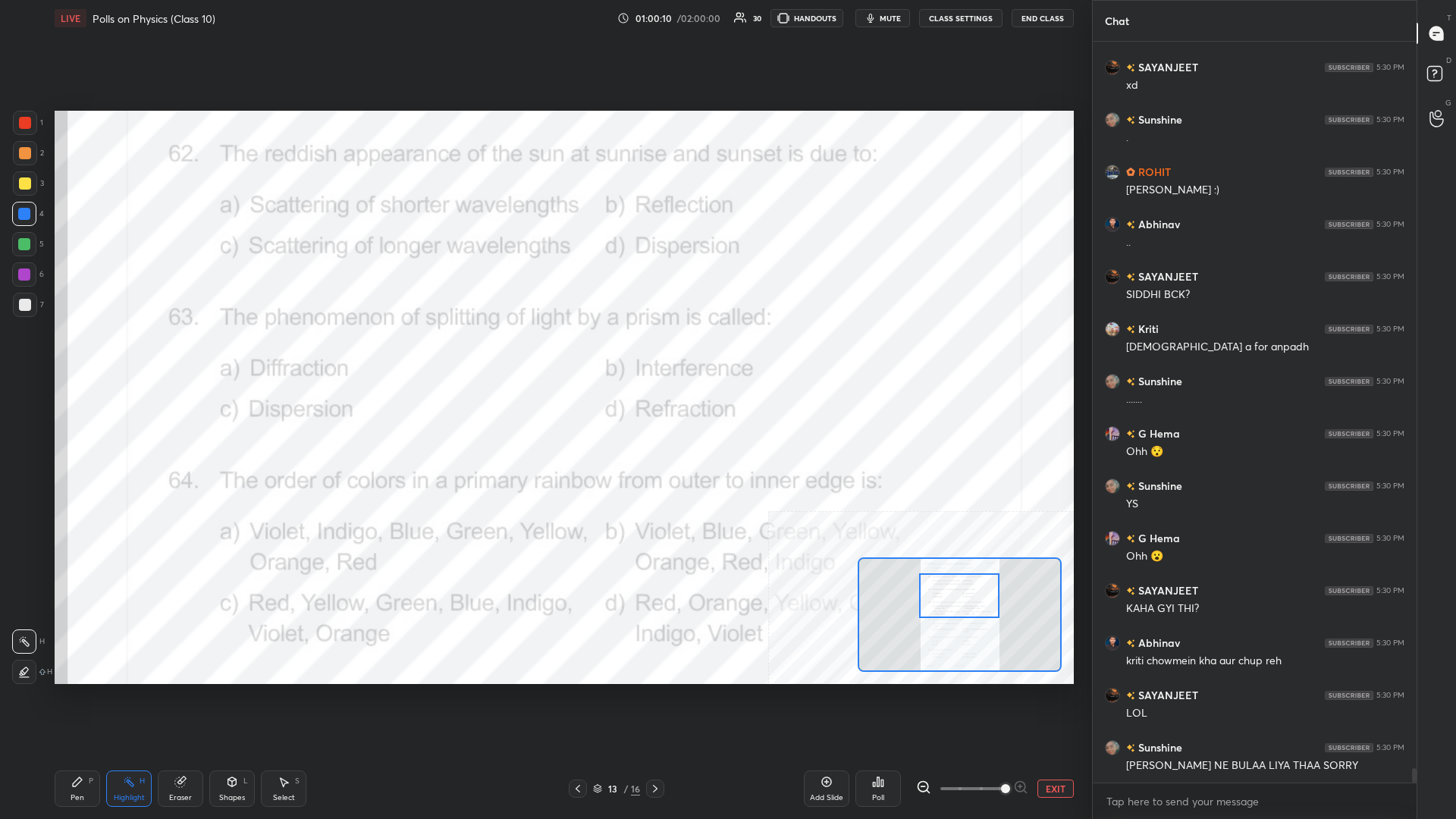
click at [543, 355] on div "Poll" at bounding box center [878, 789] width 46 height 37
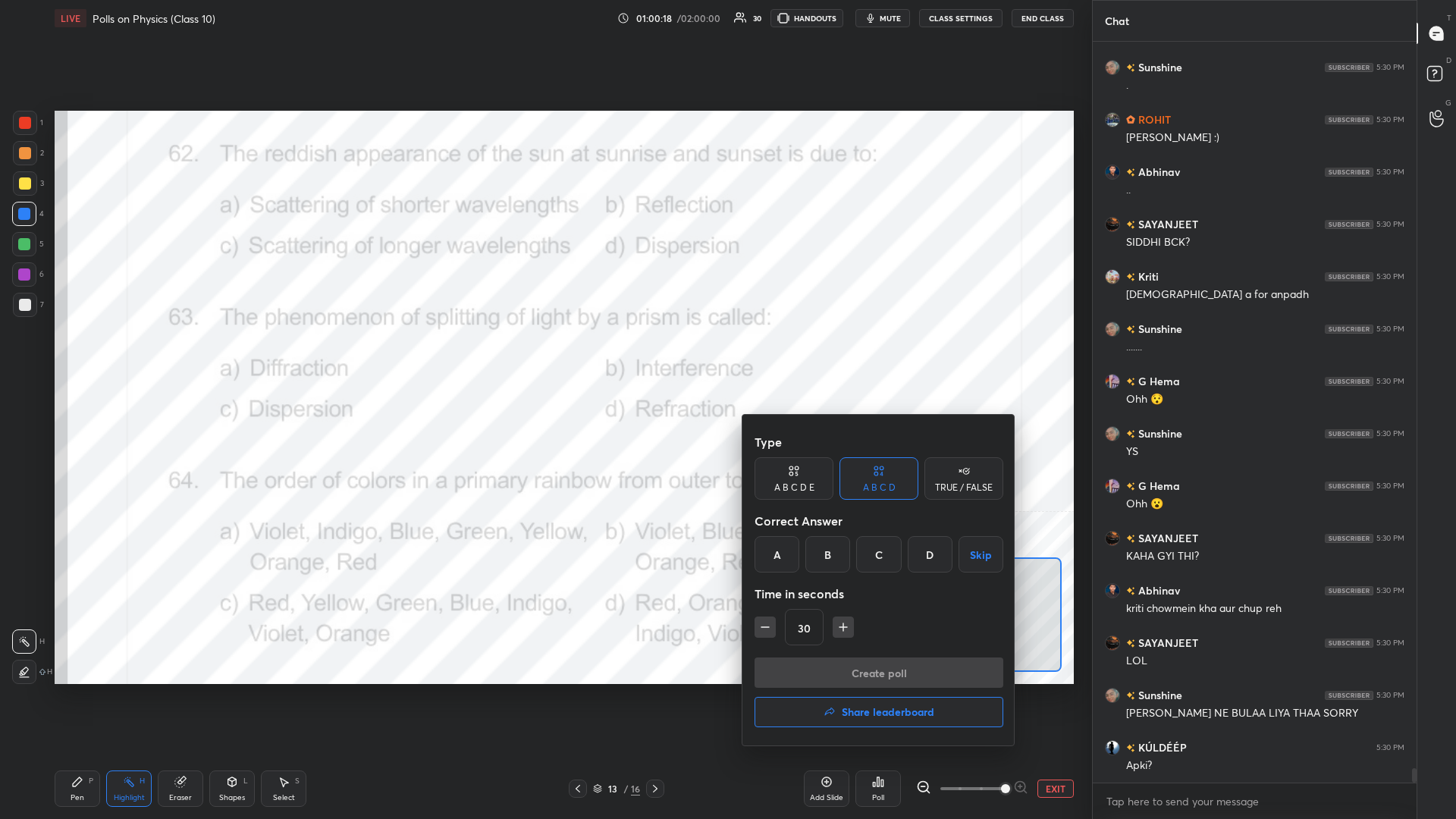
click at [543, 355] on div "A" at bounding box center [777, 554] width 45 height 37
click at [543, 355] on button "Create poll" at bounding box center [879, 673] width 249 height 30
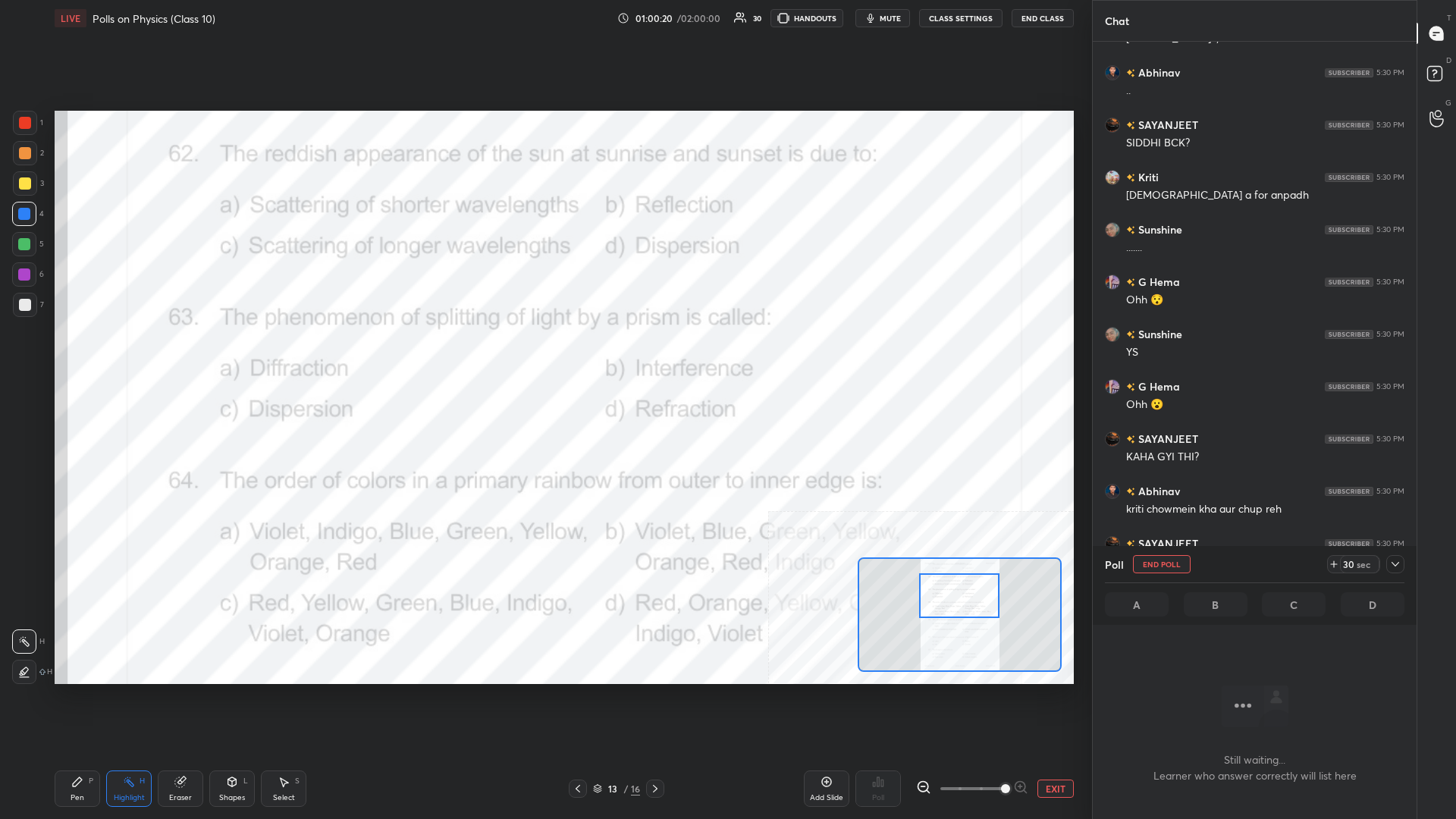
click at [543, 355] on icon at bounding box center [1395, 565] width 13 height 13
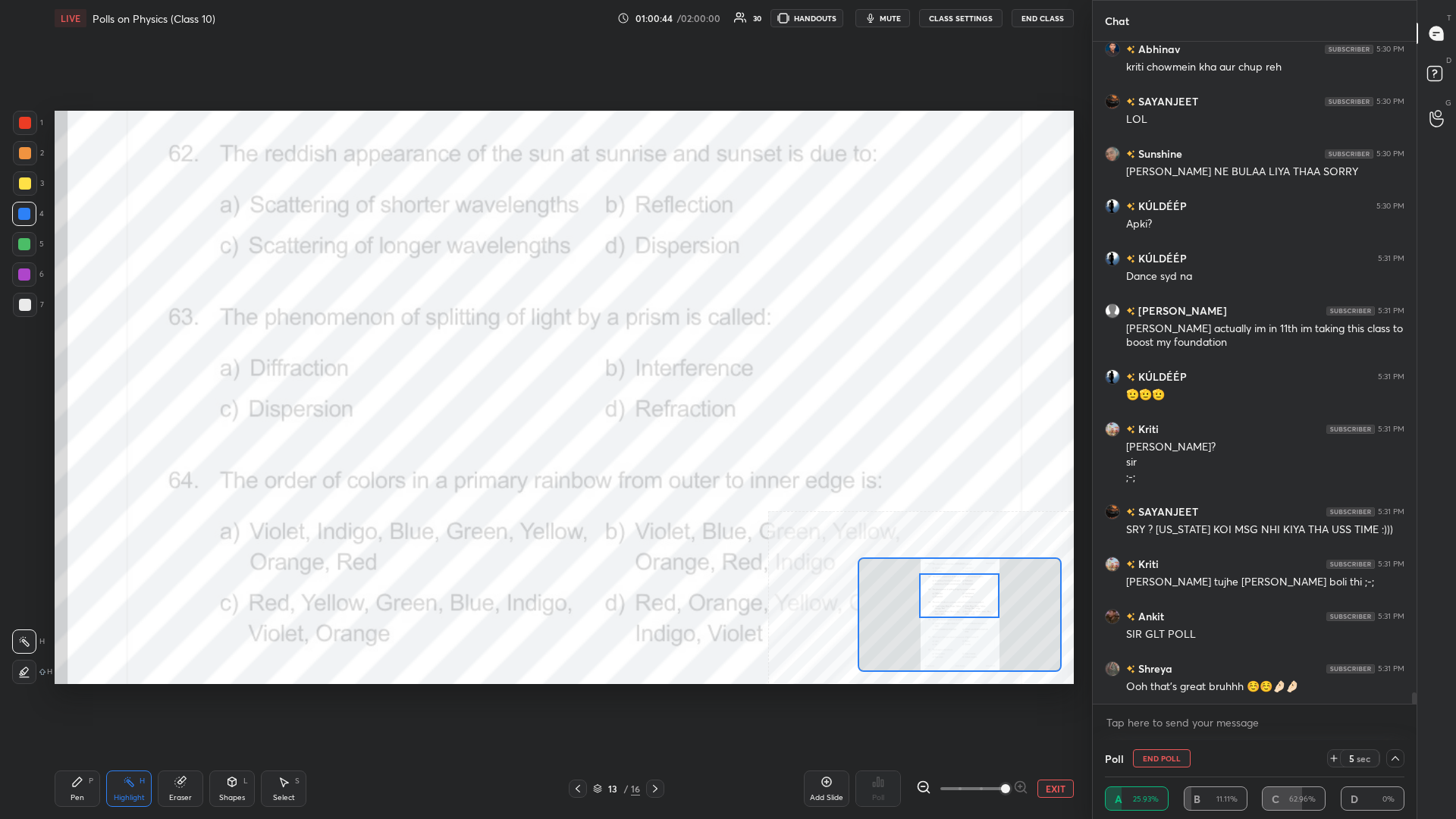
click at [62, 355] on div "Pen P" at bounding box center [77, 789] width 46 height 37
click at [68, 355] on div "Pen P" at bounding box center [77, 789] width 46 height 37
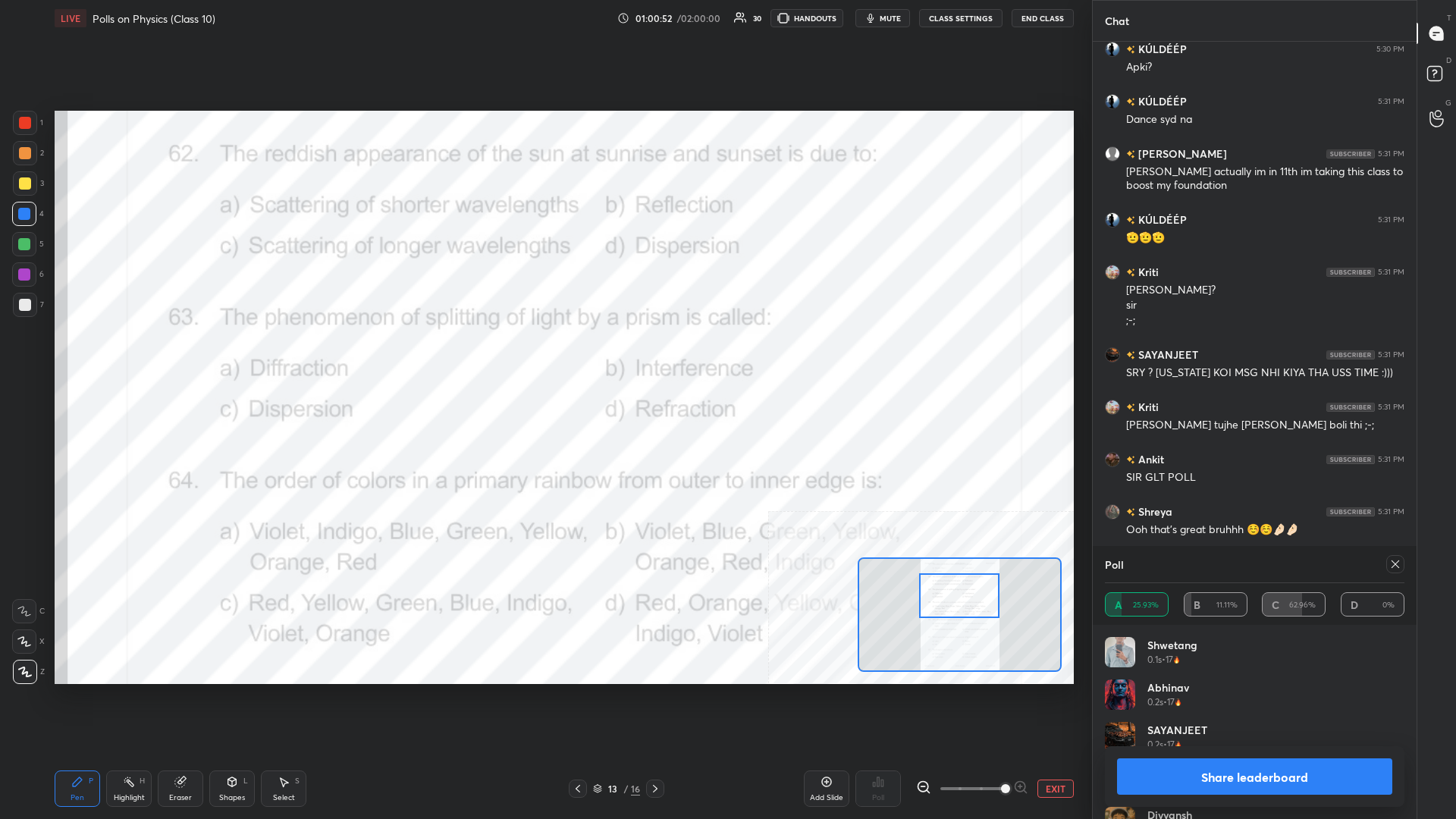
click at [543, 355] on button "Share leaderboard" at bounding box center [1255, 776] width 276 height 37
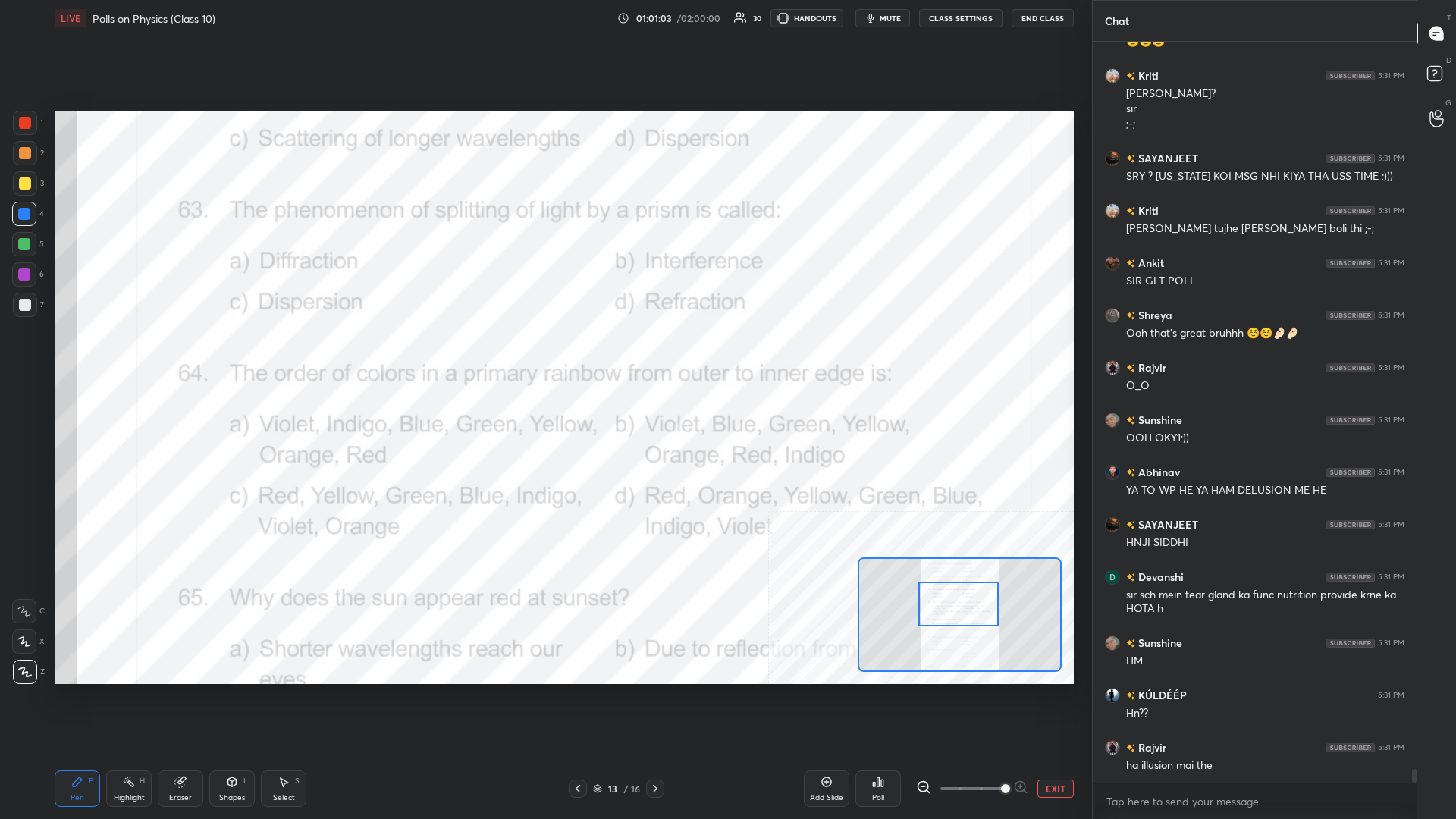
click at [123, 355] on icon at bounding box center [129, 782] width 13 height 13
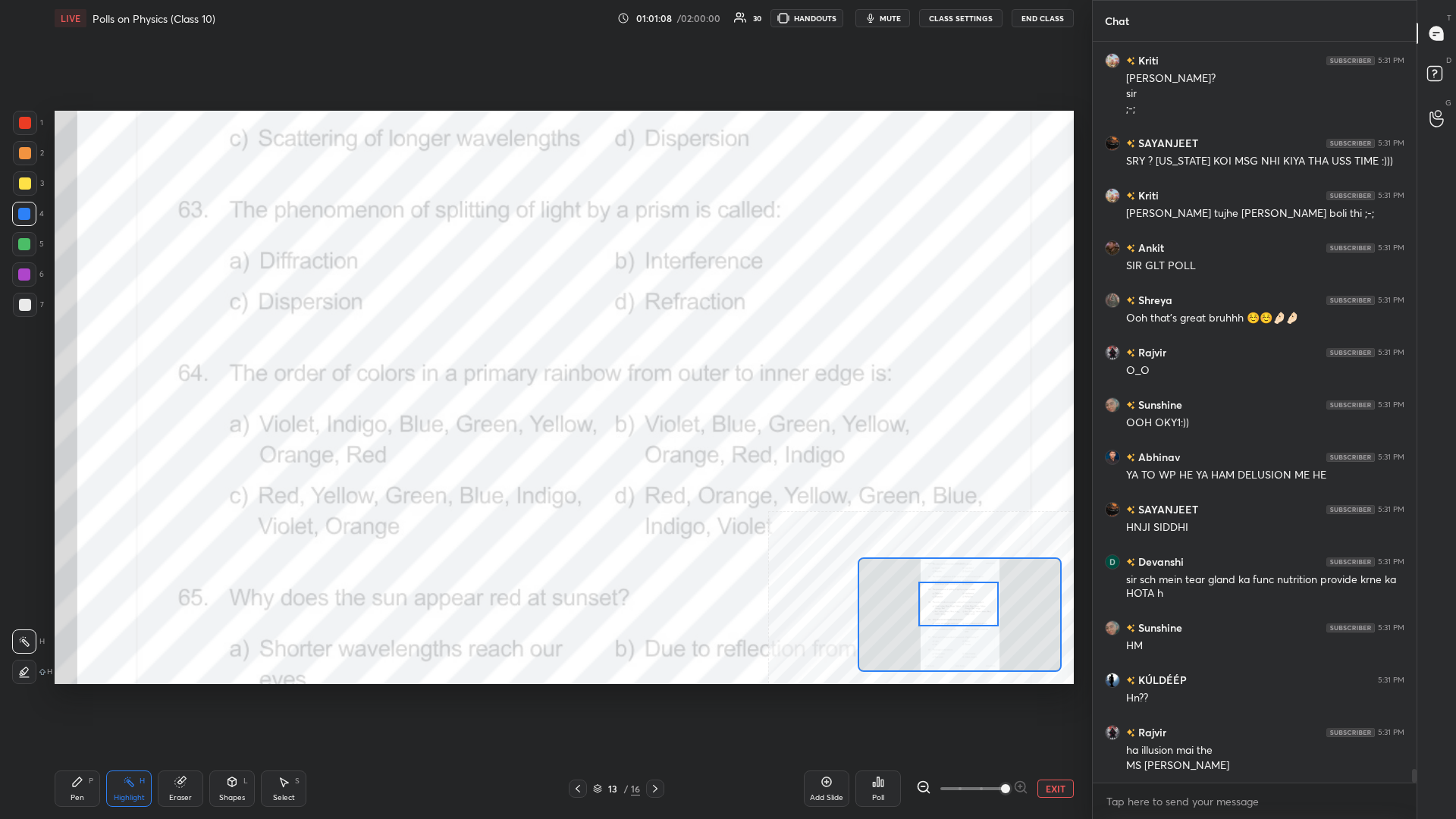
click at [543, 355] on icon at bounding box center [873, 784] width 3 height 4
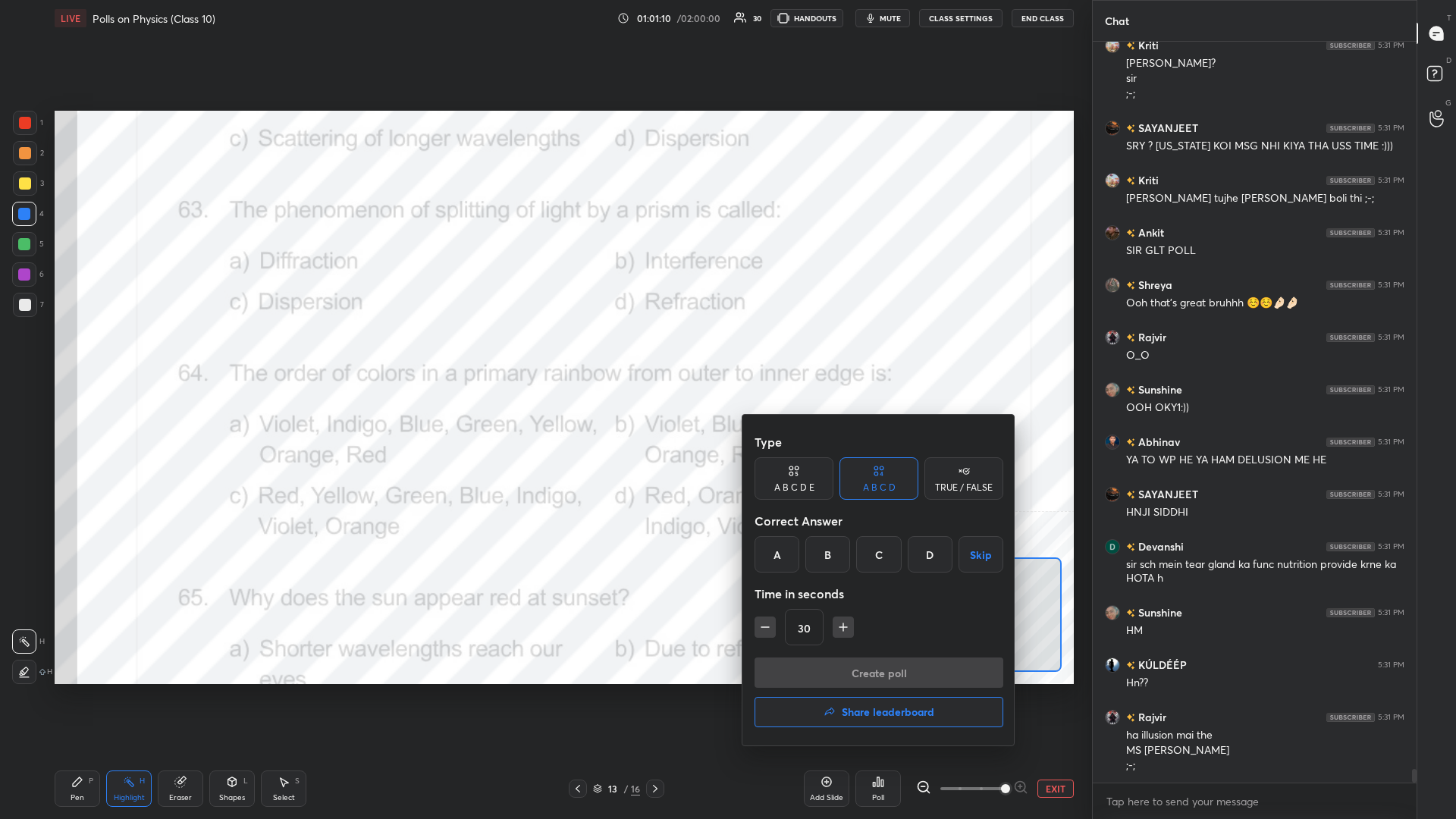
click at [543, 355] on div "C" at bounding box center [879, 554] width 45 height 37
click at [543, 355] on button "Create poll" at bounding box center [879, 673] width 249 height 30
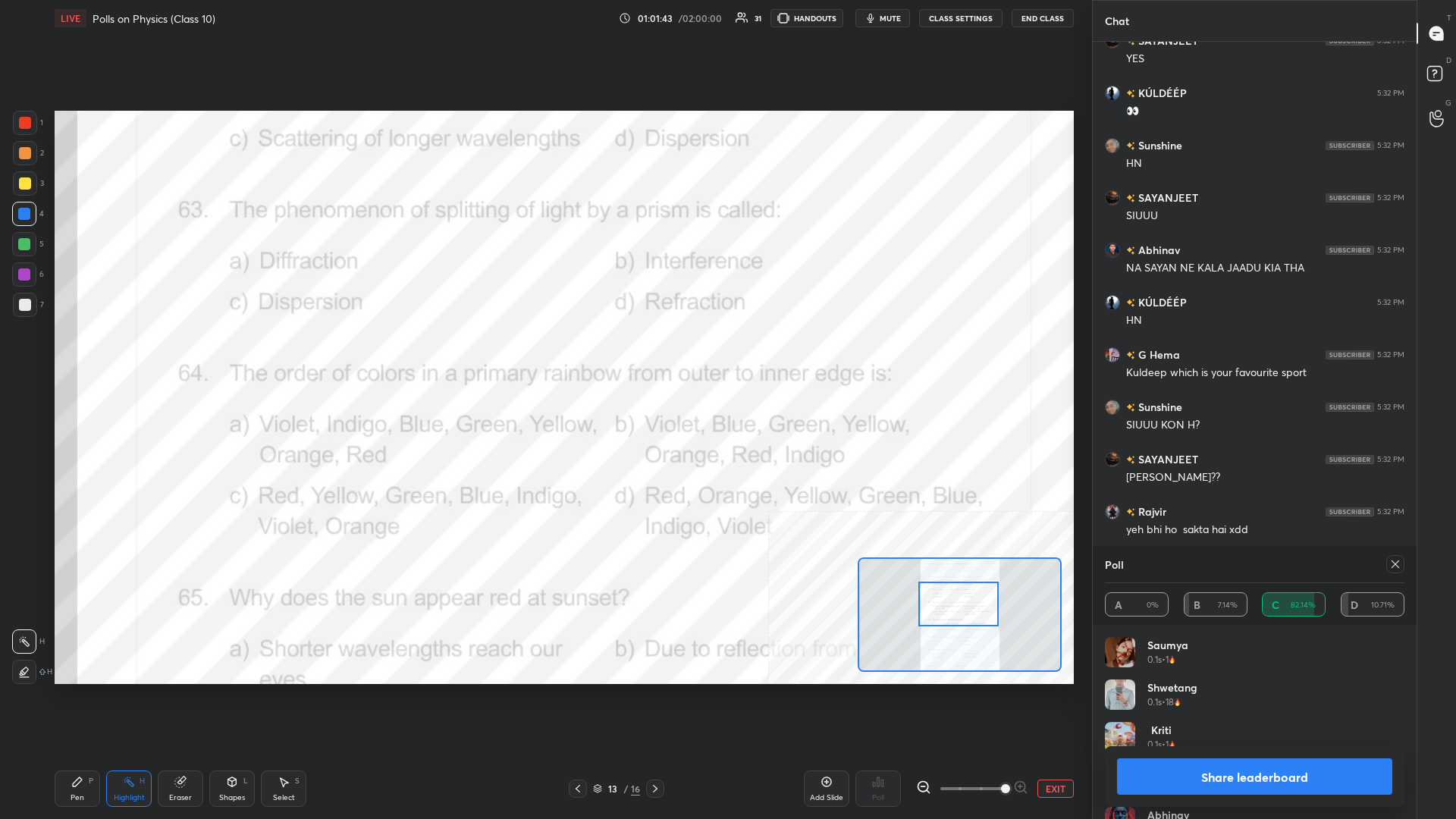
click at [543, 355] on button "Share leaderboard" at bounding box center [1255, 776] width 276 height 37
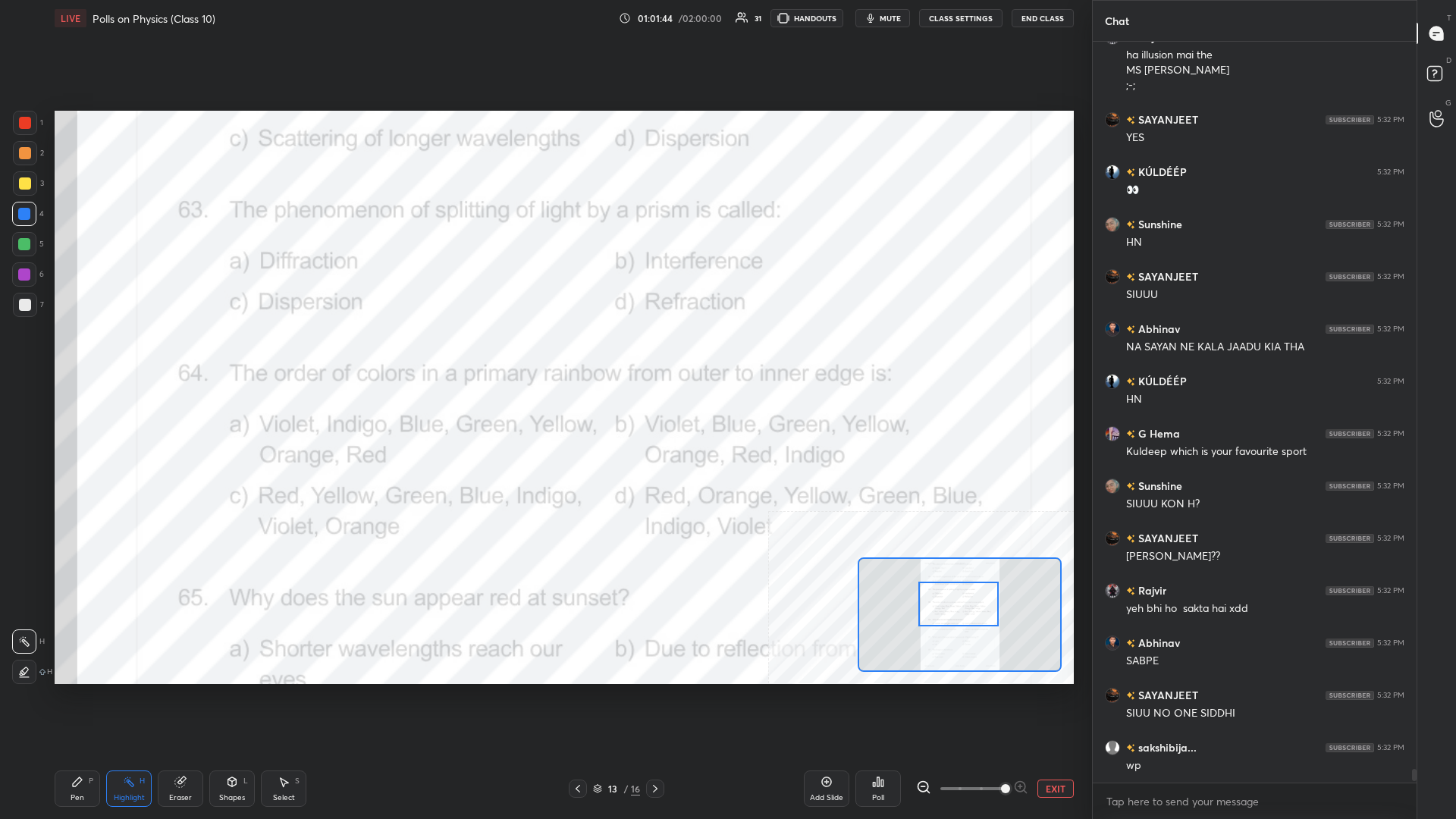
click at [72, 355] on icon at bounding box center [78, 782] width 13 height 13
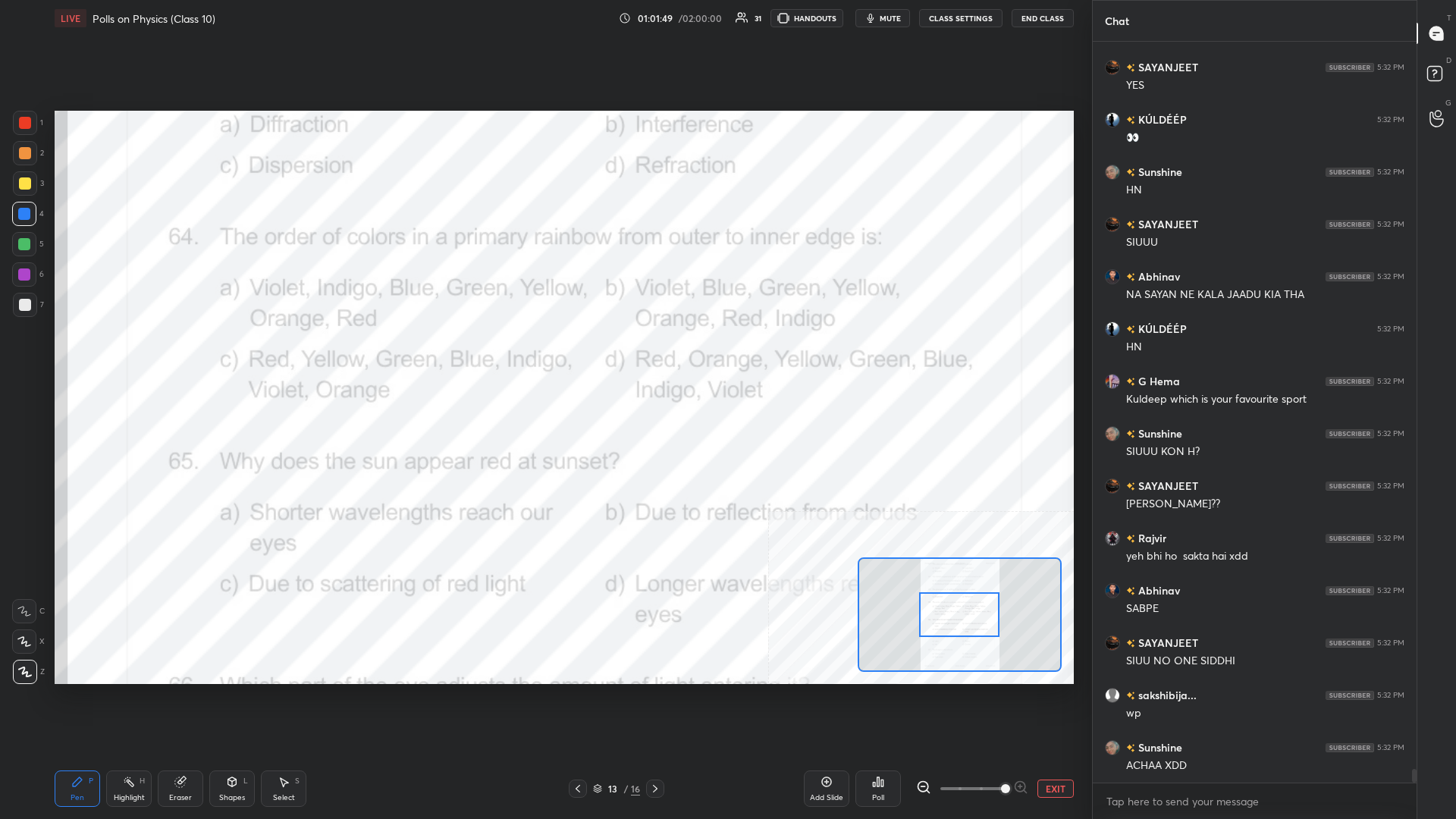
click at [106, 355] on div "Highlight H" at bounding box center [129, 789] width 46 height 37
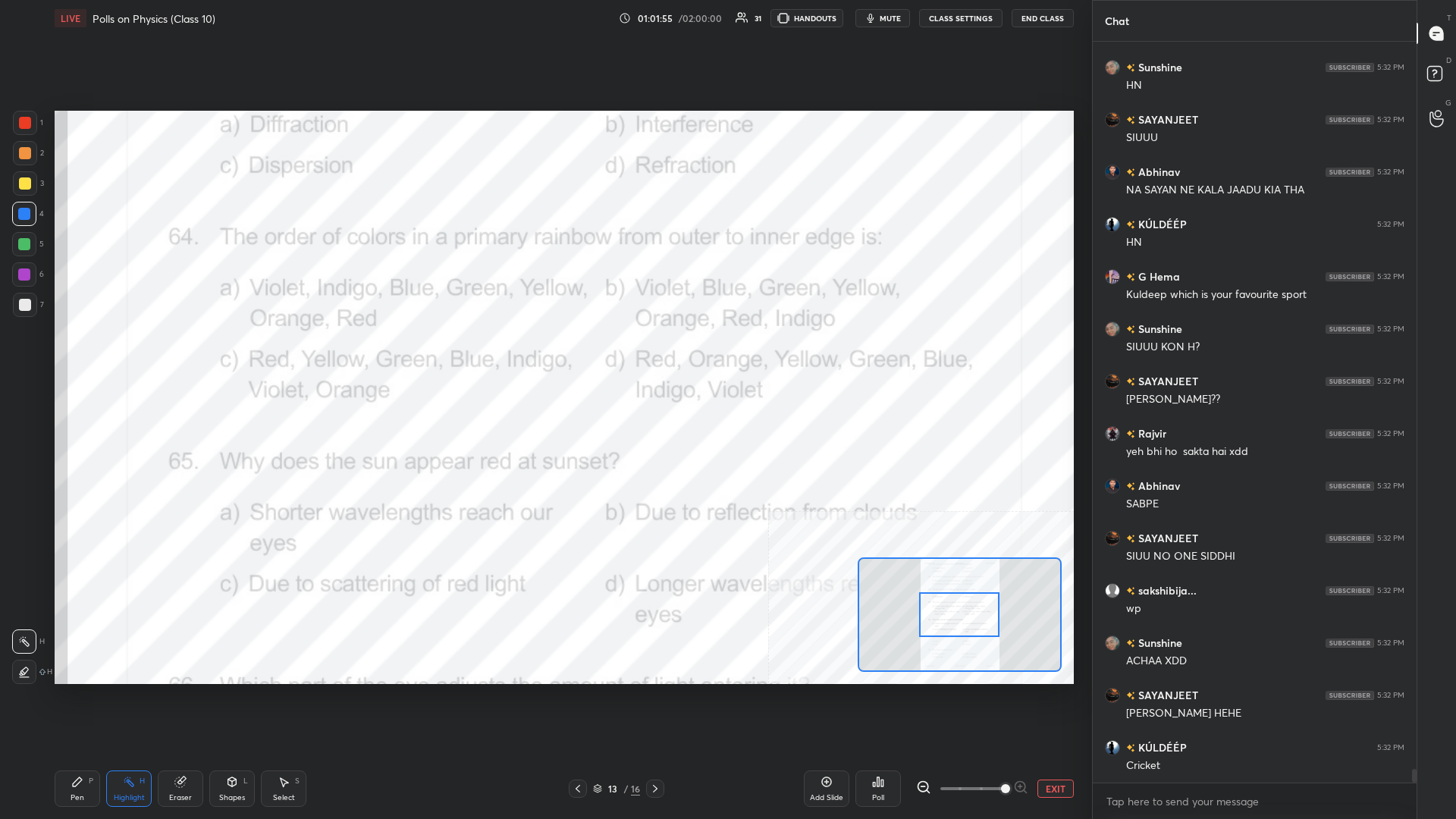
click at [543, 355] on div "Poll" at bounding box center [878, 789] width 46 height 85
click at [543, 355] on div "Poll" at bounding box center [878, 789] width 46 height 37
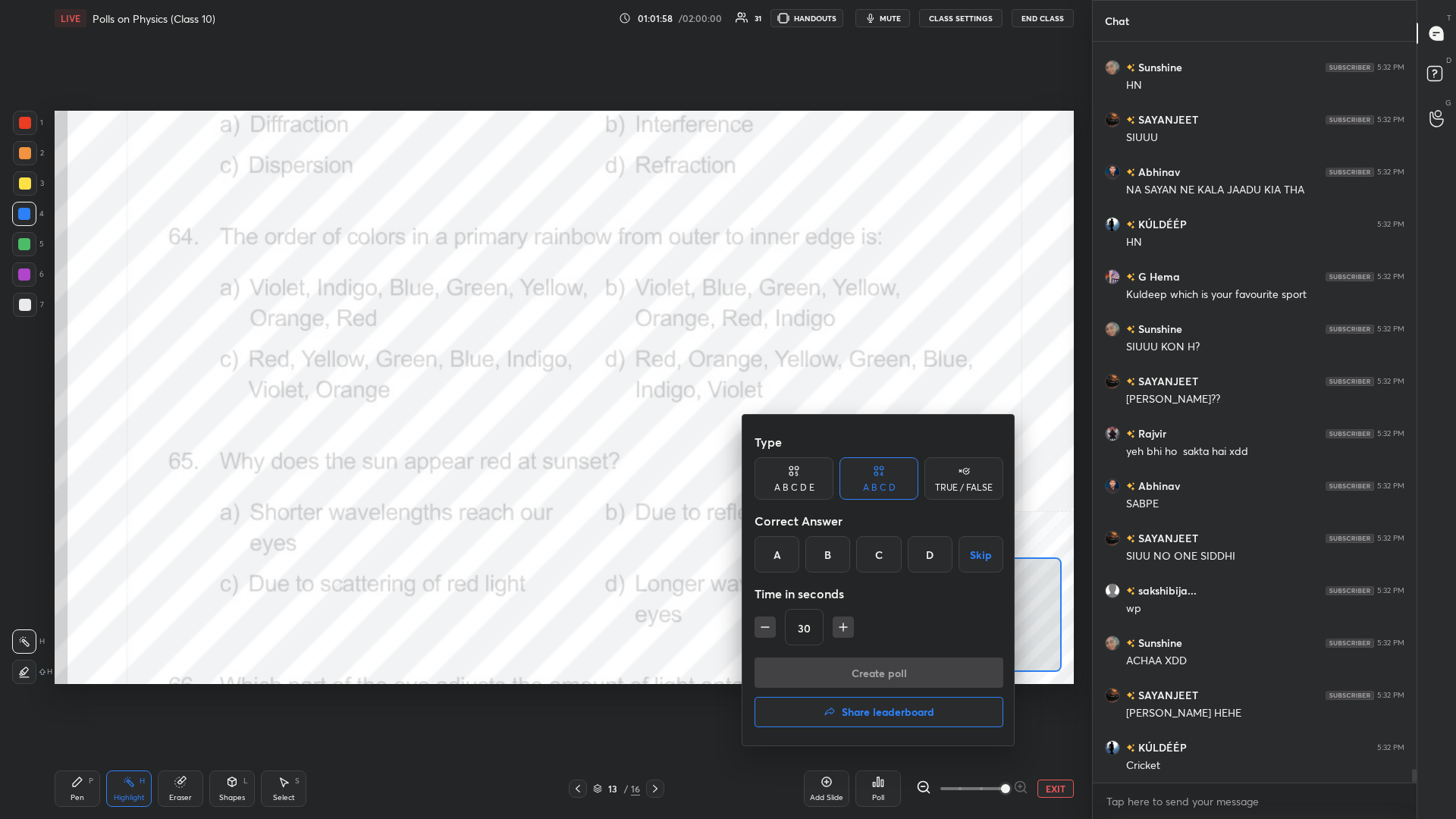
click at [543, 355] on div "D" at bounding box center [930, 554] width 45 height 37
click at [543, 355] on button "Create poll" at bounding box center [879, 673] width 249 height 30
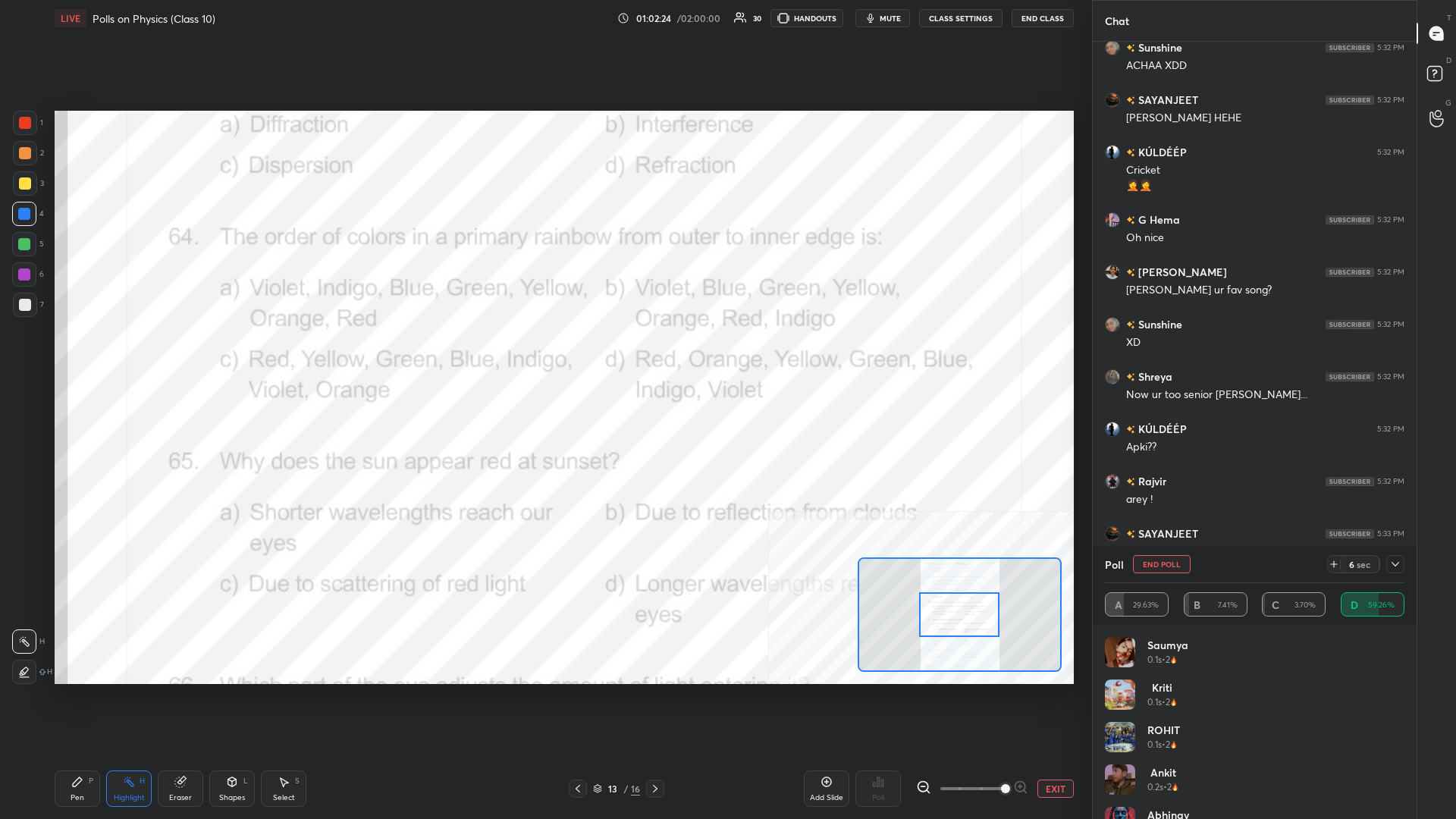
click at [87, 355] on div "Pen P" at bounding box center [77, 789] width 46 height 37
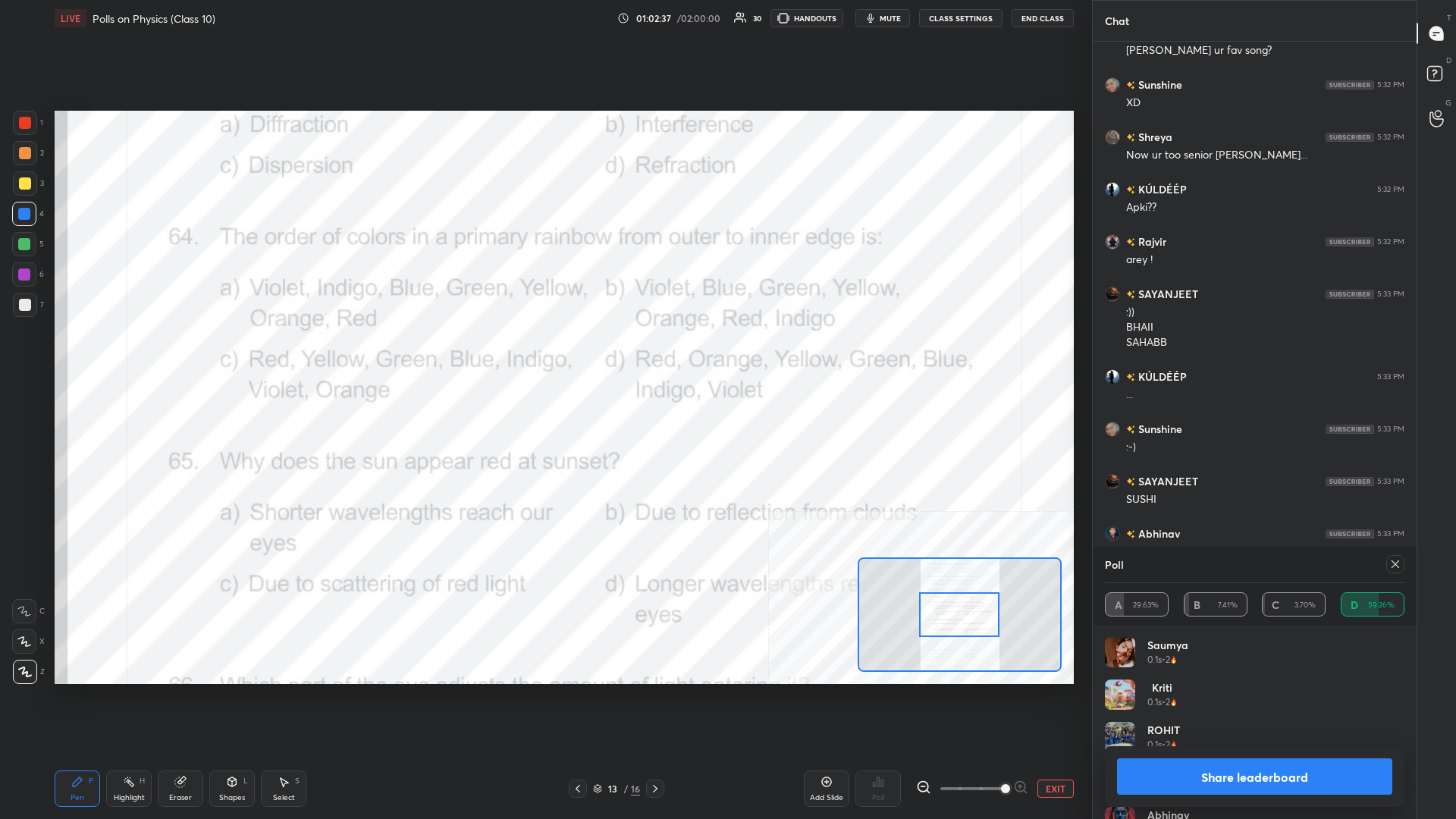
click at [543, 355] on button "Share leaderboard" at bounding box center [1255, 776] width 276 height 37
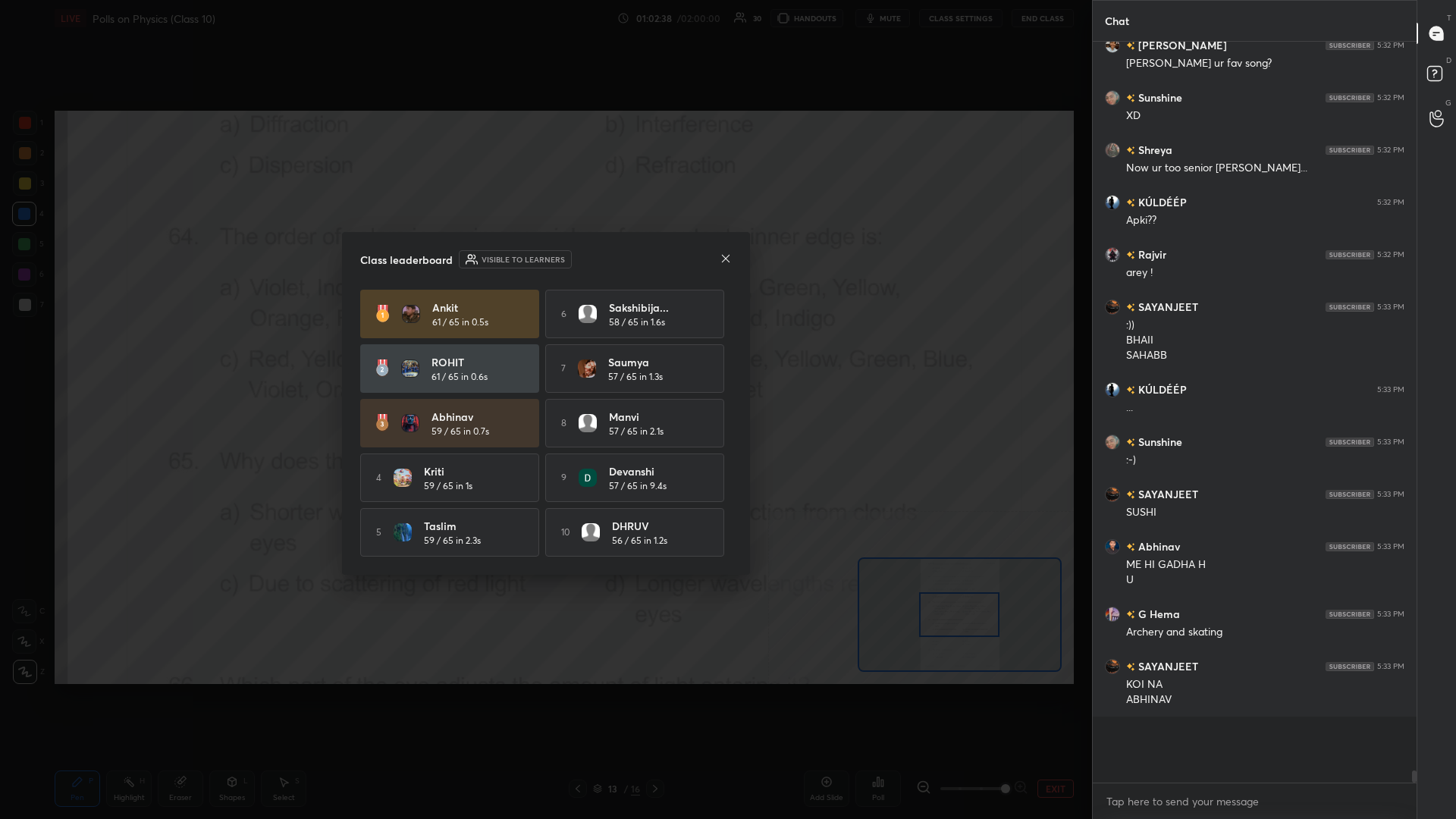
click at [543, 355] on div at bounding box center [1255, 819] width 324 height 0
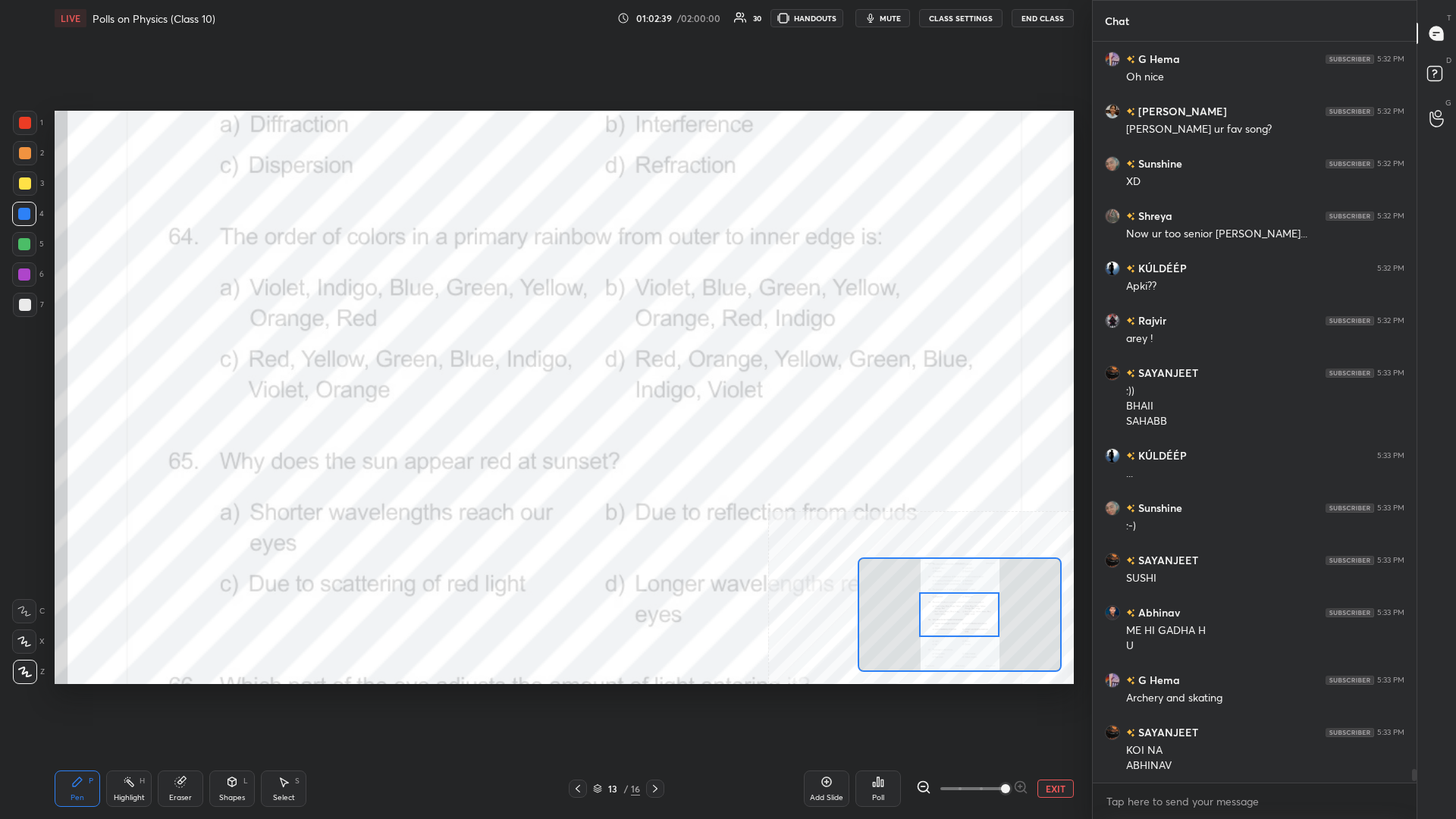
click at [71, 355] on div "Pen P" at bounding box center [77, 789] width 46 height 37
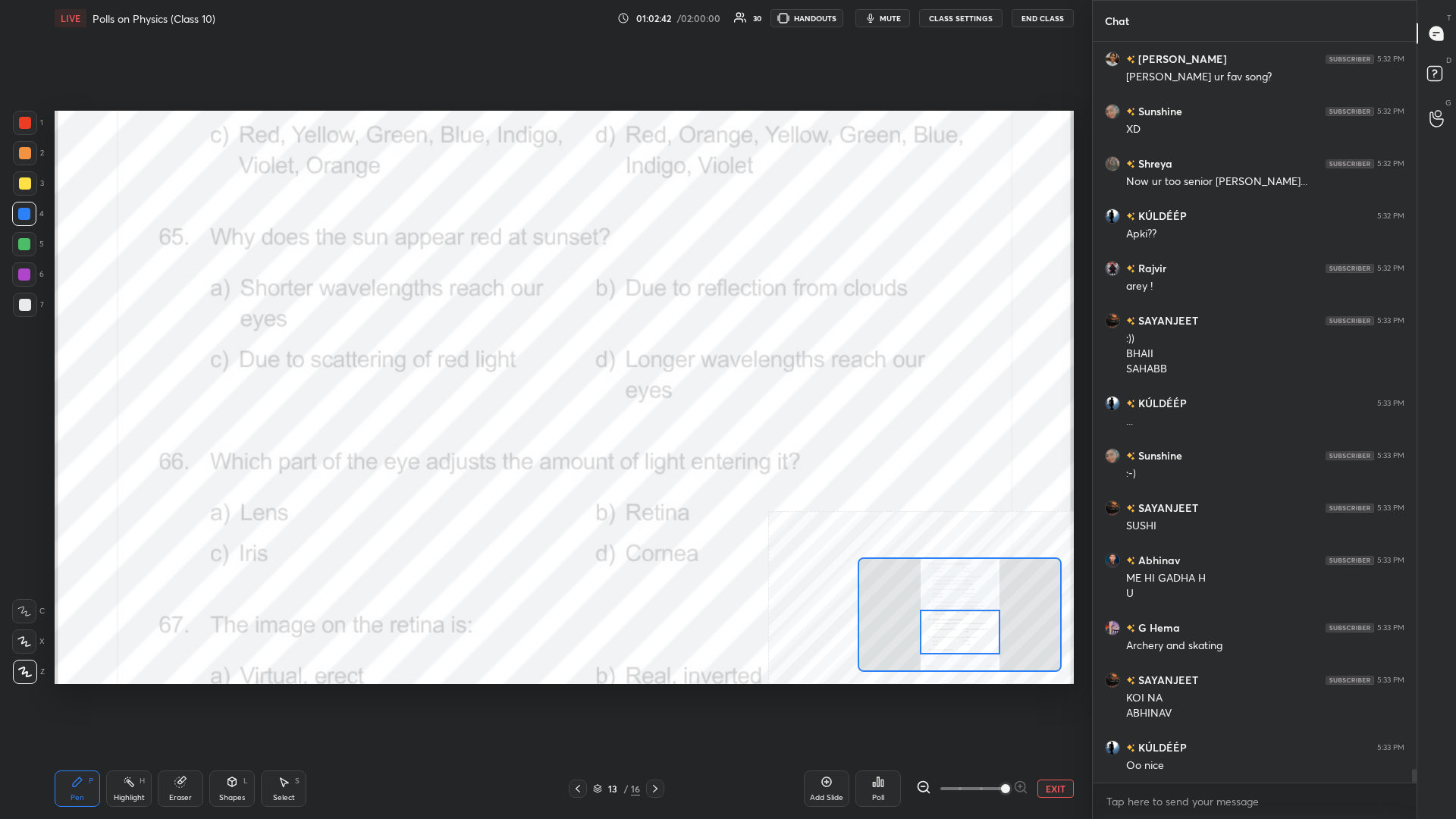
click at [106, 355] on div "Highlight H" at bounding box center [129, 789] width 46 height 37
click at [543, 355] on div "Poll" at bounding box center [878, 789] width 46 height 37
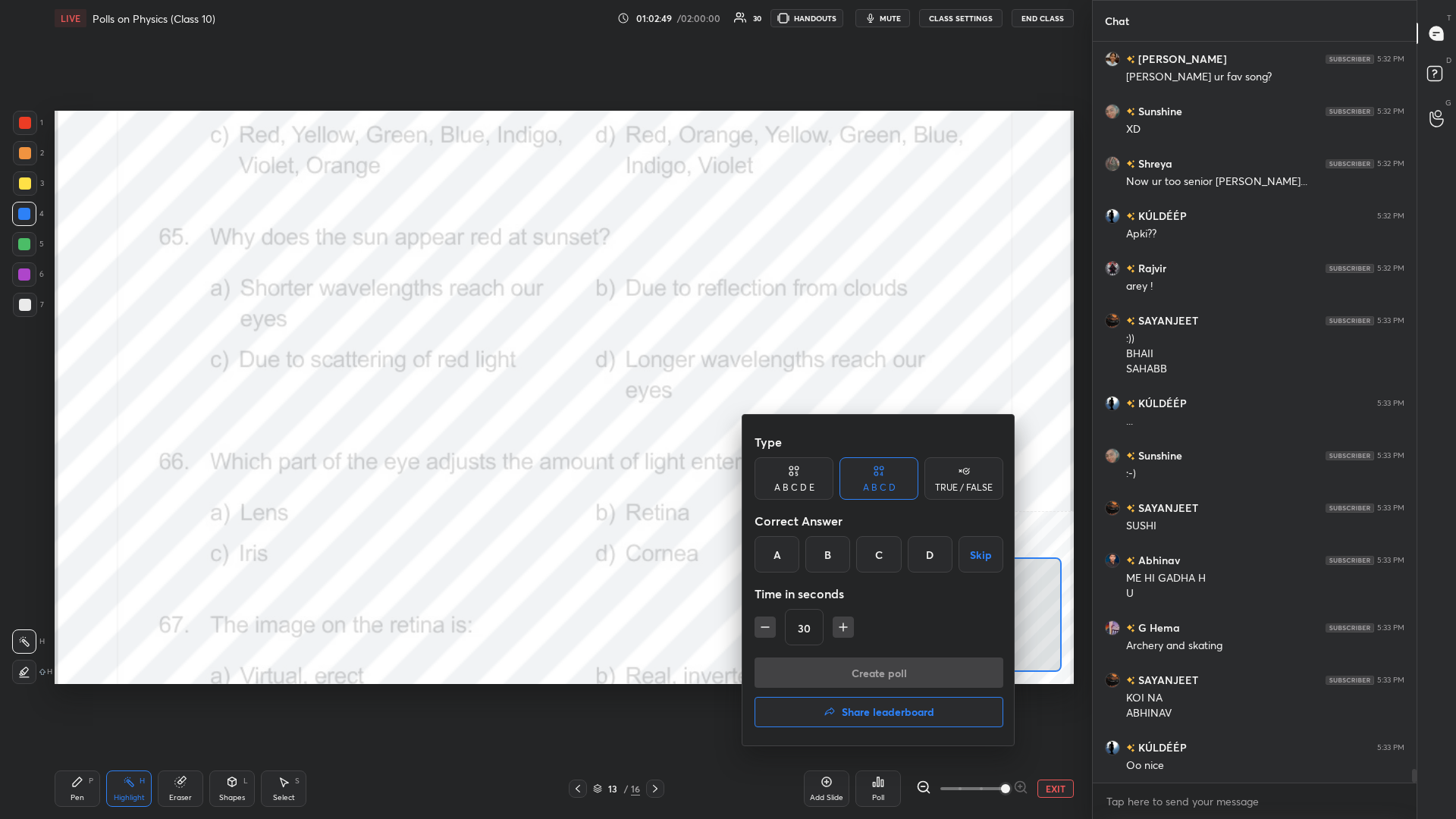
click at [543, 355] on div "D" at bounding box center [930, 554] width 45 height 37
click at [543, 355] on button "Create poll" at bounding box center [879, 673] width 249 height 30
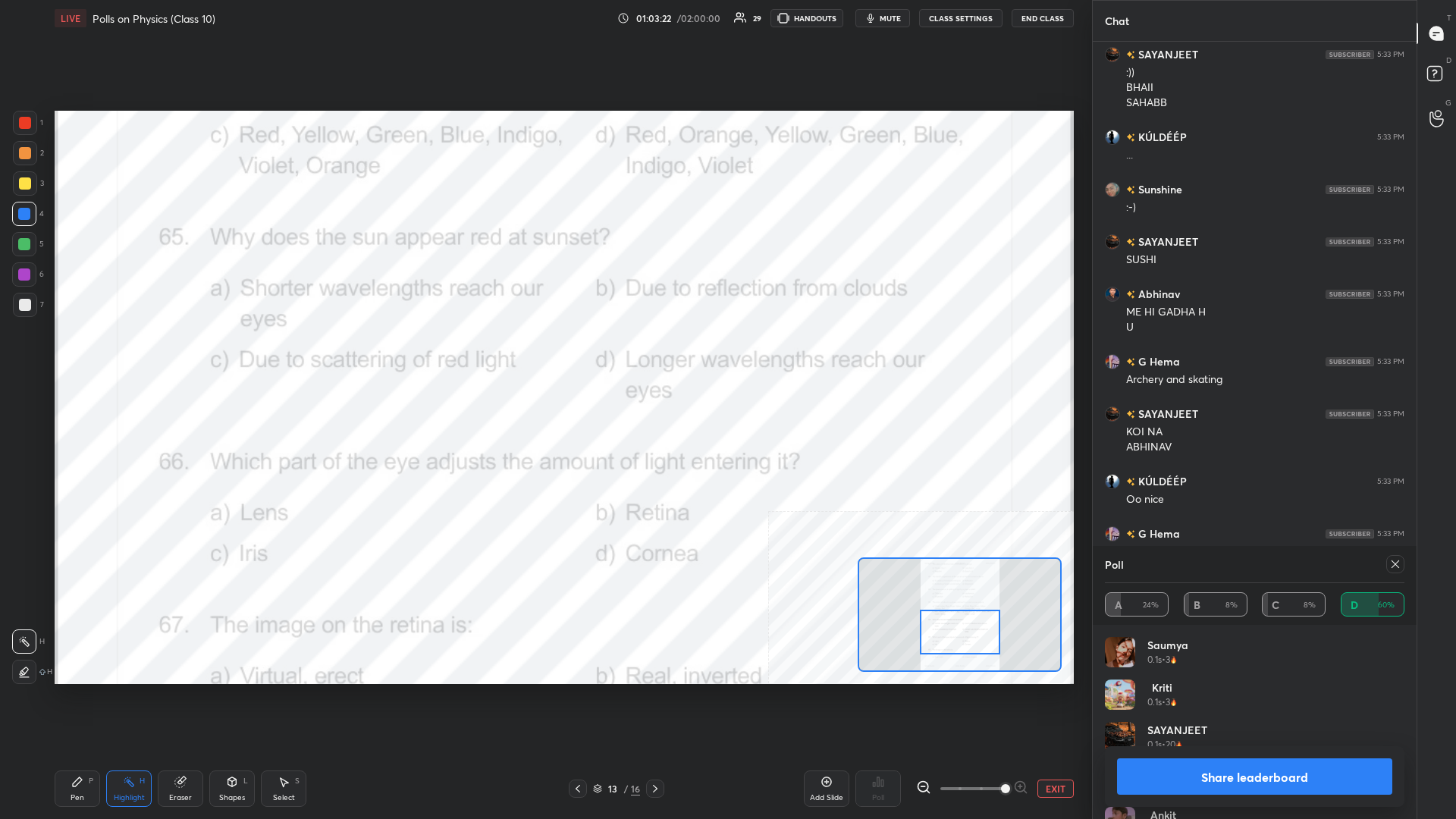
click at [543, 355] on div "Ankit 0.2s • 3" at bounding box center [1254, 827] width 300 height 42
click at [543, 355] on button "Share leaderboard" at bounding box center [1255, 776] width 276 height 37
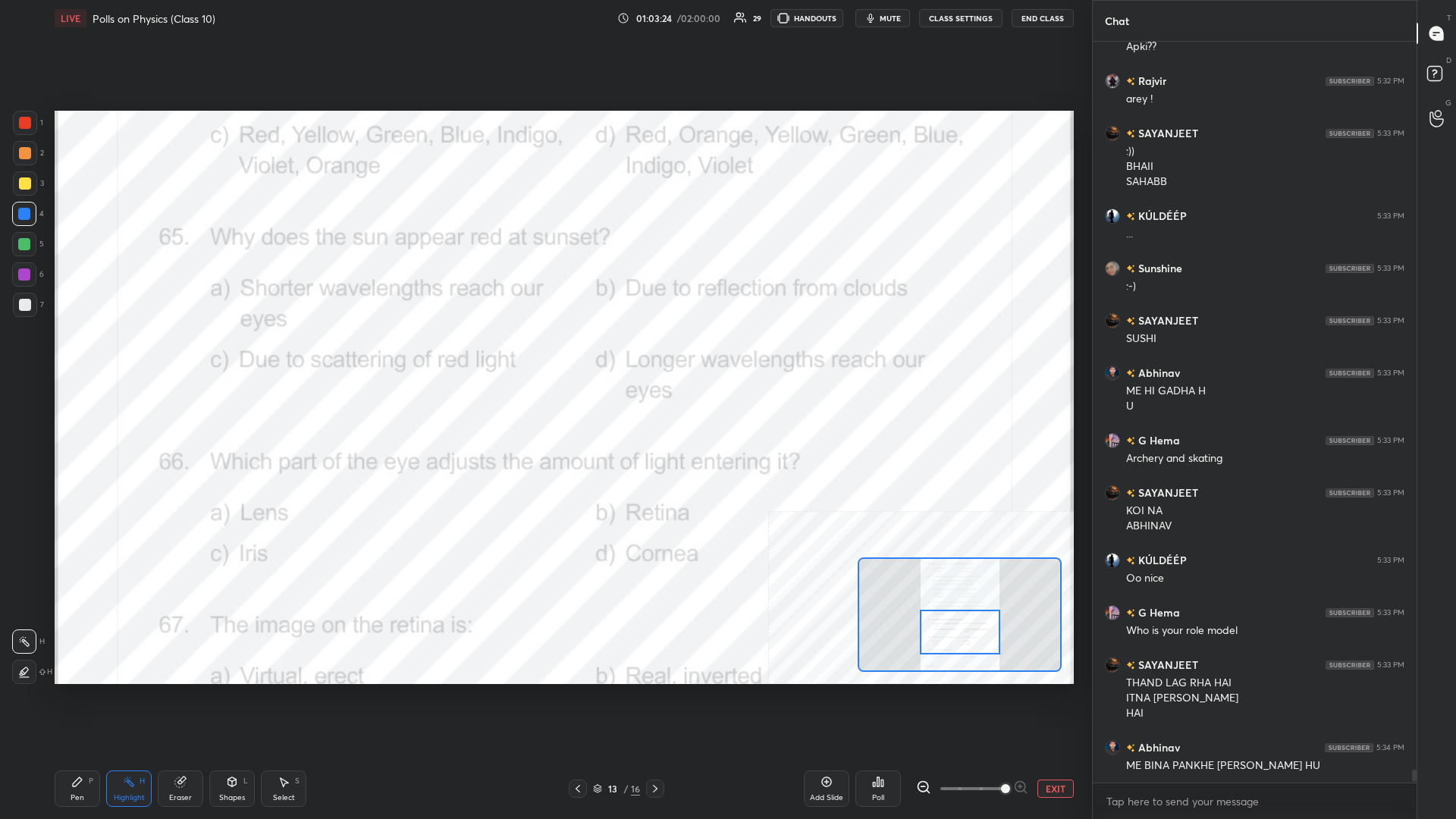
click at [44, 355] on div "1 2 3 4 5 6 7 C X Z C X Z E E Erase all H H LIVE Polls on Physics (Class 10) 01…" at bounding box center [540, 409] width 1079 height 819
click at [57, 355] on div "Pen P" at bounding box center [77, 789] width 46 height 37
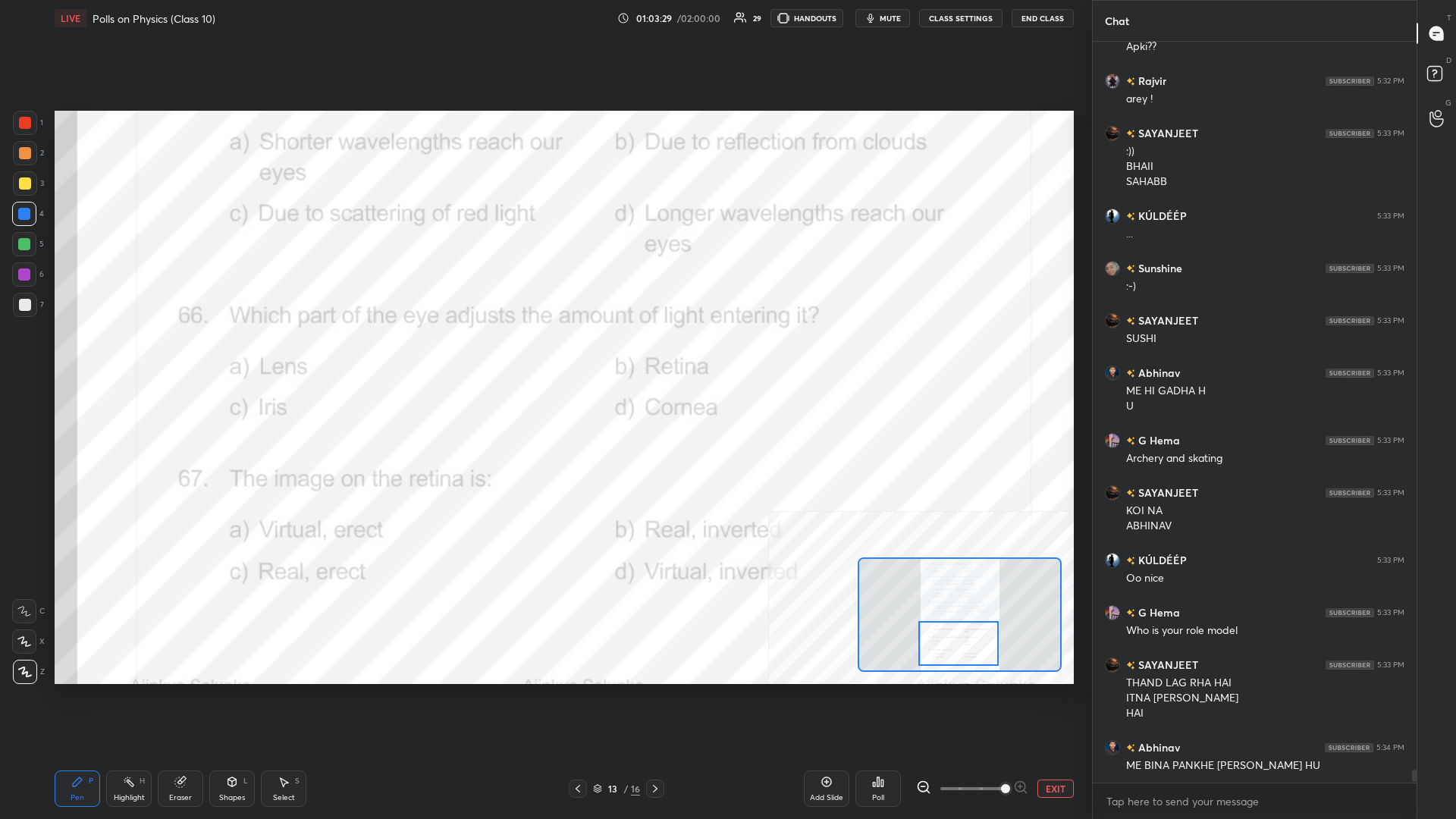
click at [132, 355] on rect at bounding box center [130, 783] width 7 height 7
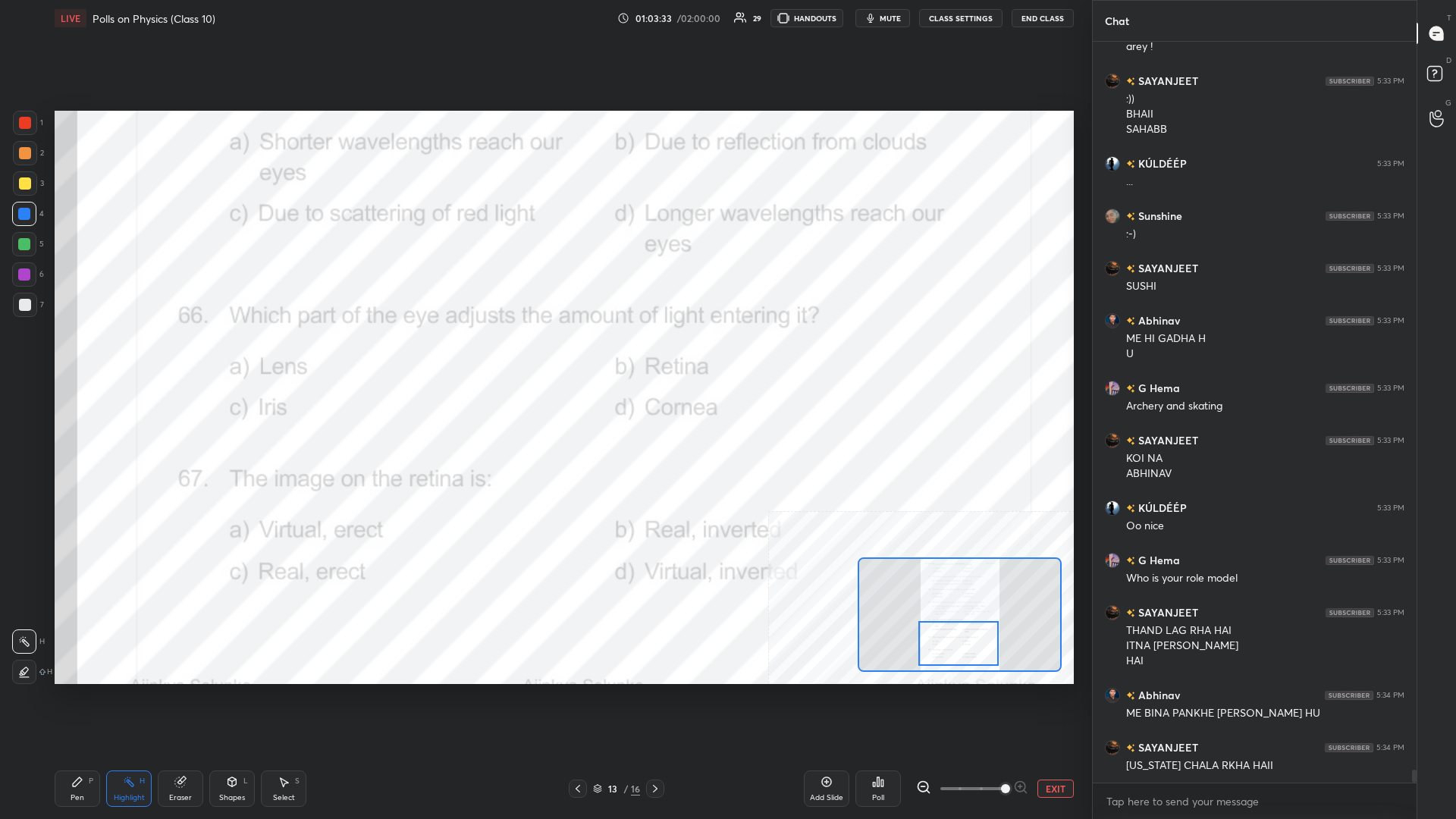
click at [543, 355] on icon at bounding box center [878, 782] width 13 height 13
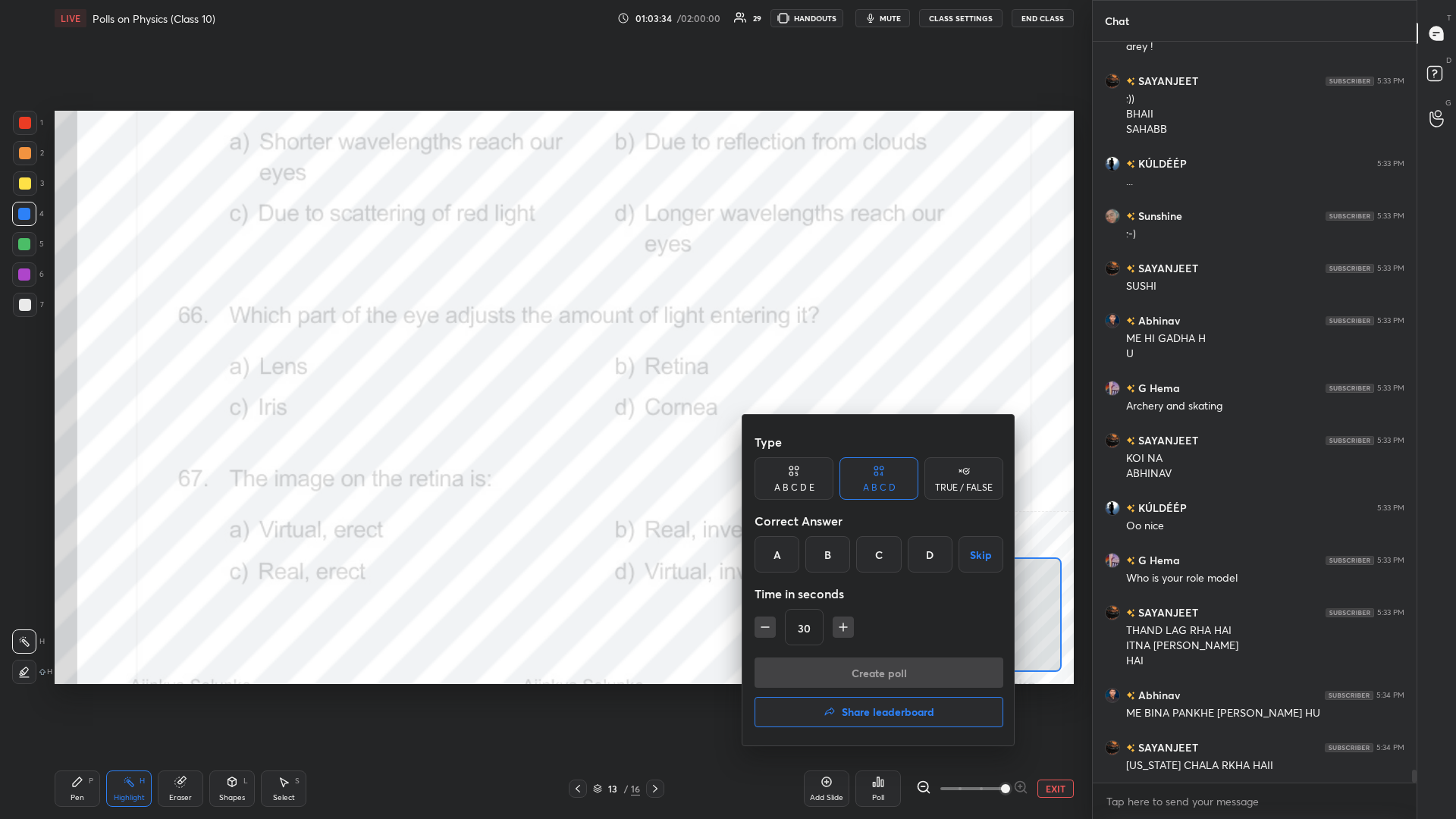
click at [543, 355] on div "C" at bounding box center [879, 554] width 45 height 37
click at [543, 355] on button "Create poll" at bounding box center [879, 673] width 249 height 30
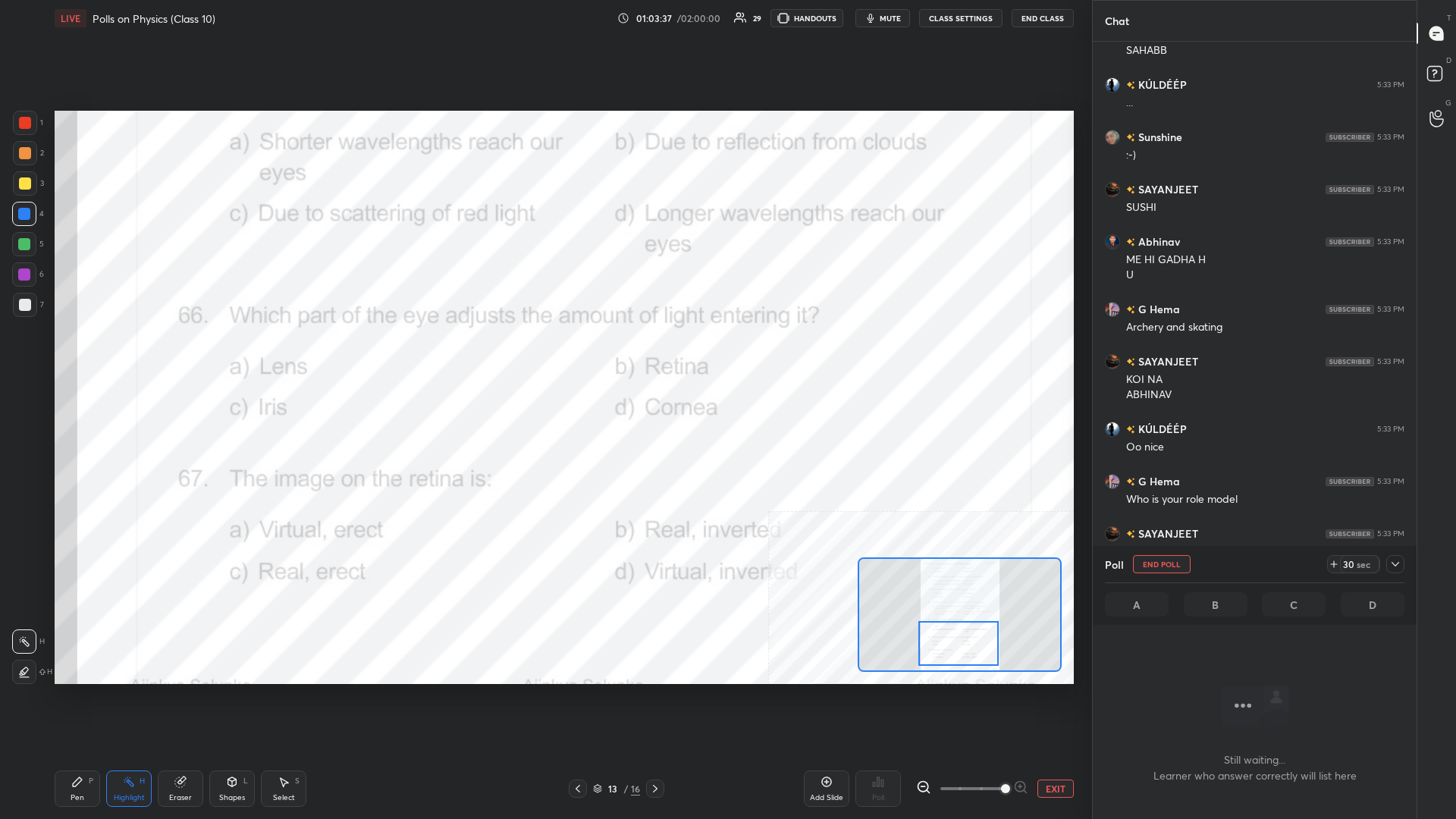
click at [543, 355] on icon at bounding box center [1395, 565] width 13 height 13
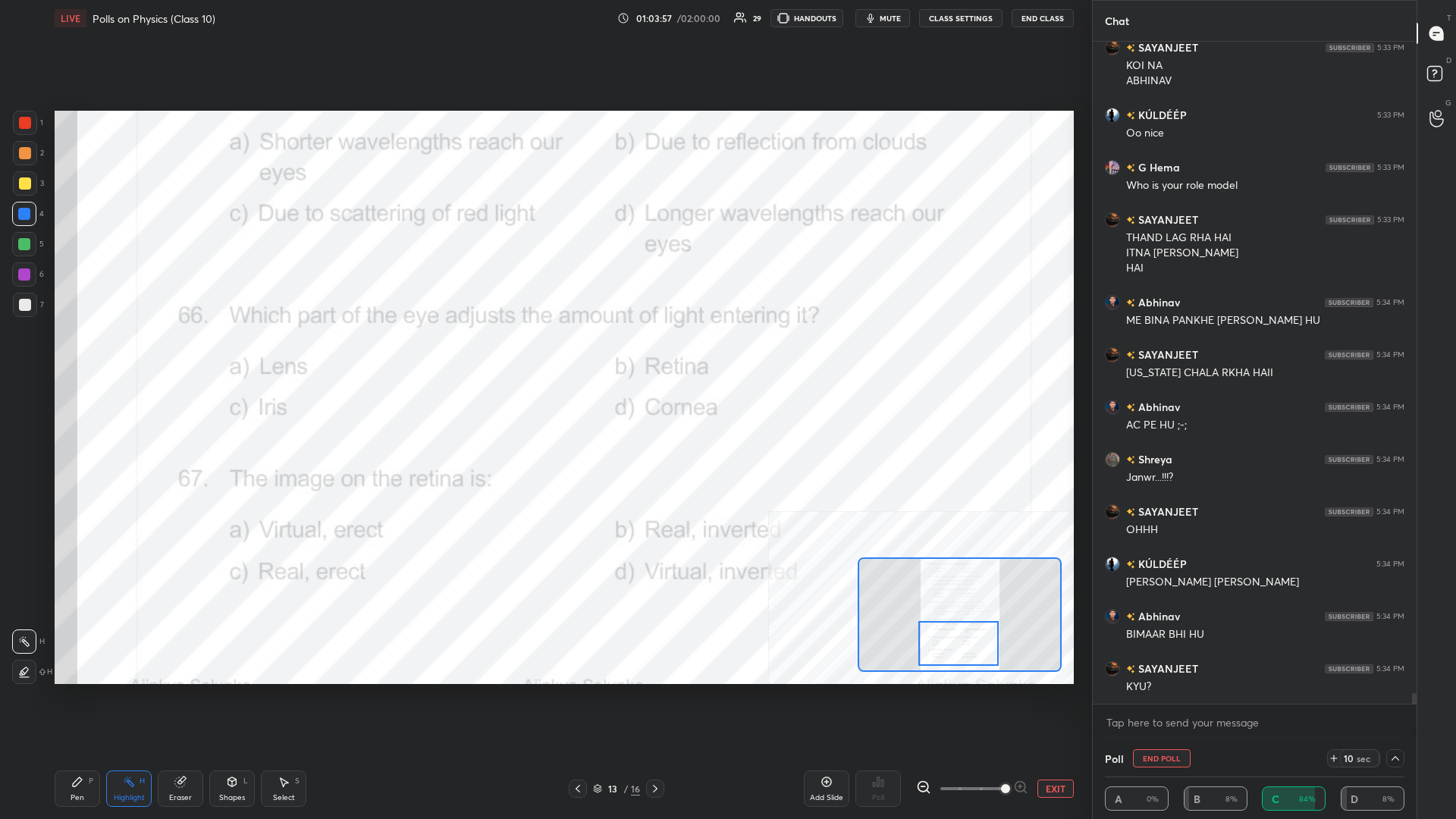
scroll to position [41252, 0]
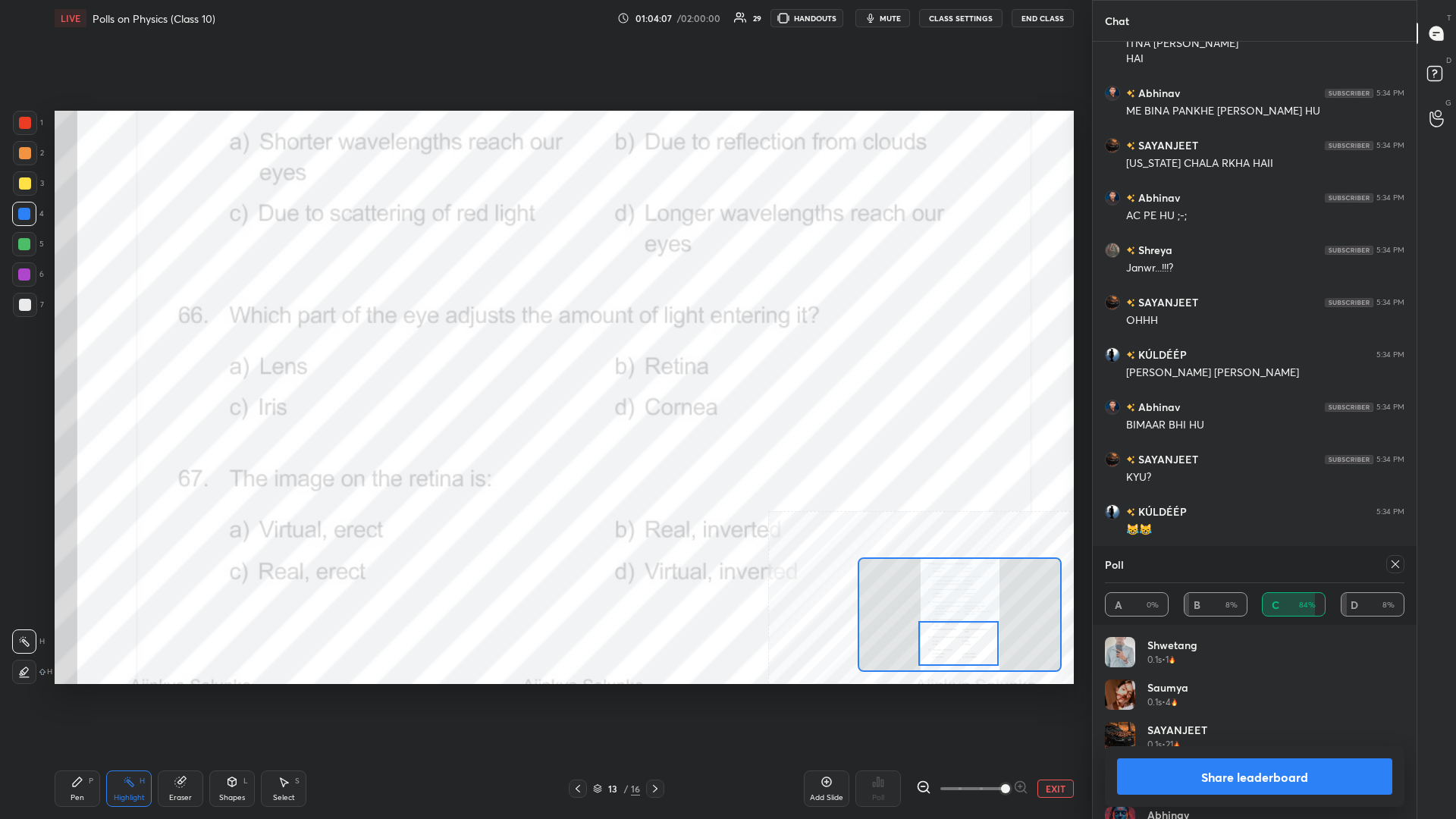
click at [543, 355] on button "Share leaderboard" at bounding box center [1255, 776] width 276 height 37
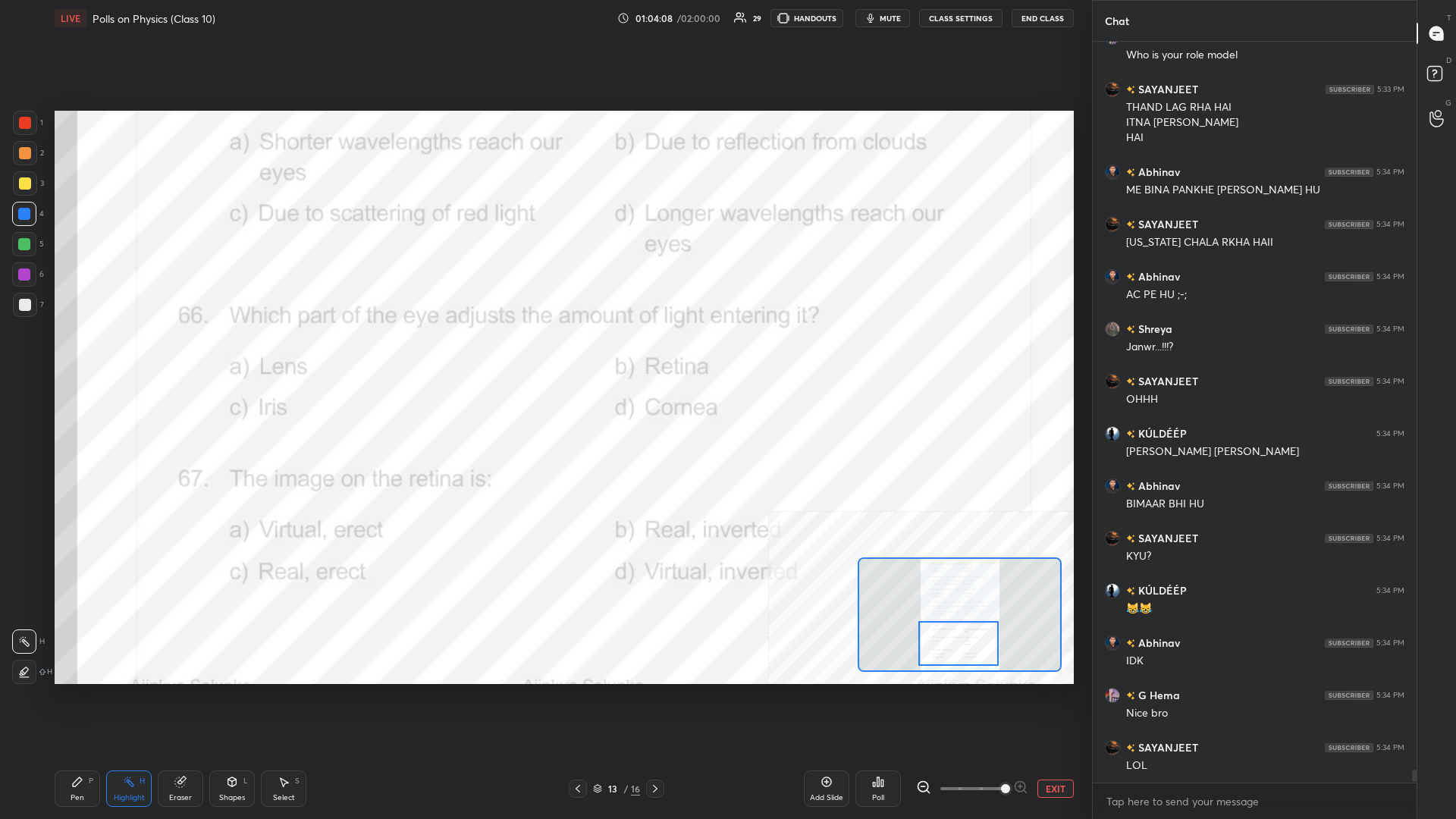
click at [78, 355] on div "Pen P" at bounding box center [77, 789] width 46 height 37
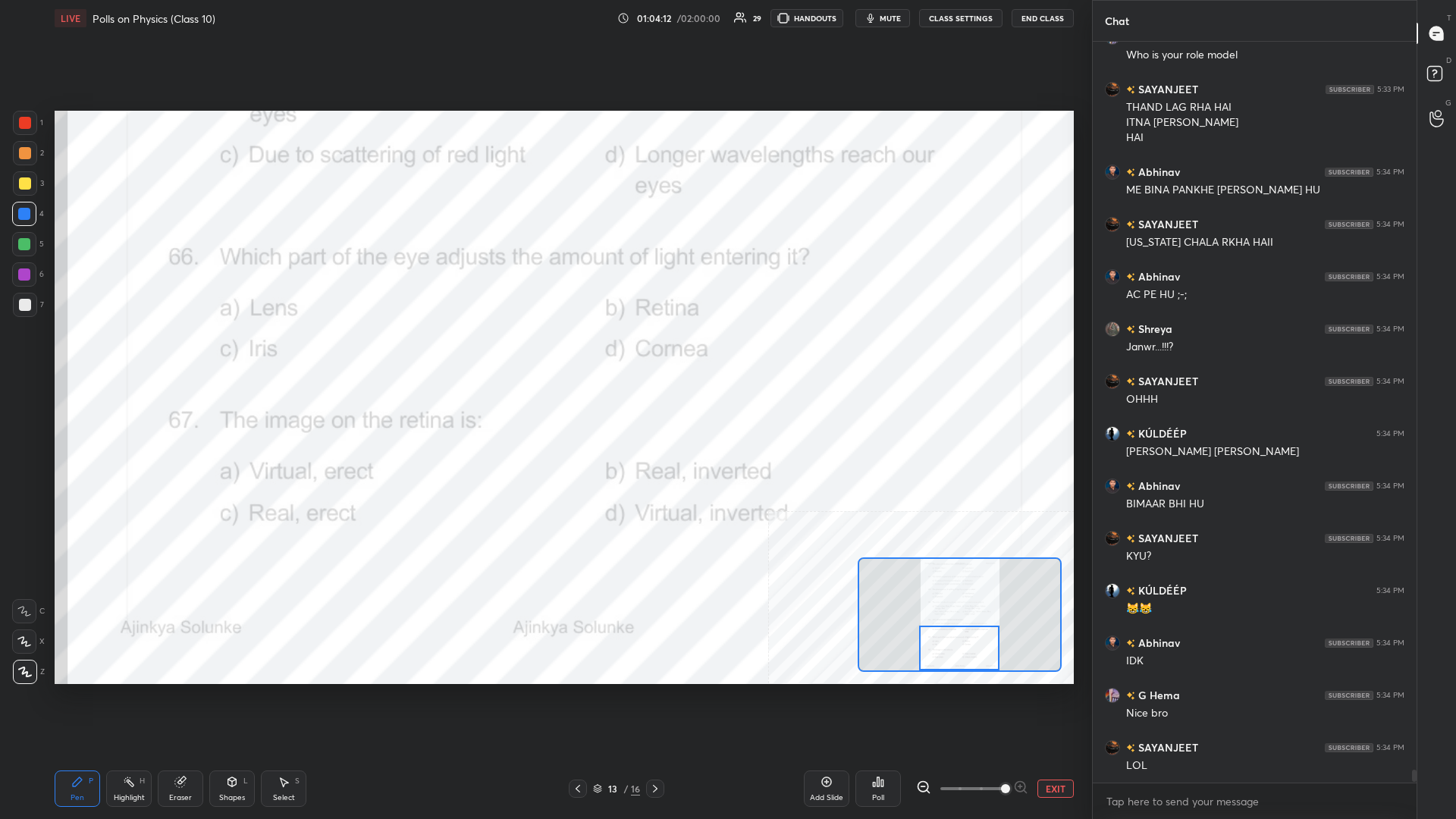
click at [123, 355] on div "Highlight" at bounding box center [129, 798] width 31 height 7
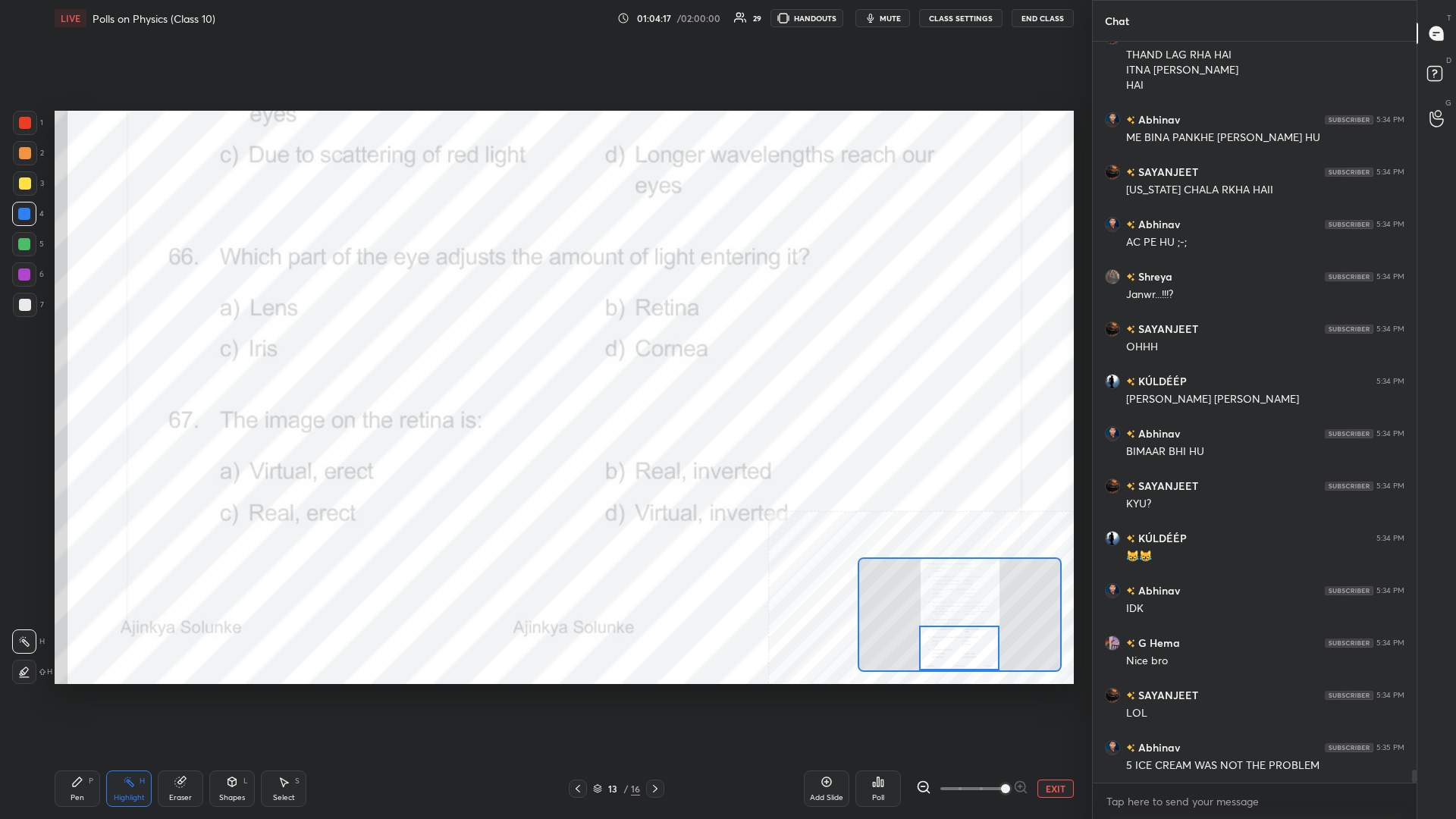
click at [543, 355] on icon at bounding box center [878, 781] width 3 height 9
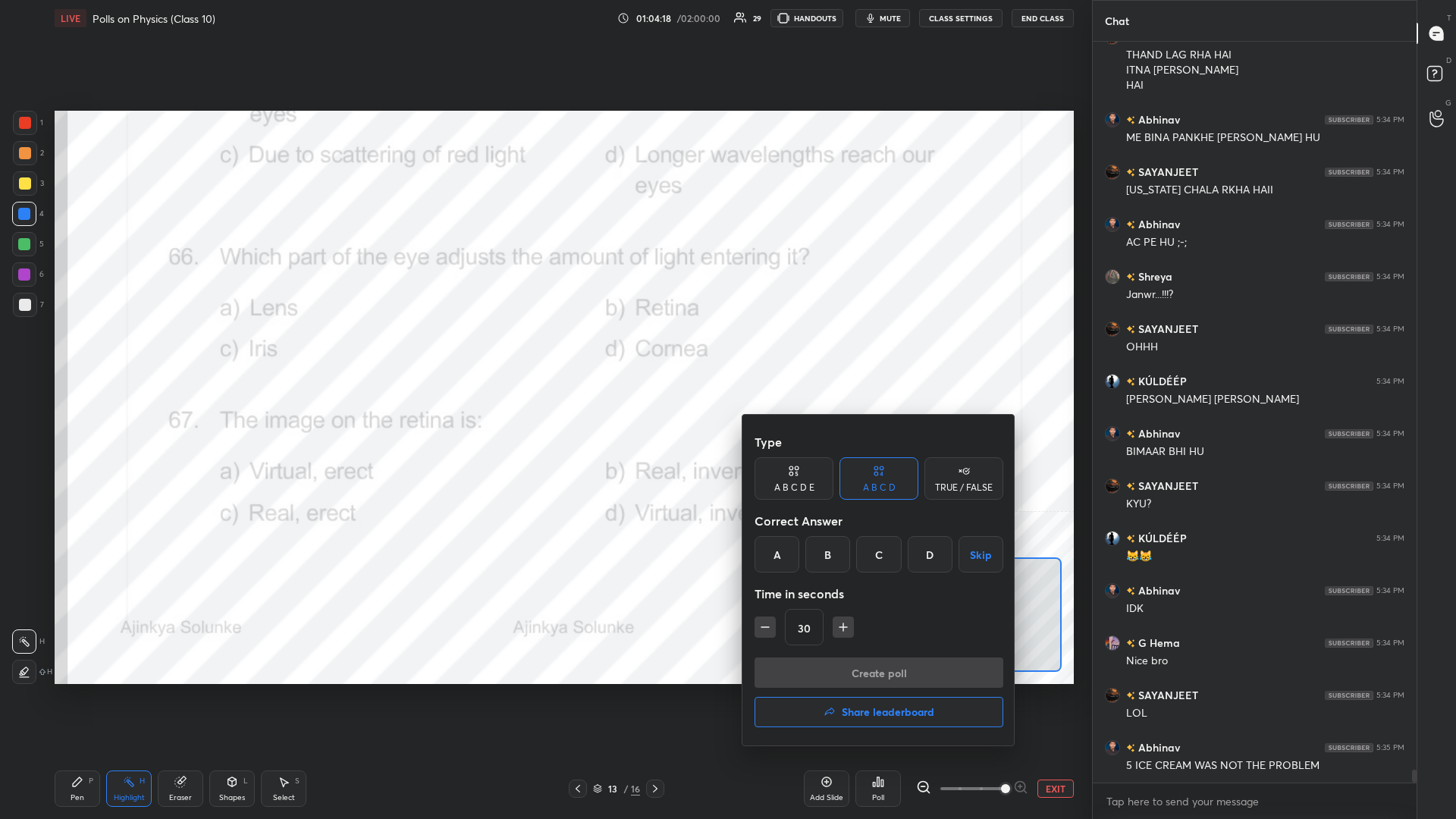
click at [543, 355] on div "B" at bounding box center [828, 554] width 45 height 37
click at [543, 355] on button "Create poll" at bounding box center [879, 673] width 249 height 30
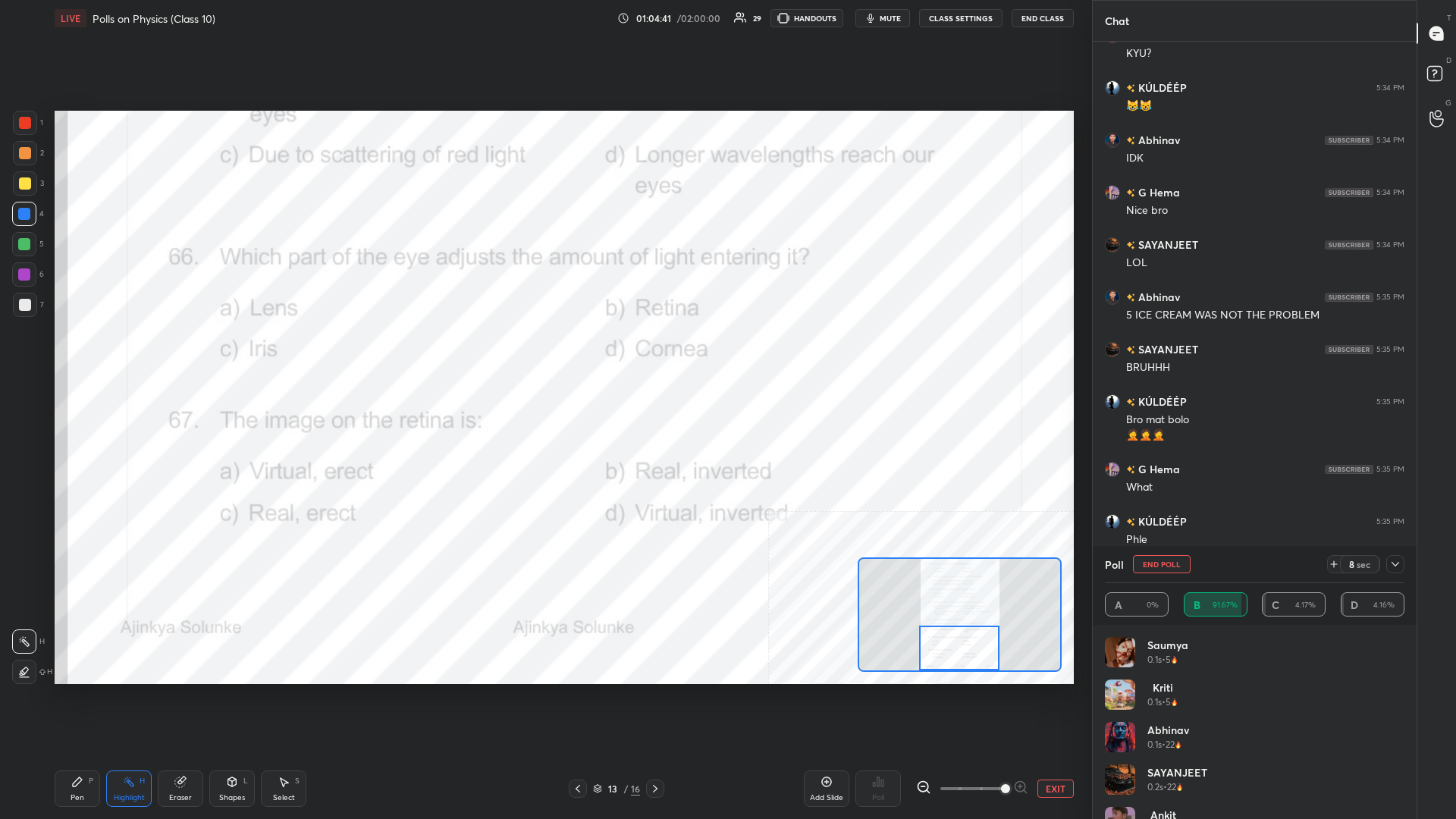
click at [76, 355] on div "Pen" at bounding box center [77, 798] width 13 height 7
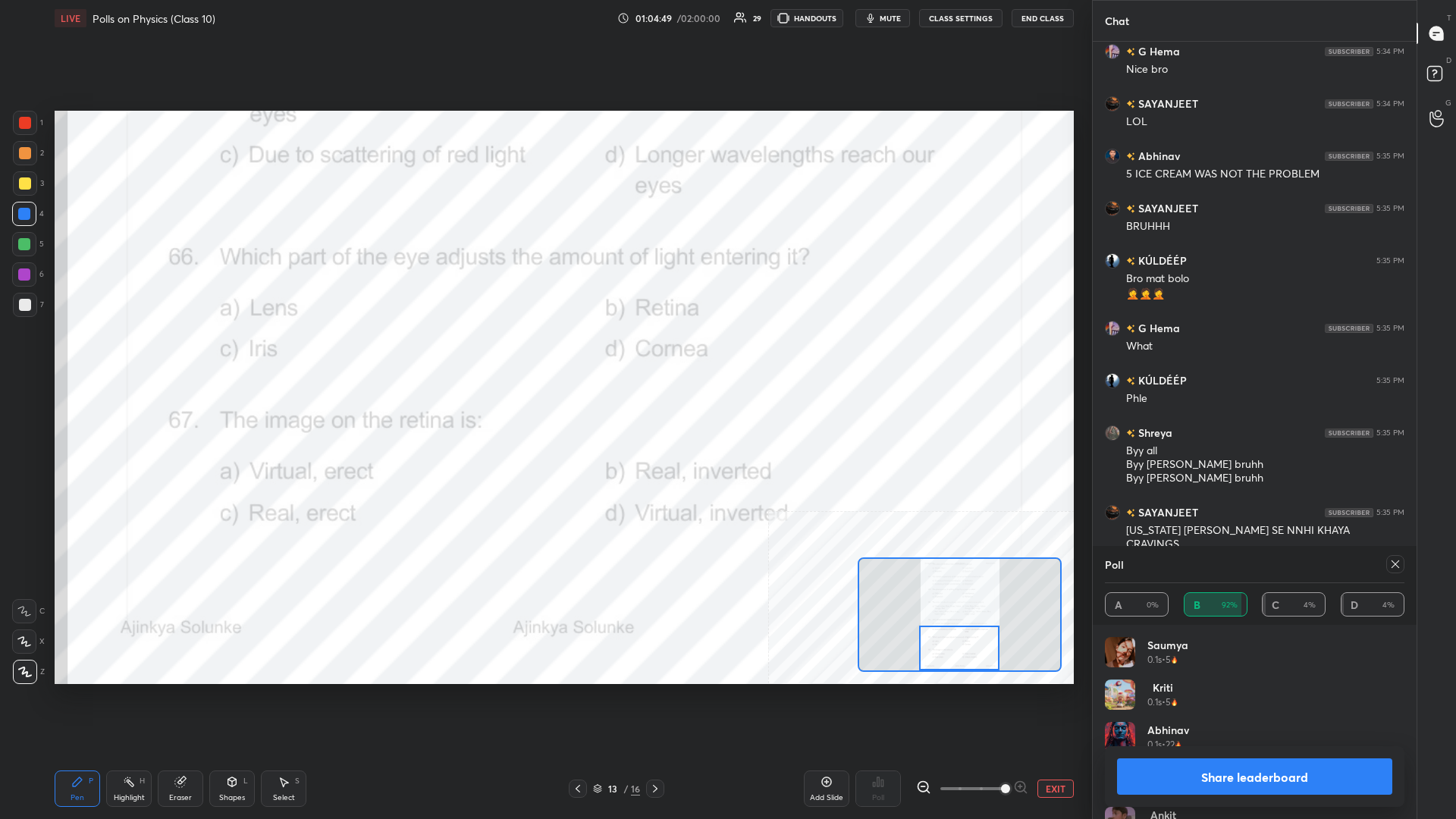
click at [543, 355] on button "Share leaderboard" at bounding box center [1255, 776] width 276 height 37
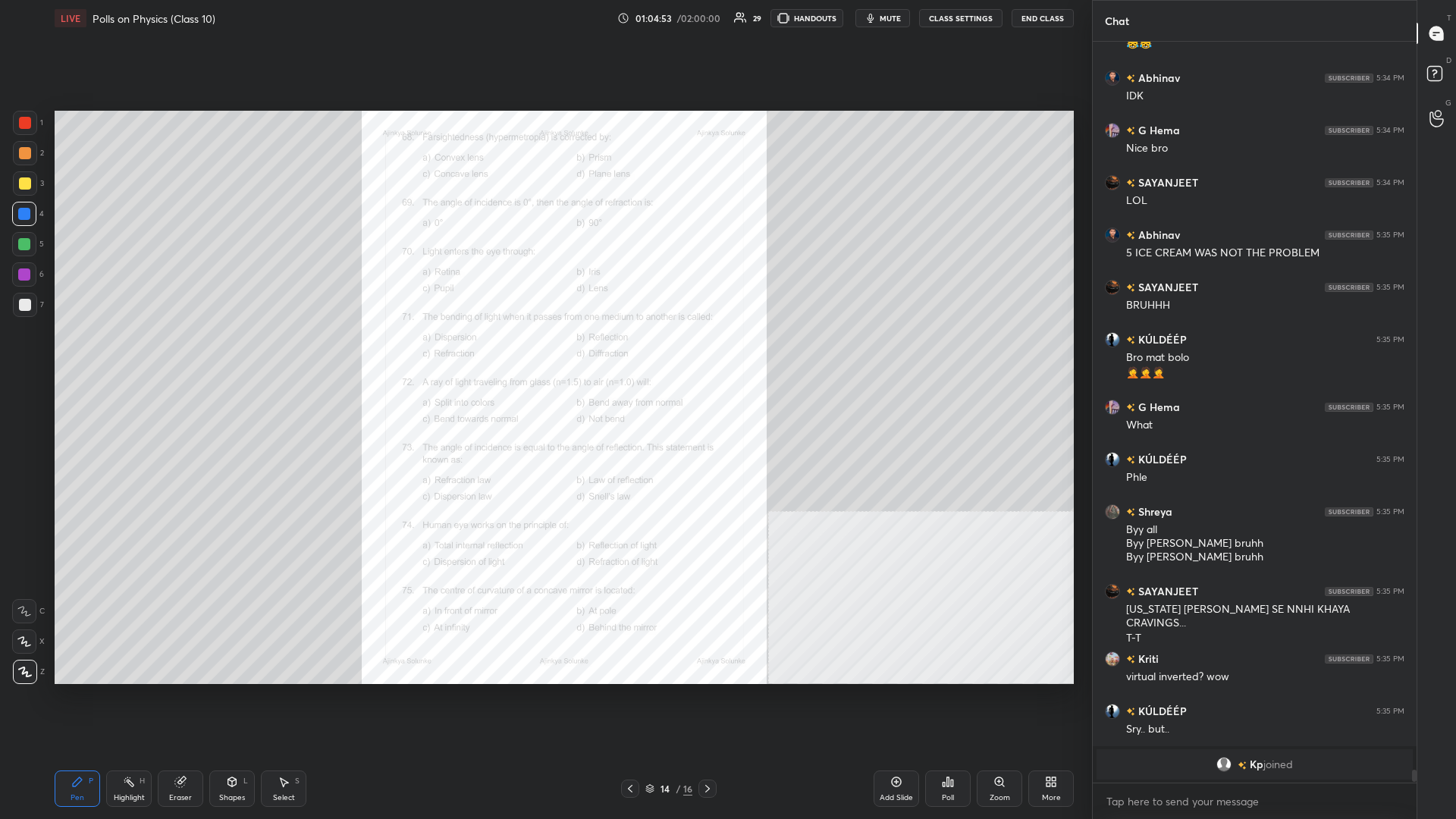
click at [543, 355] on div "Zoom" at bounding box center [999, 789] width 46 height 37
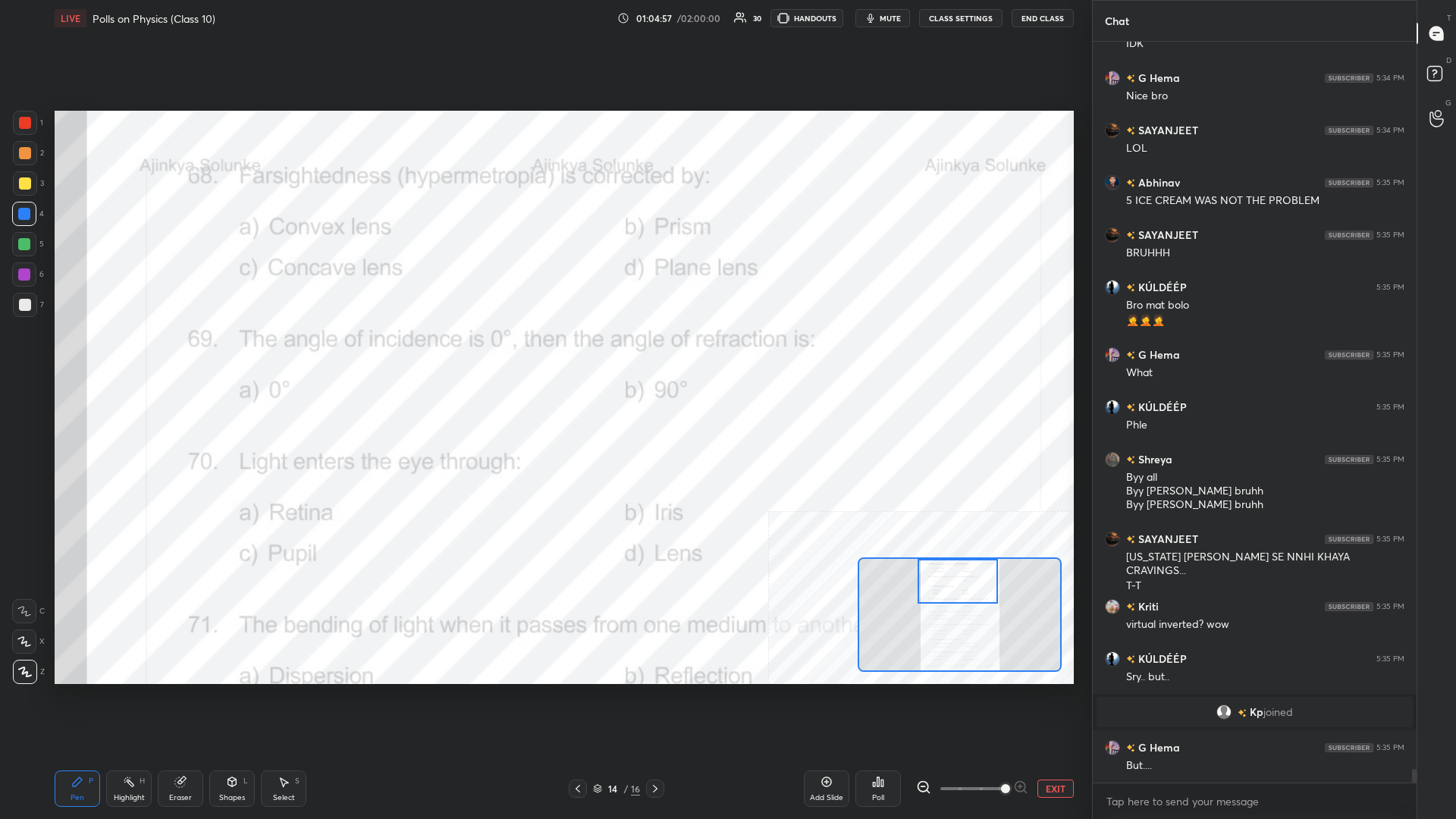
click at [127, 355] on rect at bounding box center [130, 783] width 7 height 7
click at [543, 355] on icon at bounding box center [882, 783] width 3 height 7
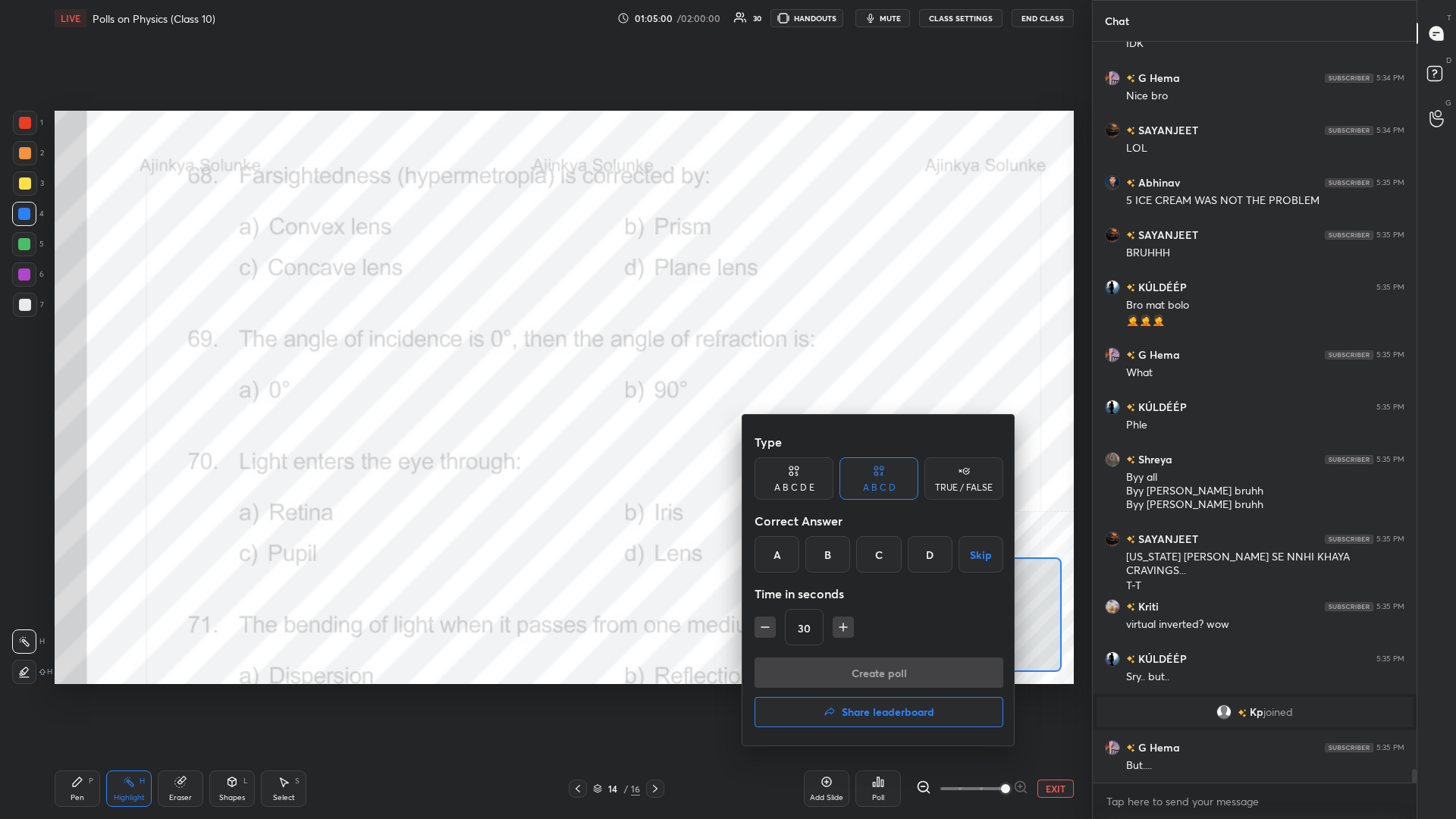
click at [543, 355] on div "A" at bounding box center [777, 554] width 45 height 37
click at [543, 355] on button "Create poll" at bounding box center [879, 673] width 249 height 30
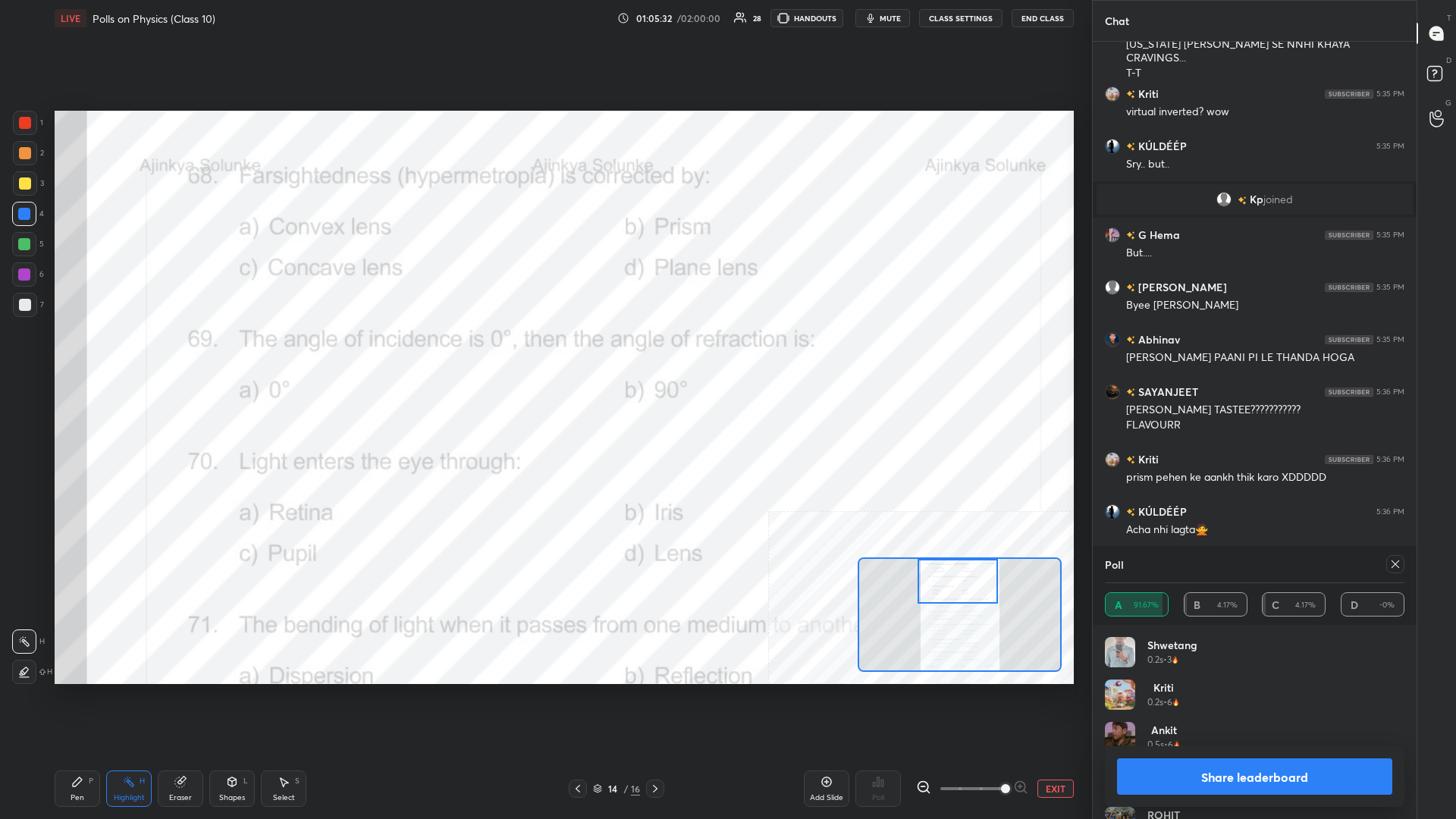
click at [543, 355] on button "Share leaderboard" at bounding box center [1255, 776] width 276 height 37
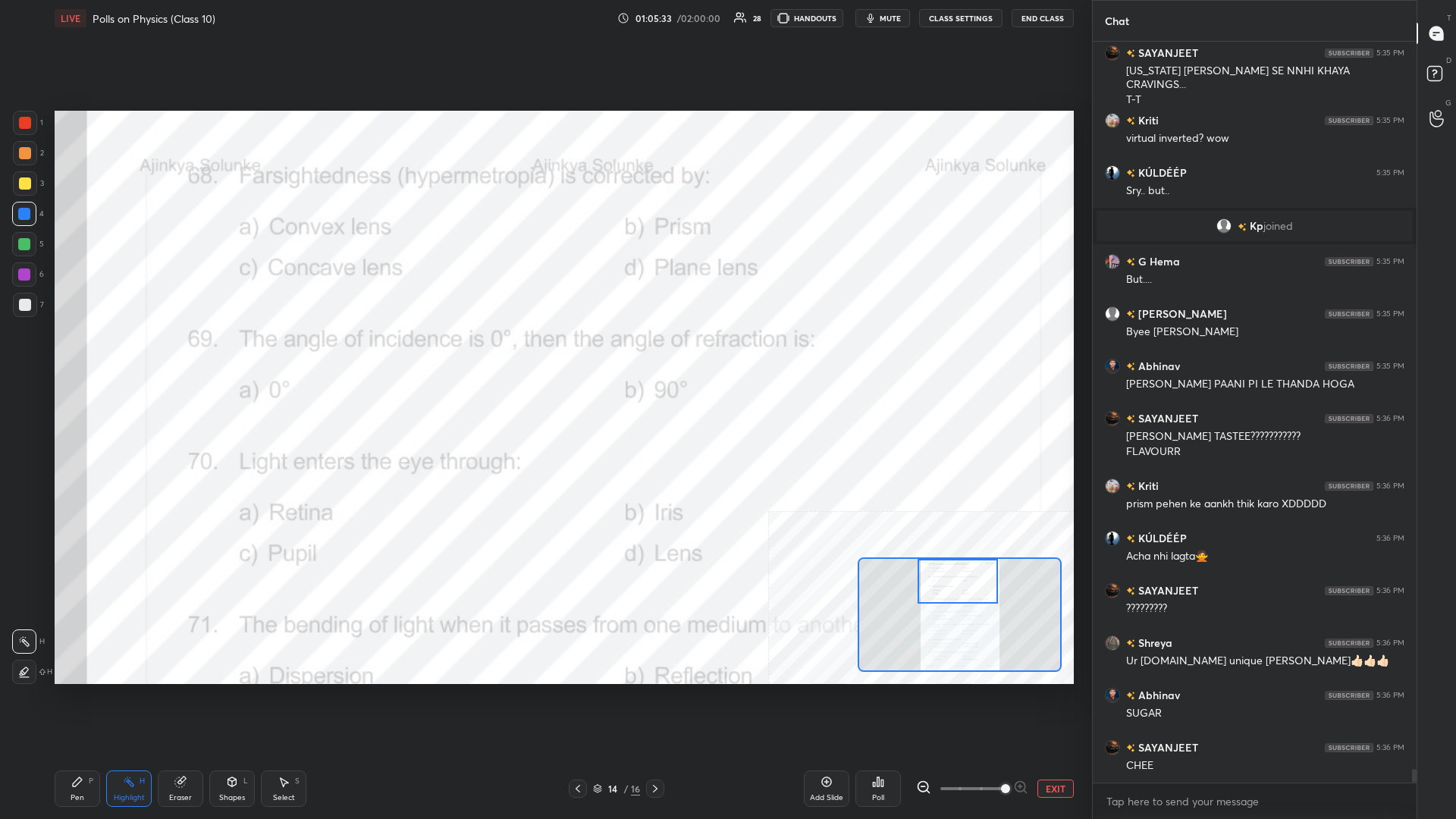
click at [71, 355] on div "Pen P" at bounding box center [77, 789] width 46 height 37
click at [81, 355] on div "Pen" at bounding box center [77, 798] width 13 height 7
click at [72, 355] on icon at bounding box center [78, 782] width 13 height 13
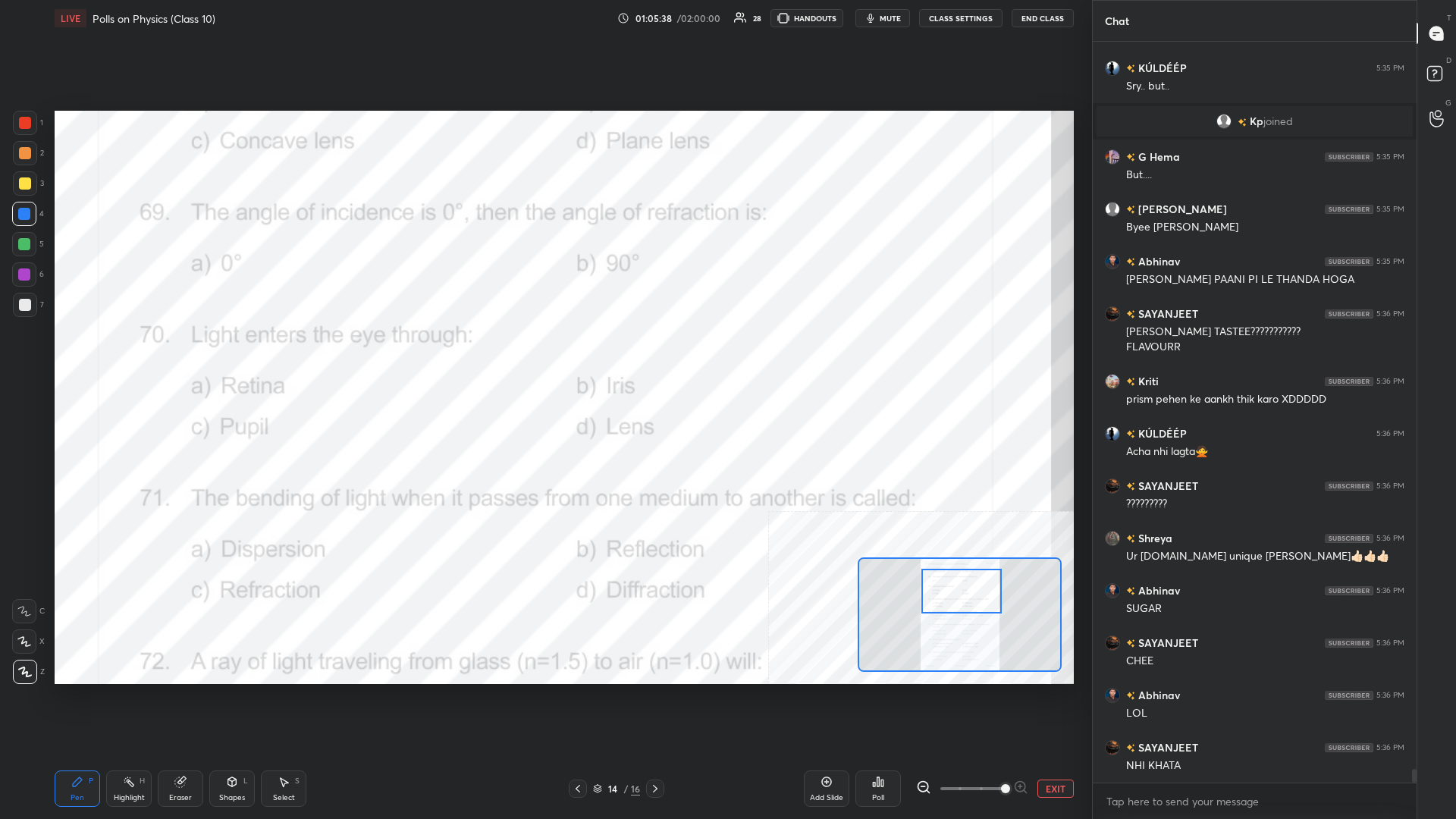
click at [123, 355] on div "Highlight H" at bounding box center [129, 789] width 46 height 37
click at [543, 355] on div "Poll" at bounding box center [878, 789] width 46 height 37
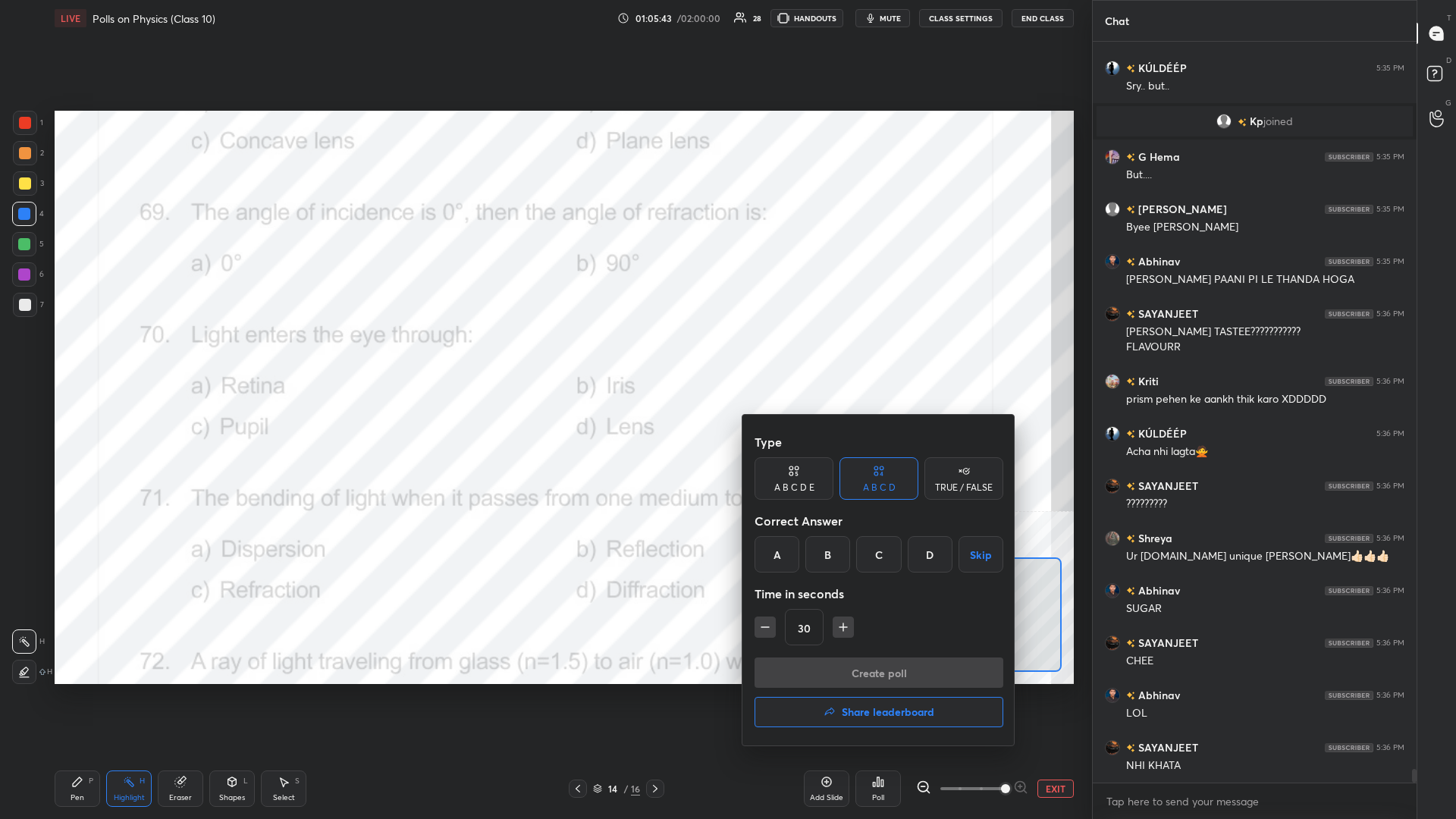
click at [543, 355] on div "A" at bounding box center [777, 554] width 45 height 37
click at [543, 355] on button "Create poll" at bounding box center [879, 673] width 249 height 30
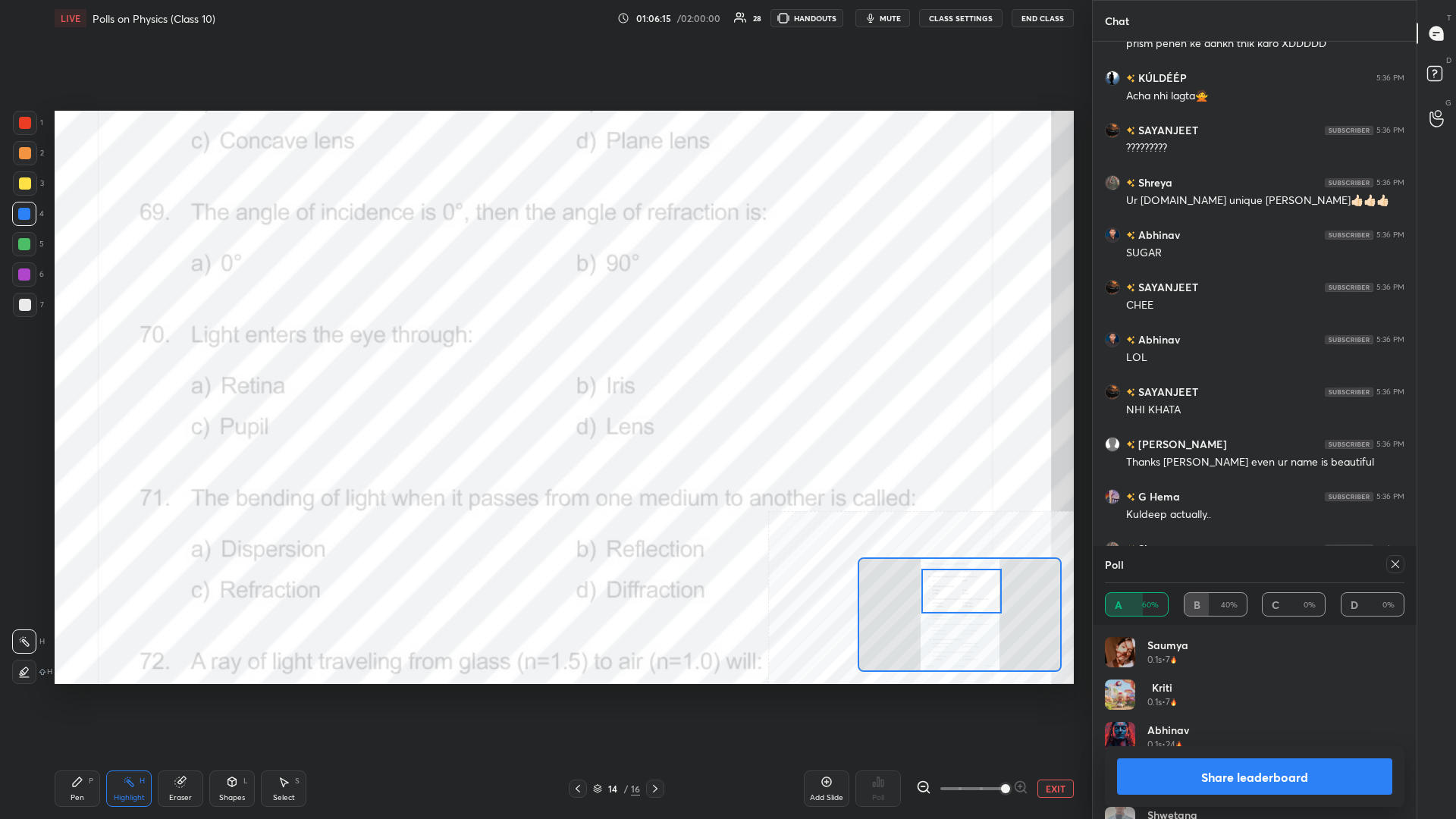
click at [543, 355] on button "Share leaderboard" at bounding box center [1255, 776] width 276 height 37
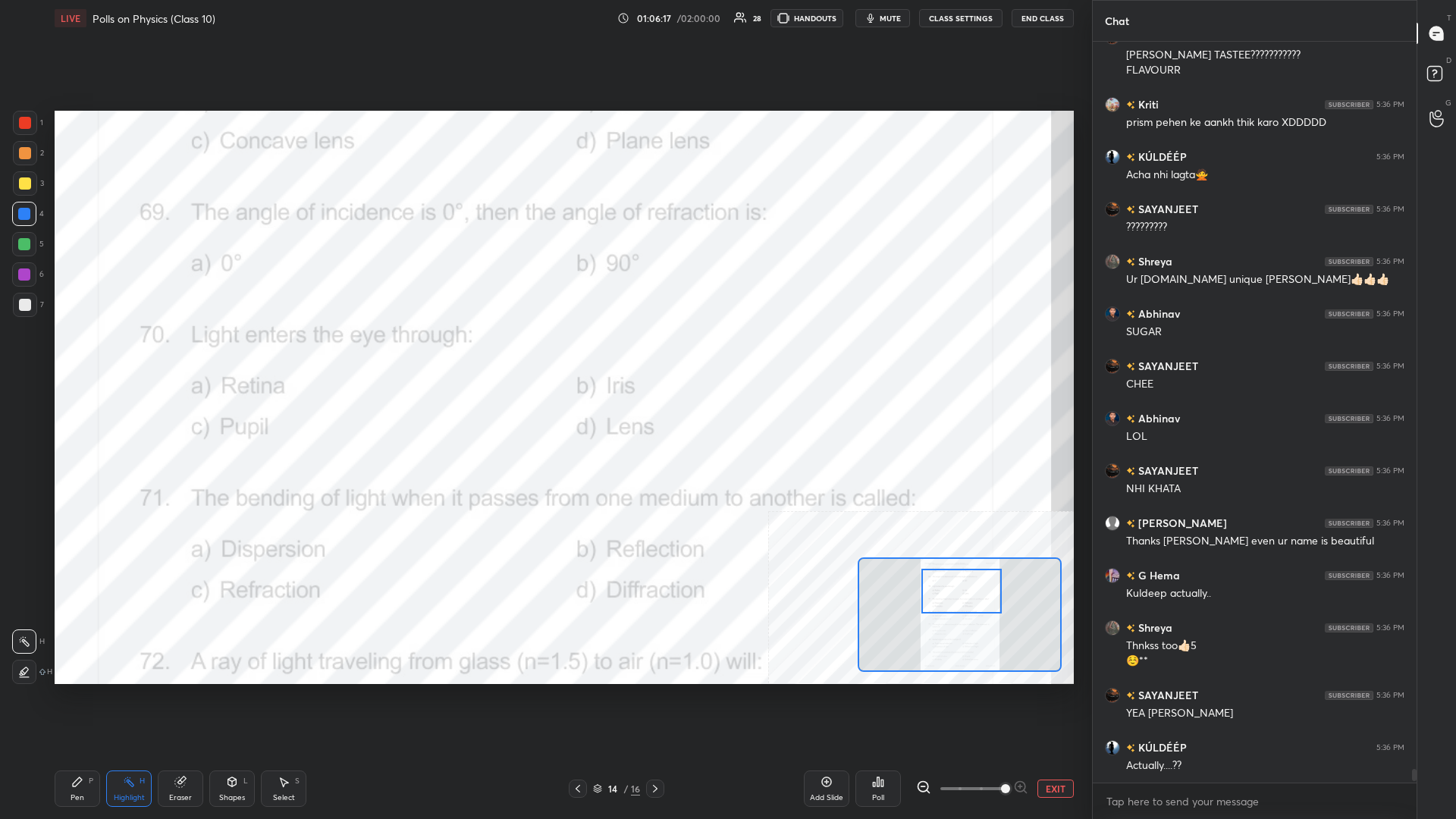
click at [55, 355] on div "Pen P" at bounding box center [77, 789] width 46 height 37
click at [71, 355] on div "Pen P" at bounding box center [77, 789] width 46 height 37
click at [131, 355] on div "Highlight H" at bounding box center [129, 789] width 46 height 37
click at [130, 355] on rect at bounding box center [130, 783] width 7 height 7
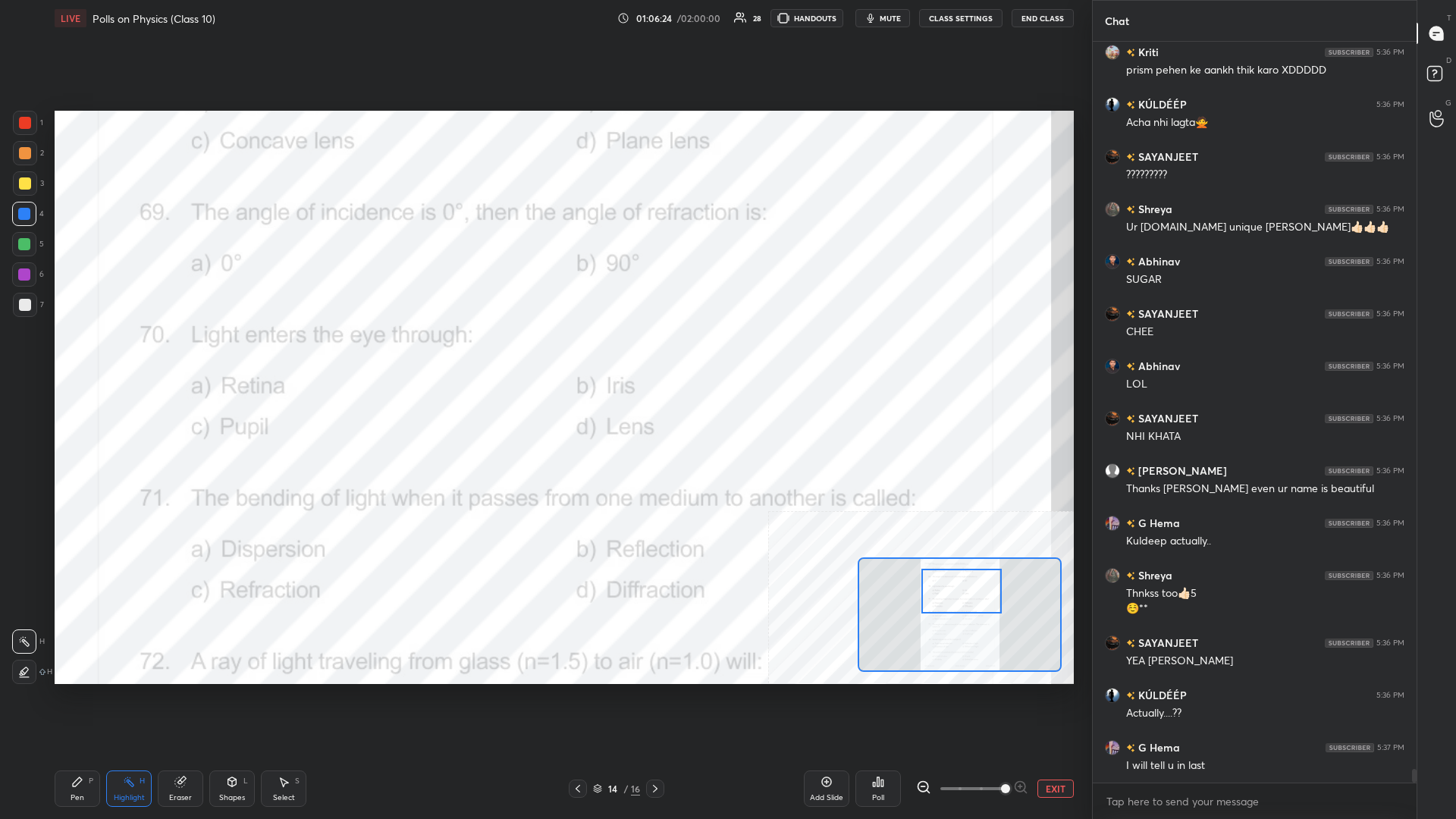
click at [543, 355] on div "Poll" at bounding box center [878, 789] width 46 height 37
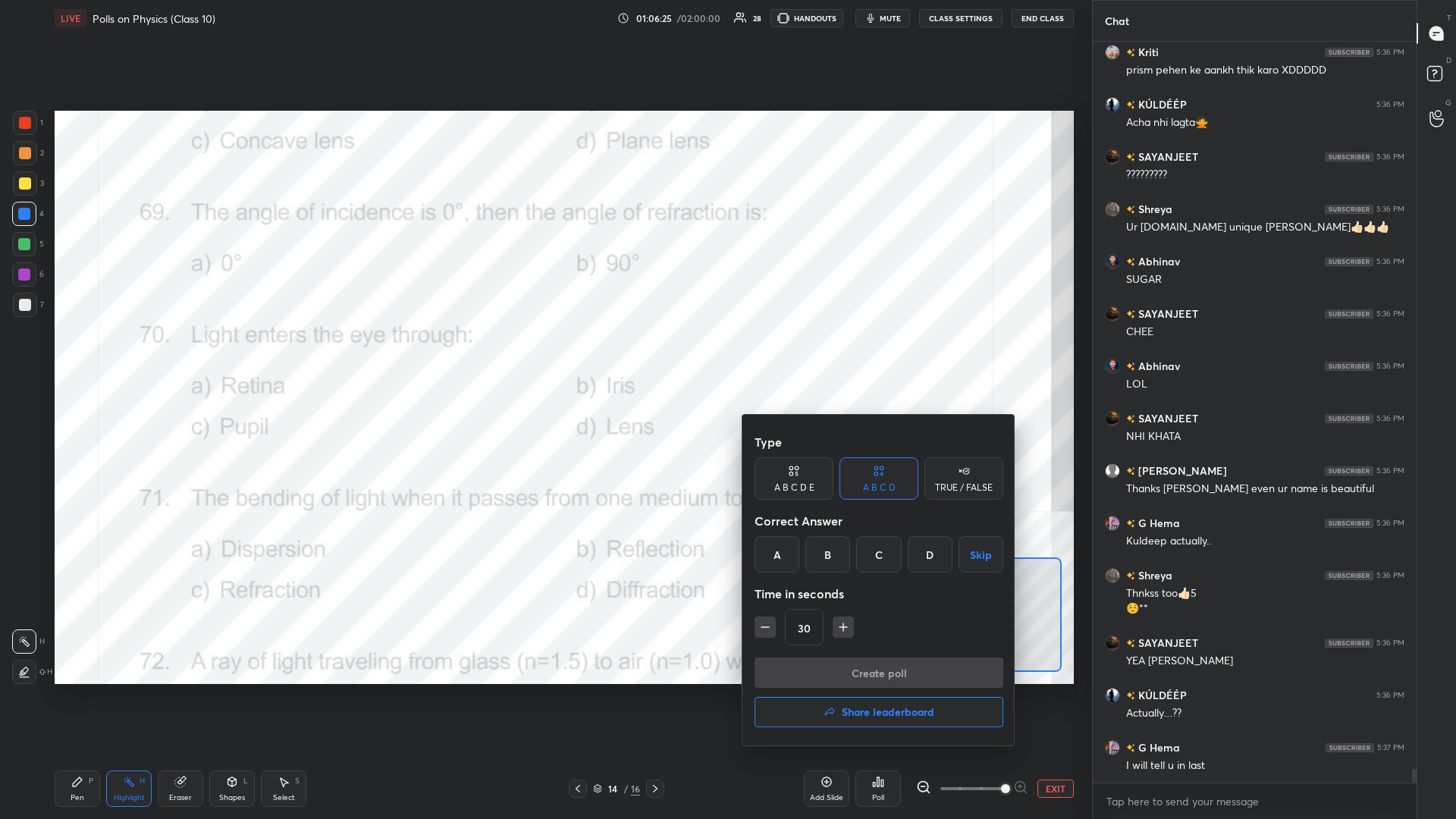
click at [543, 355] on div "C" at bounding box center [879, 554] width 45 height 37
click at [543, 355] on button "Create poll" at bounding box center [879, 673] width 249 height 30
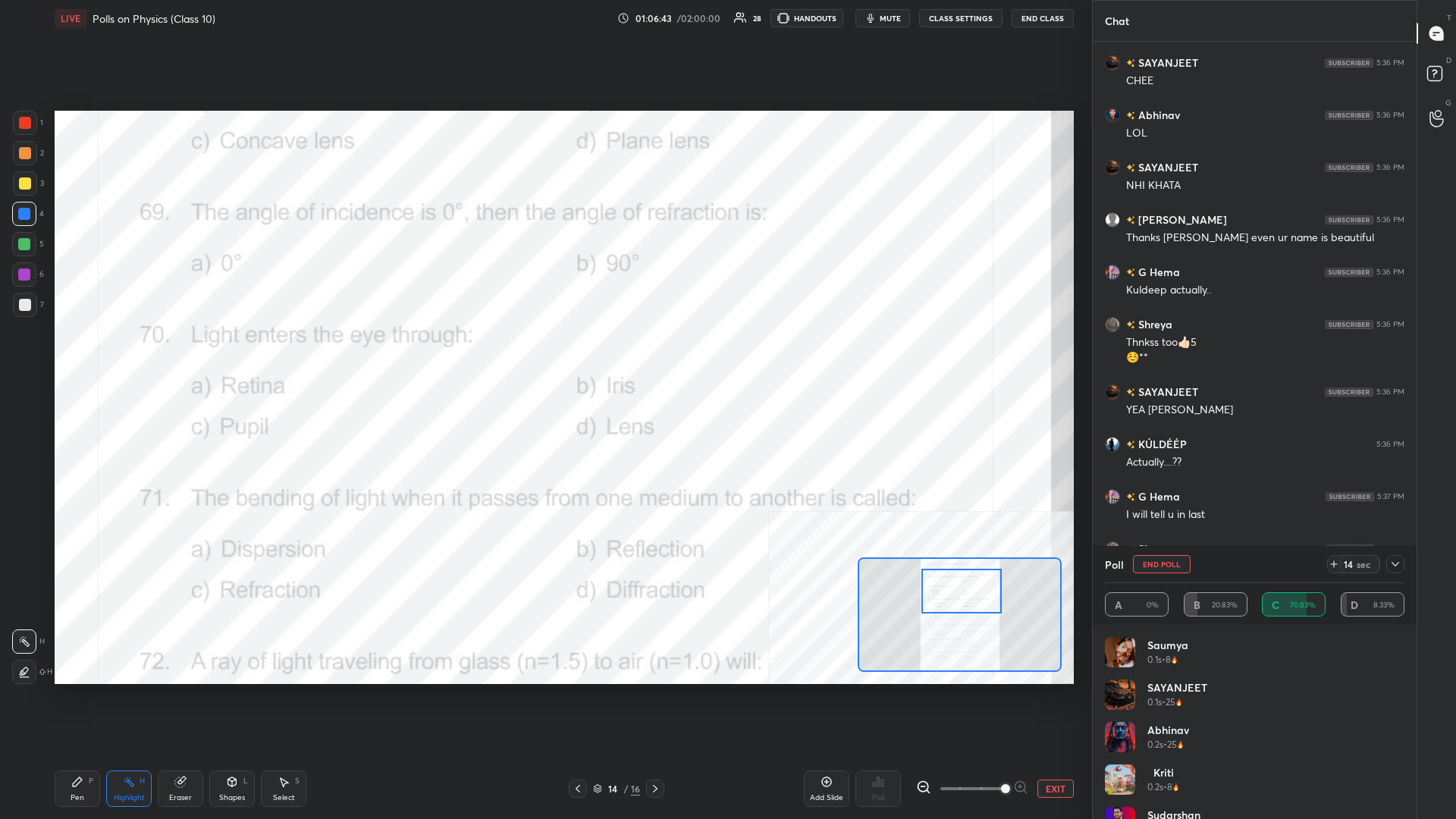
click at [98, 355] on div "Pen P" at bounding box center [77, 789] width 46 height 37
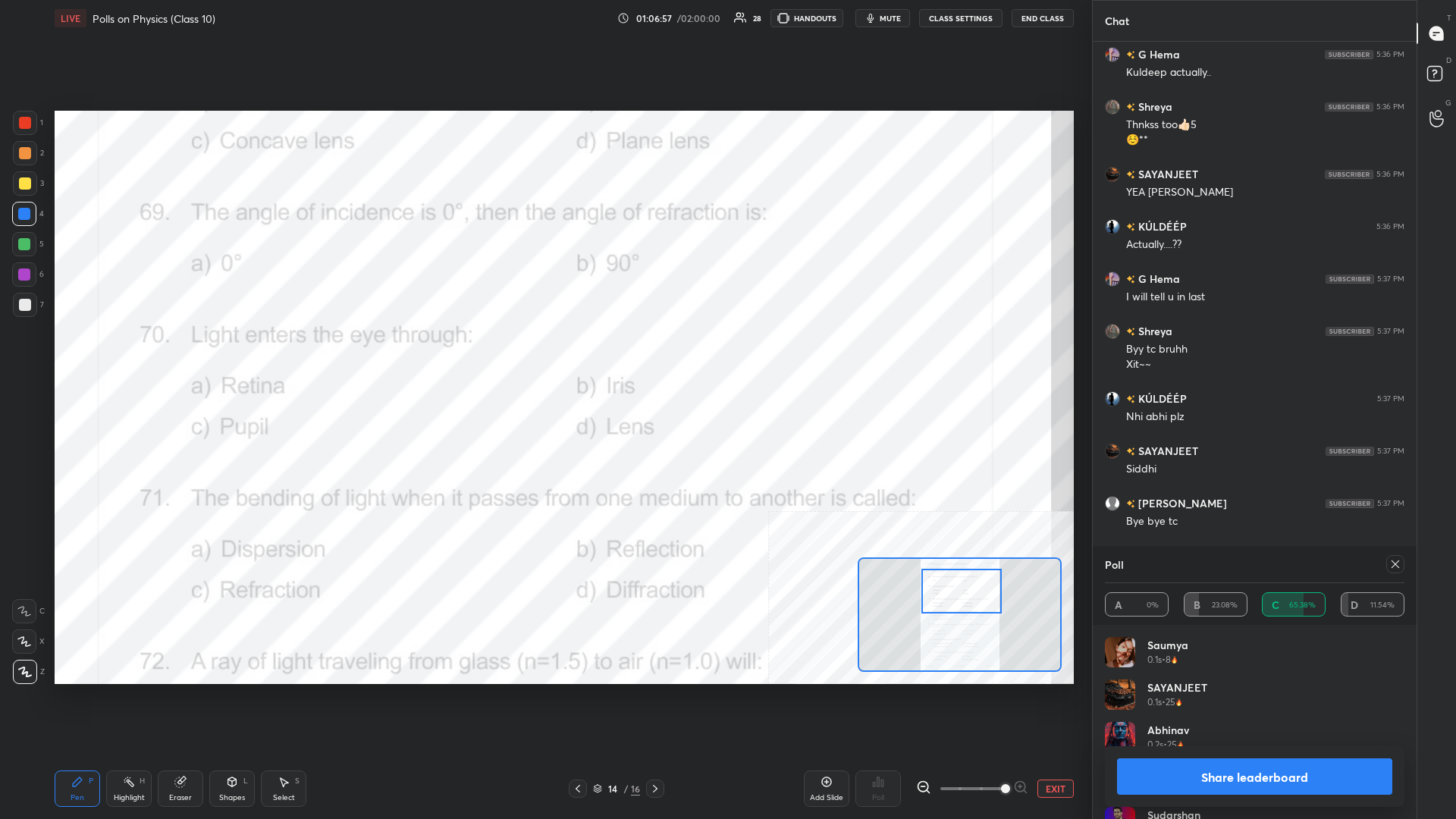
click at [543, 355] on button "Share leaderboard" at bounding box center [1255, 776] width 276 height 37
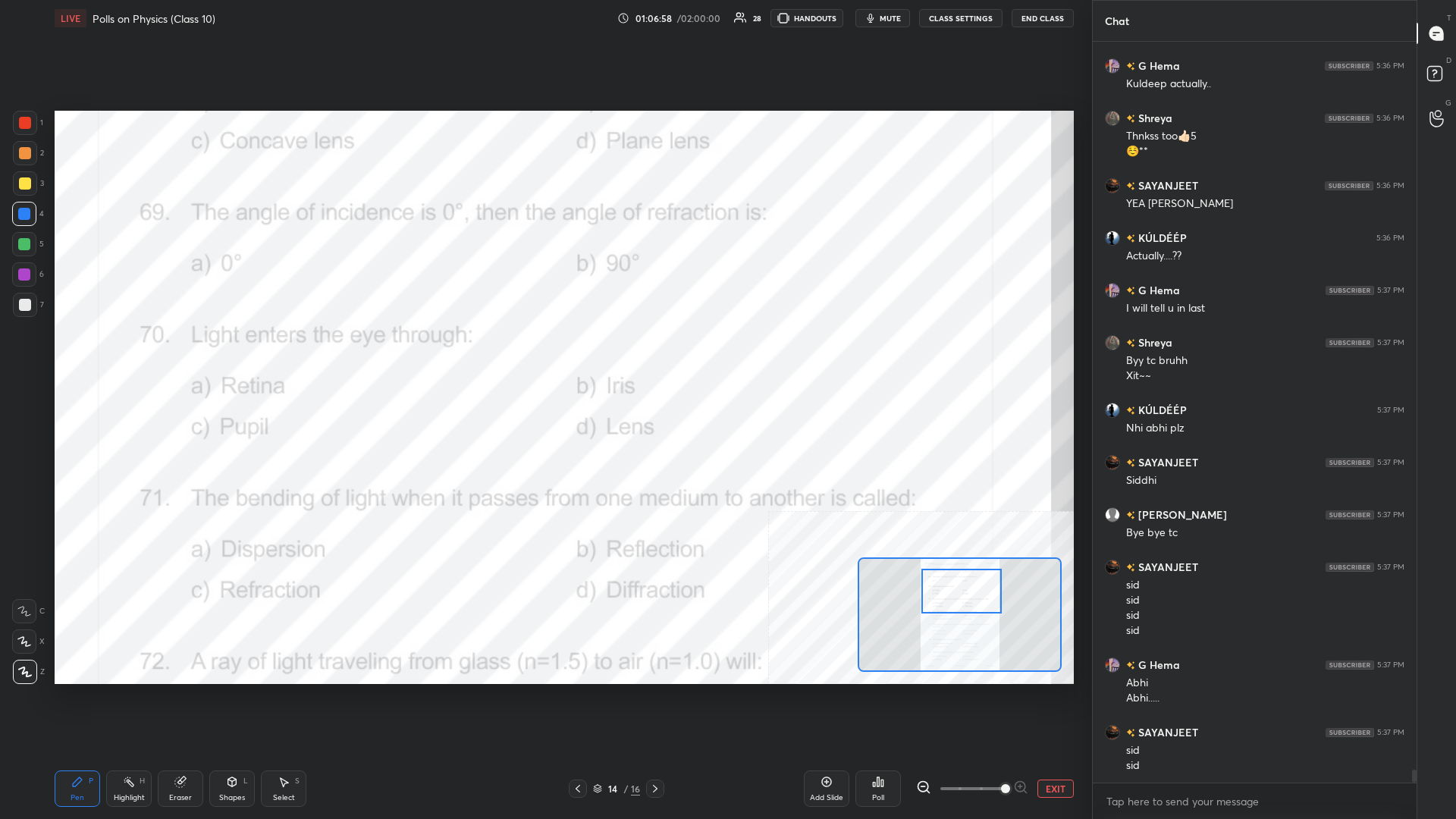
click at [78, 355] on icon at bounding box center [78, 782] width 13 height 13
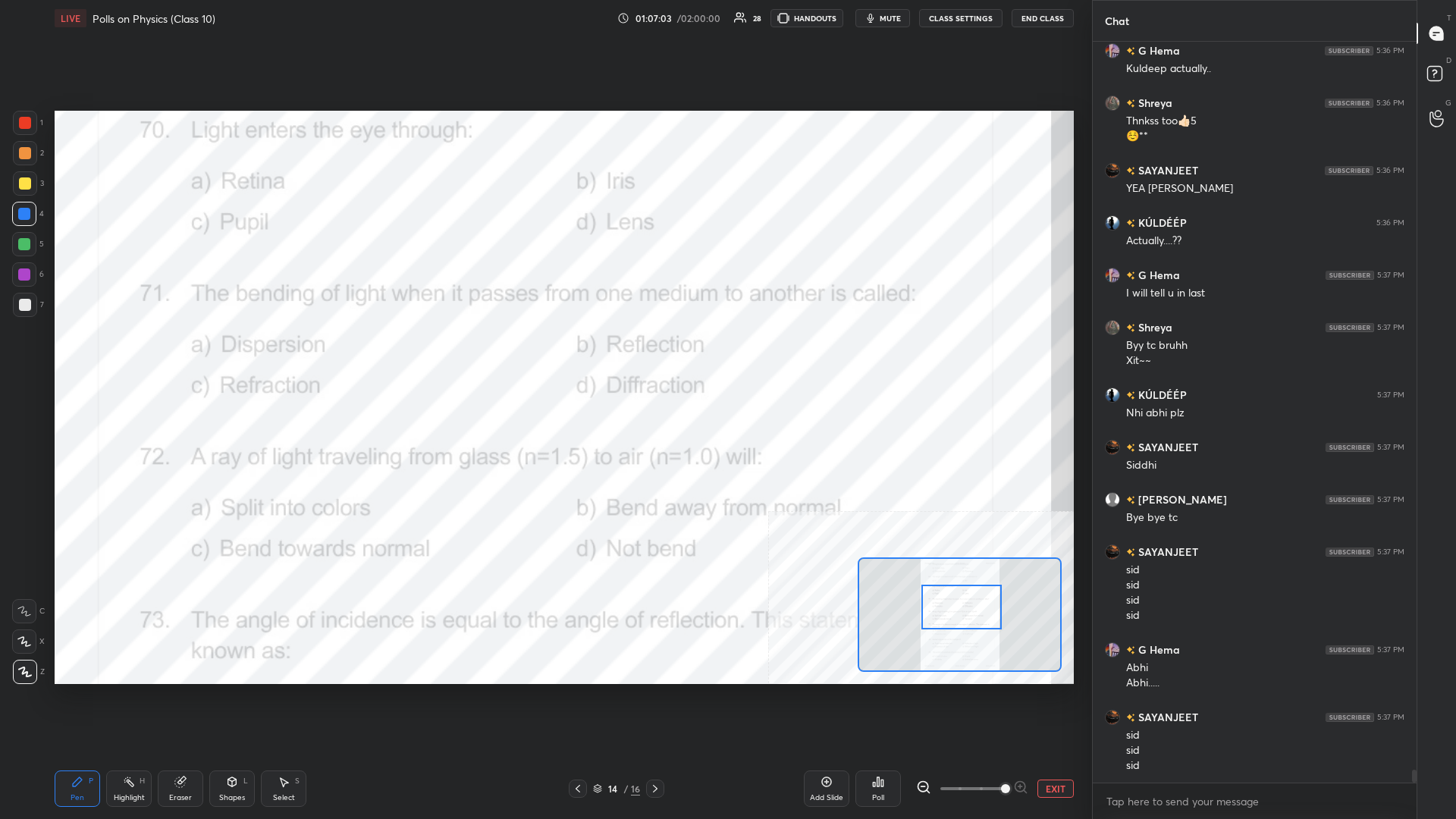
click at [140, 355] on div "H" at bounding box center [142, 781] width 5 height 7
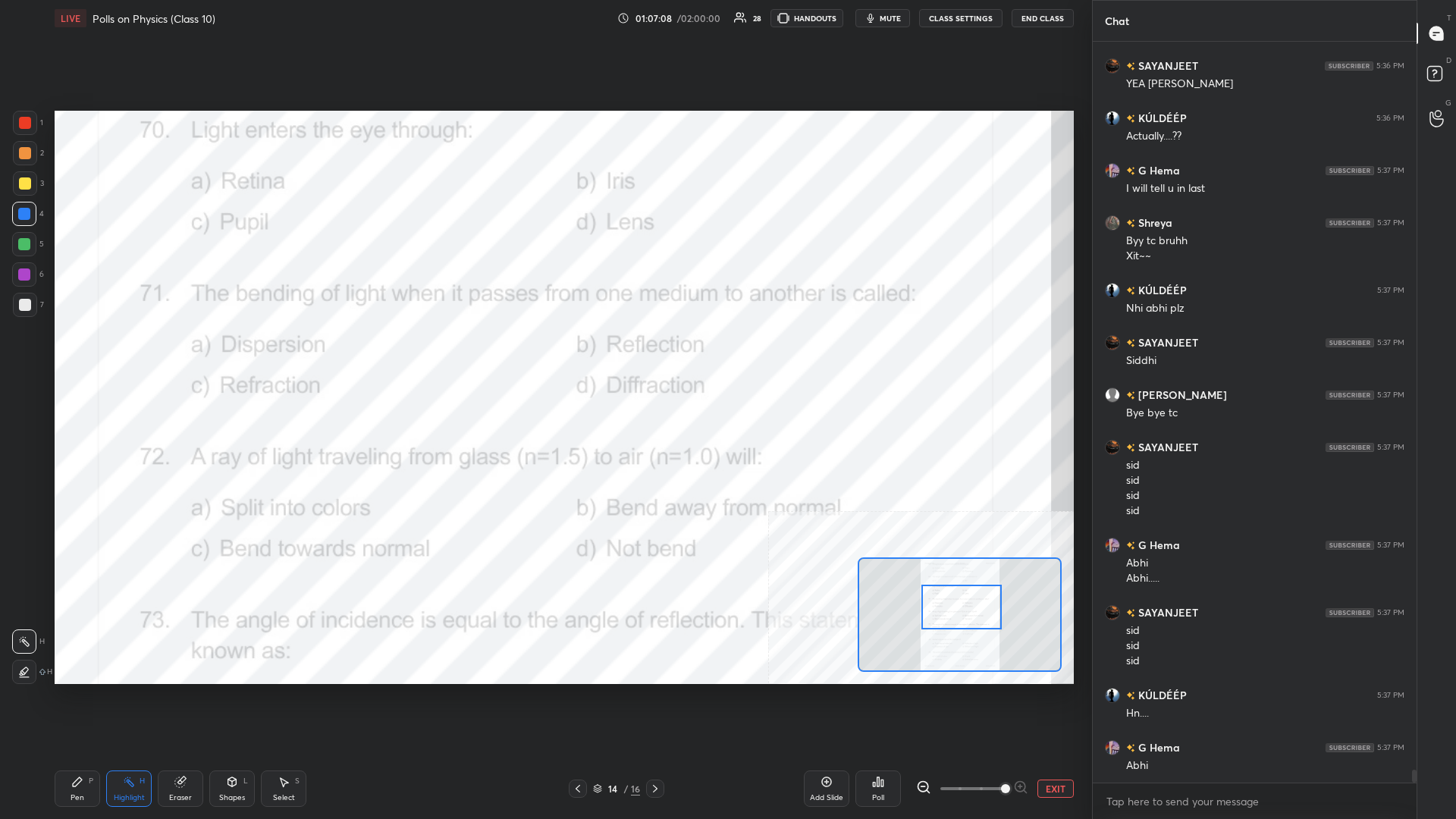
click at [543, 355] on div "Poll" at bounding box center [878, 789] width 46 height 37
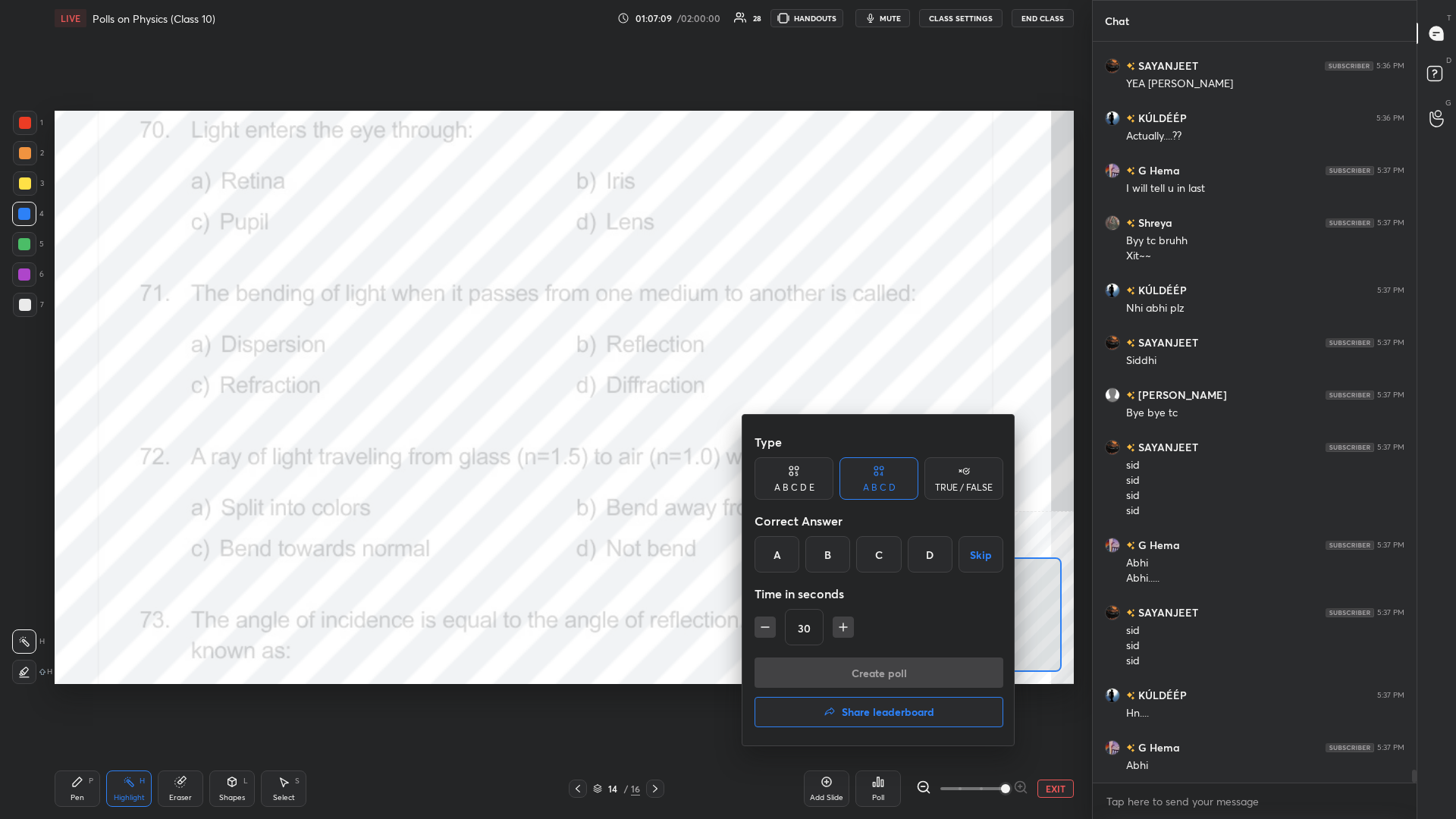
click at [543, 355] on div "C" at bounding box center [879, 554] width 45 height 37
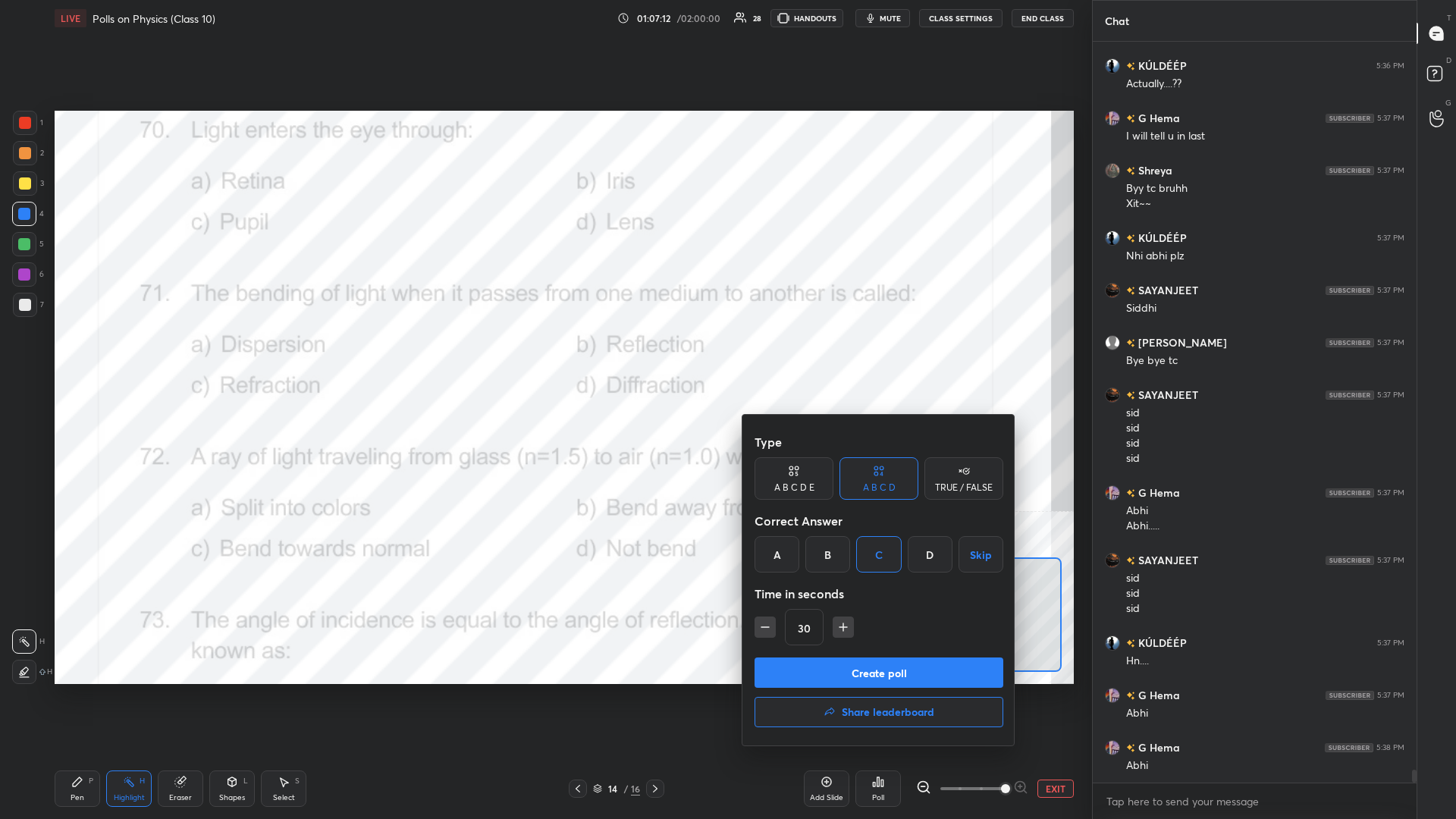
click at [543, 355] on button "Create poll" at bounding box center [879, 673] width 249 height 30
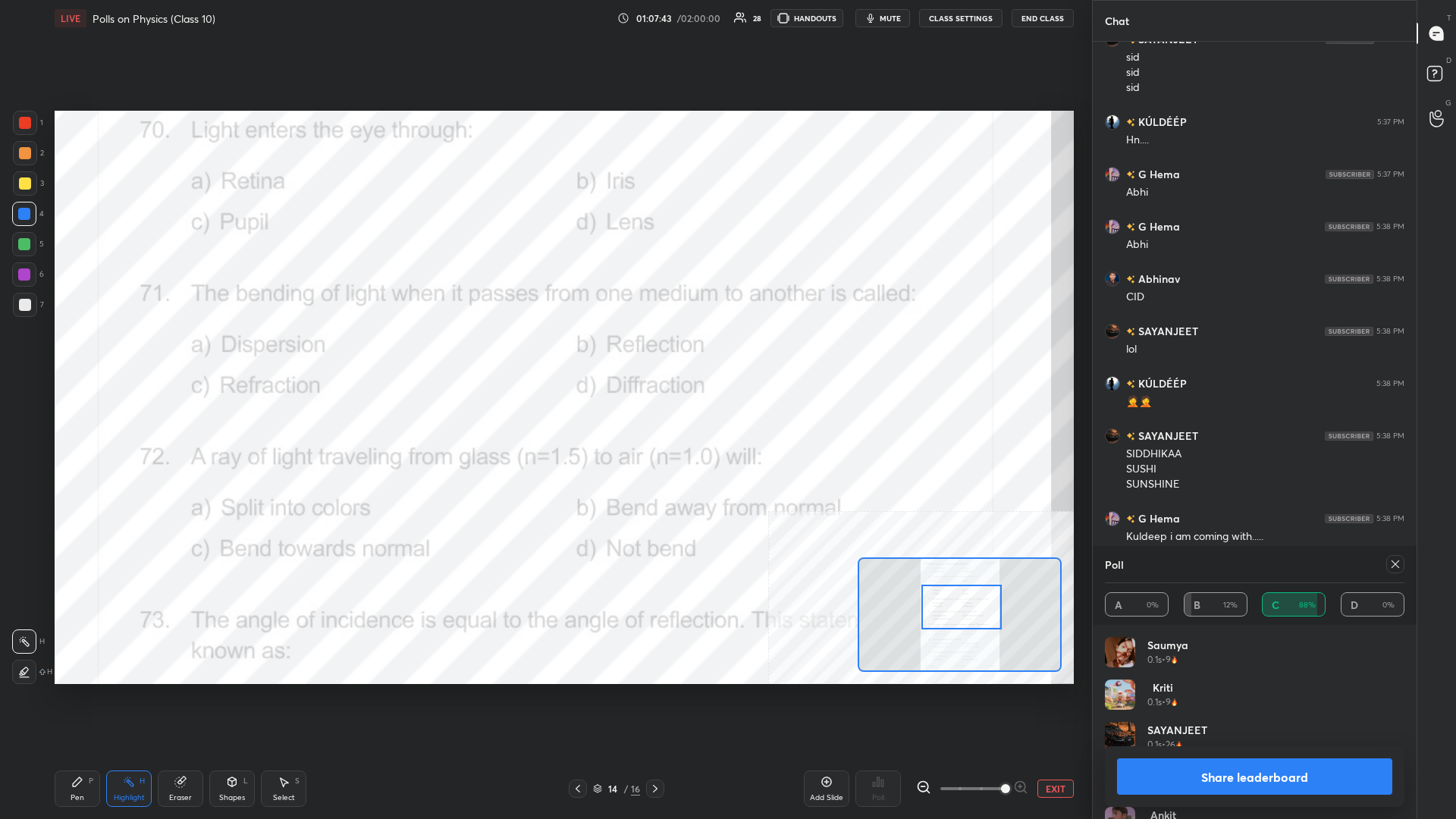
click at [543, 355] on button "Share leaderboard" at bounding box center [1255, 776] width 276 height 37
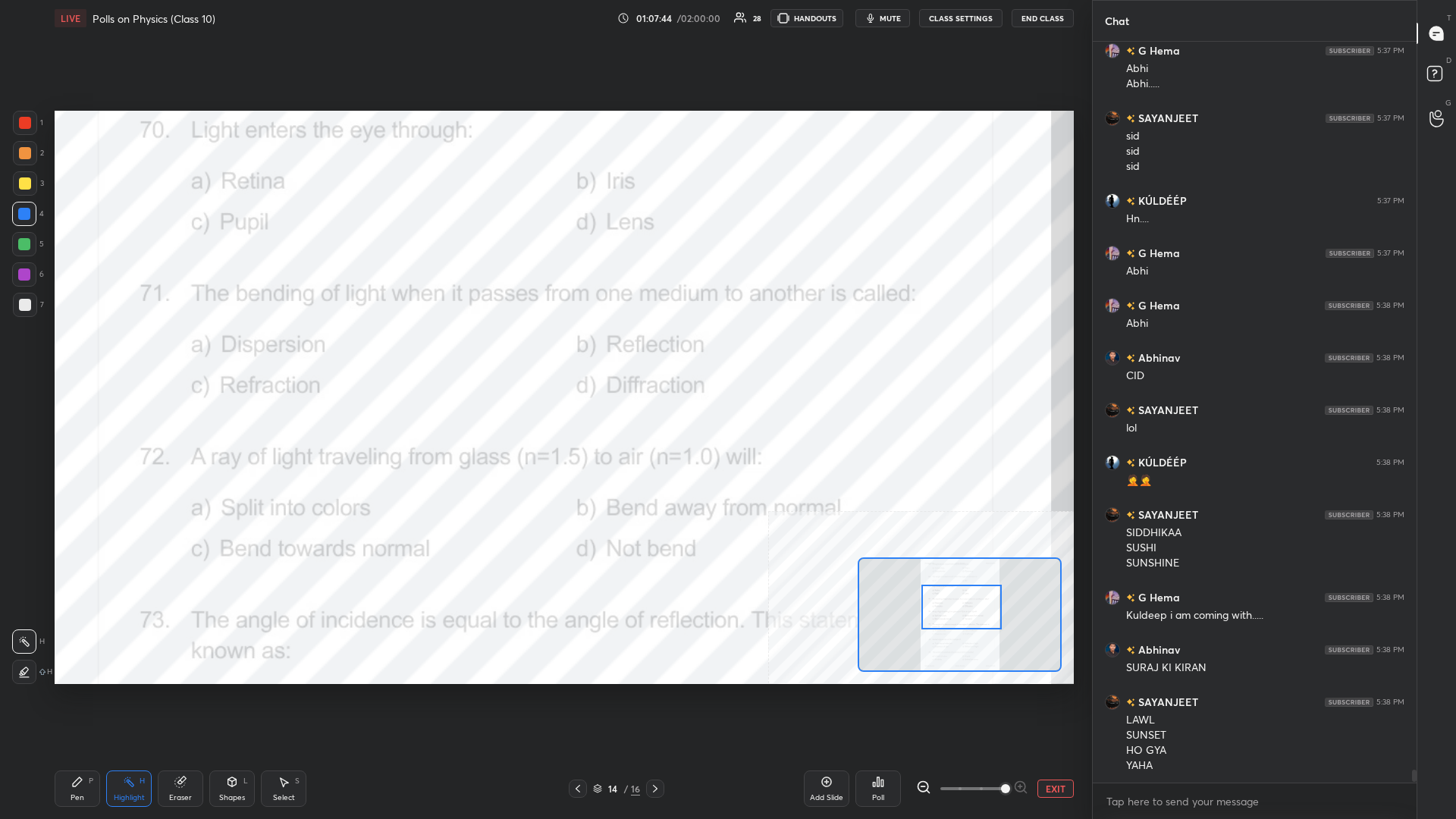
click at [78, 355] on div "Pen P" at bounding box center [77, 789] width 46 height 37
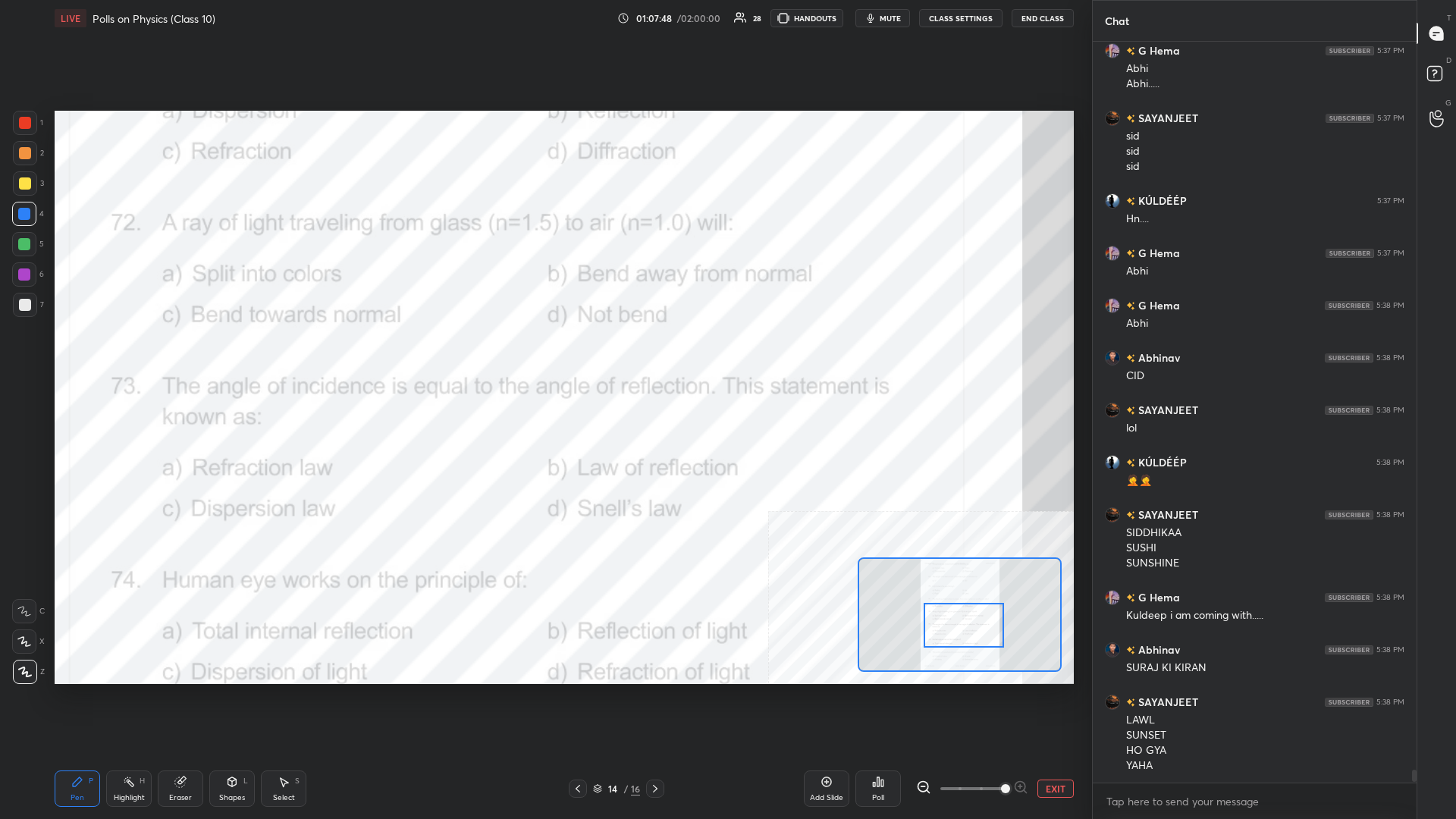
click at [126, 355] on div "Highlight H" at bounding box center [129, 789] width 46 height 37
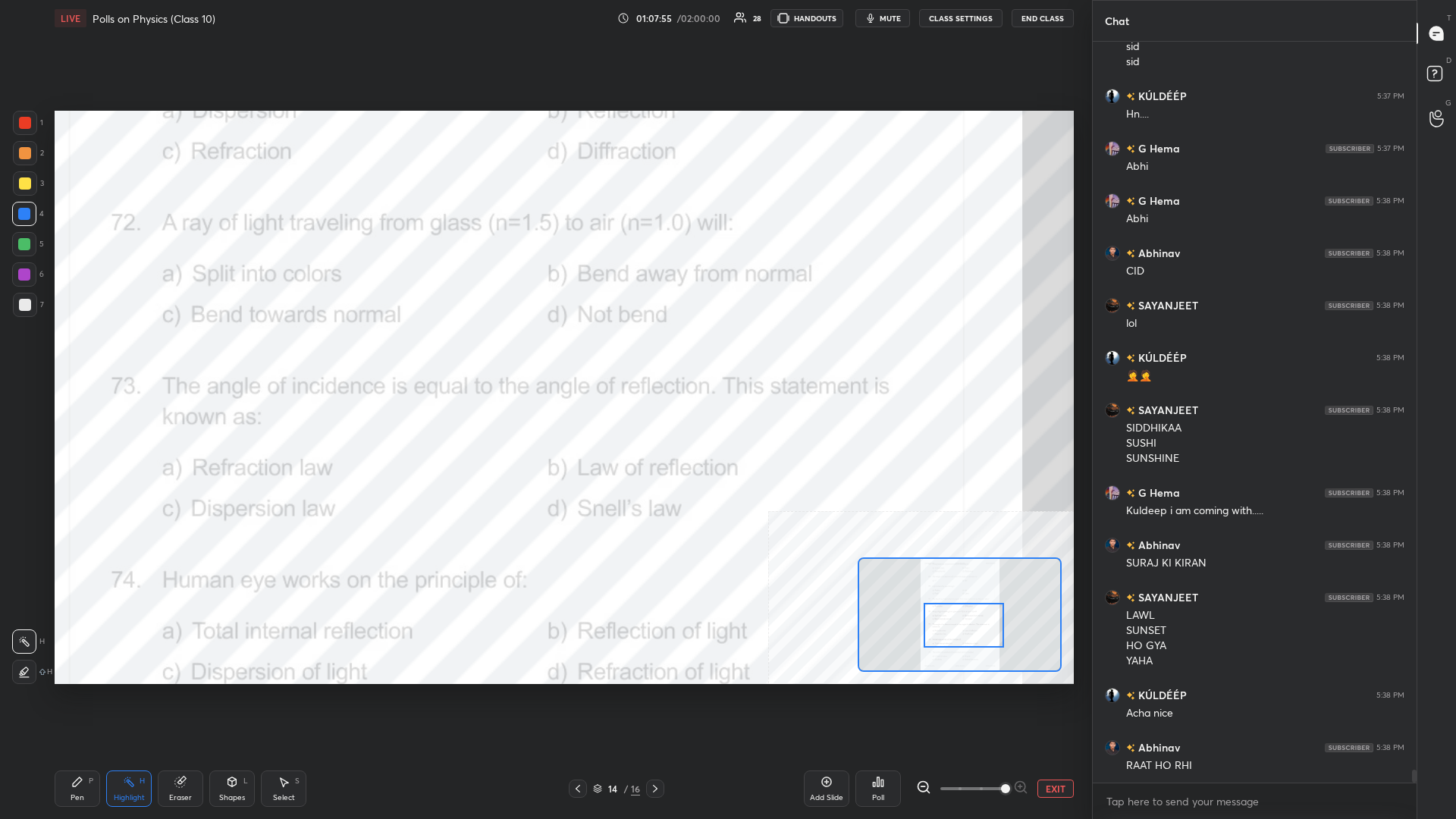
click at [543, 355] on div "Poll" at bounding box center [878, 789] width 46 height 85
click at [543, 355] on icon at bounding box center [878, 782] width 13 height 13
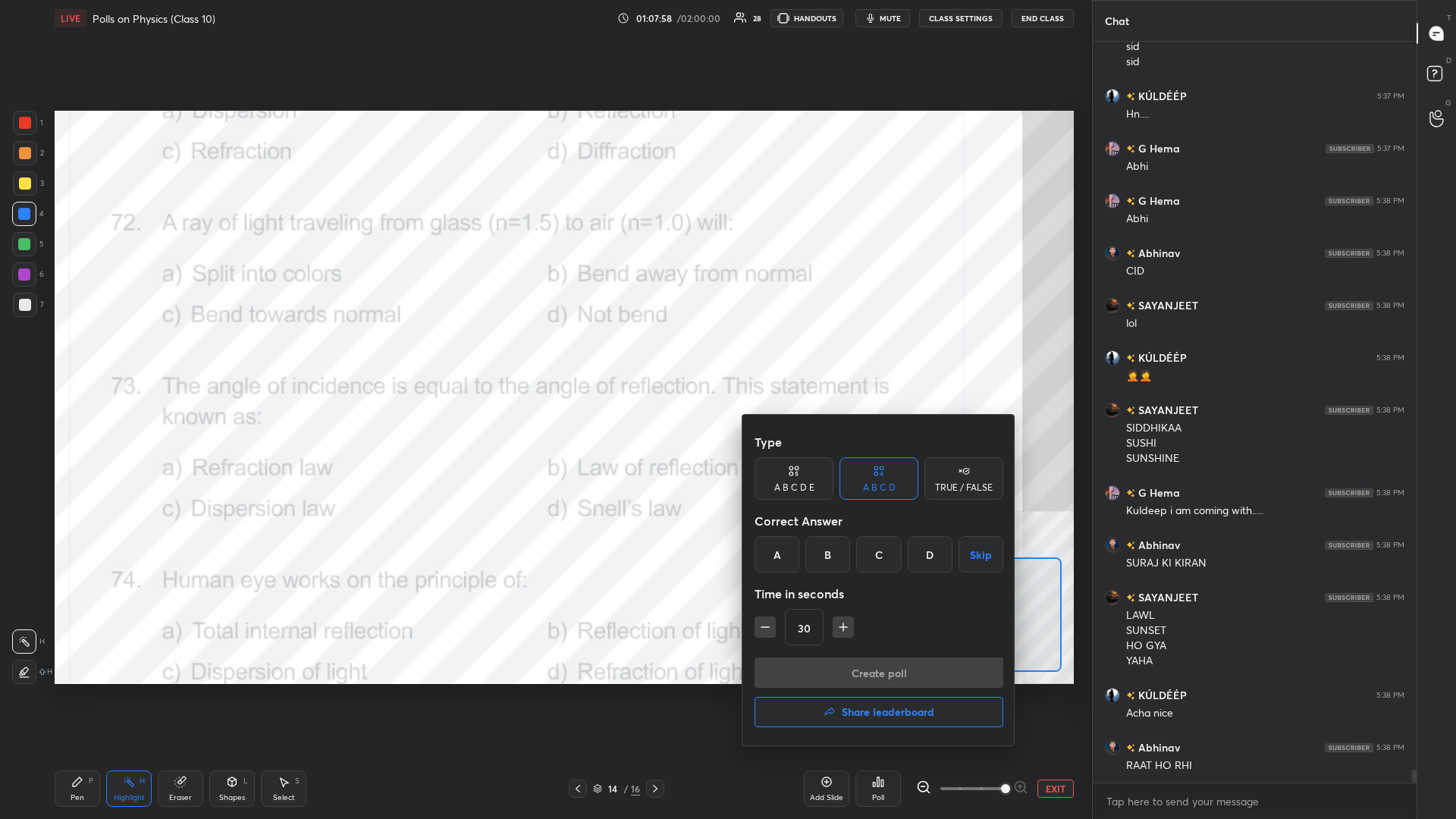
click at [543, 355] on div "B" at bounding box center [828, 554] width 45 height 37
click at [543, 355] on button "Create poll" at bounding box center [879, 673] width 249 height 30
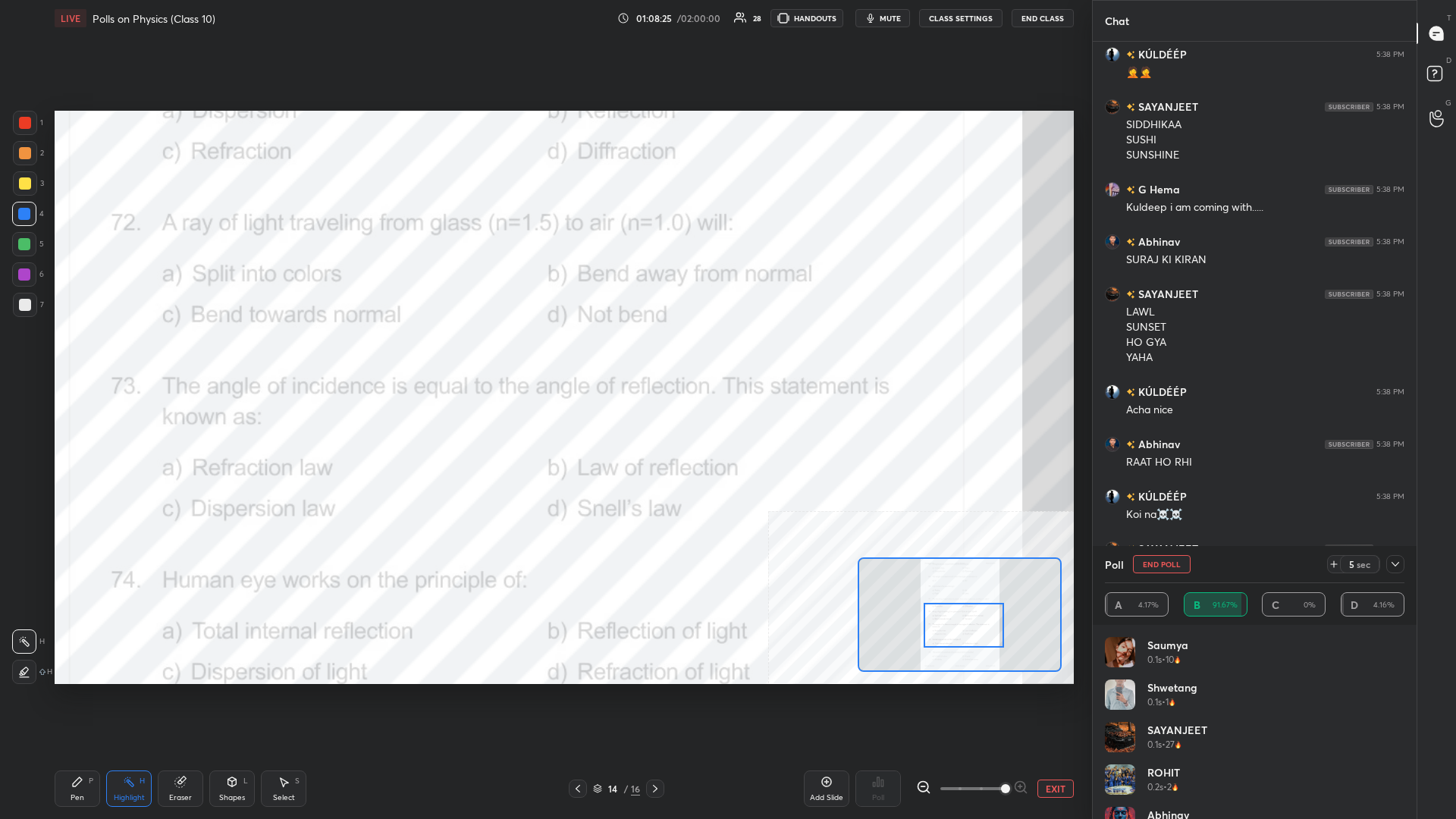
scroll to position [42147, 0]
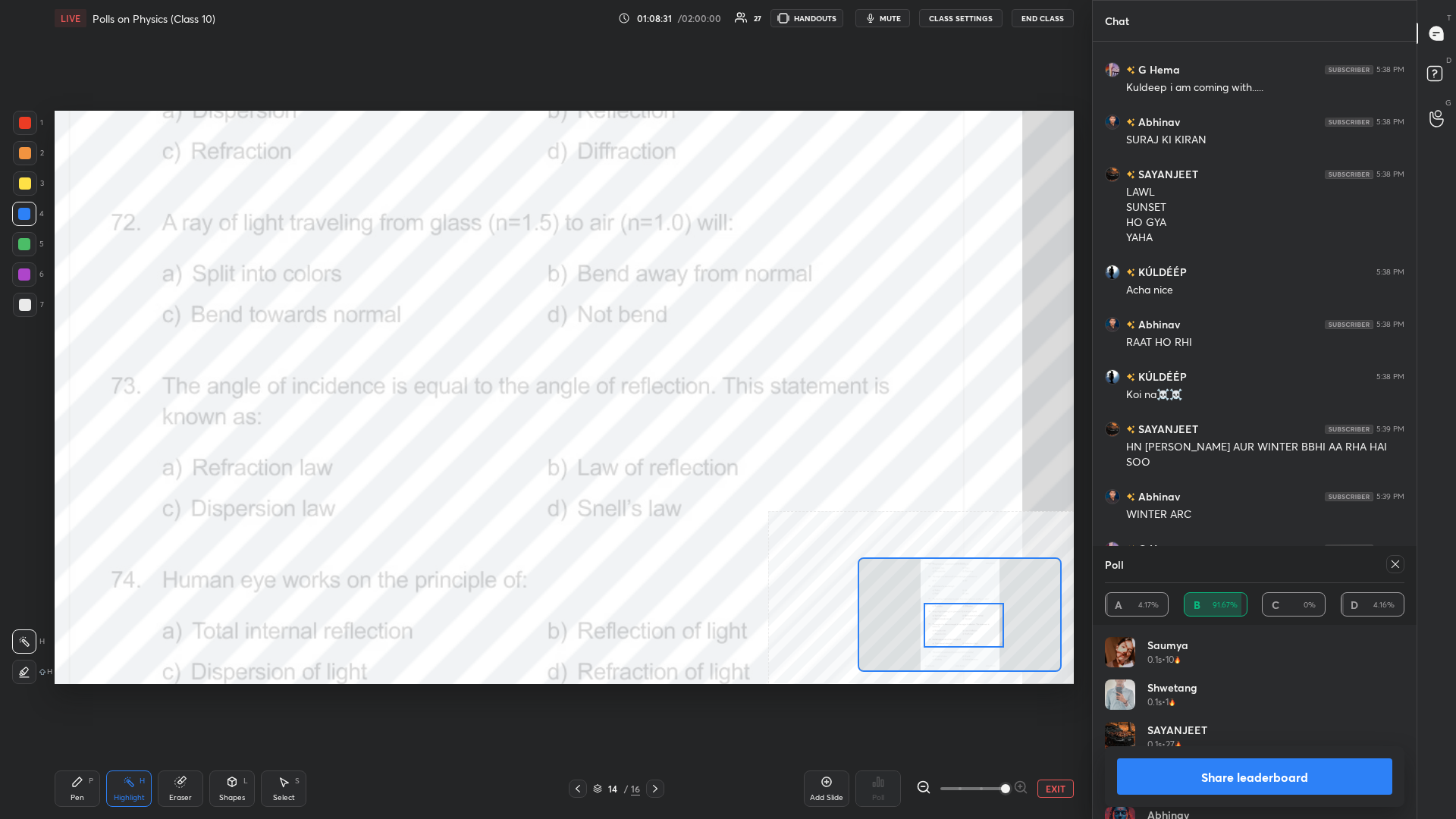
click at [543, 355] on button "Share leaderboard" at bounding box center [1255, 776] width 276 height 37
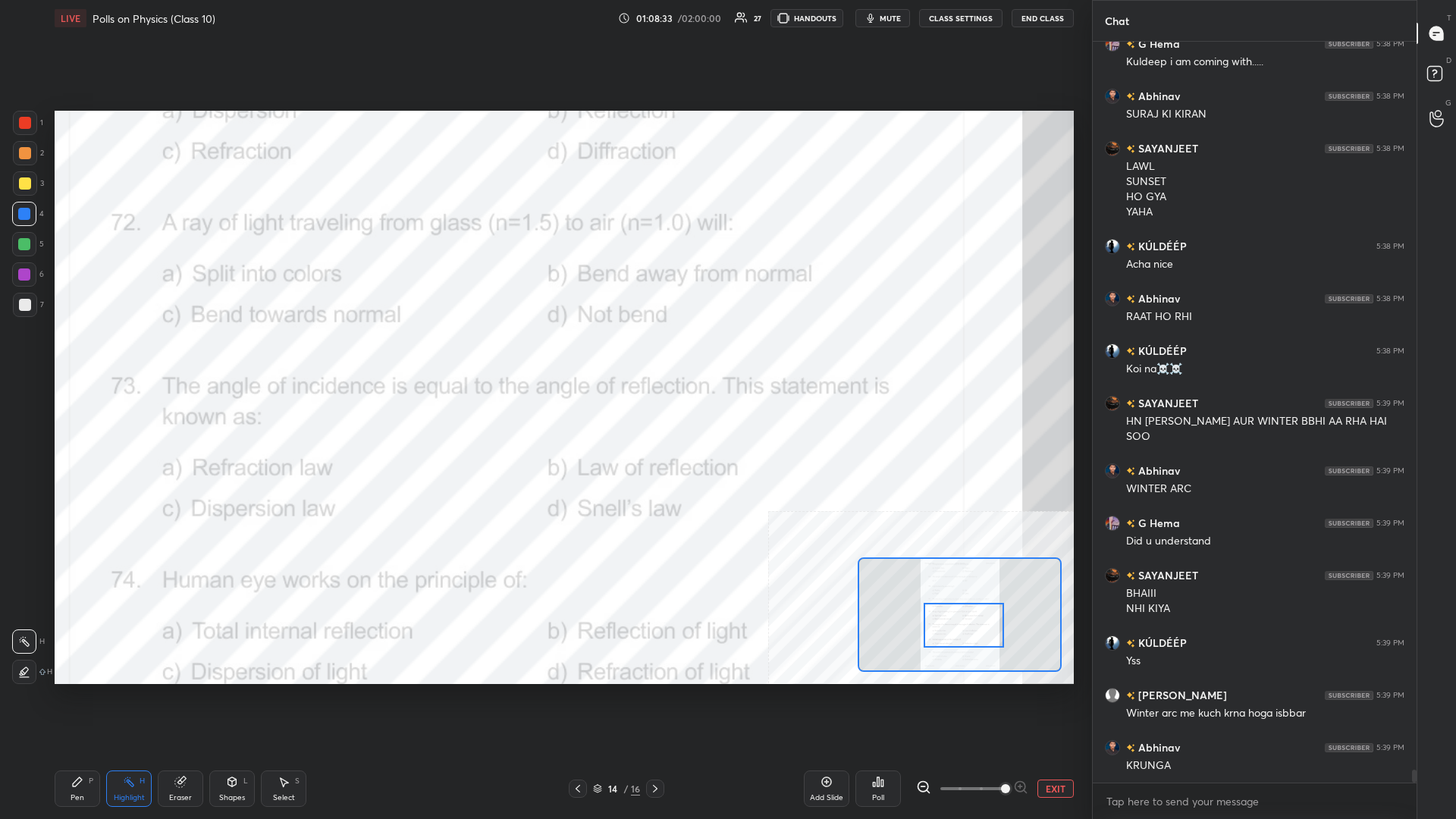
click at [47, 355] on div "1 2 3 4 5 6 7 C X Z C X Z E E Erase all H H LIVE Polls on Physics (Class 10) 01…" at bounding box center [540, 409] width 1079 height 819
click at [65, 355] on div "Pen P" at bounding box center [77, 789] width 46 height 37
click at [77, 355] on icon at bounding box center [77, 781] width 9 height 9
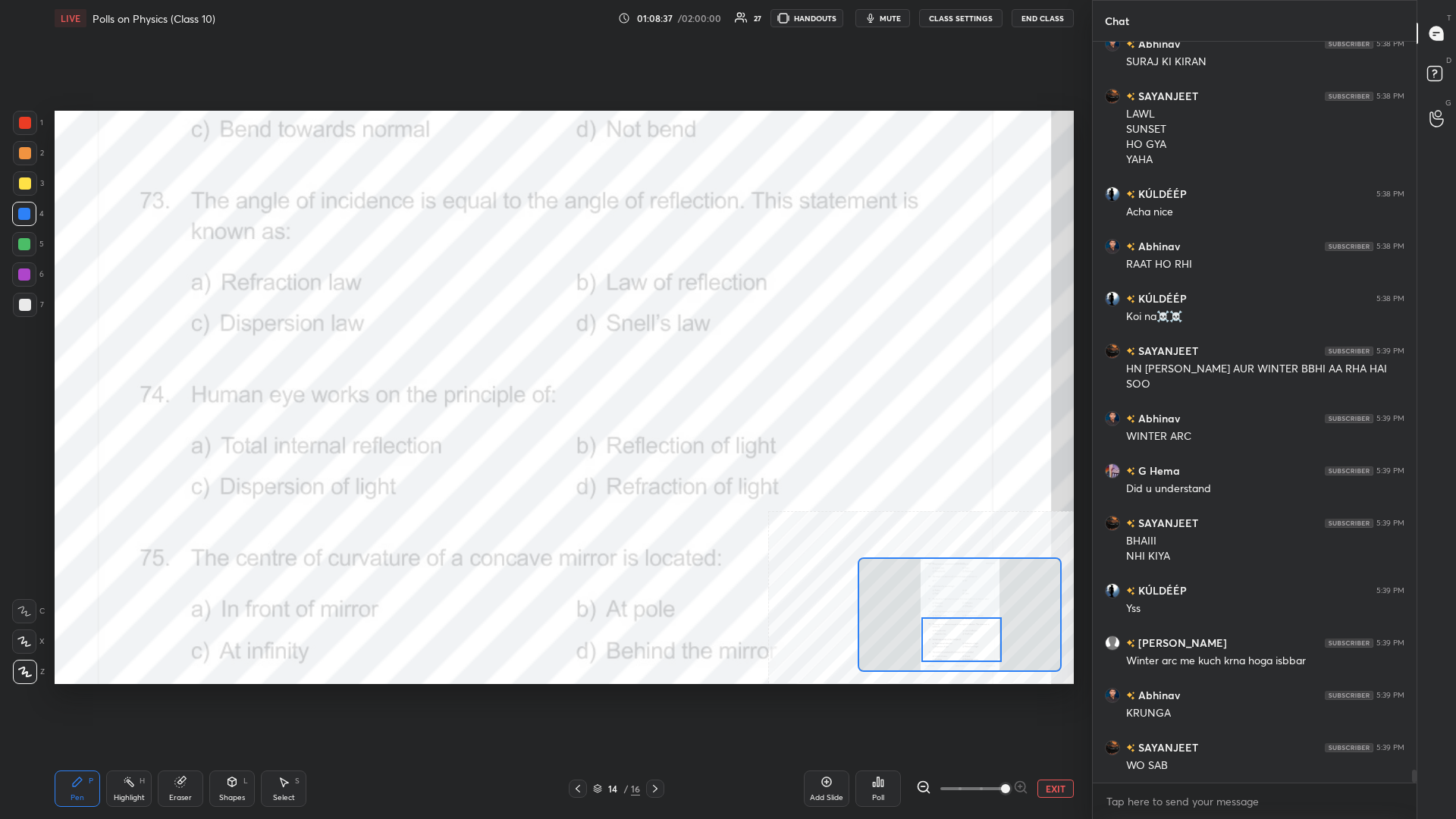
click at [125, 355] on icon at bounding box center [129, 782] width 13 height 13
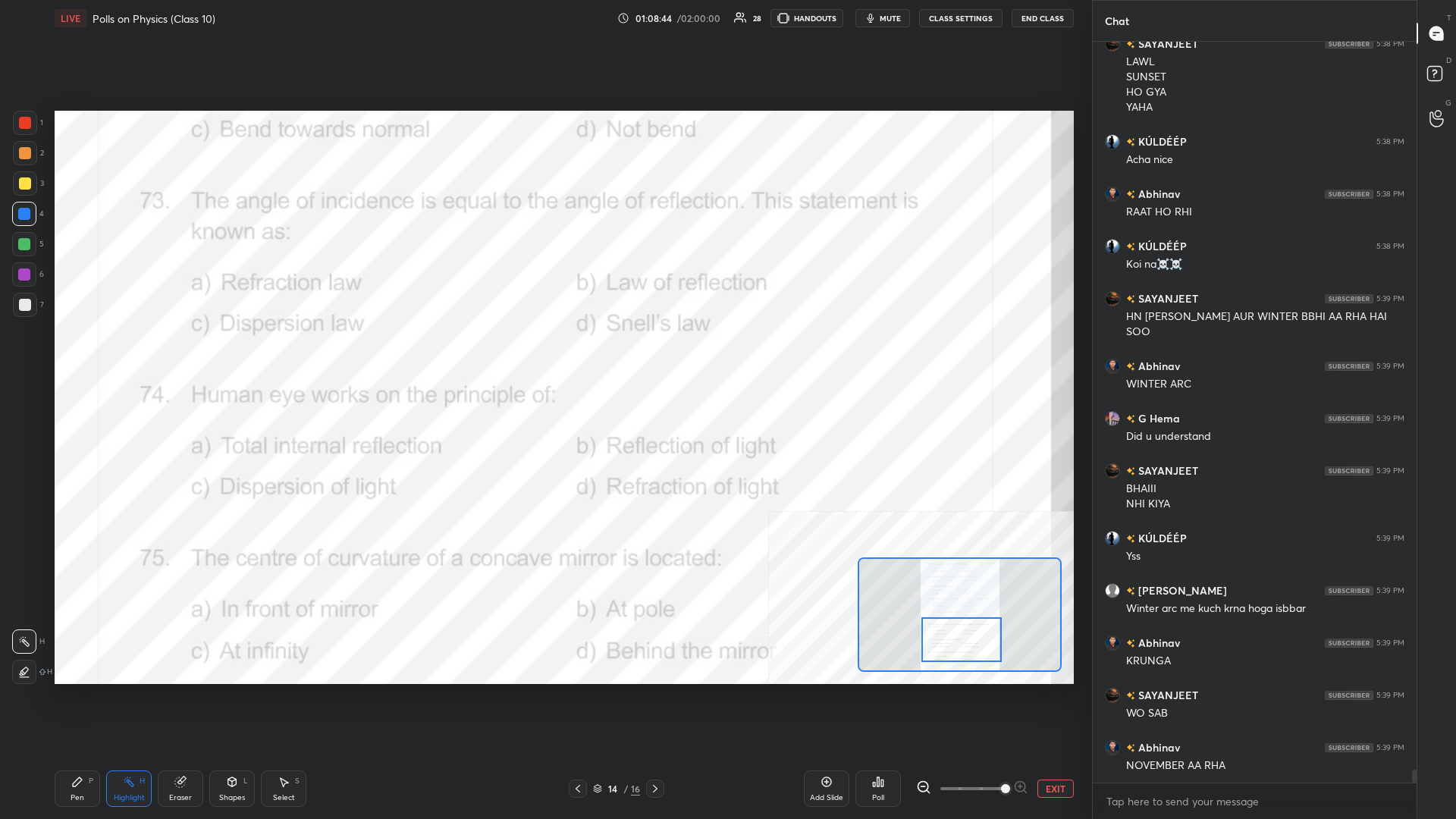
click at [543, 355] on div "Poll" at bounding box center [878, 789] width 46 height 37
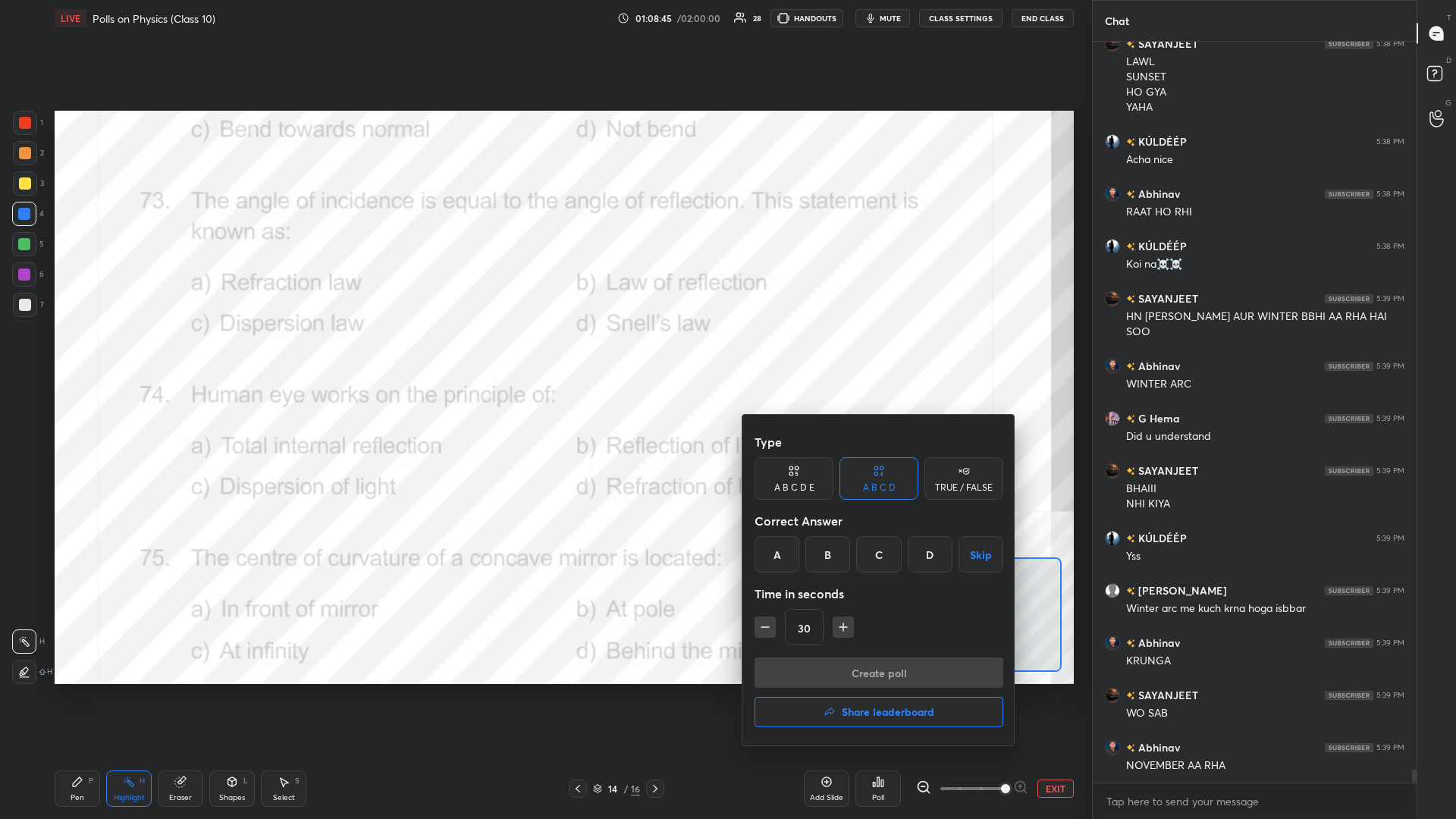
click at [543, 355] on div "B" at bounding box center [828, 554] width 45 height 37
click at [543, 355] on button "Create poll" at bounding box center [879, 673] width 249 height 30
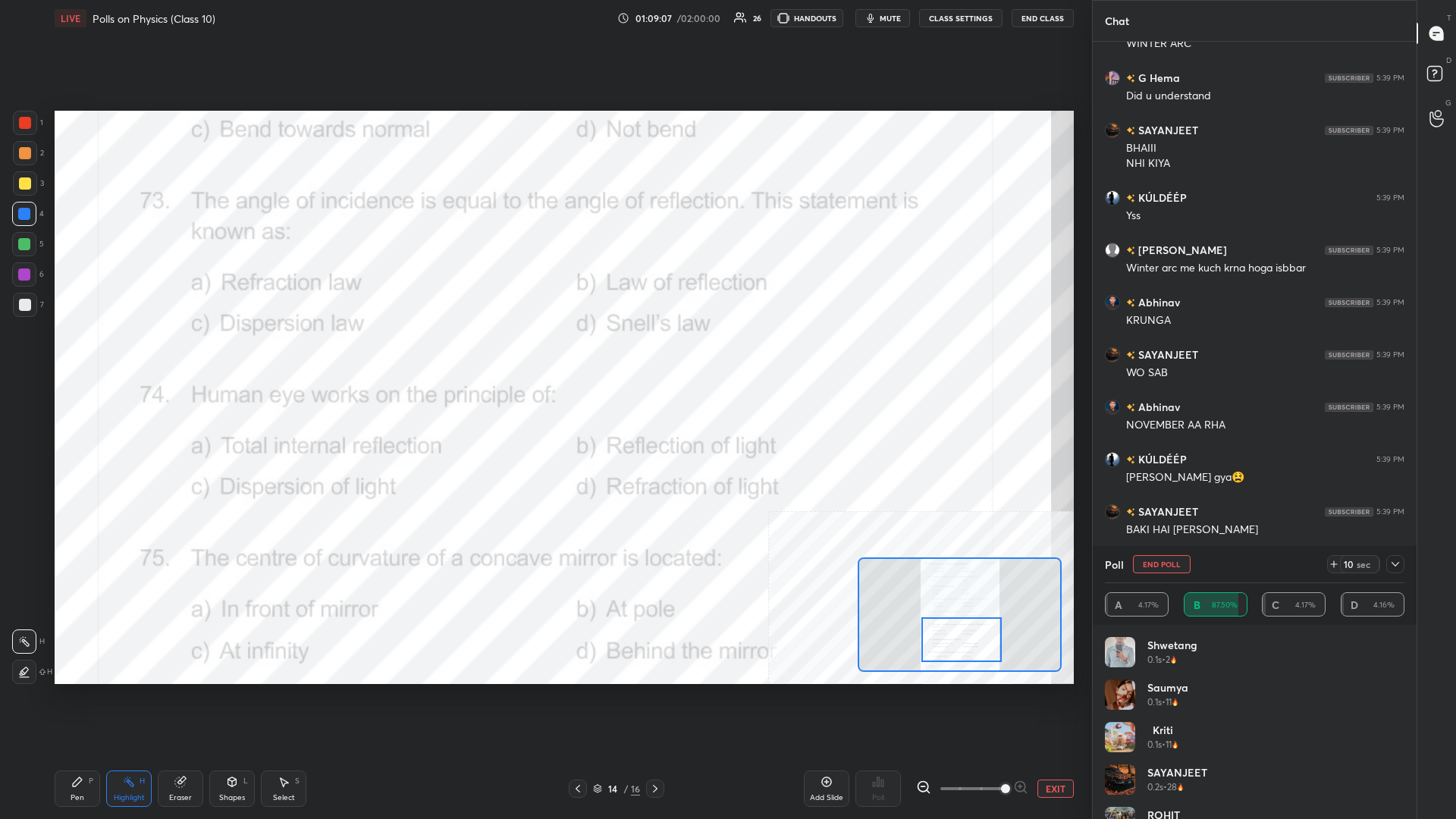
click at [78, 355] on div "Pen P" at bounding box center [77, 789] width 46 height 37
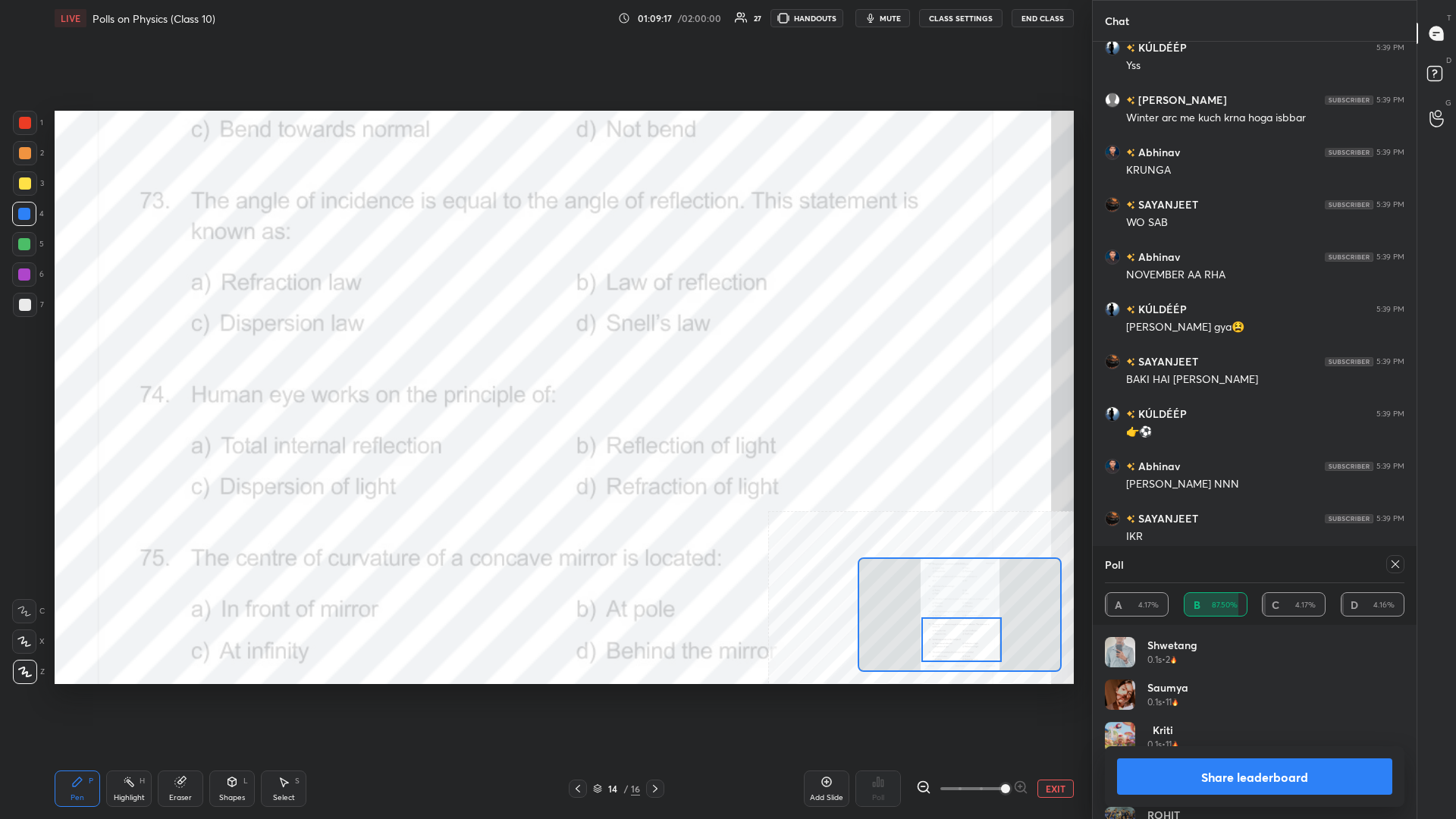
click at [543, 355] on button "Share leaderboard" at bounding box center [1255, 776] width 276 height 37
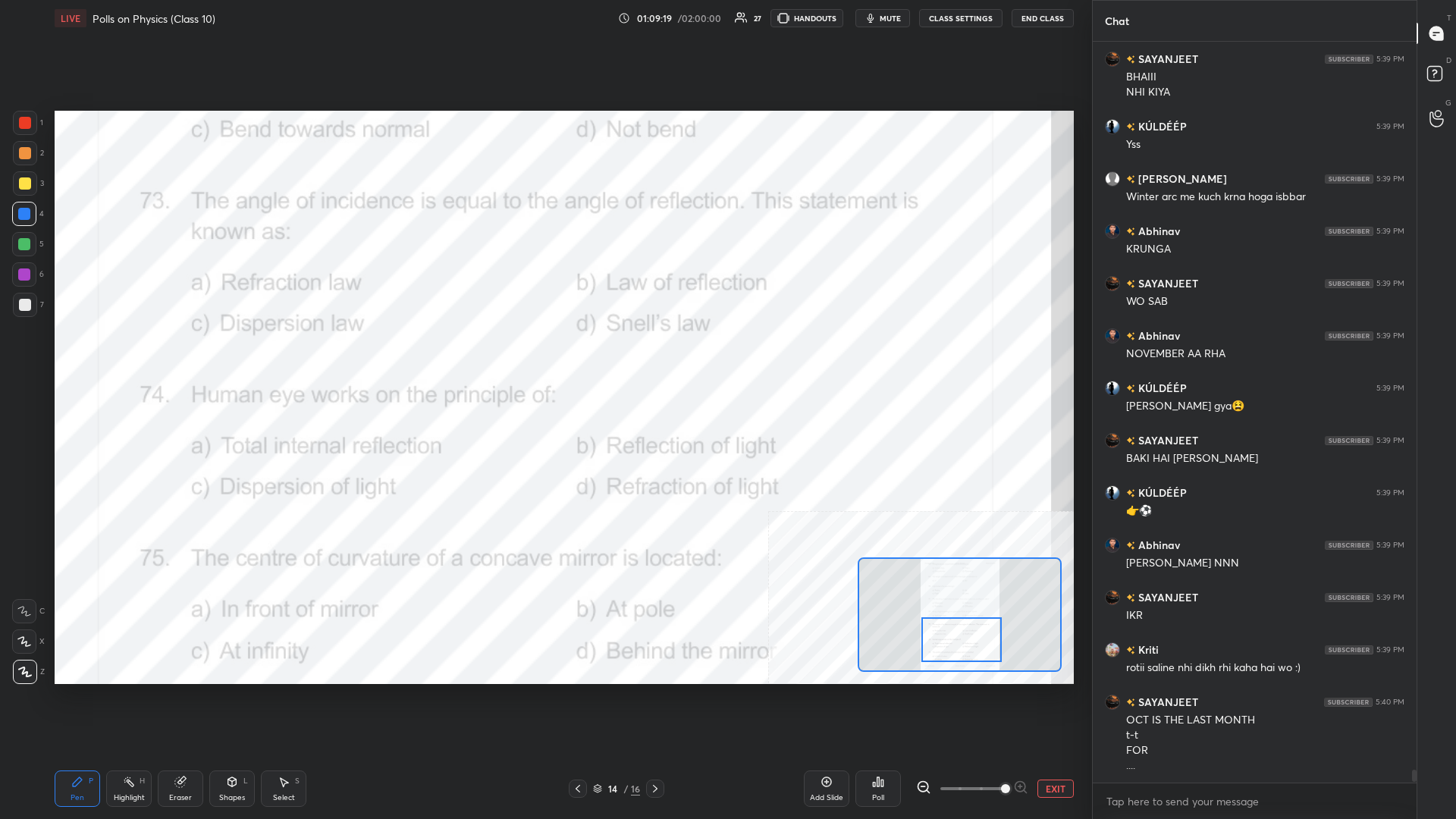
click at [65, 355] on div "Pen P" at bounding box center [77, 789] width 46 height 37
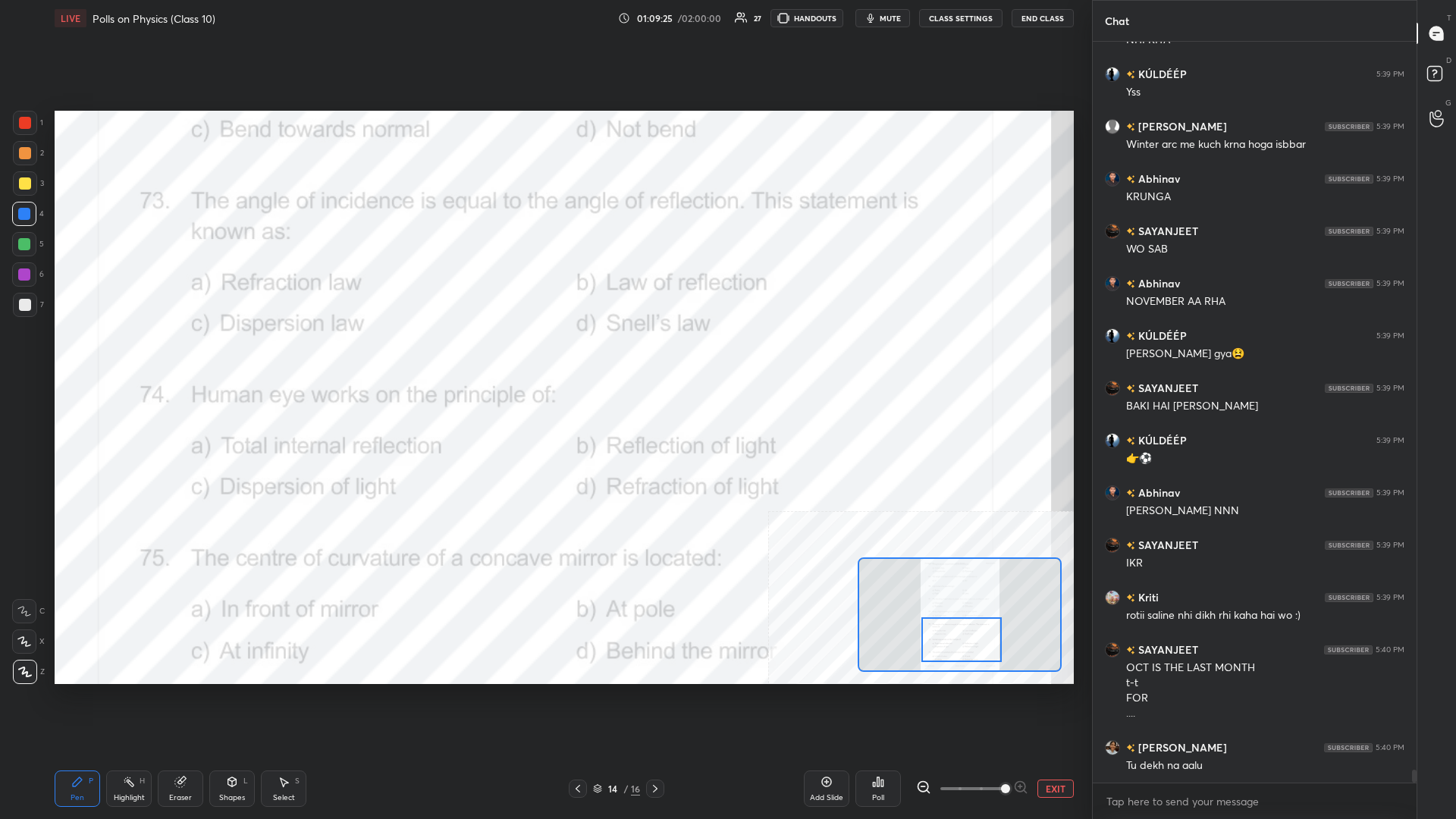
click at [119, 355] on div "Highlight H" at bounding box center [129, 789] width 46 height 37
click at [543, 355] on icon at bounding box center [878, 782] width 13 height 13
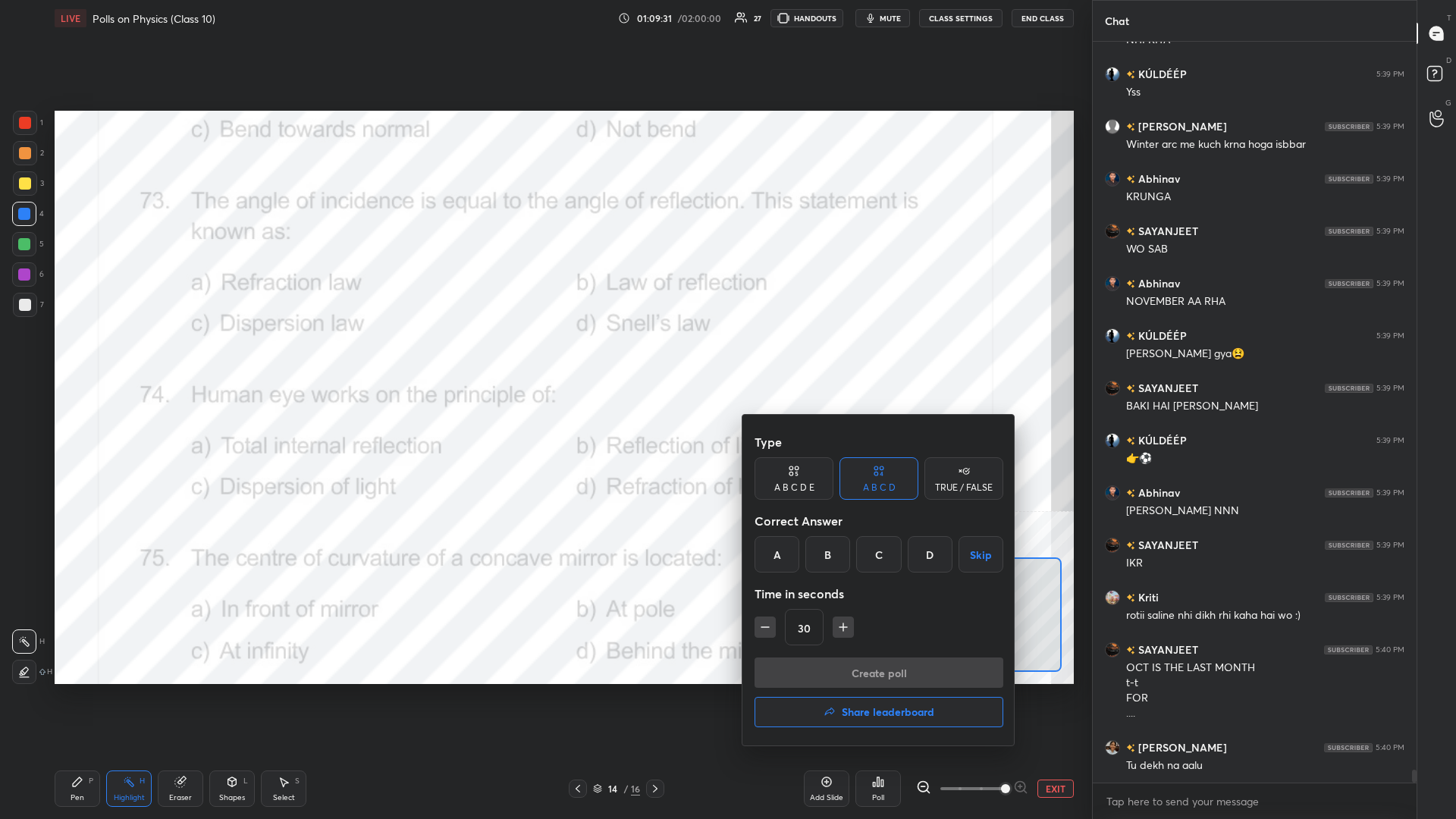
click at [543, 355] on div "D" at bounding box center [930, 554] width 45 height 37
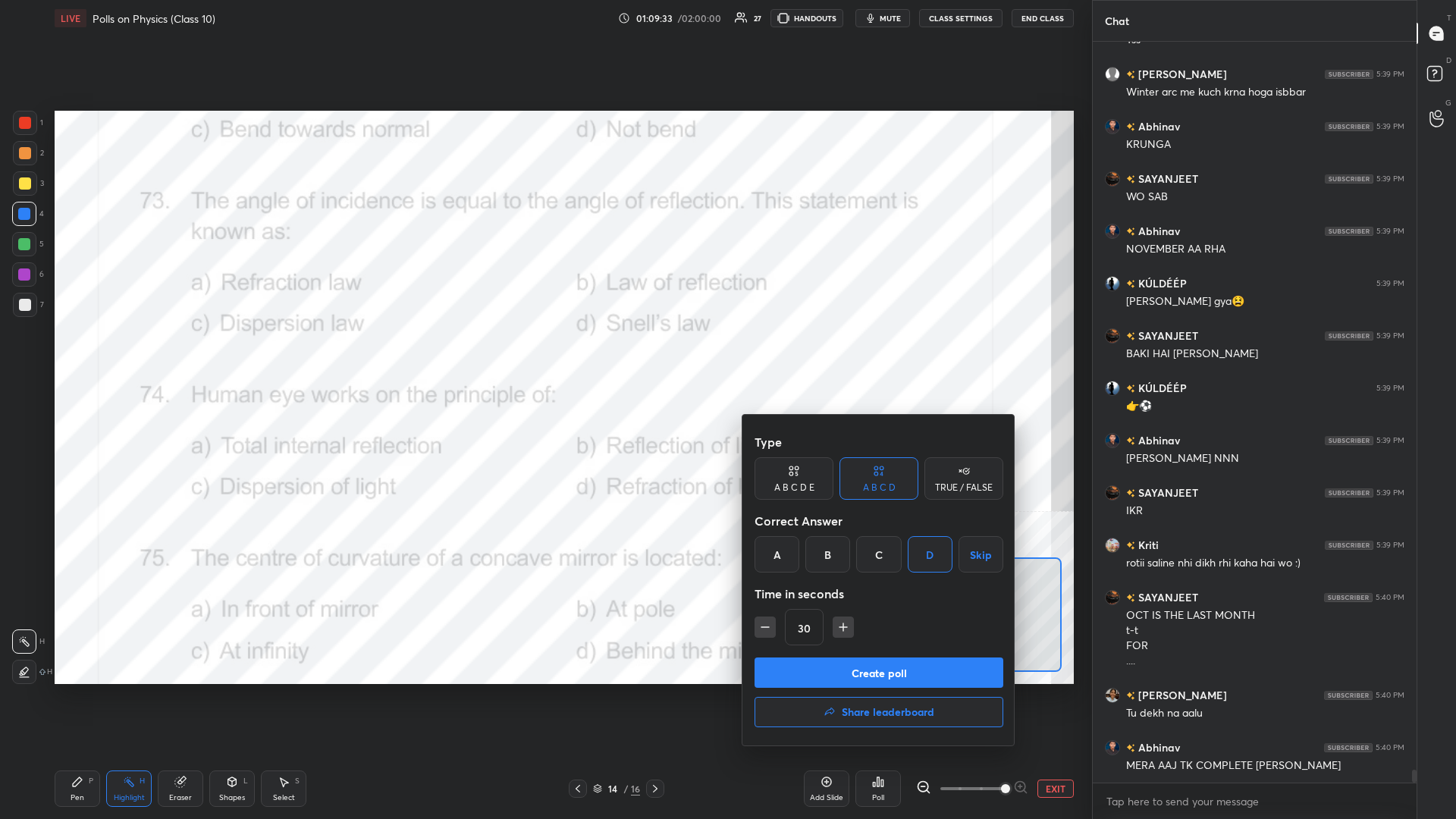
click at [543, 355] on button "Create poll" at bounding box center [879, 673] width 249 height 30
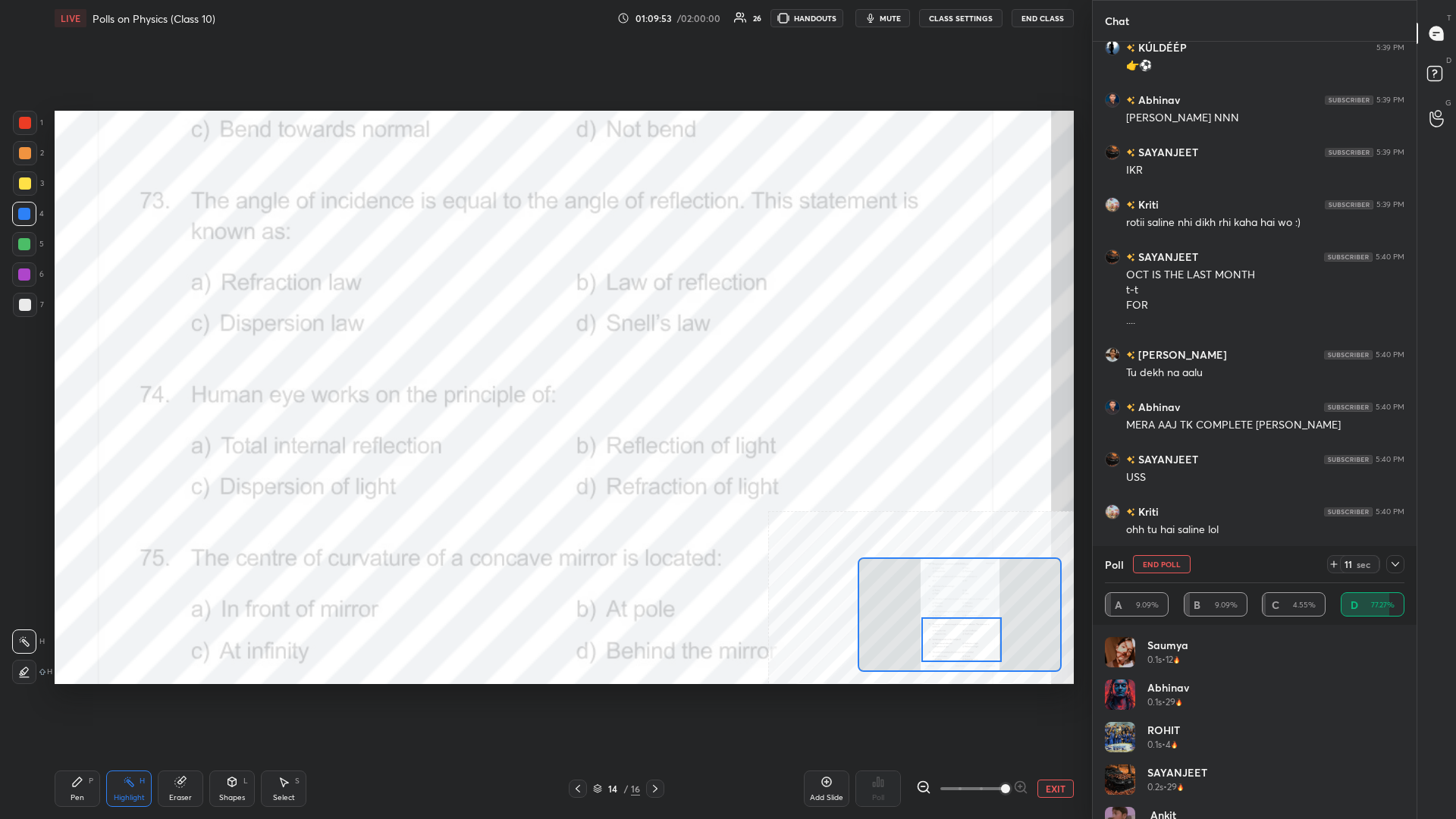
click at [71, 355] on div "Pen P" at bounding box center [77, 789] width 46 height 37
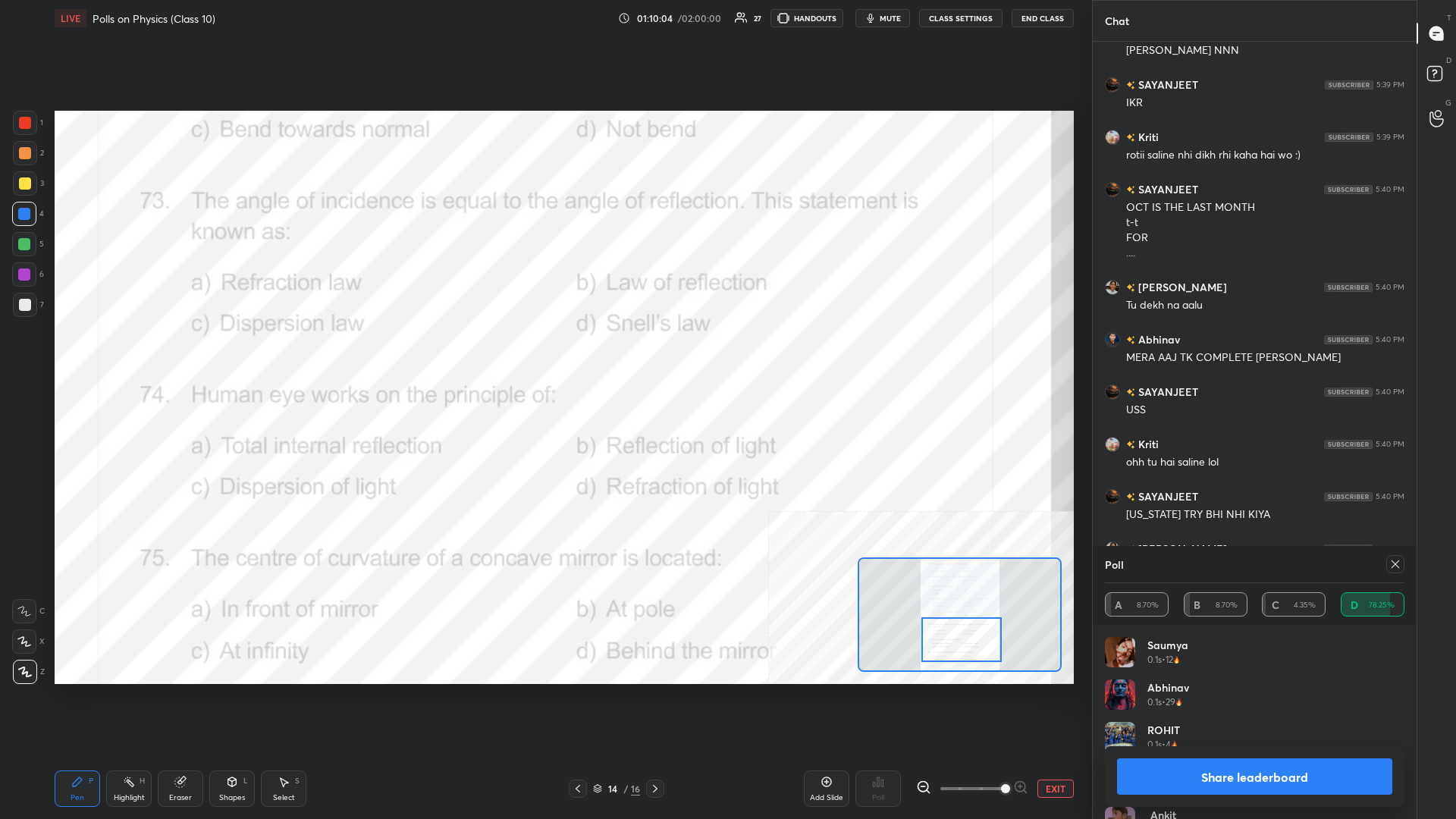
click at [543, 355] on button "Share leaderboard" at bounding box center [1255, 776] width 276 height 37
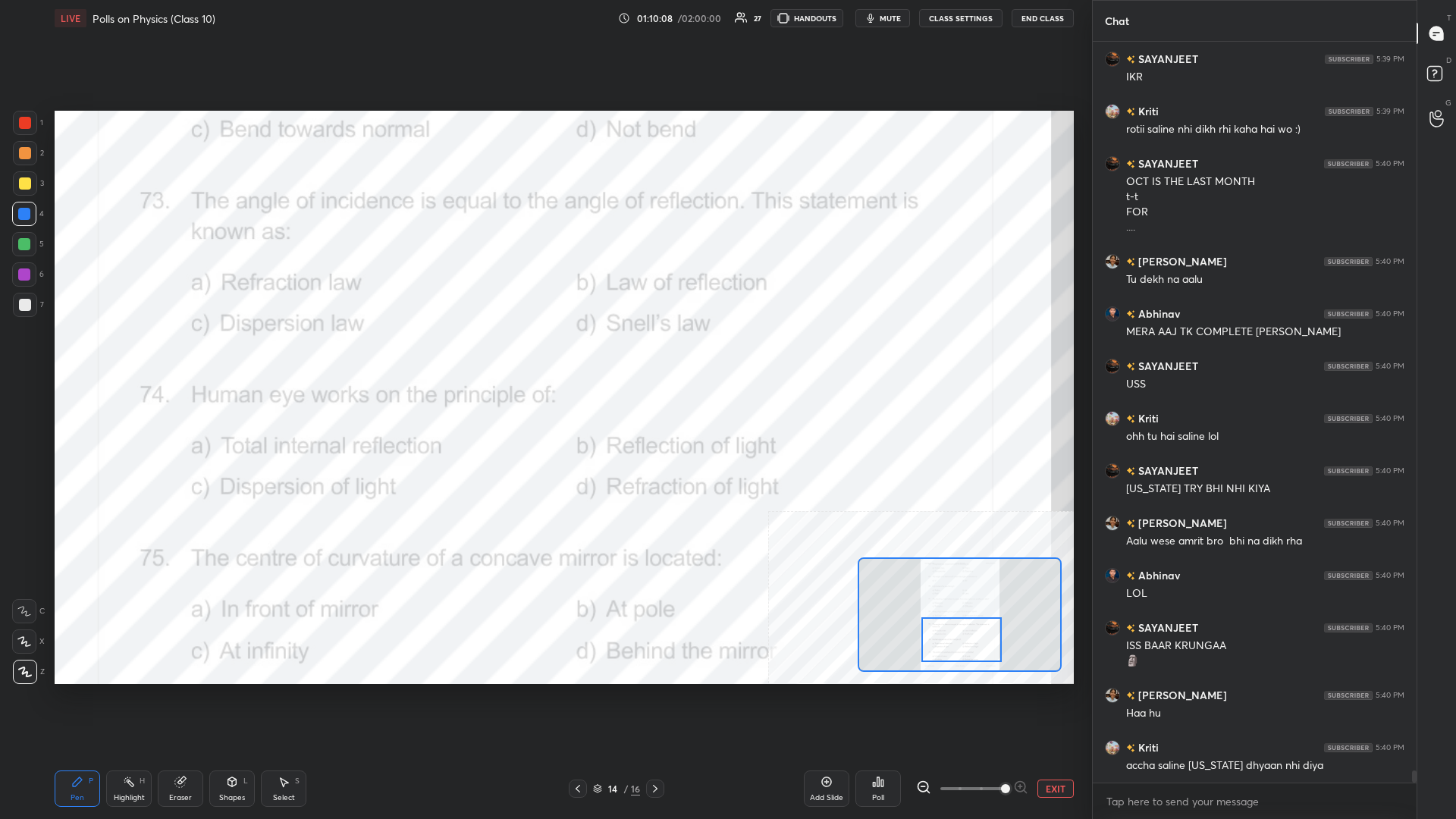
click at [122, 355] on div "Highlight H" at bounding box center [129, 789] width 46 height 37
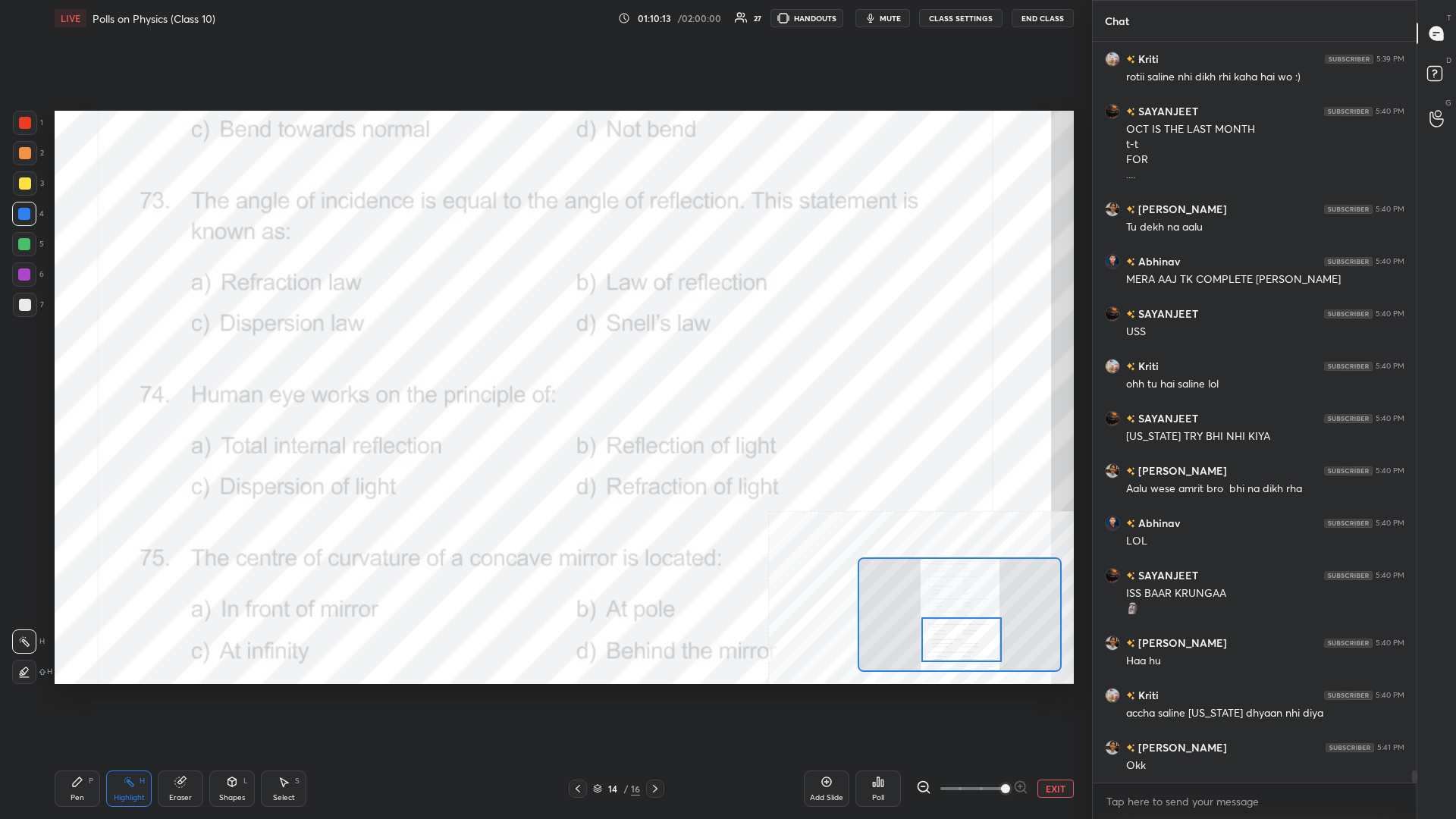
click at [543, 355] on div "Poll" at bounding box center [878, 789] width 46 height 37
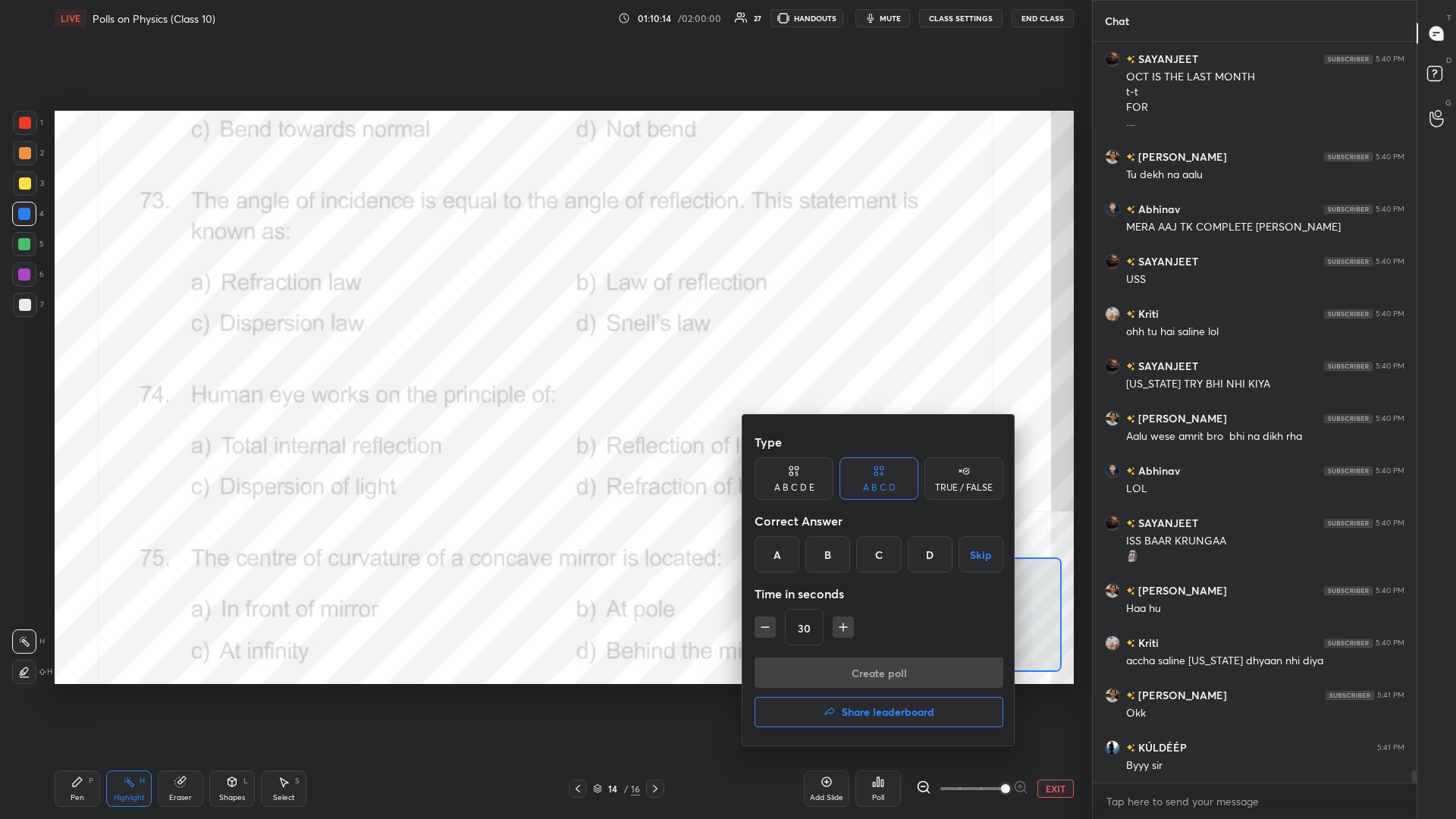
click at [543, 355] on div "A" at bounding box center [777, 554] width 45 height 37
click at [543, 355] on button "Create poll" at bounding box center [879, 673] width 249 height 30
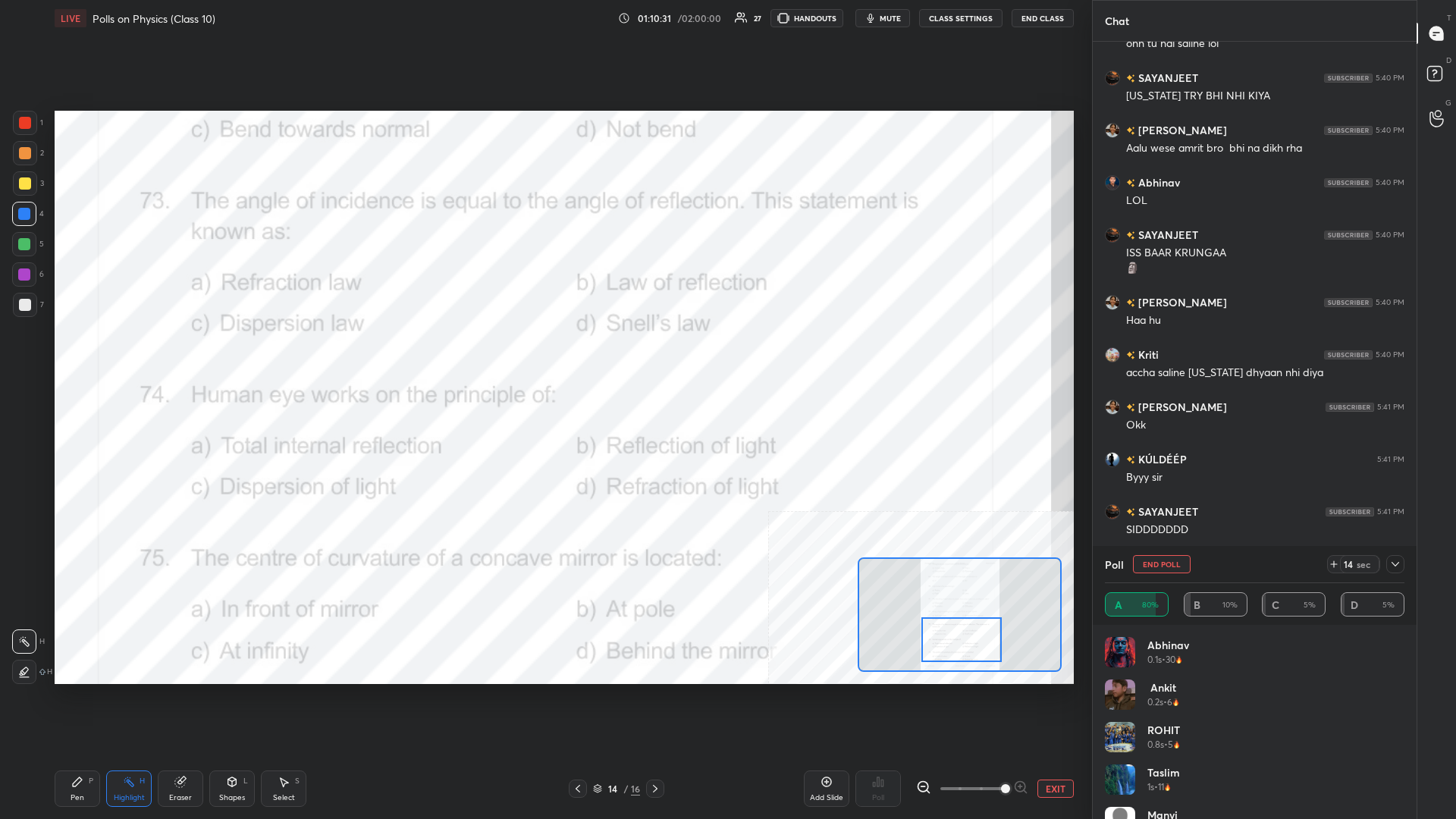
click at [68, 355] on div "Pen P" at bounding box center [77, 789] width 46 height 37
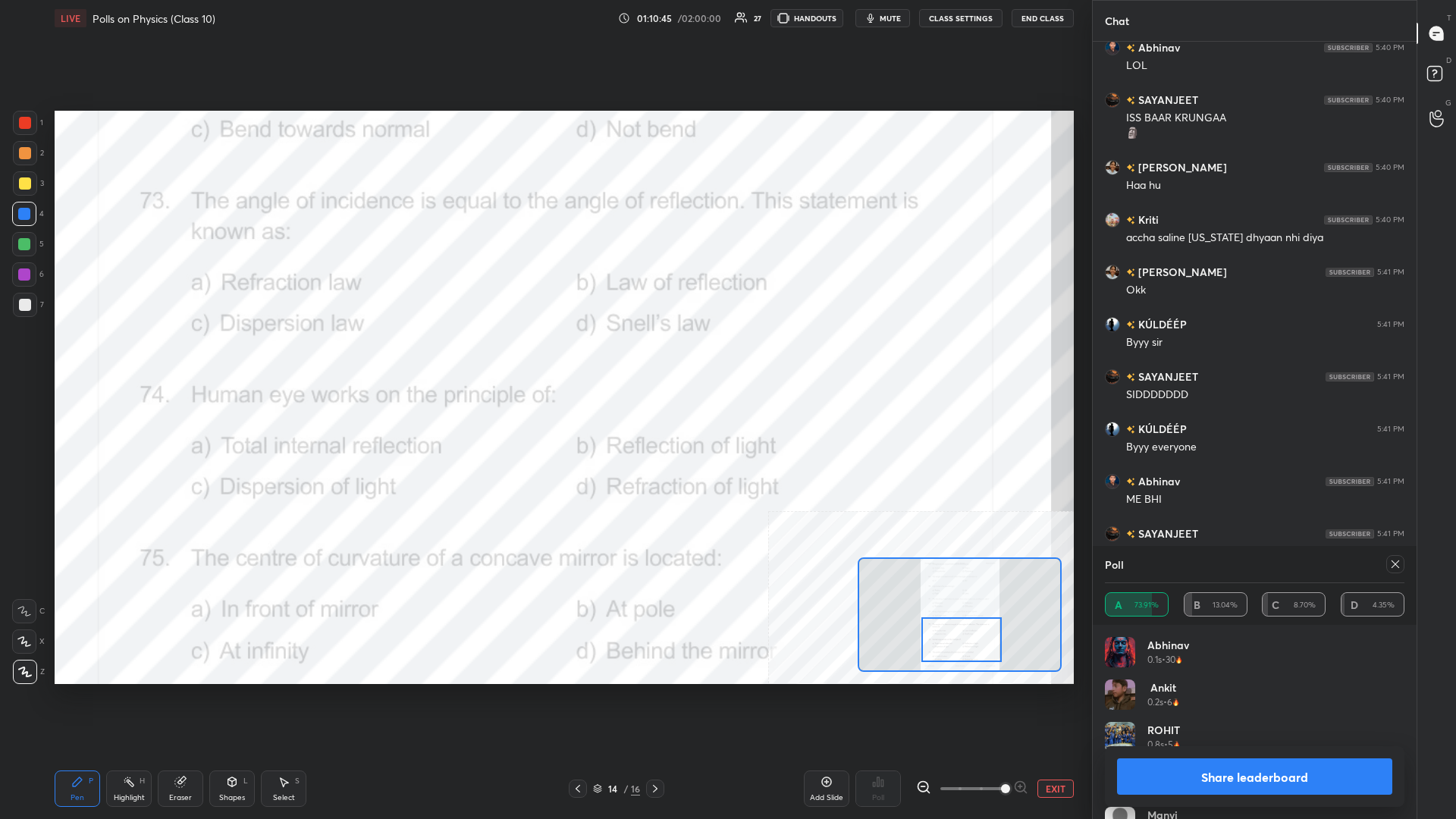
click at [543, 355] on button "Share leaderboard" at bounding box center [1255, 776] width 276 height 37
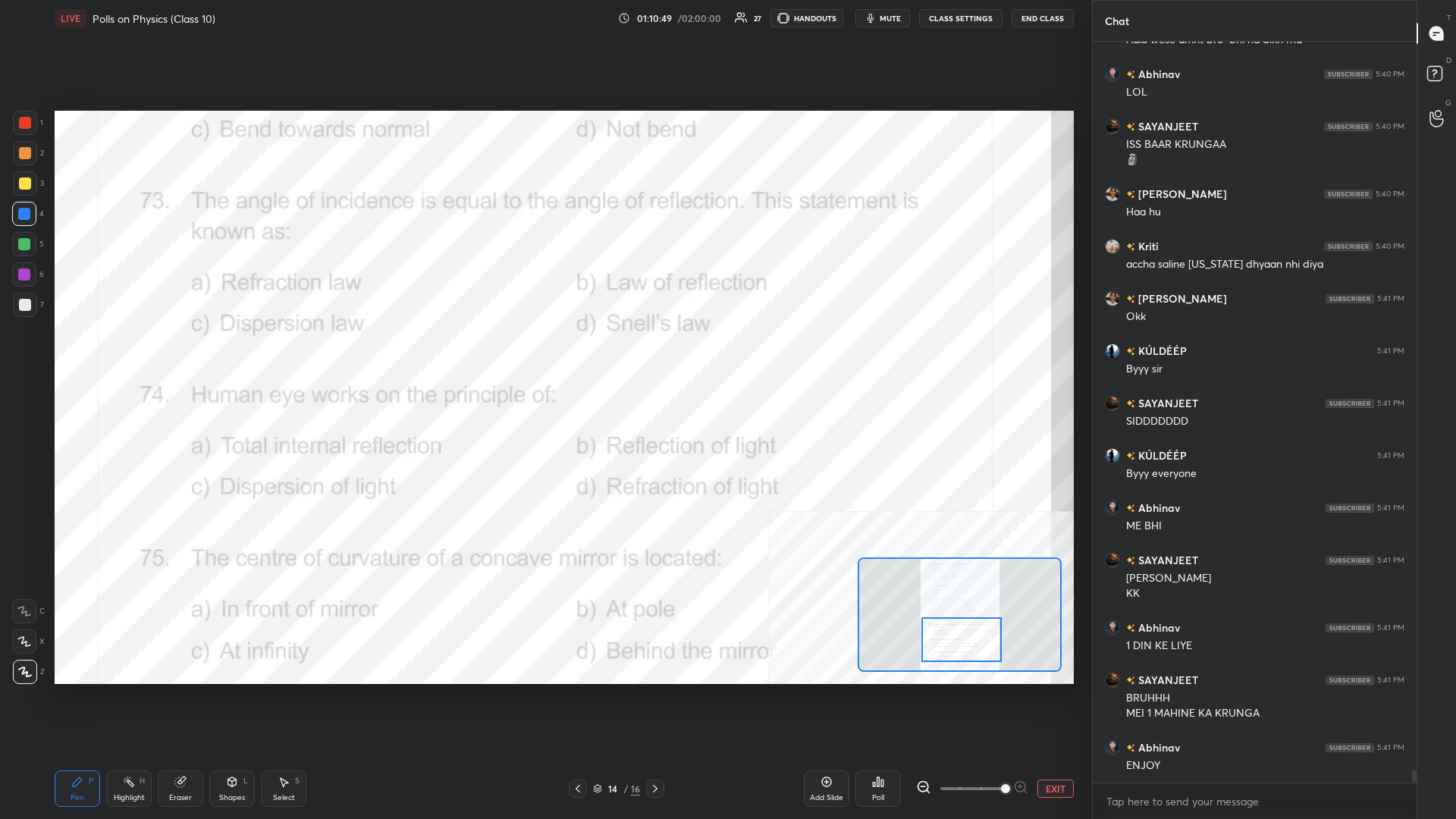
click at [543, 355] on button "EXIT" at bounding box center [1055, 789] width 37 height 18
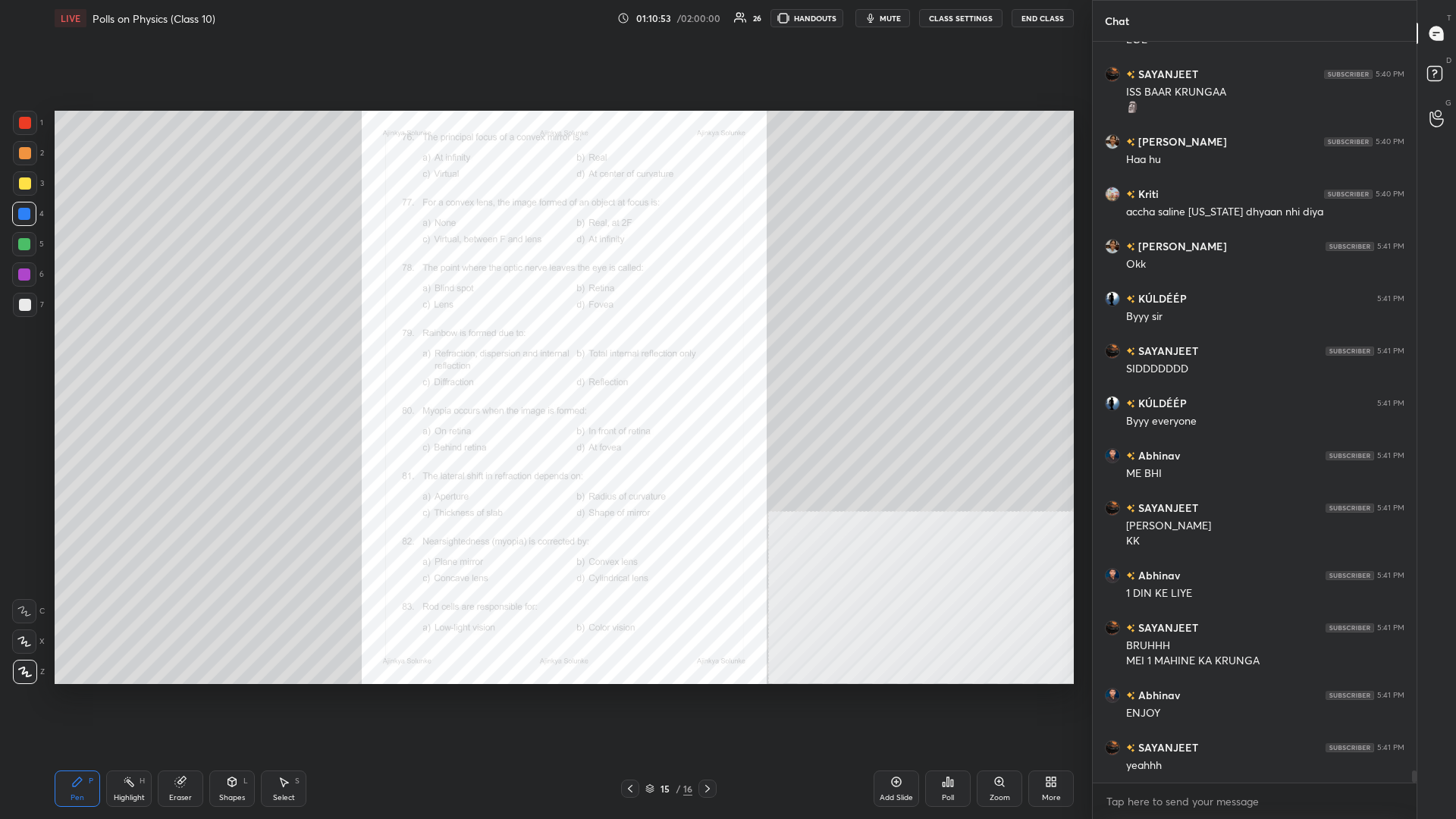
click at [543, 355] on div "Zoom" at bounding box center [999, 789] width 46 height 37
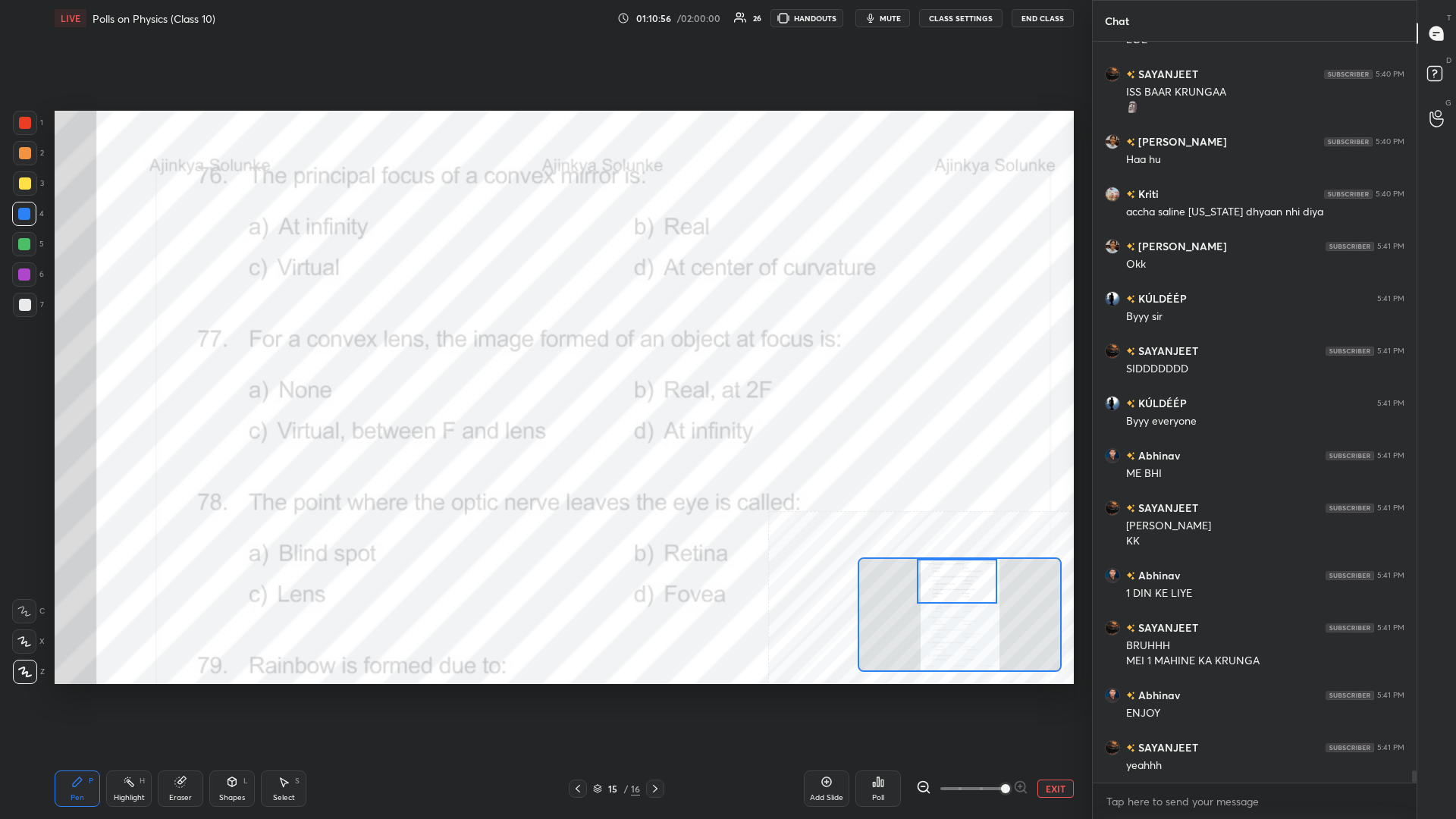
click at [129, 355] on div "Highlight" at bounding box center [129, 798] width 31 height 7
click at [543, 355] on div "Poll" at bounding box center [878, 789] width 46 height 37
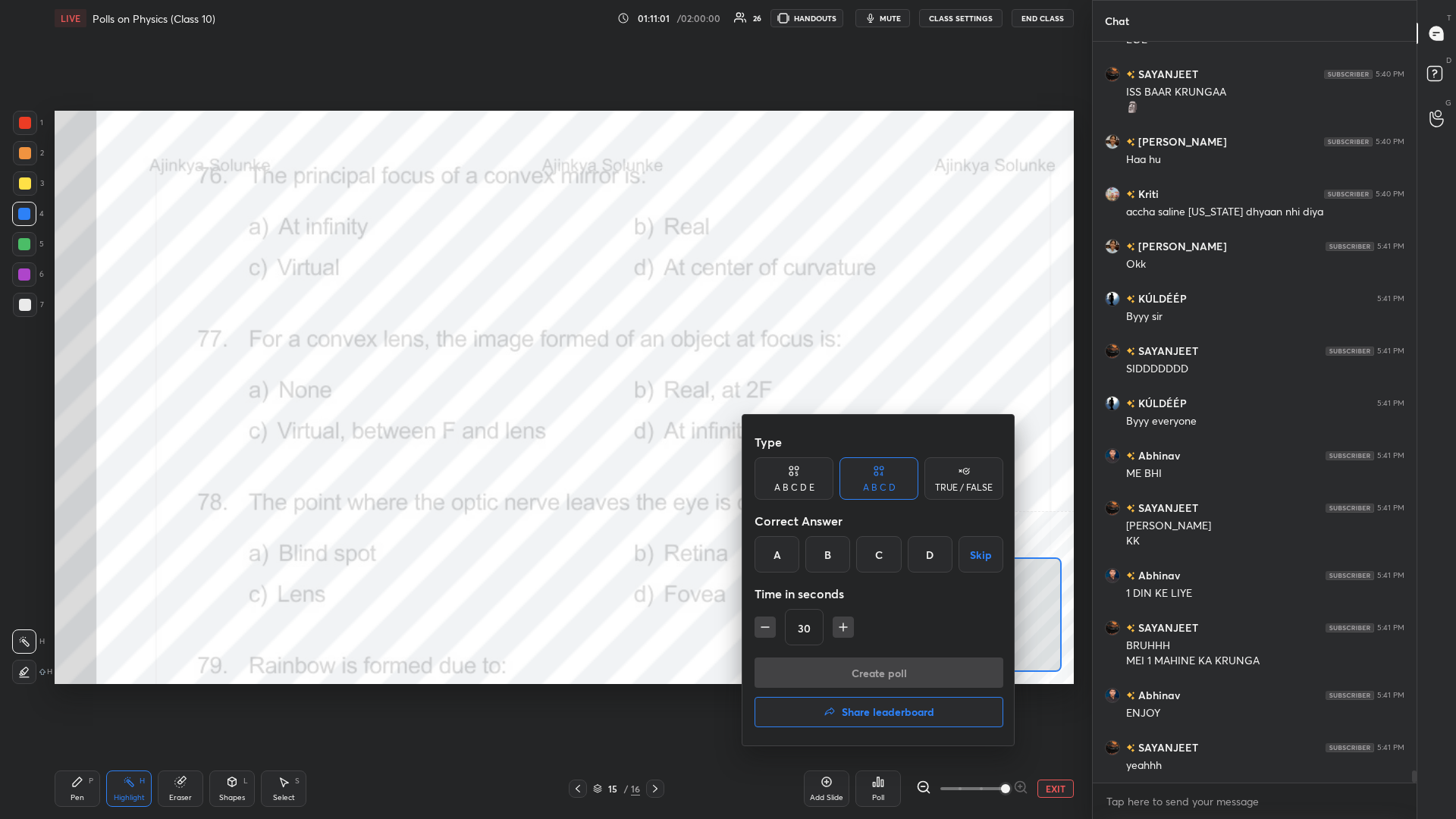
click at [543, 355] on div "C" at bounding box center [879, 554] width 45 height 37
click at [543, 355] on button "Create poll" at bounding box center [879, 673] width 249 height 30
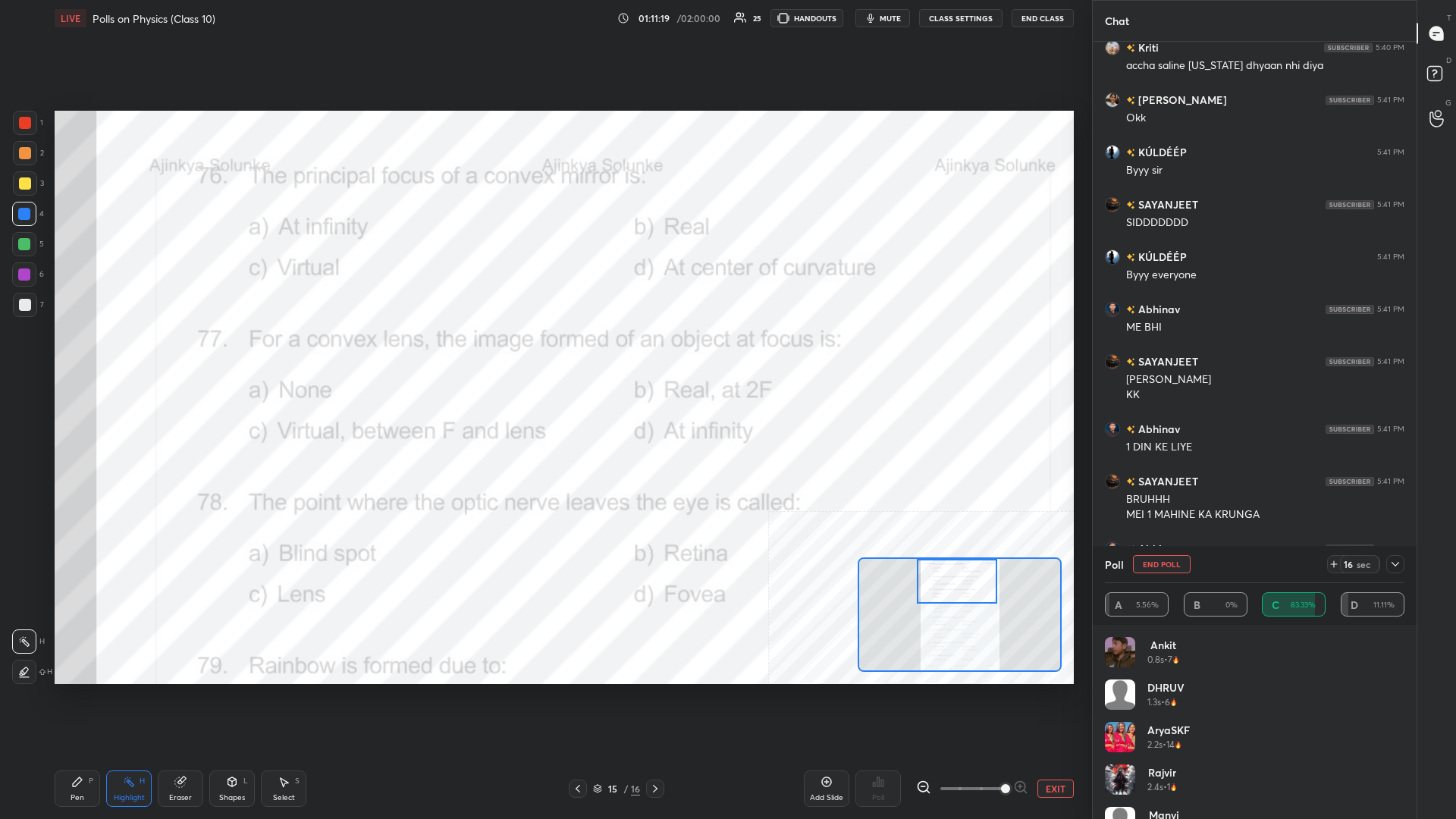
click at [54, 355] on div "LIVE Polls on Physics (Class 10) 01:11:19 / 02:00:00 25 HANDOUTS mute CLASS SET…" at bounding box center [564, 409] width 1031 height 819
click at [72, 355] on div "Pen P" at bounding box center [77, 789] width 46 height 37
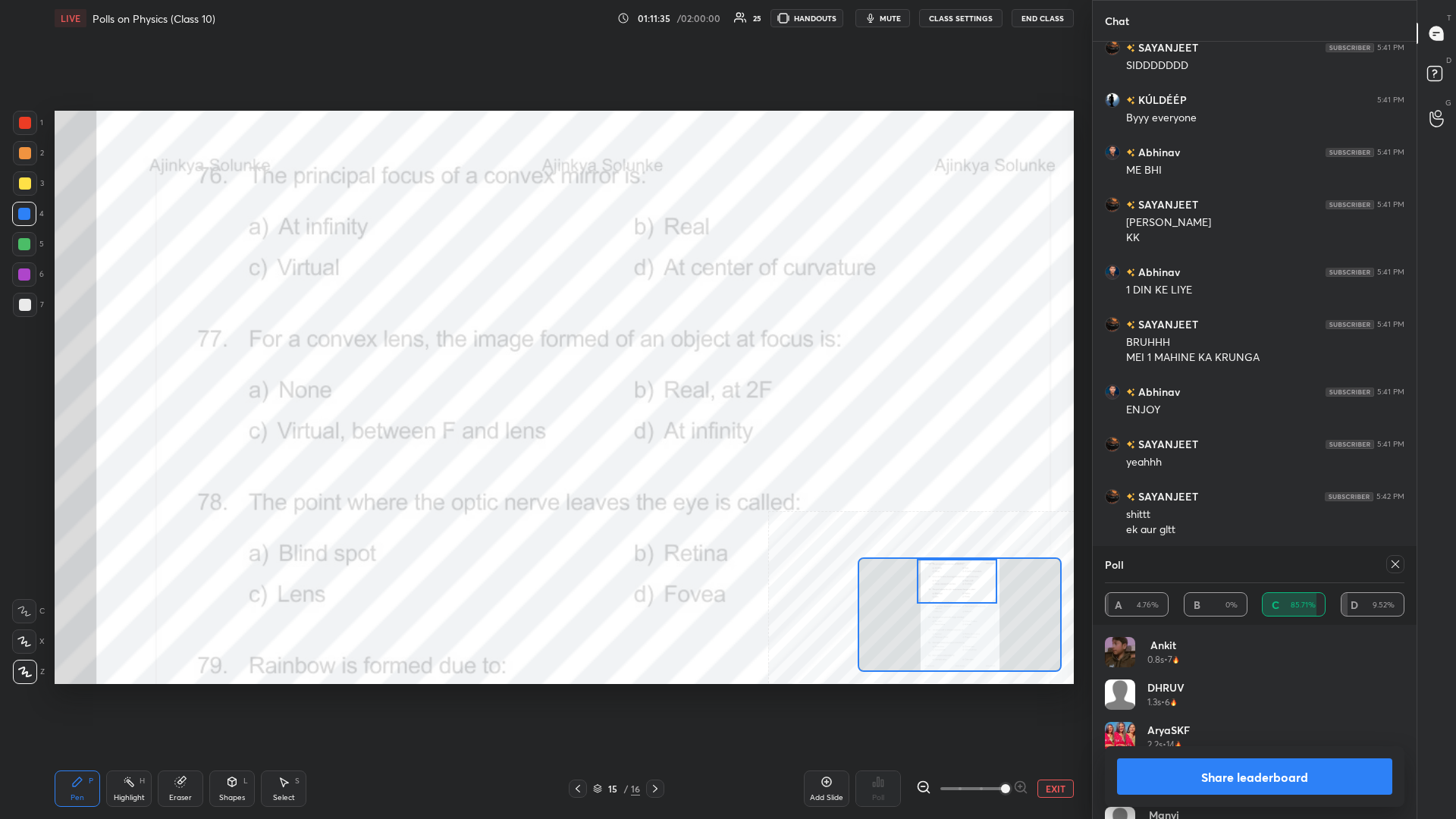
click at [543, 355] on button "Share leaderboard" at bounding box center [1255, 776] width 276 height 37
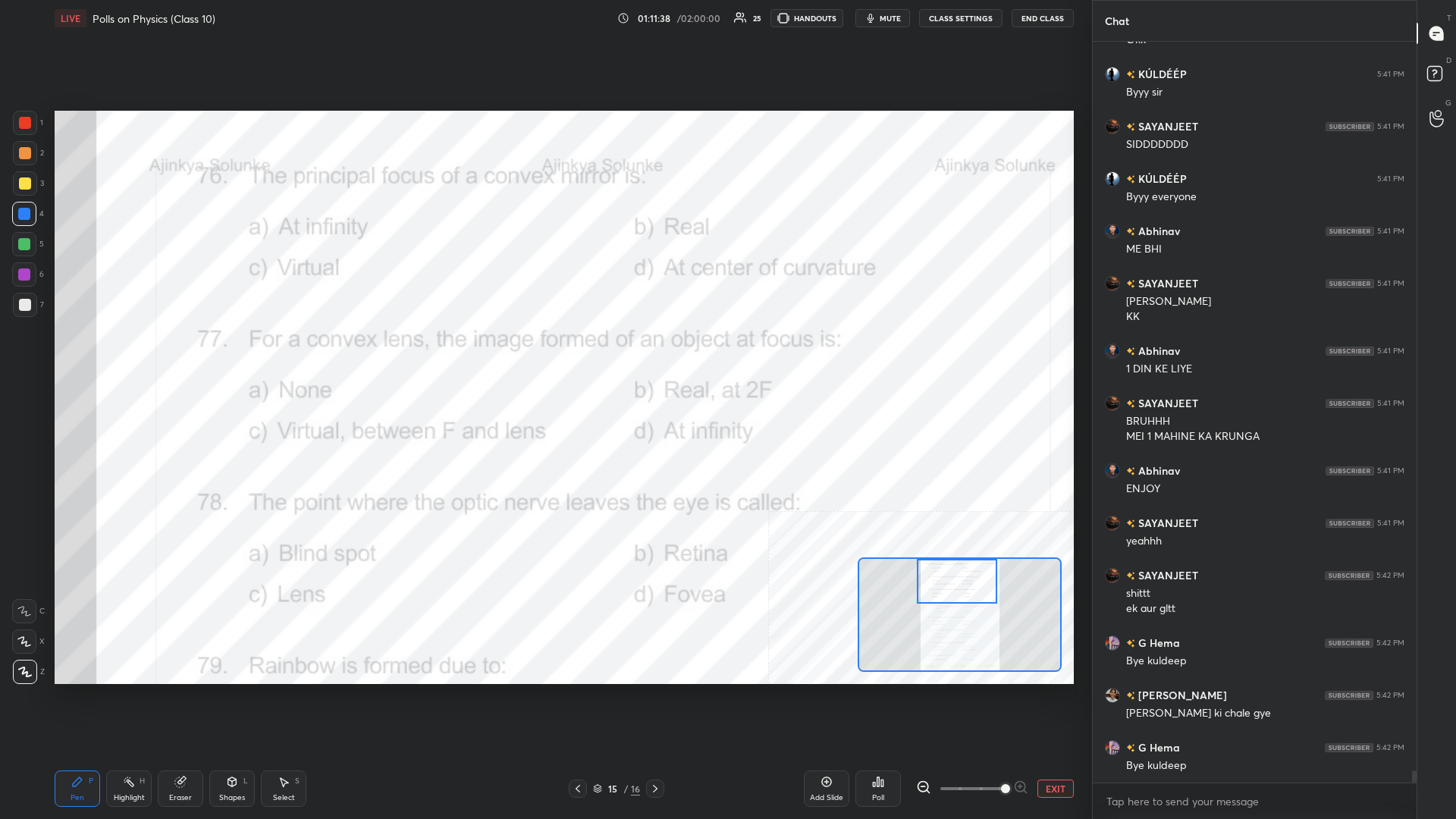
click at [132, 355] on rect at bounding box center [130, 783] width 7 height 7
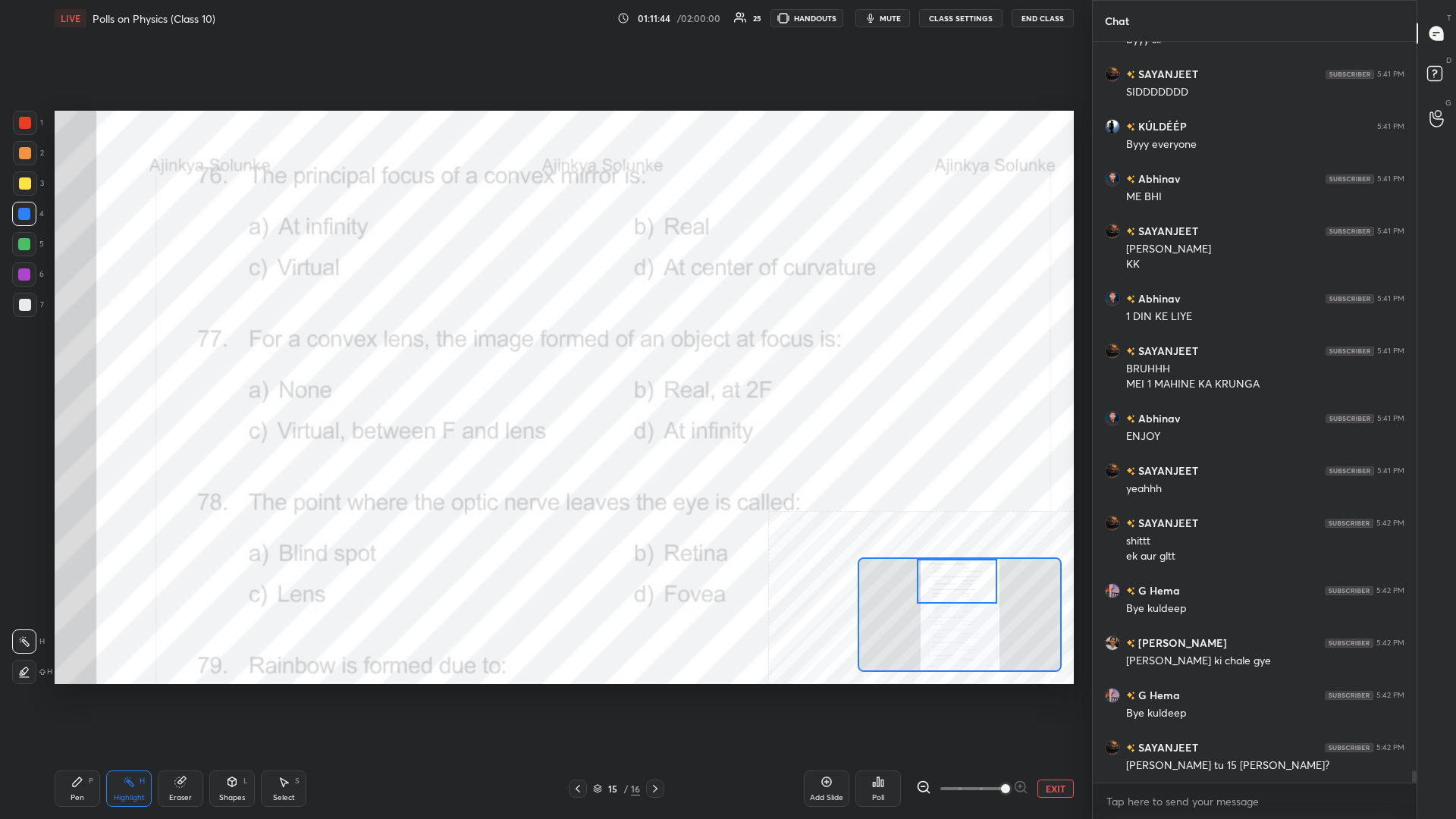
click at [543, 355] on div "Poll" at bounding box center [878, 789] width 46 height 37
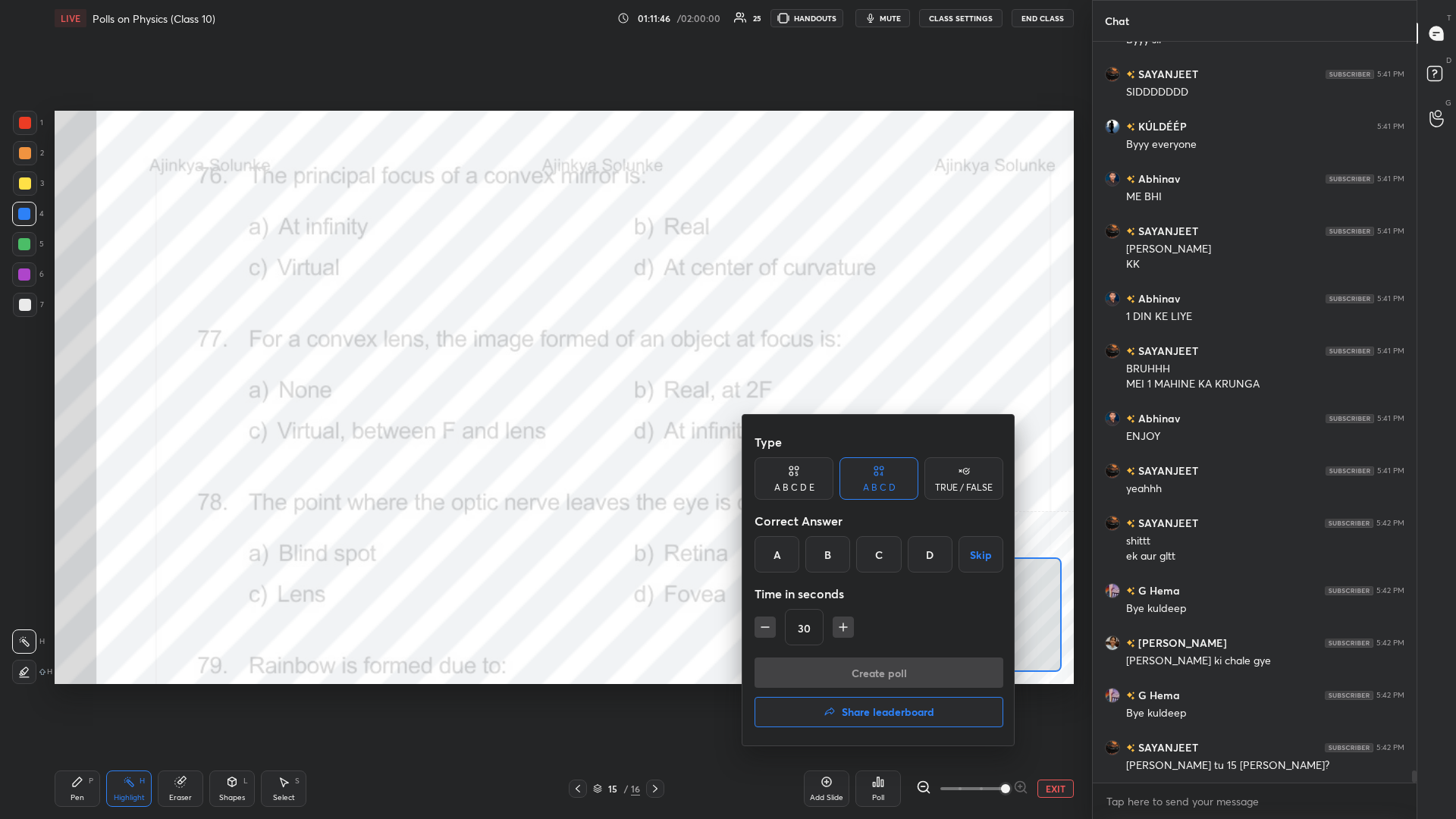
click at [543, 355] on div "D" at bounding box center [930, 554] width 45 height 37
click at [543, 355] on button "Create poll" at bounding box center [879, 673] width 249 height 30
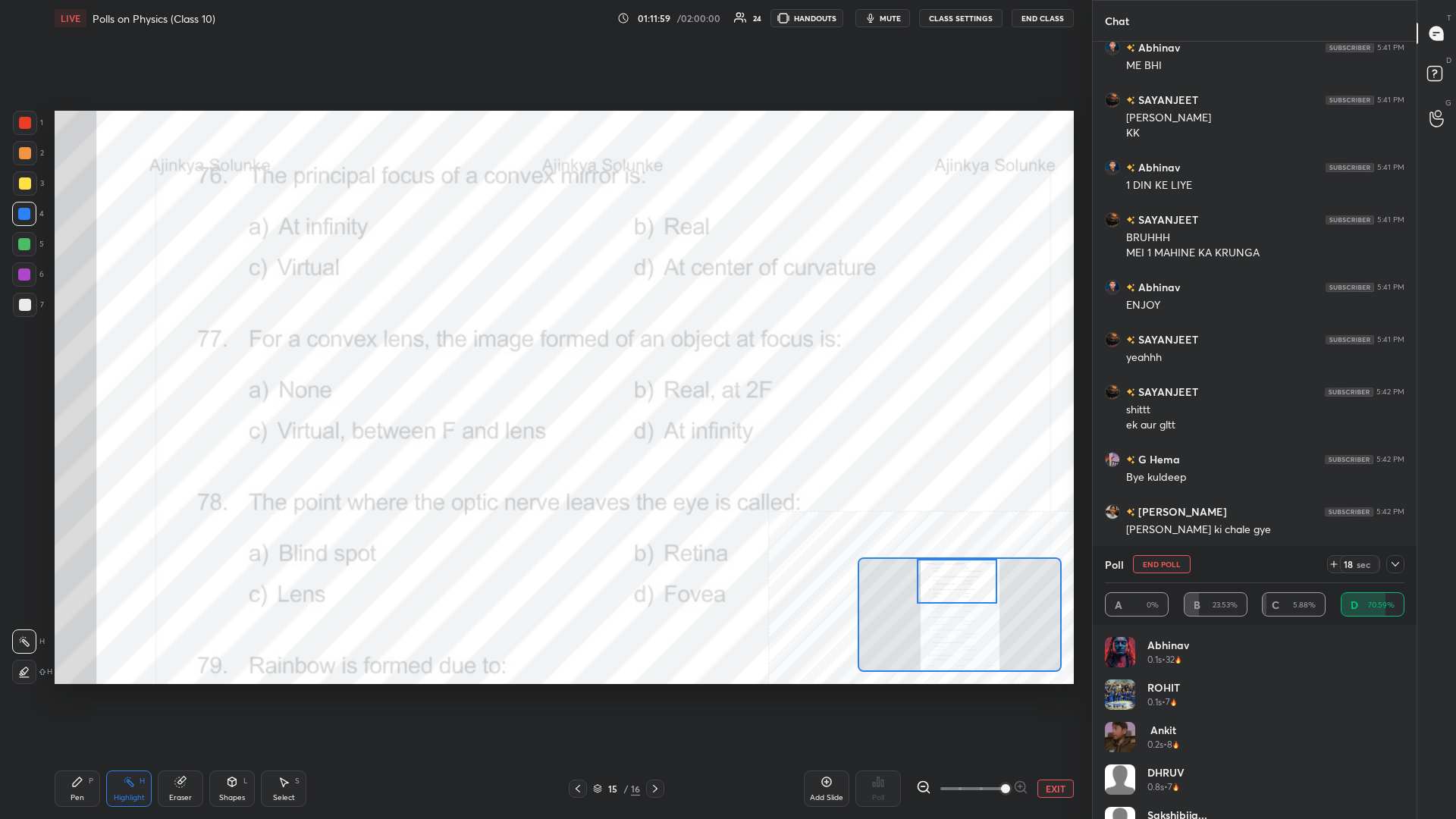
click at [81, 355] on div "Pen" at bounding box center [77, 798] width 13 height 7
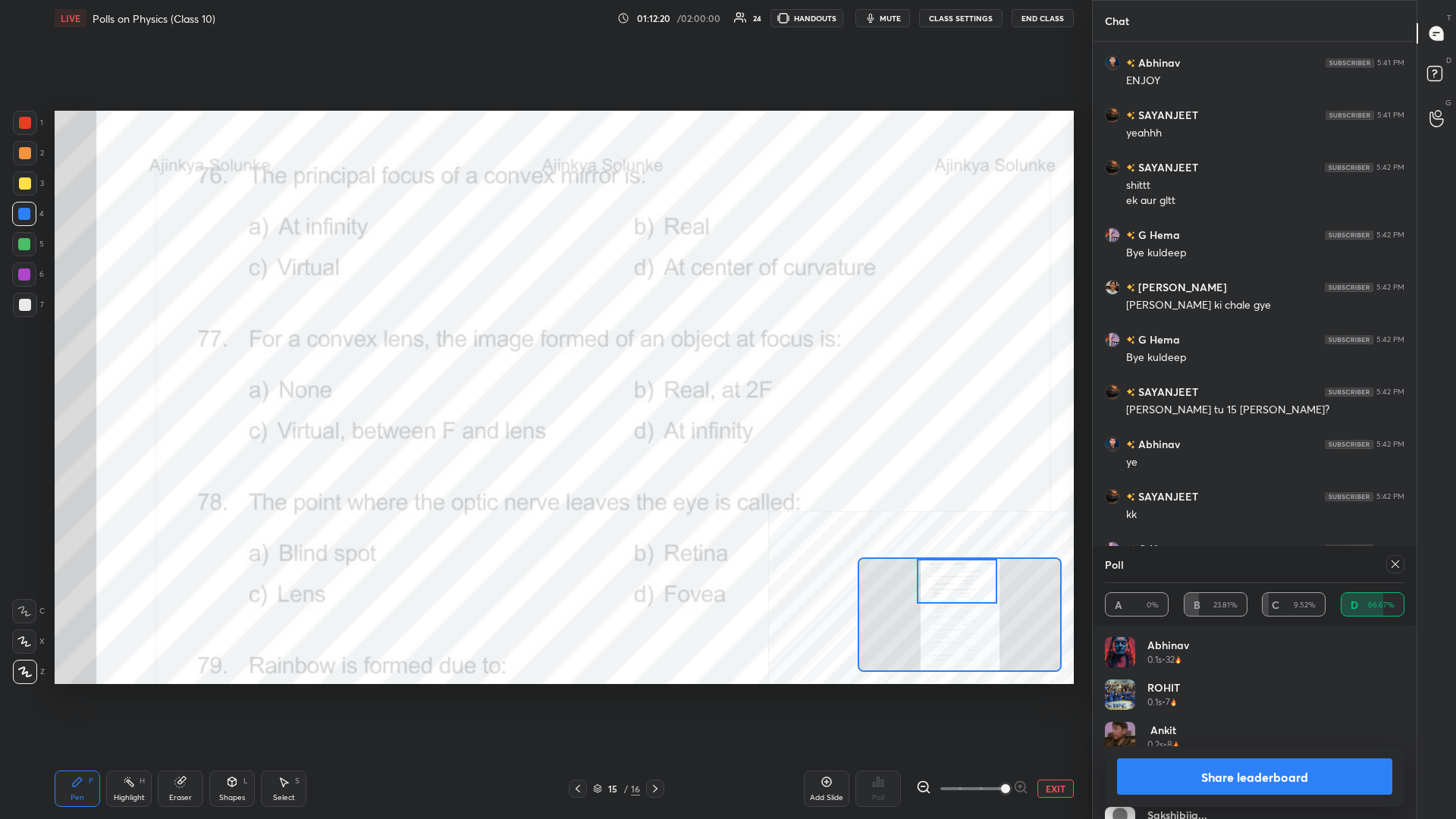
click at [543, 355] on button "Share leaderboard" at bounding box center [1255, 776] width 276 height 37
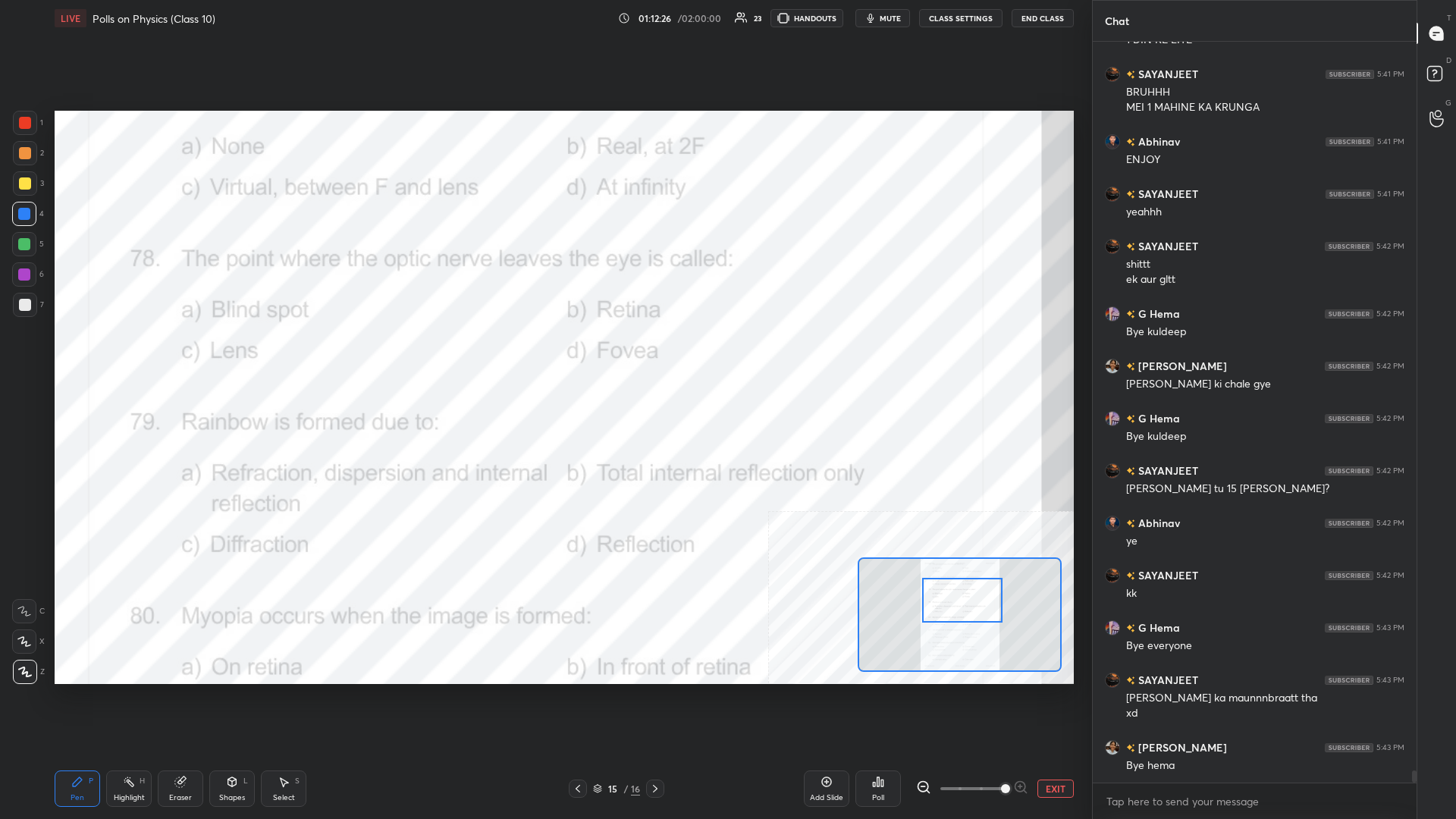
click at [123, 355] on div "Highlight H" at bounding box center [129, 789] width 46 height 37
click at [543, 355] on div "Poll" at bounding box center [878, 789] width 46 height 37
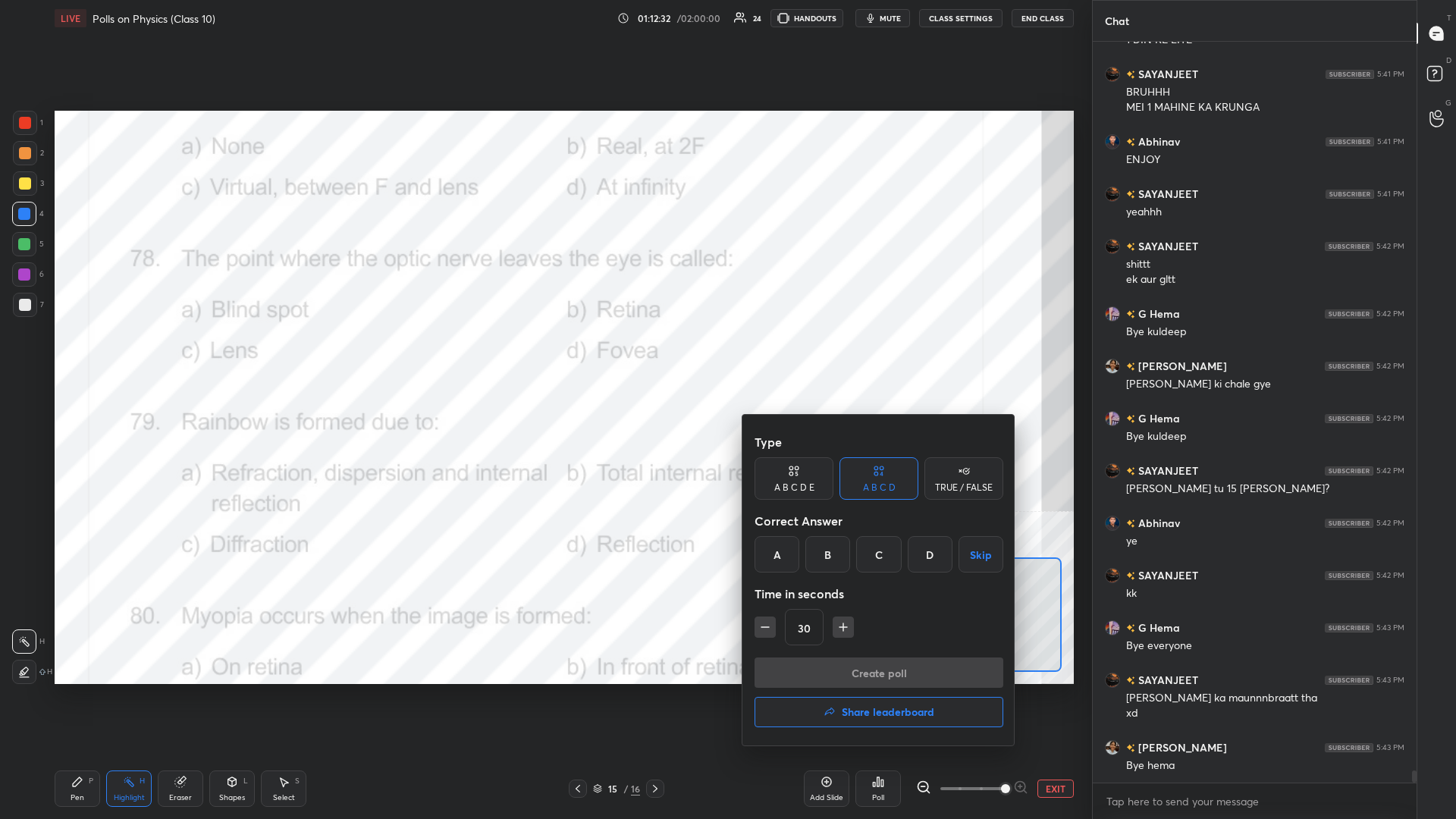
click at [543, 355] on div "A" at bounding box center [777, 554] width 45 height 37
click at [543, 355] on button "Create poll" at bounding box center [879, 673] width 249 height 30
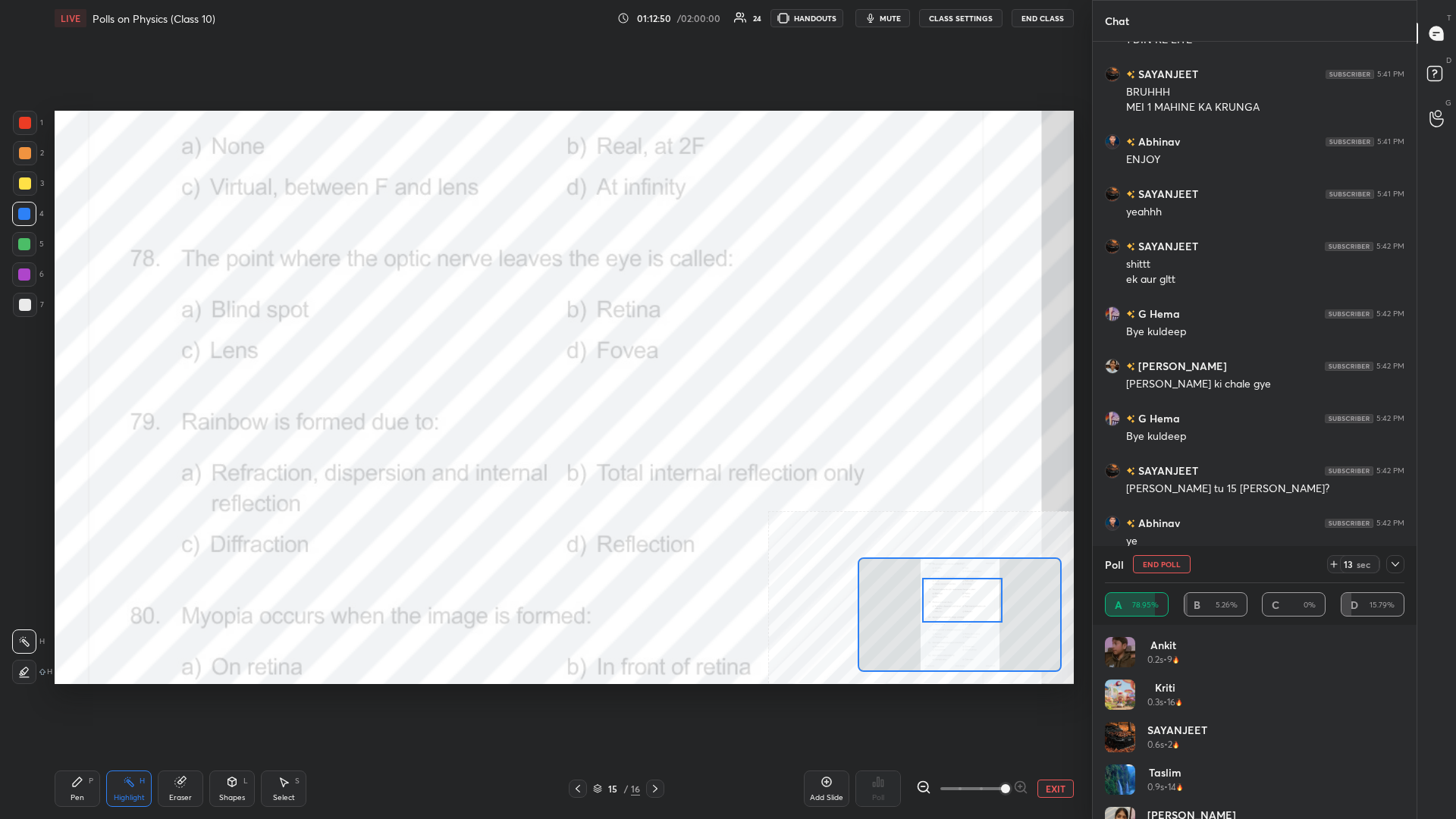
click at [80, 355] on div "Pen P" at bounding box center [77, 789] width 46 height 37
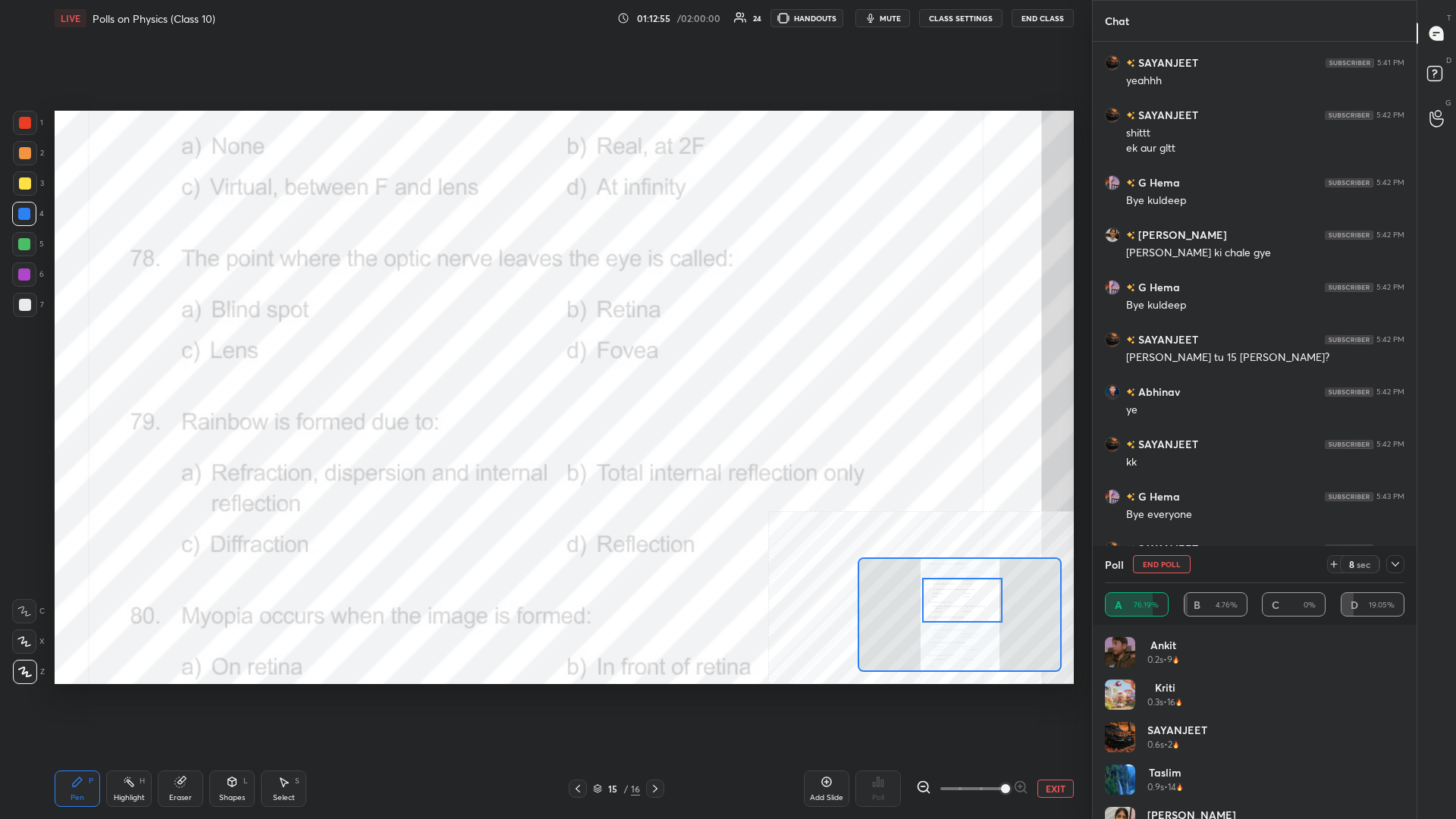
scroll to position [44549, 0]
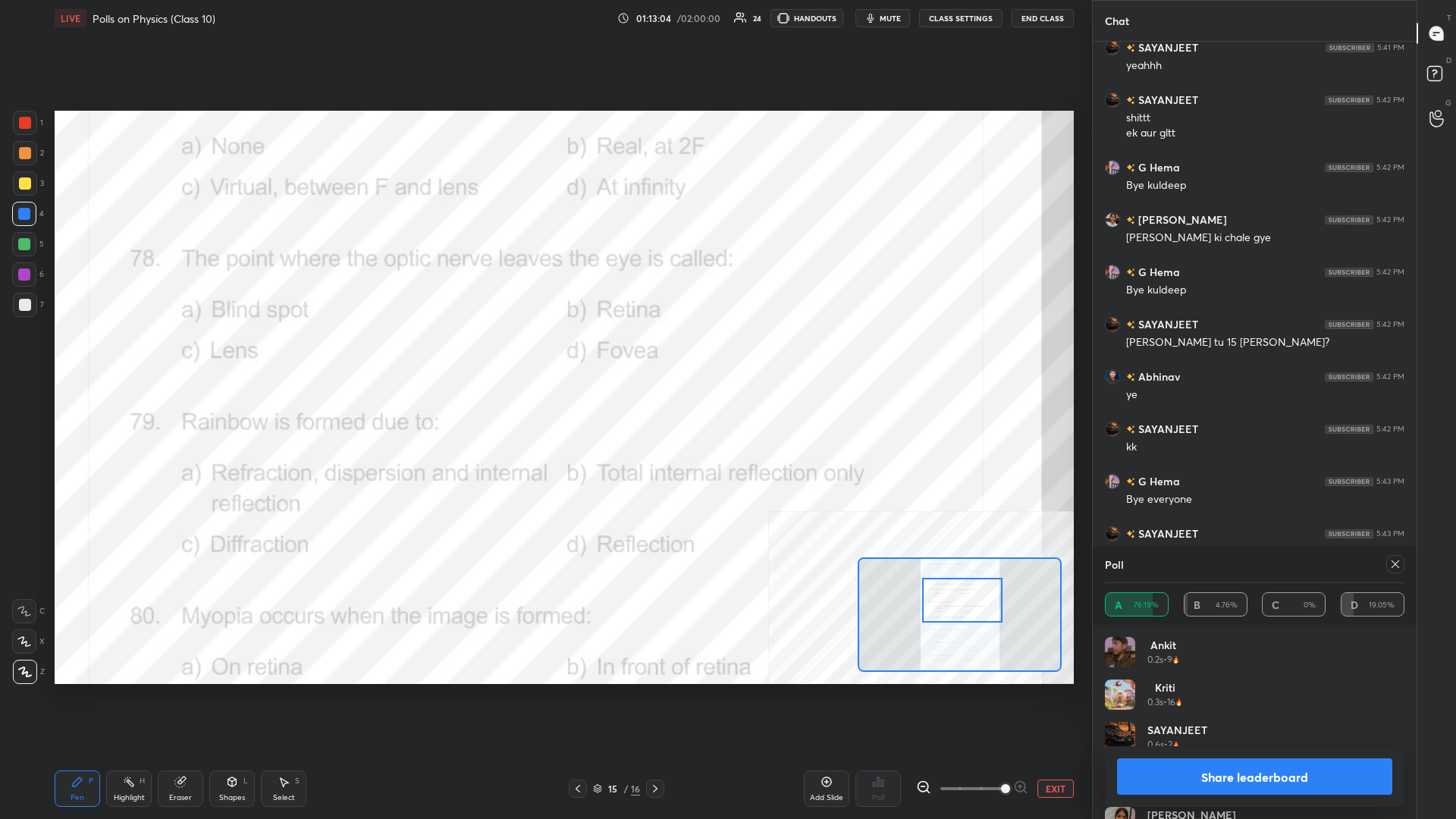
click at [543, 355] on button "Share leaderboard" at bounding box center [1255, 776] width 276 height 37
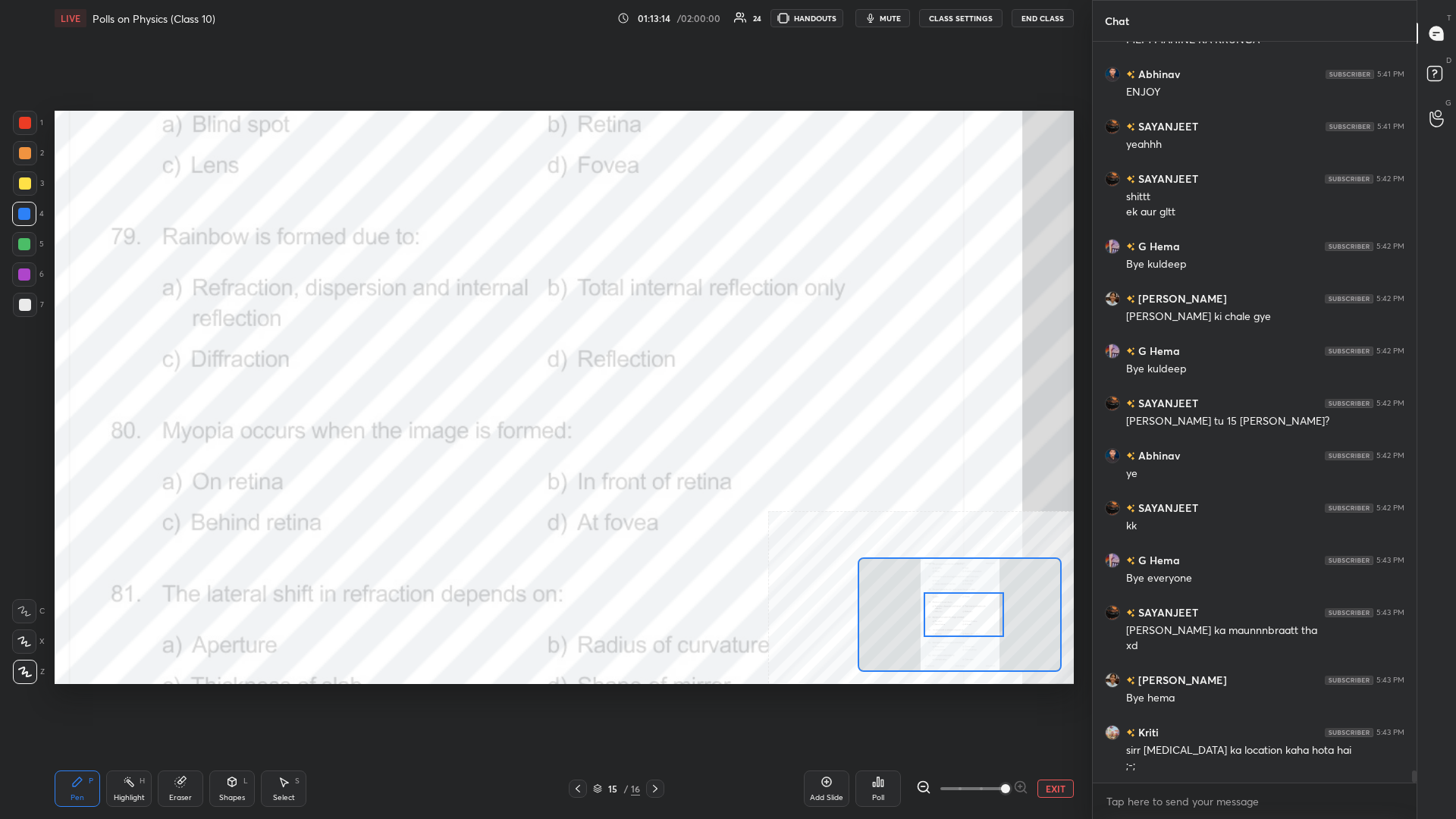
click at [126, 355] on icon at bounding box center [129, 782] width 13 height 13
click at [543, 355] on icon at bounding box center [878, 781] width 3 height 9
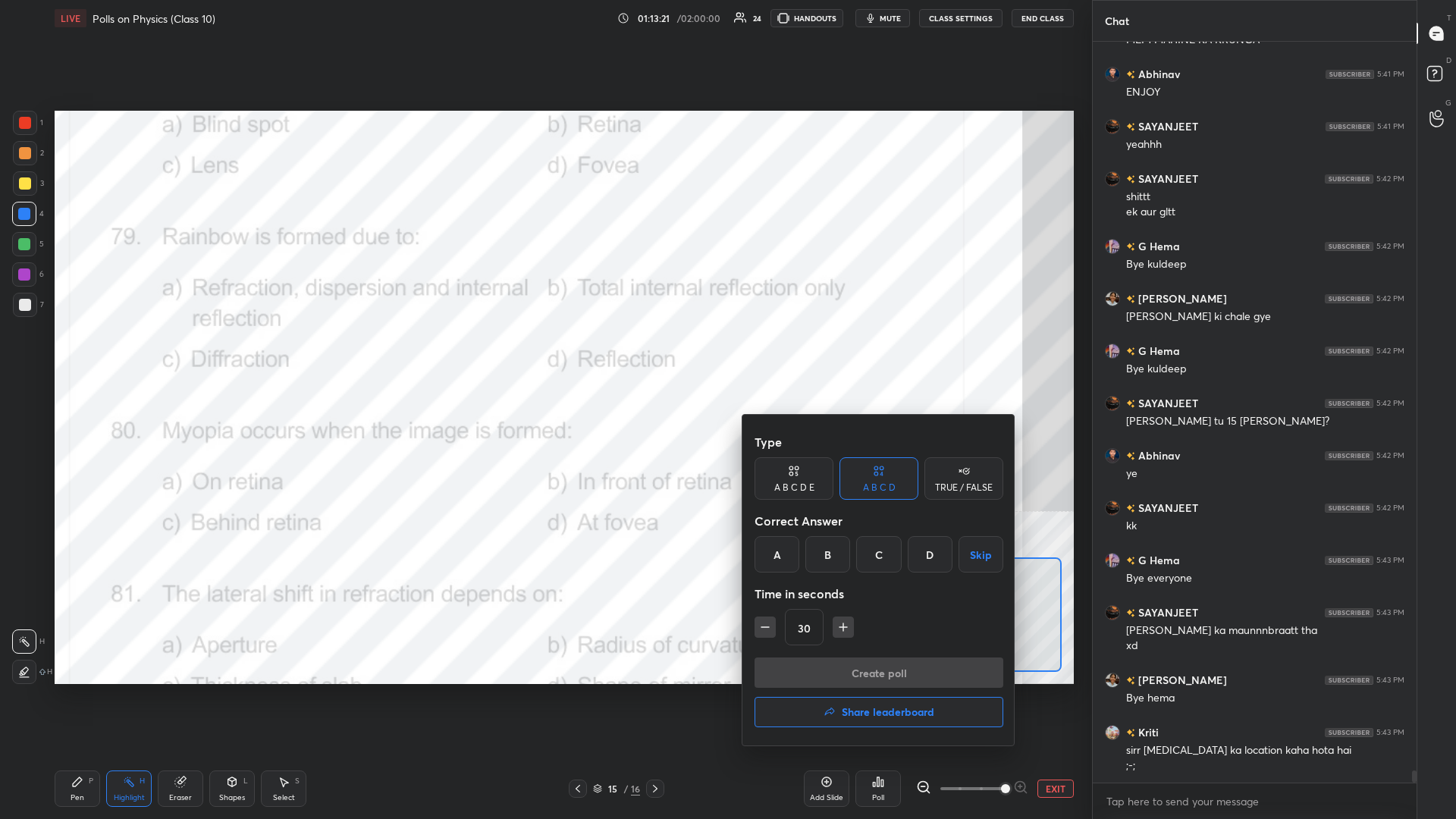
click at [543, 355] on div "A" at bounding box center [777, 554] width 45 height 37
click at [543, 355] on button "Create poll" at bounding box center [879, 673] width 249 height 30
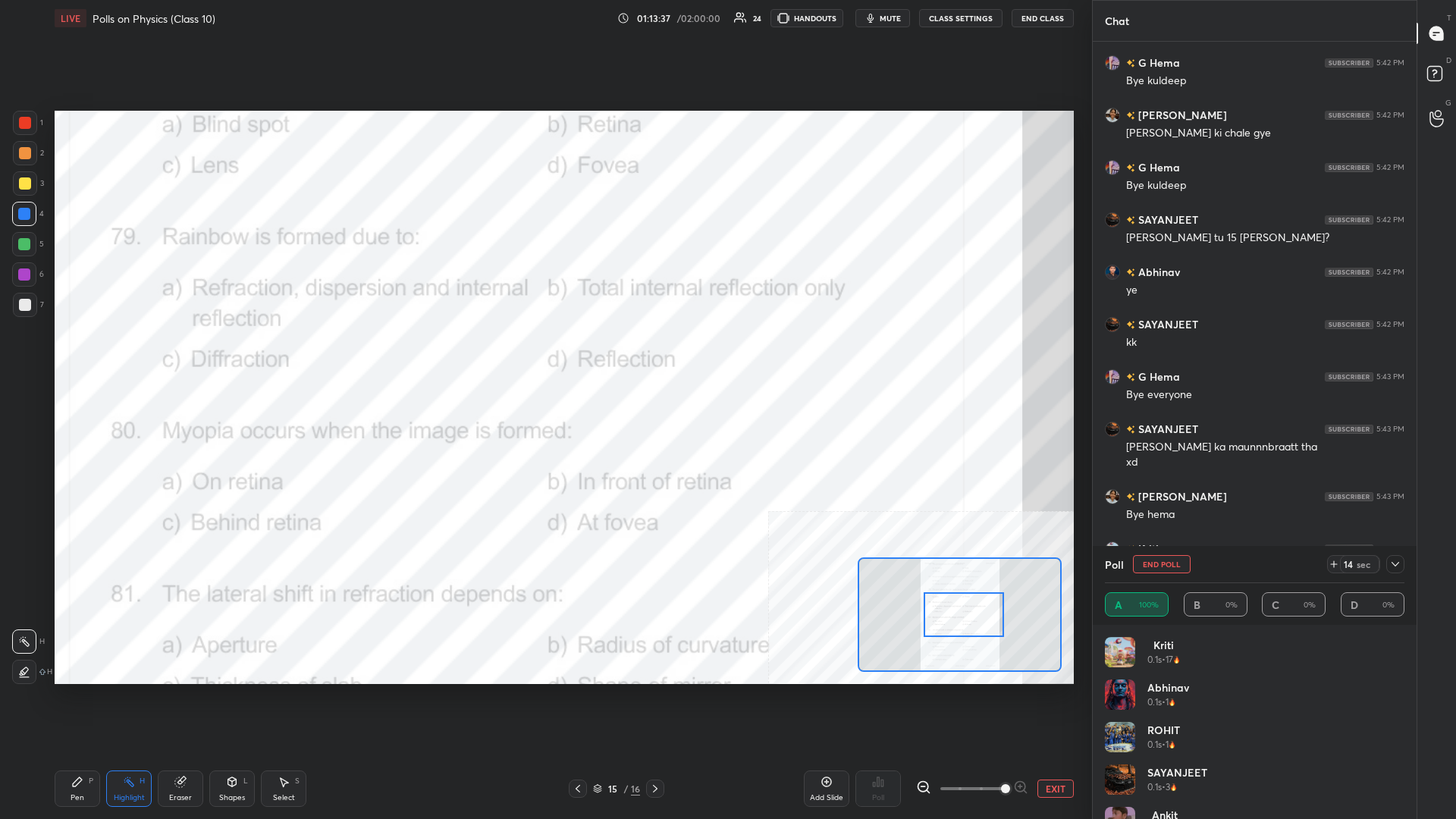
scroll to position [44668, 0]
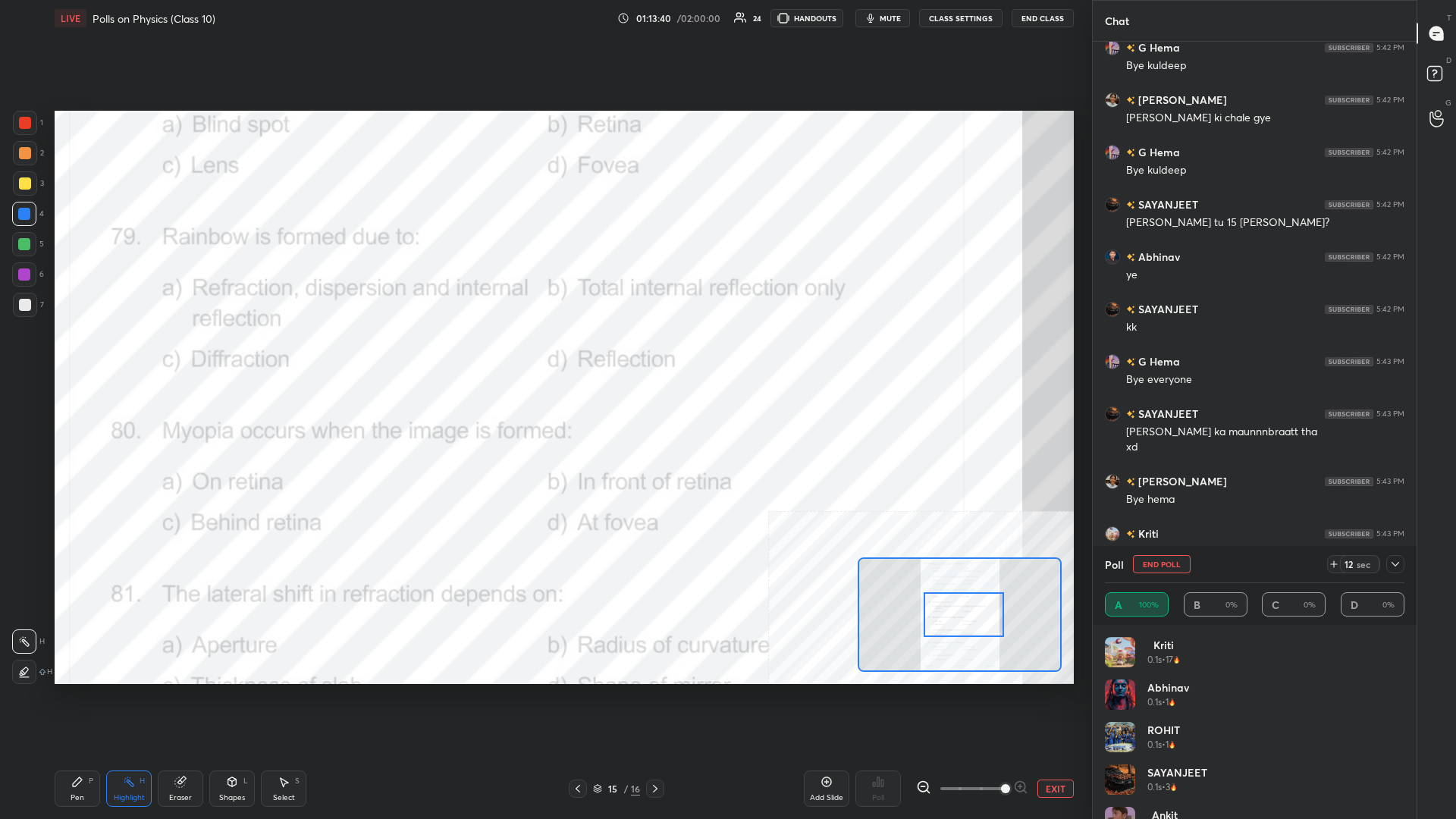
click at [72, 355] on div "Pen P" at bounding box center [77, 789] width 46 height 37
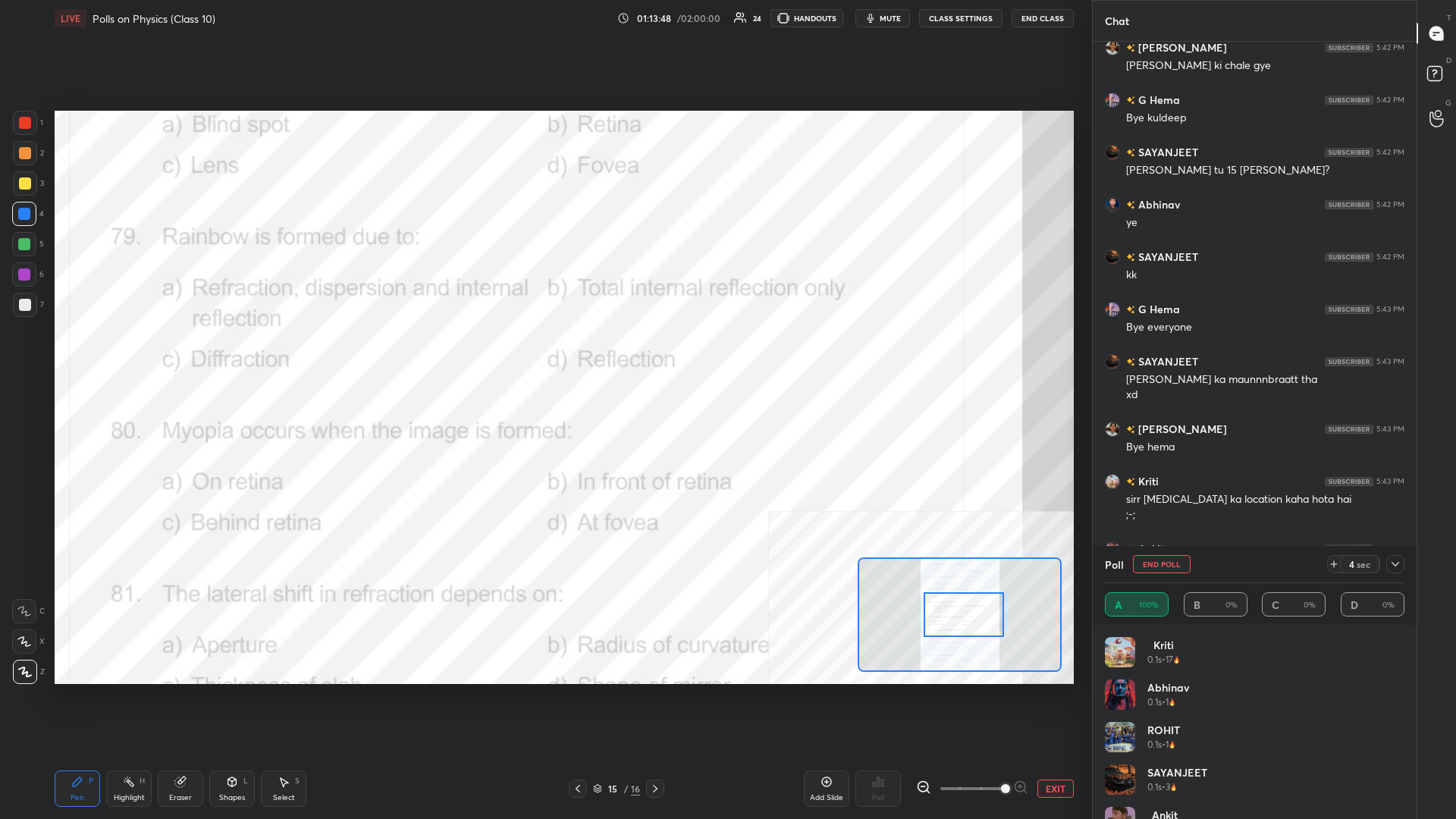
scroll to position [44773, 0]
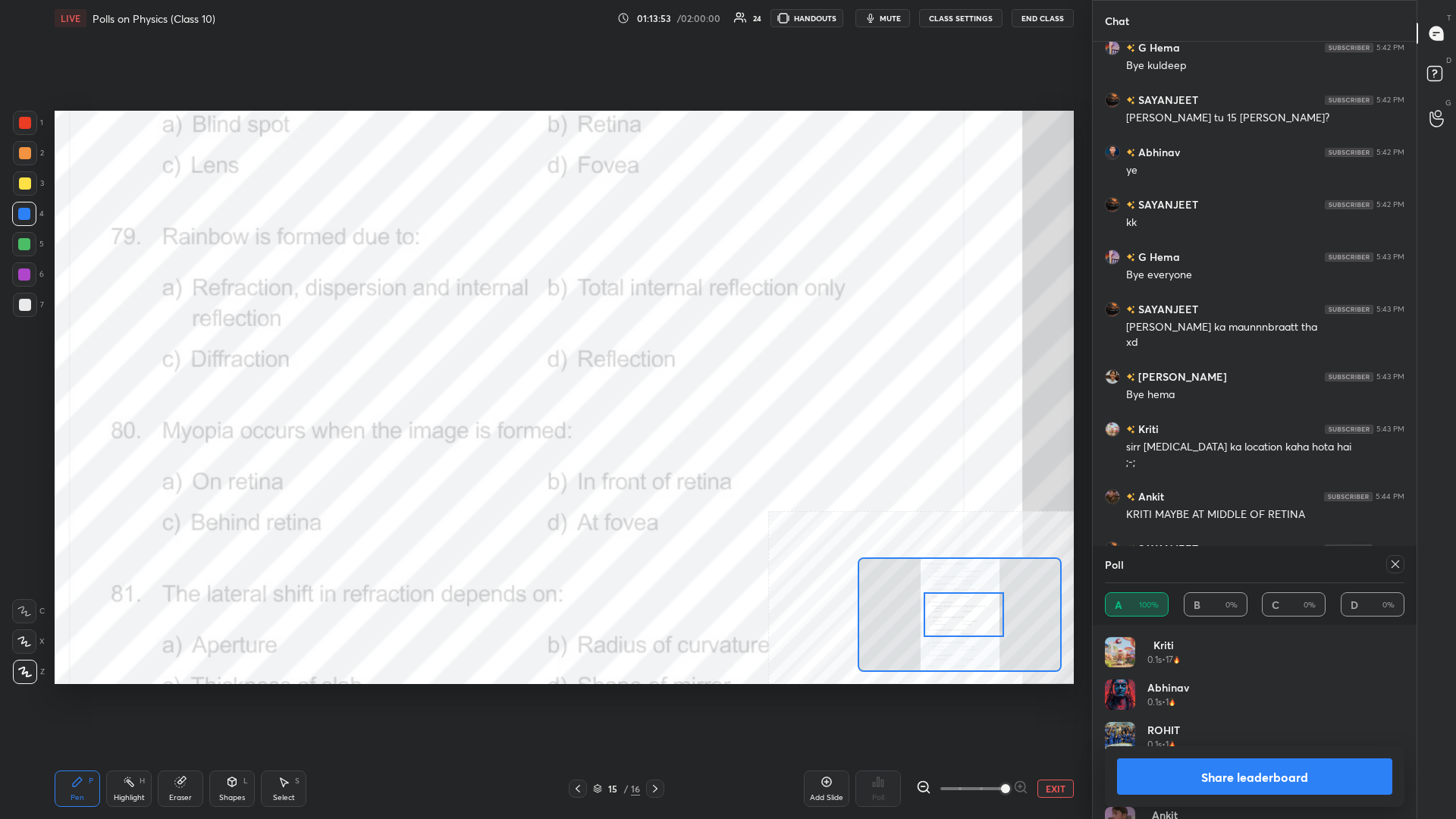
click at [543, 355] on button "Share leaderboard" at bounding box center [1255, 776] width 276 height 37
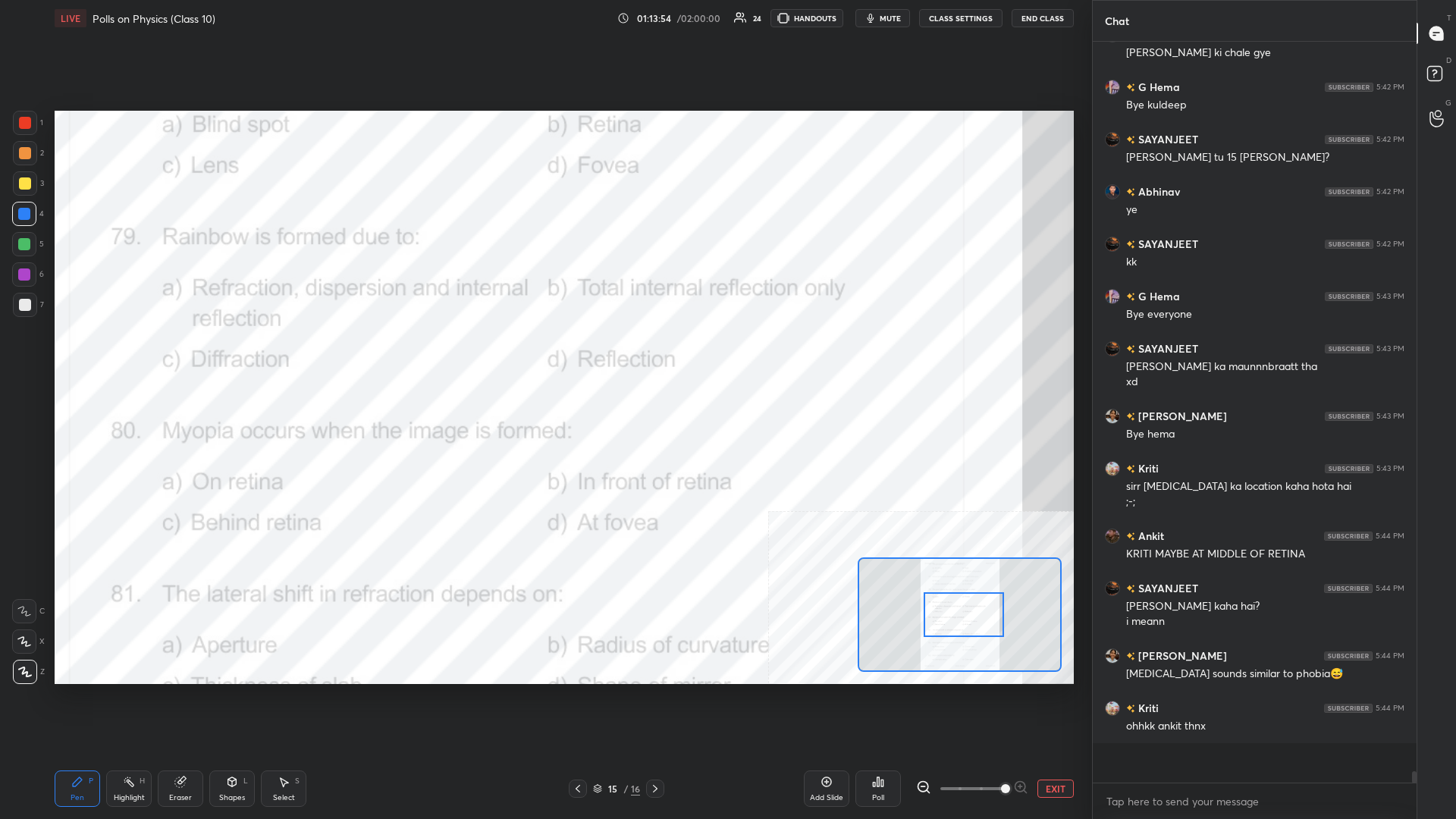
scroll to position [741, 324]
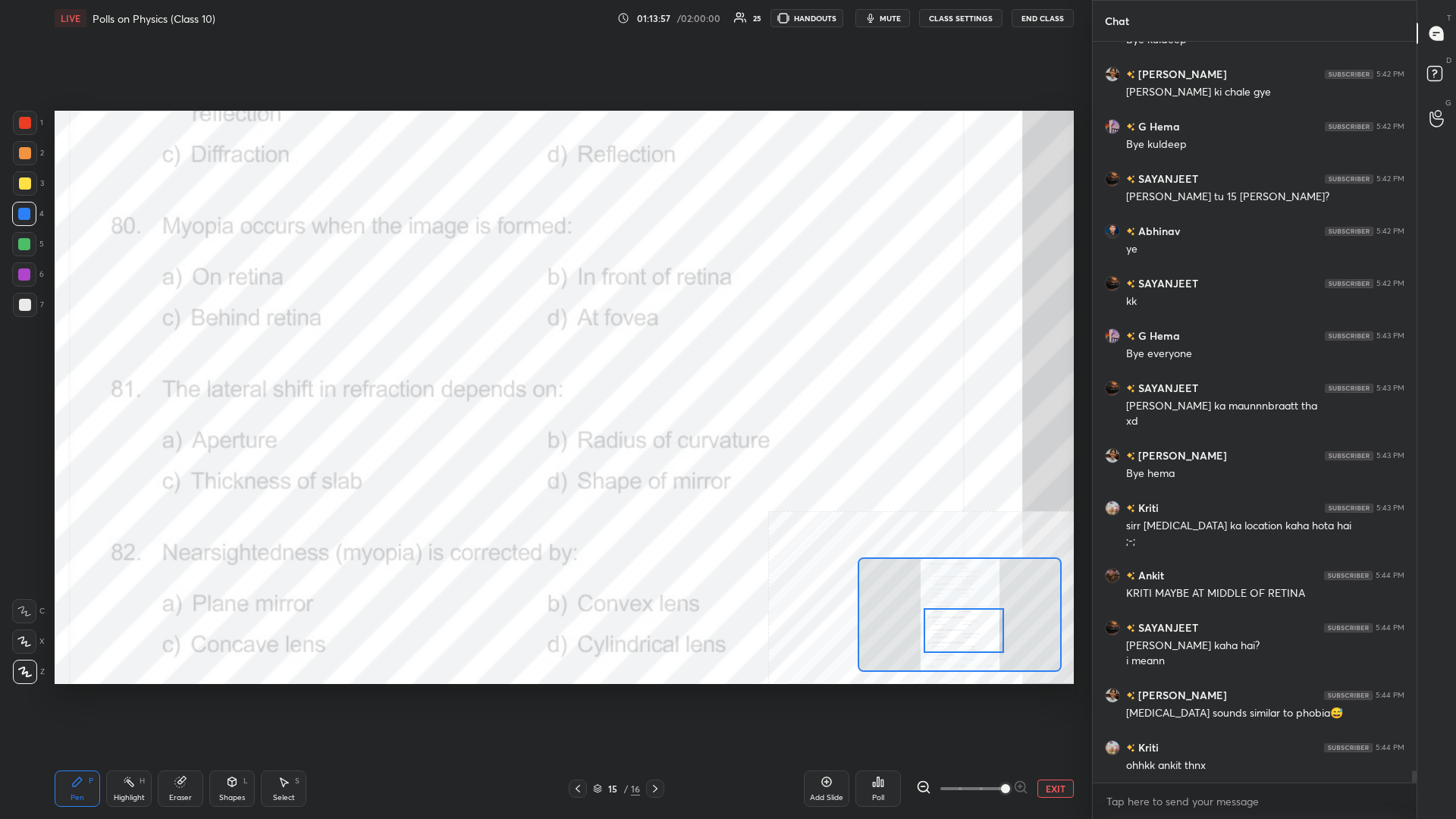
click at [128, 355] on div "Highlight H" at bounding box center [129, 789] width 46 height 37
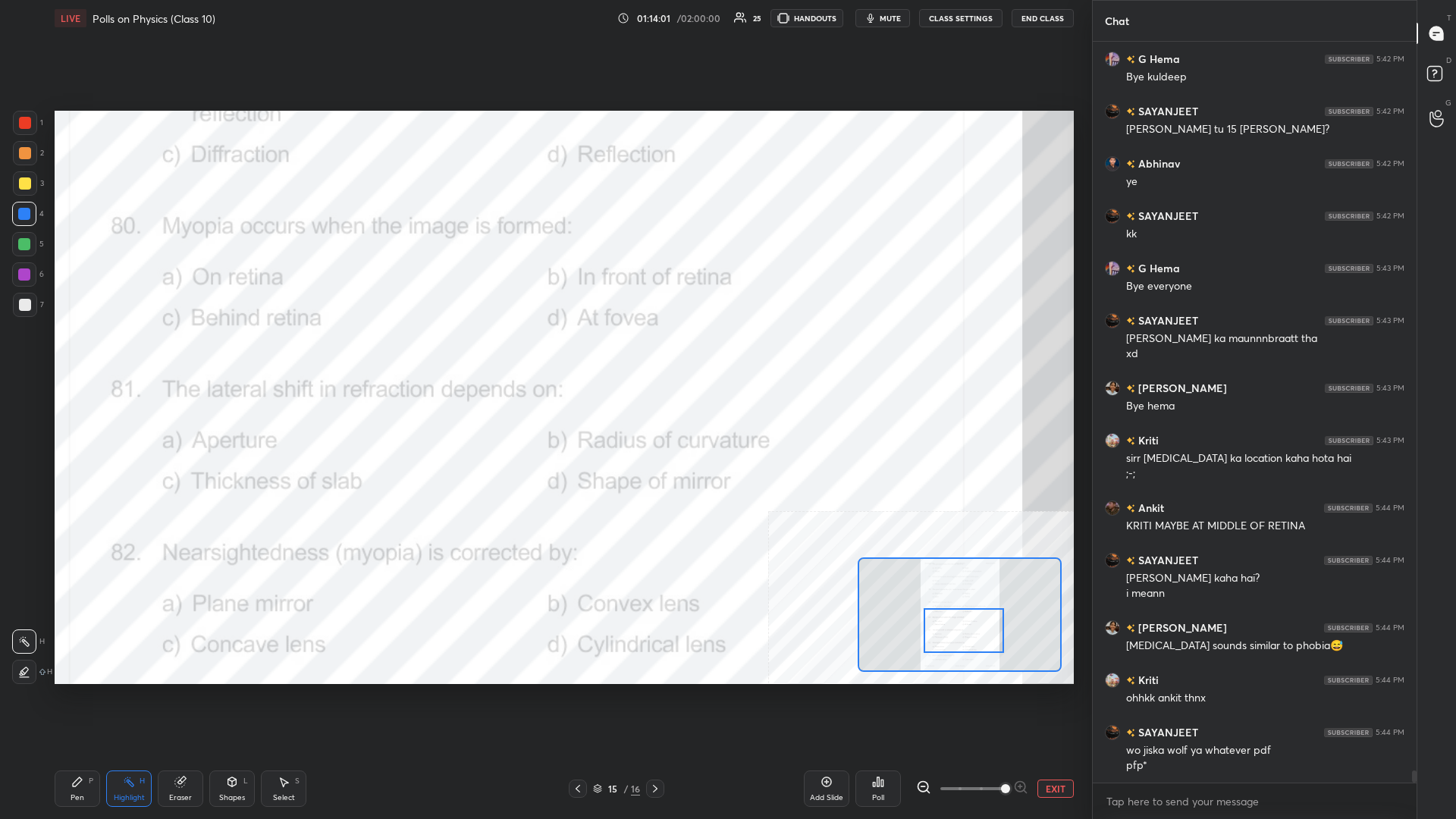
click at [543, 355] on icon at bounding box center [882, 783] width 3 height 7
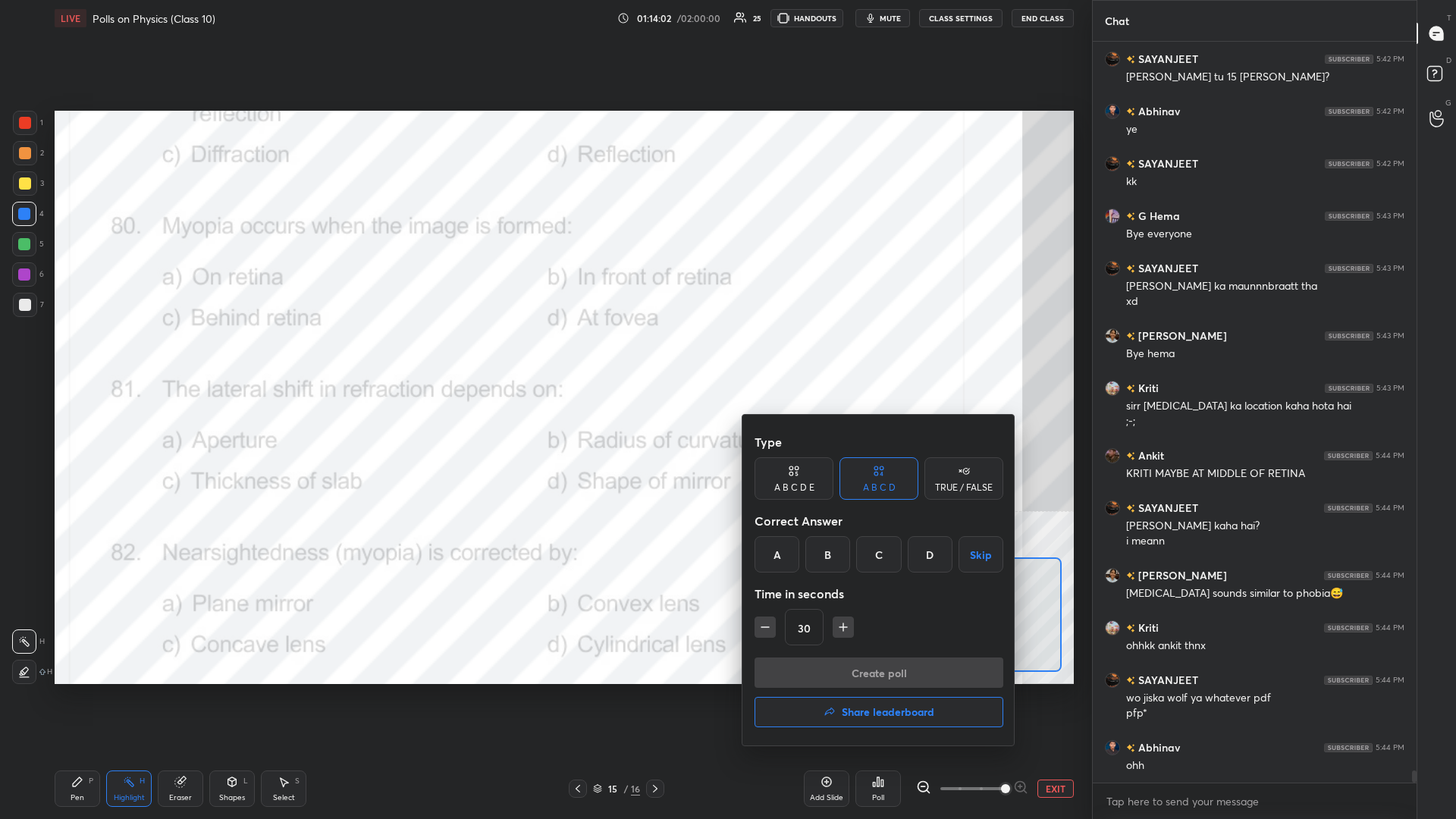
click at [543, 355] on div "B" at bounding box center [828, 554] width 45 height 37
click at [543, 355] on button "Create poll" at bounding box center [879, 673] width 249 height 30
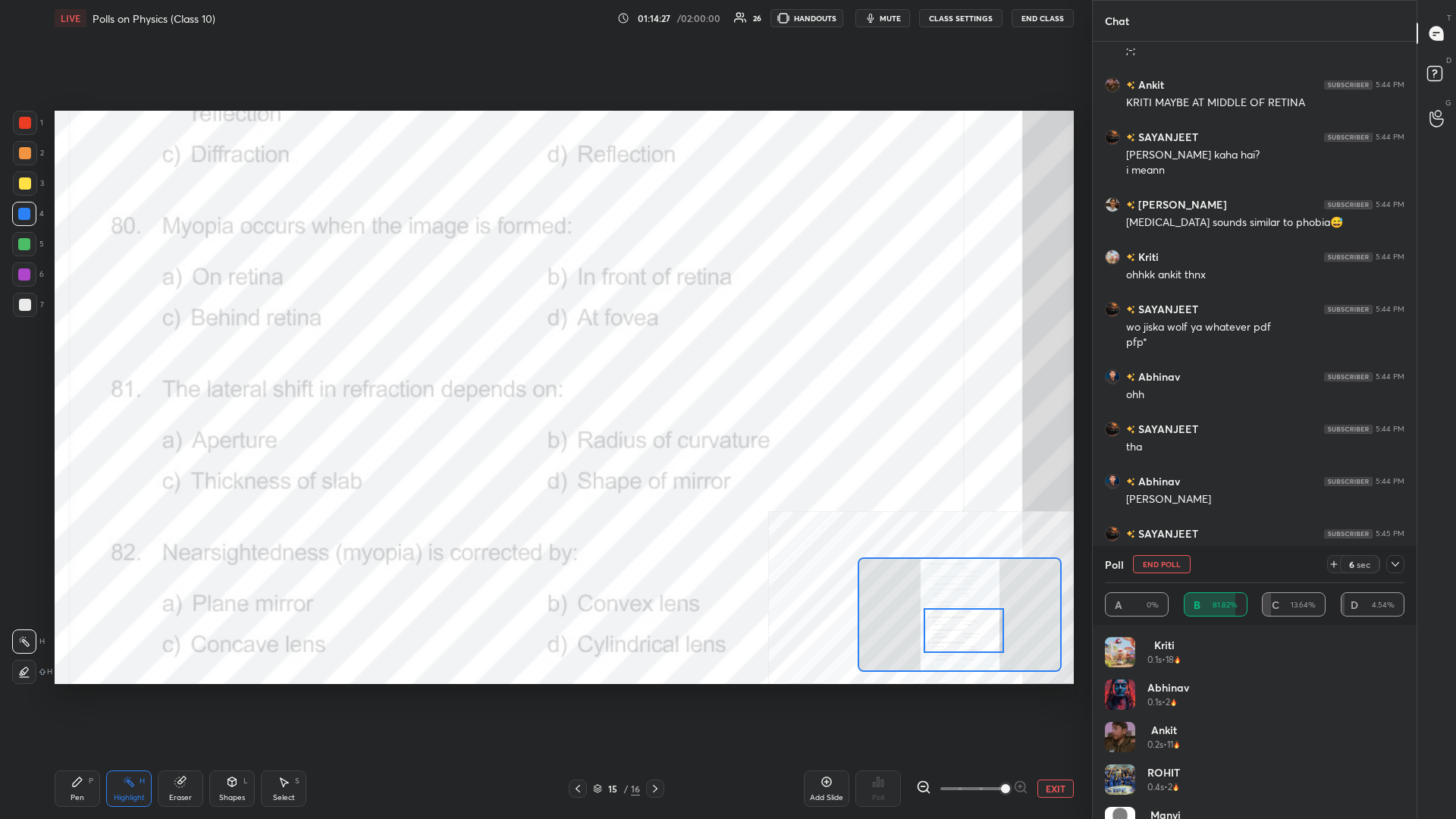
click at [81, 355] on icon at bounding box center [78, 782] width 13 height 13
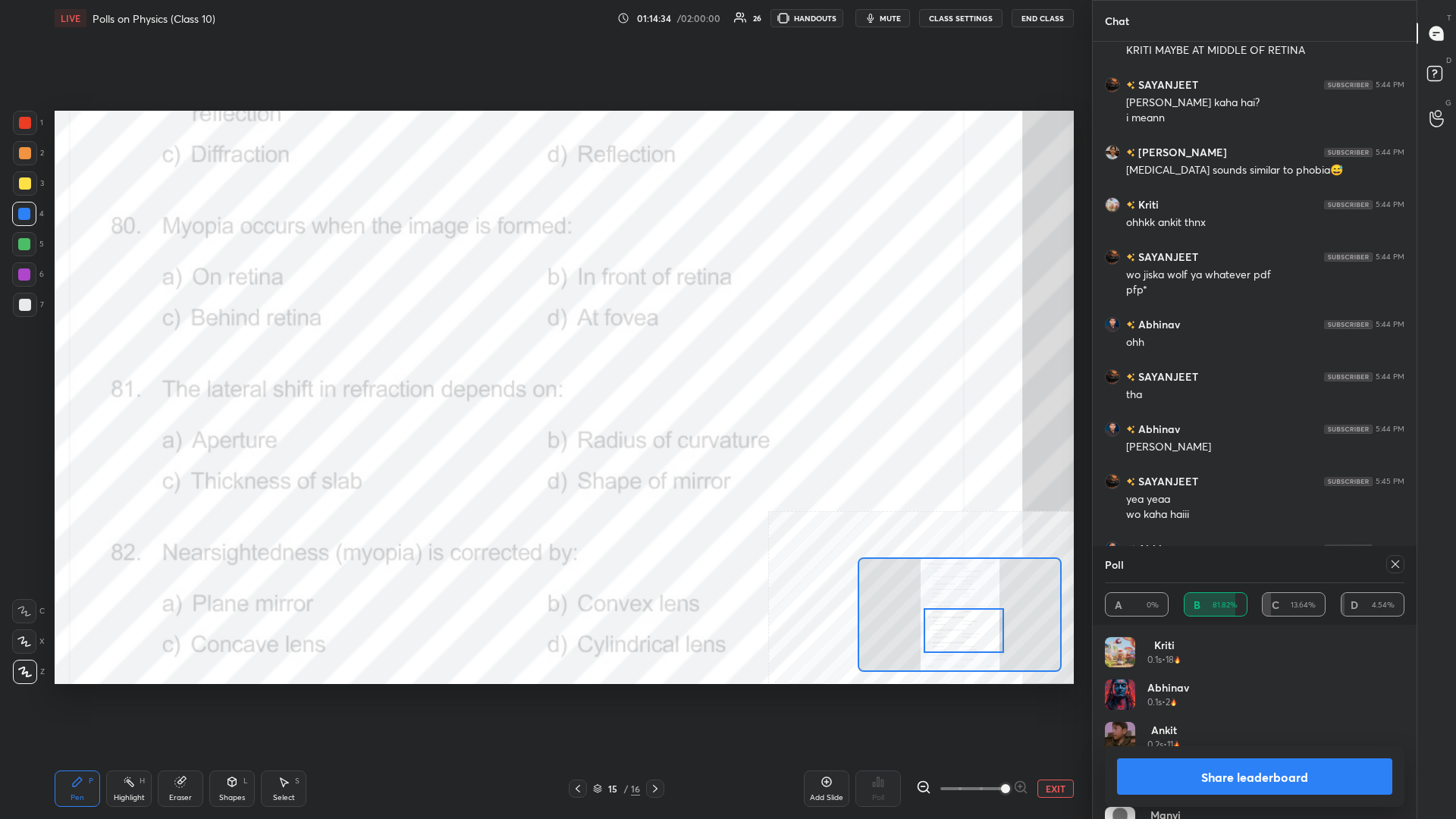
click at [543, 355] on button "Share leaderboard" at bounding box center [1255, 776] width 276 height 37
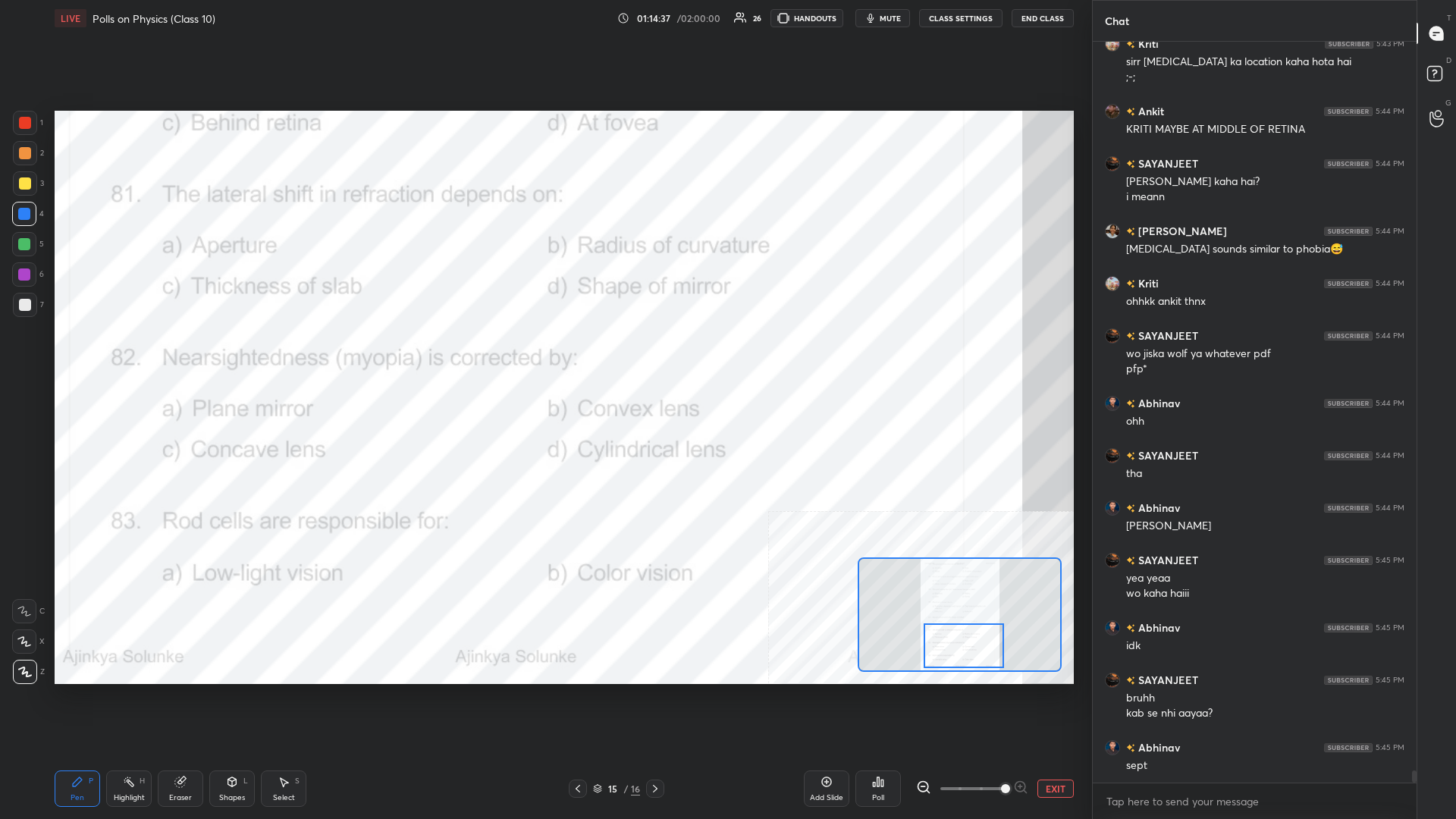
click at [109, 355] on div "Highlight H" at bounding box center [129, 789] width 46 height 37
click at [543, 355] on div "Poll" at bounding box center [878, 789] width 46 height 37
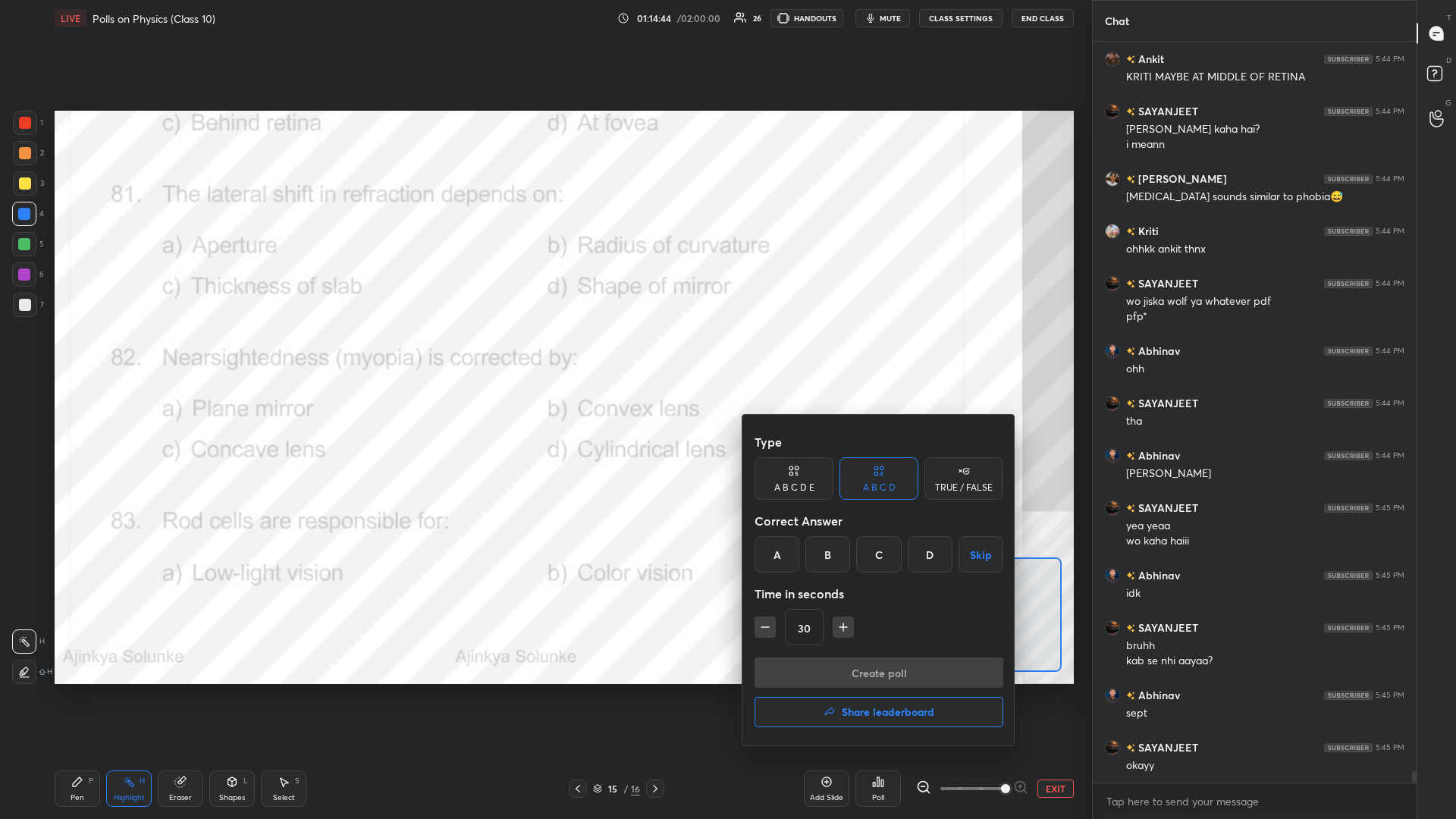
click at [543, 355] on div "C" at bounding box center [879, 554] width 45 height 37
click at [543, 355] on button "Create poll" at bounding box center [879, 673] width 249 height 30
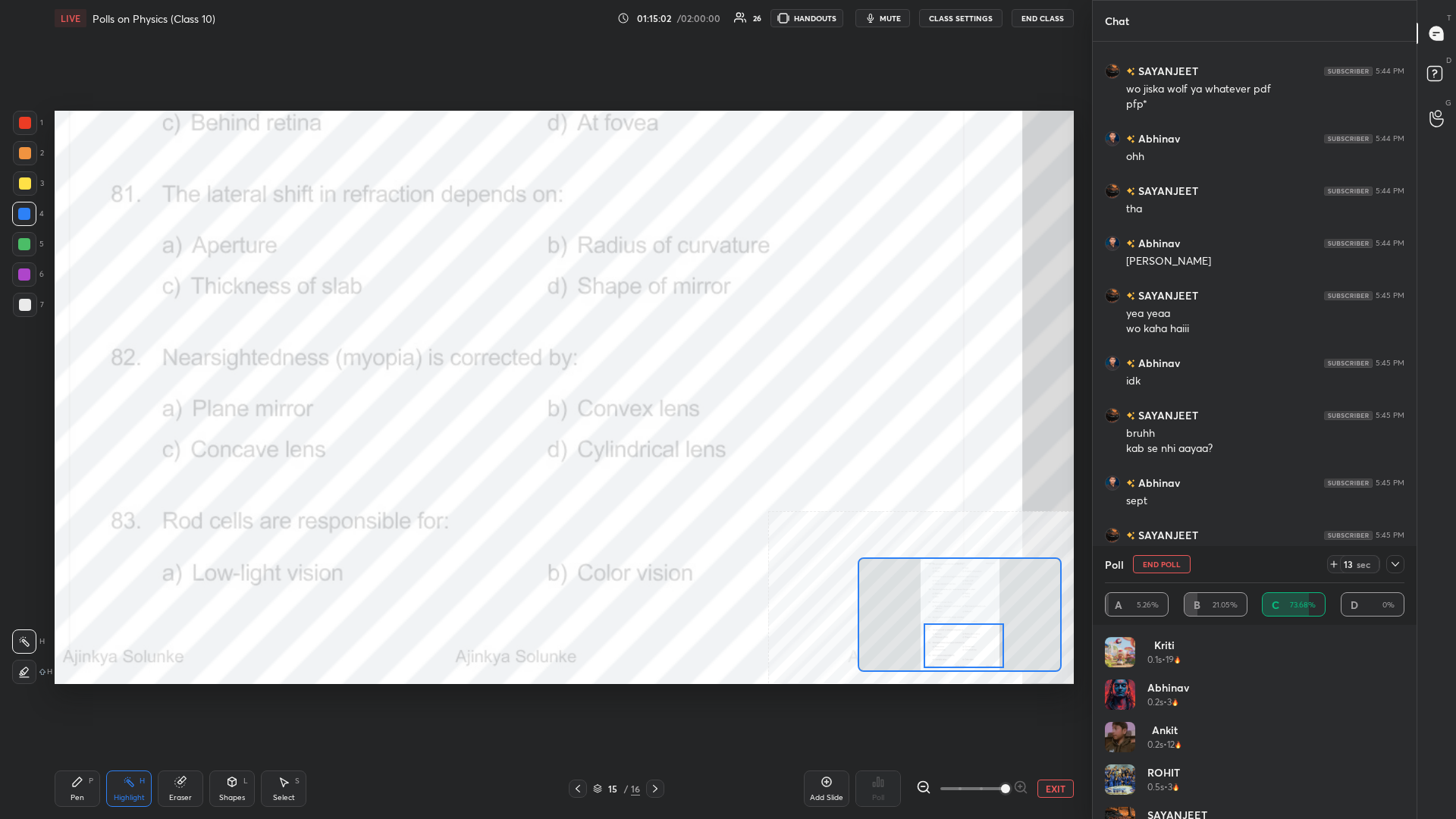
scroll to position [45476, 0]
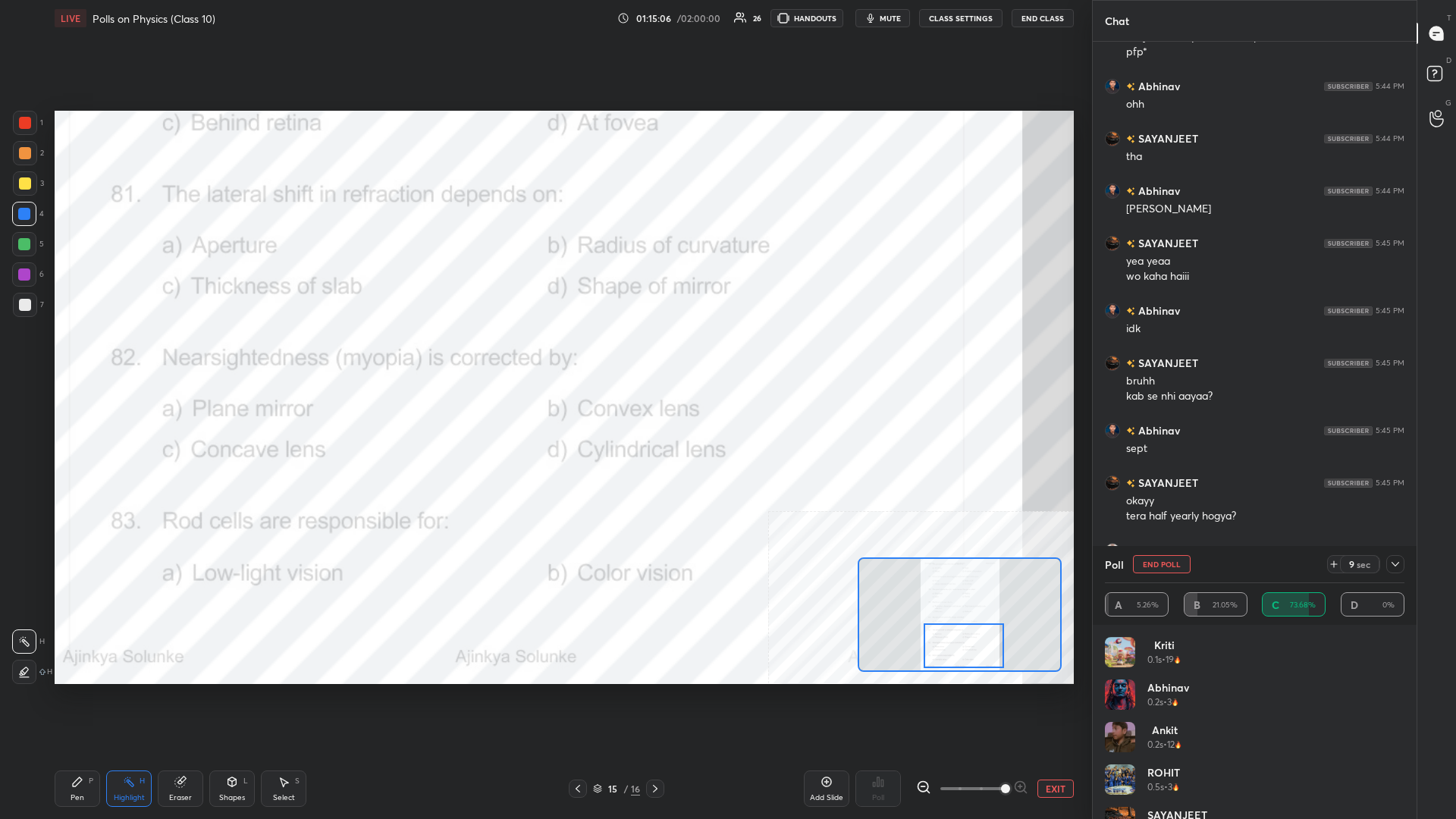
click at [84, 355] on div "Pen P" at bounding box center [77, 789] width 46 height 37
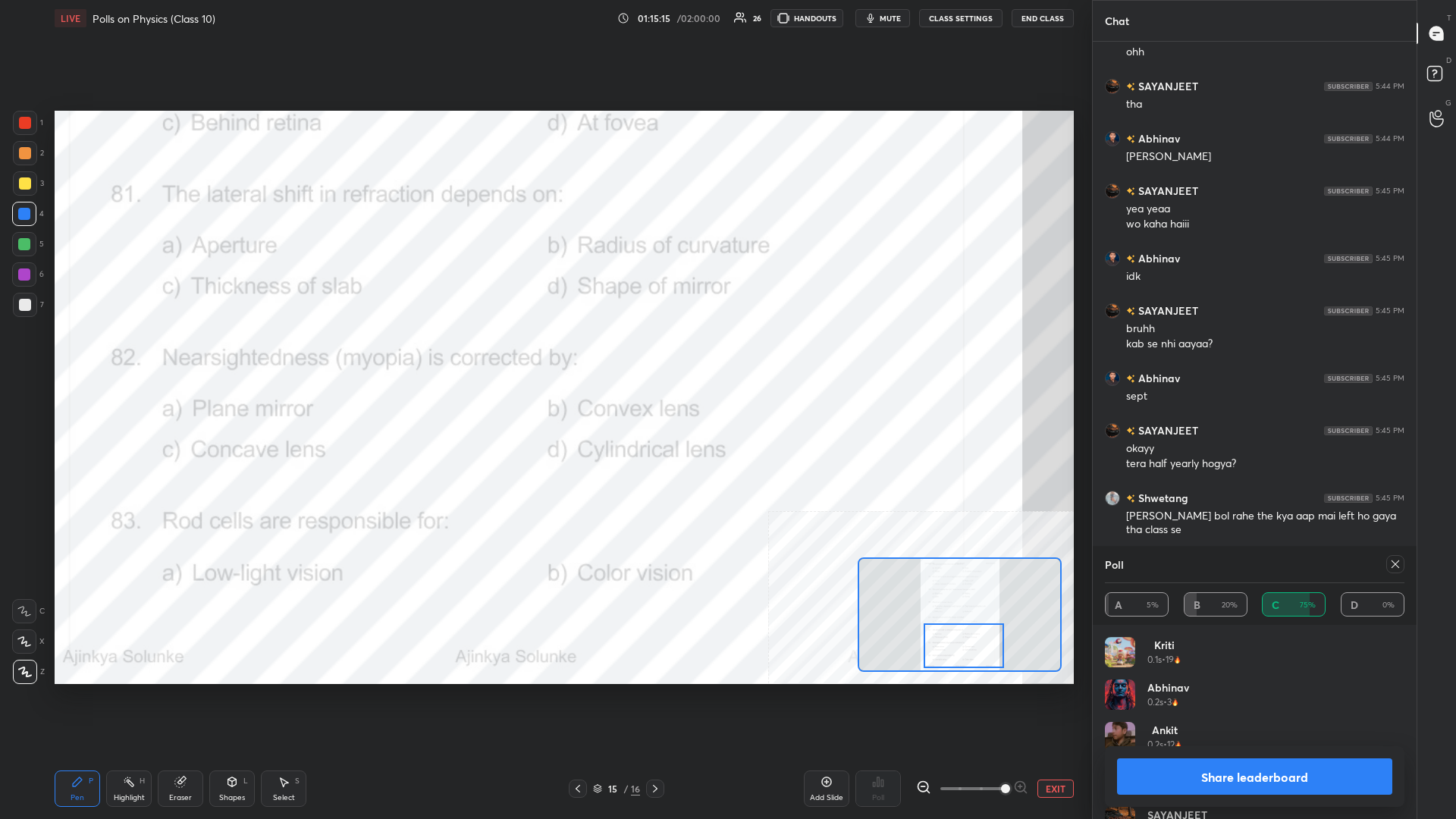
scroll to position [45580, 0]
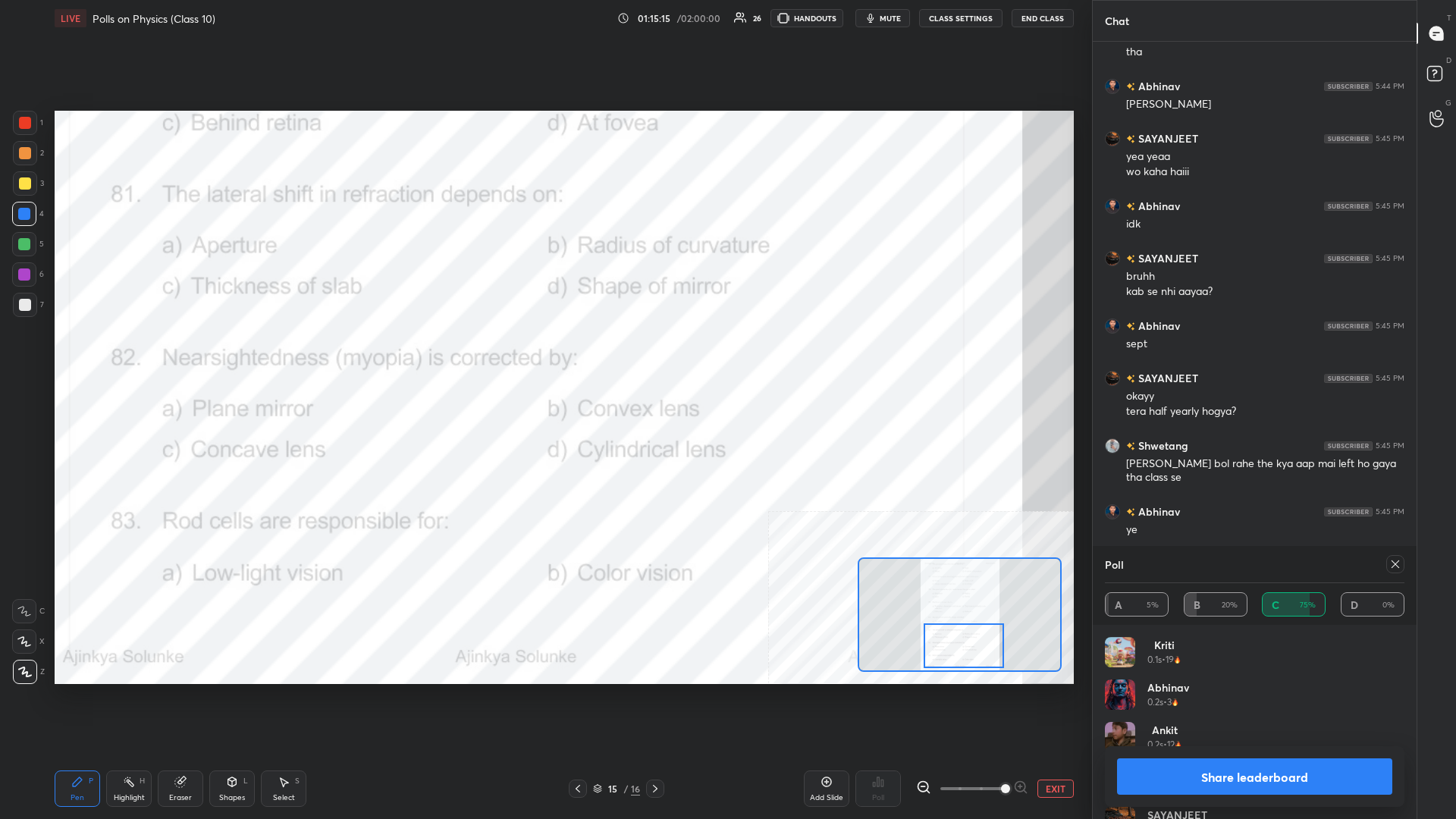
click at [543, 355] on button "Share leaderboard" at bounding box center [1255, 776] width 276 height 37
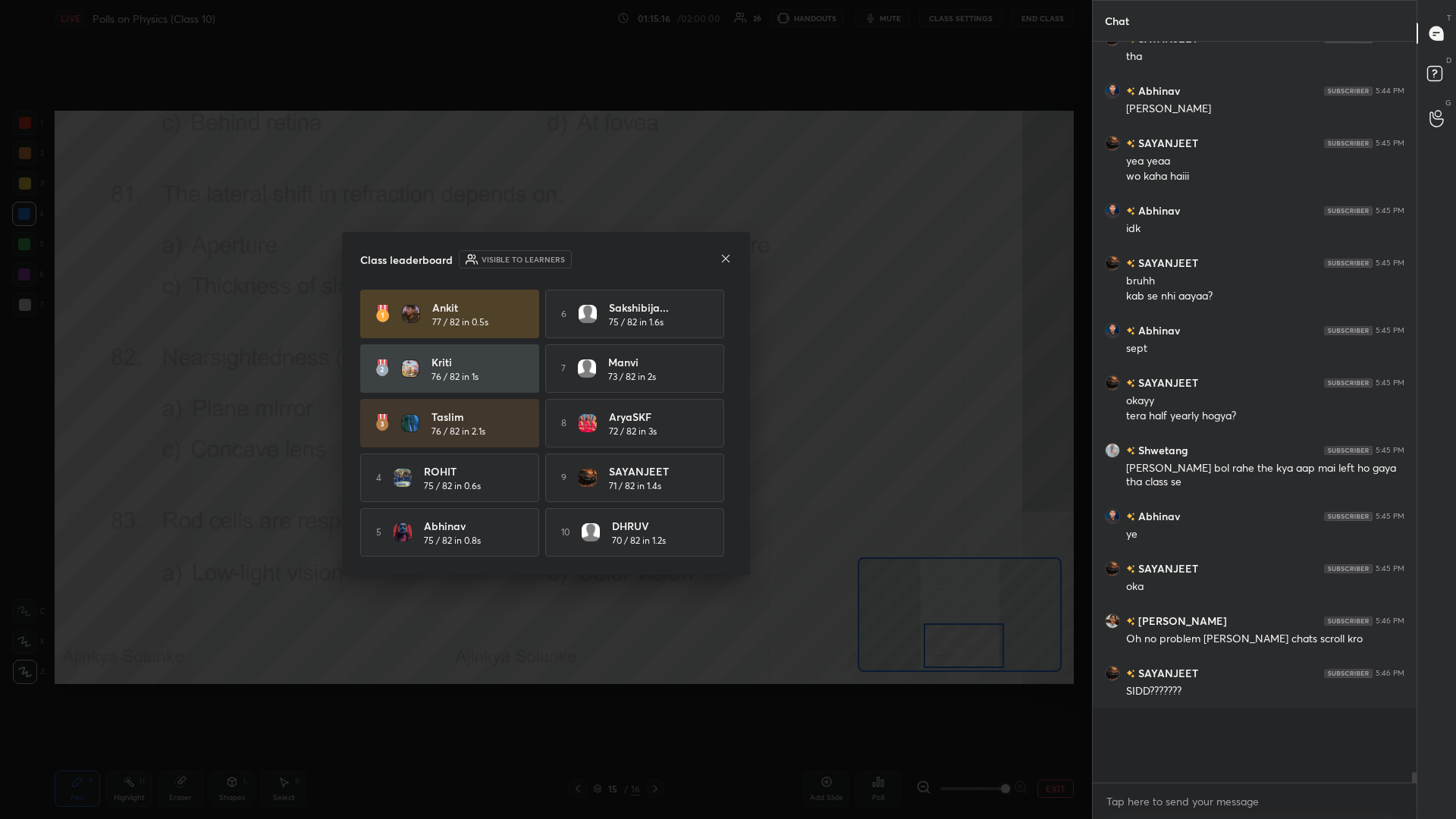
scroll to position [0, 1]
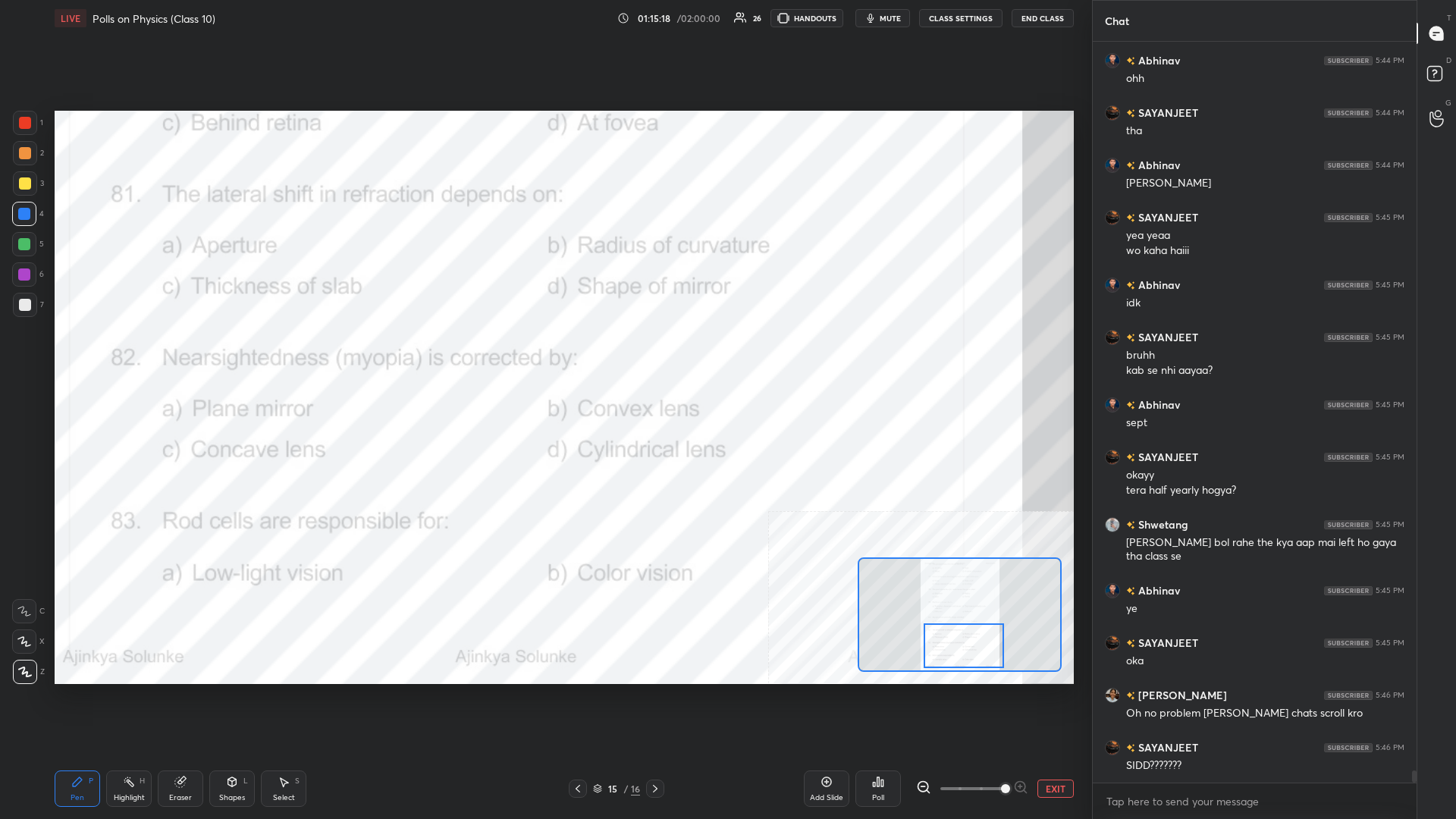
click at [132, 355] on icon at bounding box center [129, 782] width 13 height 13
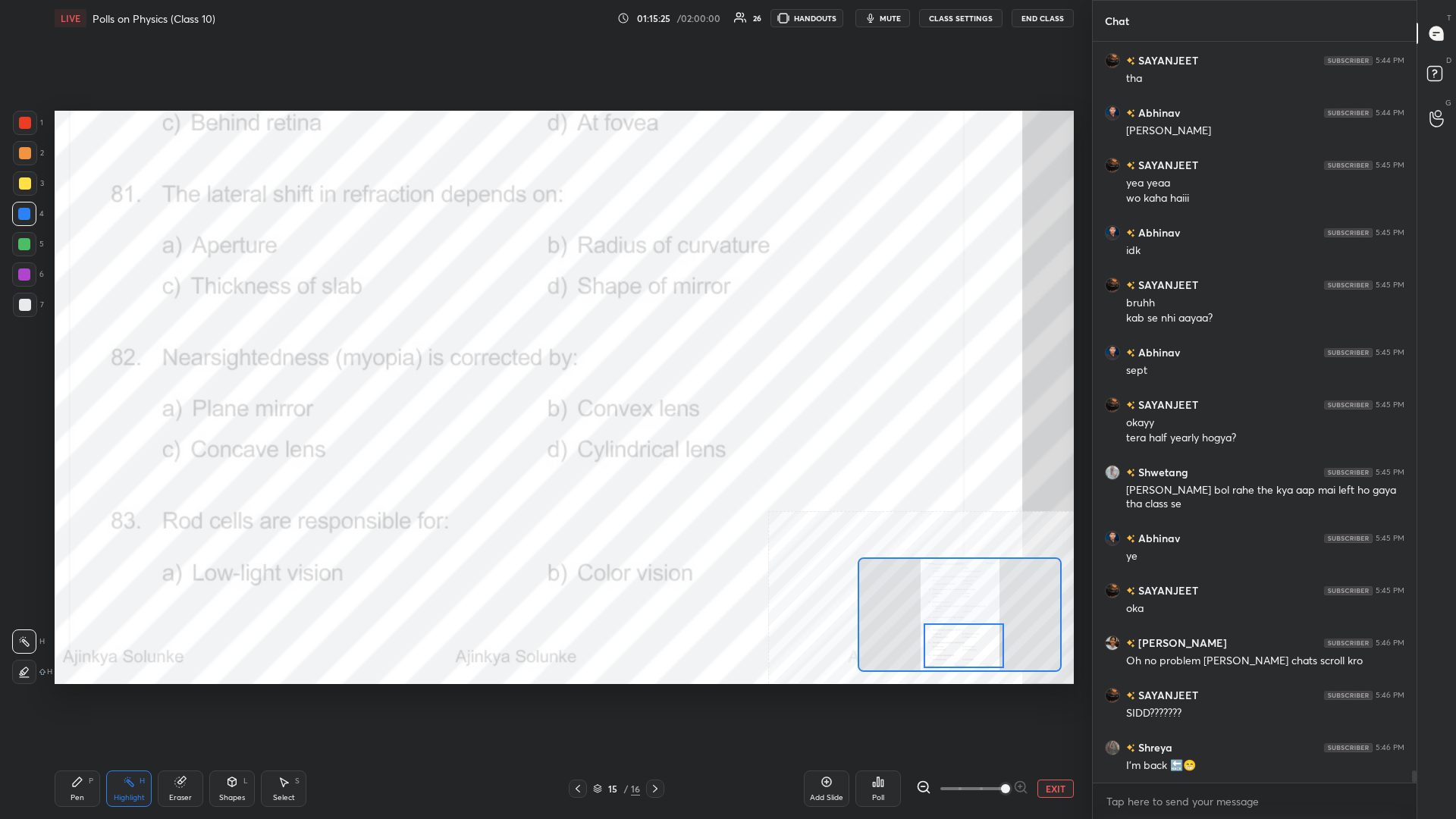
click at [543, 355] on div "Poll" at bounding box center [878, 789] width 46 height 37
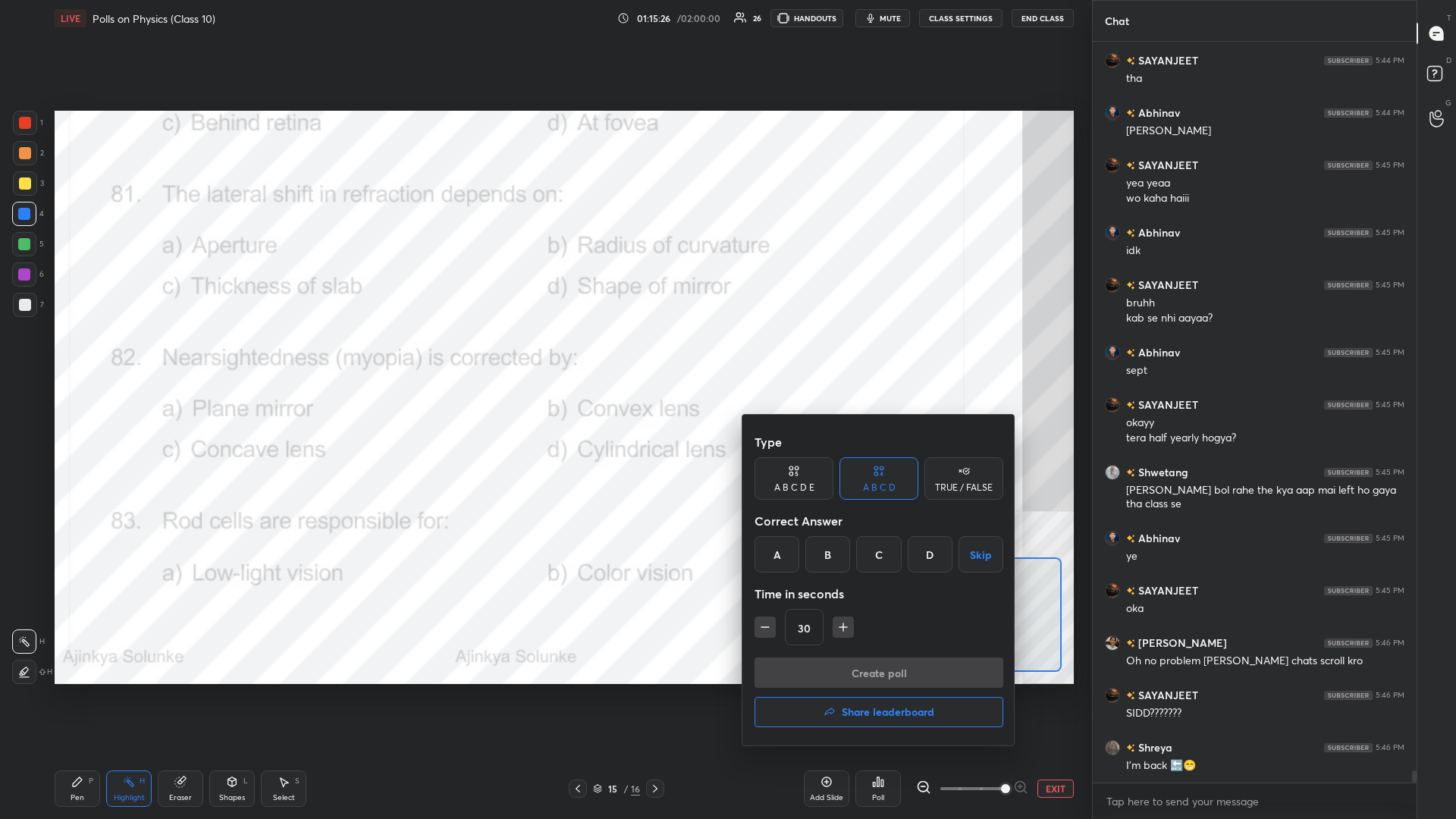
click at [543, 355] on div "C" at bounding box center [879, 554] width 45 height 37
click at [543, 355] on button "Create poll" at bounding box center [879, 673] width 249 height 30
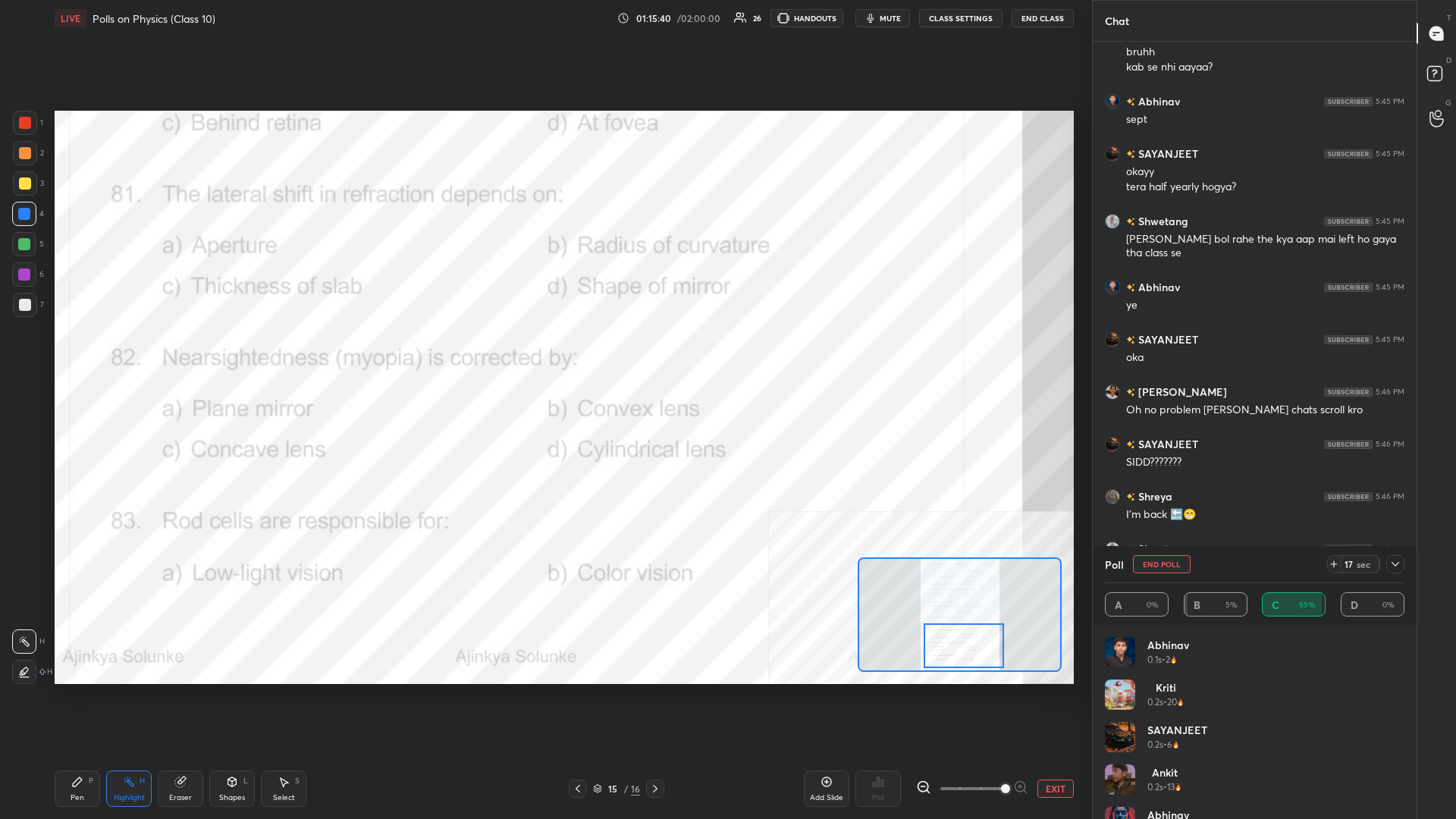
click at [91, 355] on div "Pen P" at bounding box center [77, 789] width 46 height 37
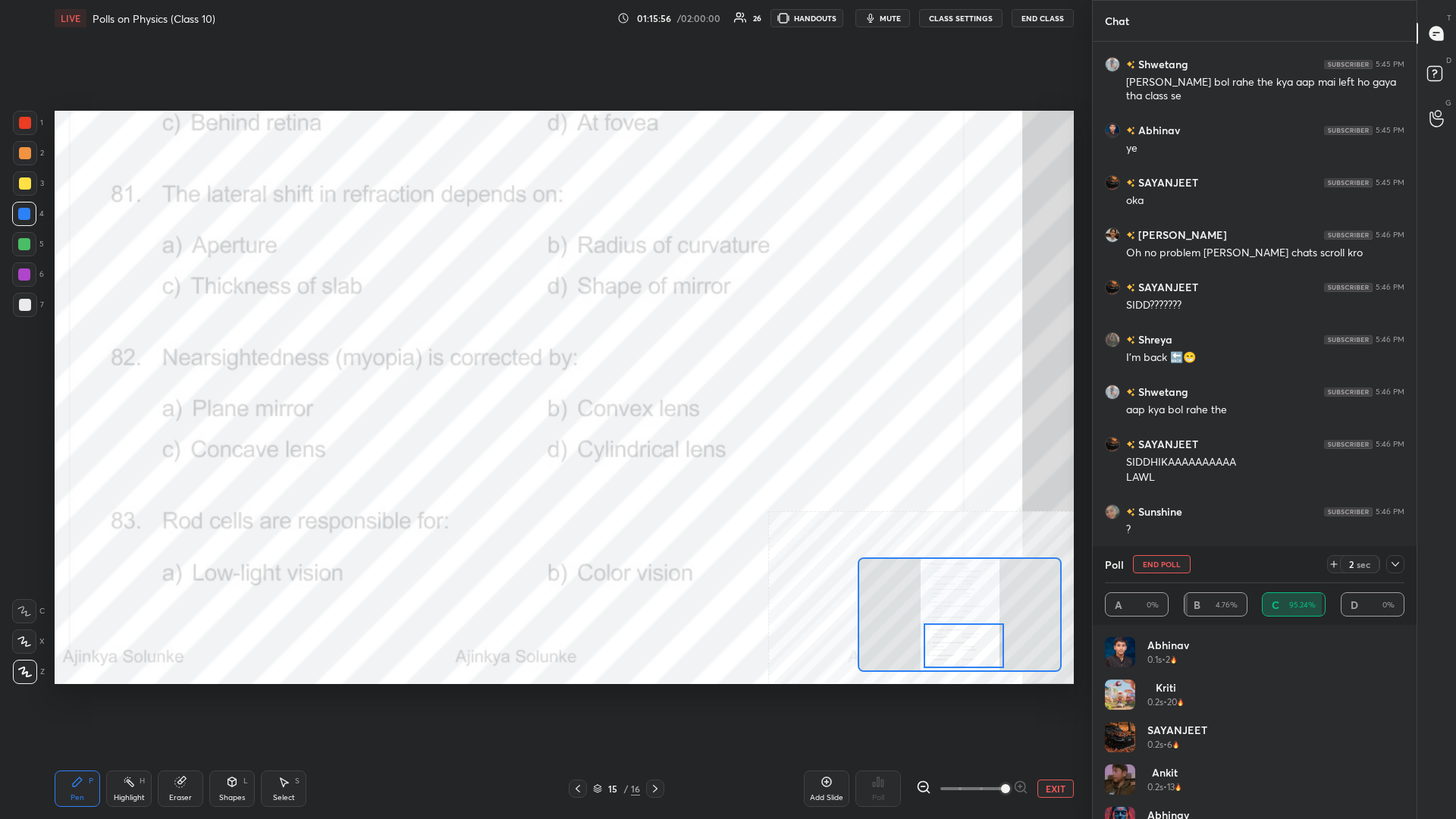
click at [133, 355] on div "Highlight" at bounding box center [129, 798] width 31 height 7
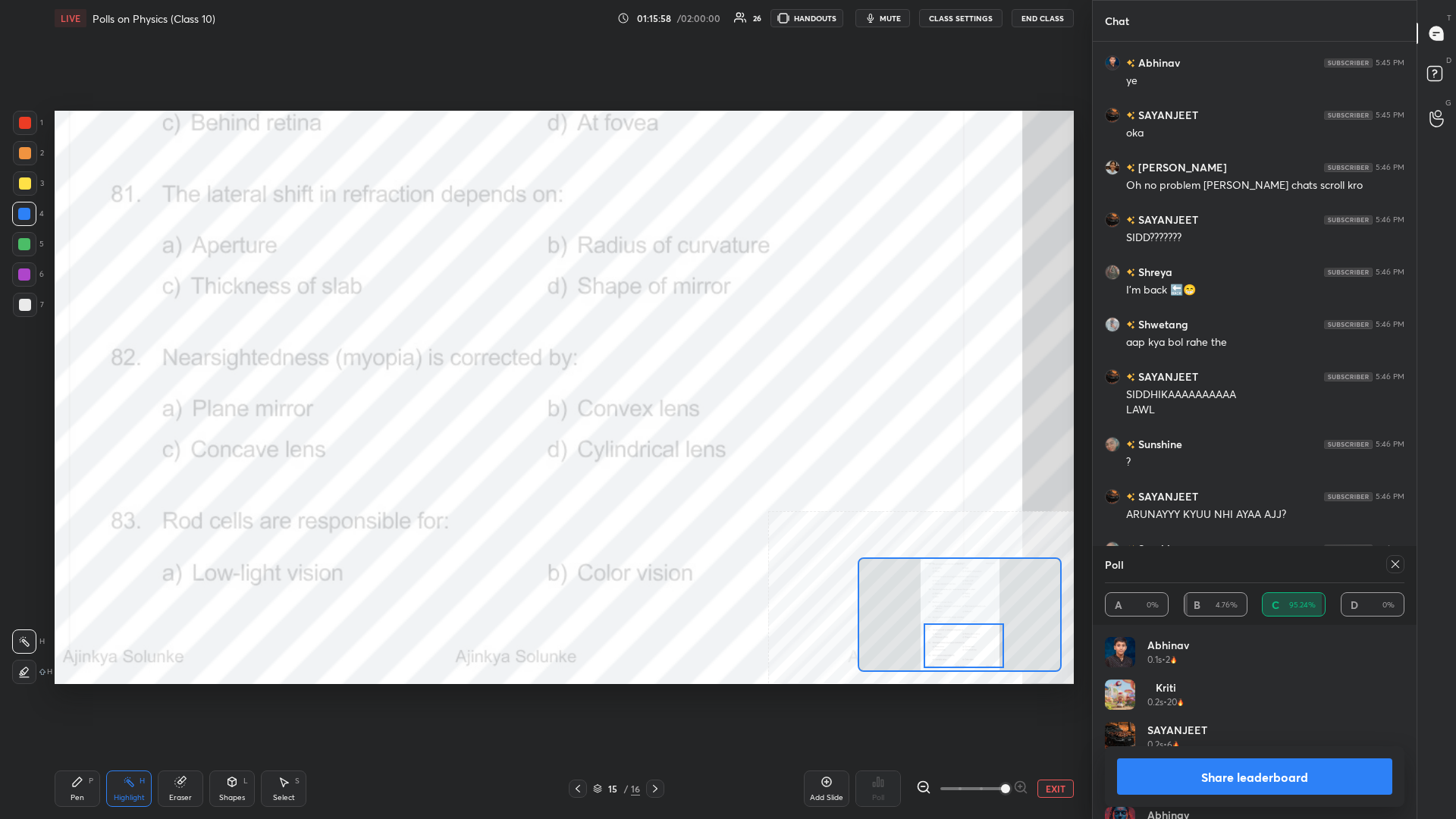
click at [543, 355] on button "Share leaderboard" at bounding box center [1255, 776] width 276 height 37
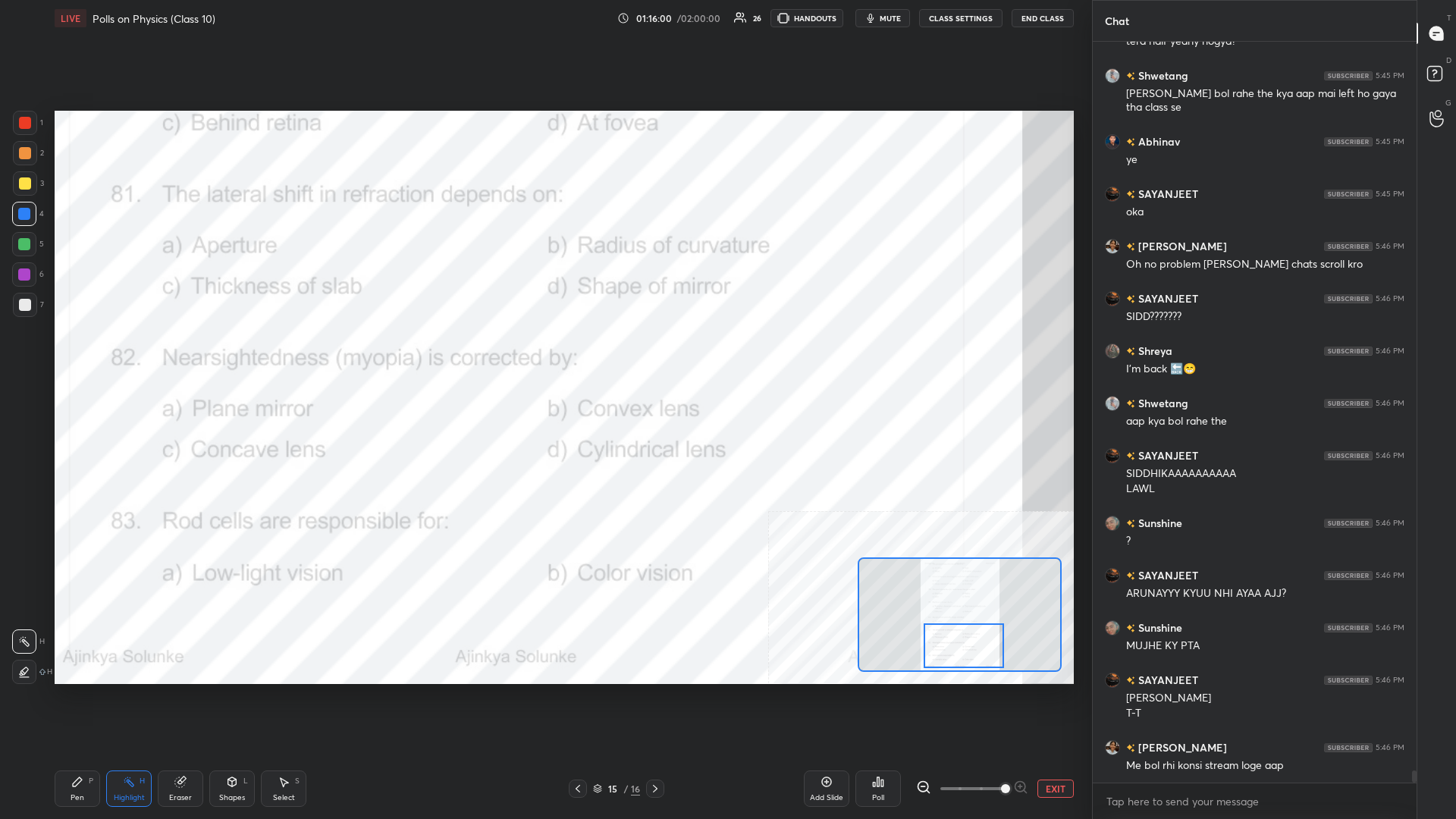
click at [97, 355] on div "Pen P" at bounding box center [77, 789] width 46 height 37
click at [92, 355] on div "P" at bounding box center [90, 781] width 4 height 7
click at [125, 355] on div "Highlight H" at bounding box center [129, 789] width 46 height 37
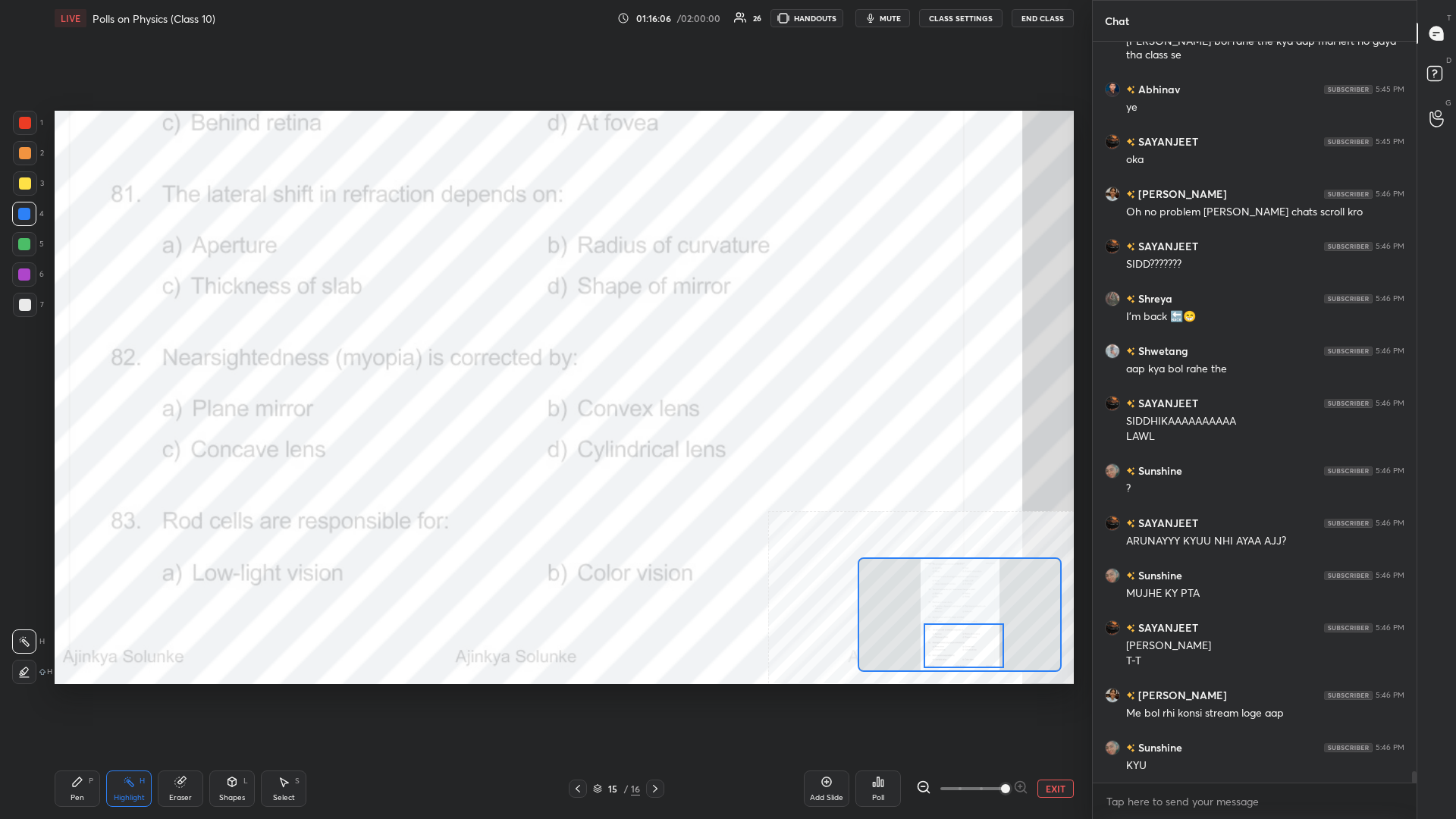
click at [543, 355] on icon at bounding box center [882, 783] width 3 height 7
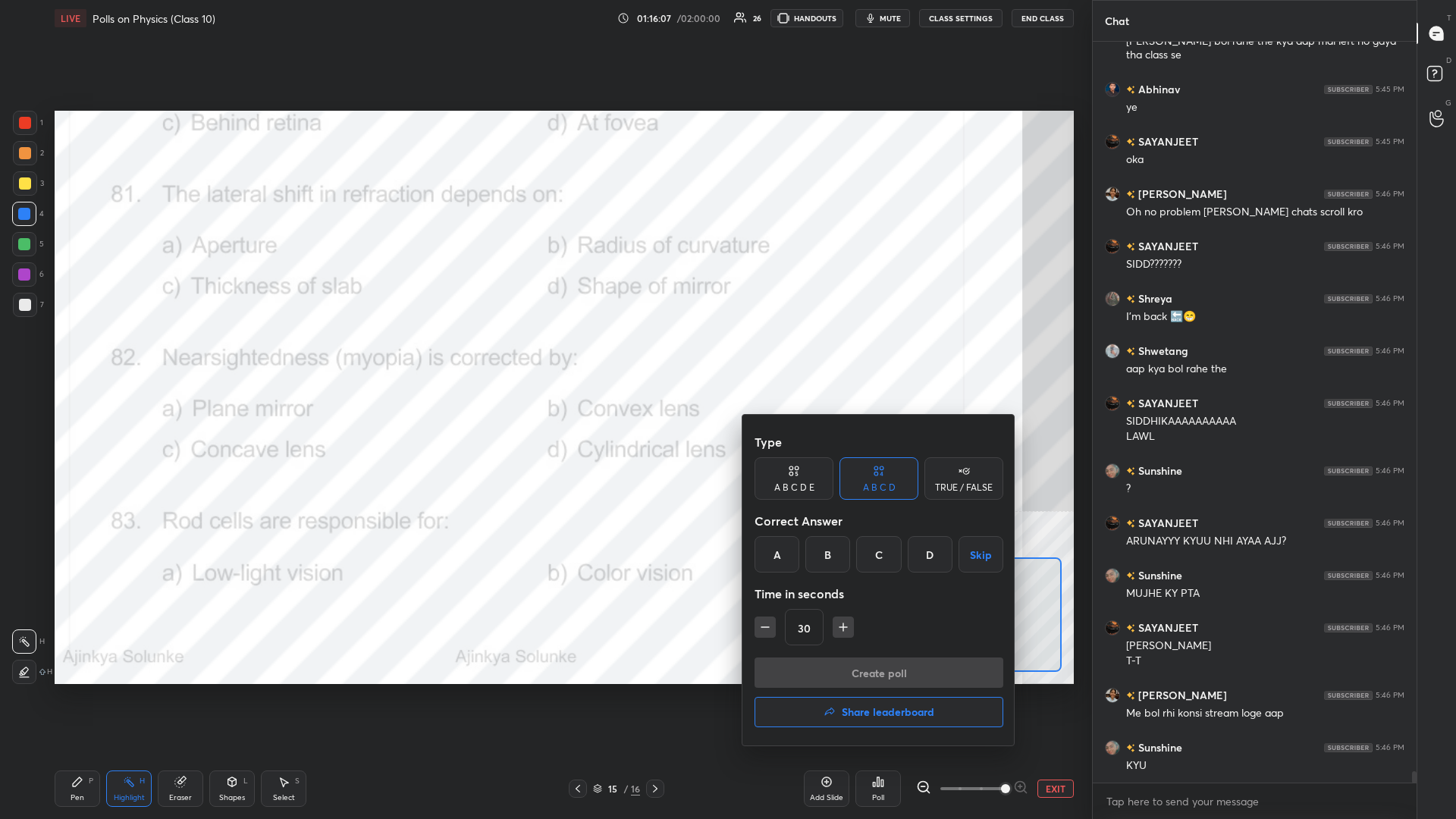
click at [543, 355] on div "A" at bounding box center [777, 554] width 45 height 37
click at [543, 355] on button "Create poll" at bounding box center [879, 673] width 249 height 30
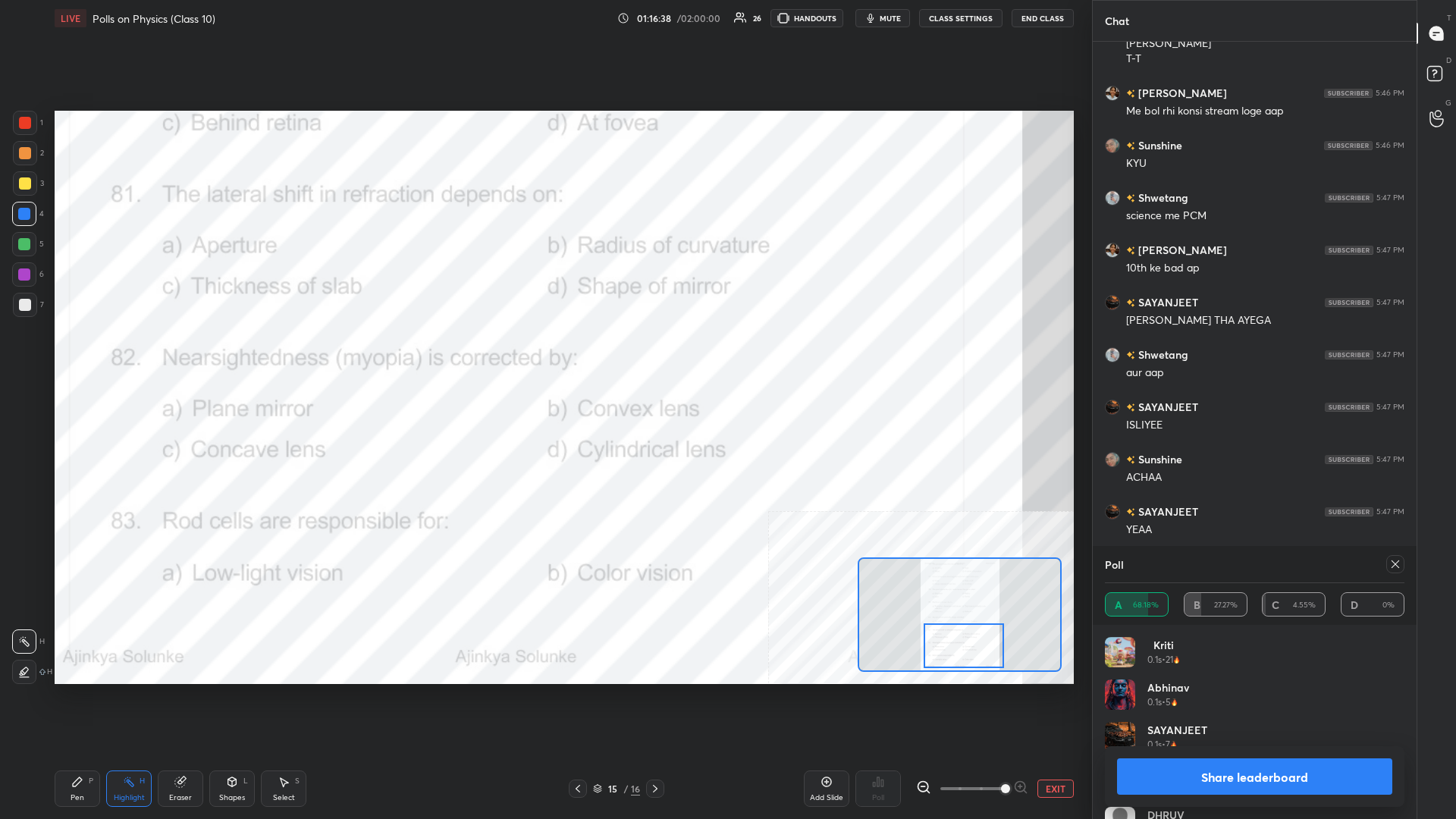
click at [543, 355] on button "Share leaderboard" at bounding box center [1255, 776] width 276 height 37
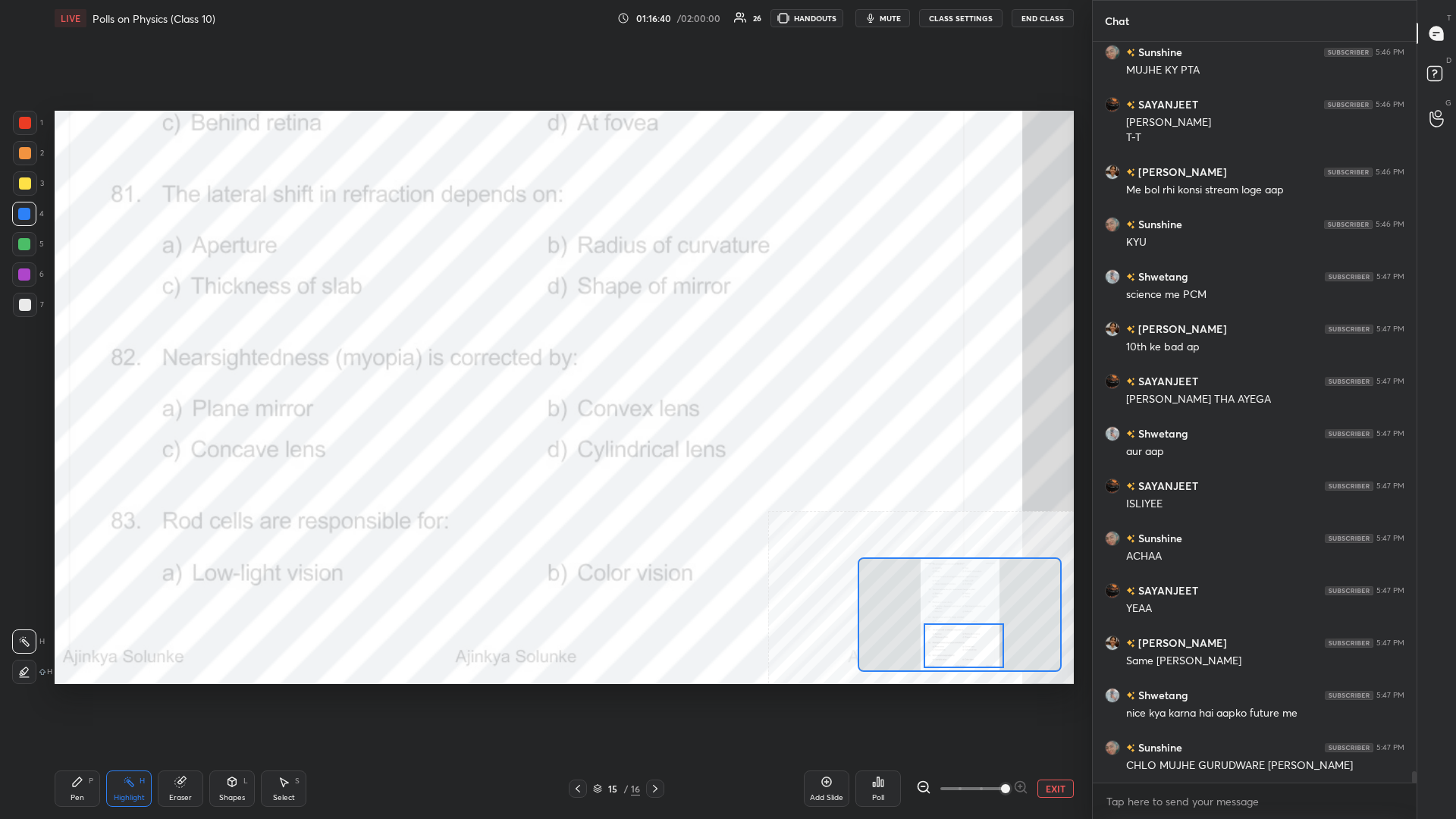
click at [71, 355] on div "Pen P" at bounding box center [77, 789] width 46 height 37
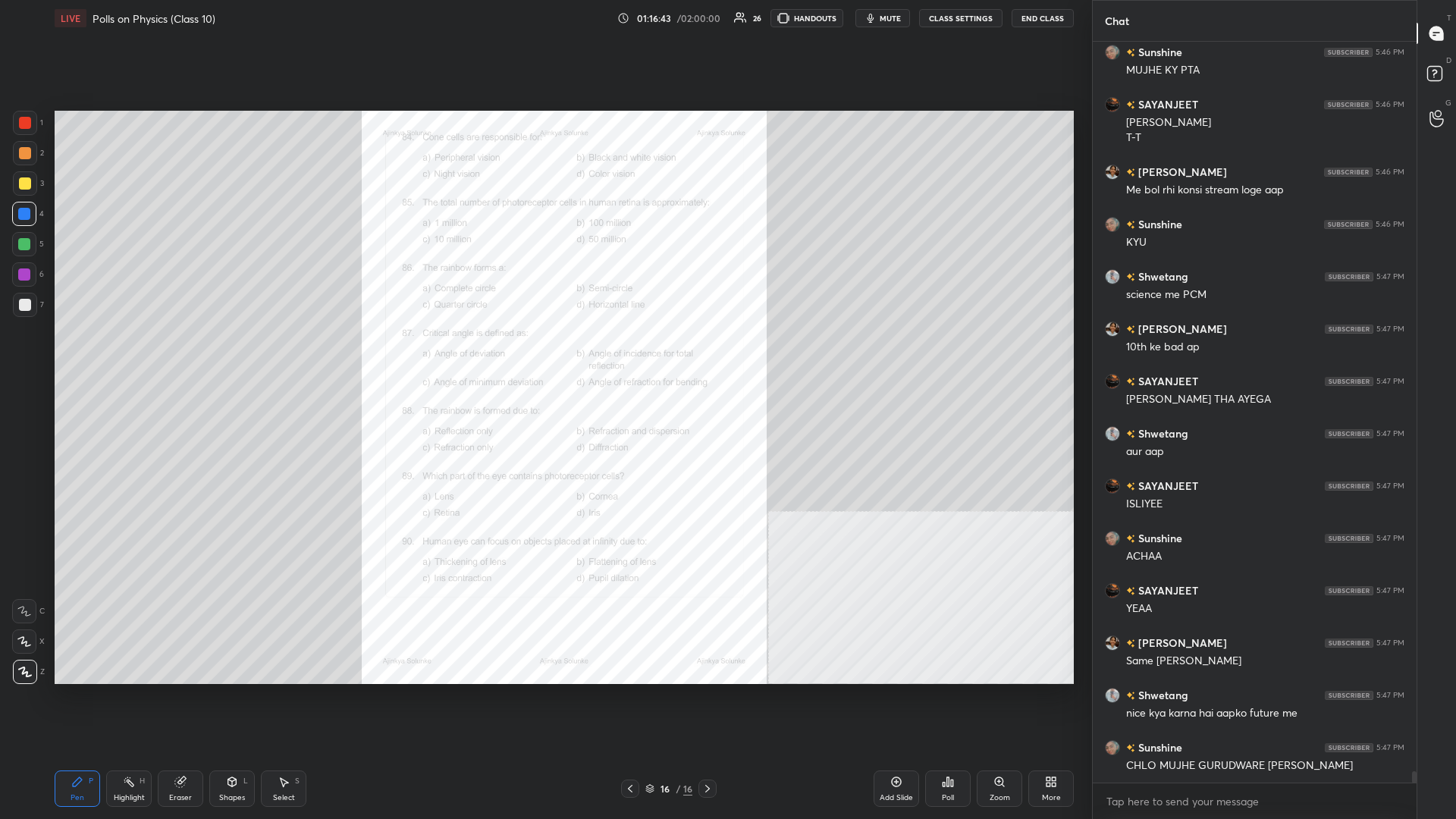
click at [543, 355] on icon at bounding box center [1000, 782] width 13 height 13
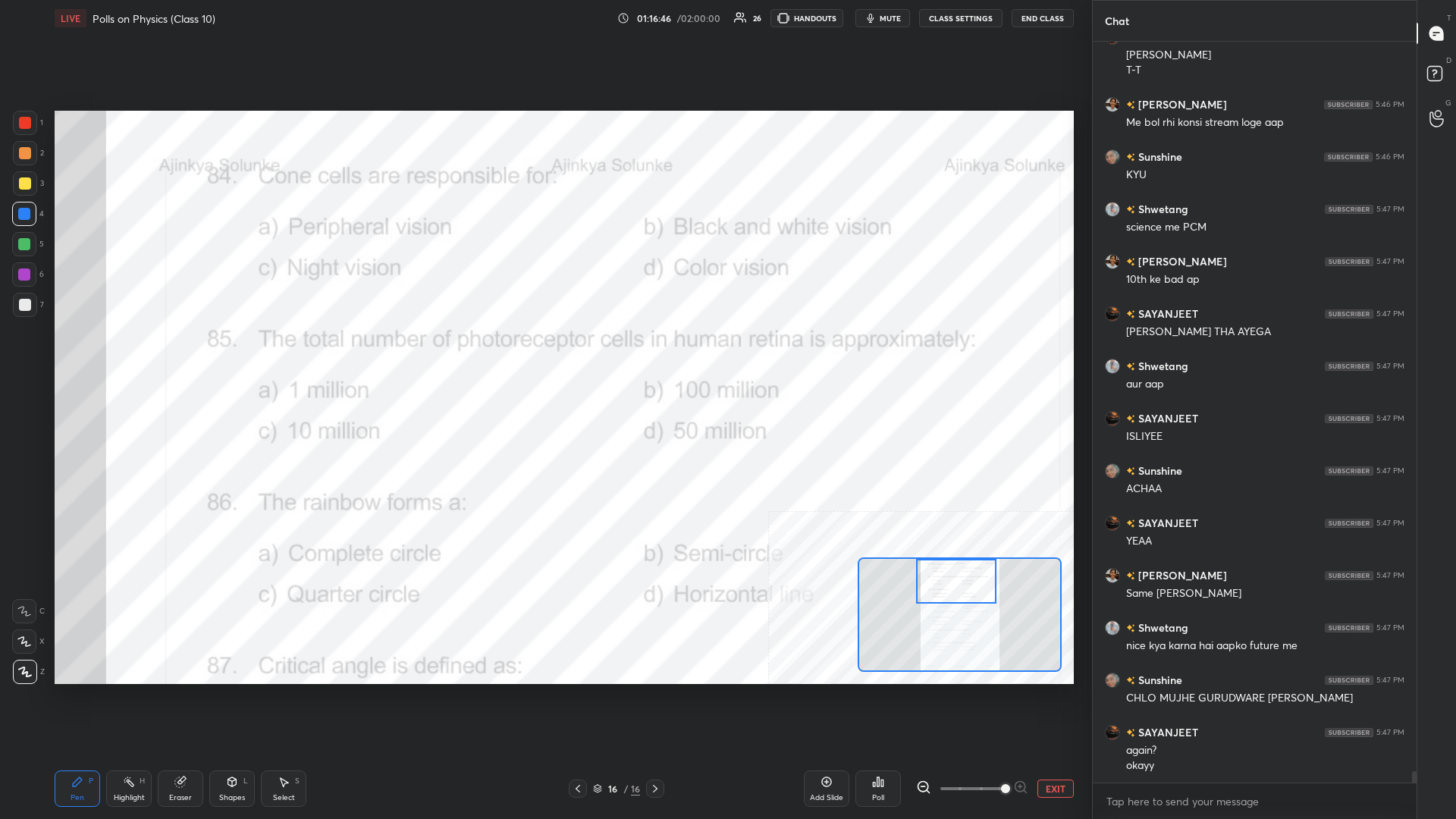
click at [135, 355] on div "Highlight H" at bounding box center [129, 789] width 46 height 37
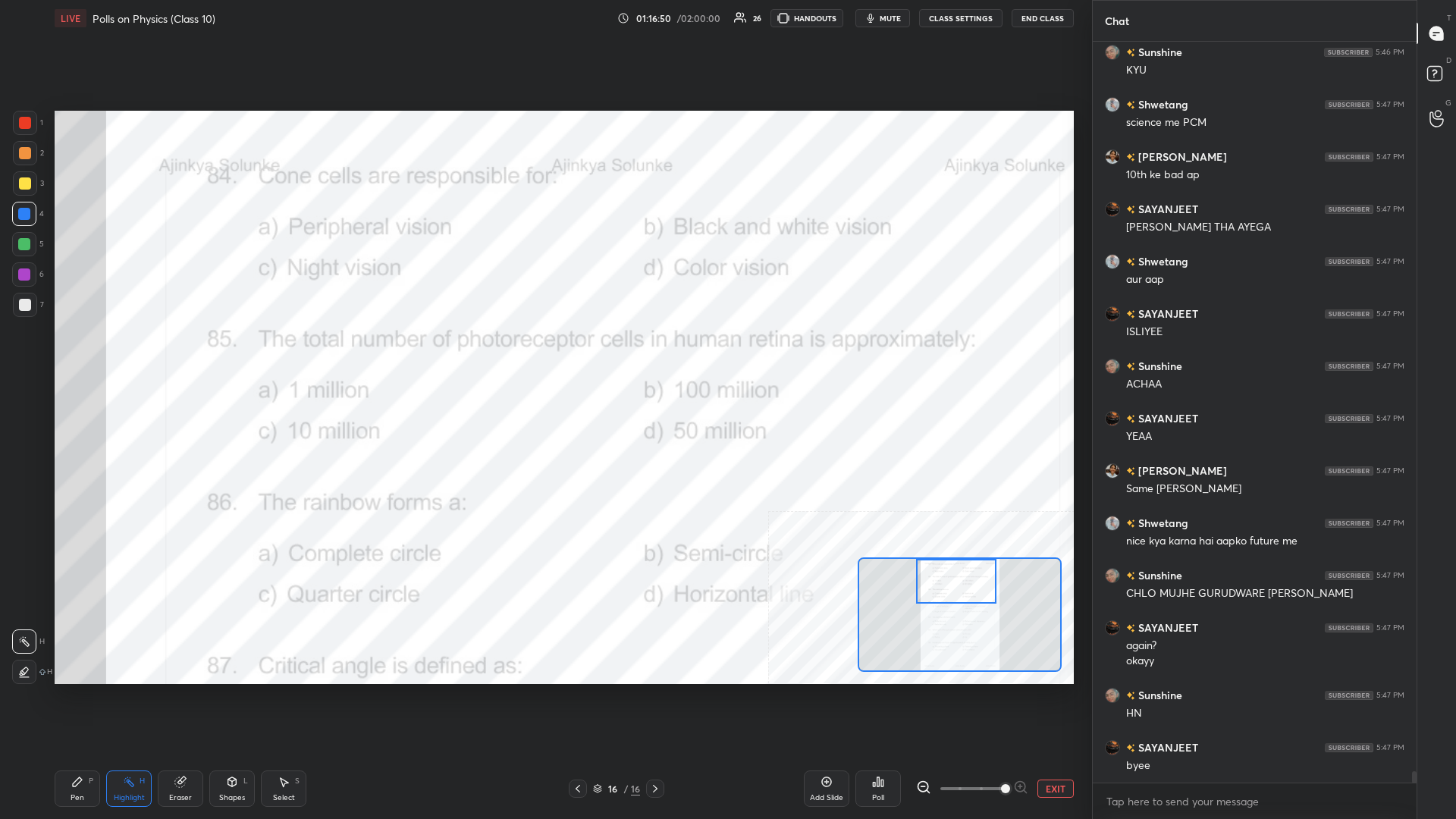
click at [543, 355] on div "Poll" at bounding box center [878, 789] width 46 height 37
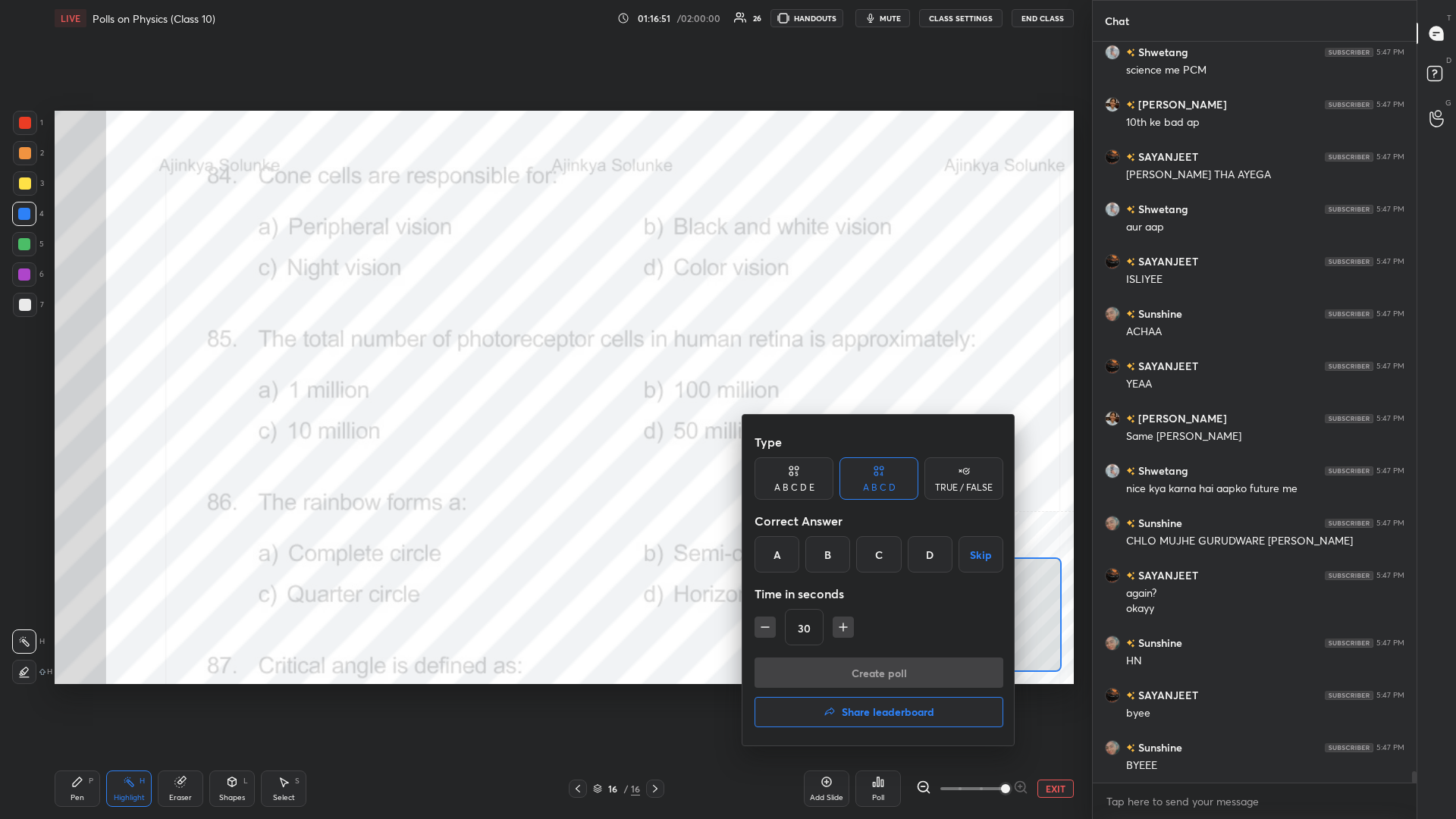
click at [543, 355] on div "D" at bounding box center [930, 554] width 45 height 37
click at [543, 355] on button "Create poll" at bounding box center [879, 673] width 249 height 30
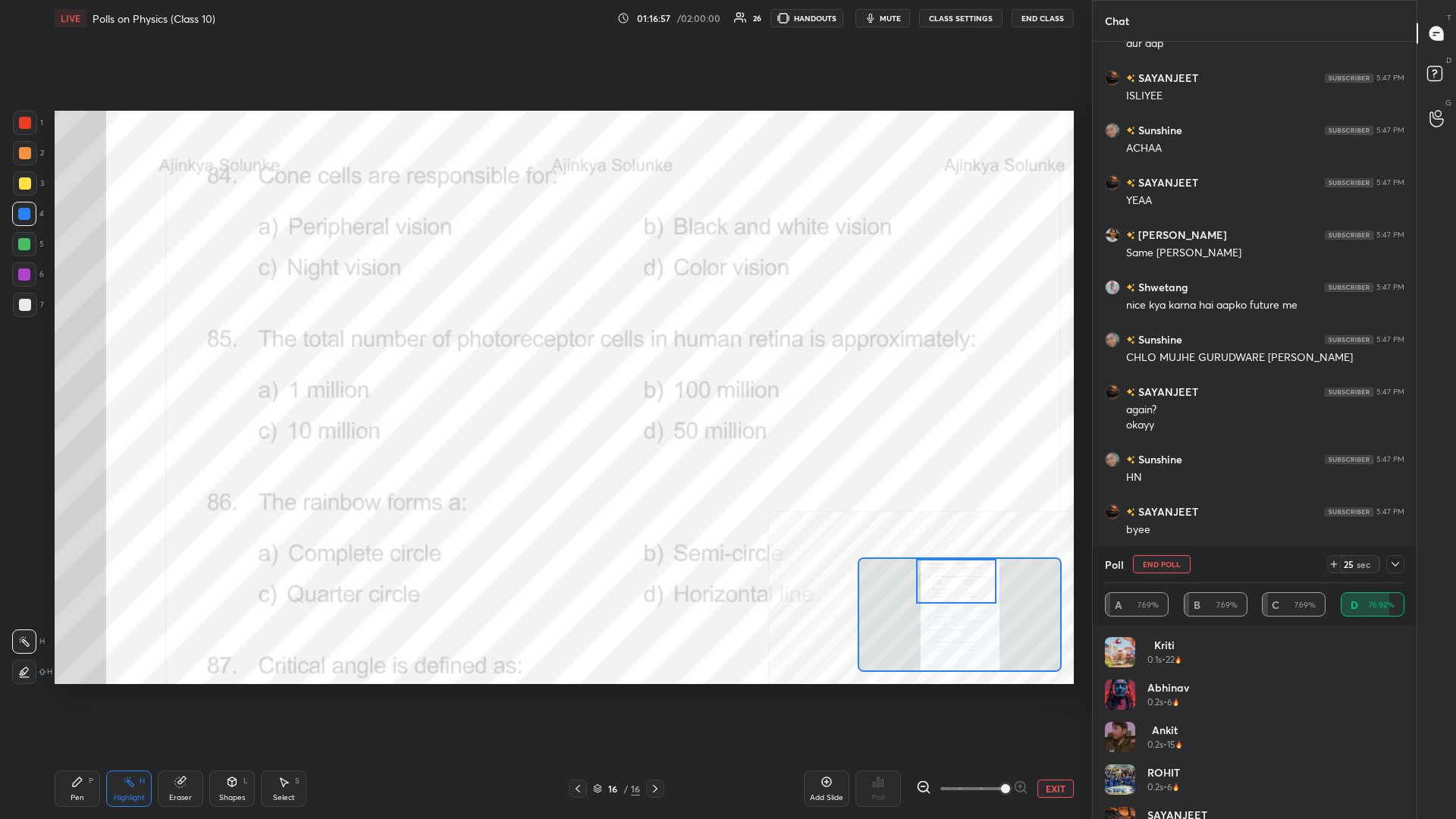
click at [75, 355] on div "Pen" at bounding box center [77, 798] width 13 height 7
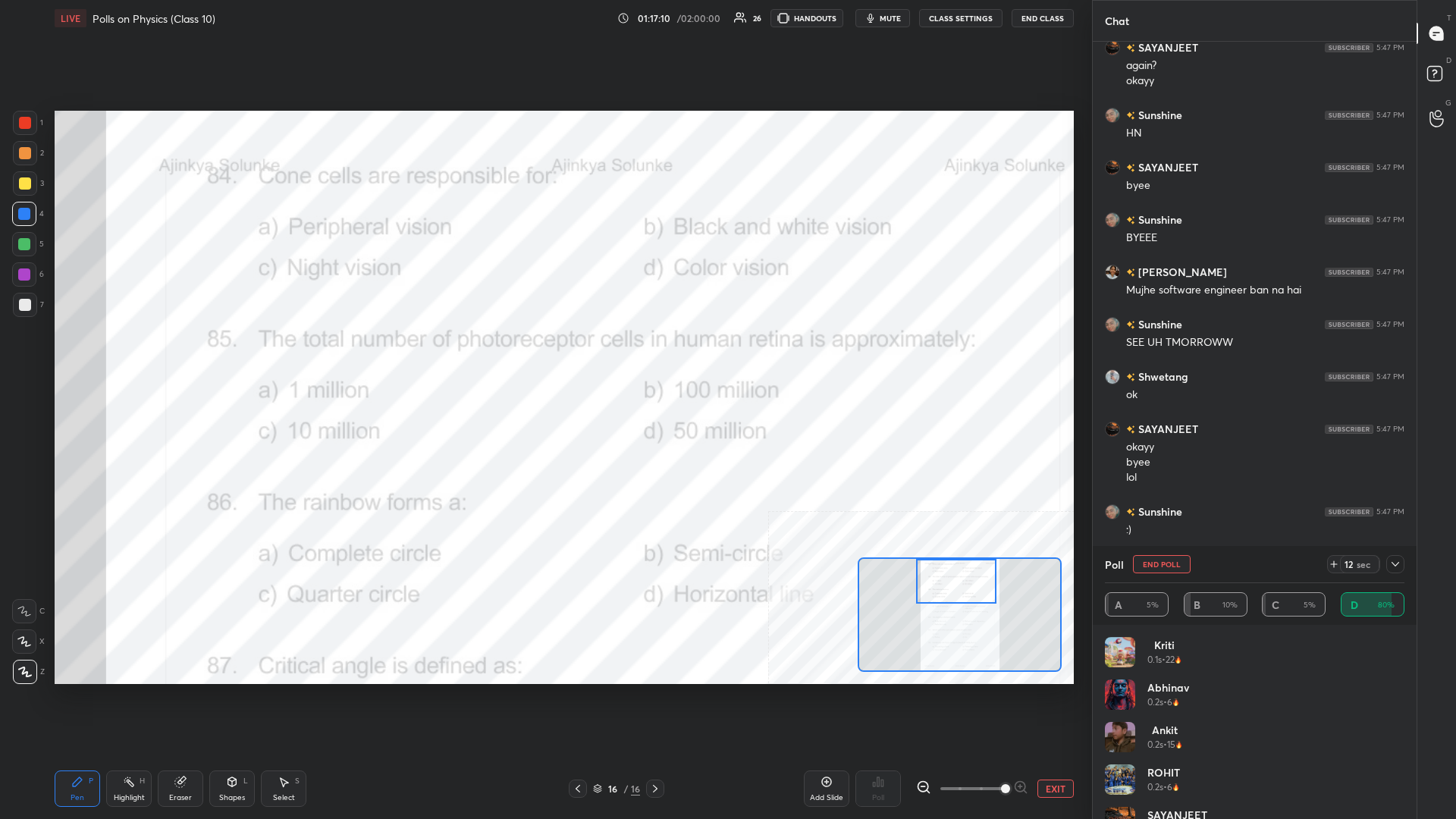
click at [543, 355] on icon at bounding box center [1395, 565] width 13 height 13
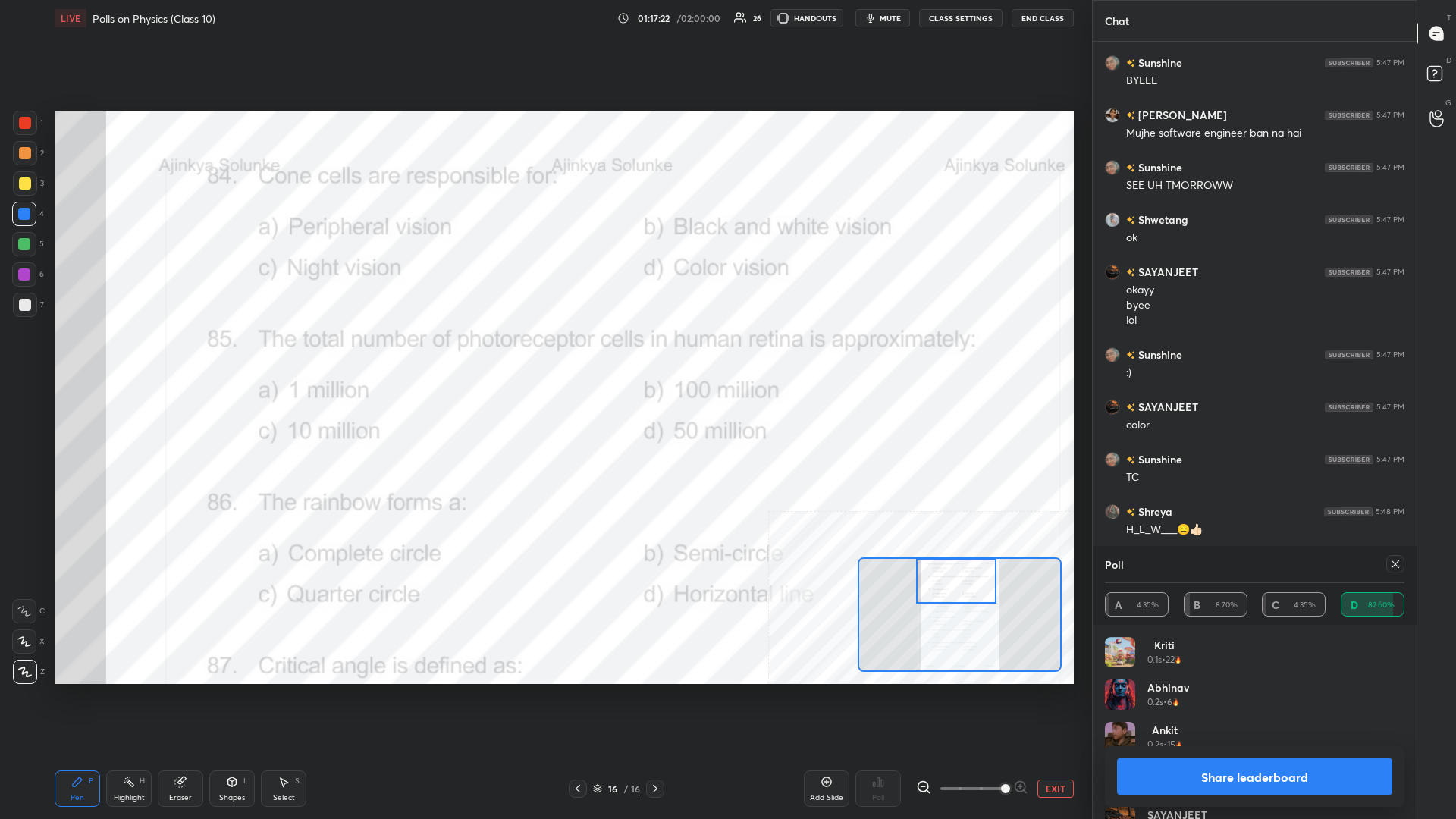
click at [543, 355] on button "Share leaderboard" at bounding box center [1255, 776] width 276 height 37
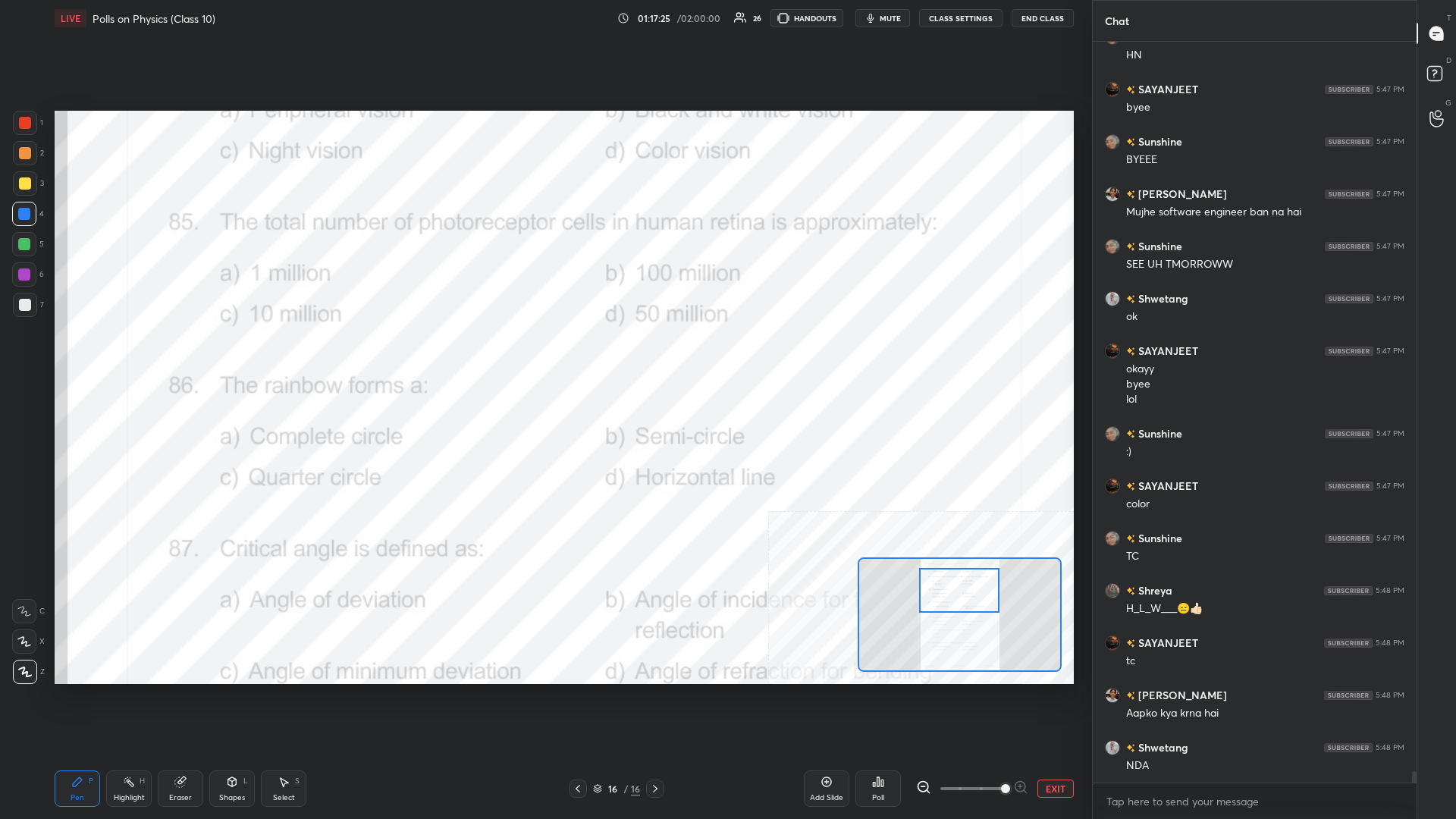
drag, startPoint x: 954, startPoint y: 588, endPoint x: 957, endPoint y: 597, distance: 9.5
click at [543, 355] on div at bounding box center [959, 591] width 81 height 45
click at [112, 355] on div "Highlight H" at bounding box center [129, 789] width 46 height 37
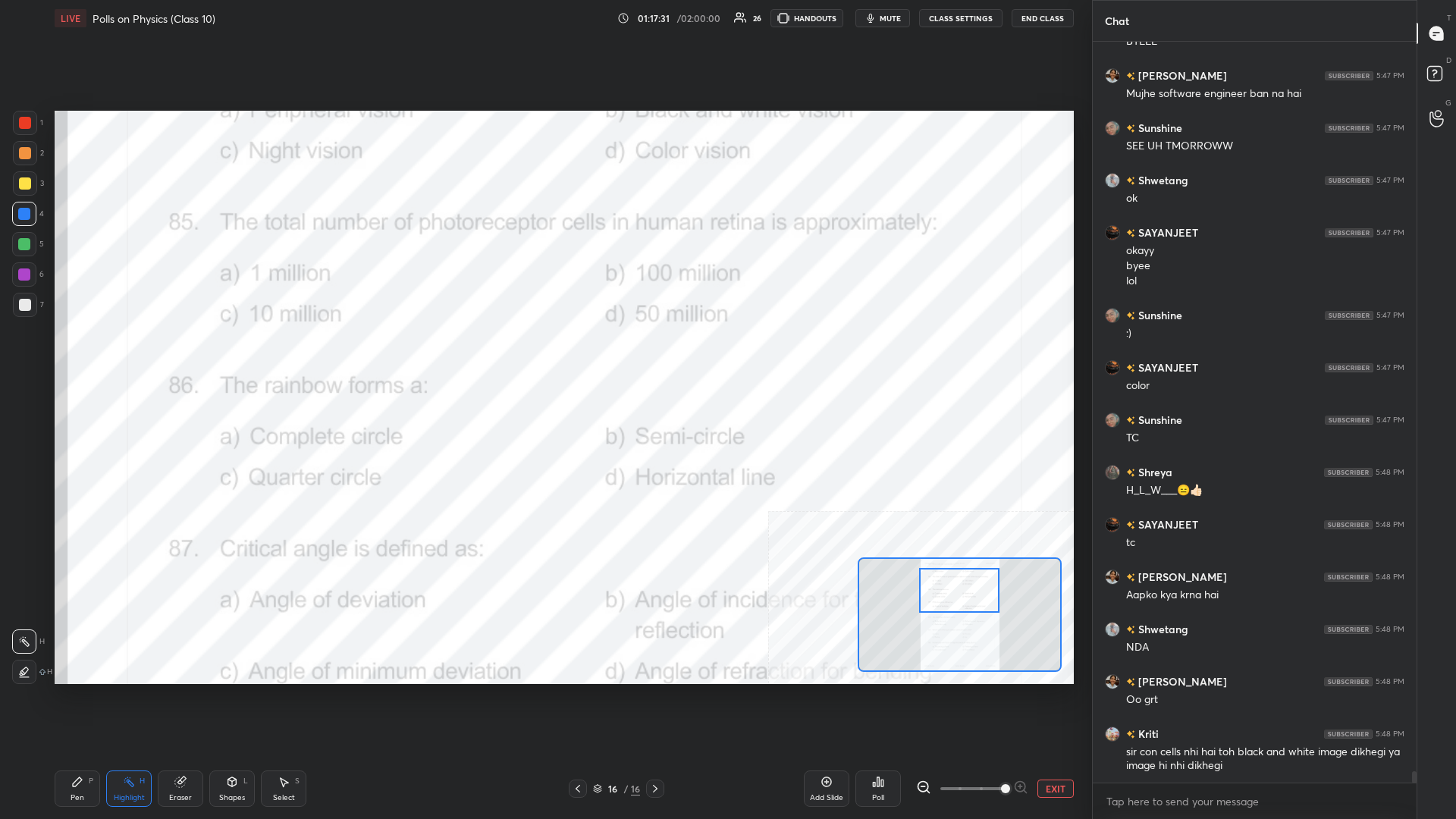
click at [543, 355] on div "Poll" at bounding box center [878, 789] width 46 height 37
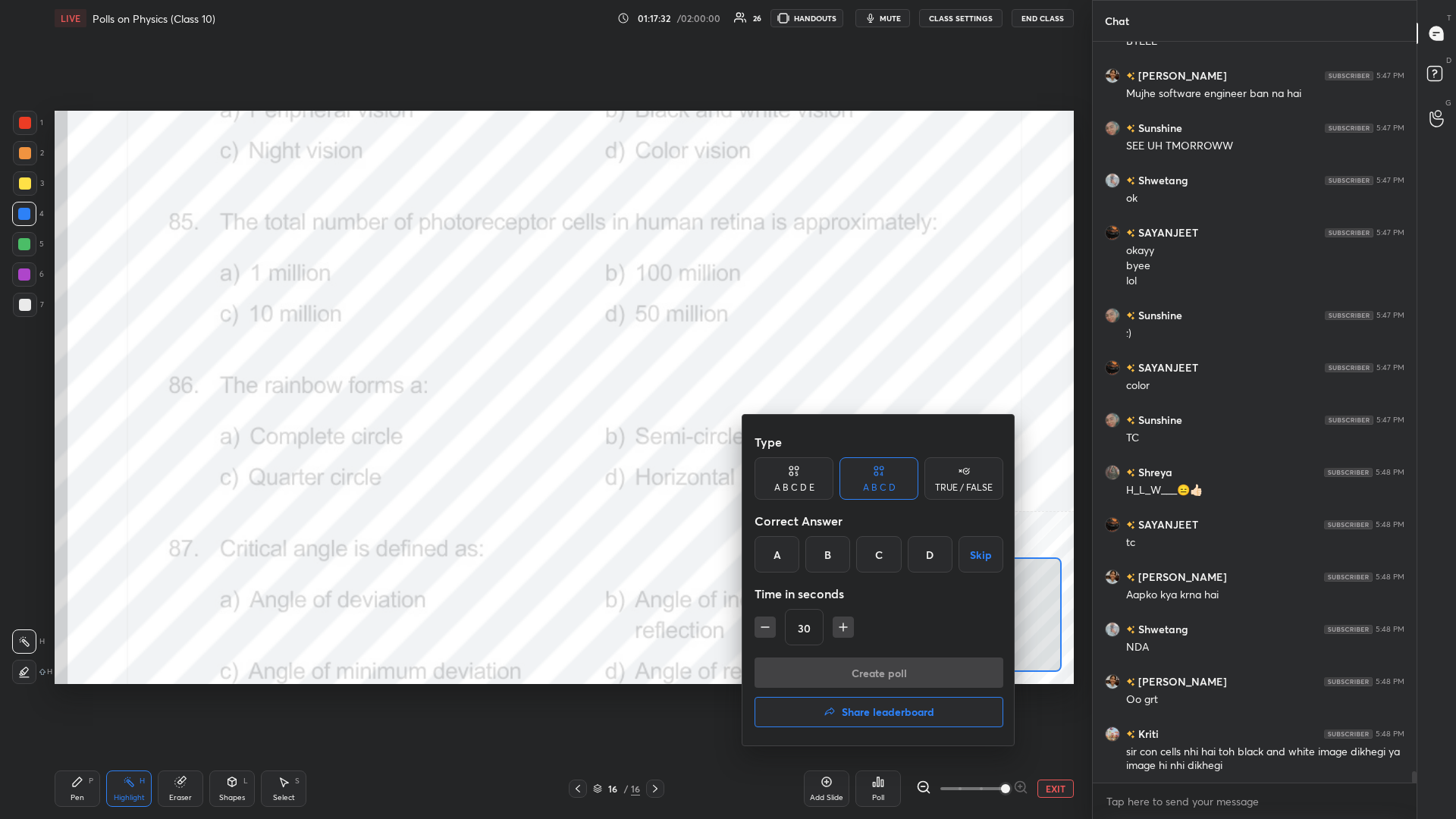
click at [543, 355] on div "B" at bounding box center [828, 554] width 45 height 37
click at [543, 355] on button "Create poll" at bounding box center [879, 673] width 249 height 30
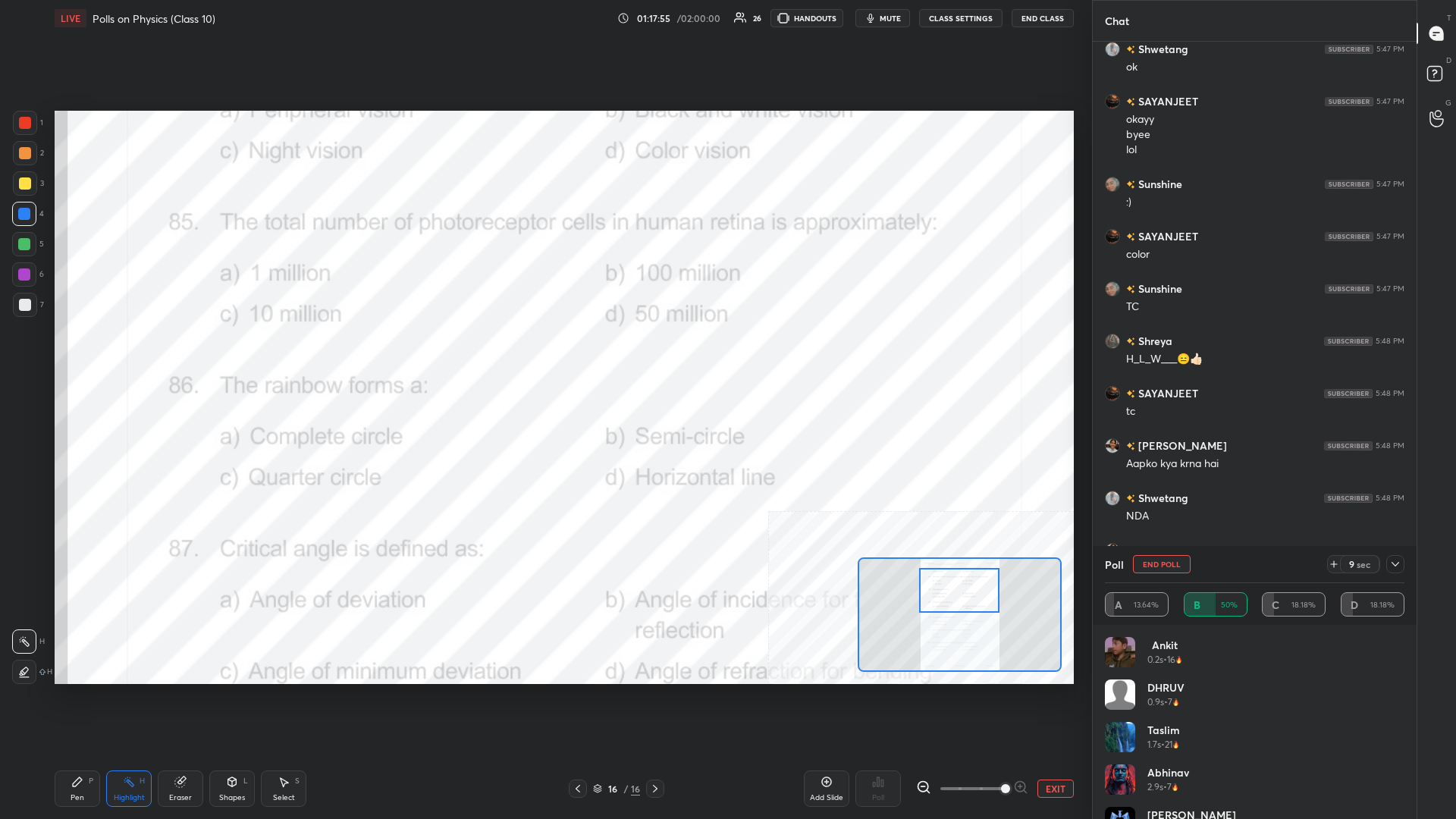
click at [77, 355] on div "Pen" at bounding box center [77, 798] width 13 height 7
click at [504, 355] on div "Setting up your live class Poll for secs No correct answer Start poll" at bounding box center [564, 397] width 1031 height 722
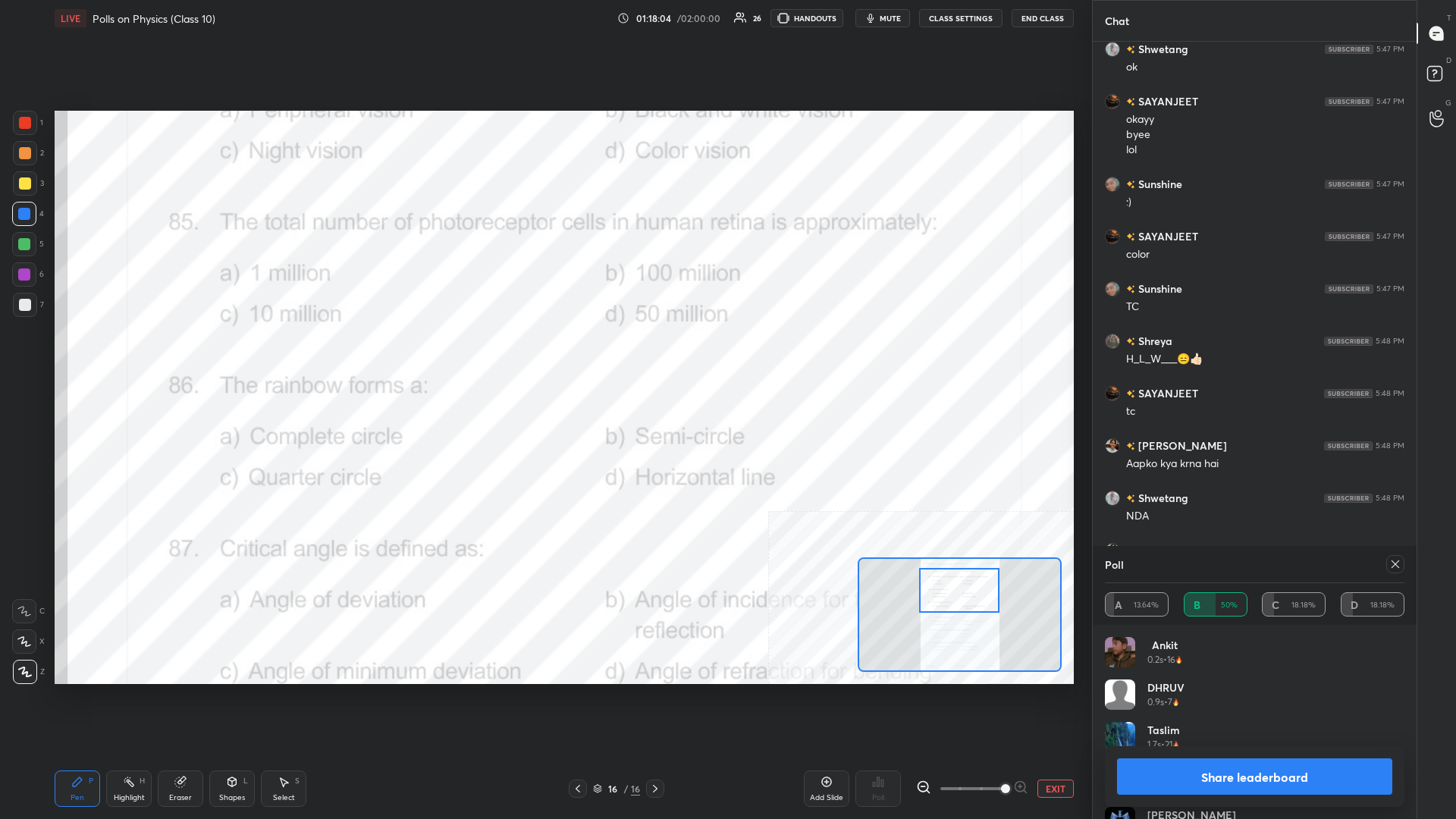
click at [543, 355] on button "Share leaderboard" at bounding box center [1255, 776] width 276 height 37
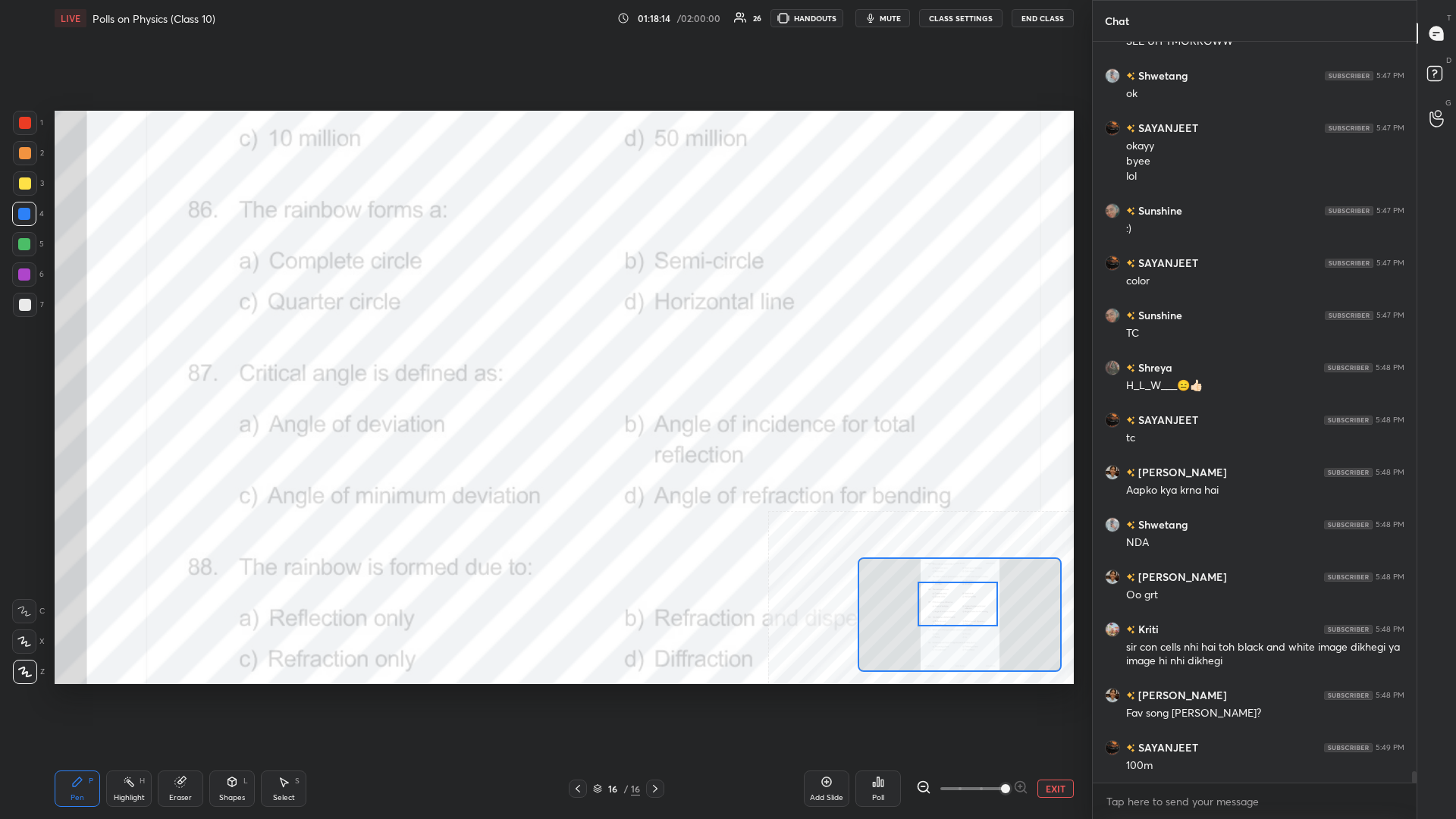
click at [122, 355] on div "Highlight H" at bounding box center [129, 789] width 46 height 37
click at [543, 355] on icon at bounding box center [878, 782] width 13 height 13
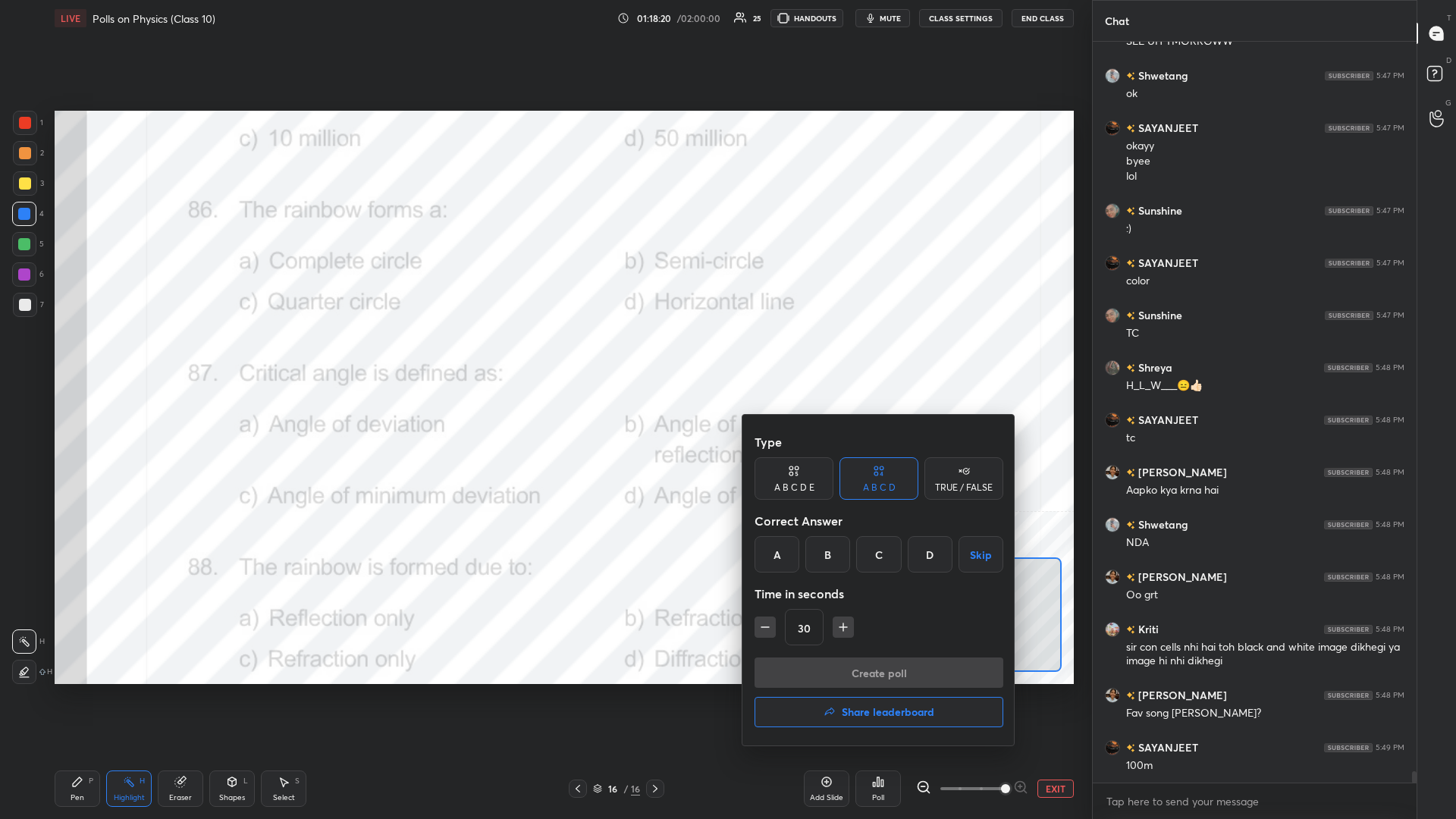
click at [543, 355] on div "B" at bounding box center [828, 554] width 45 height 37
click at [543, 355] on button "Create poll" at bounding box center [879, 673] width 249 height 30
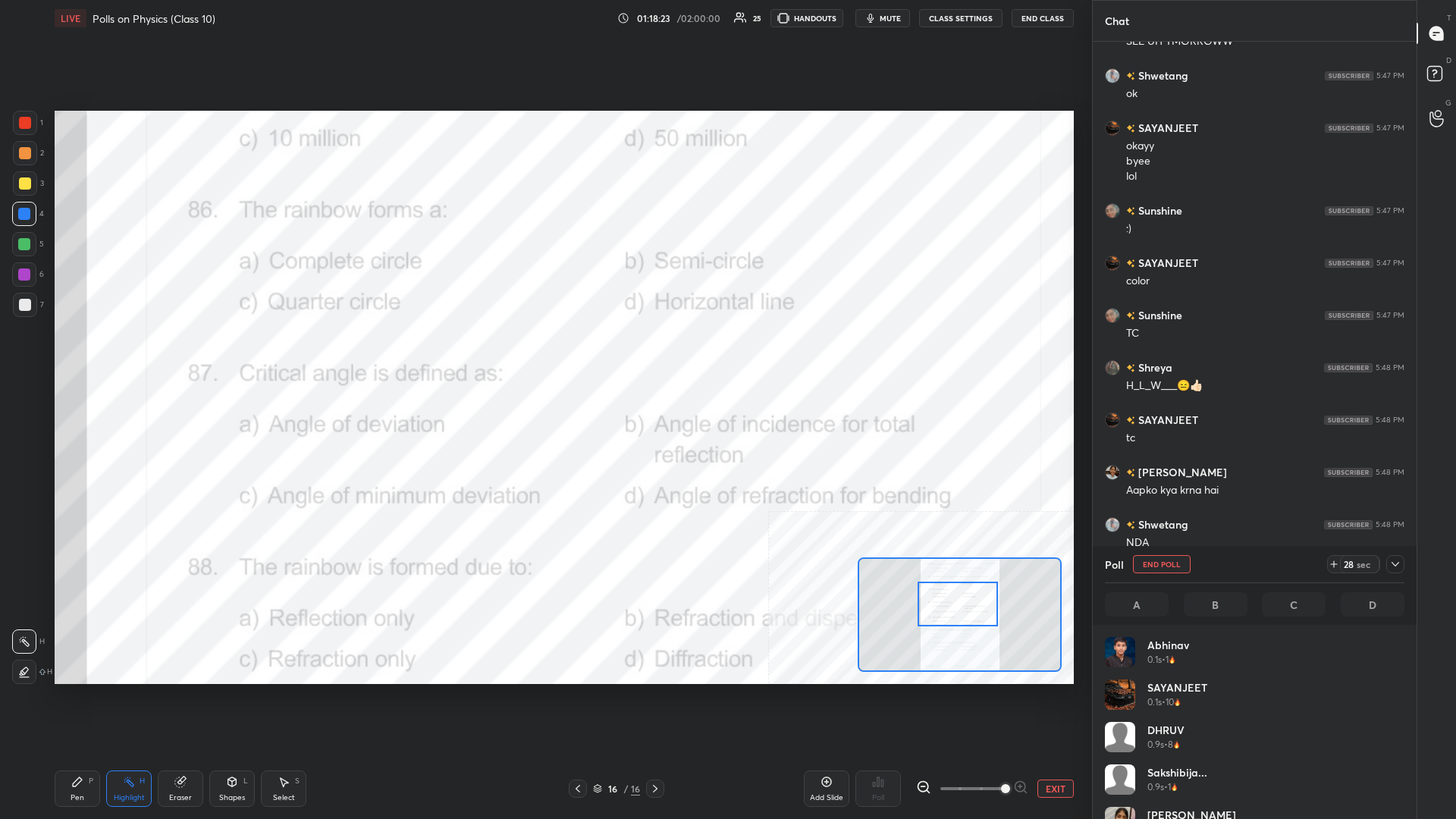
scroll to position [1, 1]
click at [543, 355] on div at bounding box center [1395, 564] width 18 height 18
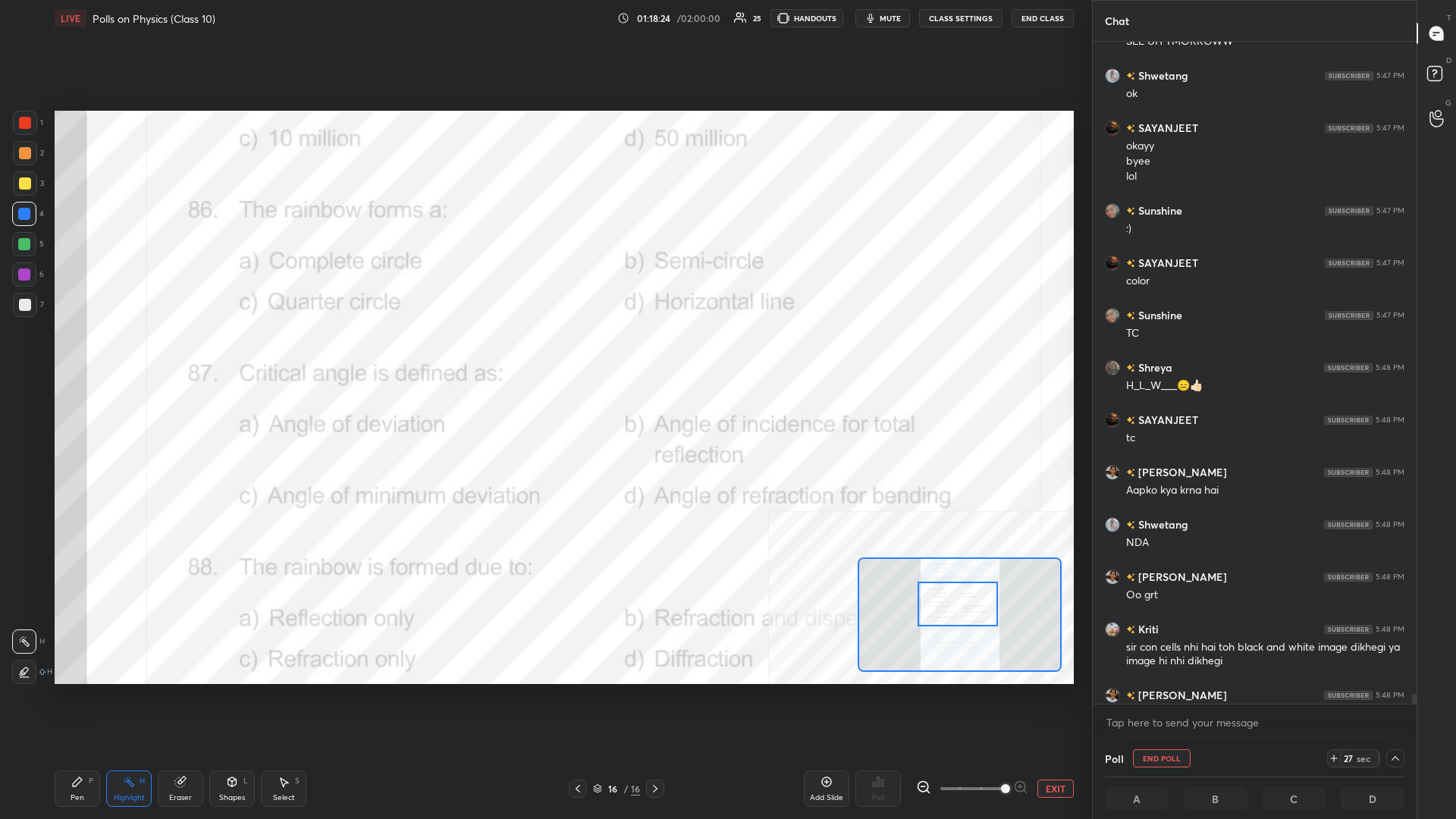
scroll to position [0, 0]
click at [84, 355] on div "Pen P" at bounding box center [77, 789] width 46 height 37
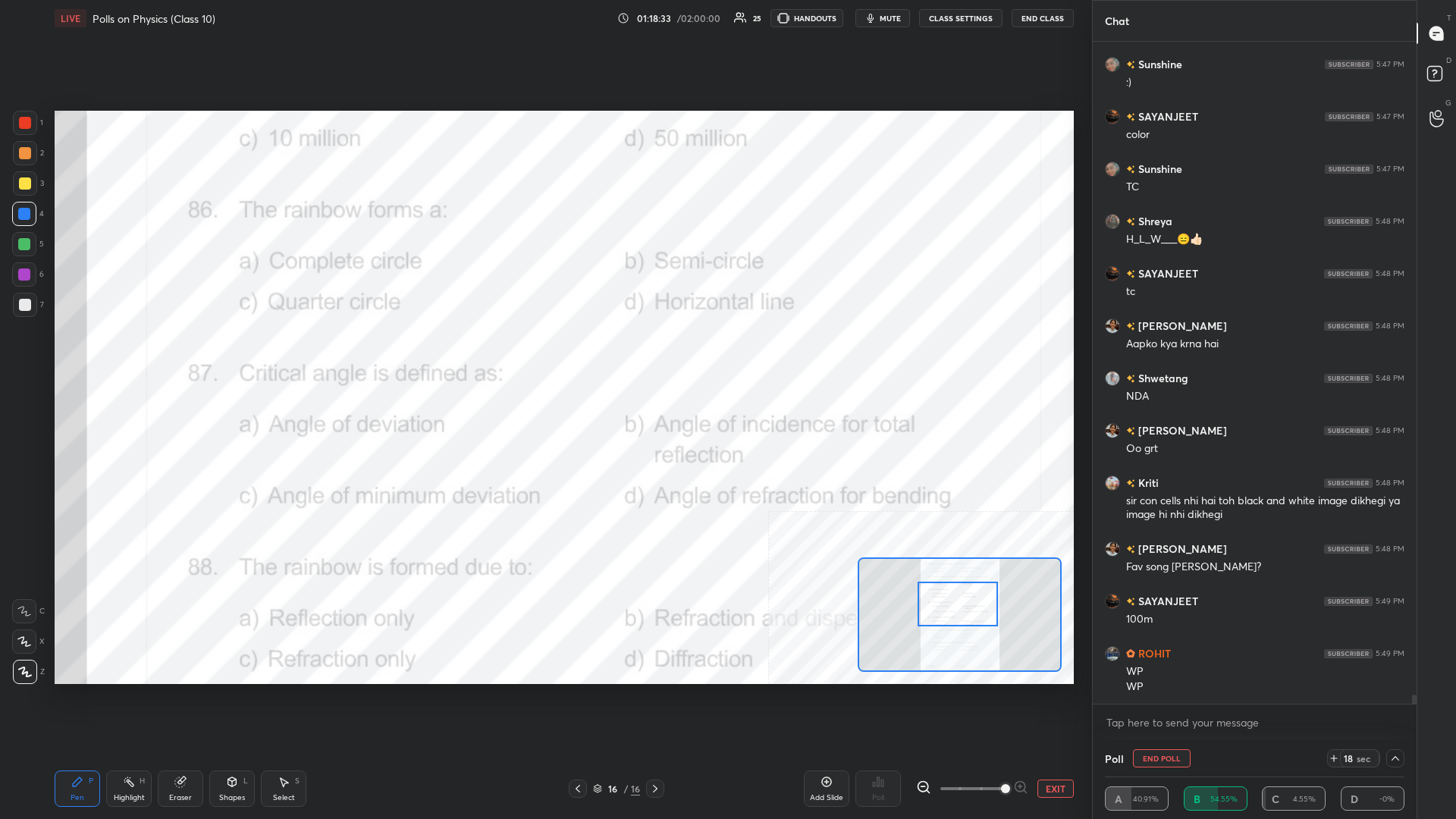
scroll to position [47778, 0]
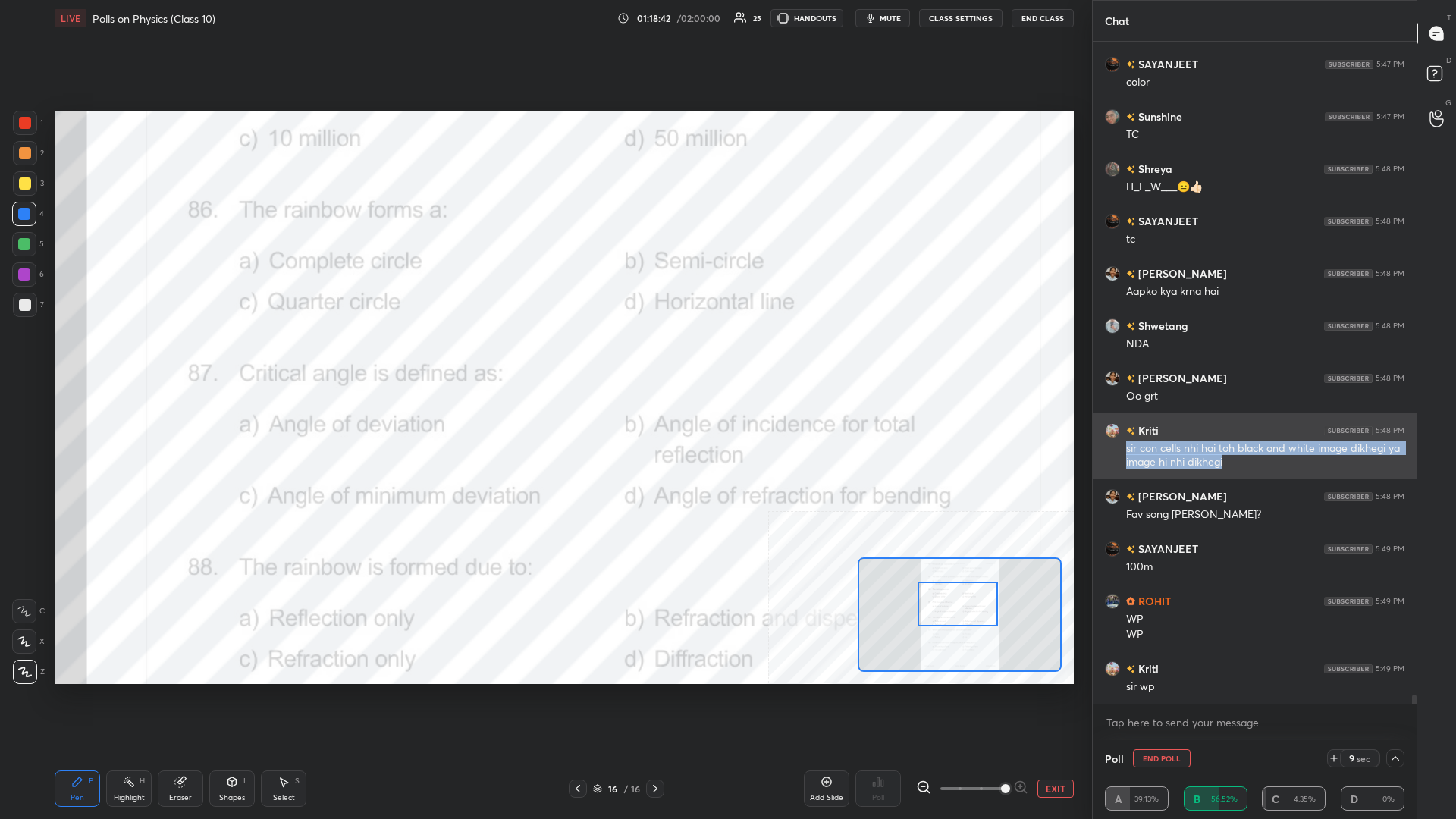
drag, startPoint x: 1264, startPoint y: 471, endPoint x: 1128, endPoint y: 451, distance: 137.5
click at [543, 355] on div "Kriti 5:48 PM sir con cells nhi hai toh black and white image dikhegi ya image …" at bounding box center [1255, 447] width 324 height 66
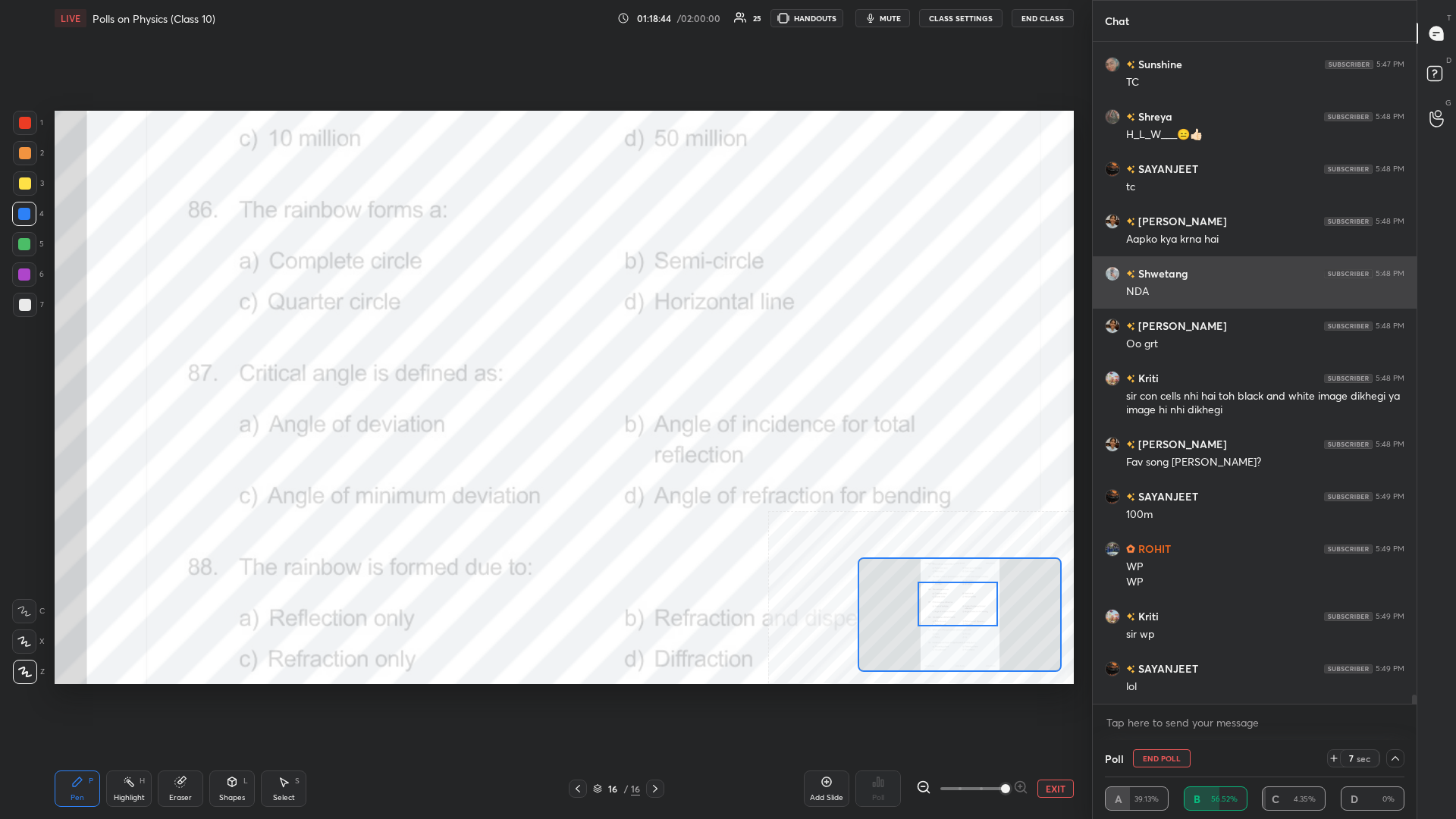
click at [543, 265] on div "[PERSON_NAME] 5:48 PM NDA" at bounding box center [1255, 282] width 324 height 52
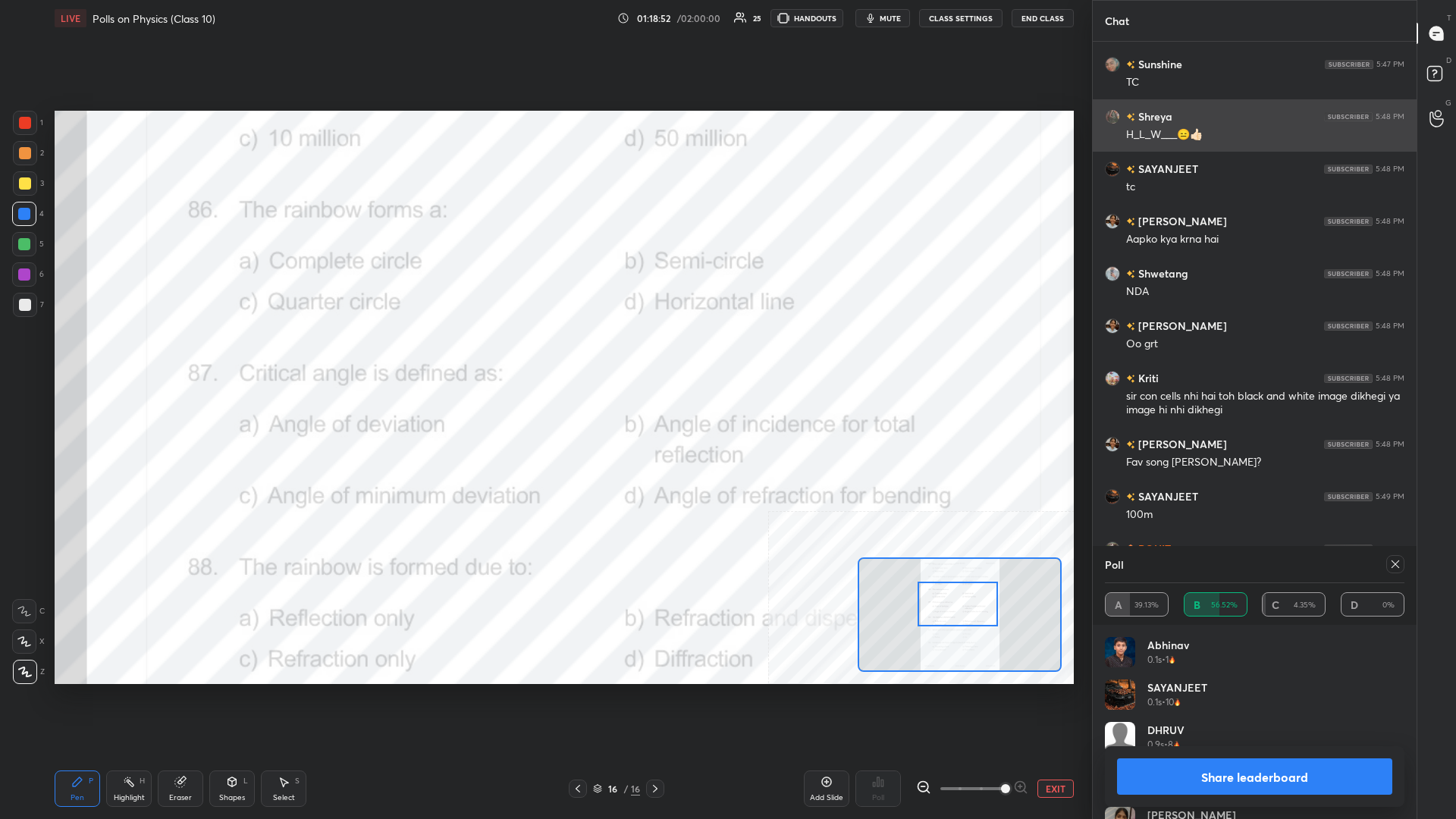
scroll to position [47882, 0]
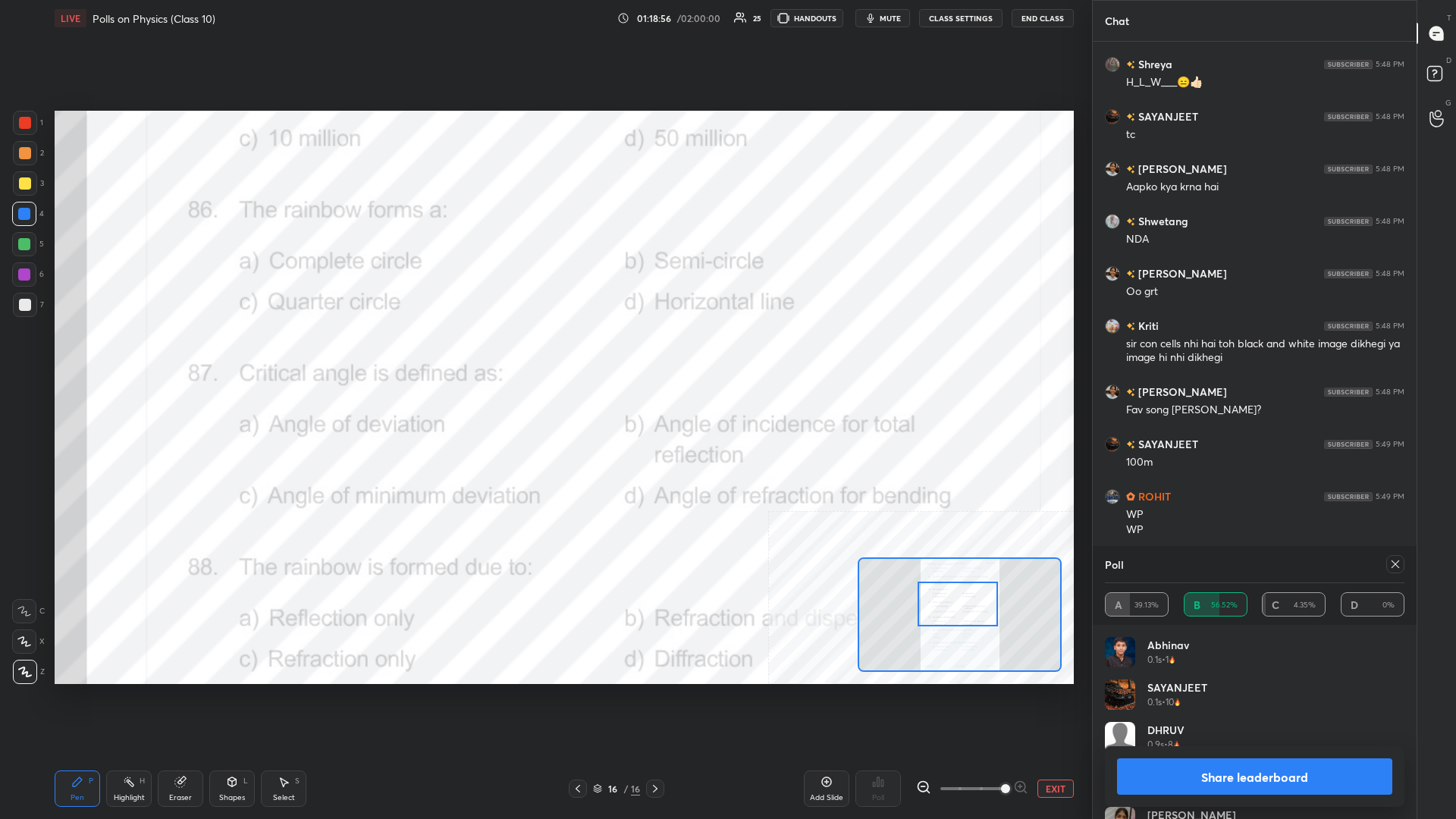
click at [543, 355] on button "Share leaderboard" at bounding box center [1255, 776] width 276 height 37
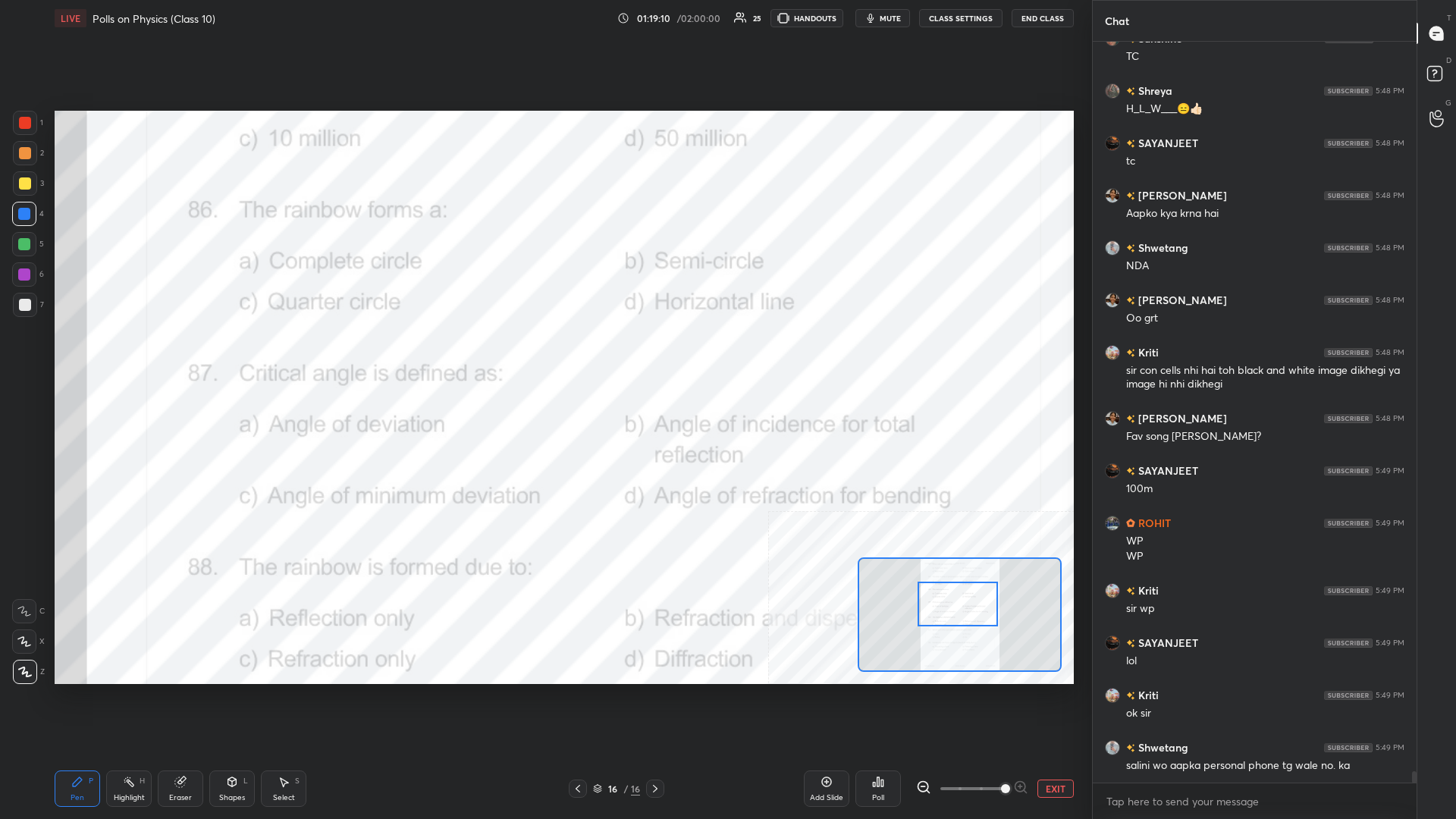
scroll to position [47908, 0]
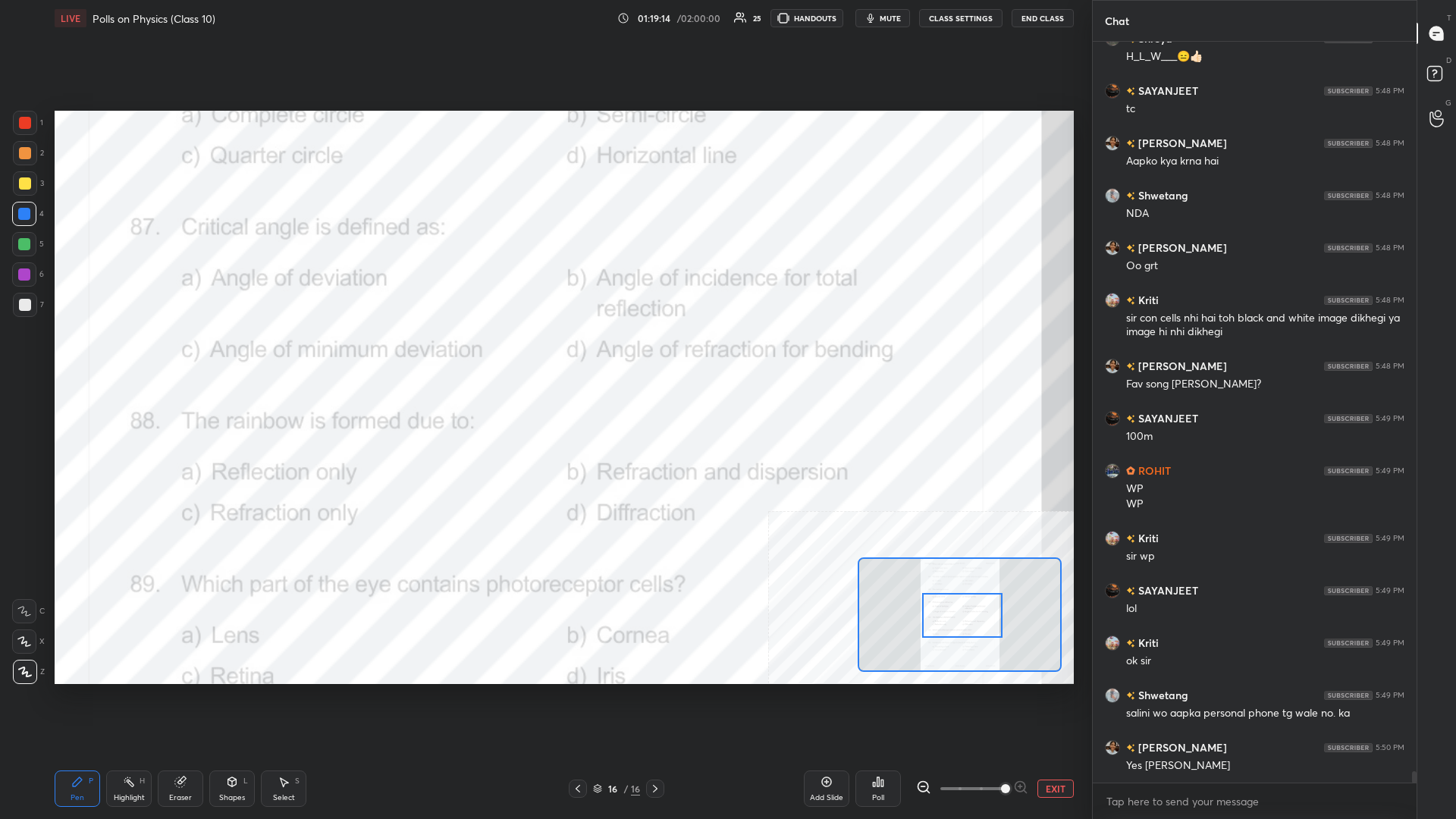
click at [130, 355] on circle at bounding box center [130, 778] width 2 height 2
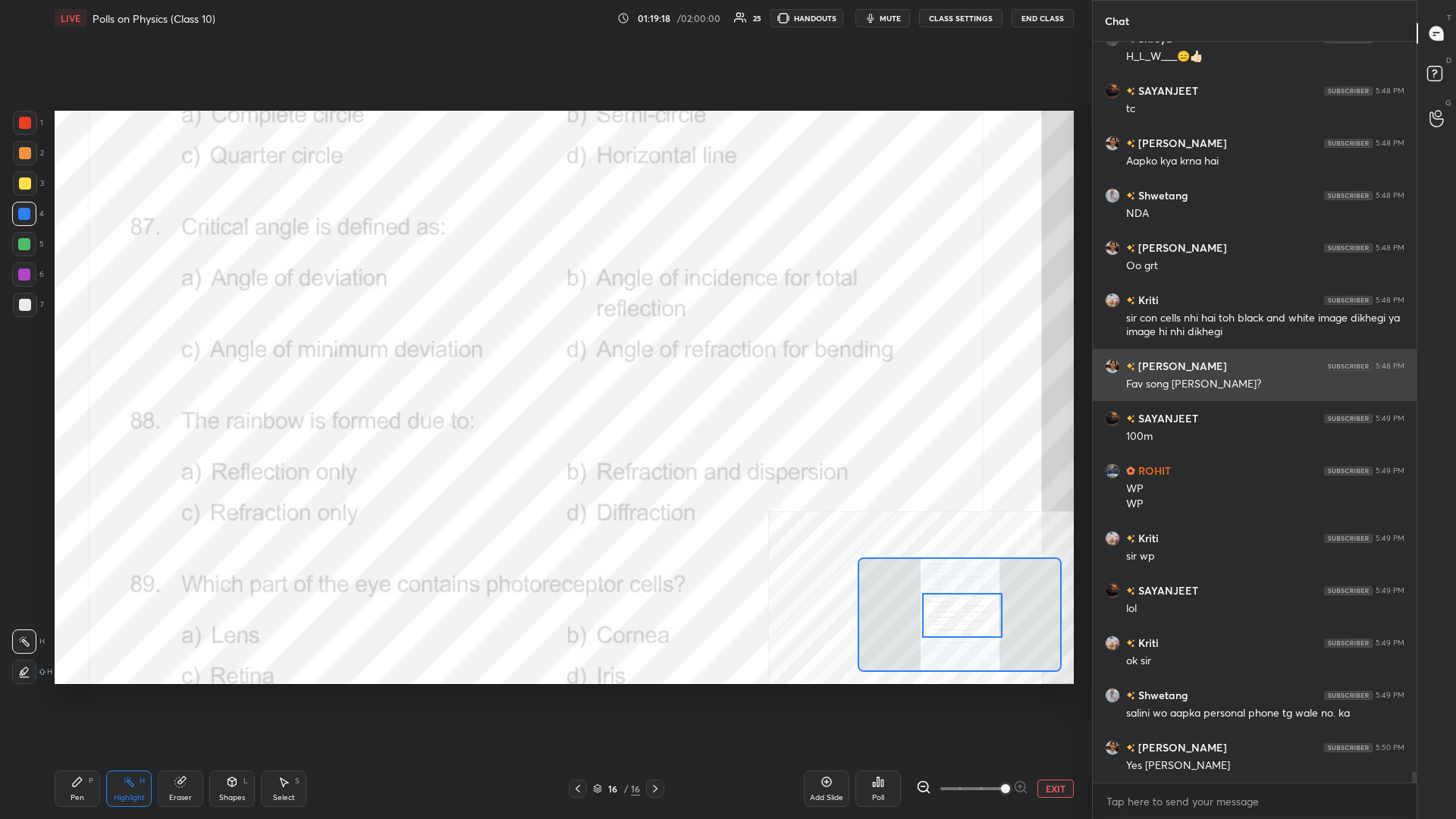
scroll to position [47960, 0]
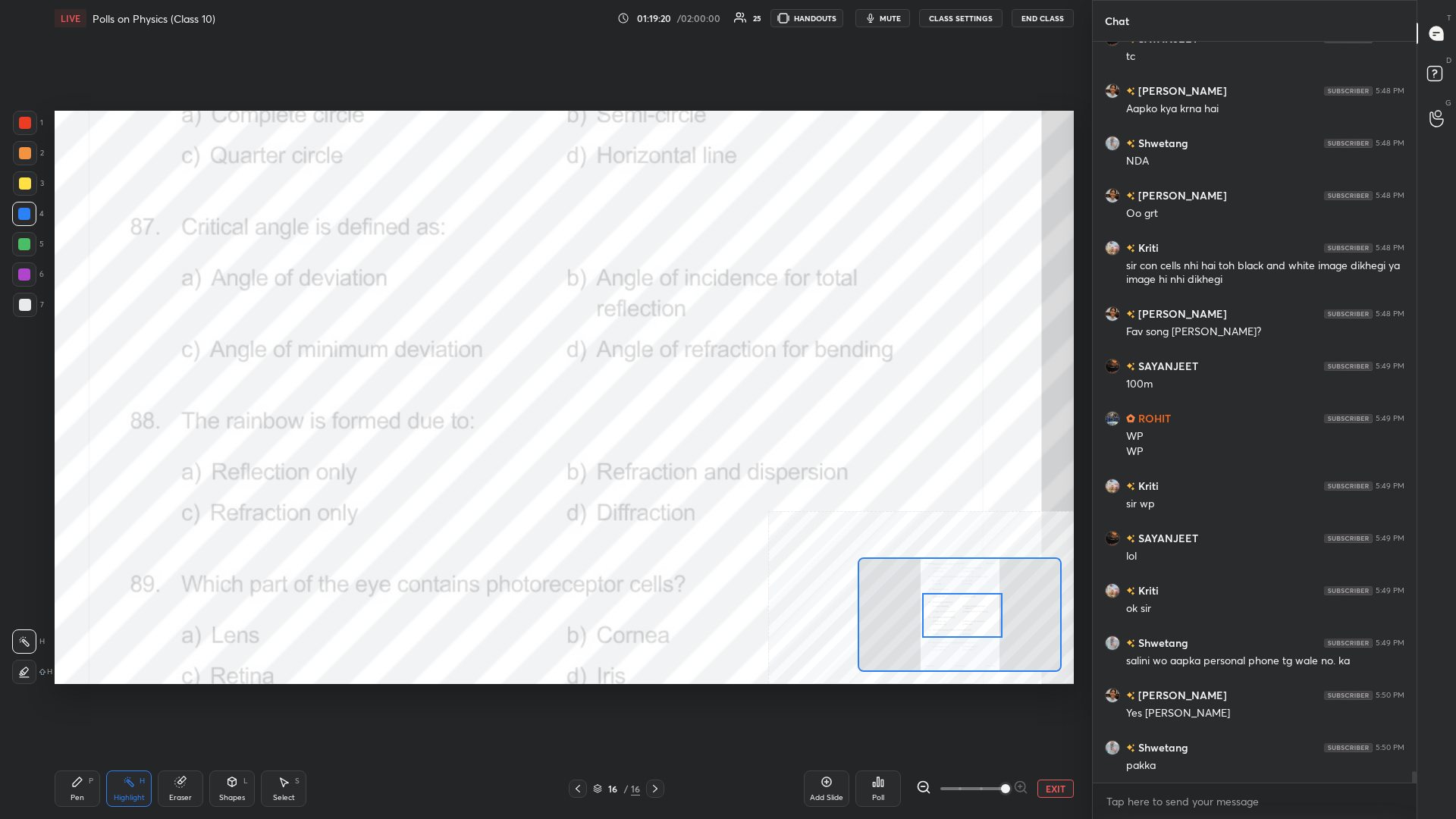
click at [543, 355] on div "Poll" at bounding box center [878, 789] width 46 height 37
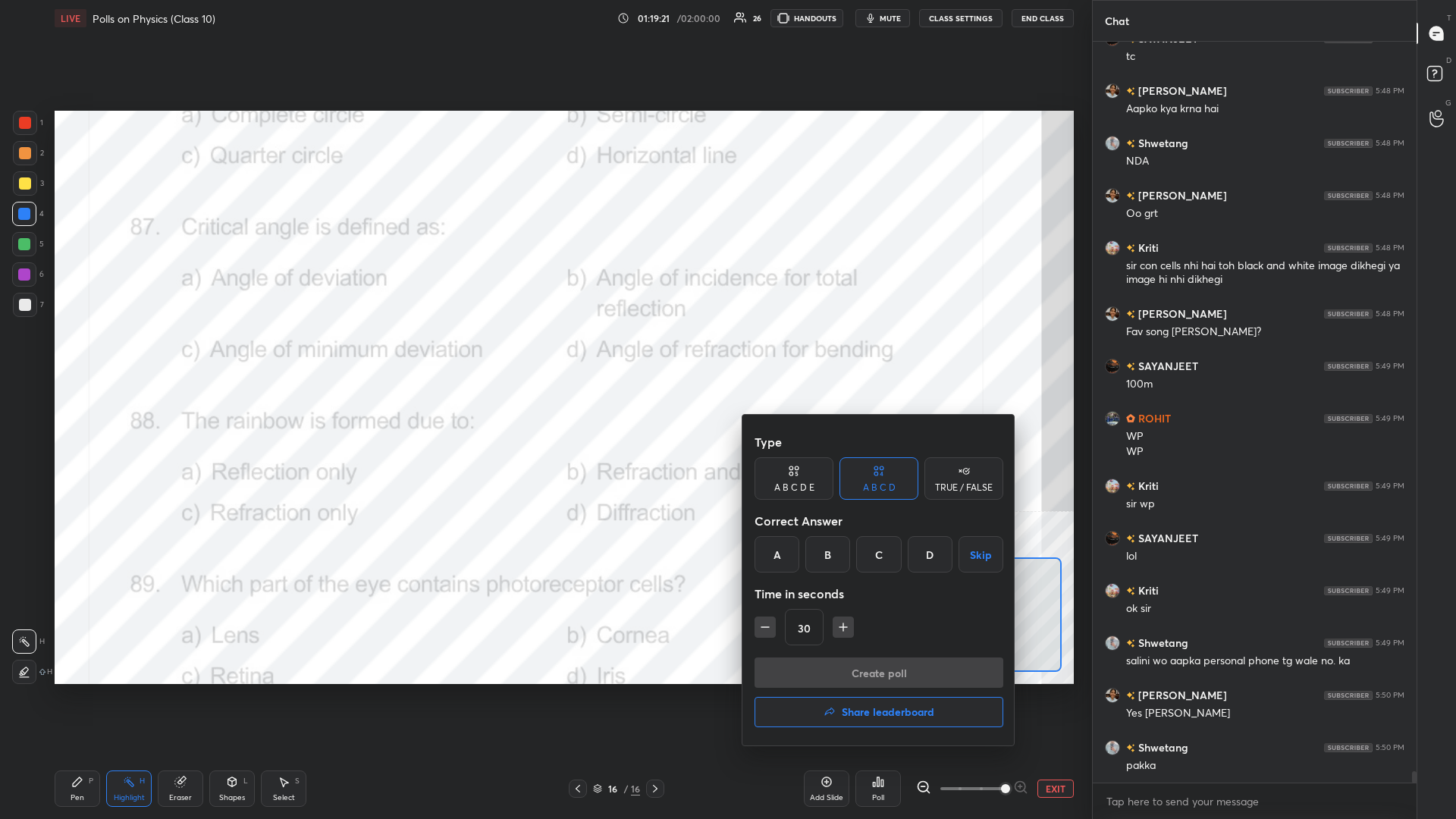
click at [543, 355] on div "B" at bounding box center [828, 554] width 45 height 37
click at [543, 355] on button "Create poll" at bounding box center [879, 673] width 249 height 30
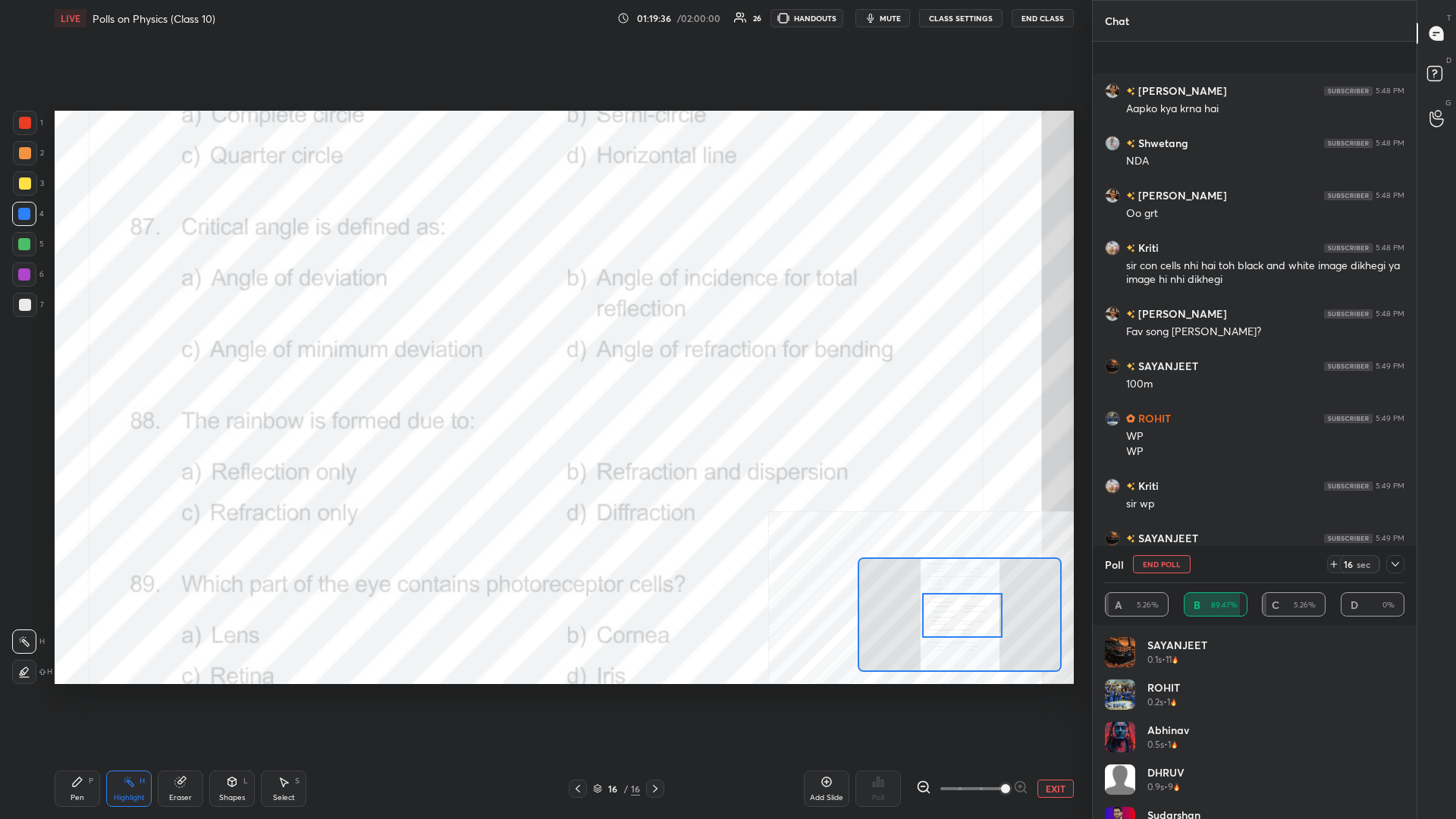
scroll to position [48092, 0]
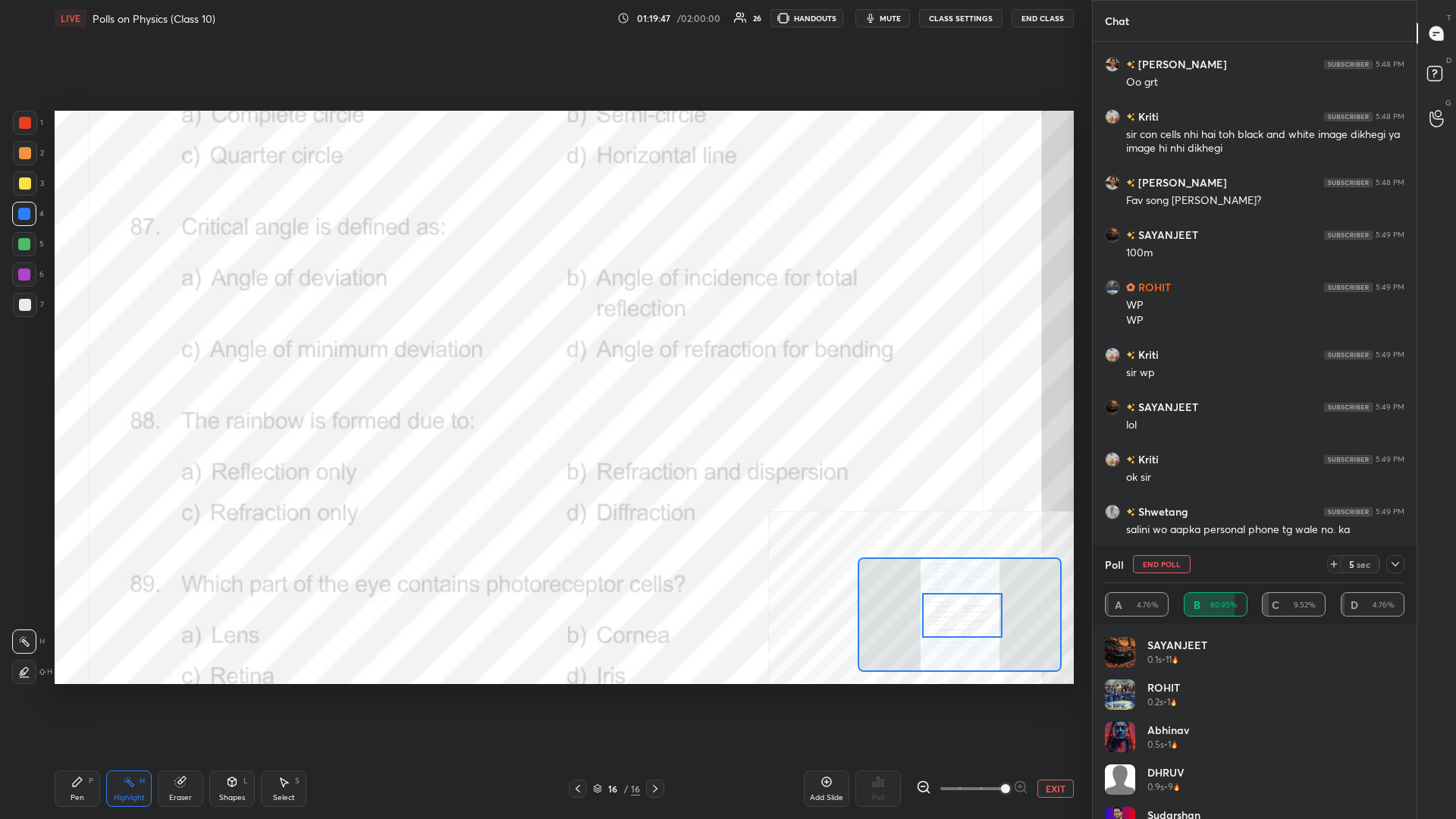
click at [73, 355] on div "Pen P" at bounding box center [77, 789] width 46 height 37
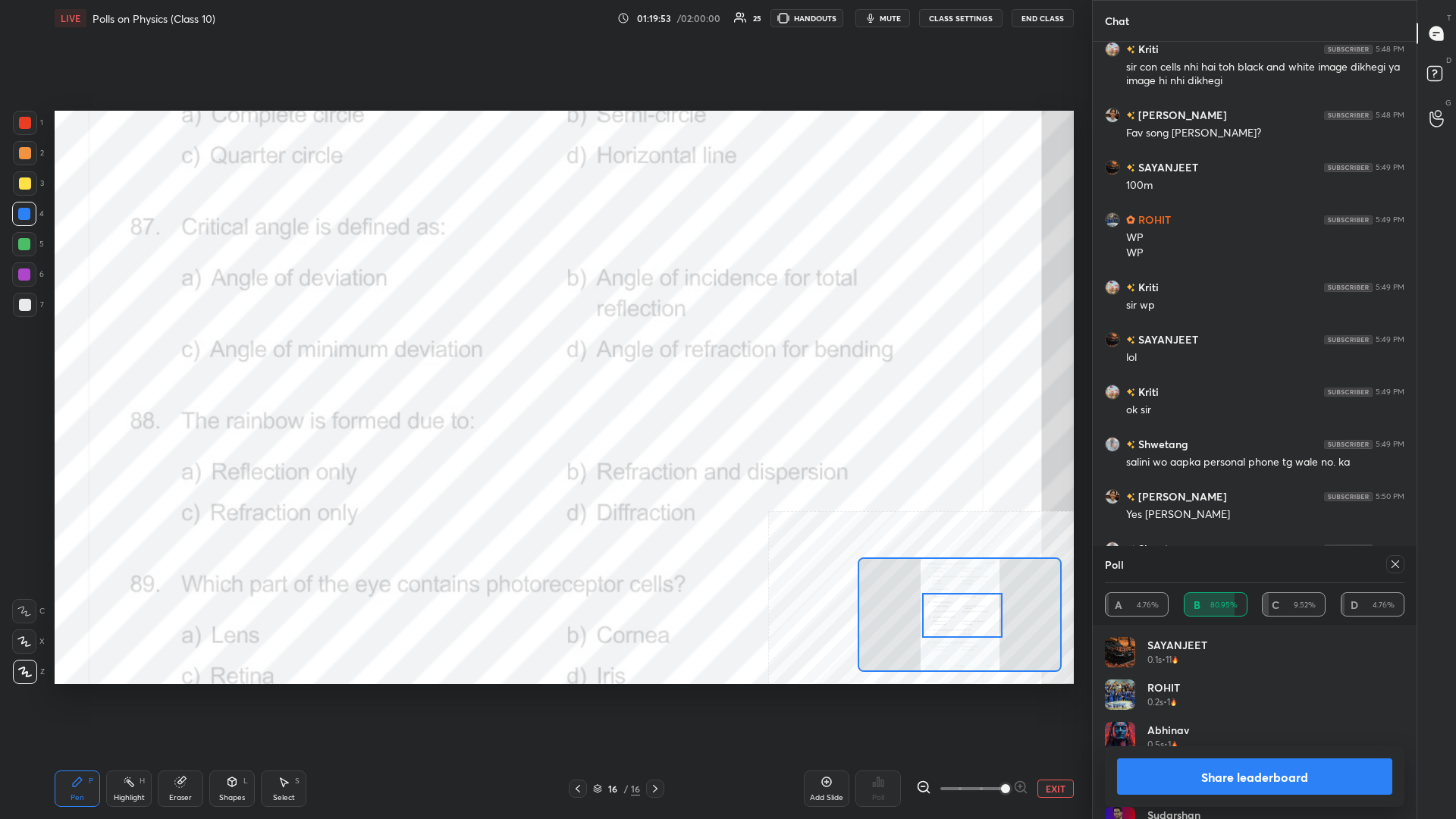
scroll to position [48212, 0]
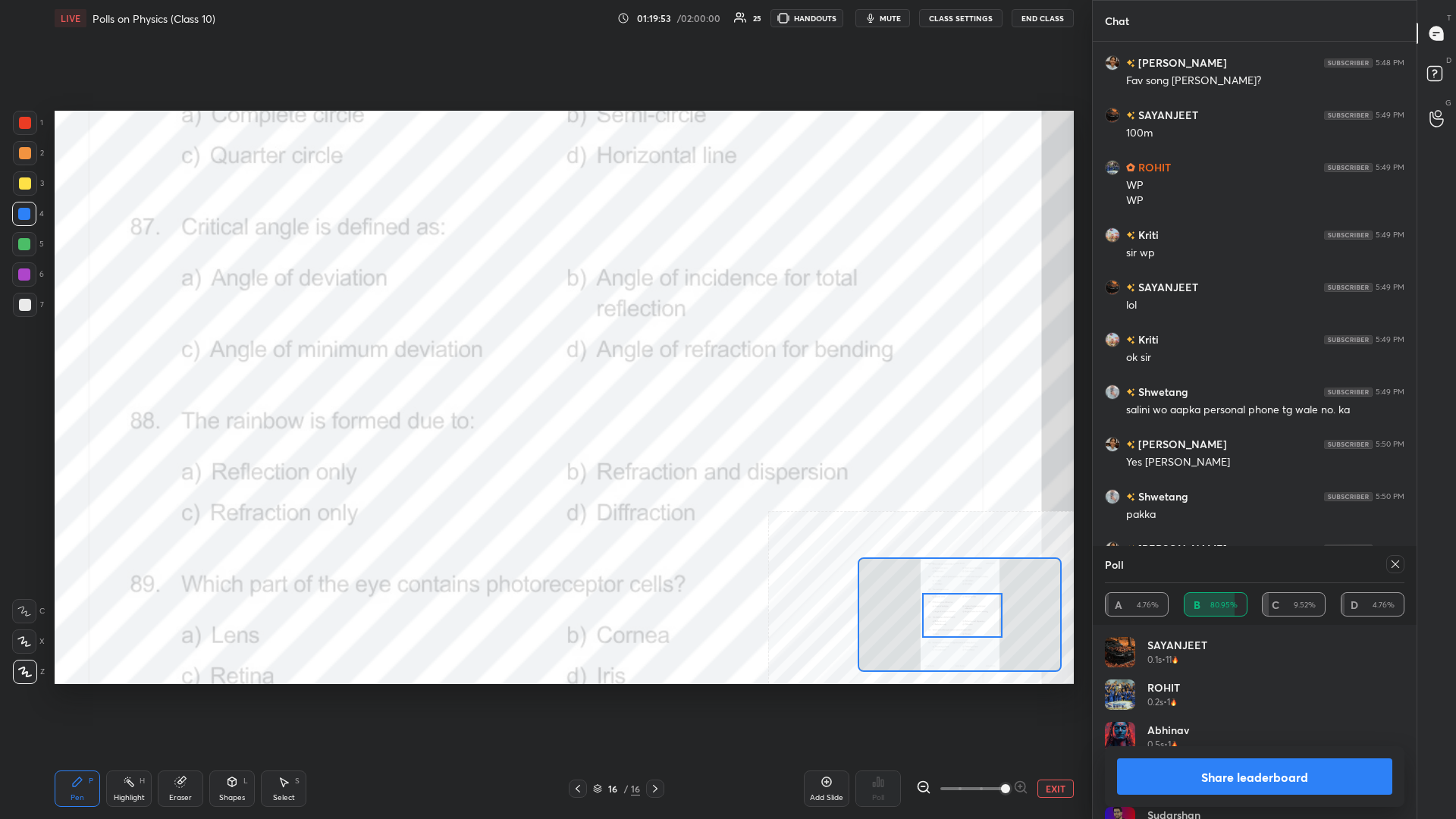
click at [543, 355] on button "Share leaderboard" at bounding box center [1255, 776] width 276 height 37
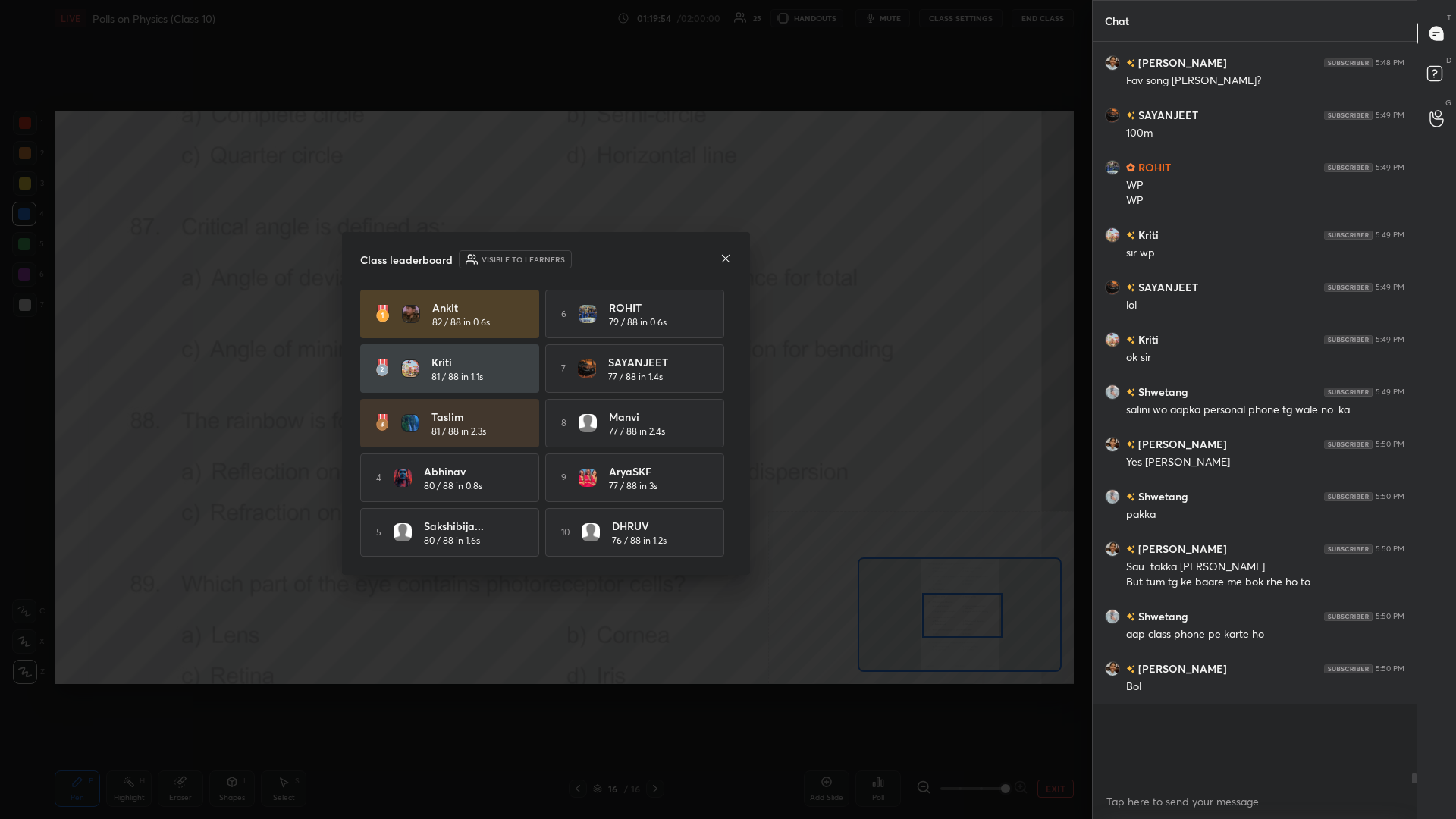
scroll to position [0, 1]
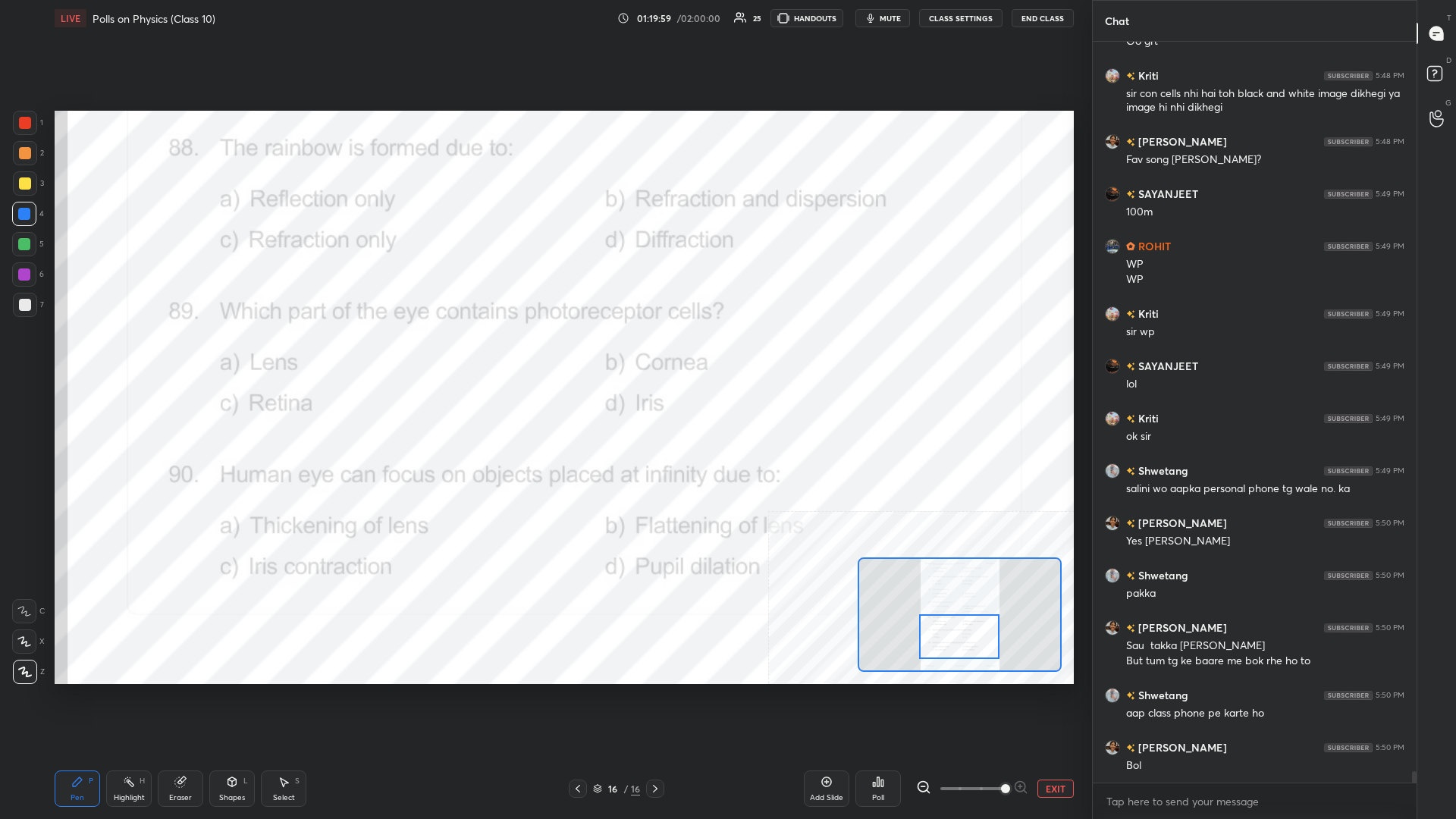
click at [139, 355] on div "Highlight H" at bounding box center [129, 789] width 46 height 37
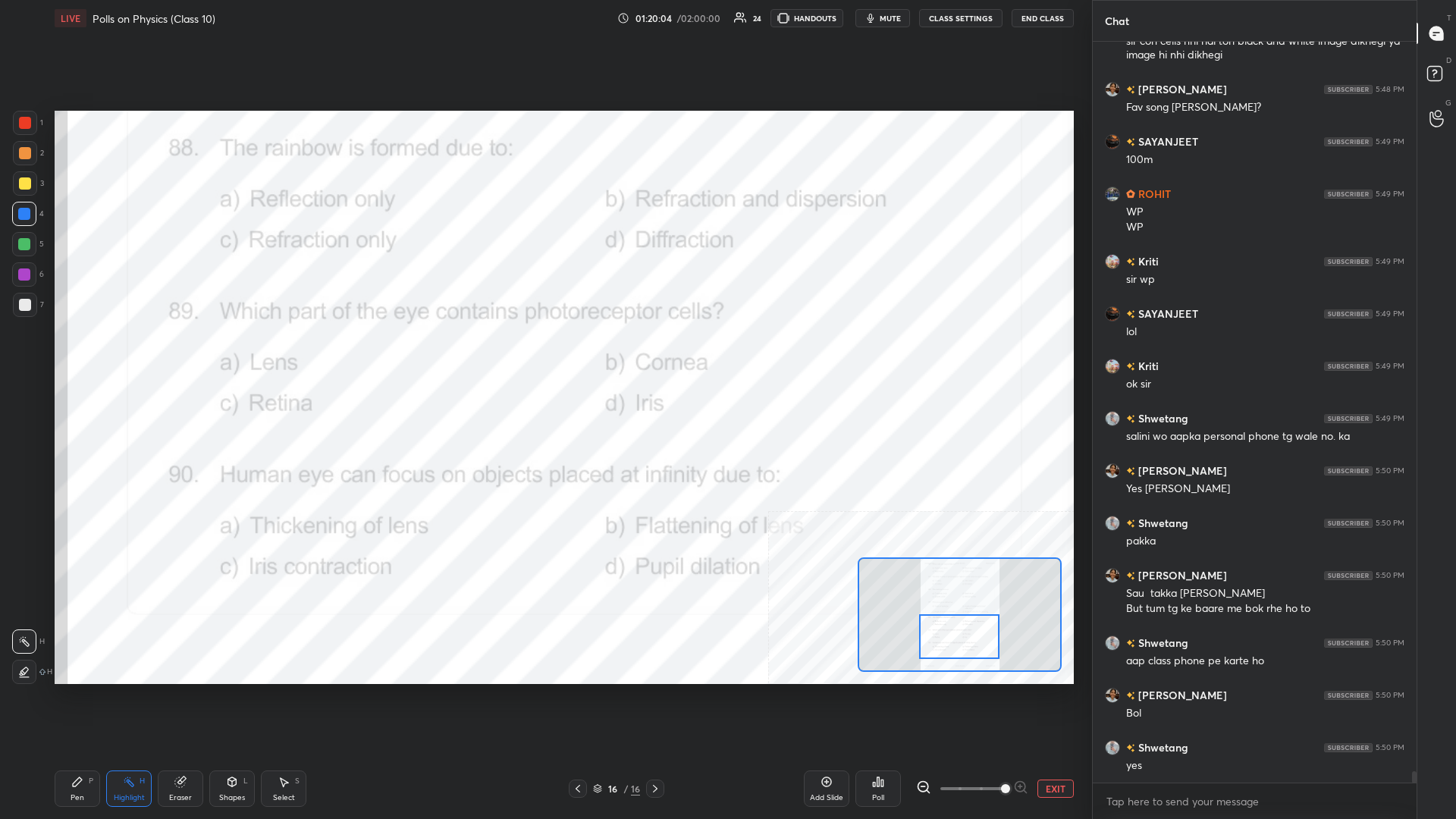
click at [543, 355] on div "Poll" at bounding box center [878, 789] width 46 height 37
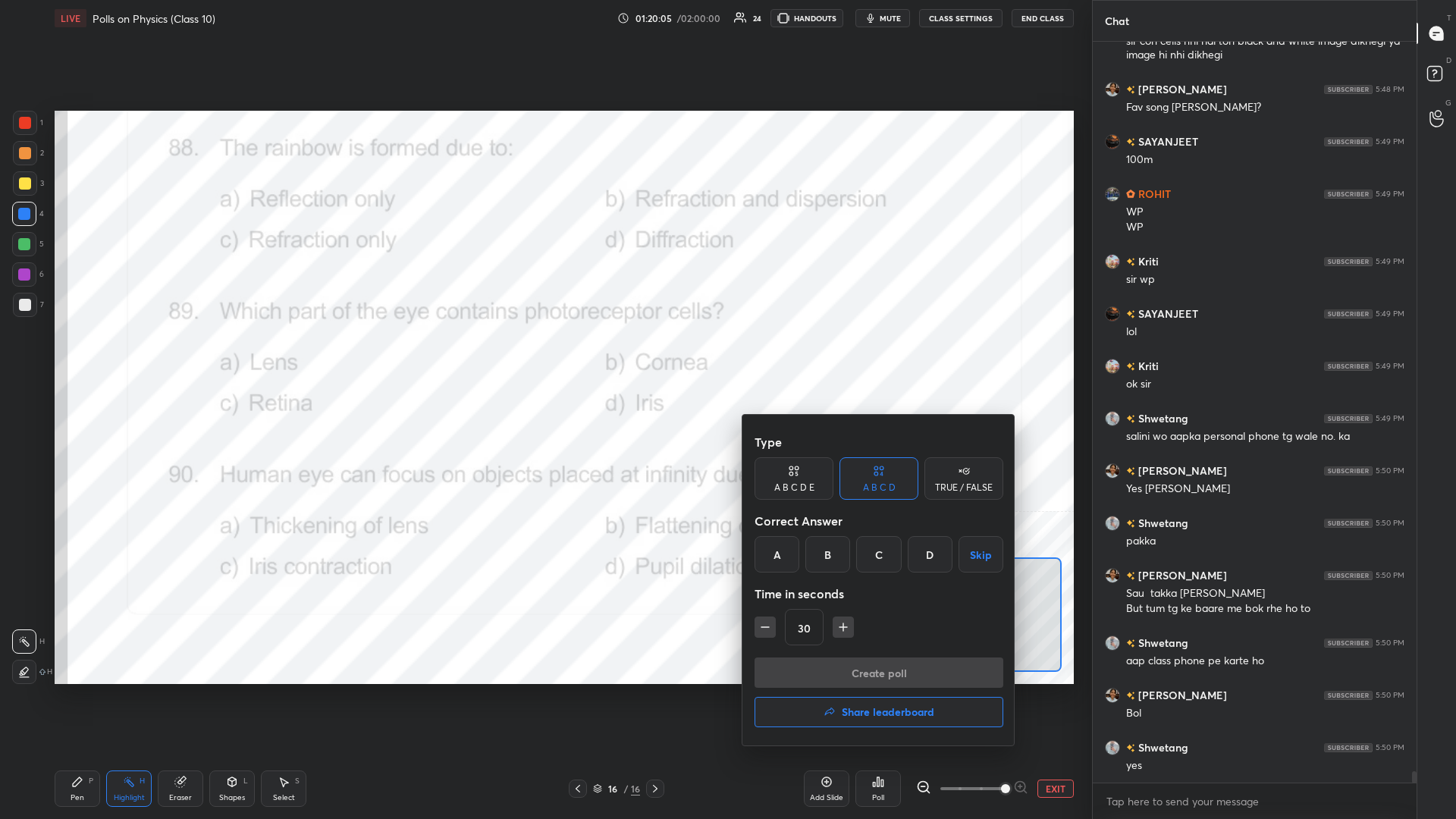
click at [543, 355] on div "B" at bounding box center [828, 554] width 45 height 37
click at [543, 355] on button "Create poll" at bounding box center [879, 673] width 249 height 30
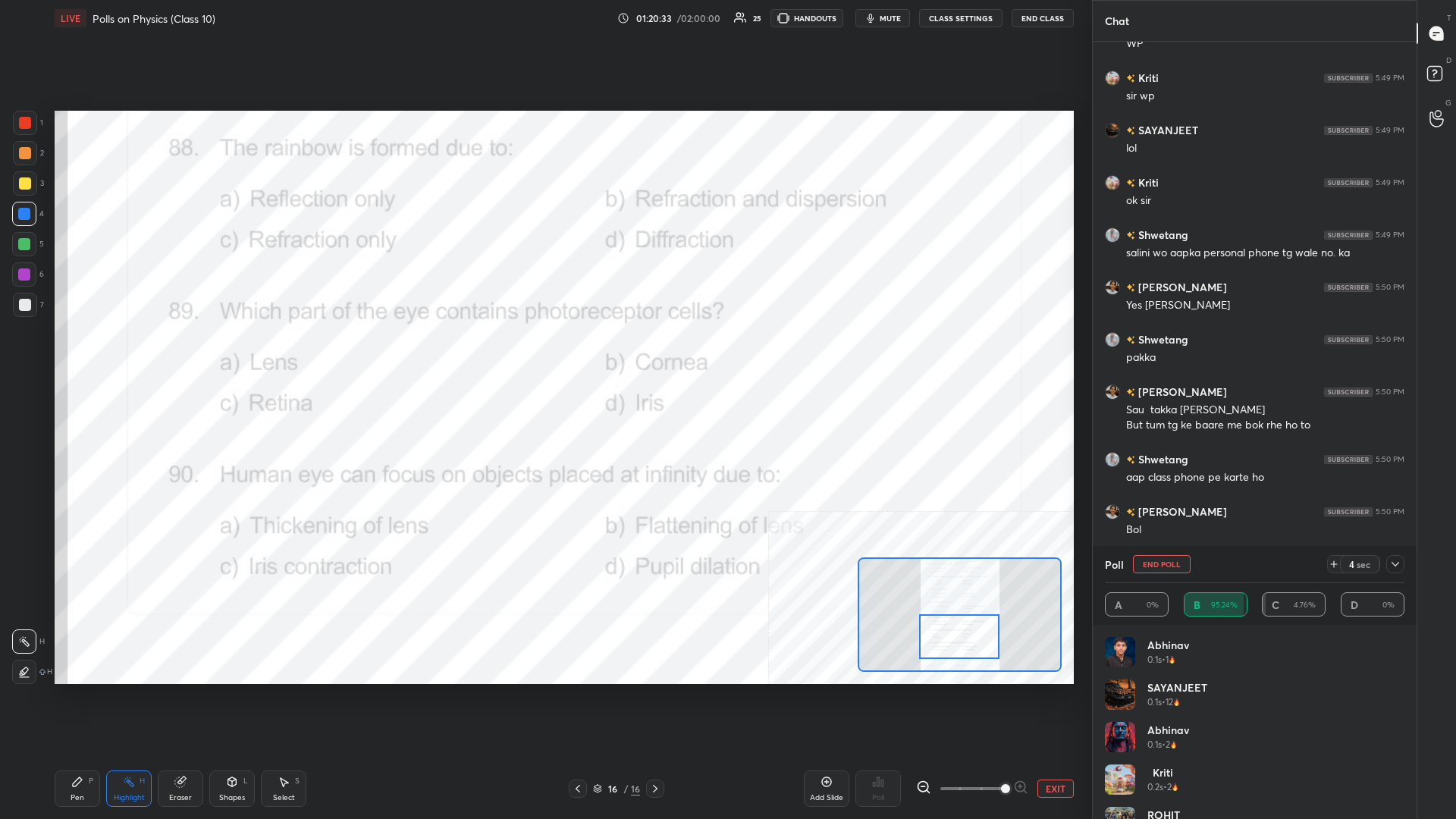
click at [62, 355] on div "Pen P" at bounding box center [77, 789] width 46 height 37
click at [543, 355] on div "Setting up your live class Poll for secs No correct answer Start poll" at bounding box center [564, 397] width 1031 height 722
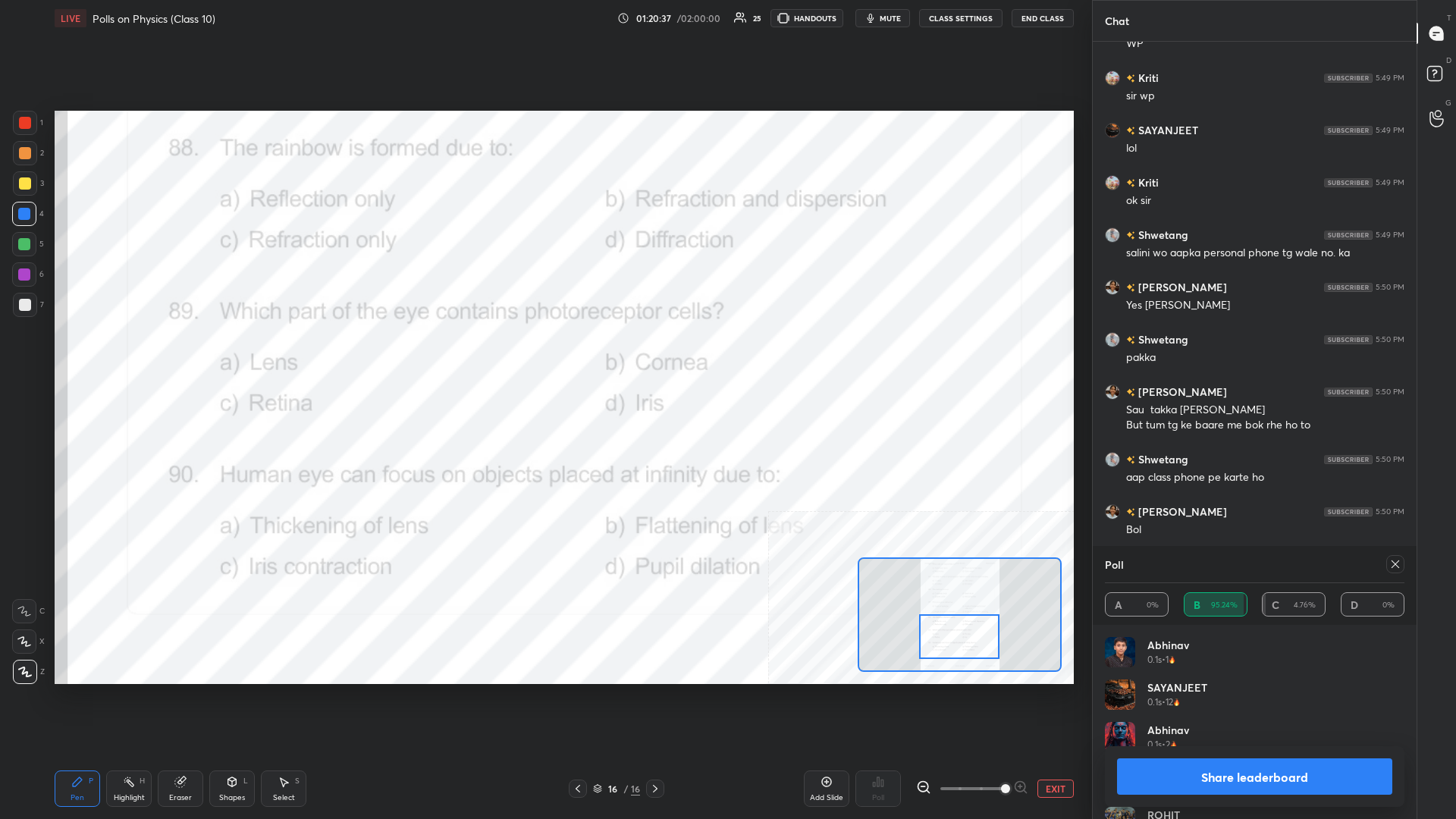
click at [543, 355] on button "Share leaderboard" at bounding box center [1255, 776] width 276 height 37
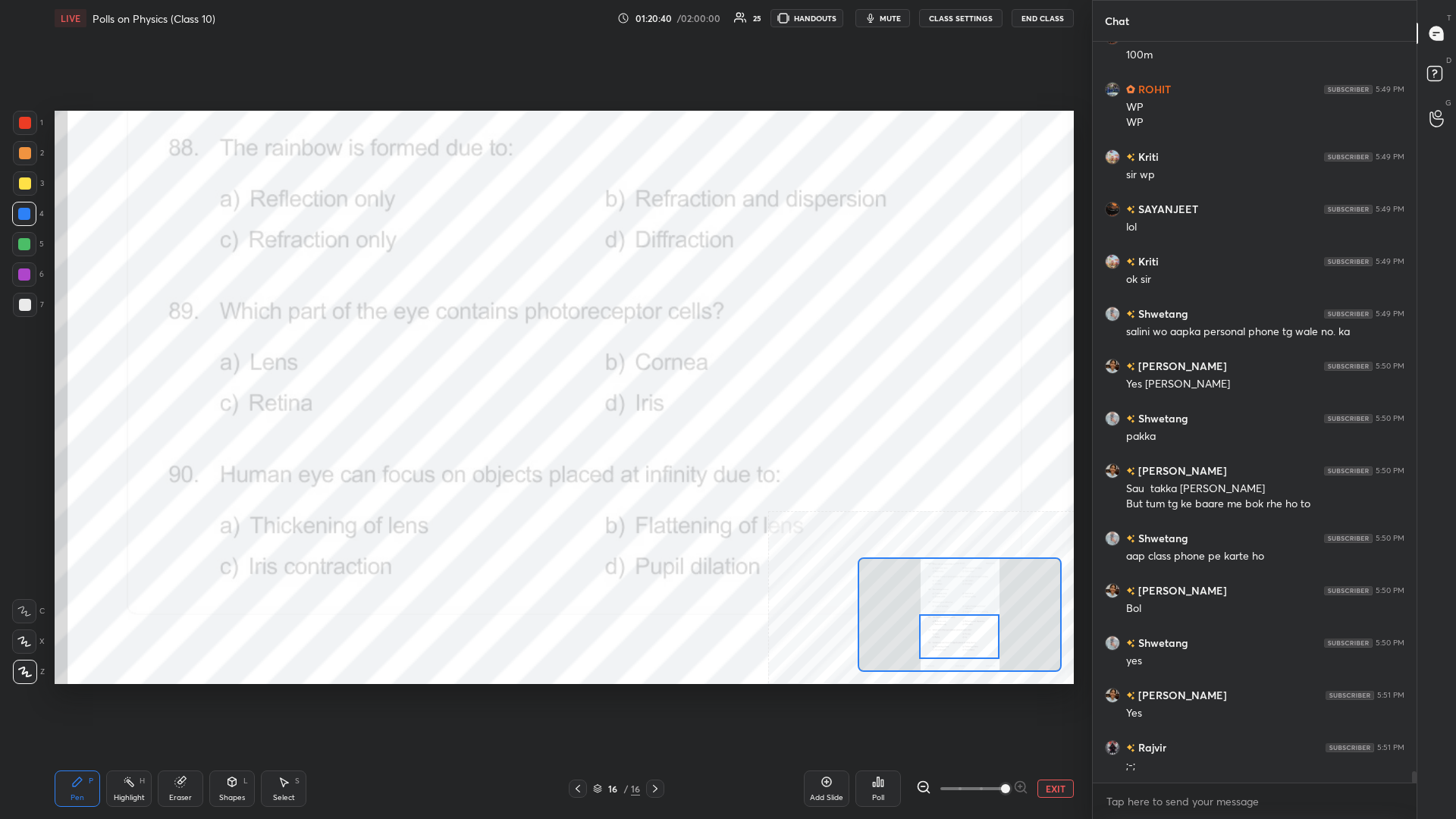
click at [137, 355] on div "Highlight H" at bounding box center [129, 789] width 46 height 37
click at [543, 355] on icon at bounding box center [878, 782] width 13 height 13
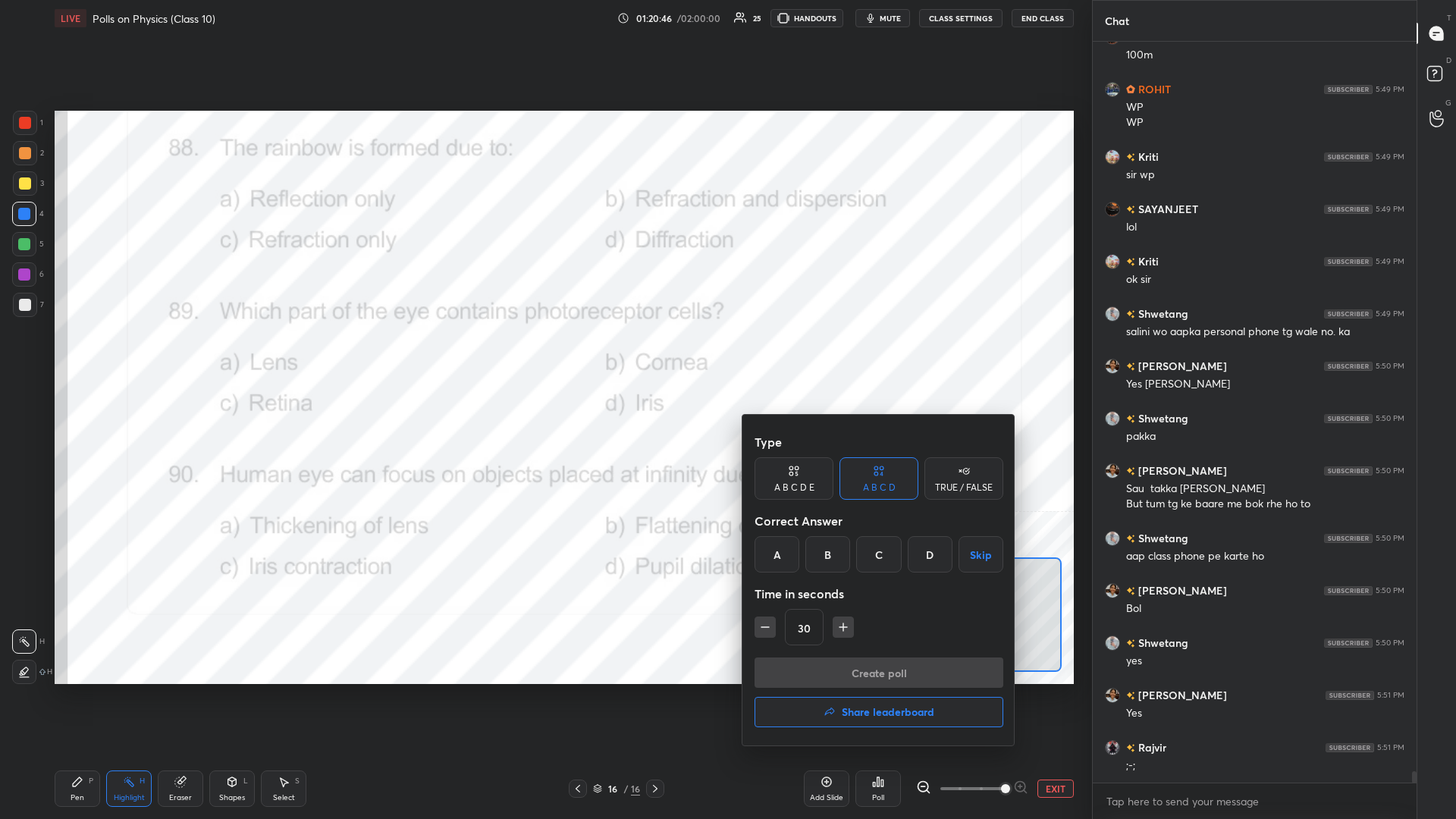
click at [543, 355] on div "C" at bounding box center [879, 554] width 45 height 37
click at [543, 355] on button "Create poll" at bounding box center [879, 673] width 249 height 30
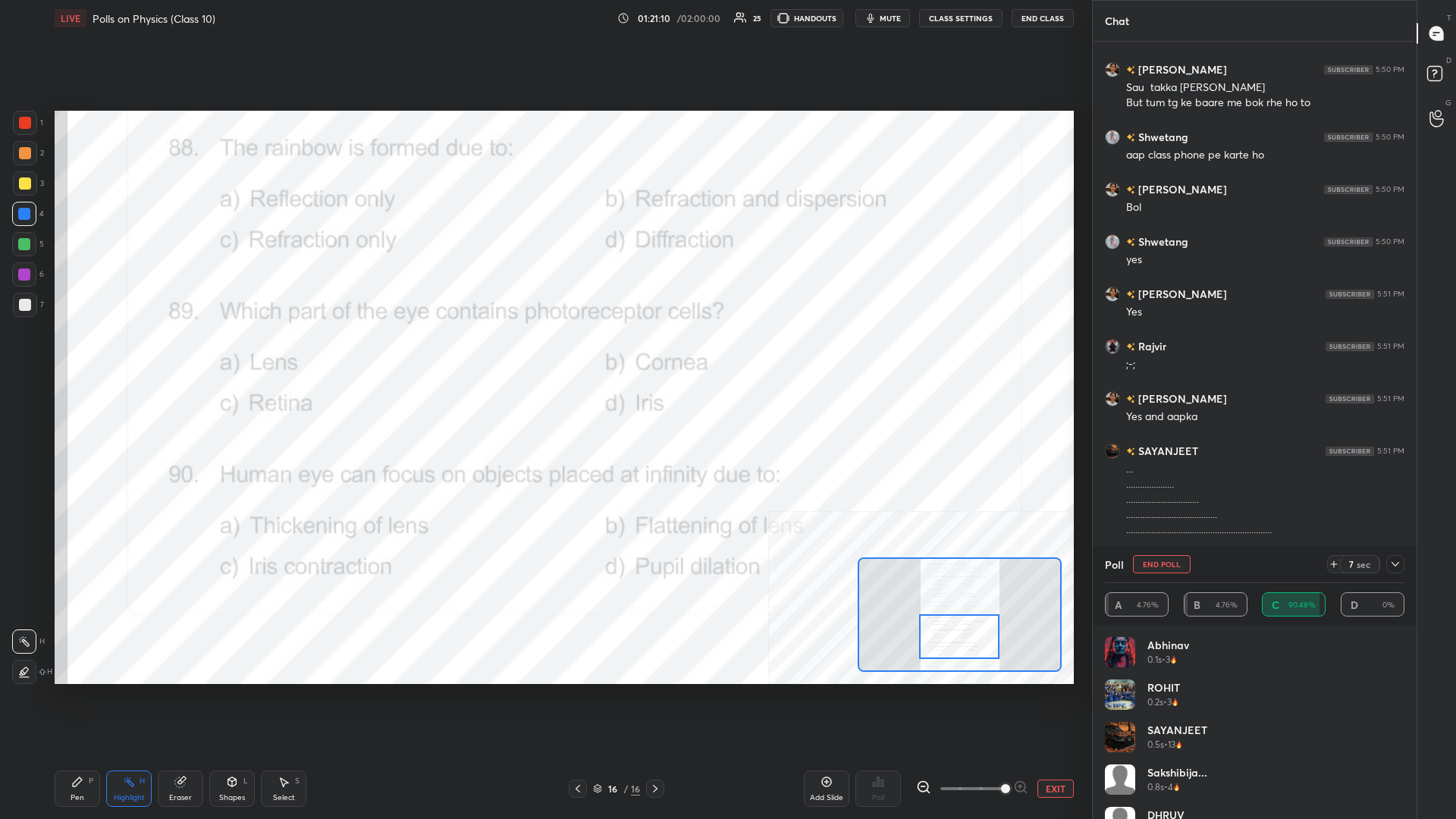
click at [89, 355] on div "Pen P" at bounding box center [77, 789] width 46 height 37
click at [82, 355] on div "Pen P" at bounding box center [77, 789] width 46 height 37
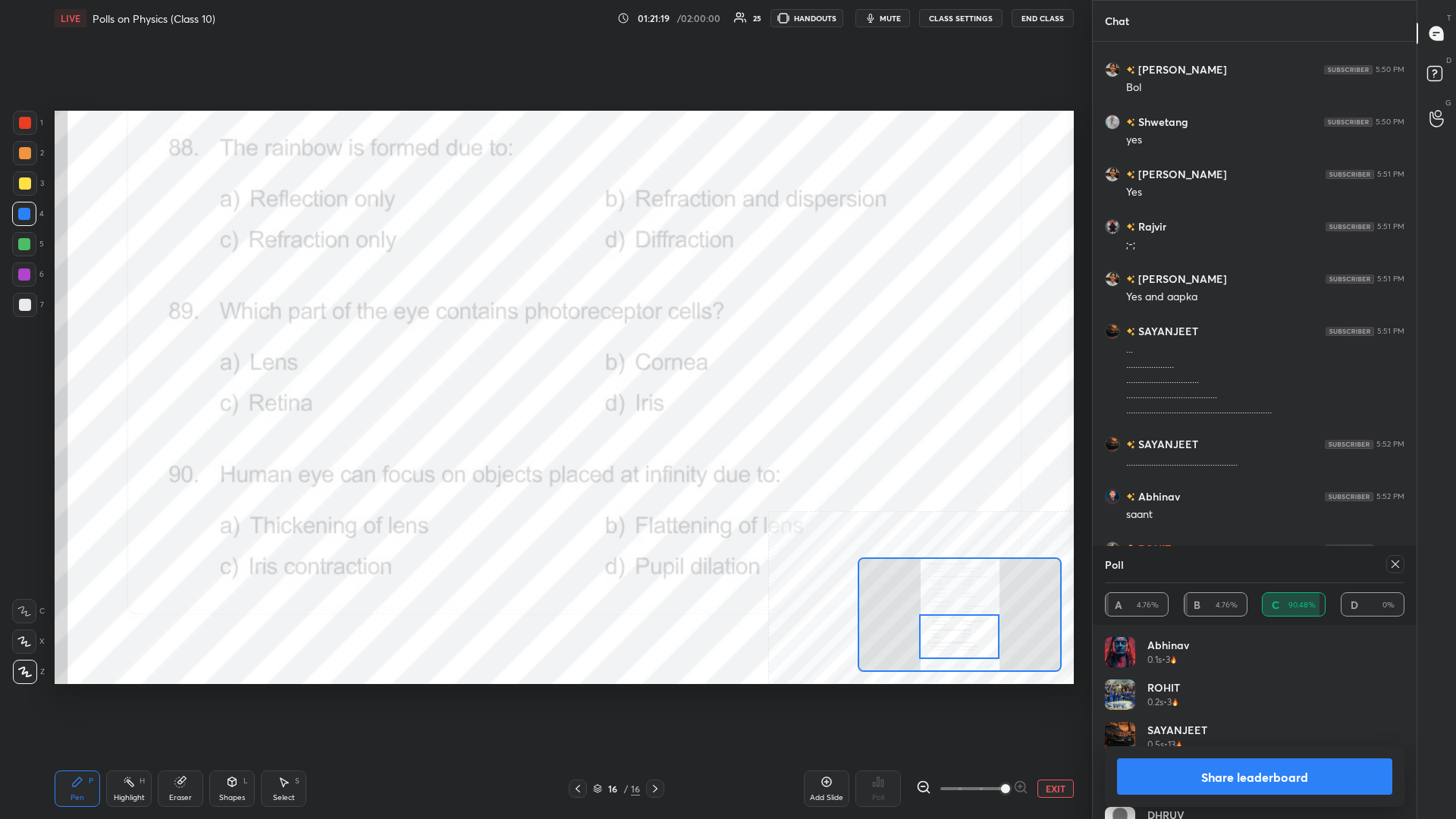
click at [543, 355] on button "Share leaderboard" at bounding box center [1255, 776] width 276 height 37
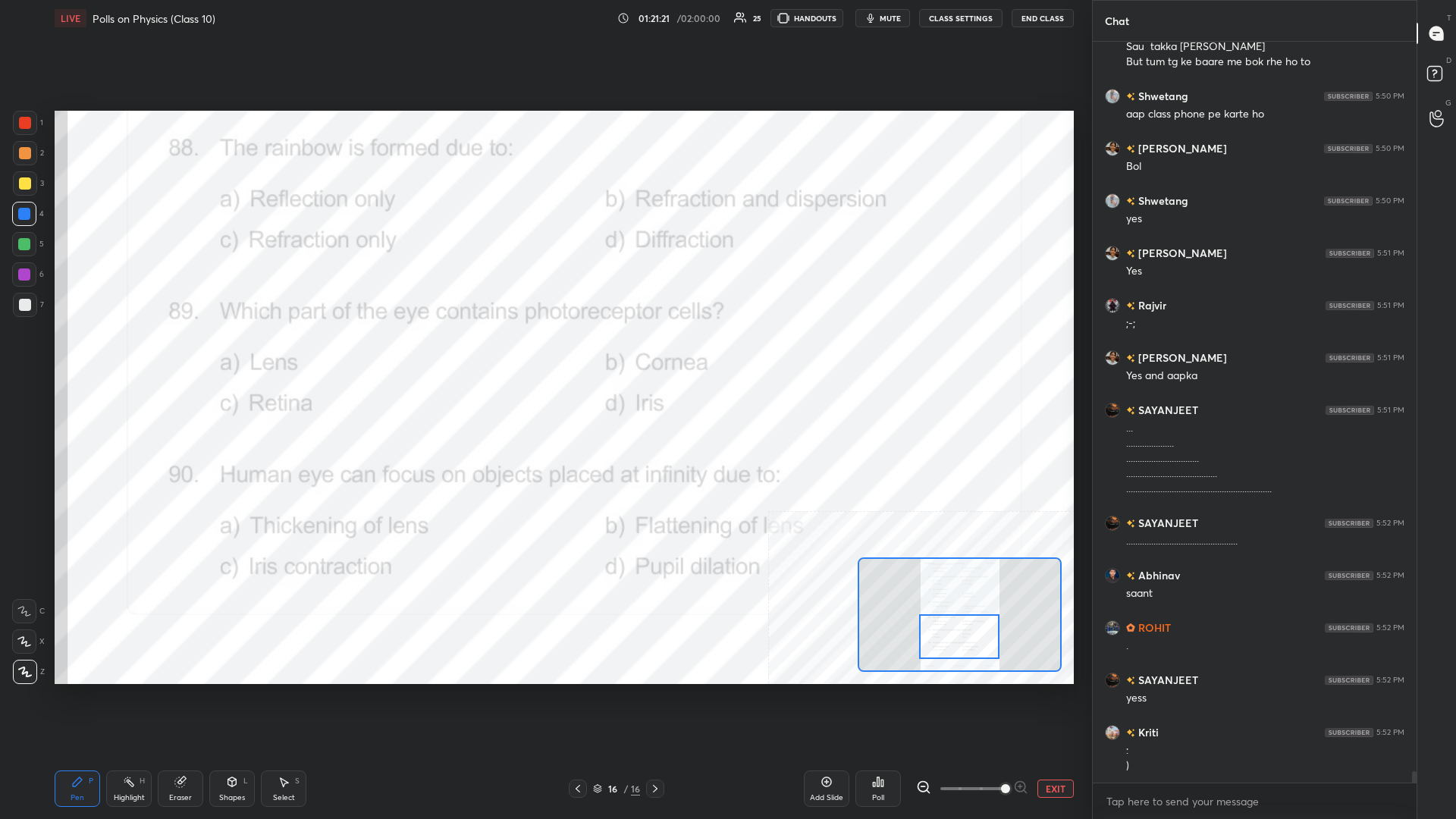
click at [147, 355] on div "Highlight H" at bounding box center [129, 789] width 46 height 37
click at [543, 355] on div "Poll" at bounding box center [878, 789] width 46 height 37
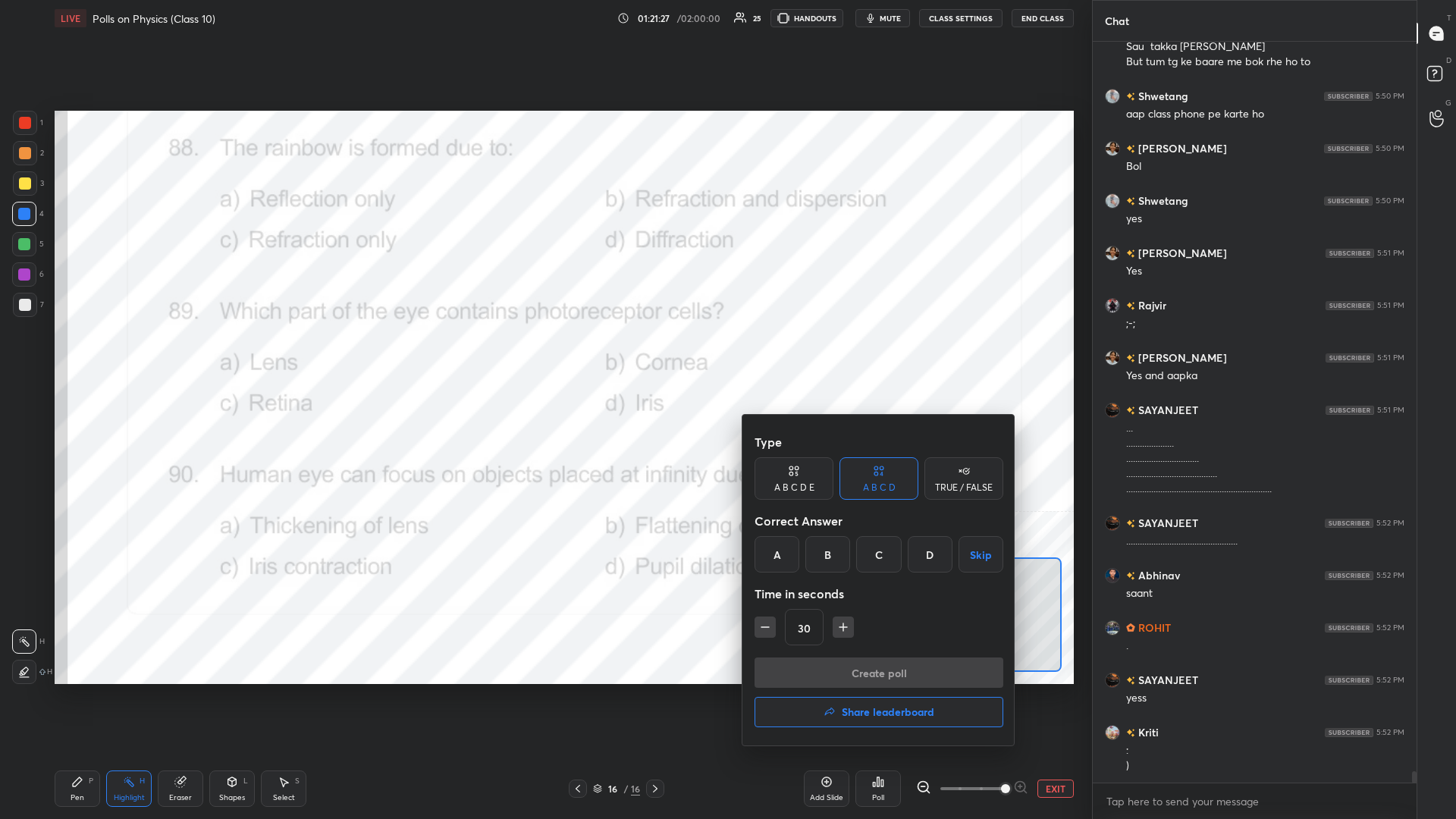
click at [543, 355] on div "B" at bounding box center [828, 554] width 45 height 37
click at [543, 355] on button "Create poll" at bounding box center [879, 673] width 249 height 30
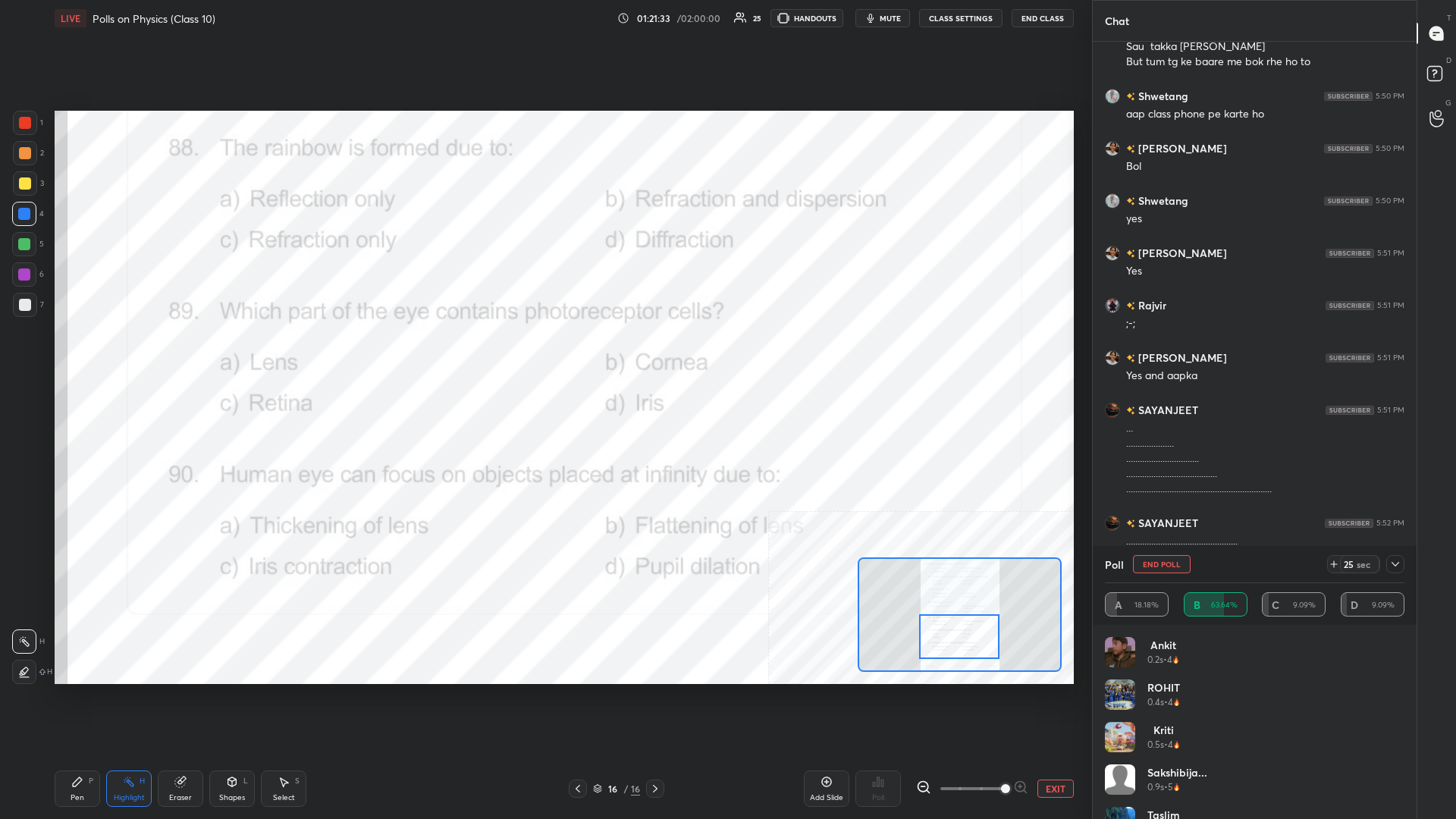
click at [70, 355] on div "Pen P" at bounding box center [77, 789] width 46 height 37
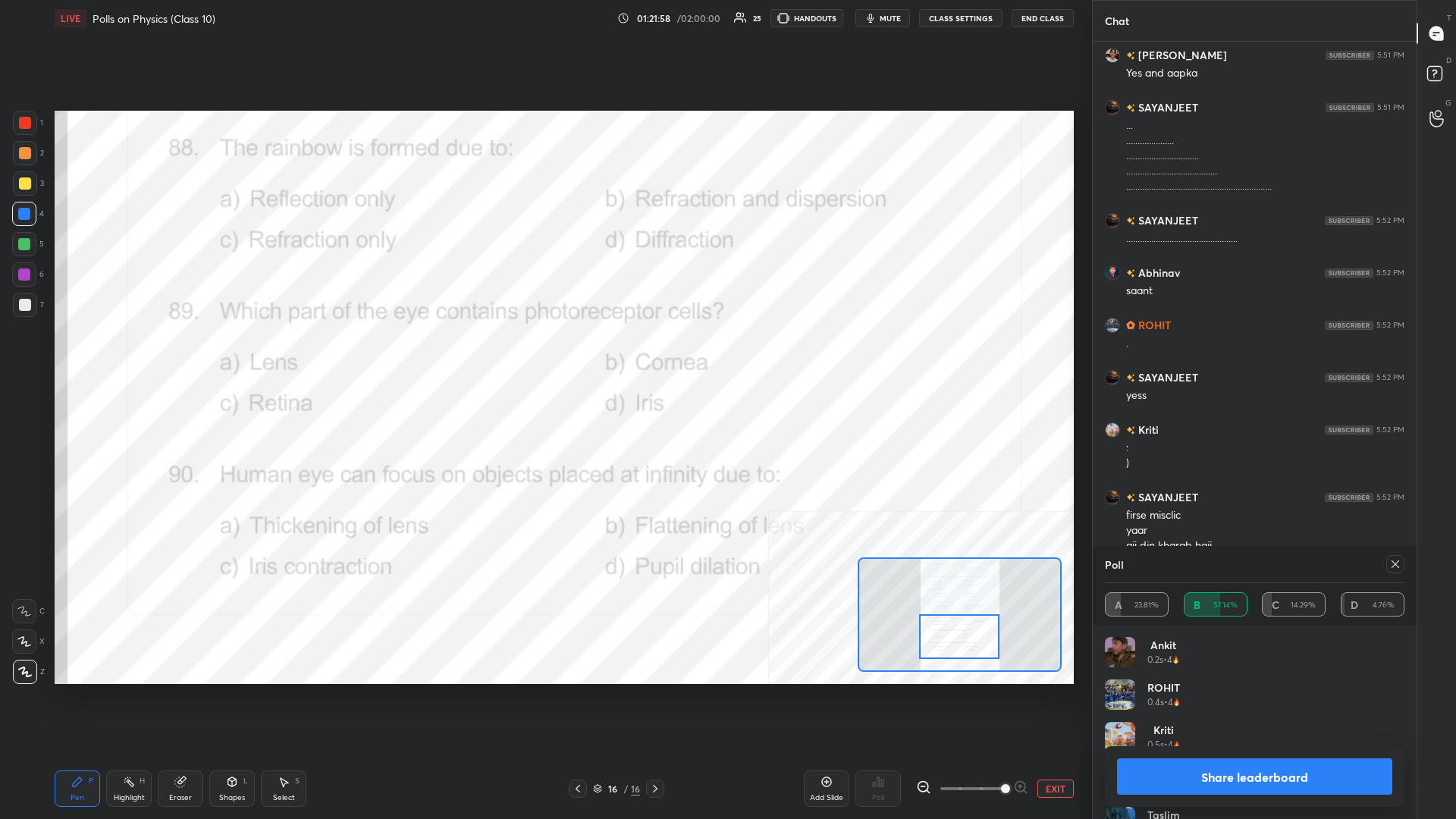
click at [543, 355] on button "Share leaderboard" at bounding box center [1255, 776] width 276 height 37
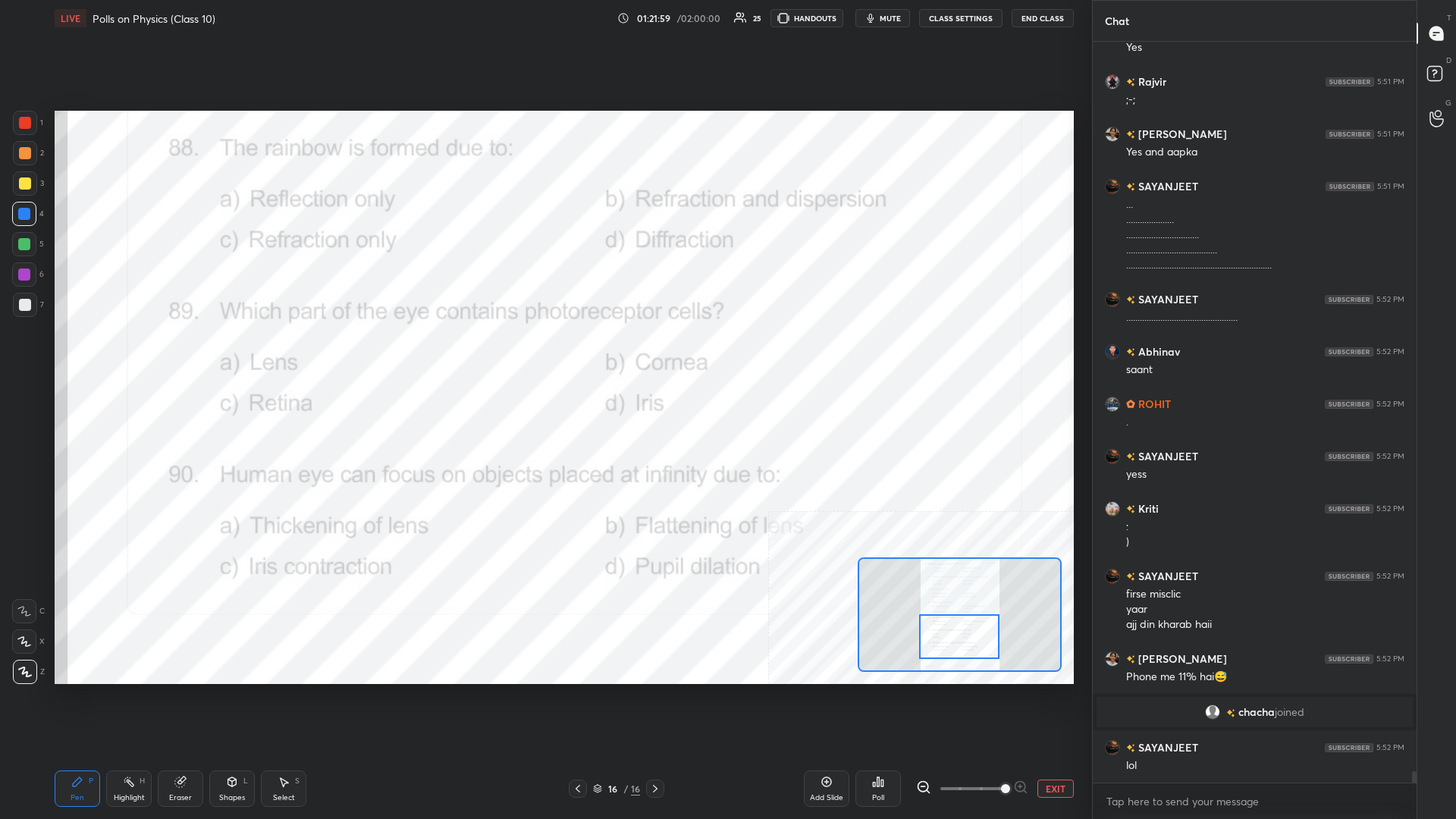
click at [66, 355] on div "Pen P" at bounding box center [77, 789] width 46 height 37
click at [543, 355] on button "EXIT" at bounding box center [1055, 789] width 37 height 18
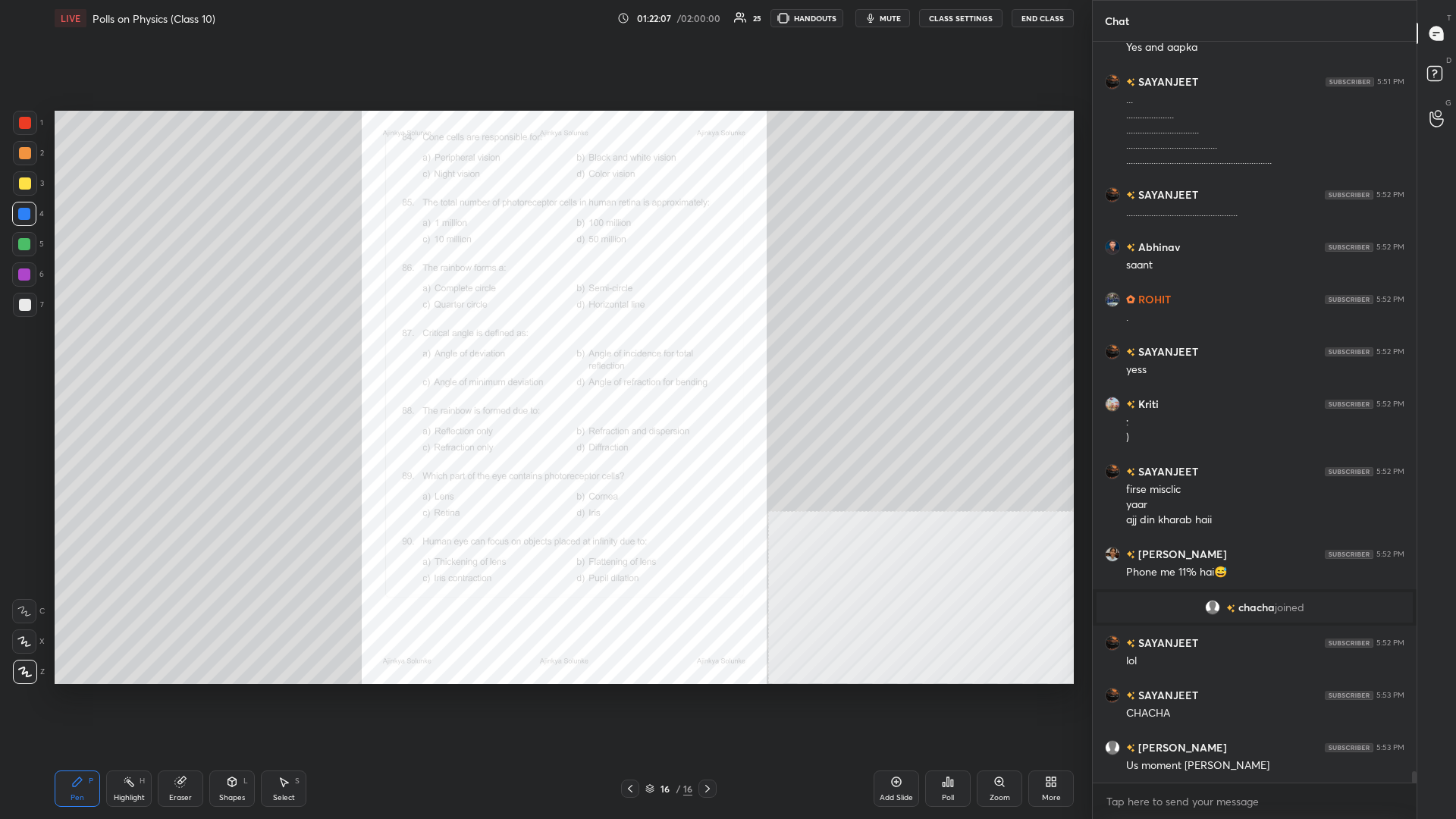
click at [543, 355] on div "16 / 16" at bounding box center [668, 789] width 47 height 13
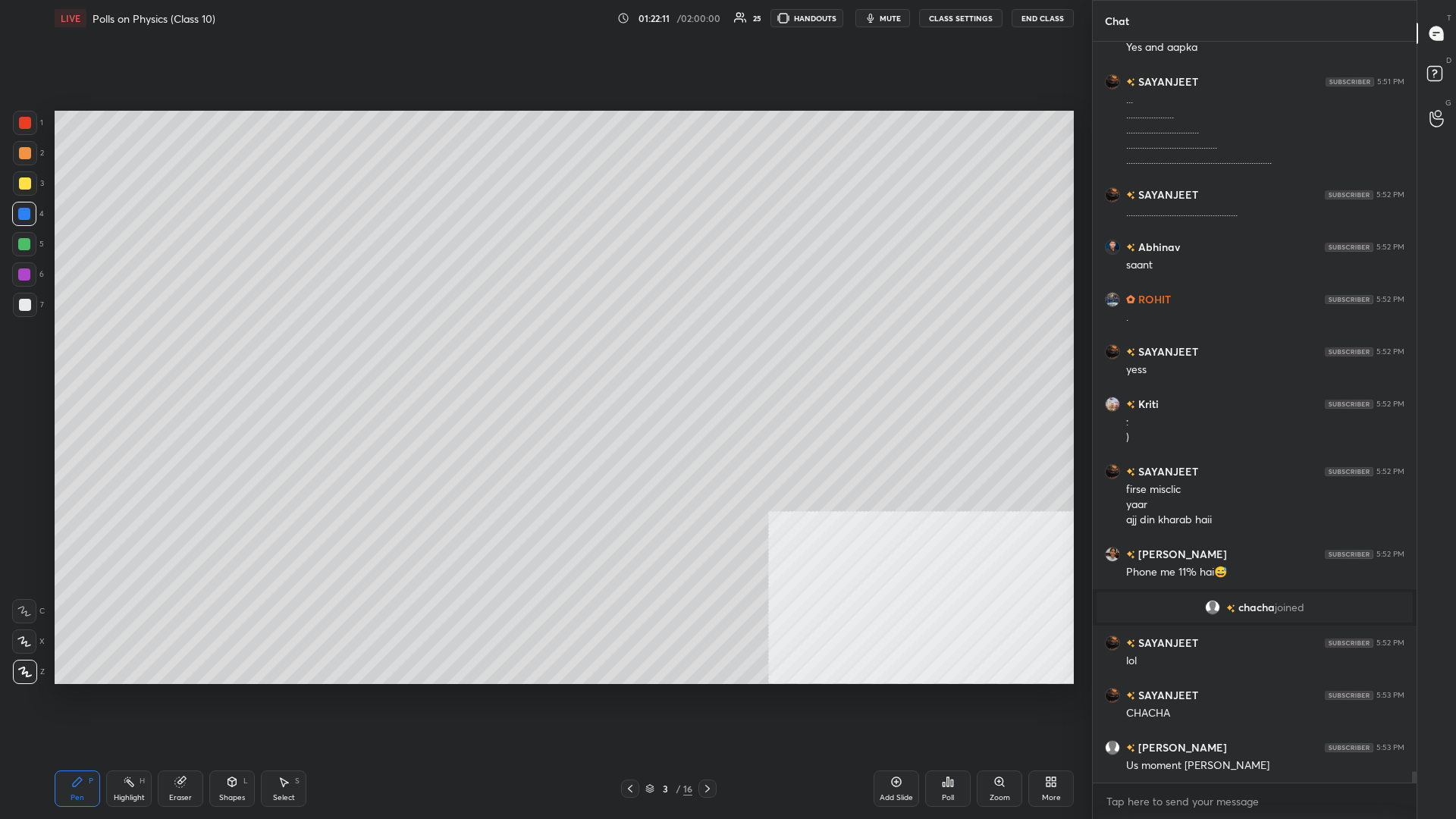
click at [543, 355] on div "More" at bounding box center [1051, 789] width 46 height 37
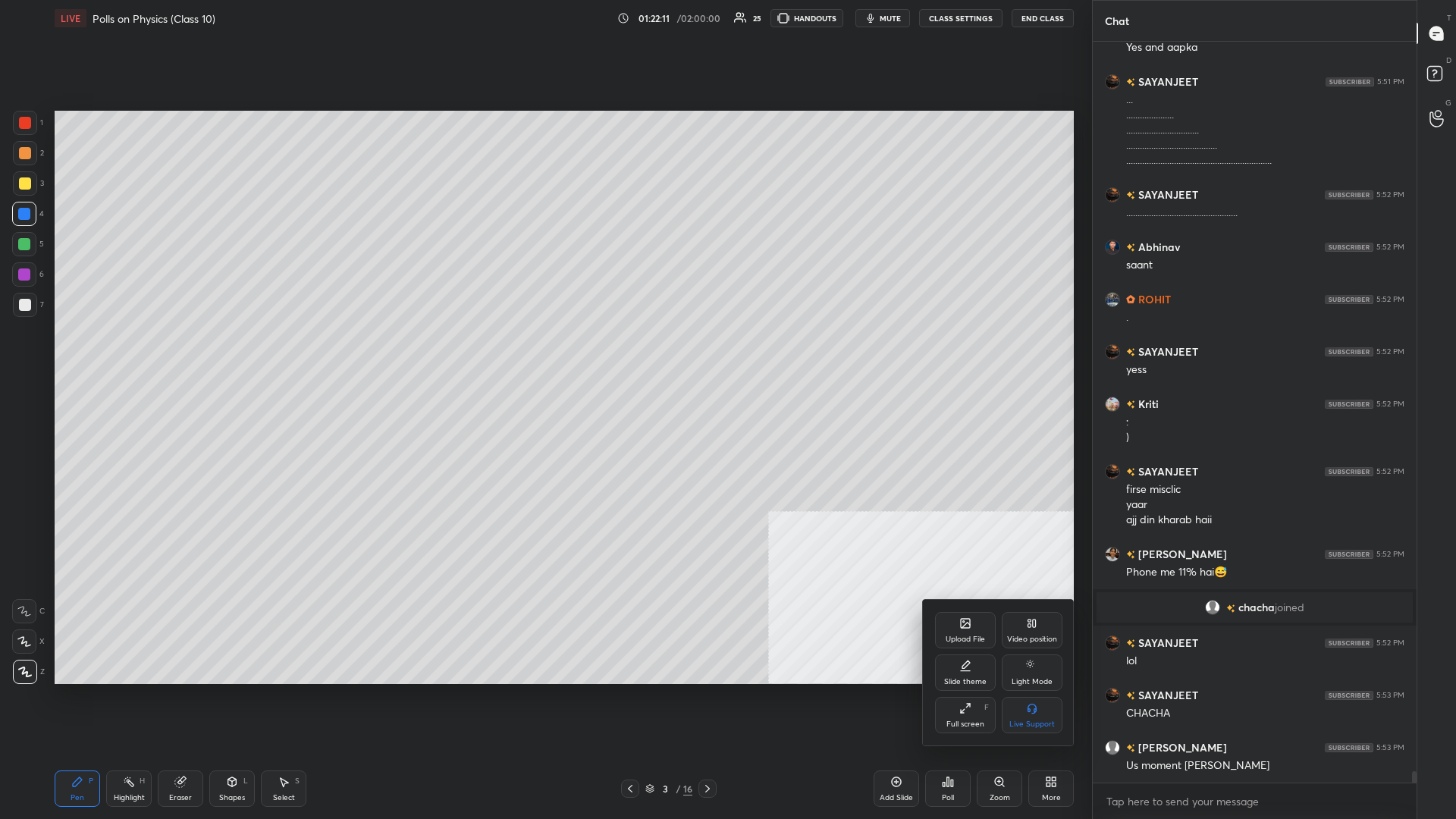
click at [543, 355] on div "Upload File" at bounding box center [966, 630] width 61 height 37
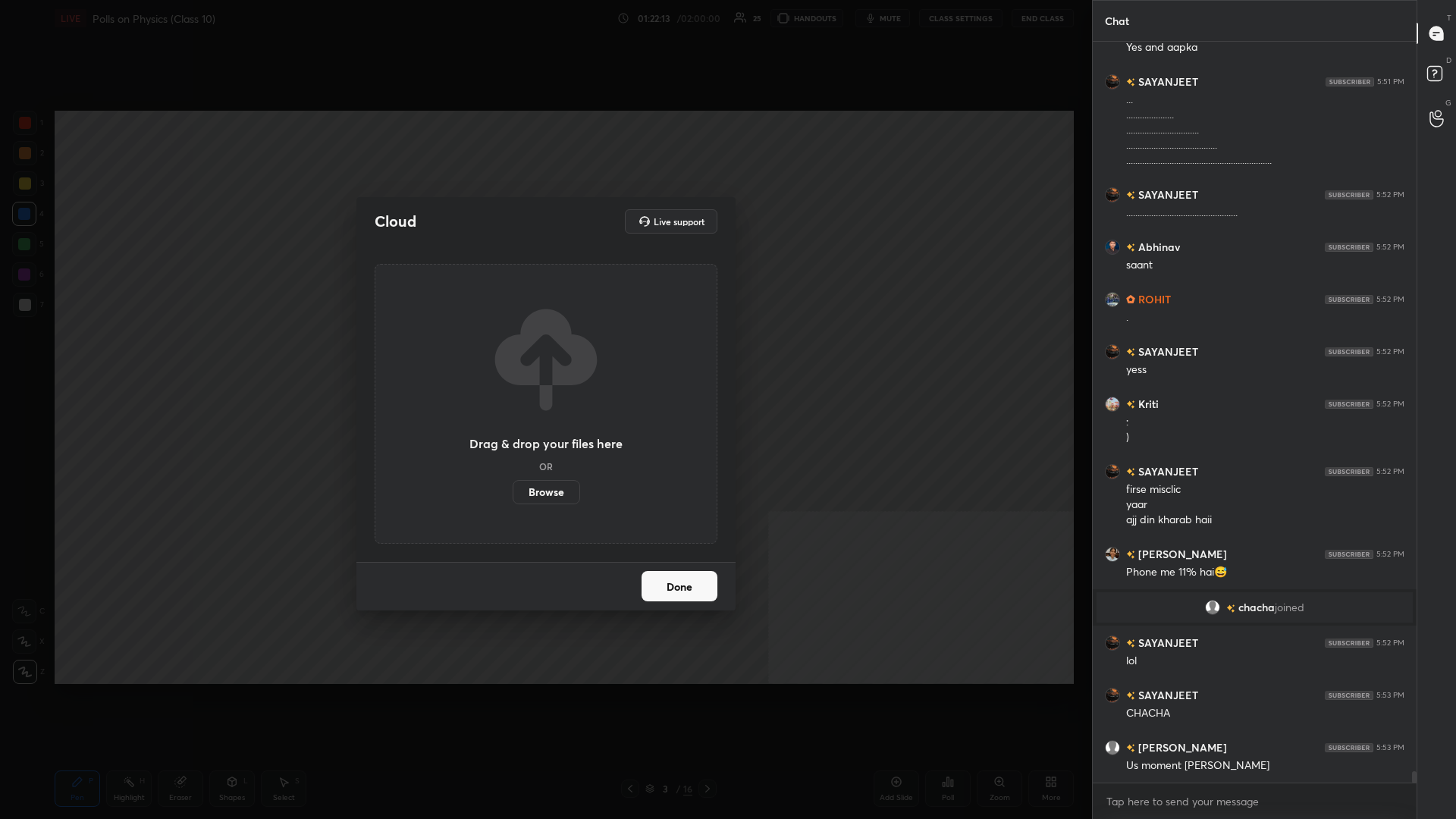
click at [543, 355] on label "Browse" at bounding box center [546, 491] width 67 height 24
click at [513, 355] on input "Browse" at bounding box center [513, 491] width 0 height 24
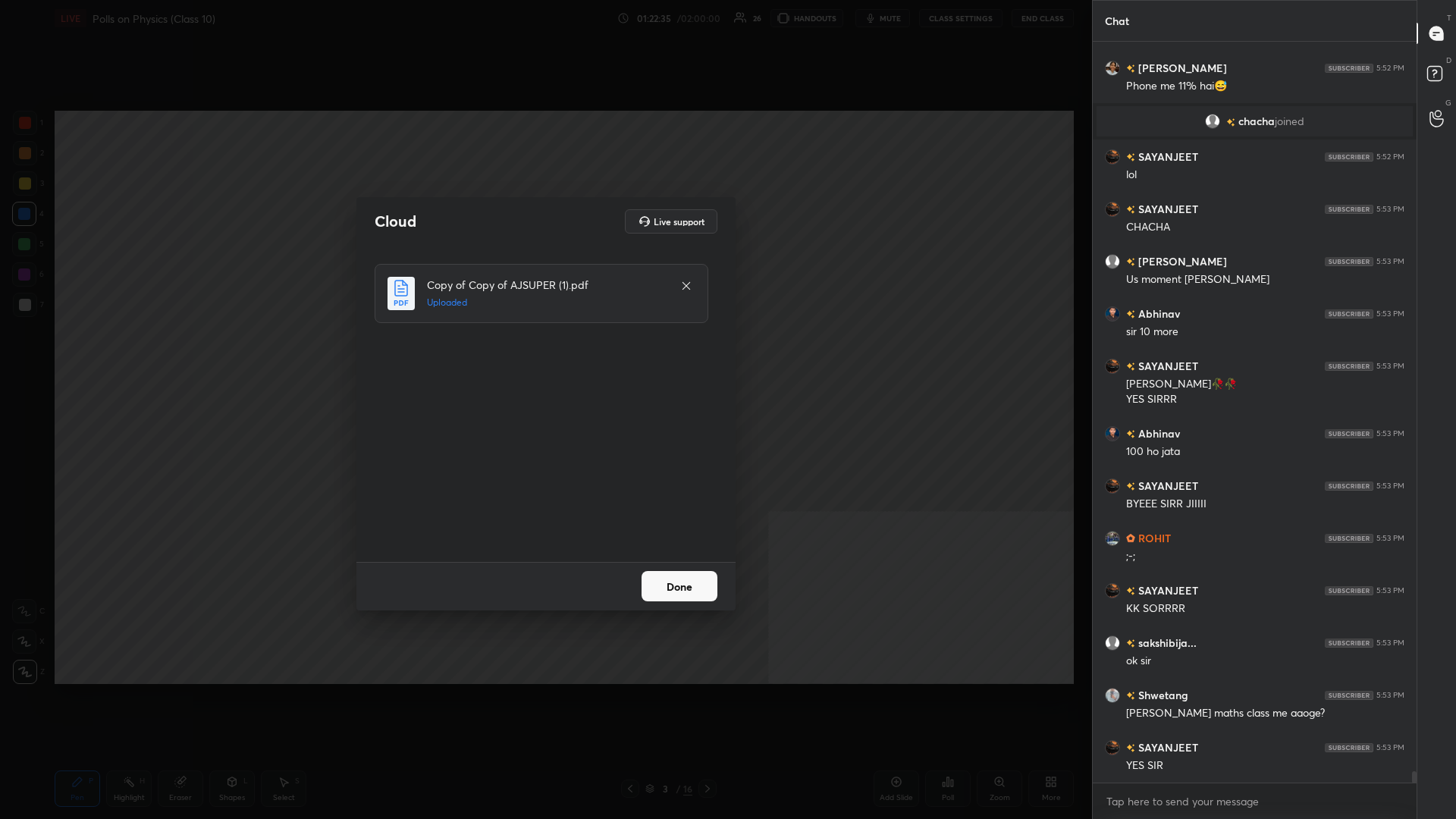
click at [543, 355] on button "Done" at bounding box center [679, 586] width 76 height 30
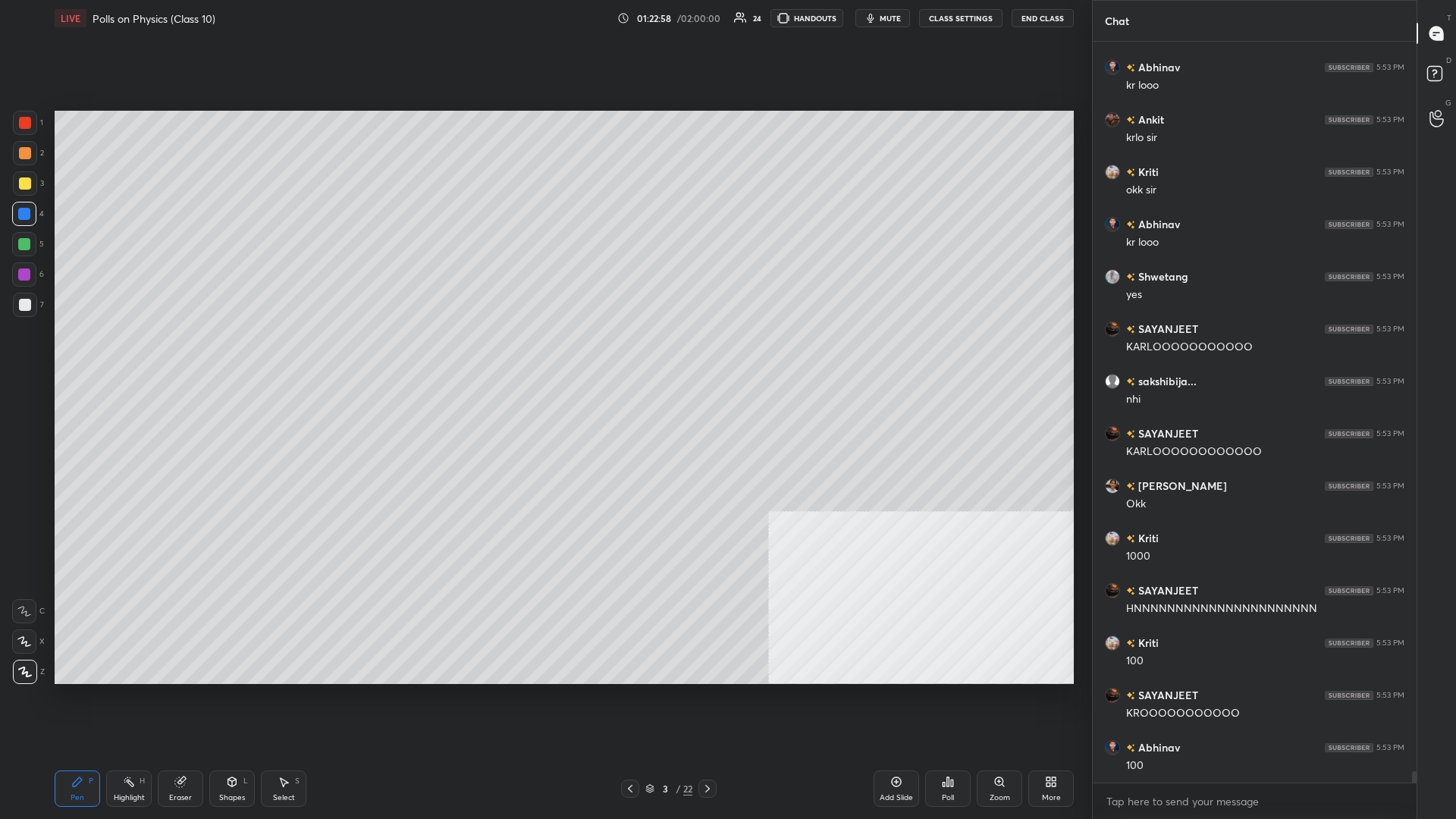
click at [543, 355] on icon at bounding box center [1053, 784] width 4 height 4
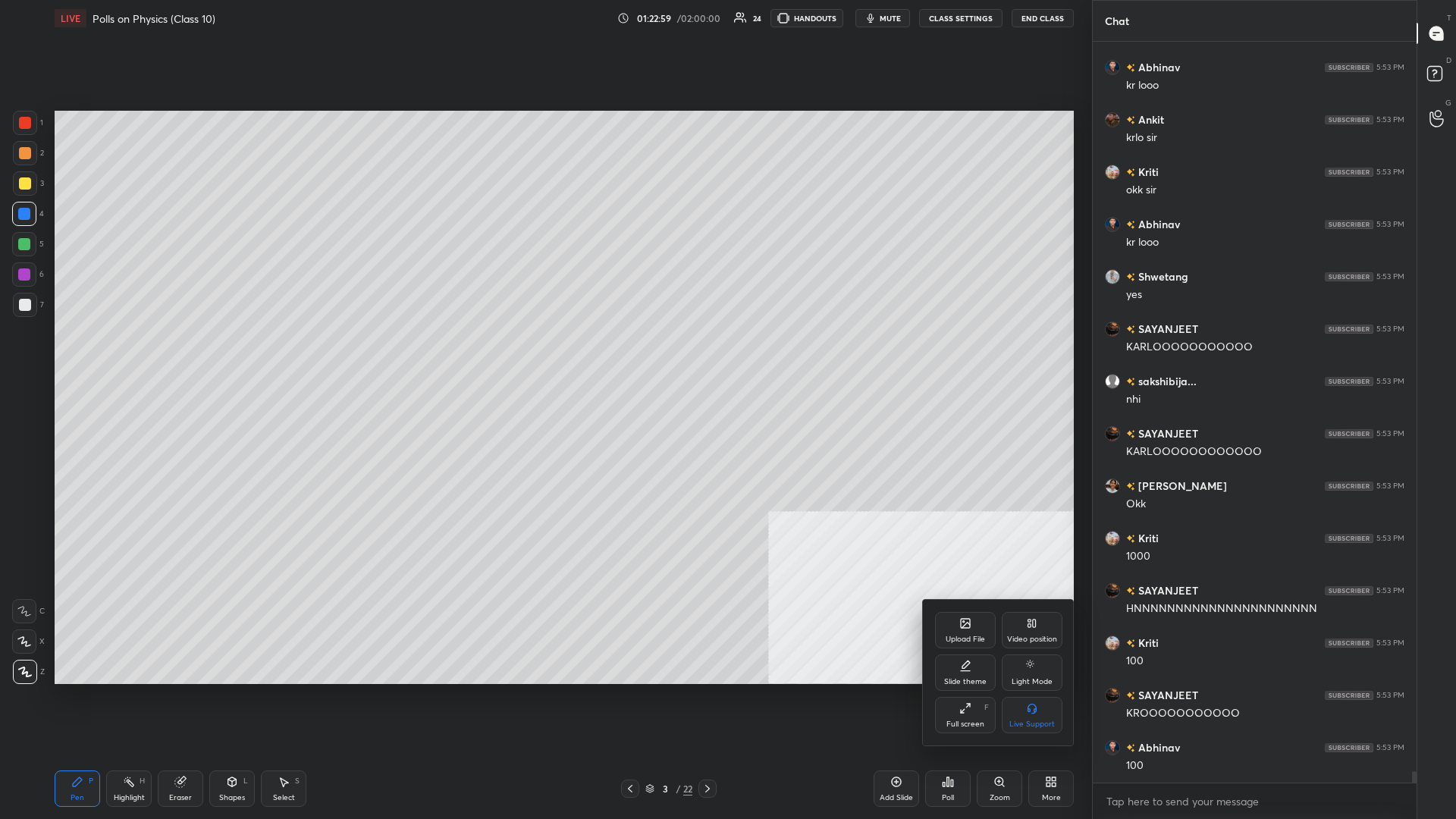
click at [543, 355] on div "Upload File" at bounding box center [966, 630] width 61 height 37
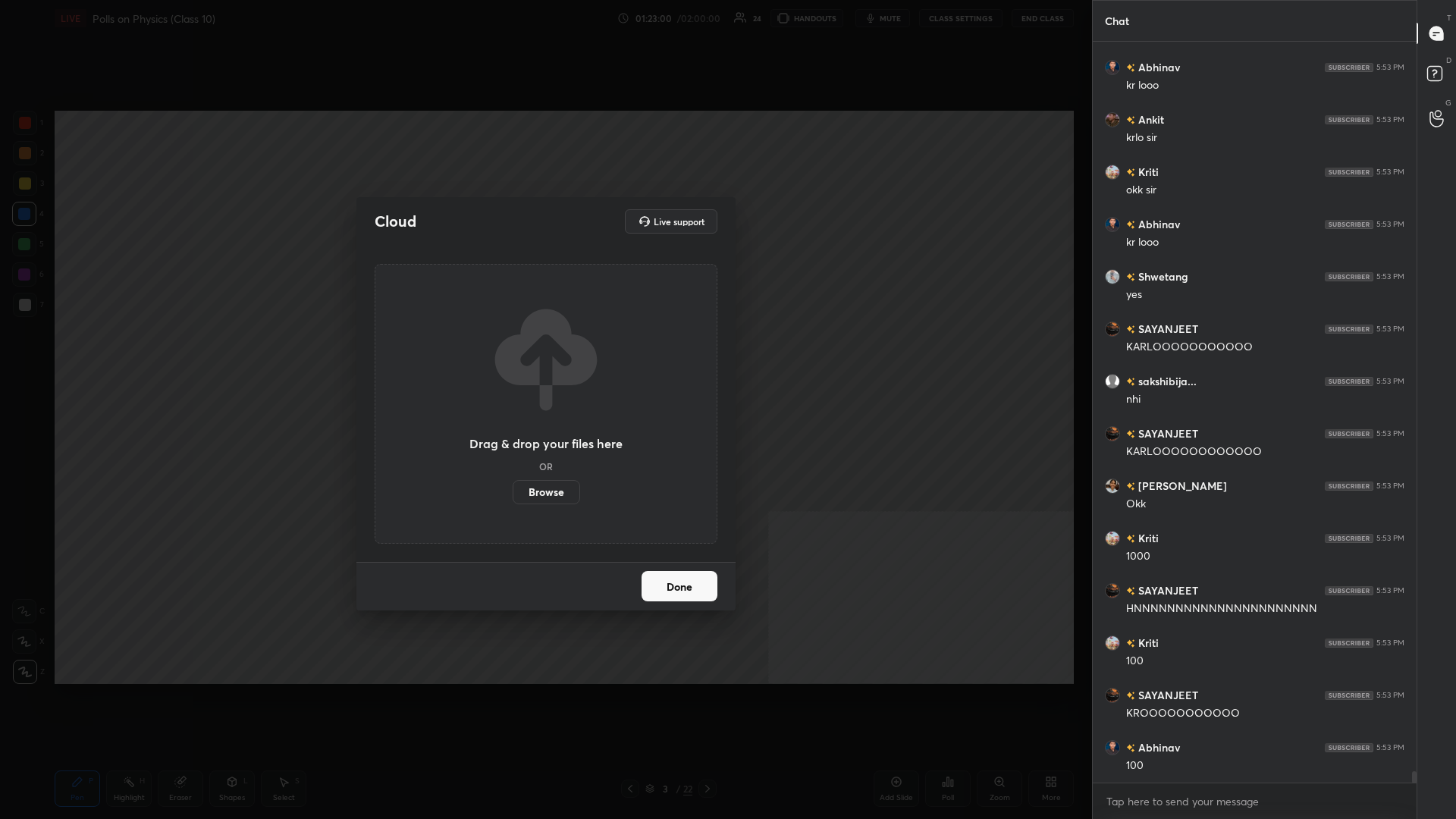
scroll to position [47566, 0]
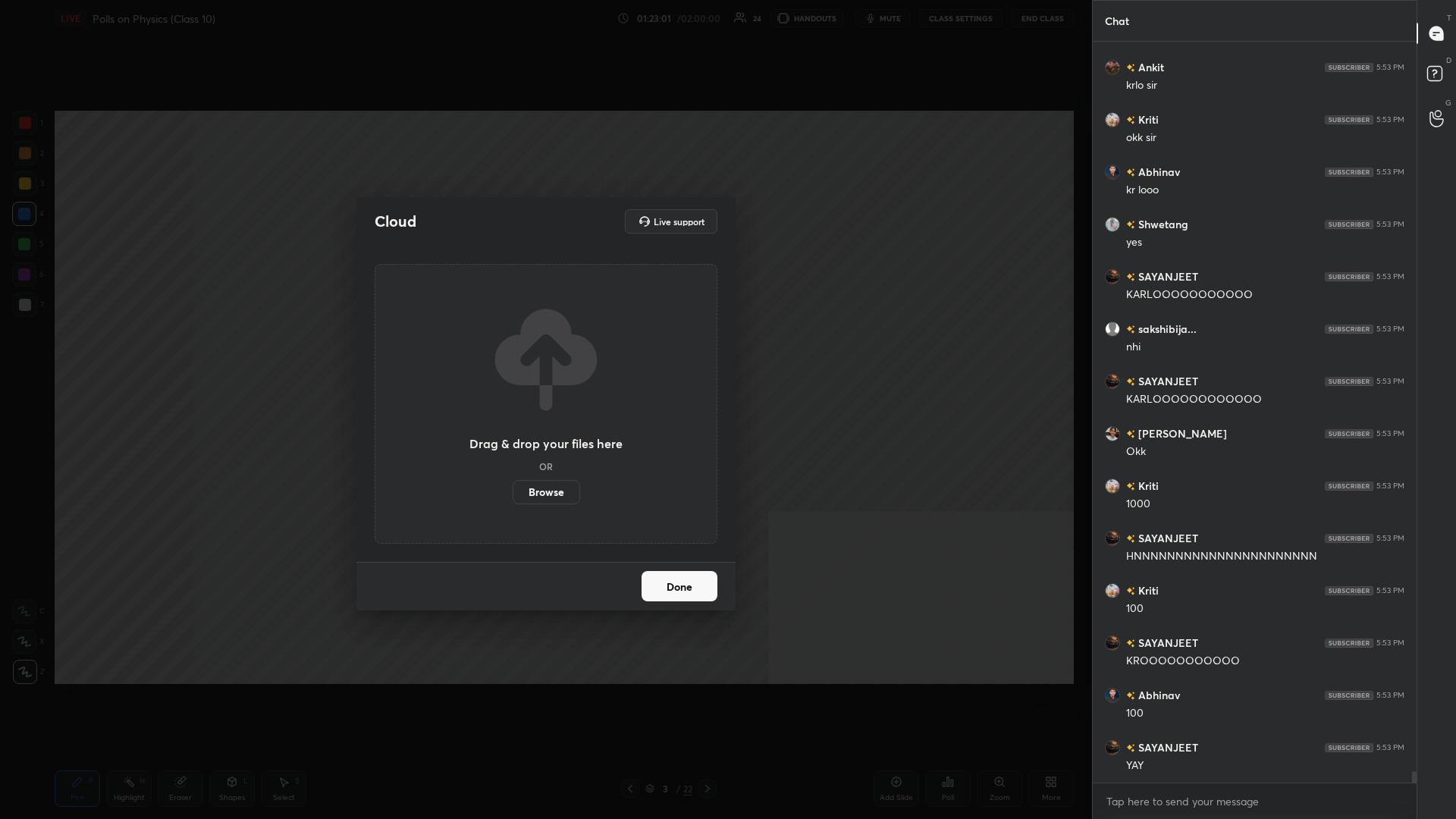
click at [543, 355] on label "Browse" at bounding box center [546, 491] width 67 height 24
click at [513, 355] on input "Browse" at bounding box center [513, 491] width 0 height 24
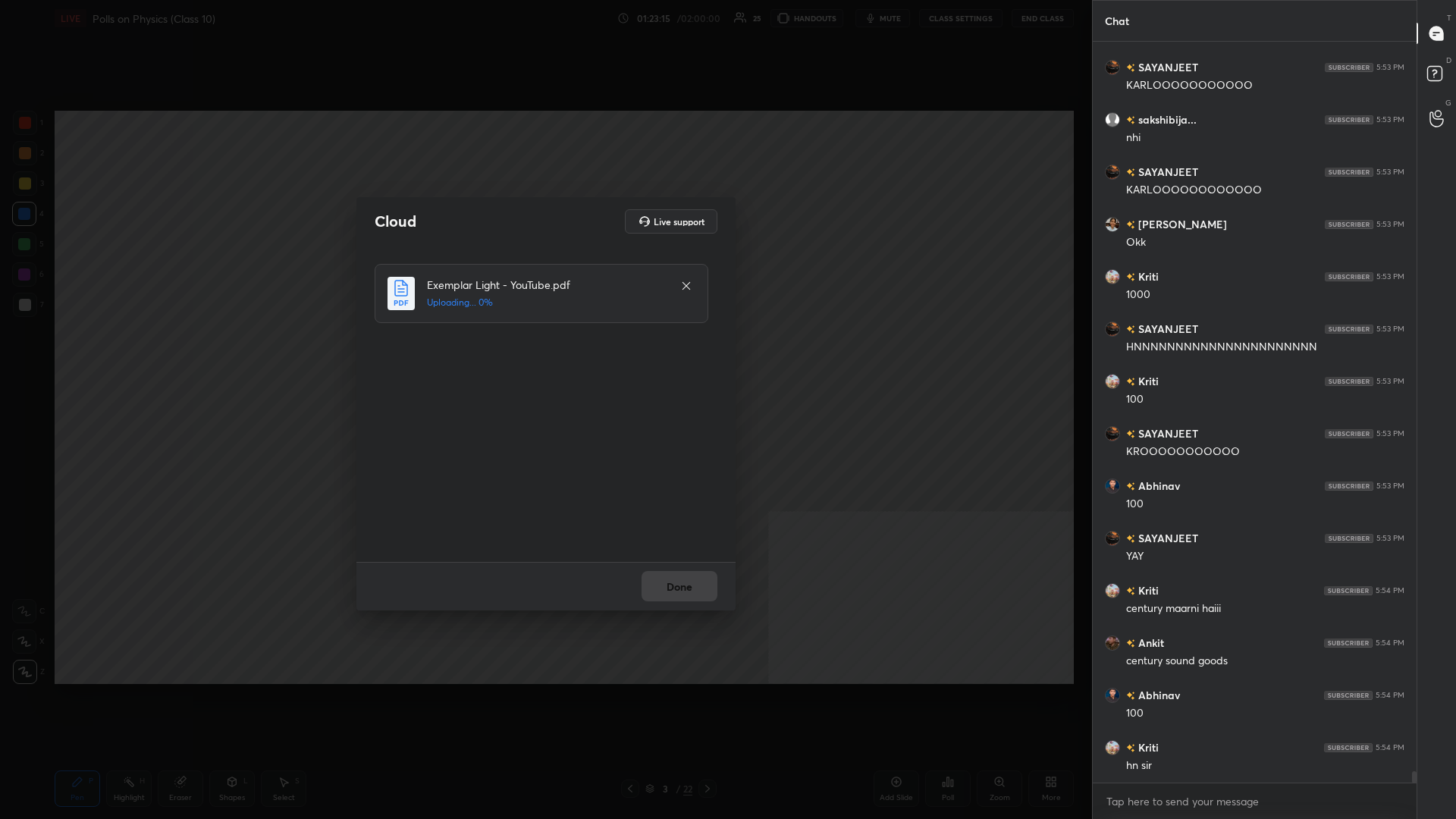
scroll to position [47827, 0]
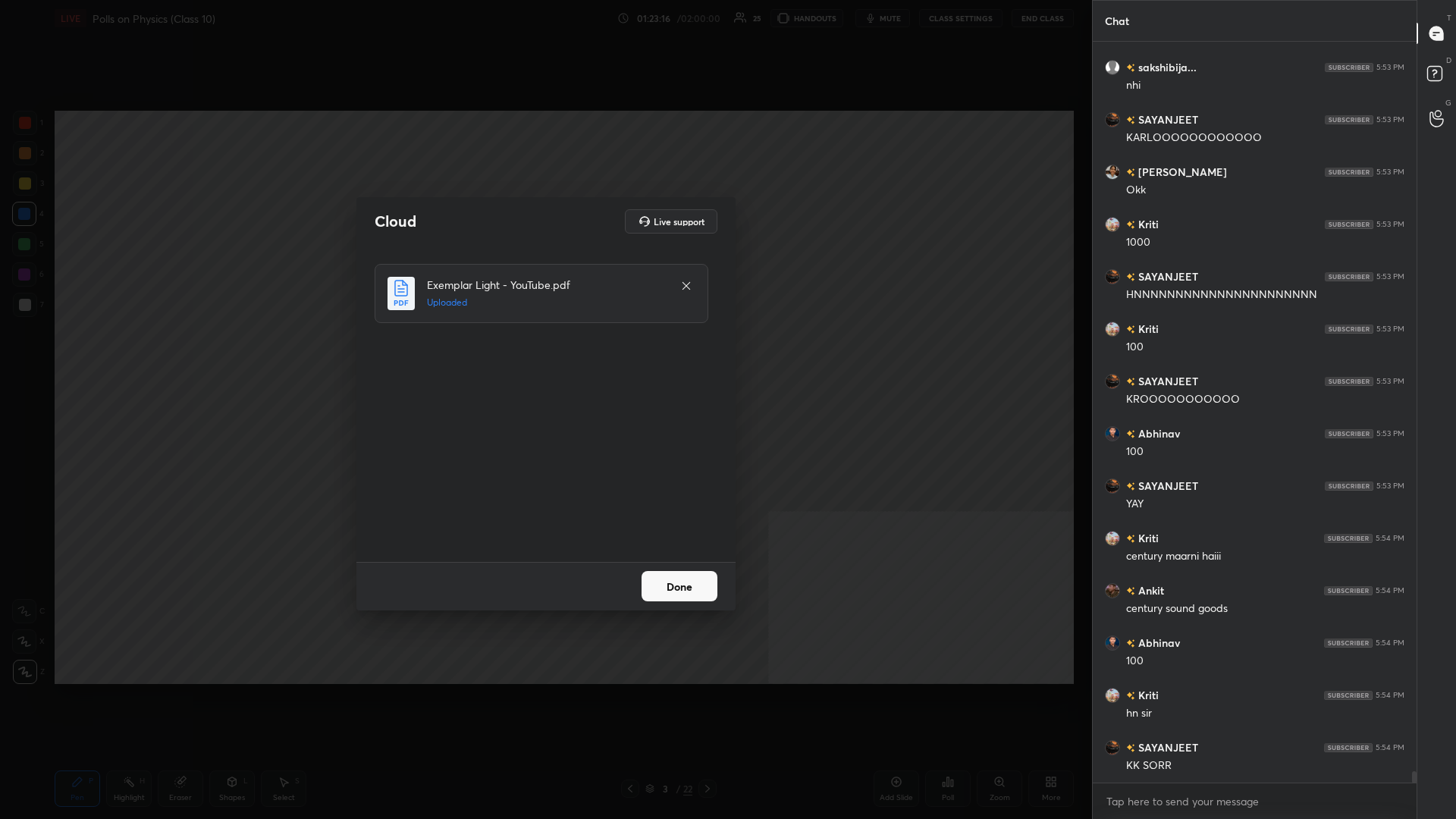
click at [543, 355] on button "Done" at bounding box center [679, 586] width 76 height 30
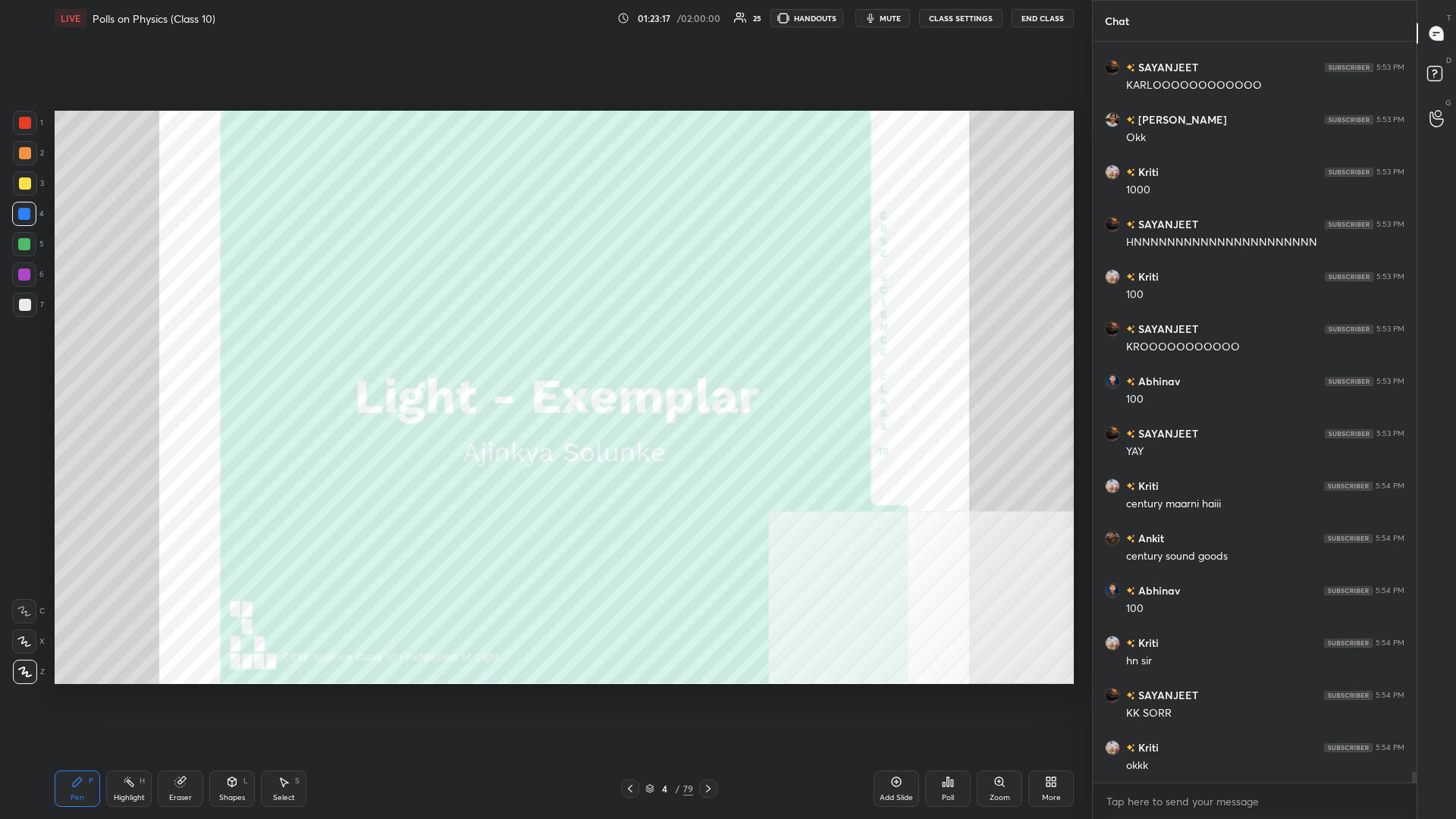
scroll to position [47932, 0]
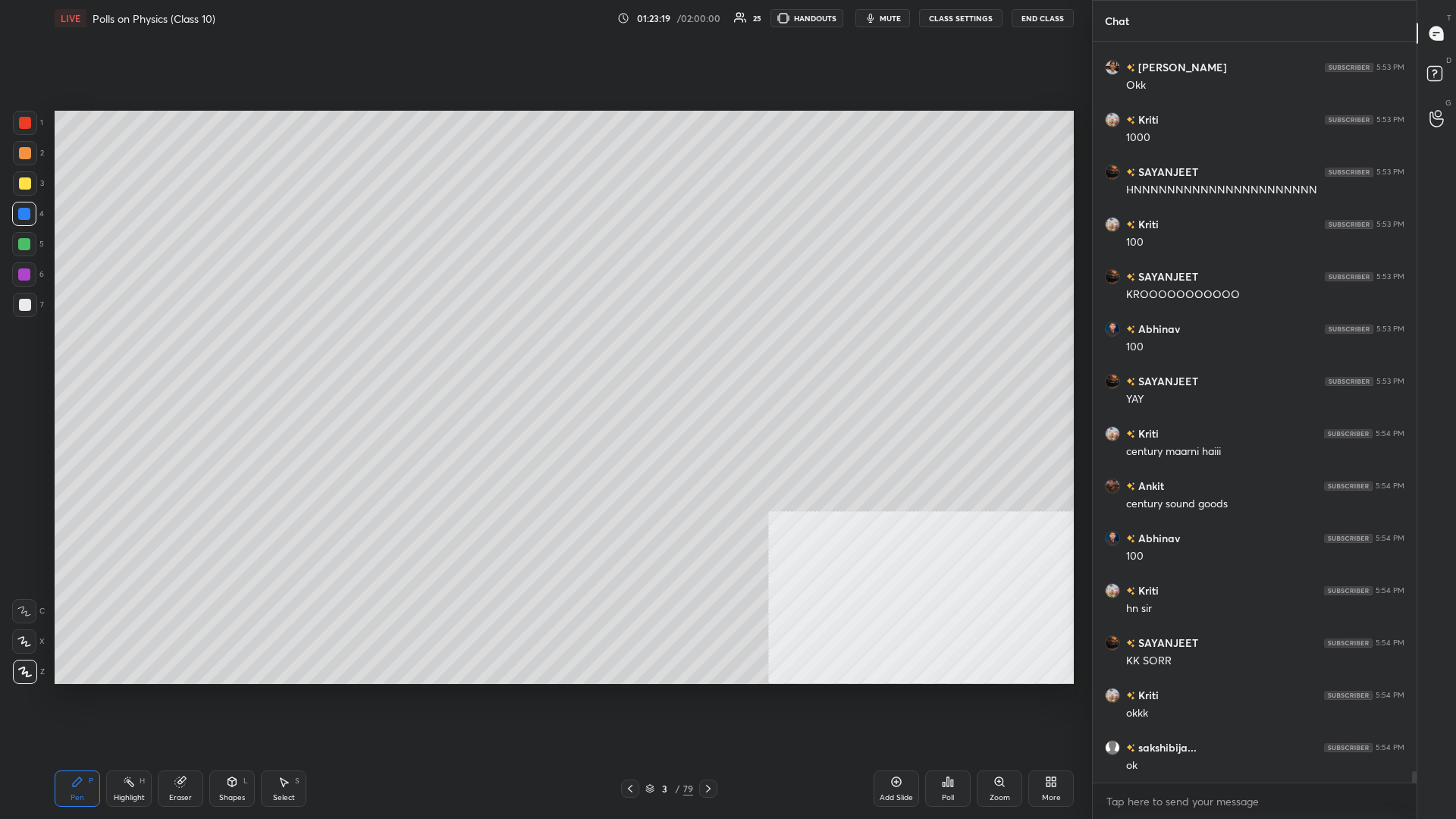
click at [543, 355] on div "3 / 79" at bounding box center [668, 789] width 47 height 13
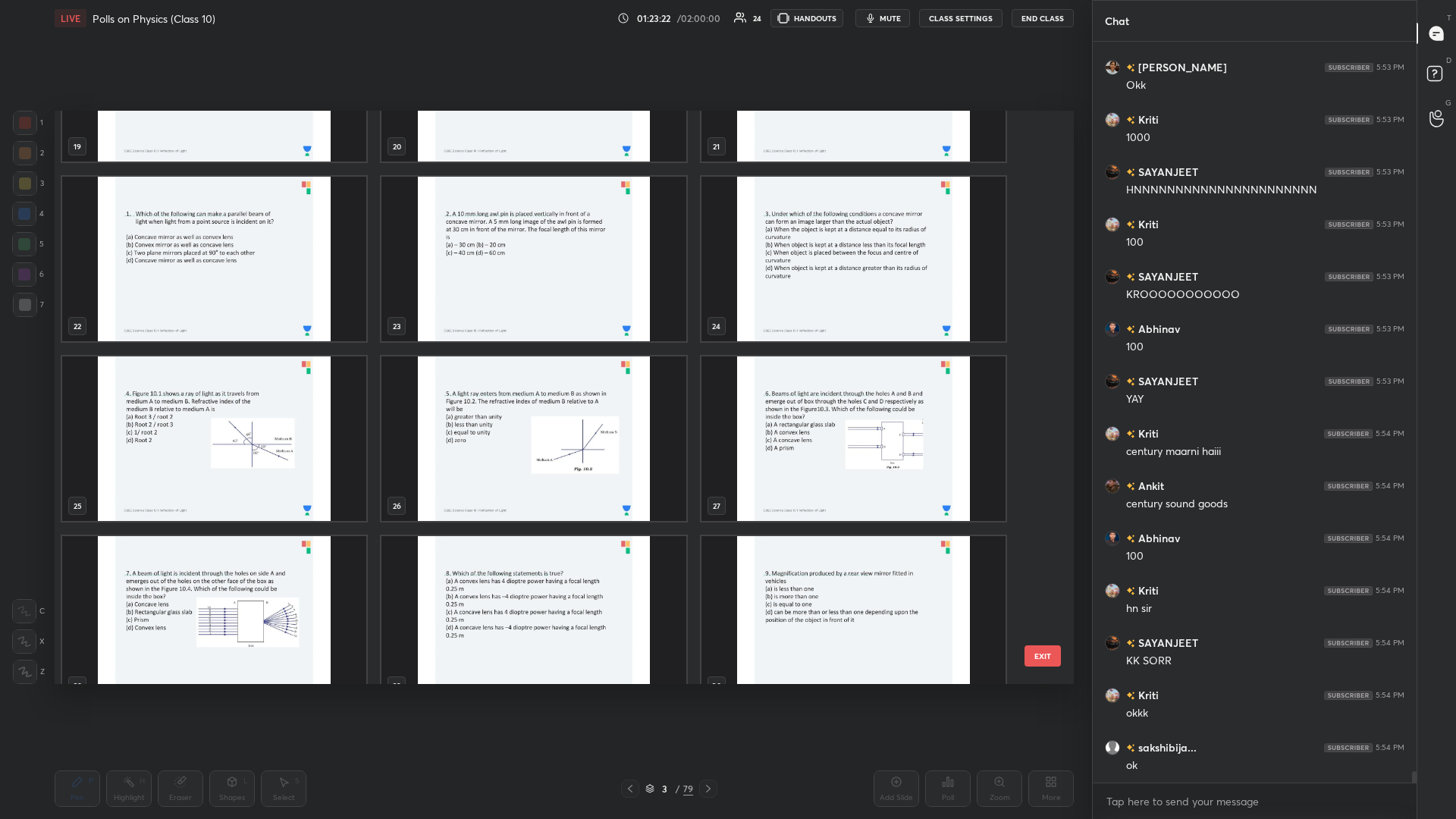
scroll to position [1147, 0]
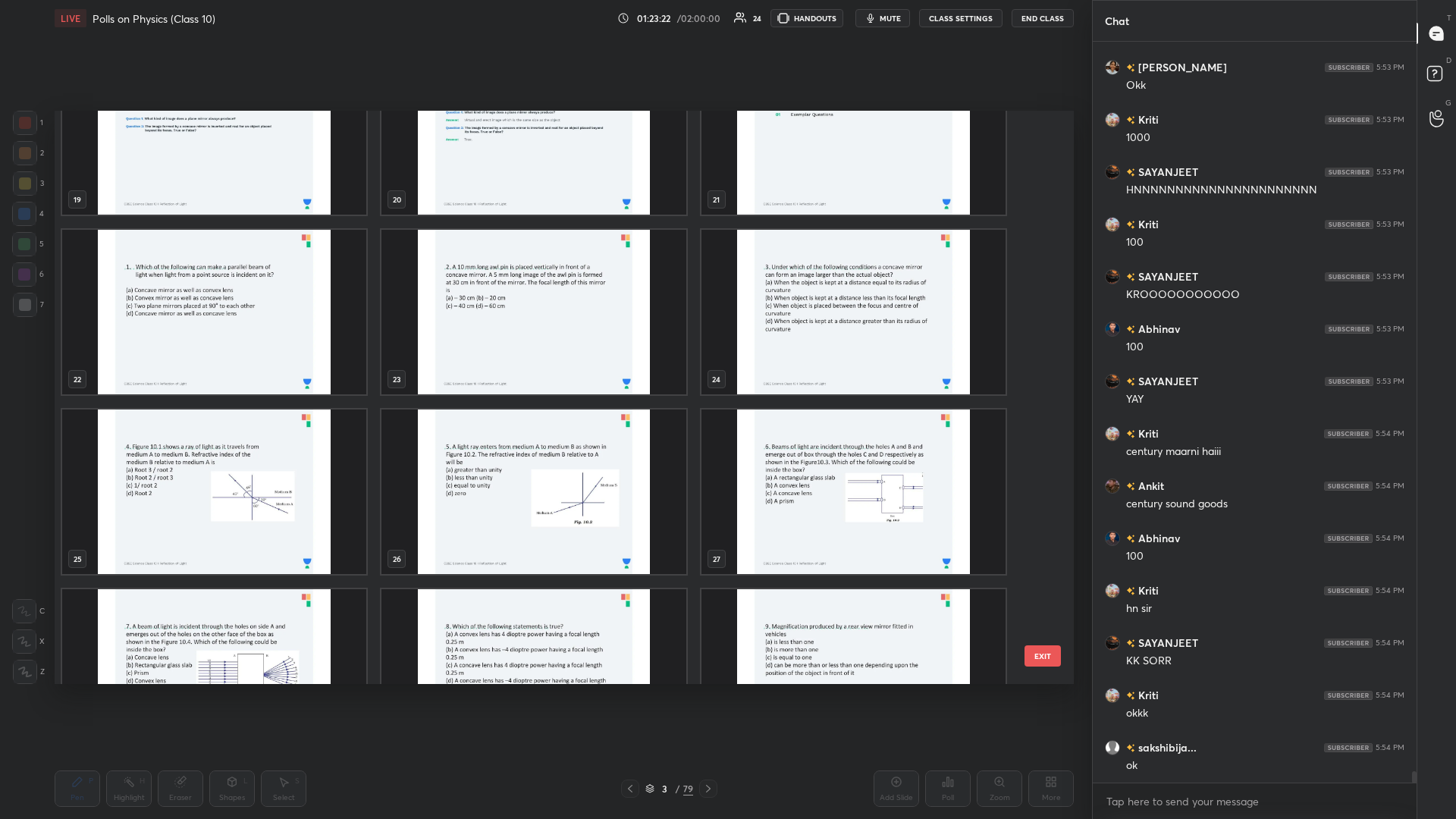
click at [240, 291] on img "grid" at bounding box center [214, 312] width 304 height 165
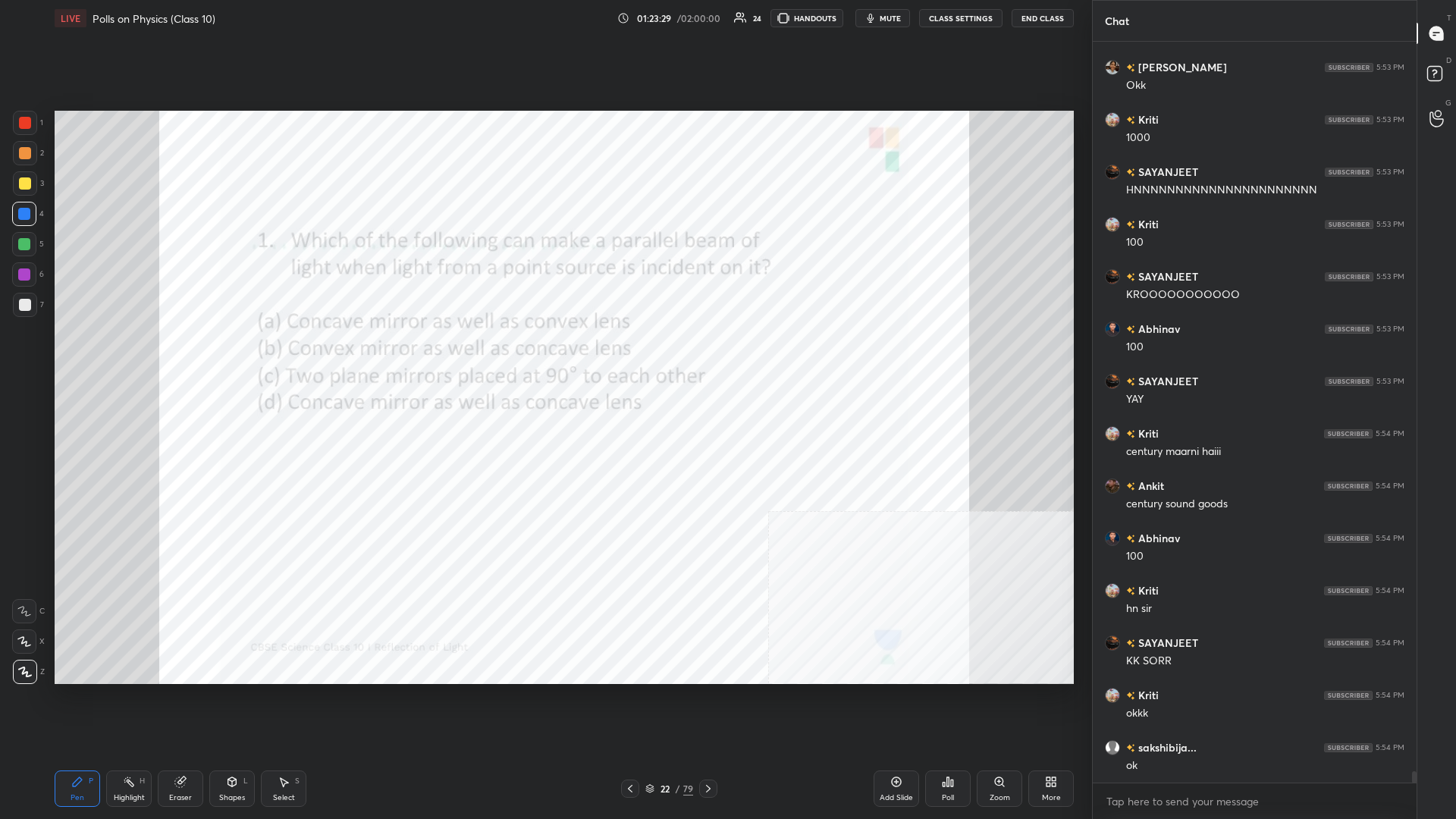
click at [543, 355] on div "Poll" at bounding box center [948, 789] width 46 height 37
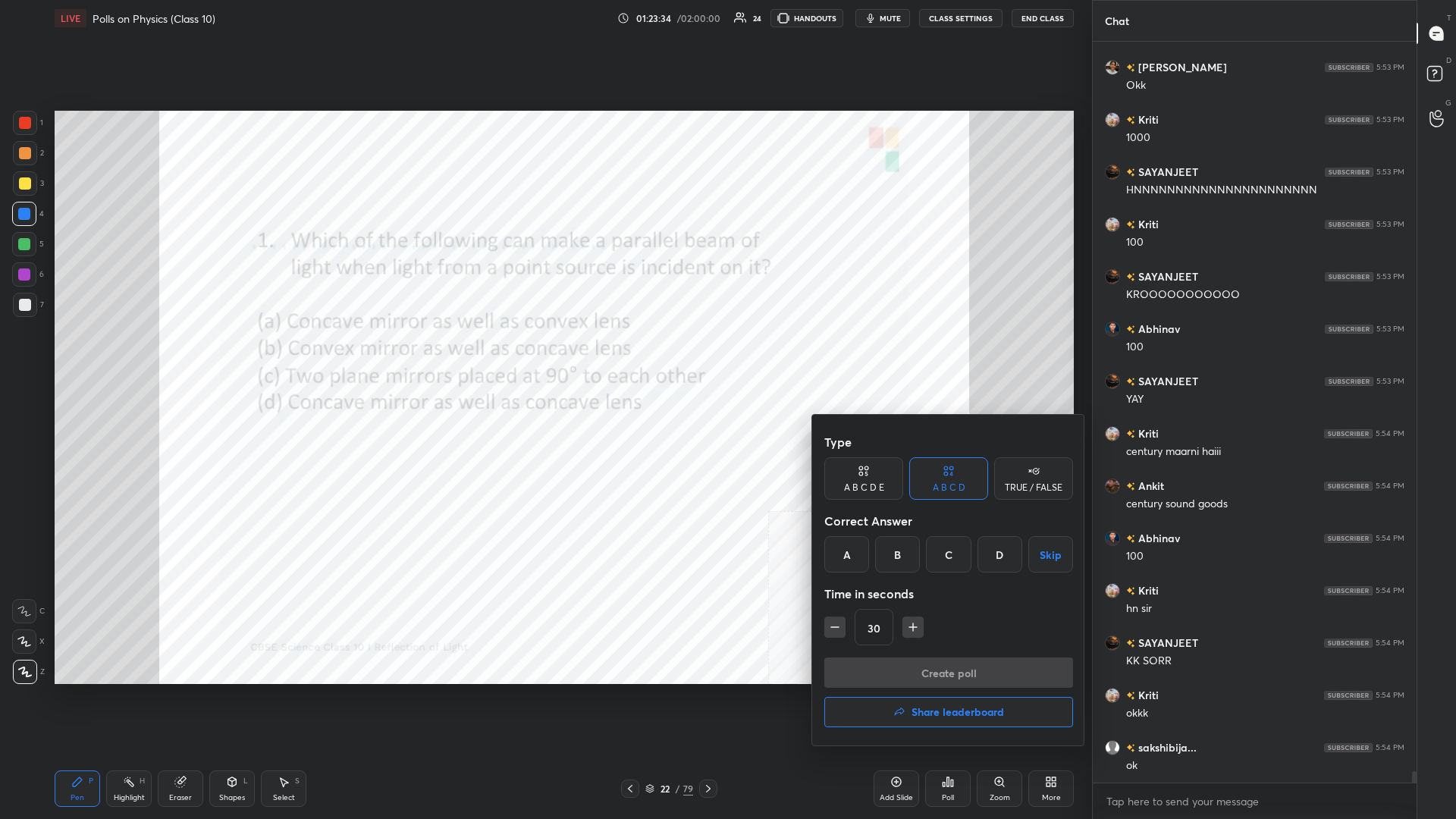
click at [543, 355] on div "A" at bounding box center [847, 554] width 45 height 37
click at [543, 355] on button "Create poll" at bounding box center [949, 673] width 249 height 30
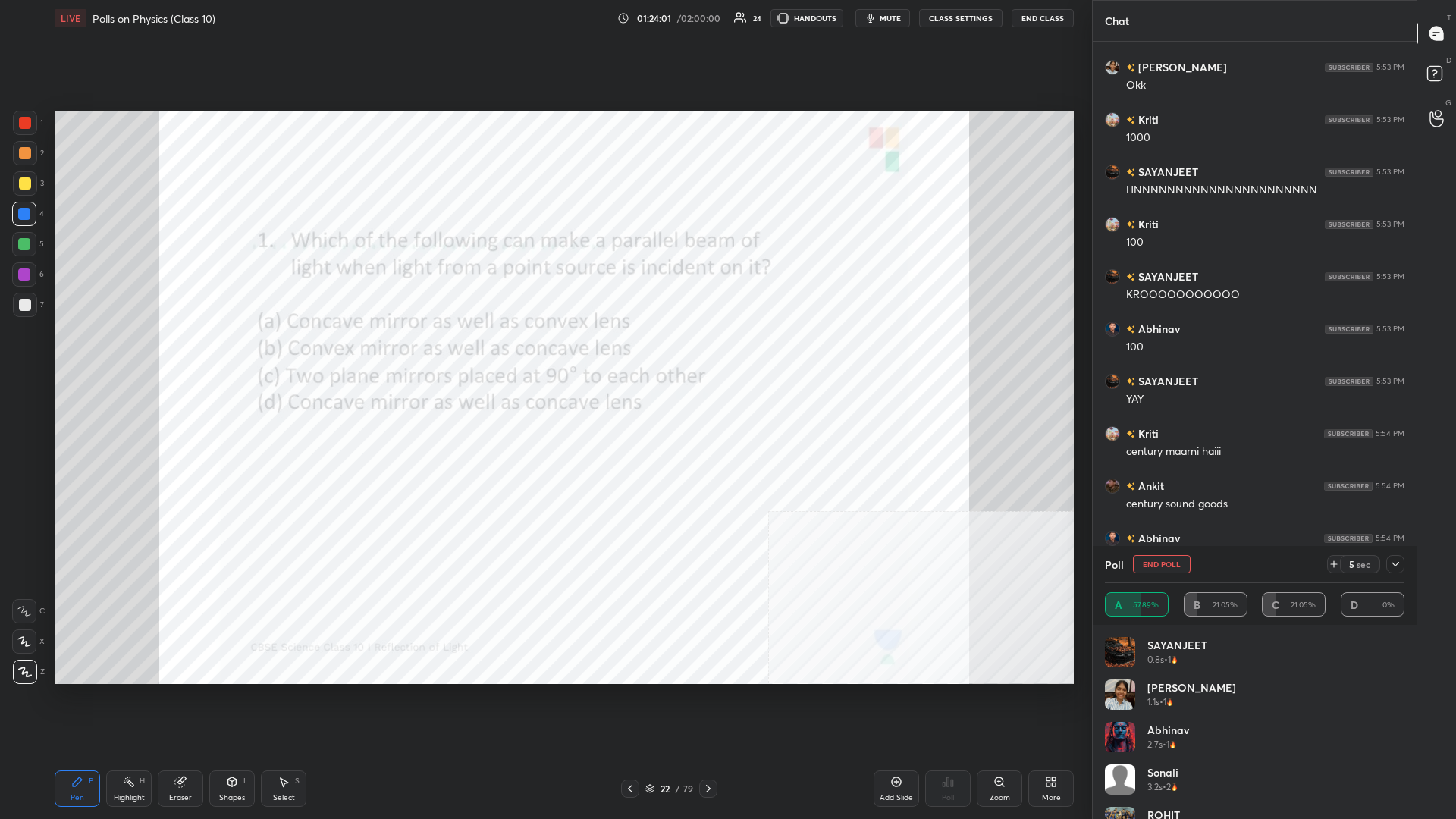
scroll to position [48063, 0]
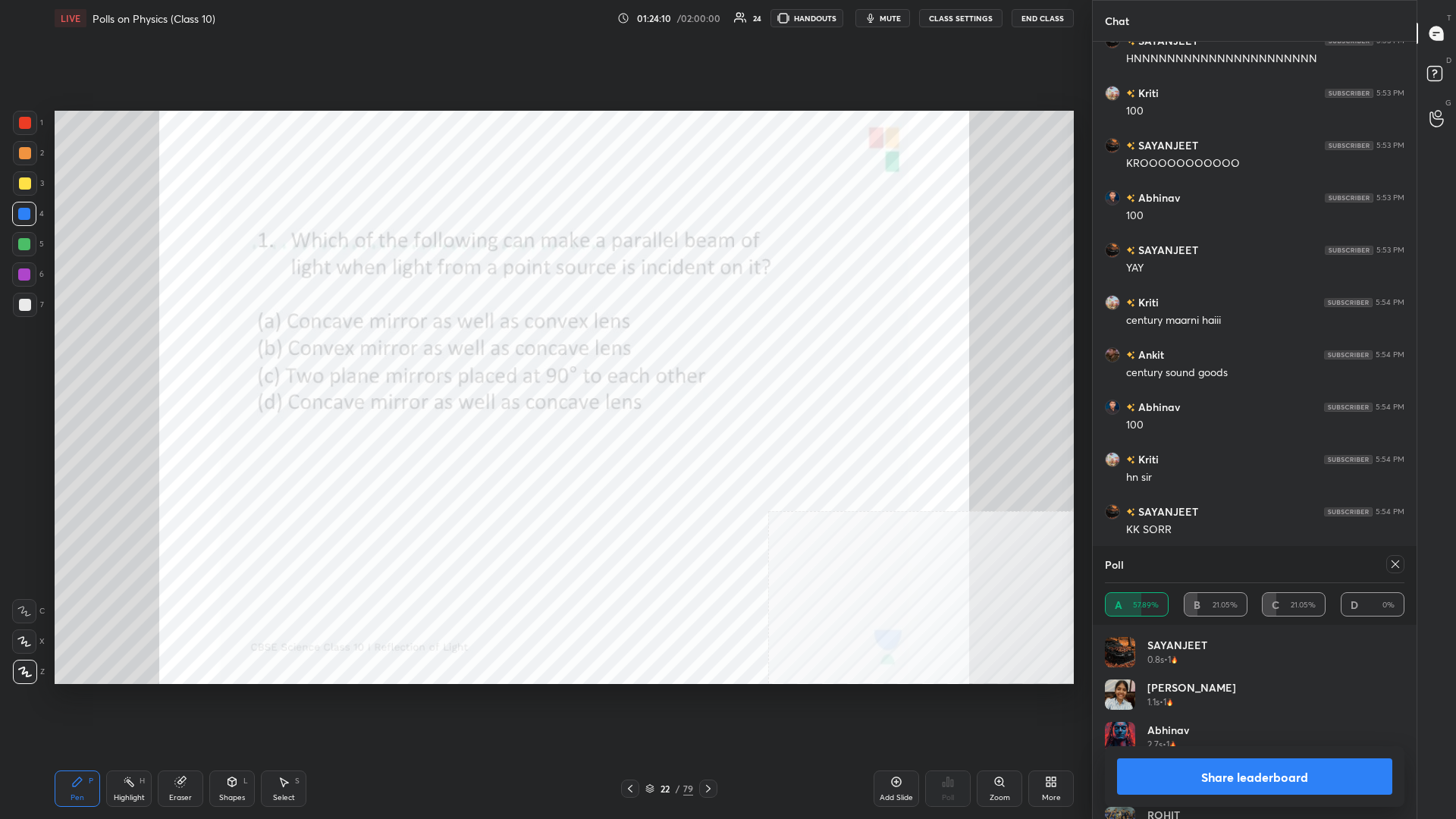
click at [543, 355] on button "Share leaderboard" at bounding box center [1255, 776] width 276 height 37
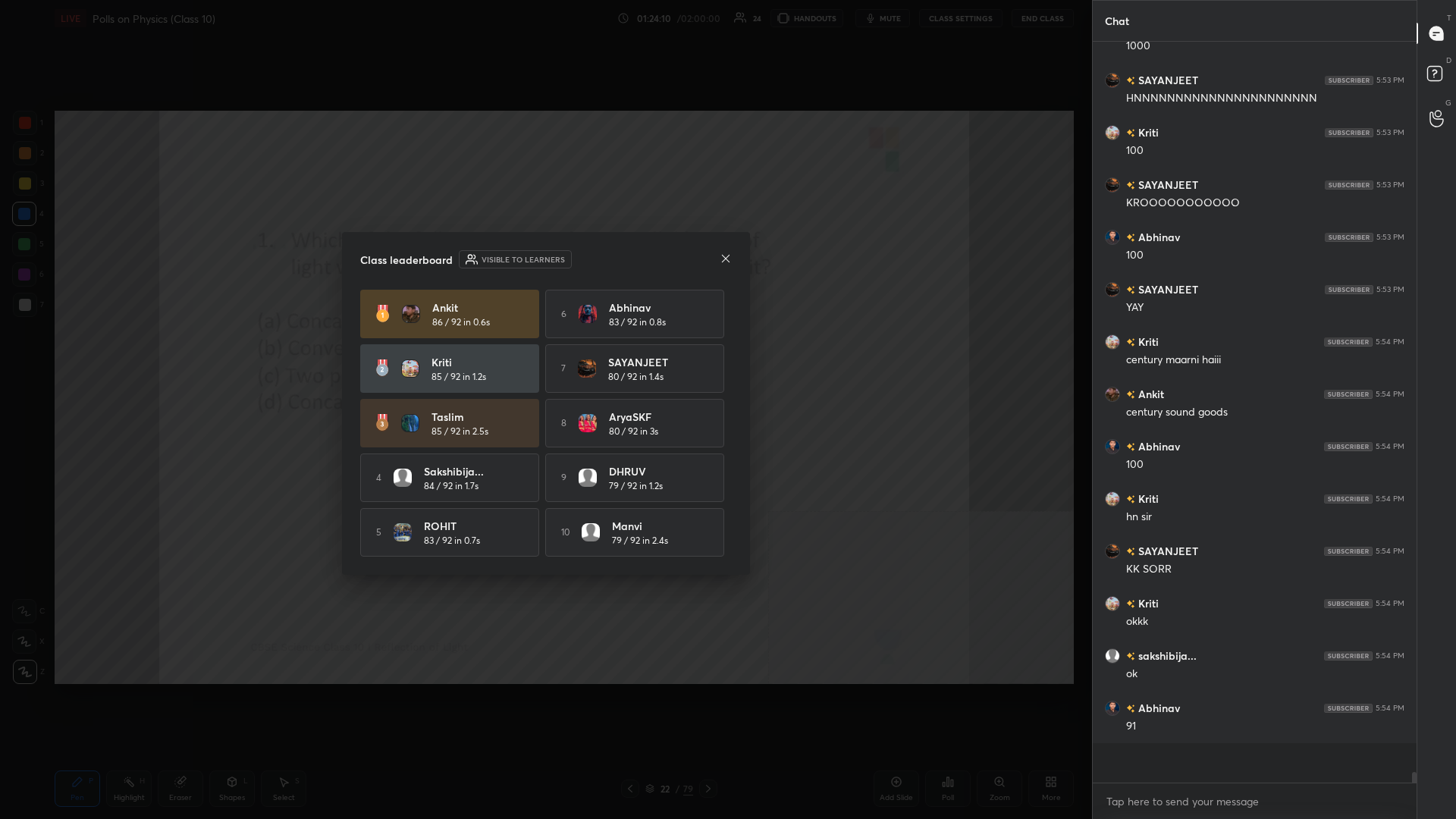
scroll to position [1, 1]
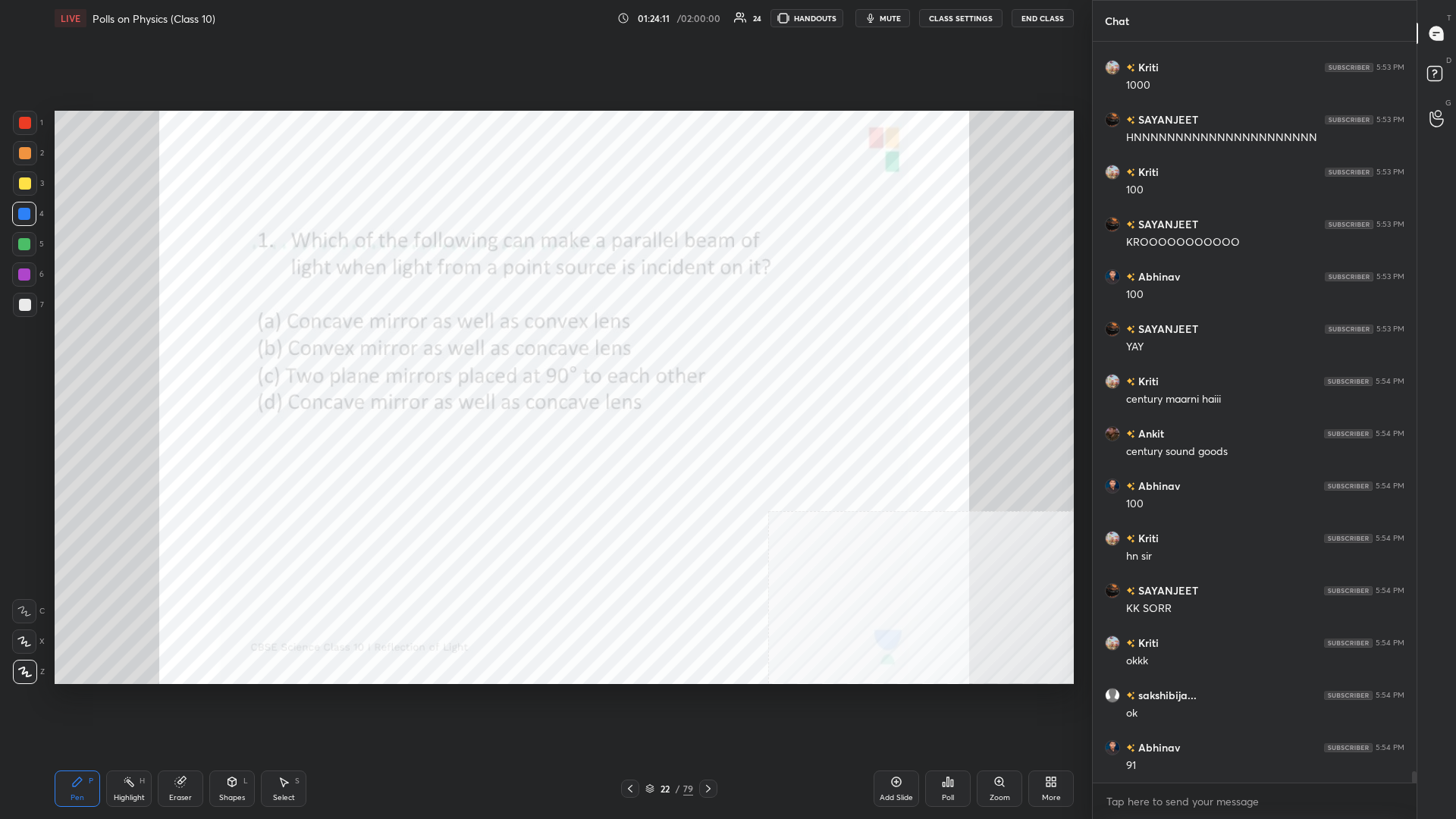
click at [116, 355] on div "Highlight" at bounding box center [129, 798] width 31 height 7
click at [90, 355] on div "P" at bounding box center [90, 781] width 4 height 7
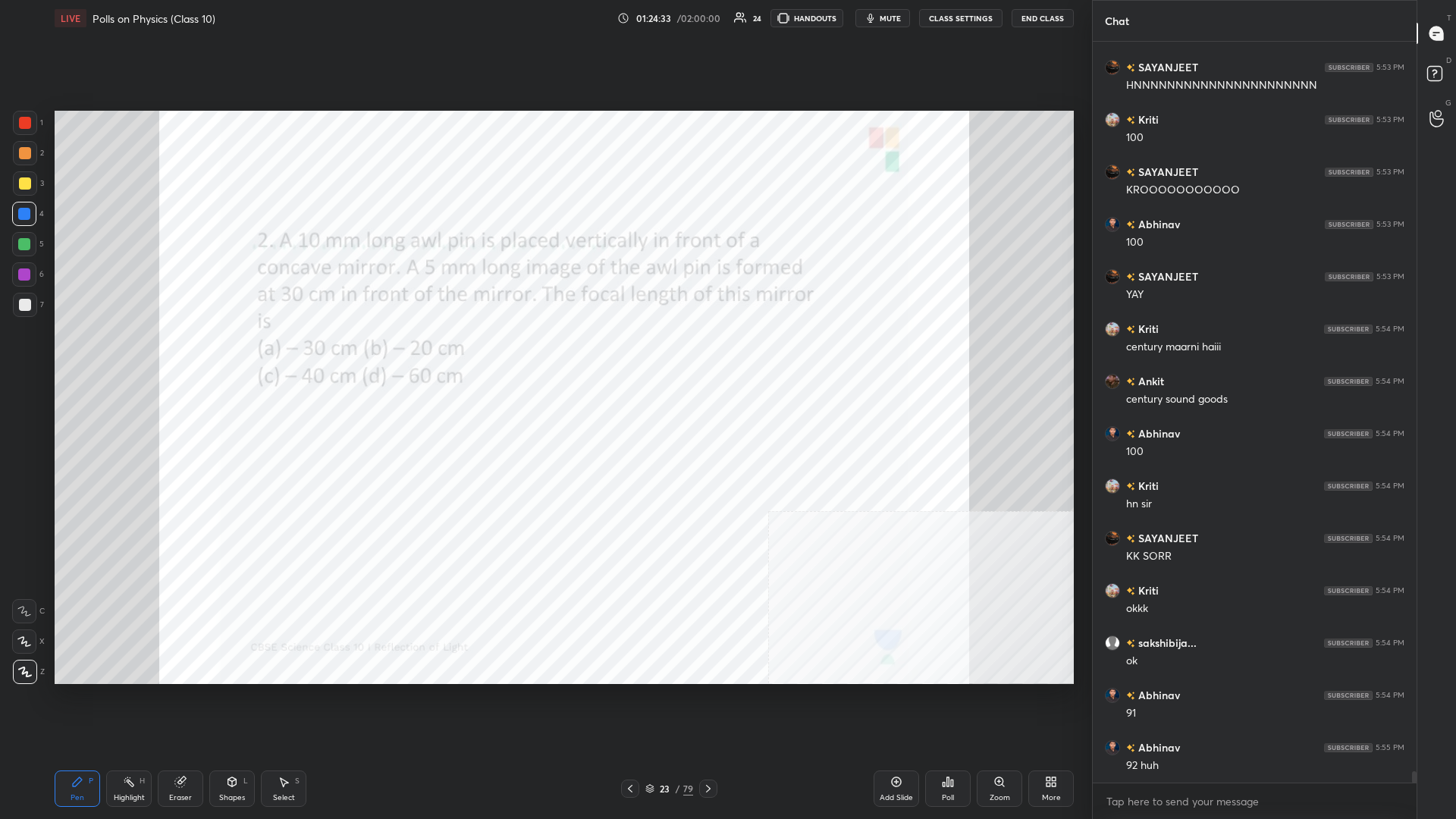
click at [543, 355] on div "Poll" at bounding box center [948, 789] width 46 height 37
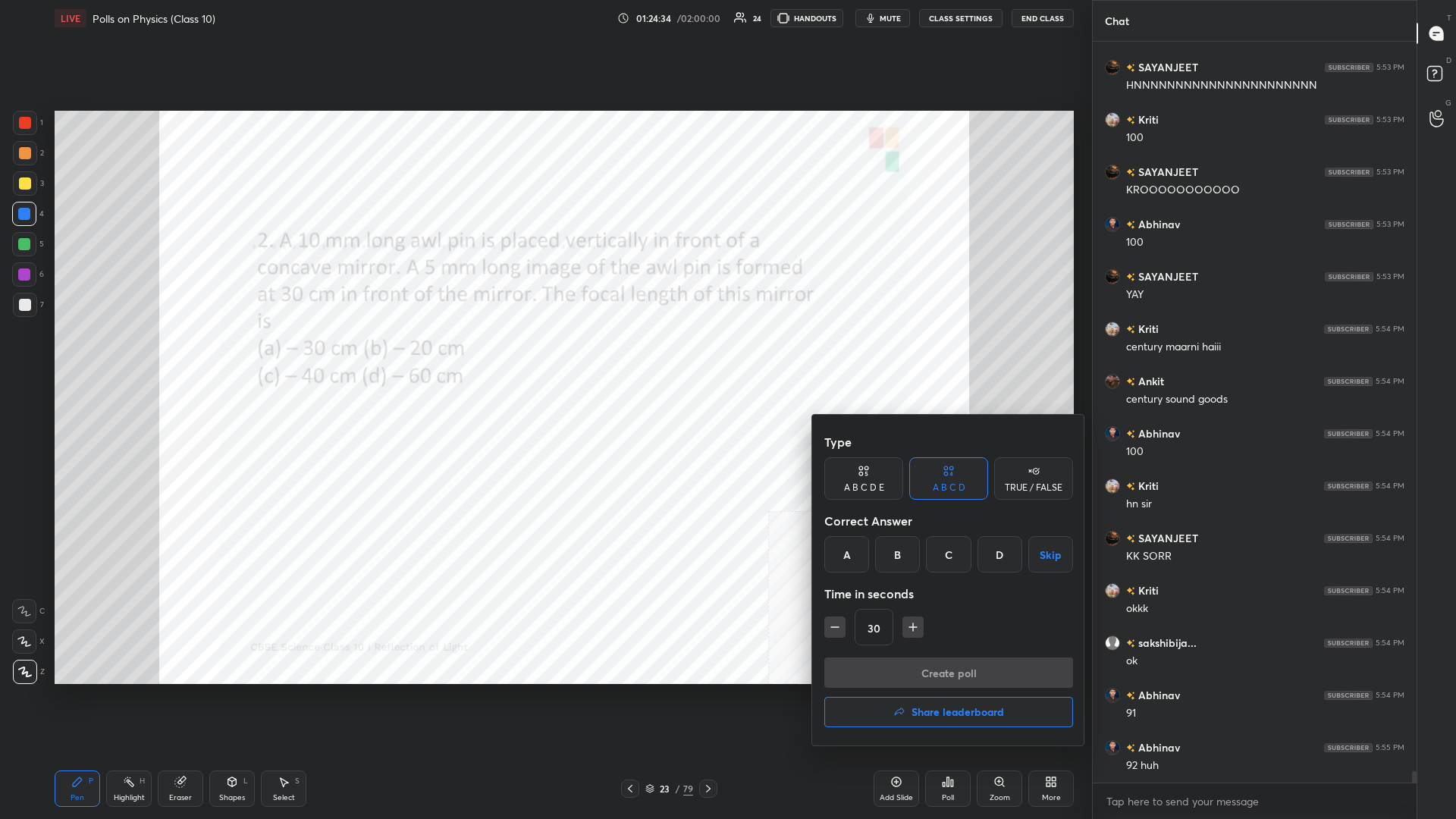
click at [543, 355] on div "B" at bounding box center [898, 554] width 45 height 37
click at [543, 355] on button "Create poll" at bounding box center [949, 673] width 249 height 30
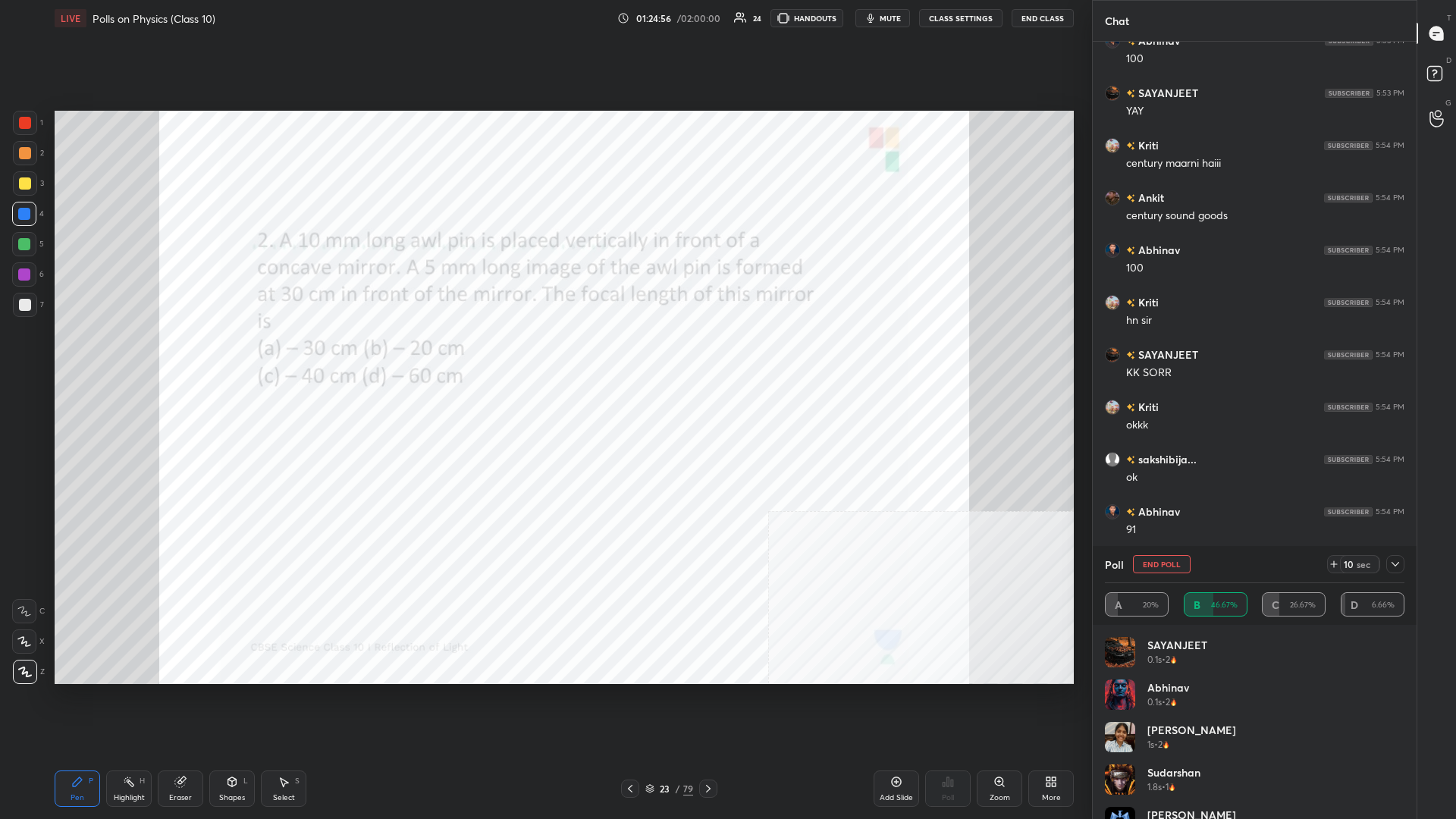
scroll to position [48257, 0]
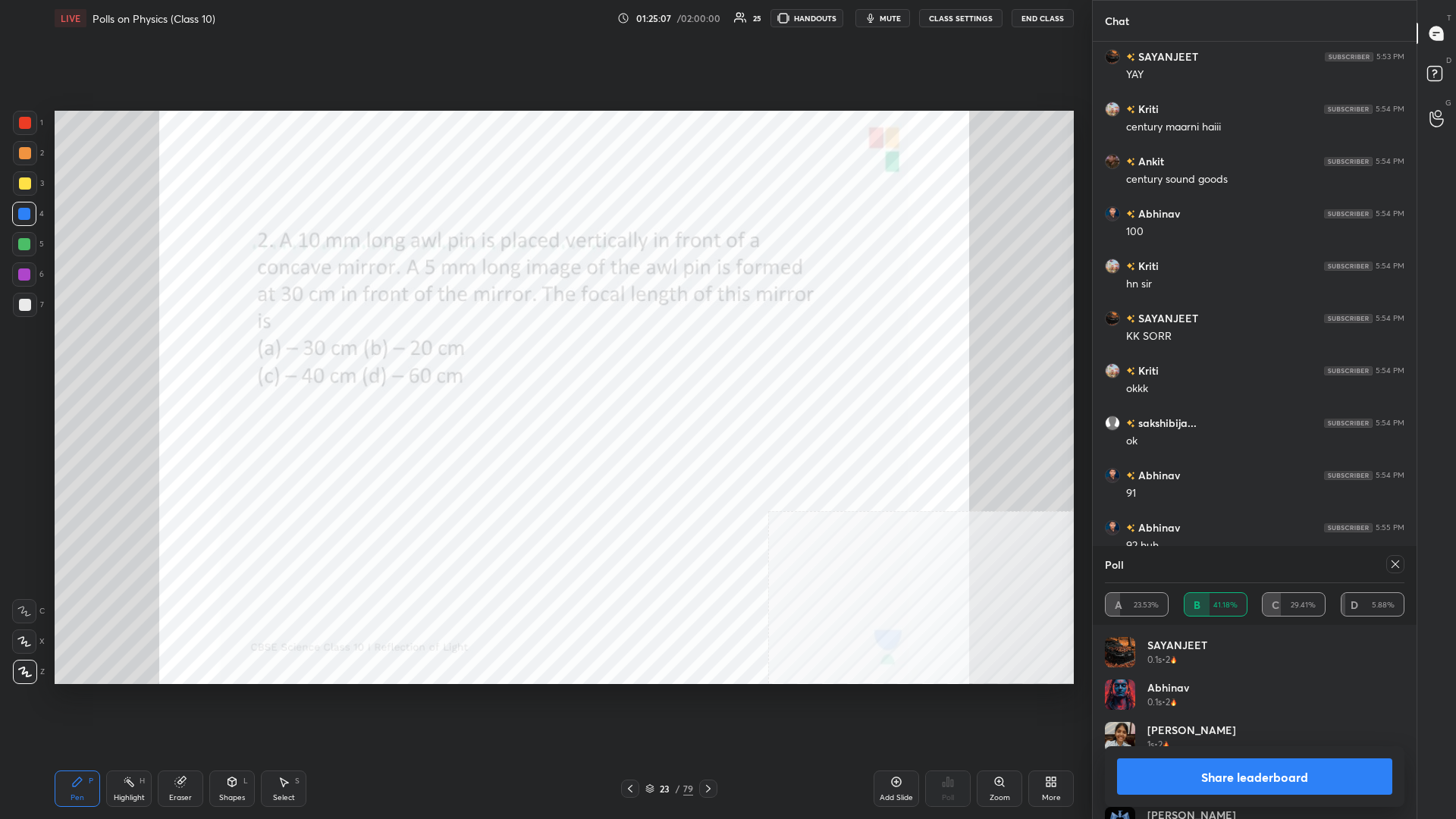
click at [543, 355] on div "Share leaderboard" at bounding box center [1254, 777] width 300 height 61
drag, startPoint x: 1237, startPoint y: 781, endPoint x: 1100, endPoint y: 668, distance: 177.6
click at [543, 355] on button "Share leaderboard" at bounding box center [1255, 776] width 276 height 37
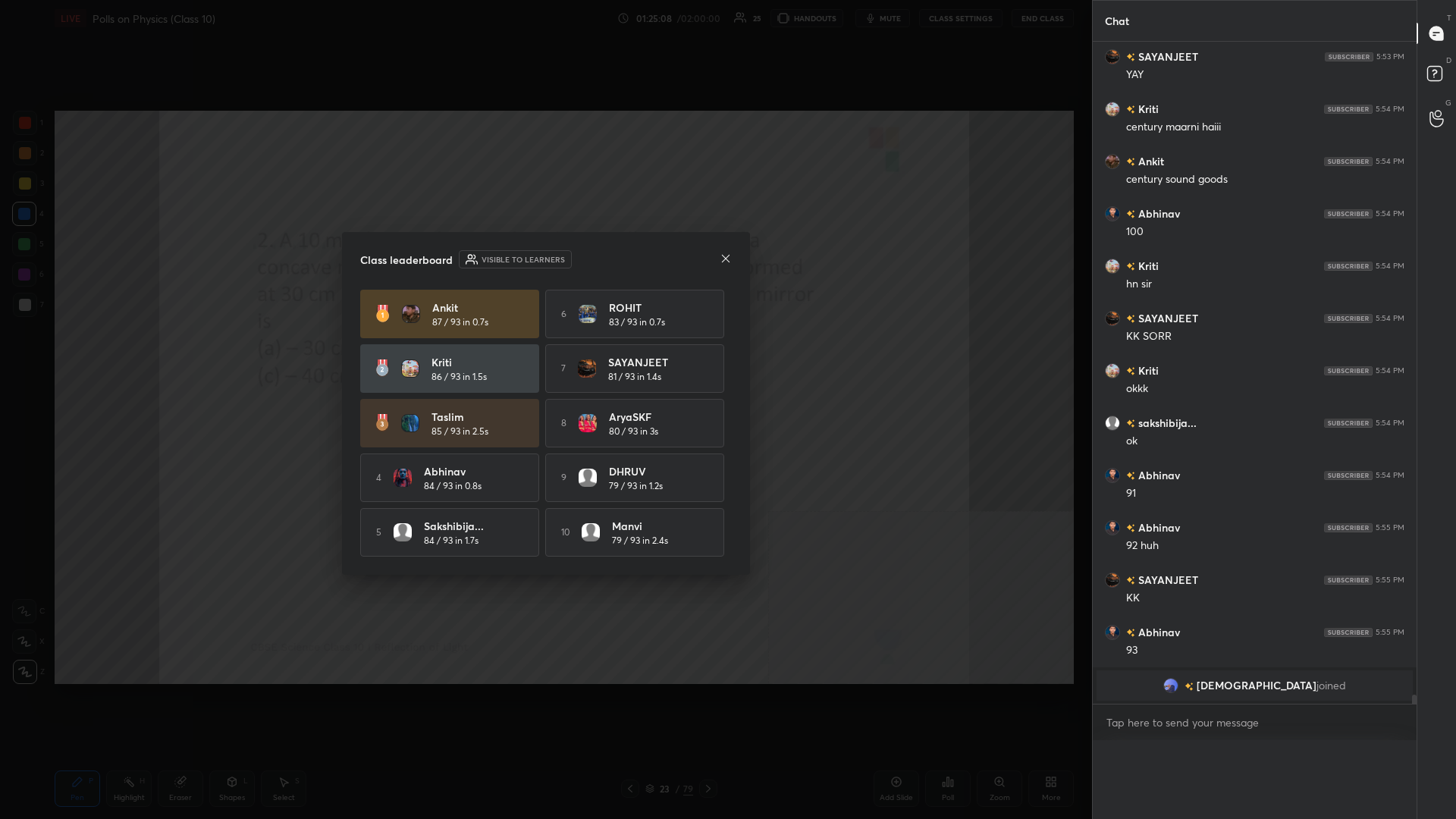
scroll to position [0, 0]
click at [543, 355] on div "8 AryaSKF 80 / 93 in 3s" at bounding box center [634, 423] width 179 height 48
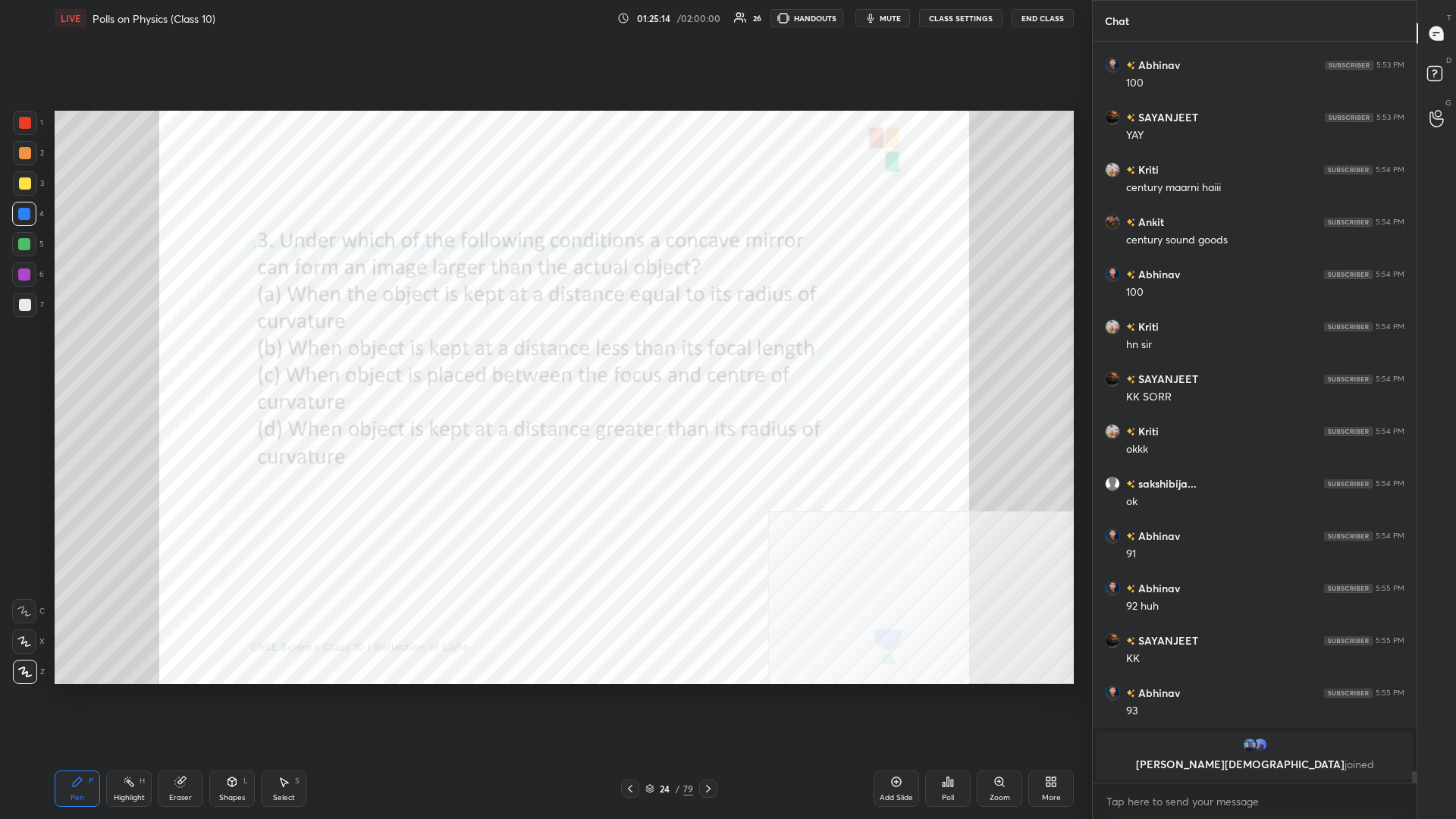
scroll to position [47413, 0]
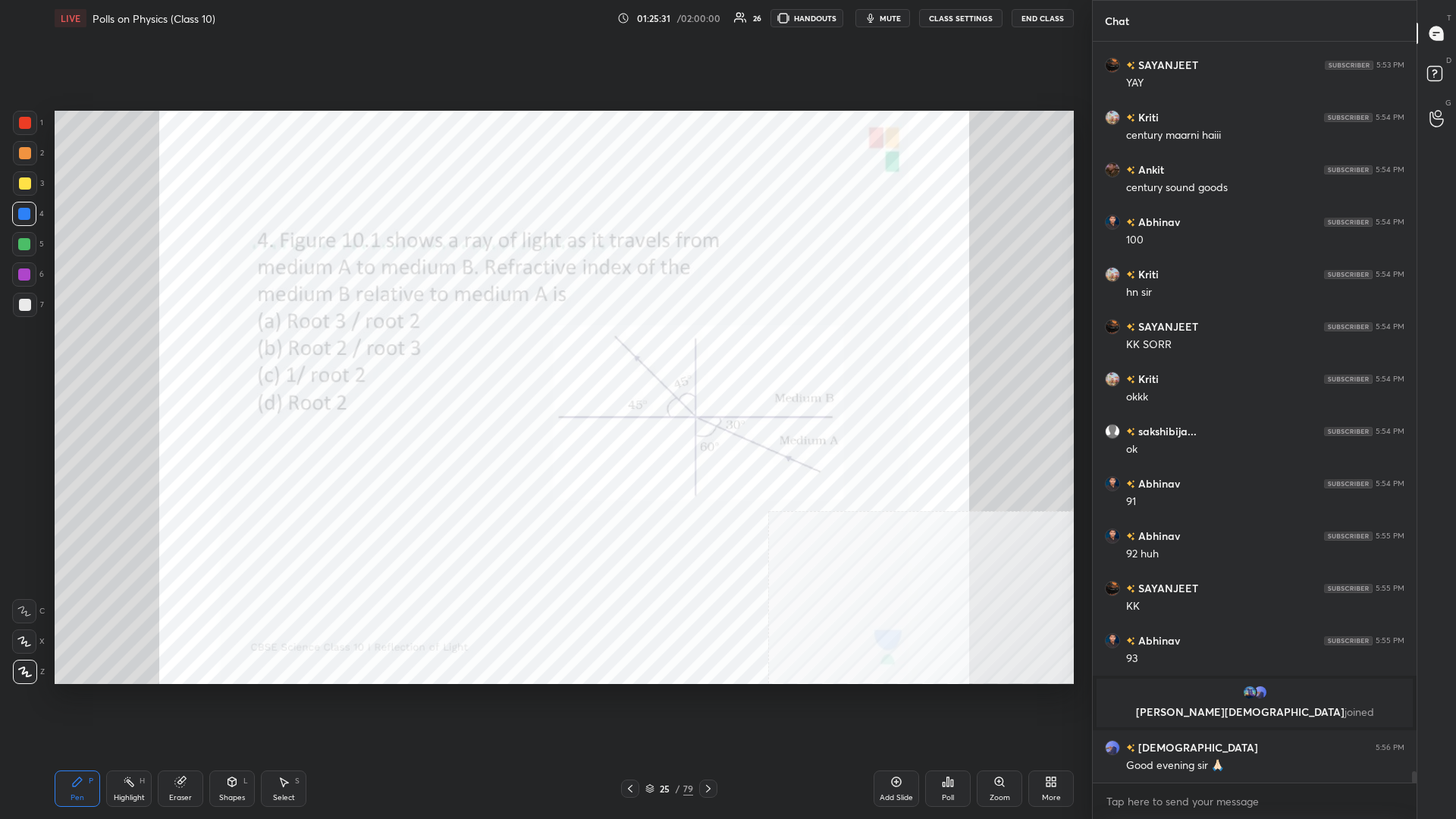
click at [543, 355] on div "Poll" at bounding box center [948, 789] width 46 height 37
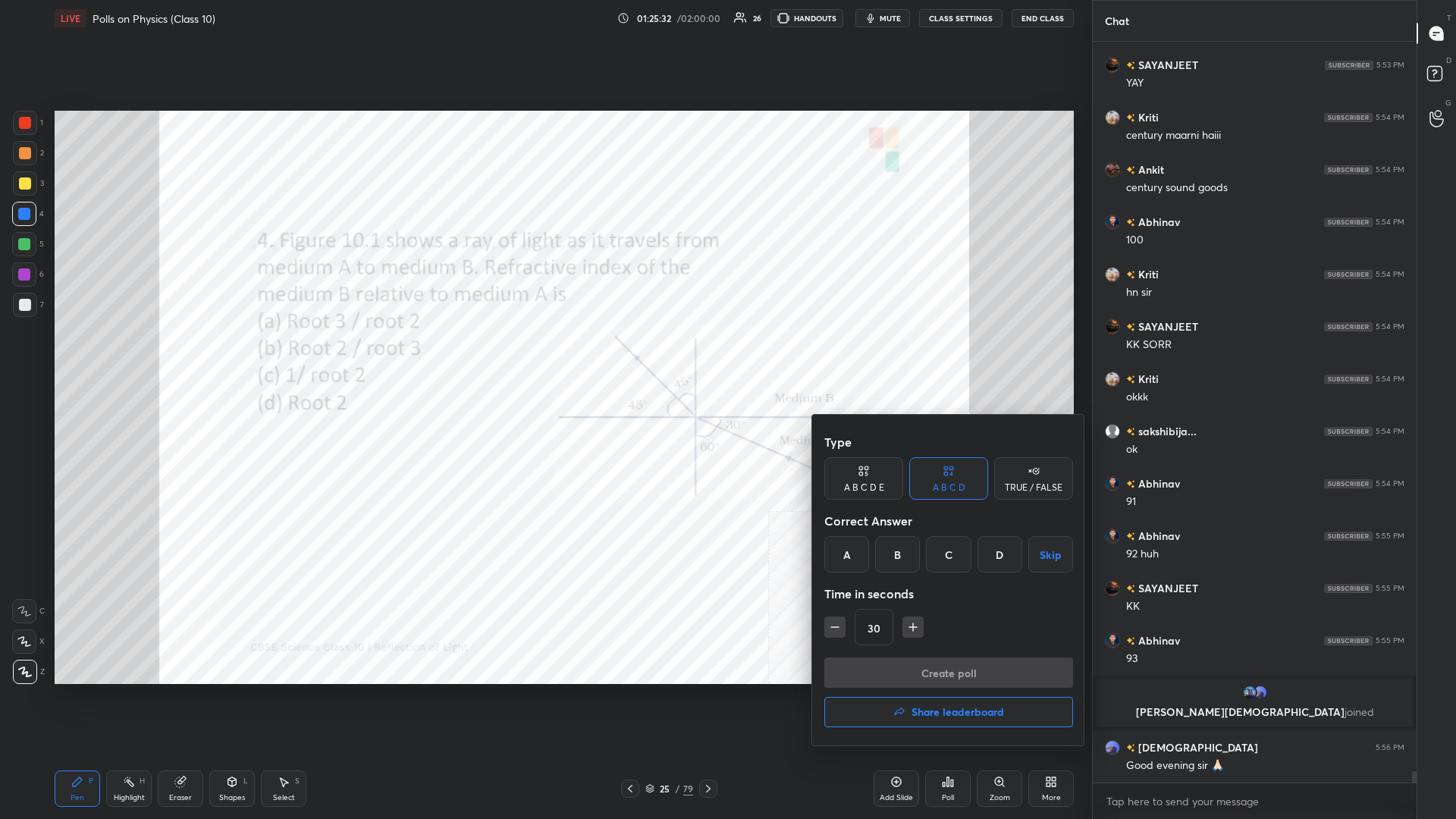
click at [543, 355] on div "A" at bounding box center [847, 554] width 45 height 37
click at [543, 355] on button "Create poll" at bounding box center [949, 673] width 249 height 30
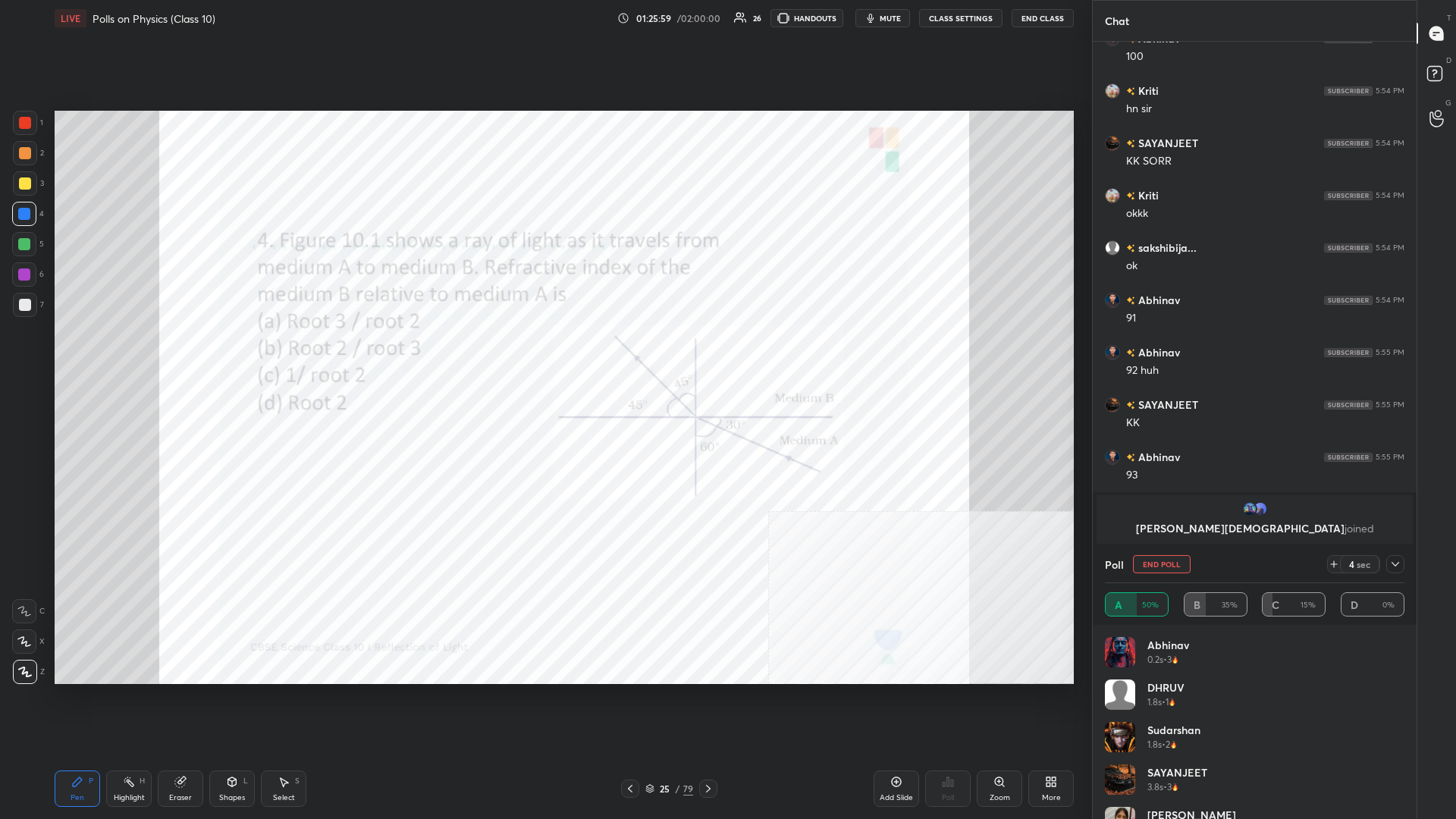
scroll to position [47649, 0]
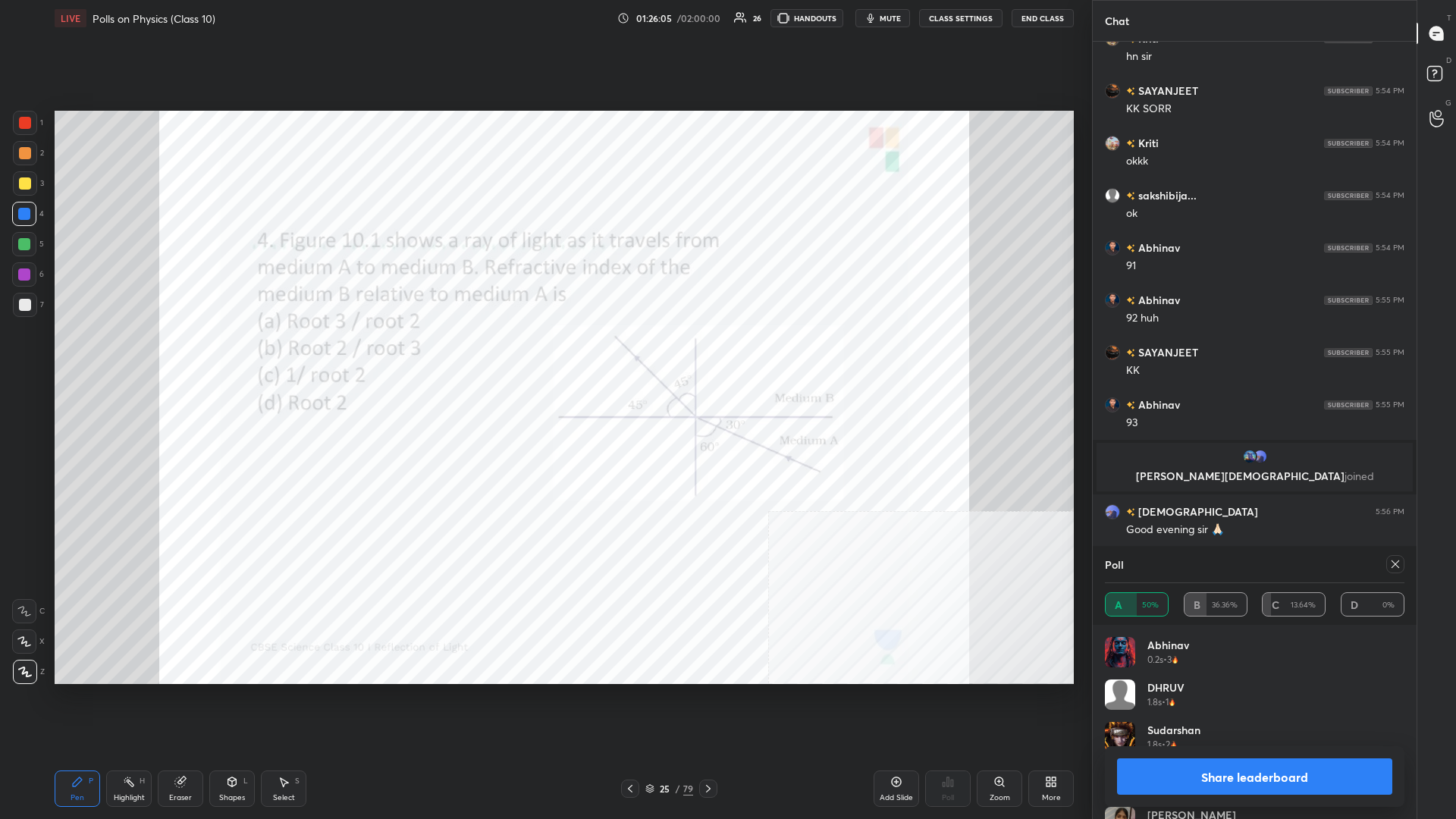
click at [543, 355] on button "Share leaderboard" at bounding box center [1255, 776] width 276 height 37
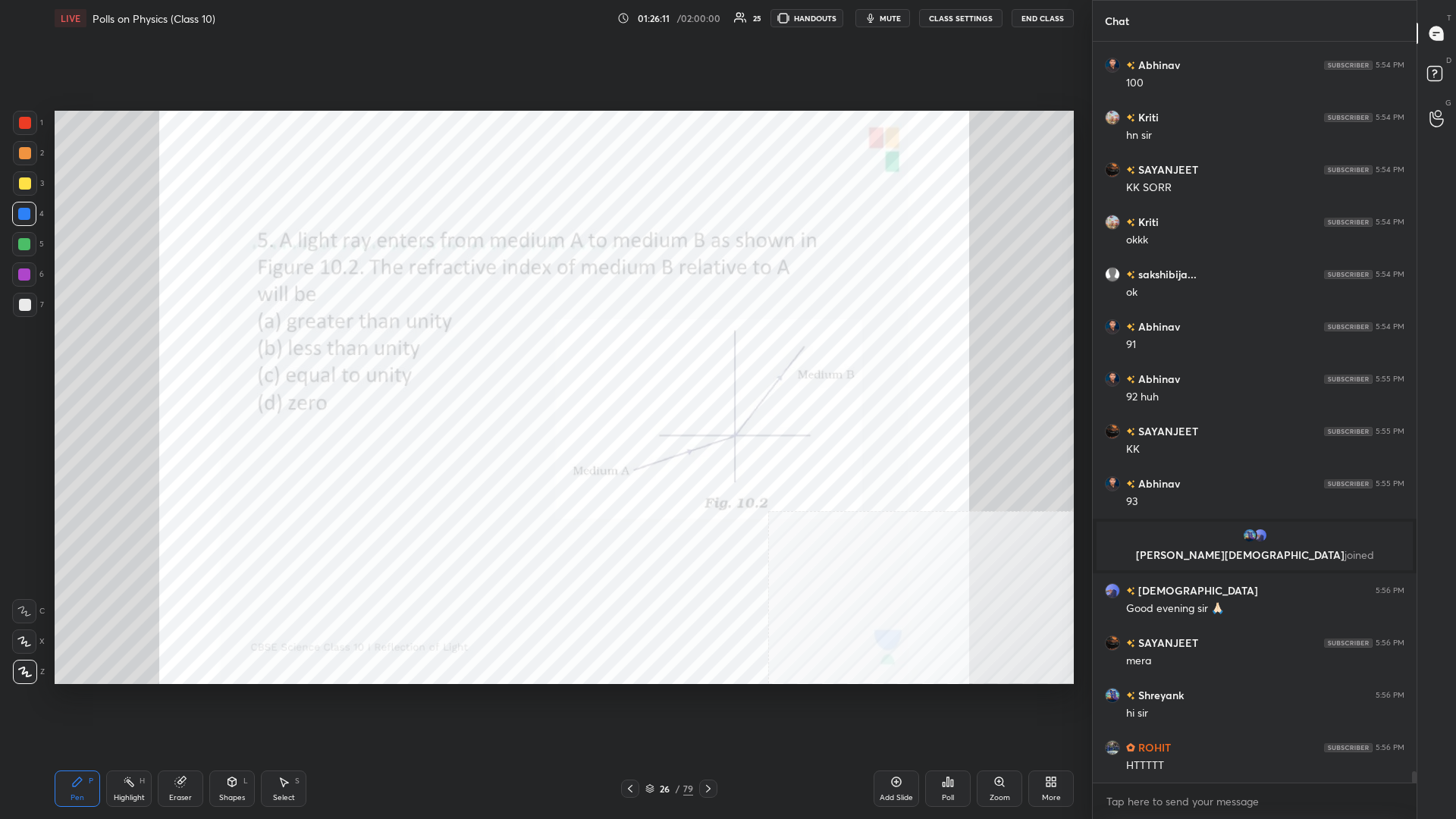
scroll to position [47622, 0]
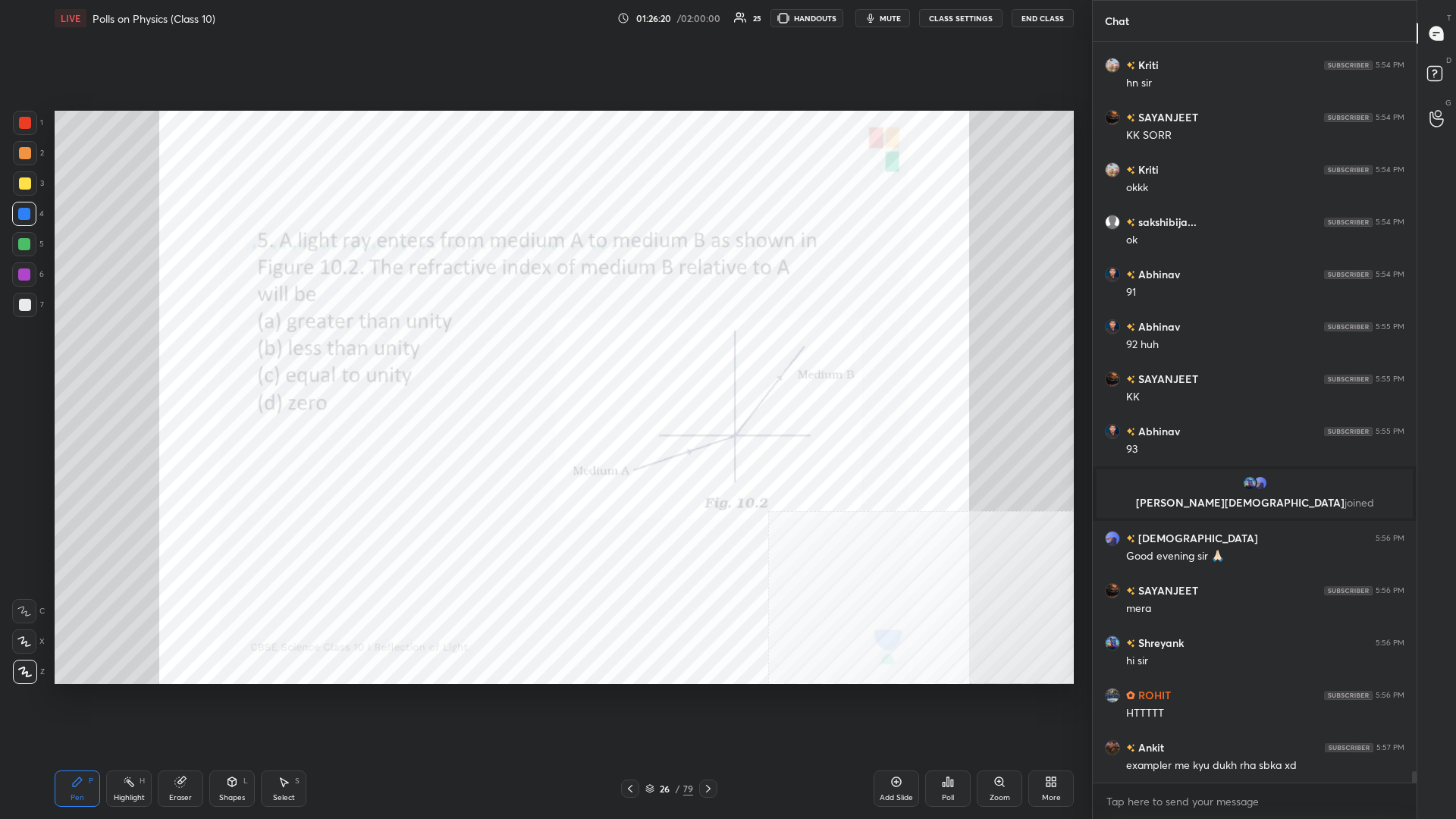
click at [543, 355] on div "Add Slide Poll Zoom More" at bounding box center [974, 789] width 200 height 85
click at [543, 355] on div "Poll" at bounding box center [948, 789] width 46 height 37
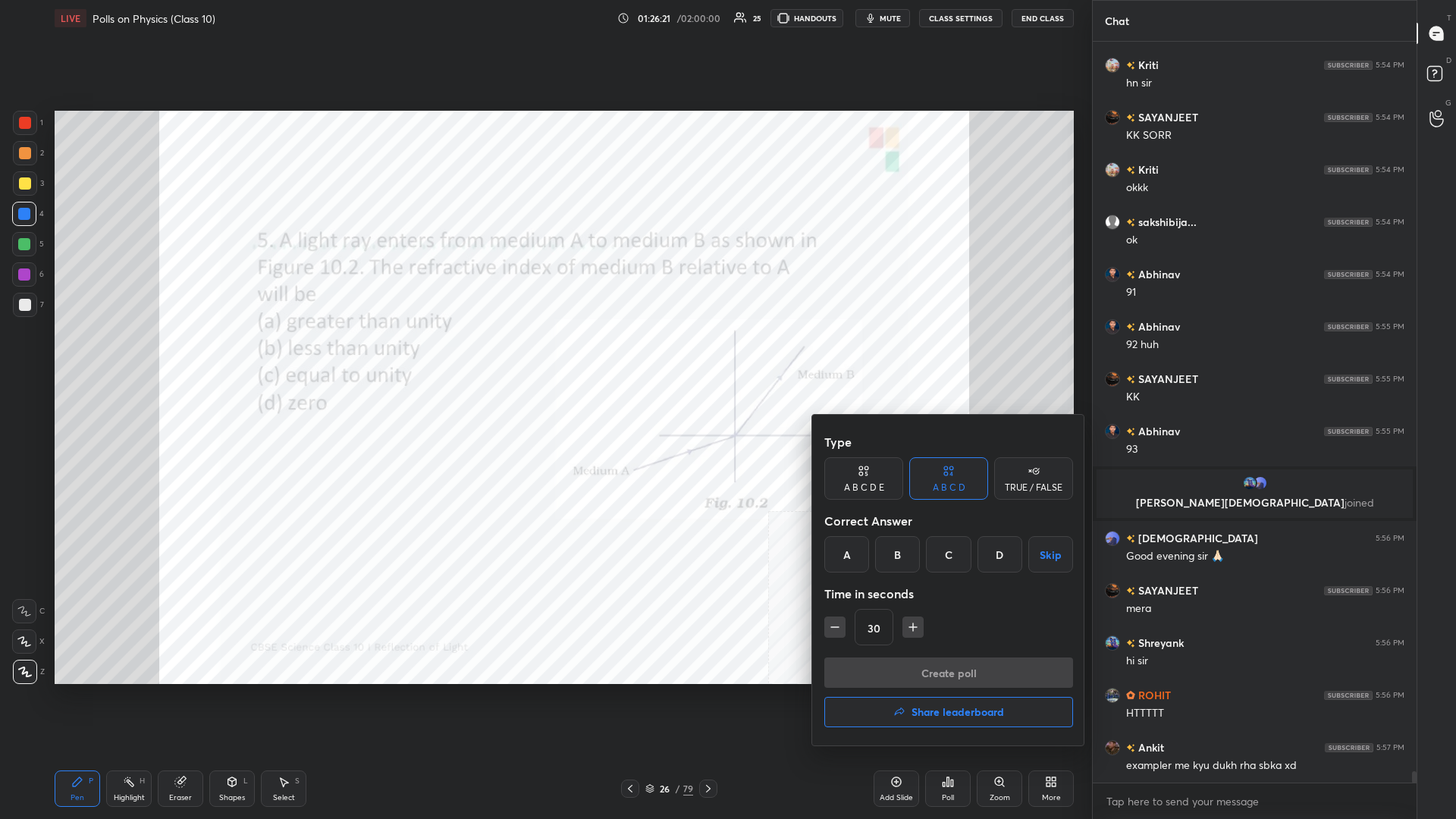
click at [543, 355] on div "A B C D Skip" at bounding box center [949, 554] width 249 height 37
click at [543, 355] on div "A" at bounding box center [847, 554] width 45 height 37
click at [543, 355] on button "Create poll" at bounding box center [949, 673] width 249 height 30
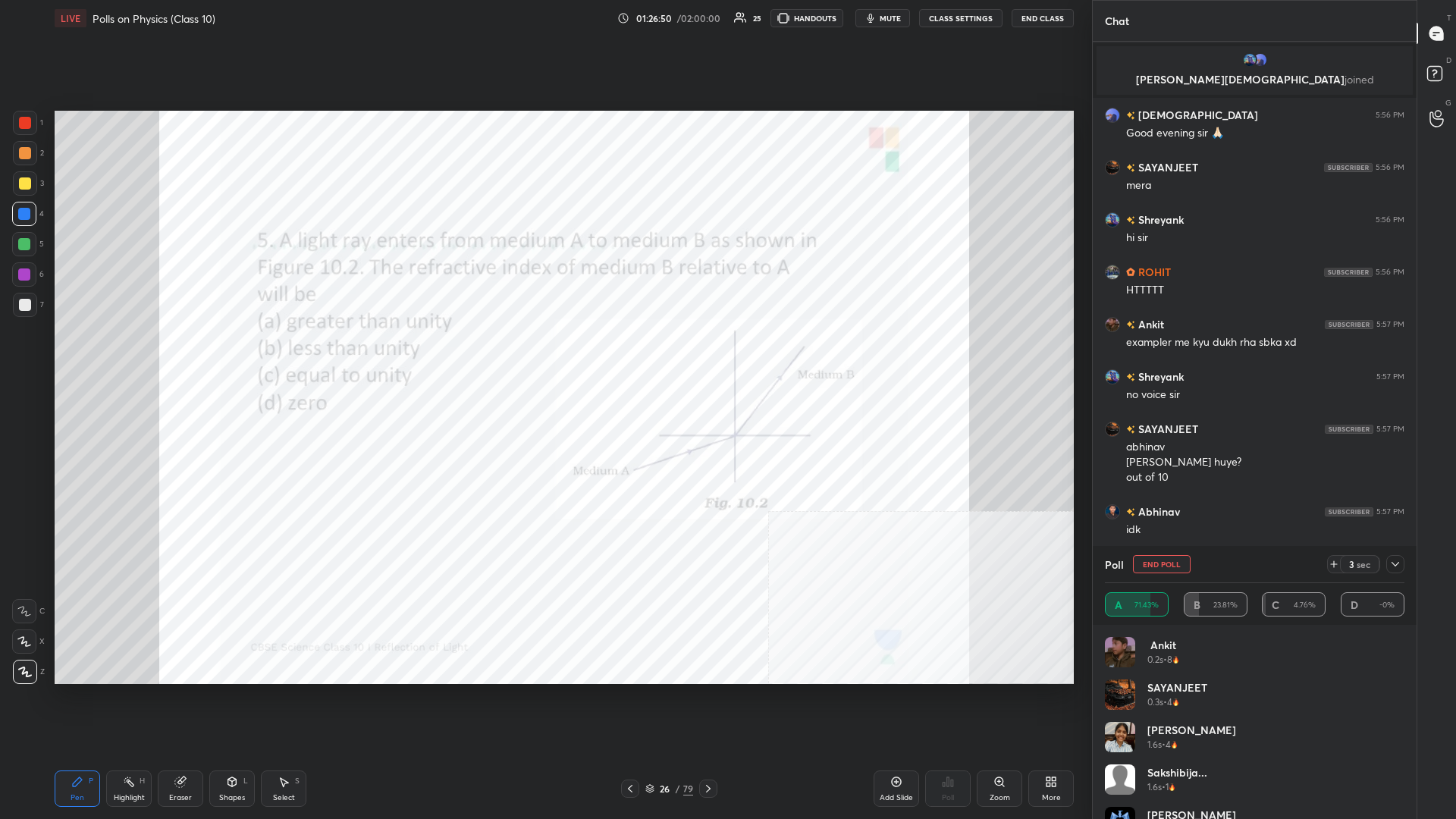
scroll to position [48061, 0]
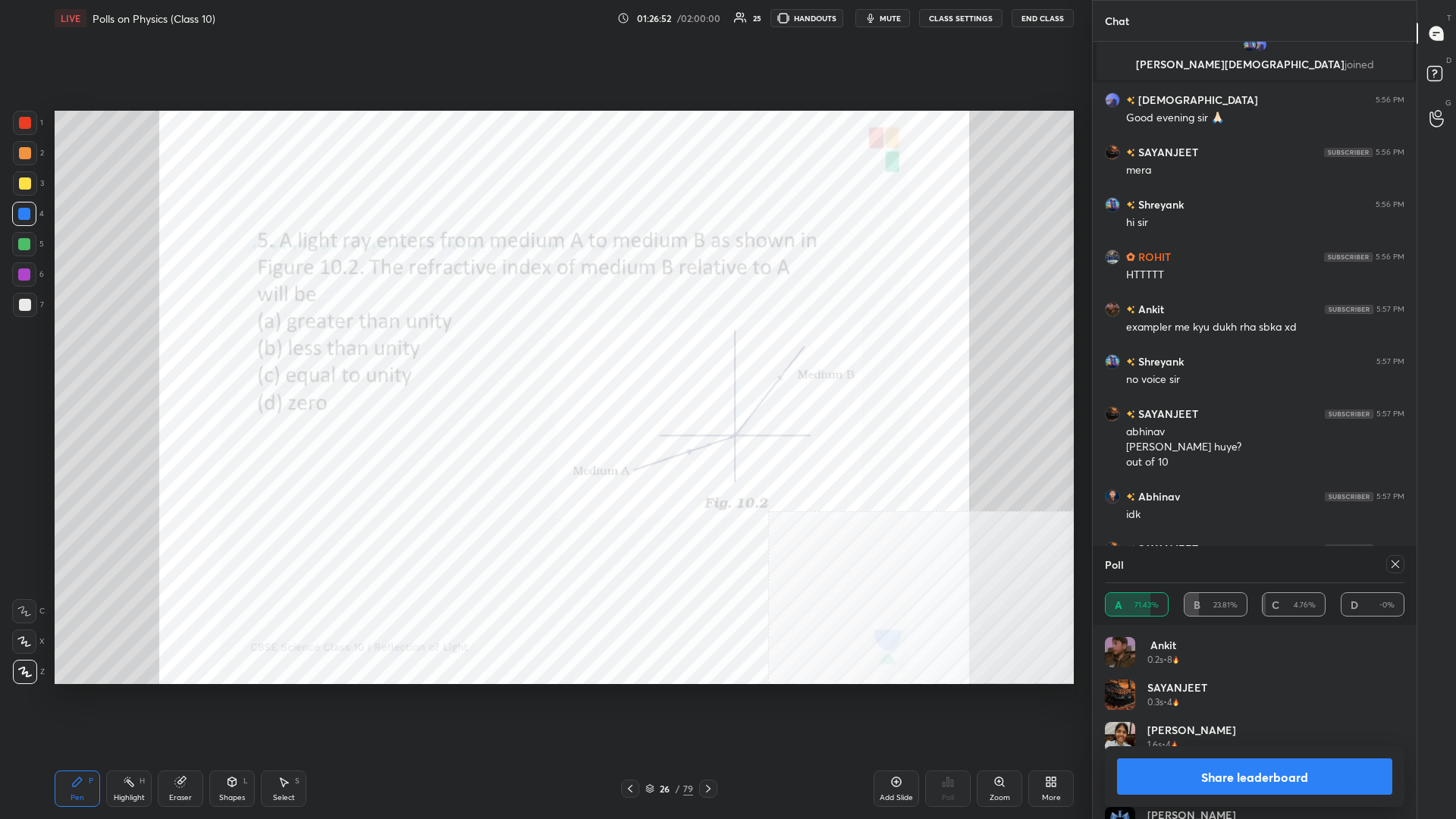
click at [543, 355] on button "Share leaderboard" at bounding box center [1255, 776] width 276 height 37
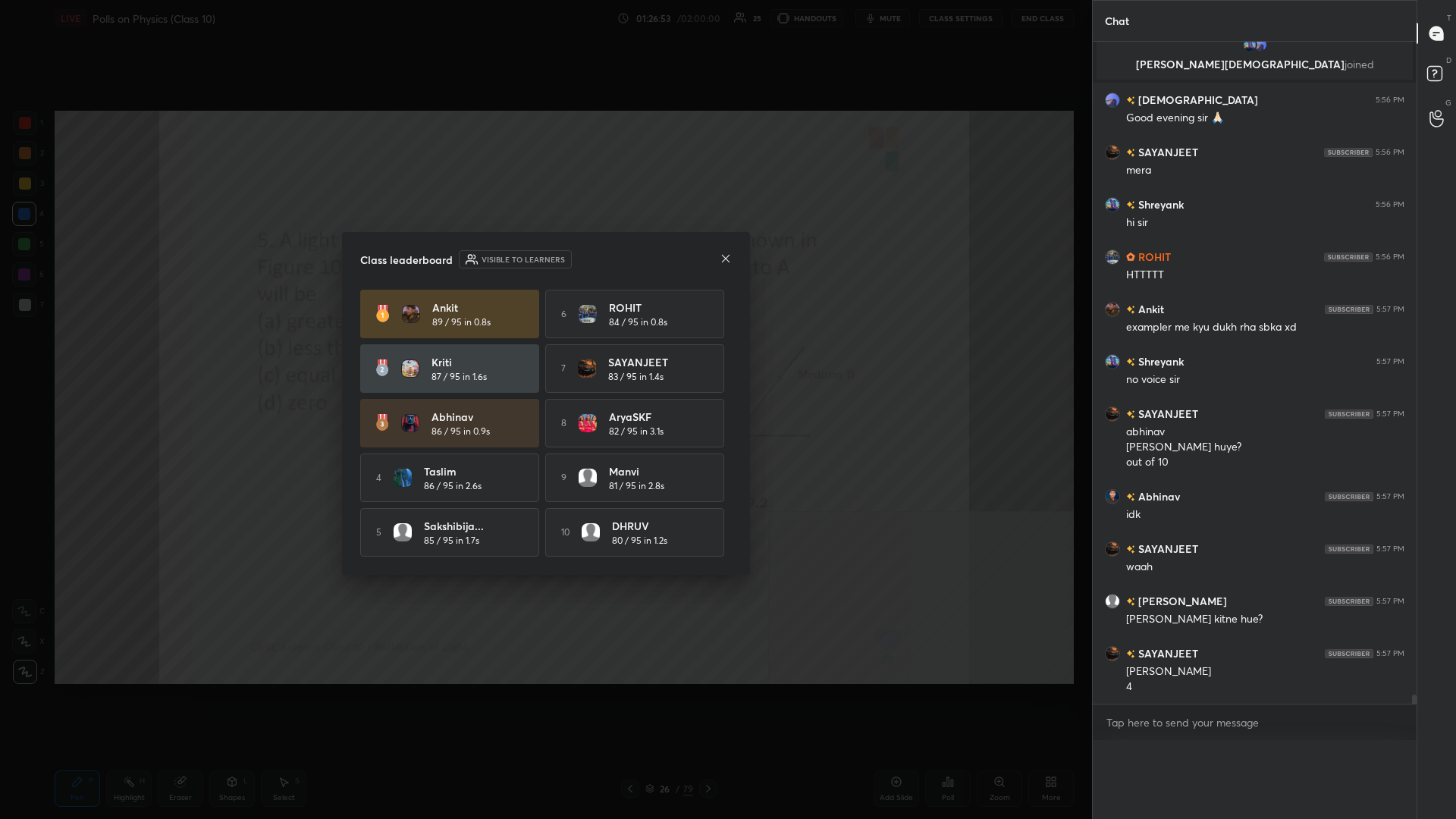
scroll to position [0, 1]
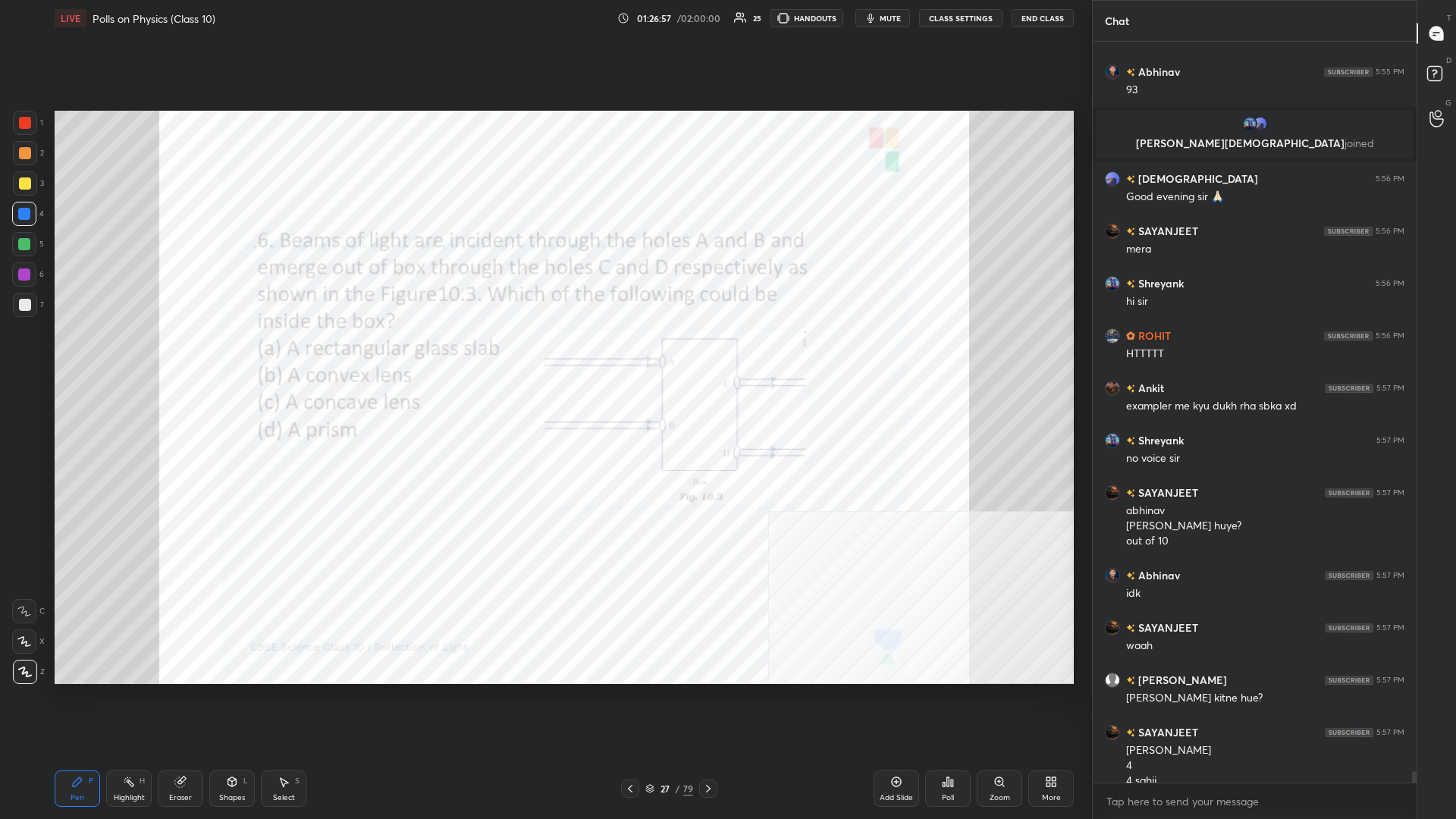
click at [116, 355] on div "Highlight H" at bounding box center [129, 789] width 46 height 37
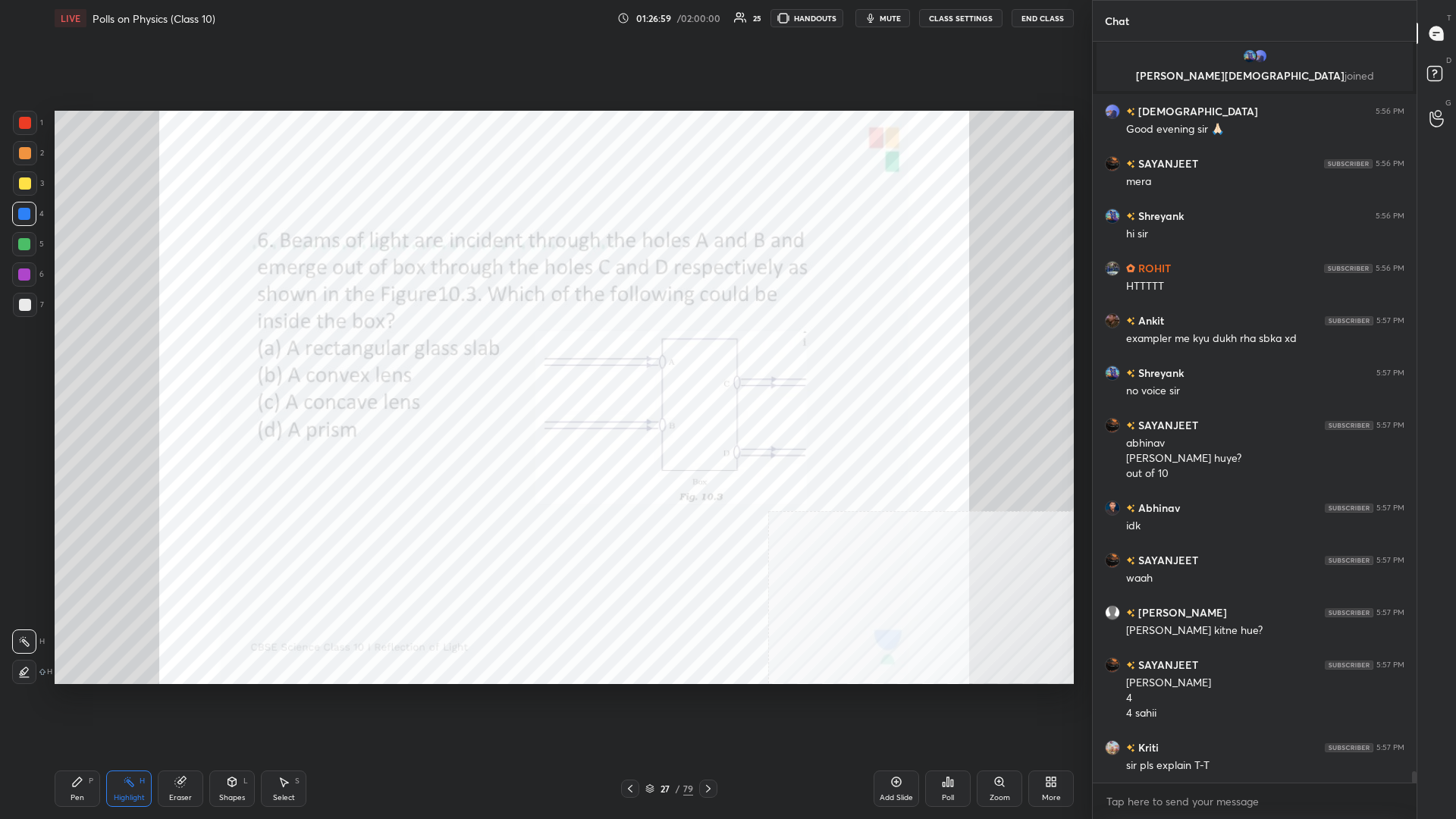
click at [45, 355] on div "1 2 3 4 5 6 7 C X Z C X Z E E Erase all H H LIVE Polls on Physics (Class 10) 01…" at bounding box center [540, 409] width 1079 height 819
click at [79, 355] on icon at bounding box center [78, 782] width 13 height 13
click at [543, 355] on div "Poll" at bounding box center [948, 789] width 46 height 37
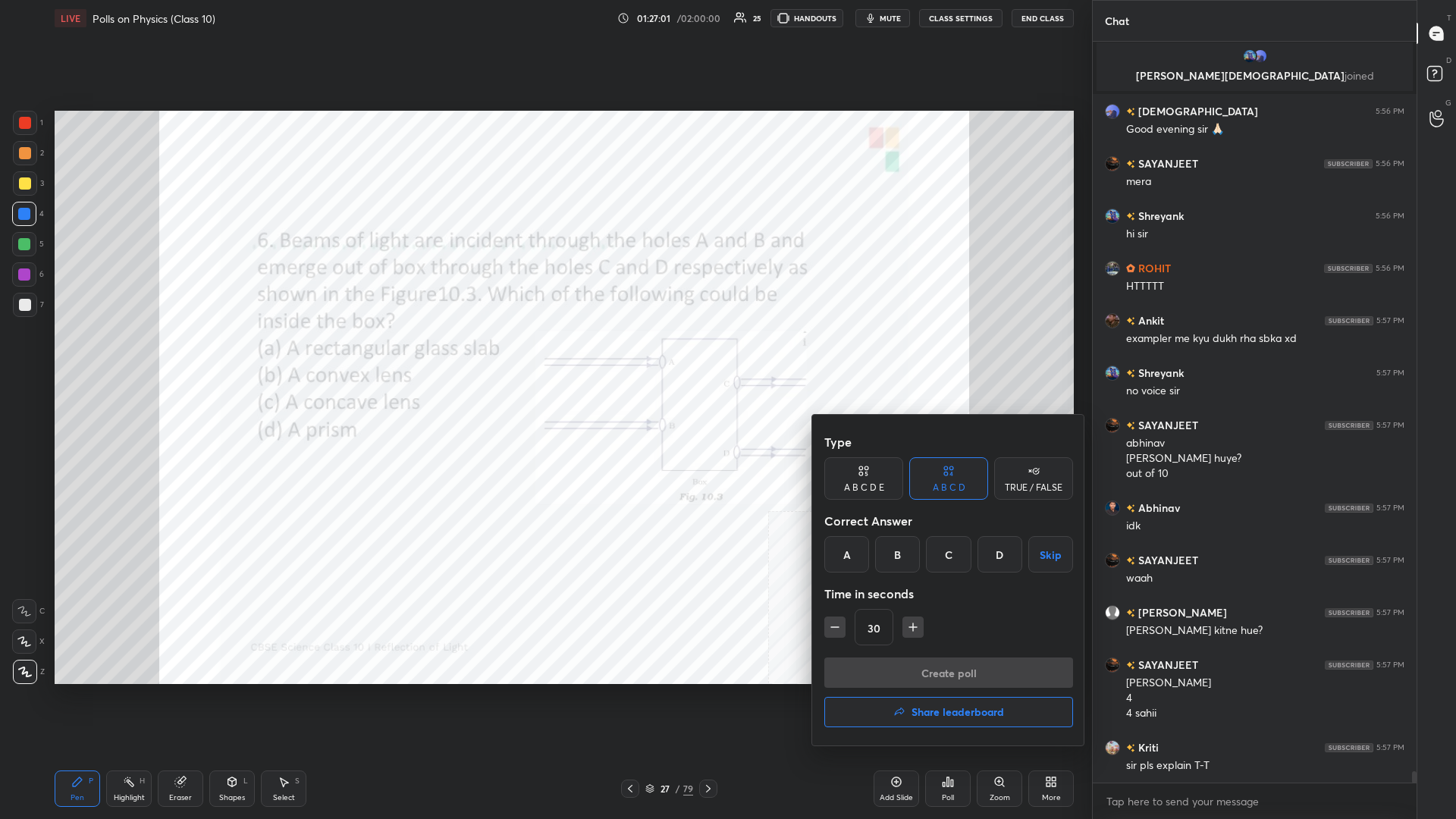
click at [543, 355] on div "A" at bounding box center [847, 554] width 45 height 37
click at [543, 355] on button "Create poll" at bounding box center [949, 673] width 249 height 30
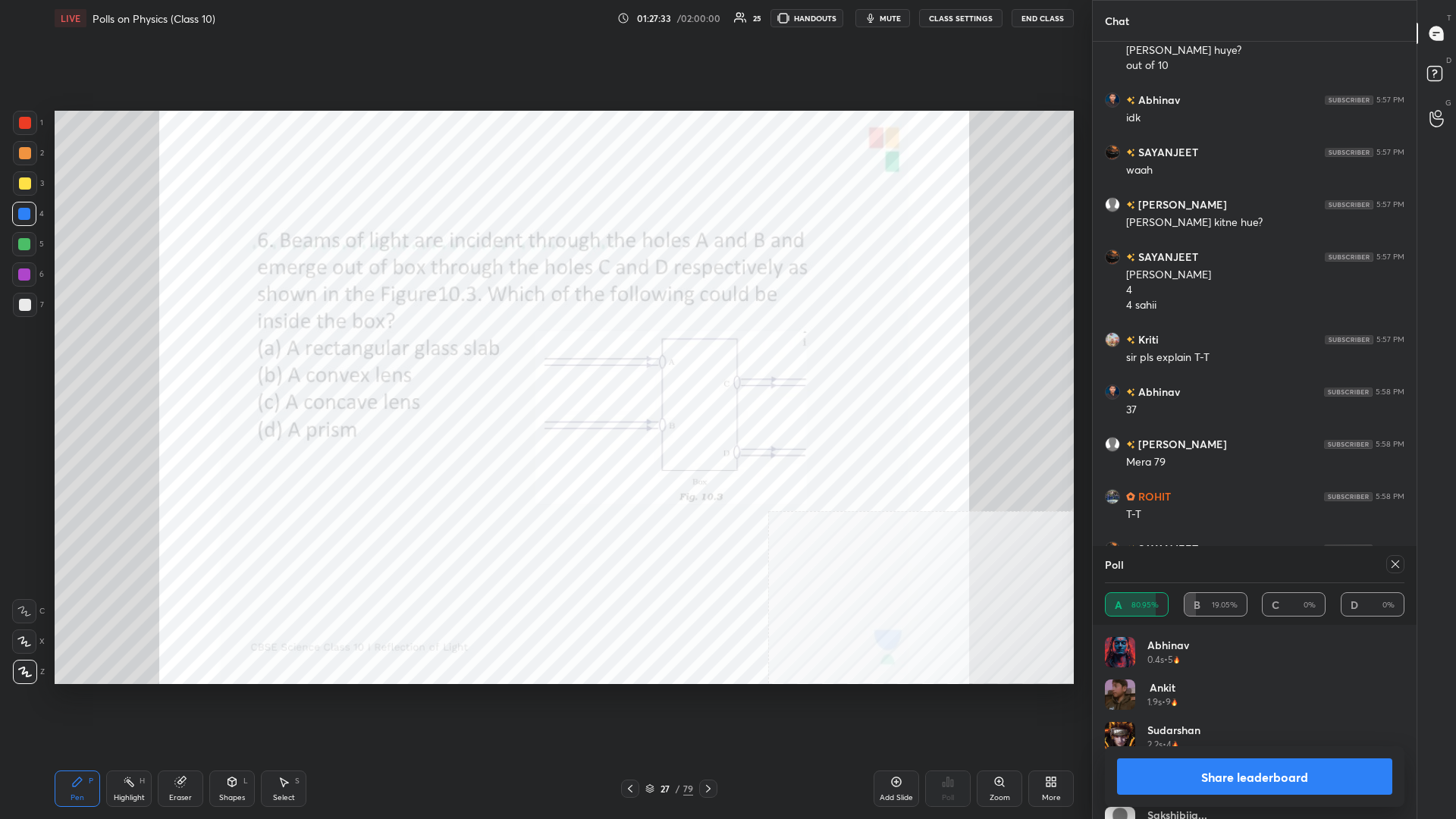
click at [543, 355] on button "Share leaderboard" at bounding box center [1255, 776] width 276 height 37
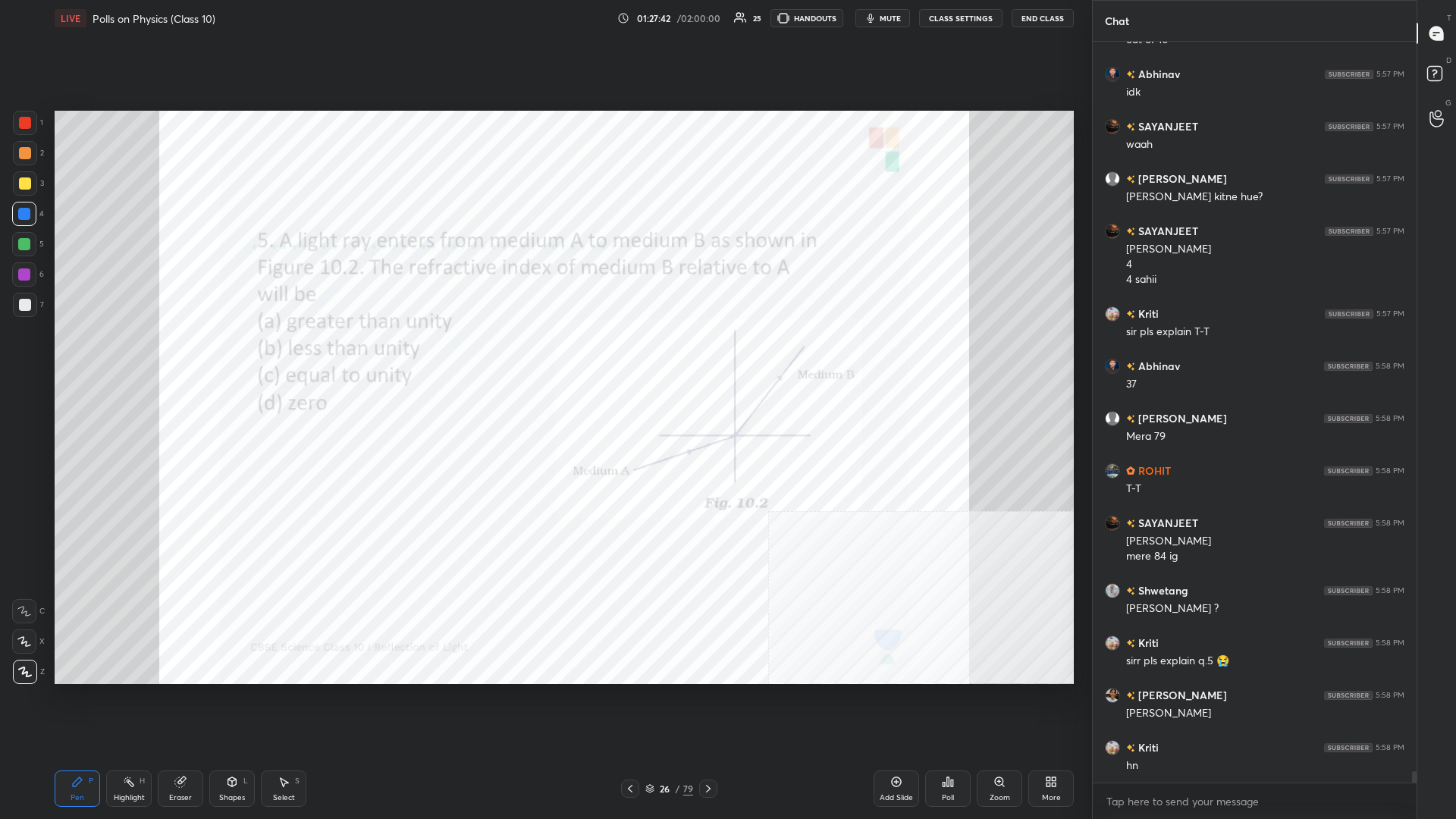
click at [235, 355] on icon at bounding box center [232, 782] width 13 height 13
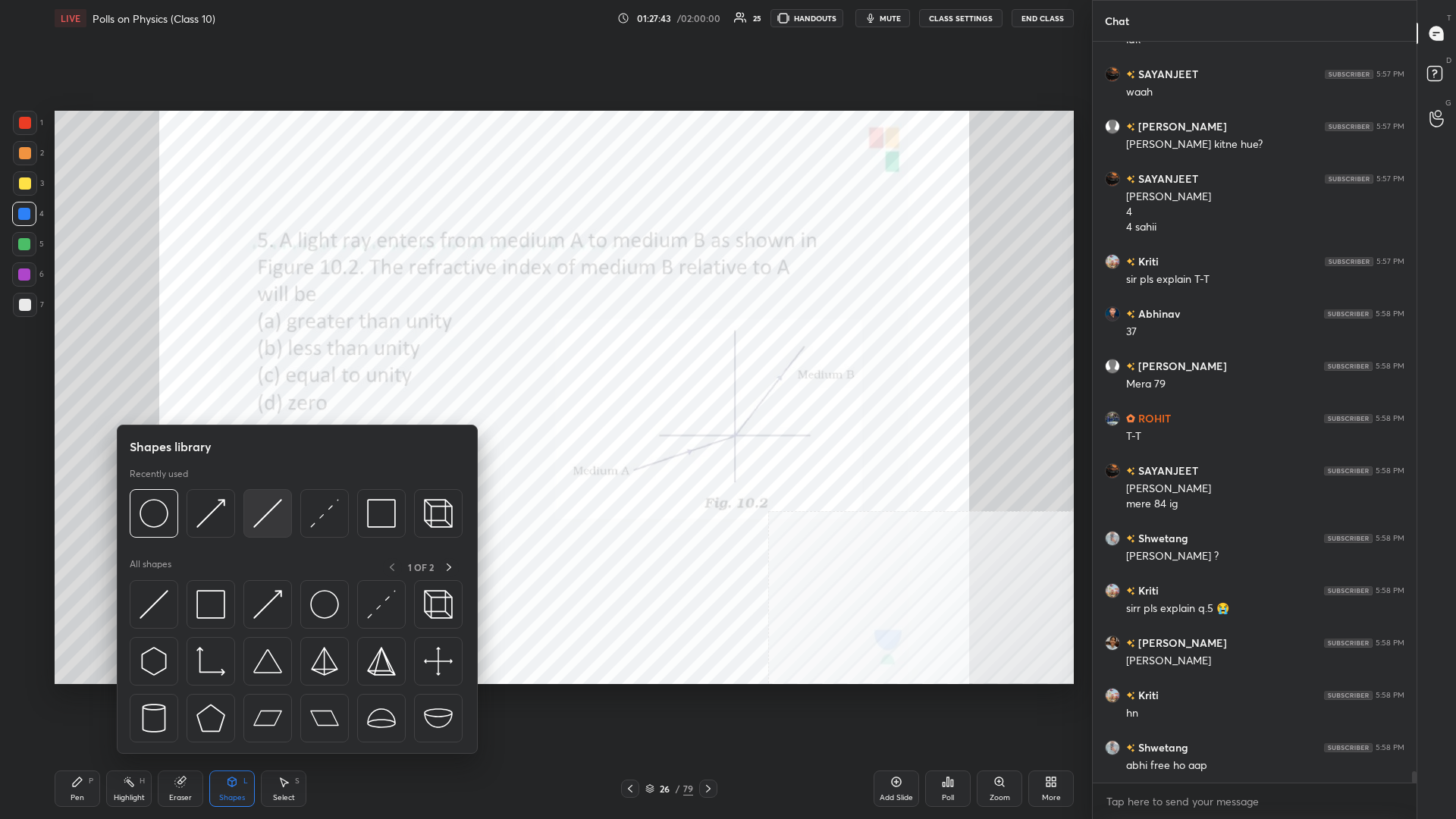
click at [271, 355] on img at bounding box center [268, 513] width 29 height 29
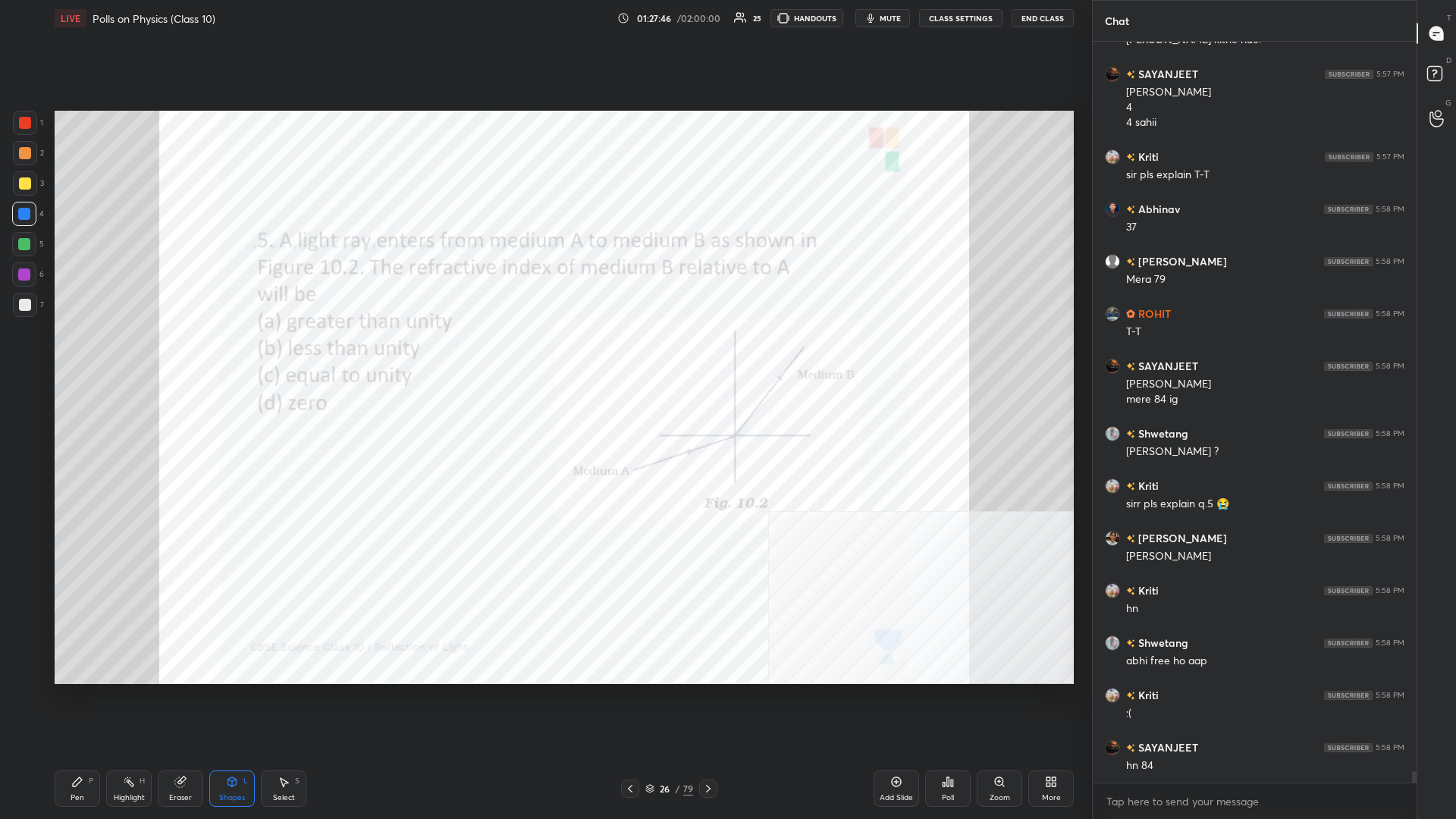
click at [30, 124] on div at bounding box center [25, 123] width 13 height 13
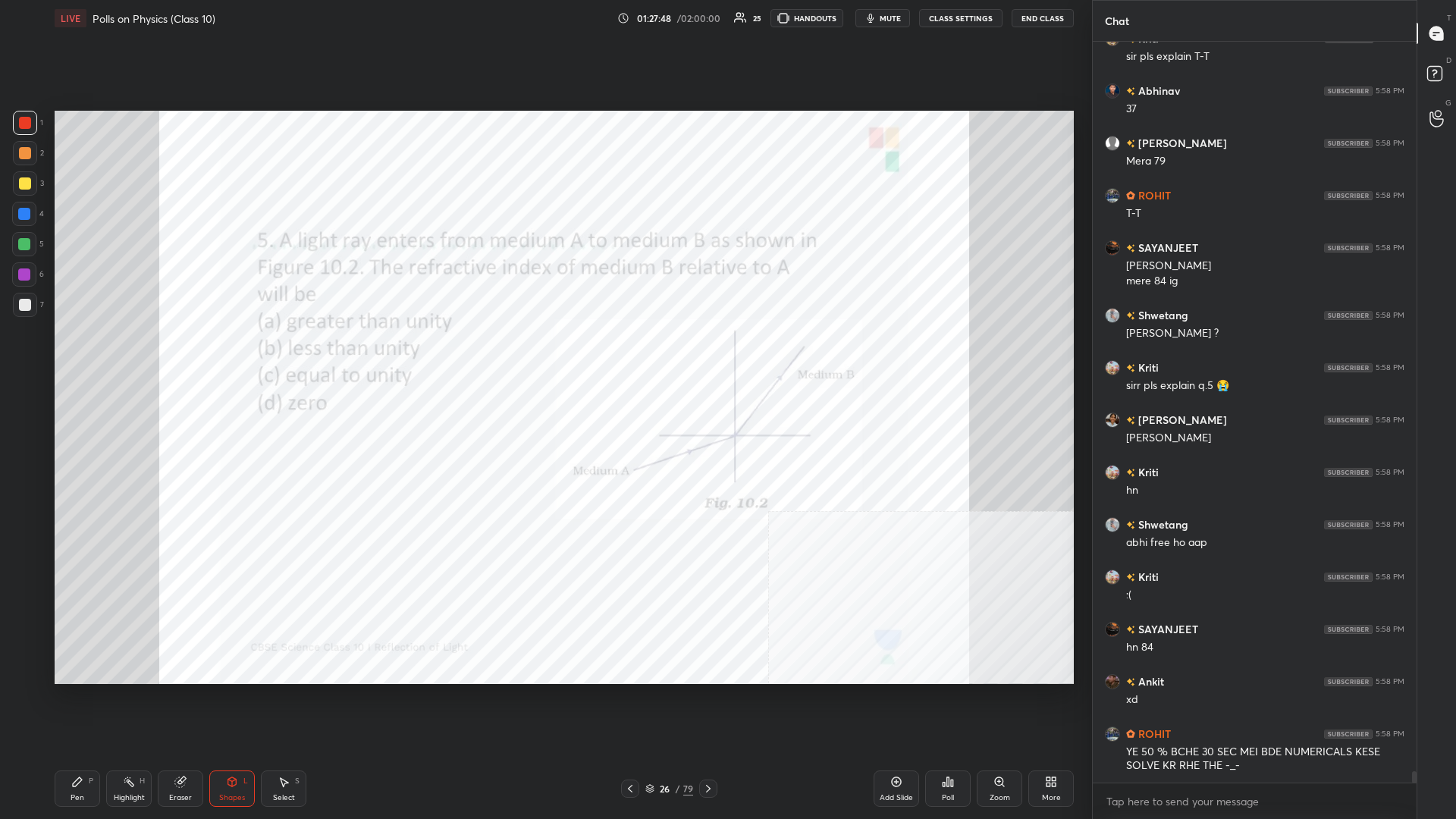
click at [78, 355] on div "Pen P" at bounding box center [77, 789] width 46 height 37
click at [241, 355] on div "Shapes" at bounding box center [232, 798] width 26 height 7
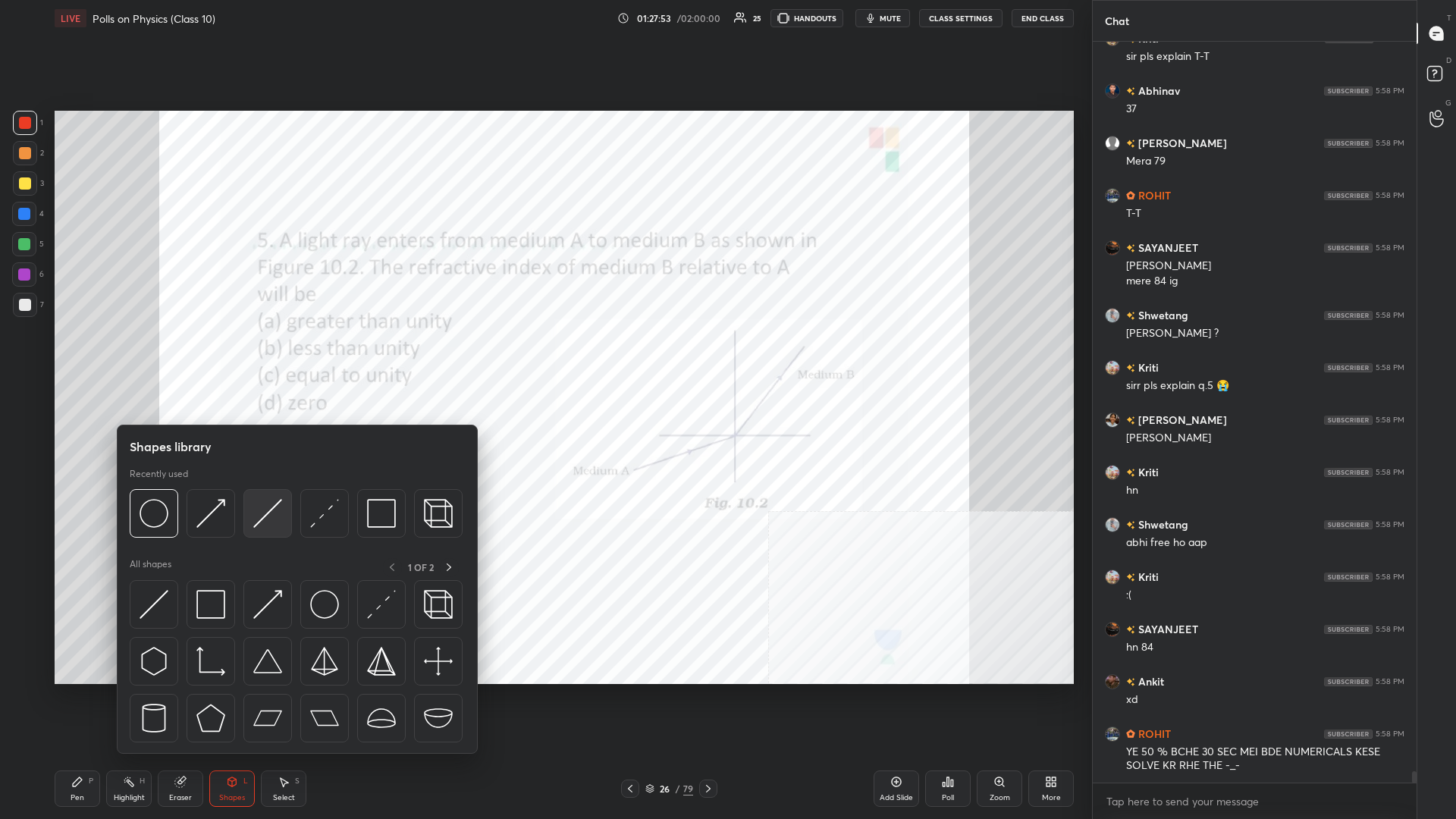
click at [271, 355] on img at bounding box center [268, 513] width 29 height 29
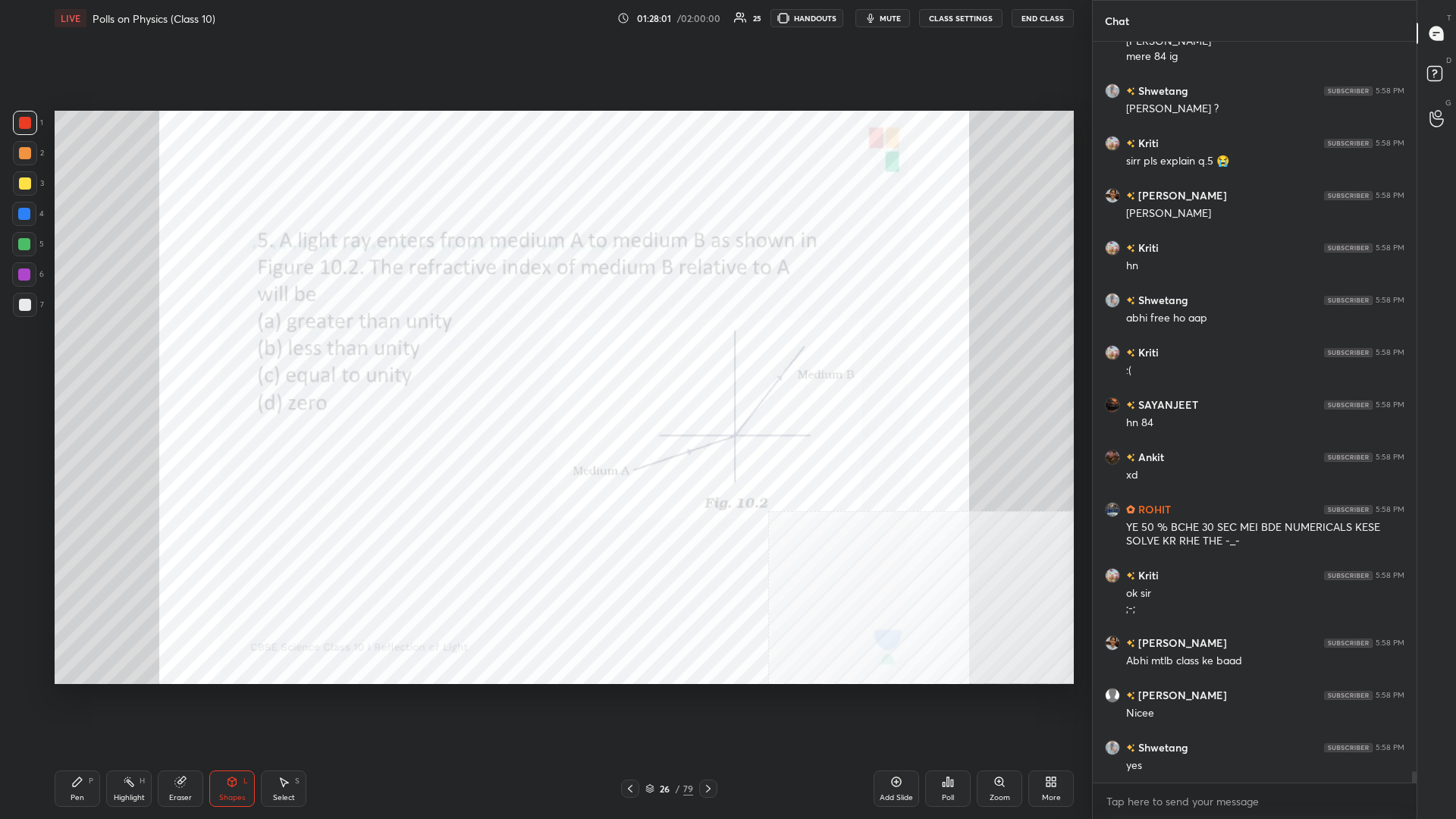
click at [71, 355] on div "Pen P" at bounding box center [77, 789] width 46 height 37
click at [65, 355] on div "Pen P" at bounding box center [77, 789] width 46 height 37
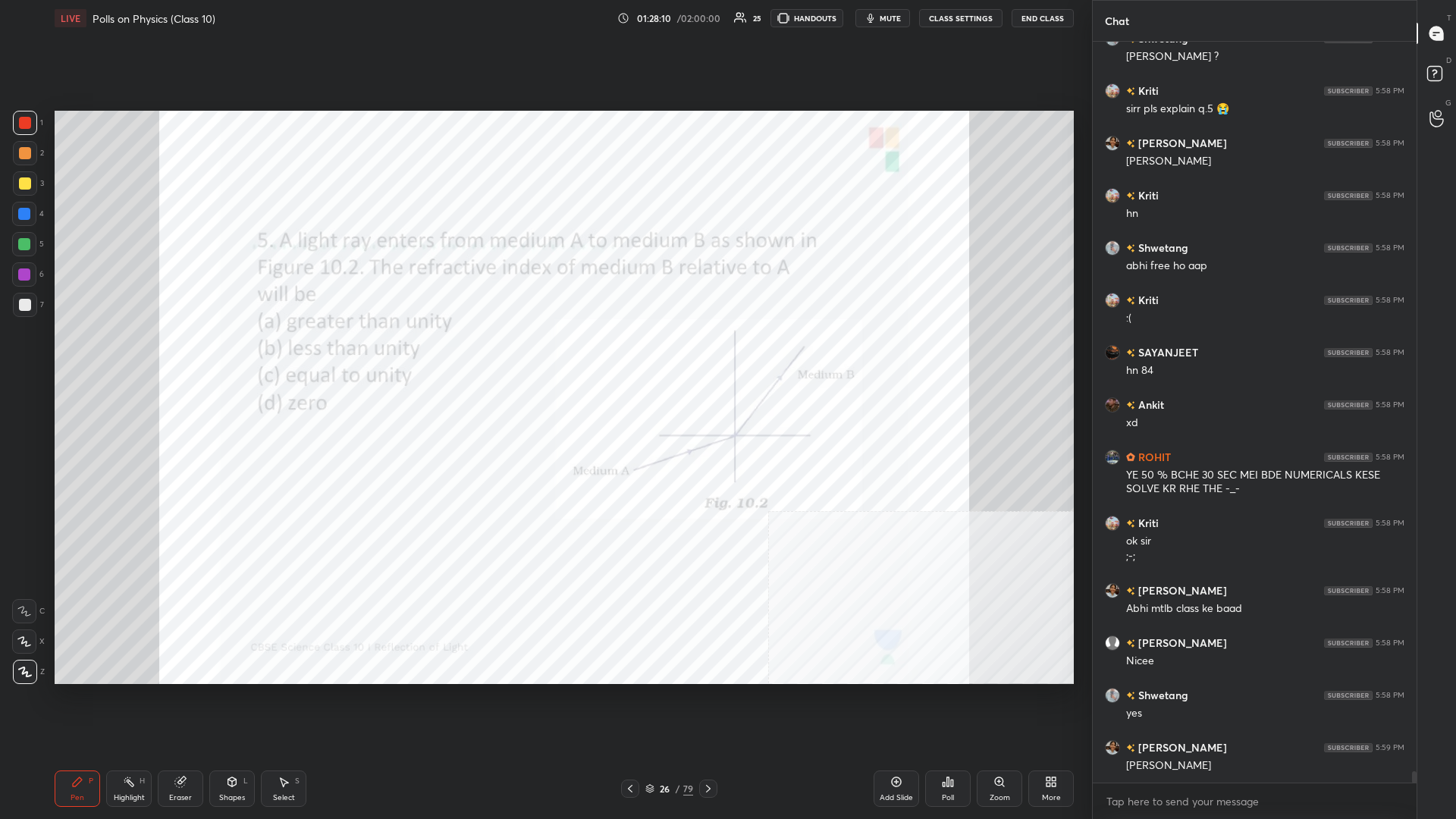
click at [232, 355] on icon at bounding box center [232, 784] width 0 height 5
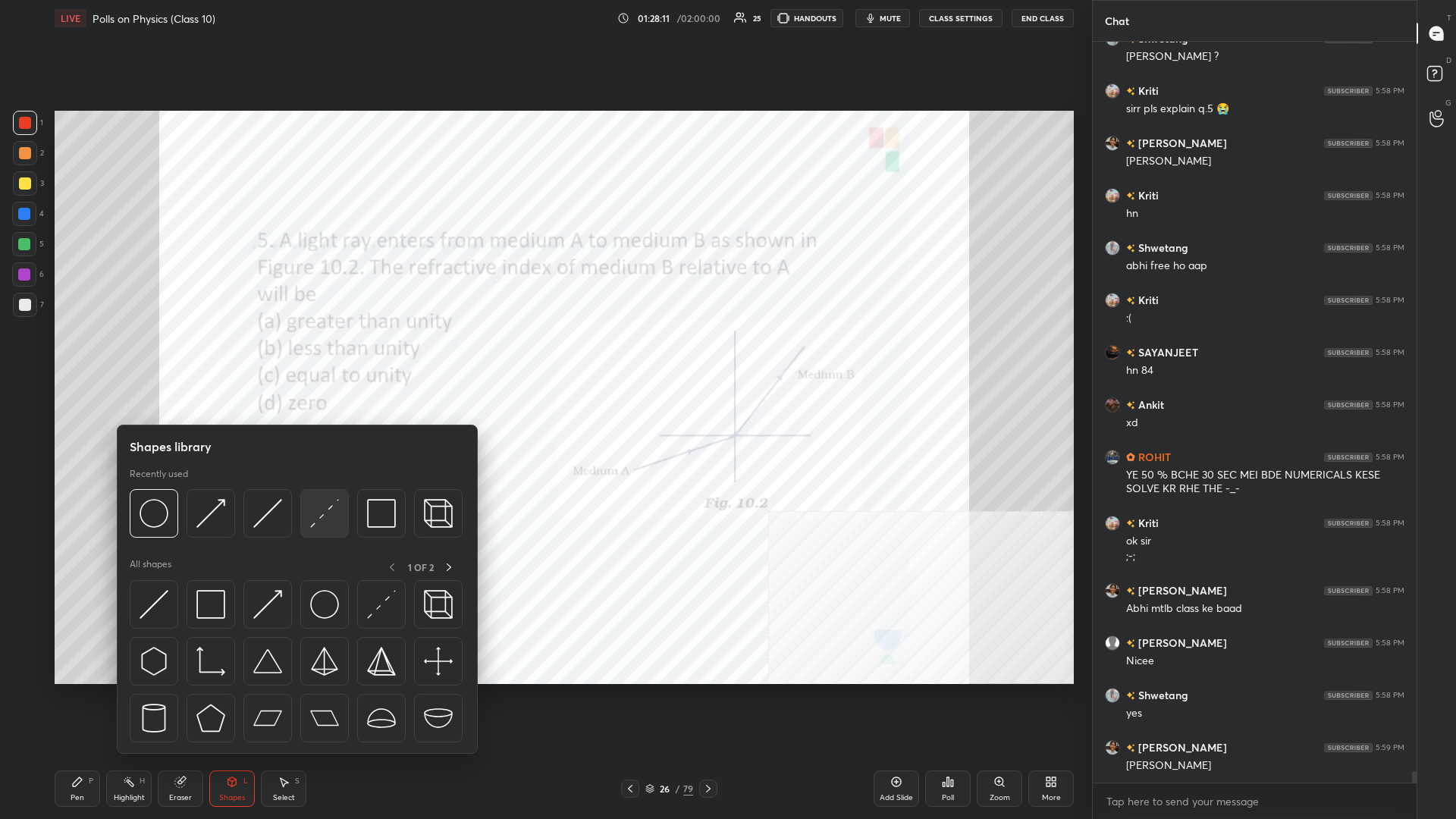
click at [332, 355] on img at bounding box center [325, 513] width 29 height 29
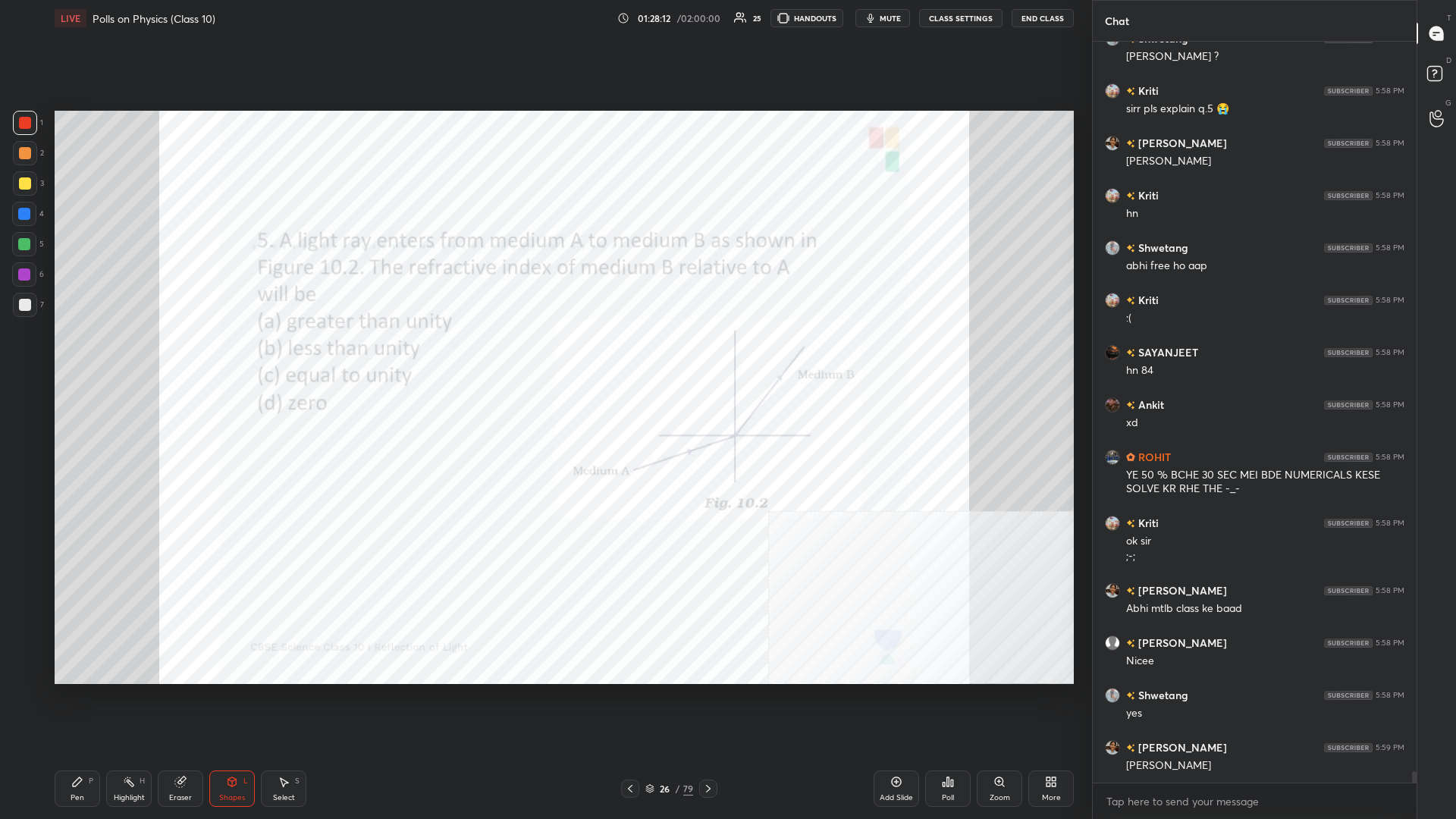
click at [26, 122] on div at bounding box center [25, 123] width 13 height 13
click at [77, 355] on icon at bounding box center [78, 782] width 13 height 13
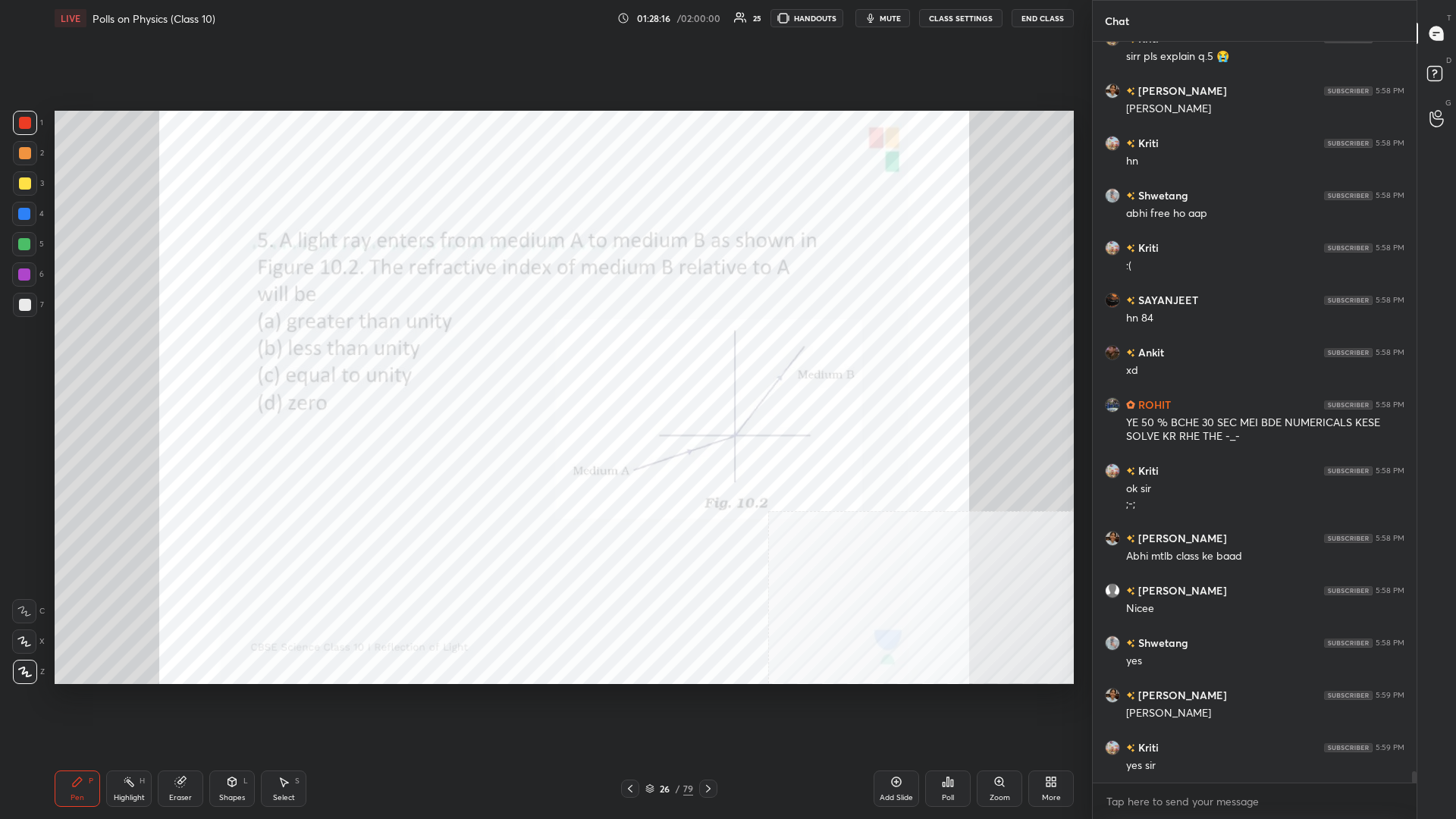
click at [27, 225] on div at bounding box center [24, 213] width 24 height 24
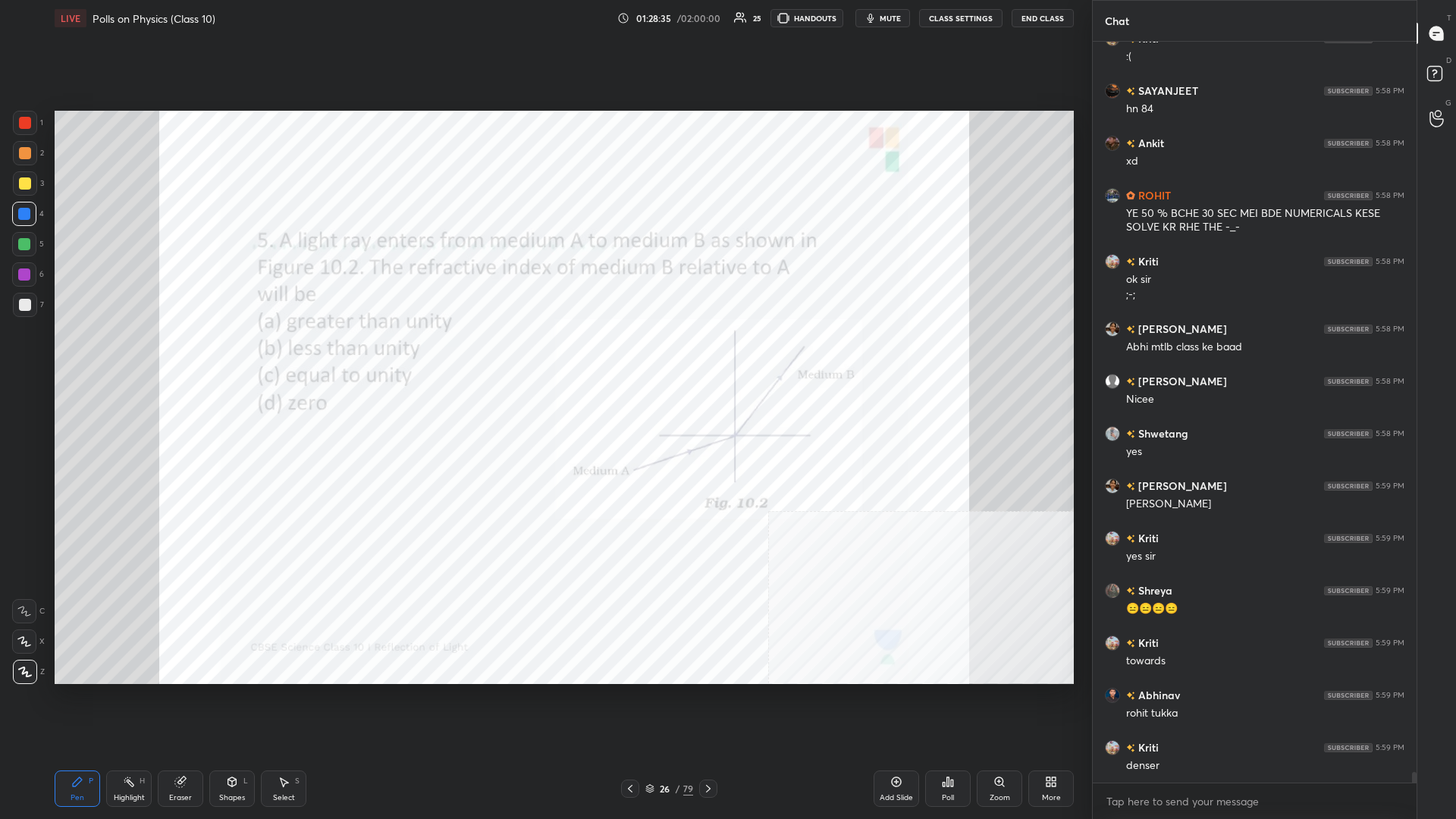
scroll to position [49349, 0]
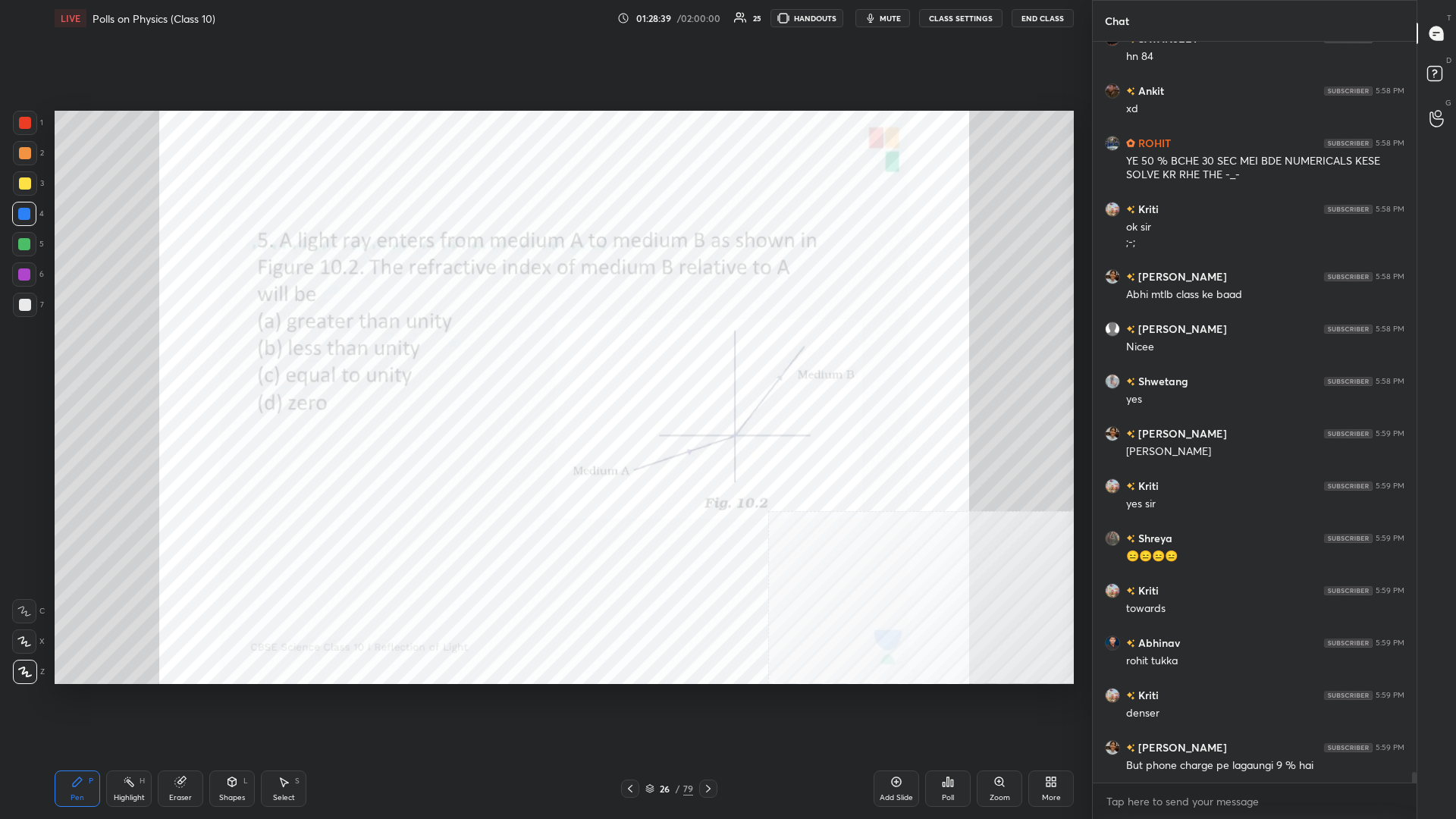
click at [106, 355] on div "Highlight H" at bounding box center [129, 789] width 46 height 37
click at [130, 355] on div "Highlight H" at bounding box center [129, 789] width 46 height 37
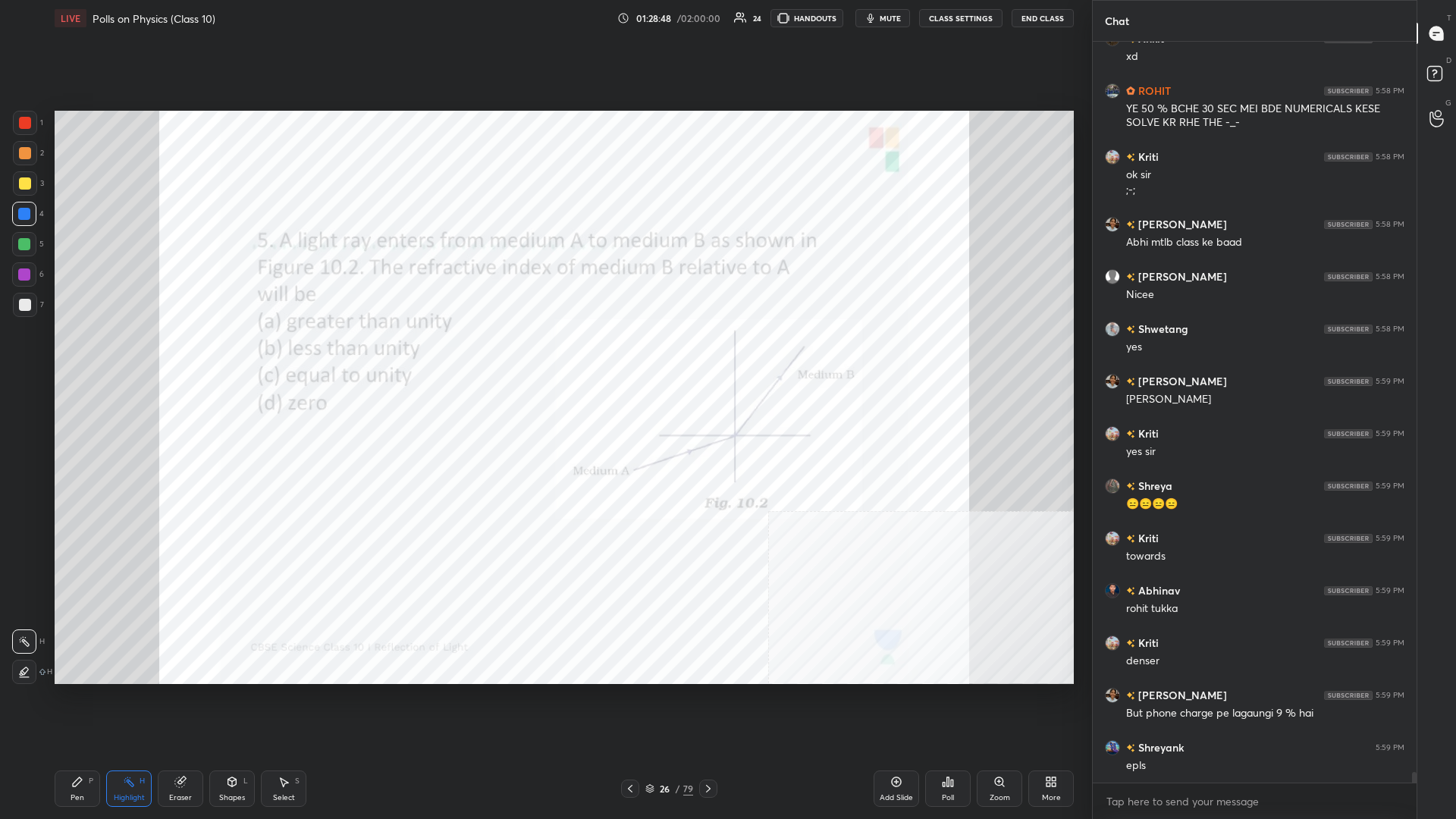
scroll to position [49417, 0]
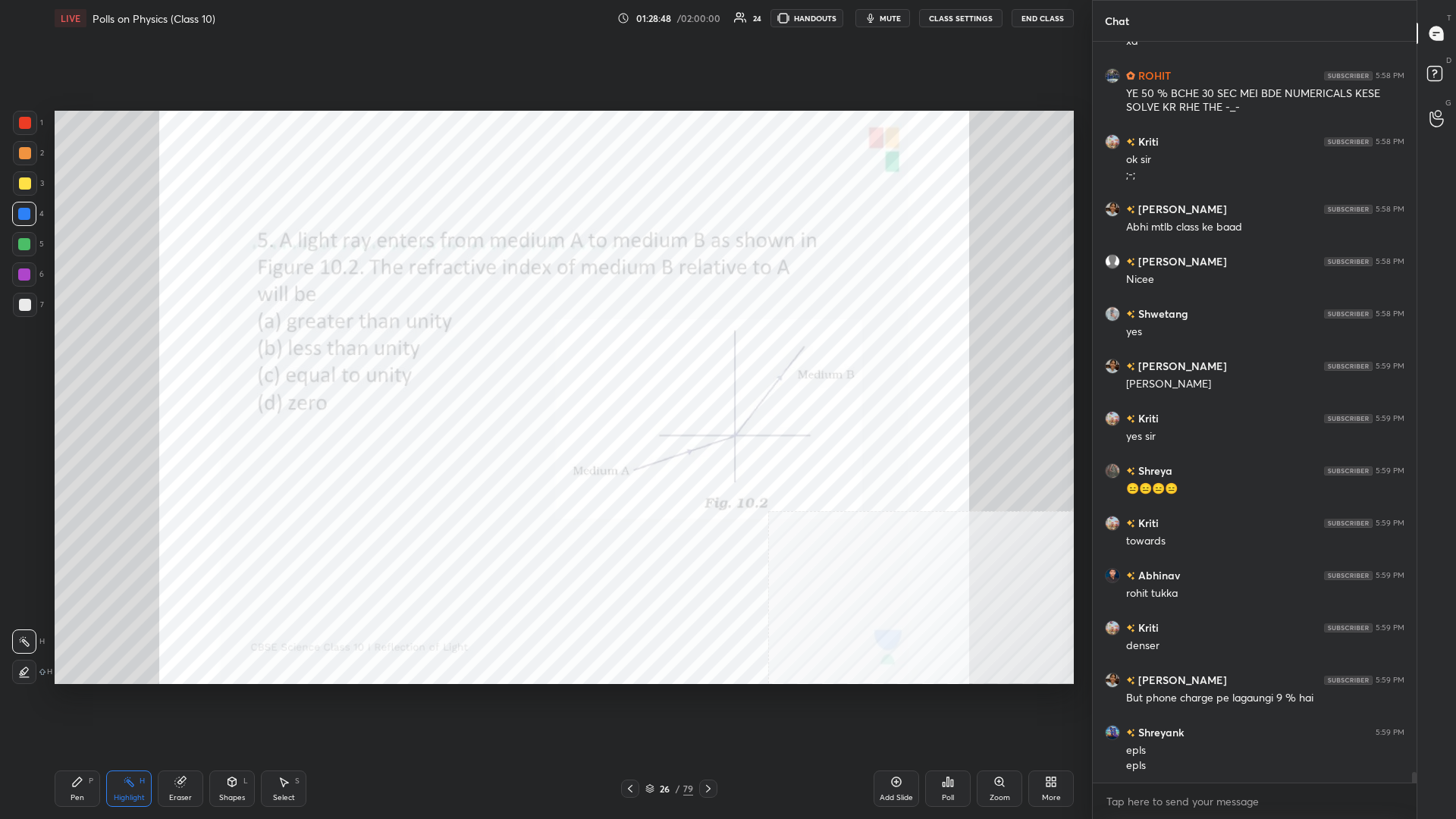
click at [89, 355] on div "P" at bounding box center [90, 781] width 4 height 7
click at [86, 355] on div "Pen P" at bounding box center [77, 789] width 46 height 37
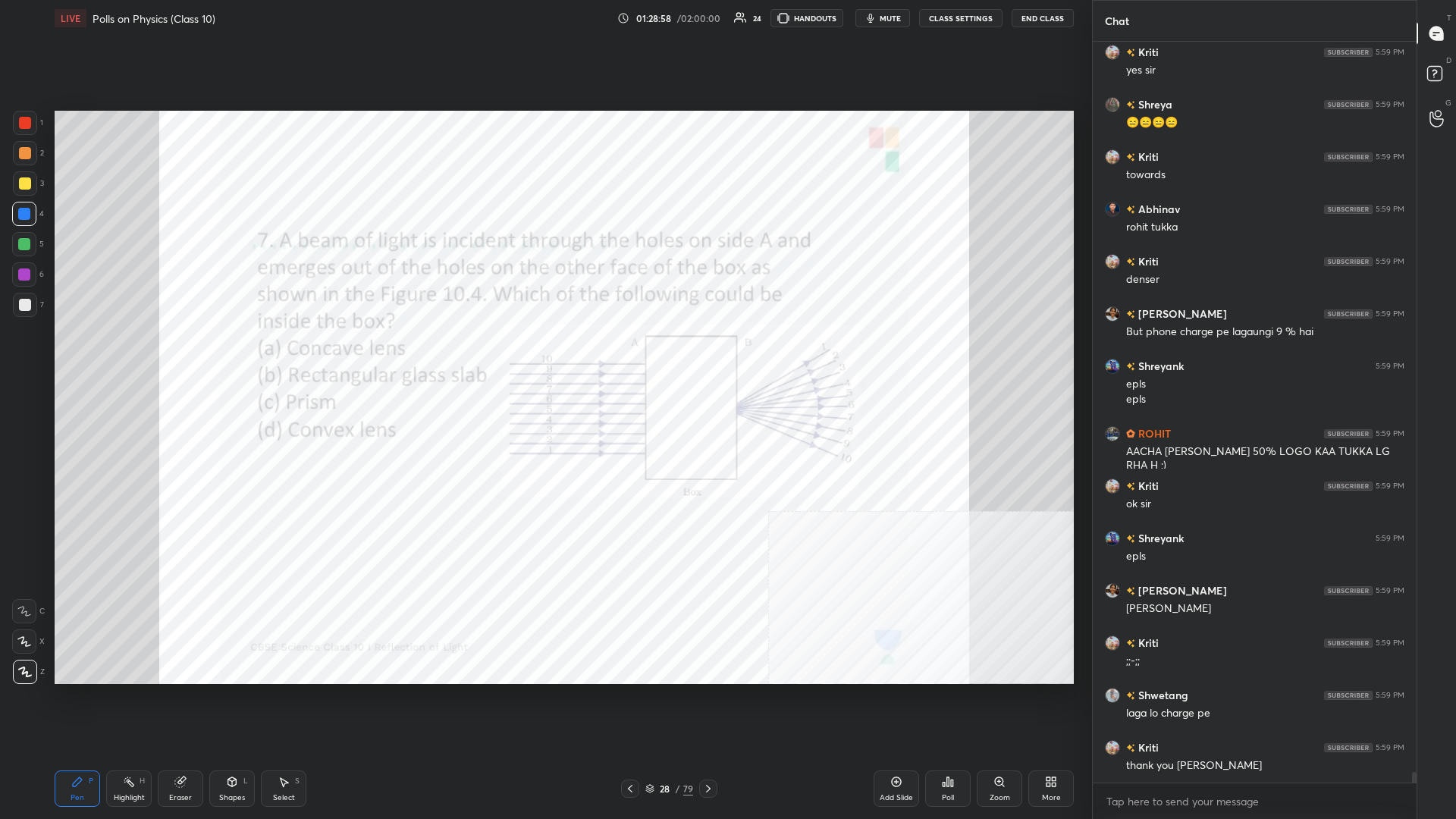
scroll to position [49835, 0]
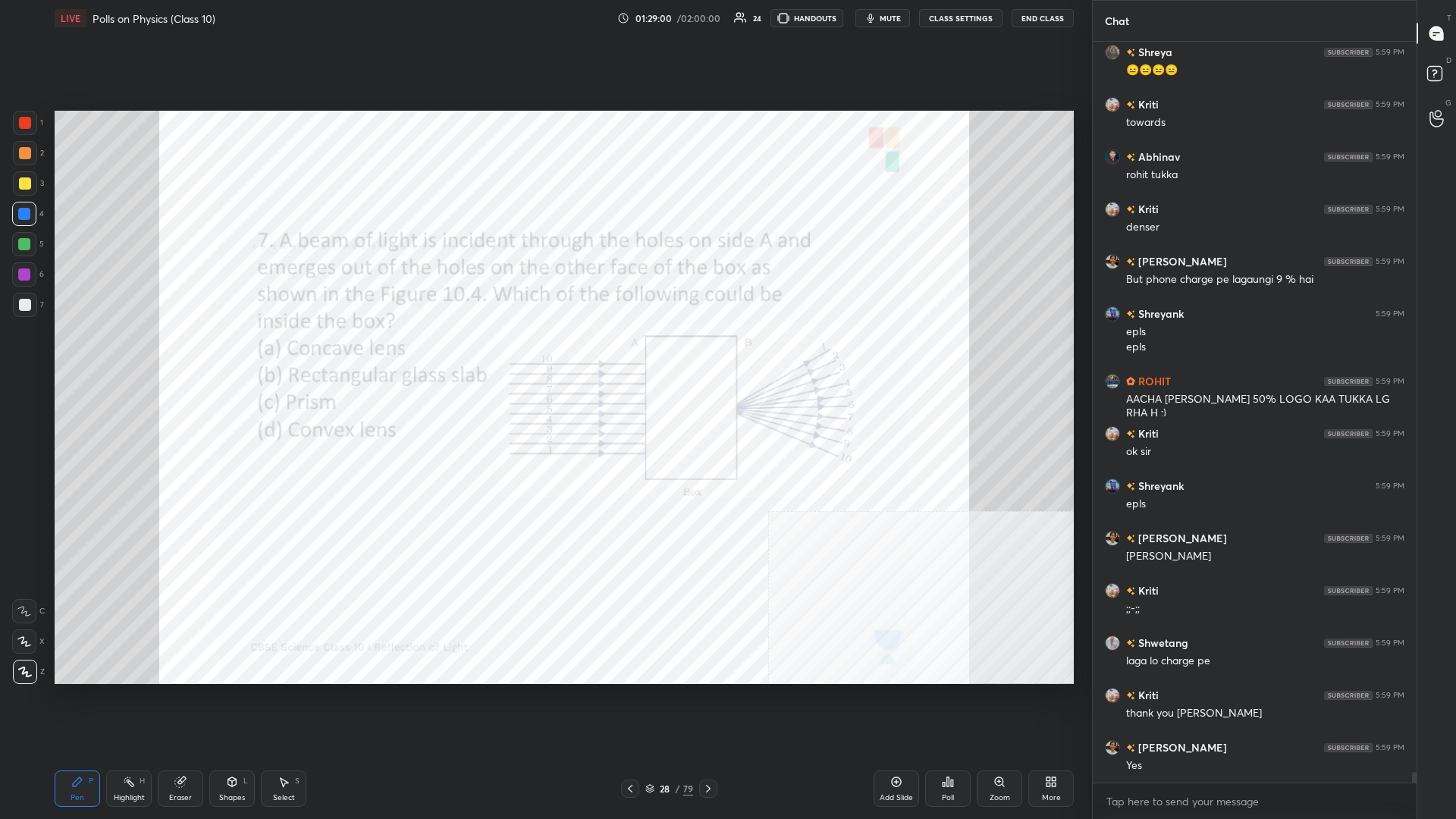
click at [543, 355] on div "Poll" at bounding box center [948, 789] width 46 height 37
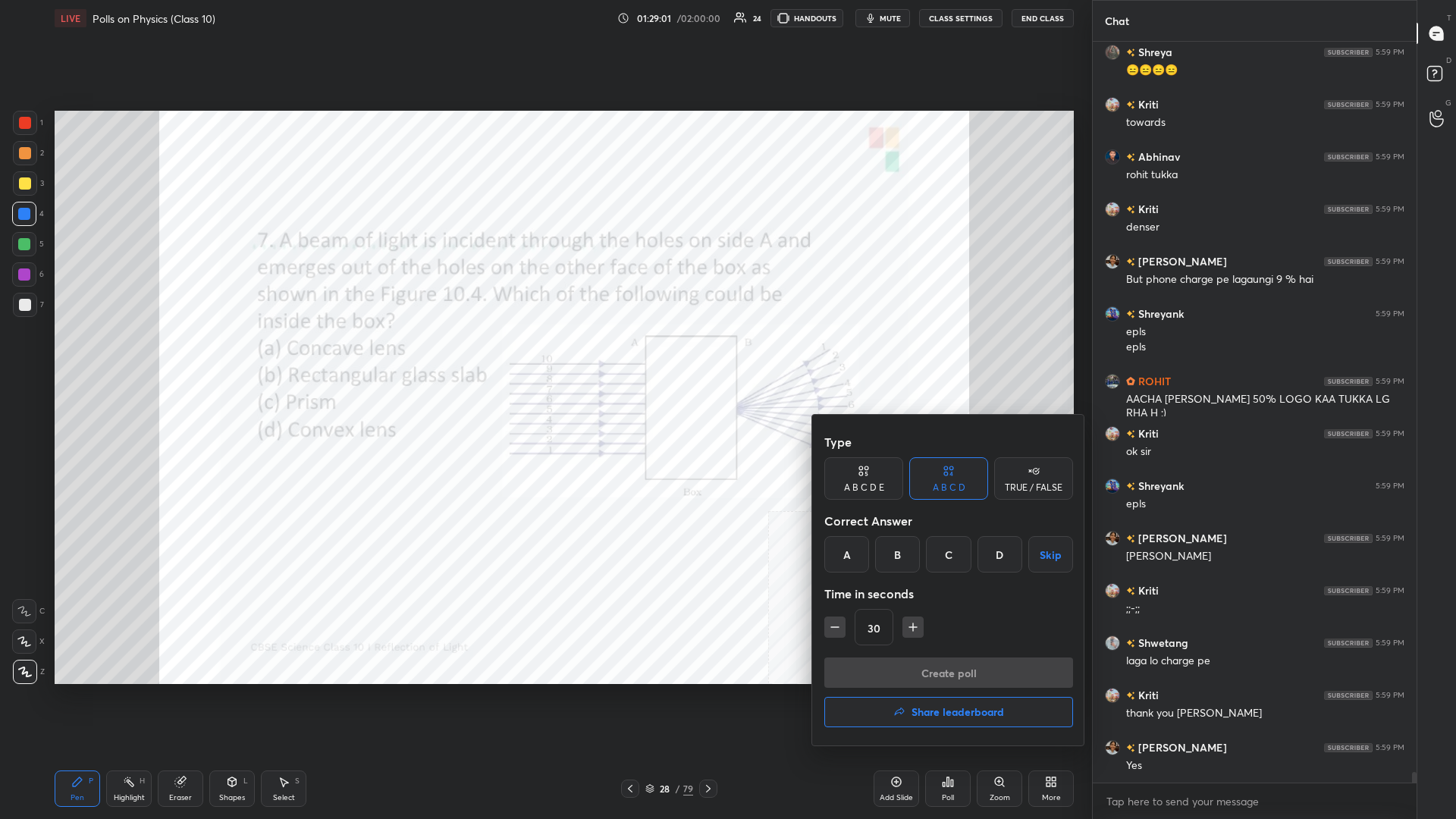
click at [543, 355] on div "D" at bounding box center [1000, 554] width 45 height 37
click at [543, 355] on button "Create poll" at bounding box center [949, 673] width 249 height 30
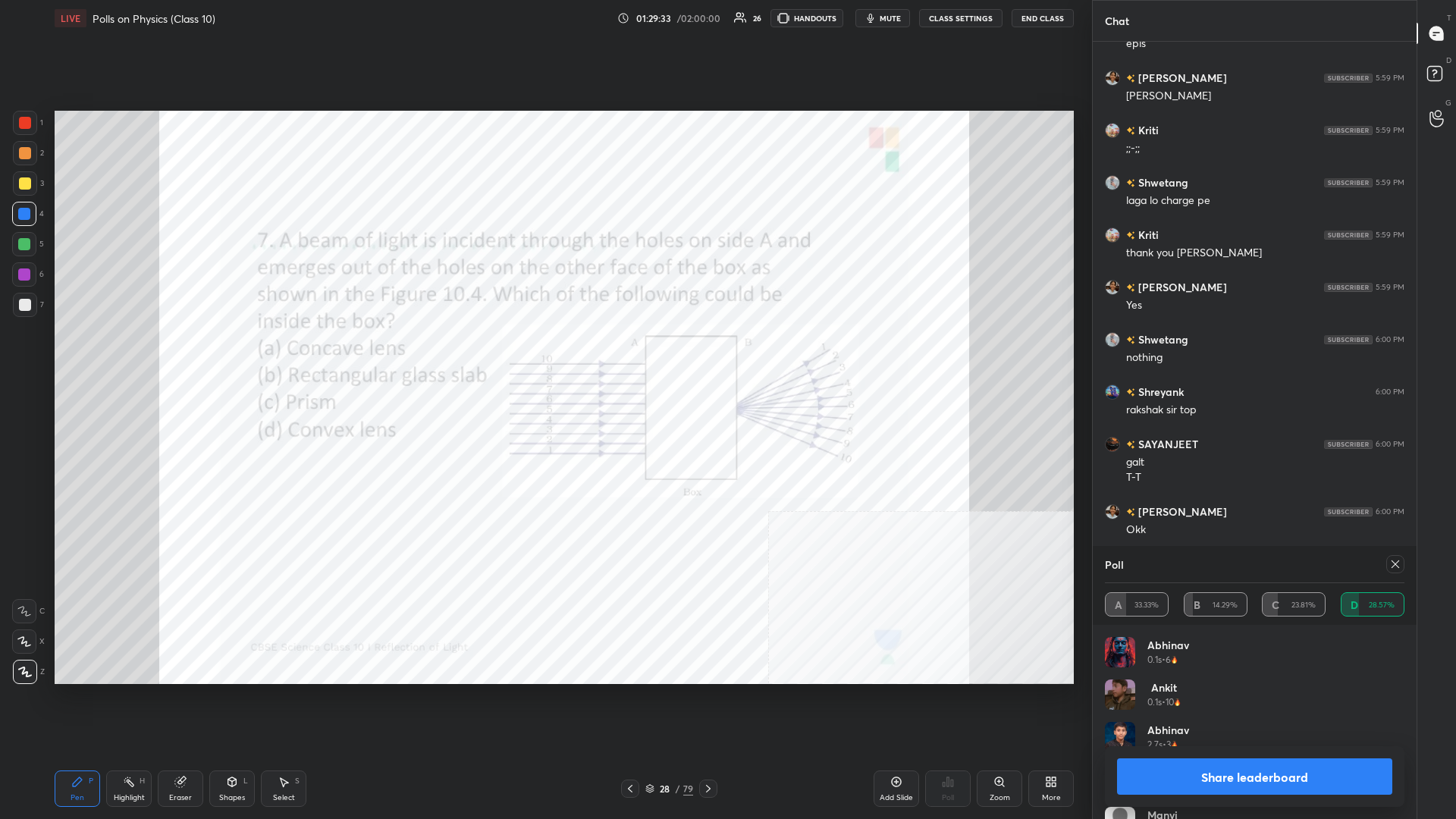
scroll to position [50348, 0]
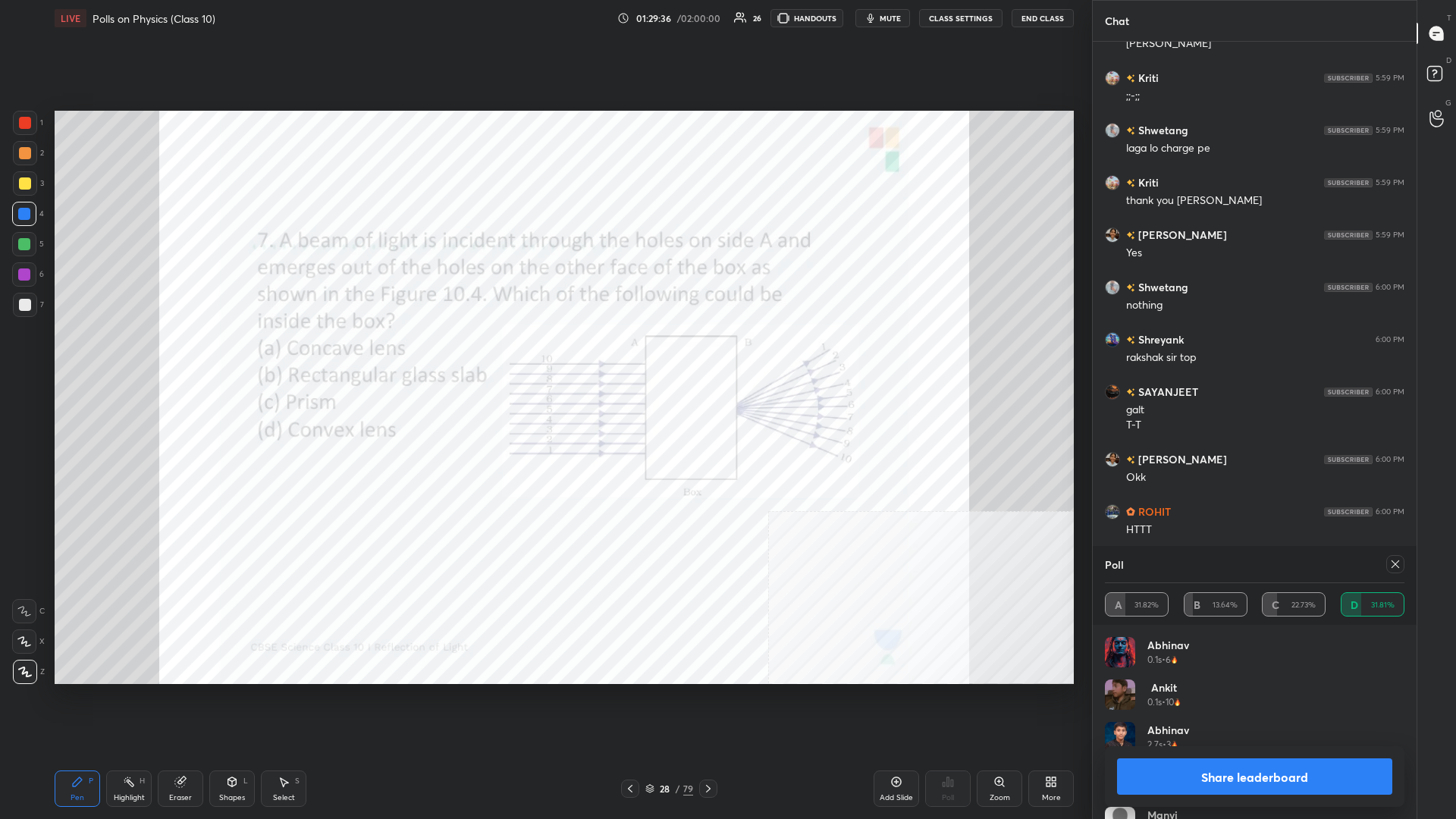
click at [543, 355] on button "Share leaderboard" at bounding box center [1255, 776] width 276 height 37
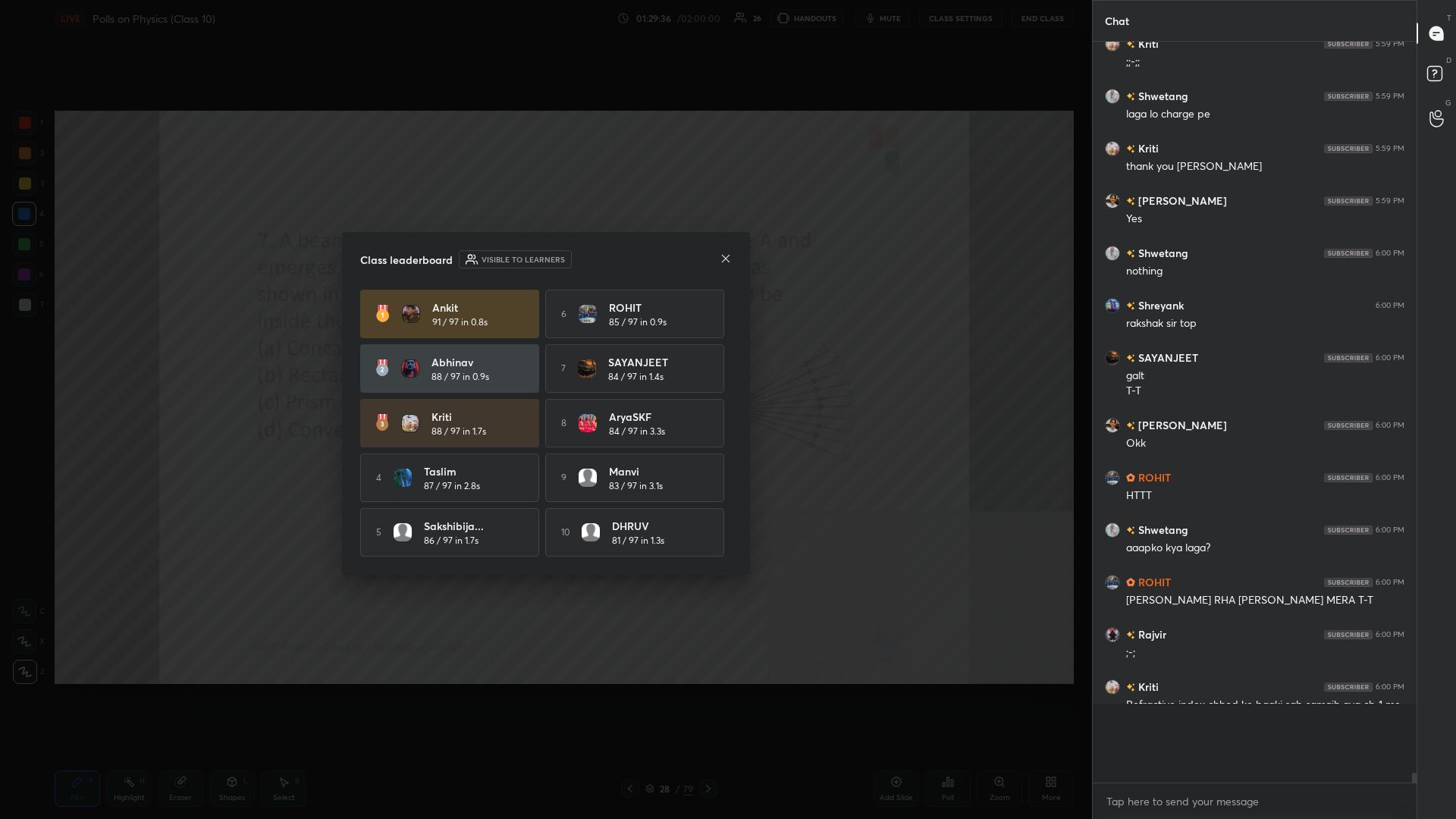
scroll to position [694, 324]
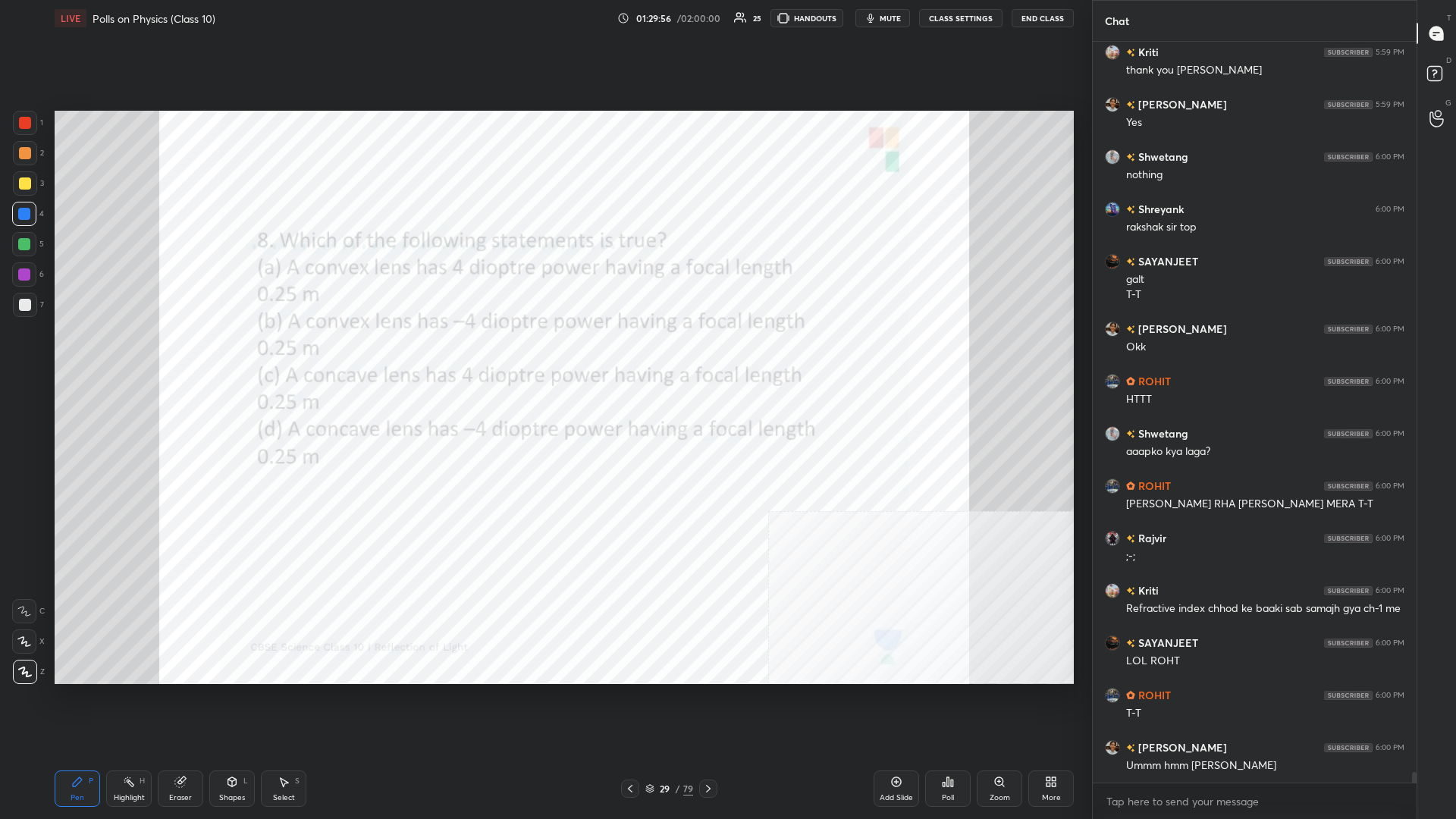
click at [543, 355] on icon at bounding box center [951, 783] width 3 height 7
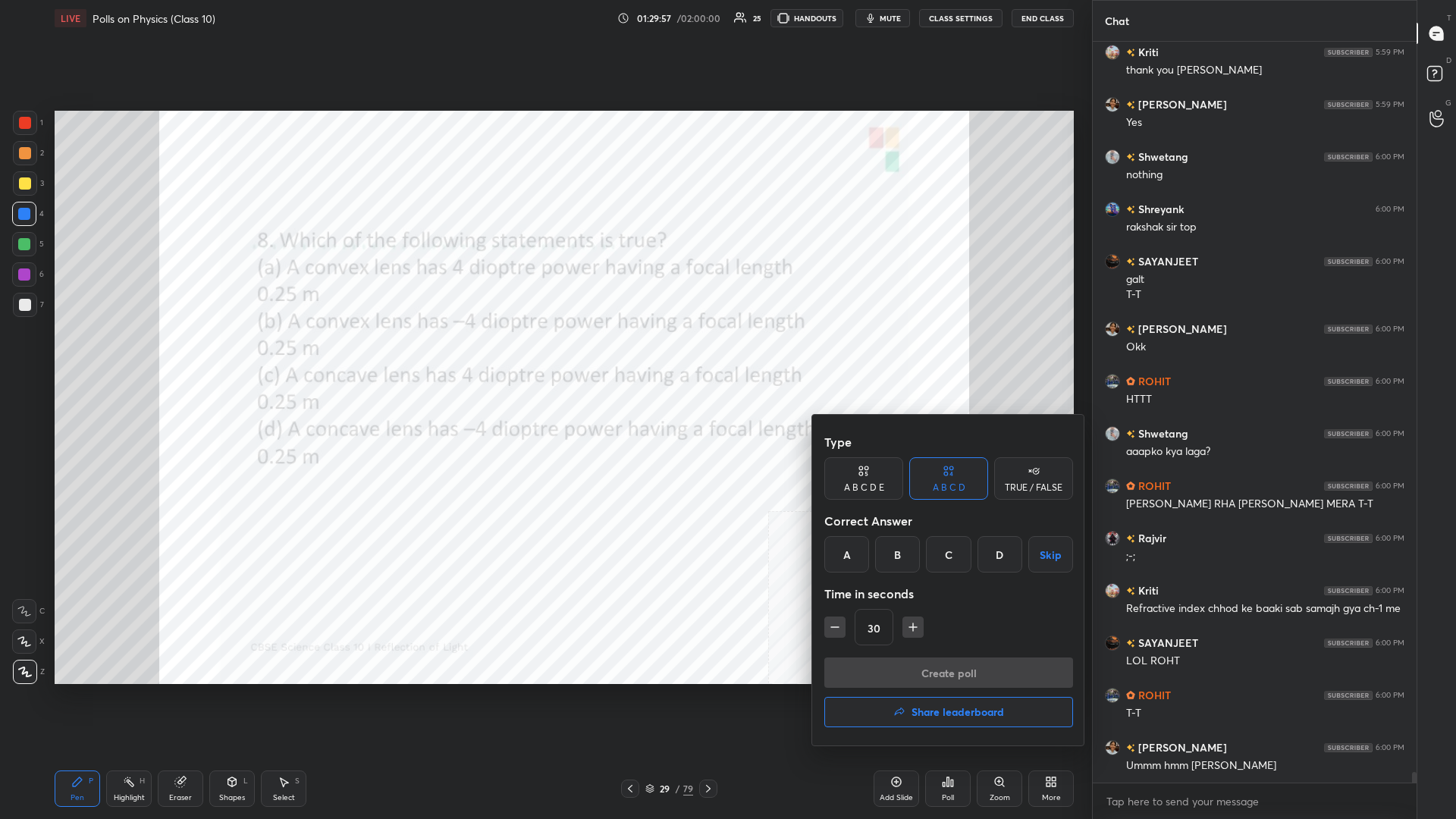
click at [543, 355] on div "A" at bounding box center [847, 554] width 45 height 37
click at [543, 355] on div "Create poll Share leaderboard" at bounding box center [949, 695] width 249 height 76
click at [543, 355] on button "Create poll" at bounding box center [949, 673] width 249 height 30
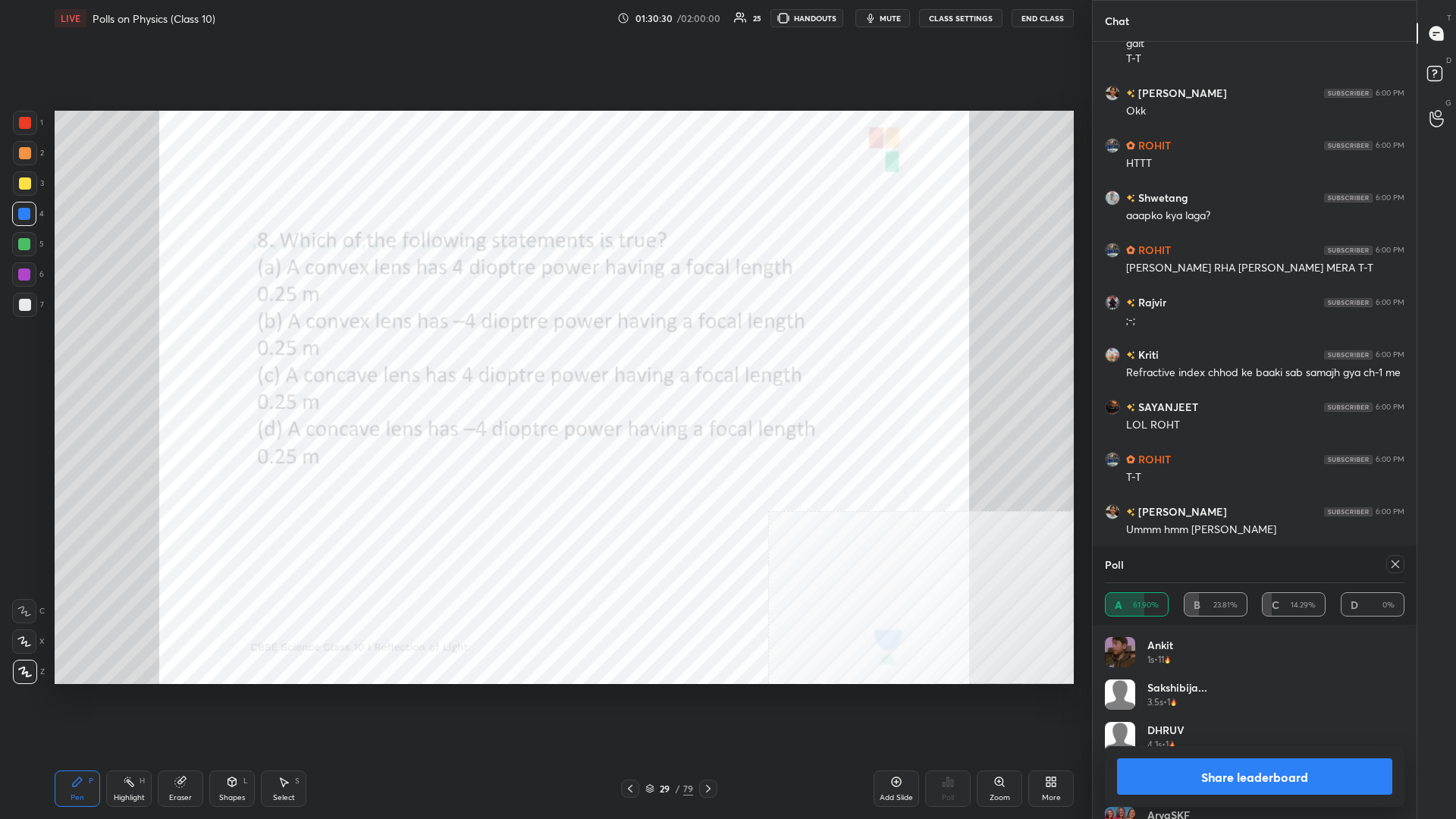
click at [543, 355] on button "Share leaderboard" at bounding box center [1255, 776] width 276 height 37
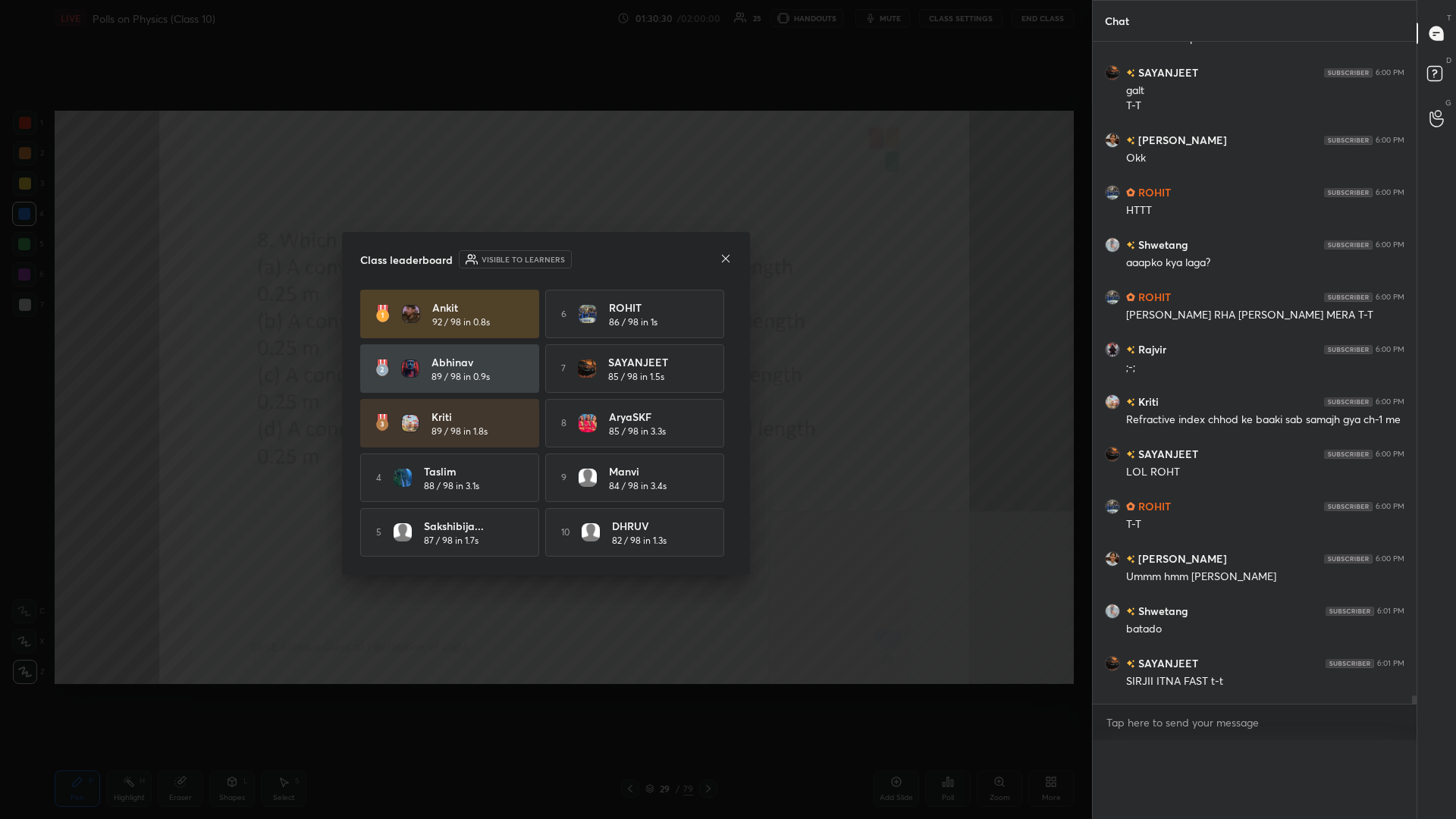
click at [517, 355] on div "Kriti 89 / 98 in 1.8s" at bounding box center [477, 423] width 92 height 30
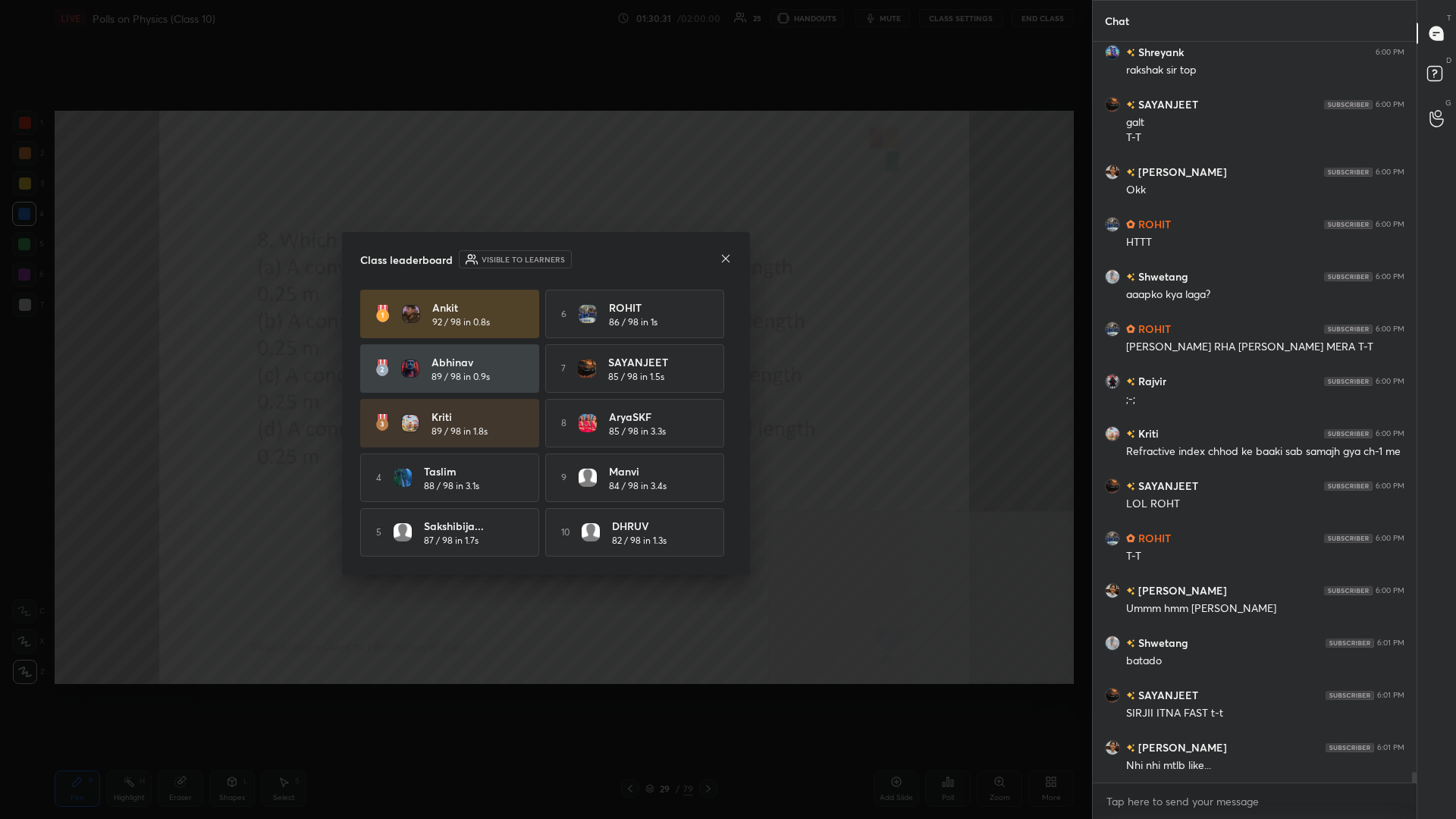
click at [379, 355] on div "[PERSON_NAME] 89 / 98 in 0.9s" at bounding box center [449, 369] width 179 height 48
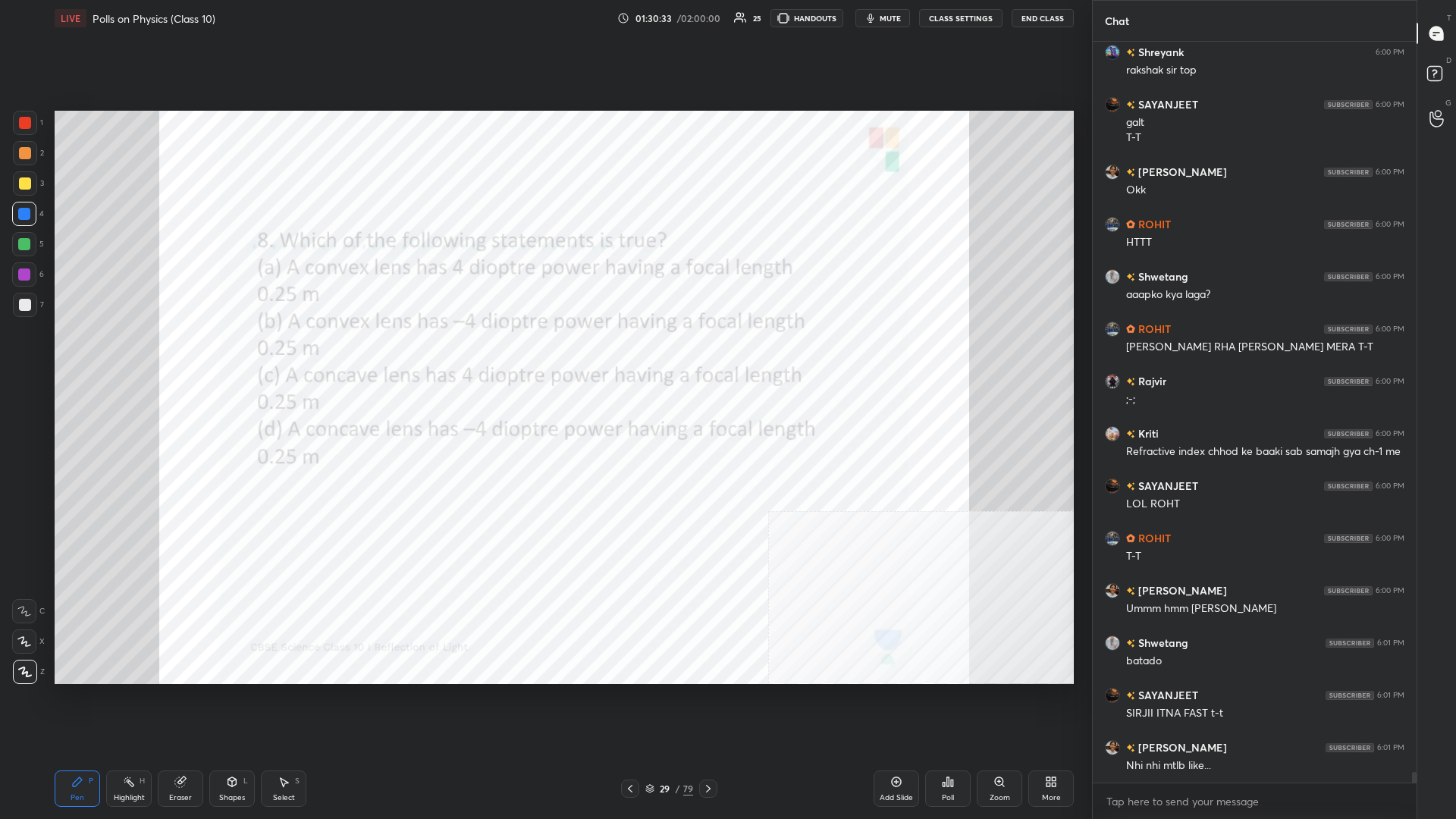
click at [543, 355] on div "/" at bounding box center [677, 789] width 4 height 9
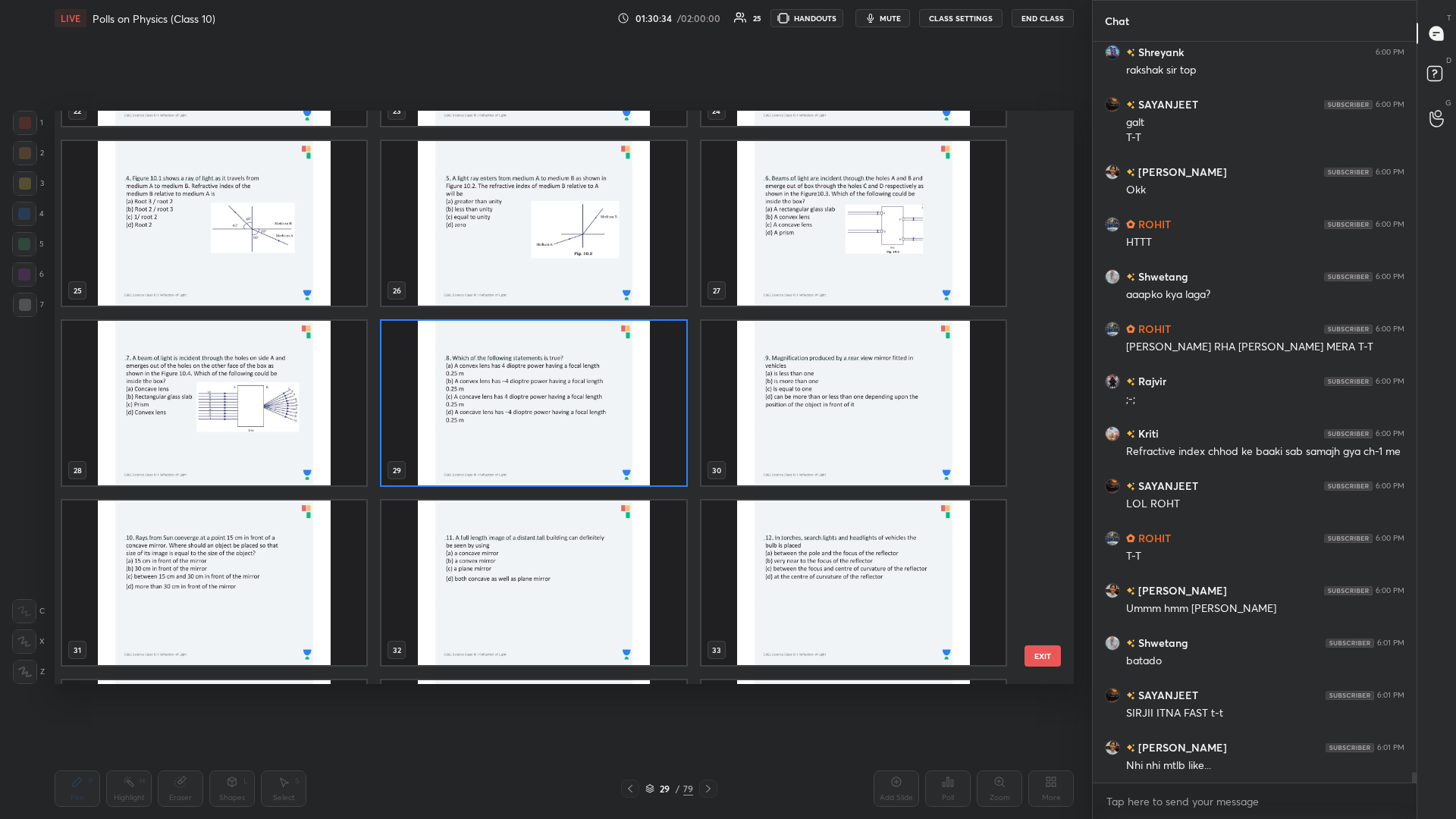
click at [543, 355] on img "grid" at bounding box center [854, 403] width 304 height 165
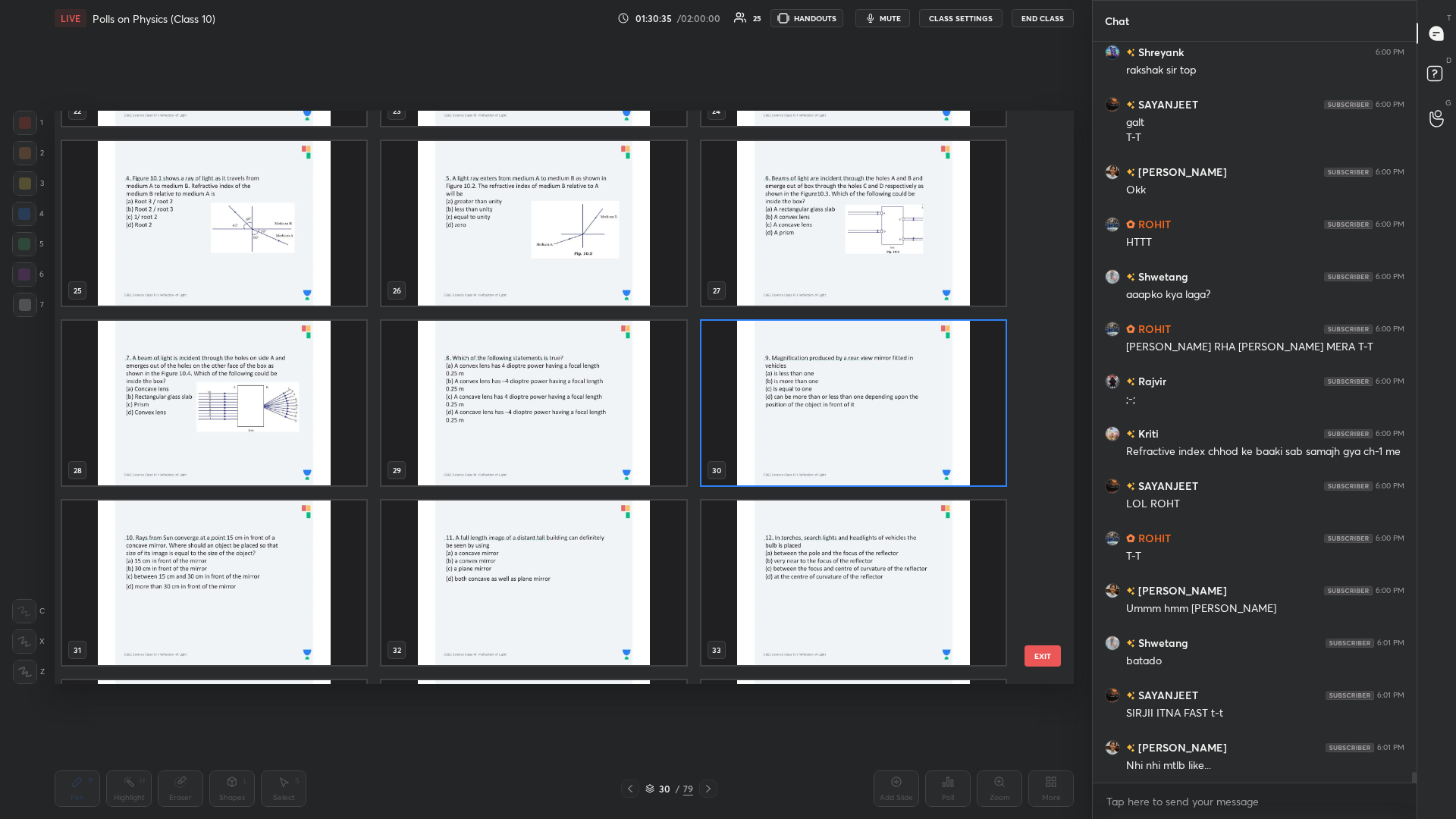
click at [543, 355] on img "grid" at bounding box center [854, 403] width 304 height 165
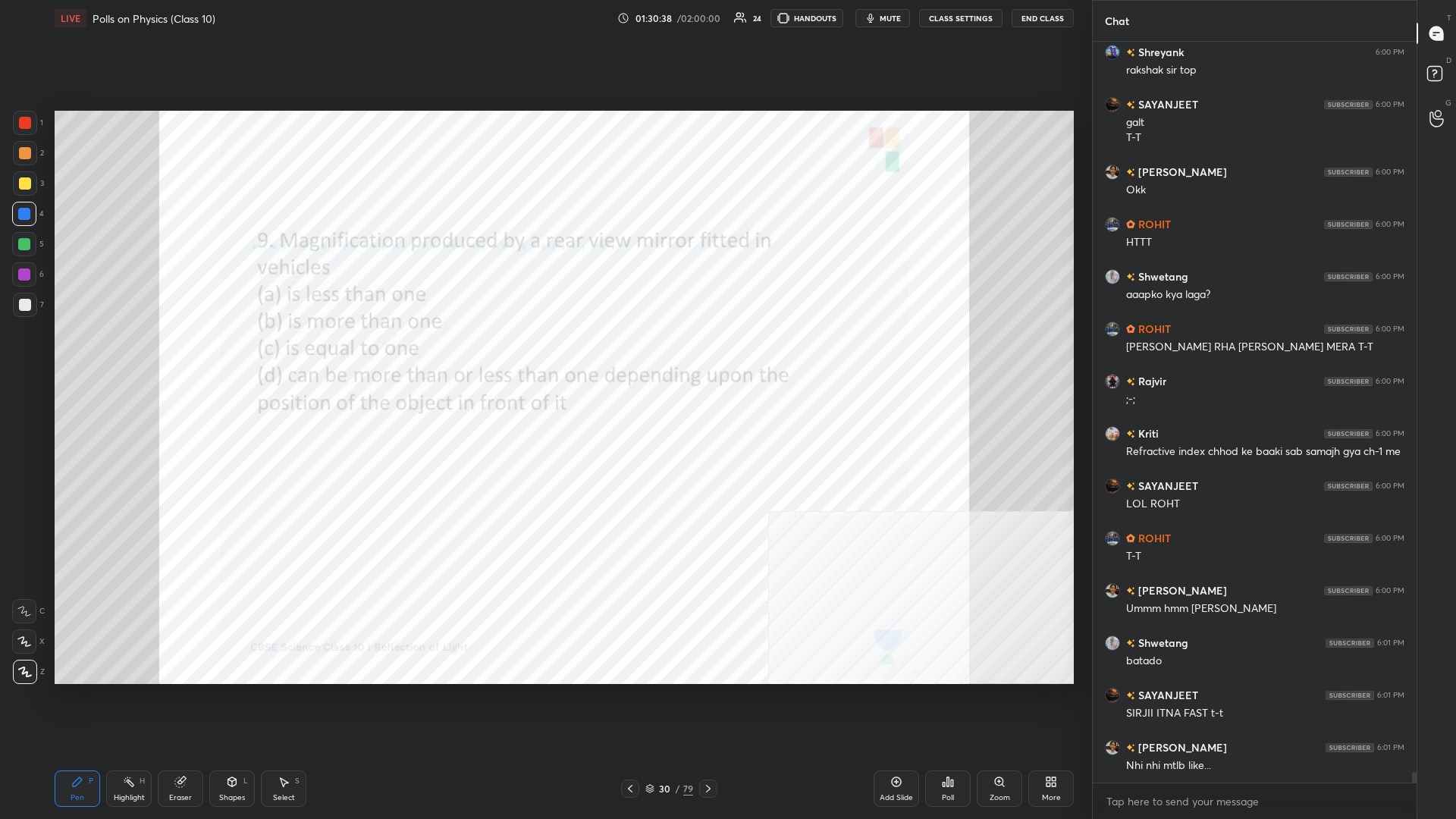
click at [543, 355] on div "30" at bounding box center [665, 789] width 15 height 9
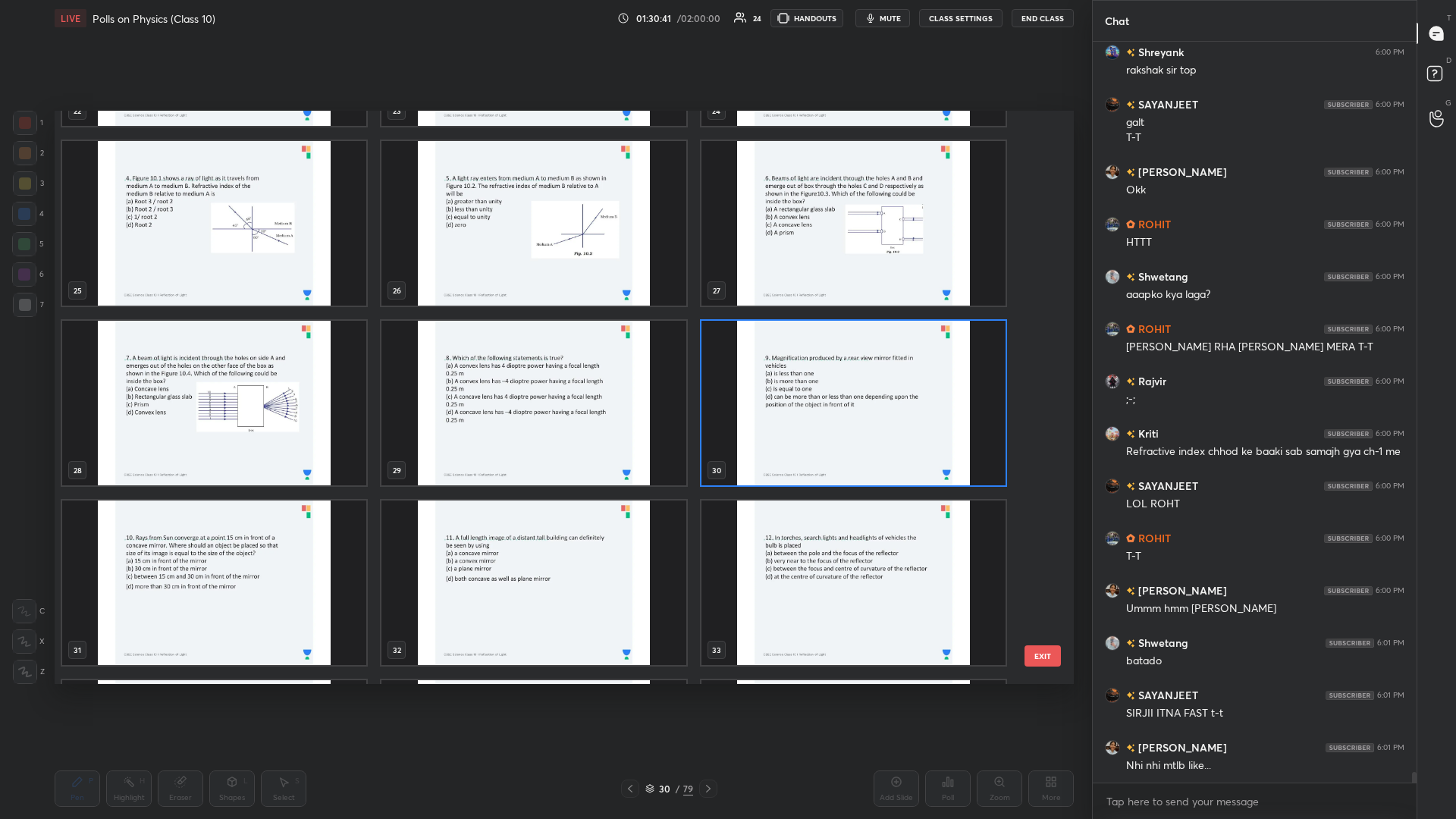
click at [543, 355] on img "grid" at bounding box center [854, 403] width 304 height 165
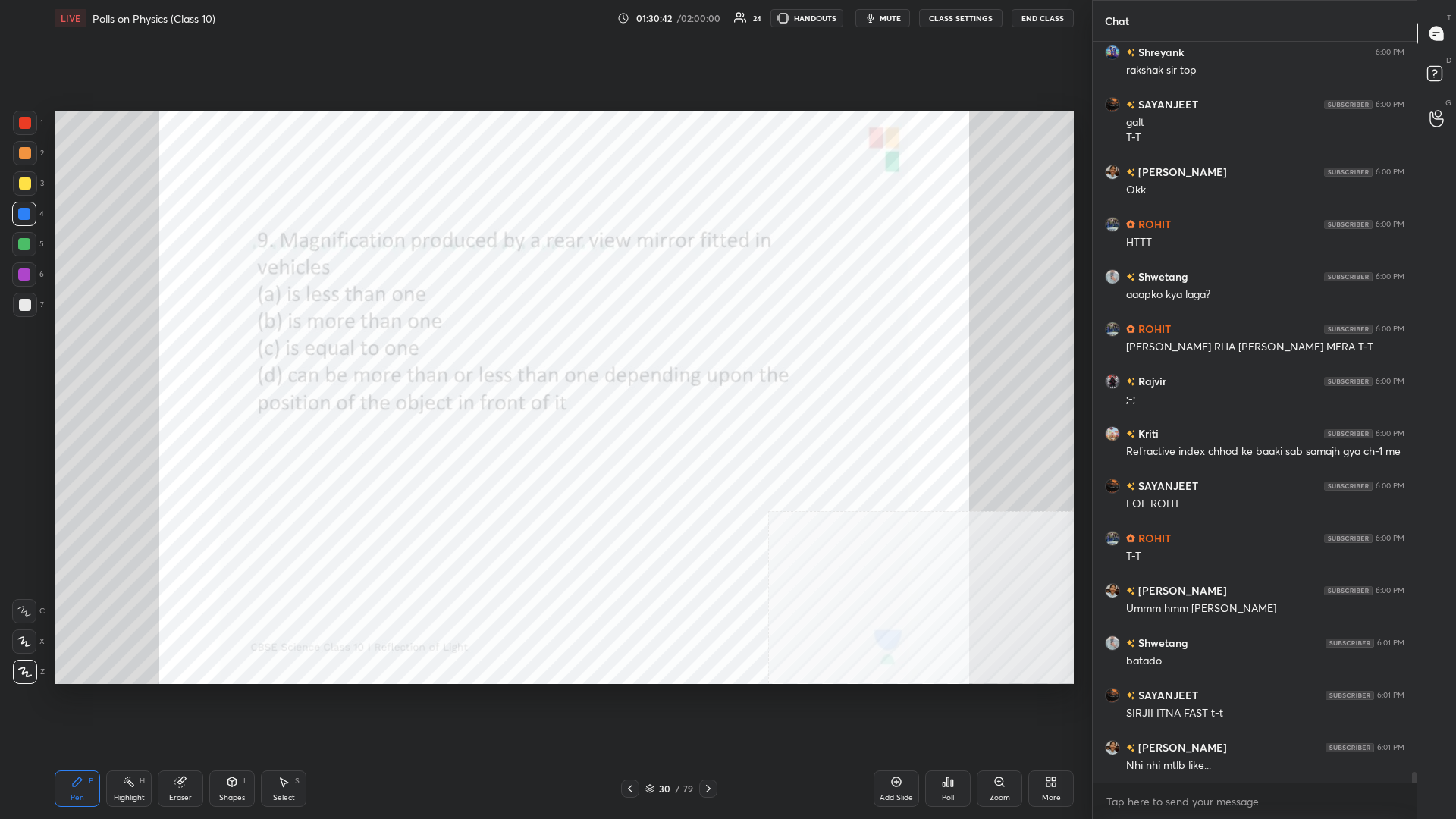
click at [543, 355] on img "grid" at bounding box center [854, 403] width 304 height 165
click at [543, 355] on div "Poll" at bounding box center [948, 789] width 46 height 37
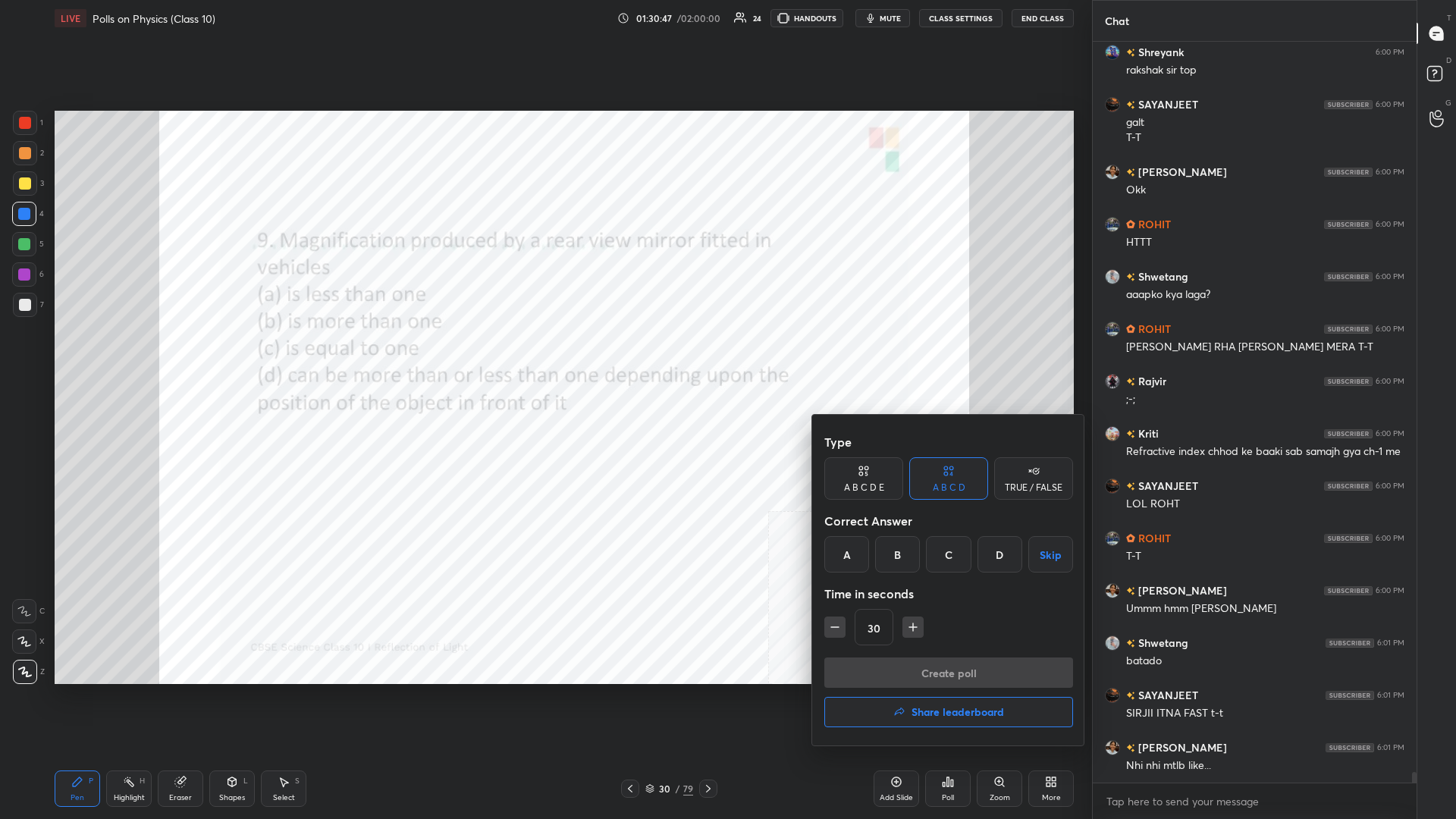
click at [543, 355] on div "A" at bounding box center [847, 554] width 45 height 37
click at [543, 355] on button "Create poll" at bounding box center [949, 673] width 249 height 30
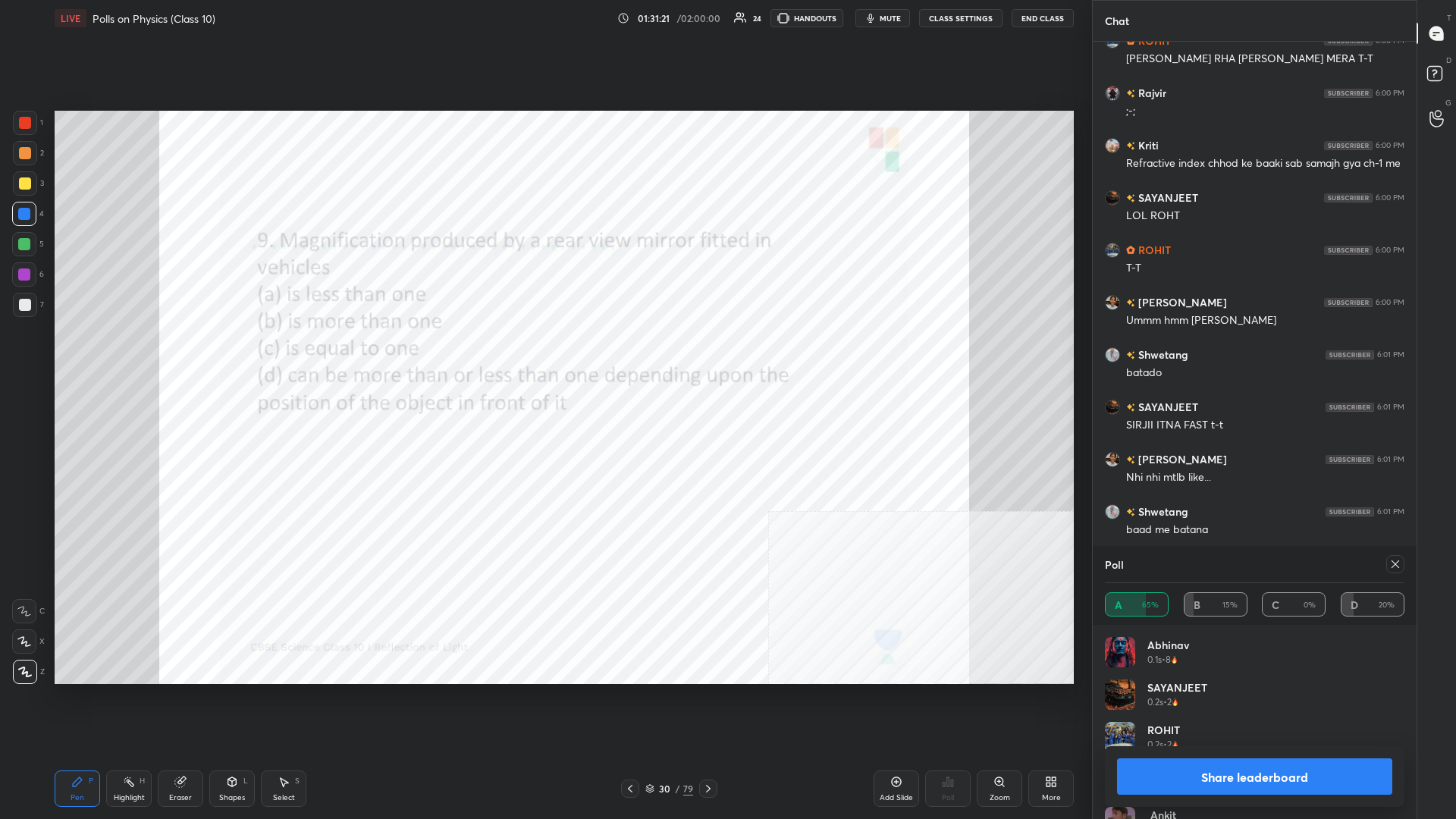
click at [543, 355] on button "Share leaderboard" at bounding box center [1255, 776] width 276 height 37
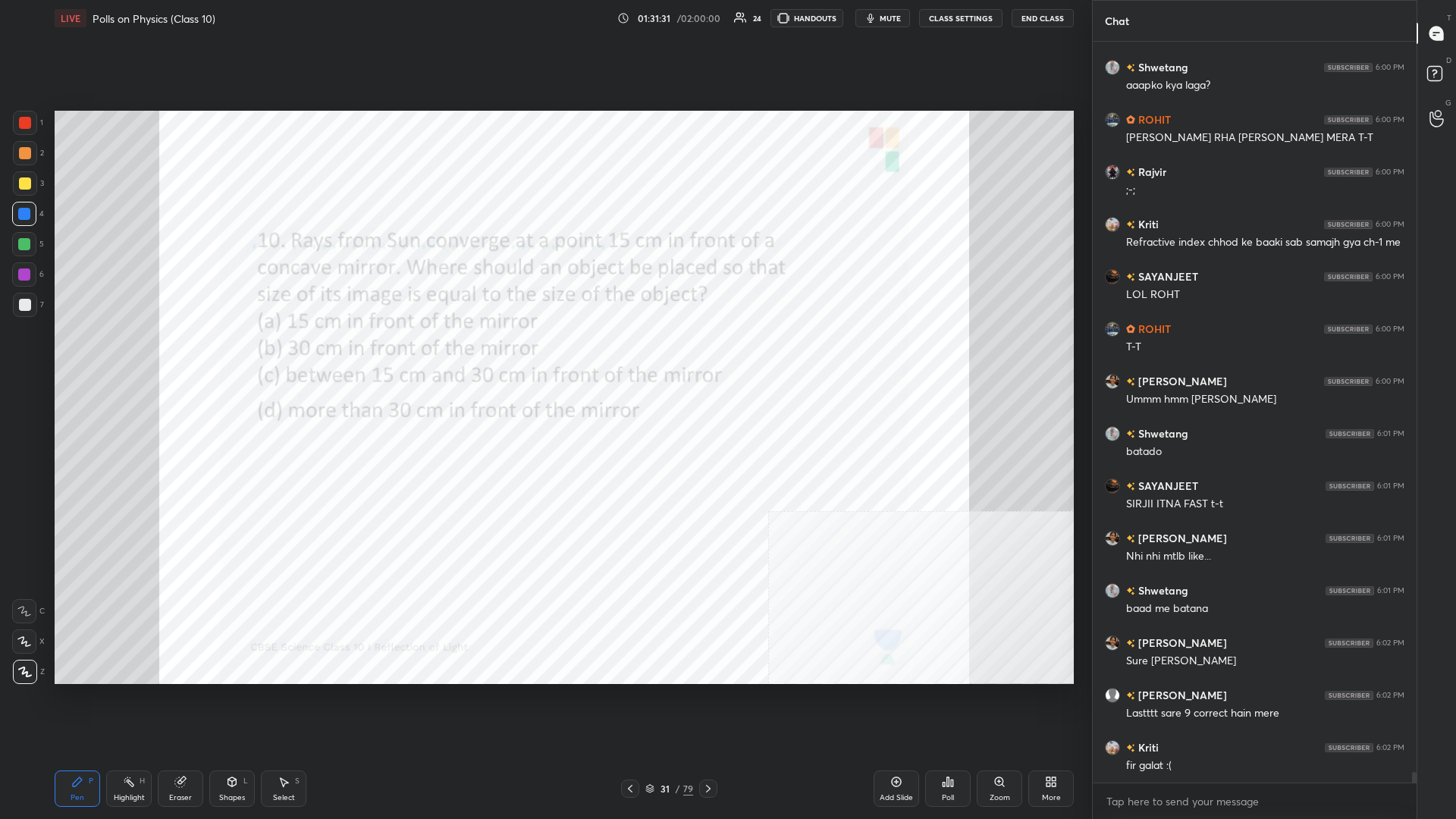
click at [543, 355] on icon at bounding box center [943, 784] width 3 height 4
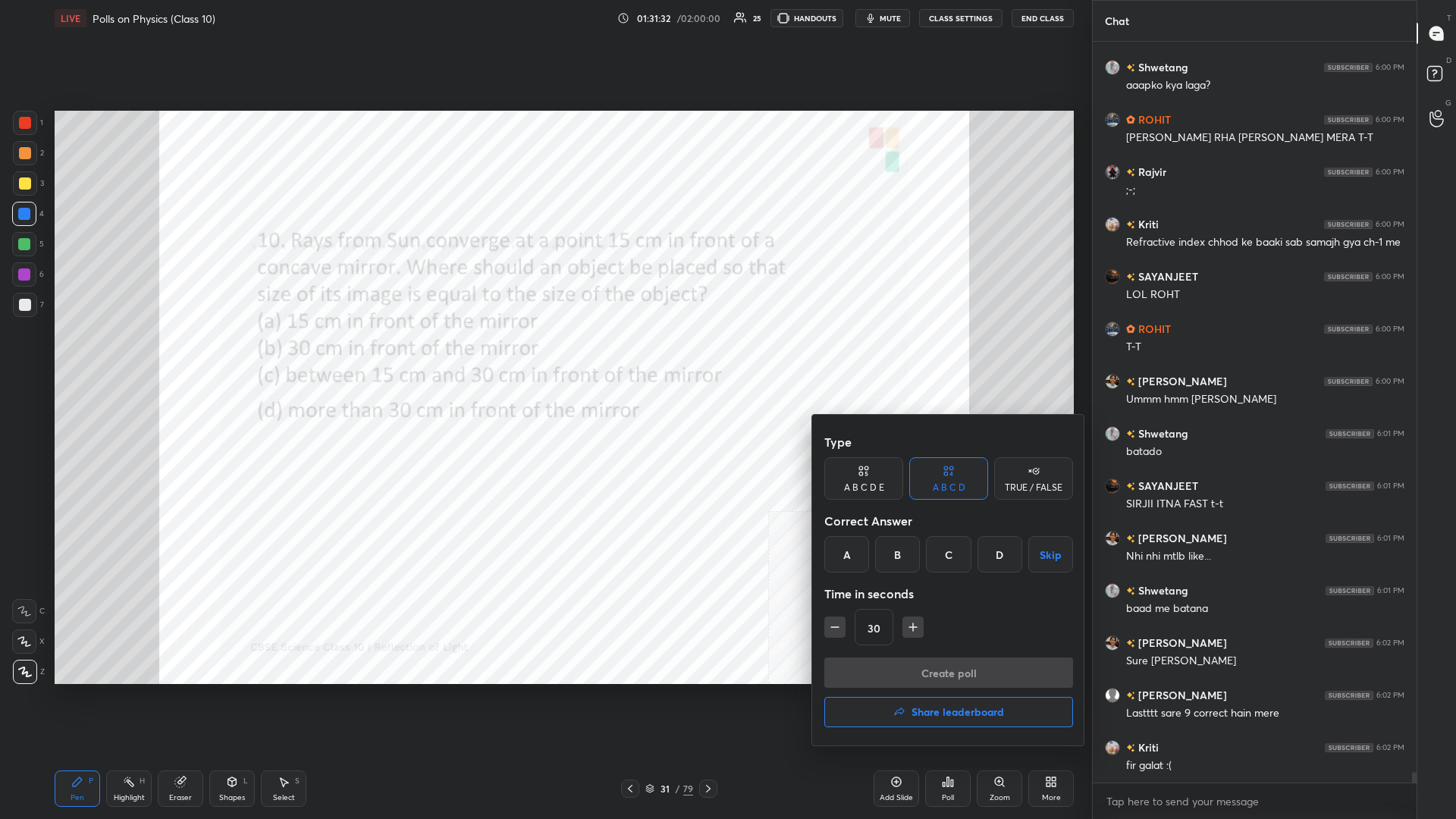
click at [543, 355] on div "B" at bounding box center [898, 554] width 45 height 37
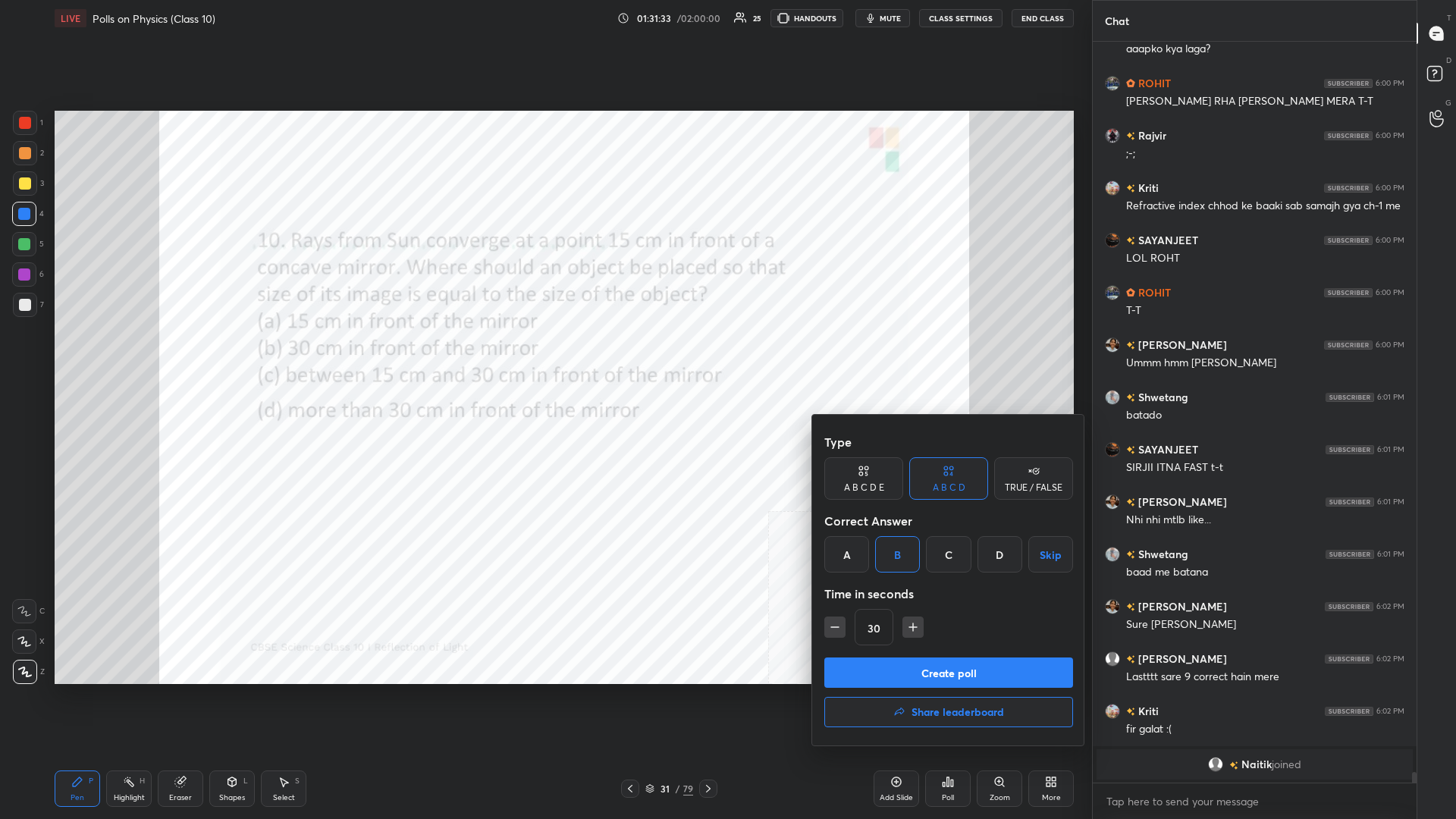
click at [543, 355] on div "Type A B C D E A B C D TRUE / FALSE Correct Answer A B C D Skip Time in seconds…" at bounding box center [949, 542] width 249 height 231
click at [543, 355] on button "Create poll" at bounding box center [949, 673] width 249 height 30
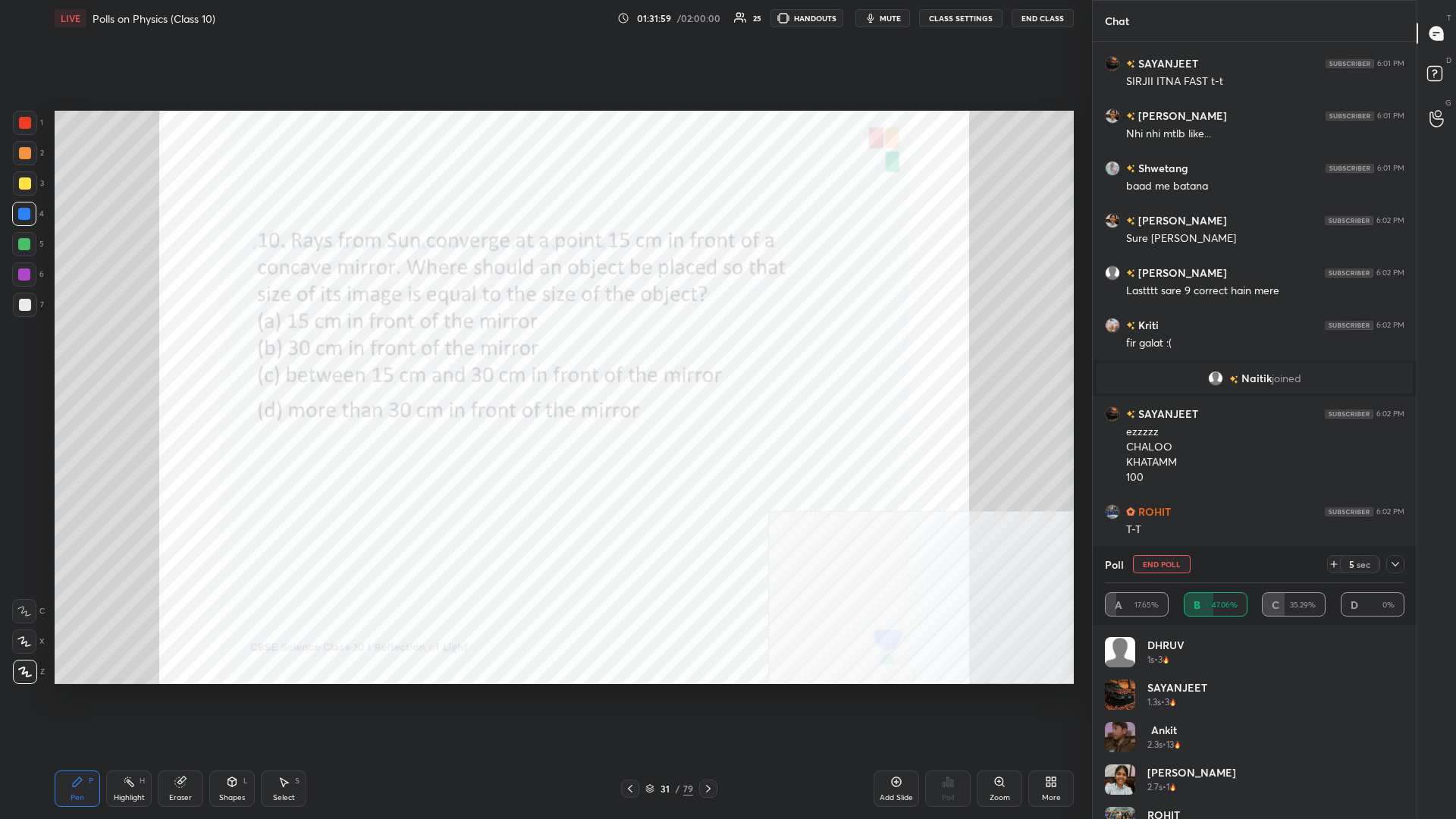
scroll to position [50275, 0]
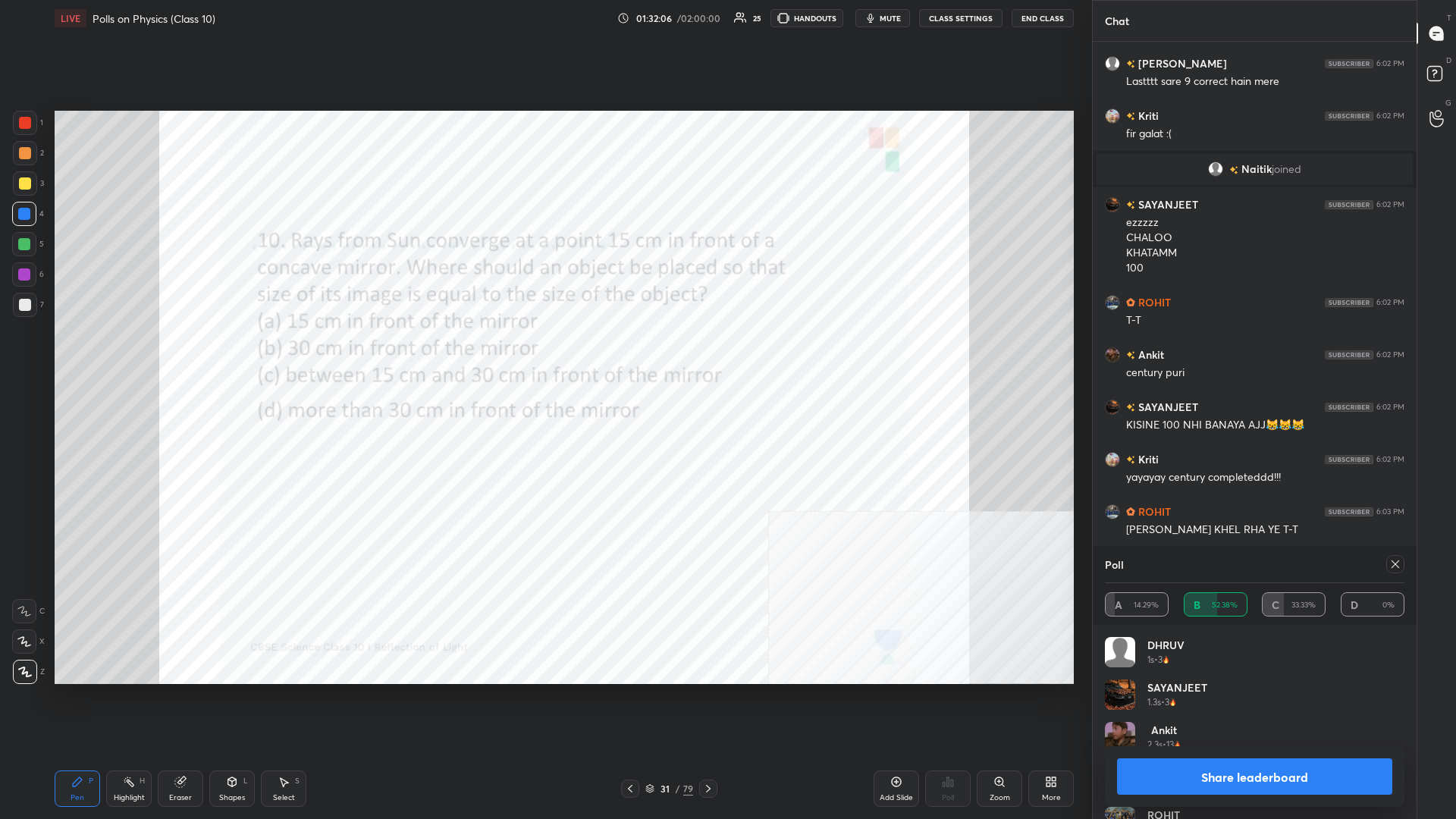
click at [543, 355] on button "Share leaderboard" at bounding box center [1255, 776] width 276 height 37
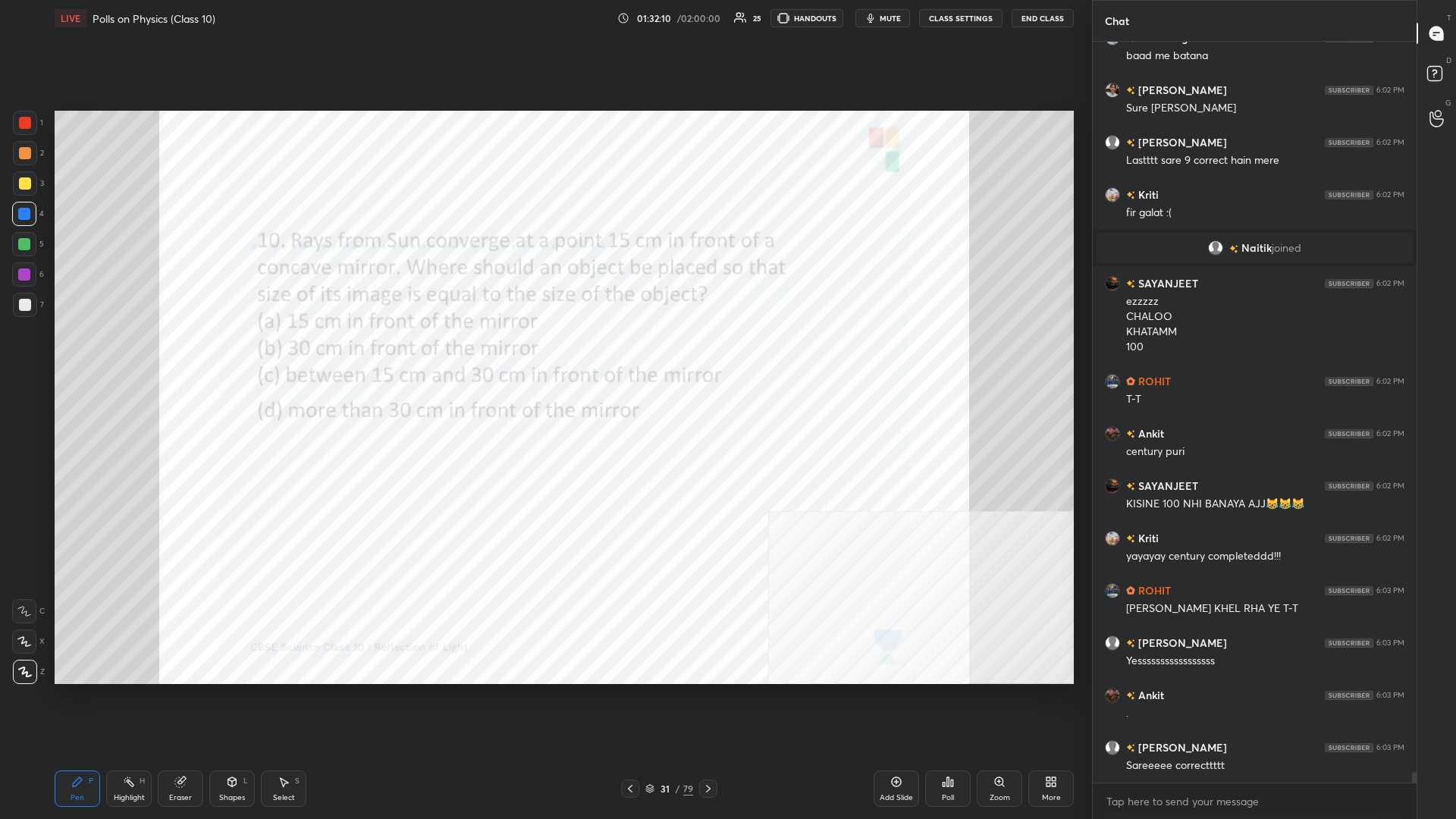
click at [543, 355] on div "31 / 79" at bounding box center [668, 789] width 47 height 13
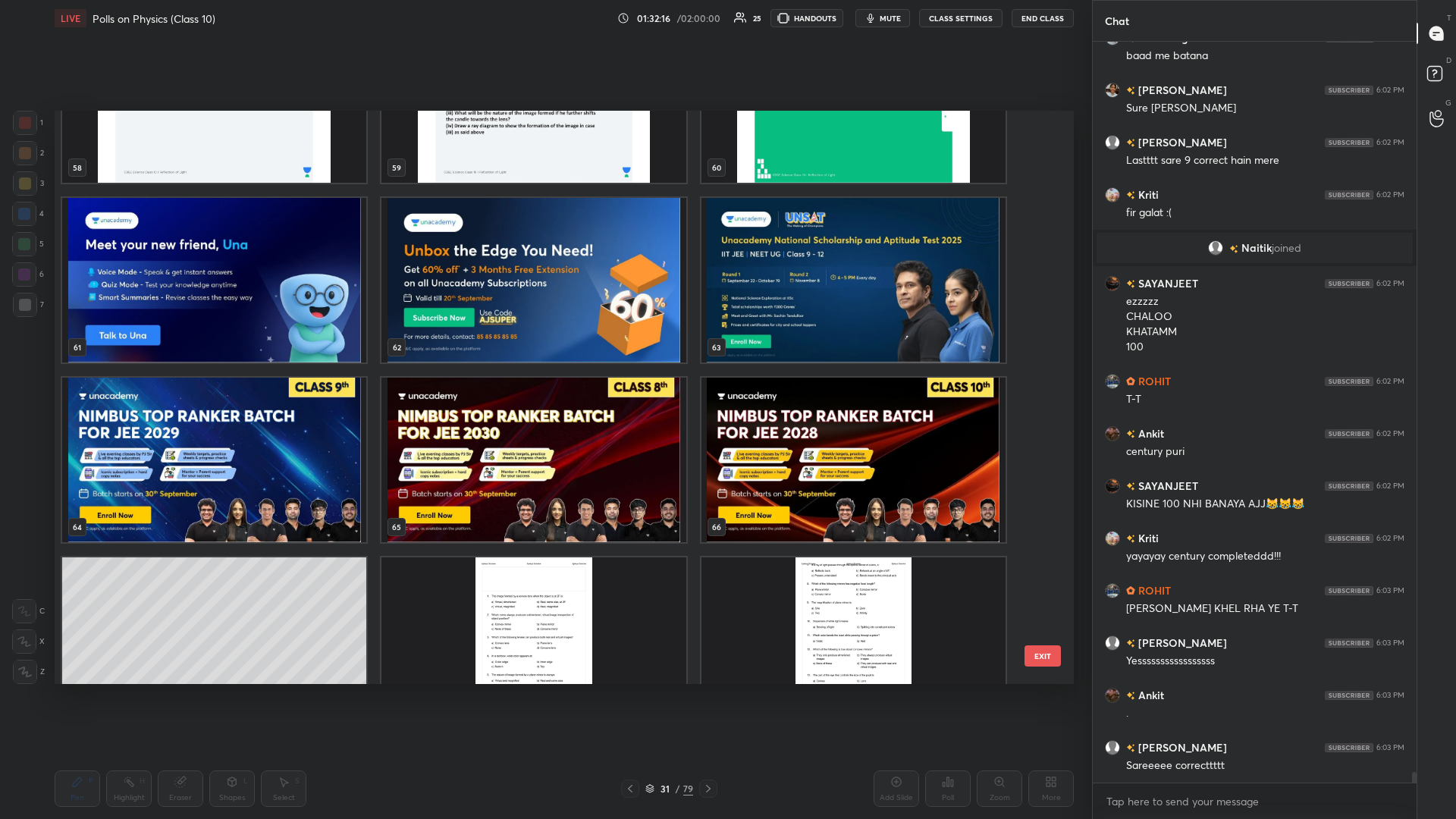
click at [543, 295] on img "grid" at bounding box center [854, 280] width 304 height 165
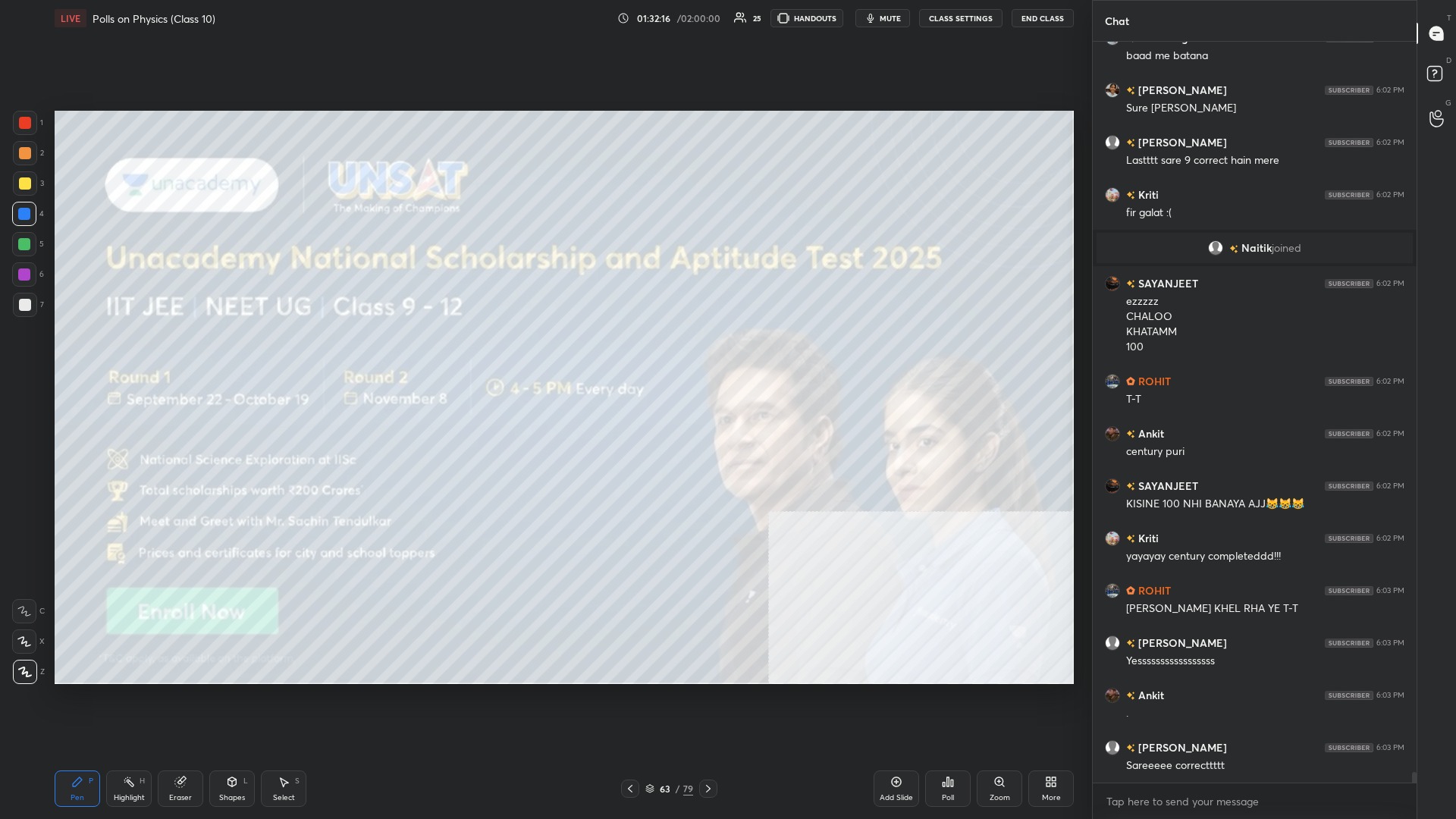
click at [543, 295] on img "grid" at bounding box center [854, 280] width 304 height 165
click at [17, 198] on div "3" at bounding box center [28, 186] width 31 height 30
click at [27, 189] on div at bounding box center [25, 183] width 13 height 13
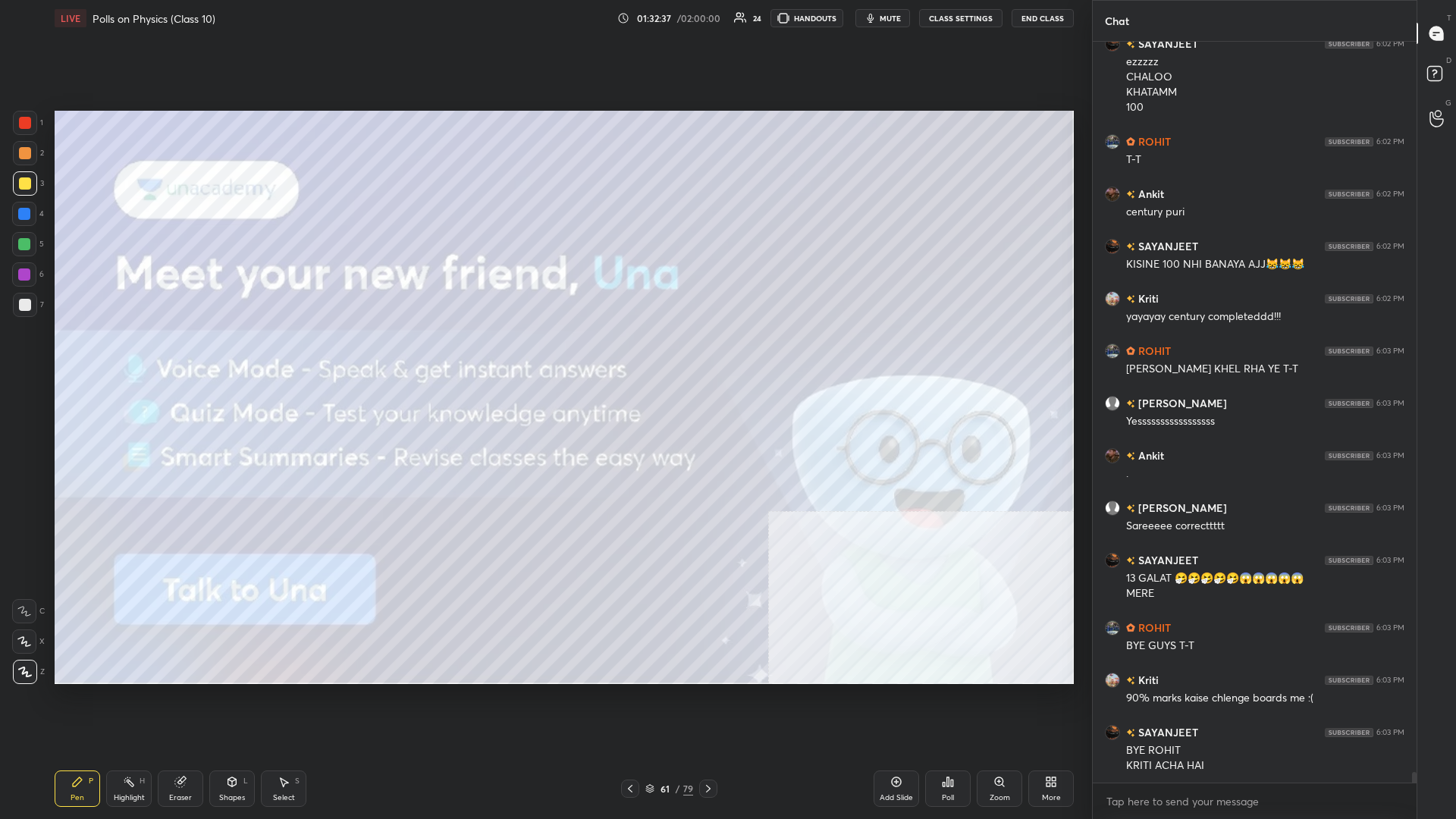
click at [543, 355] on div "Poll" at bounding box center [948, 789] width 46 height 85
click at [543, 355] on div "Poll" at bounding box center [948, 789] width 46 height 37
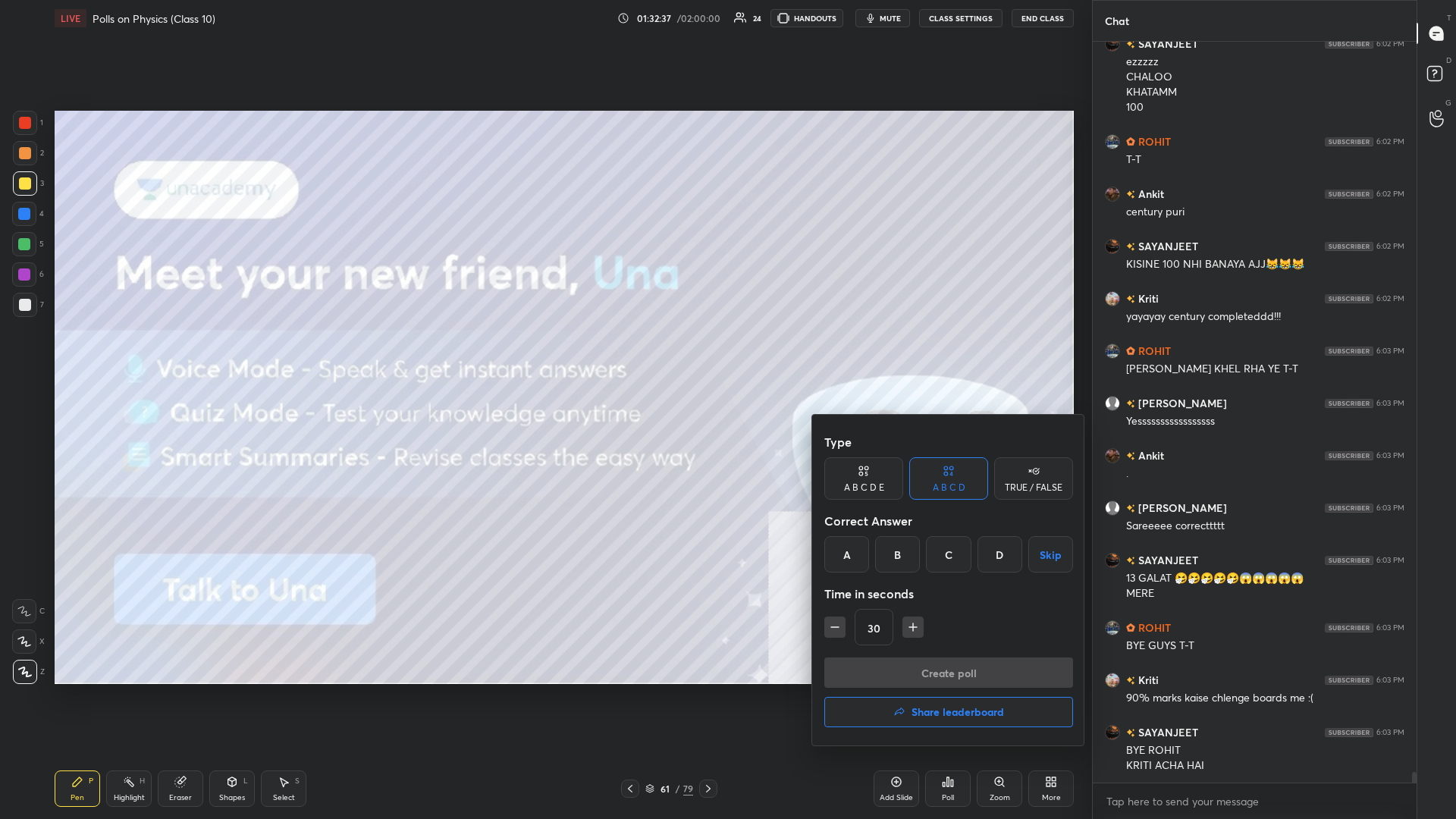
click at [543, 355] on h4 "Share leaderboard" at bounding box center [957, 712] width 92 height 11
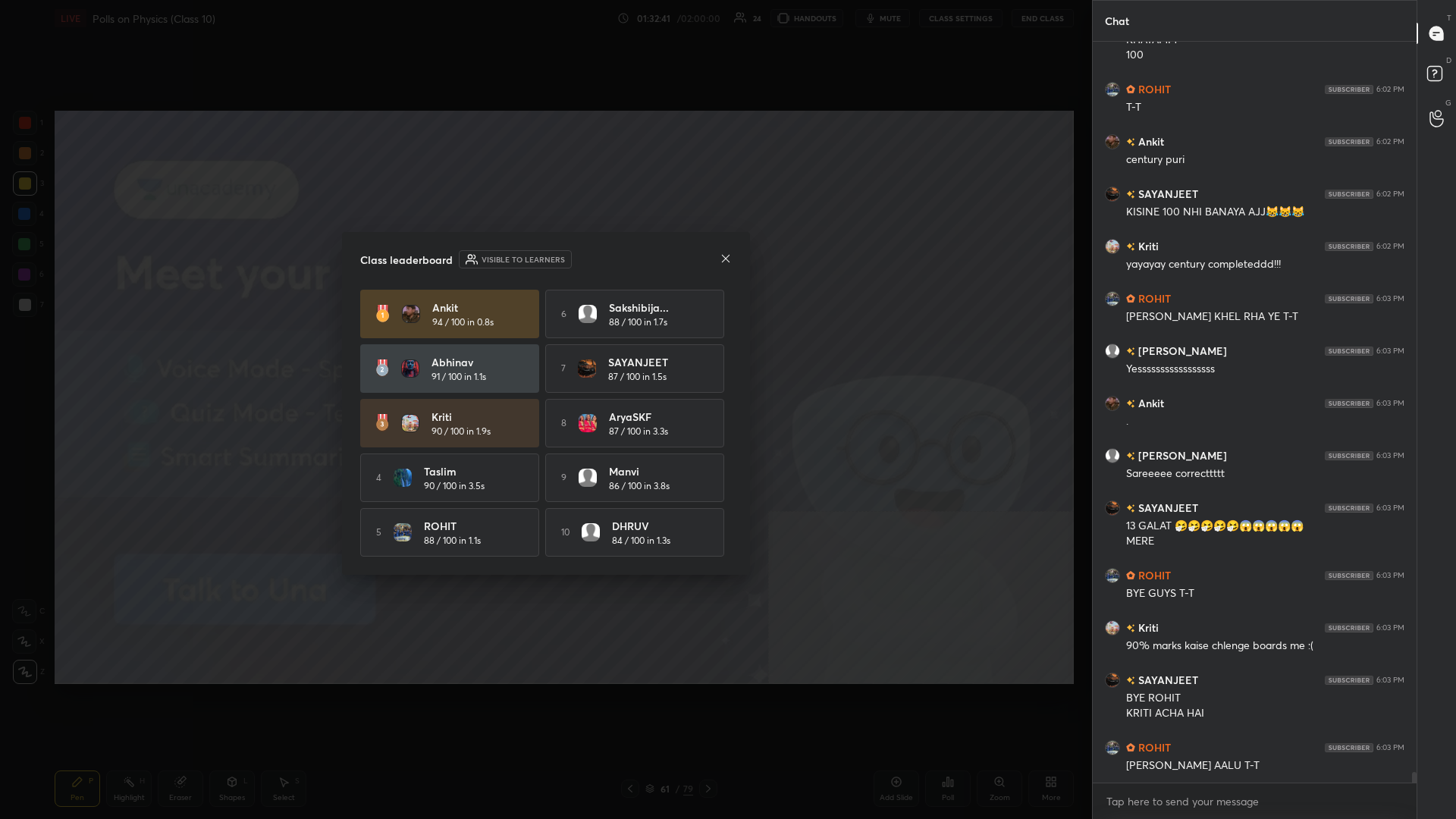
click at [543, 252] on div "Class leaderboard Visible to learners" at bounding box center [545, 260] width 371 height 18
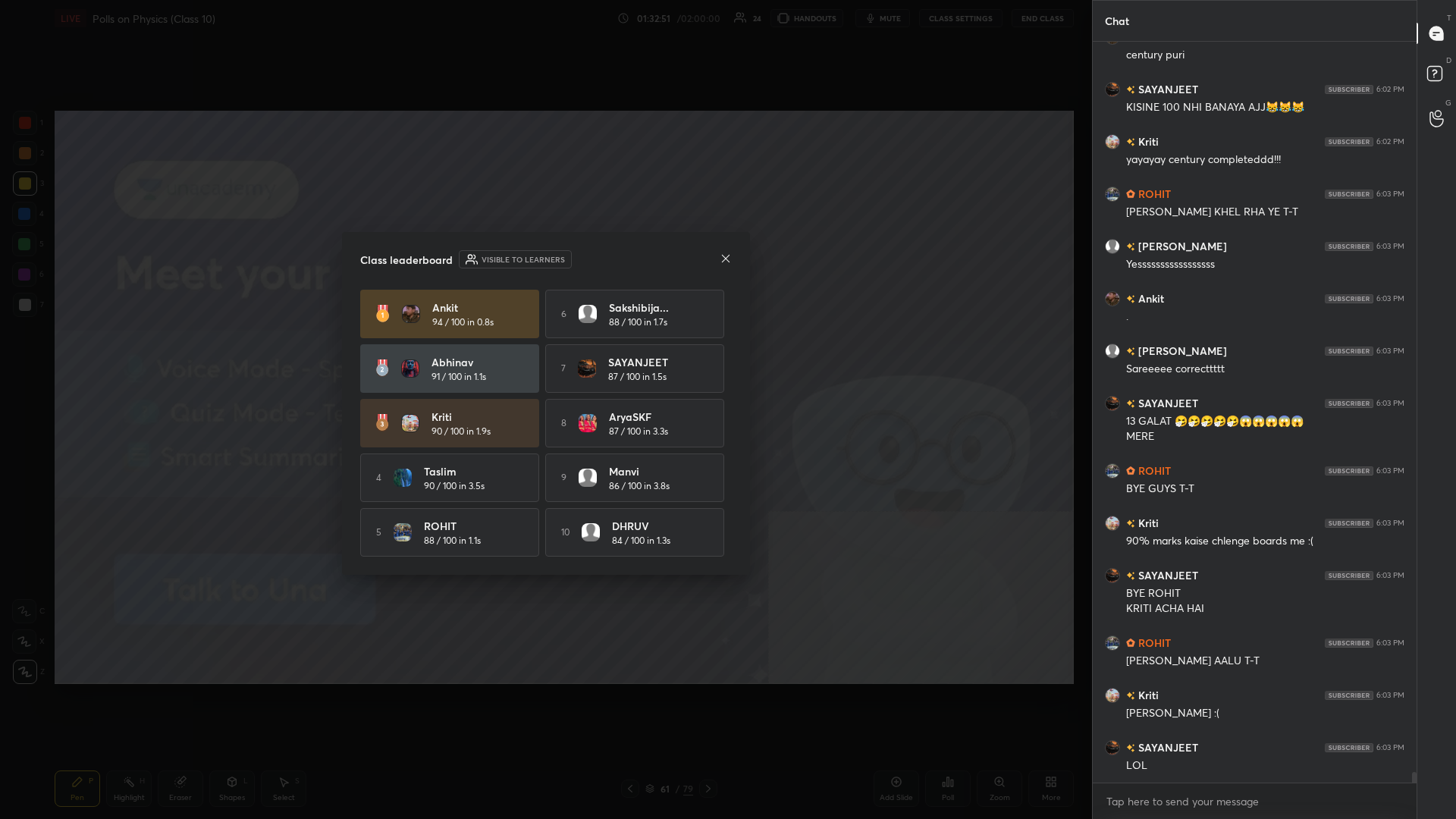
click at [543, 252] on div "Class leaderboard Visible to learners" at bounding box center [545, 260] width 371 height 18
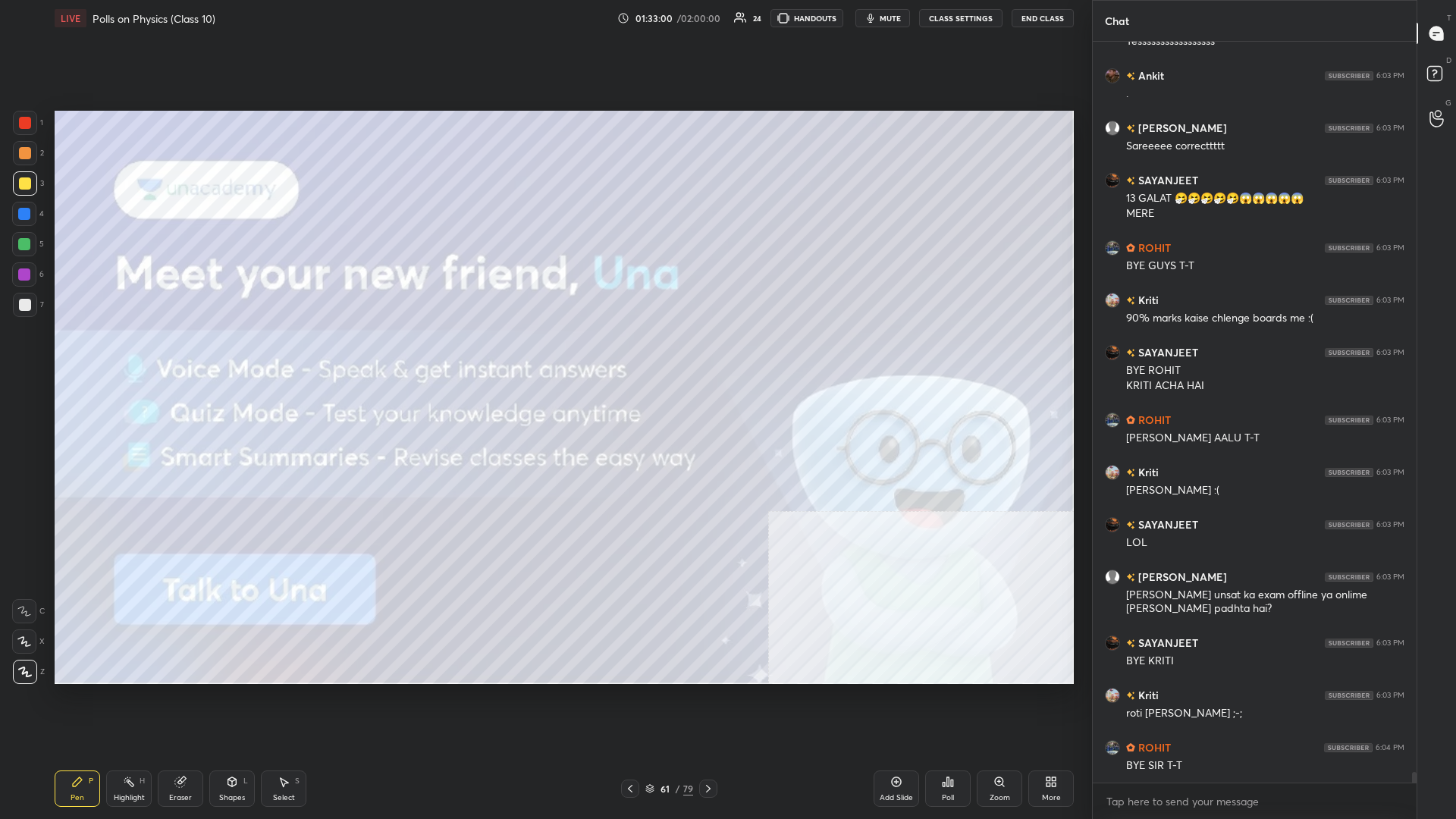
scroll to position [51025, 0]
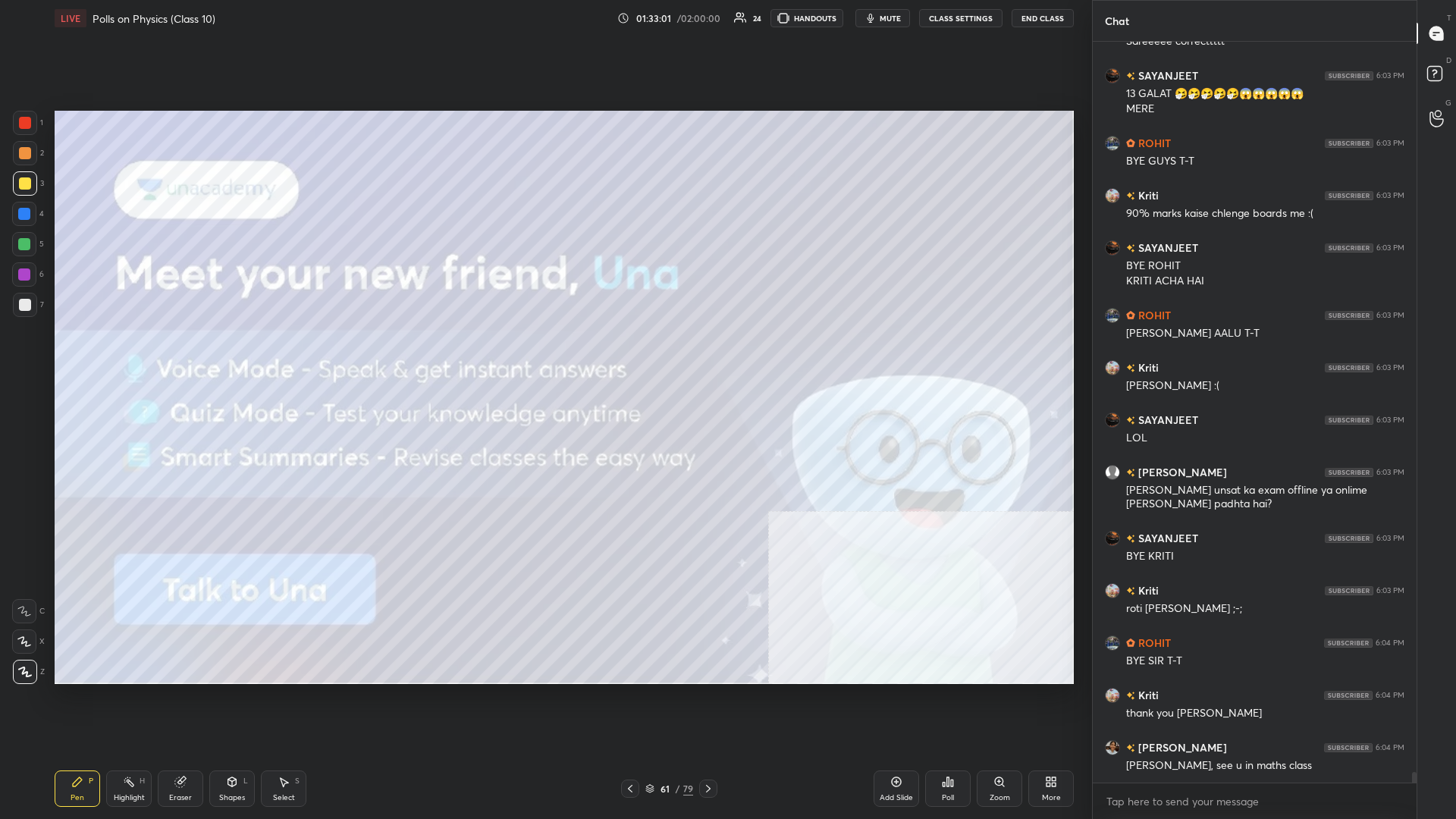
click at [543, 355] on div "Add Slide" at bounding box center [896, 789] width 46 height 37
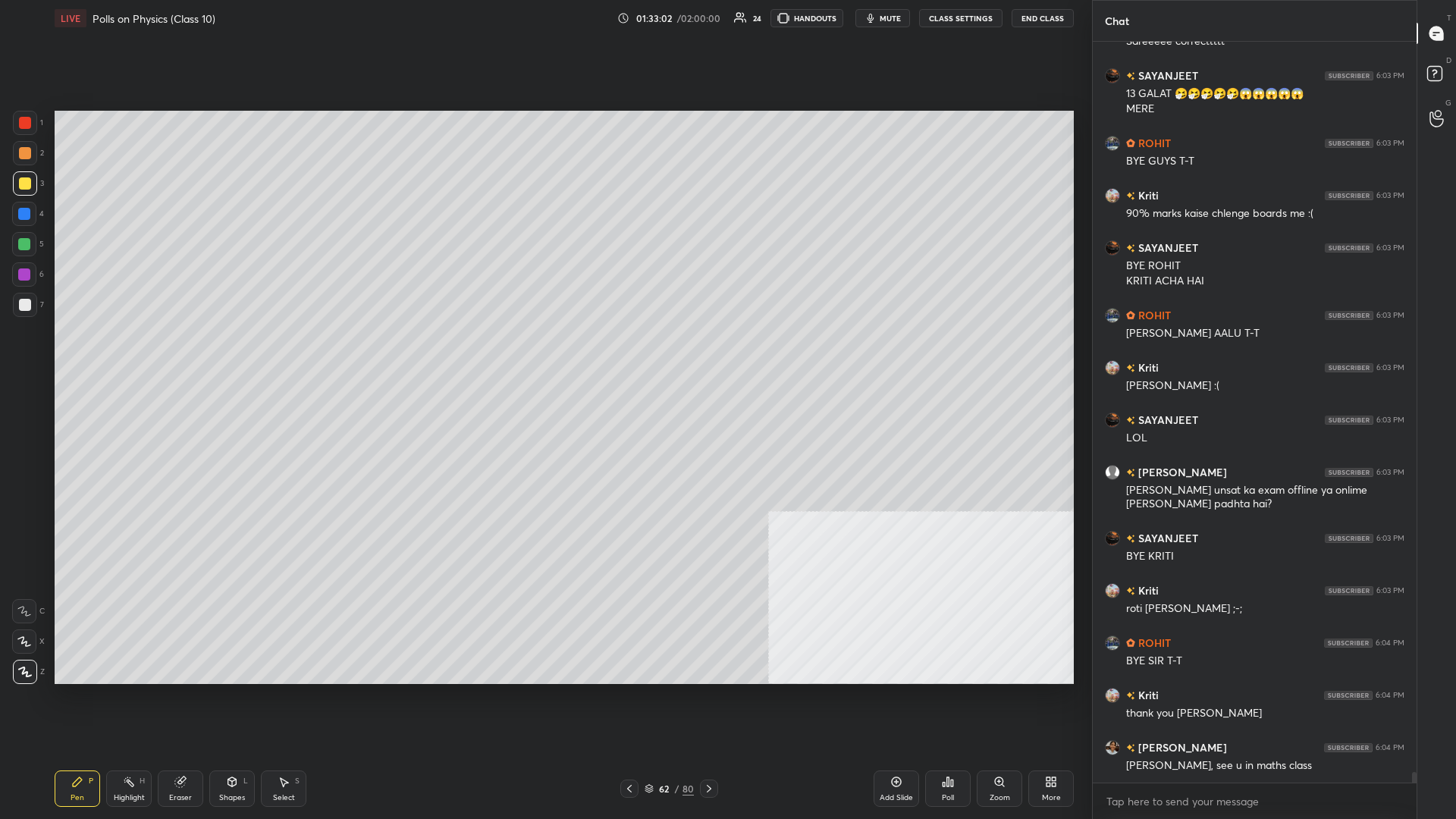
scroll to position [51130, 0]
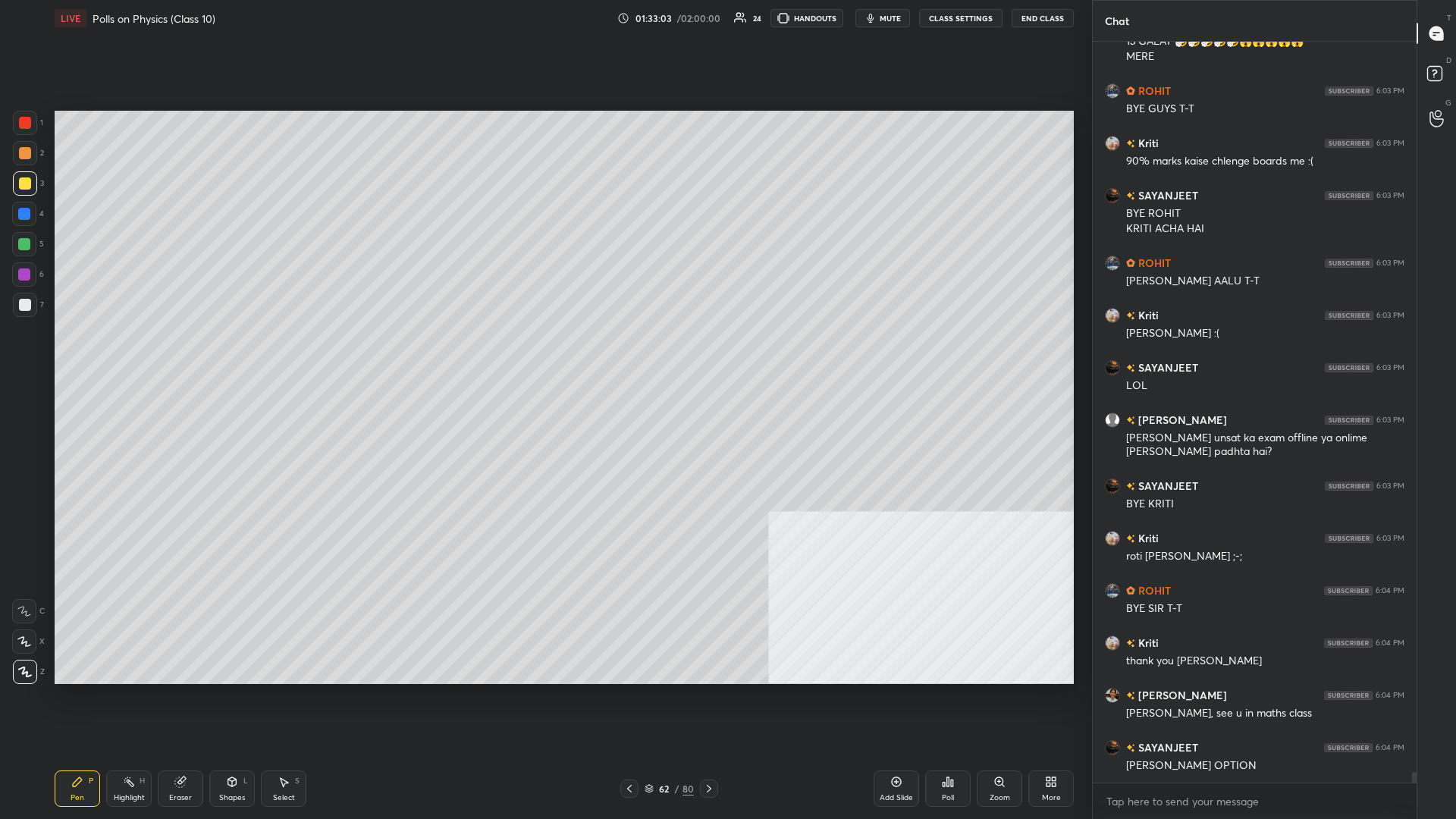
click at [35, 186] on div at bounding box center [24, 183] width 24 height 24
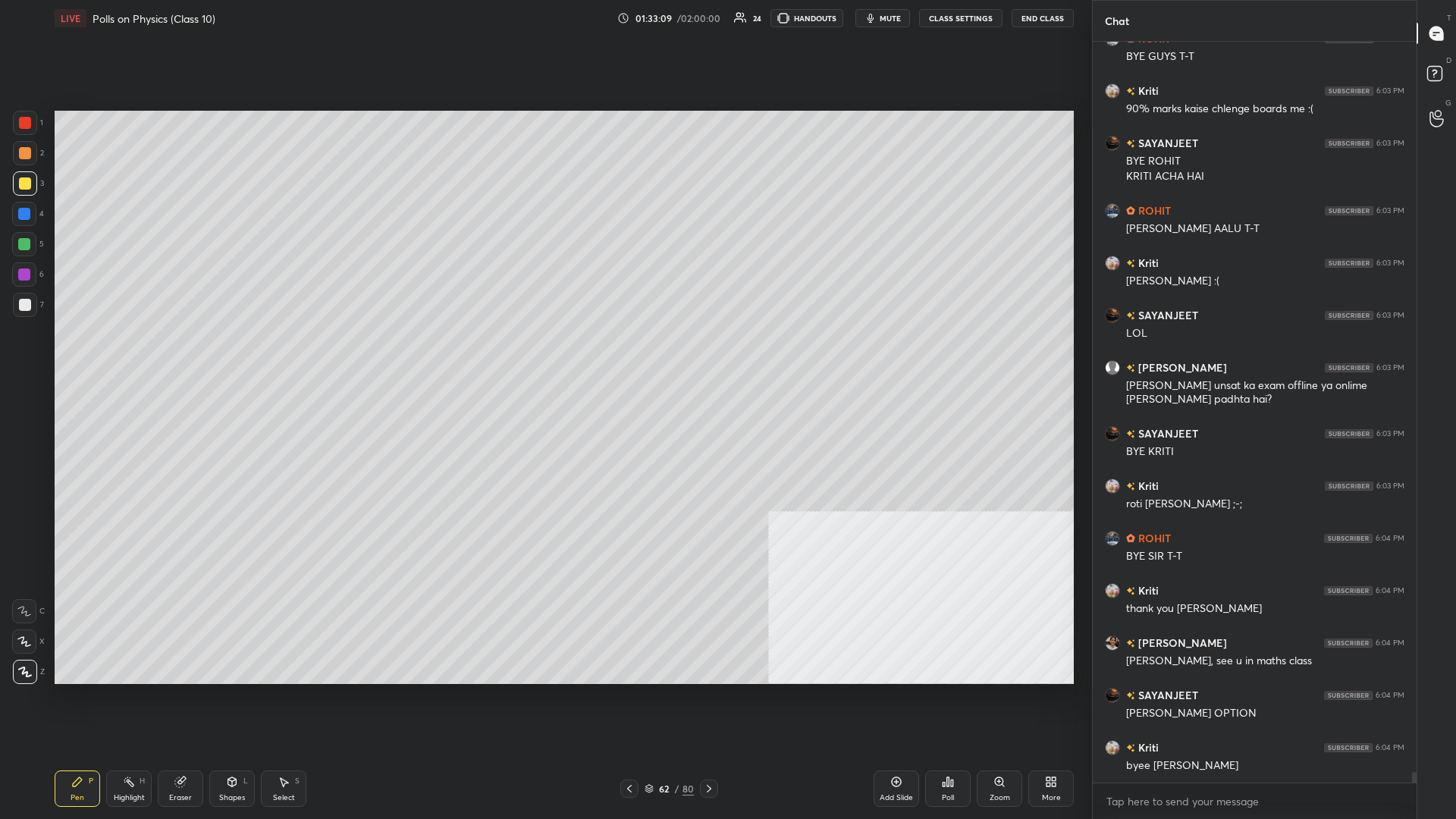
click at [6, 127] on div "1 2 3 4 5 6 7 C X Z C X Z E E Erase all H H" at bounding box center [24, 397] width 48 height 574
click at [22, 120] on div at bounding box center [25, 123] width 13 height 13
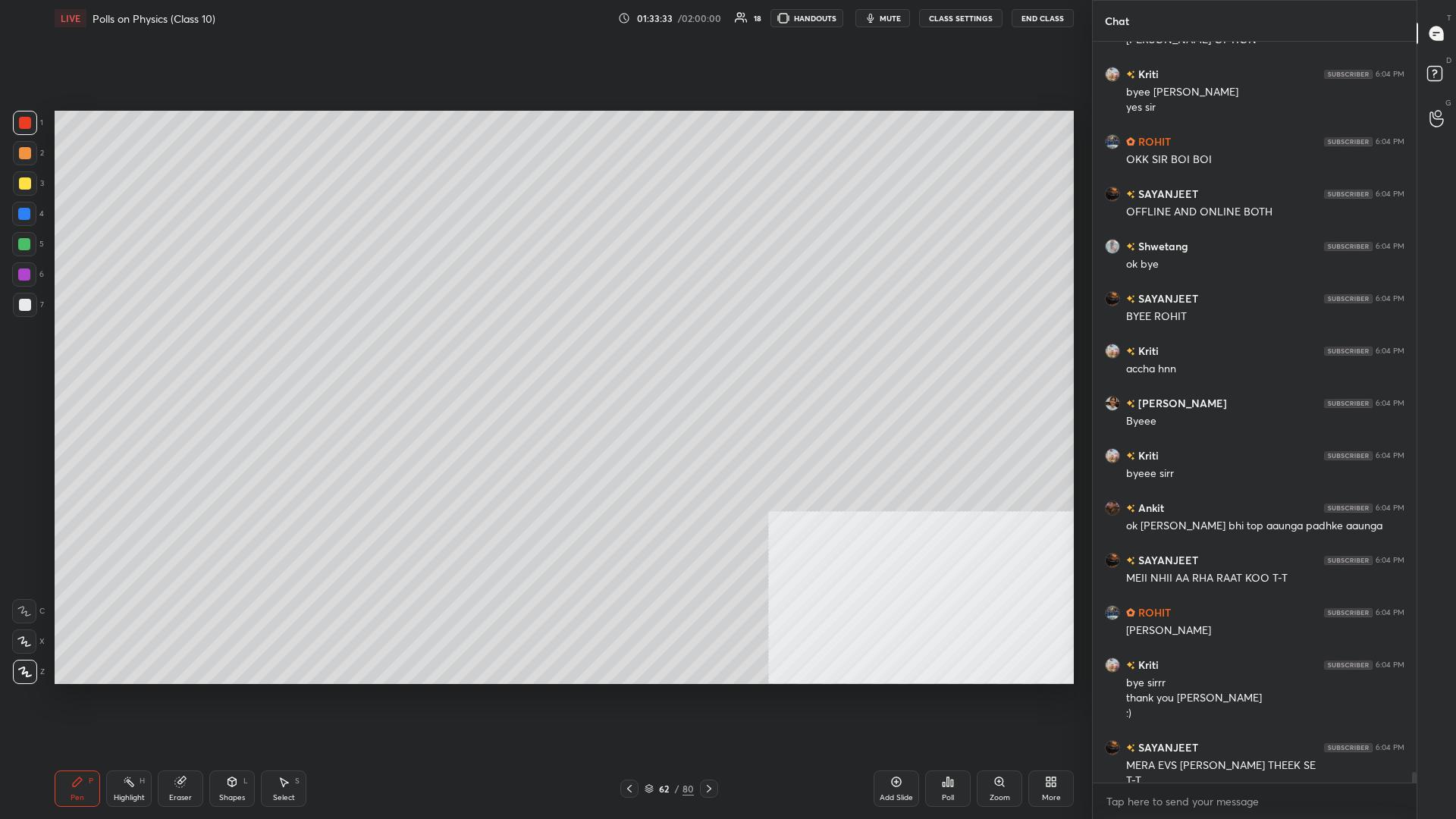
scroll to position [51871, 0]
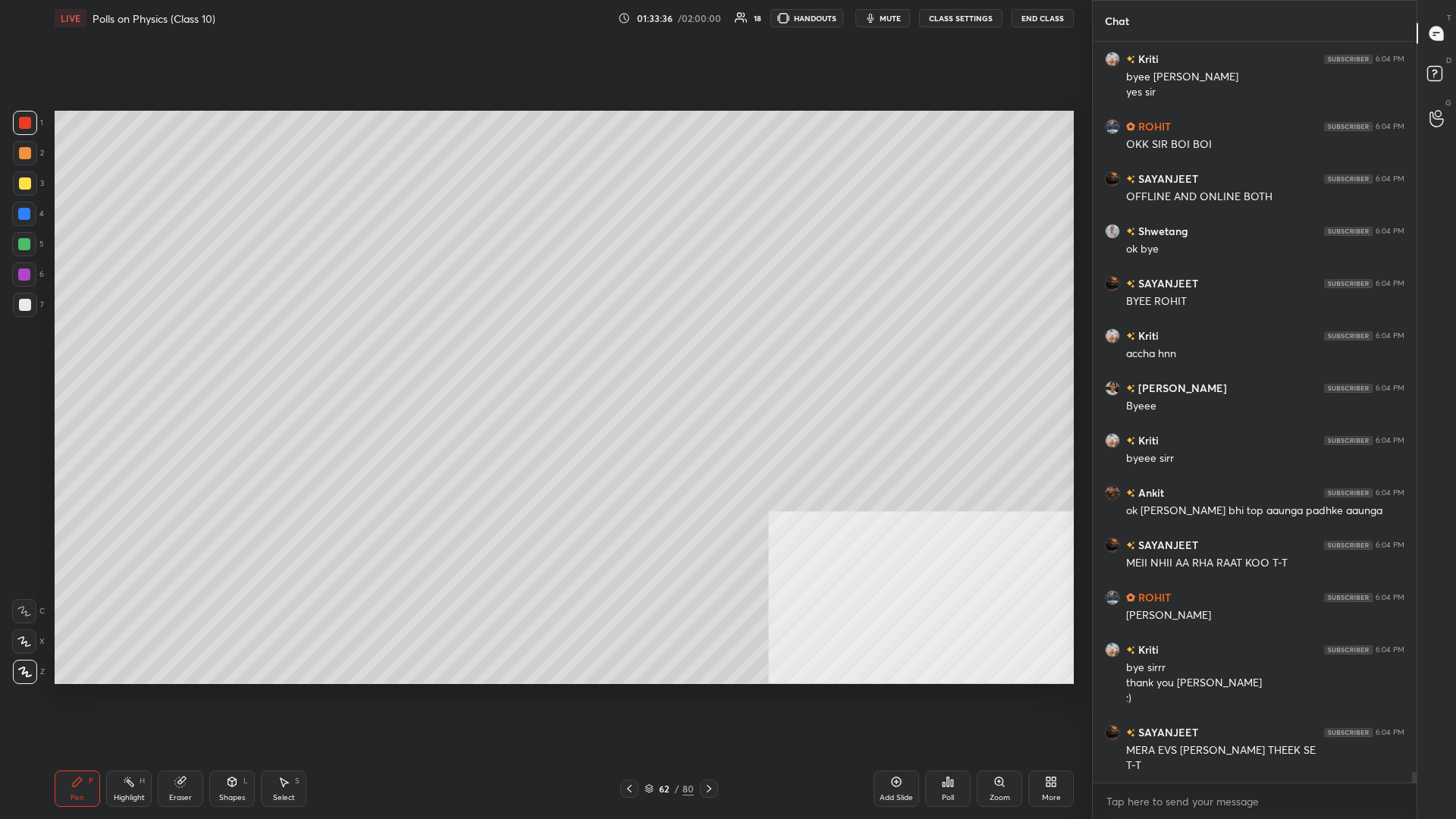
click at [543, 15] on button "End Class" at bounding box center [1042, 18] width 62 height 18
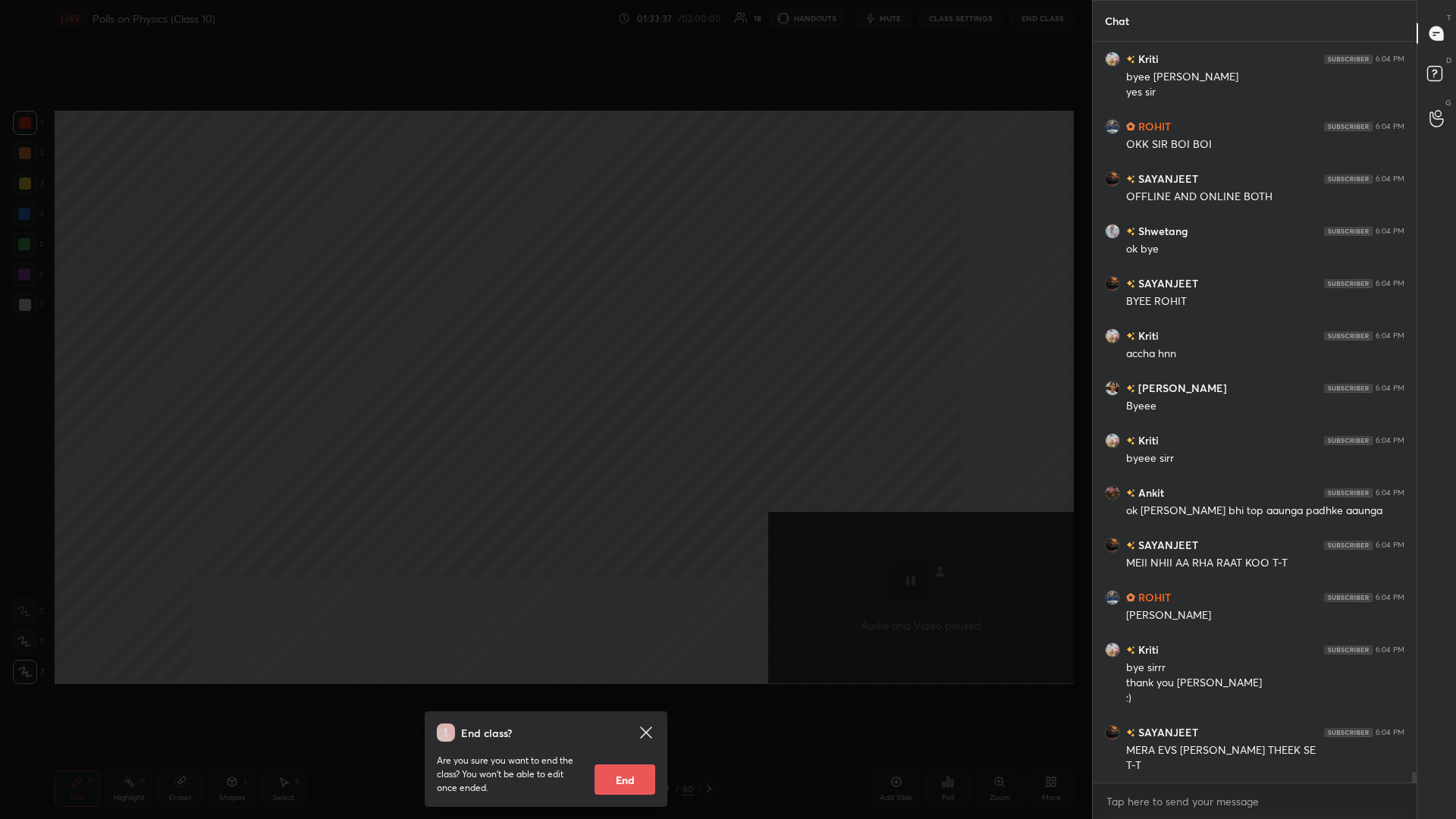
click at [543, 355] on button "End" at bounding box center [625, 780] width 61 height 30
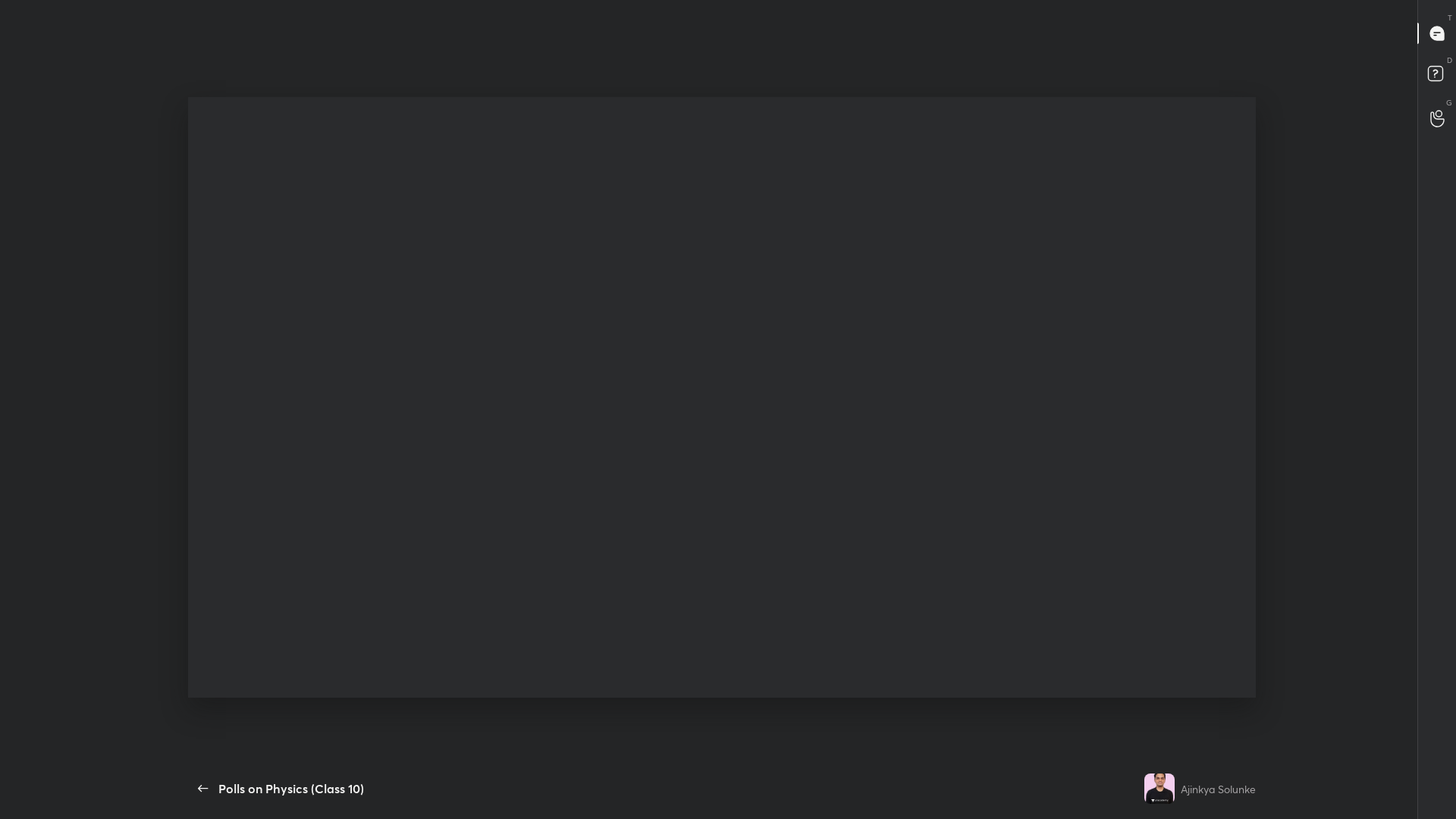
type textarea "x"
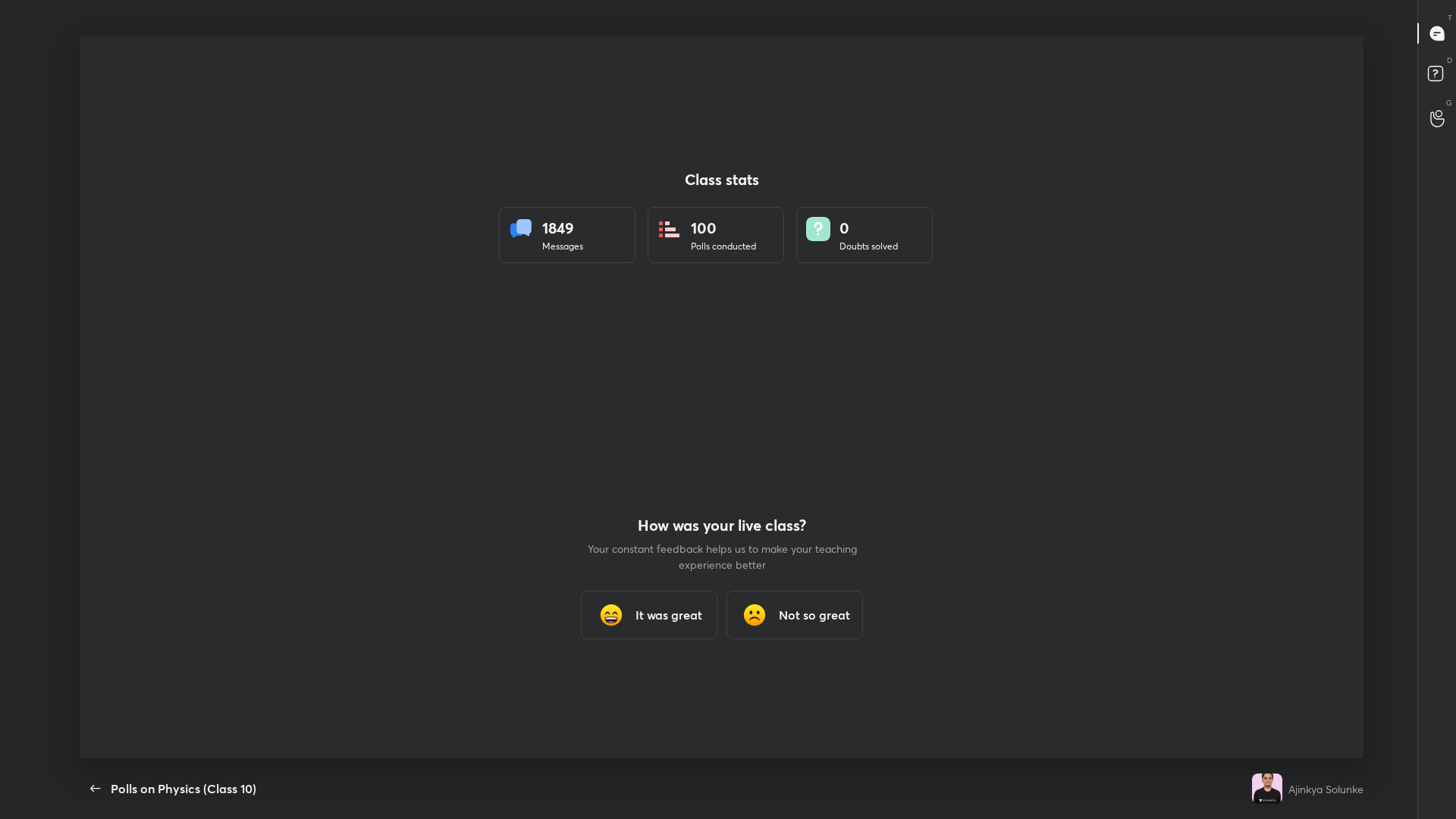
click at [543, 355] on div "Class stats 1849 Messages 100 Polls conducted 0 Doubts solved How was your live…" at bounding box center [722, 397] width 1283 height 722
